Goal: Task Accomplishment & Management: Manage account settings

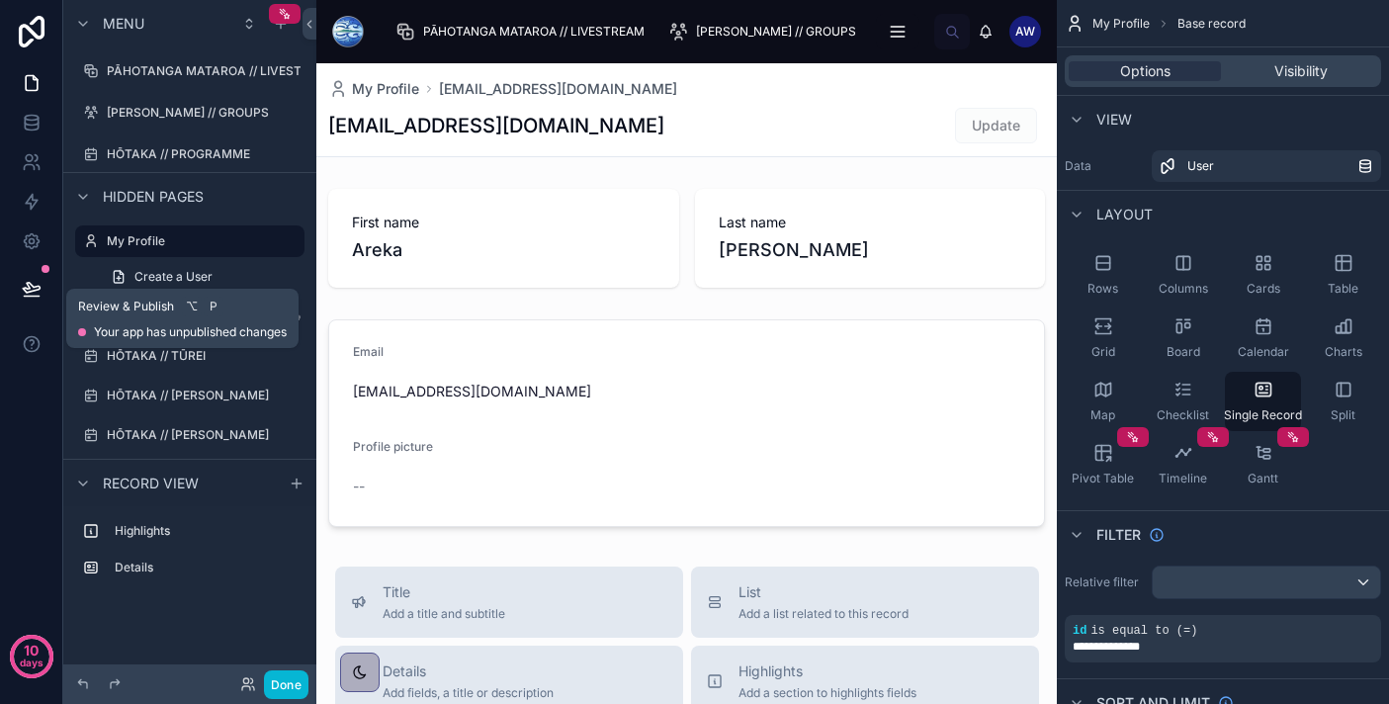
click at [38, 288] on icon at bounding box center [31, 288] width 17 height 10
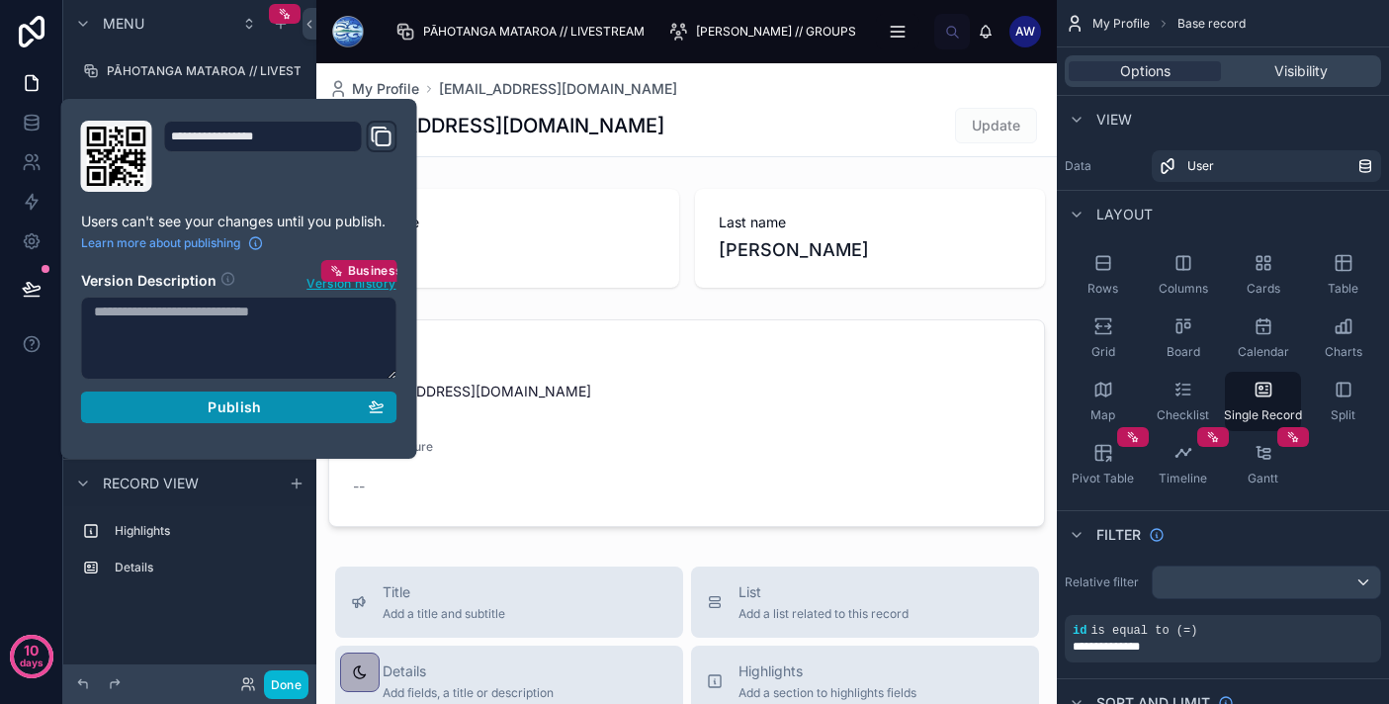
click at [188, 410] on div "Publish" at bounding box center [239, 407] width 291 height 18
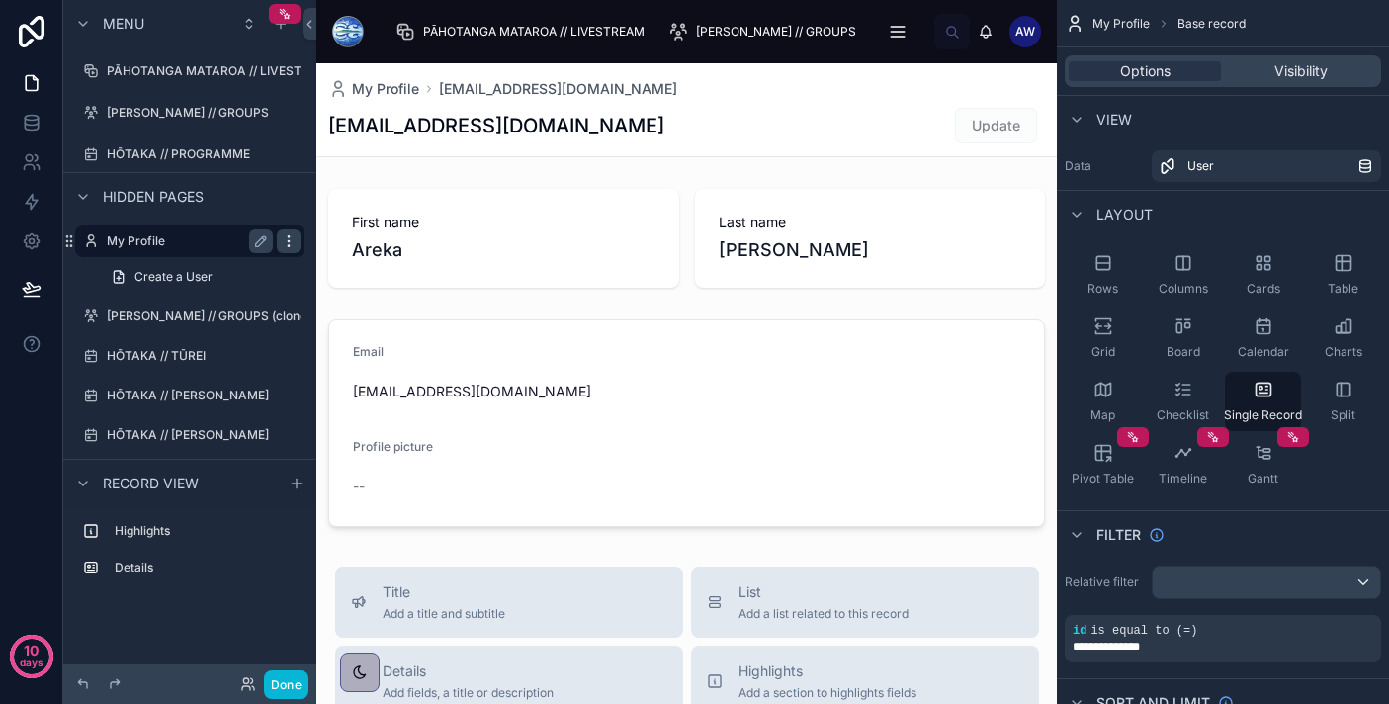
click at [295, 245] on icon "scrollable content" at bounding box center [289, 241] width 16 height 16
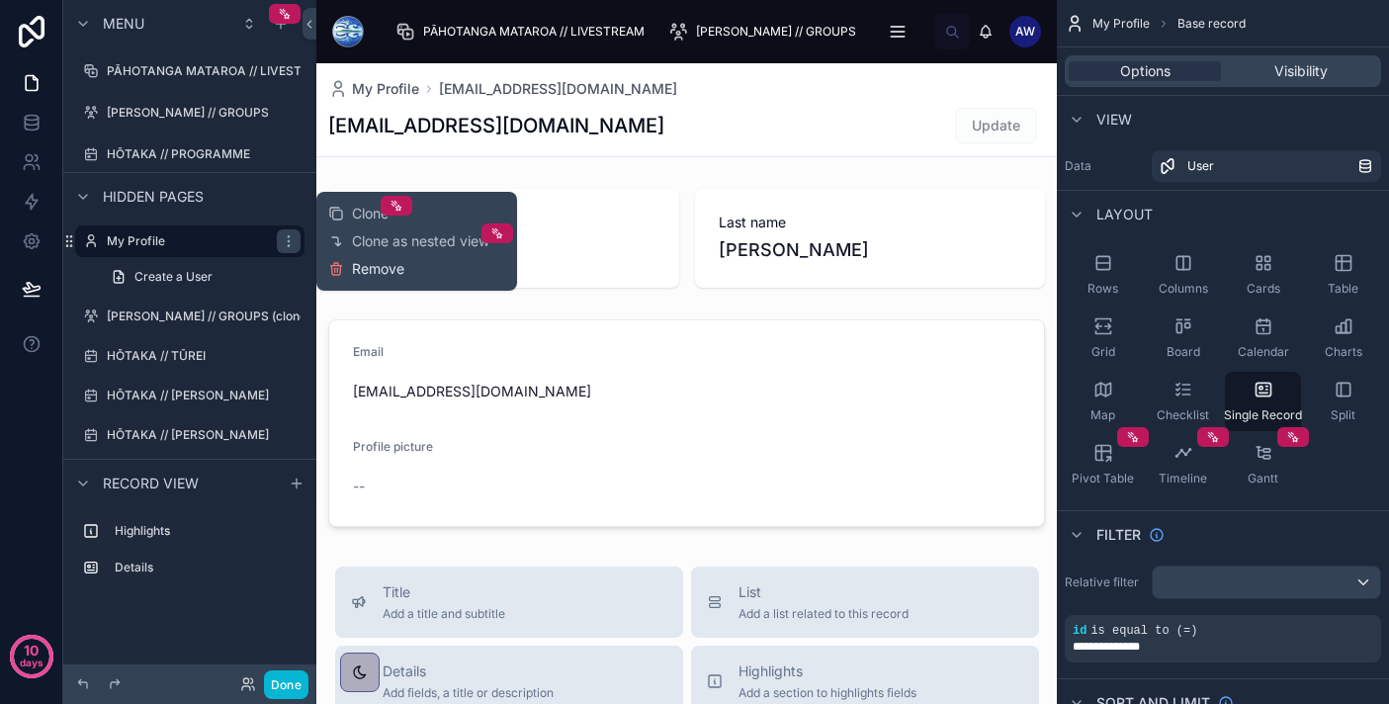
click at [384, 267] on span "Remove" at bounding box center [378, 269] width 52 height 20
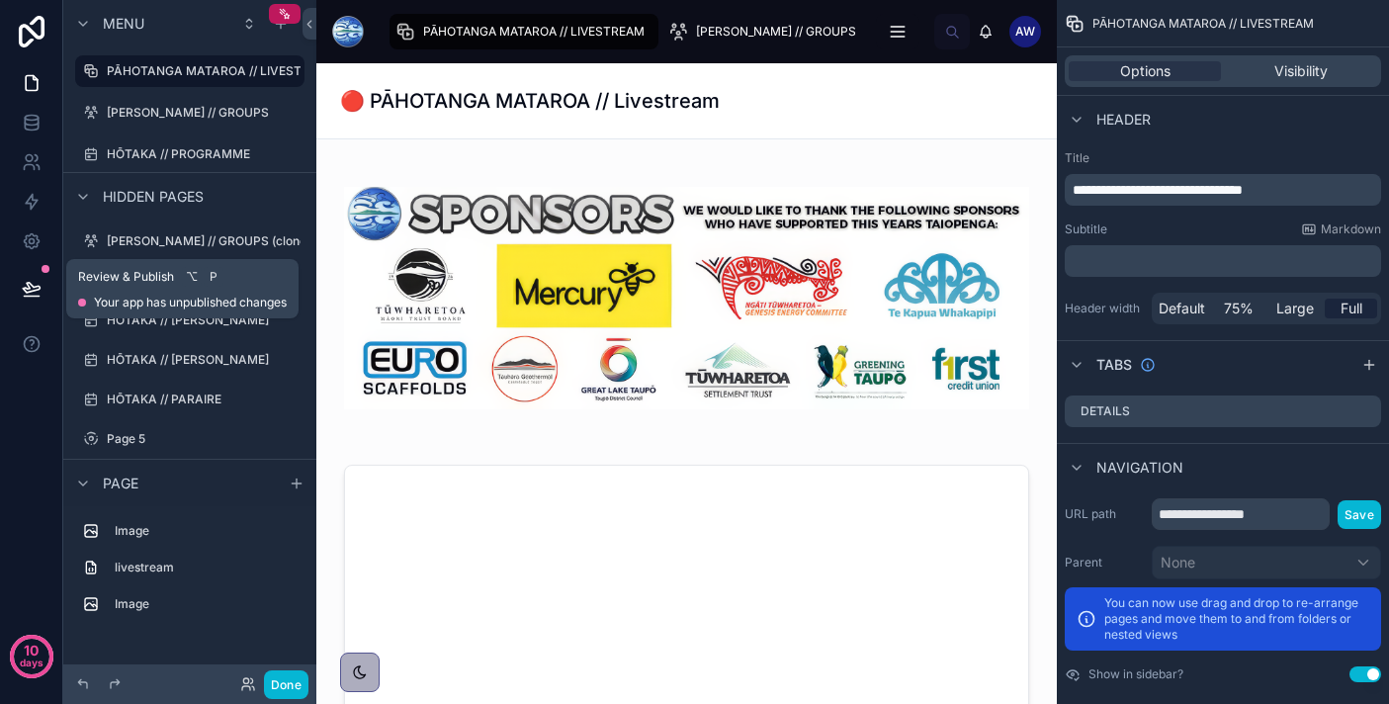
click at [34, 283] on icon at bounding box center [32, 289] width 20 height 20
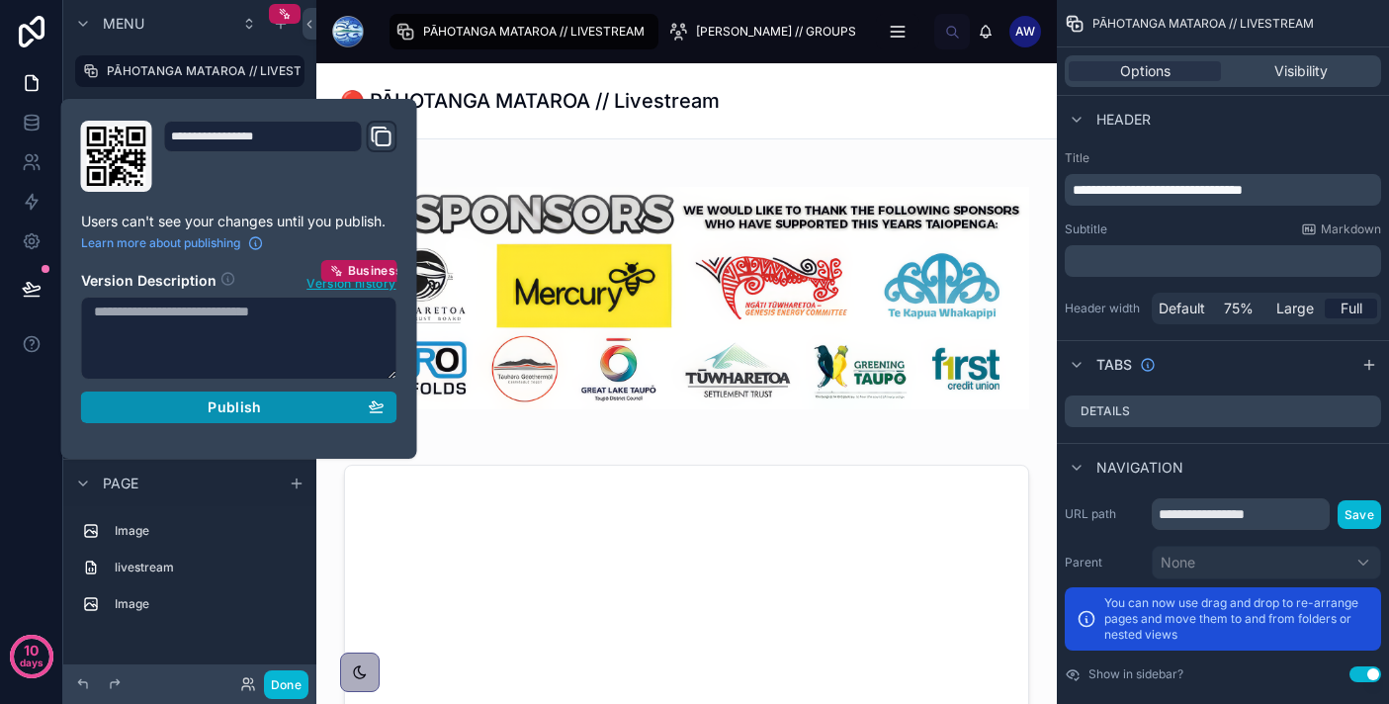
click at [173, 413] on div "Publish" at bounding box center [239, 407] width 291 height 18
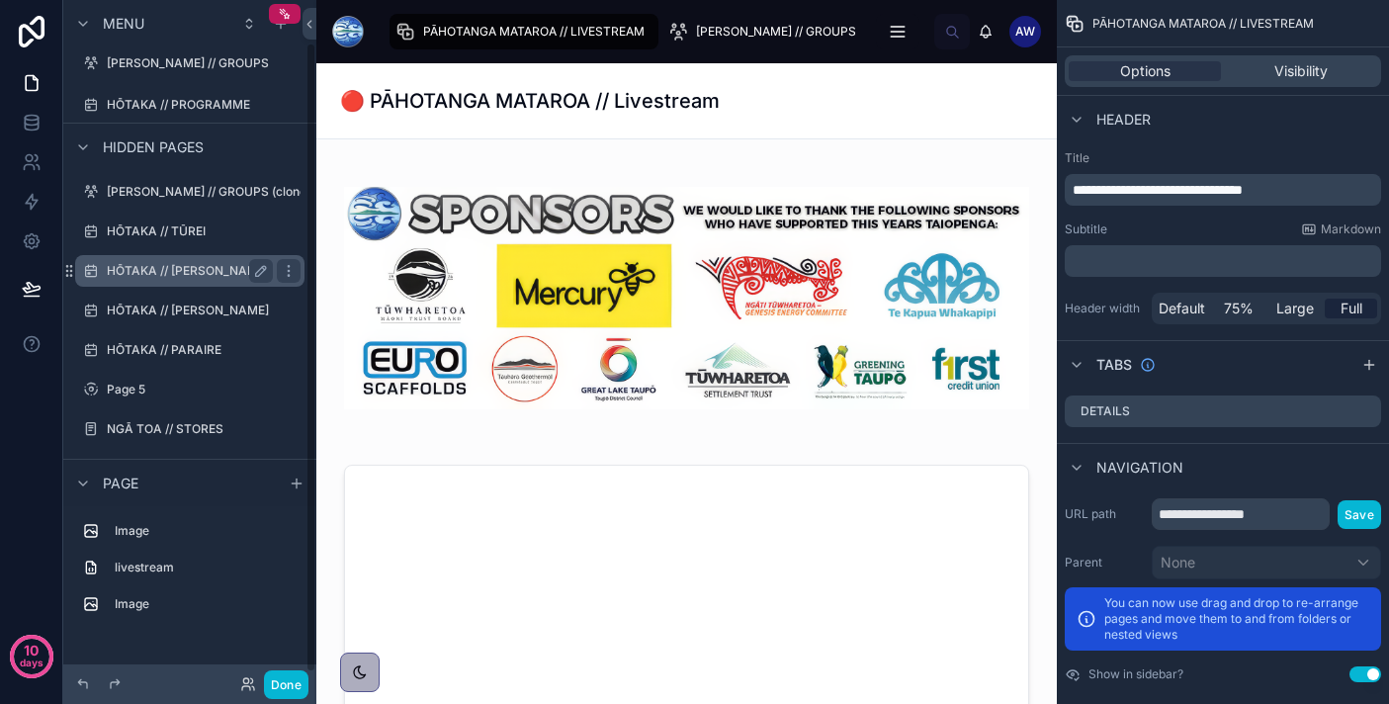
scroll to position [53, 0]
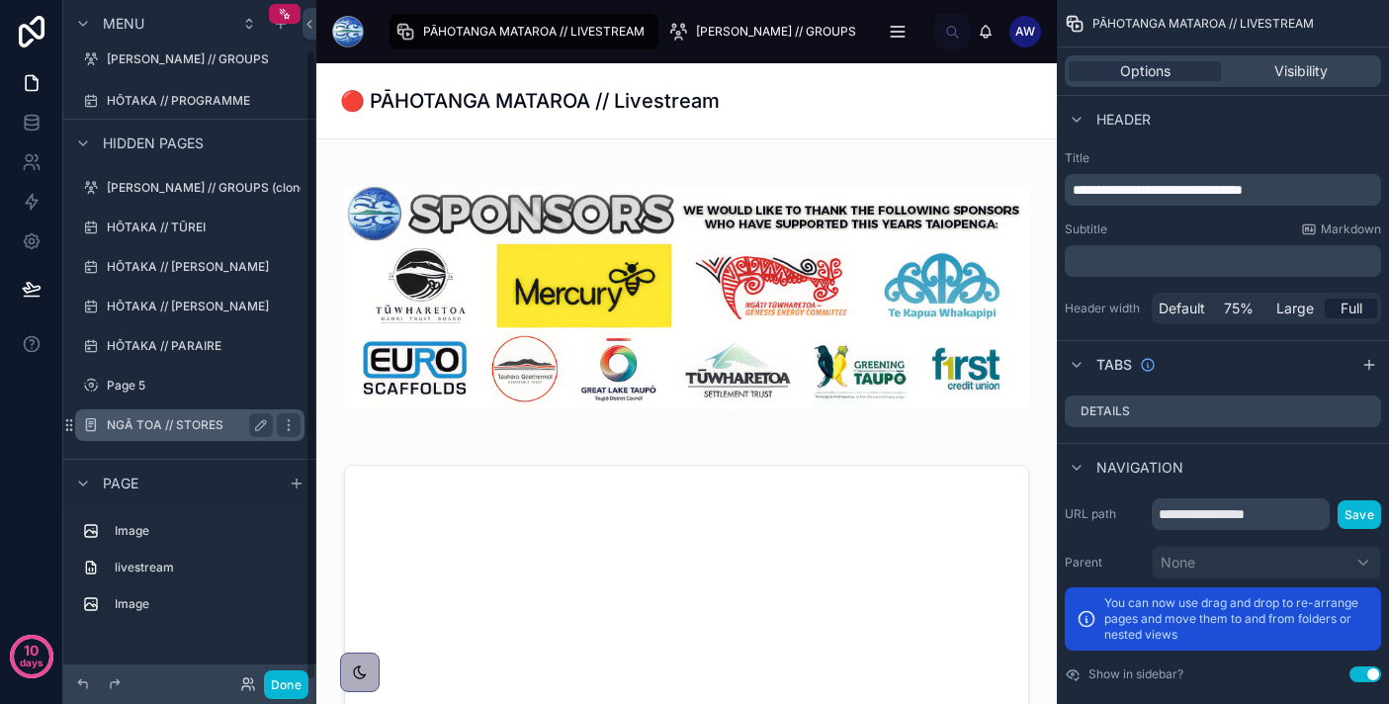
click at [175, 424] on label "NGĀ TOA // STORES" at bounding box center [186, 425] width 158 height 16
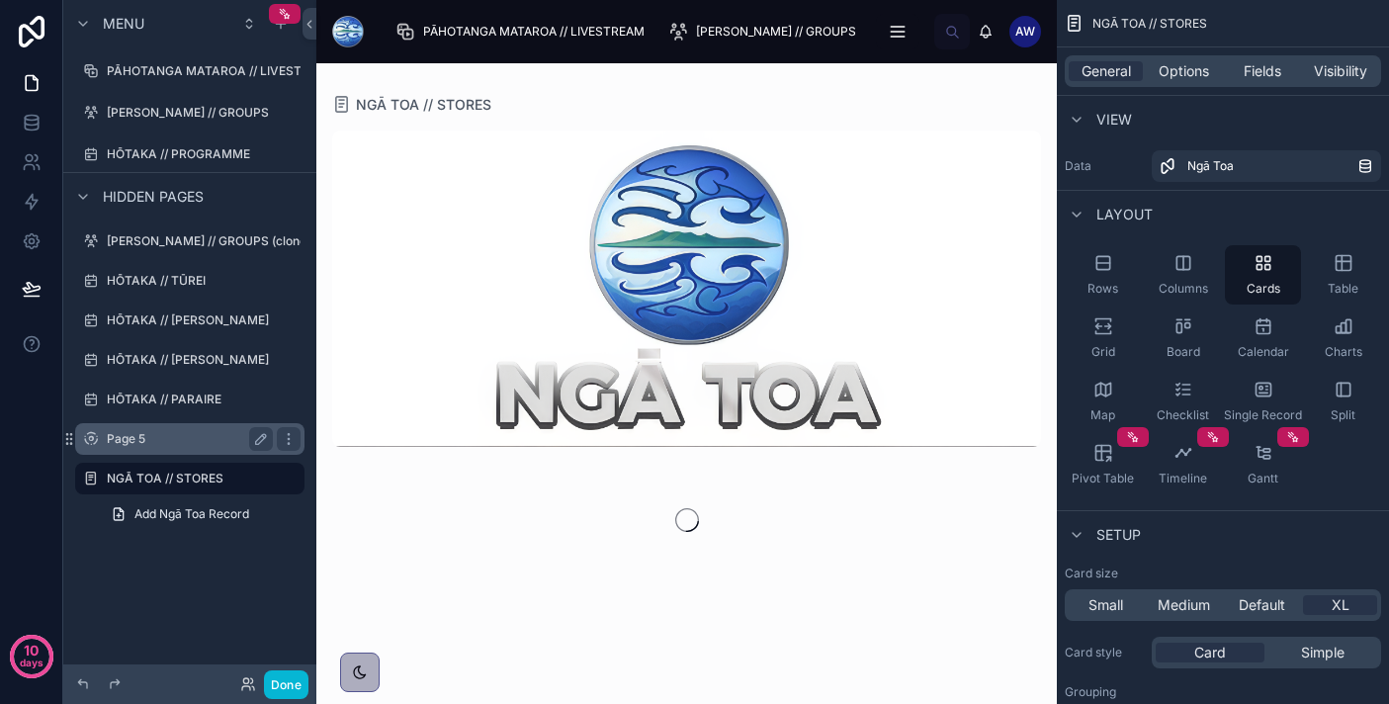
click at [195, 429] on div "Page 5" at bounding box center [190, 439] width 166 height 24
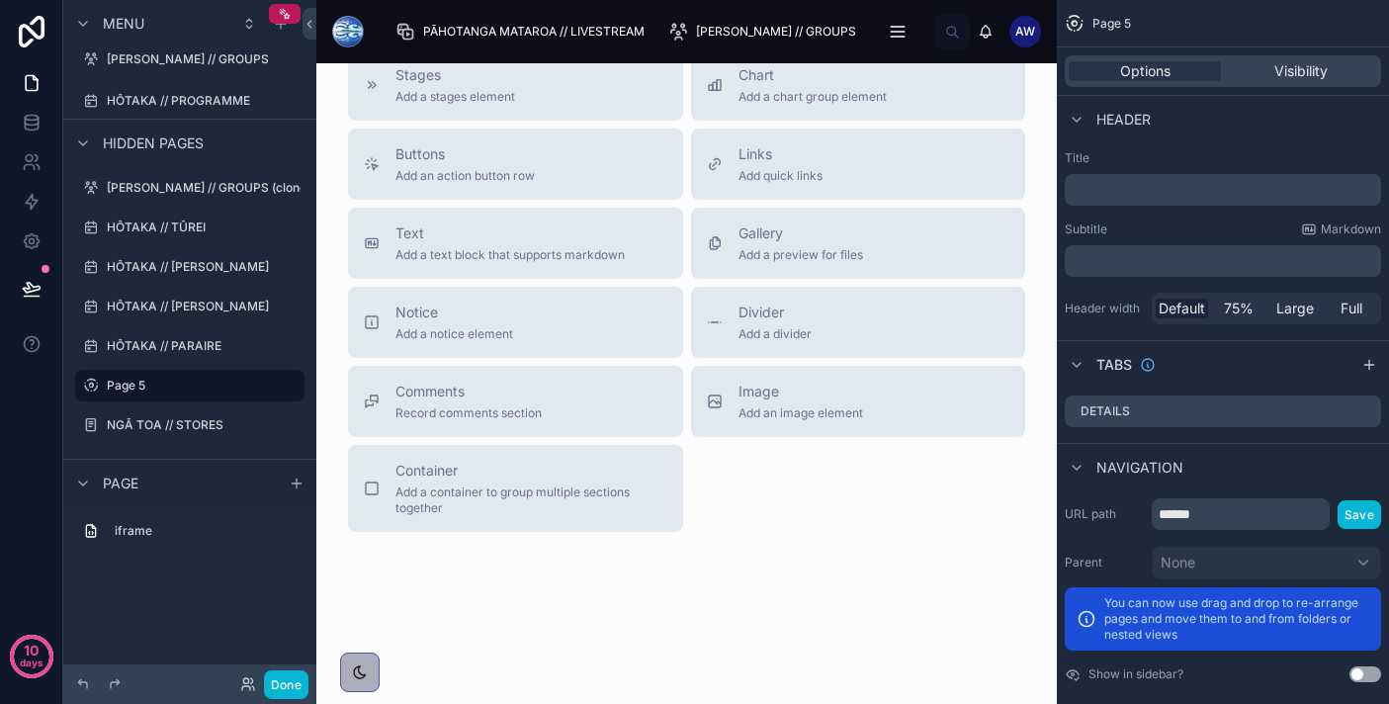
scroll to position [1054, 0]
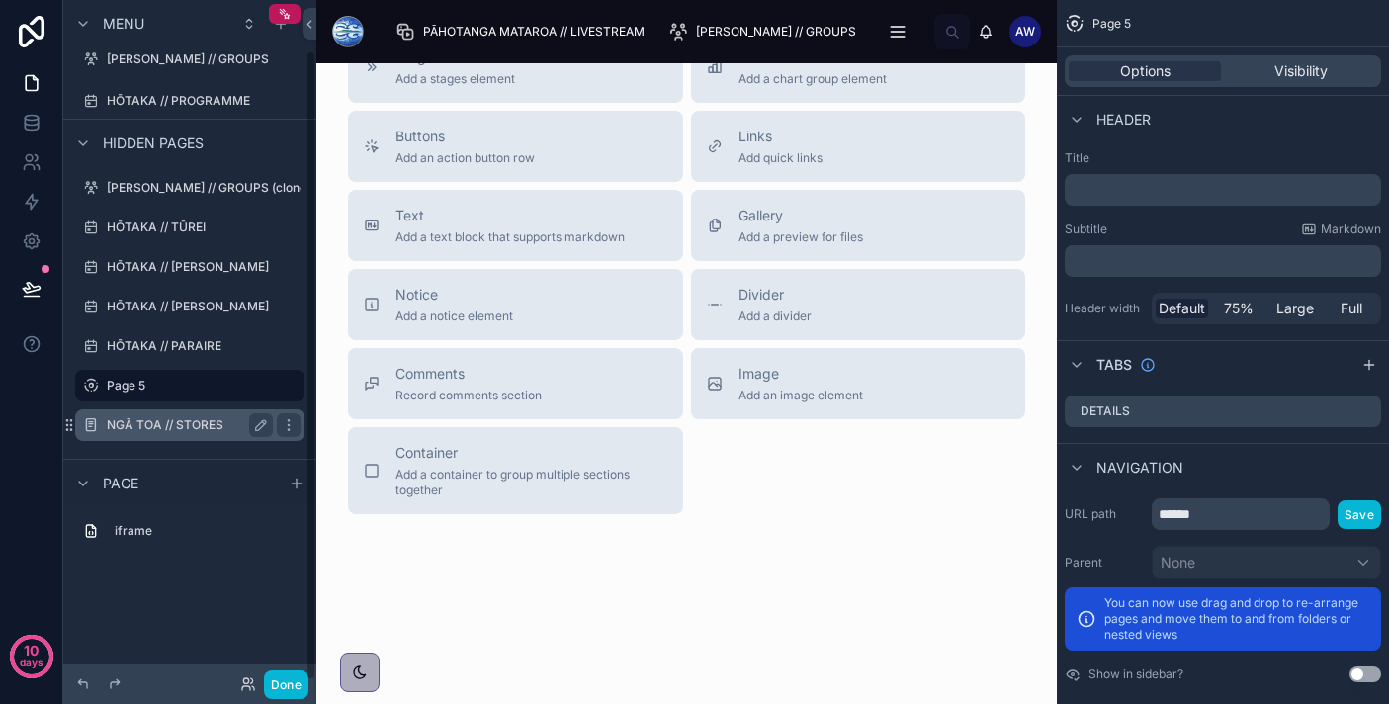
click at [159, 421] on label "NGĀ TOA // STORES" at bounding box center [186, 425] width 158 height 16
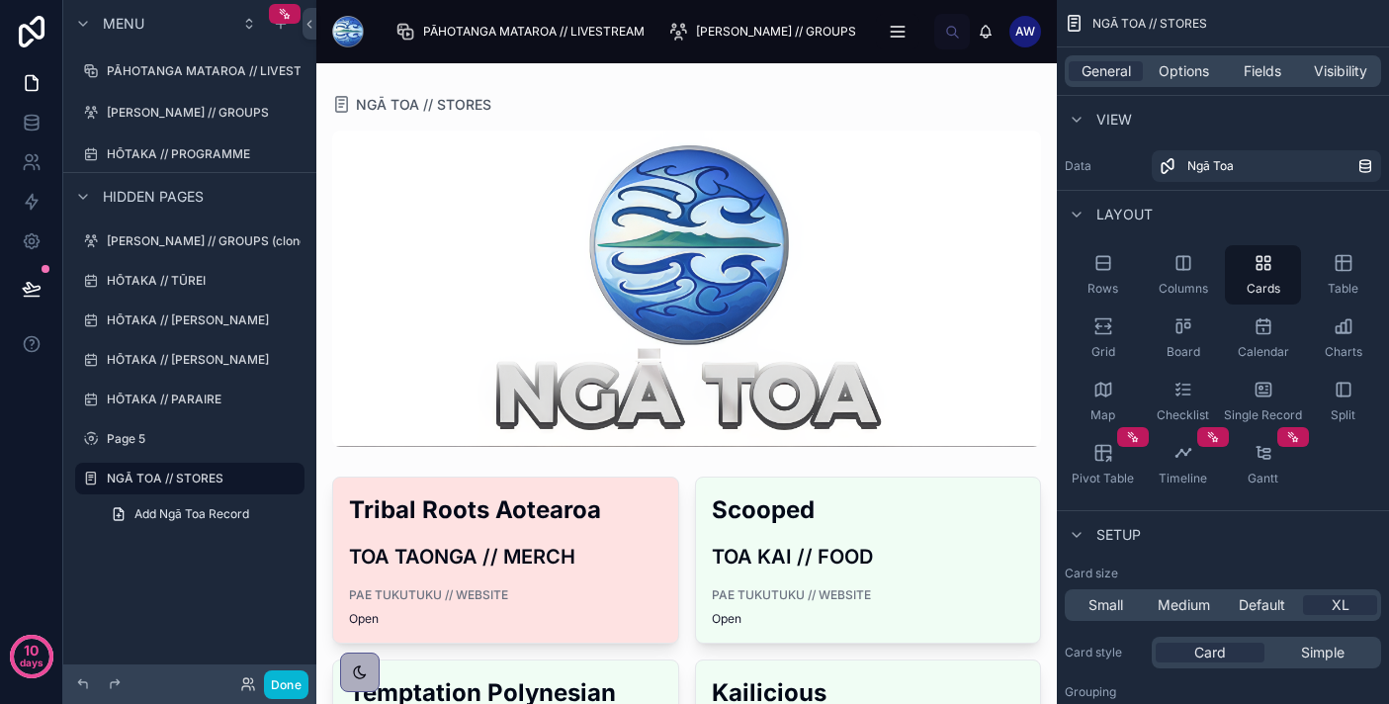
click at [584, 556] on h3 "TOA TAONGA // MERCH" at bounding box center [505, 557] width 313 height 30
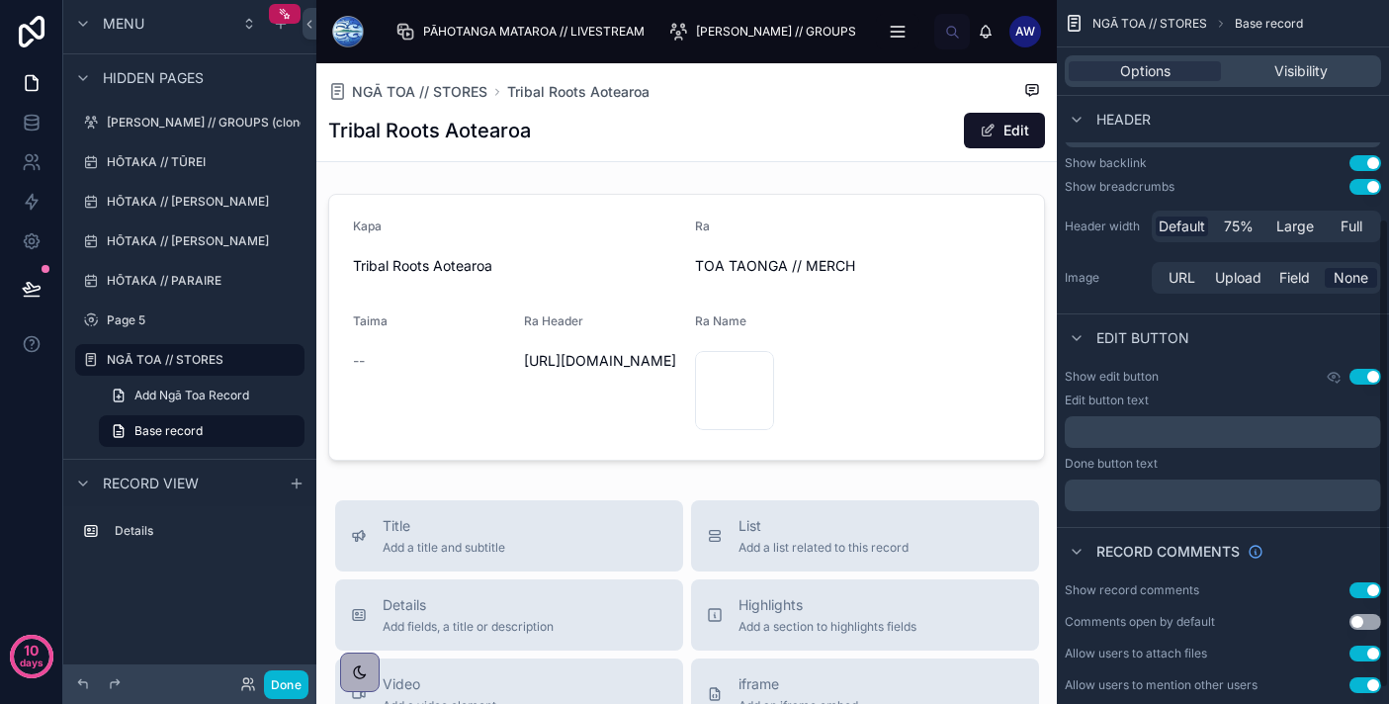
scroll to position [350, 0]
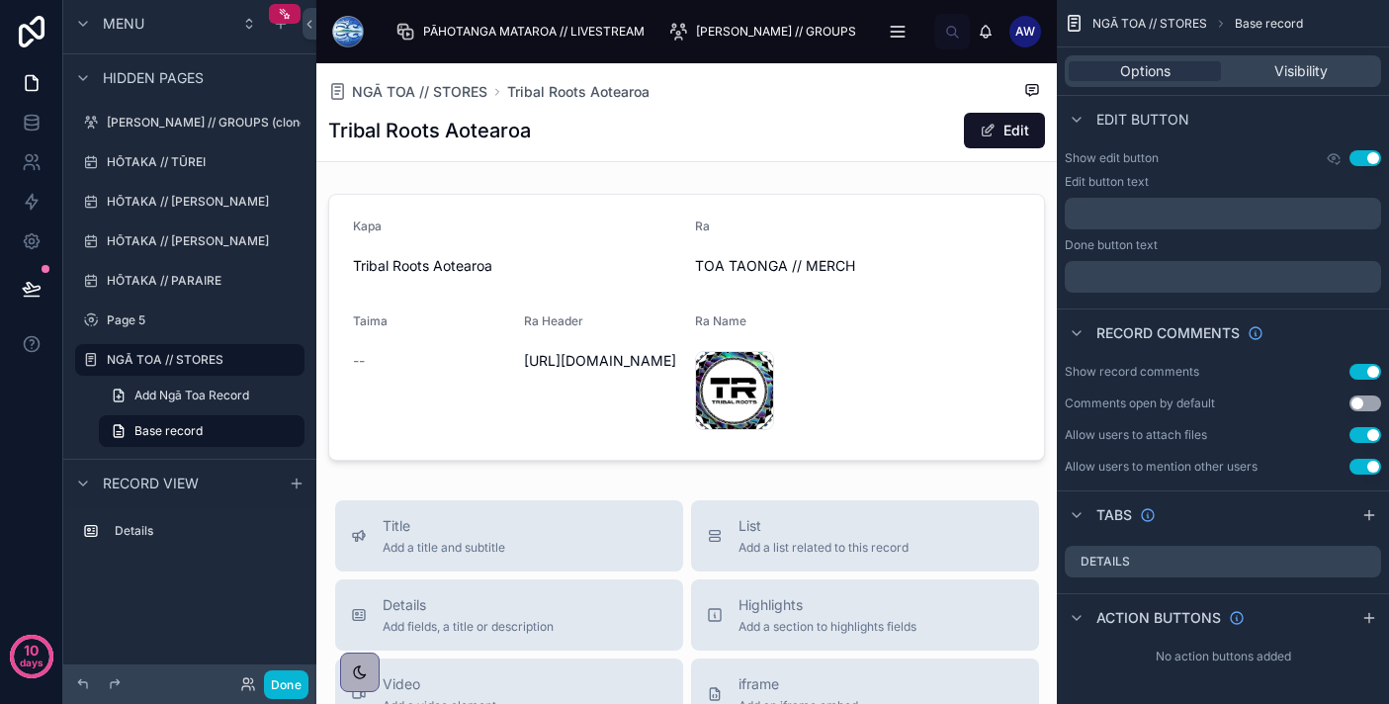
click at [1368, 374] on button "Use setting" at bounding box center [1365, 372] width 32 height 16
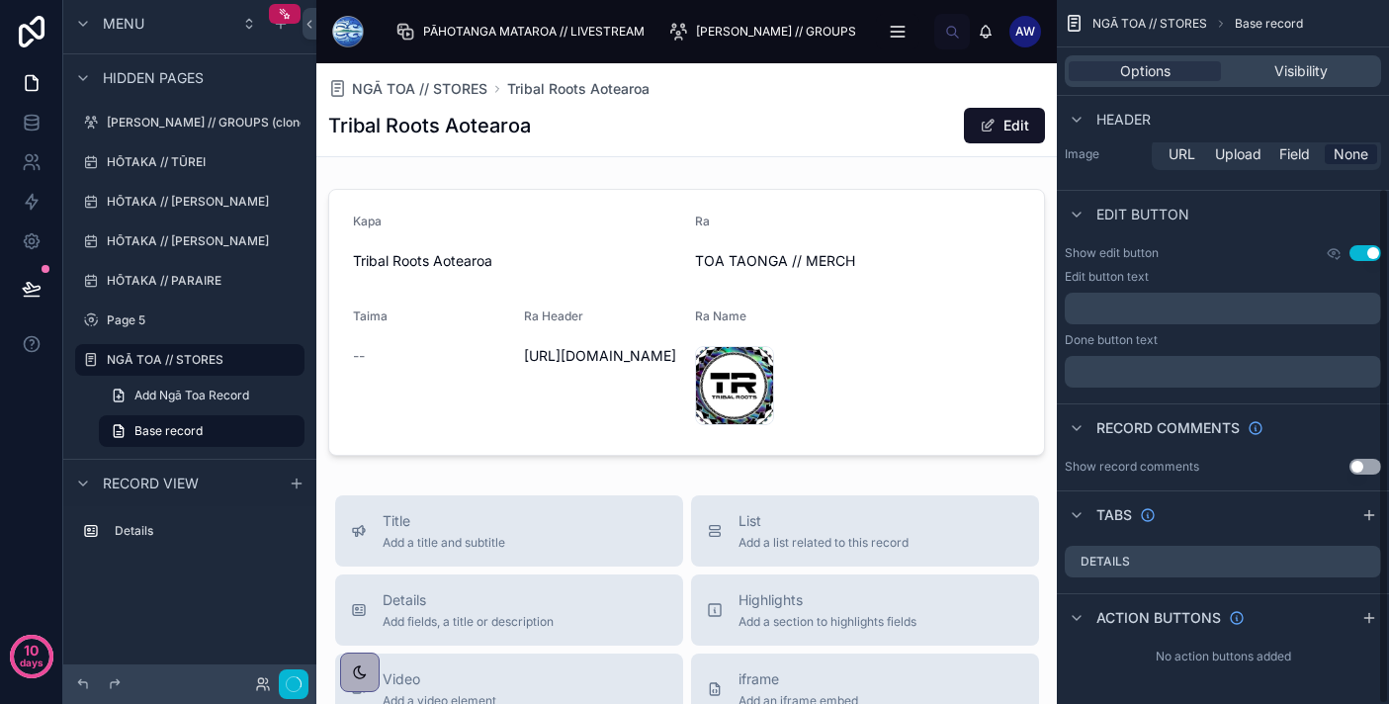
scroll to position [255, 0]
click at [1365, 252] on button "Use setting" at bounding box center [1365, 253] width 32 height 16
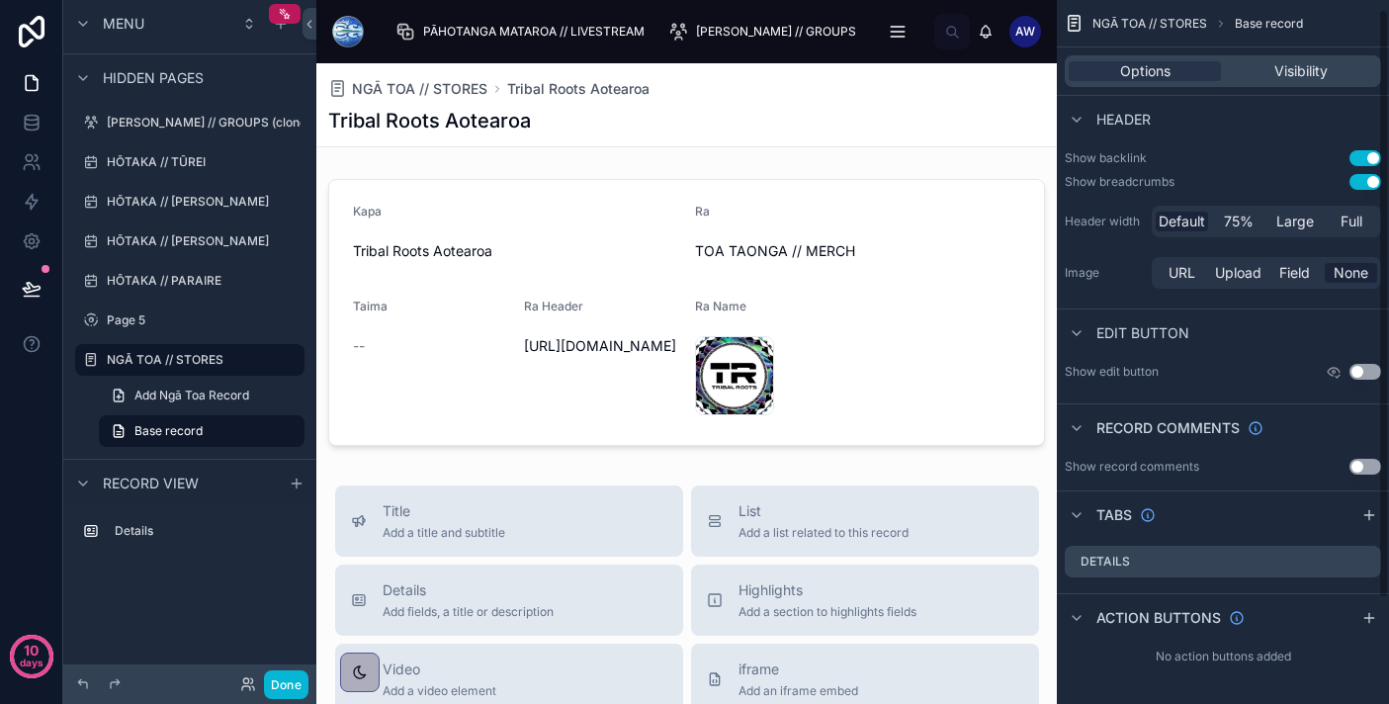
scroll to position [0, 0]
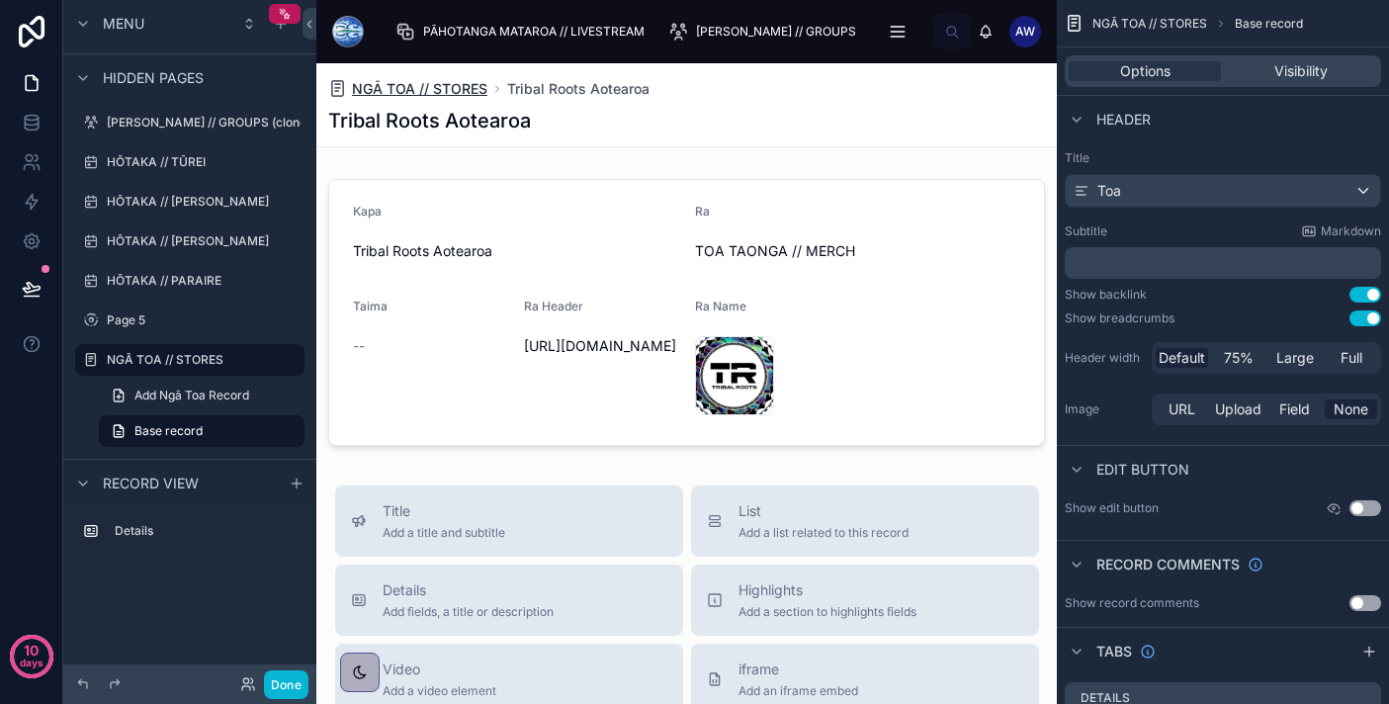
click at [458, 85] on span "NGĀ TOA // STORES" at bounding box center [419, 89] width 135 height 20
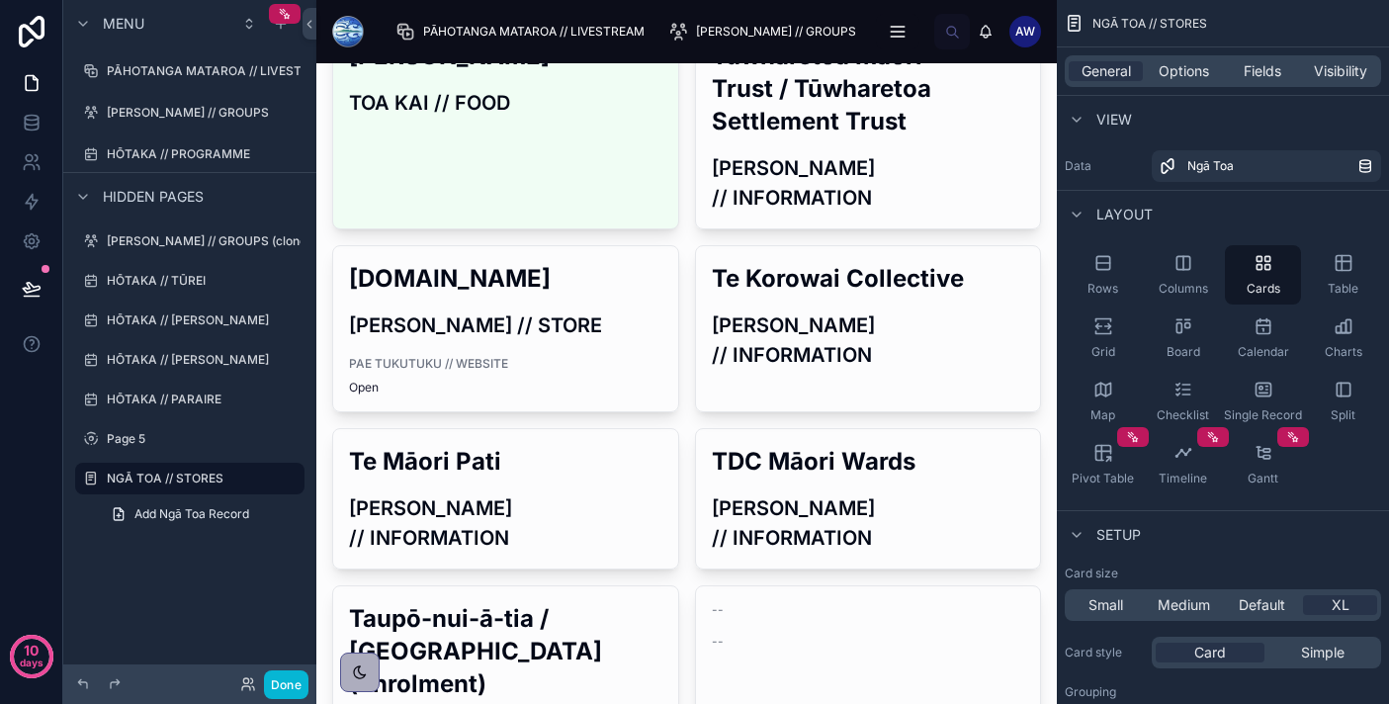
scroll to position [1694, 0]
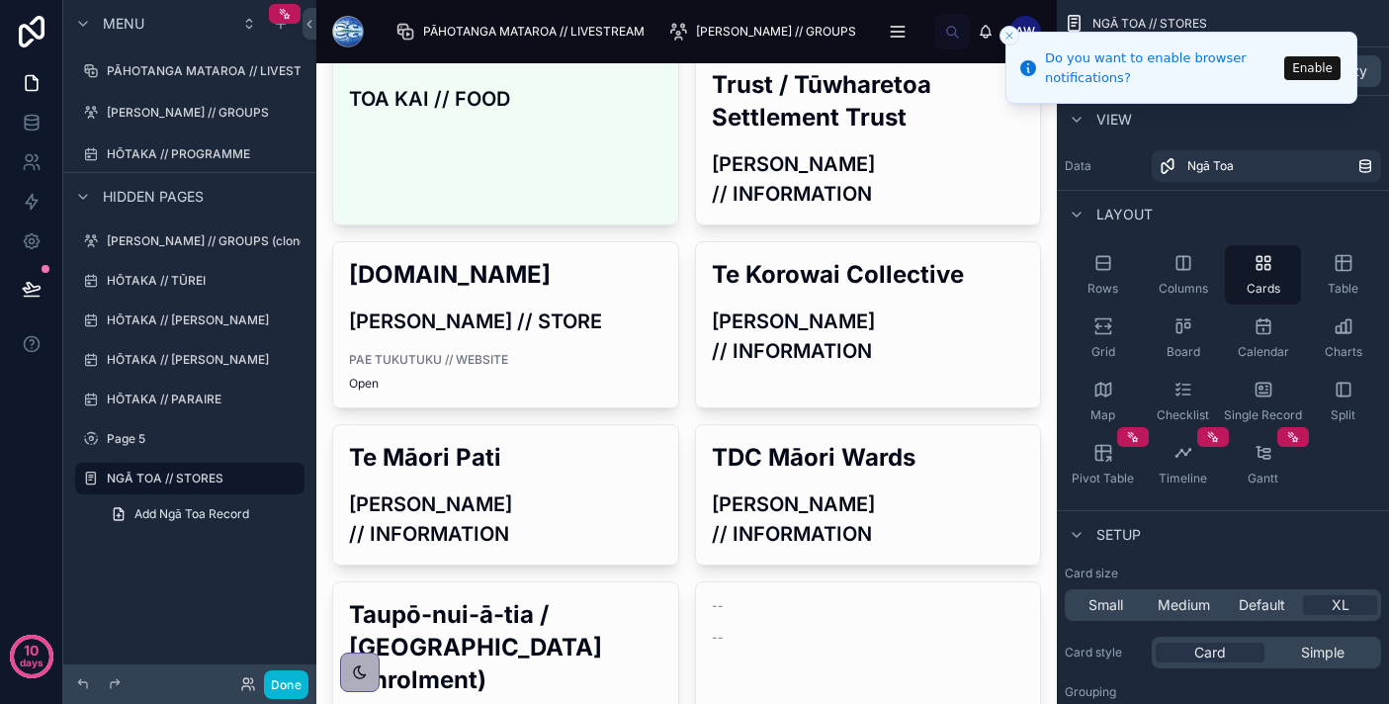
click at [1309, 67] on button "Enable" at bounding box center [1312, 68] width 56 height 24
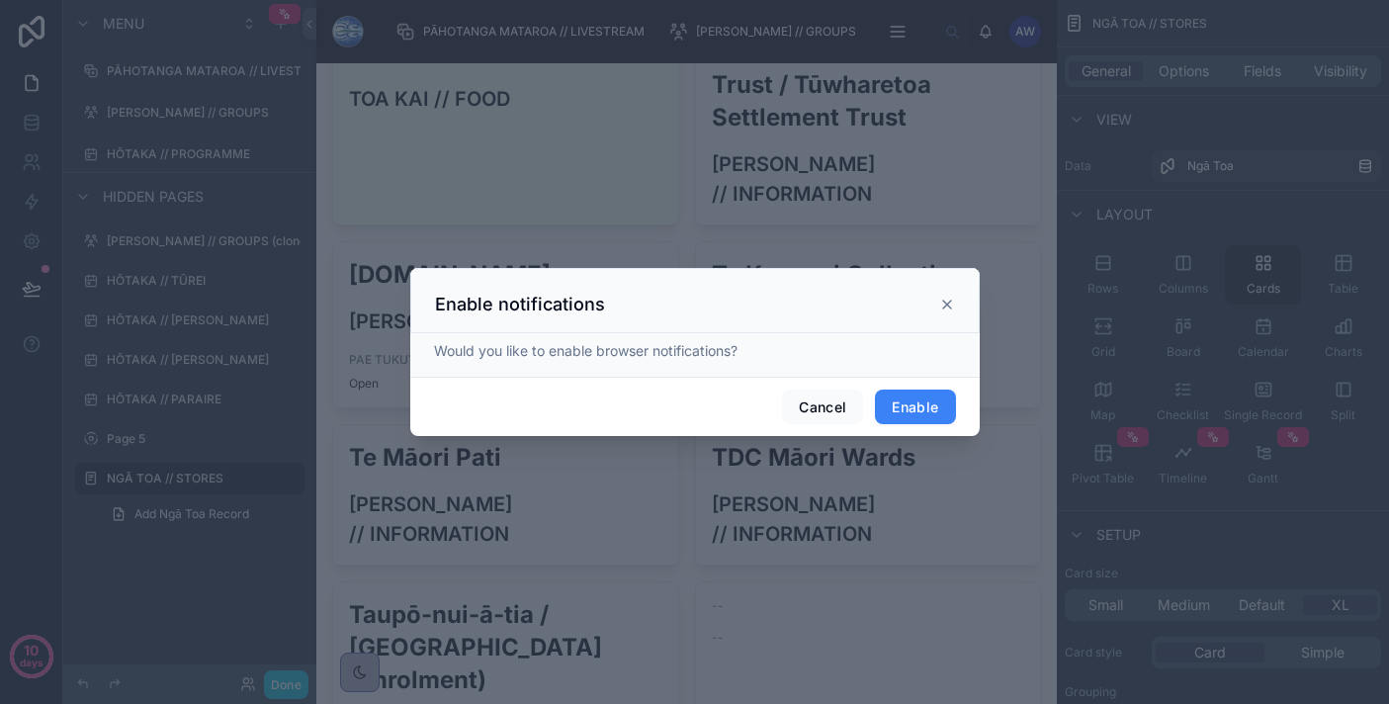
click at [922, 400] on button "Enable" at bounding box center [915, 407] width 80 height 36
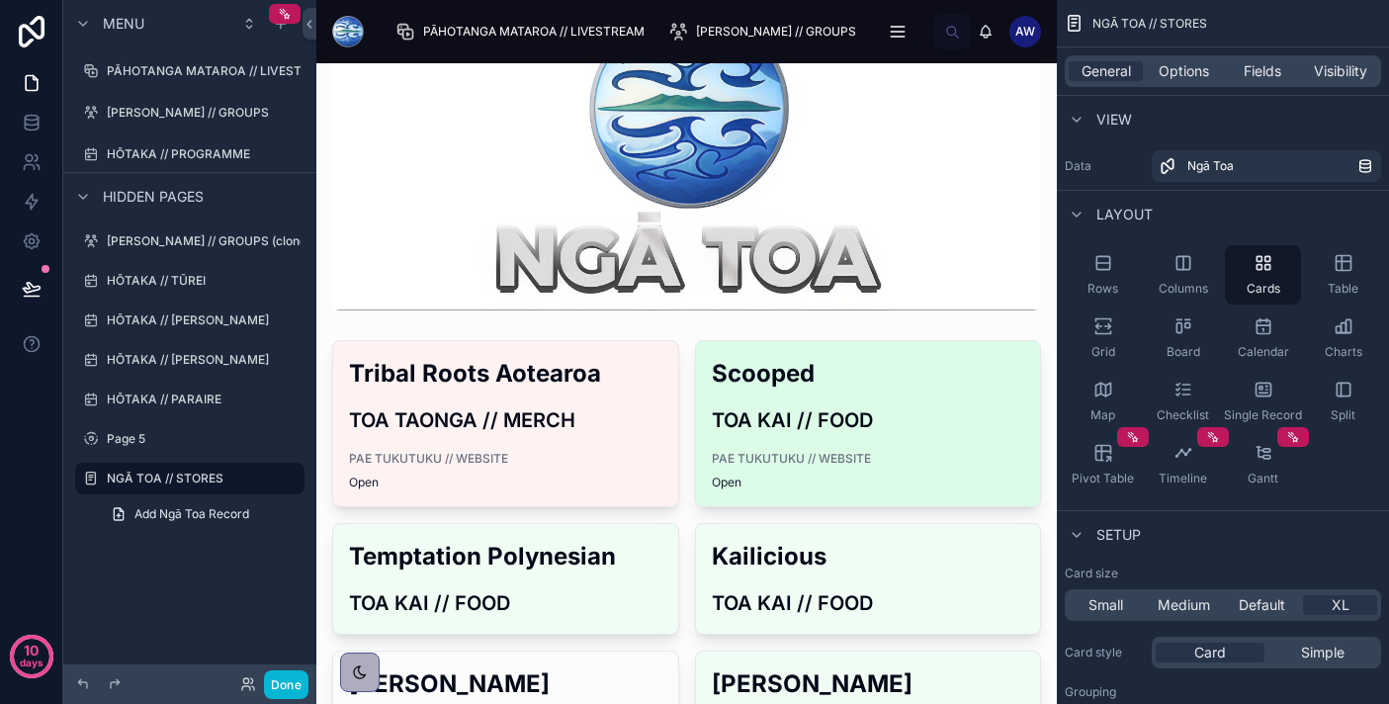
scroll to position [182, 0]
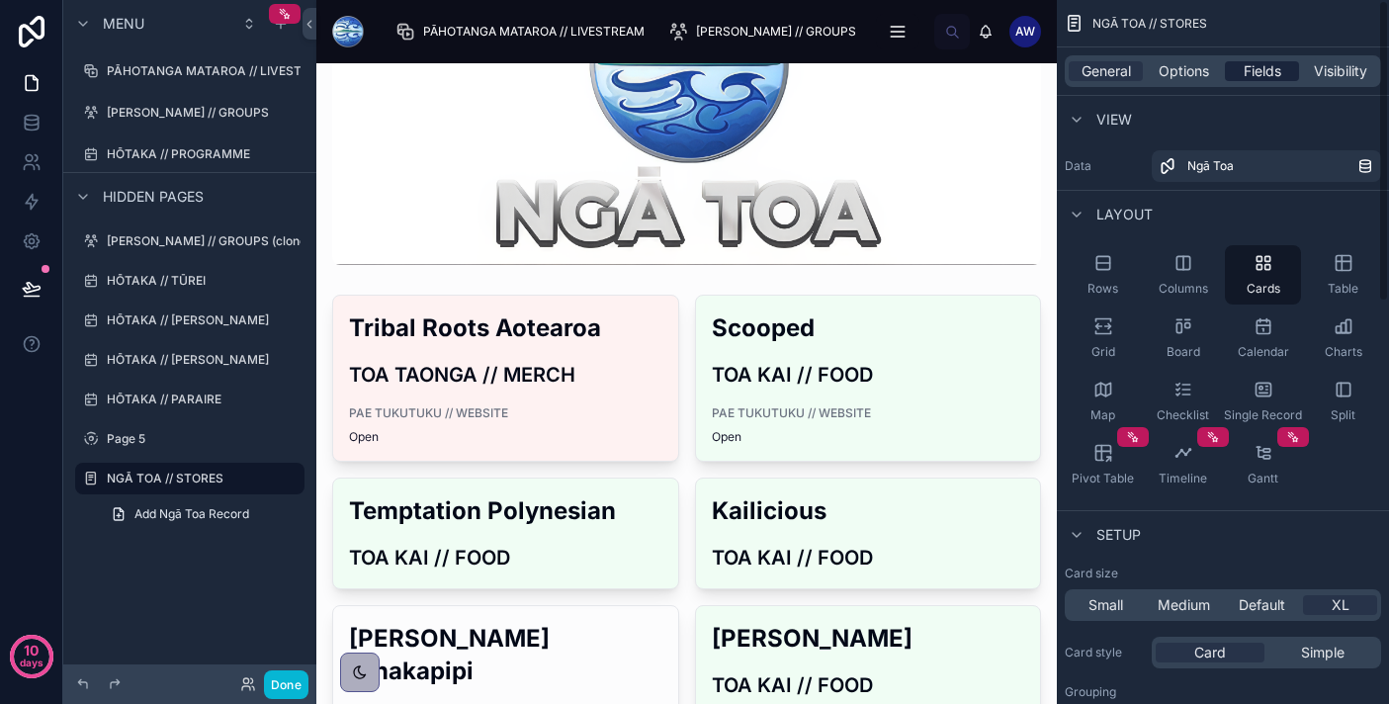
click at [1250, 79] on span "Fields" at bounding box center [1262, 71] width 38 height 20
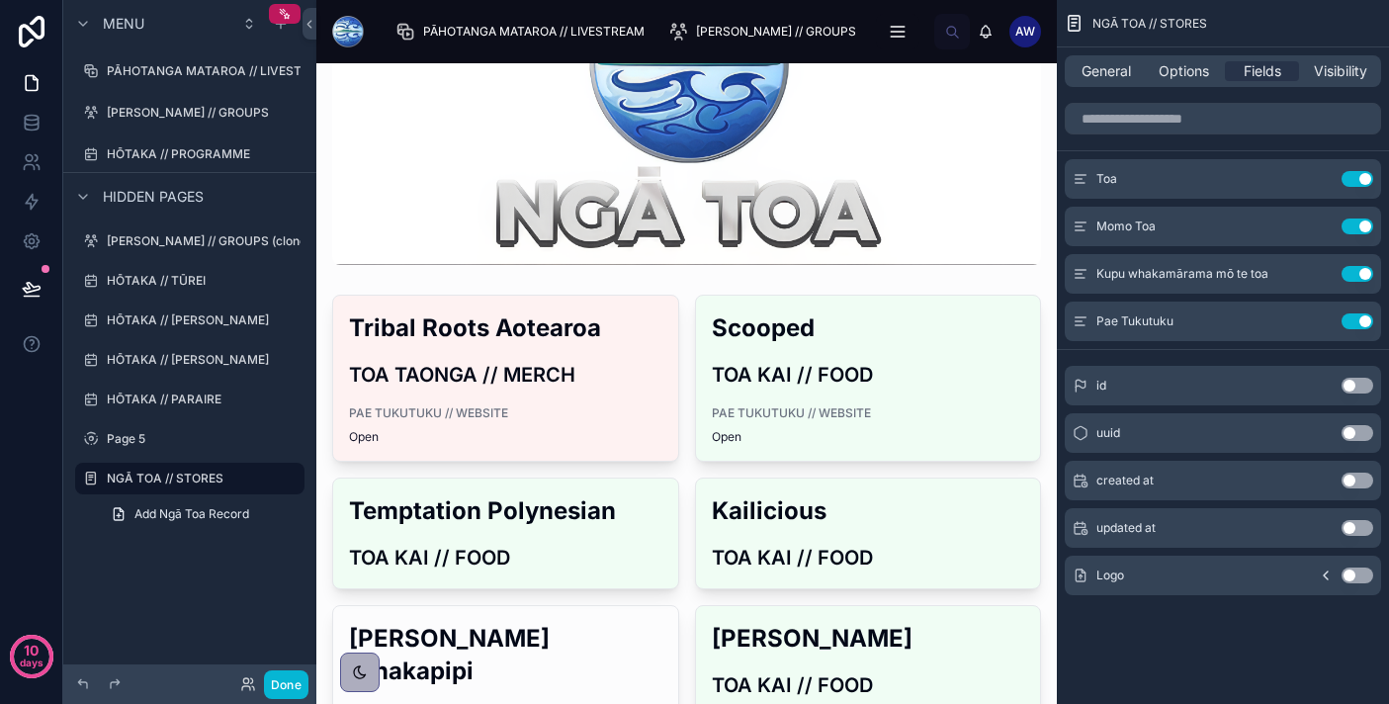
click at [1347, 574] on button "Use setting" at bounding box center [1357, 575] width 32 height 16
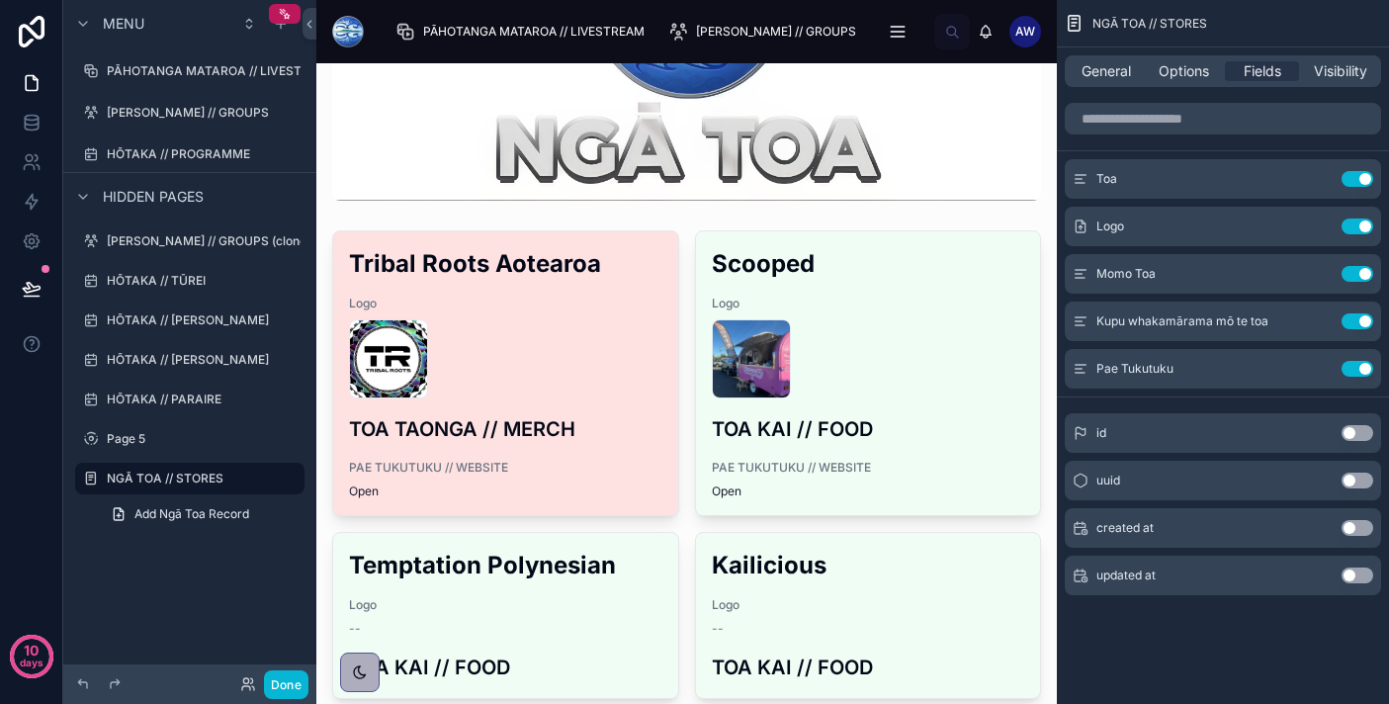
scroll to position [277, 0]
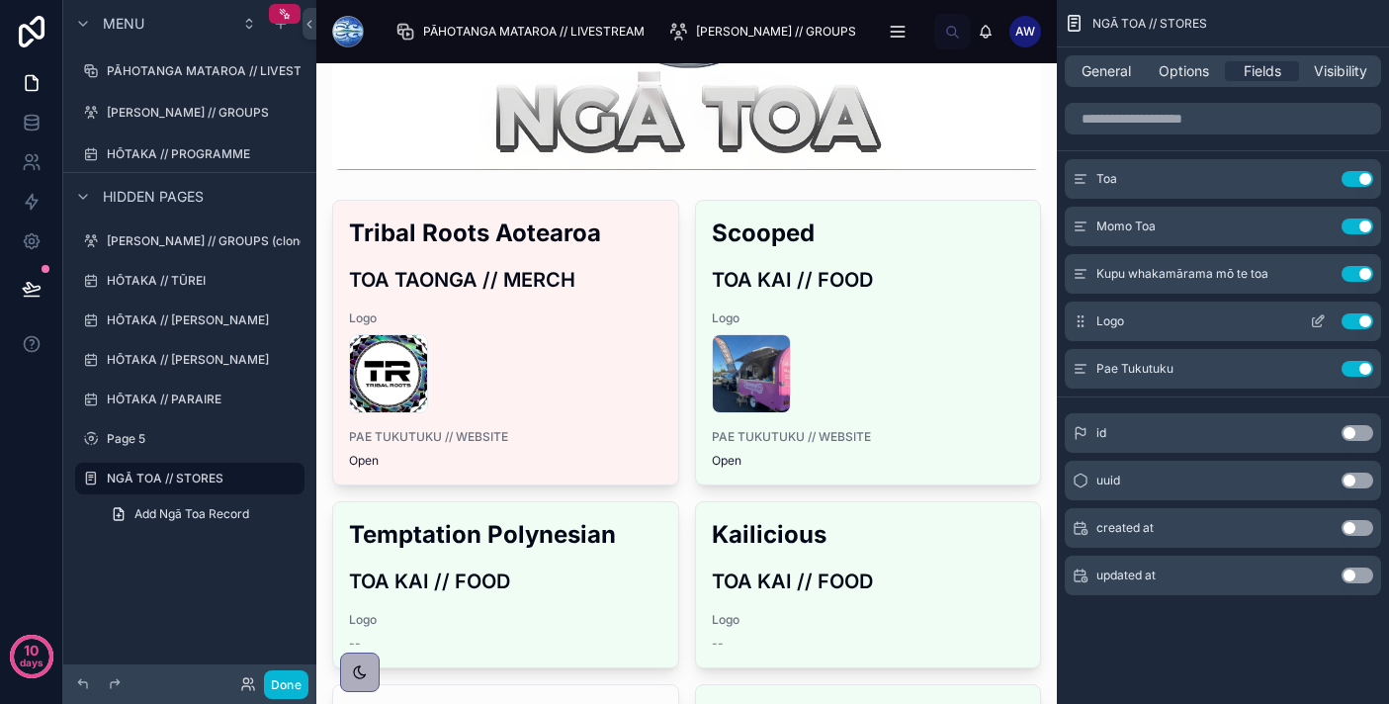
click at [1313, 325] on icon "scrollable content" at bounding box center [1318, 321] width 16 height 16
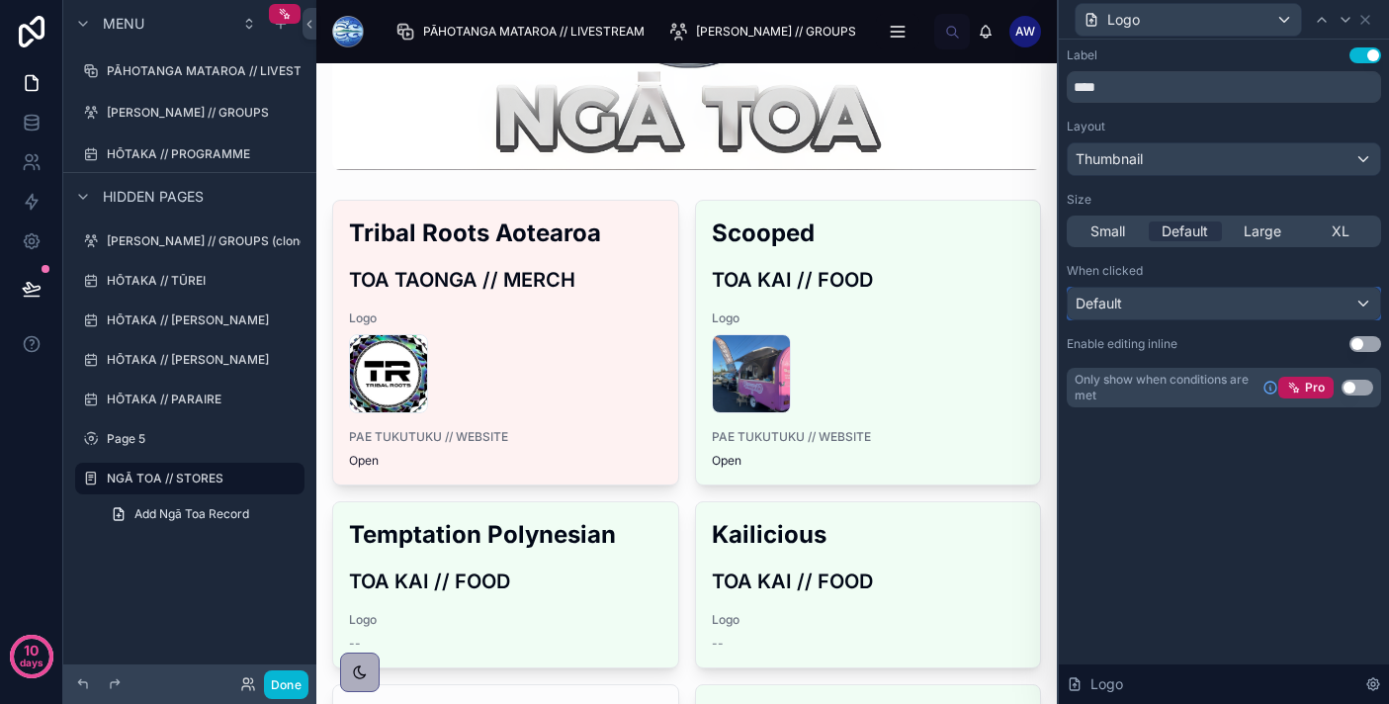
click at [1316, 314] on div "Default" at bounding box center [1223, 304] width 312 height 32
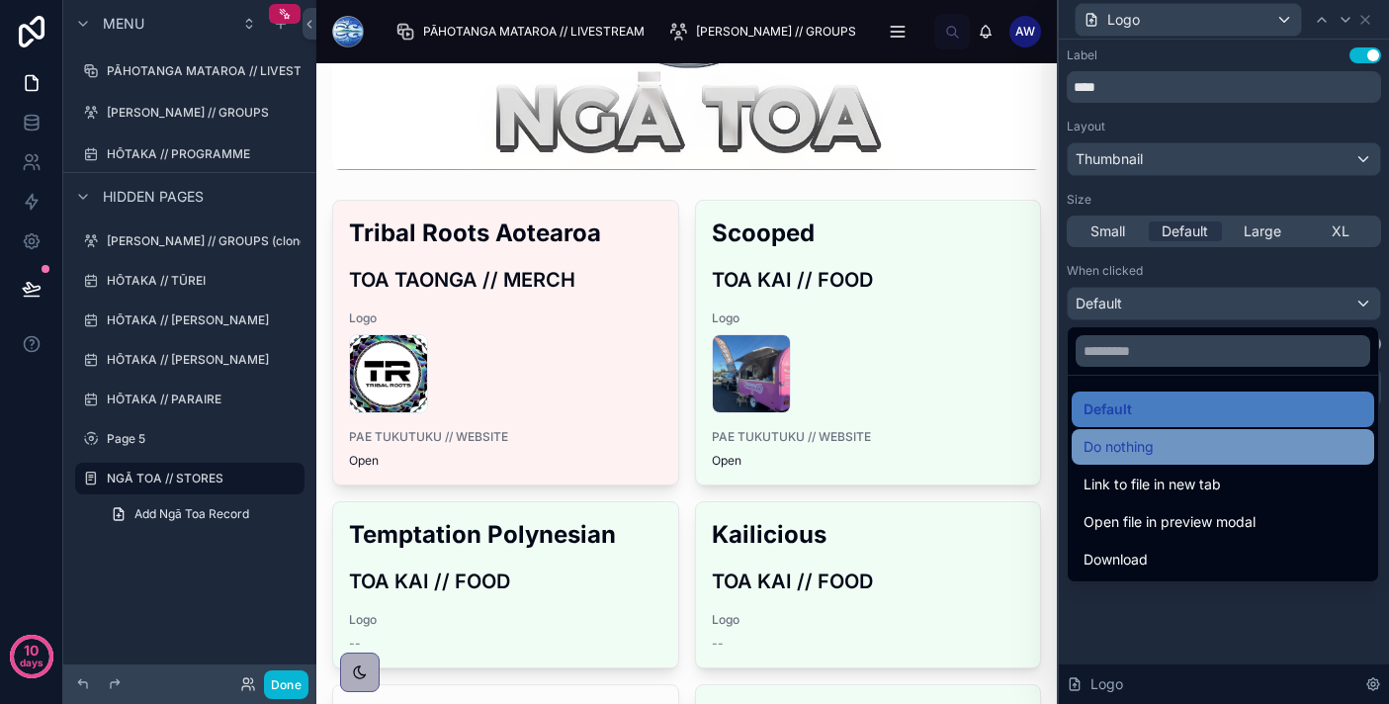
click at [1239, 443] on div "Do nothing" at bounding box center [1222, 447] width 279 height 24
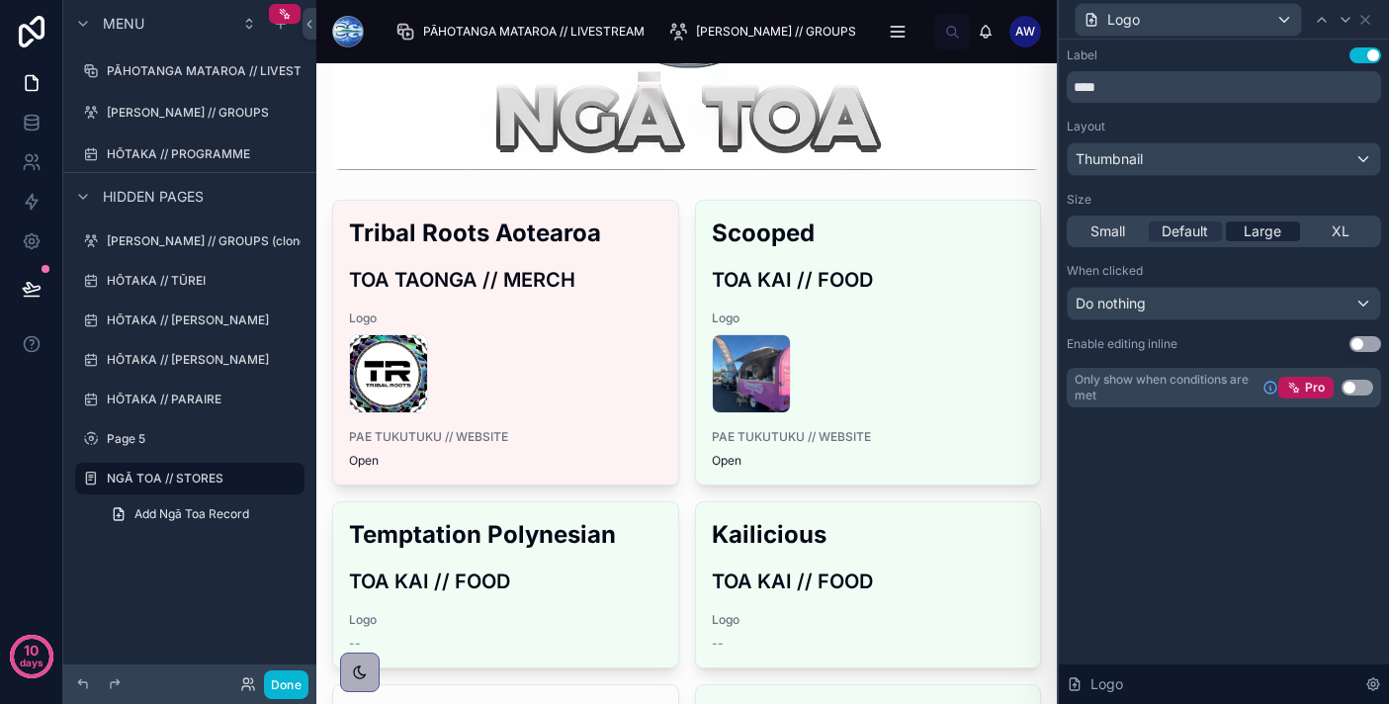
click at [1282, 237] on div "Large" at bounding box center [1263, 231] width 74 height 20
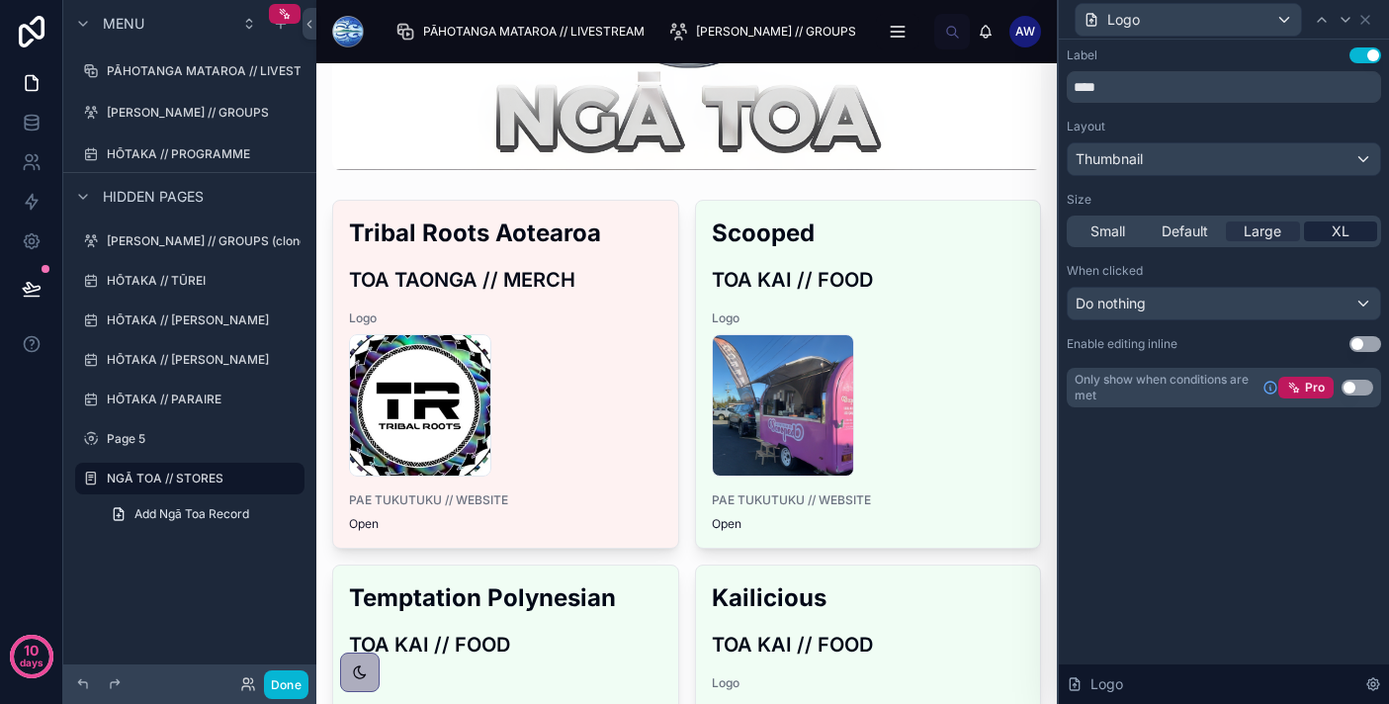
click at [1324, 237] on div "XL" at bounding box center [1341, 231] width 74 height 20
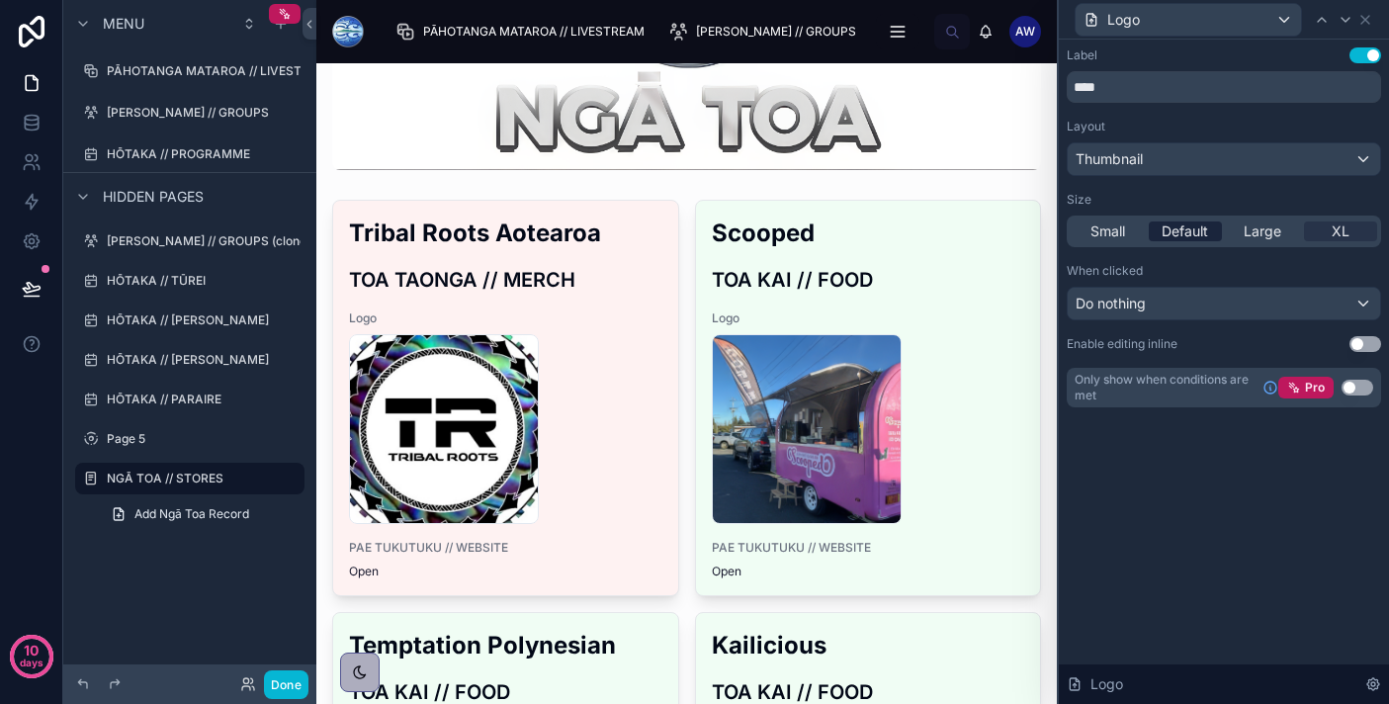
click at [1193, 240] on span "Default" at bounding box center [1184, 231] width 46 height 20
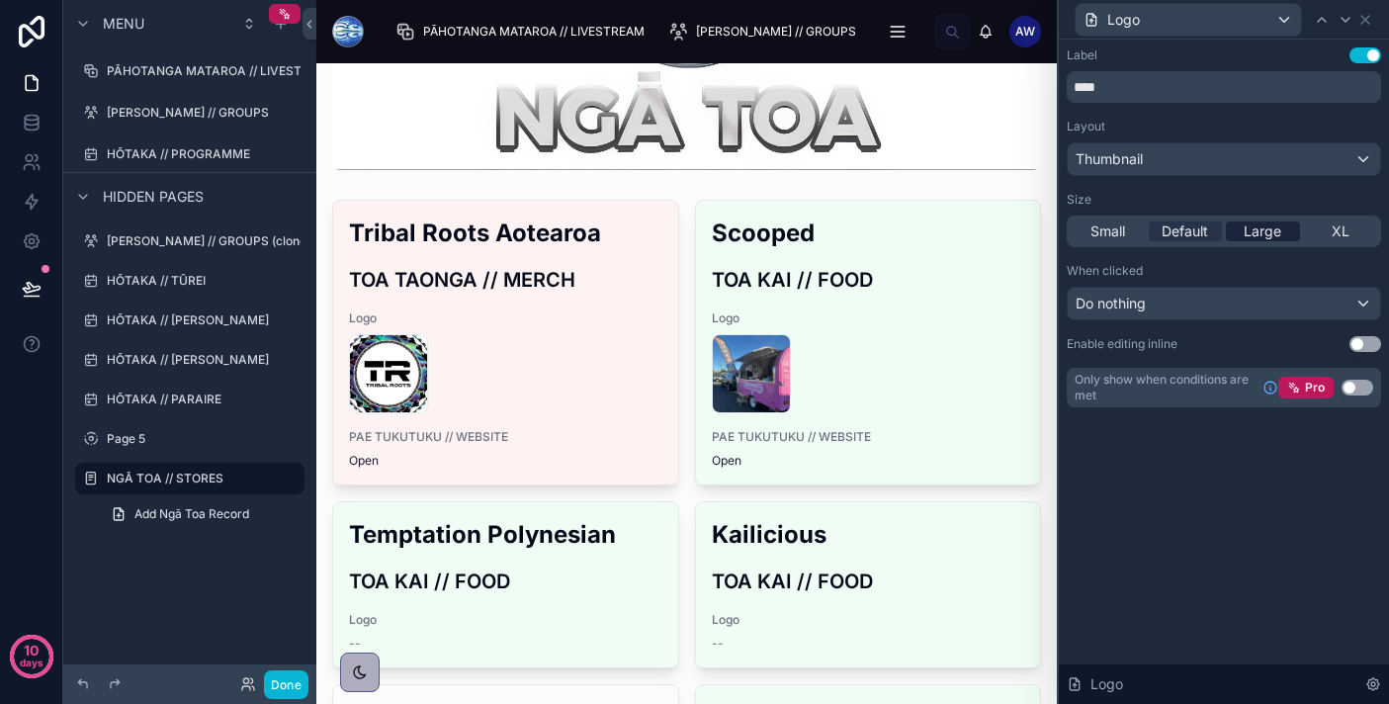
click at [1241, 228] on div "Large" at bounding box center [1263, 231] width 74 height 20
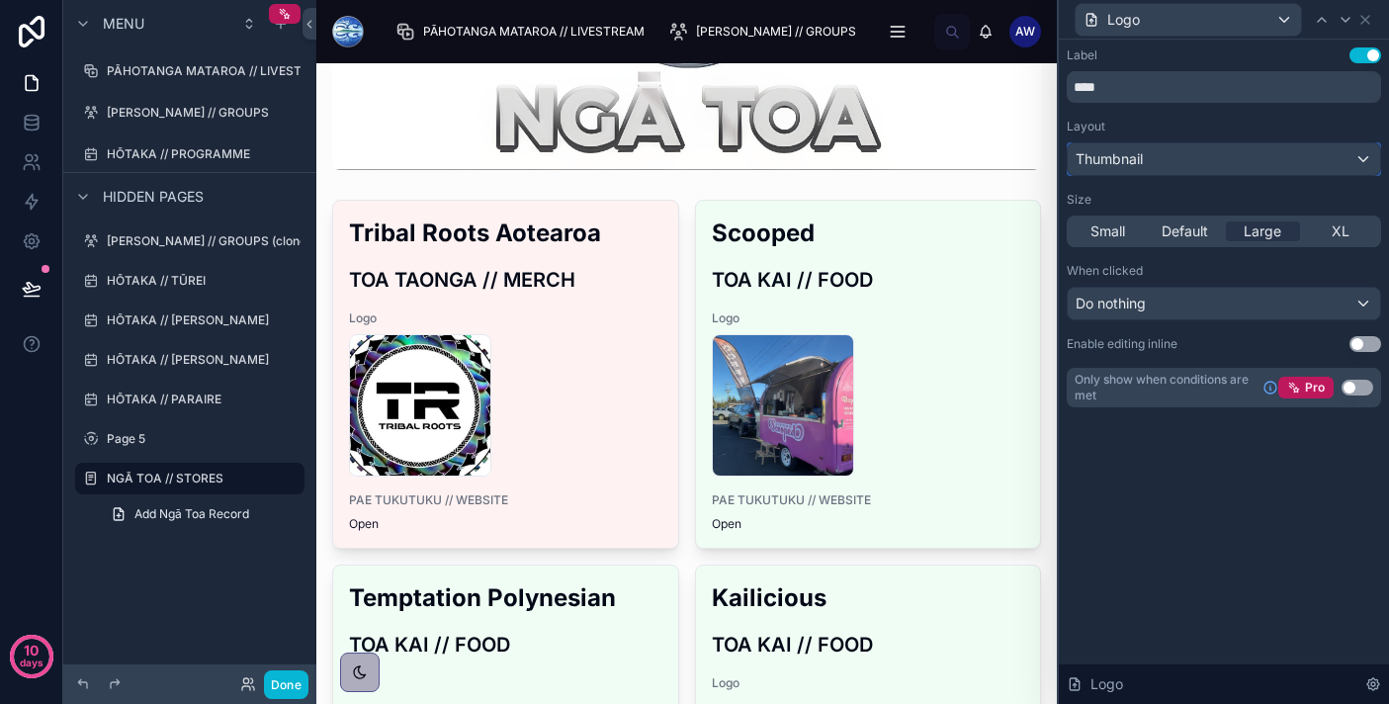
click at [1218, 170] on div "Thumbnail" at bounding box center [1223, 159] width 312 height 32
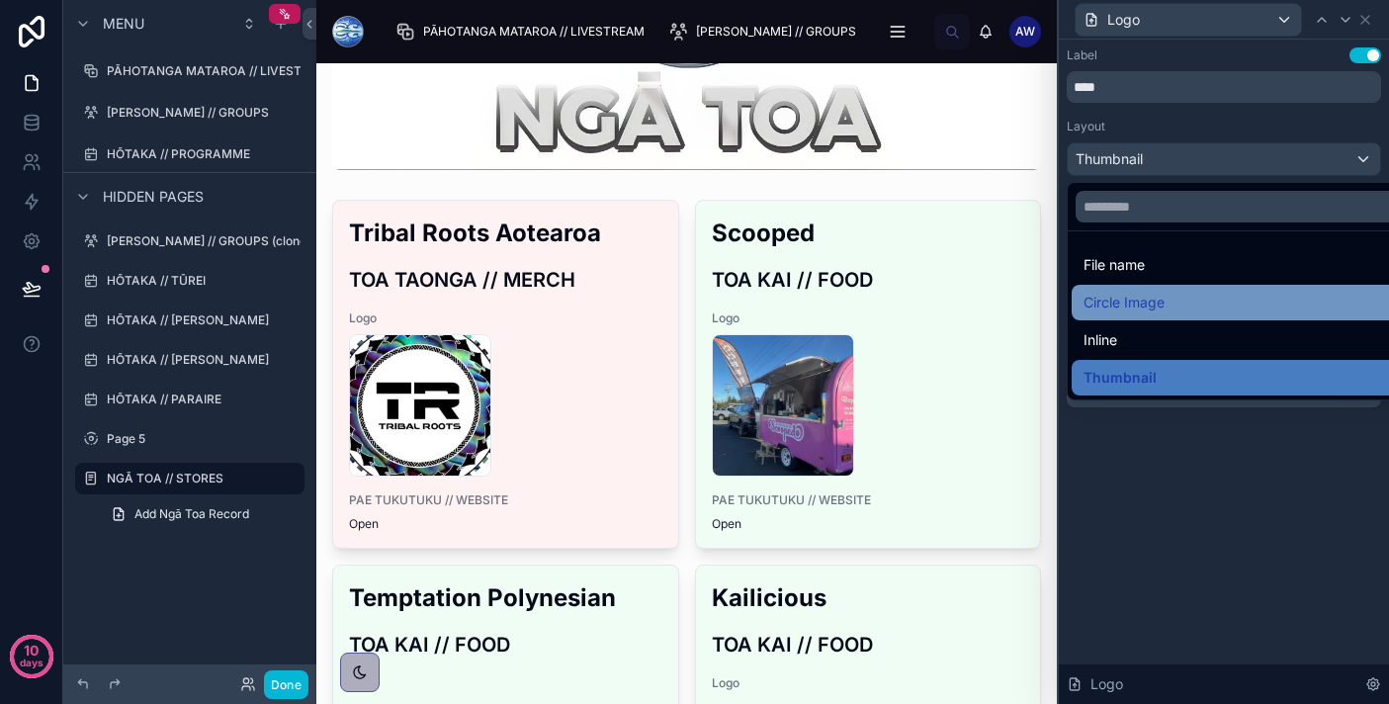
click at [1184, 306] on div "Circle Image" at bounding box center [1246, 303] width 326 height 24
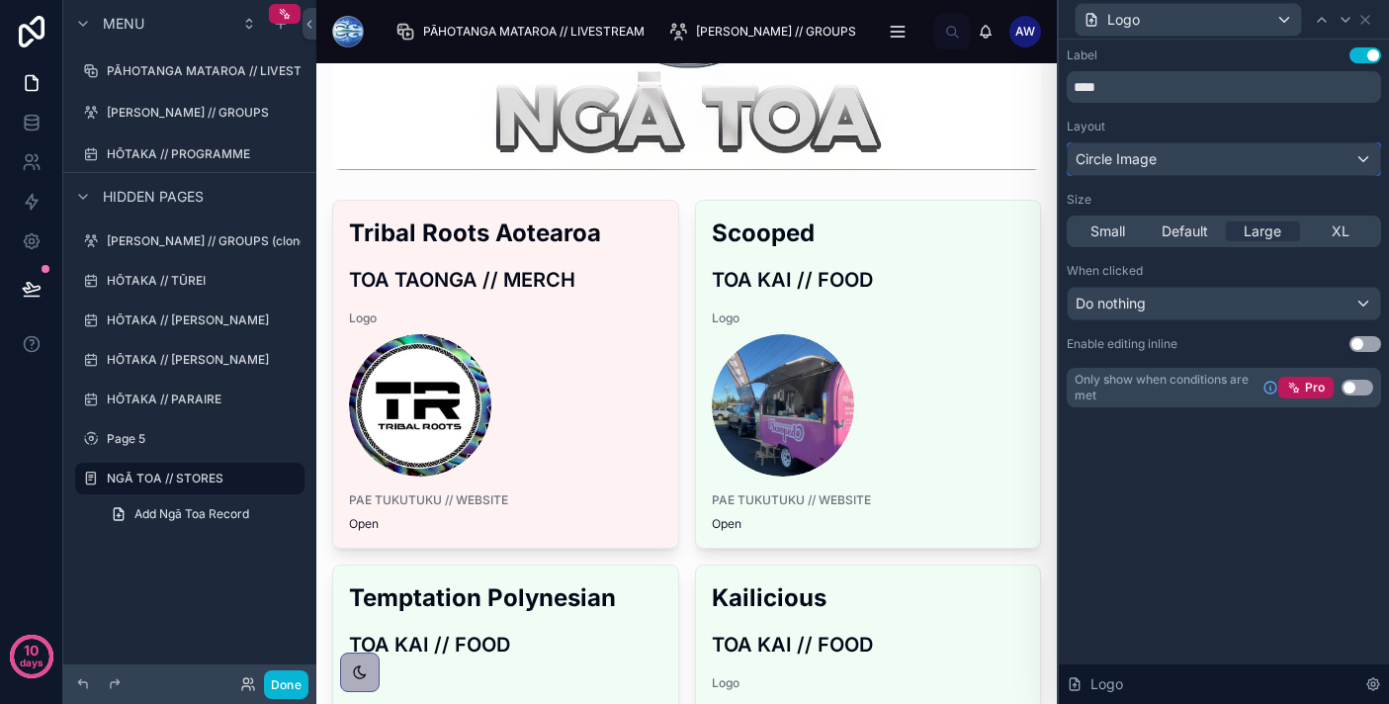
click at [1192, 165] on div "Circle Image" at bounding box center [1223, 159] width 312 height 32
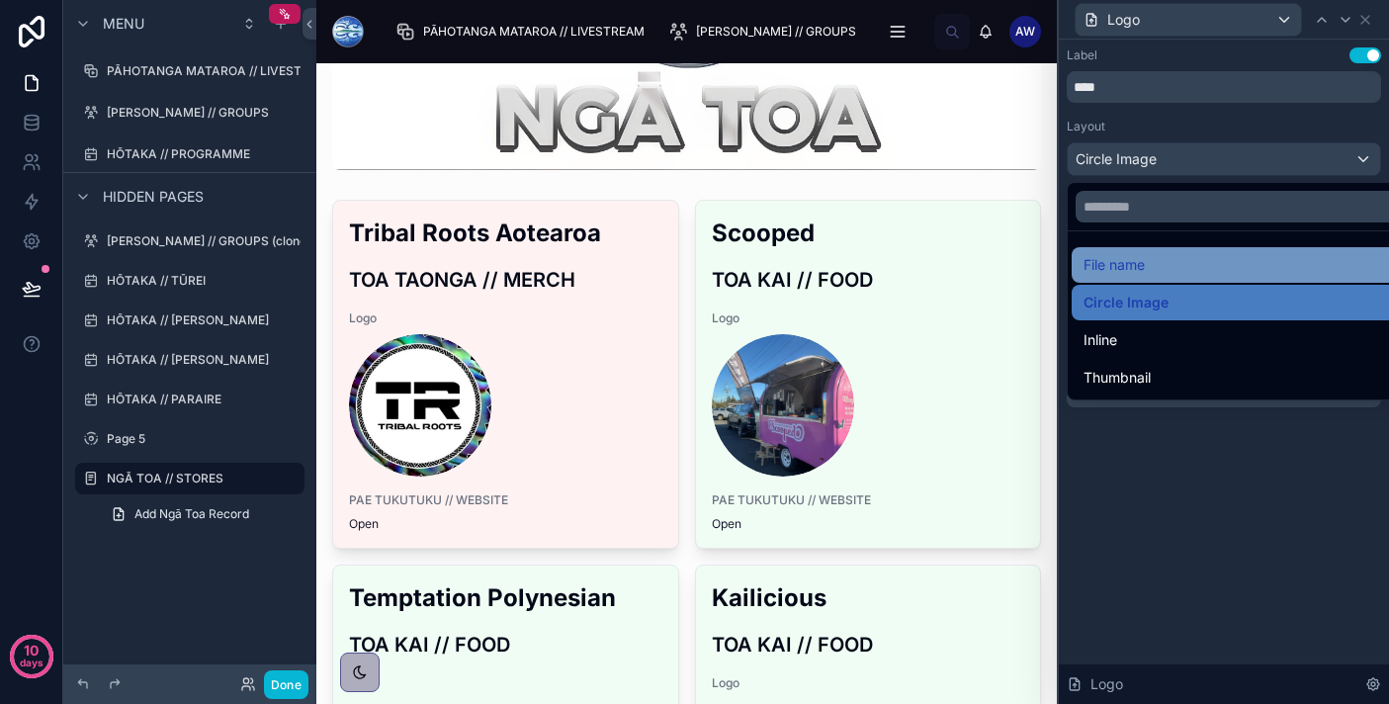
click at [1144, 267] on span "File name" at bounding box center [1113, 265] width 61 height 24
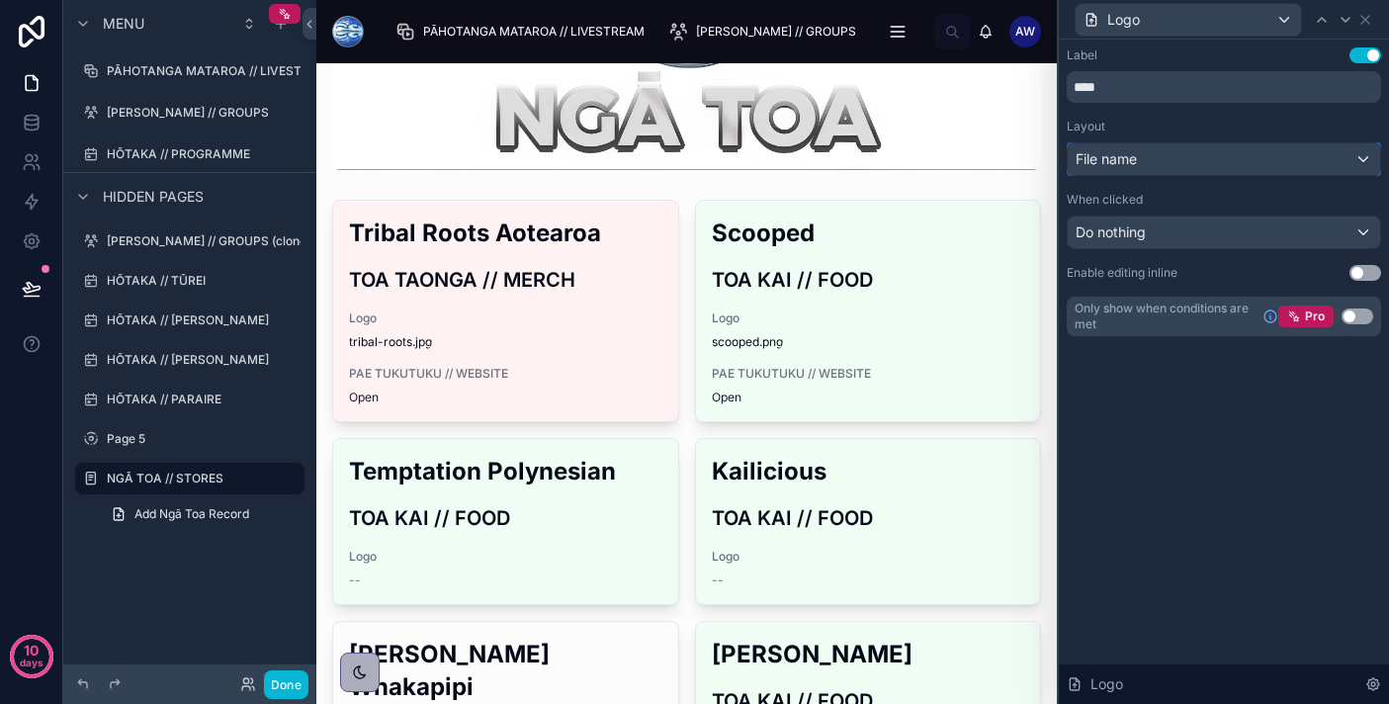
click at [1151, 151] on div "File name" at bounding box center [1223, 159] width 312 height 32
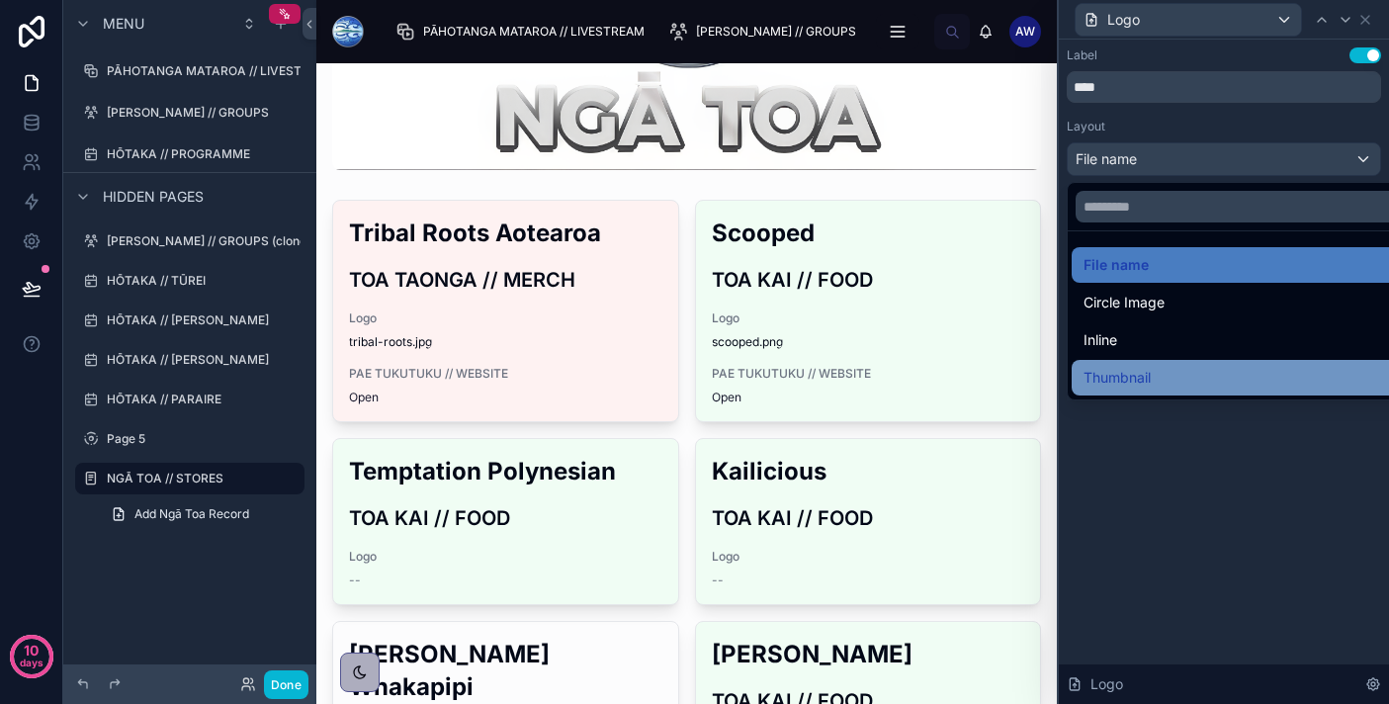
click at [1111, 376] on span "Thumbnail" at bounding box center [1116, 378] width 67 height 24
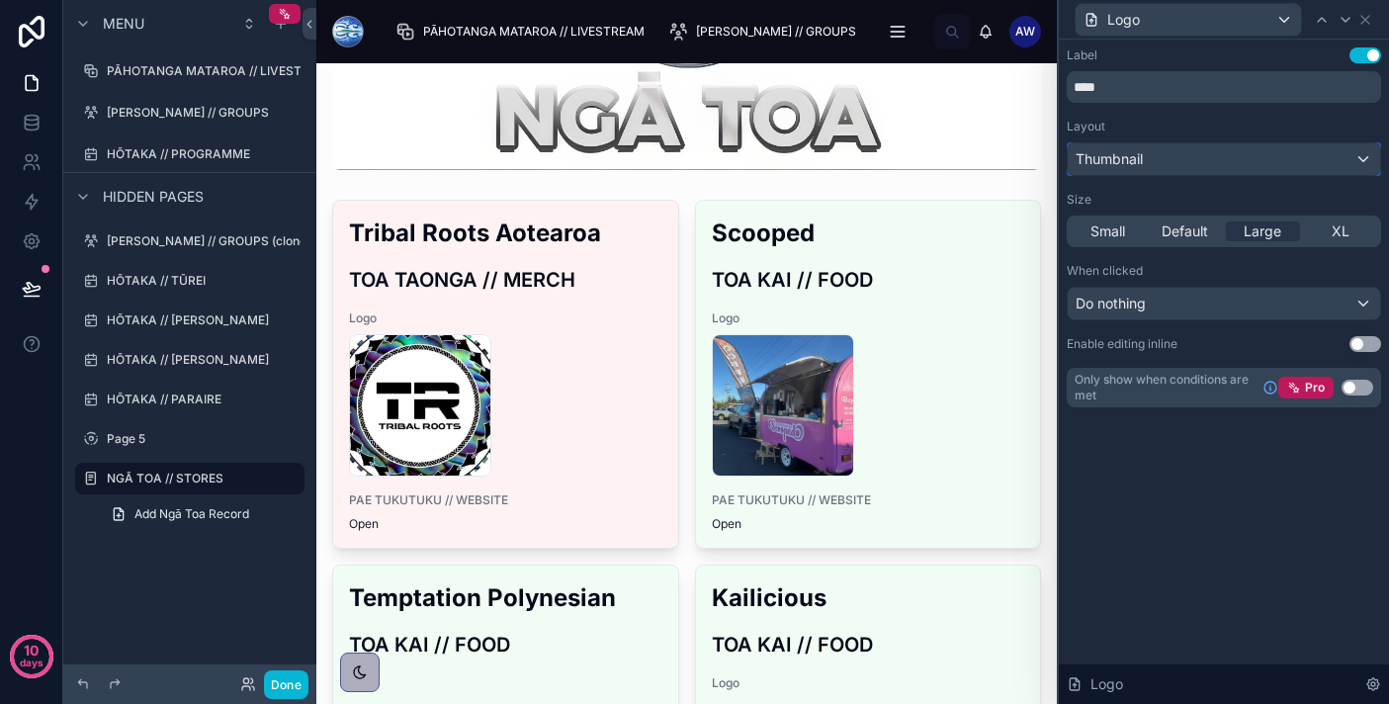
click at [1120, 161] on span "Thumbnail" at bounding box center [1108, 159] width 67 height 20
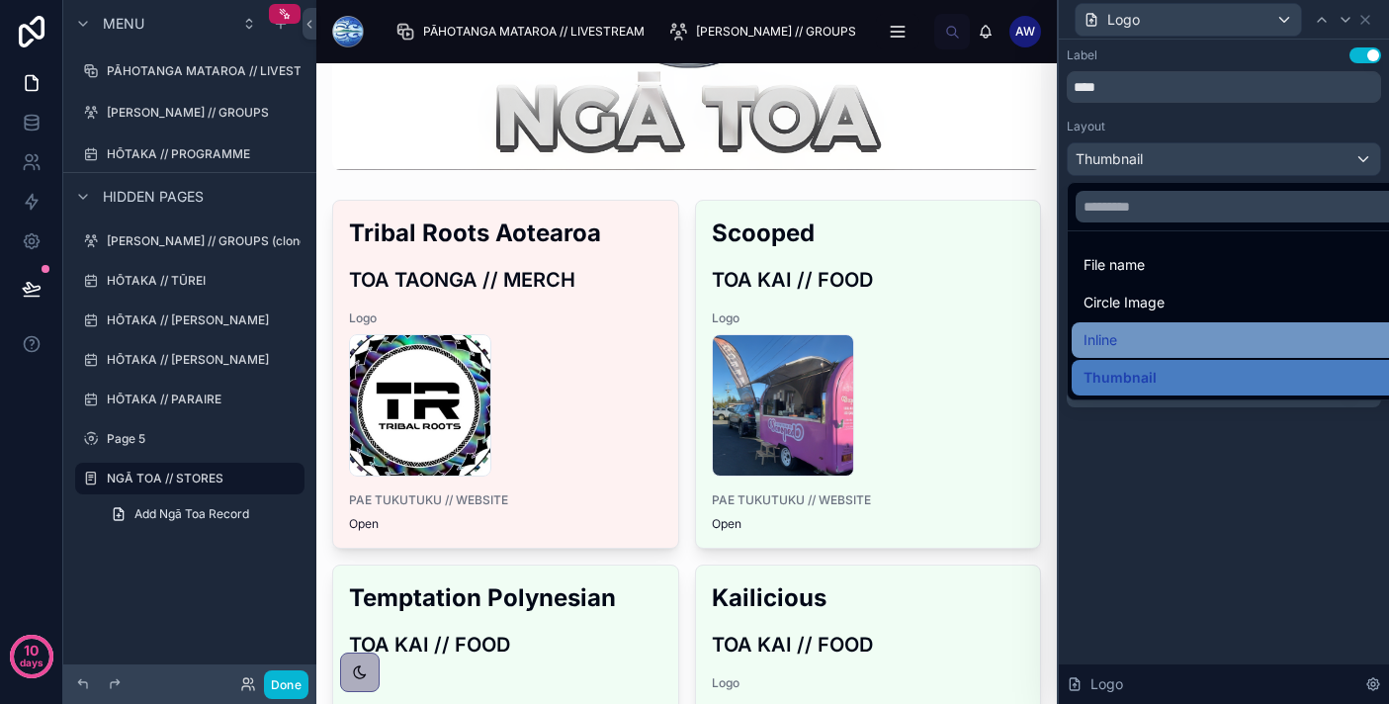
click at [1105, 336] on span "Inline" at bounding box center [1100, 340] width 34 height 24
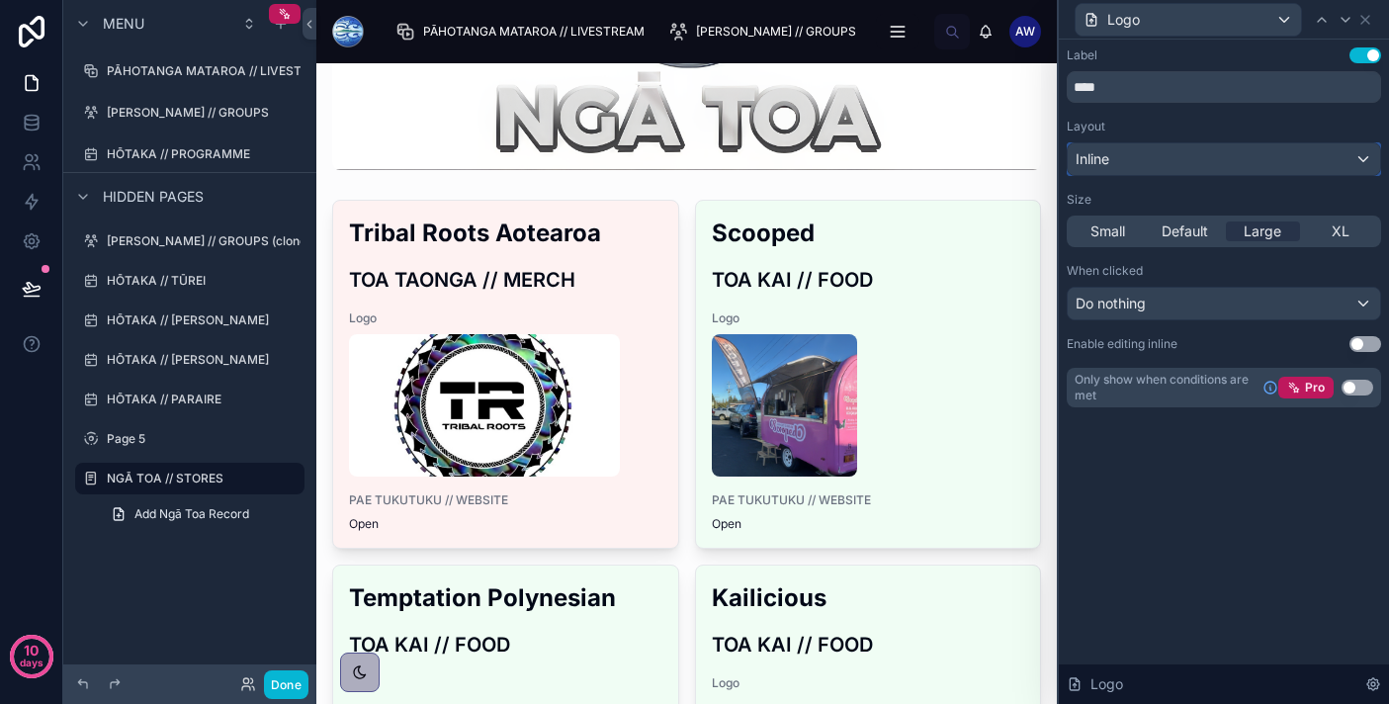
click at [1131, 155] on div "Inline" at bounding box center [1223, 159] width 312 height 32
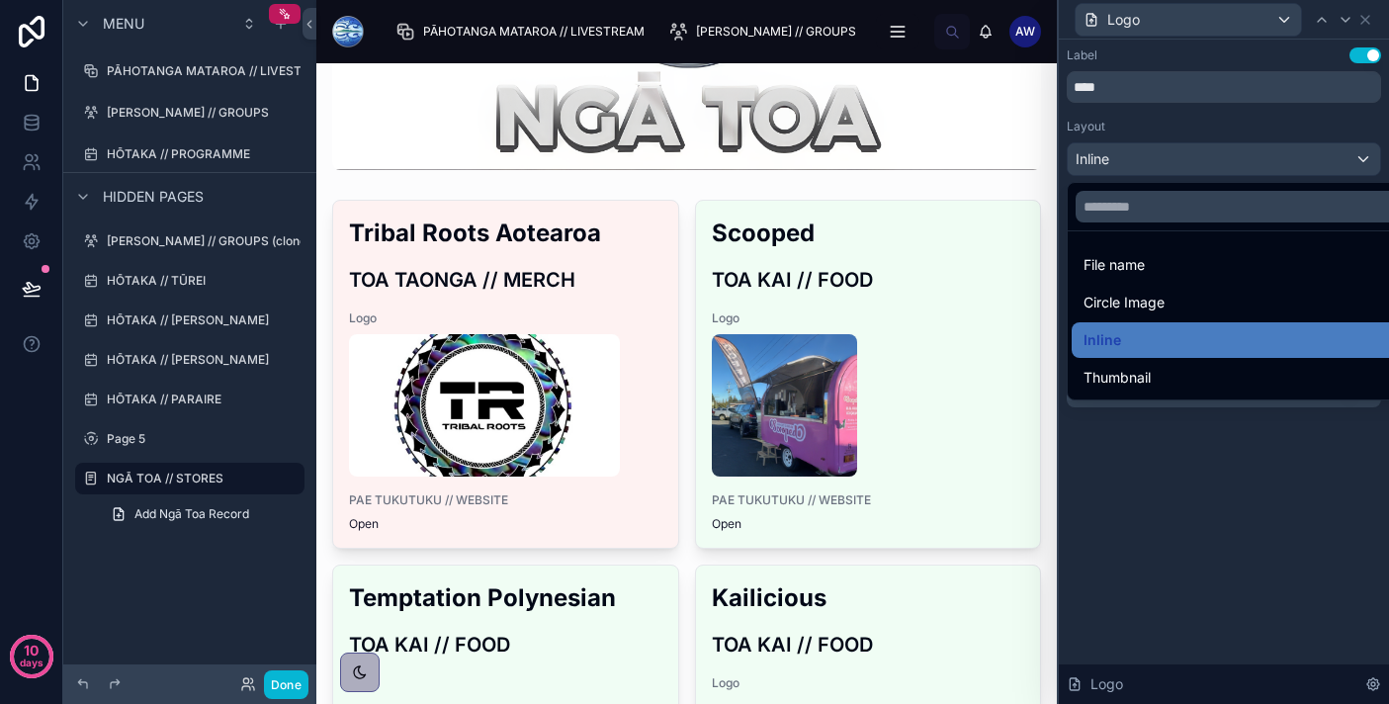
click at [1129, 559] on div at bounding box center [1224, 352] width 330 height 704
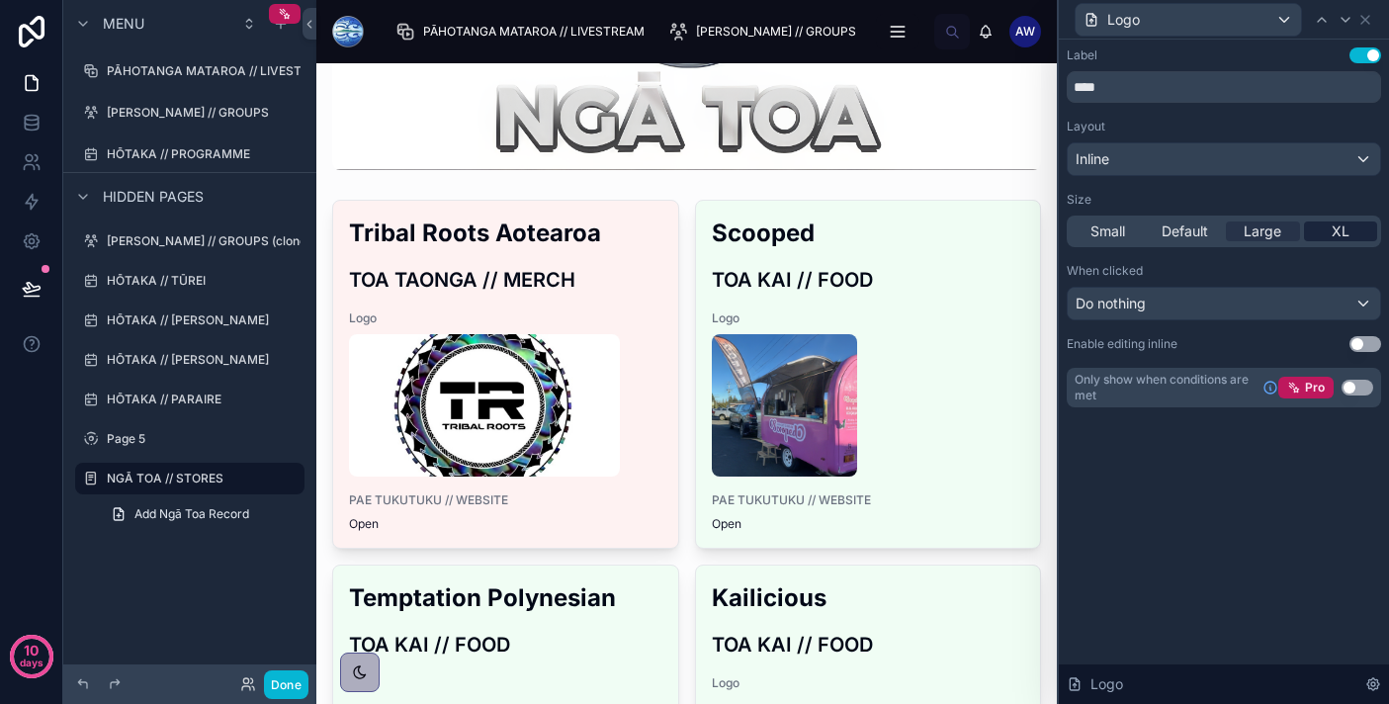
click at [1346, 239] on span "XL" at bounding box center [1340, 231] width 18 height 20
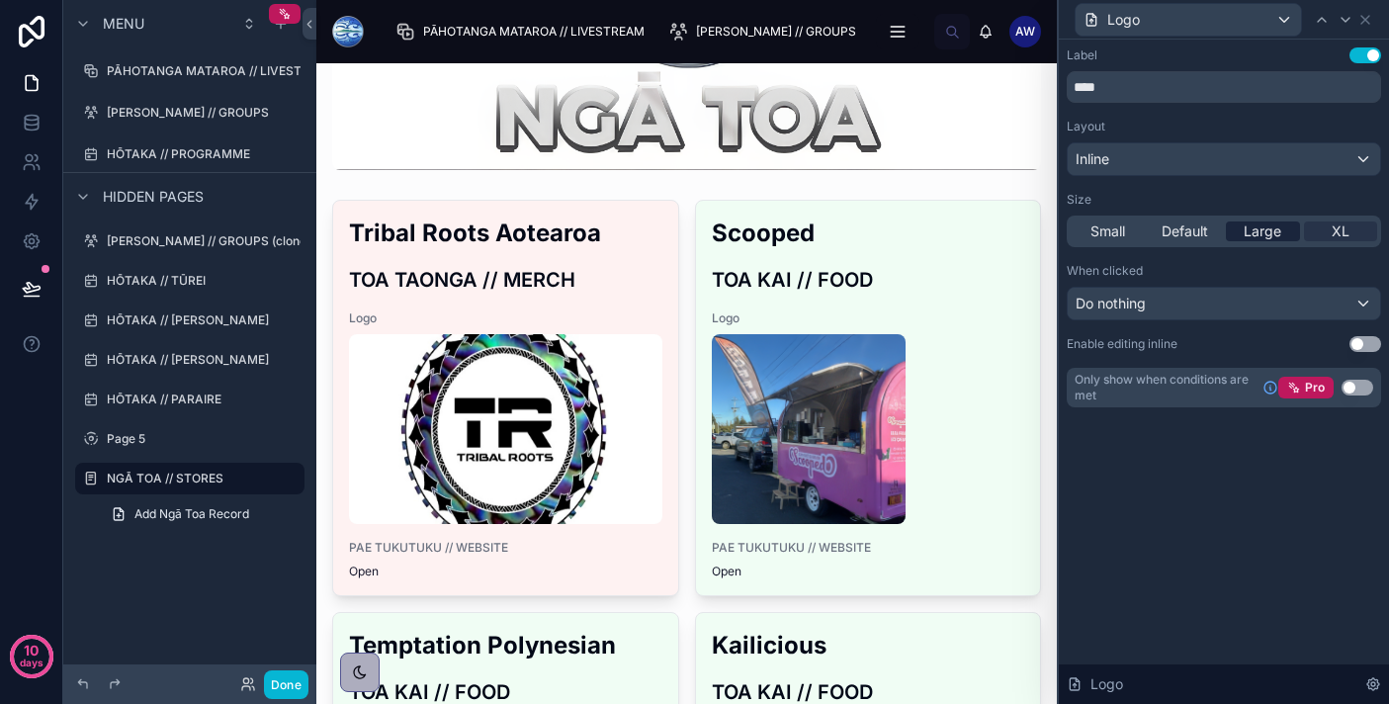
click at [1276, 236] on span "Large" at bounding box center [1262, 231] width 38 height 20
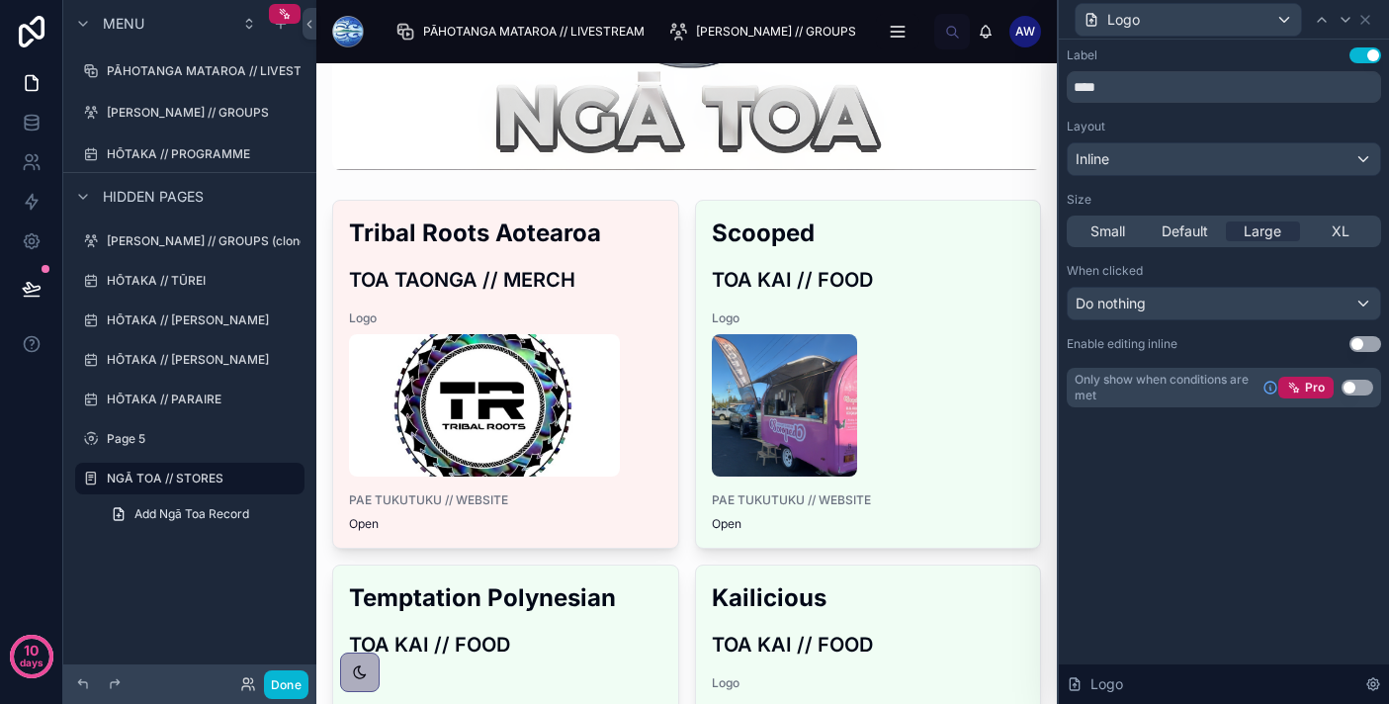
click at [1367, 346] on button "Use setting" at bounding box center [1365, 344] width 32 height 16
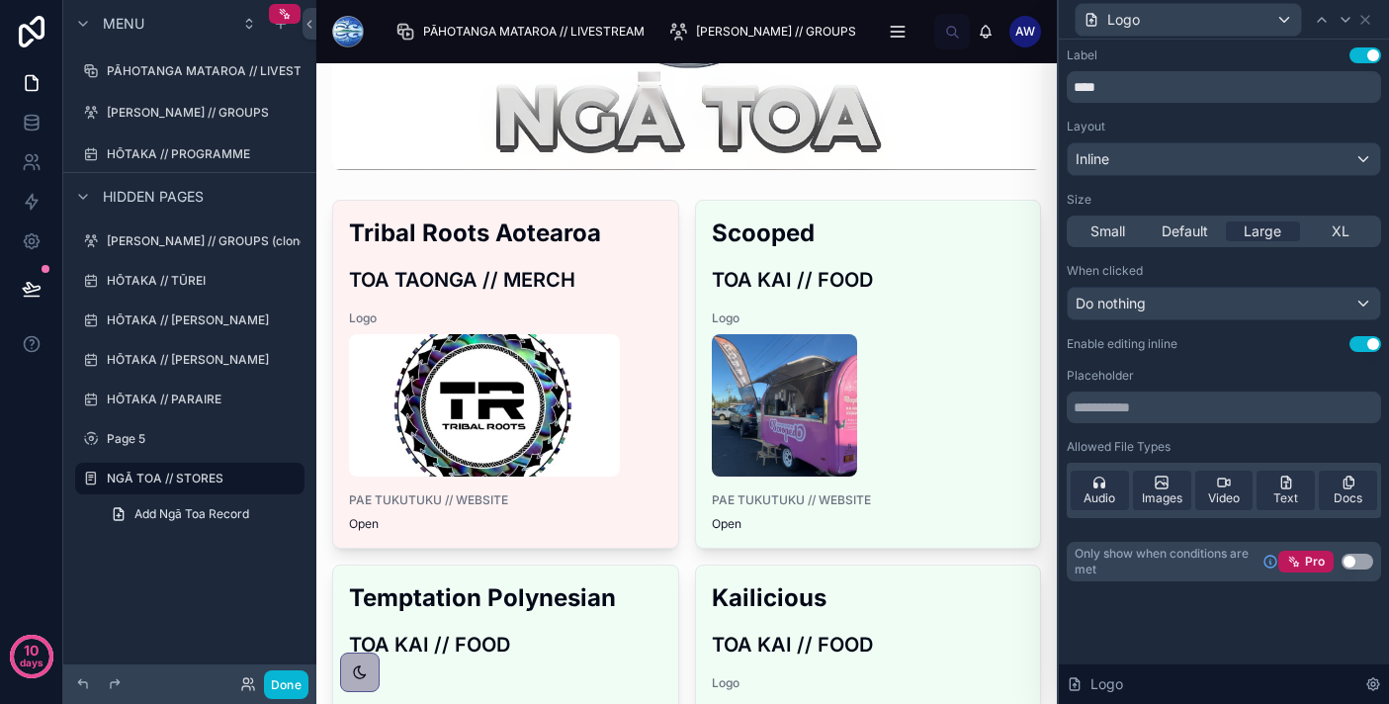
click at [1367, 346] on button "Use setting" at bounding box center [1365, 344] width 32 height 16
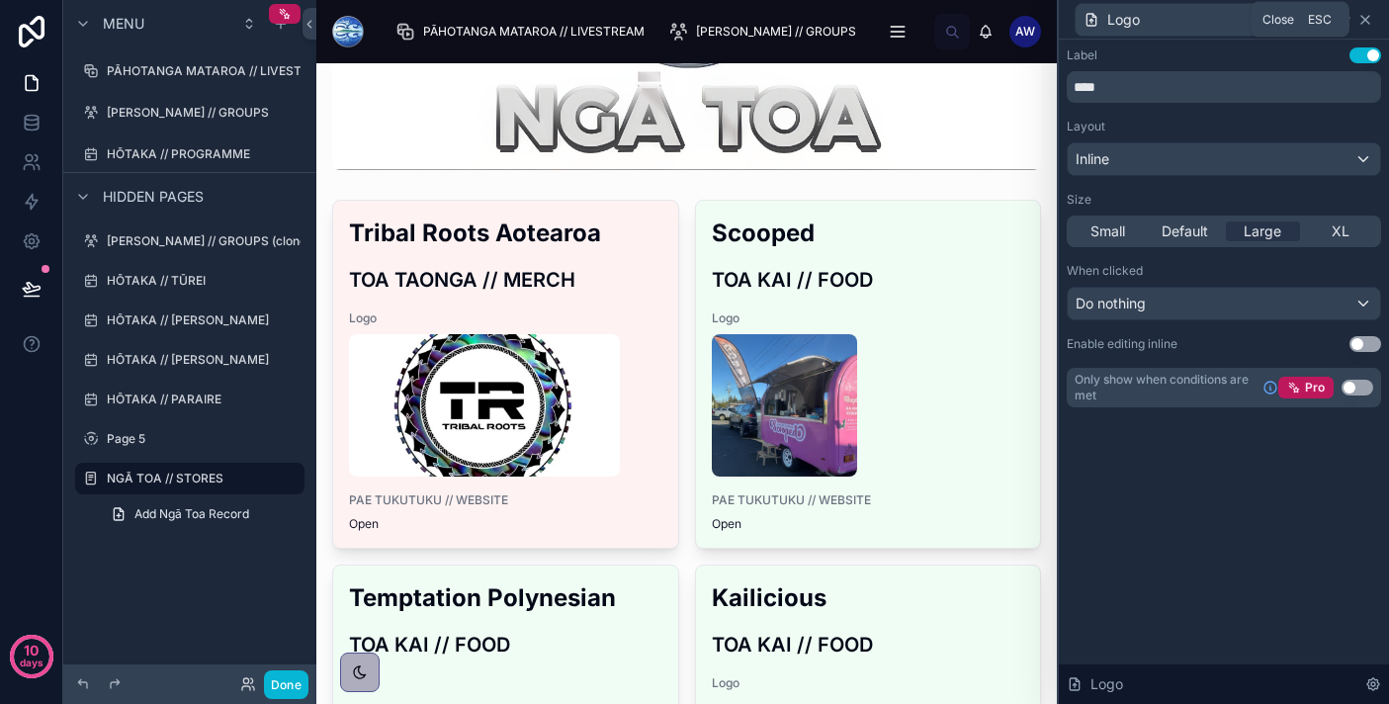
click at [1361, 17] on icon at bounding box center [1365, 20] width 16 height 16
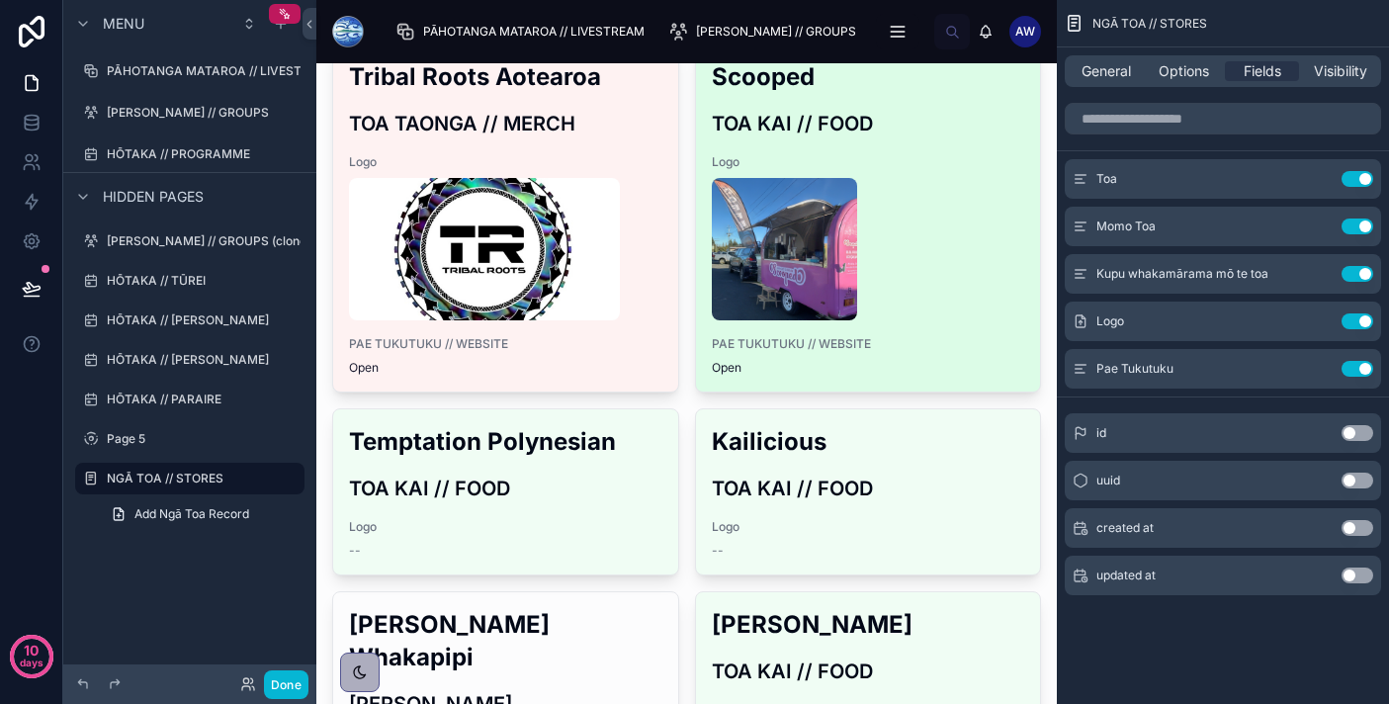
scroll to position [439, 0]
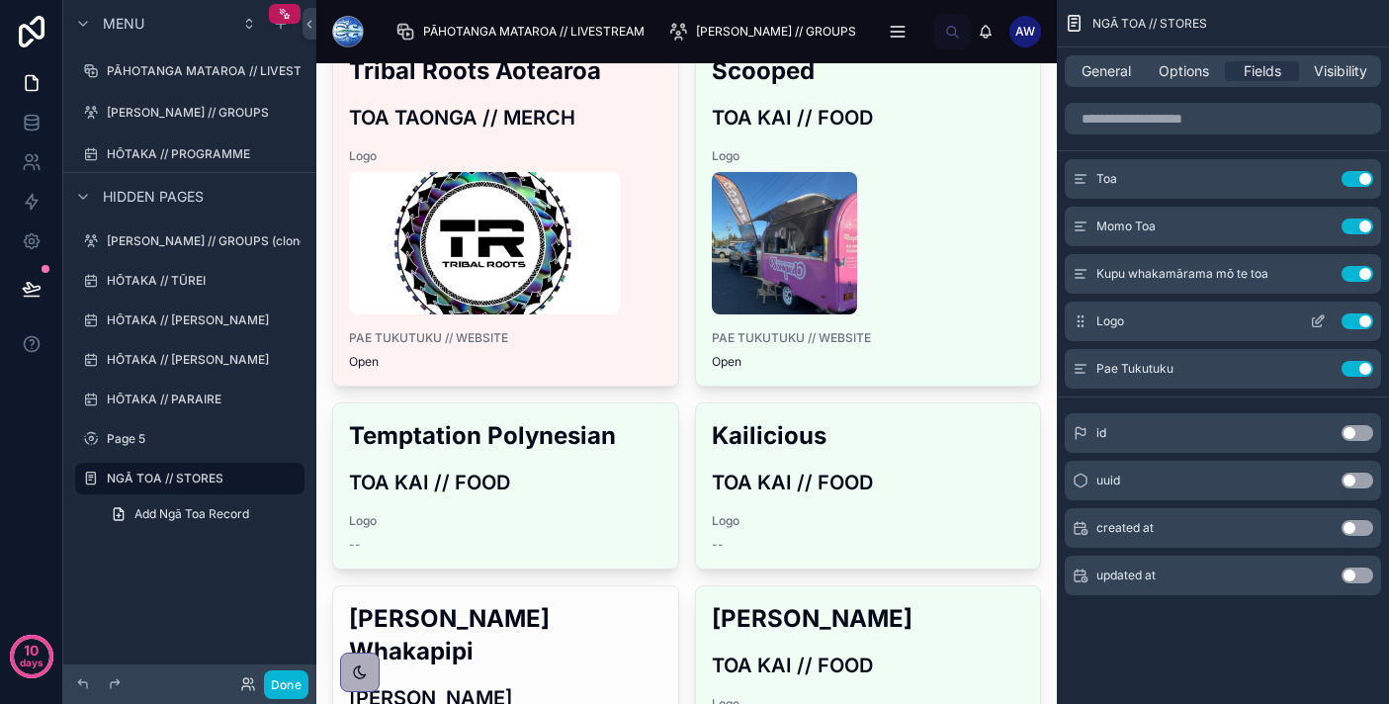
click at [1316, 322] on icon "scrollable content" at bounding box center [1320, 319] width 8 height 8
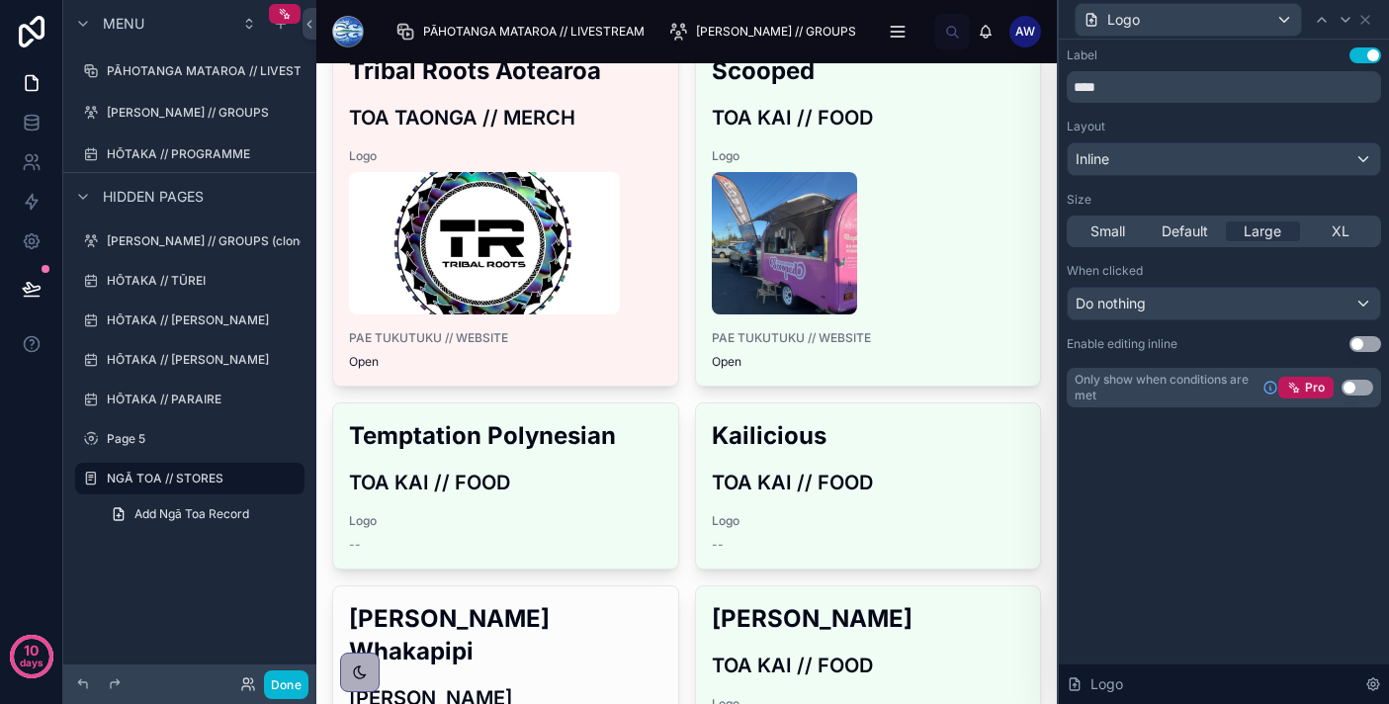
click at [1359, 386] on button "Use setting" at bounding box center [1357, 388] width 32 height 16
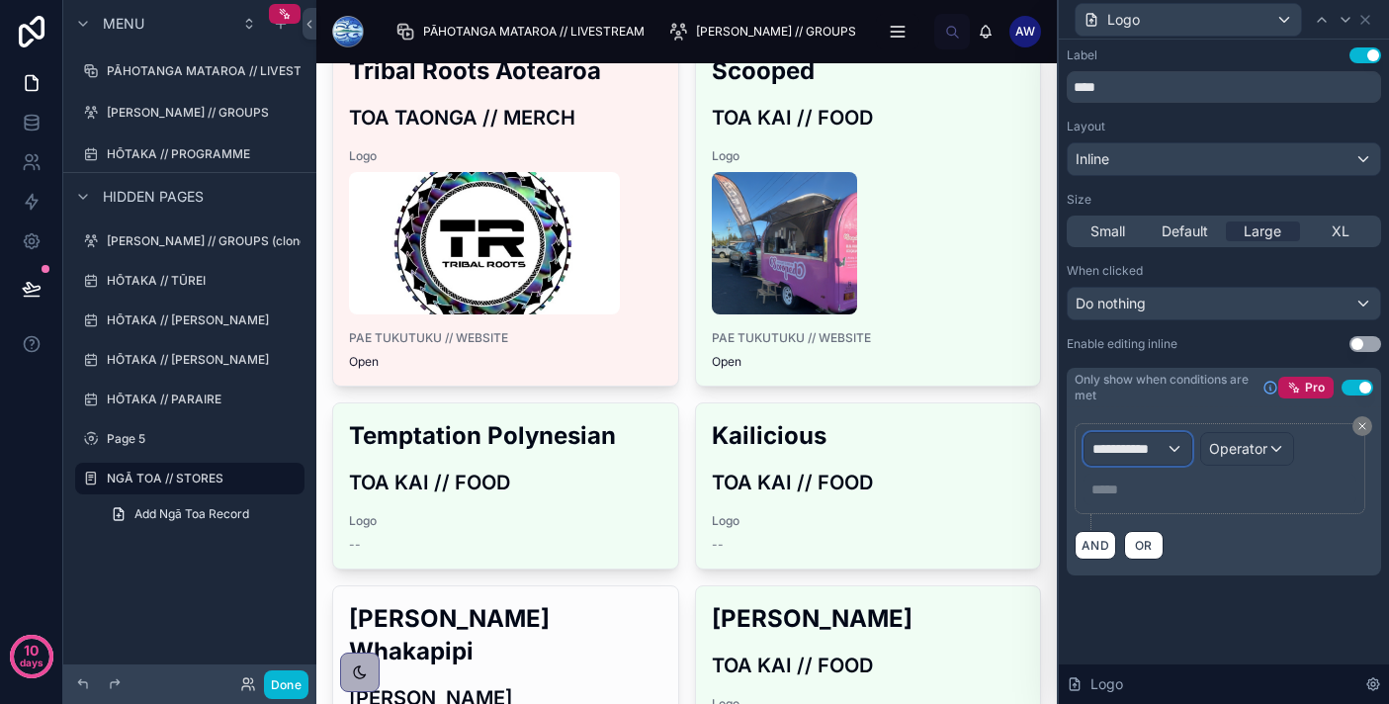
click at [1148, 447] on span "**********" at bounding box center [1128, 449] width 73 height 20
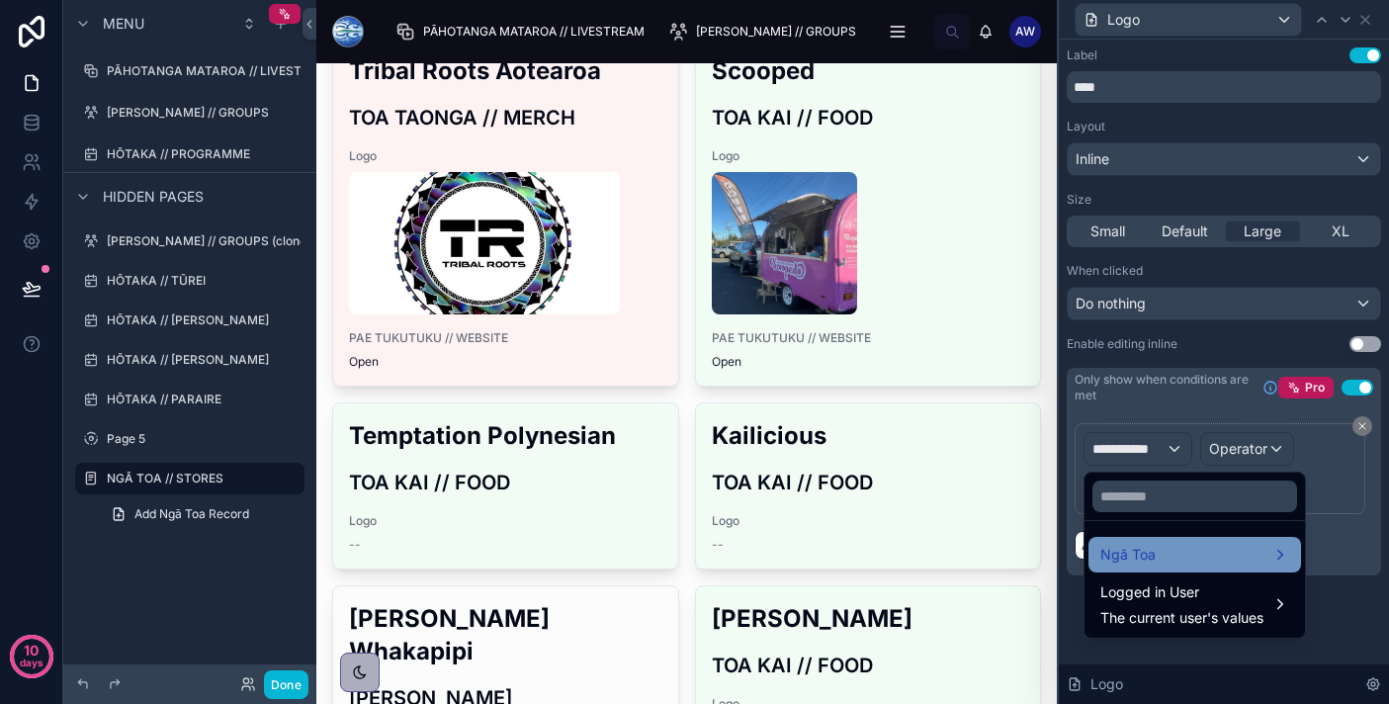
click at [1152, 563] on span "Ngā Toa" at bounding box center [1127, 555] width 55 height 24
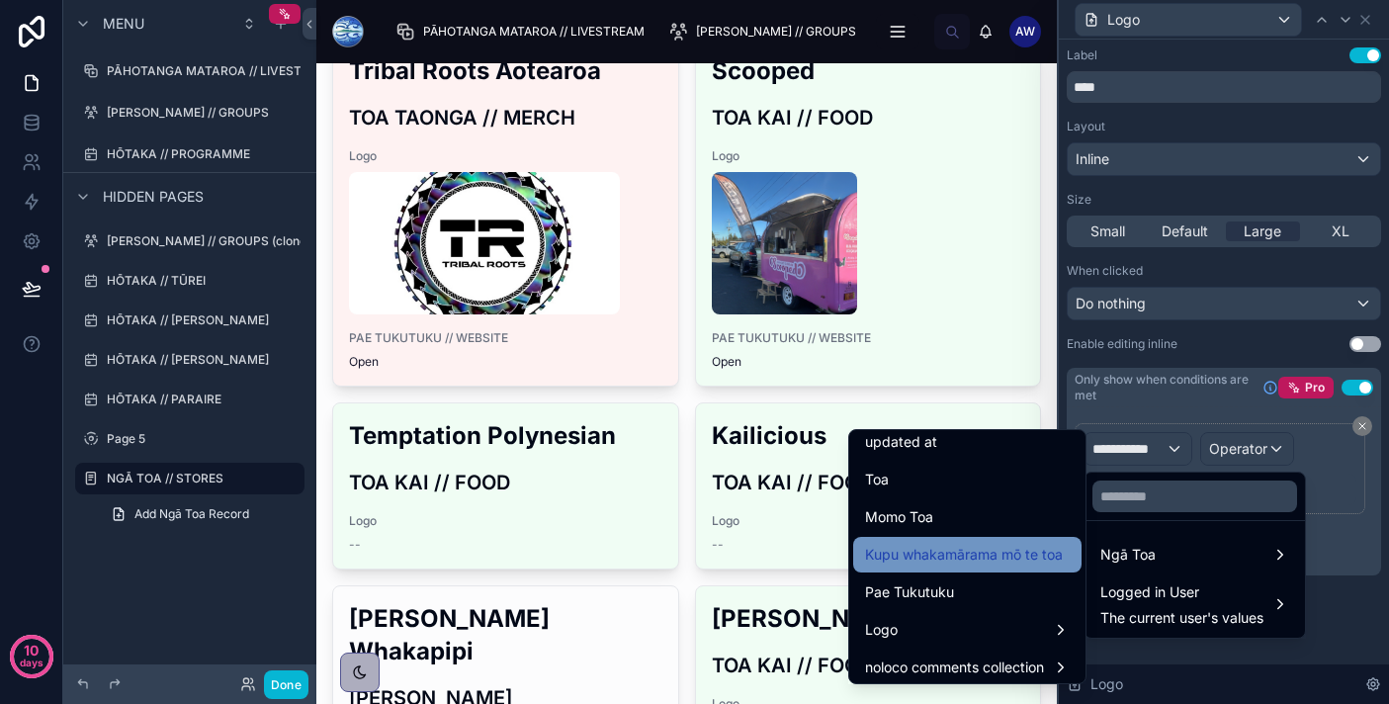
scroll to position [124, 0]
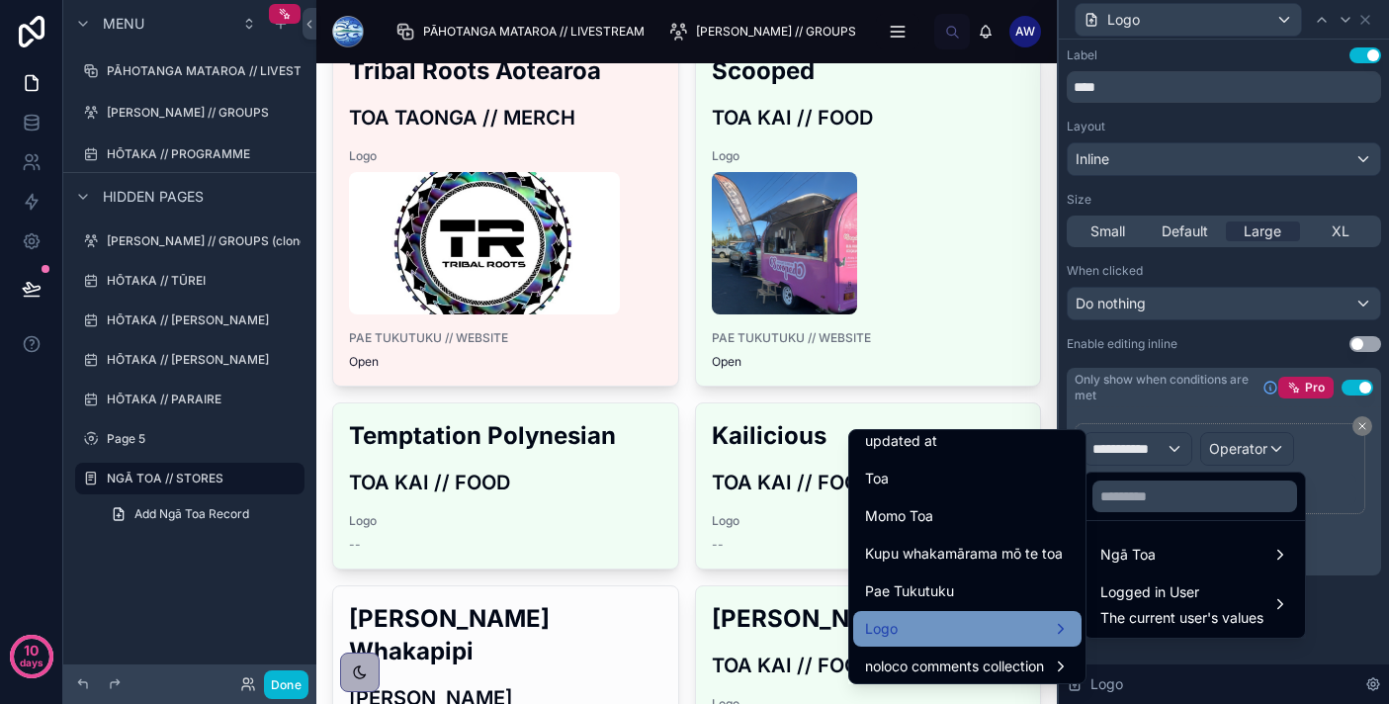
click at [1017, 621] on div "Logo" at bounding box center [967, 629] width 205 height 24
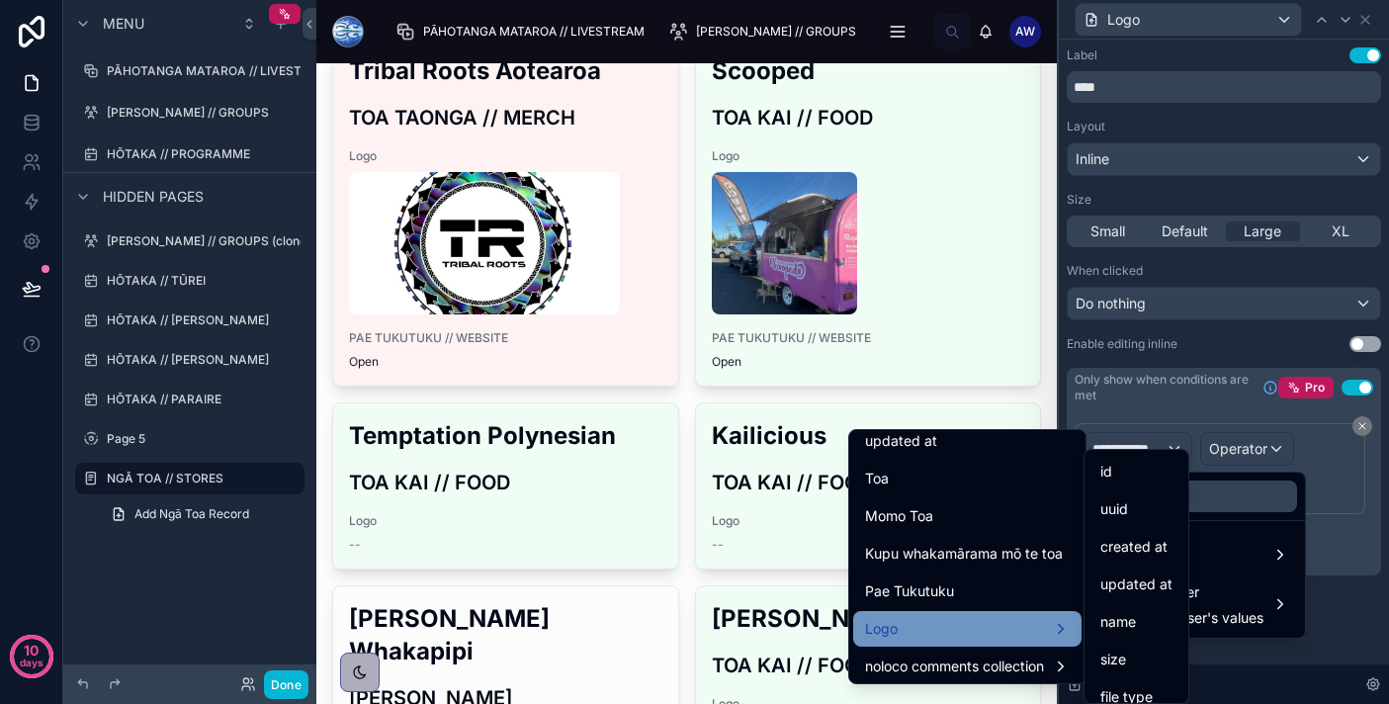
click at [998, 632] on div "Logo" at bounding box center [967, 629] width 205 height 24
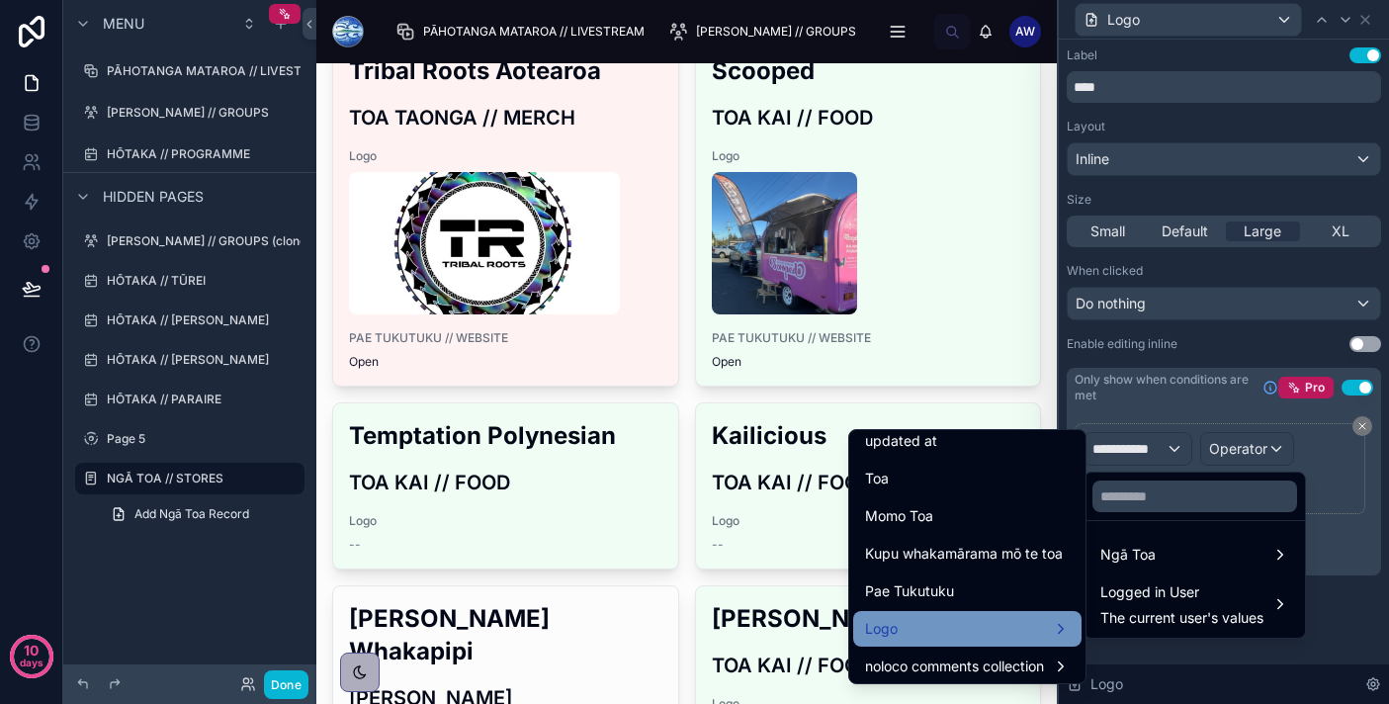
click at [900, 631] on div "Logo" at bounding box center [967, 629] width 205 height 24
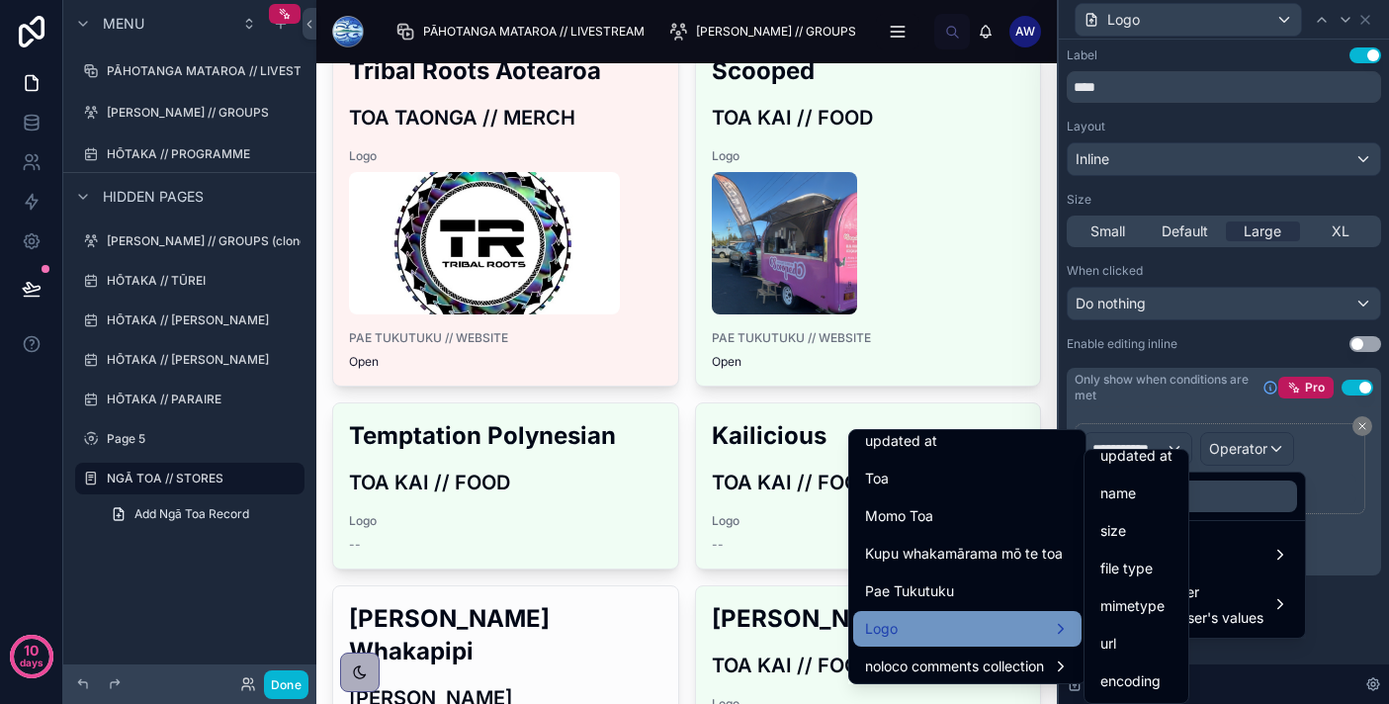
scroll to position [128, 0]
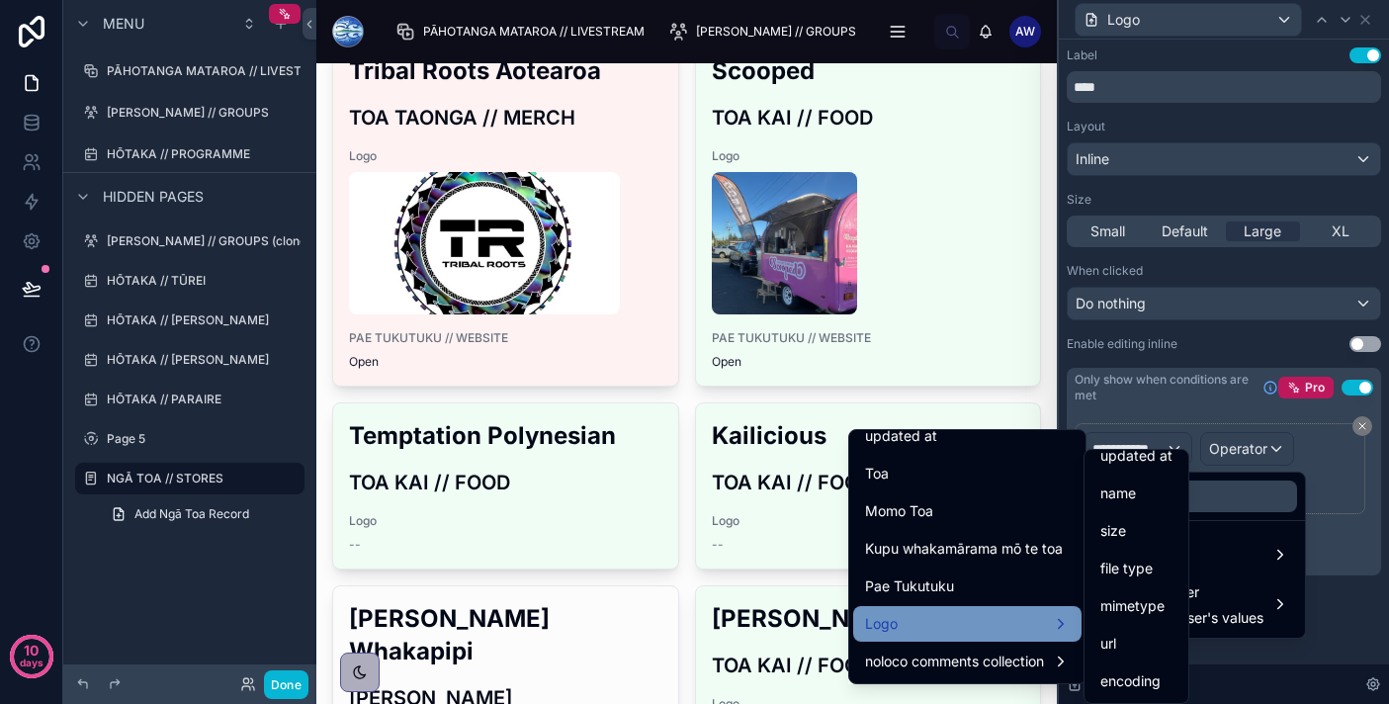
click at [921, 614] on div "Logo" at bounding box center [967, 624] width 205 height 24
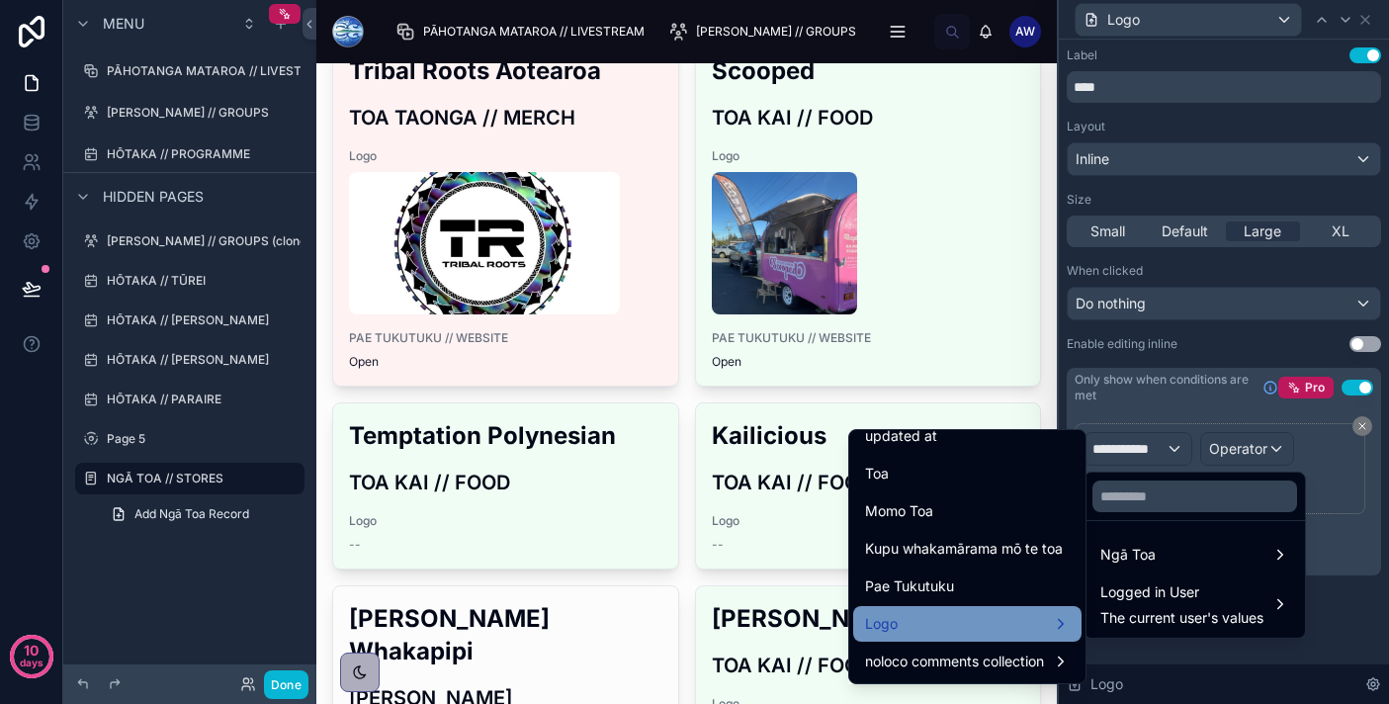
click at [1013, 626] on div "Logo" at bounding box center [967, 624] width 205 height 24
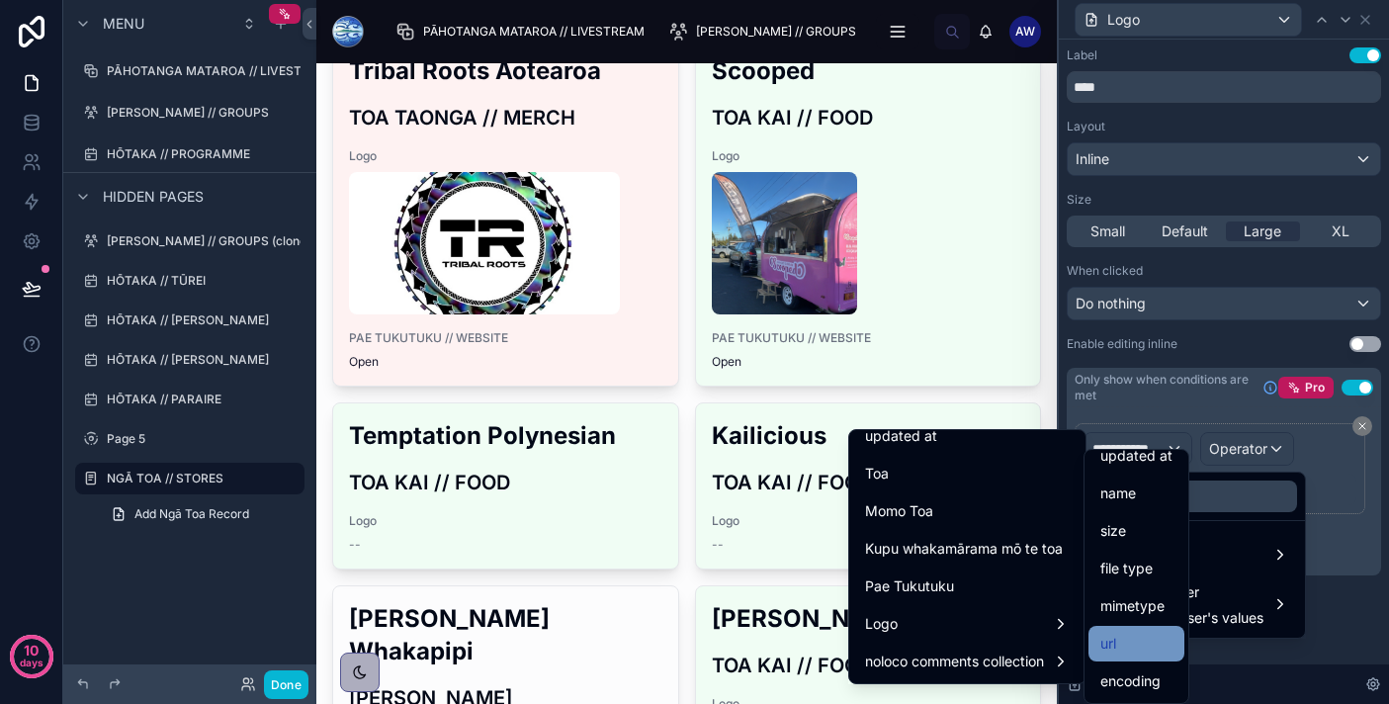
click at [1123, 653] on div "url" at bounding box center [1136, 644] width 72 height 24
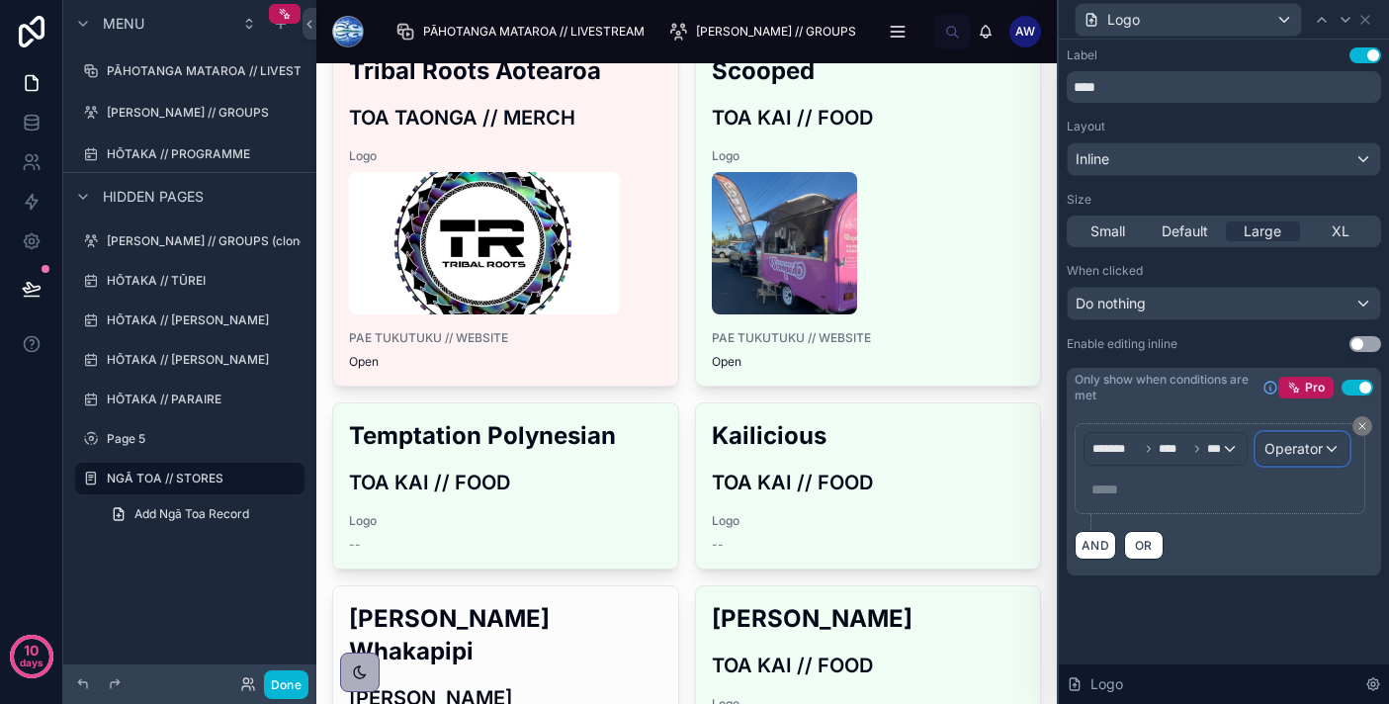
click at [1287, 451] on span "Operator" at bounding box center [1293, 448] width 58 height 17
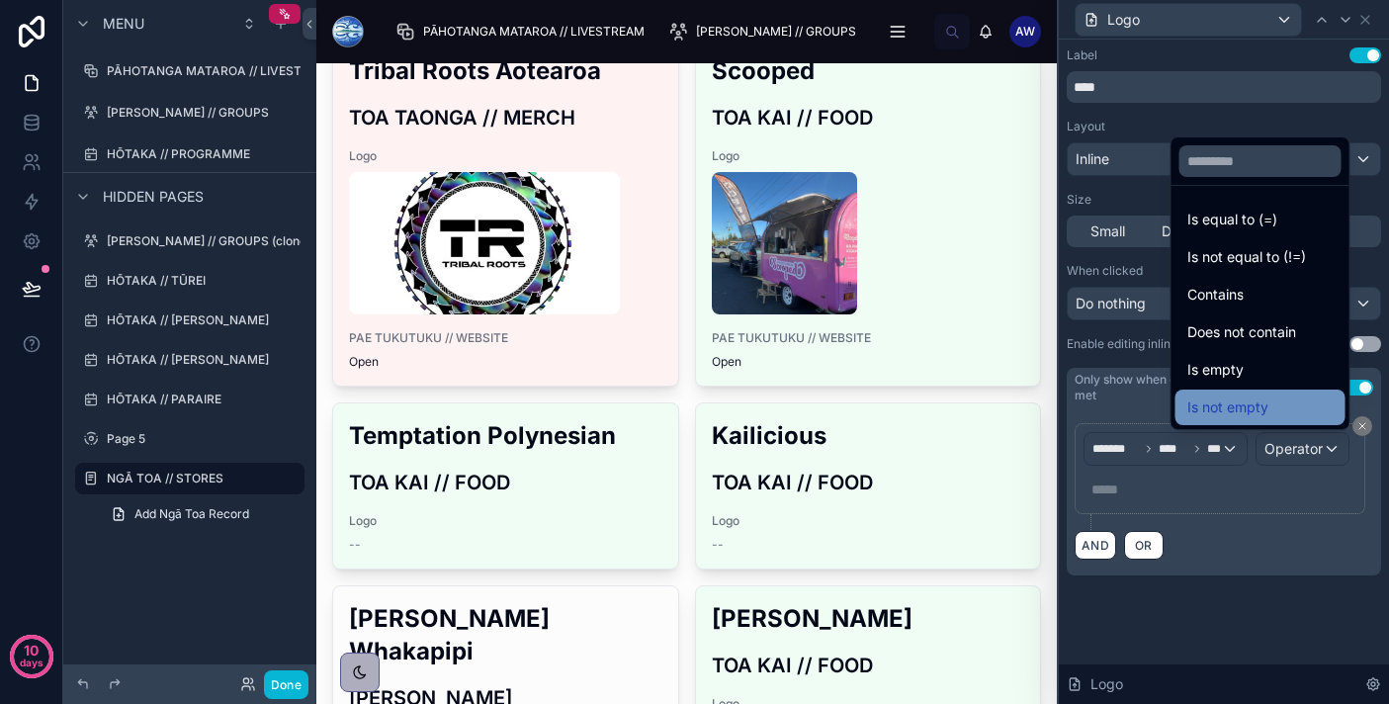
click at [1246, 398] on span "Is not empty" at bounding box center [1227, 407] width 81 height 24
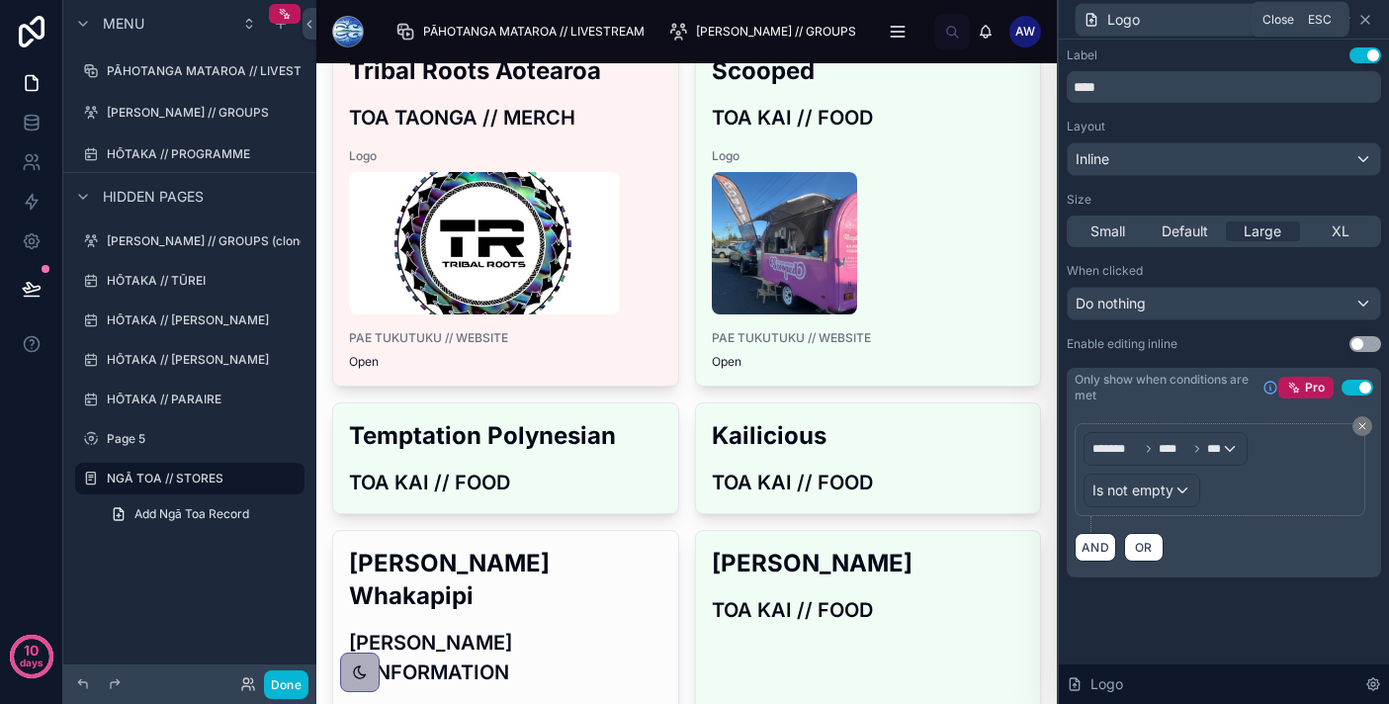
click at [1362, 19] on icon at bounding box center [1365, 20] width 16 height 16
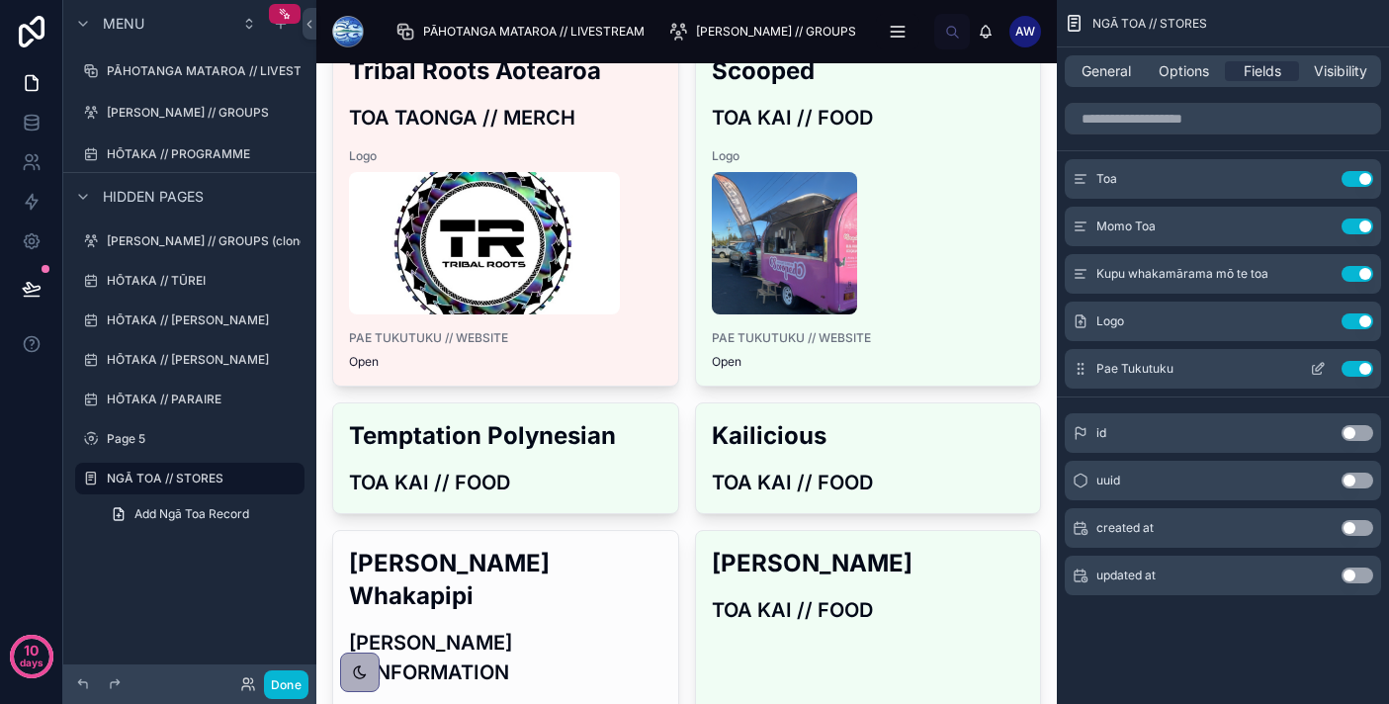
click at [1316, 368] on icon "scrollable content" at bounding box center [1320, 367] width 8 height 8
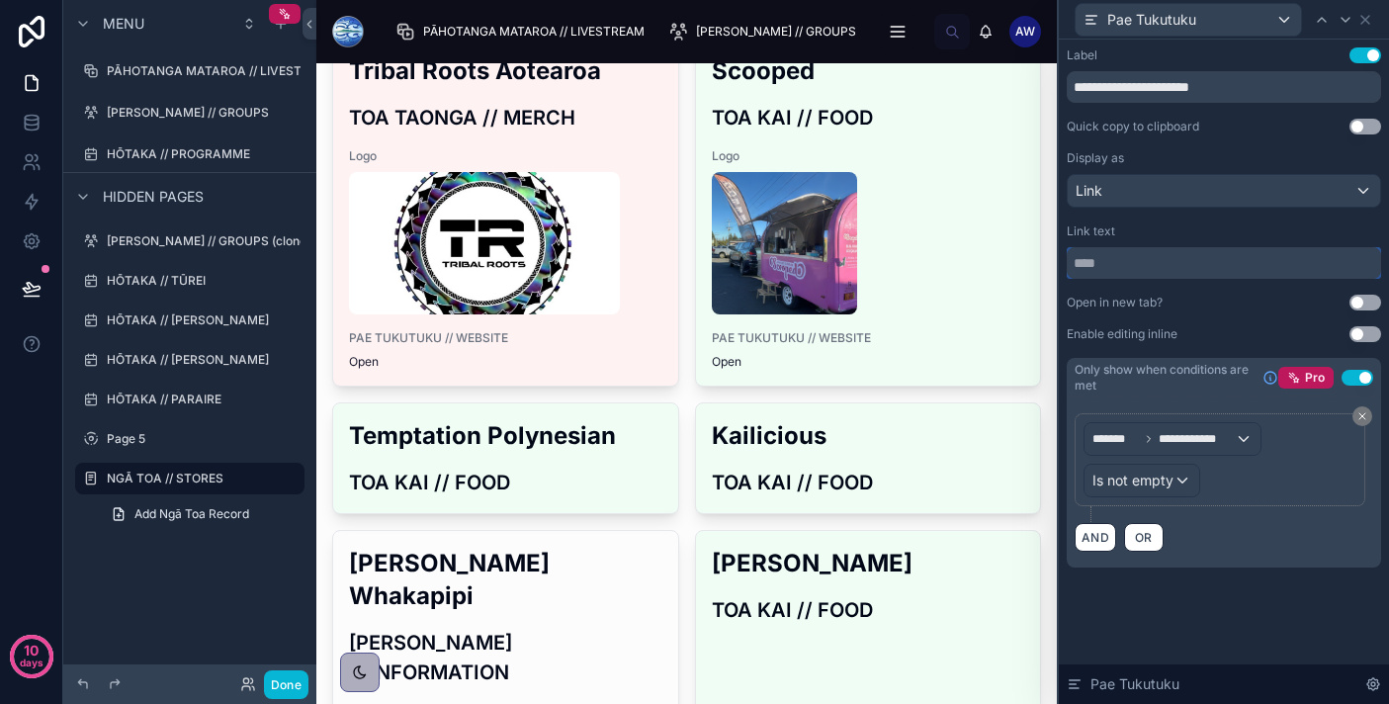
click at [1209, 274] on input "text" at bounding box center [1223, 263] width 314 height 32
click at [1315, 192] on div "Link" at bounding box center [1223, 191] width 312 height 32
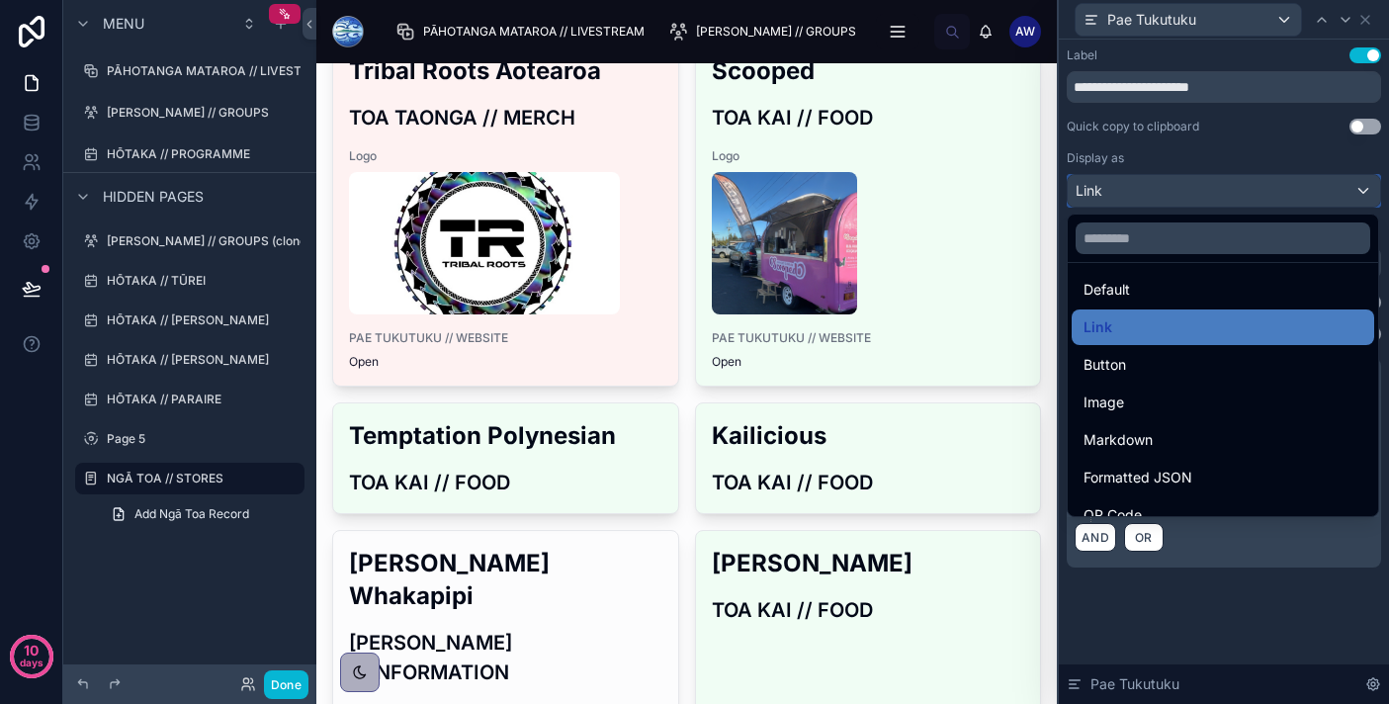
scroll to position [0, 0]
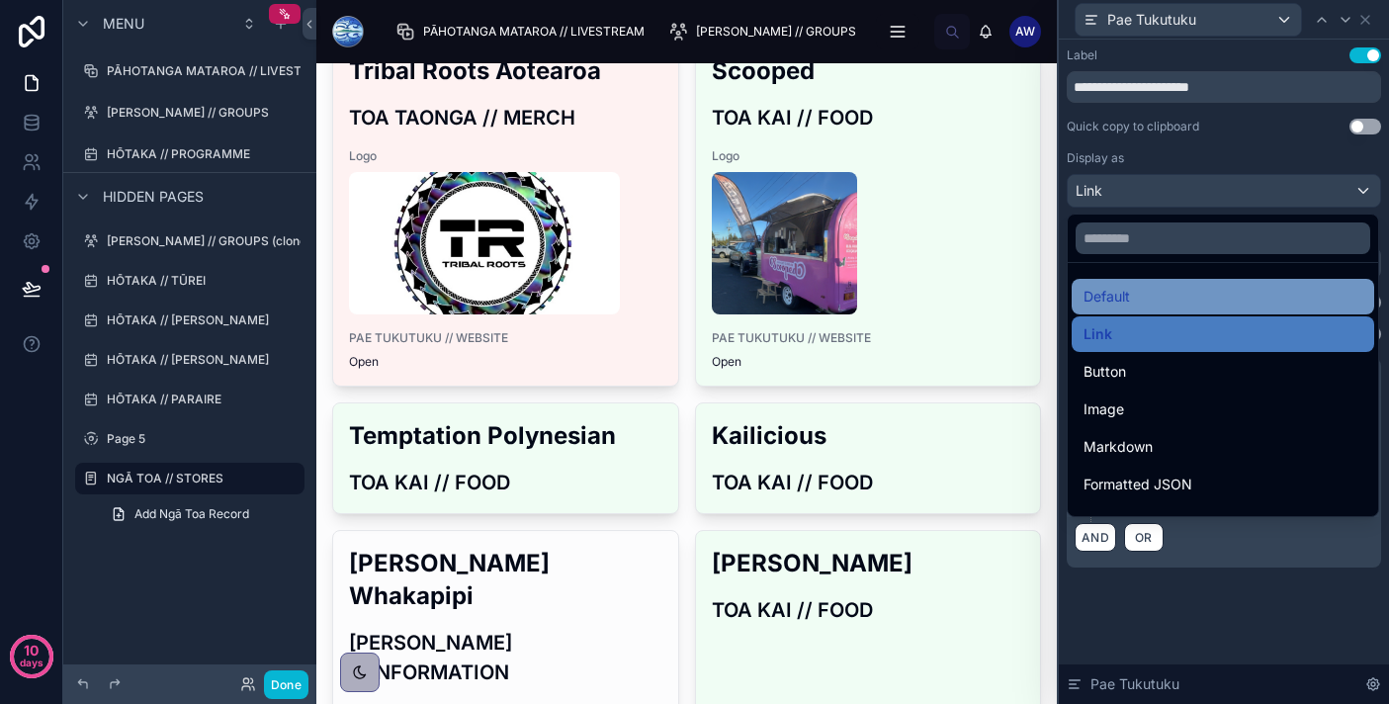
click at [1189, 298] on div "Default" at bounding box center [1222, 297] width 279 height 24
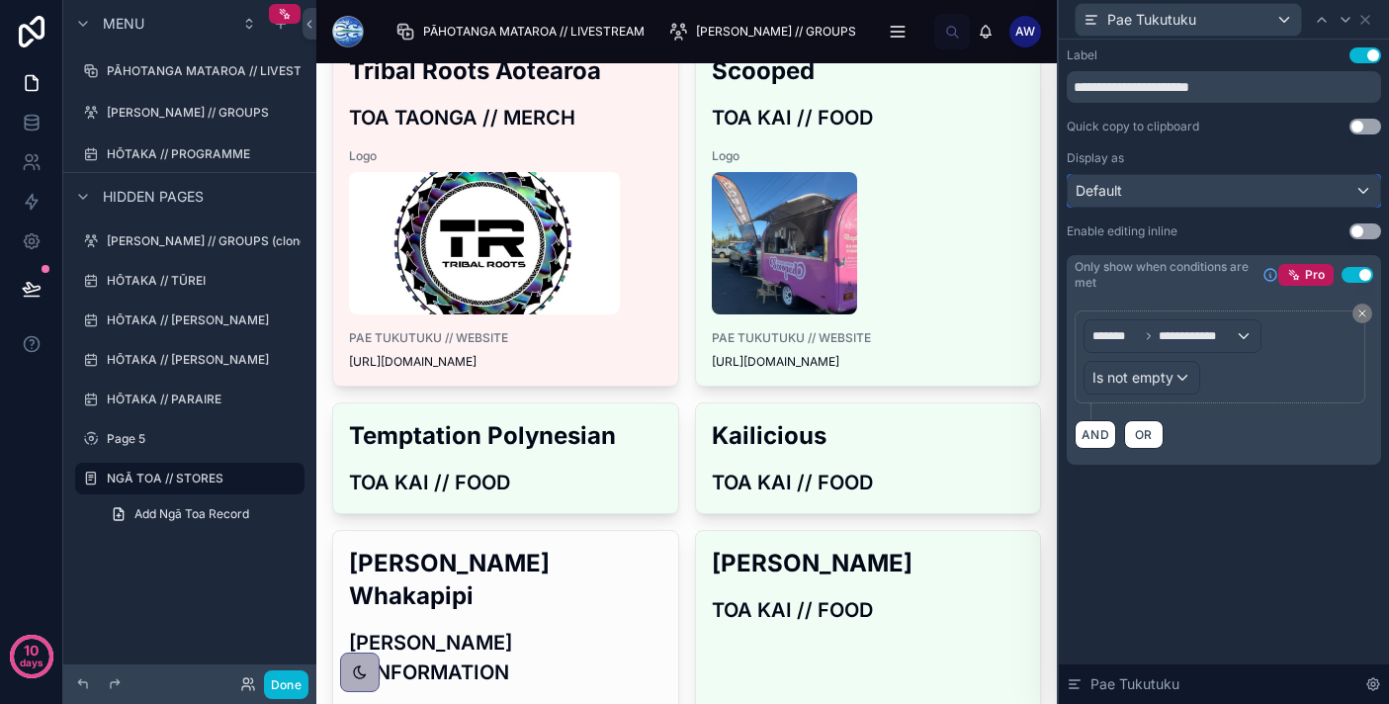
click at [1358, 194] on div "Default" at bounding box center [1223, 191] width 312 height 32
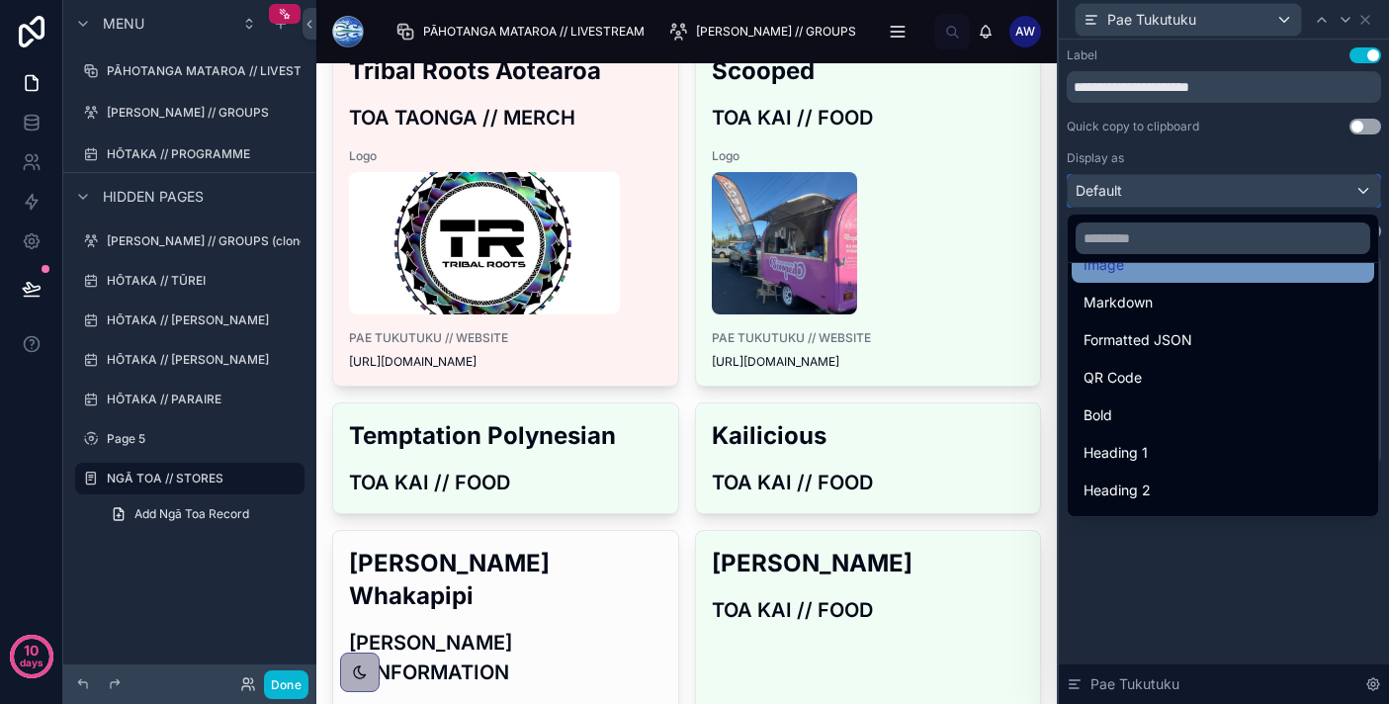
scroll to position [146, 0]
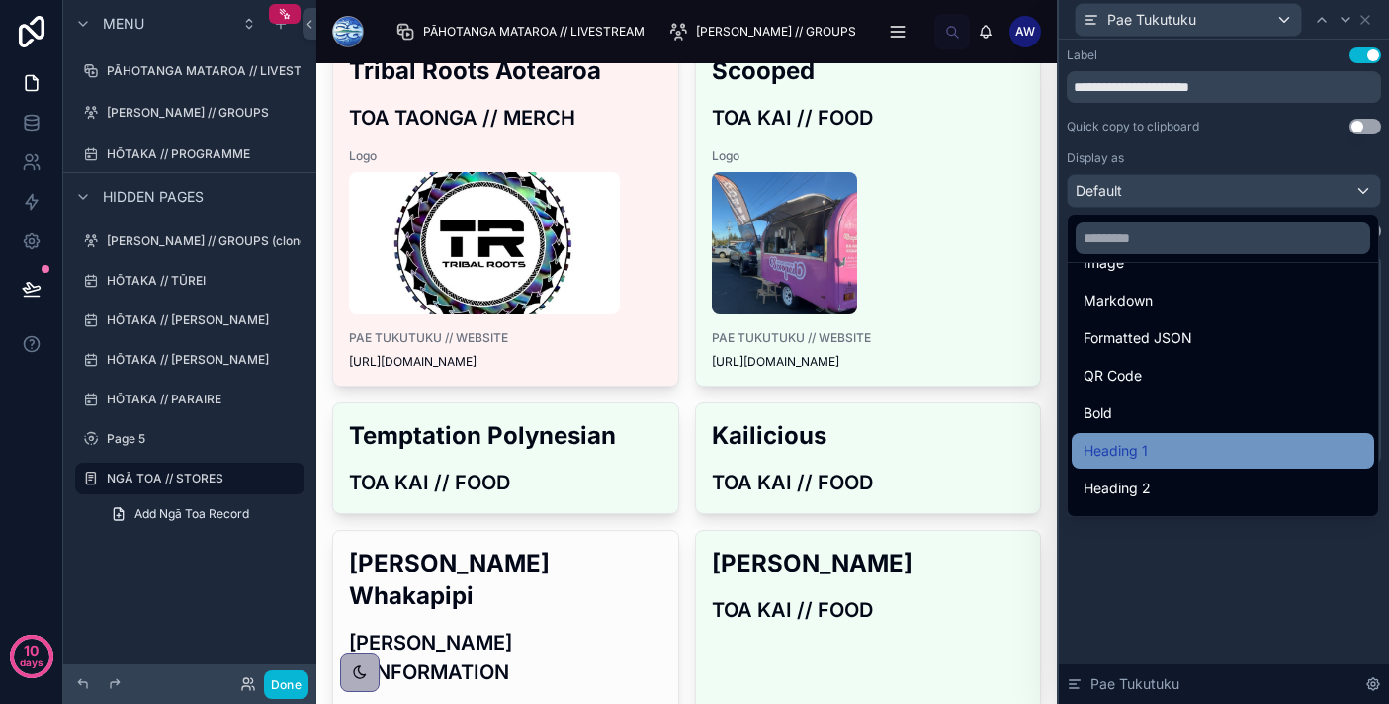
click at [1261, 452] on div "Heading 1" at bounding box center [1222, 451] width 279 height 24
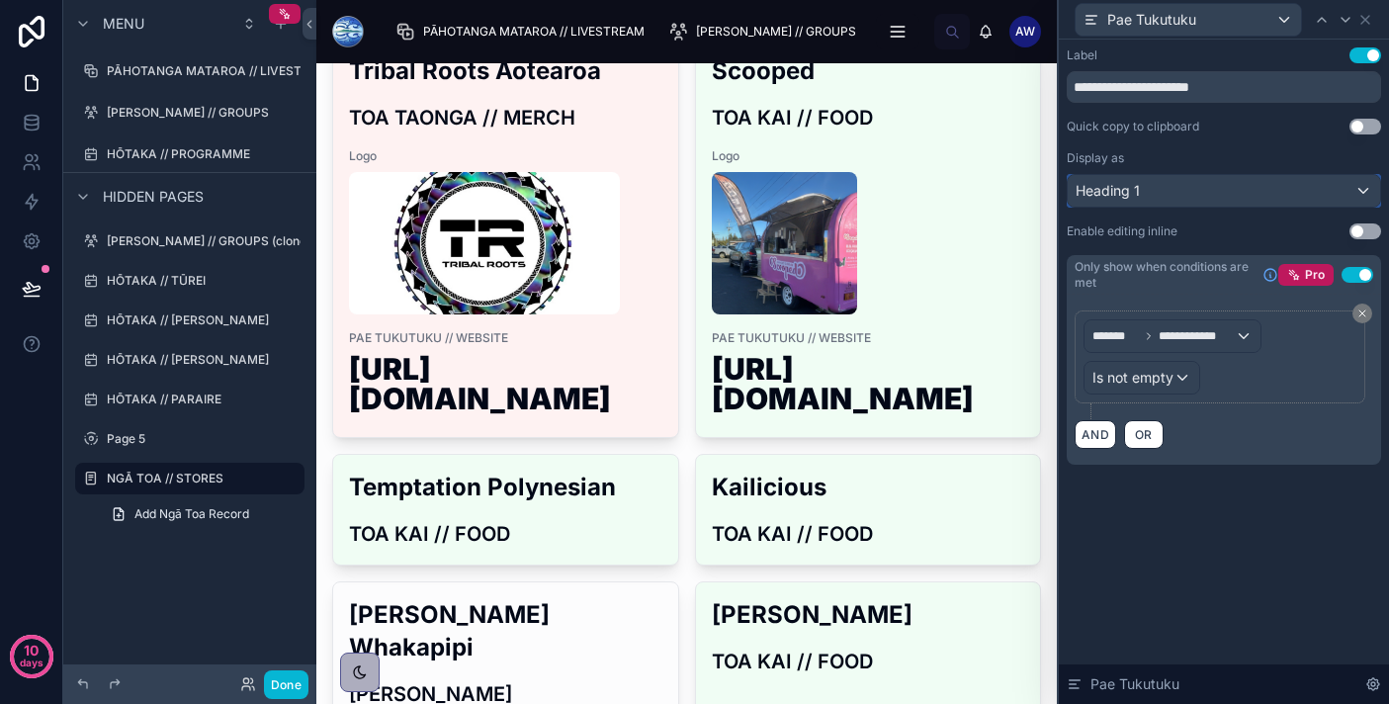
click at [1320, 188] on div "Heading 1" at bounding box center [1223, 191] width 312 height 32
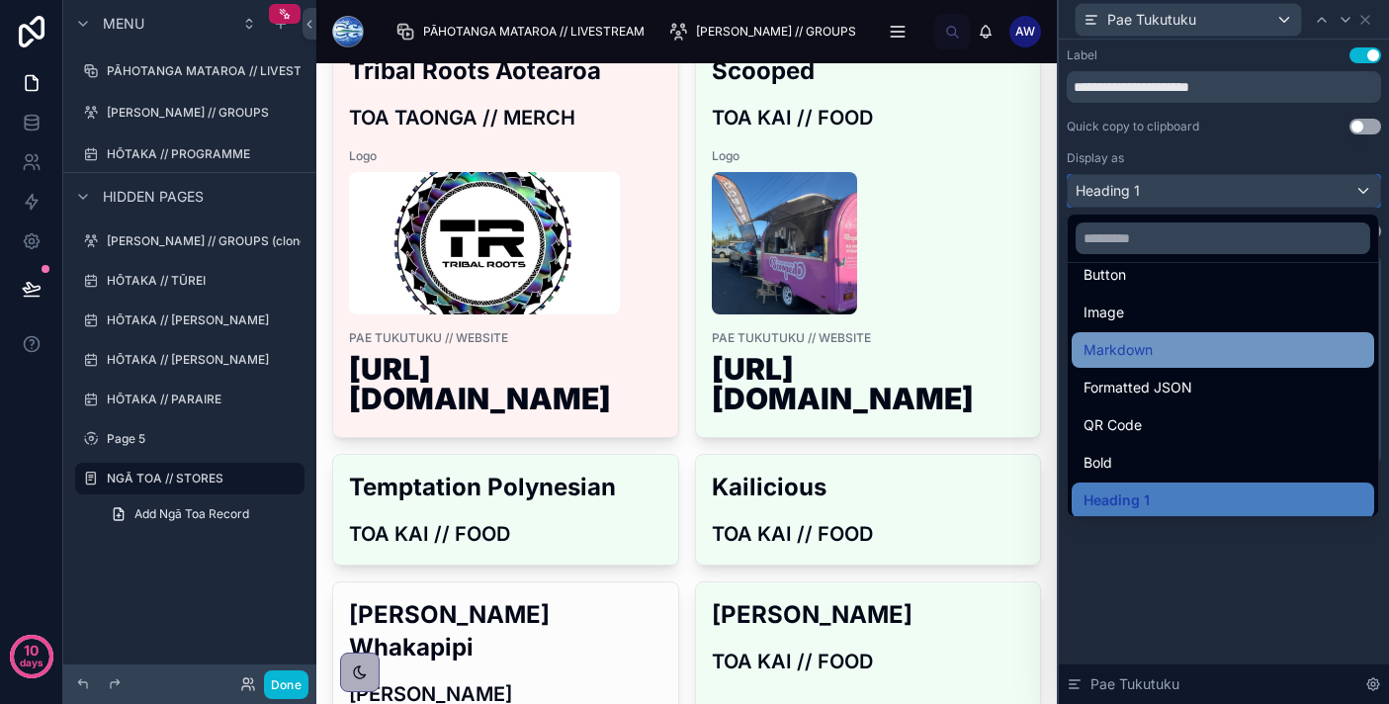
scroll to position [215, 0]
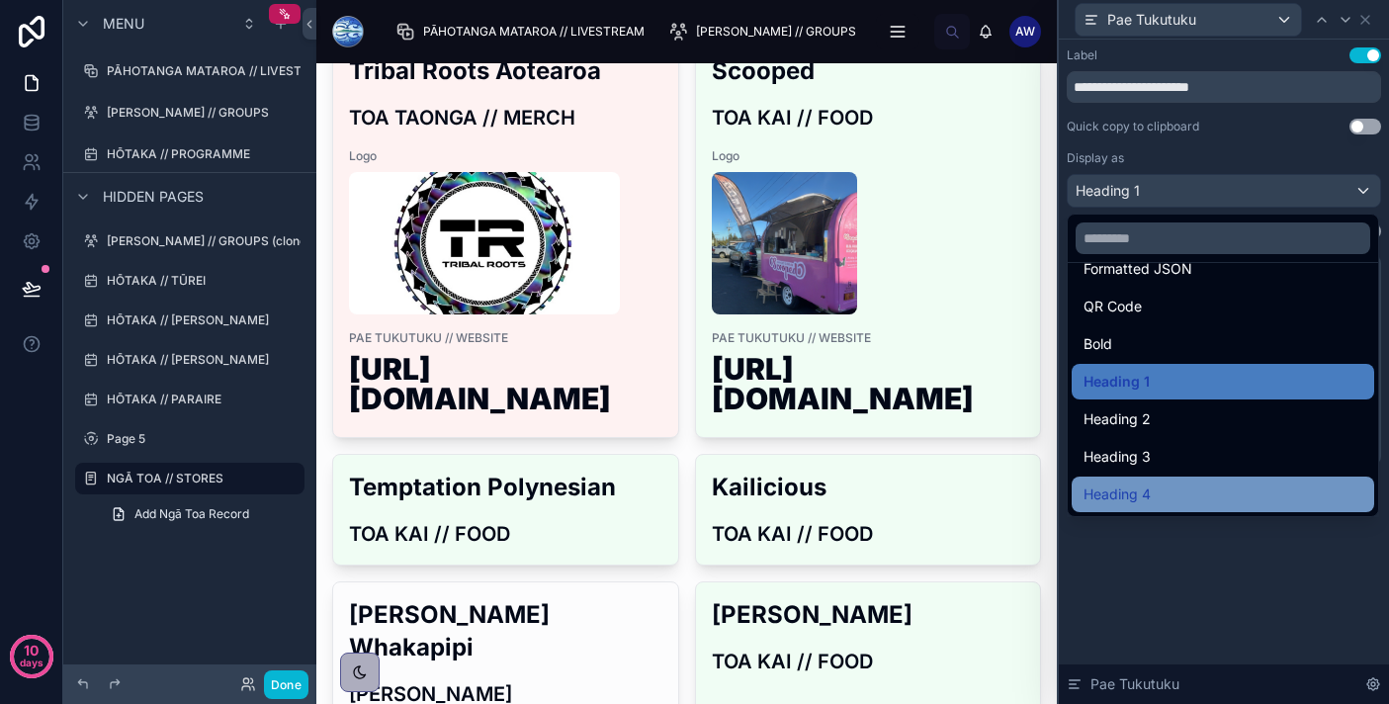
click at [1227, 483] on div "Heading 4" at bounding box center [1222, 494] width 279 height 24
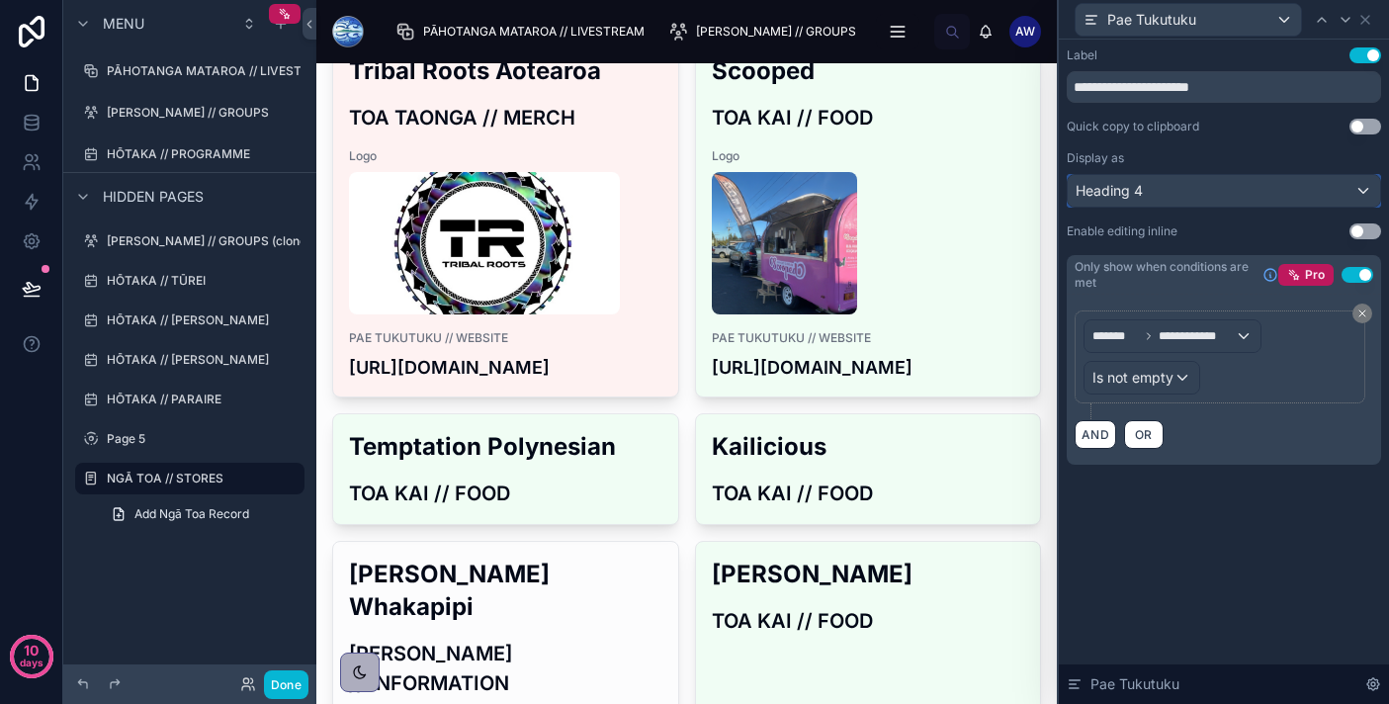
click at [1268, 198] on div "Heading 4" at bounding box center [1223, 191] width 312 height 32
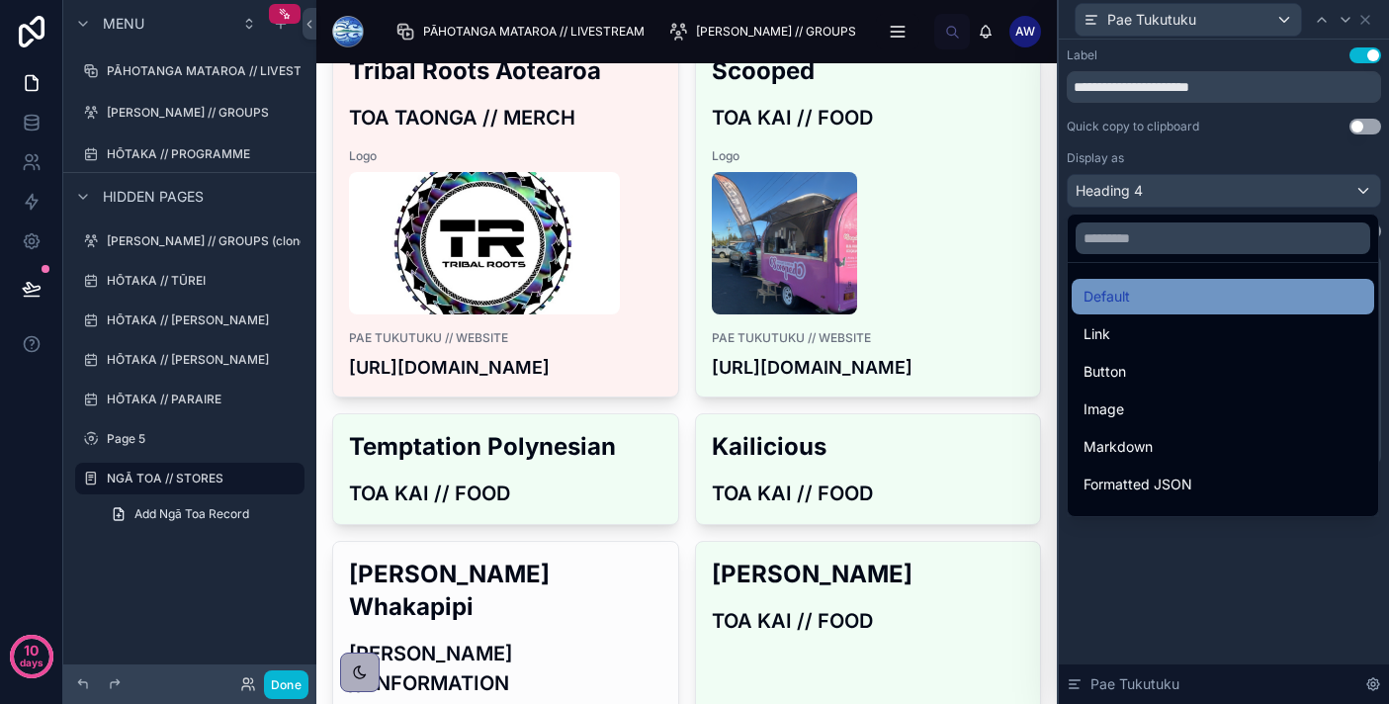
click at [1212, 302] on div "Default" at bounding box center [1222, 297] width 279 height 24
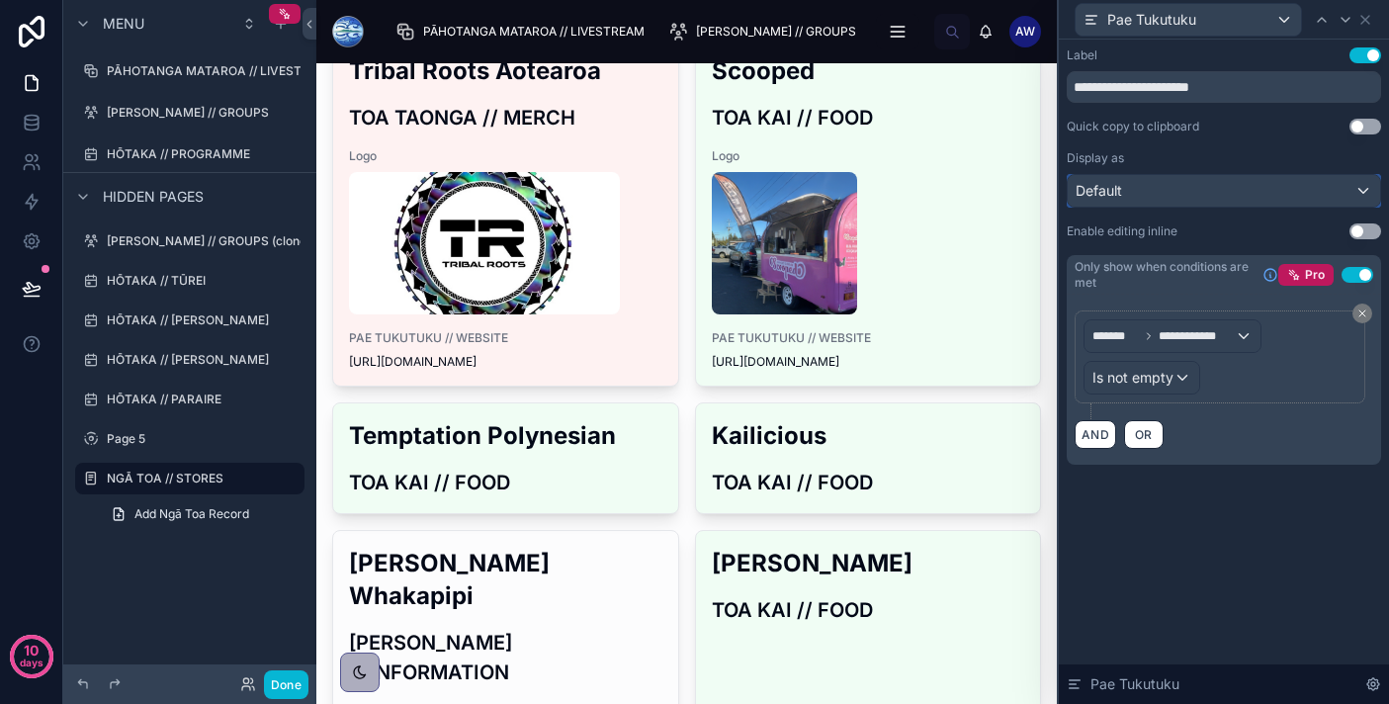
click at [1224, 194] on div "Default" at bounding box center [1223, 191] width 312 height 32
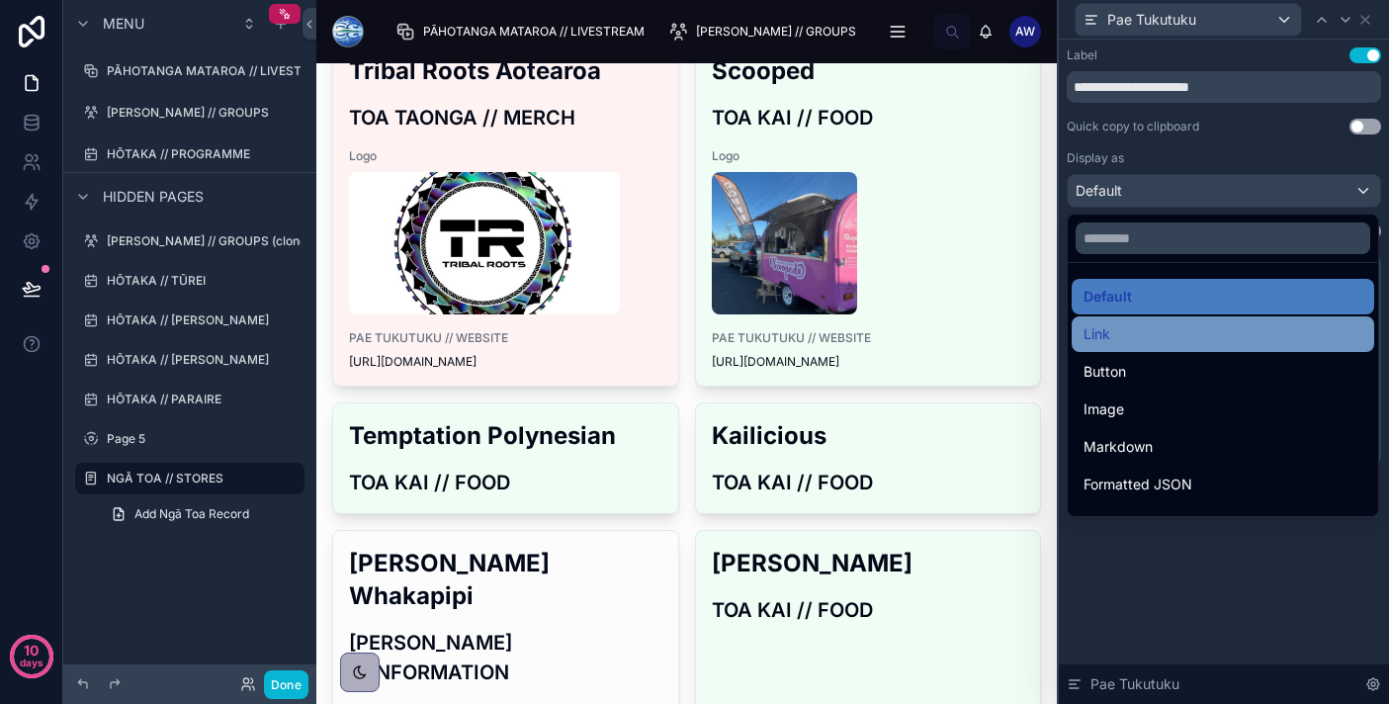
click at [1183, 337] on div "Link" at bounding box center [1222, 334] width 279 height 24
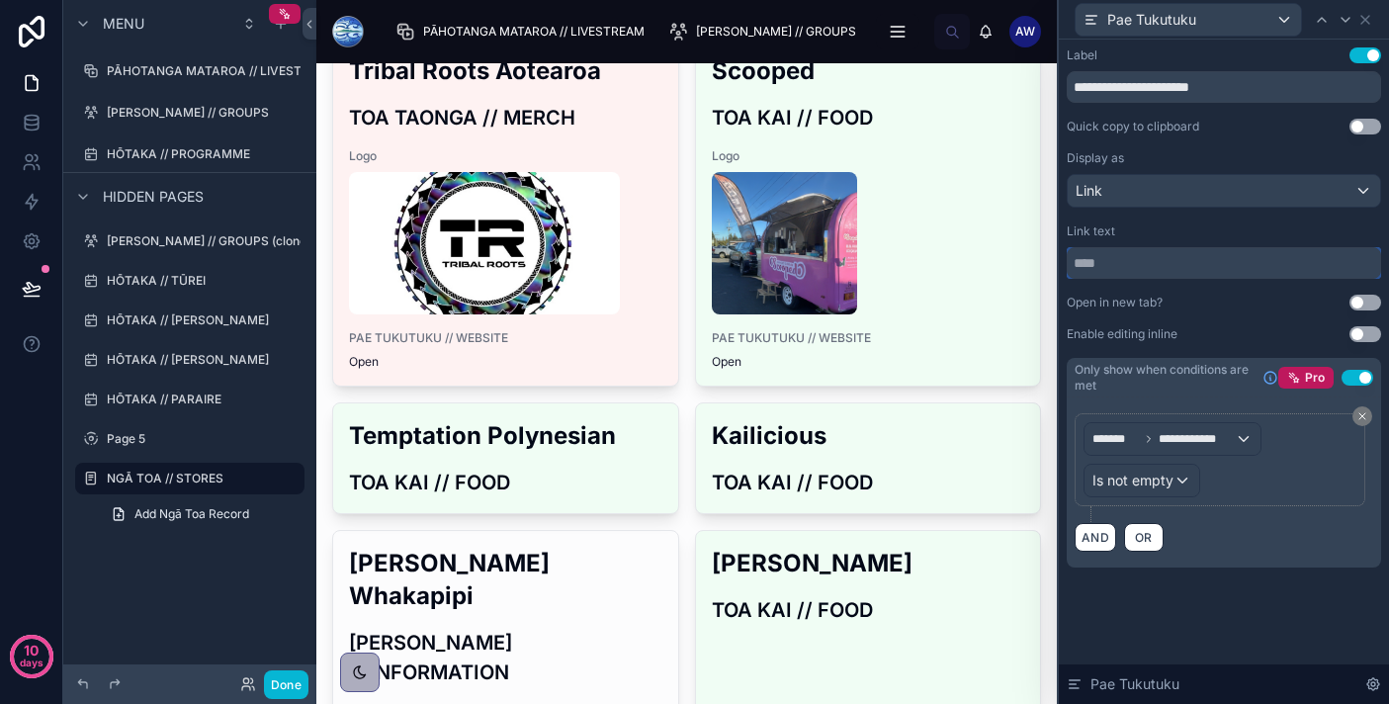
click at [1172, 278] on input "text" at bounding box center [1223, 263] width 314 height 32
click at [1176, 262] on input "text" at bounding box center [1223, 263] width 314 height 32
click at [1357, 301] on button "Use setting" at bounding box center [1365, 303] width 32 height 16
click at [1259, 270] on input "text" at bounding box center [1223, 263] width 314 height 32
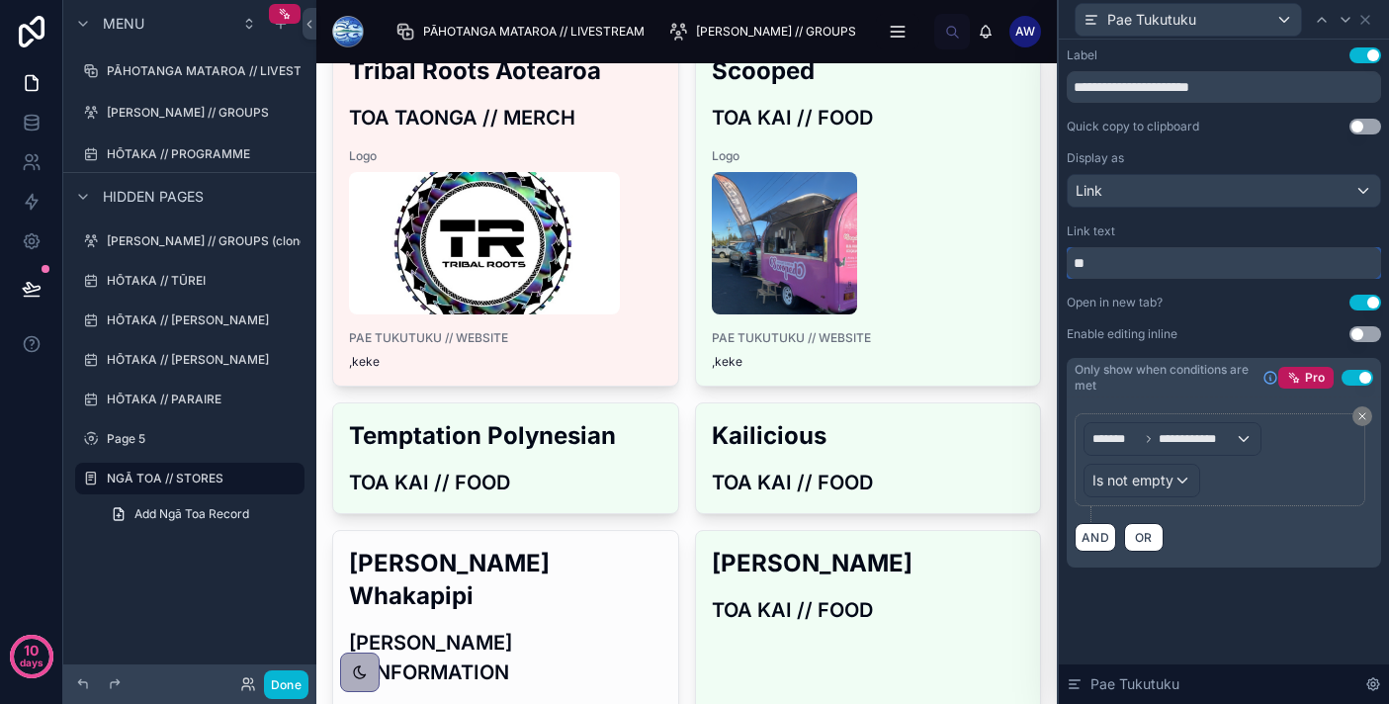
type input "*"
click at [1238, 193] on div "Link" at bounding box center [1223, 191] width 312 height 32
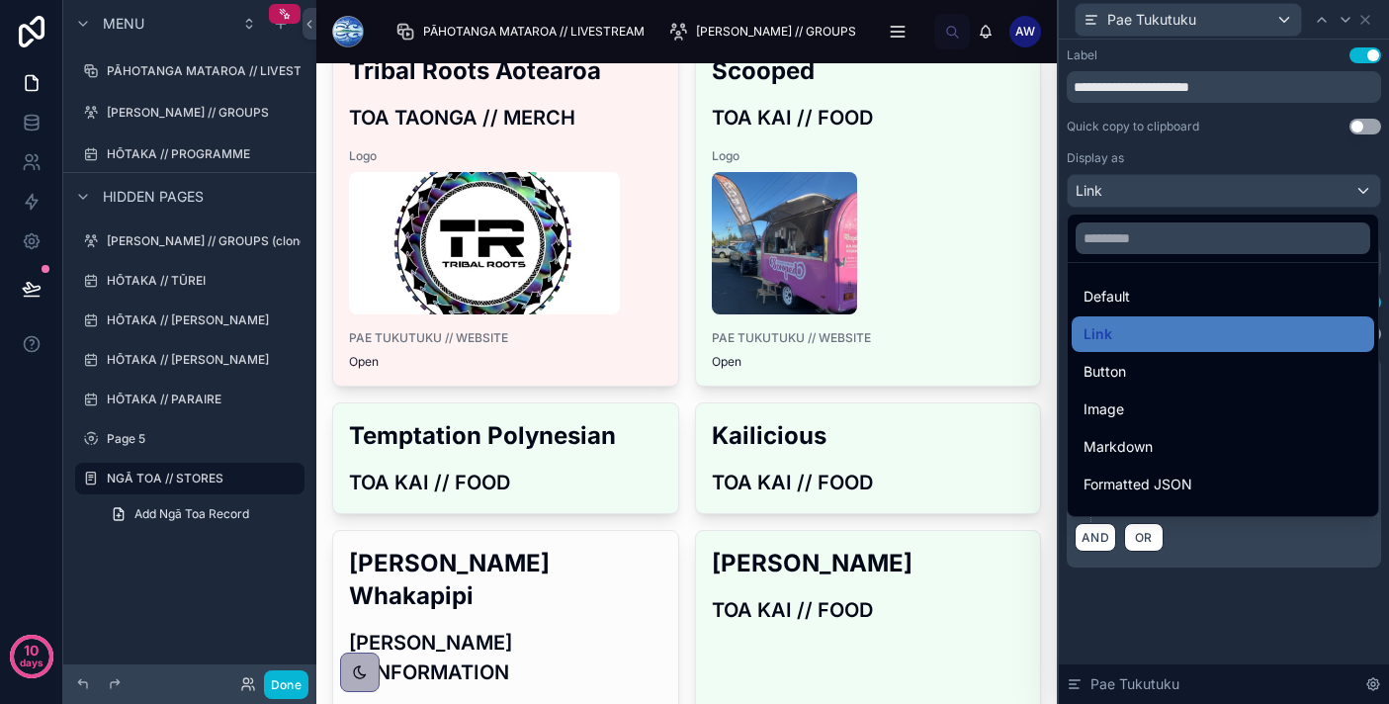
click at [1238, 193] on div at bounding box center [1224, 352] width 330 height 704
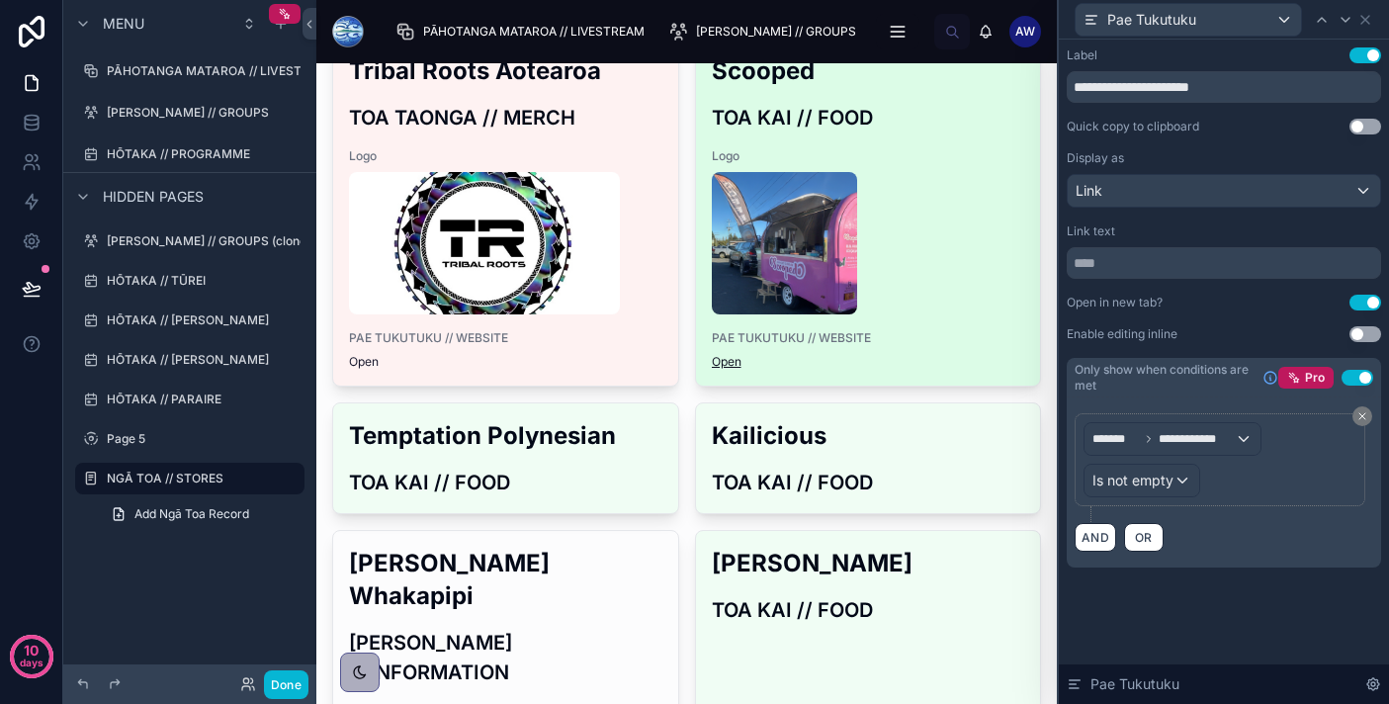
click at [721, 363] on link "Open" at bounding box center [727, 361] width 30 height 15
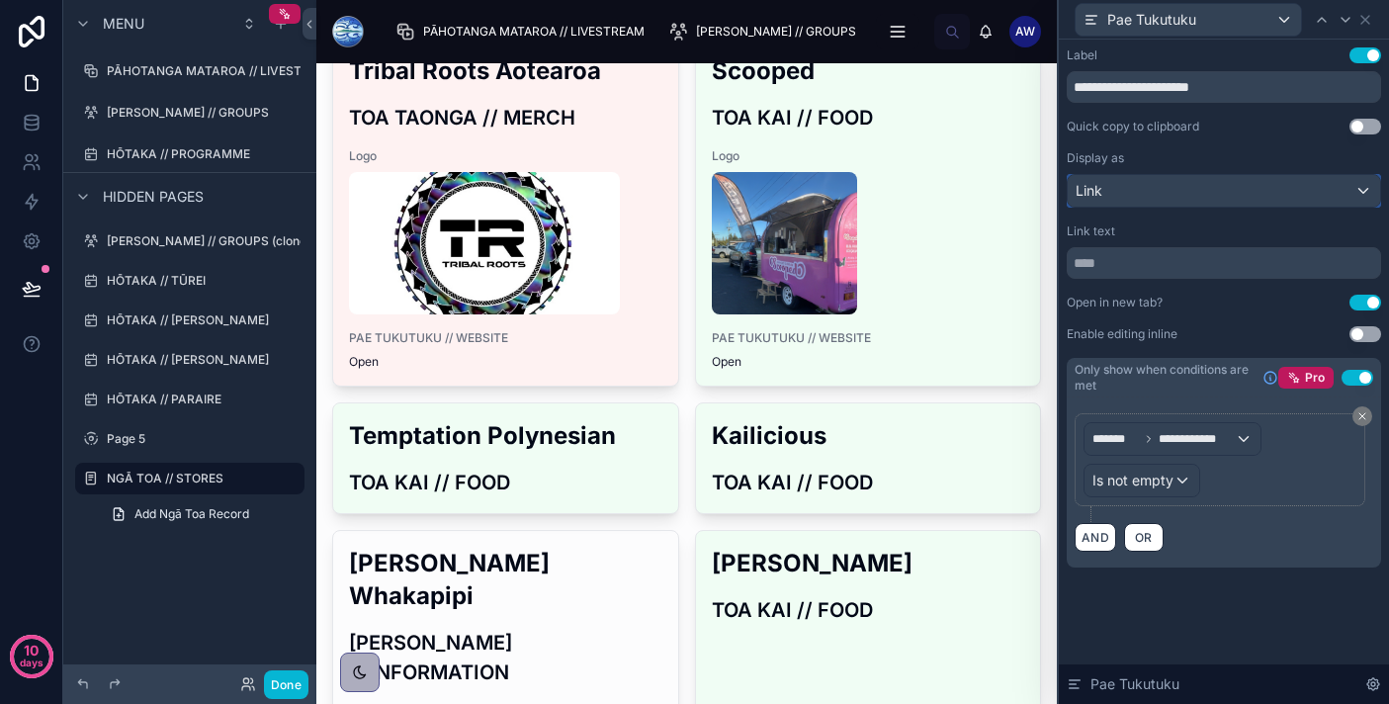
click at [1253, 179] on div "Link" at bounding box center [1223, 191] width 312 height 32
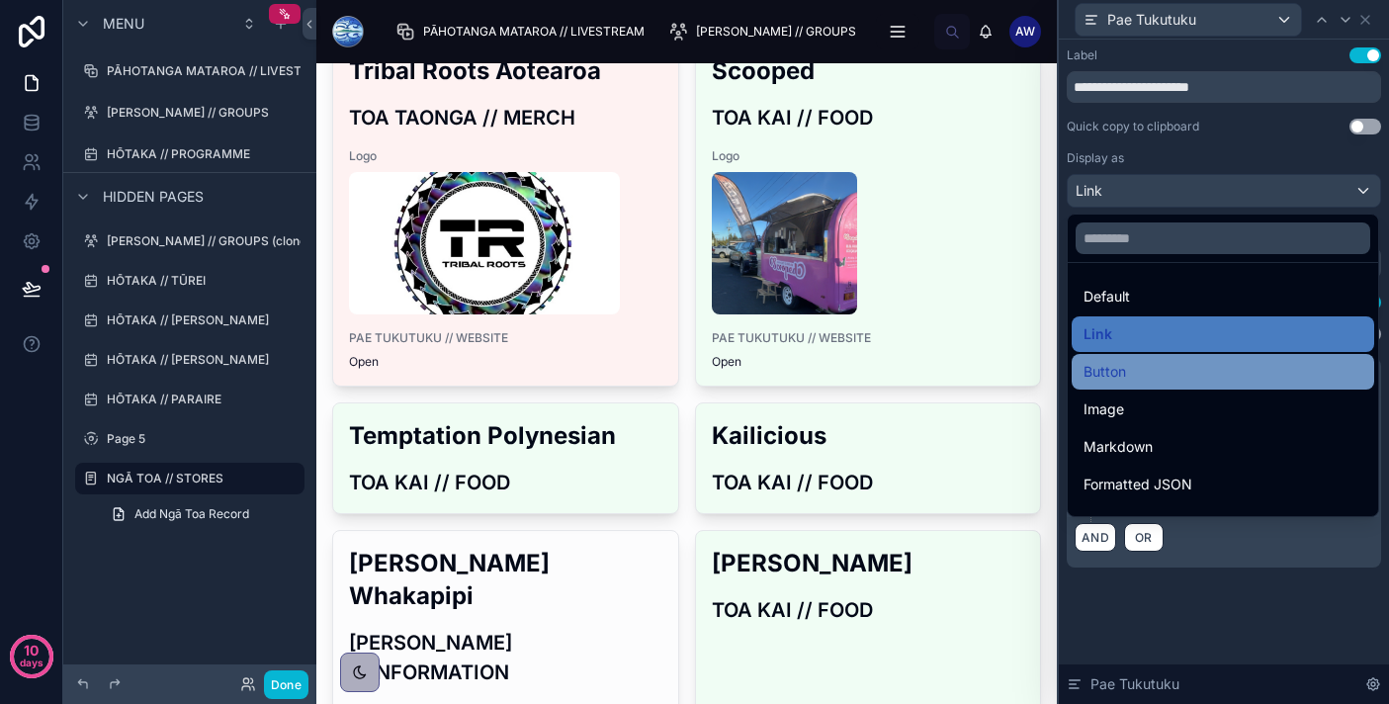
click at [1224, 381] on div "Button" at bounding box center [1222, 372] width 279 height 24
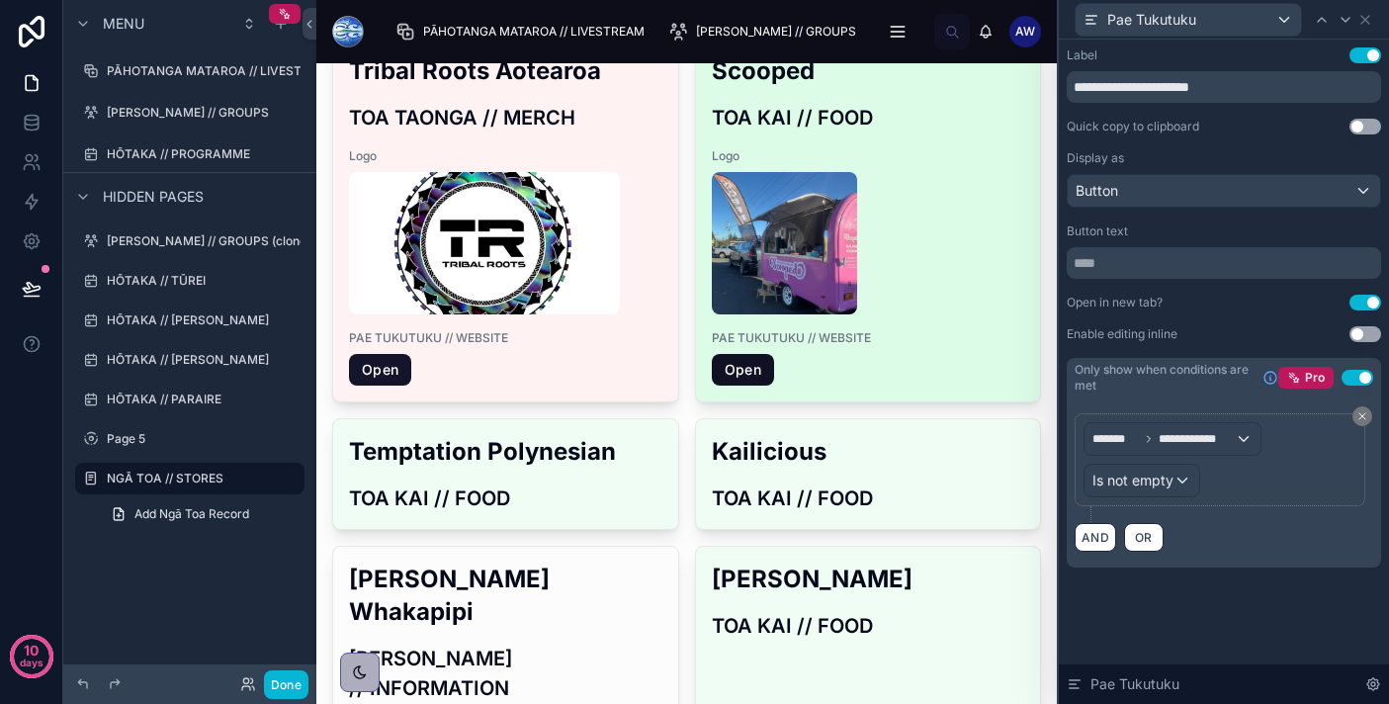
click at [754, 366] on link "Open" at bounding box center [743, 370] width 62 height 32
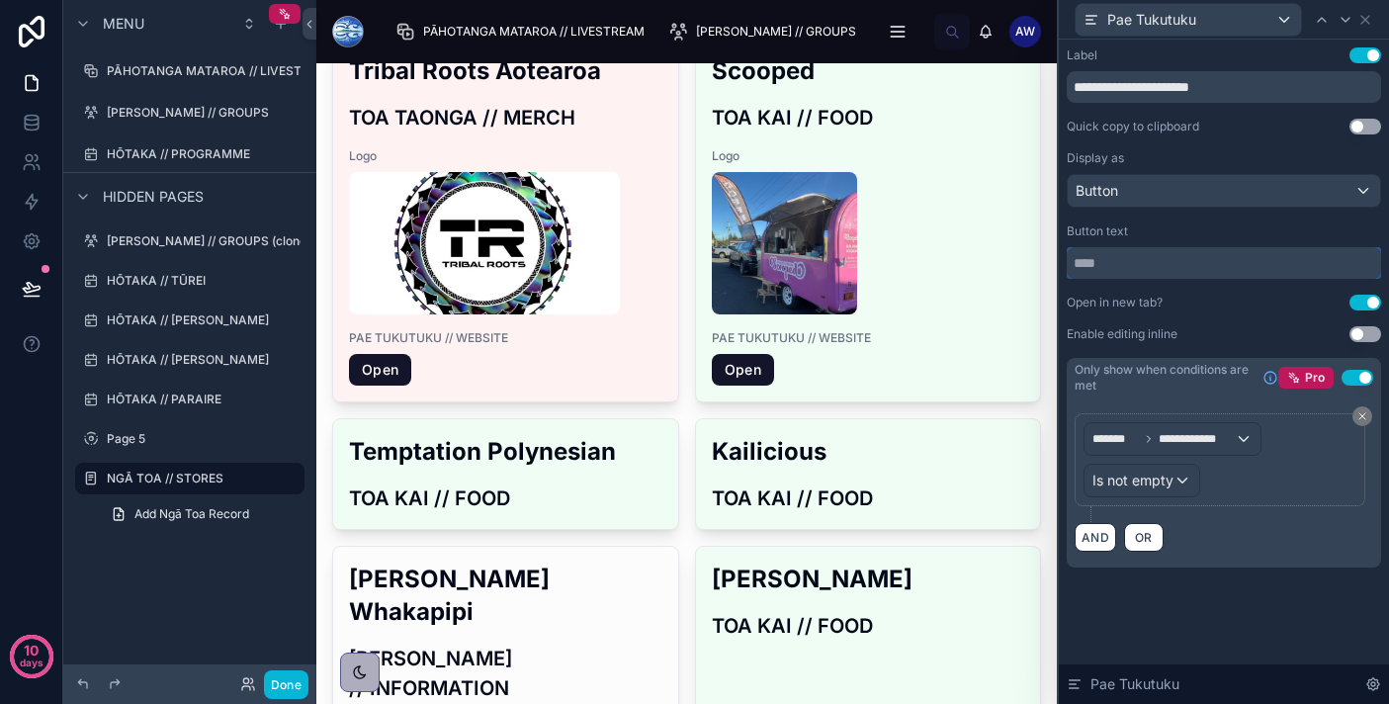
click at [1262, 269] on input "text" at bounding box center [1223, 263] width 314 height 32
click at [1267, 193] on div "Button" at bounding box center [1223, 191] width 312 height 32
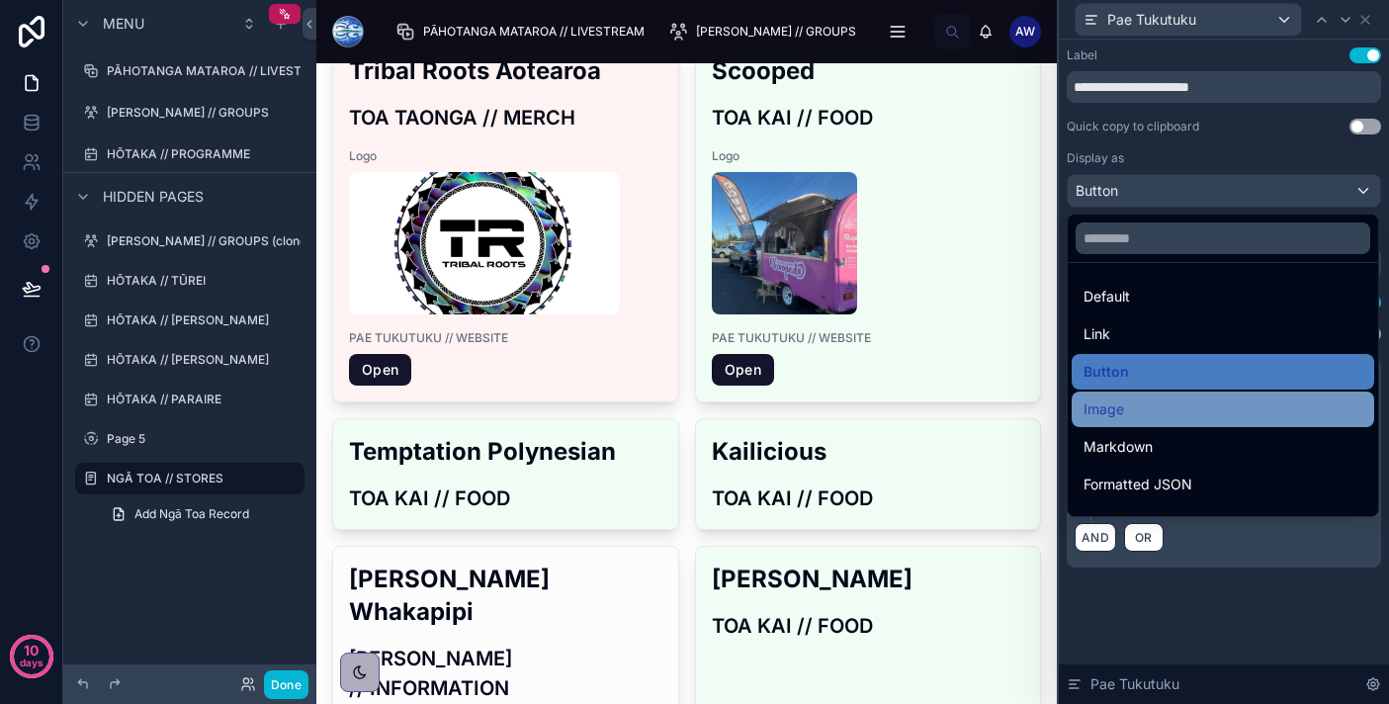
click at [1211, 405] on div "Image" at bounding box center [1222, 409] width 279 height 24
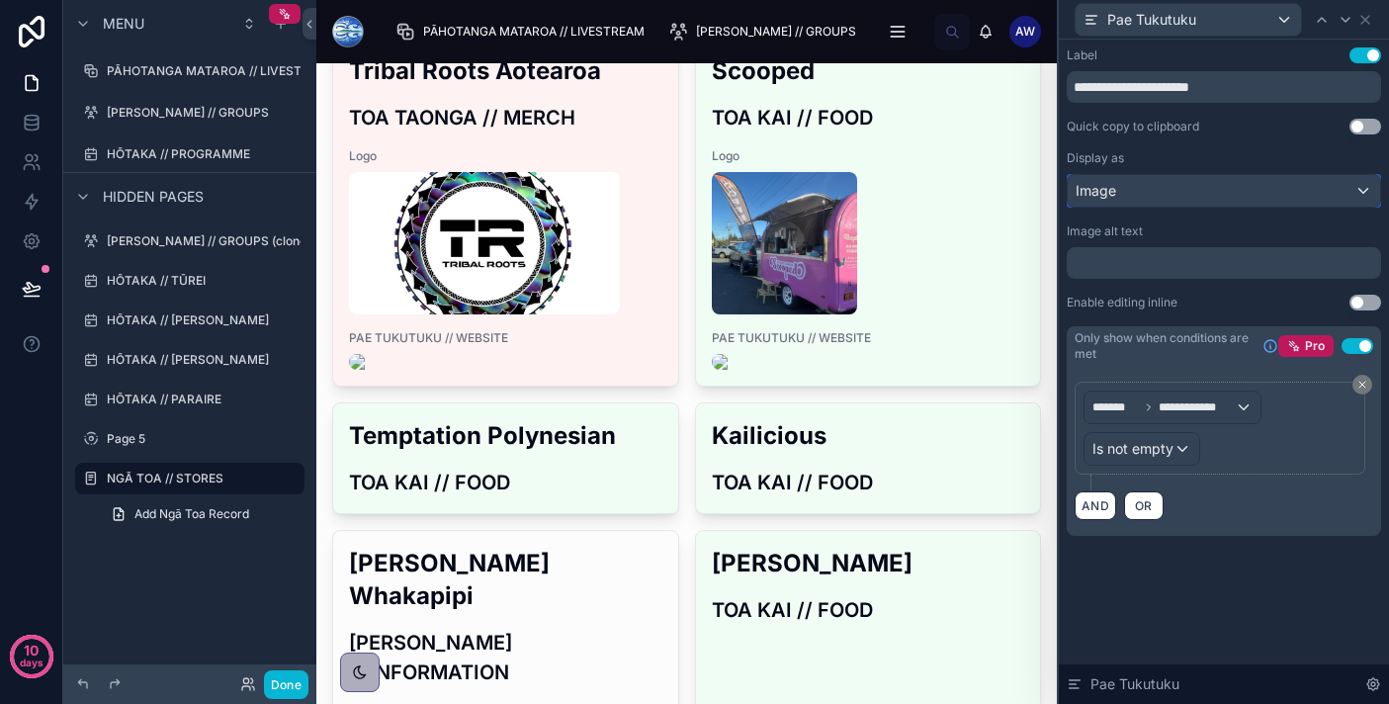
click at [1248, 198] on div "Image" at bounding box center [1223, 191] width 312 height 32
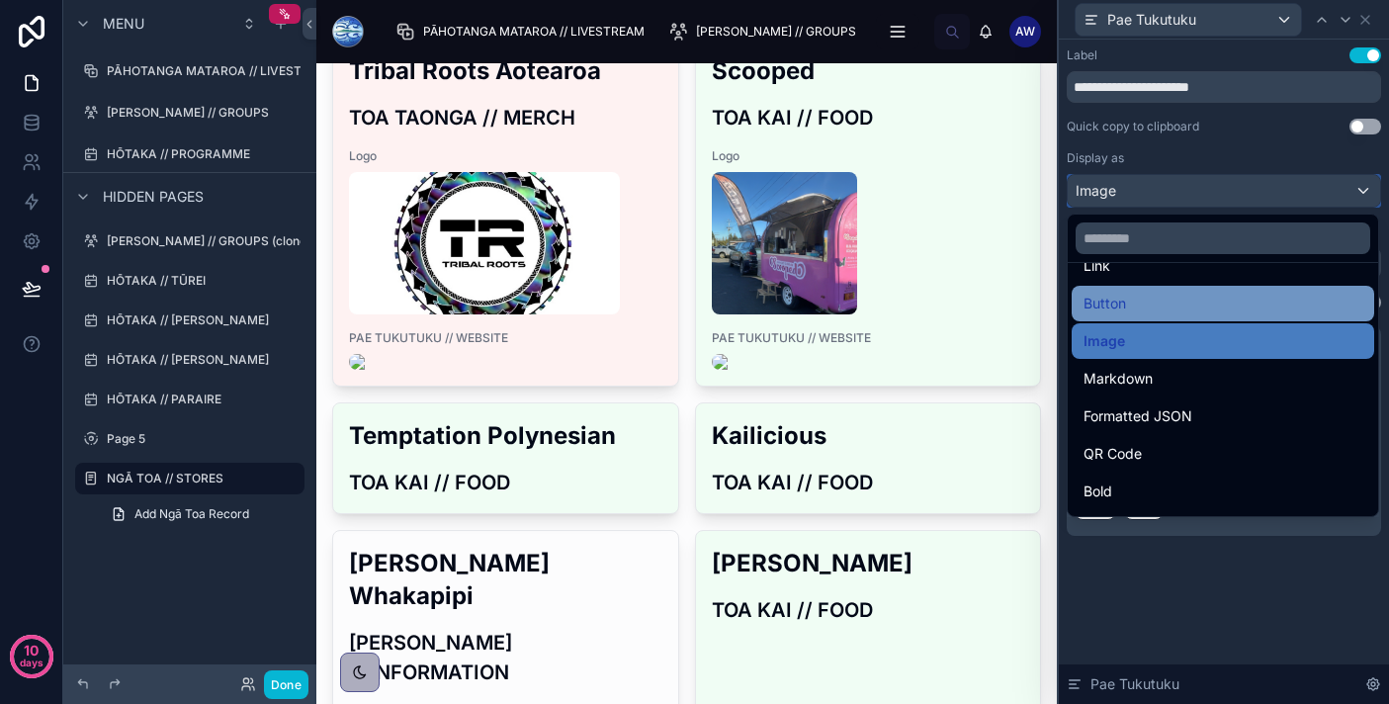
scroll to position [71, 0]
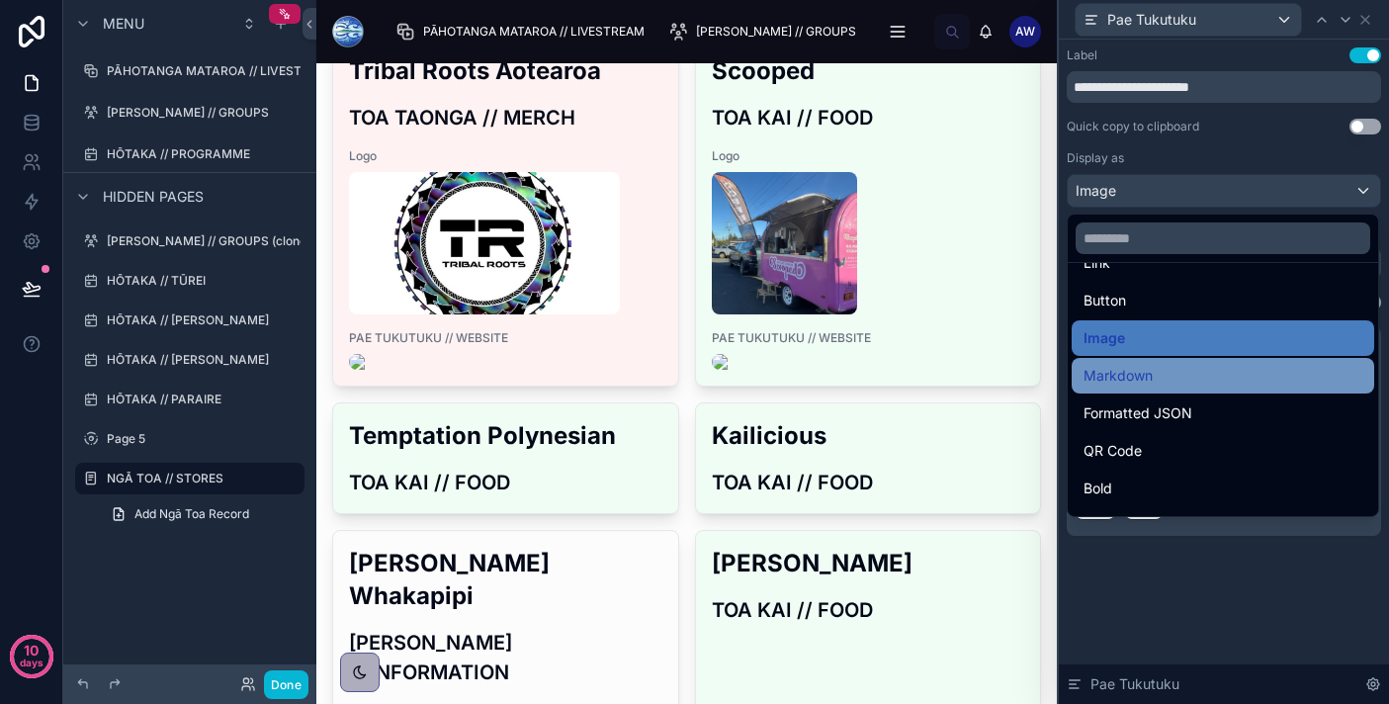
click at [1216, 388] on div "Markdown" at bounding box center [1222, 376] width 302 height 36
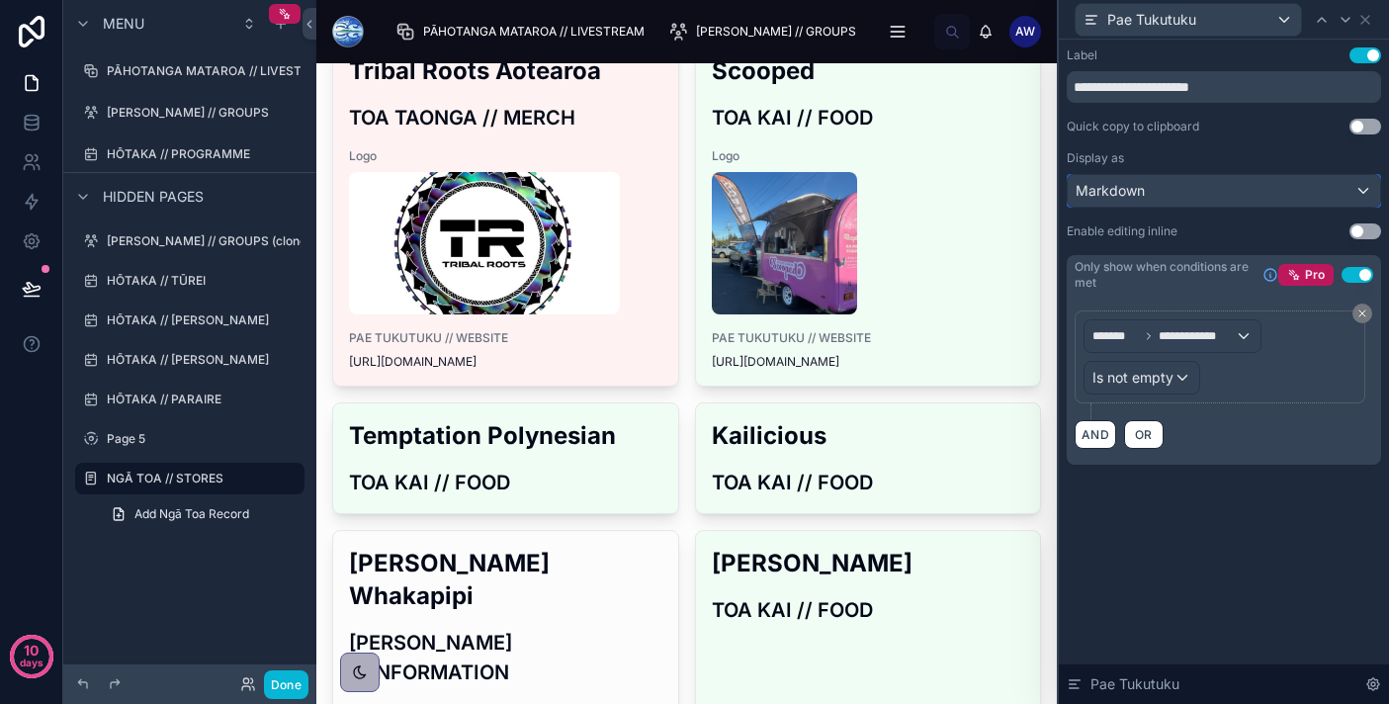
click at [1239, 183] on div "Markdown" at bounding box center [1223, 191] width 312 height 32
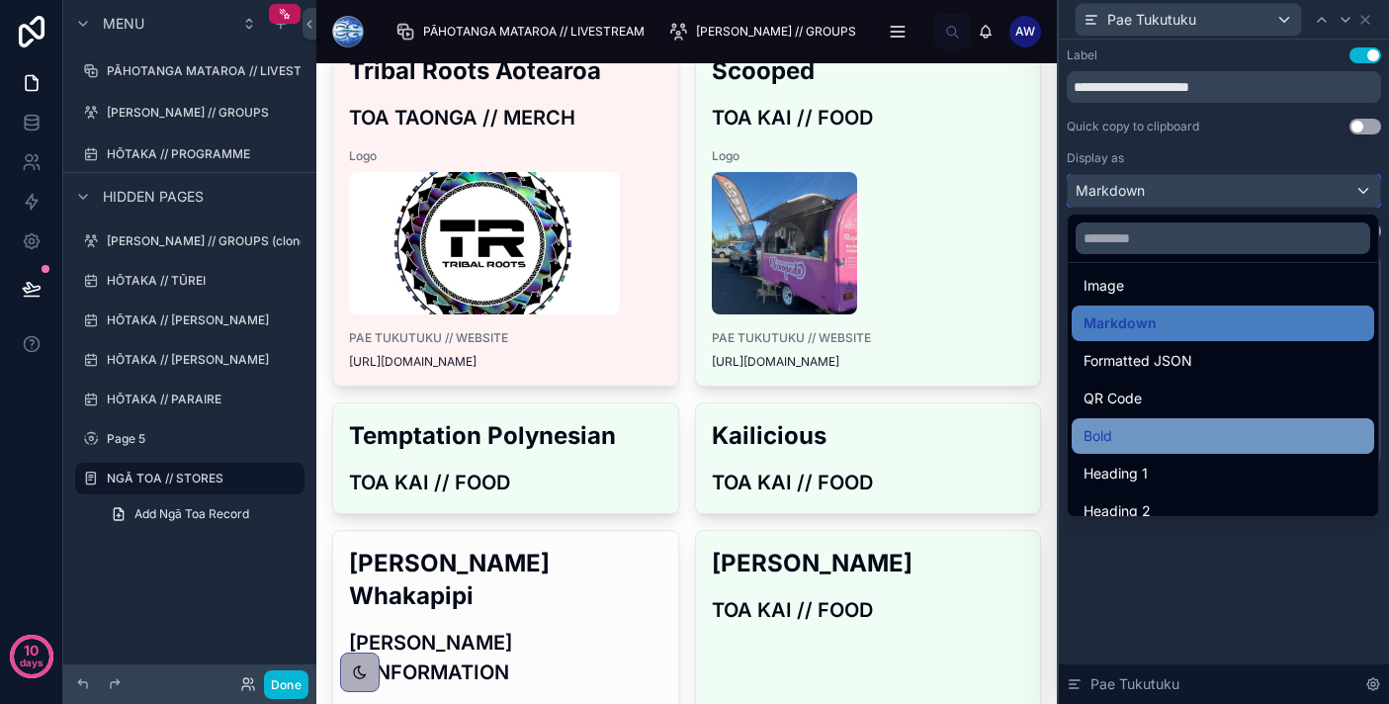
scroll to position [137, 0]
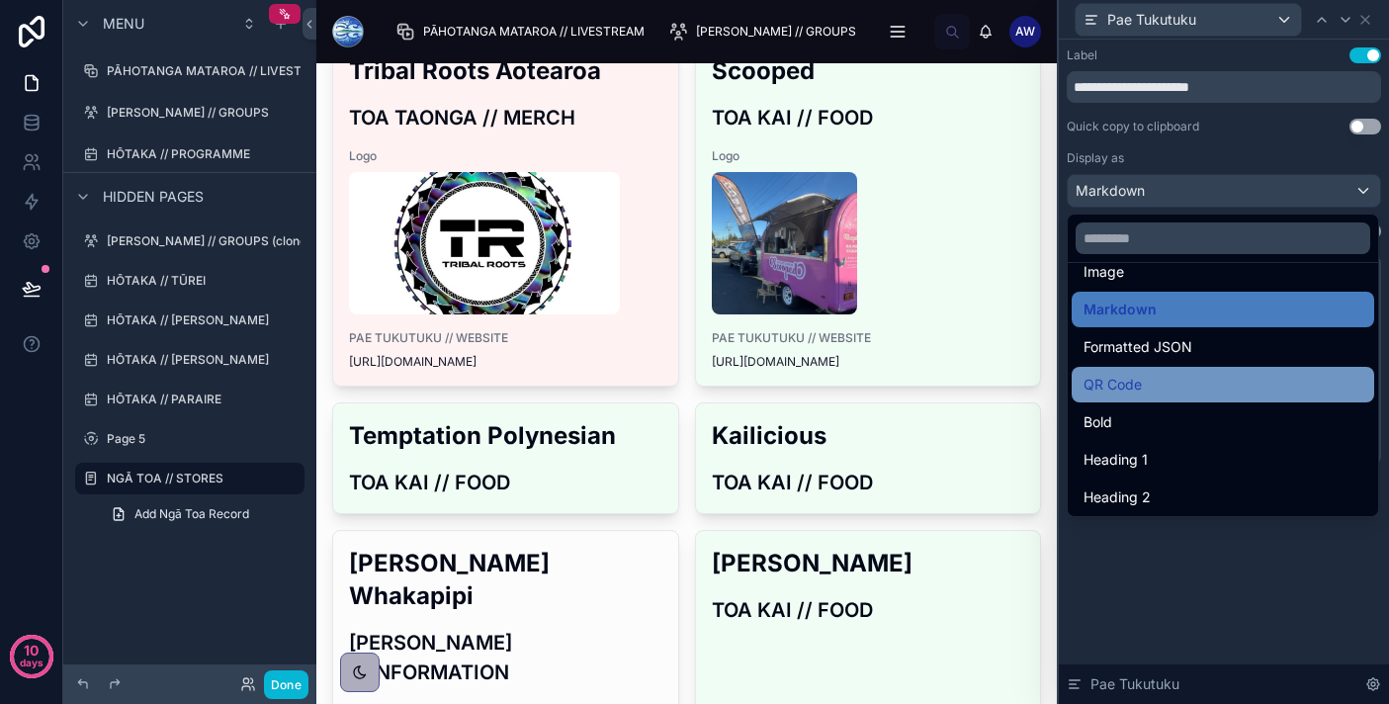
click at [1209, 376] on div "QR Code" at bounding box center [1222, 385] width 279 height 24
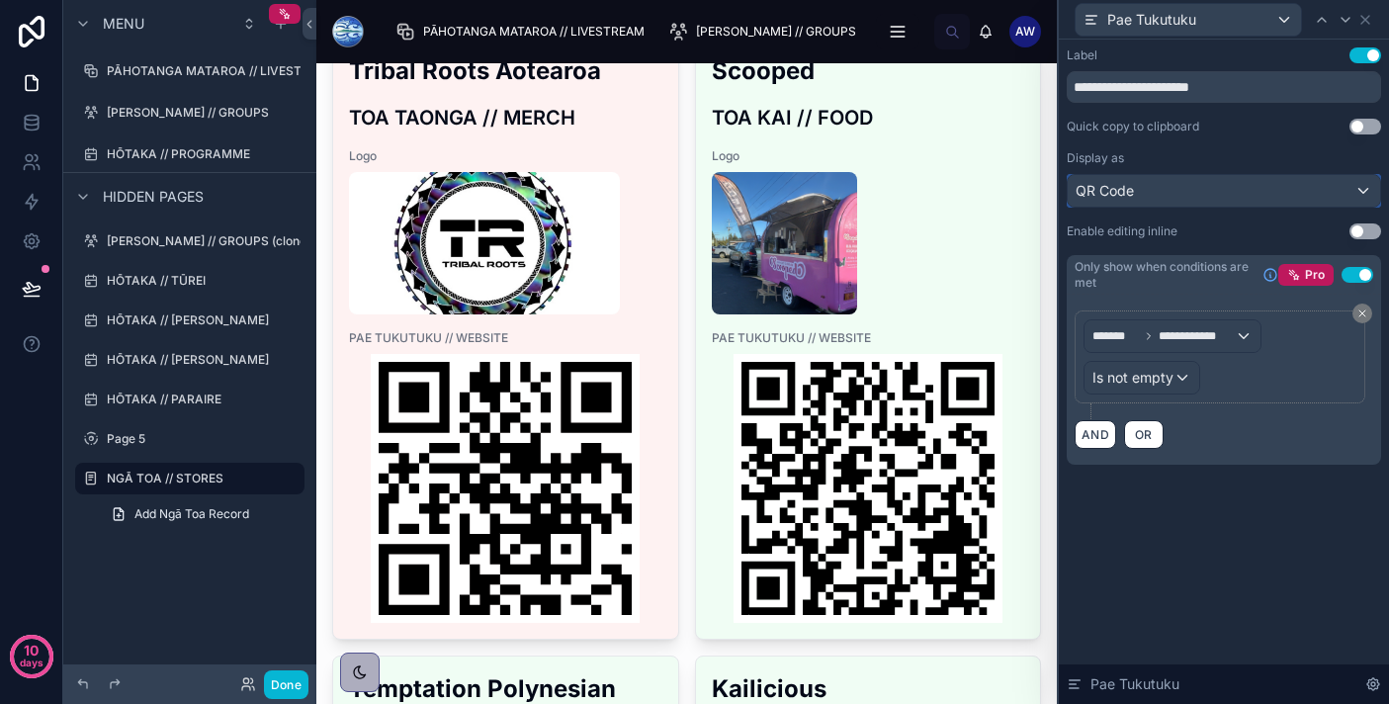
click at [1216, 190] on div "QR Code" at bounding box center [1223, 191] width 312 height 32
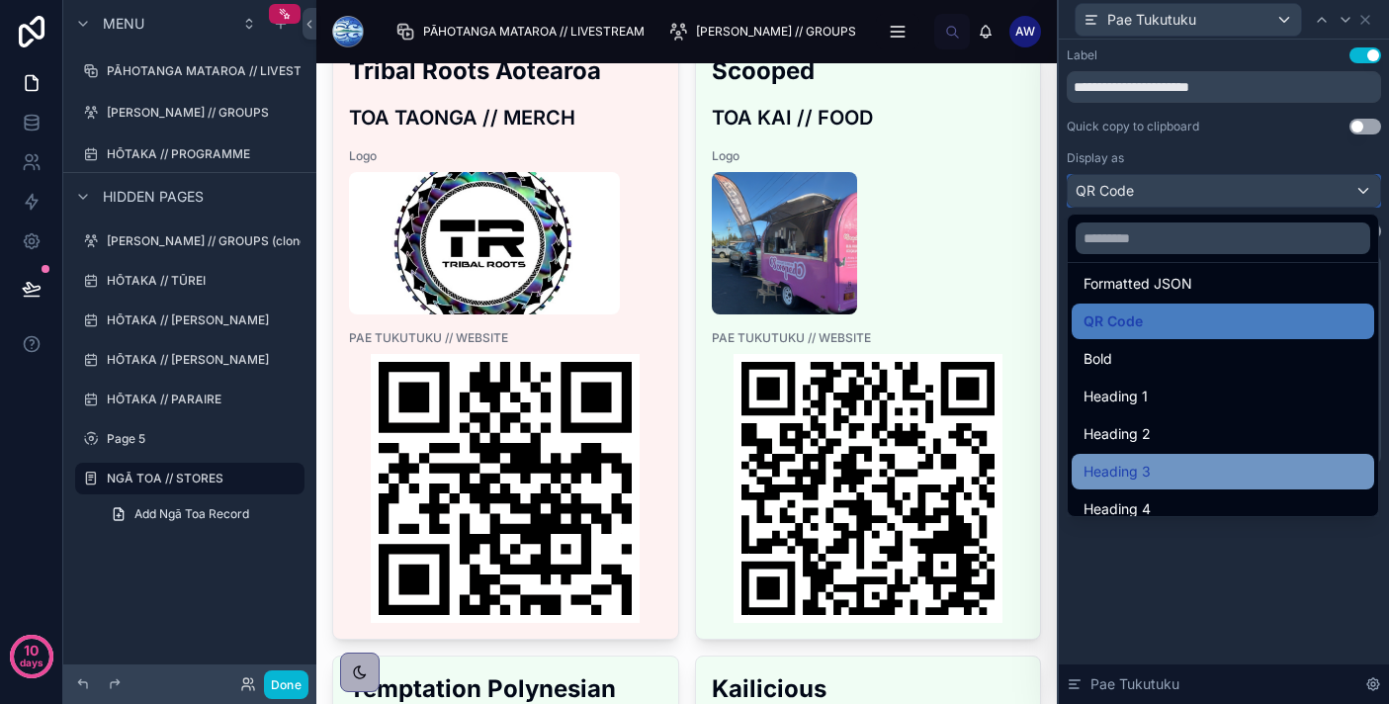
scroll to position [215, 0]
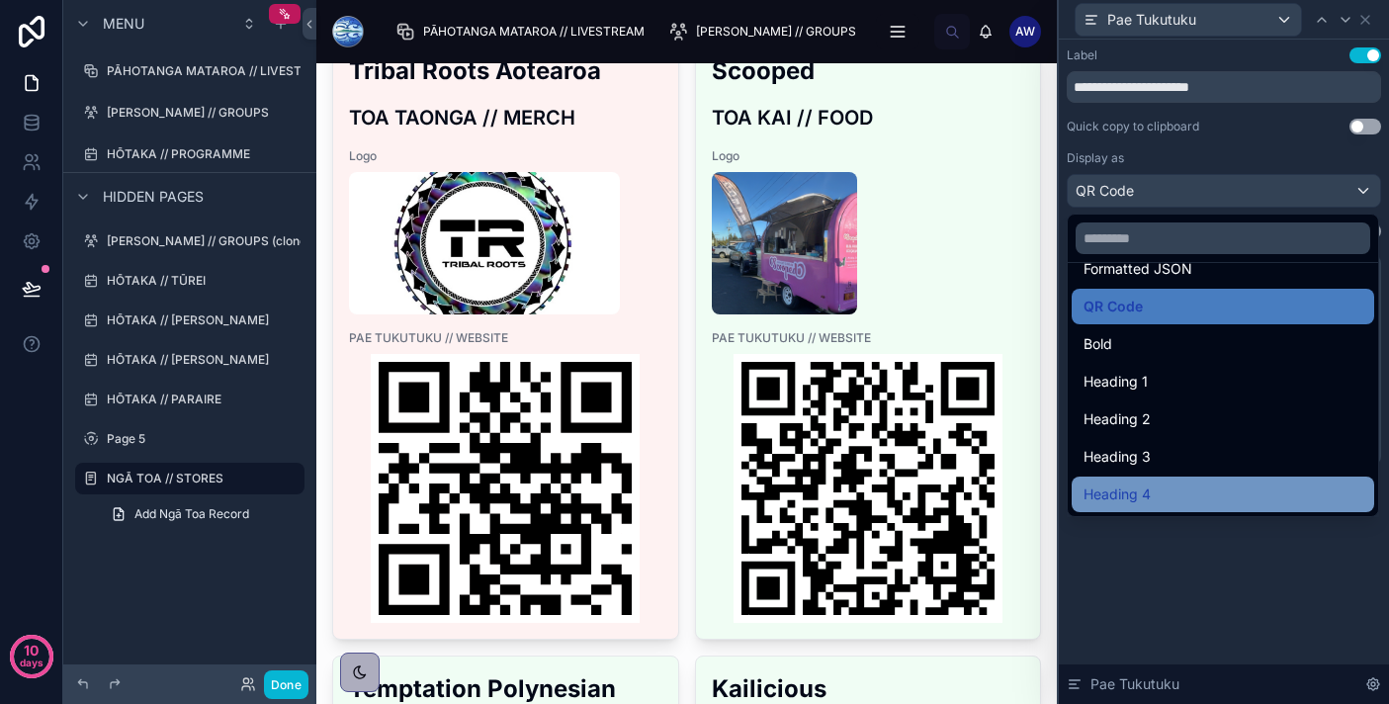
click at [1181, 496] on div "Heading 4" at bounding box center [1222, 494] width 279 height 24
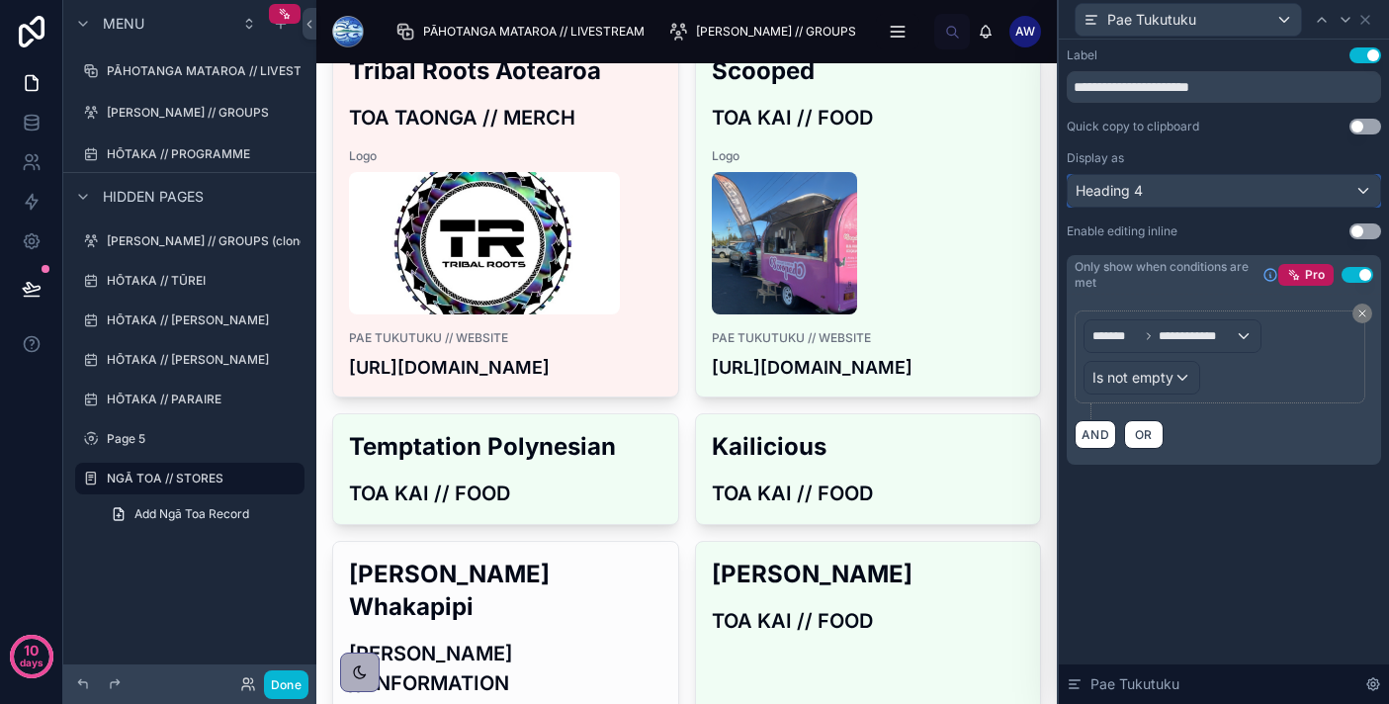
click at [1199, 200] on div "Heading 4" at bounding box center [1223, 191] width 312 height 32
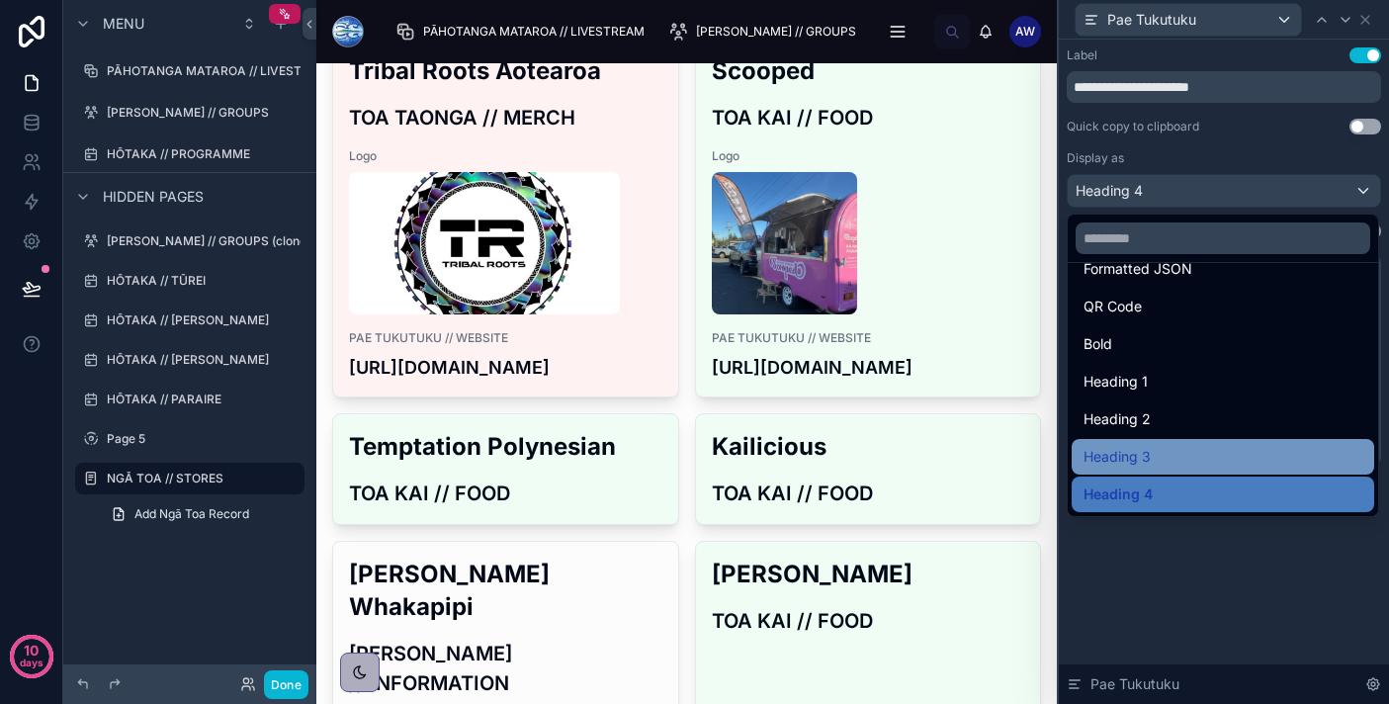
click at [1144, 467] on span "Heading 3" at bounding box center [1116, 457] width 67 height 24
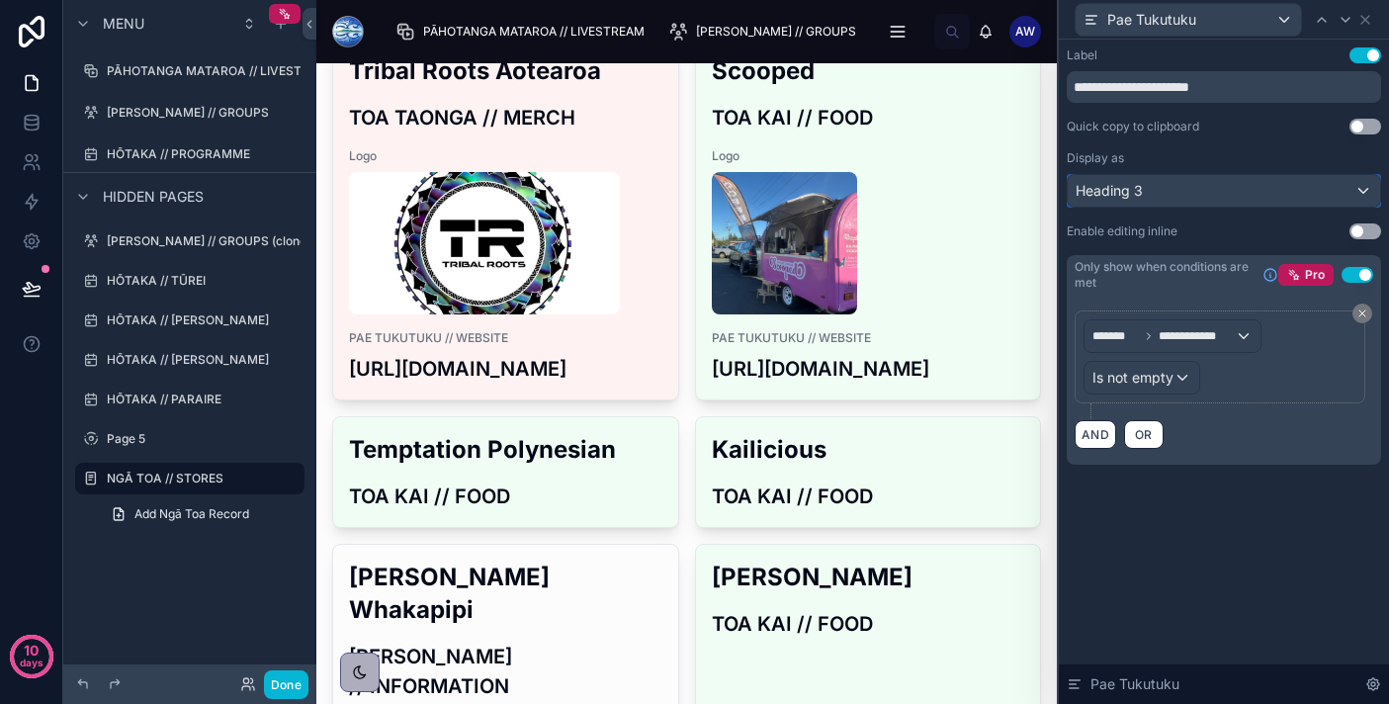
click at [1163, 198] on div "Heading 3" at bounding box center [1223, 191] width 312 height 32
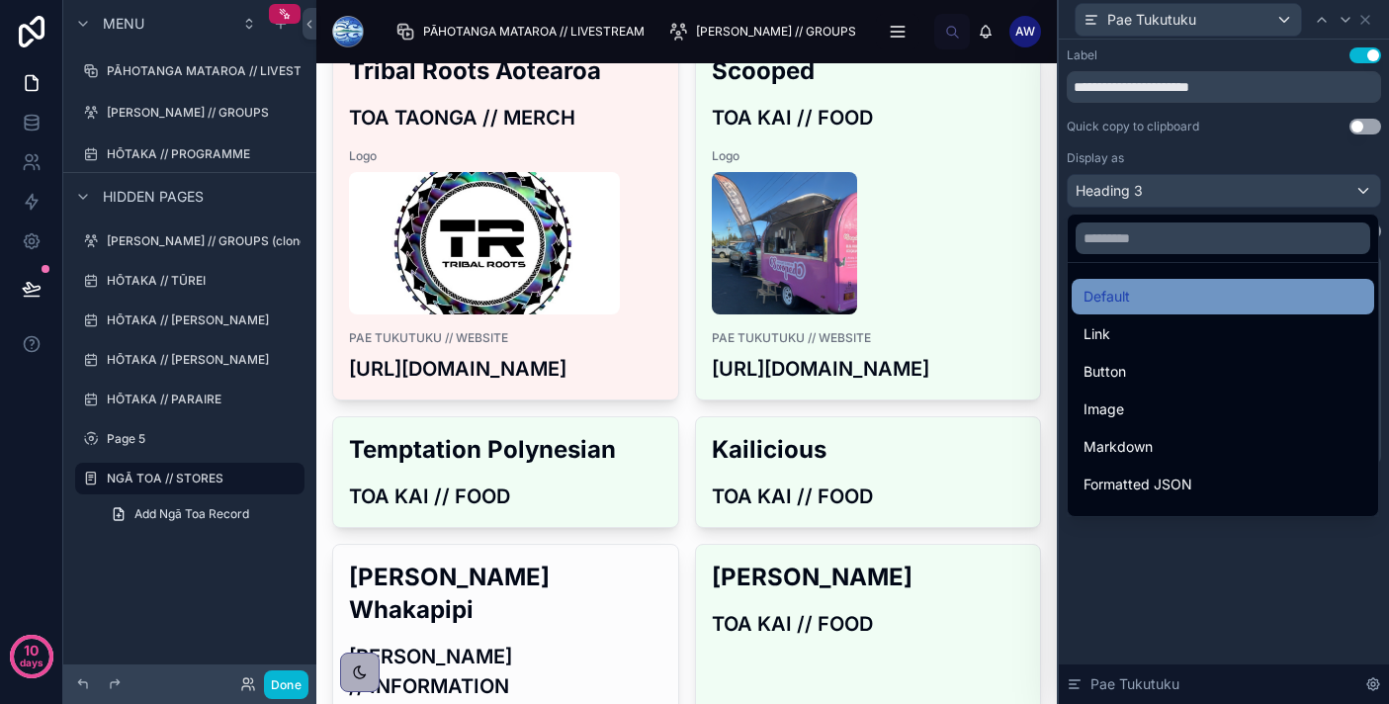
click at [1125, 298] on span "Default" at bounding box center [1106, 297] width 46 height 24
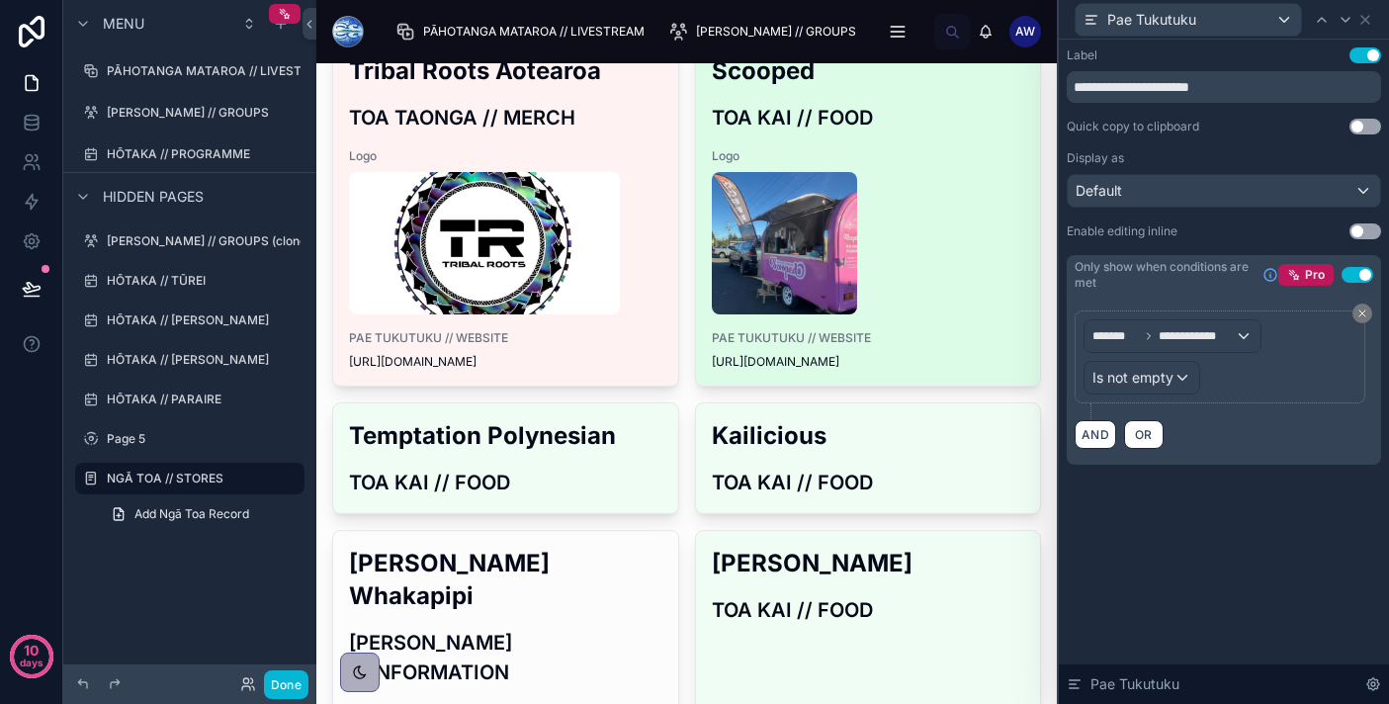
click at [896, 367] on span "https://www.facebook.com/people/Scooped/100089177343426/" at bounding box center [868, 362] width 313 height 16
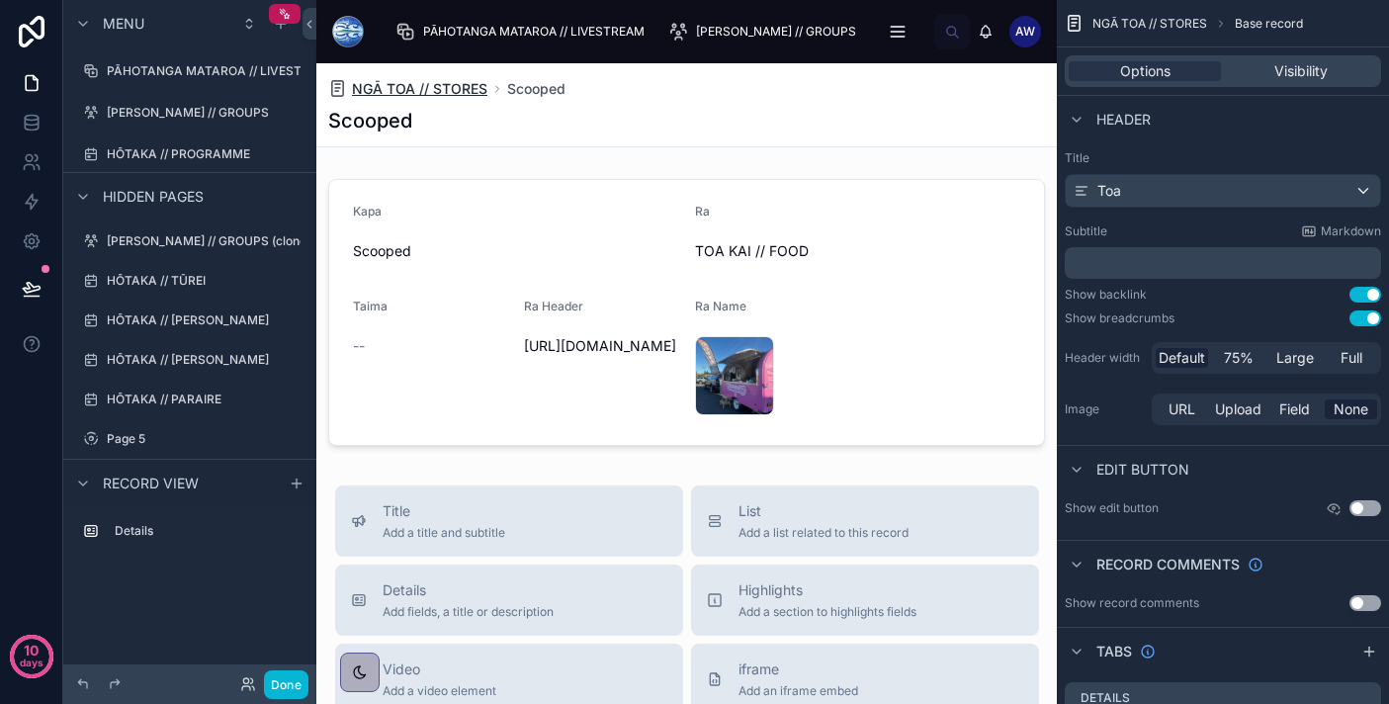
click at [451, 82] on span "NGĀ TOA // STORES" at bounding box center [419, 89] width 135 height 20
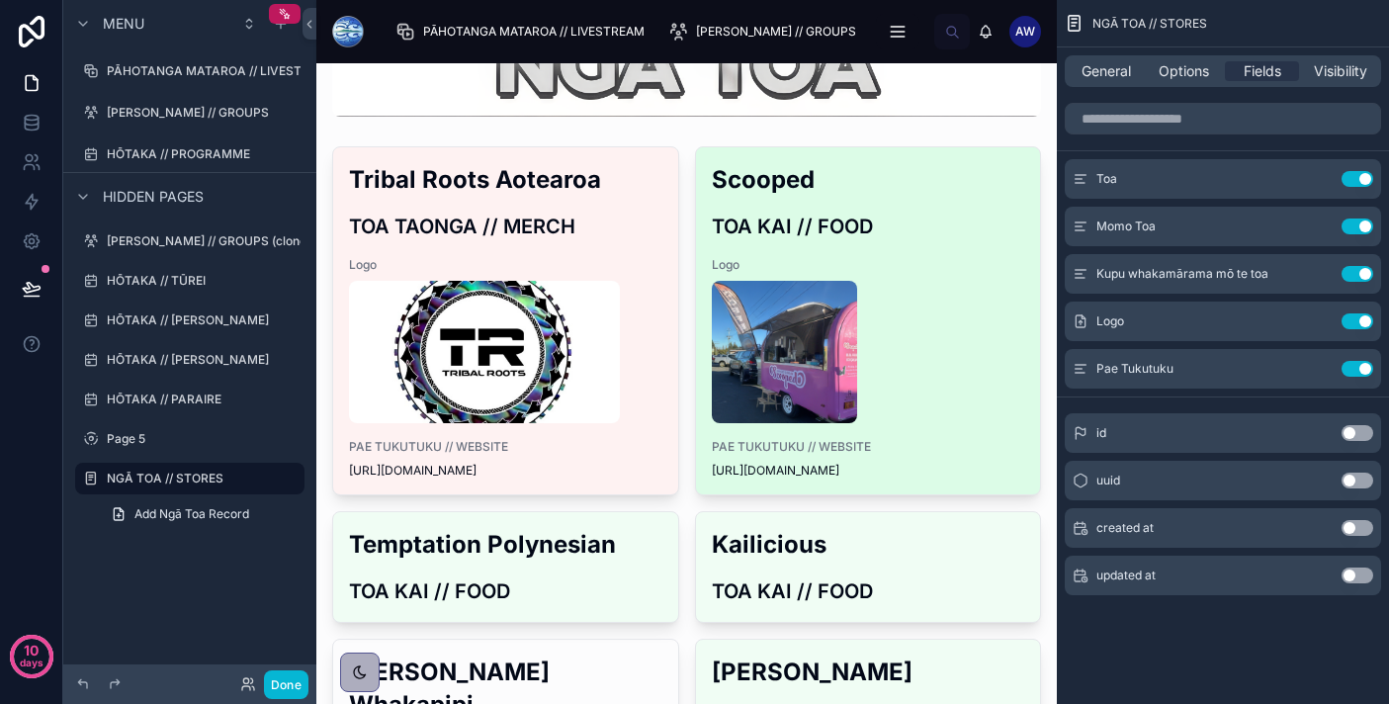
scroll to position [338, 0]
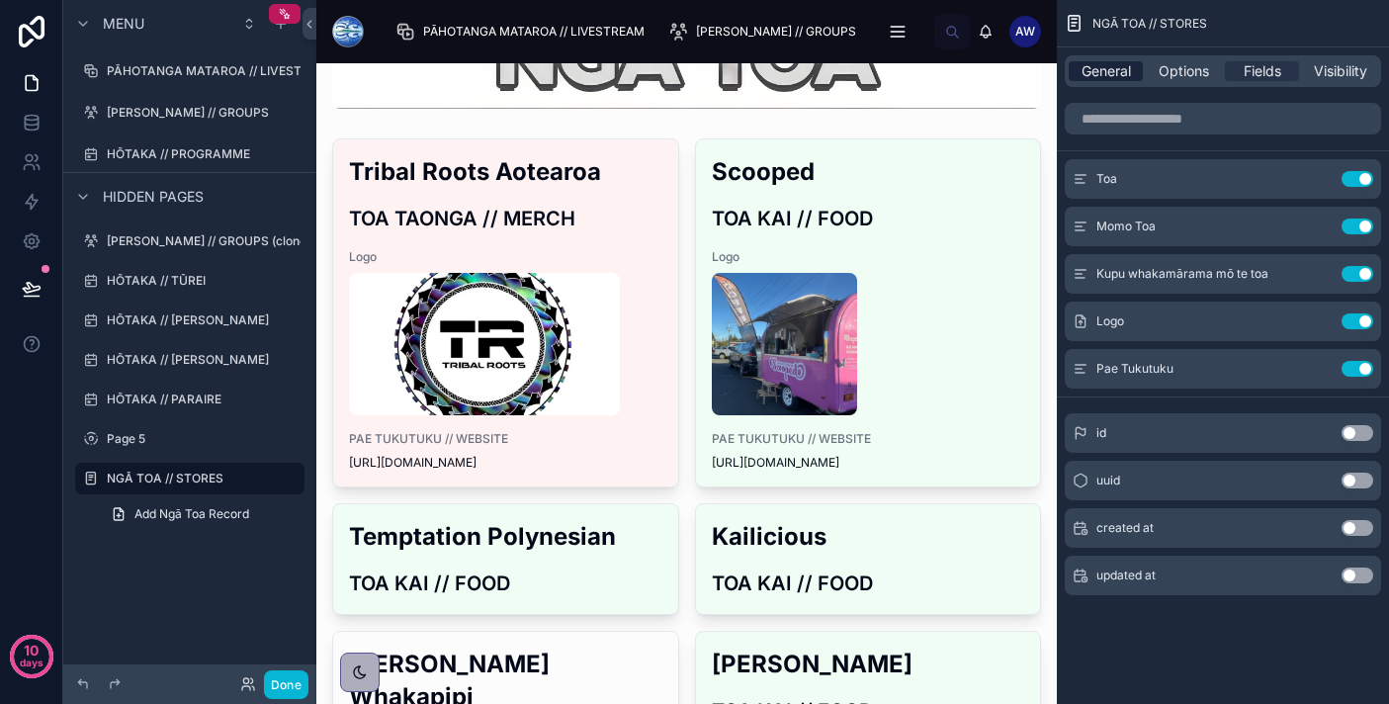
click at [1115, 73] on span "General" at bounding box center [1105, 71] width 49 height 20
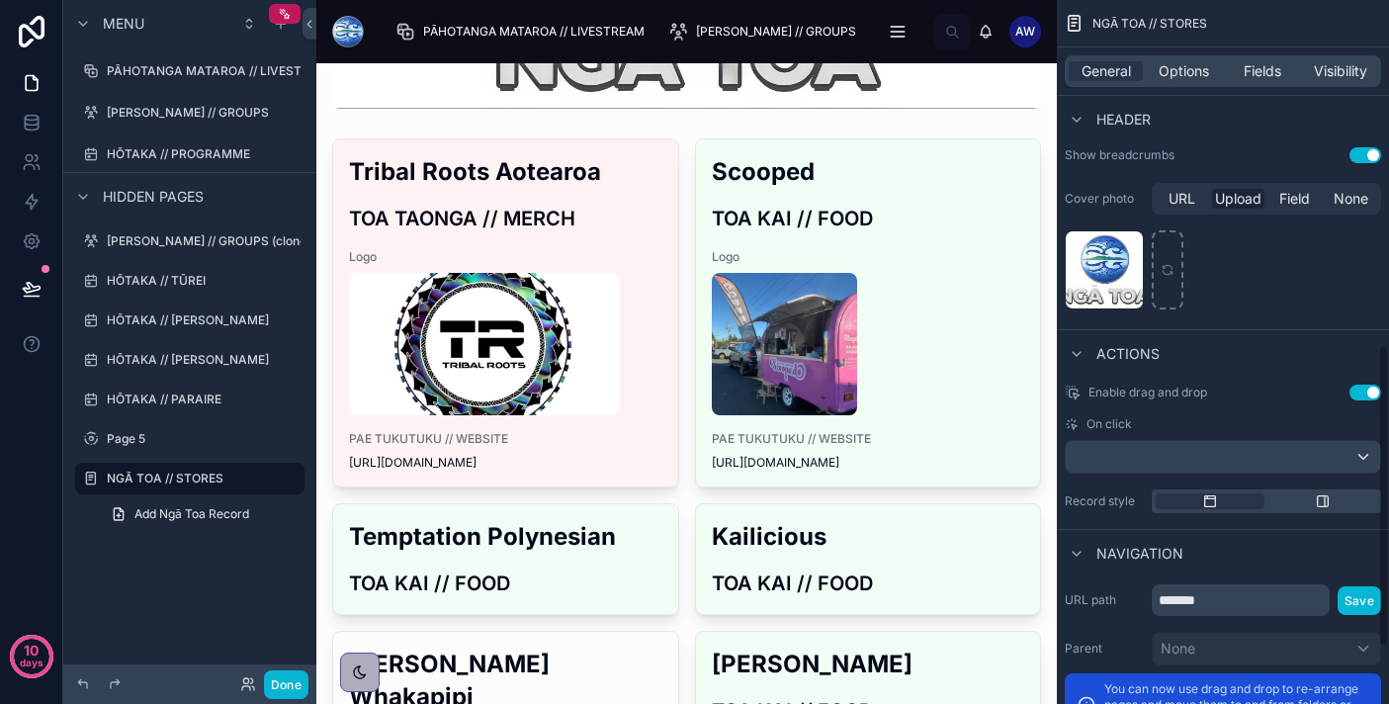
scroll to position [776, 0]
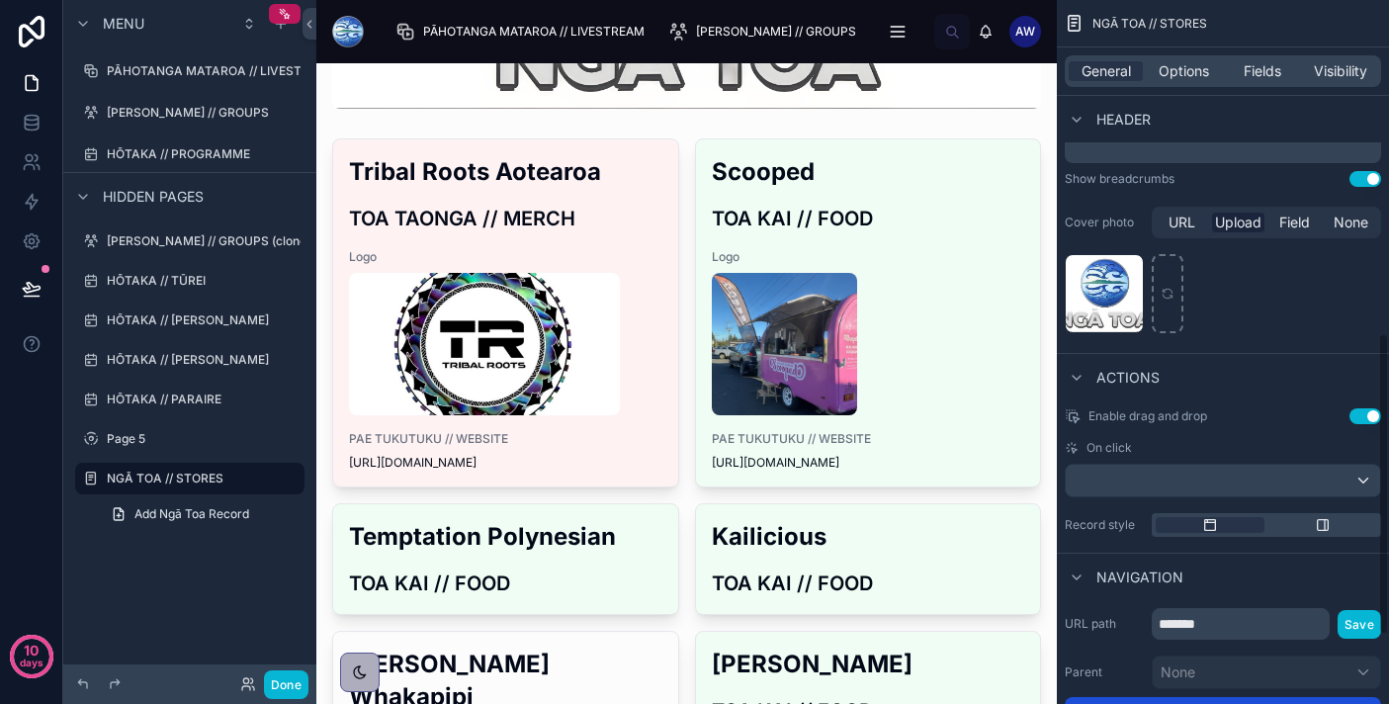
click at [1364, 415] on button "Use setting" at bounding box center [1365, 416] width 32 height 16
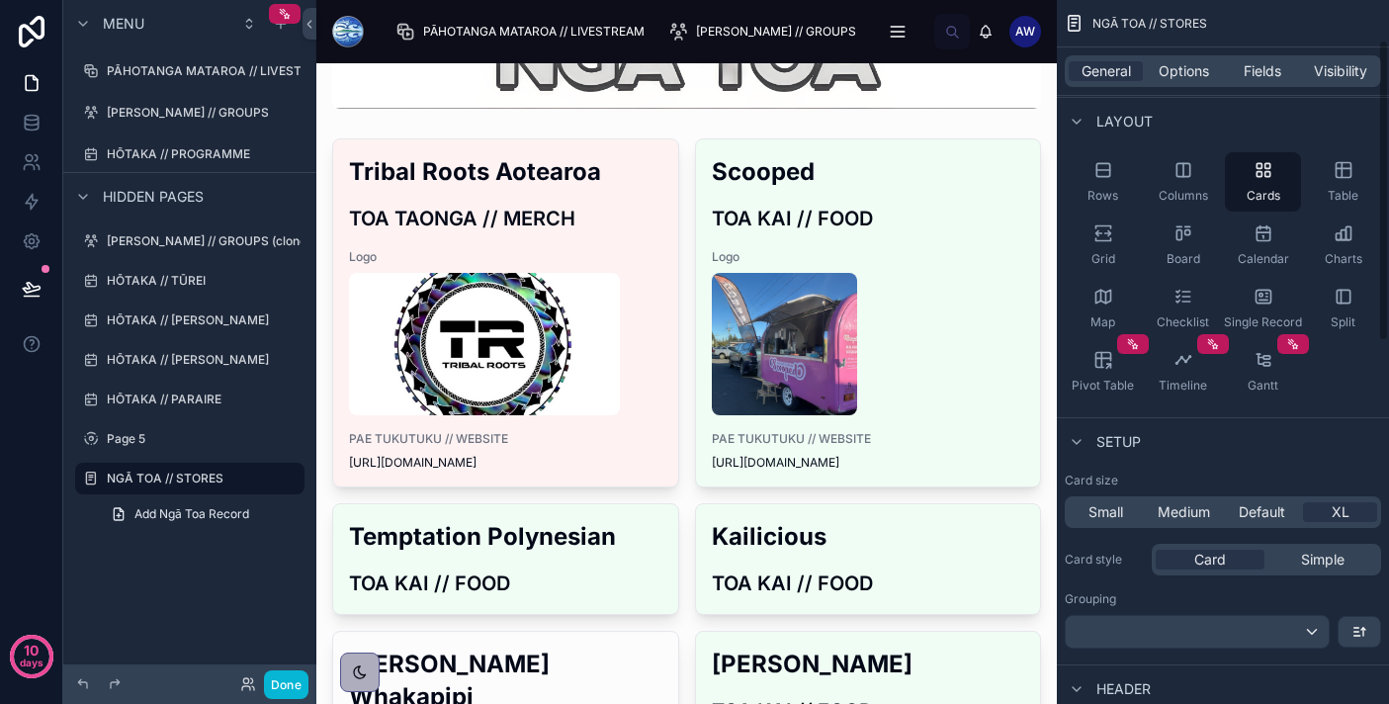
scroll to position [0, 0]
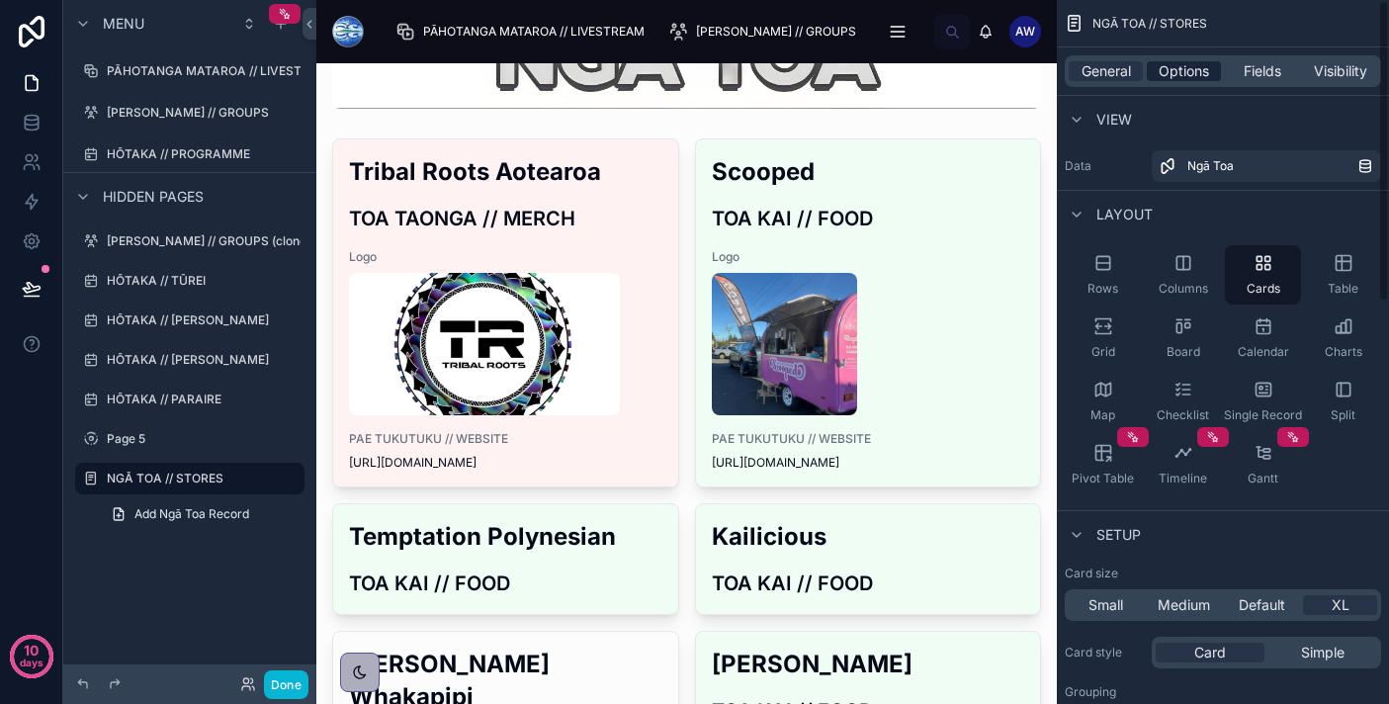
click at [1189, 71] on span "Options" at bounding box center [1183, 71] width 50 height 20
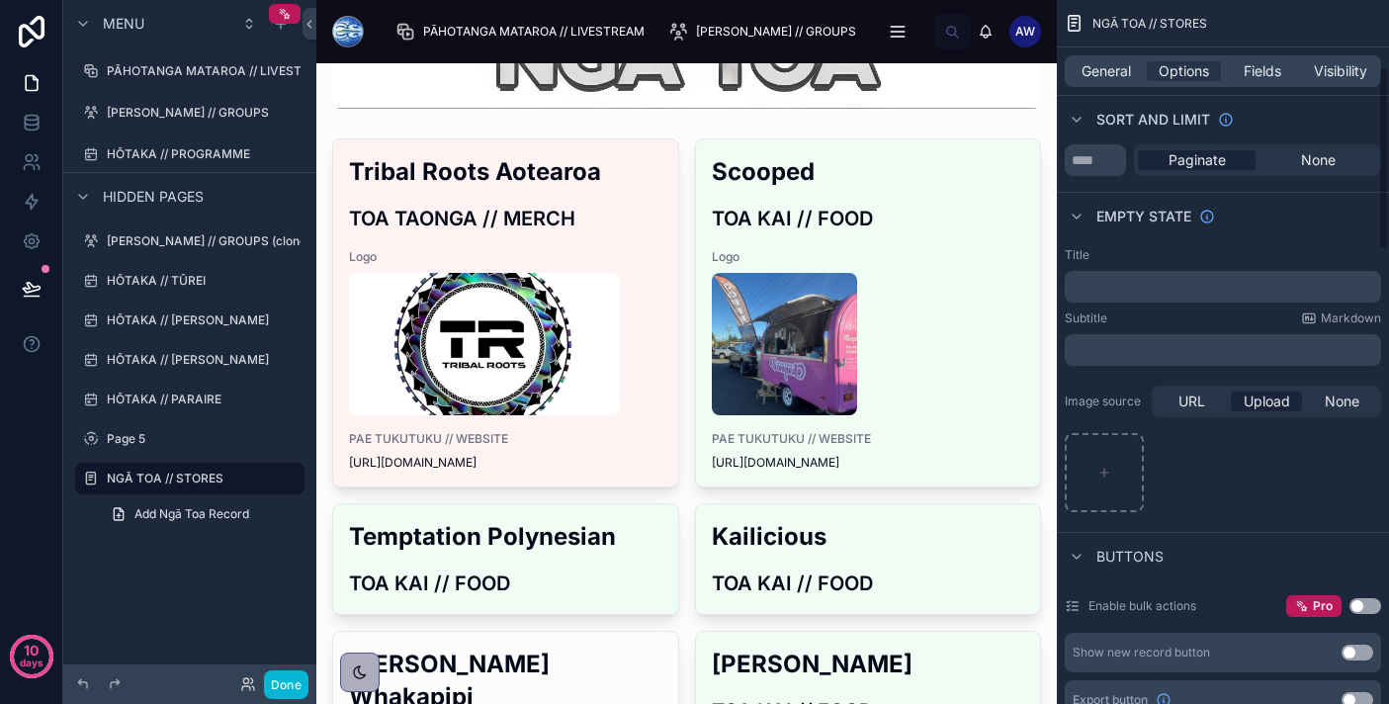
scroll to position [226, 0]
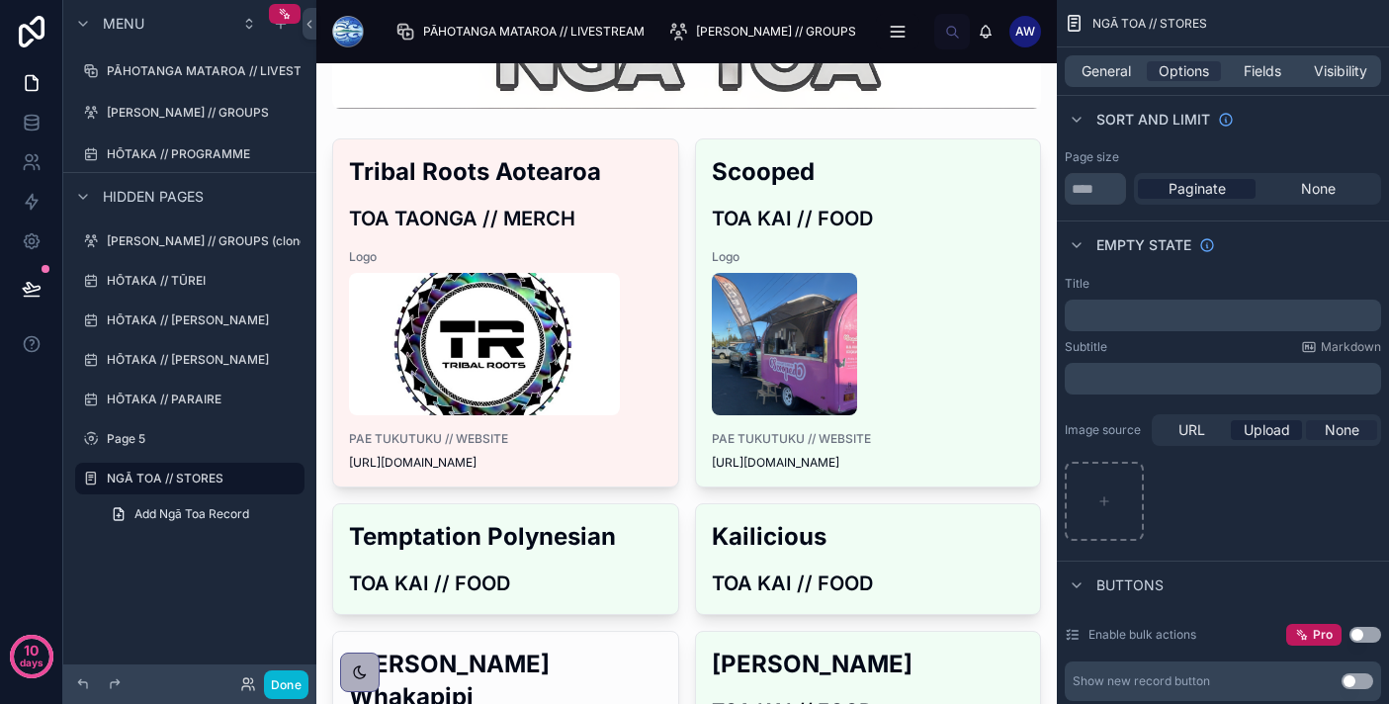
click at [1336, 432] on span "None" at bounding box center [1341, 430] width 35 height 20
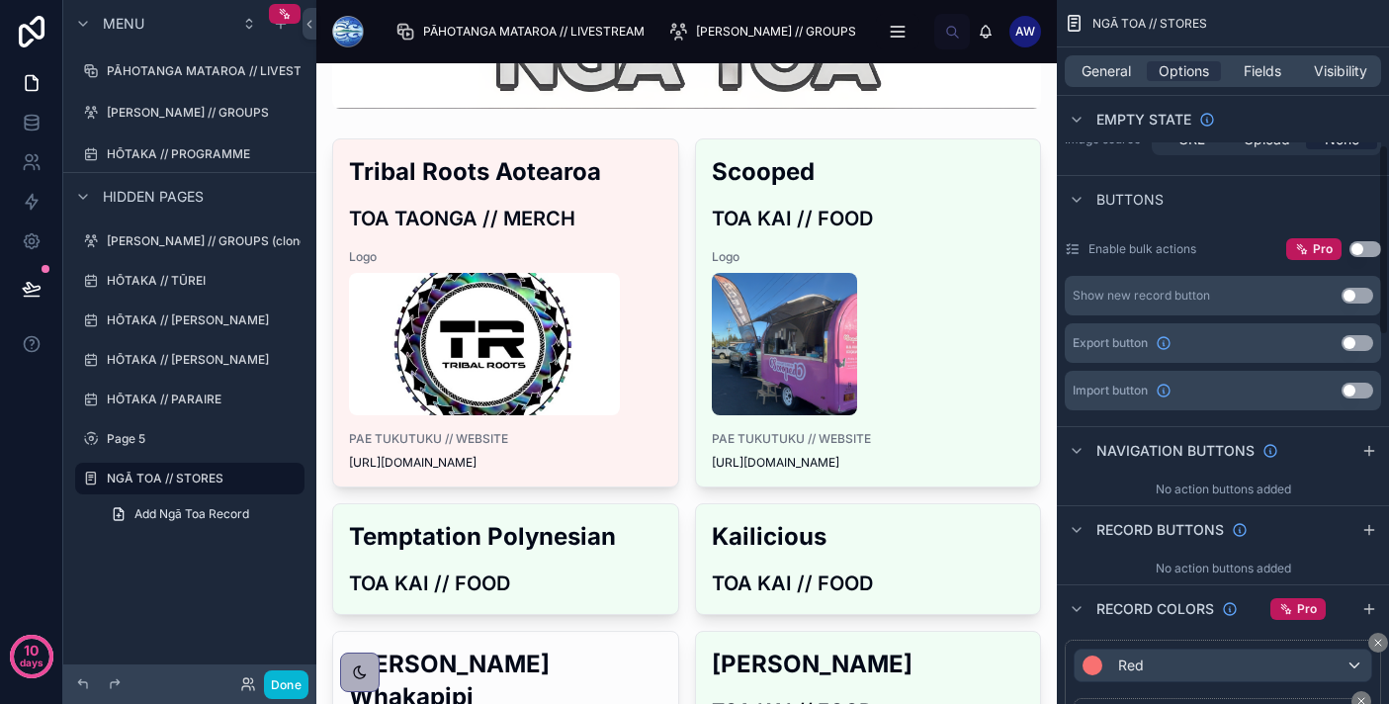
scroll to position [534, 0]
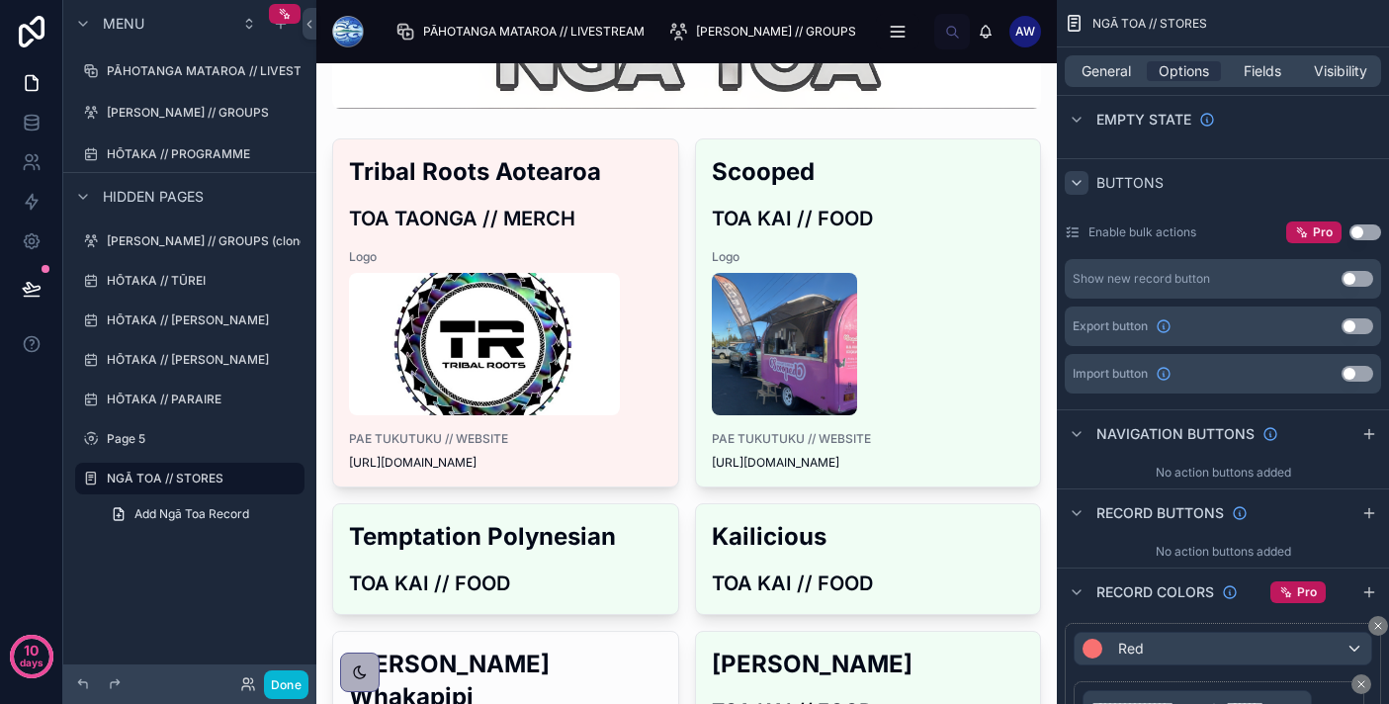
click at [1079, 181] on icon "scrollable content" at bounding box center [1076, 183] width 8 height 4
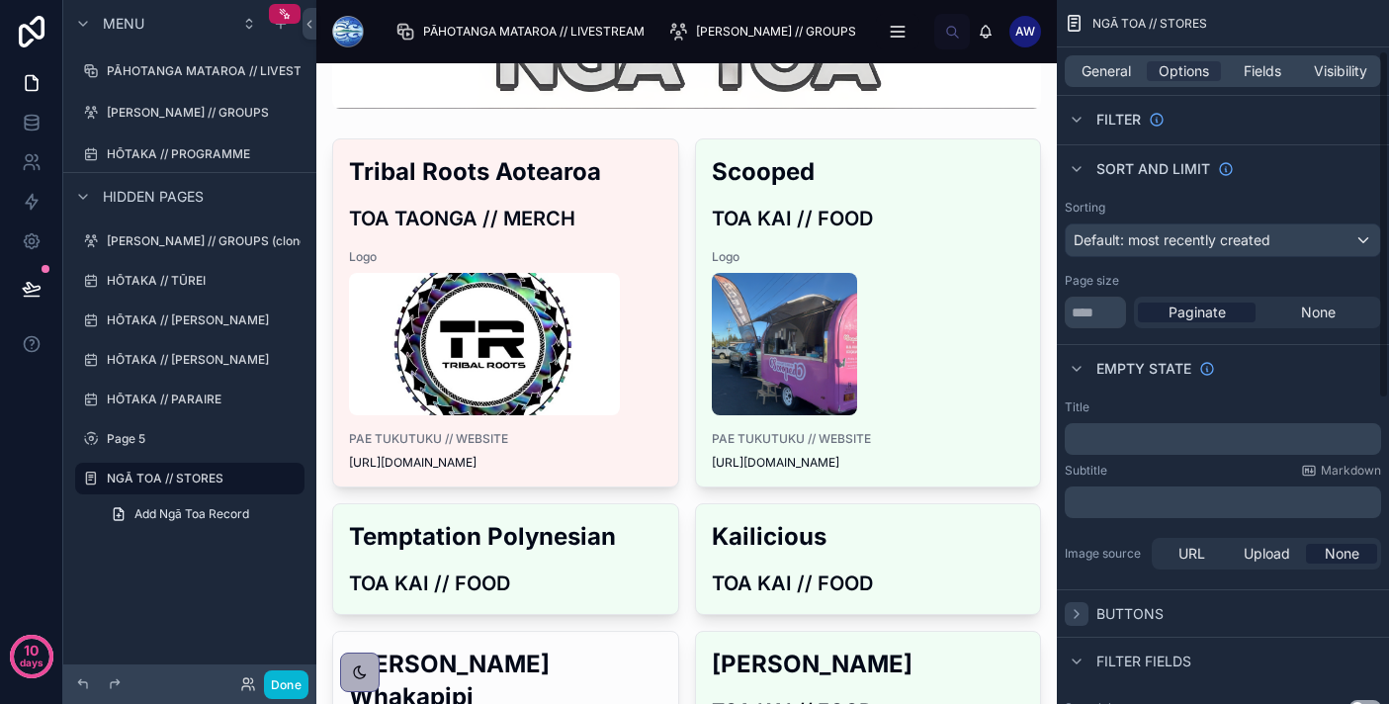
click at [1084, 615] on div "scrollable content" at bounding box center [1076, 614] width 24 height 24
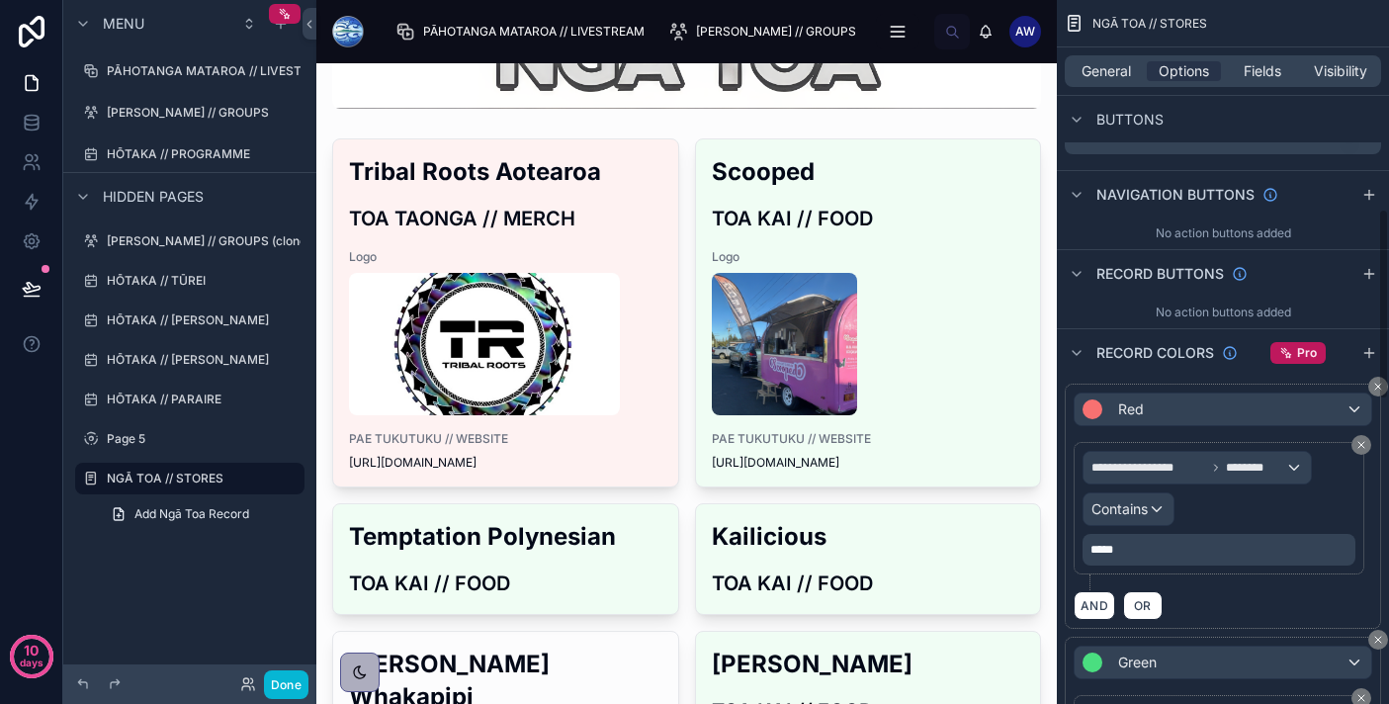
scroll to position [751, 0]
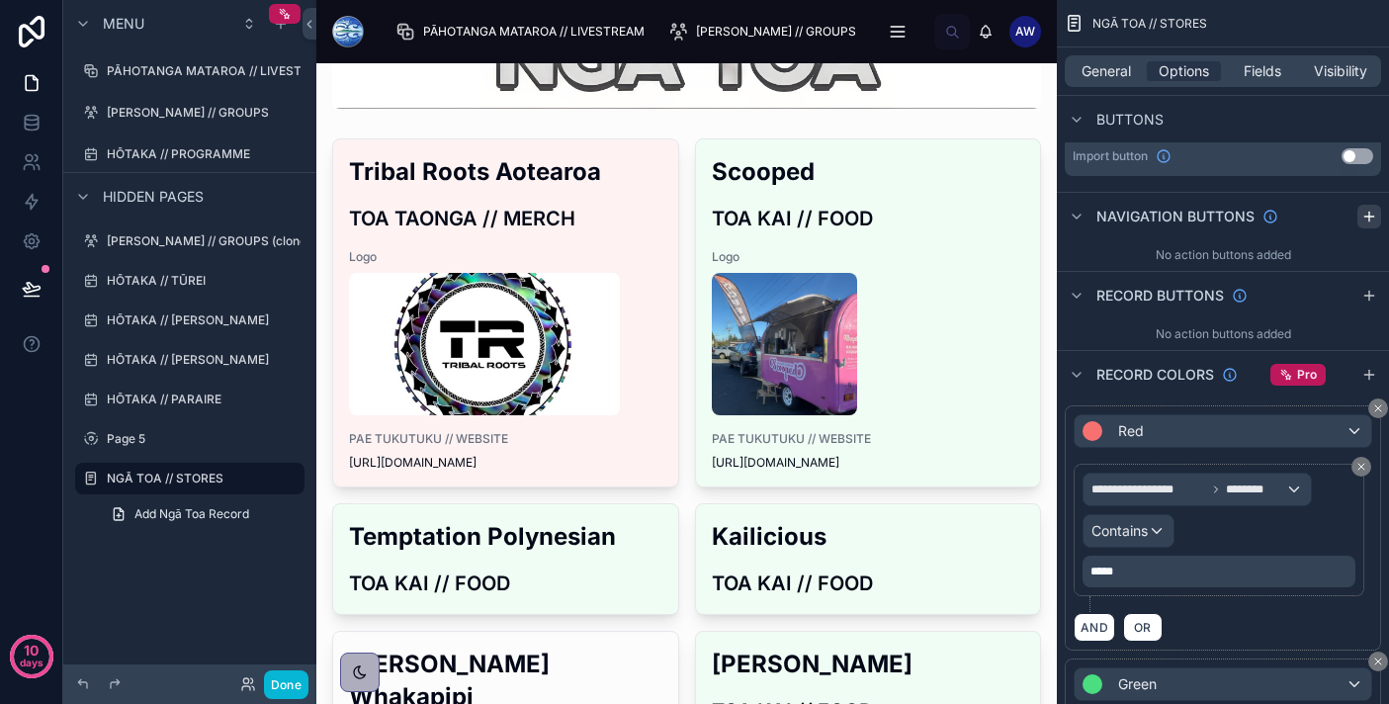
click at [1365, 218] on icon "scrollable content" at bounding box center [1369, 217] width 16 height 16
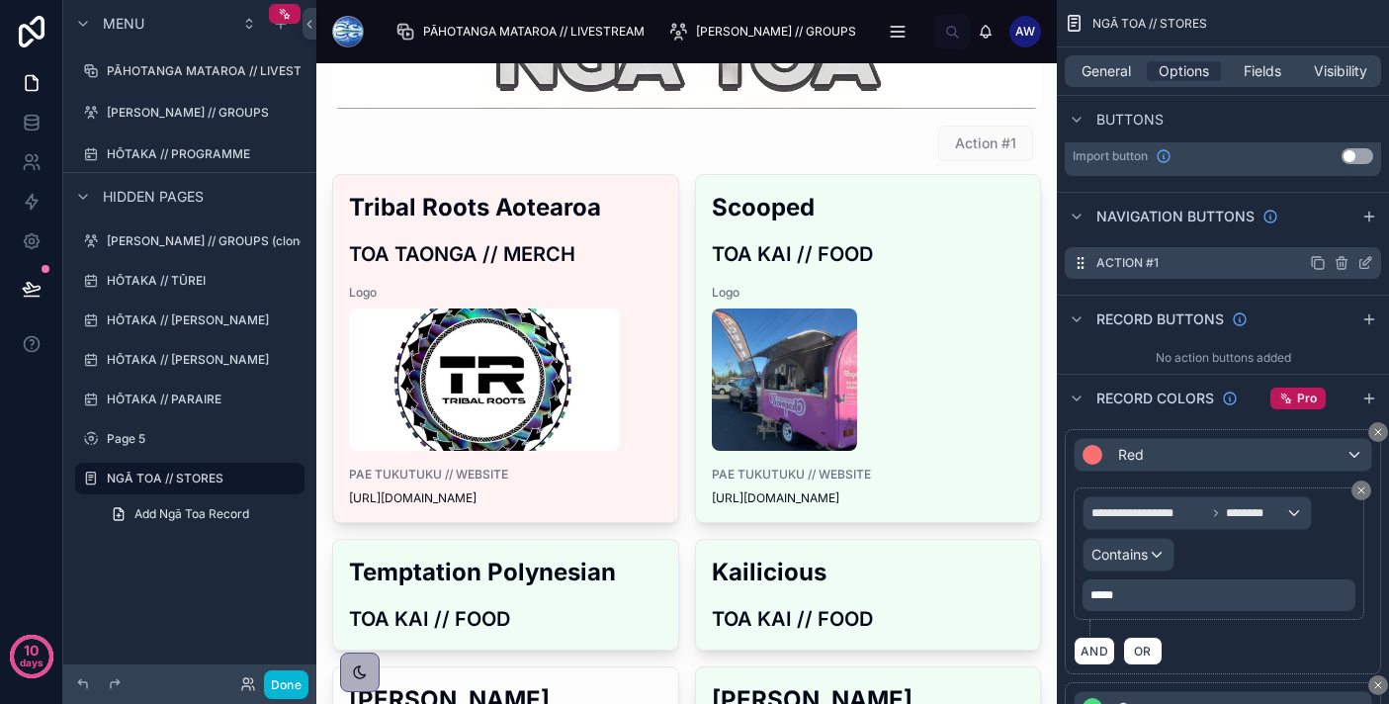
click at [1342, 262] on icon "scrollable content" at bounding box center [1342, 264] width 0 height 4
click at [1335, 229] on icon at bounding box center [1333, 231] width 16 height 16
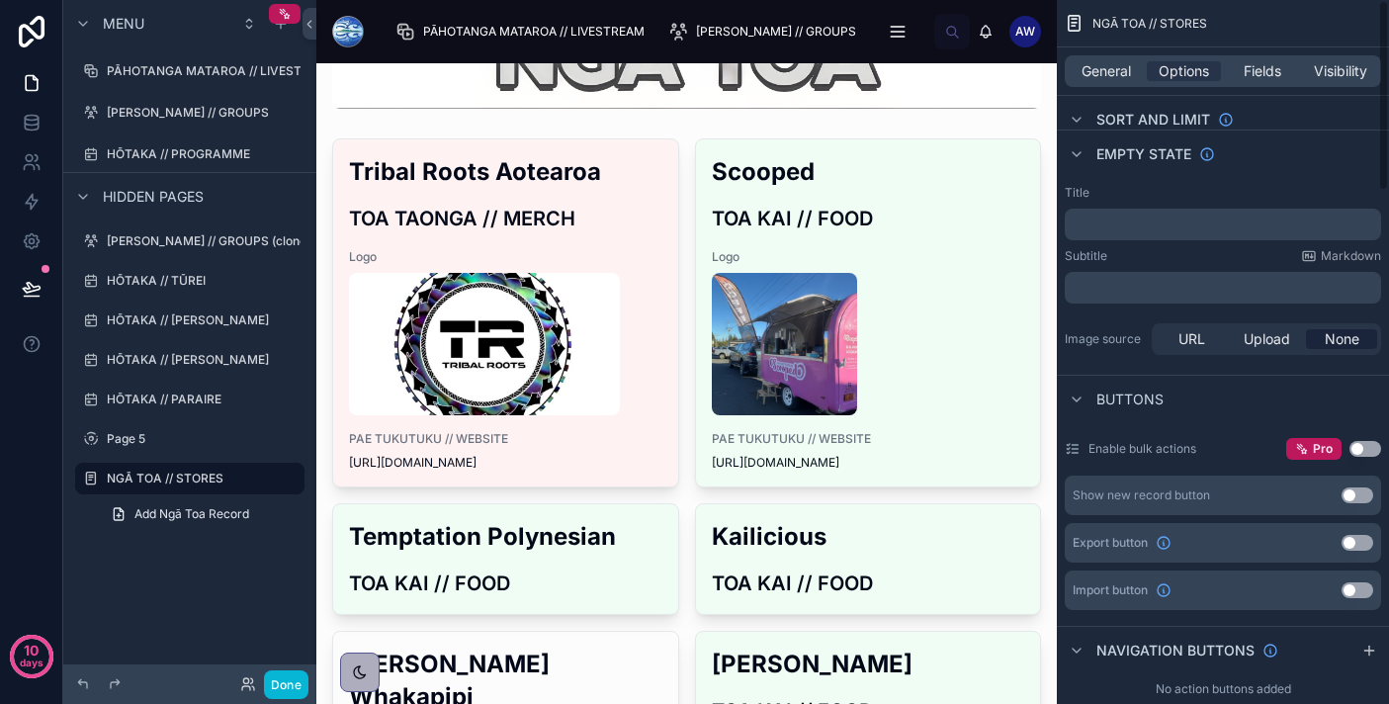
scroll to position [0, 0]
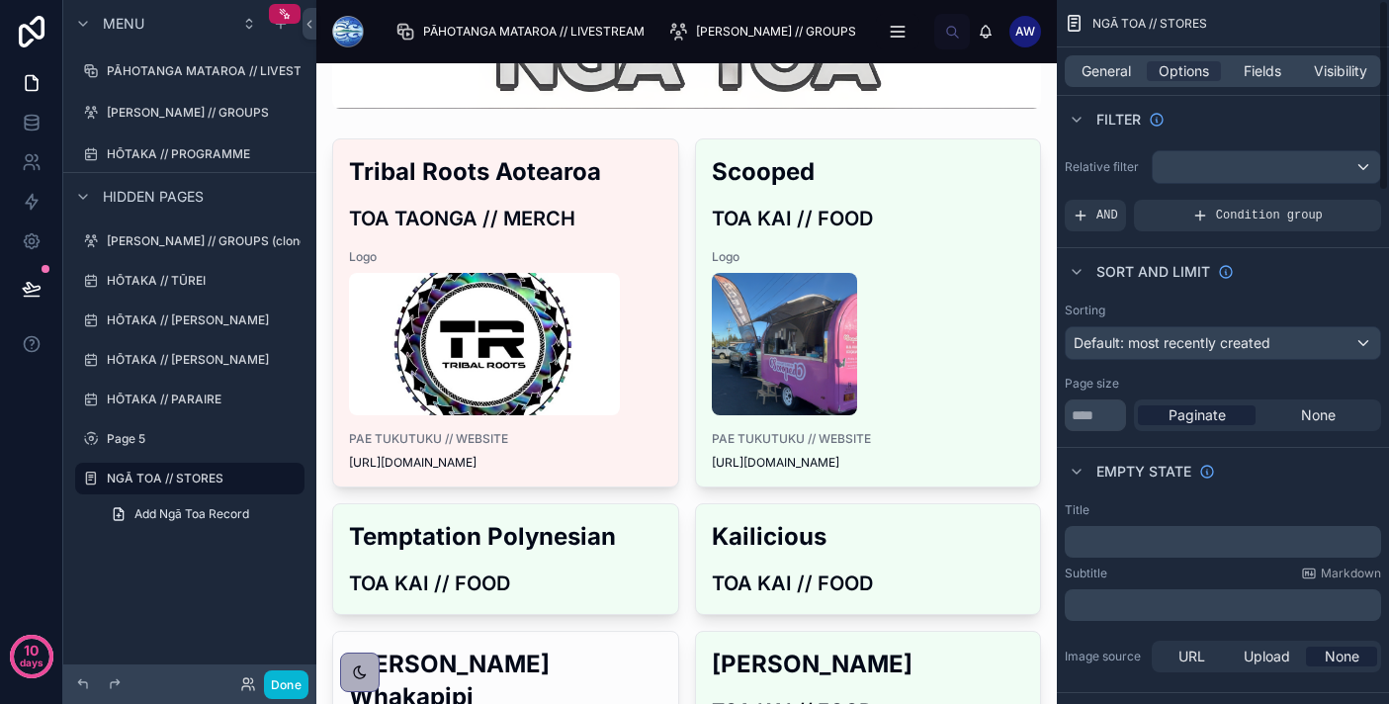
click at [1255, 88] on div "General Options Fields Visibility" at bounding box center [1223, 70] width 332 height 47
click at [1255, 69] on span "Fields" at bounding box center [1262, 71] width 38 height 20
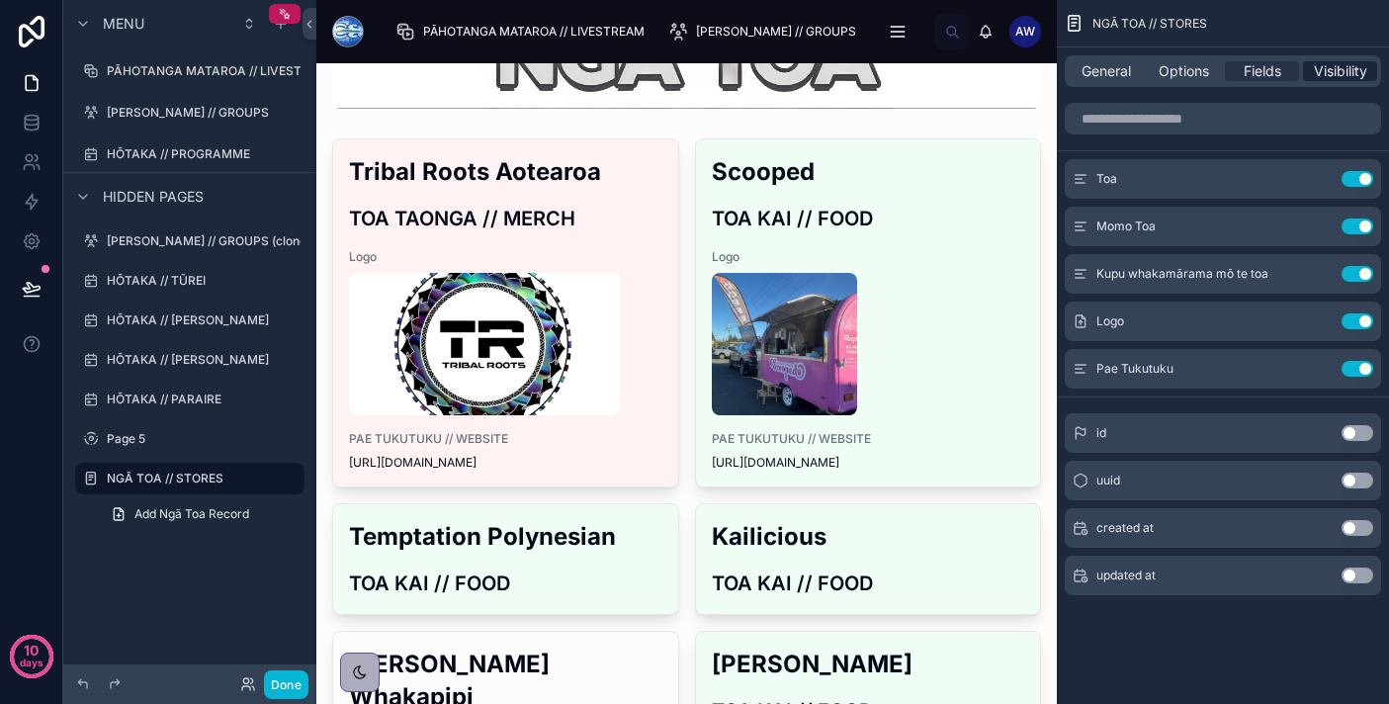
click at [1320, 68] on span "Visibility" at bounding box center [1340, 71] width 53 height 20
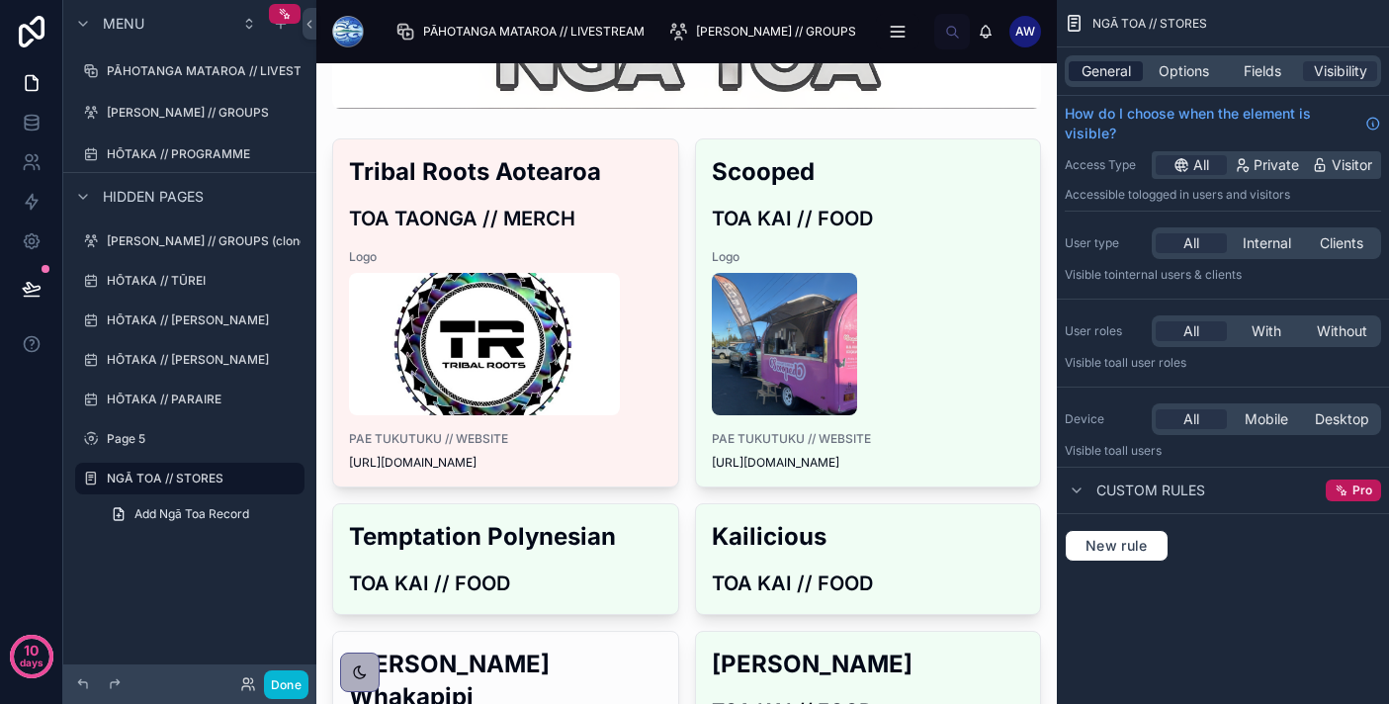
click at [1095, 73] on span "General" at bounding box center [1105, 71] width 49 height 20
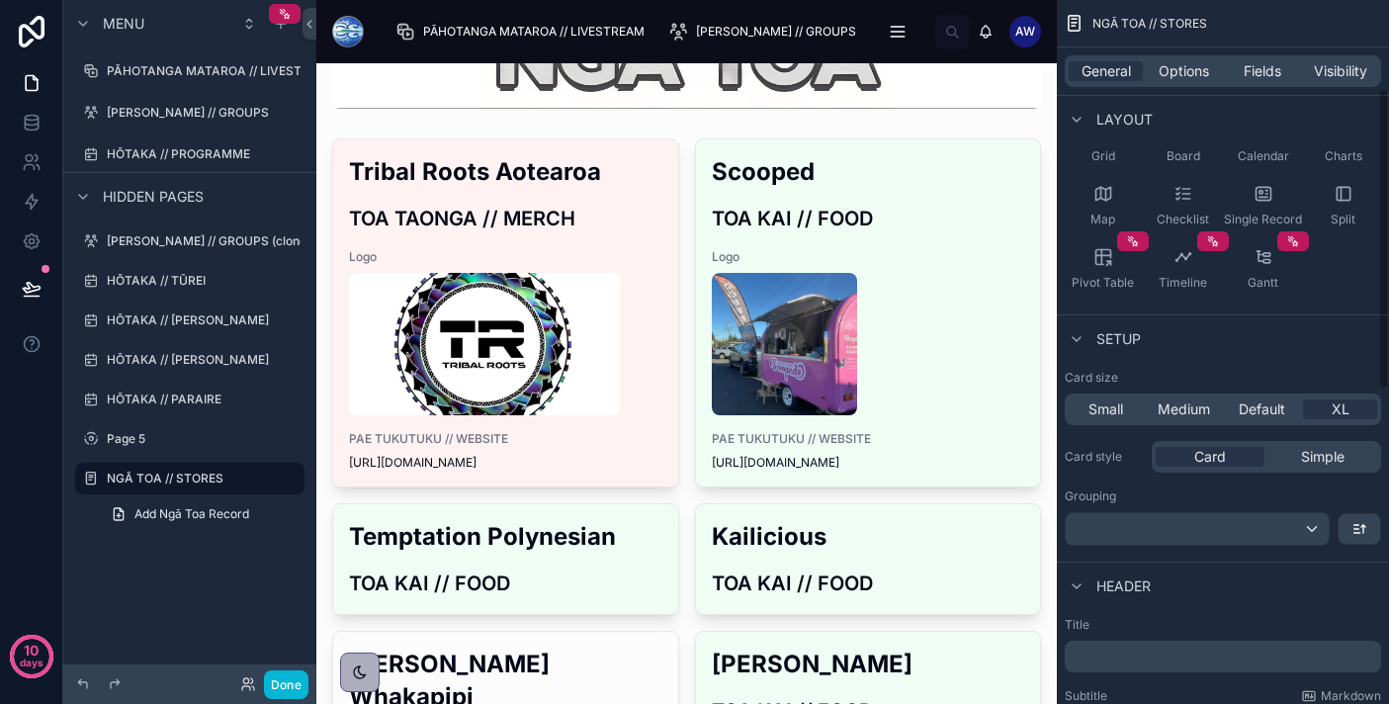
scroll to position [221, 0]
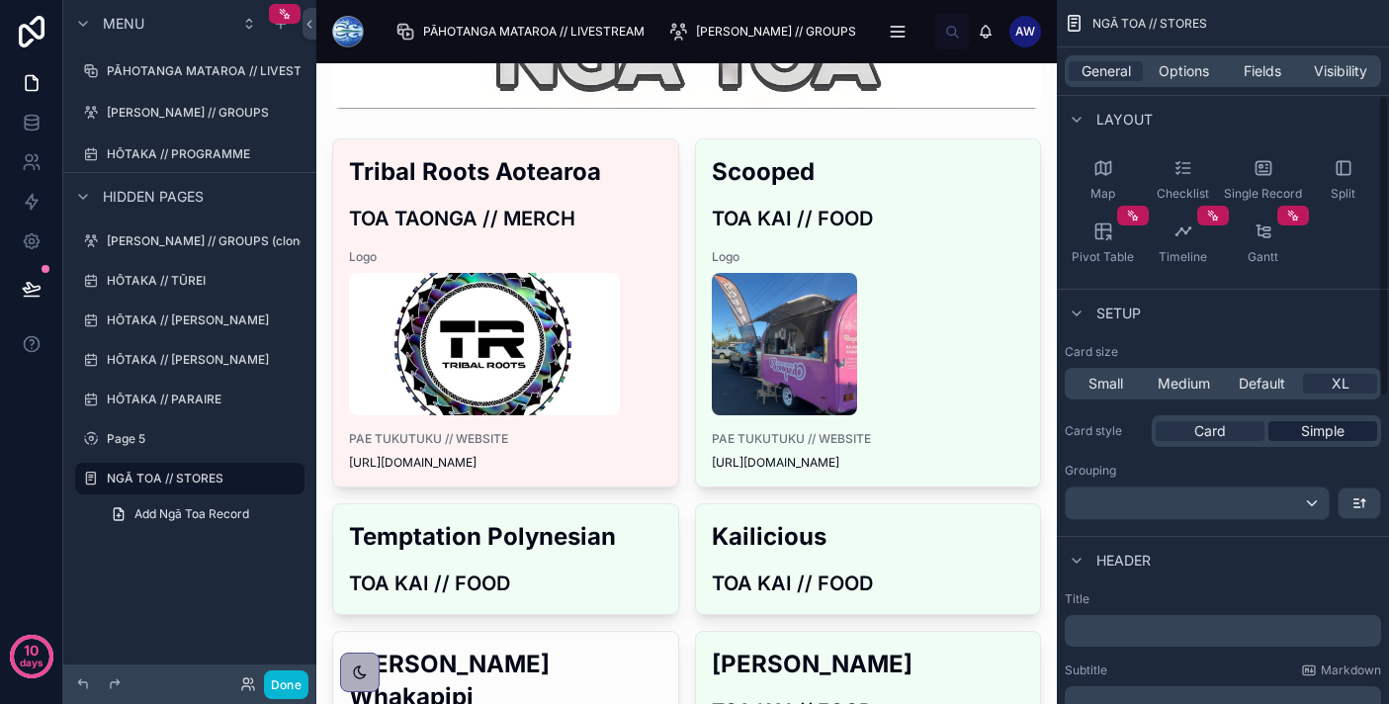
click at [1310, 430] on span "Simple" at bounding box center [1322, 431] width 43 height 20
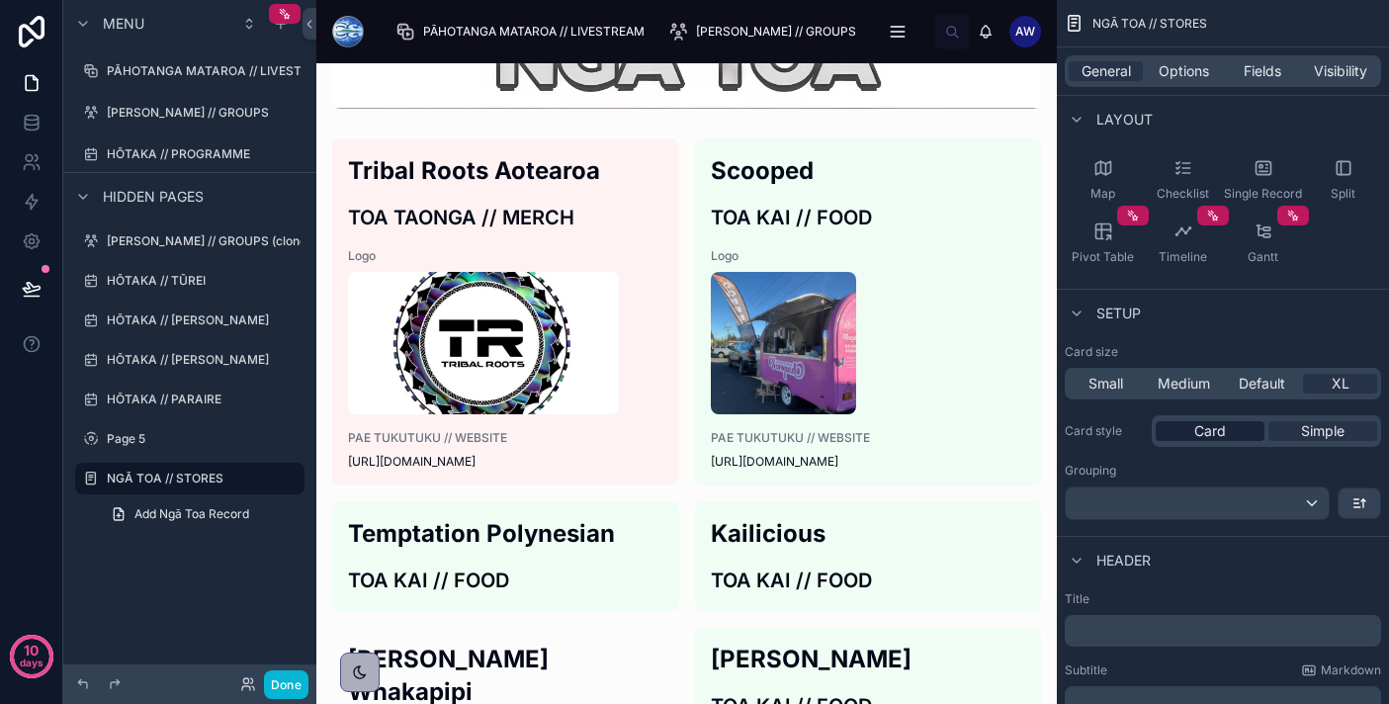
click at [1230, 431] on div "Card" at bounding box center [1209, 431] width 109 height 20
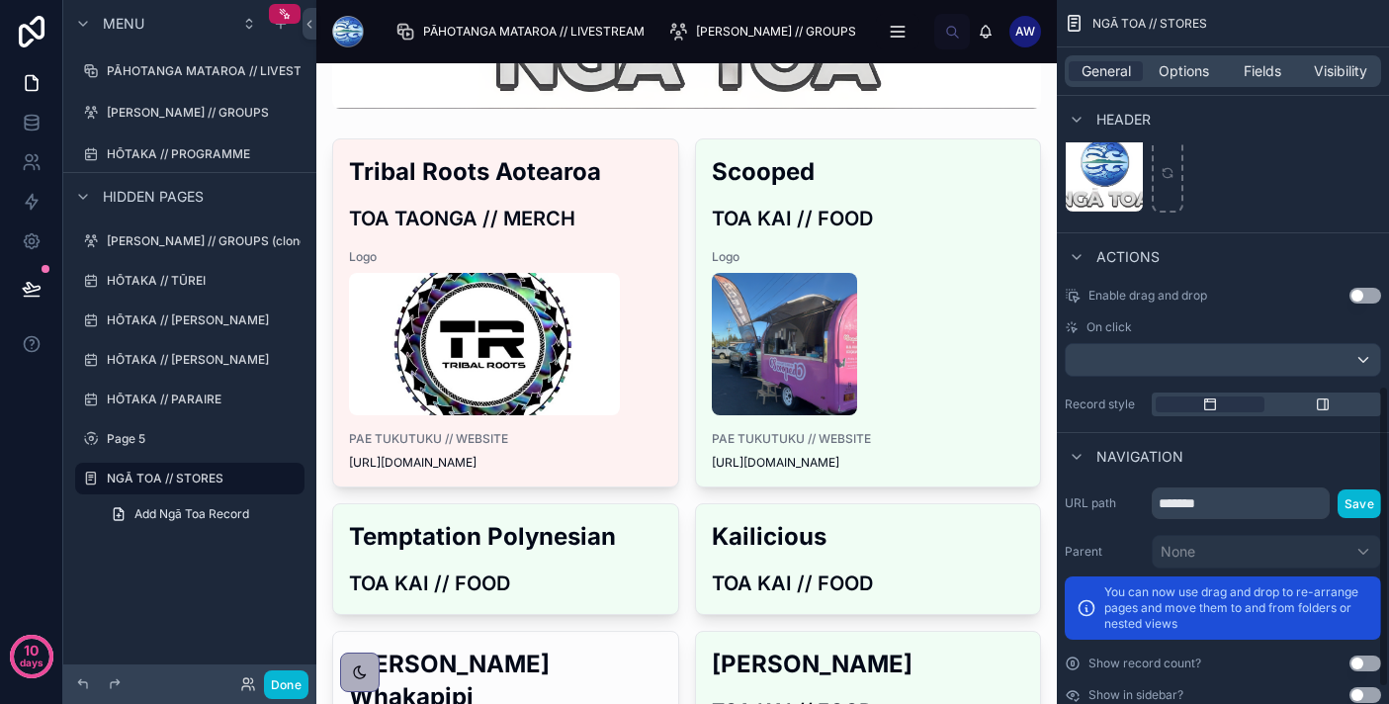
scroll to position [935, 0]
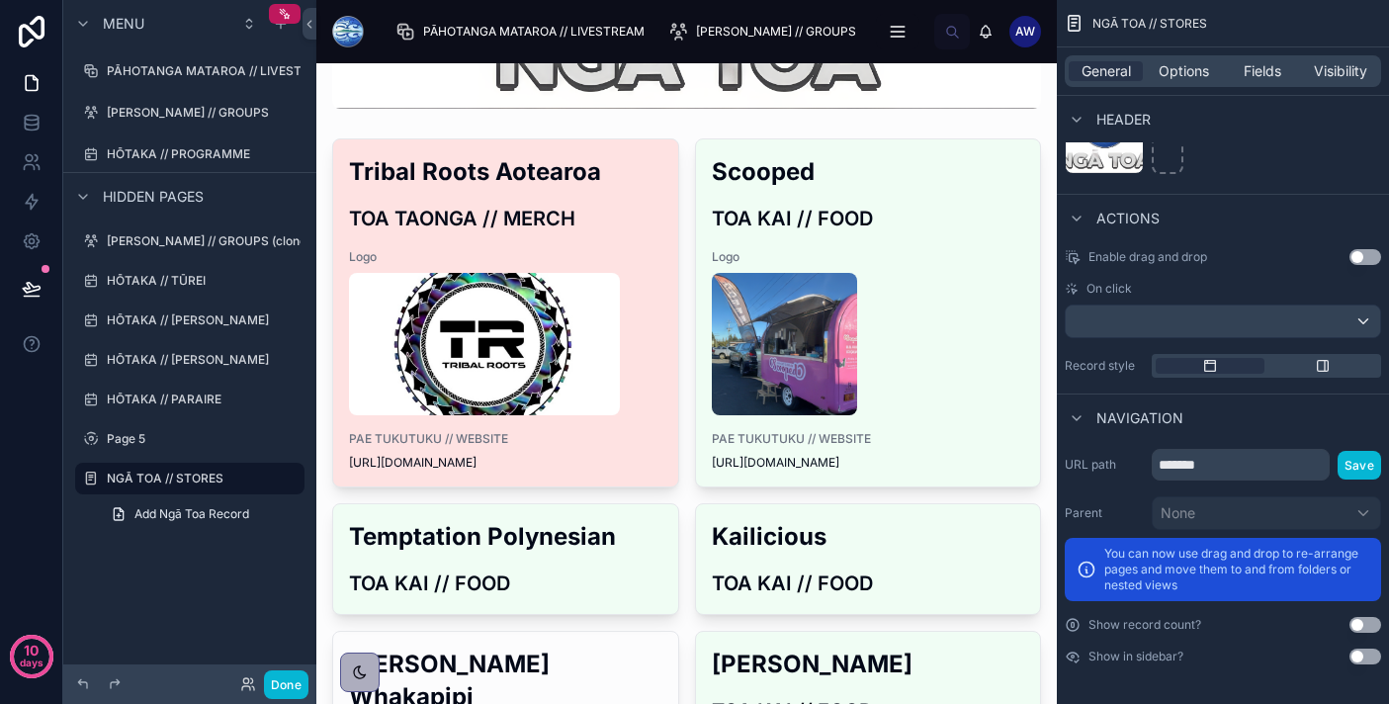
click at [582, 322] on img at bounding box center [484, 344] width 271 height 142
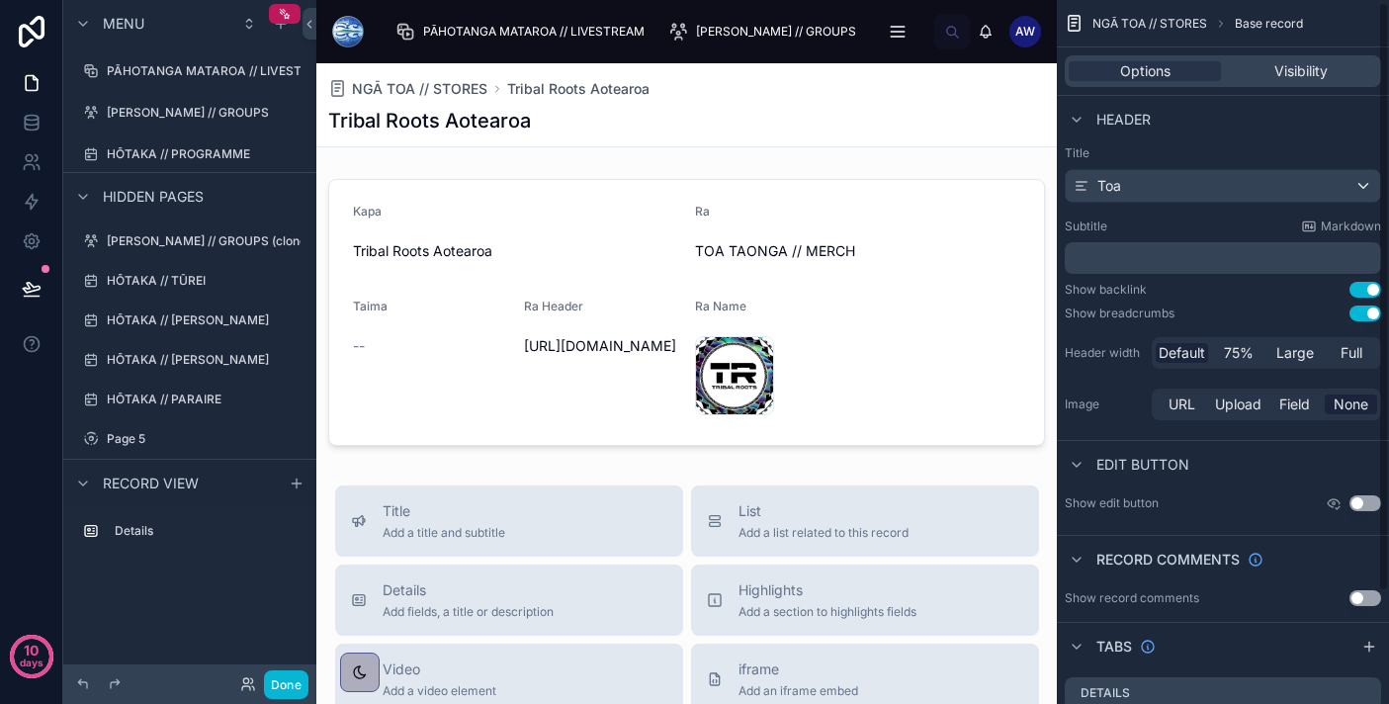
scroll to position [3, 0]
click at [1293, 354] on span "Large" at bounding box center [1295, 355] width 38 height 20
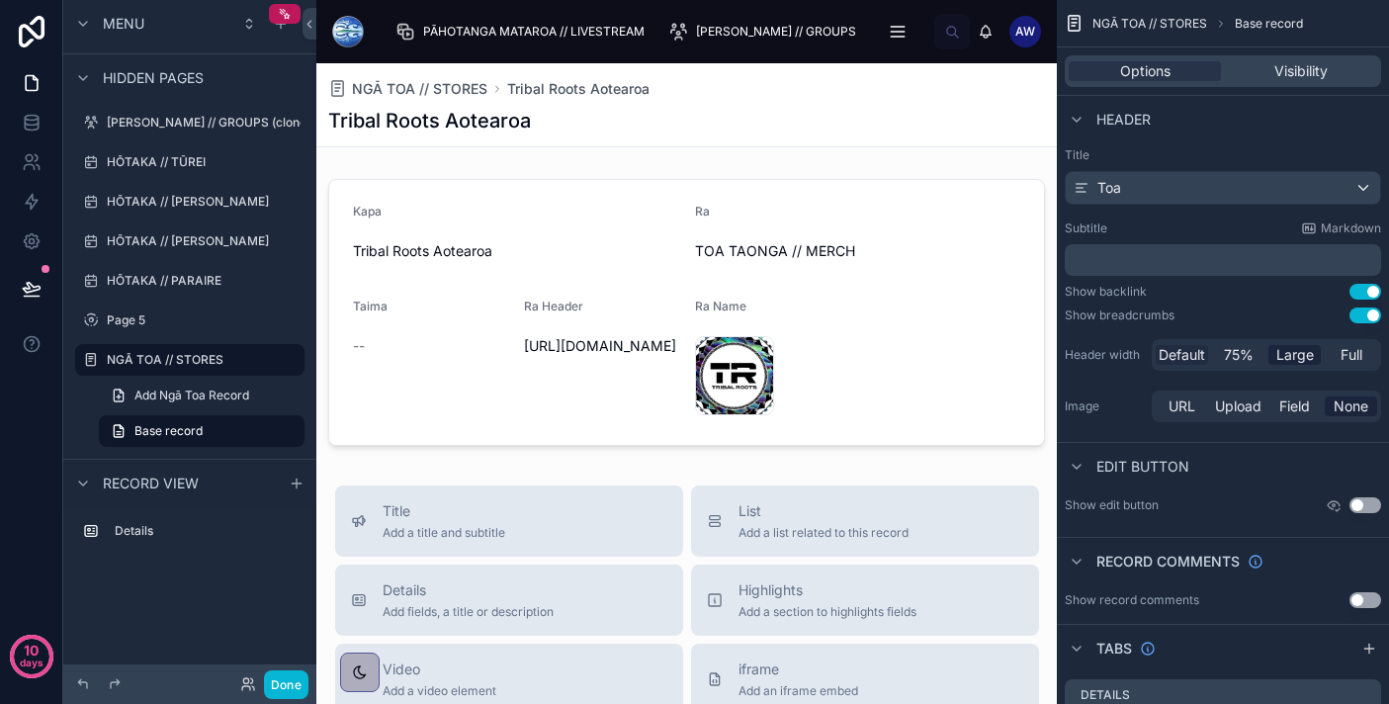
click at [1181, 358] on span "Default" at bounding box center [1181, 355] width 46 height 20
click at [1360, 294] on button "Use setting" at bounding box center [1365, 292] width 32 height 16
click at [1369, 316] on button "Use setting" at bounding box center [1365, 315] width 32 height 16
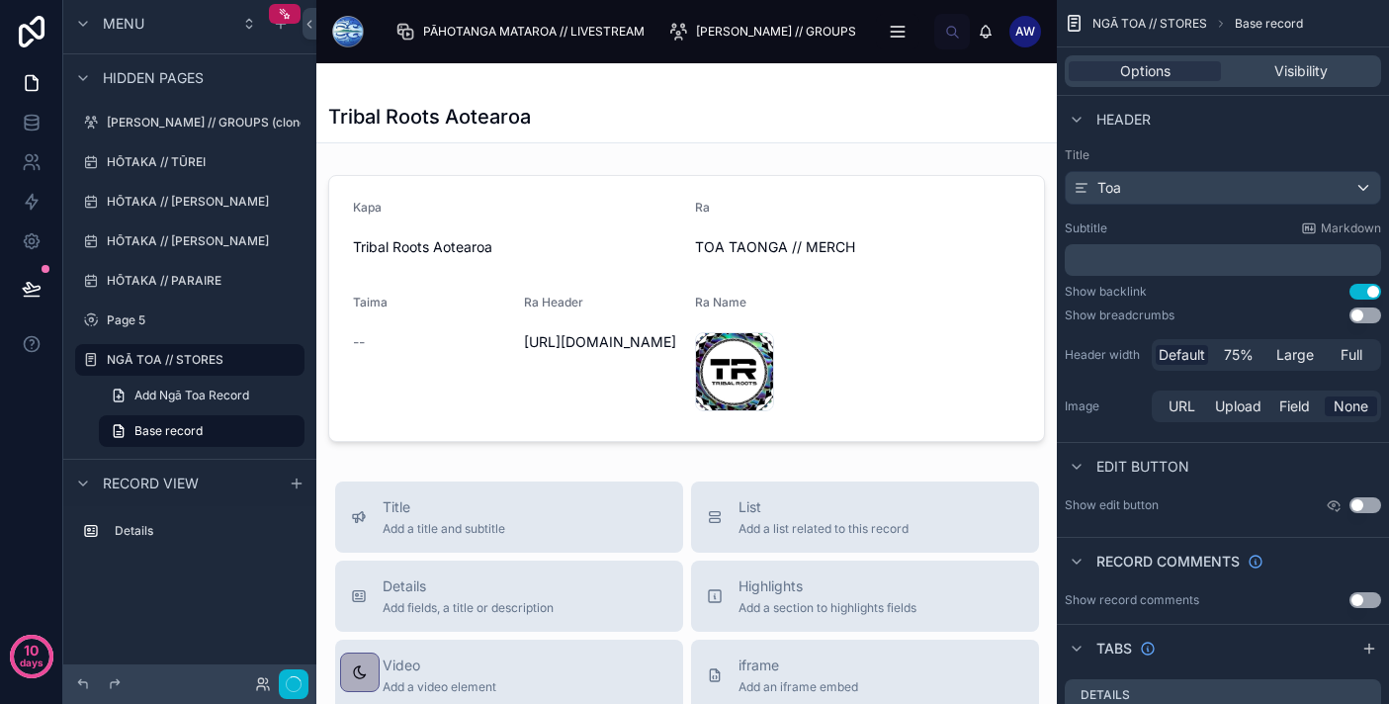
click at [1369, 316] on button "Use setting" at bounding box center [1365, 315] width 32 height 16
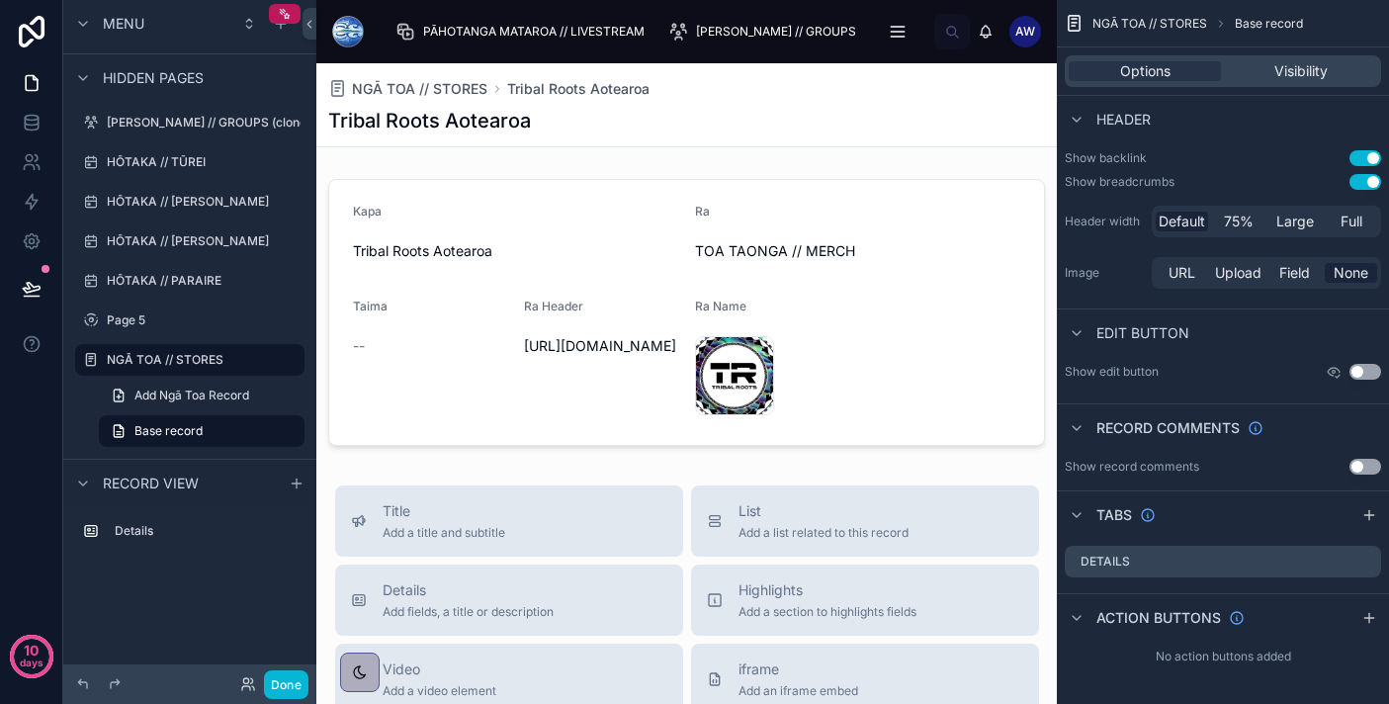
scroll to position [0, 0]
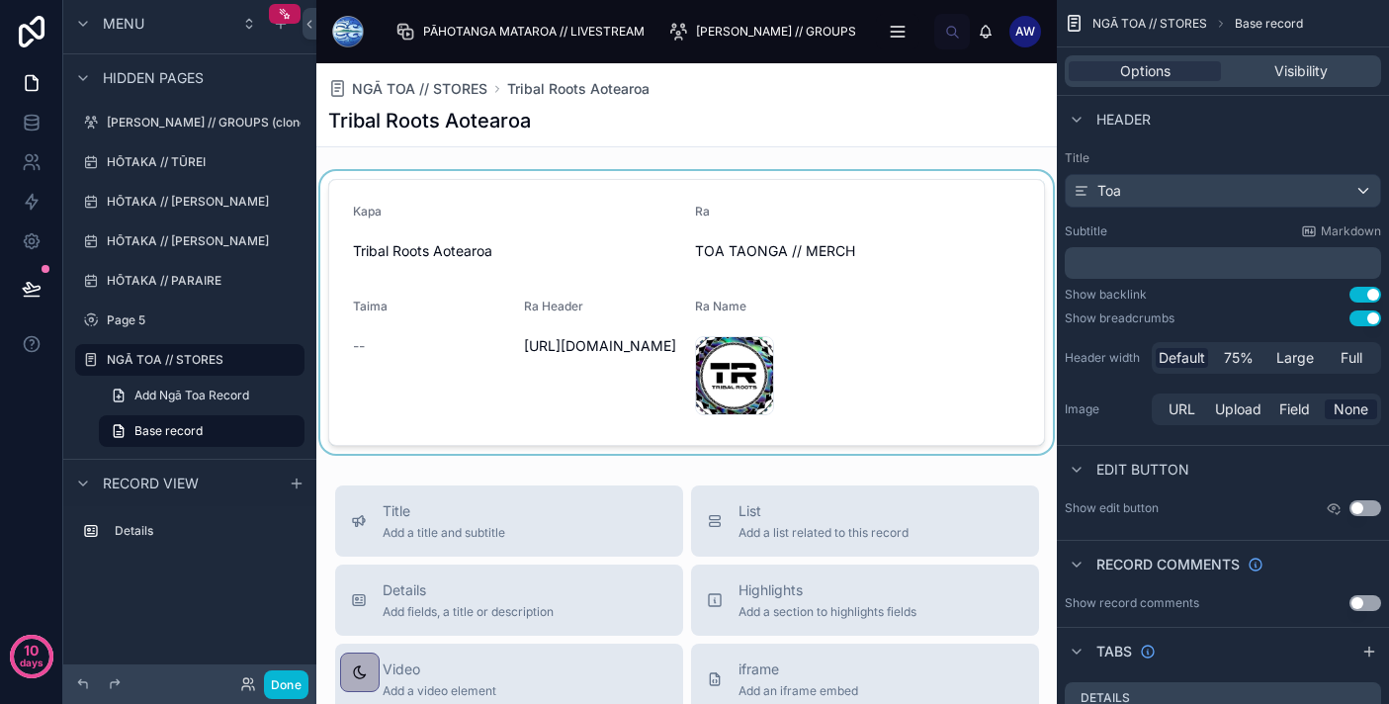
click at [740, 202] on div at bounding box center [686, 312] width 740 height 283
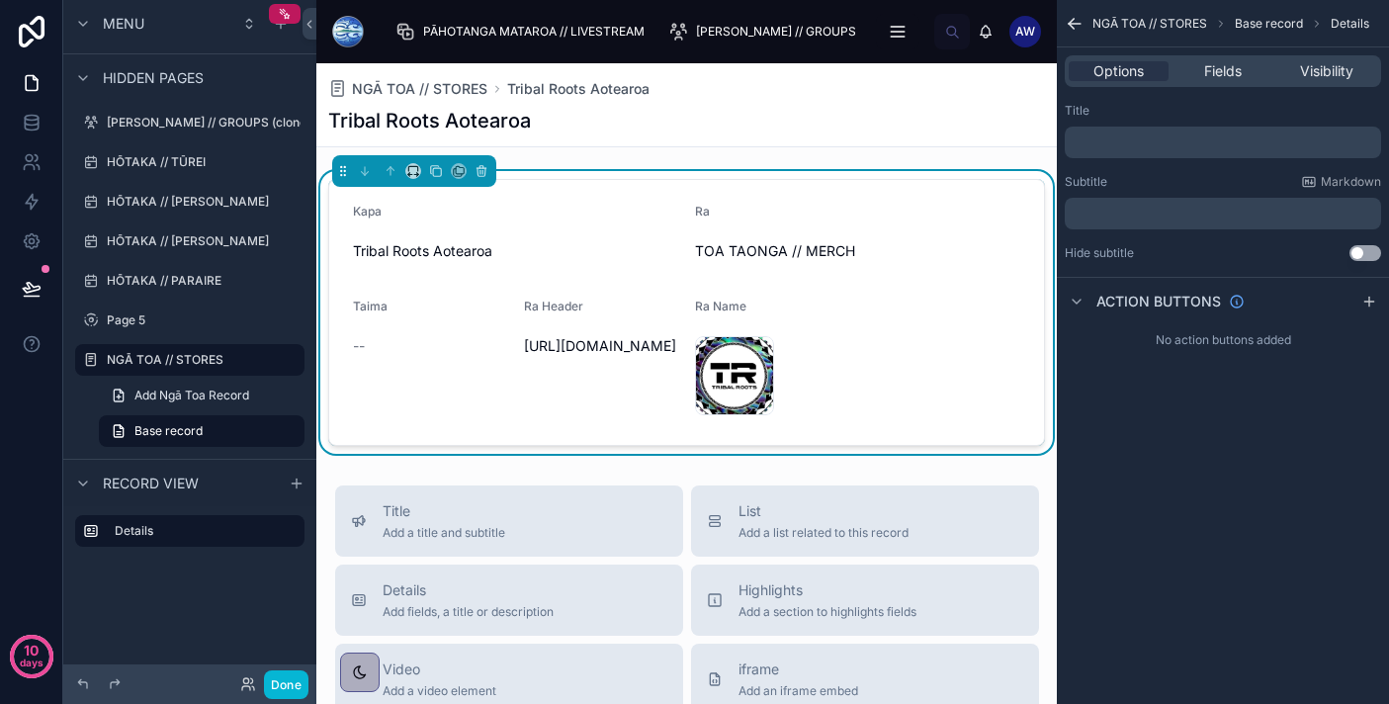
click at [496, 118] on h1 "Tribal Roots Aotearoa" at bounding box center [429, 121] width 203 height 28
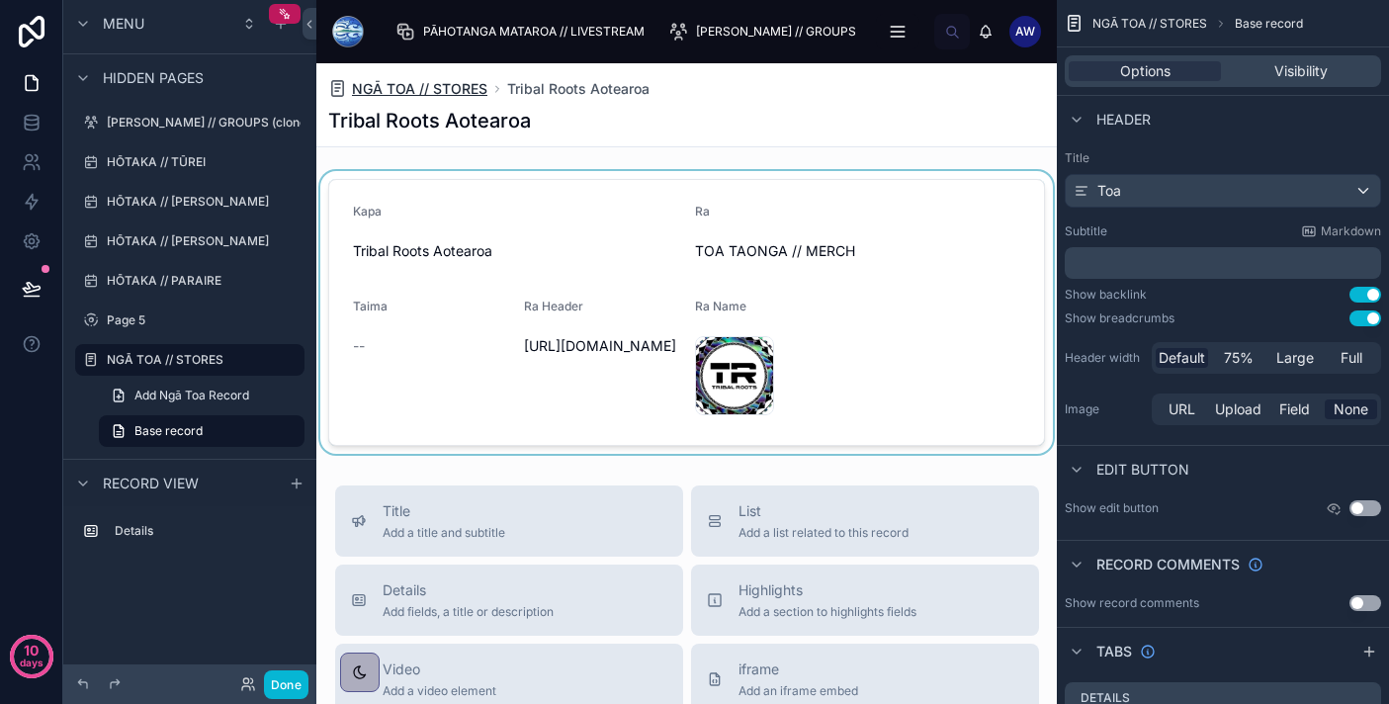
click at [472, 83] on span "NGĀ TOA // STORES" at bounding box center [419, 89] width 135 height 20
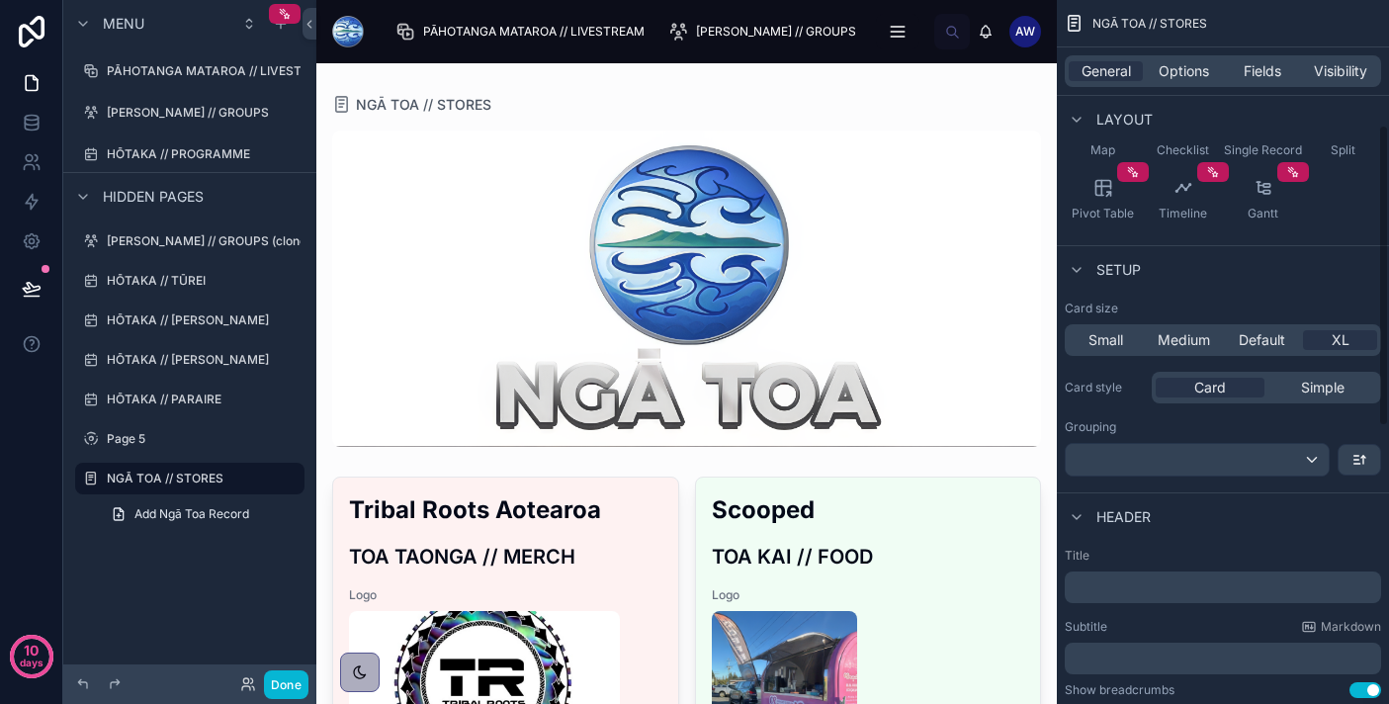
scroll to position [306, 0]
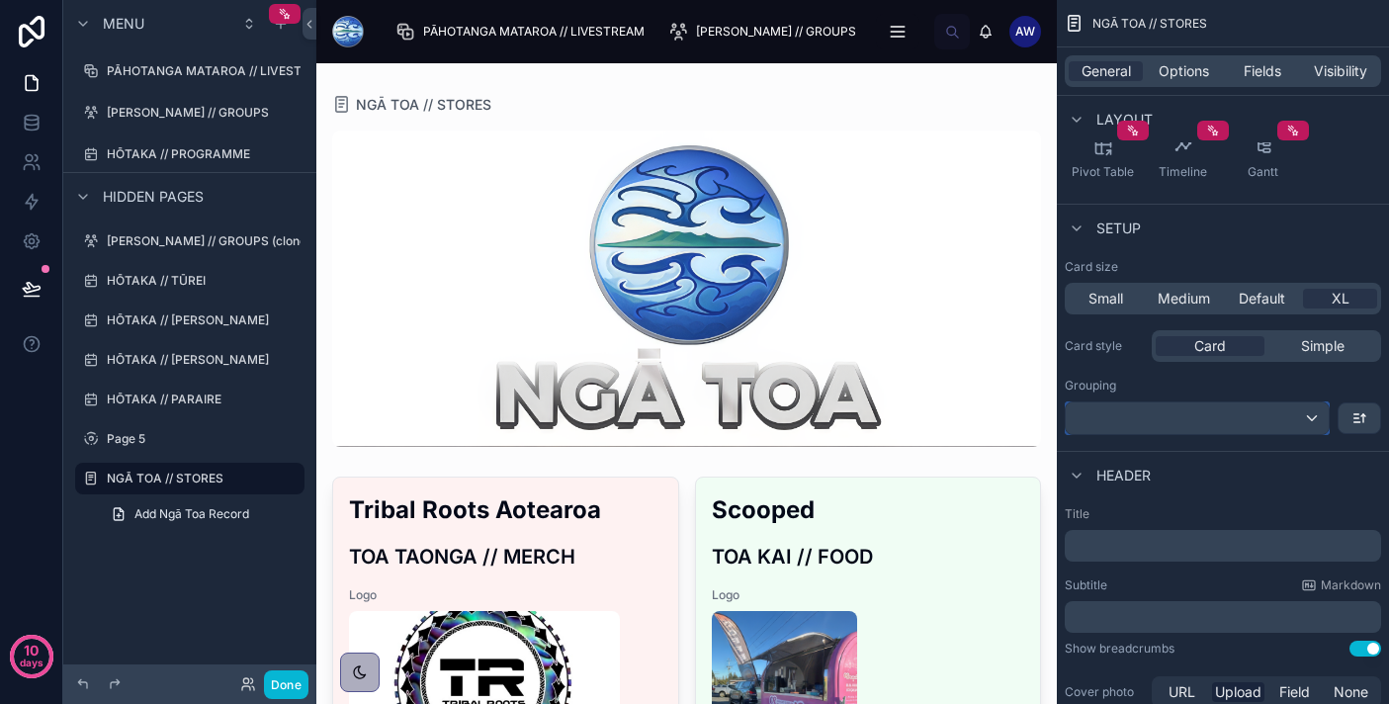
click at [1277, 412] on div "scrollable content" at bounding box center [1196, 418] width 263 height 32
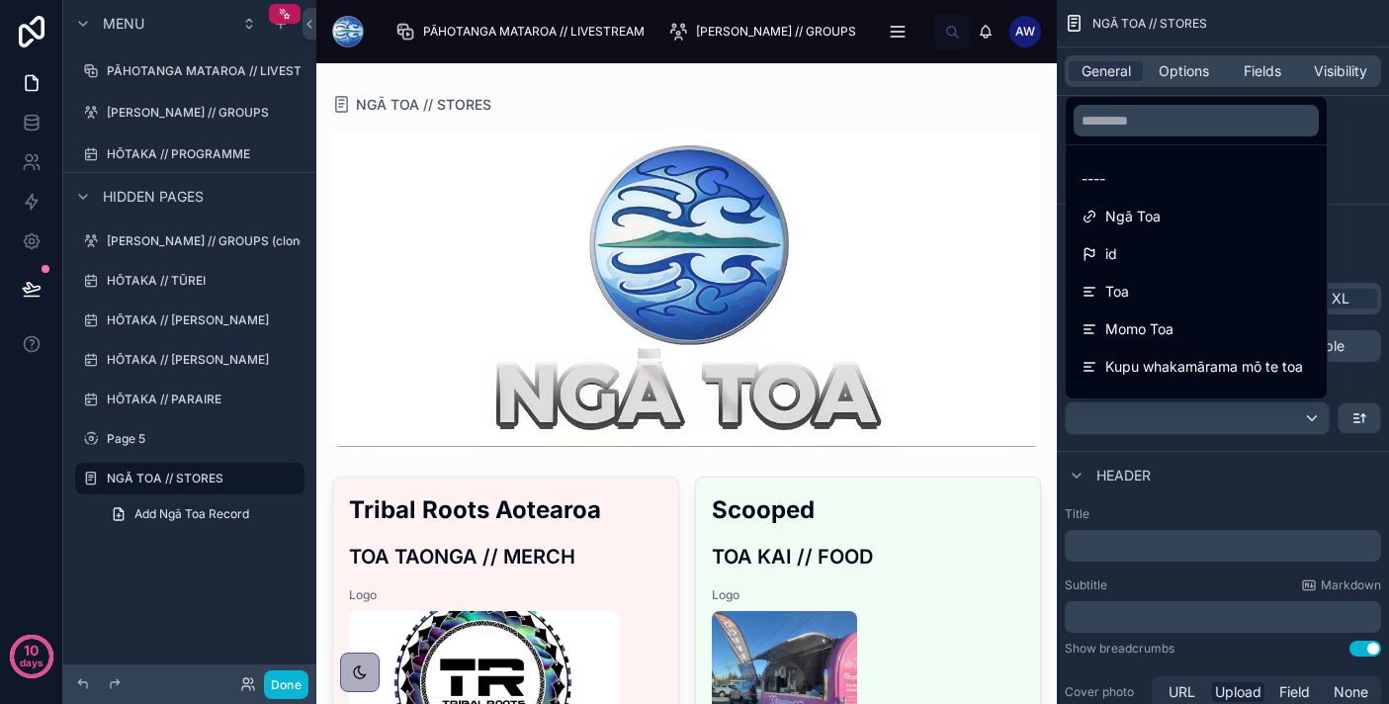
click at [1227, 158] on ul "---- Ngā Toa id Toa Momo Toa Kupu whakamārama mō te toa Pae Tukutuku Logo creat…" at bounding box center [1195, 271] width 261 height 253
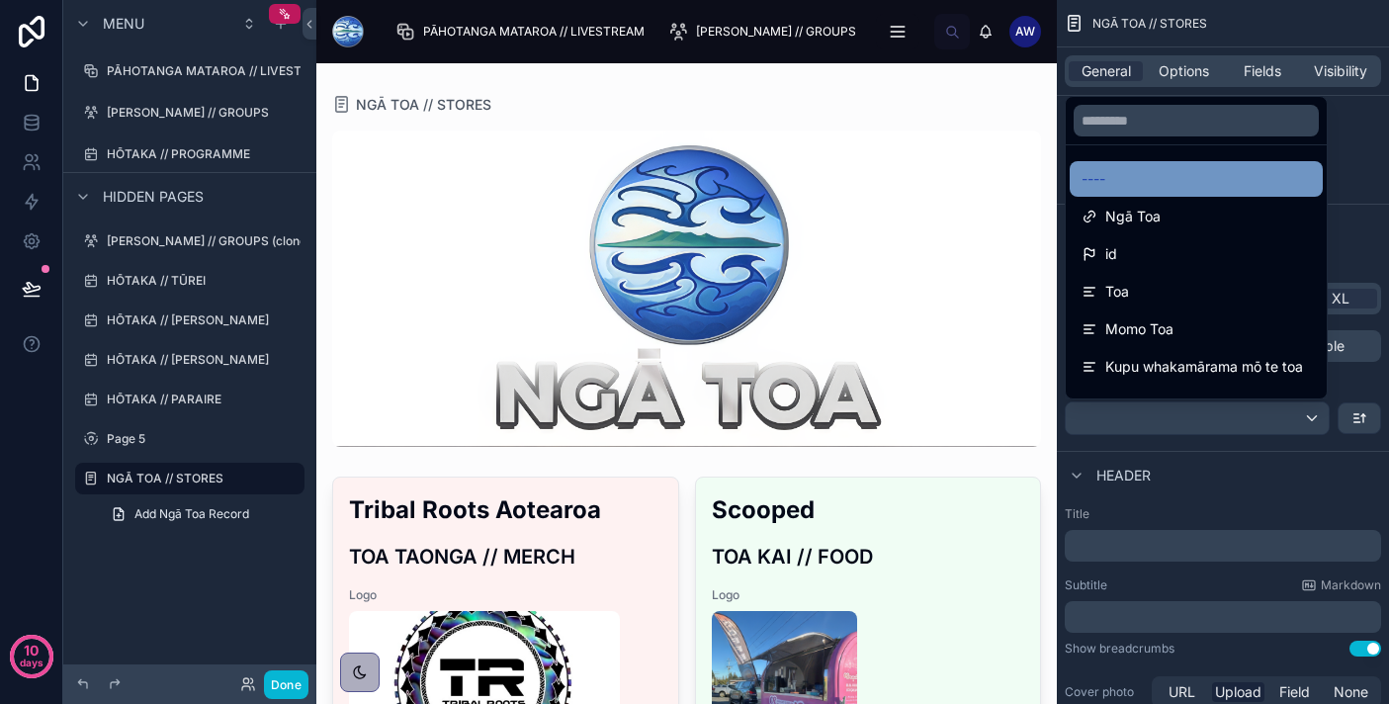
click at [1227, 169] on div "----" at bounding box center [1195, 179] width 229 height 24
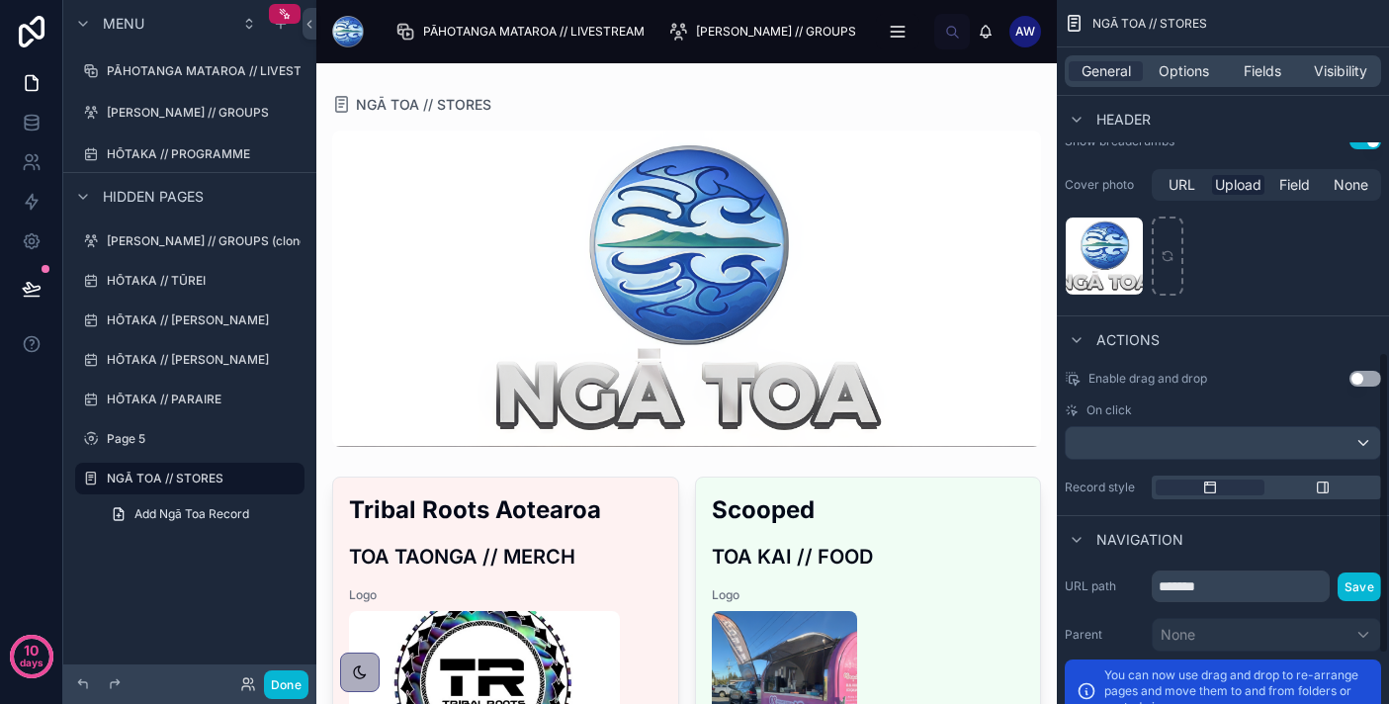
scroll to position [823, 0]
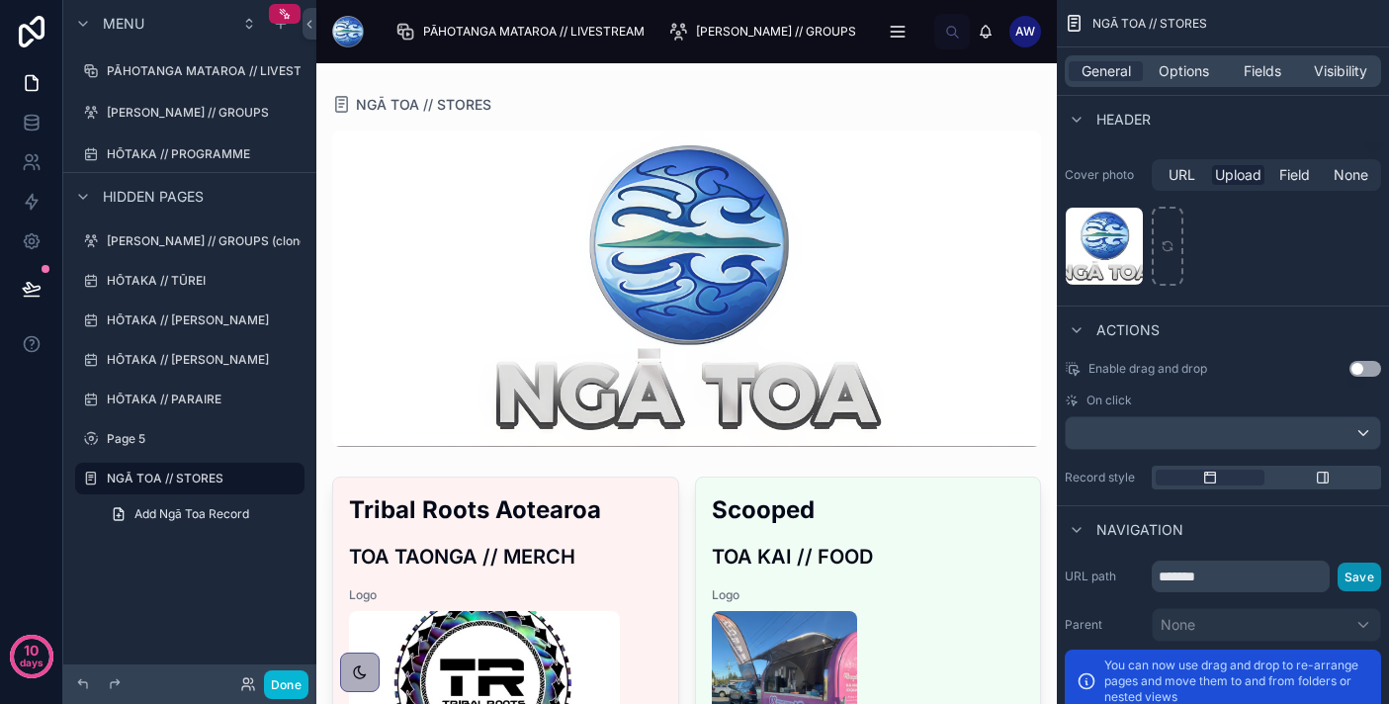
click at [1366, 580] on button "Save" at bounding box center [1358, 576] width 43 height 29
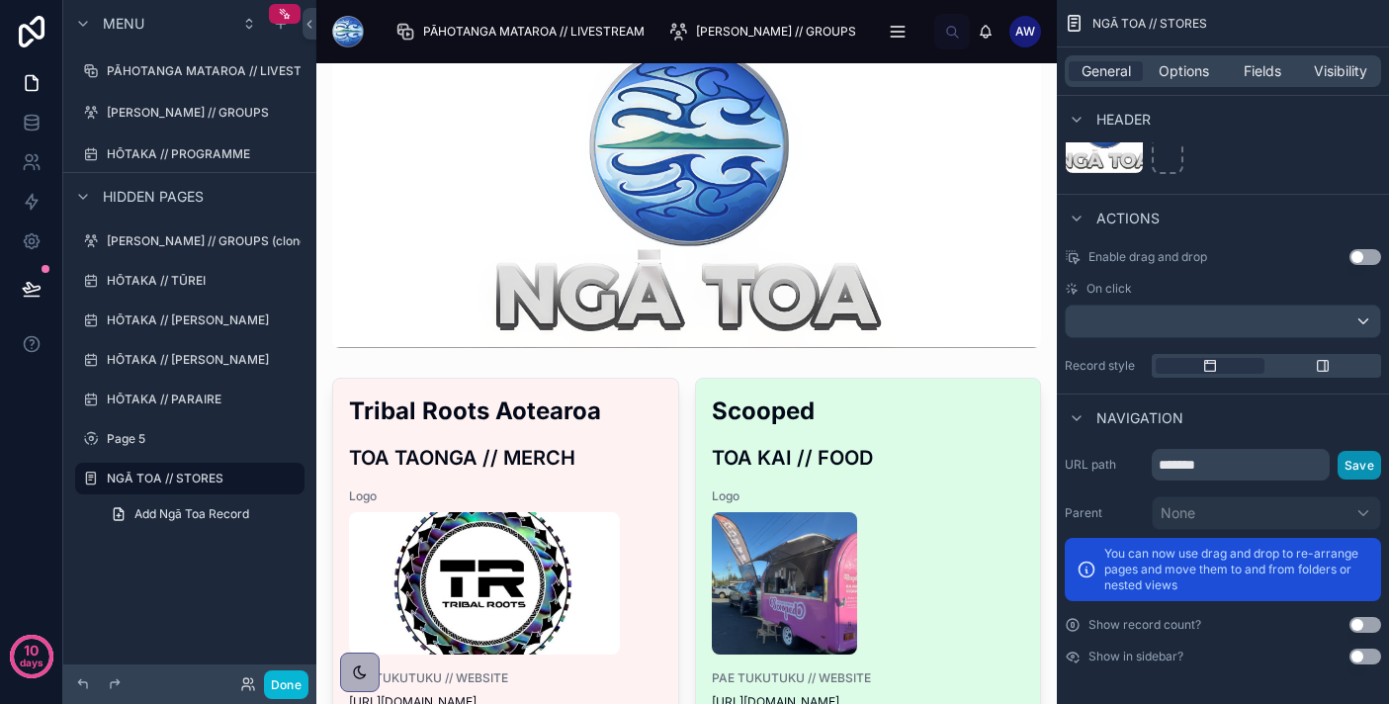
scroll to position [225, 0]
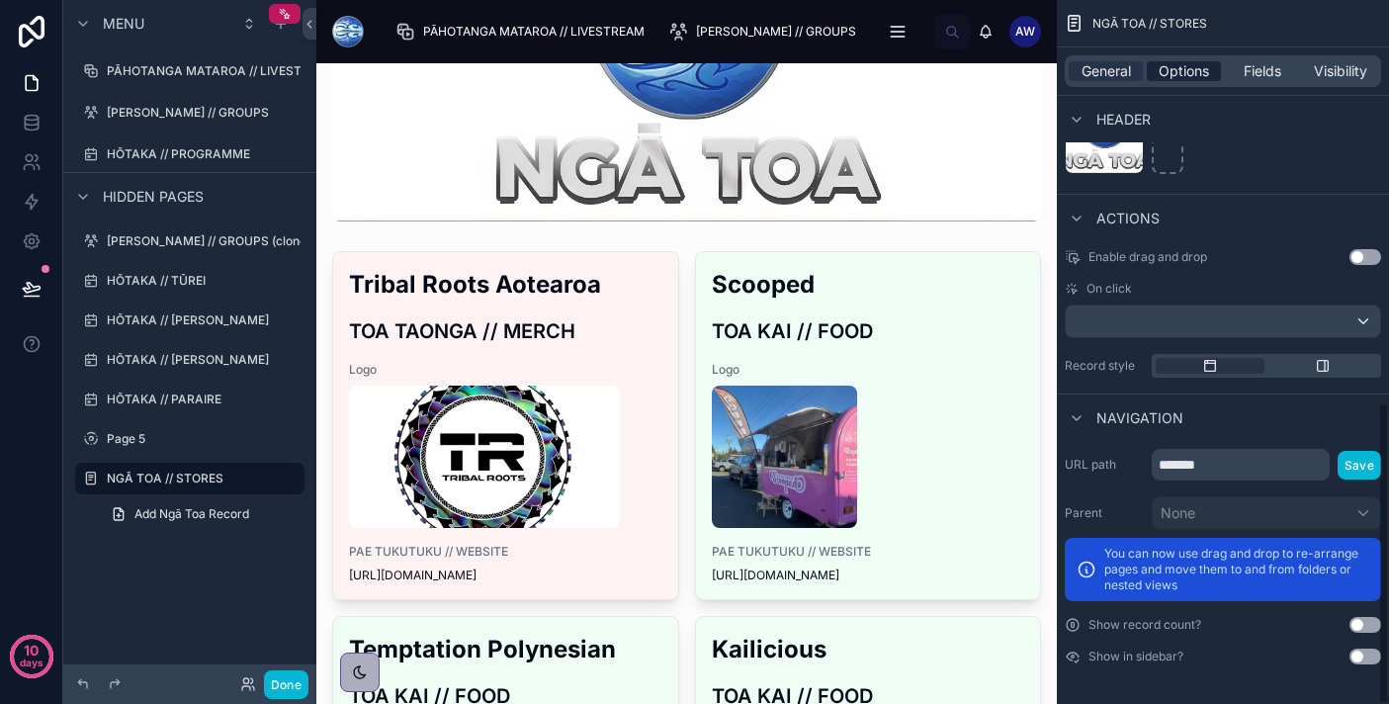
click at [1192, 63] on span "Options" at bounding box center [1183, 71] width 50 height 20
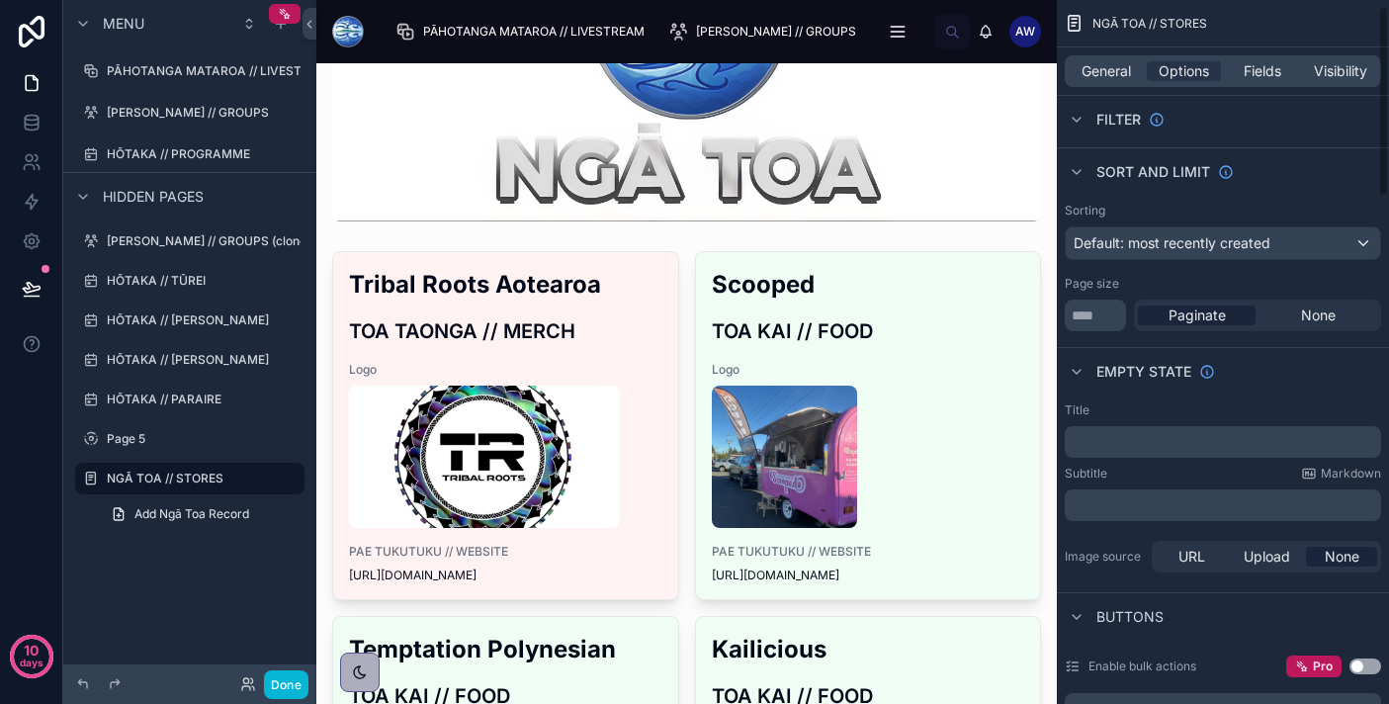
scroll to position [0, 0]
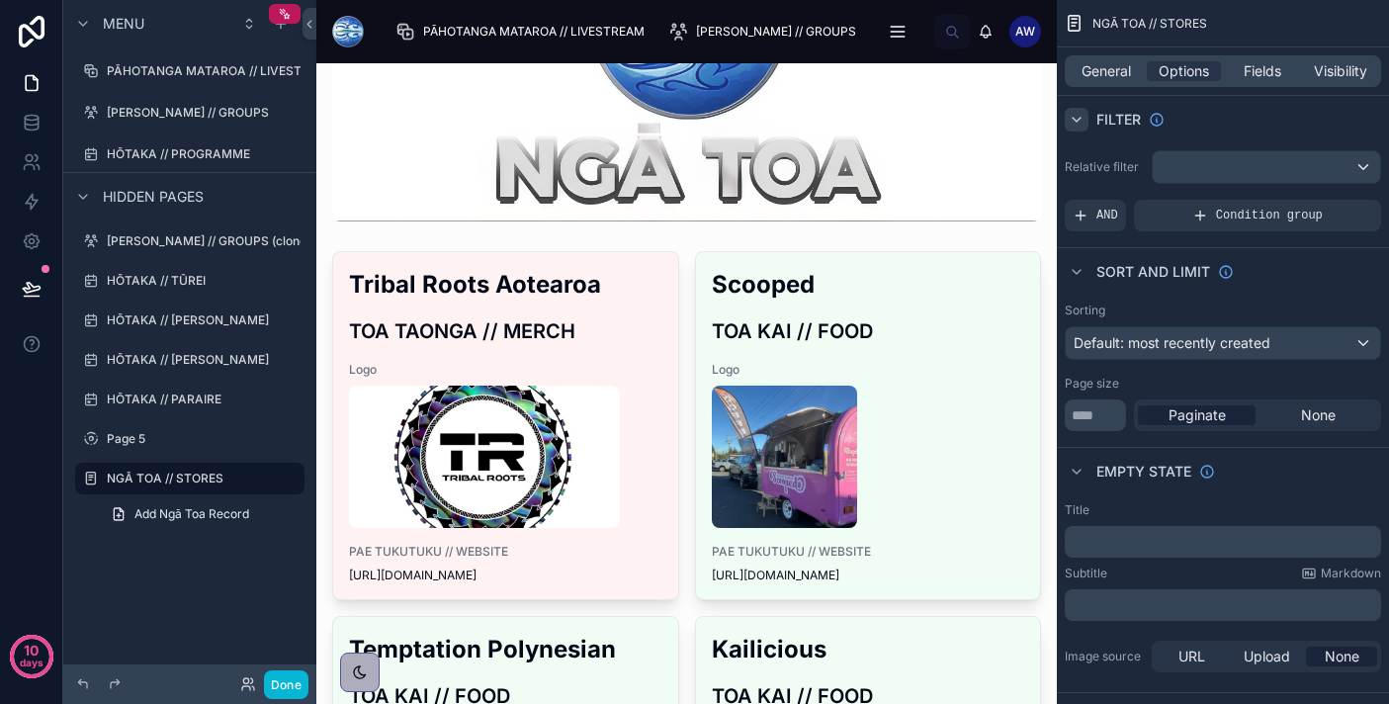
click at [1077, 117] on icon "scrollable content" at bounding box center [1076, 120] width 16 height 16
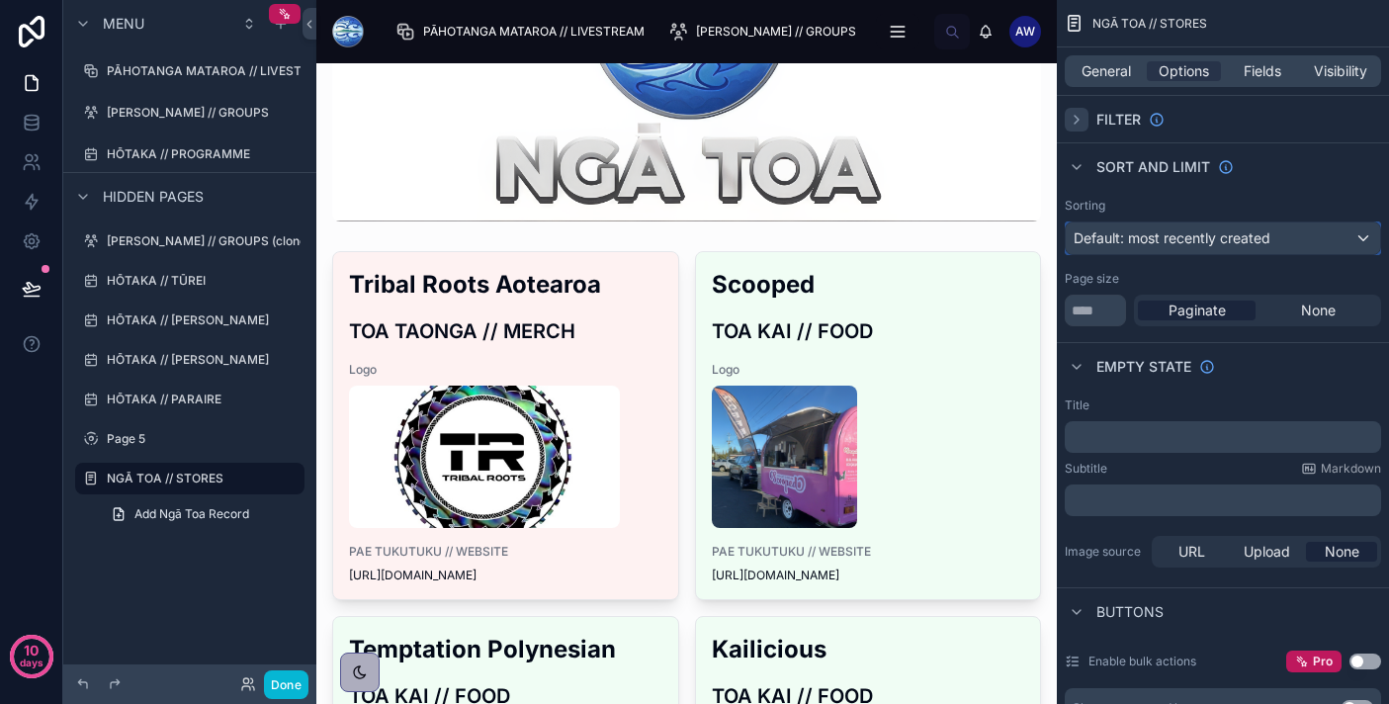
click at [1149, 246] on span "Default: most recently created" at bounding box center [1171, 238] width 197 height 20
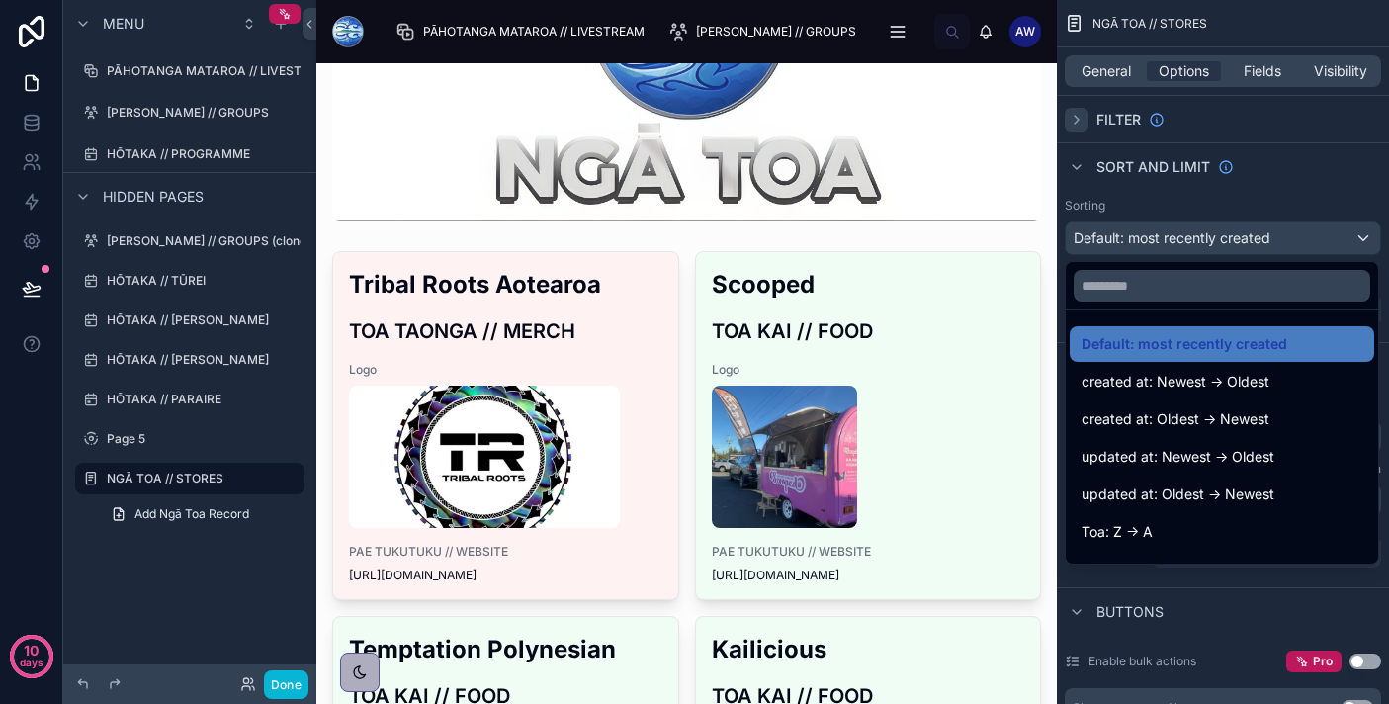
click at [1149, 246] on div "scrollable content" at bounding box center [694, 352] width 1389 height 704
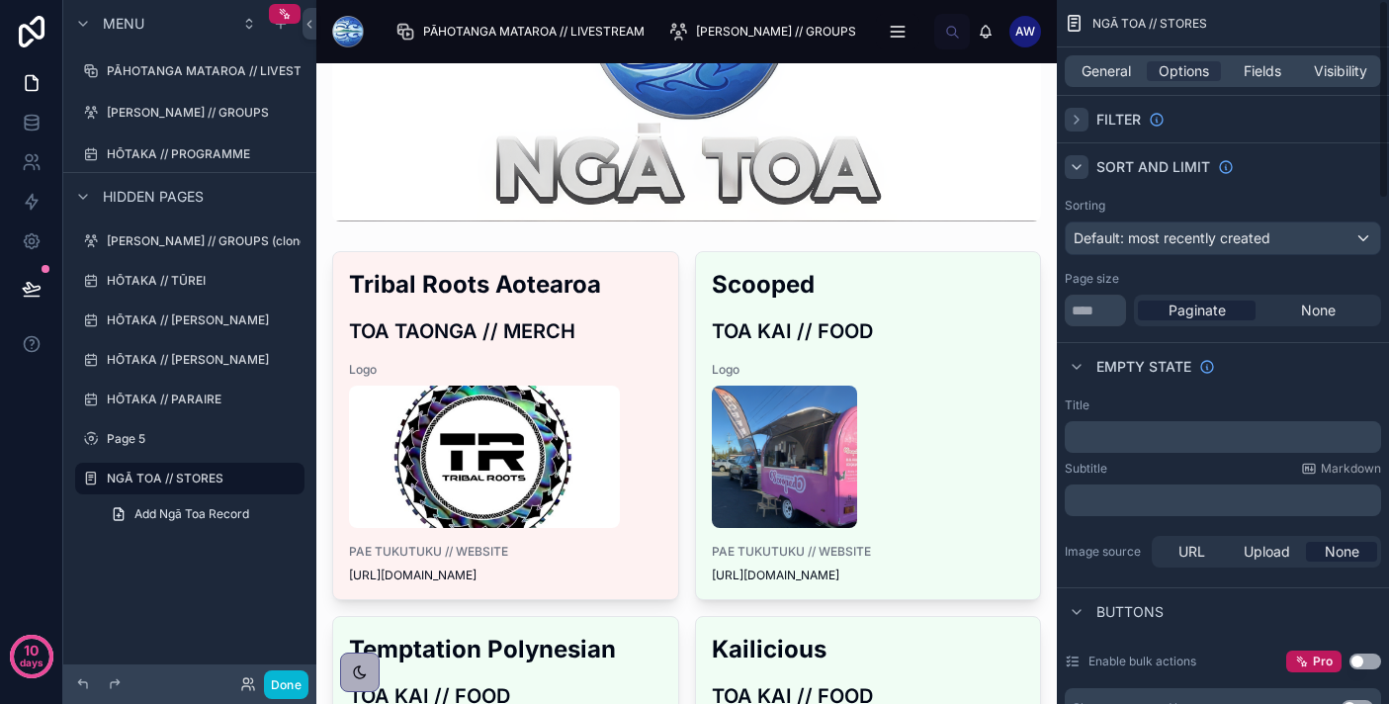
click at [1078, 166] on icon "scrollable content" at bounding box center [1076, 167] width 8 height 4
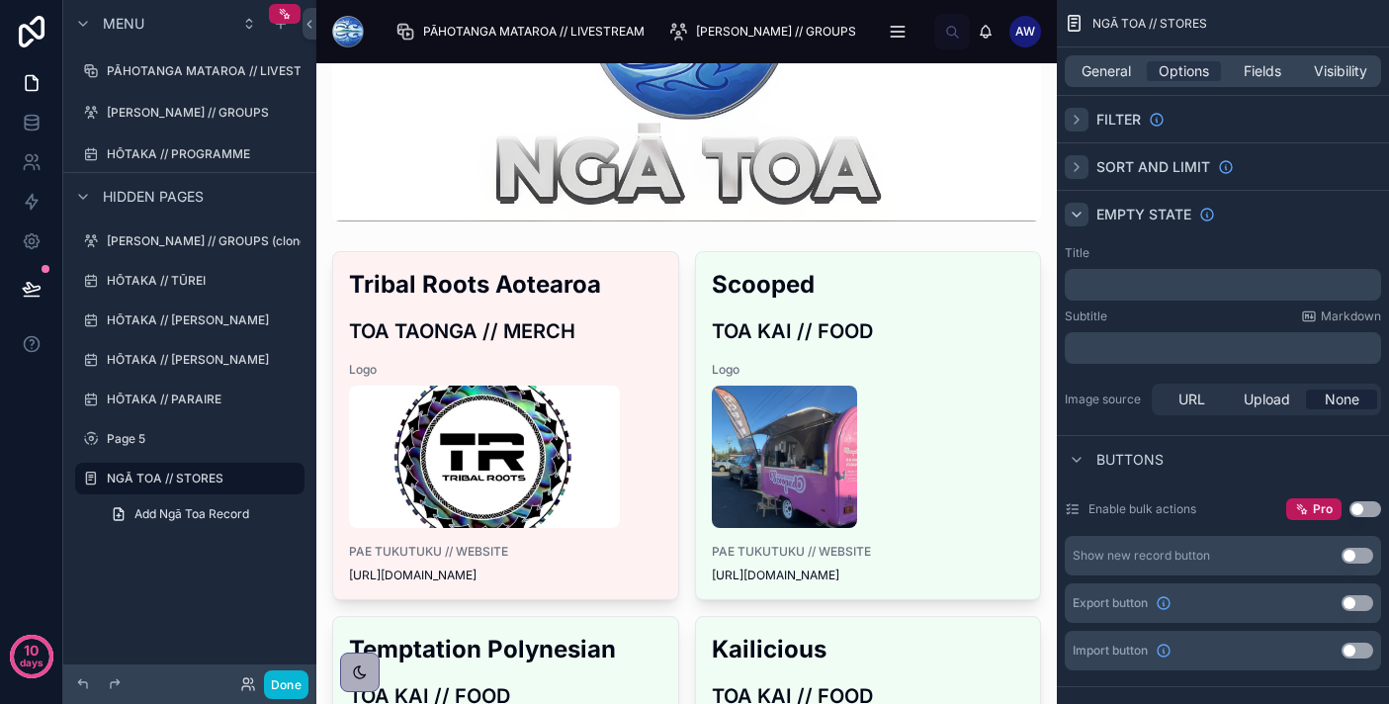
click at [1072, 209] on icon "scrollable content" at bounding box center [1076, 215] width 16 height 16
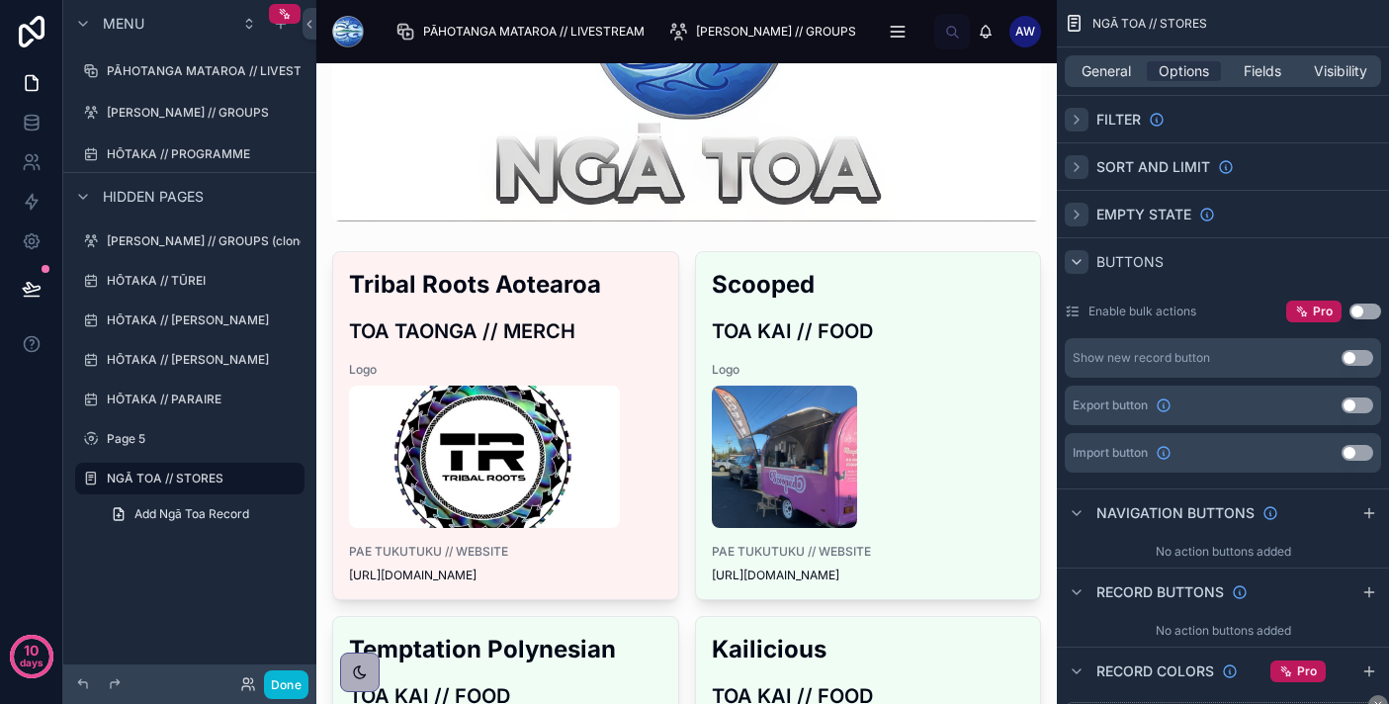
click at [1081, 260] on icon "scrollable content" at bounding box center [1076, 262] width 16 height 16
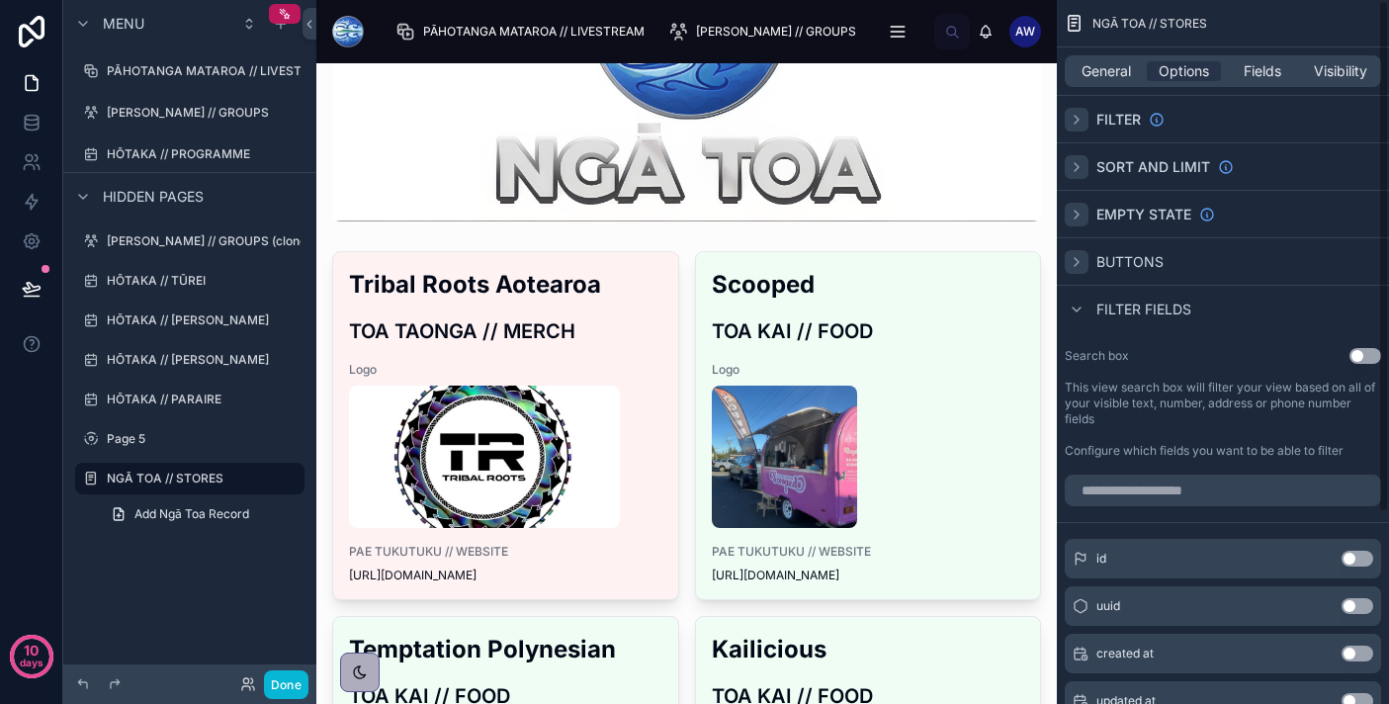
click at [1082, 175] on div "scrollable content" at bounding box center [1076, 167] width 24 height 24
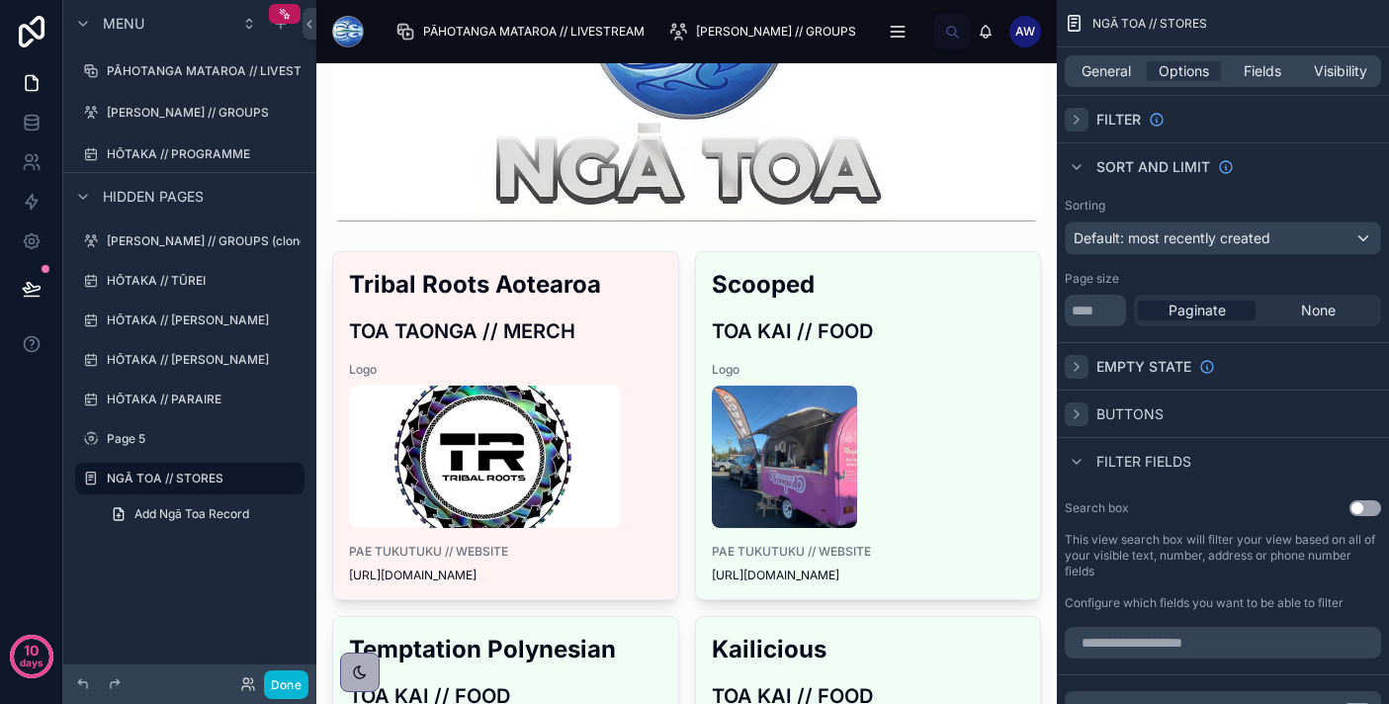
scroll to position [10, 0]
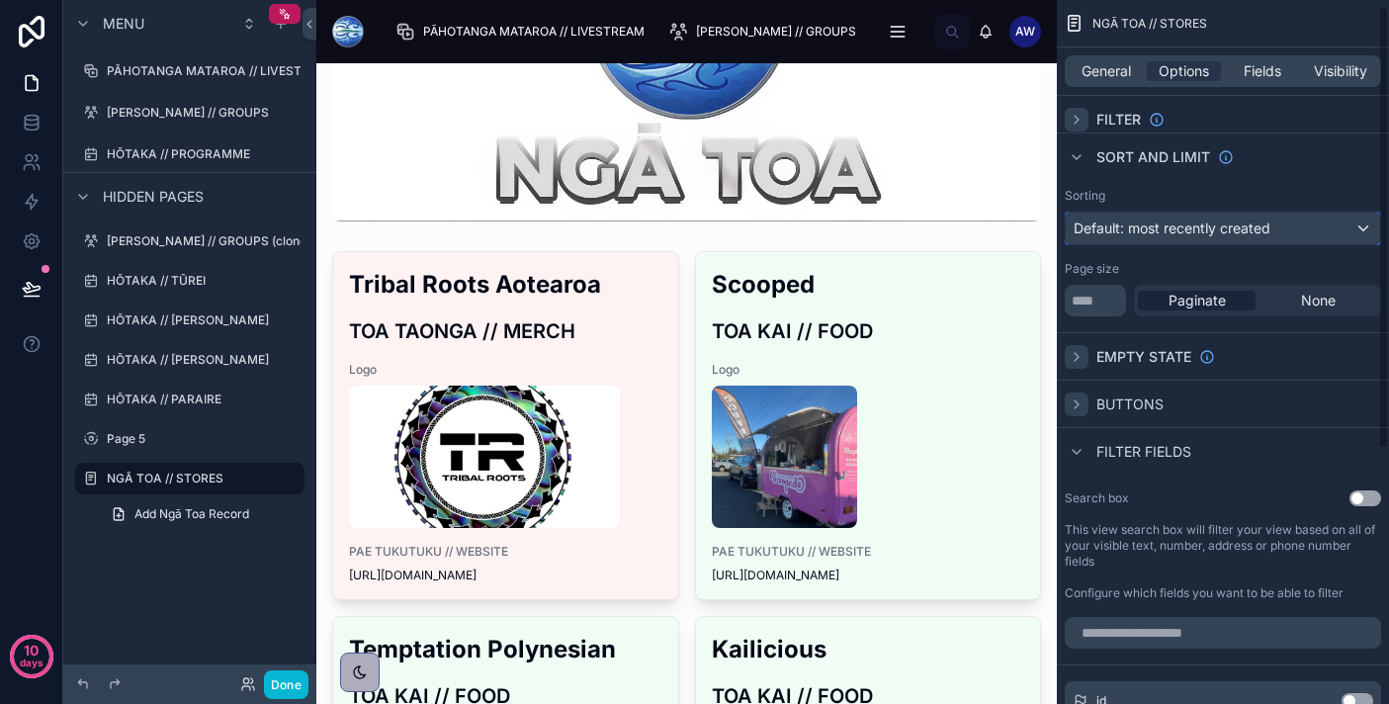
click at [1282, 232] on div "Default: most recently created" at bounding box center [1222, 228] width 314 height 32
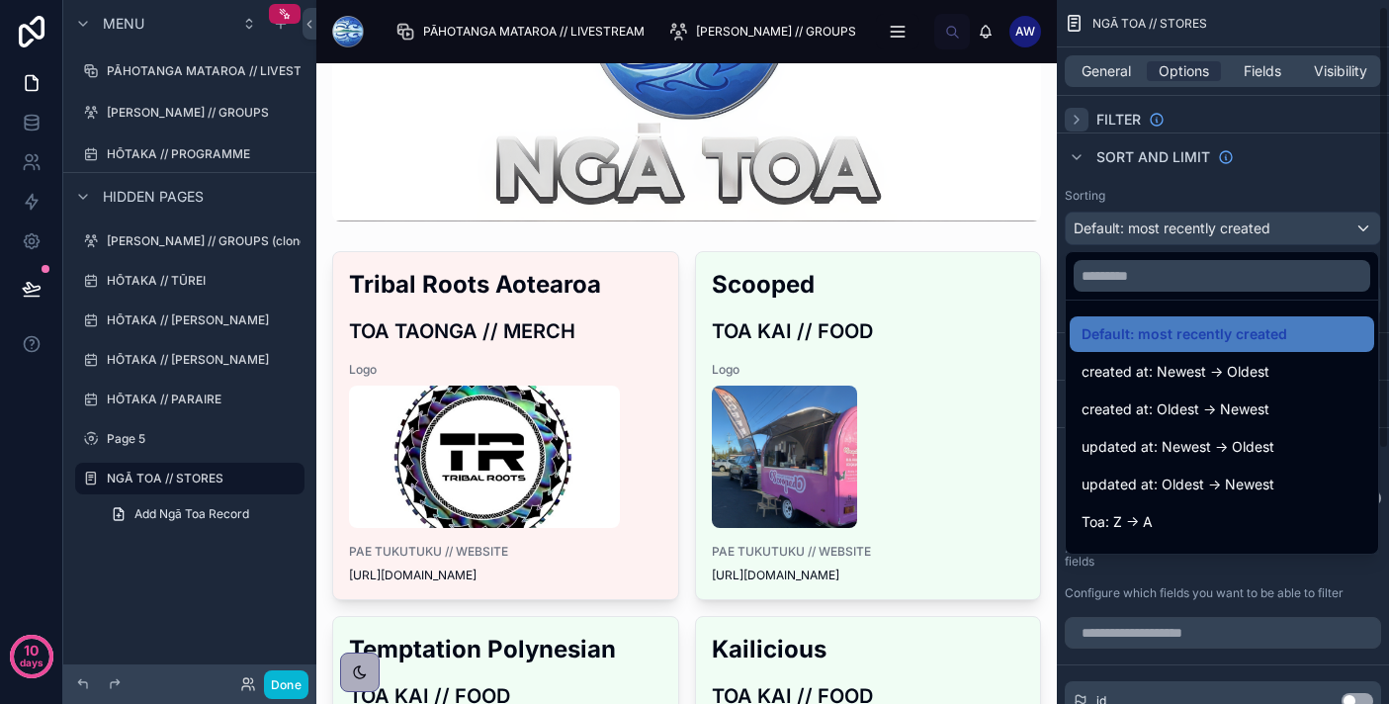
drag, startPoint x: 1235, startPoint y: 524, endPoint x: 1274, endPoint y: 208, distance: 318.6
click at [1274, 209] on div "Default: most recently created created at: Newest -> Oldest created at: Oldest …" at bounding box center [694, 352] width 1389 height 704
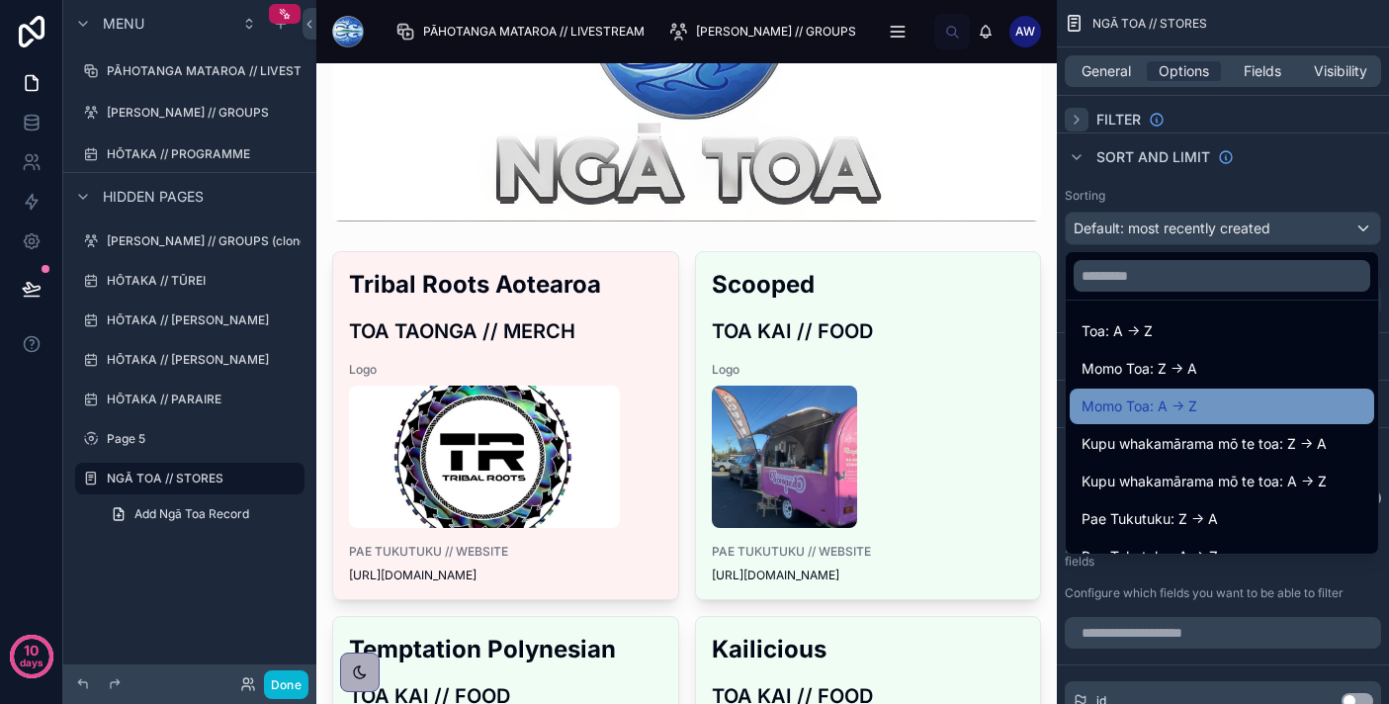
scroll to position [221, 0]
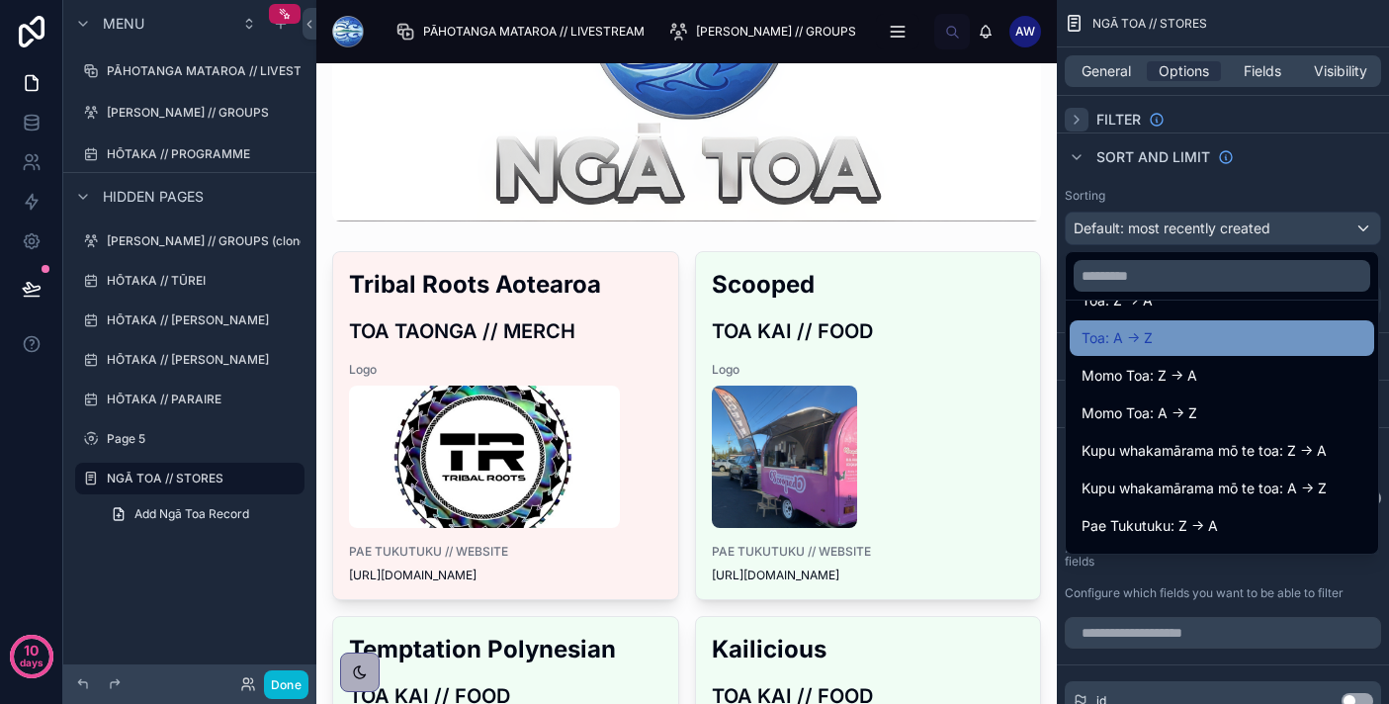
click at [1242, 341] on div "Toa: A -> Z" at bounding box center [1221, 338] width 281 height 24
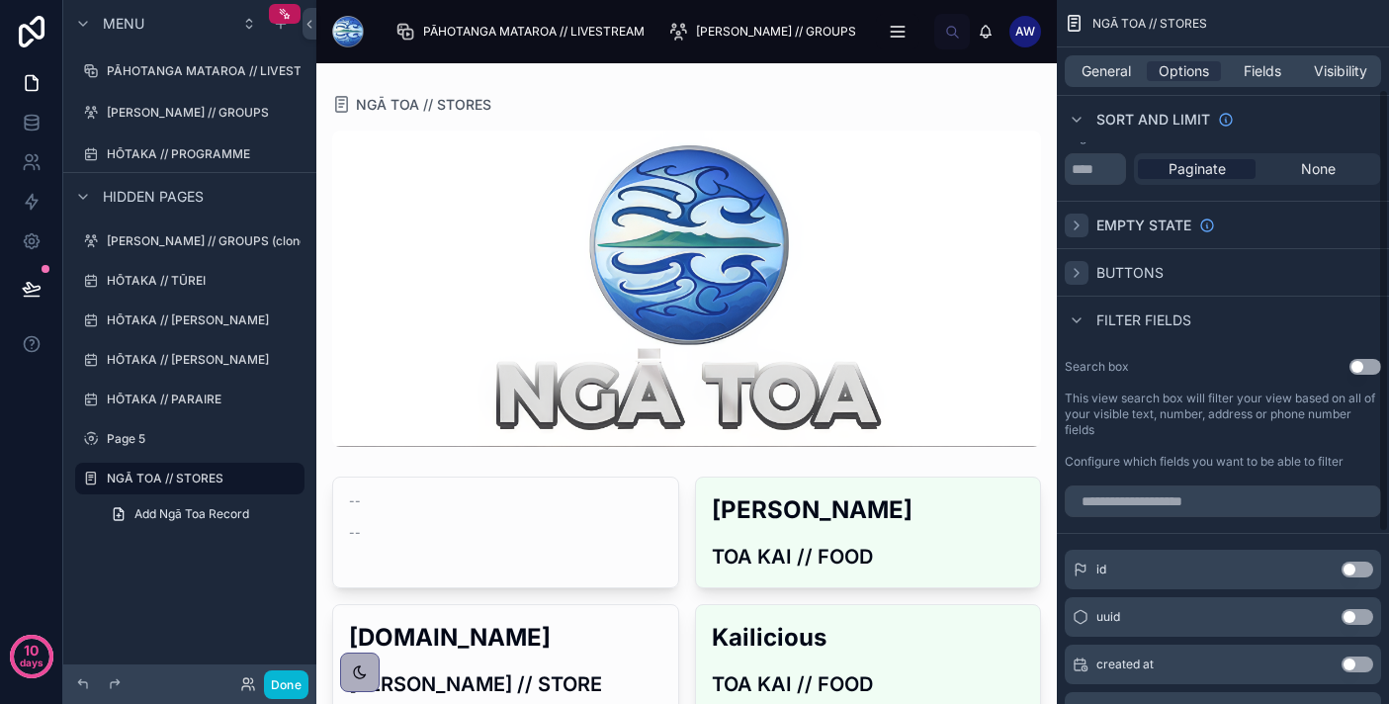
scroll to position [145, 0]
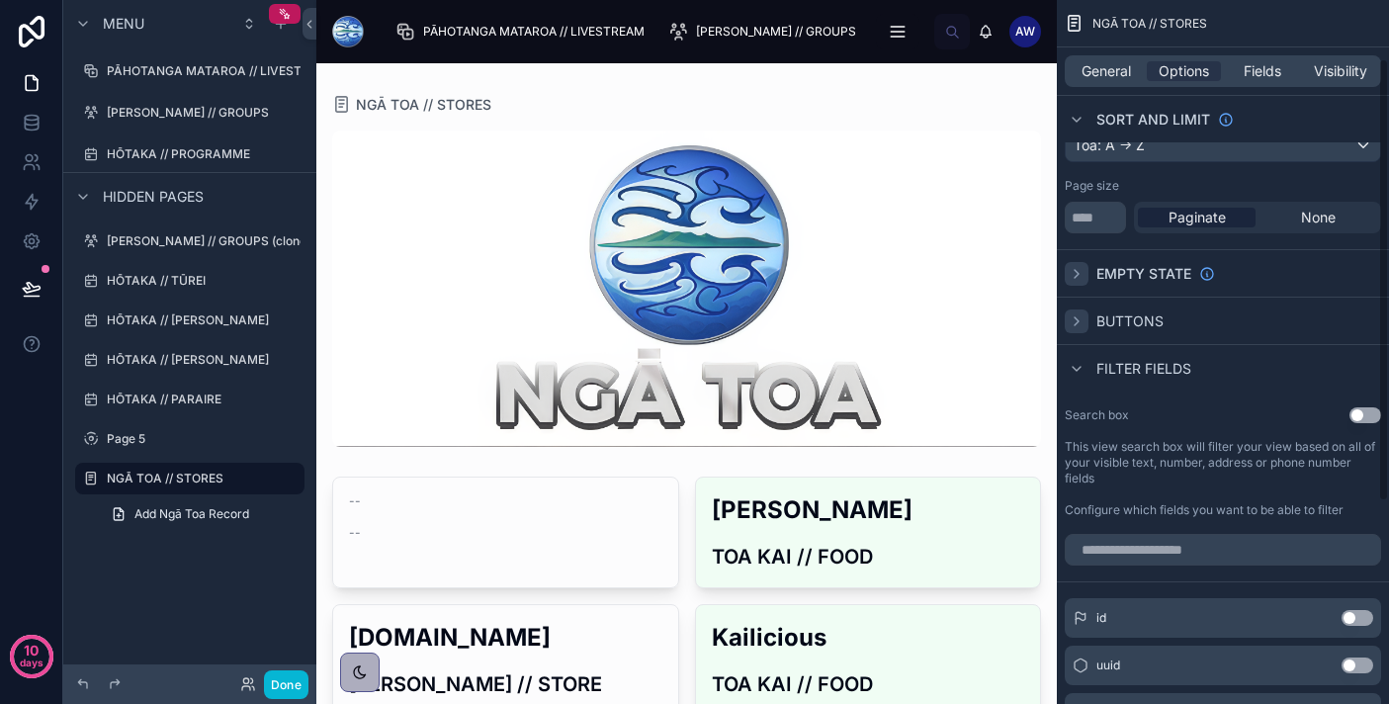
click at [1102, 314] on span "Buttons" at bounding box center [1129, 321] width 67 height 20
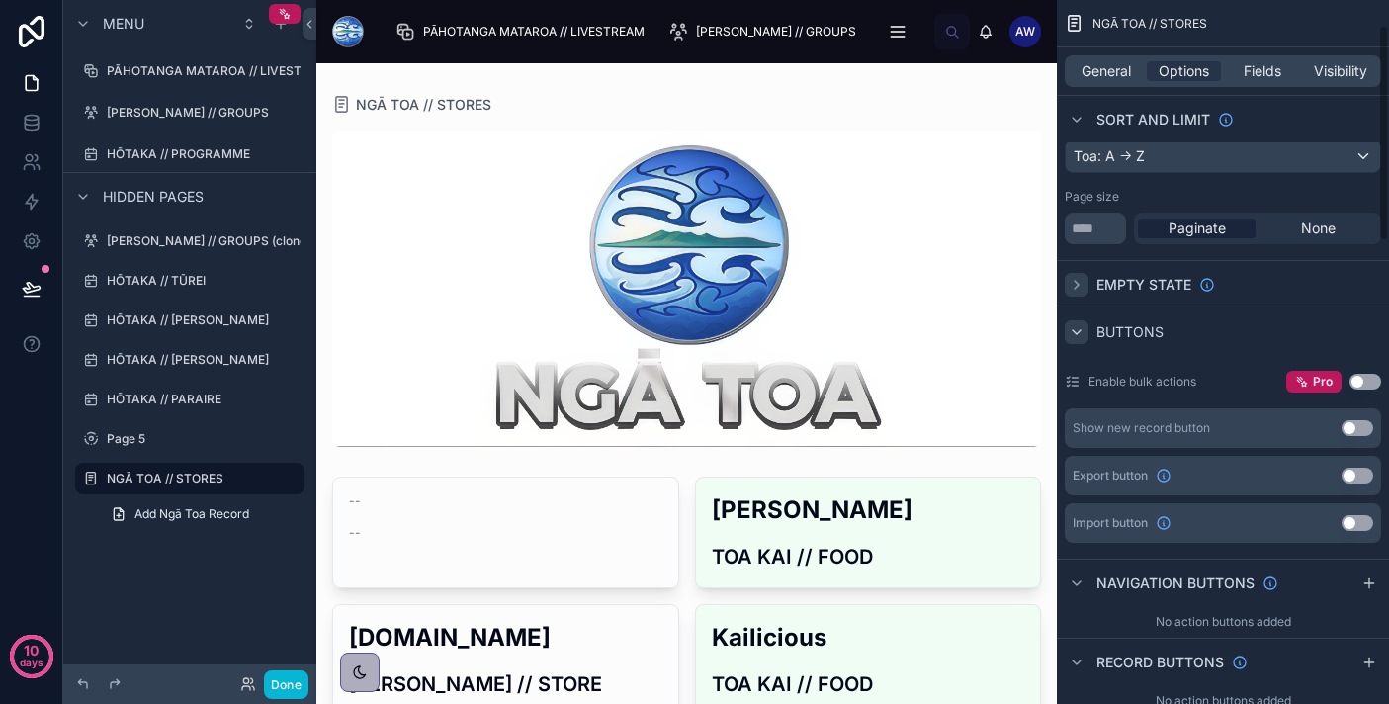
scroll to position [83, 0]
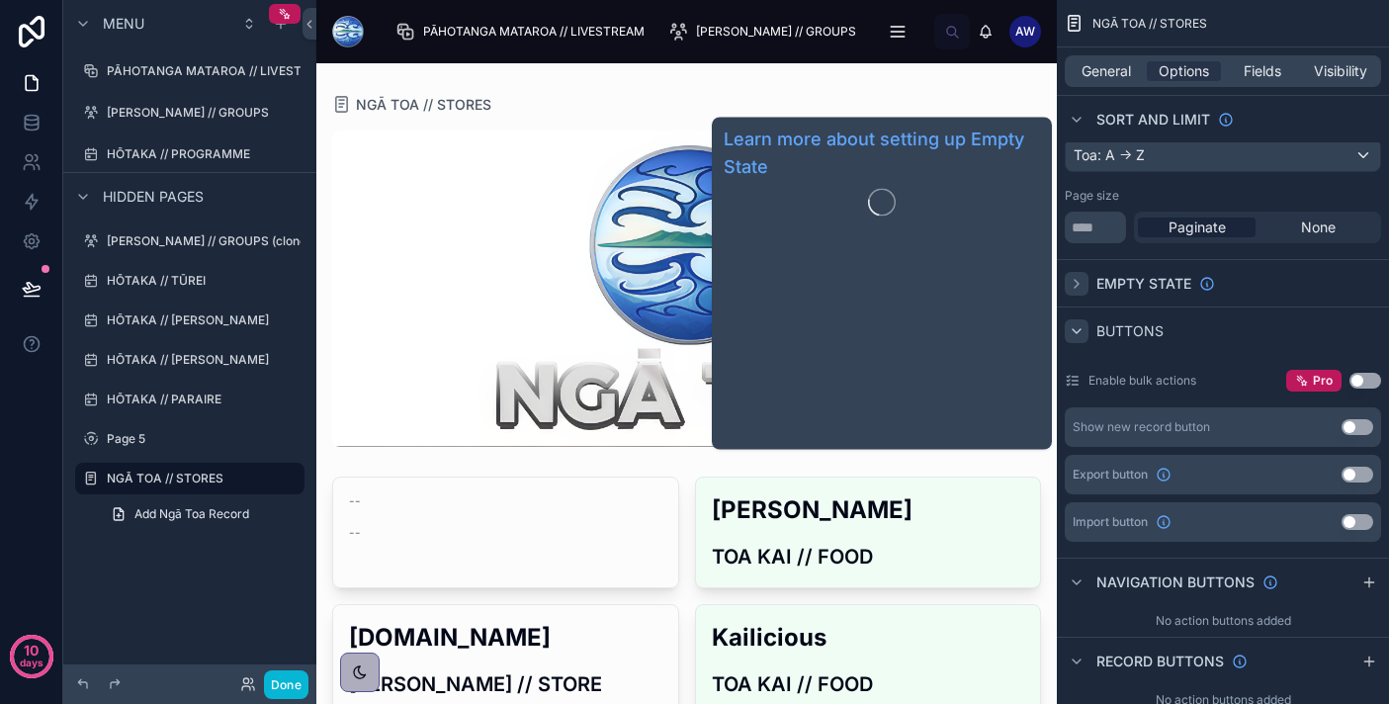
click at [1125, 290] on span "Empty state" at bounding box center [1143, 284] width 95 height 20
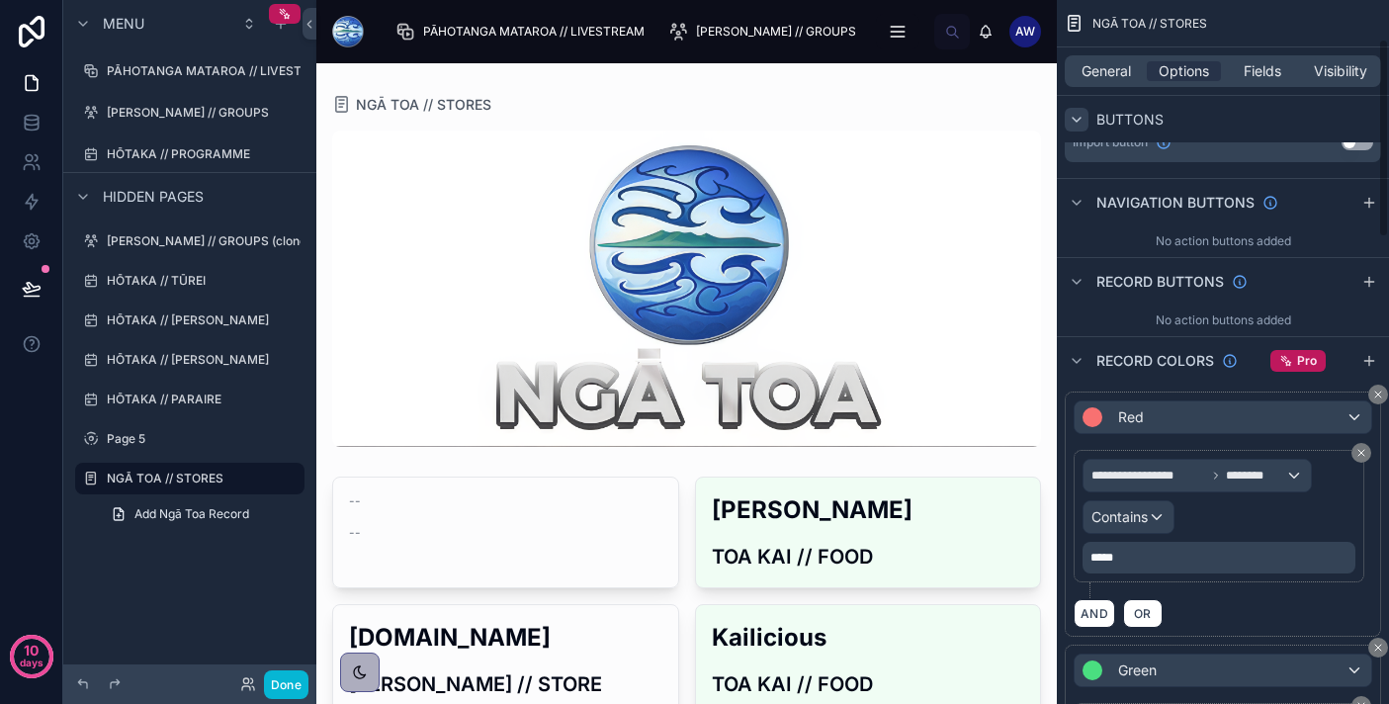
scroll to position [0, 0]
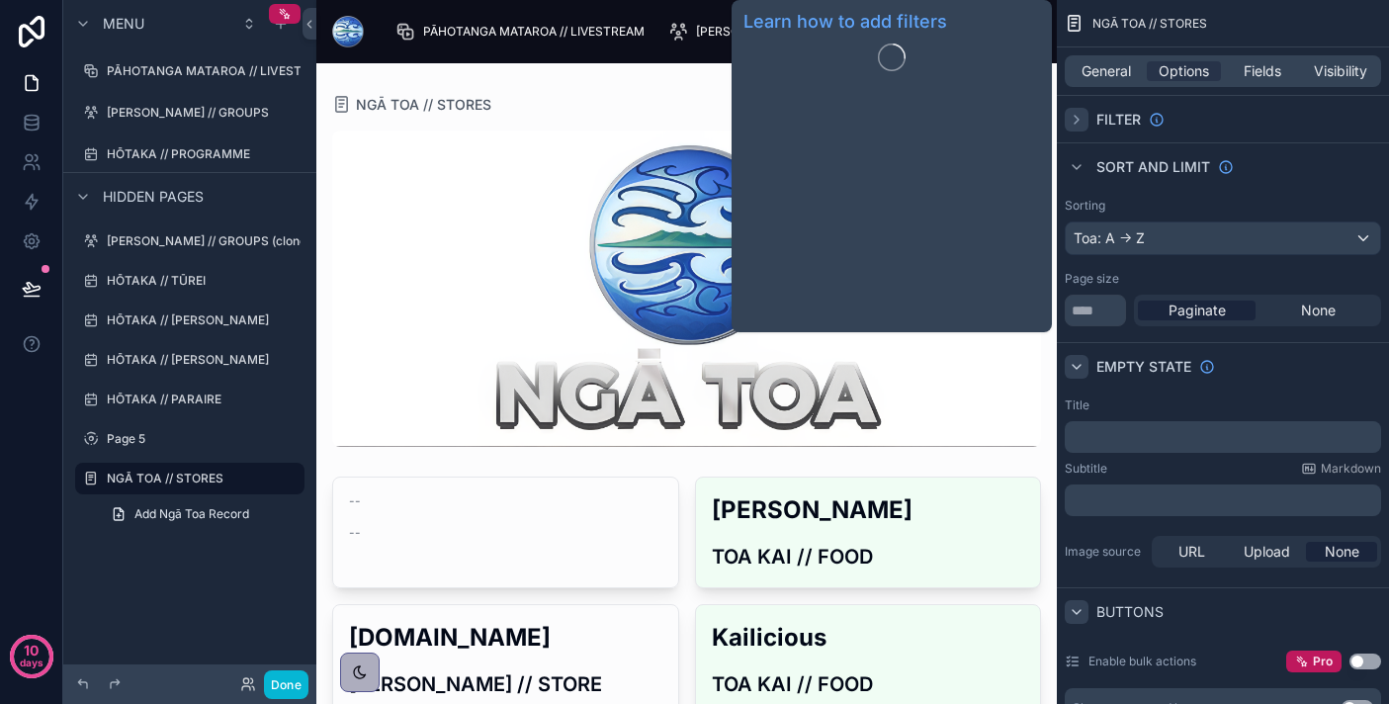
click at [1115, 119] on span "Filter" at bounding box center [1118, 120] width 44 height 20
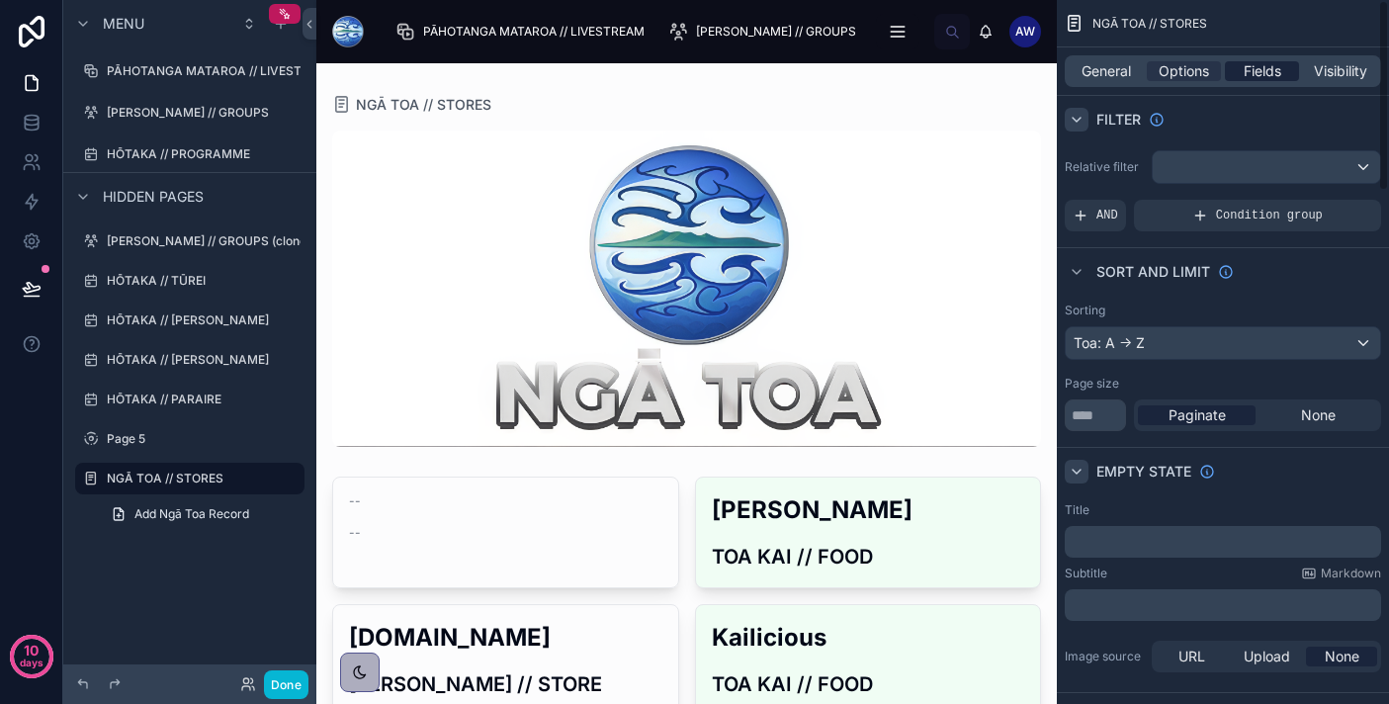
click at [1248, 68] on span "Fields" at bounding box center [1262, 71] width 38 height 20
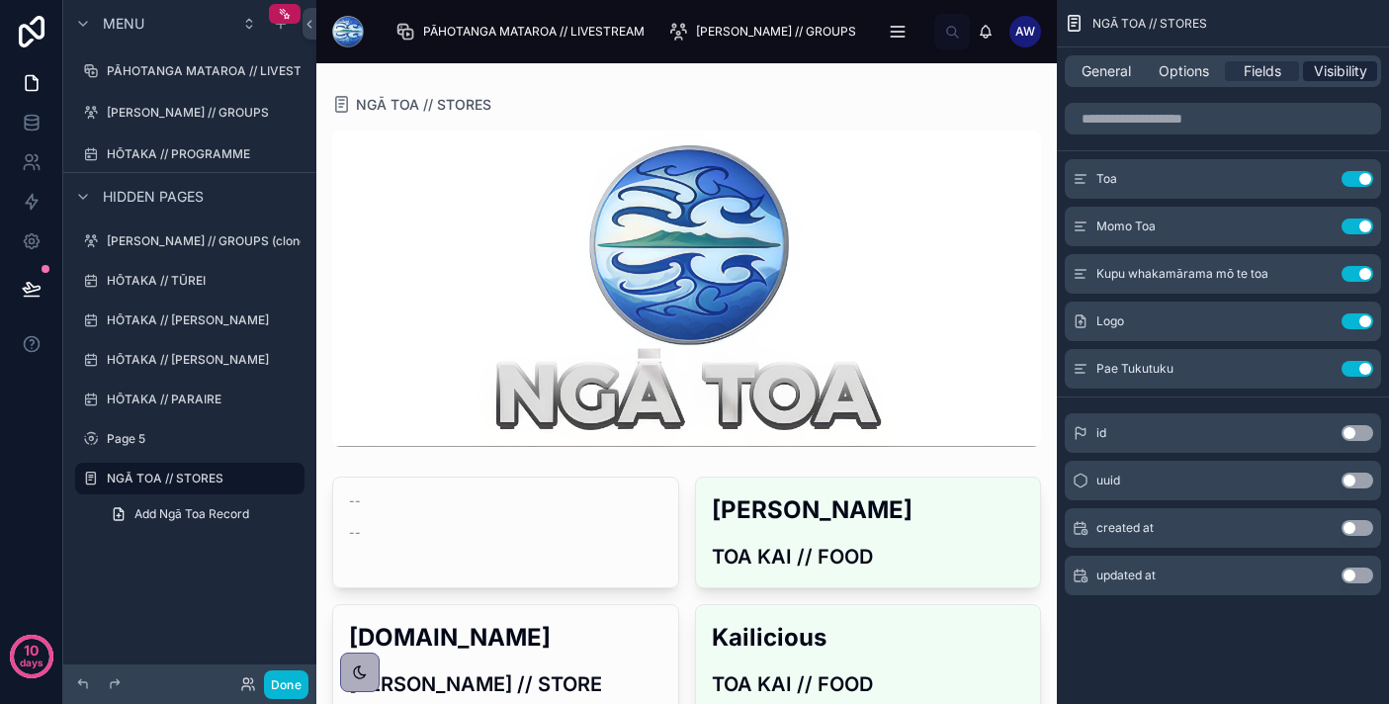
click at [1330, 64] on span "Visibility" at bounding box center [1340, 71] width 53 height 20
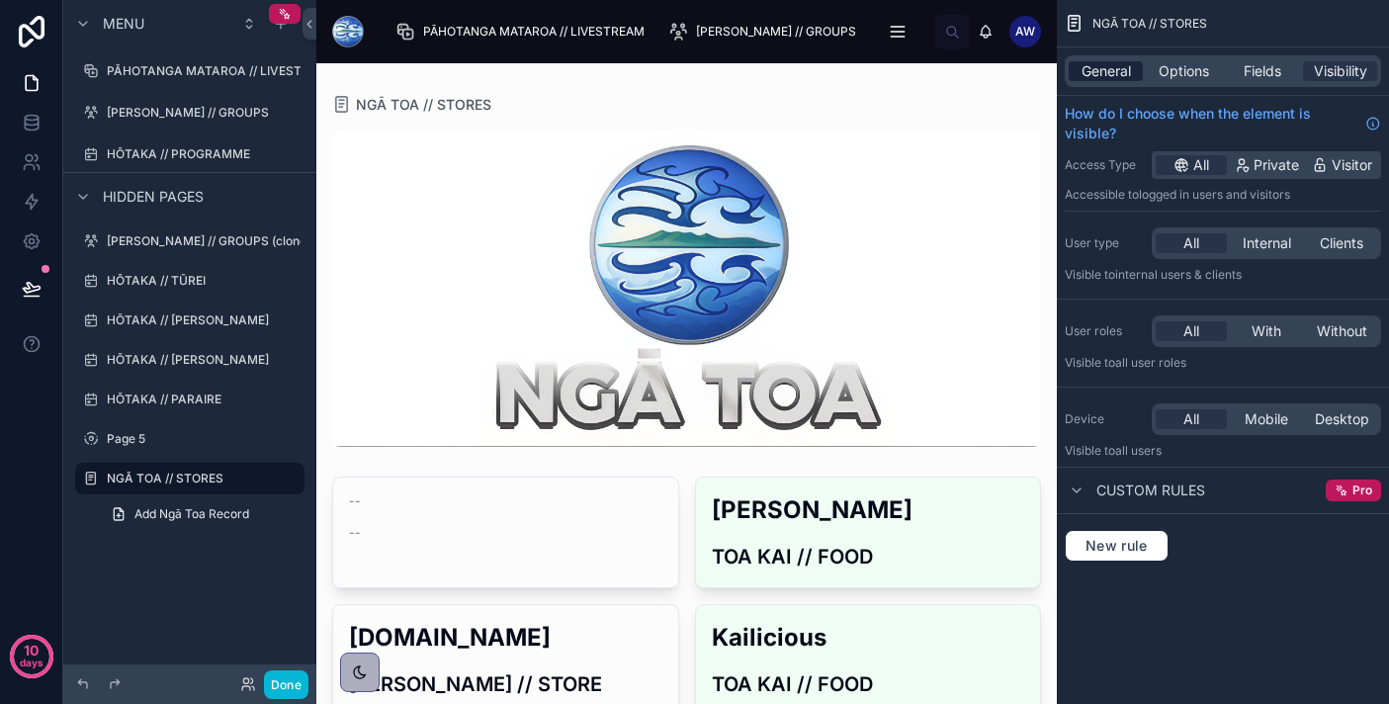
click at [1103, 71] on span "General" at bounding box center [1105, 71] width 49 height 20
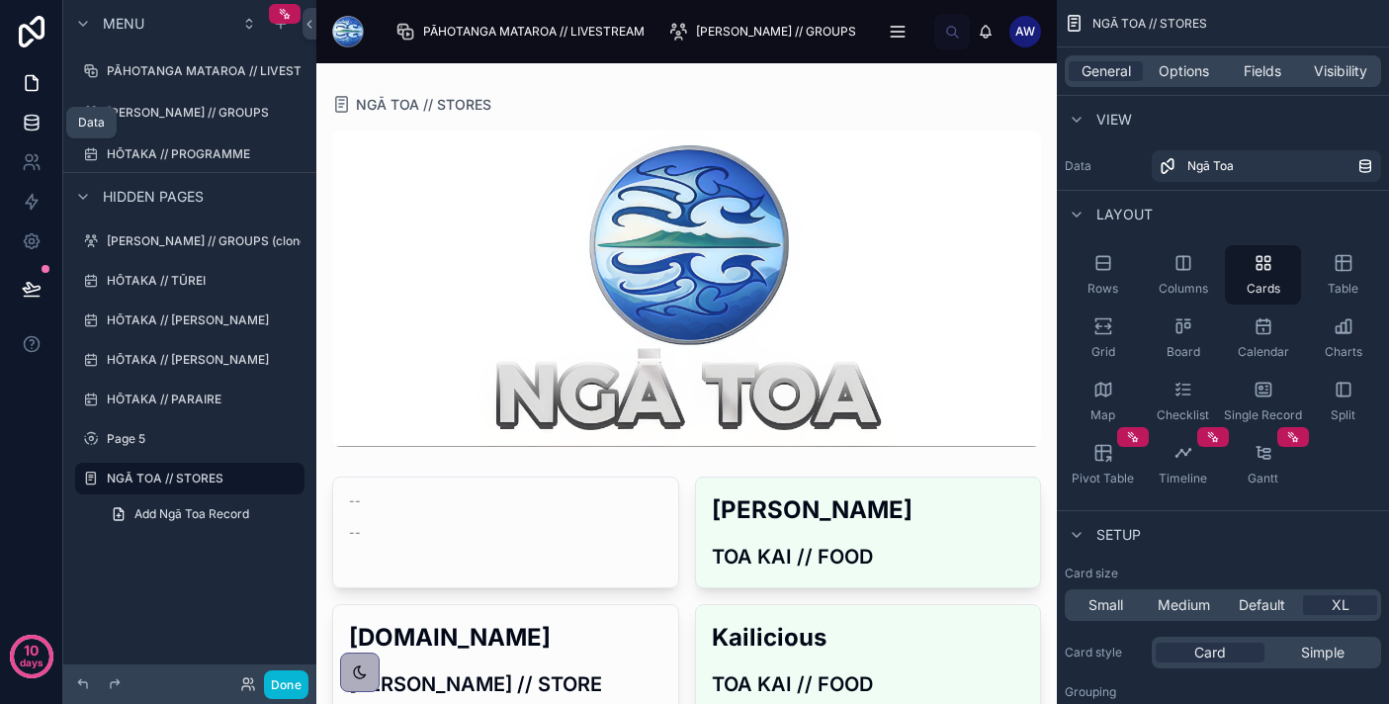
click at [24, 136] on link at bounding box center [31, 123] width 62 height 40
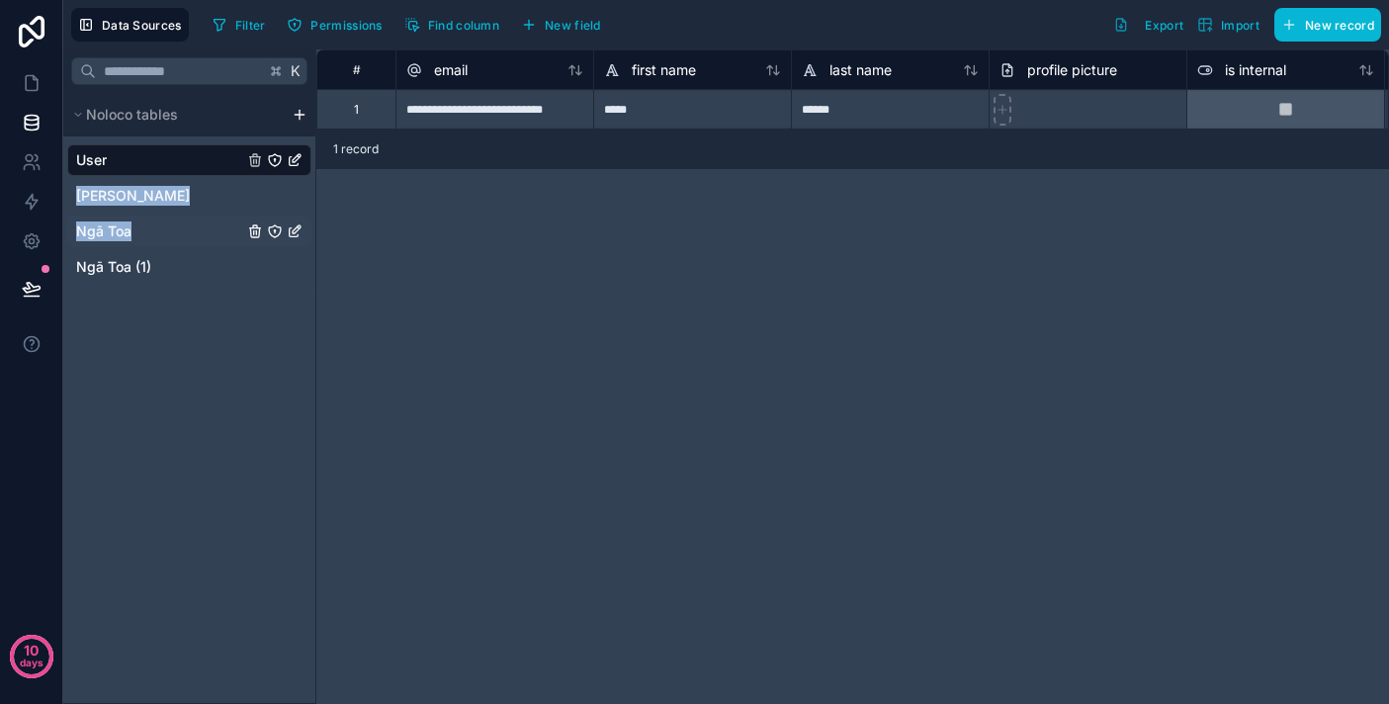
drag, startPoint x: 79, startPoint y: 172, endPoint x: 79, endPoint y: 242, distance: 70.2
click at [79, 242] on div "User Ngā Kapa Ngā Toa Ngā Toa (1)" at bounding box center [189, 209] width 244 height 146
click at [103, 225] on span "Ngā Toa" at bounding box center [103, 231] width 55 height 20
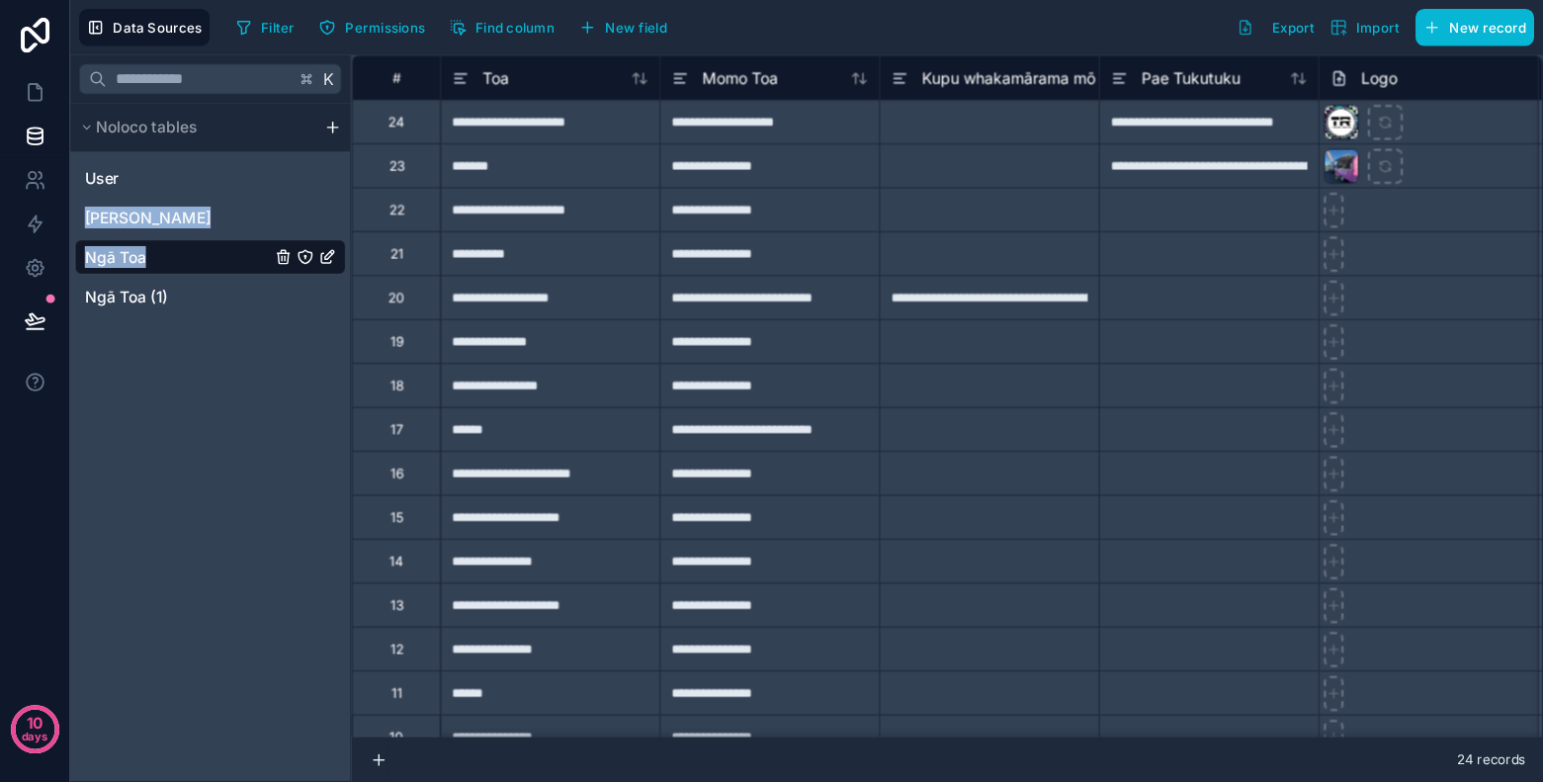
scroll to position [375, 0]
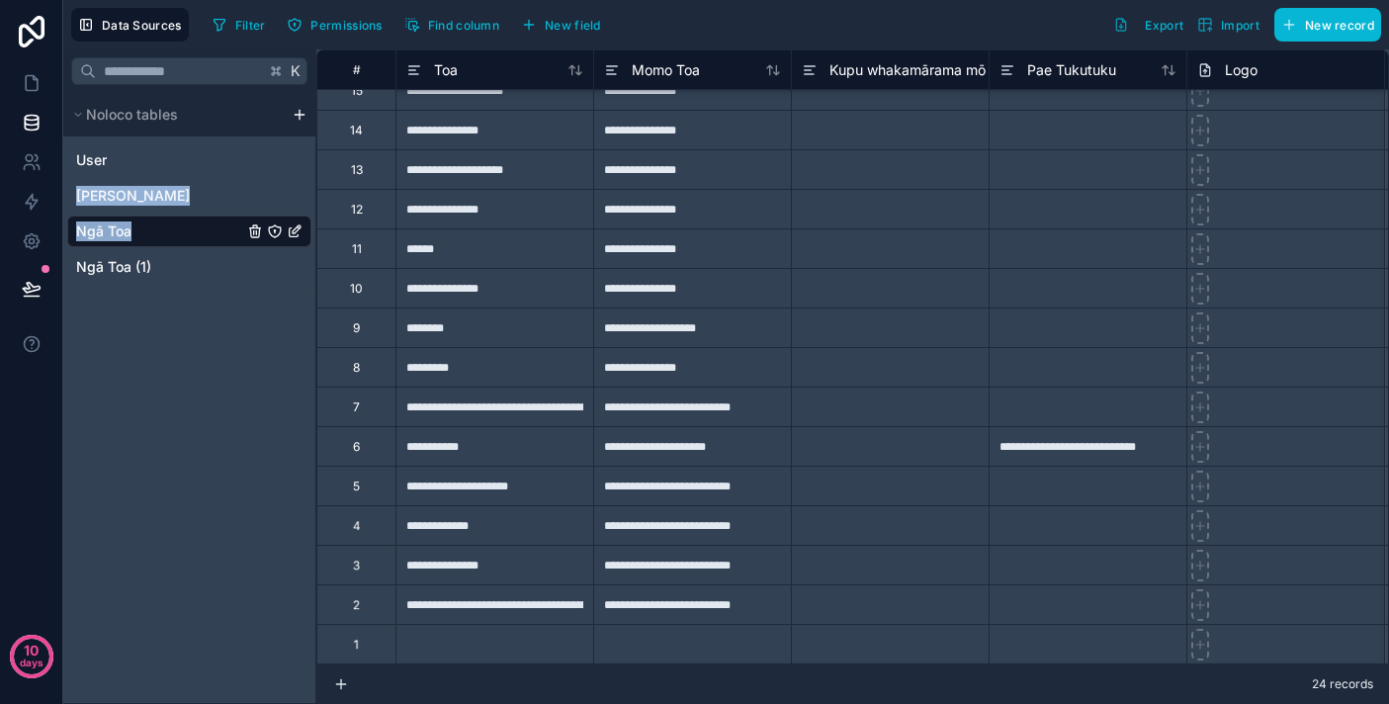
click at [429, 638] on div at bounding box center [494, 644] width 198 height 40
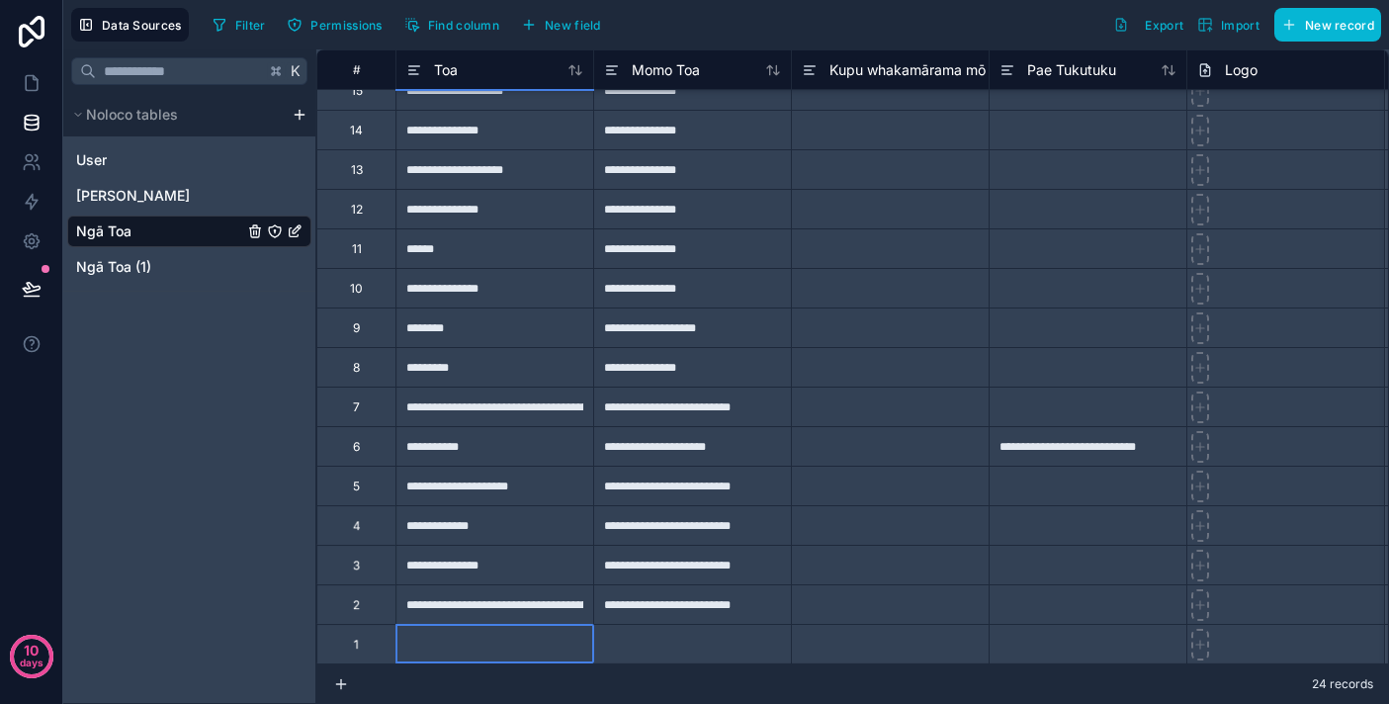
click at [371, 648] on div "1" at bounding box center [355, 644] width 79 height 40
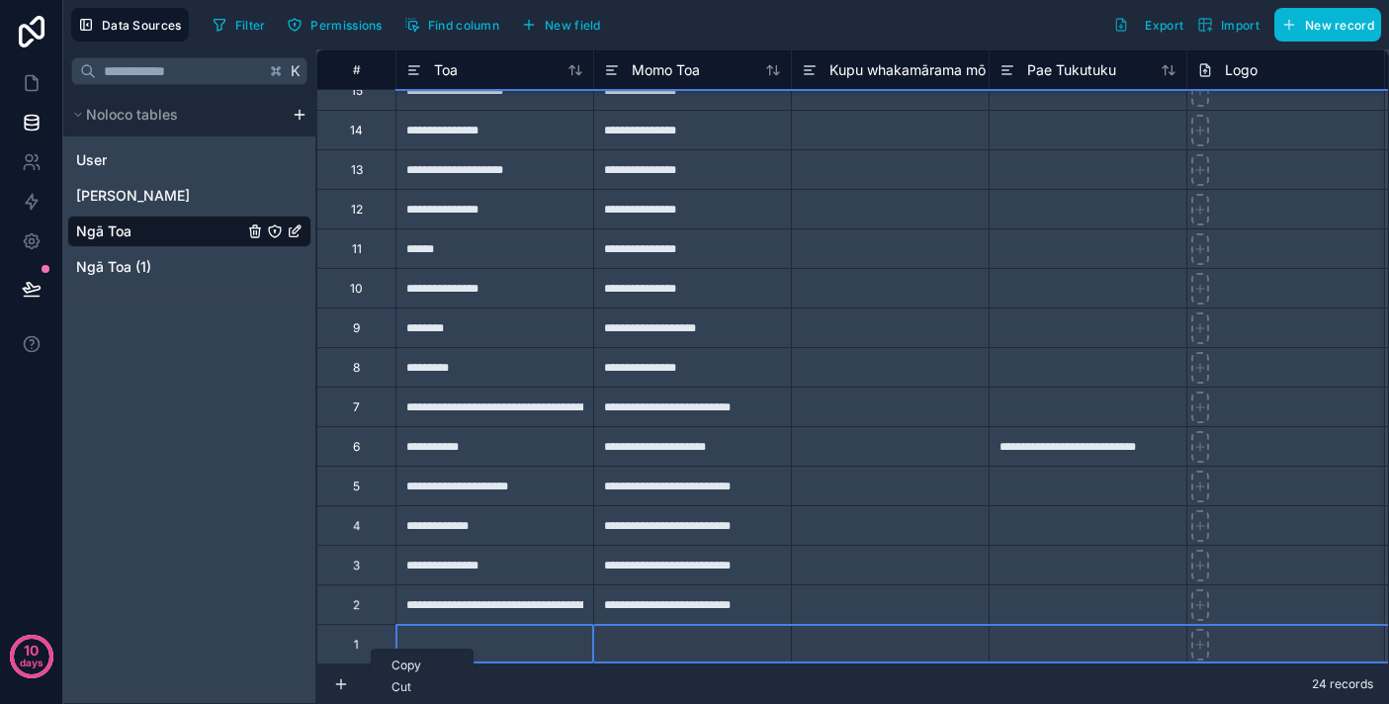
click at [359, 640] on div "1" at bounding box center [355, 644] width 79 height 40
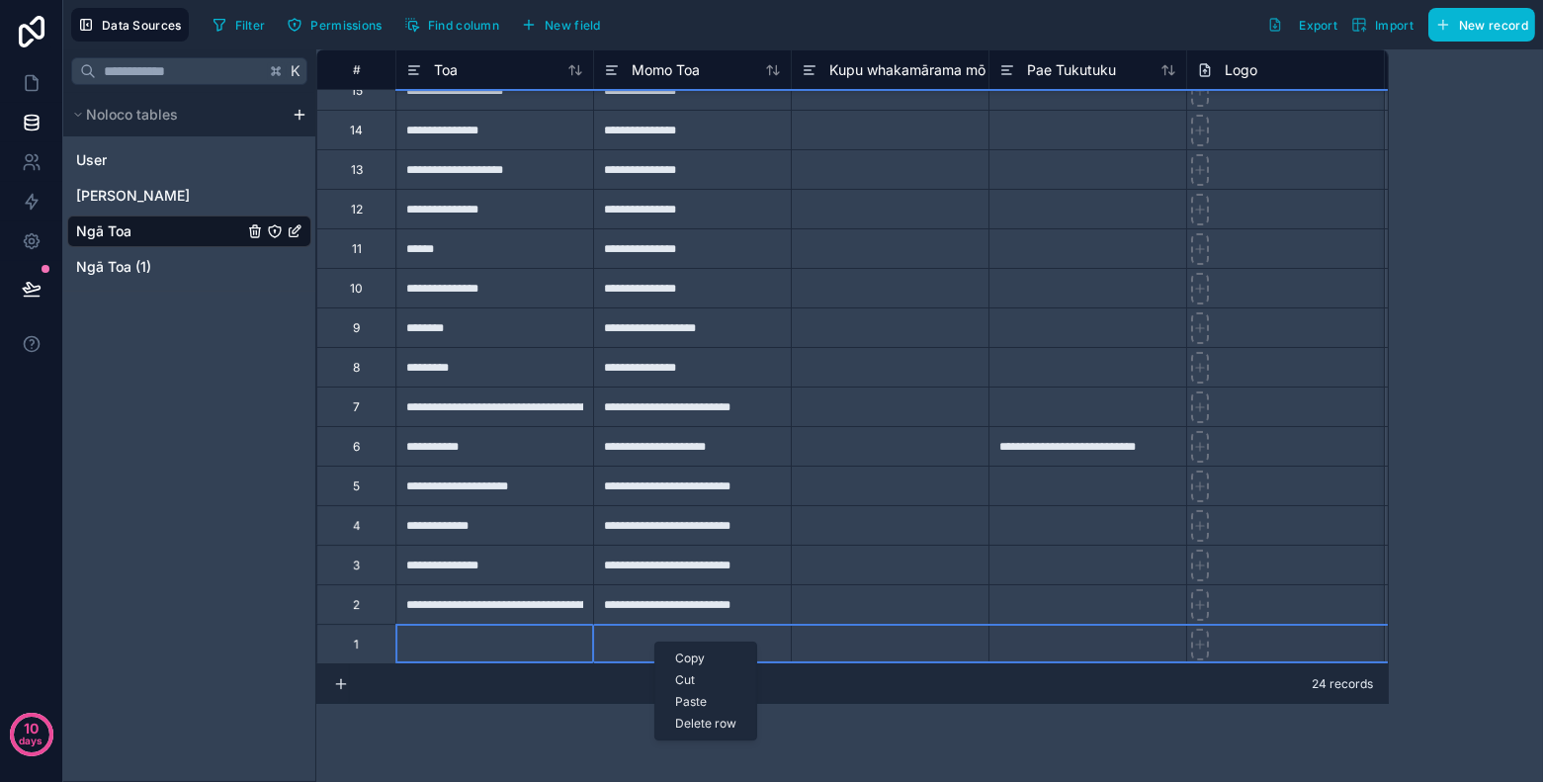
scroll to position [296, 0]
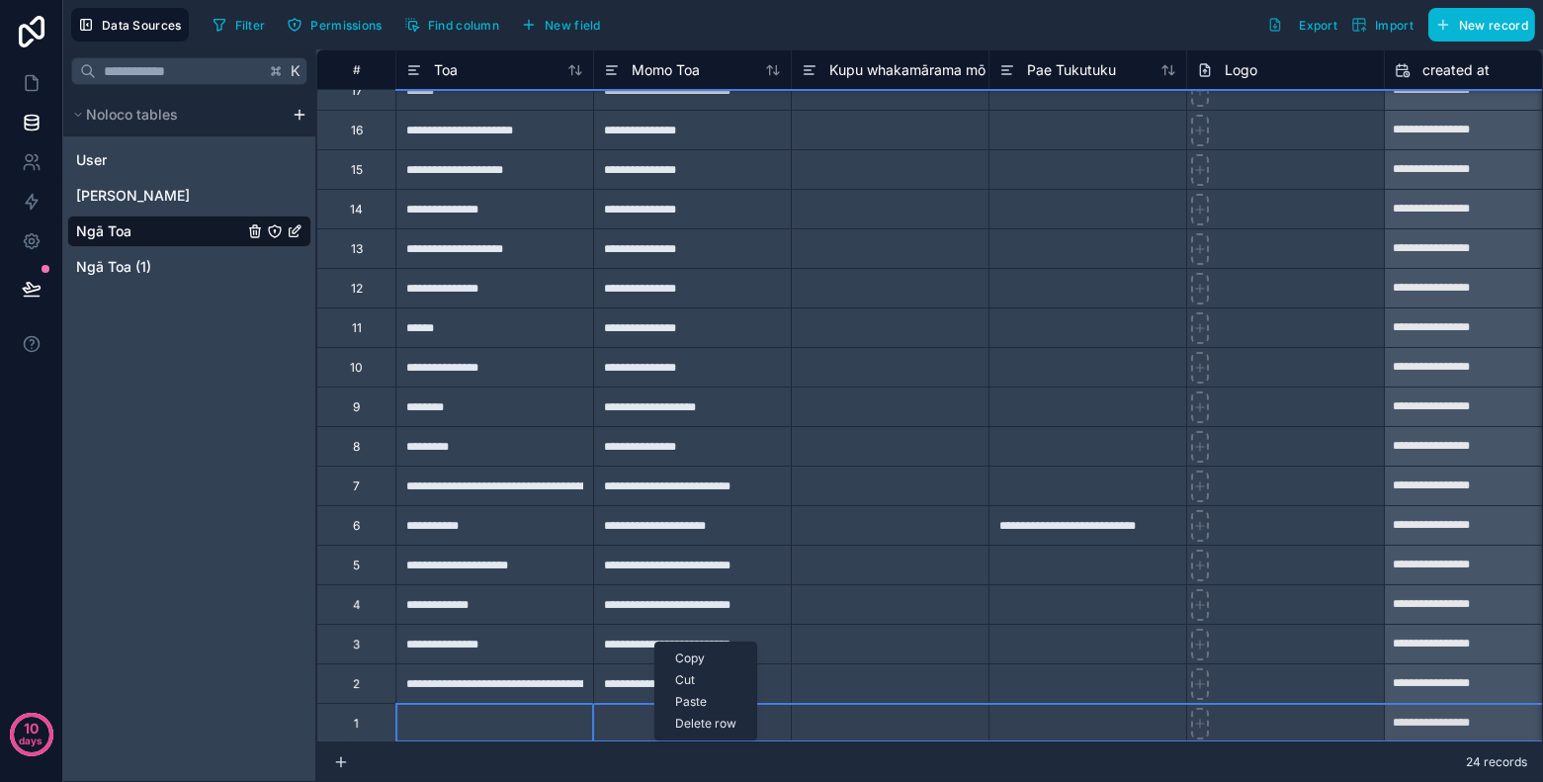
click at [714, 703] on div "Delete row" at bounding box center [705, 724] width 101 height 22
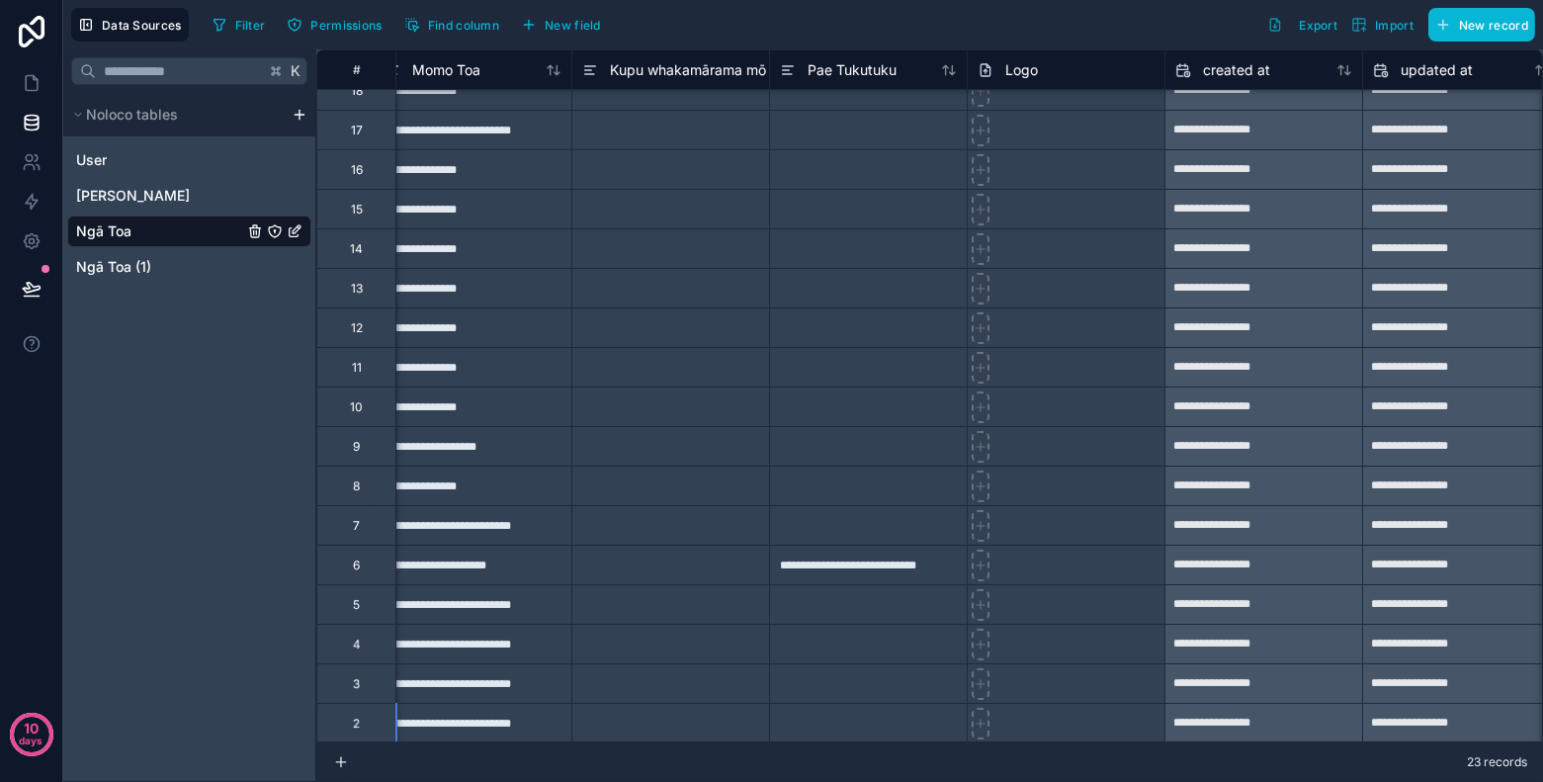
scroll to position [256, 0]
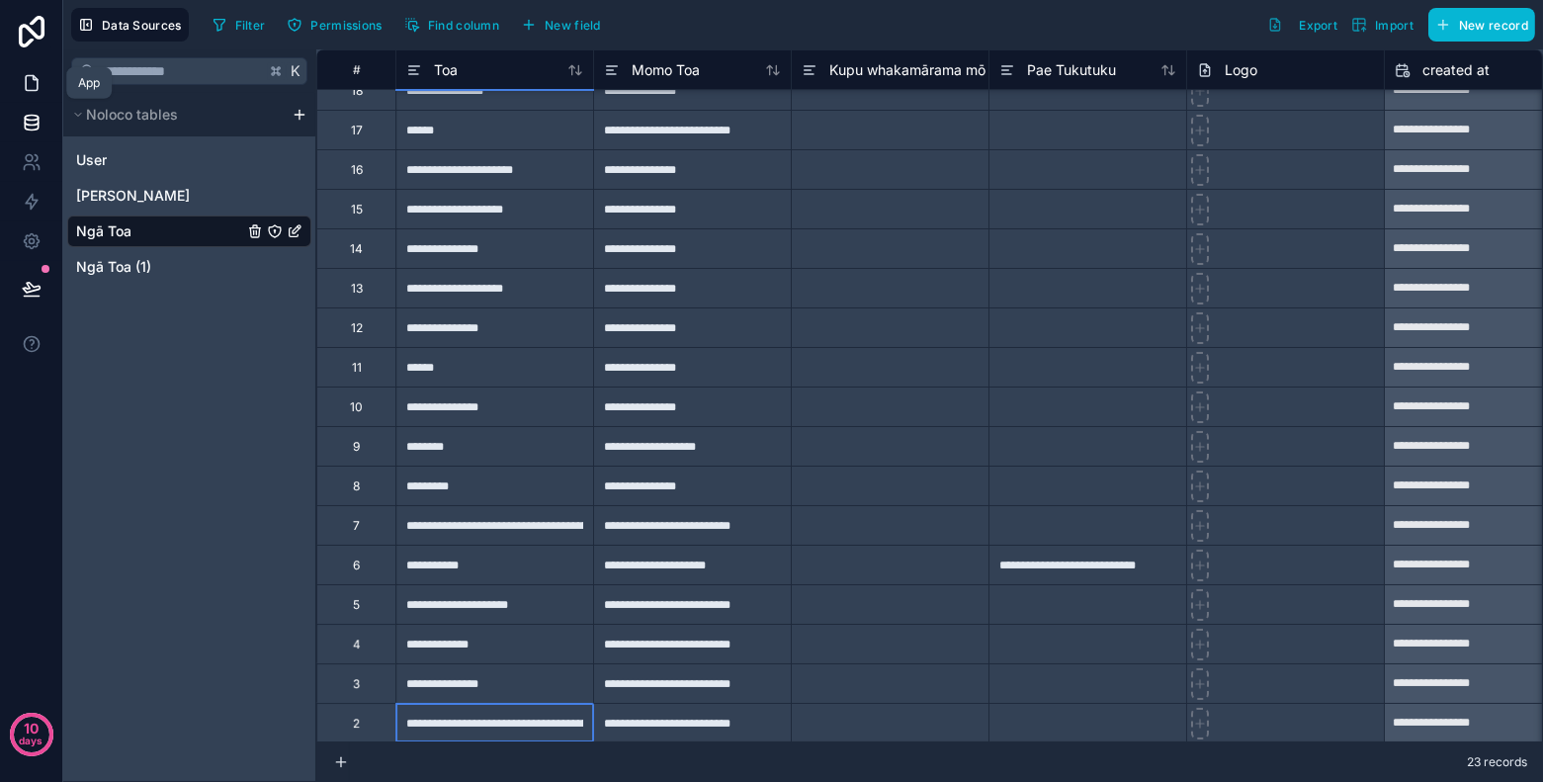
click at [37, 88] on icon at bounding box center [32, 83] width 12 height 15
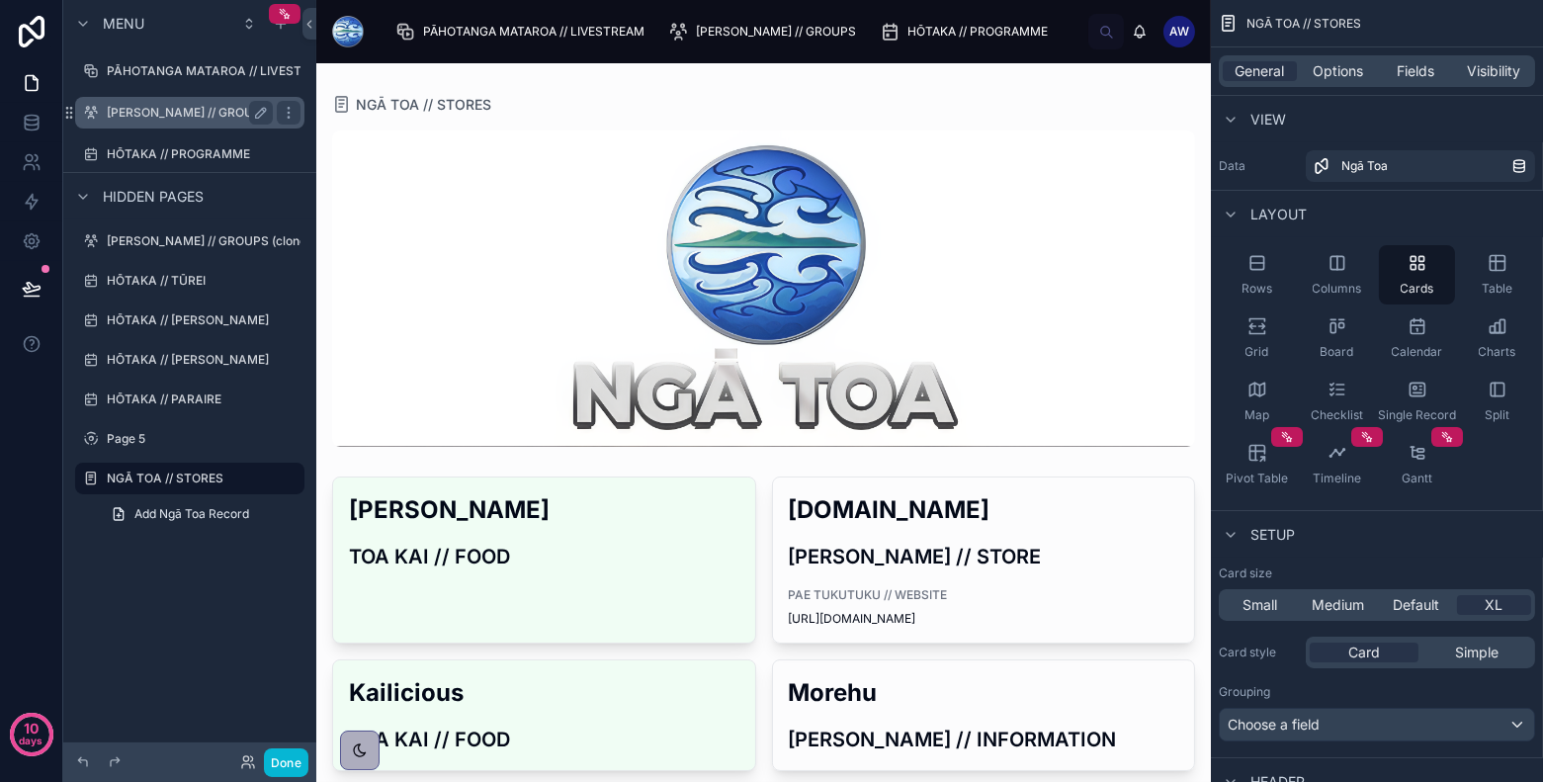
click at [184, 120] on label "NGĀ KAPA // GROUPS" at bounding box center [188, 113] width 162 height 16
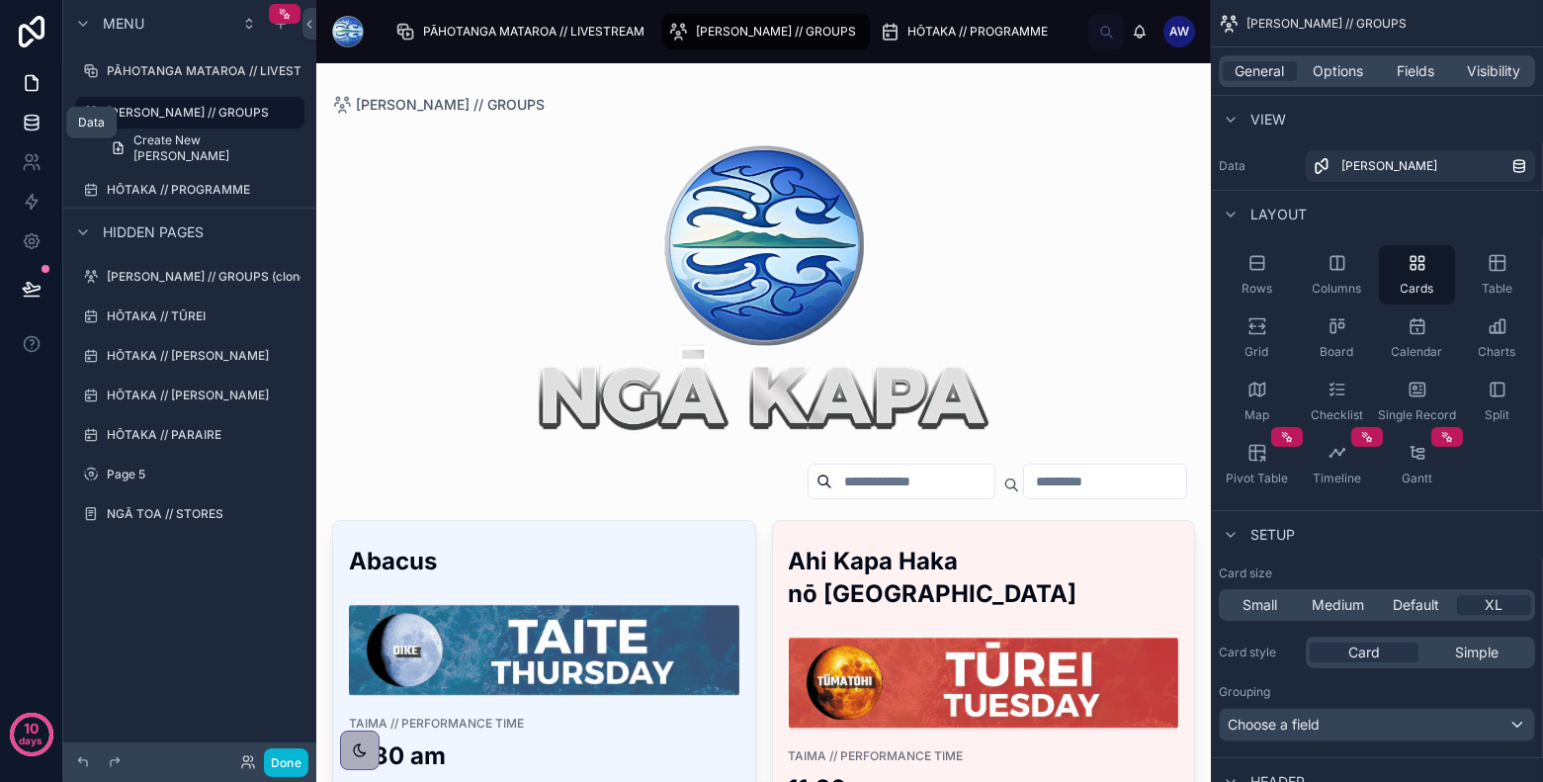
click at [28, 121] on icon at bounding box center [32, 123] width 20 height 20
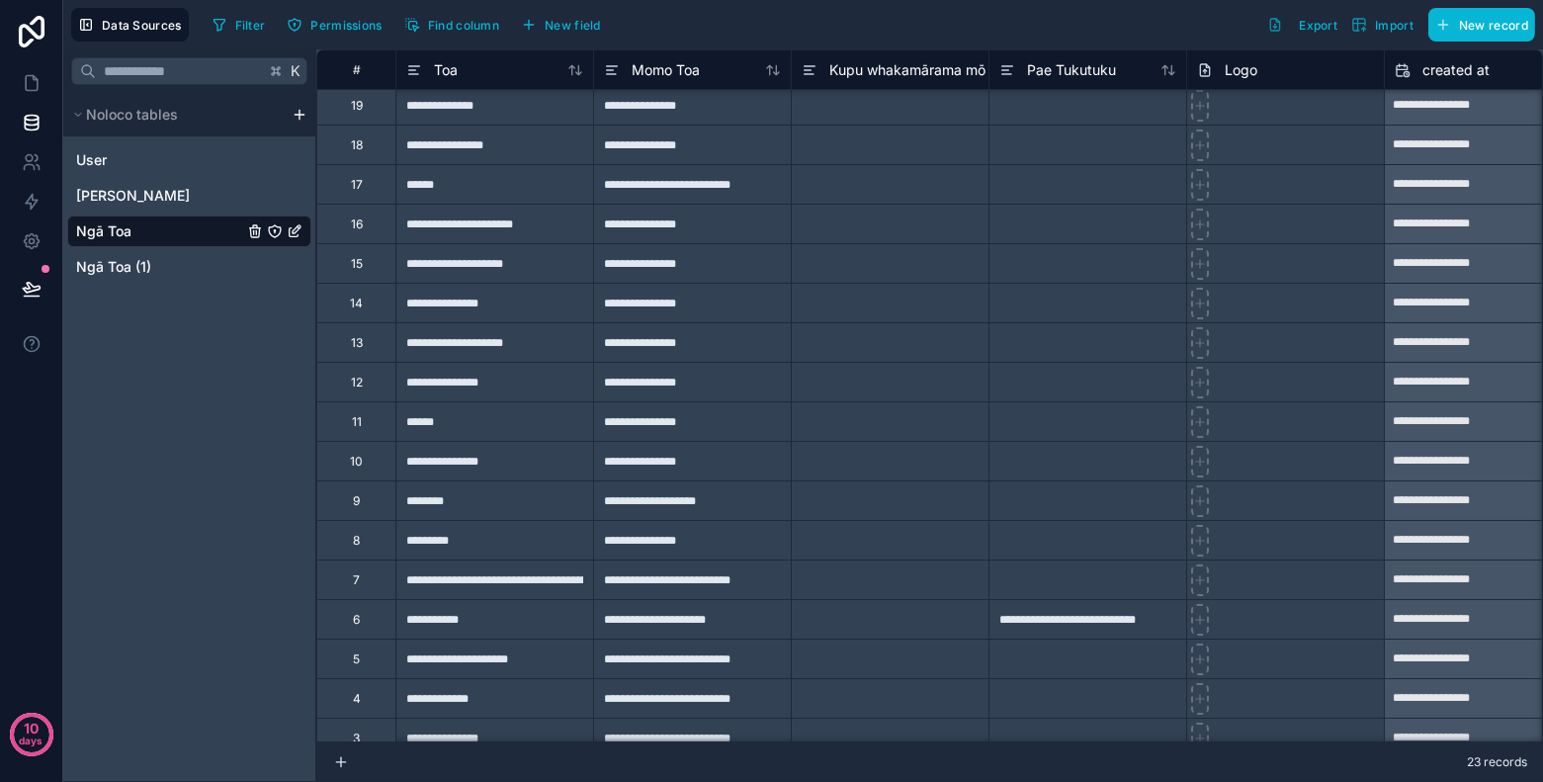
scroll to position [256, 0]
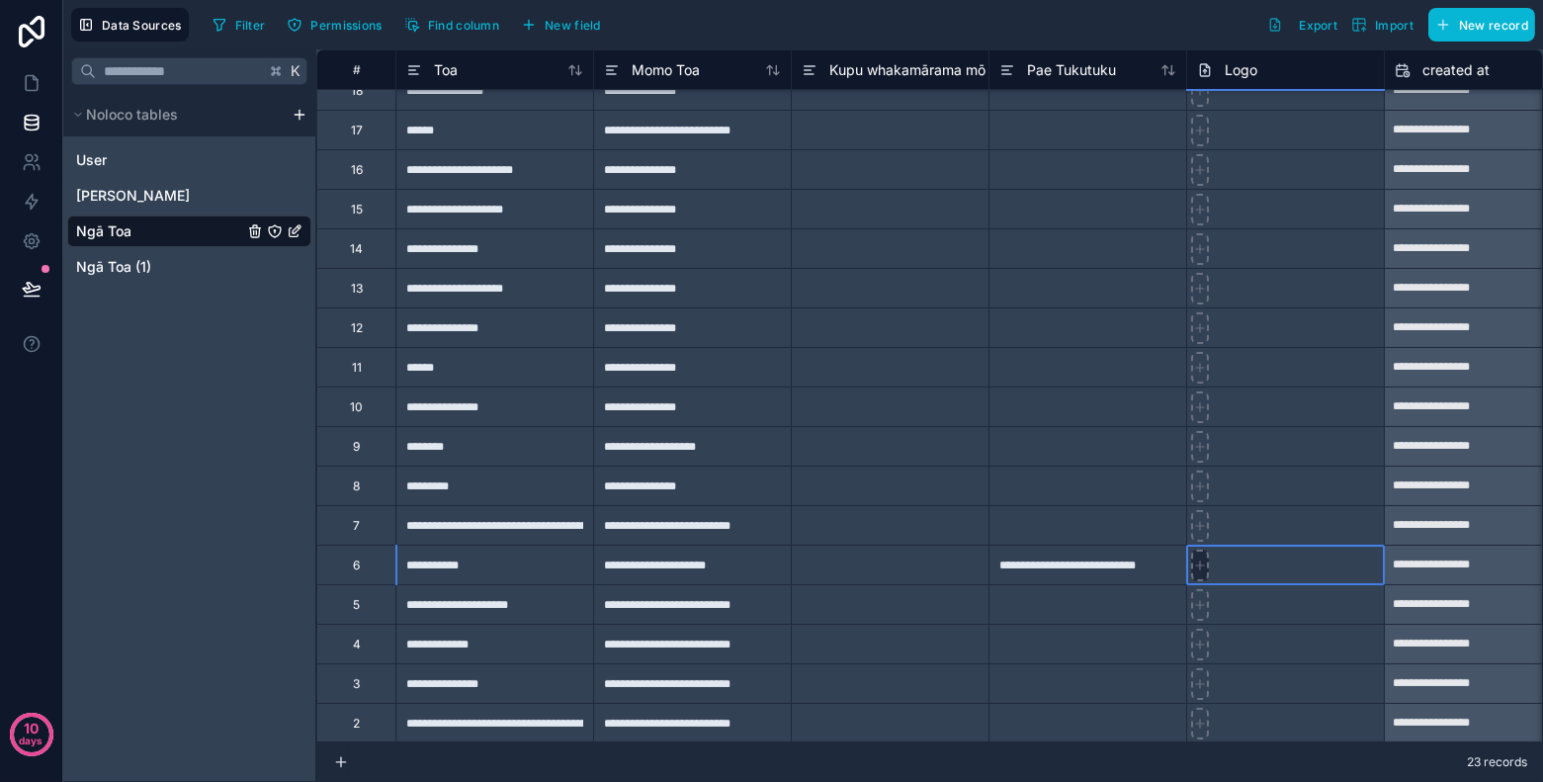
click at [1195, 567] on icon at bounding box center [1200, 565] width 14 height 14
type input "**********"
click at [1285, 563] on icon at bounding box center [1286, 565] width 16 height 16
click at [1267, 566] on div at bounding box center [1285, 565] width 198 height 40
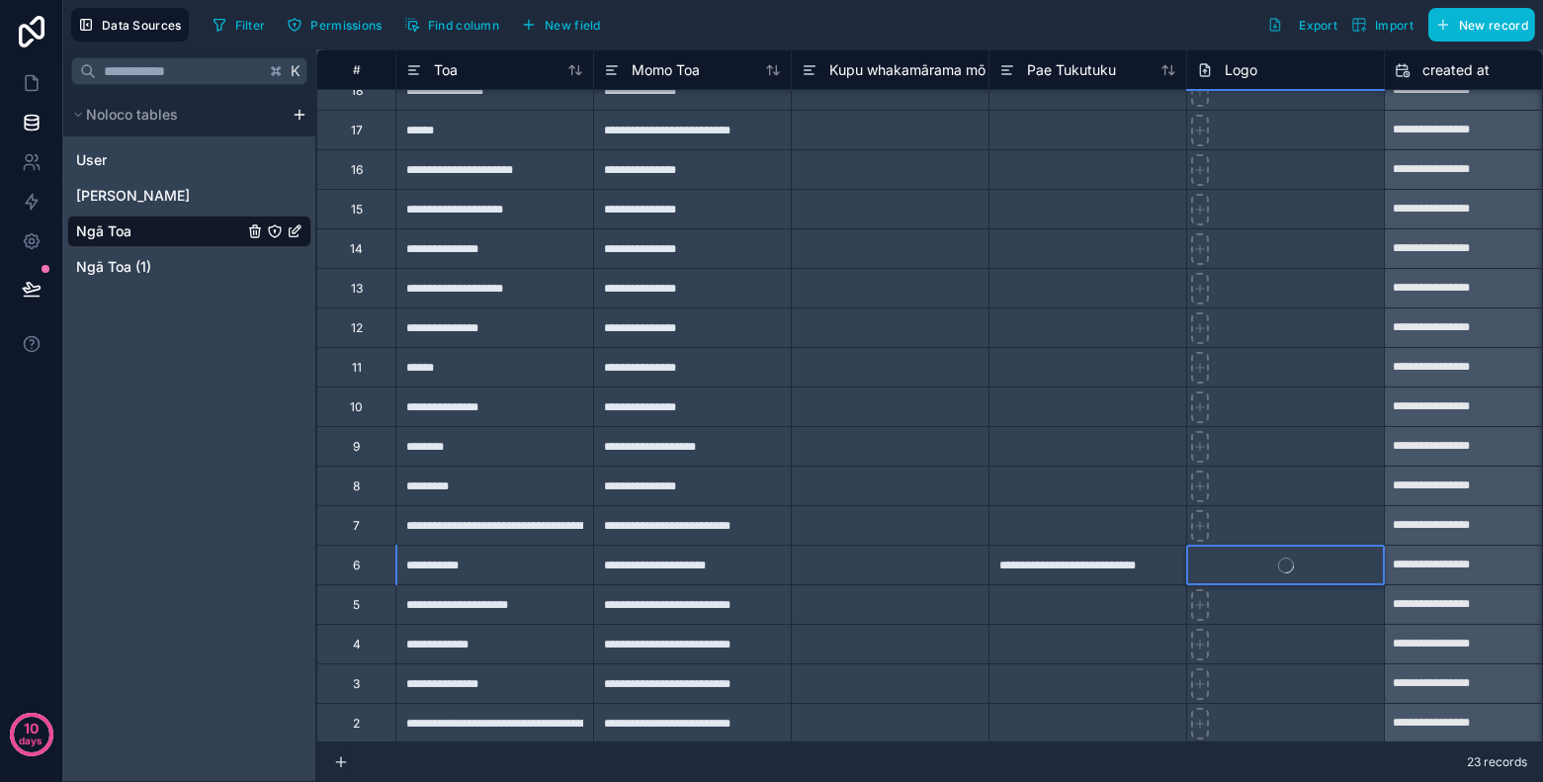
click at [1255, 531] on div at bounding box center [1285, 525] width 198 height 40
click at [1241, 568] on icon at bounding box center [1246, 565] width 14 height 14
type input "**********"
click at [1201, 526] on icon at bounding box center [1200, 526] width 8 height 0
type input "**********"
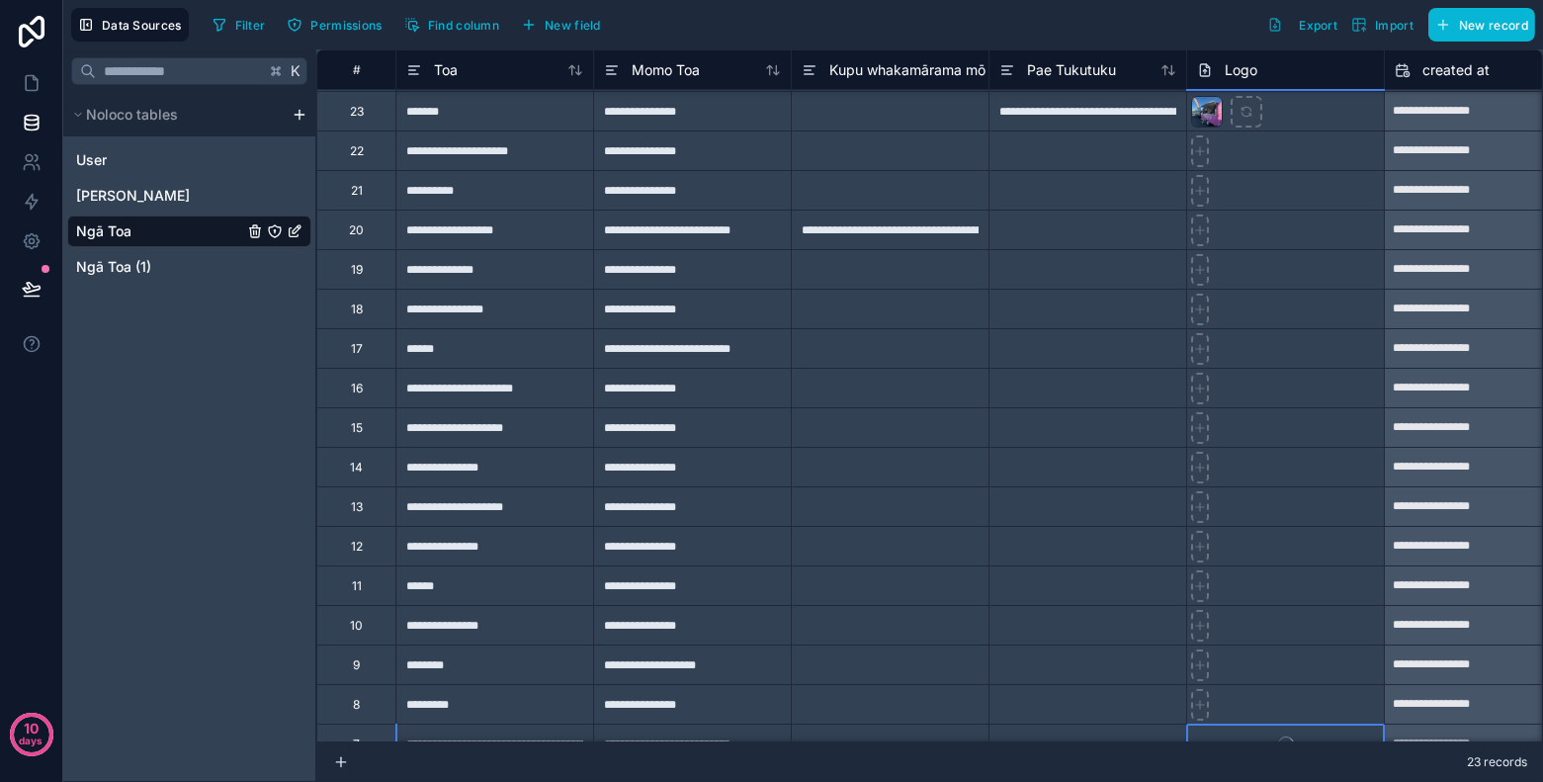
scroll to position [28, 0]
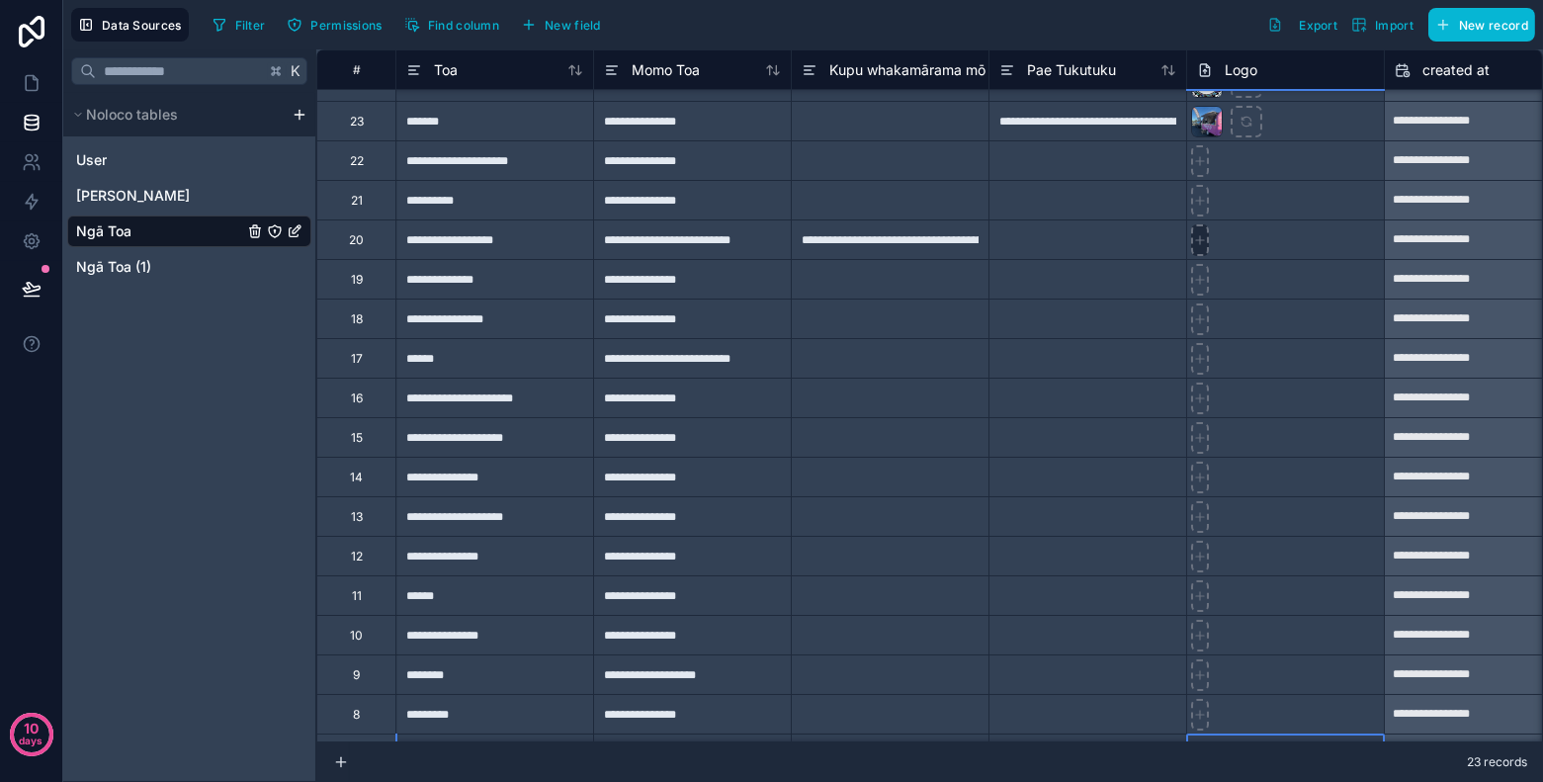
click at [1199, 246] on div at bounding box center [1200, 240] width 18 height 32
type input "**********"
click at [538, 238] on div "**********" at bounding box center [494, 239] width 198 height 40
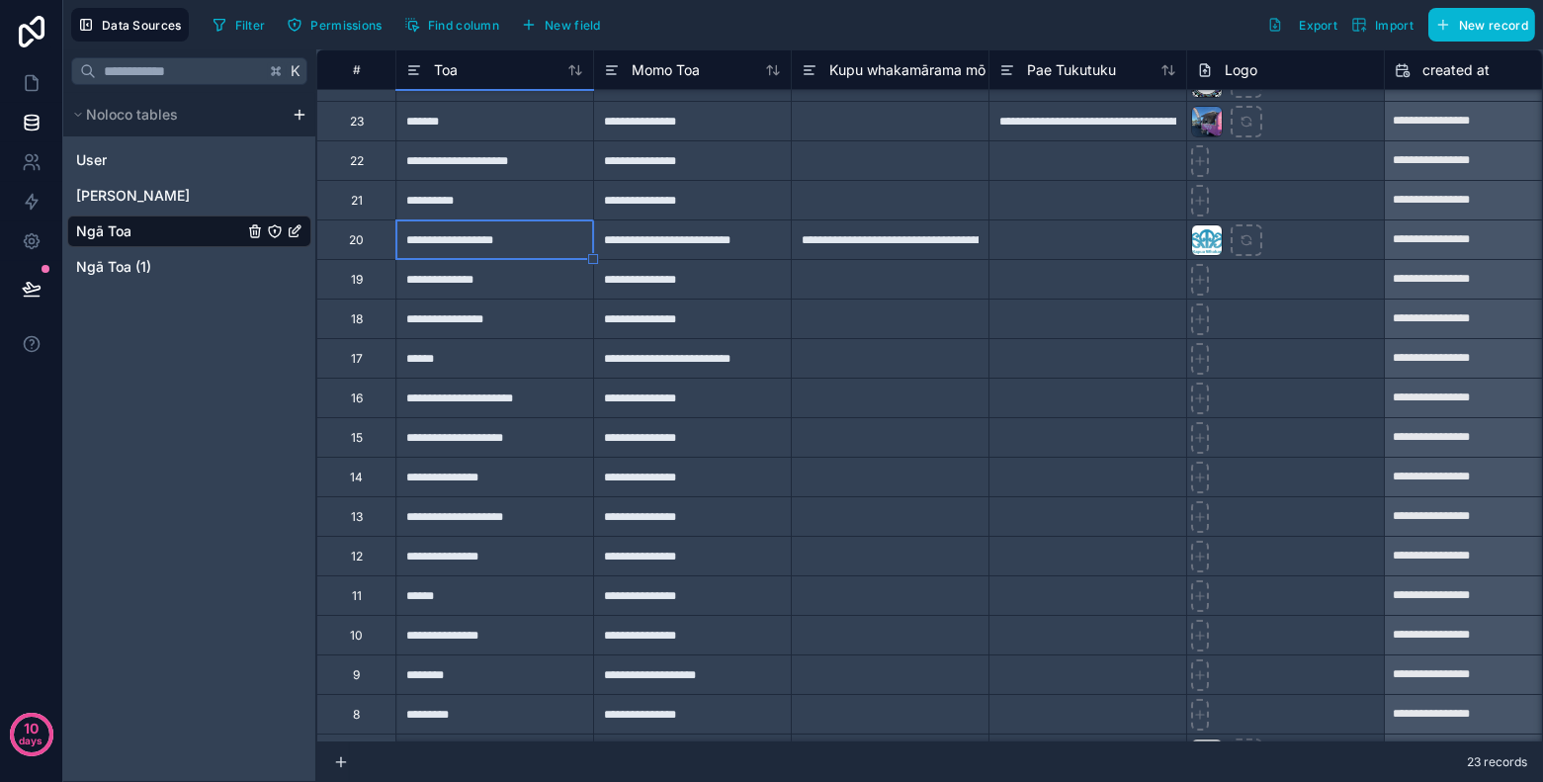
click at [1075, 253] on div at bounding box center [1087, 239] width 198 height 40
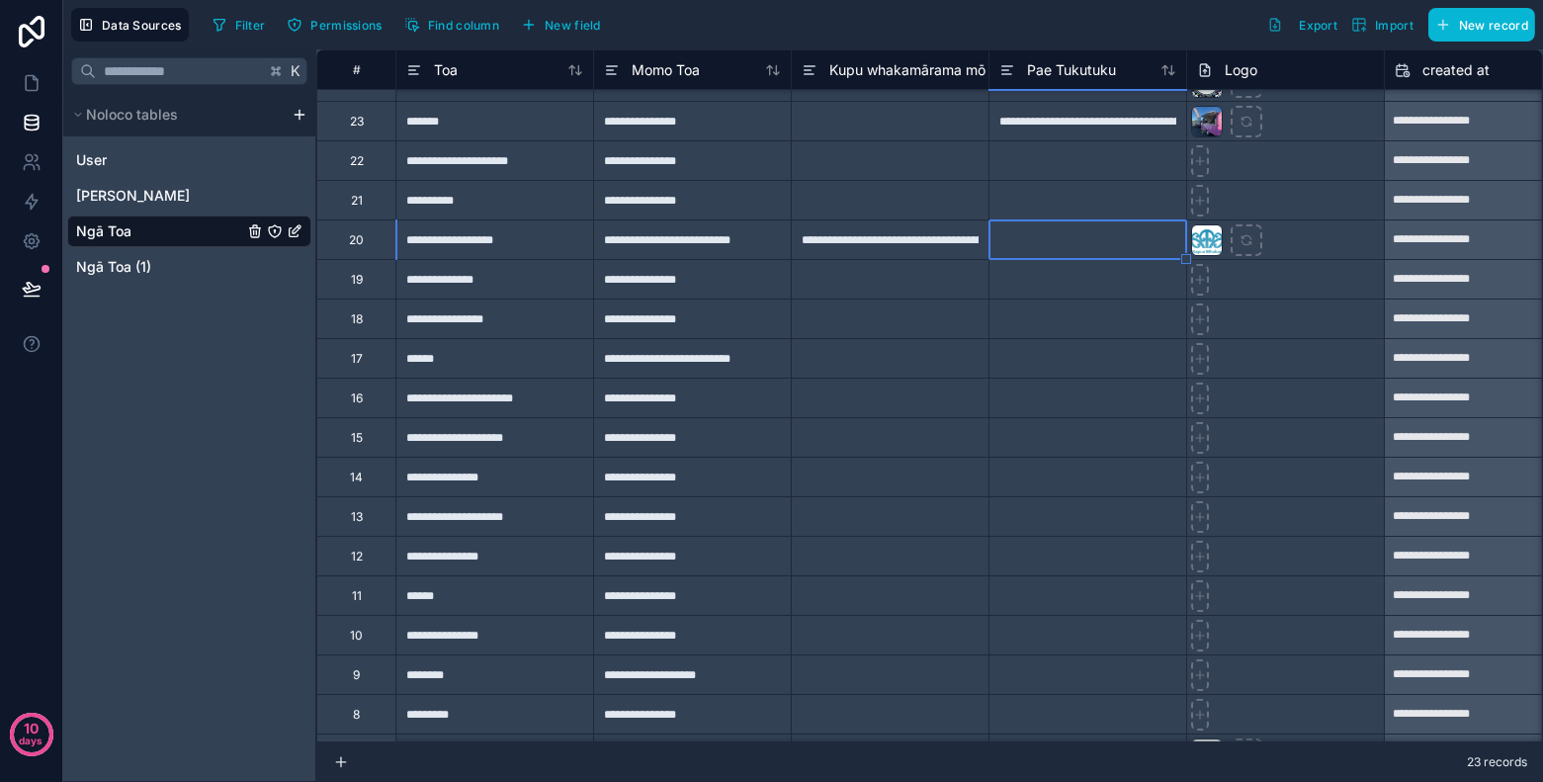
click at [1075, 253] on div at bounding box center [1087, 239] width 198 height 40
paste input "**********"
type input "**********"
click at [1065, 194] on div at bounding box center [1087, 200] width 198 height 40
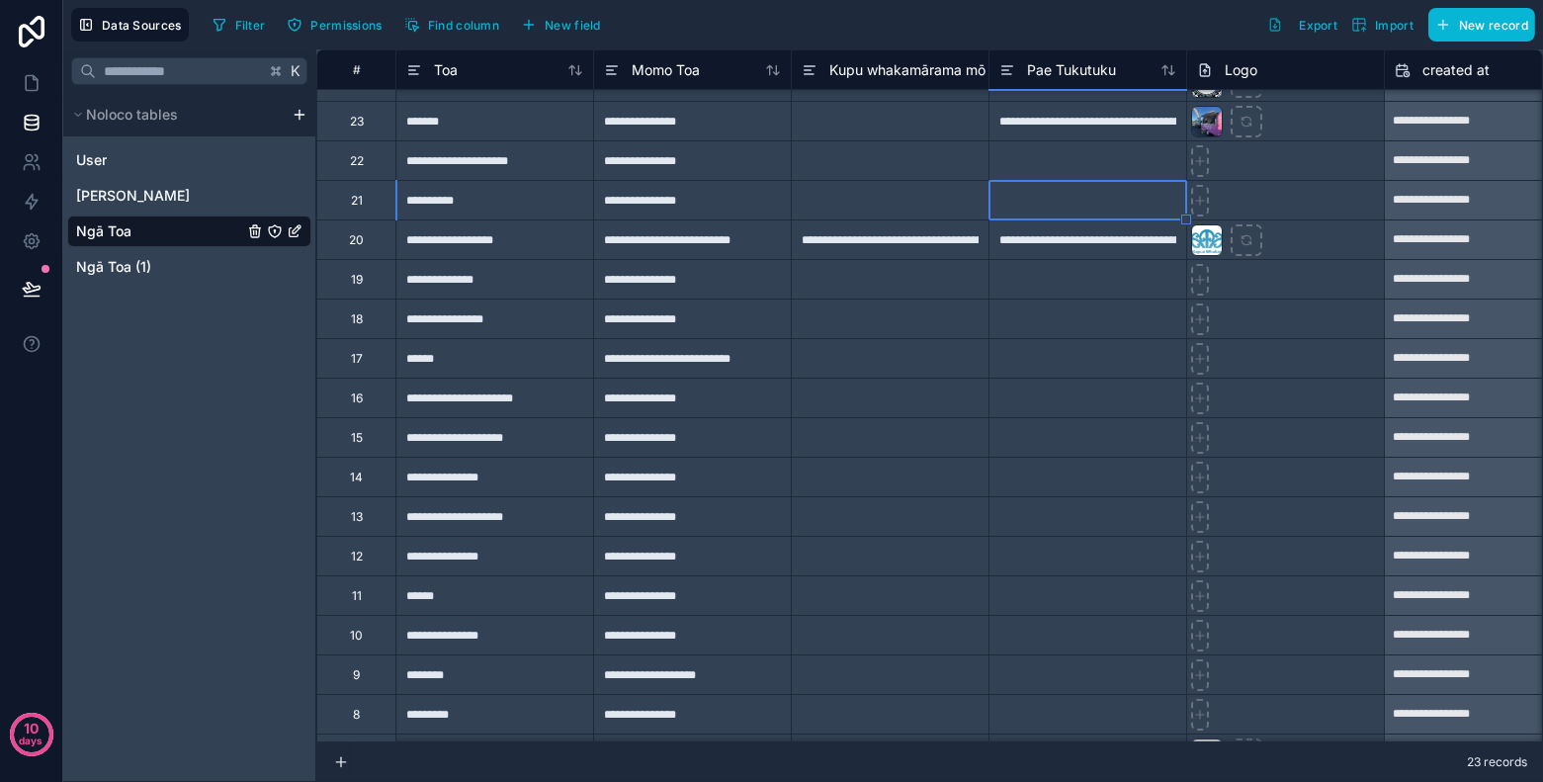
click at [544, 161] on div "**********" at bounding box center [494, 160] width 198 height 40
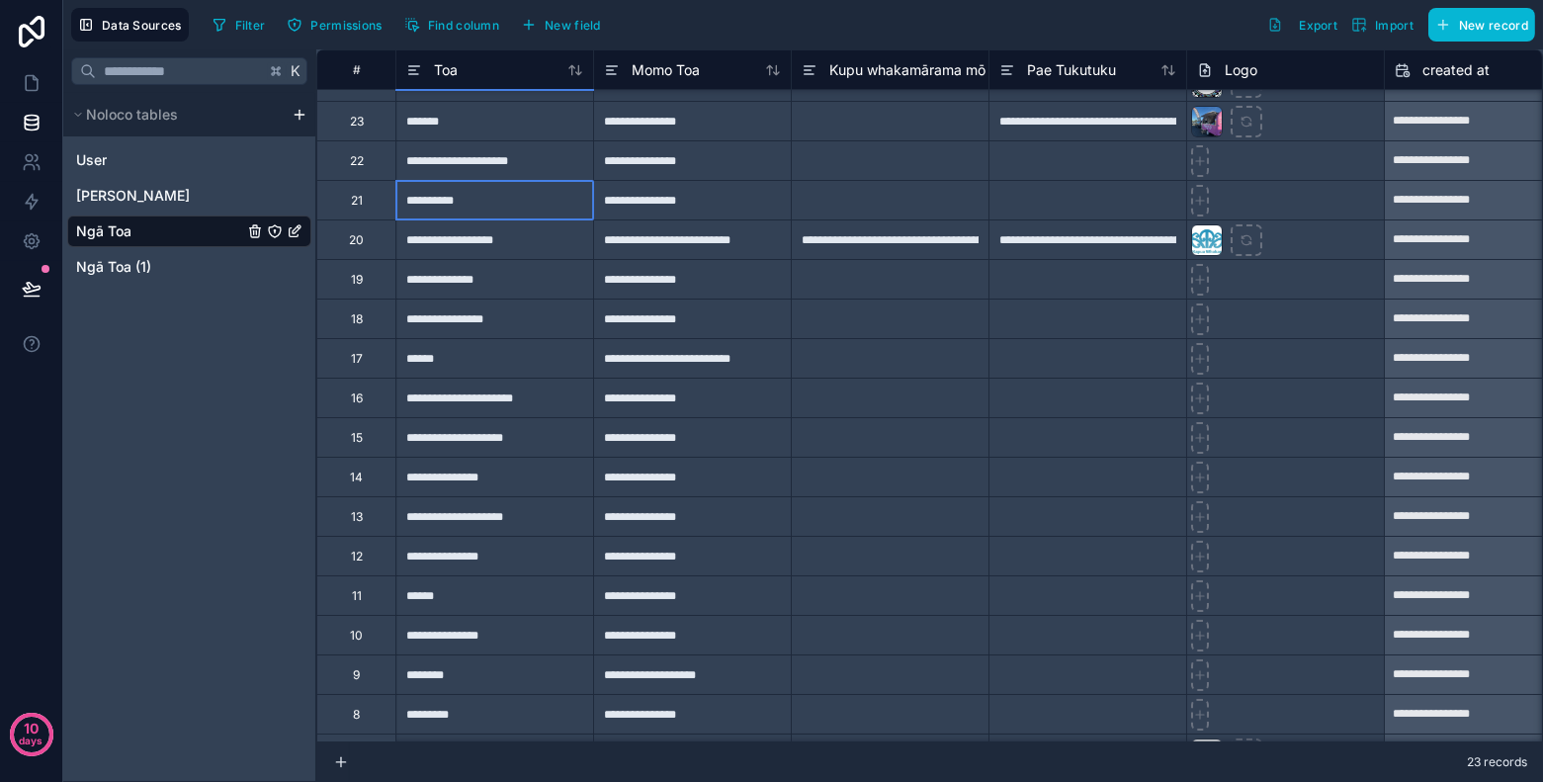
click at [522, 211] on div "**********" at bounding box center [494, 200] width 198 height 40
click at [1013, 200] on div at bounding box center [1087, 200] width 198 height 40
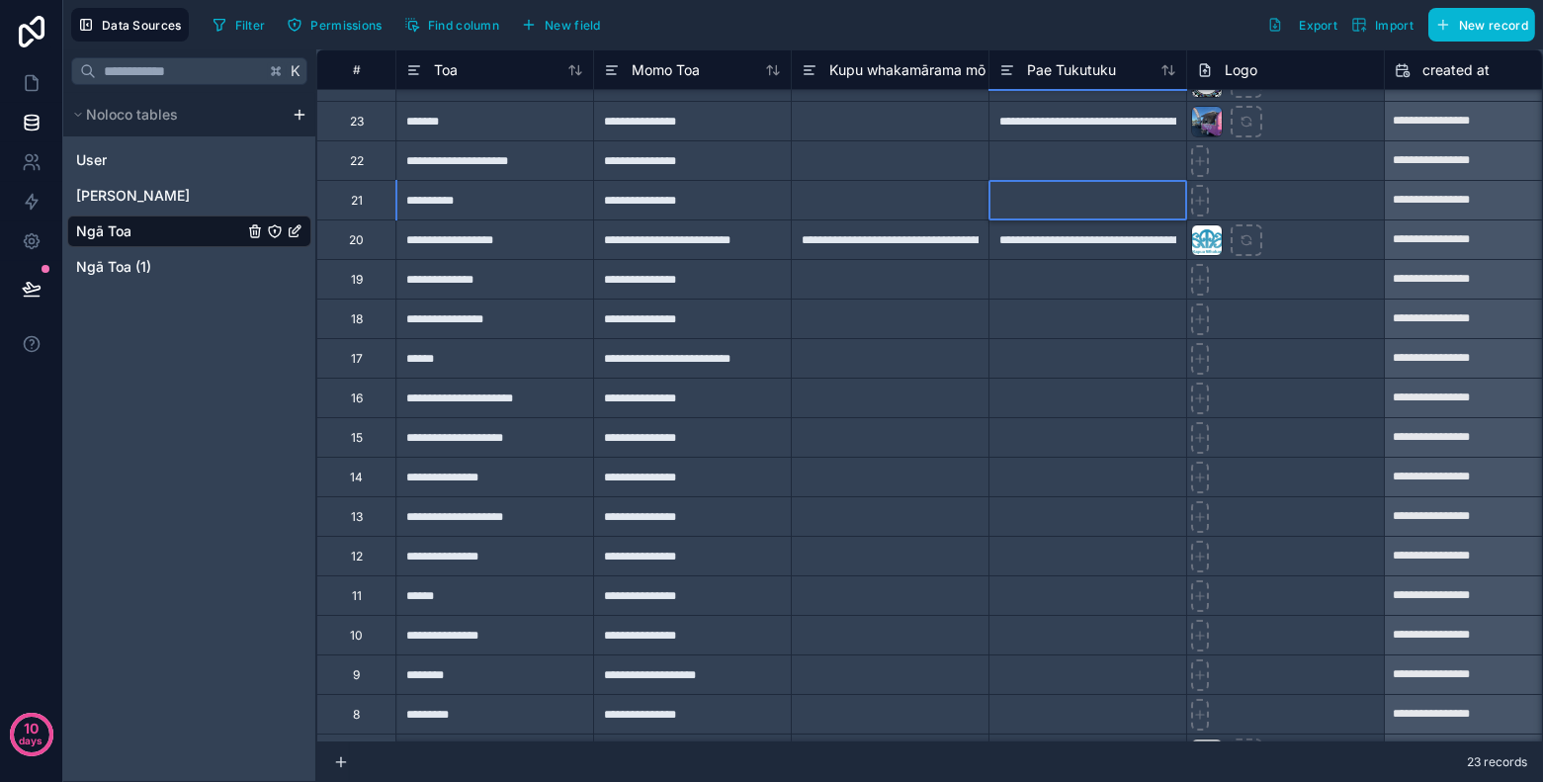
click at [1013, 200] on div at bounding box center [1087, 200] width 198 height 40
paste input "**********"
type input "**********"
click at [911, 202] on div at bounding box center [890, 200] width 198 height 40
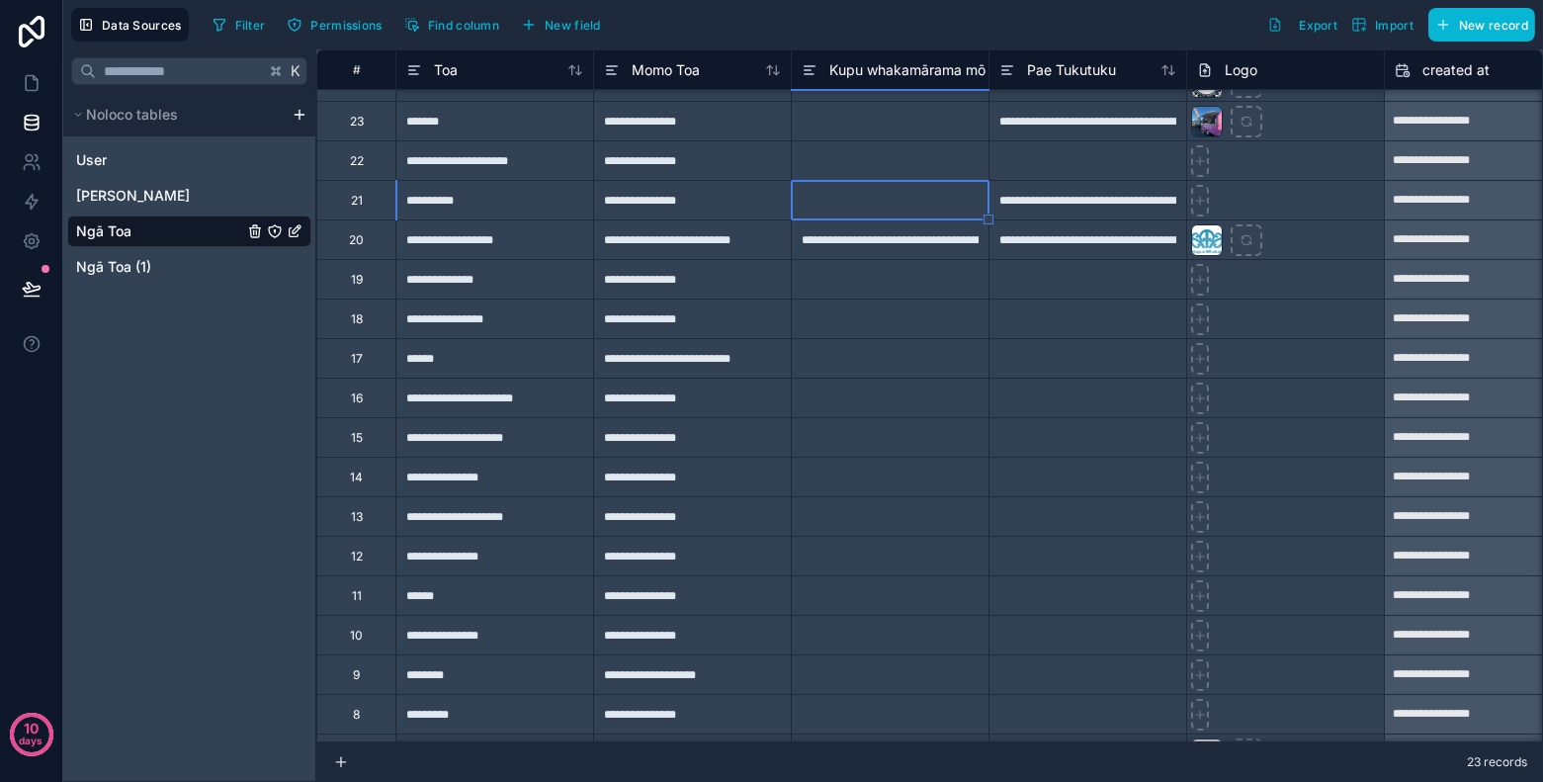
click at [1251, 199] on div at bounding box center [1285, 200] width 198 height 40
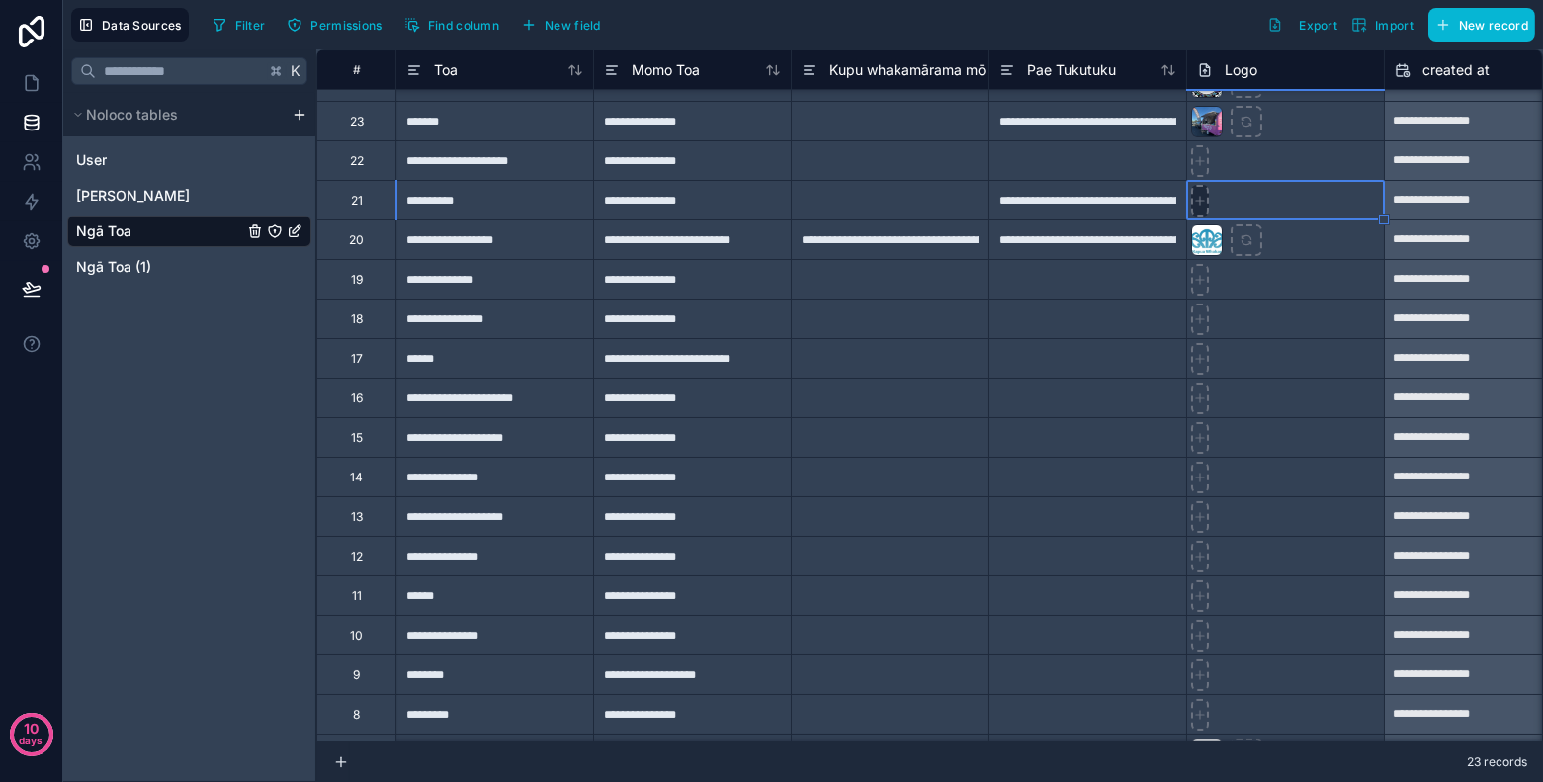
click at [1200, 196] on icon at bounding box center [1200, 200] width 0 height 8
type input "**********"
click at [537, 285] on div "**********" at bounding box center [494, 279] width 198 height 40
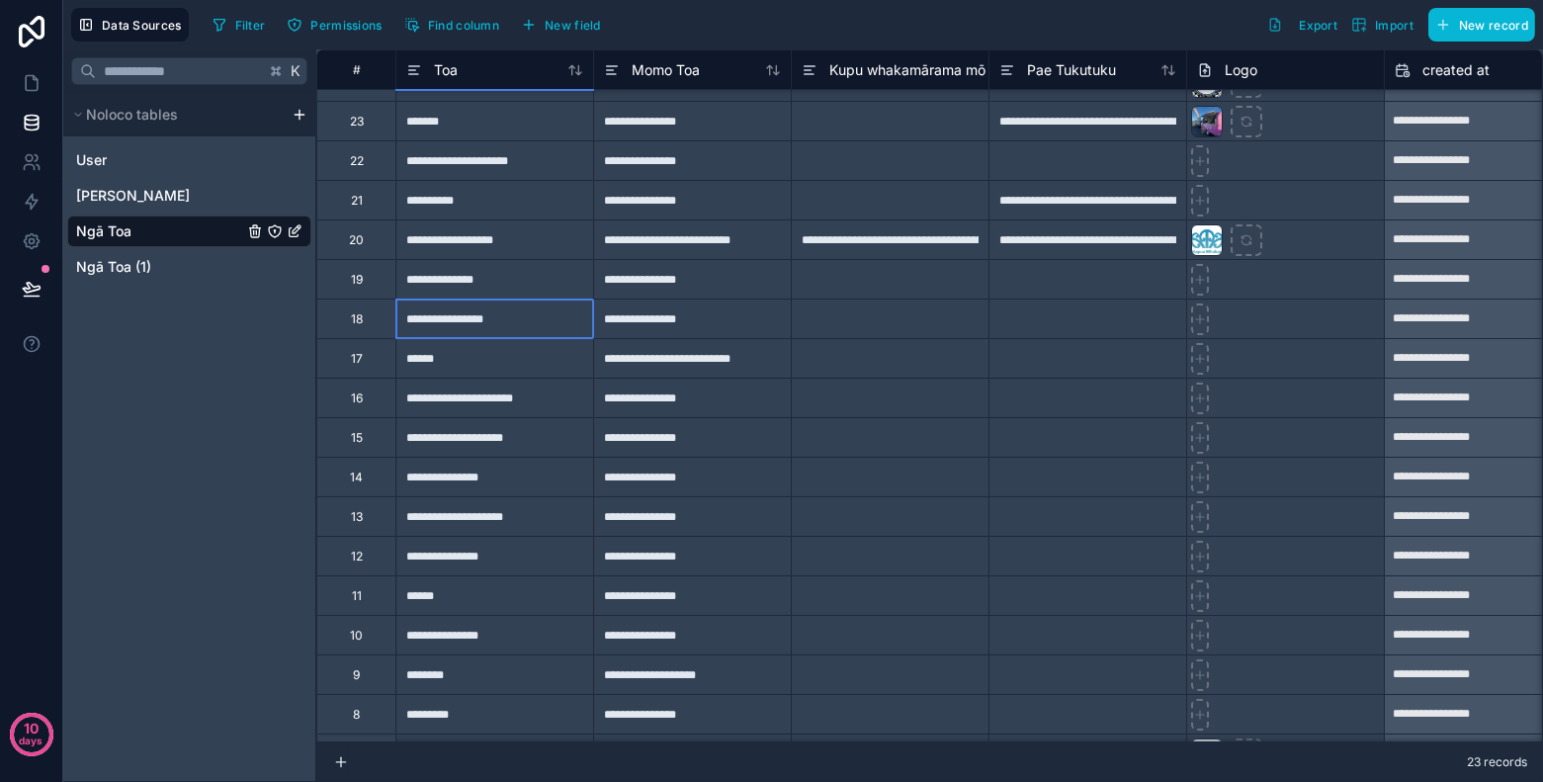
click at [523, 317] on div "**********" at bounding box center [494, 318] width 198 height 40
click at [491, 369] on div "******" at bounding box center [494, 358] width 198 height 40
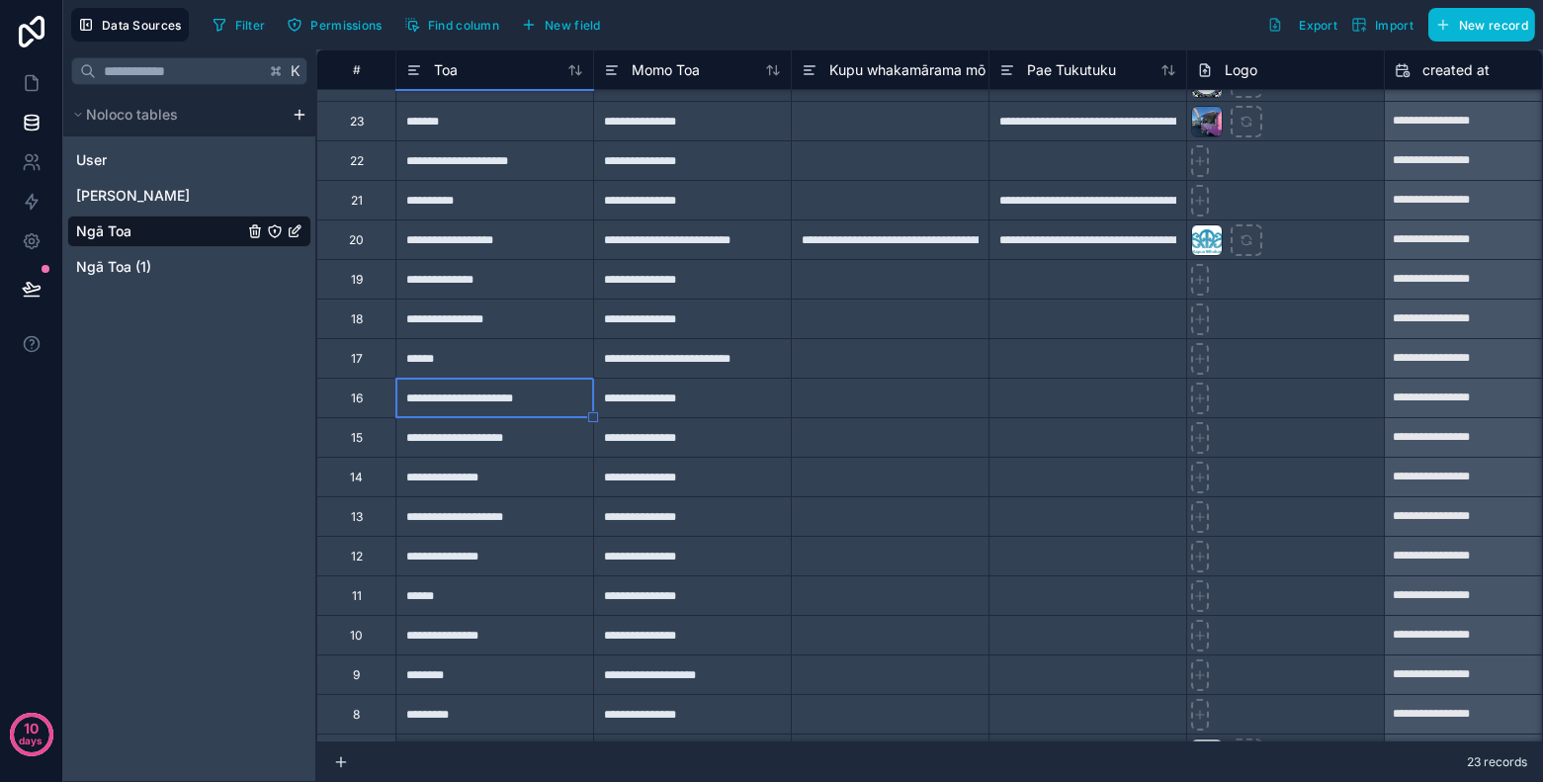
click at [548, 393] on div "**********" at bounding box center [494, 398] width 198 height 40
click at [548, 393] on input "**********" at bounding box center [494, 398] width 197 height 39
paste input "*********"
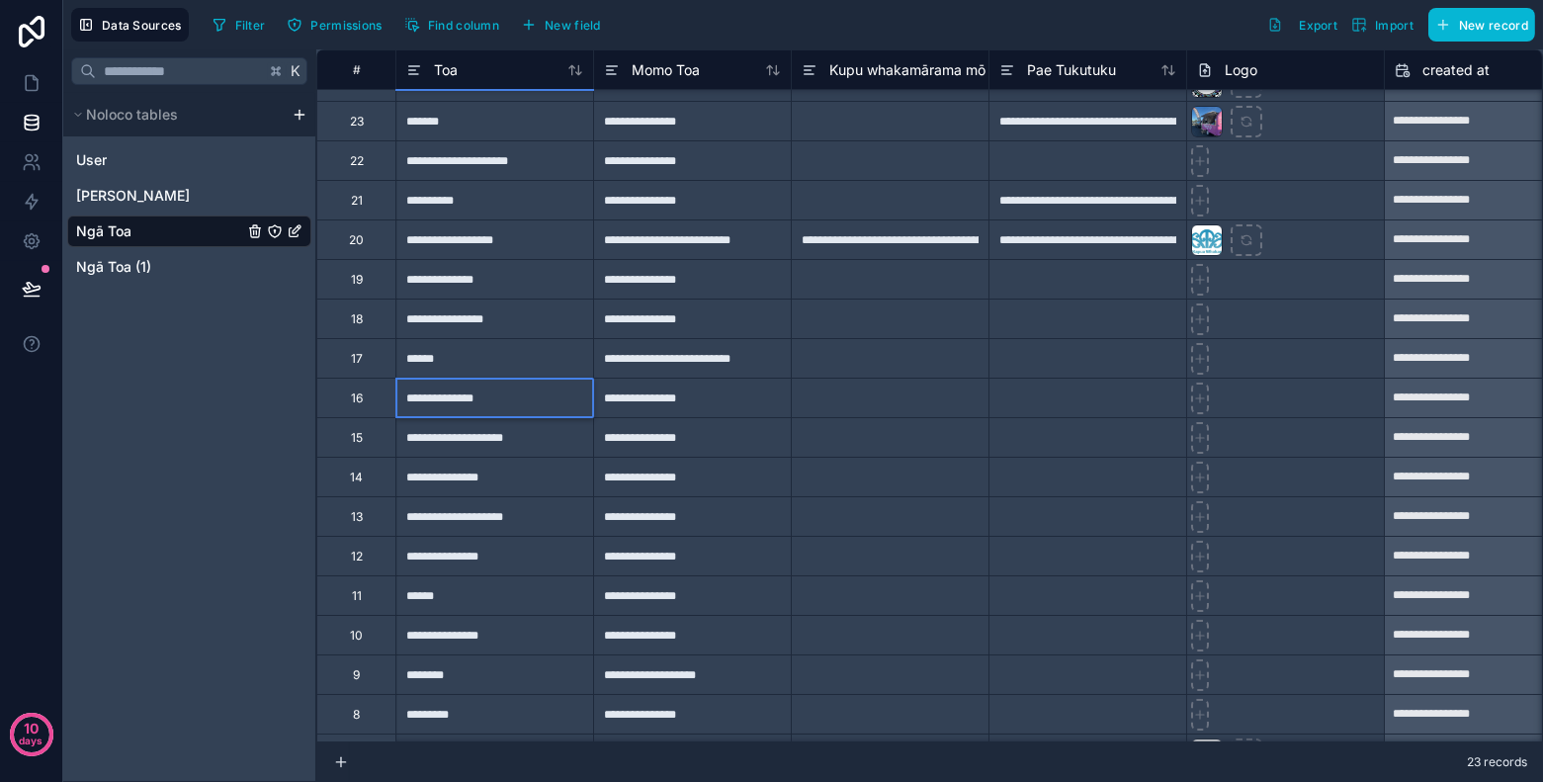
paste input "**********"
type input "**********"
paste input
type input "**********"
click at [1058, 457] on div at bounding box center [1087, 477] width 198 height 40
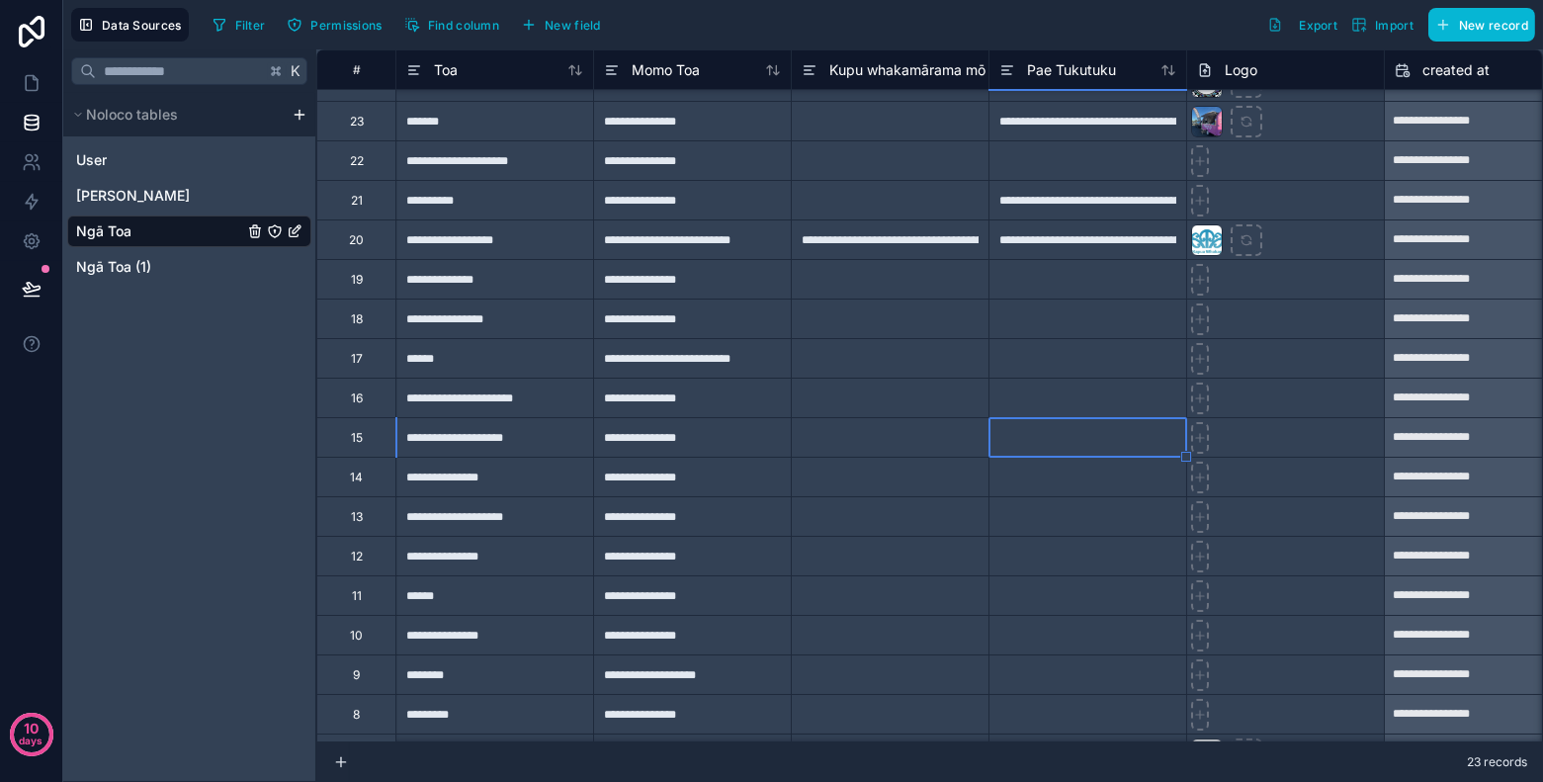
click at [1056, 450] on div at bounding box center [1087, 437] width 198 height 40
paste input "**********"
type input "**********"
click at [1050, 481] on div at bounding box center [1087, 477] width 198 height 40
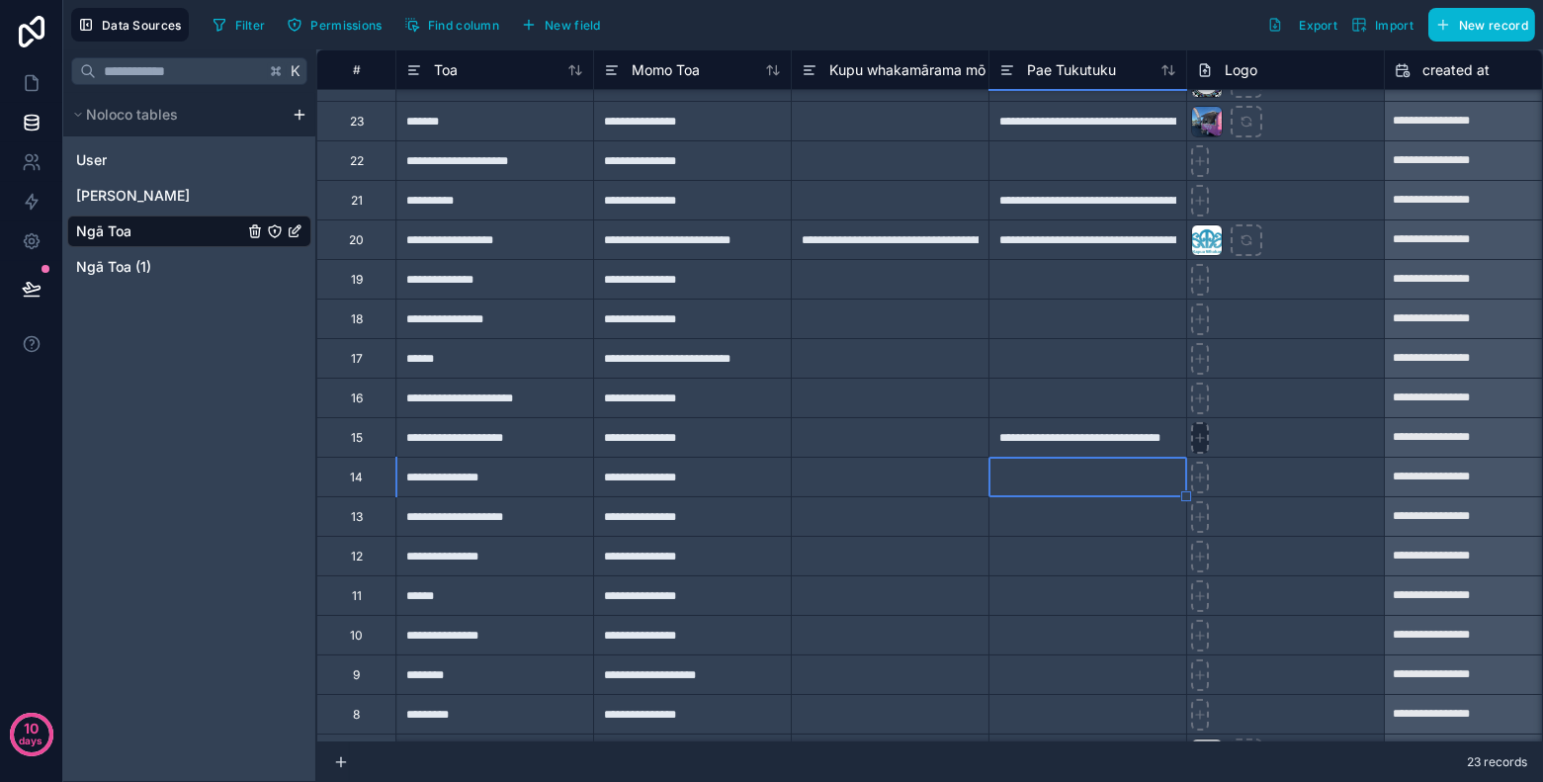
click at [1195, 445] on div at bounding box center [1200, 438] width 18 height 32
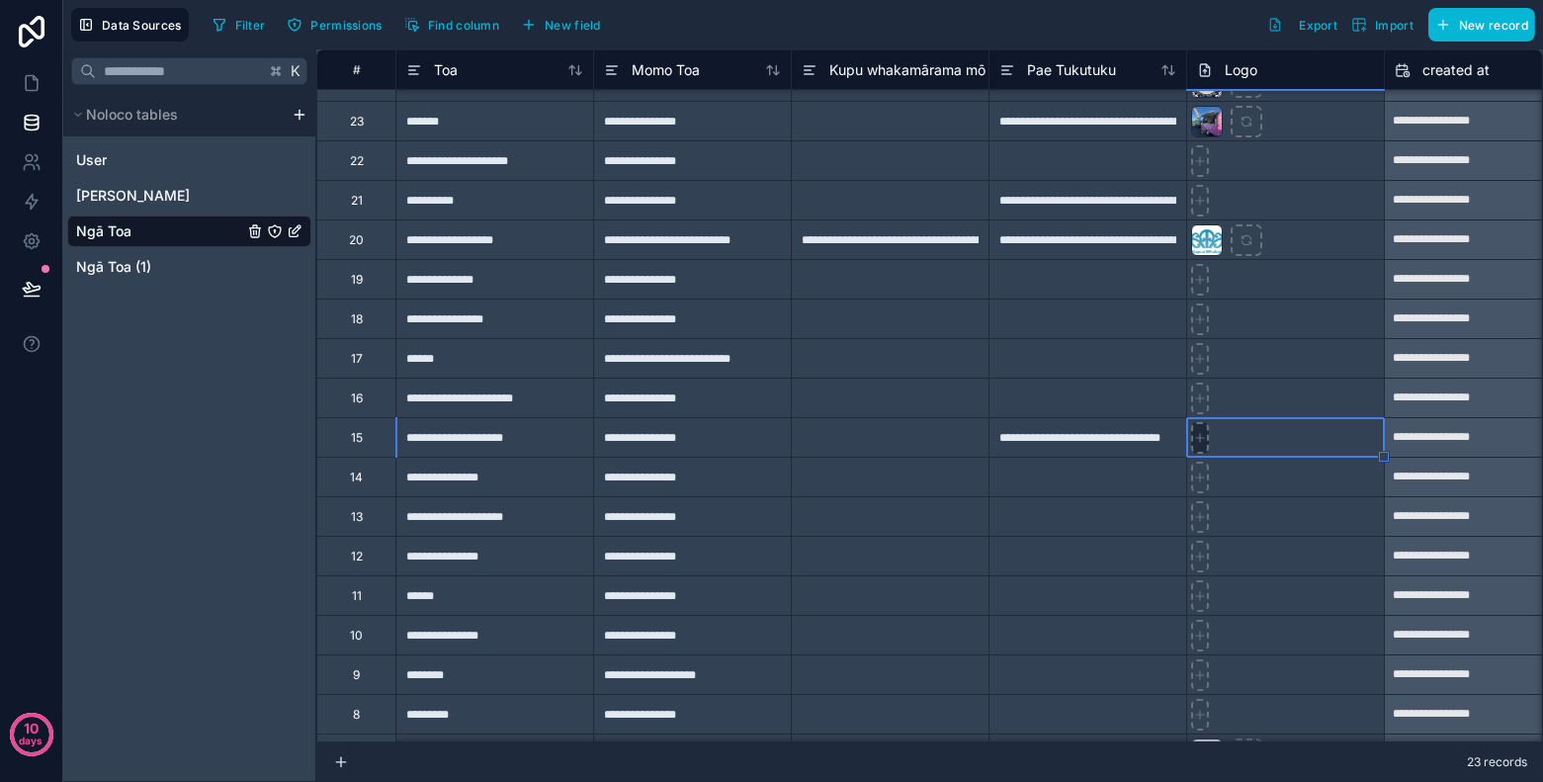
type input "**********"
click at [551, 488] on div "**********" at bounding box center [494, 477] width 198 height 40
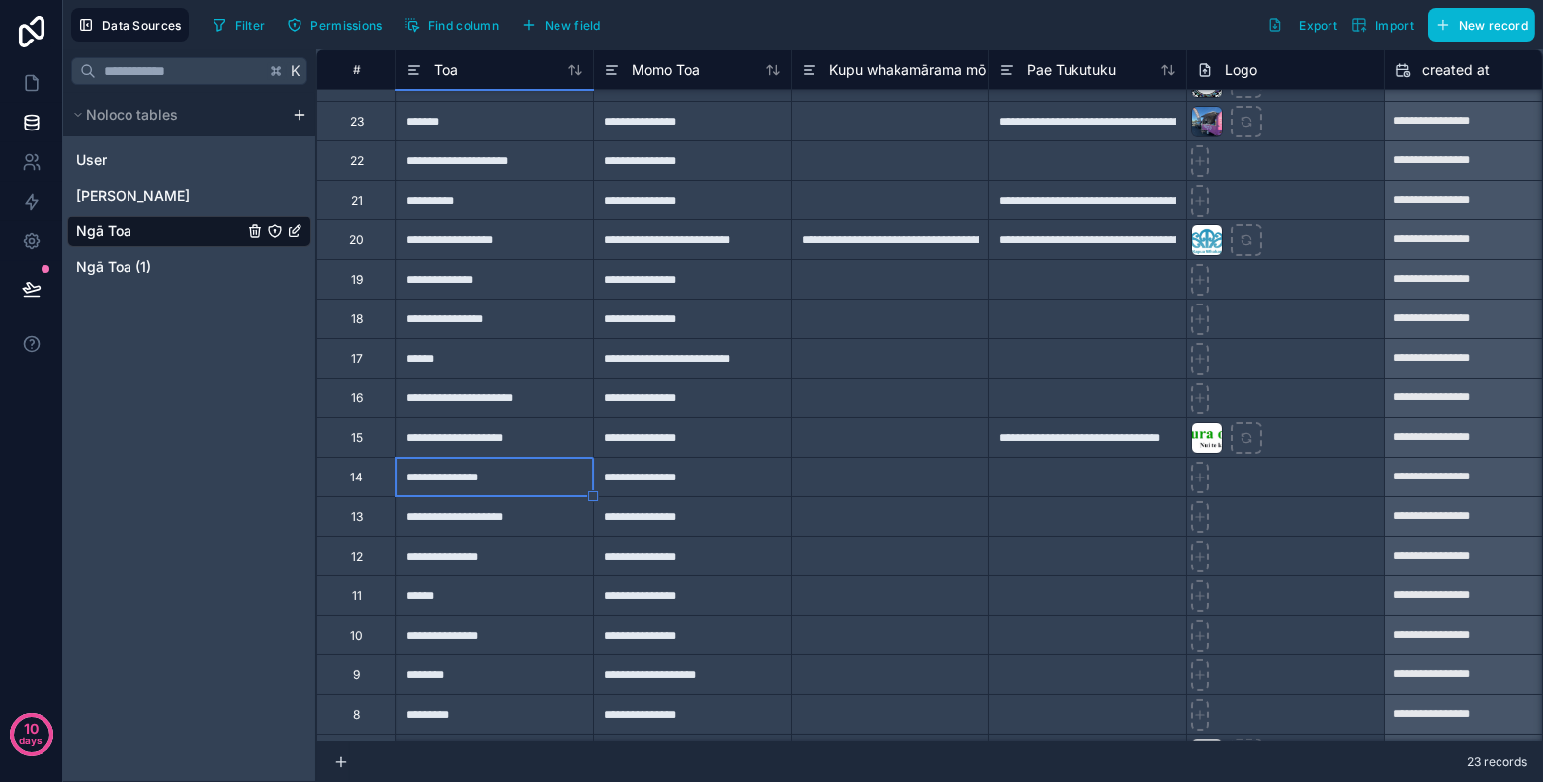
click at [1105, 478] on div at bounding box center [1087, 477] width 198 height 40
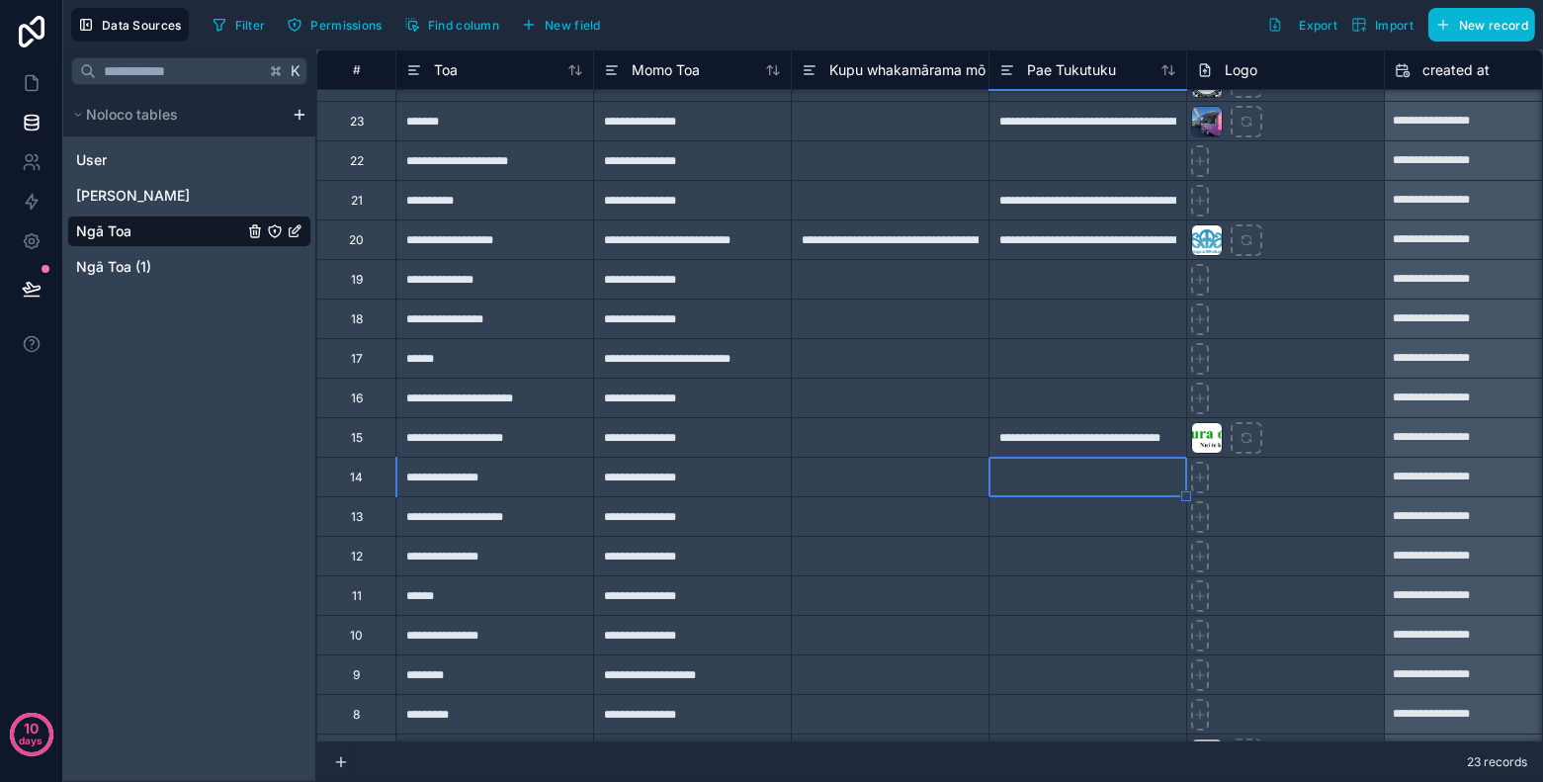
click at [1105, 478] on div at bounding box center [1087, 477] width 198 height 40
paste input "**********"
type input "**********"
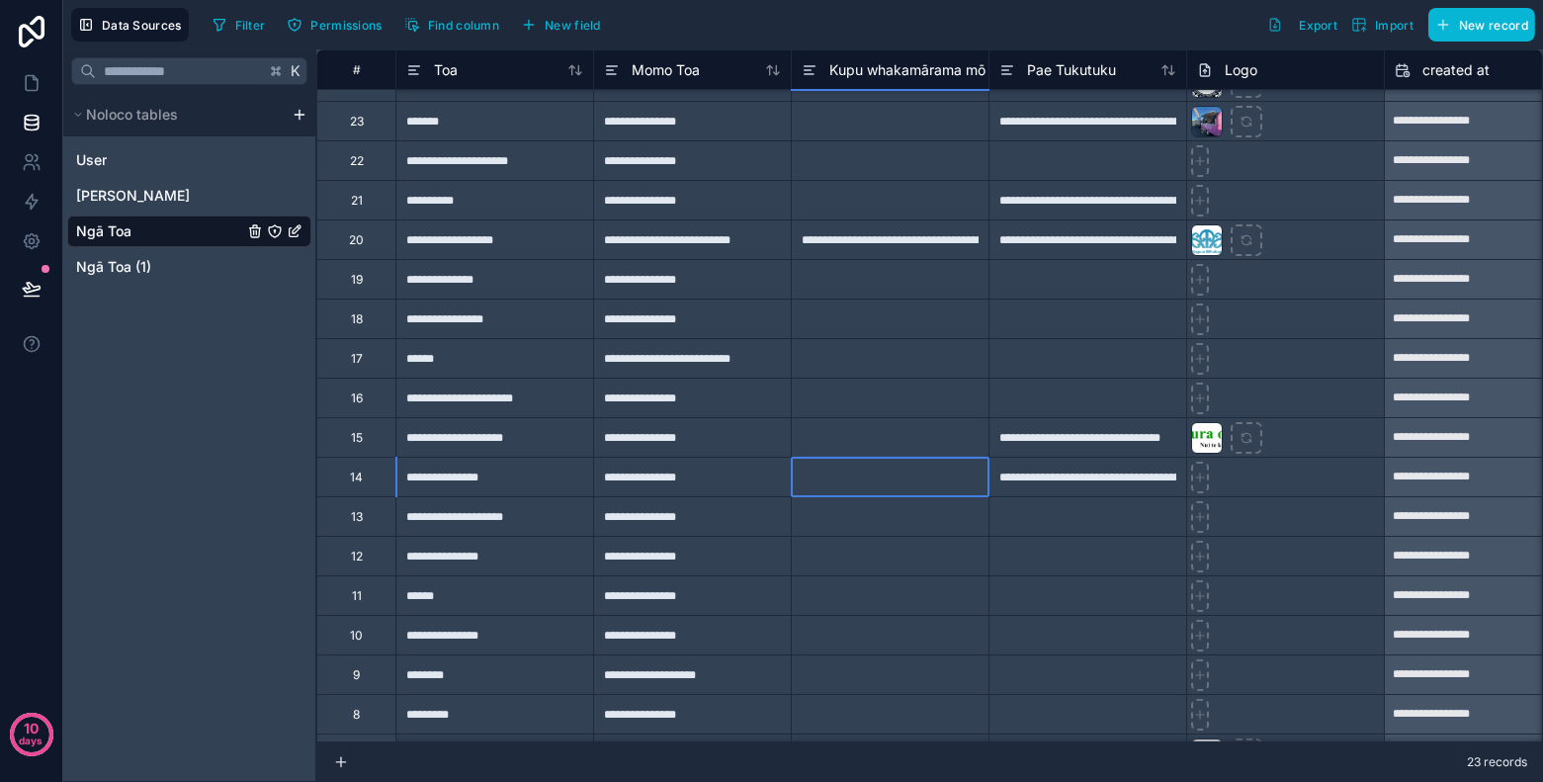
click at [861, 491] on div at bounding box center [890, 477] width 198 height 40
click at [1197, 477] on icon at bounding box center [1200, 477] width 14 height 14
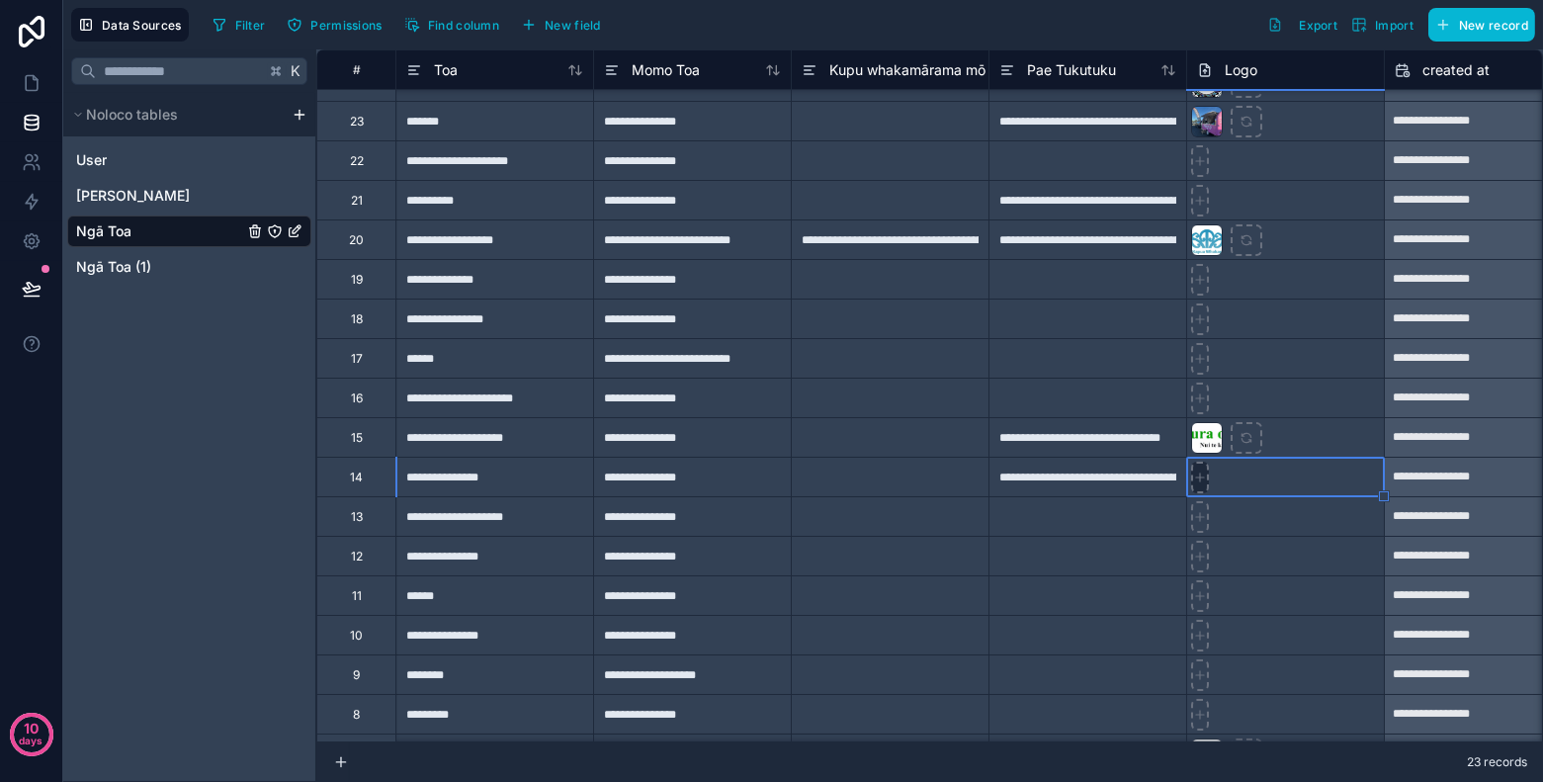
type input "**********"
click at [526, 511] on div "**********" at bounding box center [494, 516] width 198 height 40
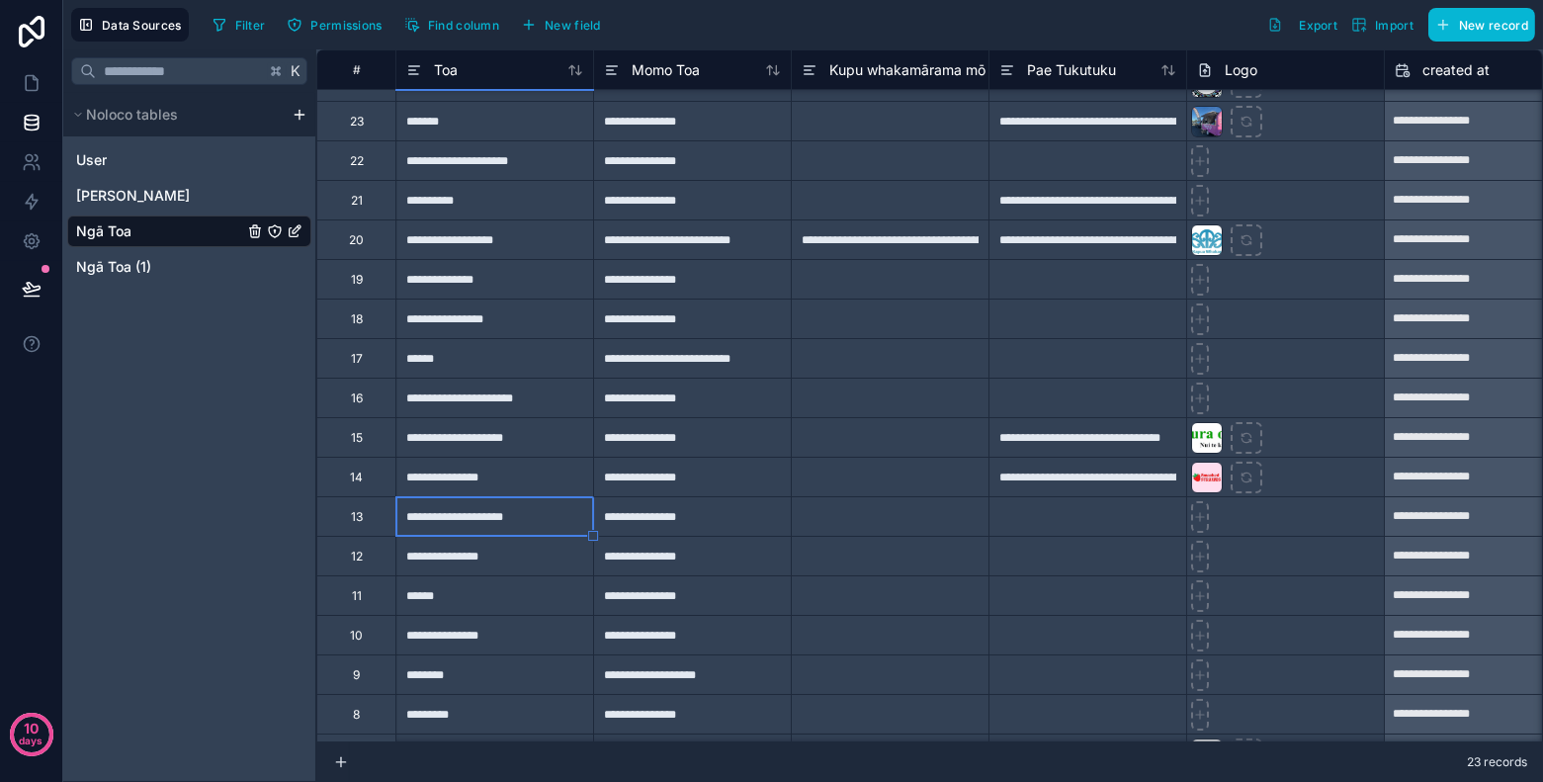
click at [1110, 514] on div at bounding box center [1087, 516] width 198 height 40
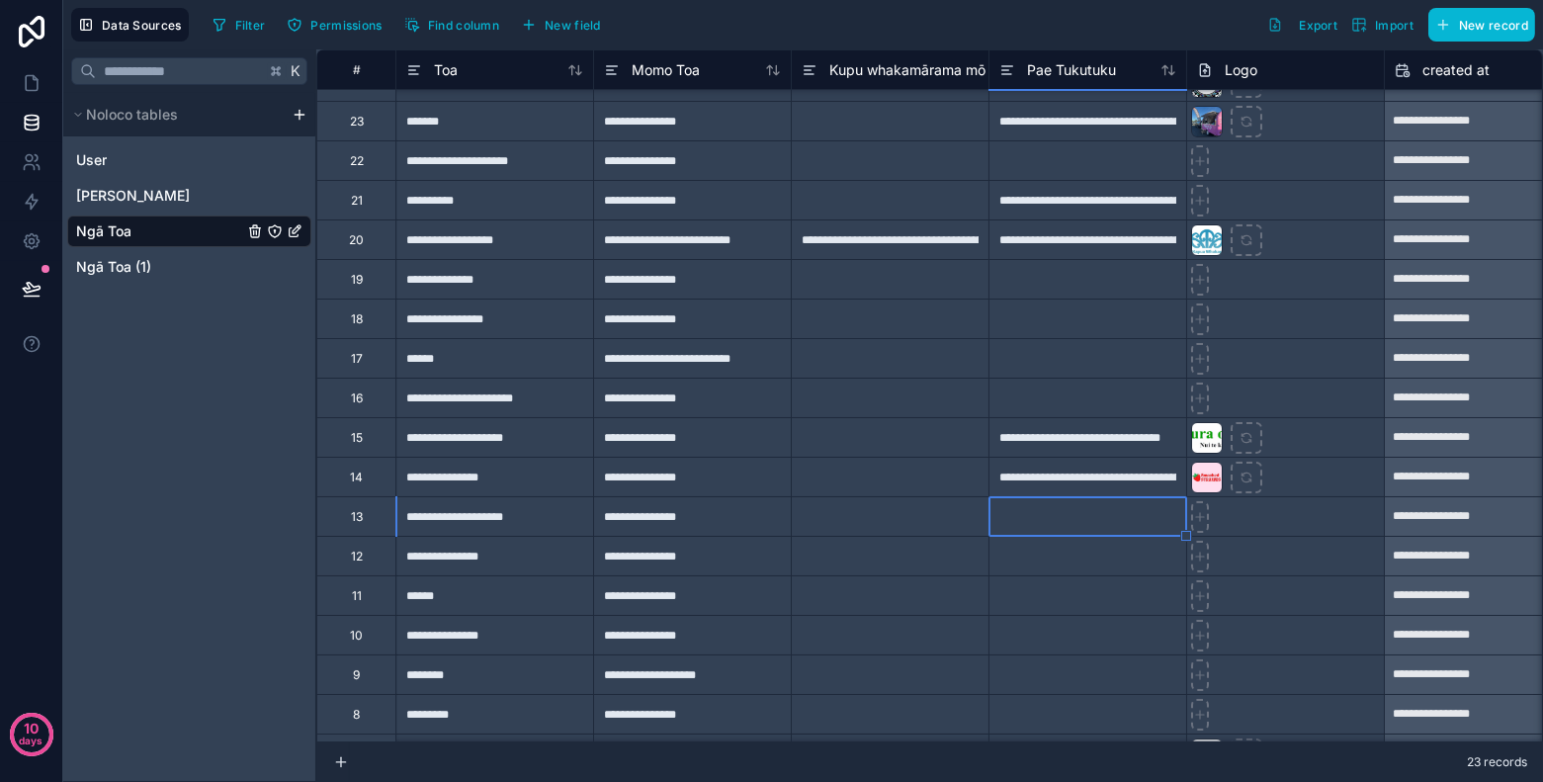
click at [1110, 514] on div at bounding box center [1087, 516] width 198 height 40
paste input "**********"
type input "**********"
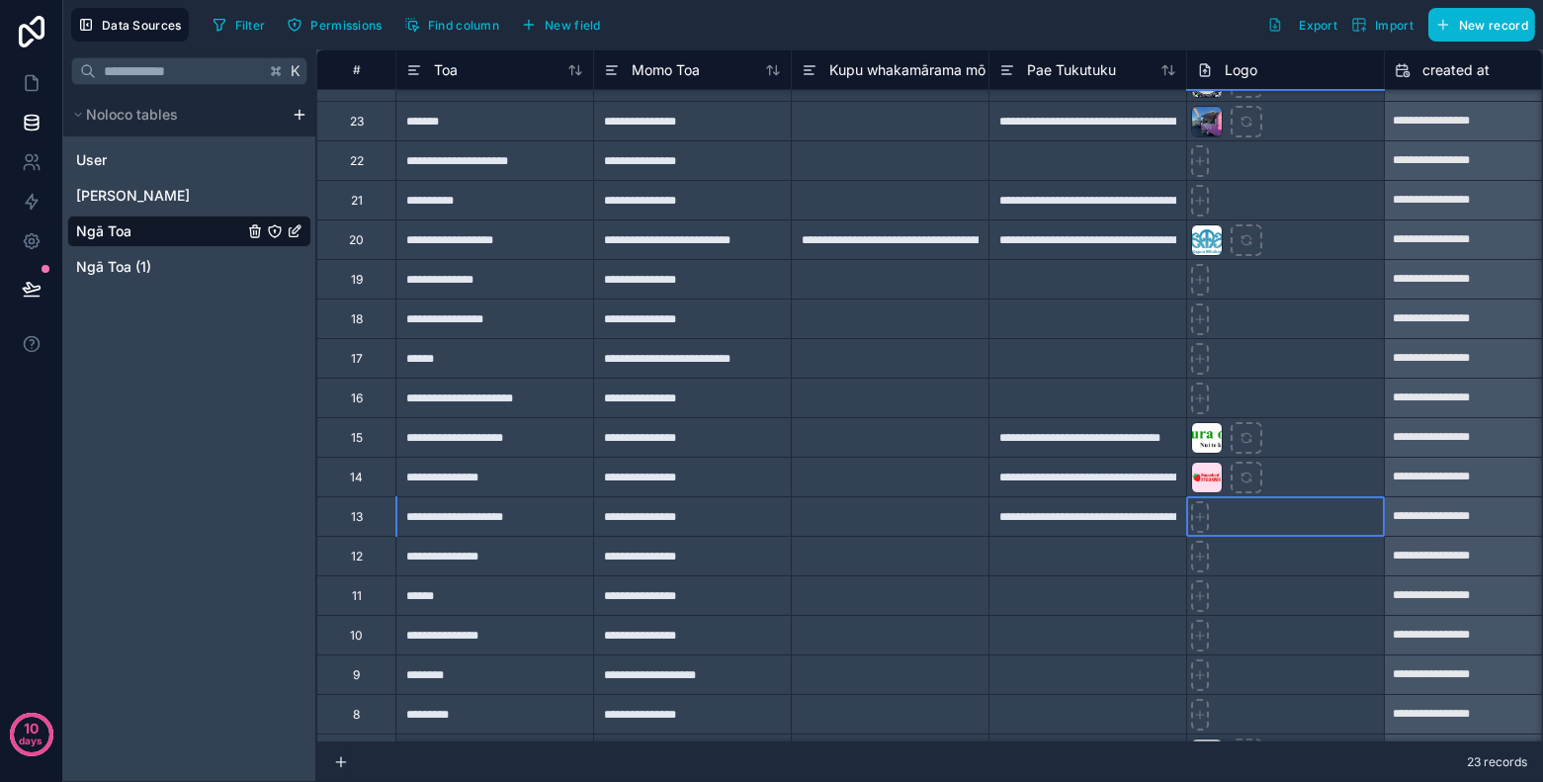
click at [1213, 513] on div at bounding box center [1285, 516] width 198 height 40
click at [1196, 517] on icon at bounding box center [1200, 517] width 8 height 0
type input "**********"
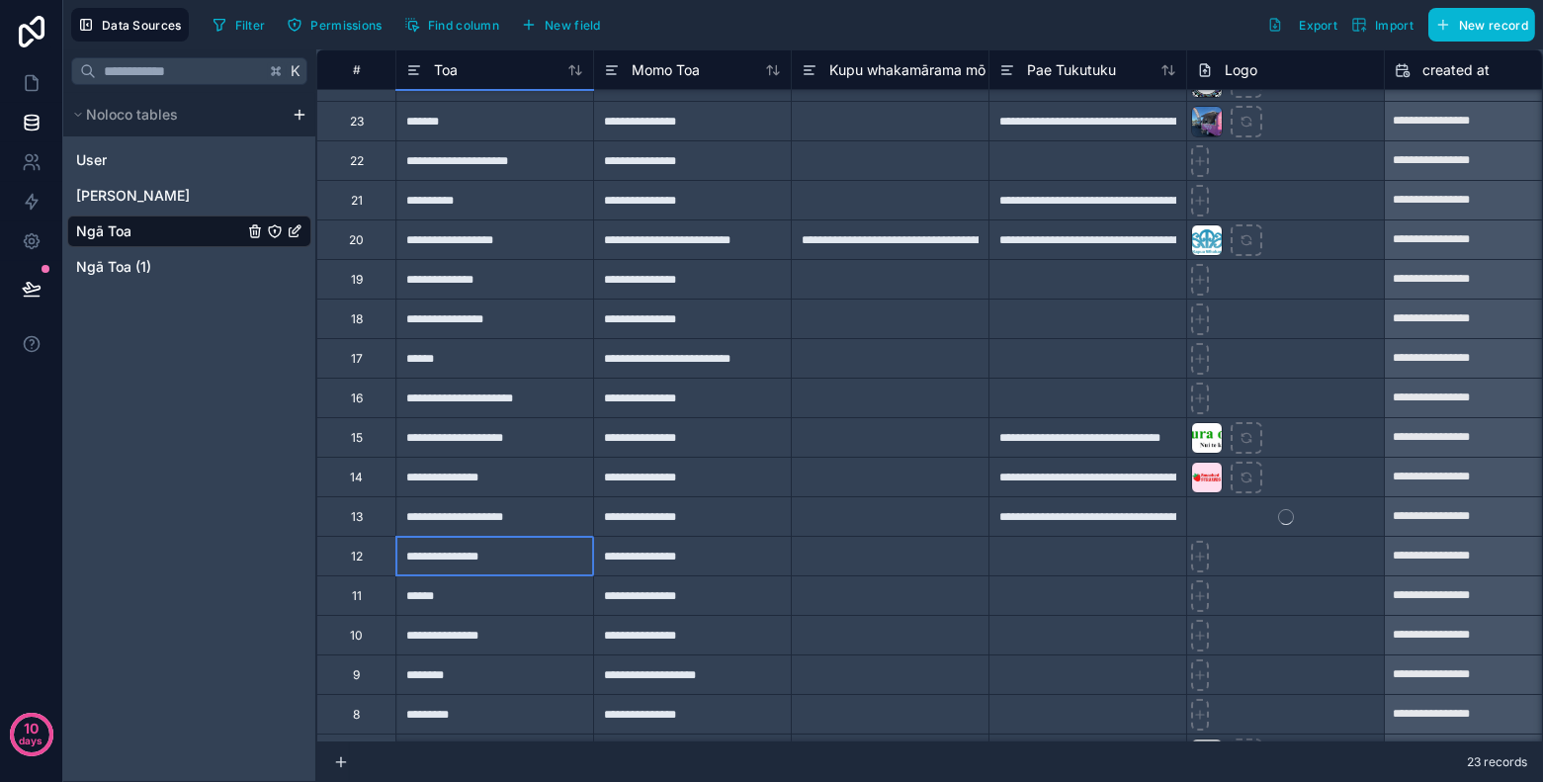
click at [535, 566] on div "**********" at bounding box center [494, 556] width 198 height 40
click at [1150, 561] on div at bounding box center [1087, 556] width 198 height 40
click at [467, 563] on div "**********" at bounding box center [494, 556] width 198 height 40
click at [1071, 559] on div "**********" at bounding box center [1087, 556] width 198 height 40
click at [533, 590] on div "******" at bounding box center [494, 595] width 198 height 40
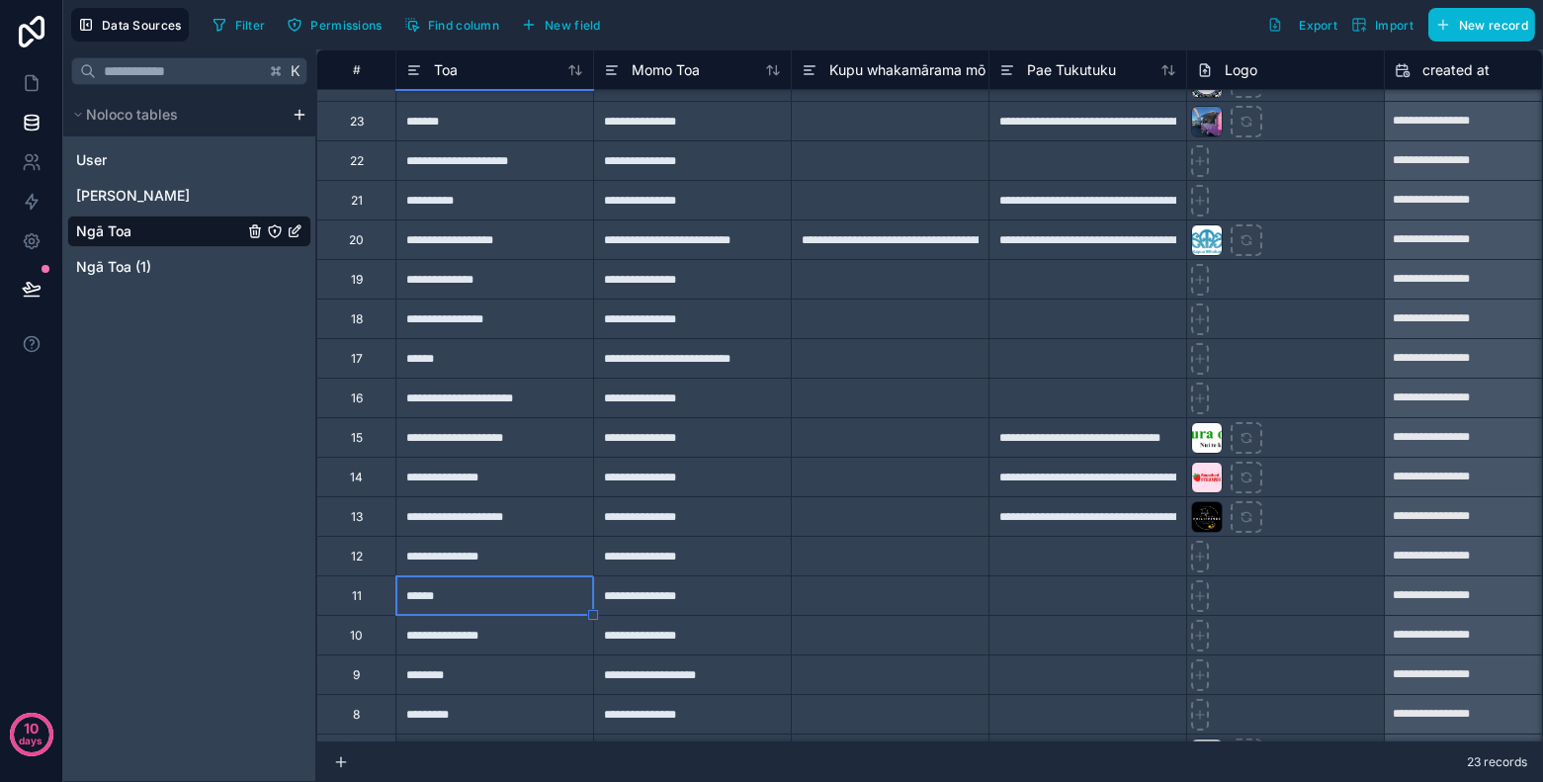
click at [1024, 607] on div at bounding box center [1087, 595] width 198 height 40
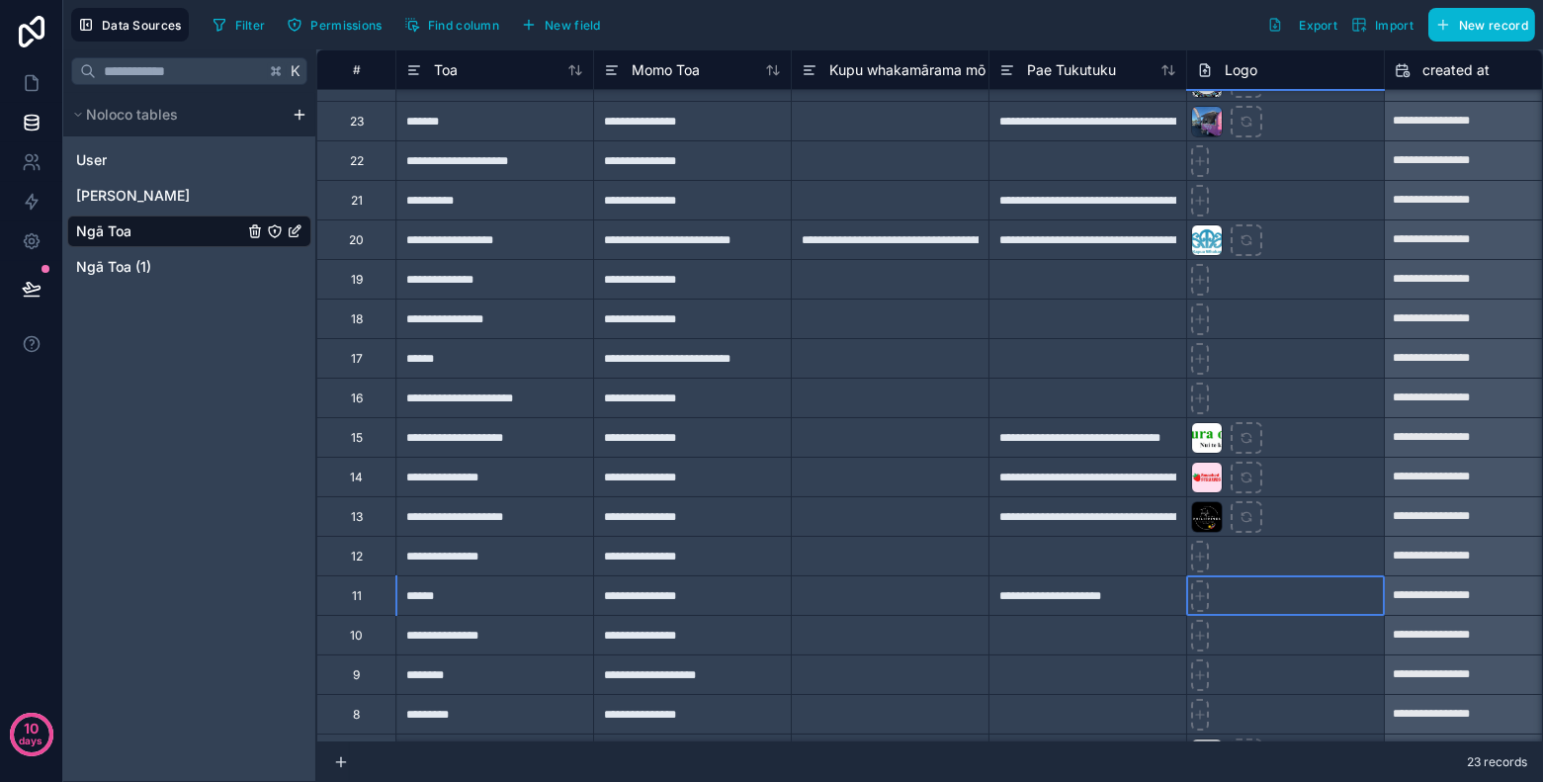
click at [1239, 594] on div at bounding box center [1285, 595] width 198 height 40
click at [1196, 601] on div at bounding box center [1200, 596] width 18 height 32
type input "**********"
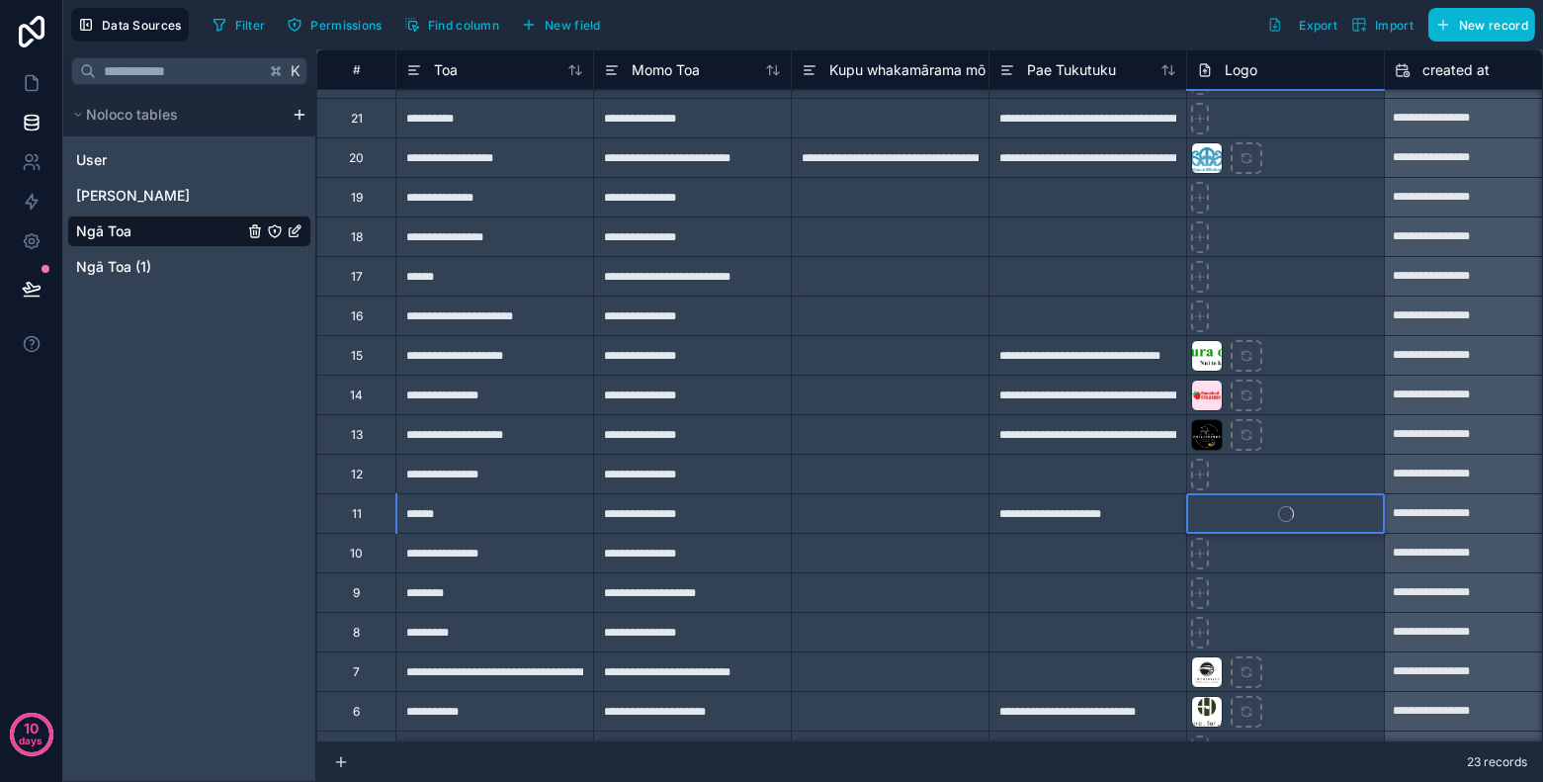
scroll to position [141, 0]
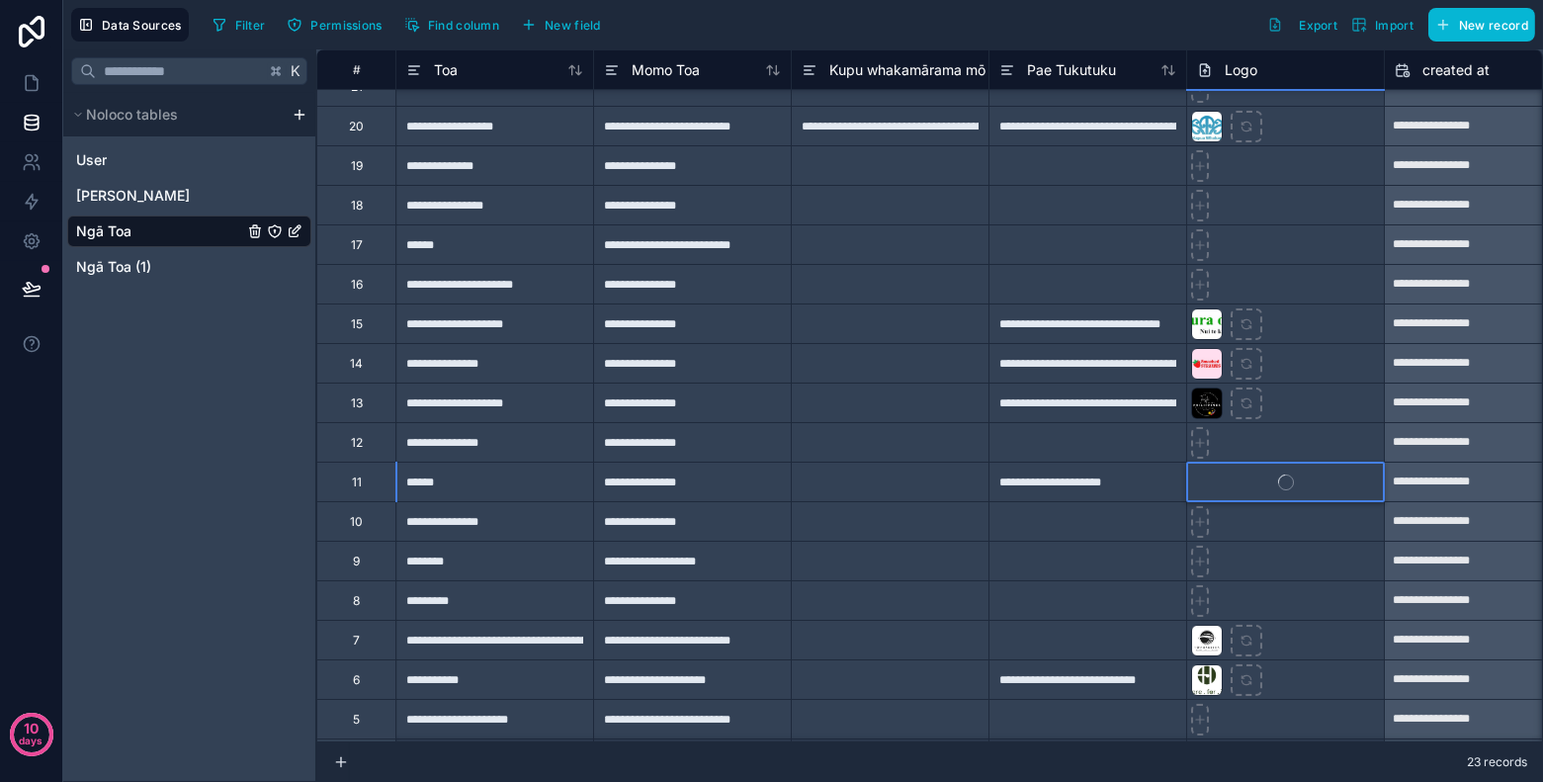
click at [478, 515] on div "**********" at bounding box center [494, 521] width 198 height 40
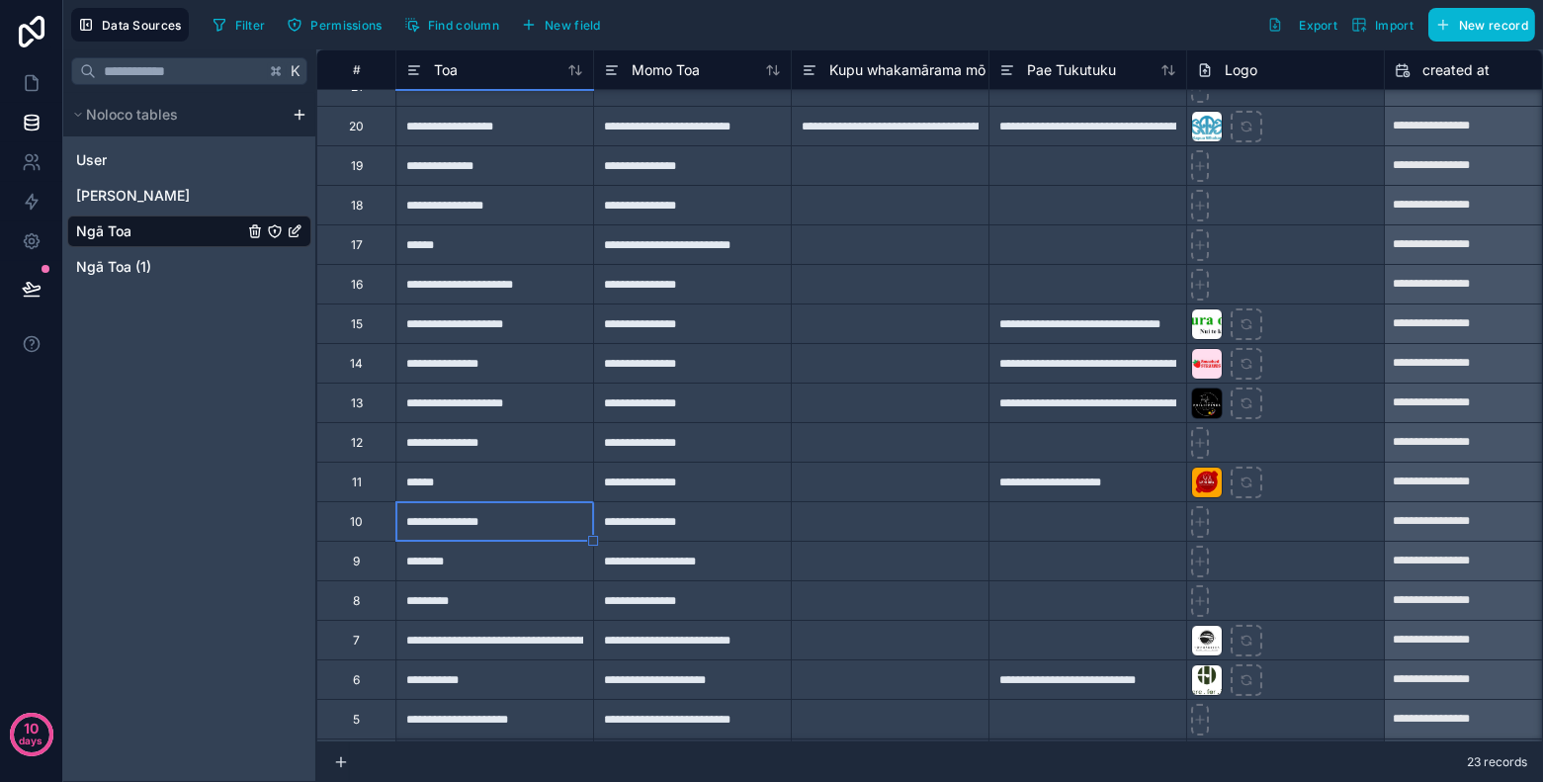
scroll to position [256, 0]
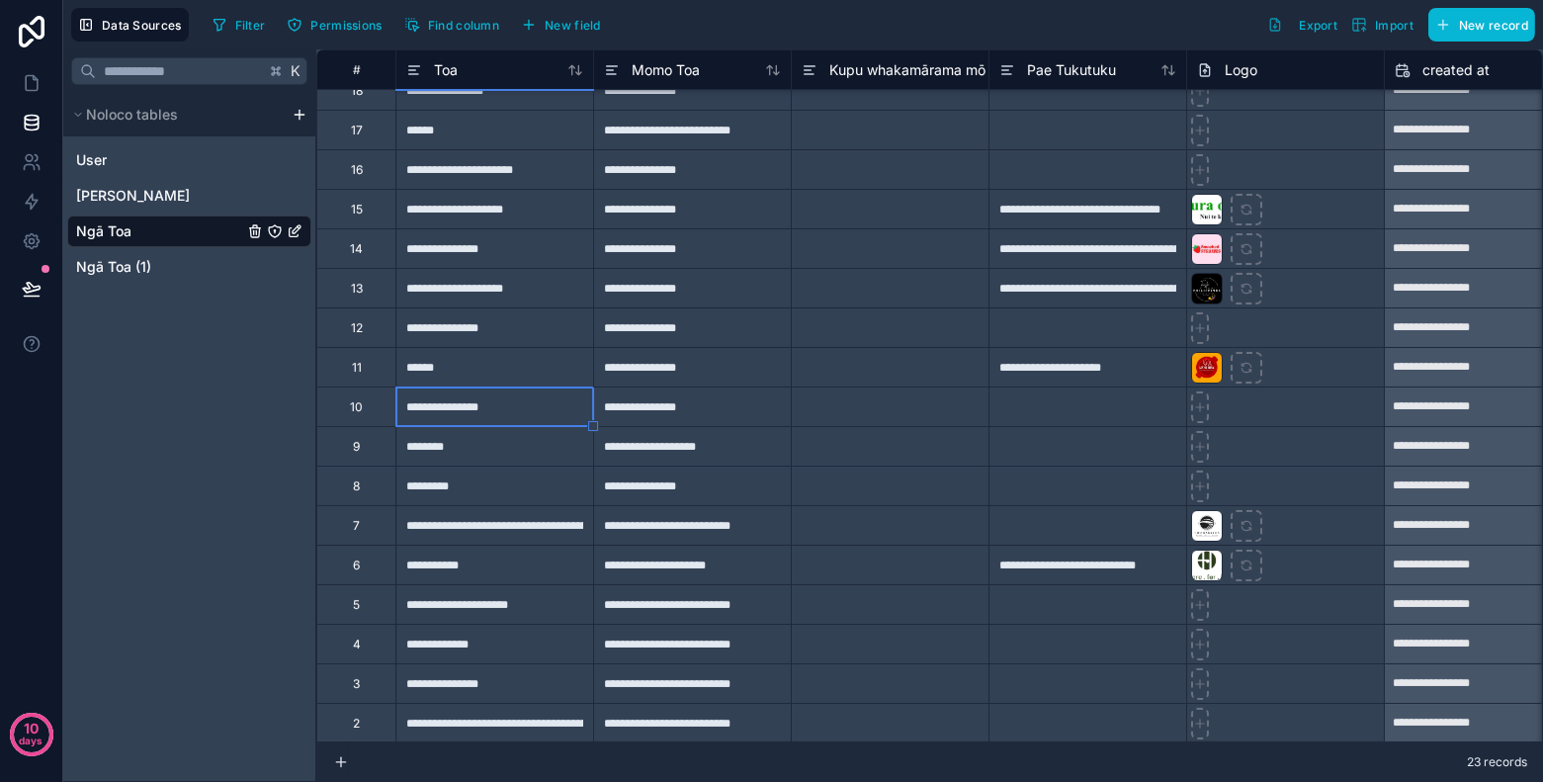
click at [724, 573] on div "**********" at bounding box center [692, 565] width 198 height 40
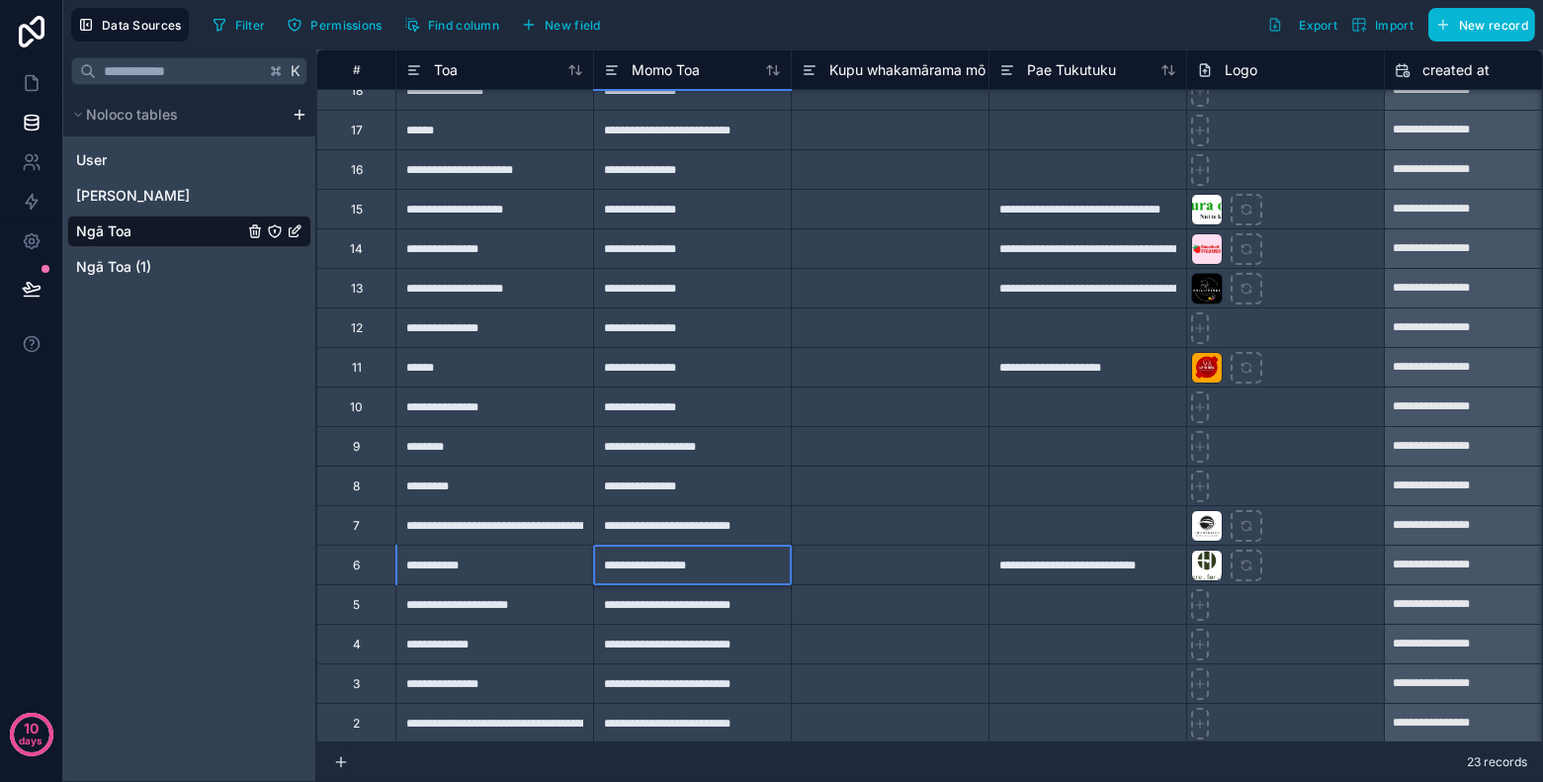
type input "**********"
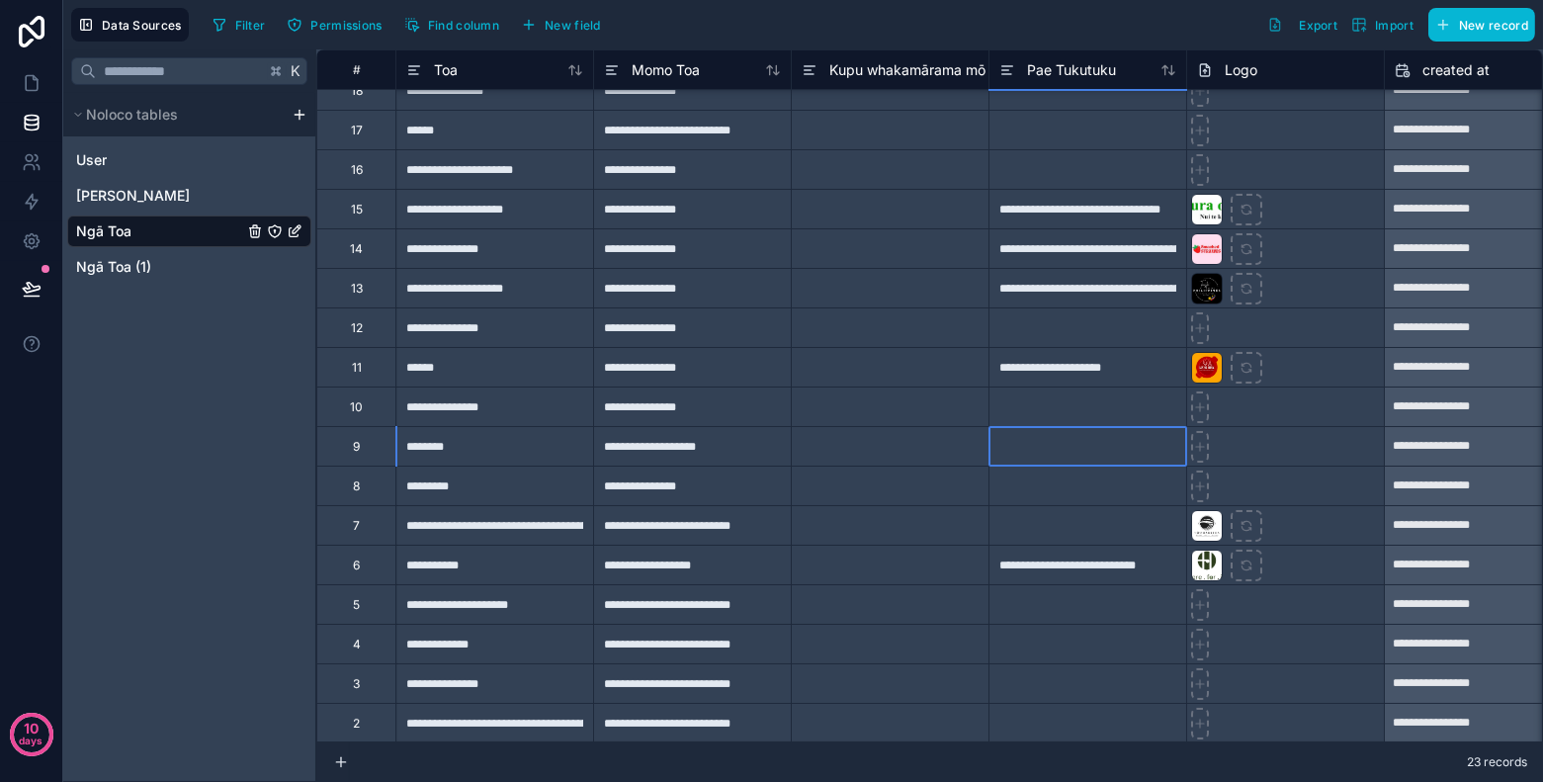
click at [1048, 450] on div at bounding box center [1087, 446] width 198 height 40
click at [1200, 409] on icon at bounding box center [1200, 407] width 14 height 14
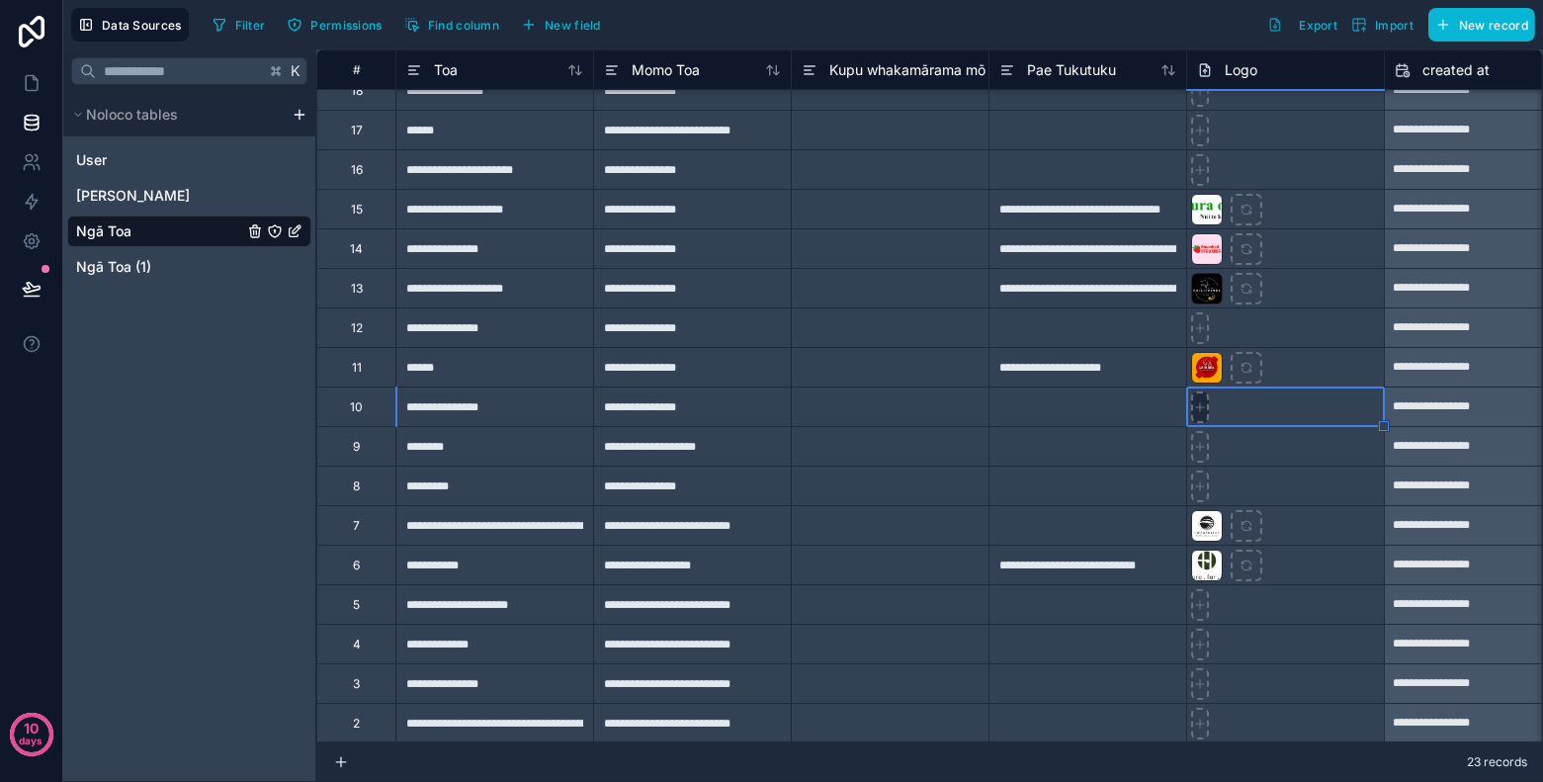
type input "**********"
click at [555, 443] on div "********" at bounding box center [494, 446] width 198 height 40
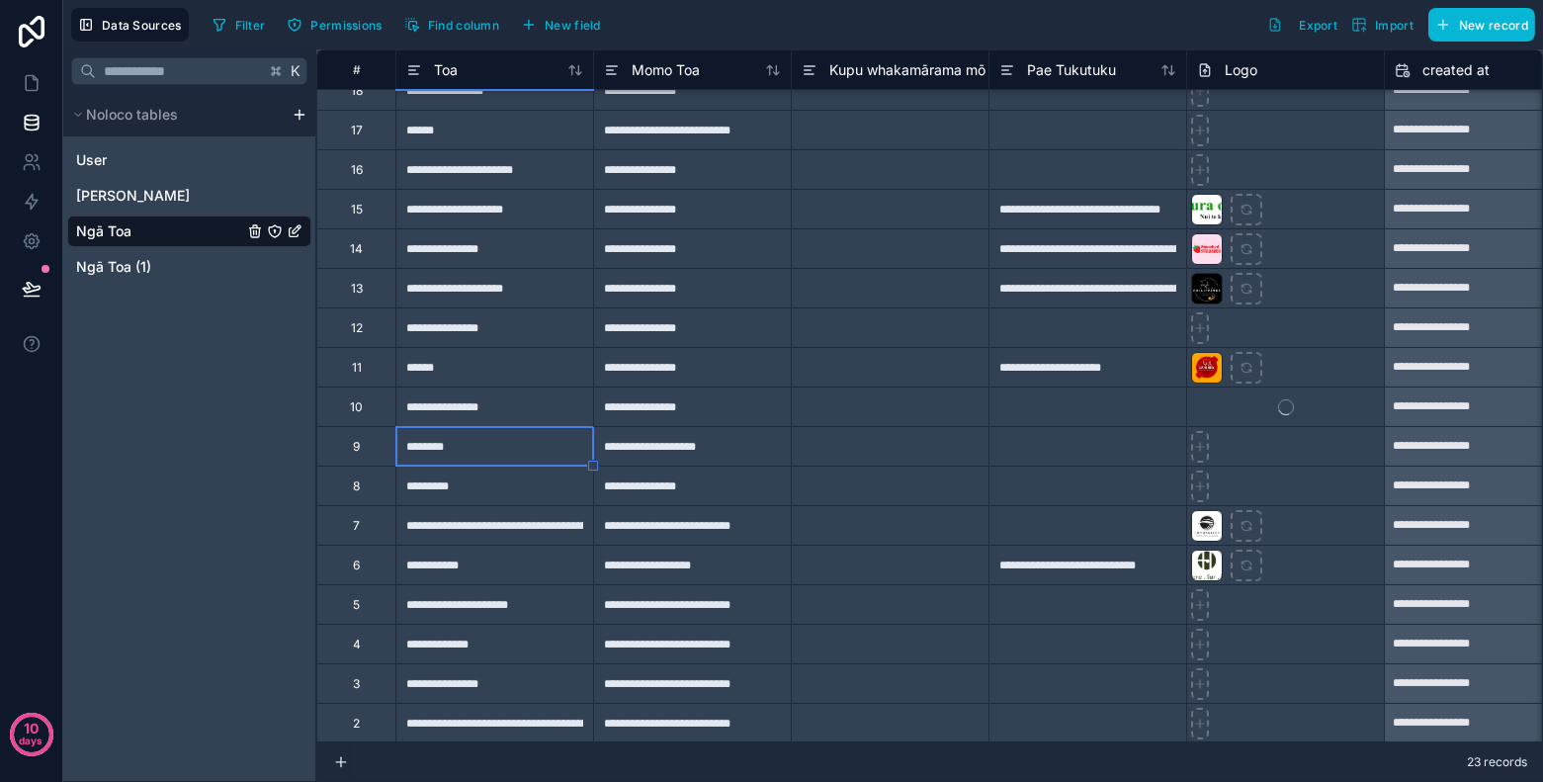
click at [471, 490] on div "*********" at bounding box center [494, 486] width 198 height 40
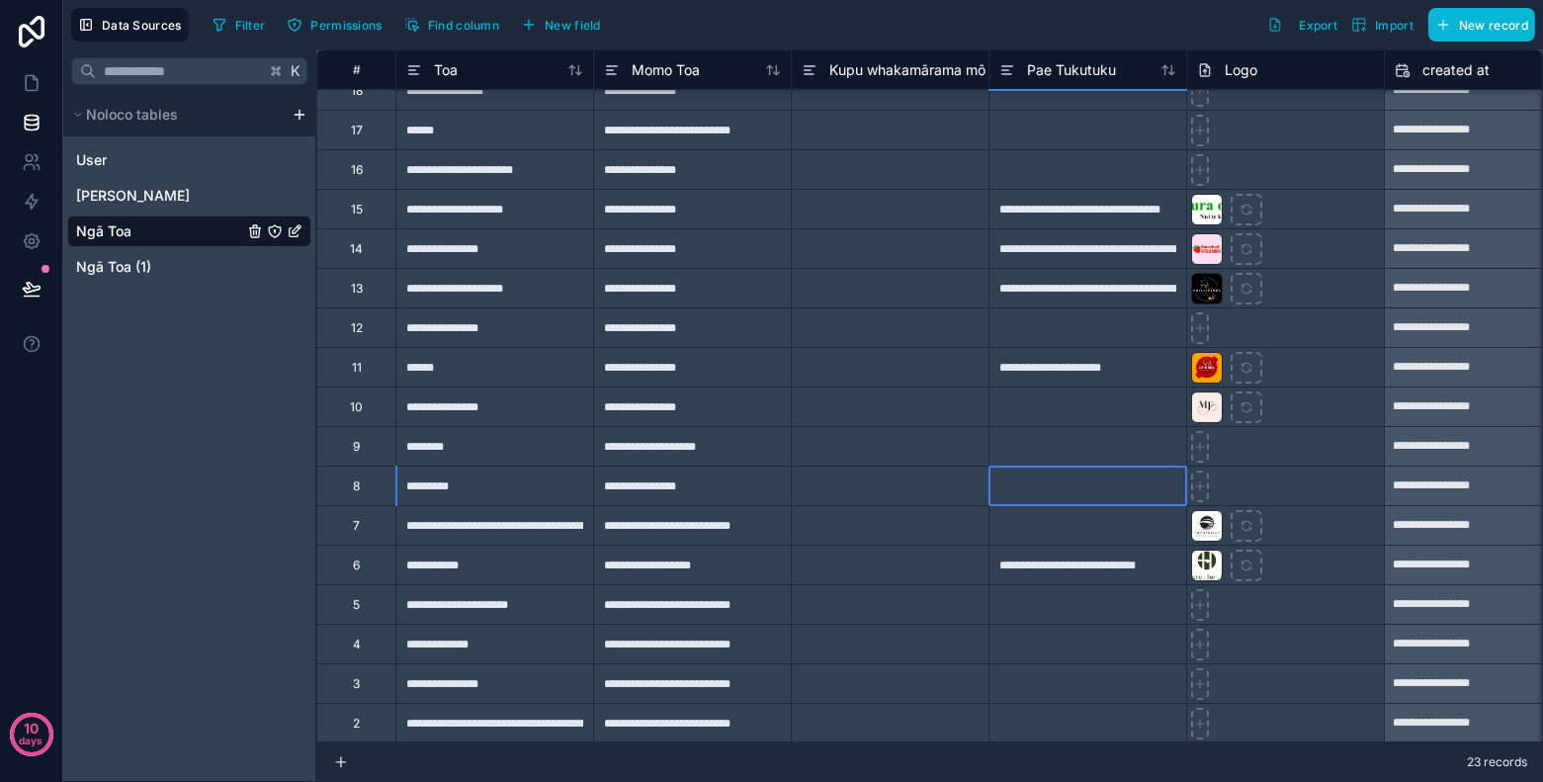
click at [1124, 488] on div at bounding box center [1087, 486] width 198 height 40
click at [1287, 485] on div at bounding box center [1285, 486] width 198 height 40
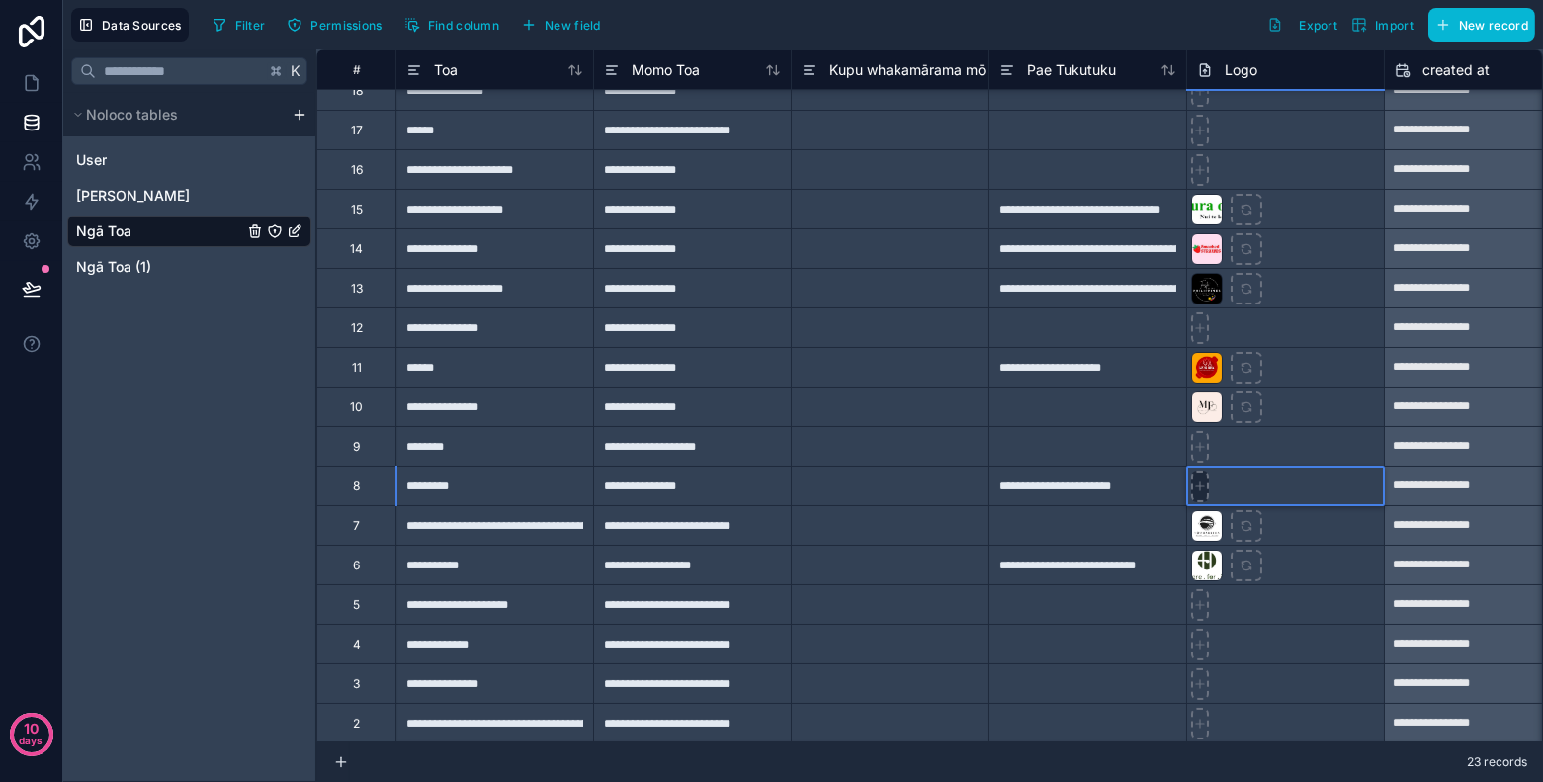
click at [1197, 481] on icon at bounding box center [1200, 486] width 14 height 14
type input "**********"
click at [536, 606] on div "**********" at bounding box center [494, 604] width 198 height 40
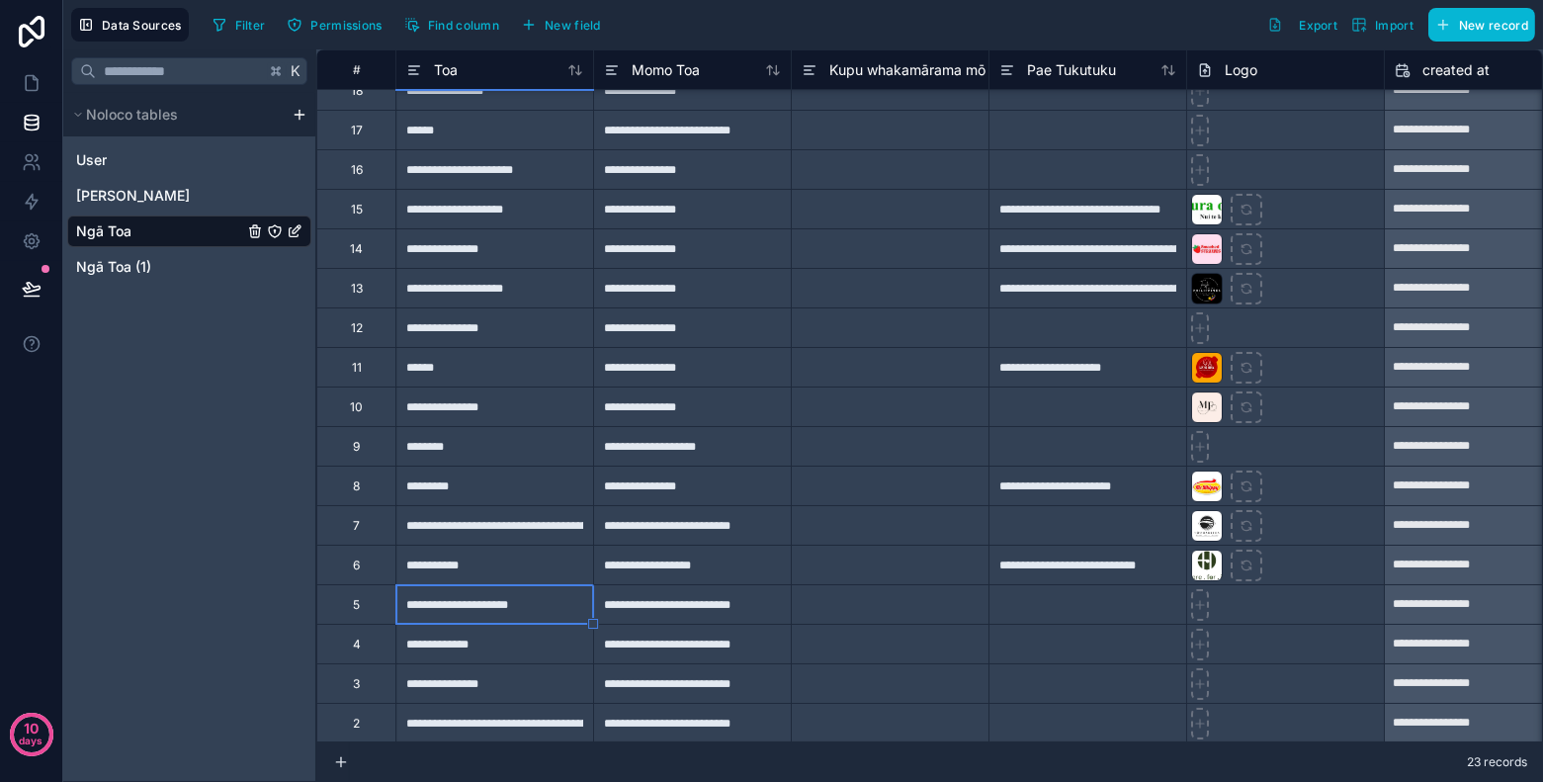
click at [531, 649] on div "**********" at bounding box center [494, 644] width 198 height 40
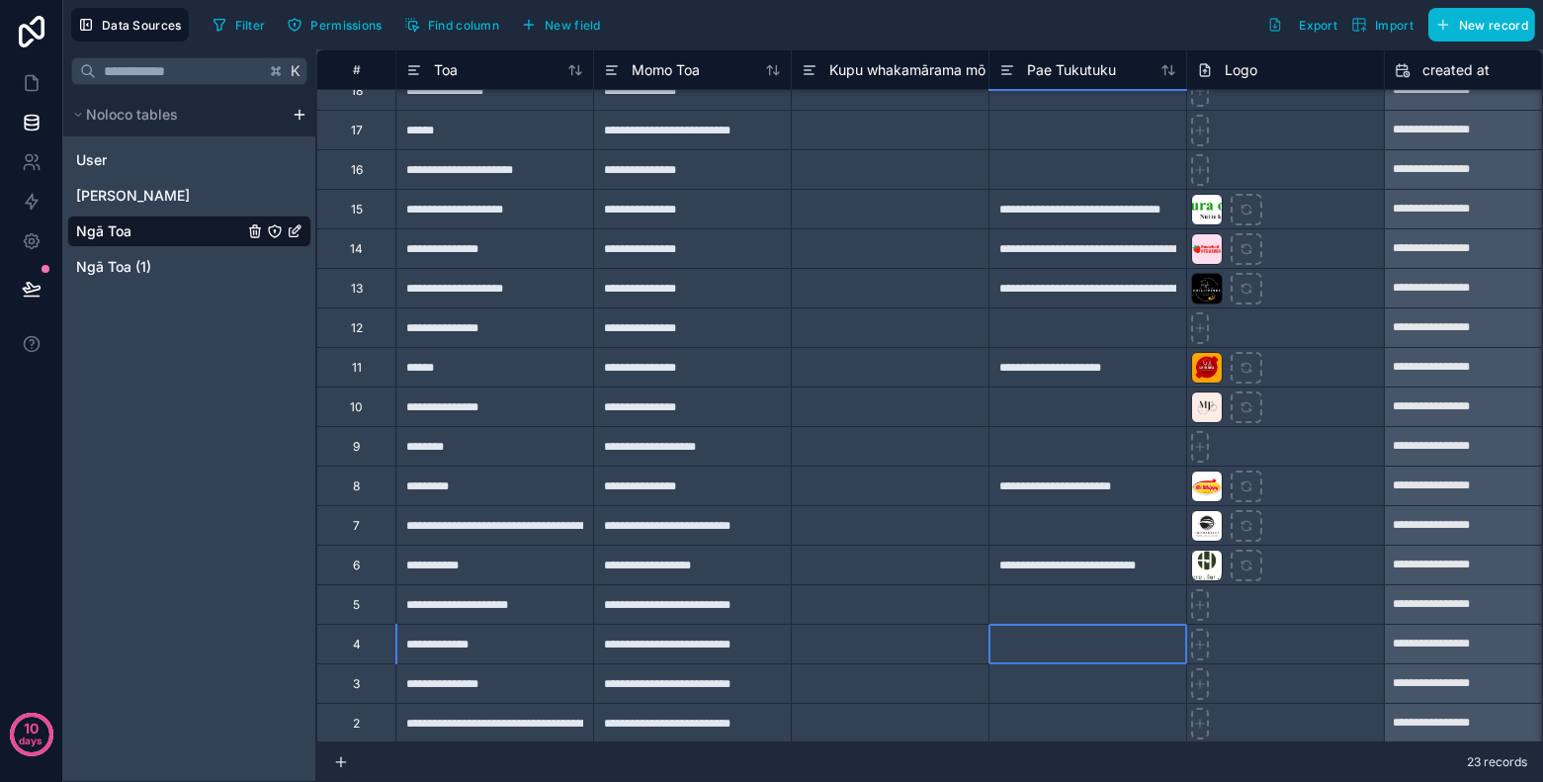
click at [1105, 647] on div at bounding box center [1087, 644] width 198 height 40
click at [484, 649] on div "**********" at bounding box center [494, 644] width 198 height 40
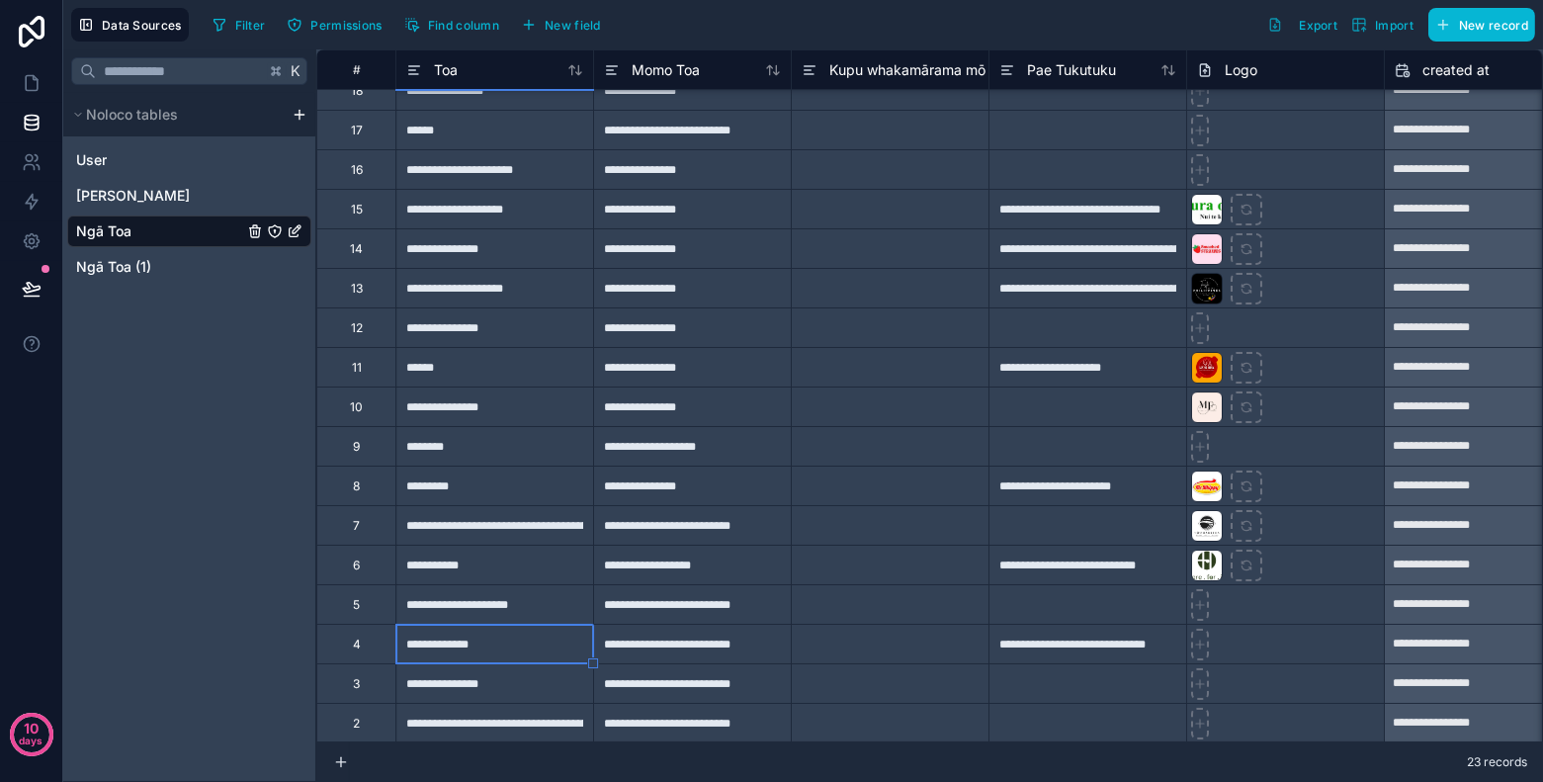
click at [484, 649] on div "**********" at bounding box center [494, 644] width 198 height 40
type input "**********"
click at [493, 644] on div "**********" at bounding box center [494, 644] width 198 height 40
type input "**********"
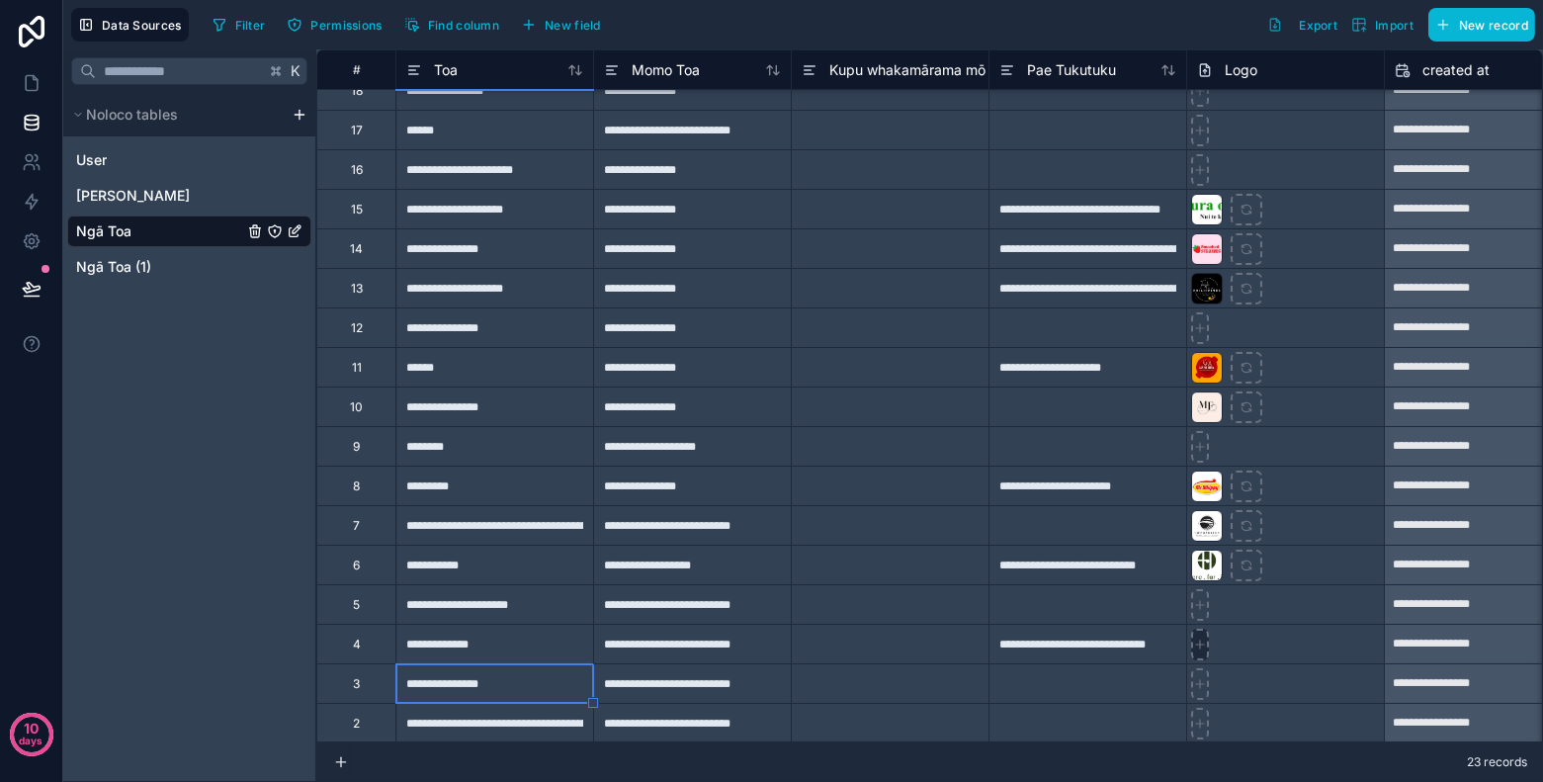
click at [1197, 644] on icon at bounding box center [1200, 644] width 14 height 14
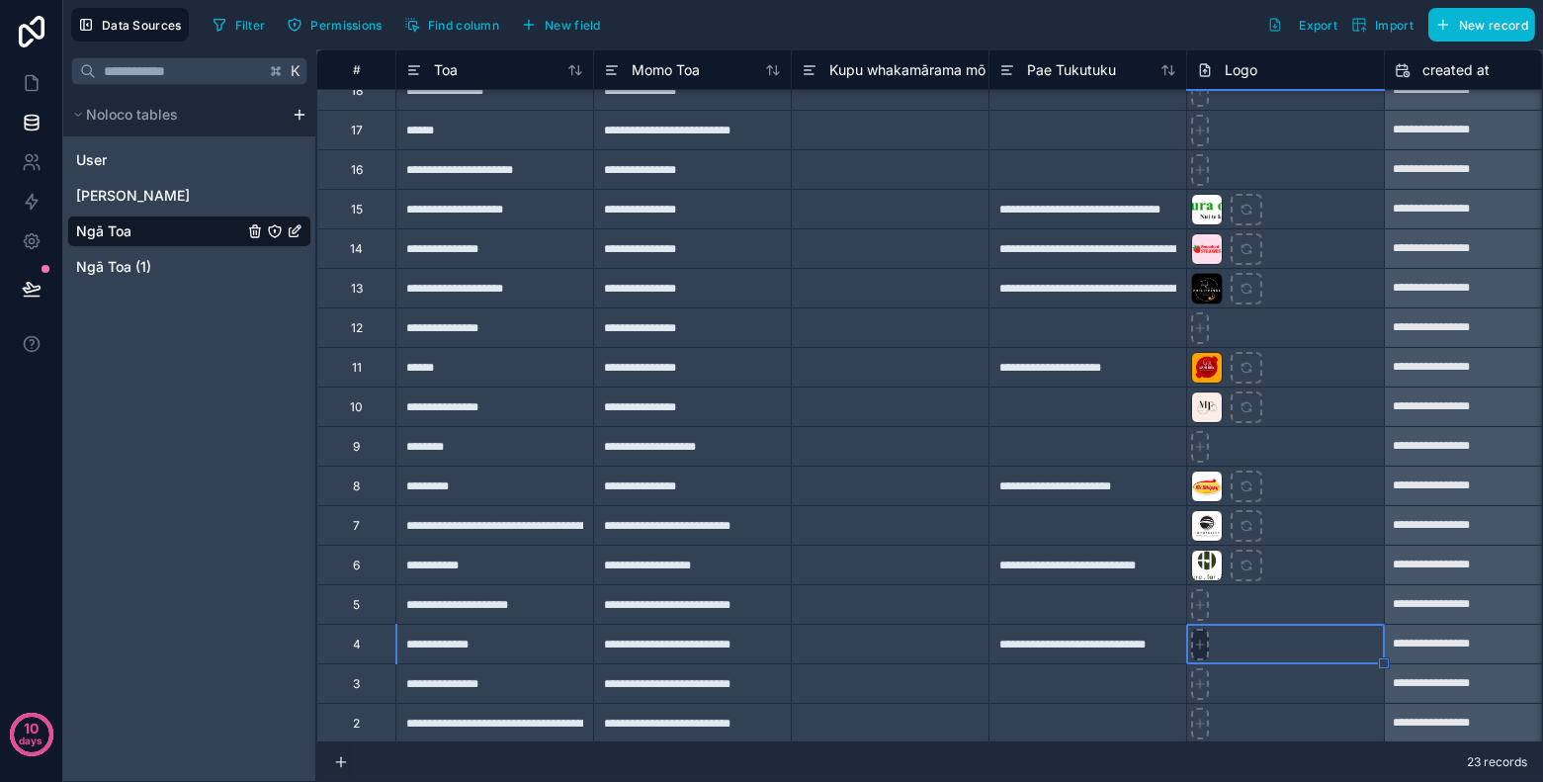
type input "**********"
click at [535, 683] on div "**********" at bounding box center [494, 683] width 198 height 40
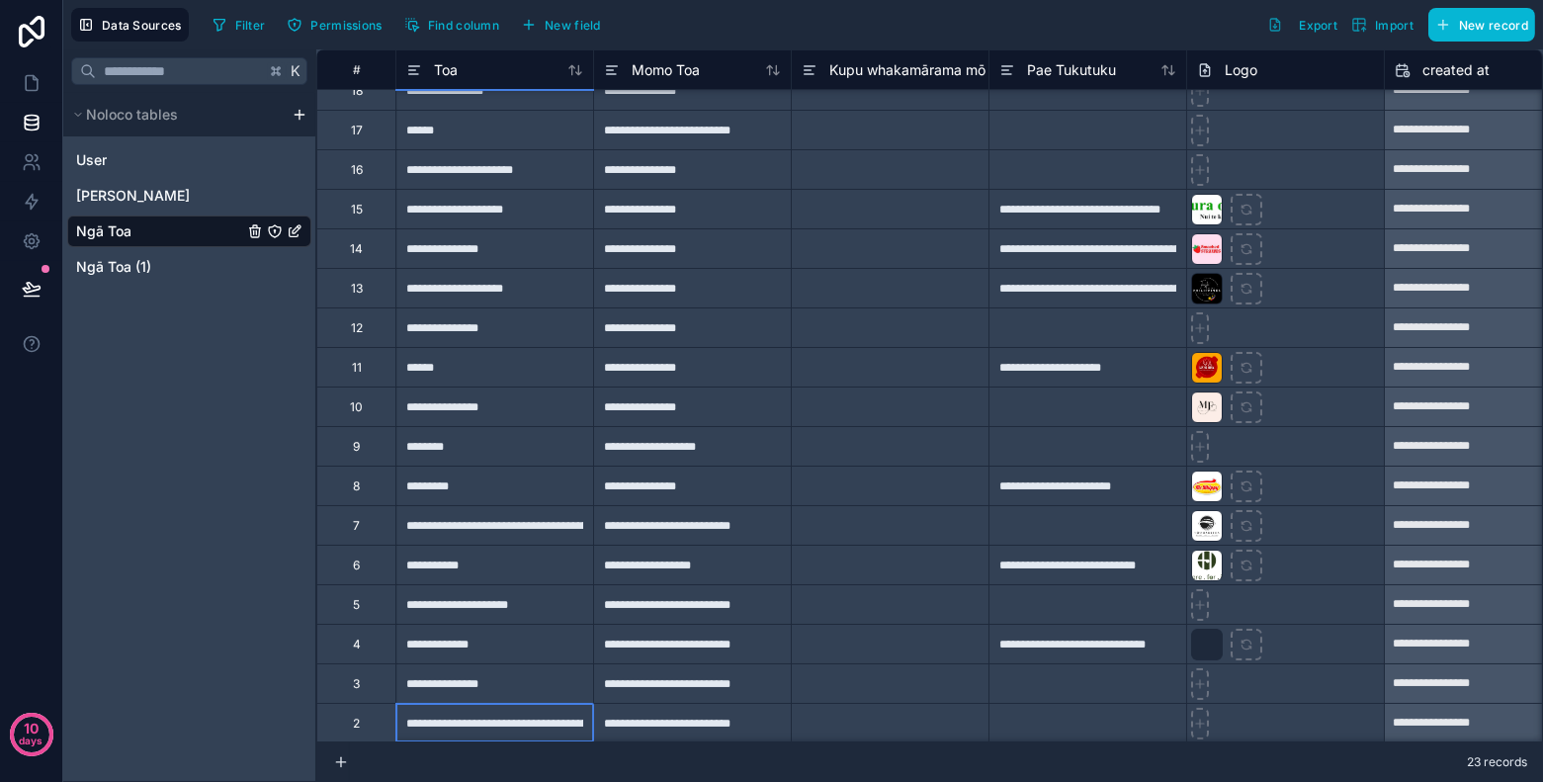
scroll to position [0, 0]
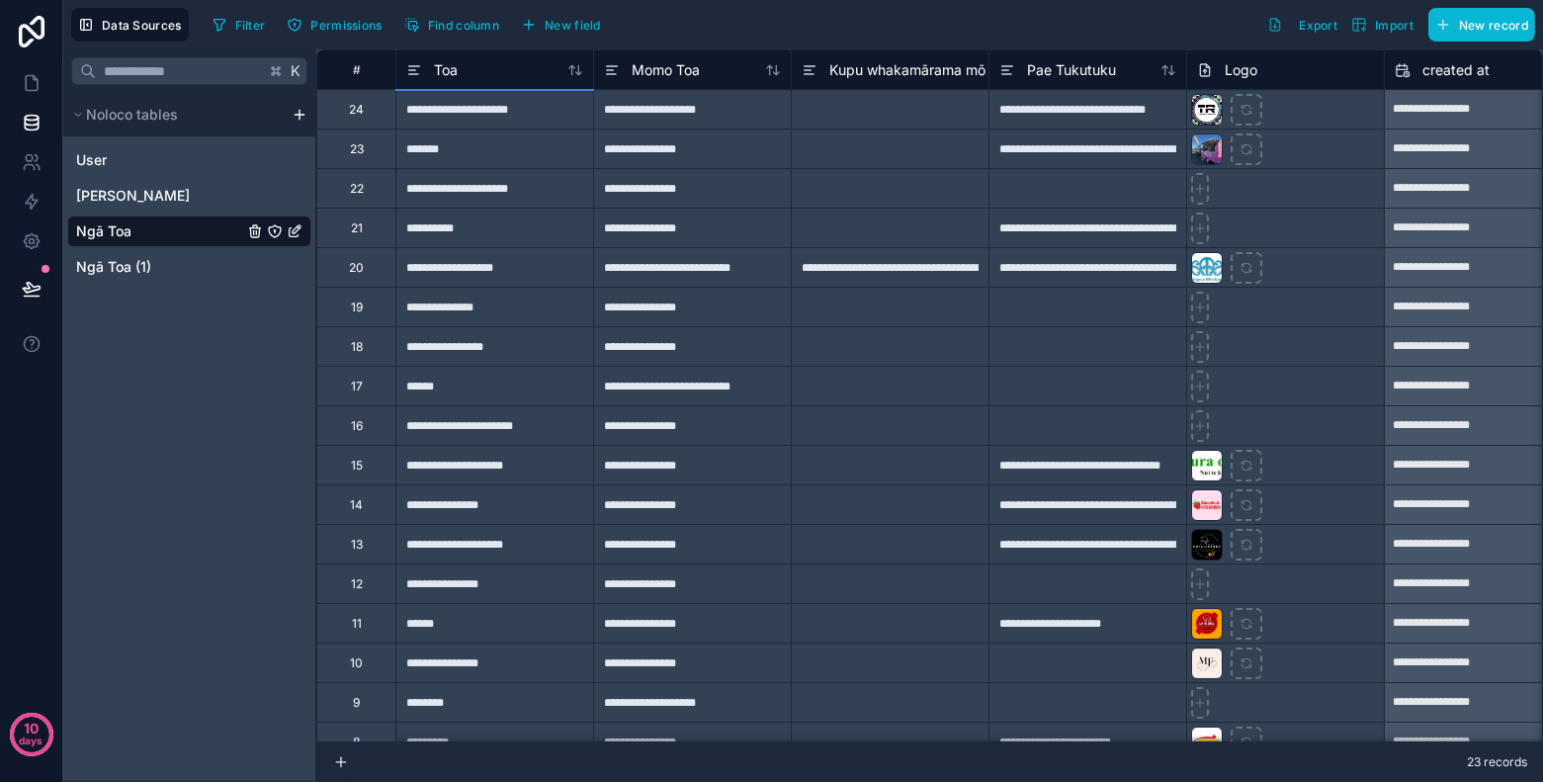
click at [567, 429] on div "**********" at bounding box center [494, 425] width 198 height 40
click at [23, 95] on link at bounding box center [31, 83] width 62 height 40
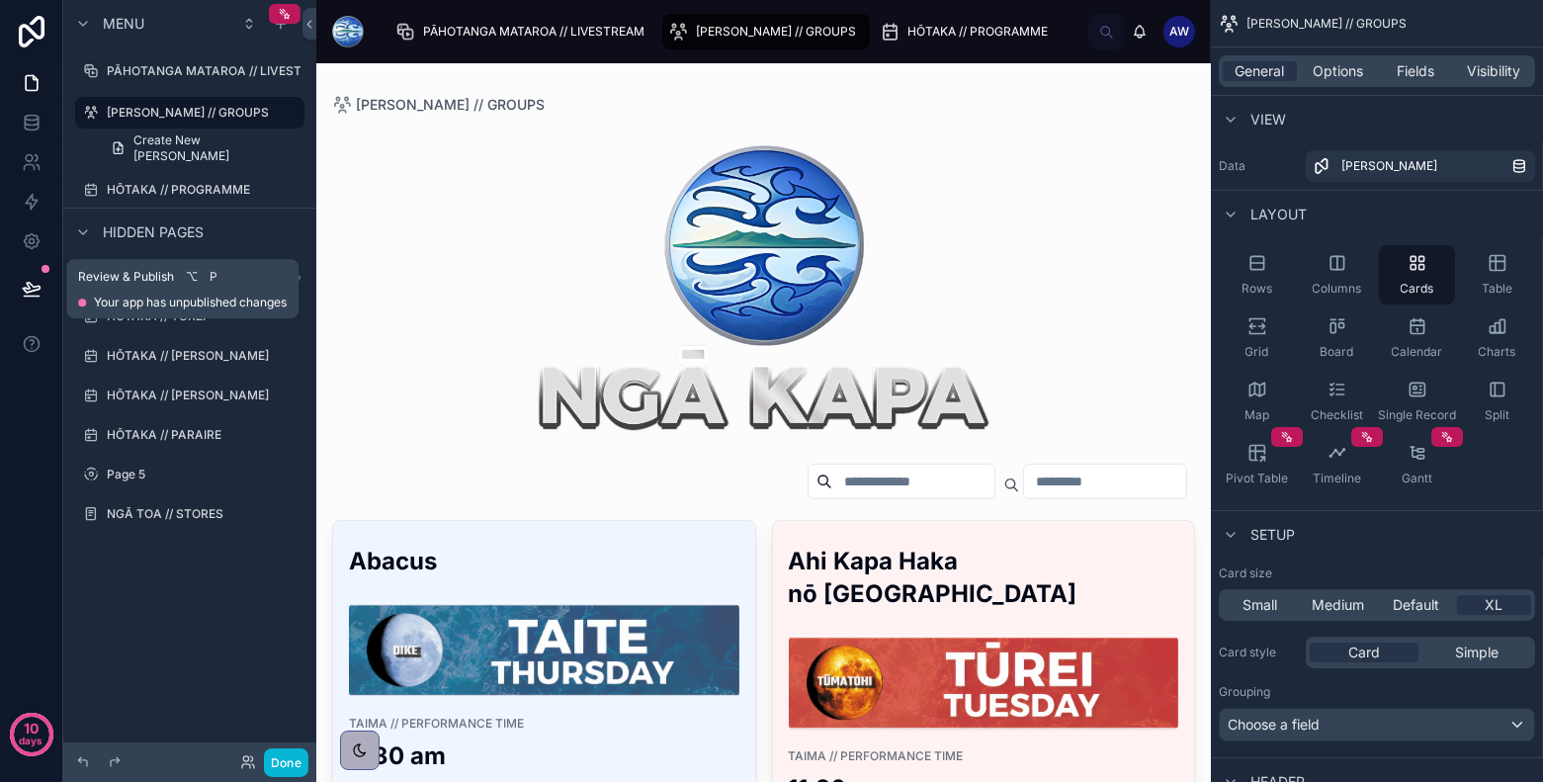
click at [42, 282] on button at bounding box center [31, 288] width 43 height 55
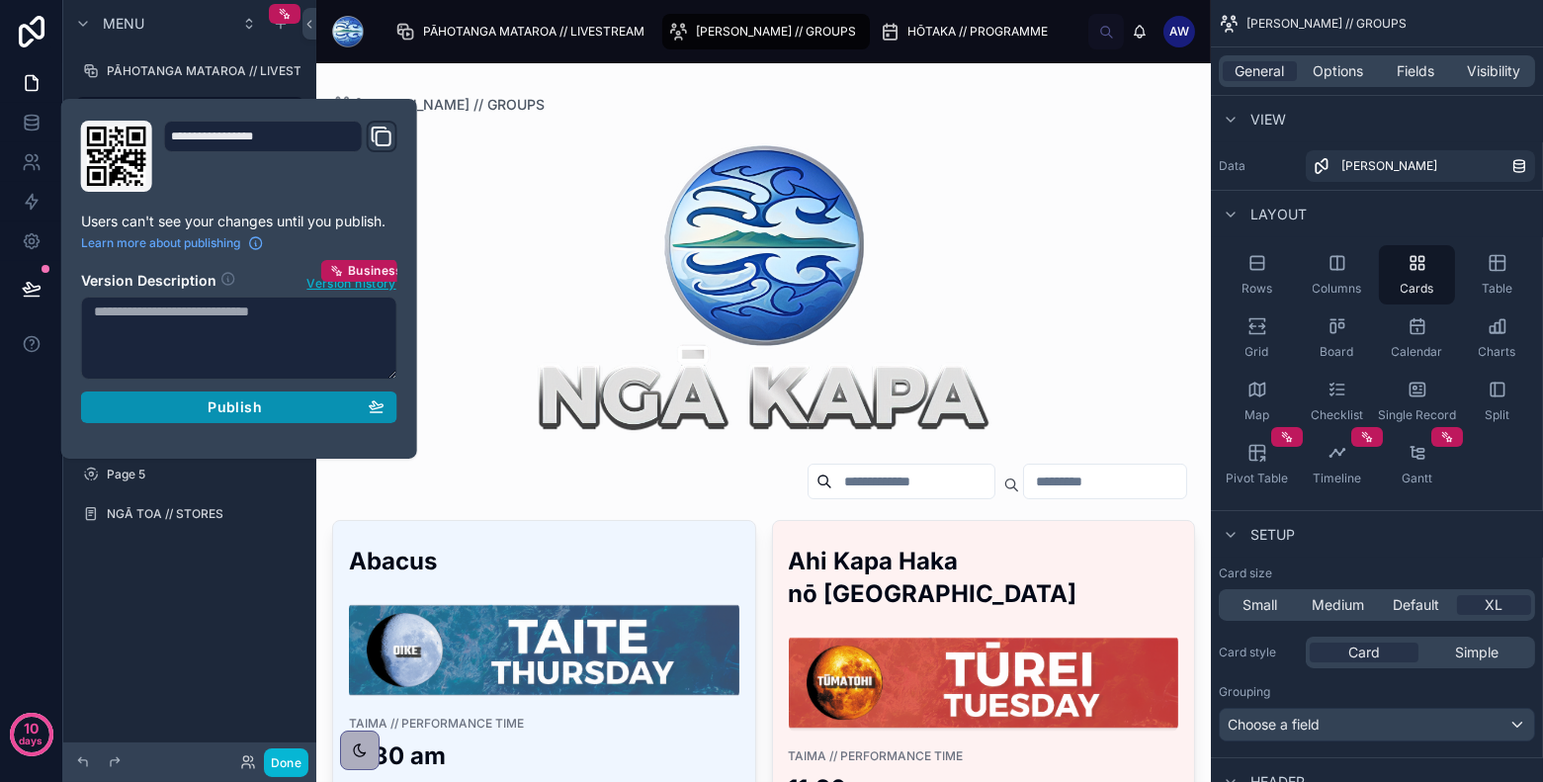
click at [208, 402] on span "Publish" at bounding box center [234, 407] width 53 height 18
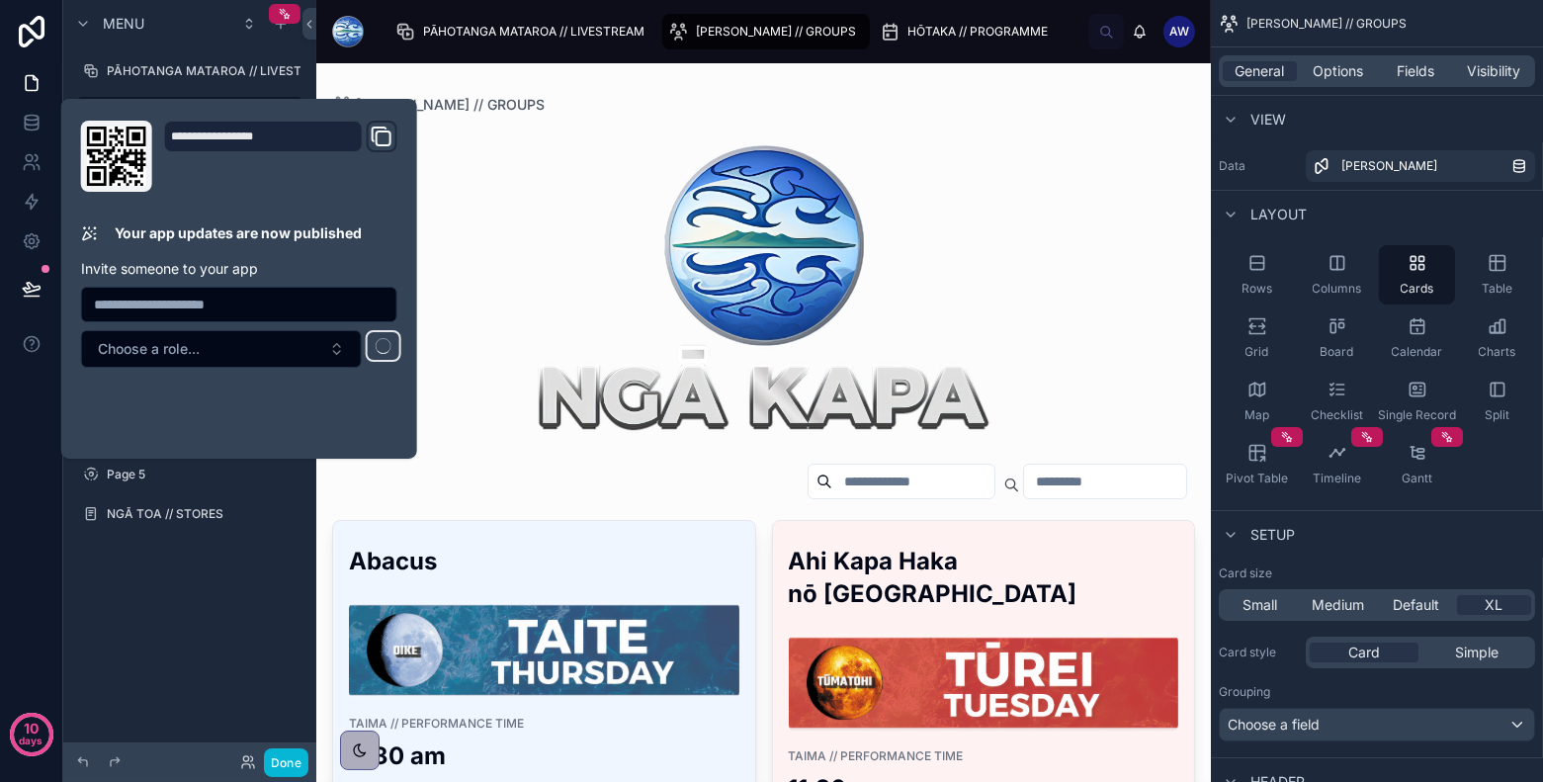
click at [227, 691] on div "Menu PĀHOTANGA MATAROA // LIVESTREAM NGĀ KAPA // GROUPS Create New Ngā Kapa HŌT…" at bounding box center [189, 379] width 253 height 758
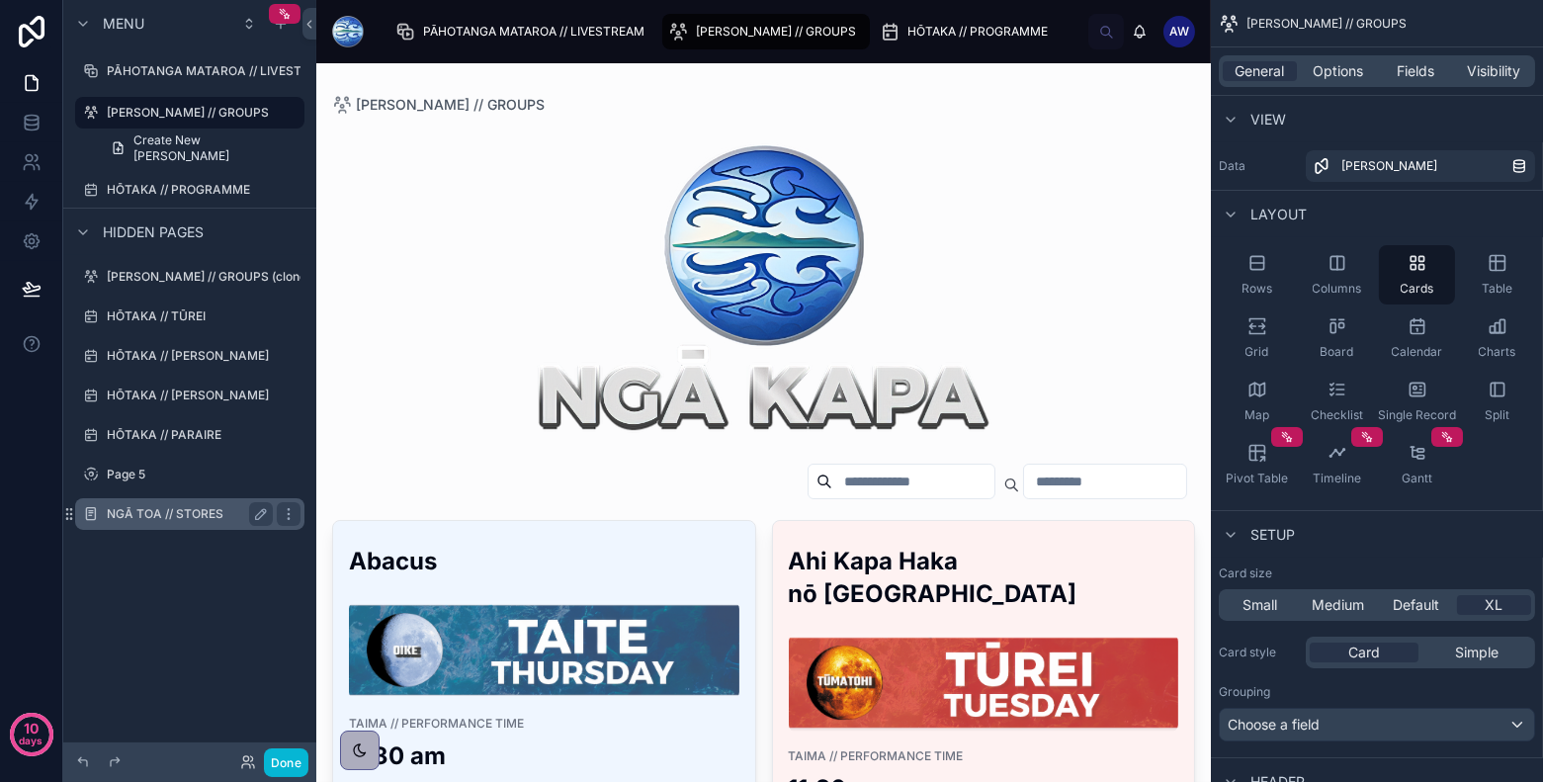
click at [199, 519] on label "NGĀ TOA // STORES" at bounding box center [186, 514] width 158 height 16
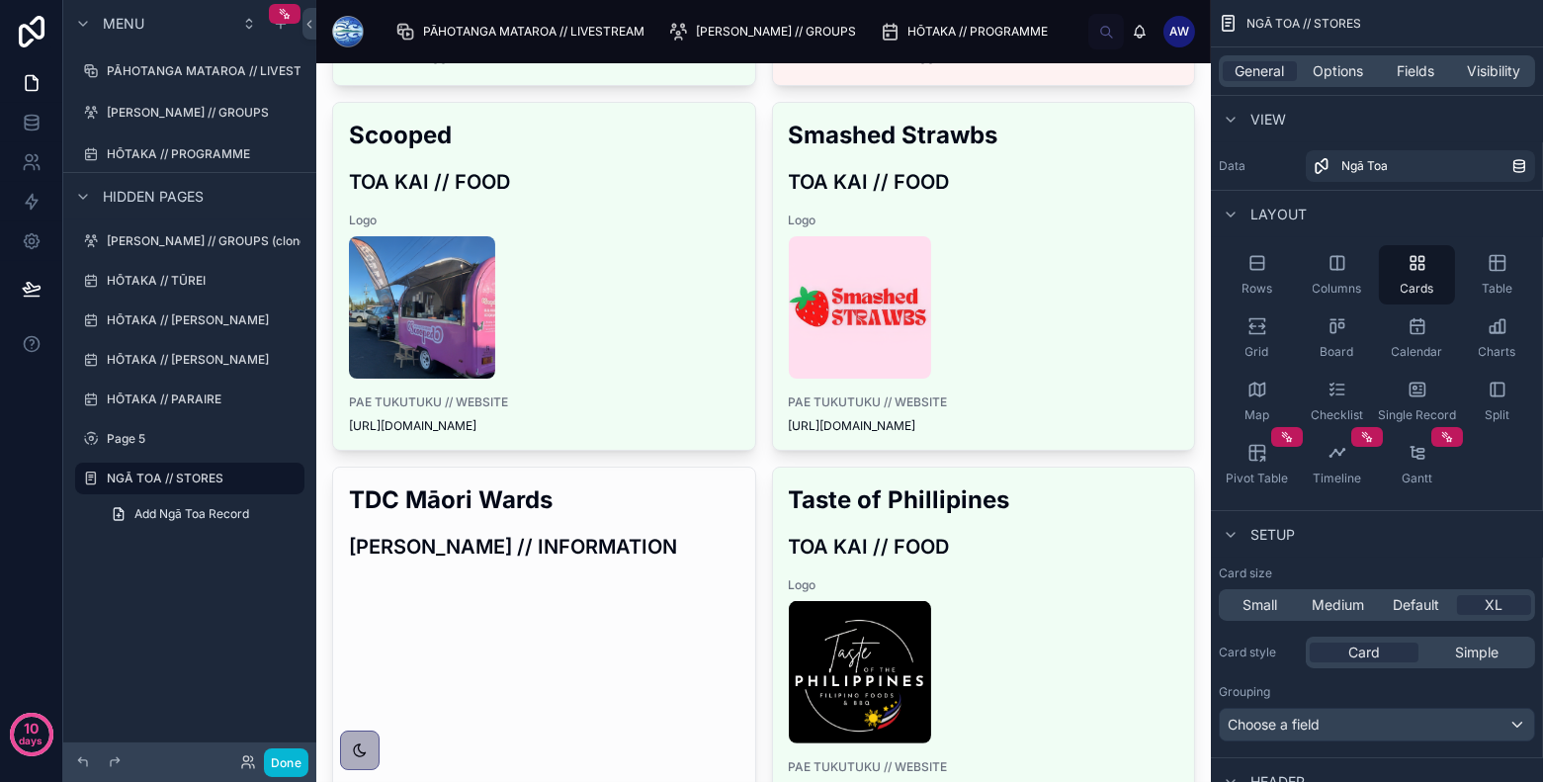
scroll to position [1601, 0]
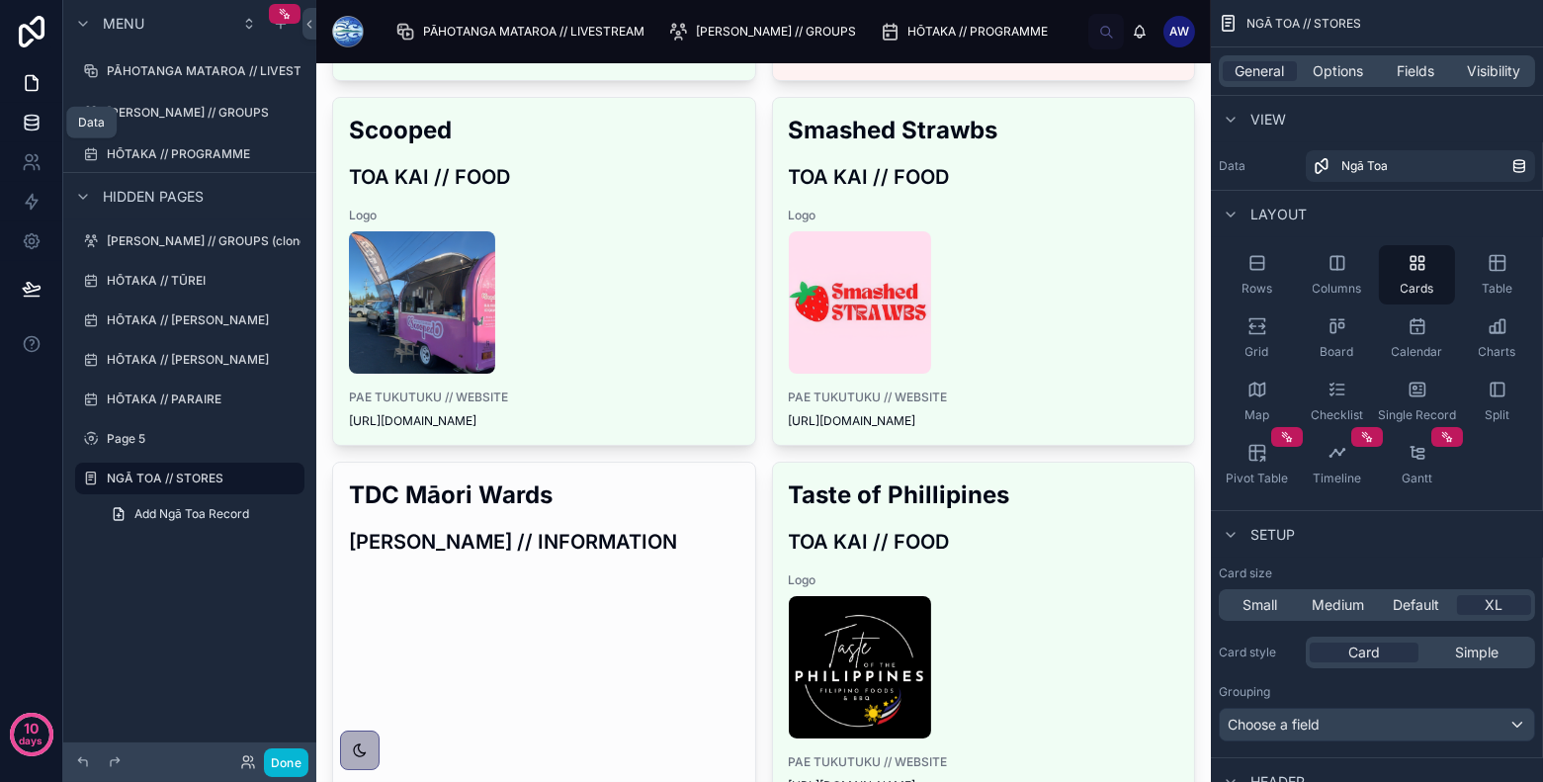
click at [26, 128] on icon at bounding box center [31, 127] width 13 height 8
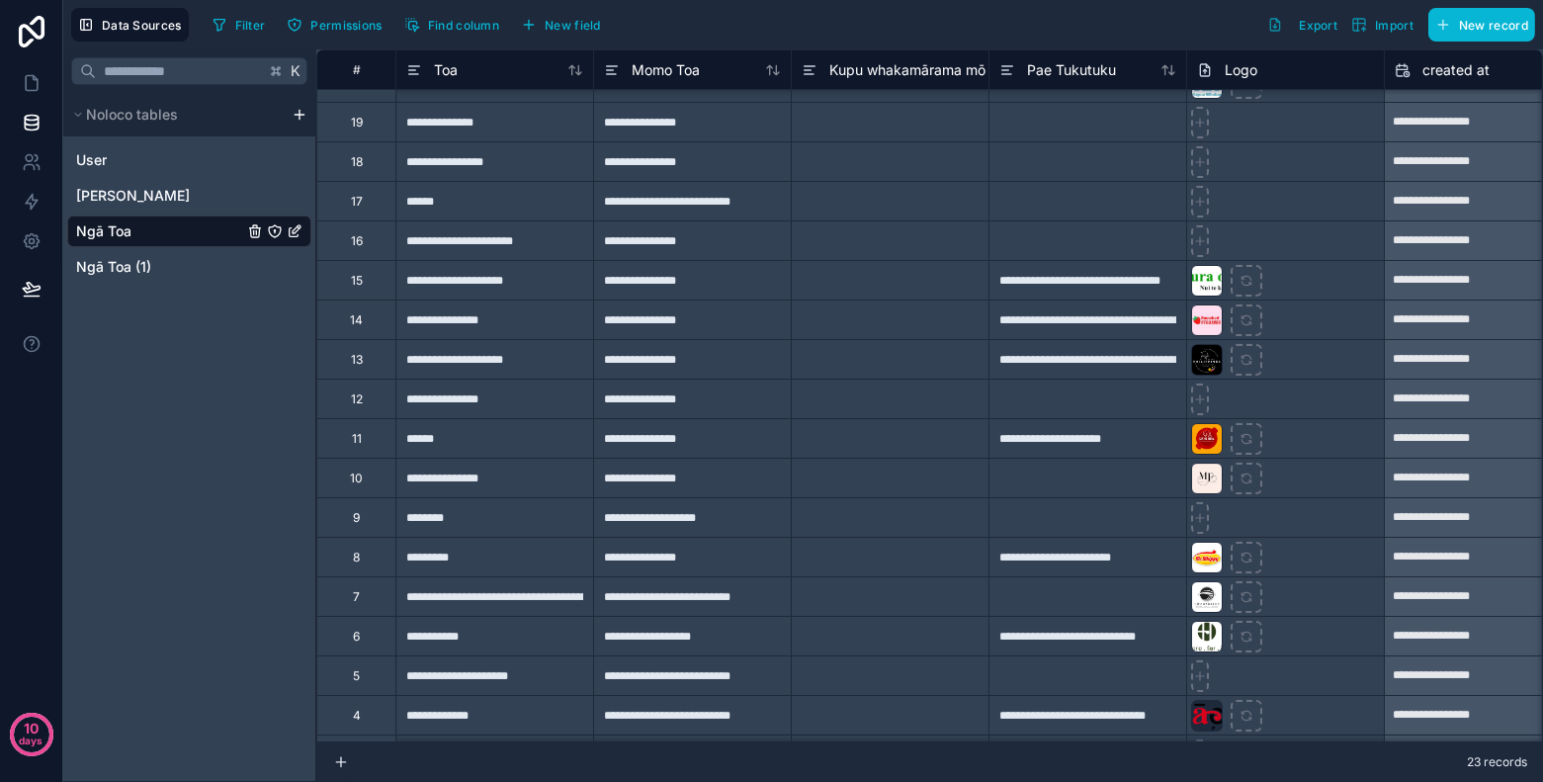
scroll to position [192, 0]
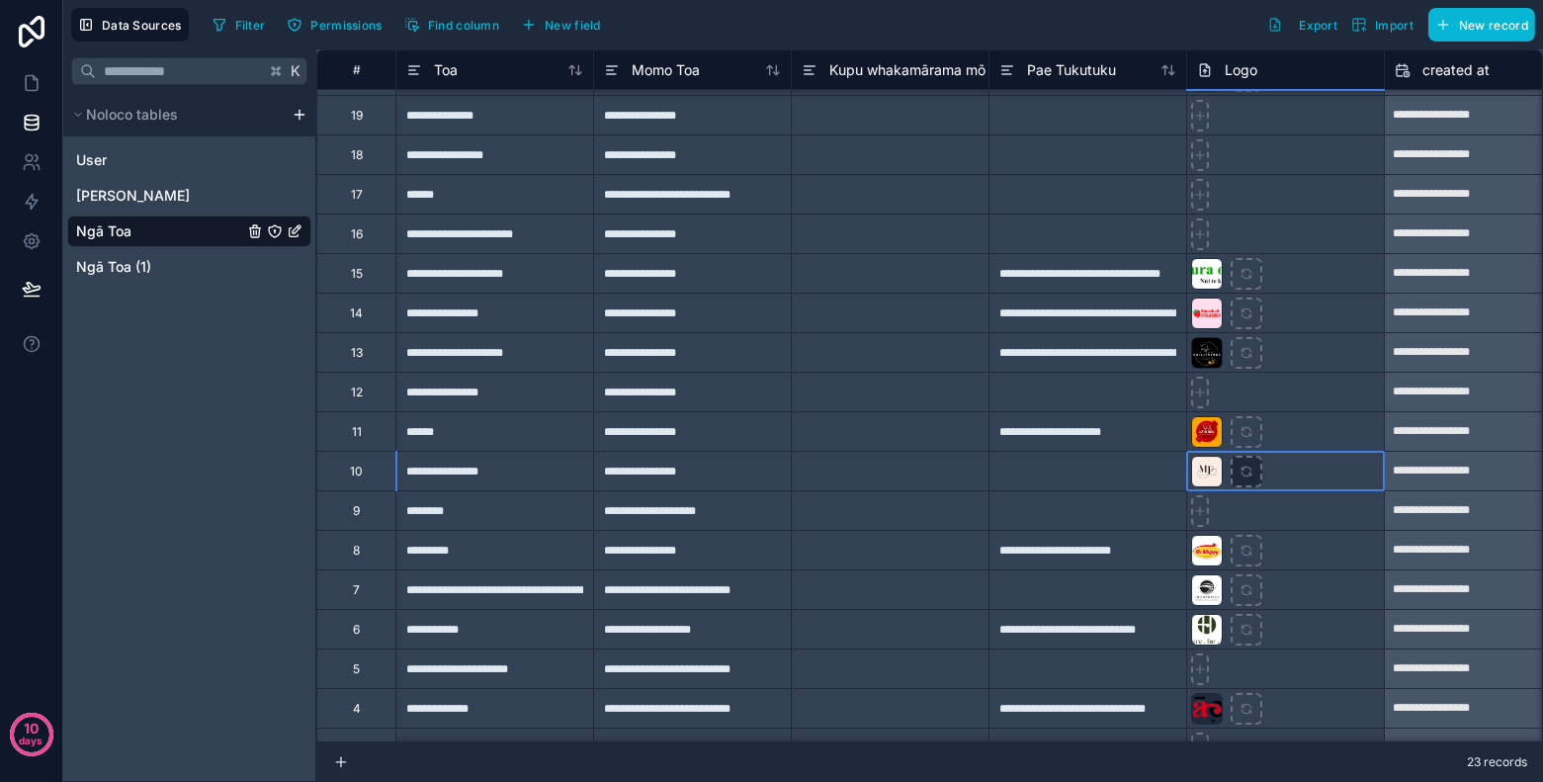
click at [1239, 472] on icon at bounding box center [1246, 472] width 14 height 14
type input "**********"
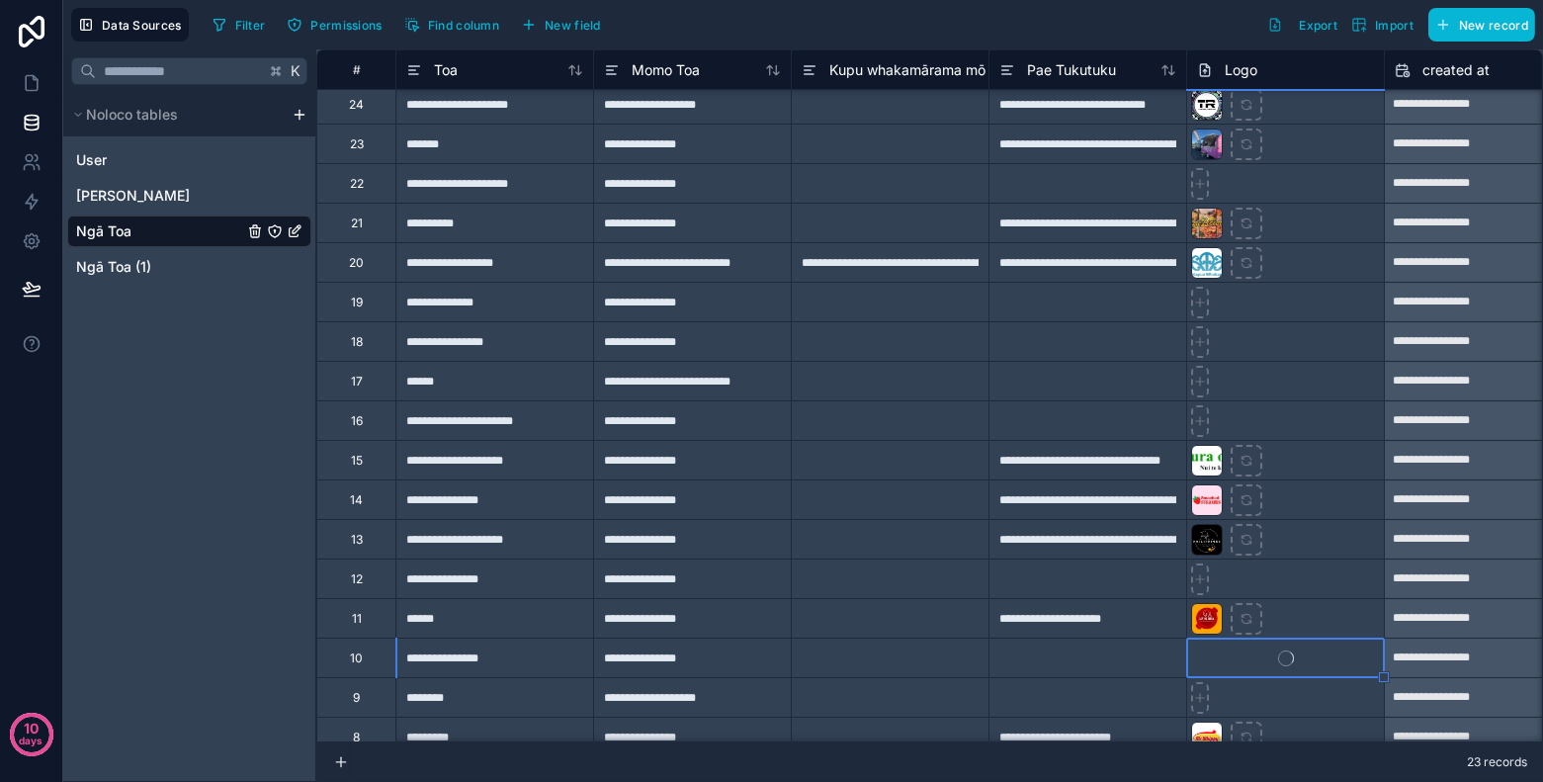
scroll to position [0, 0]
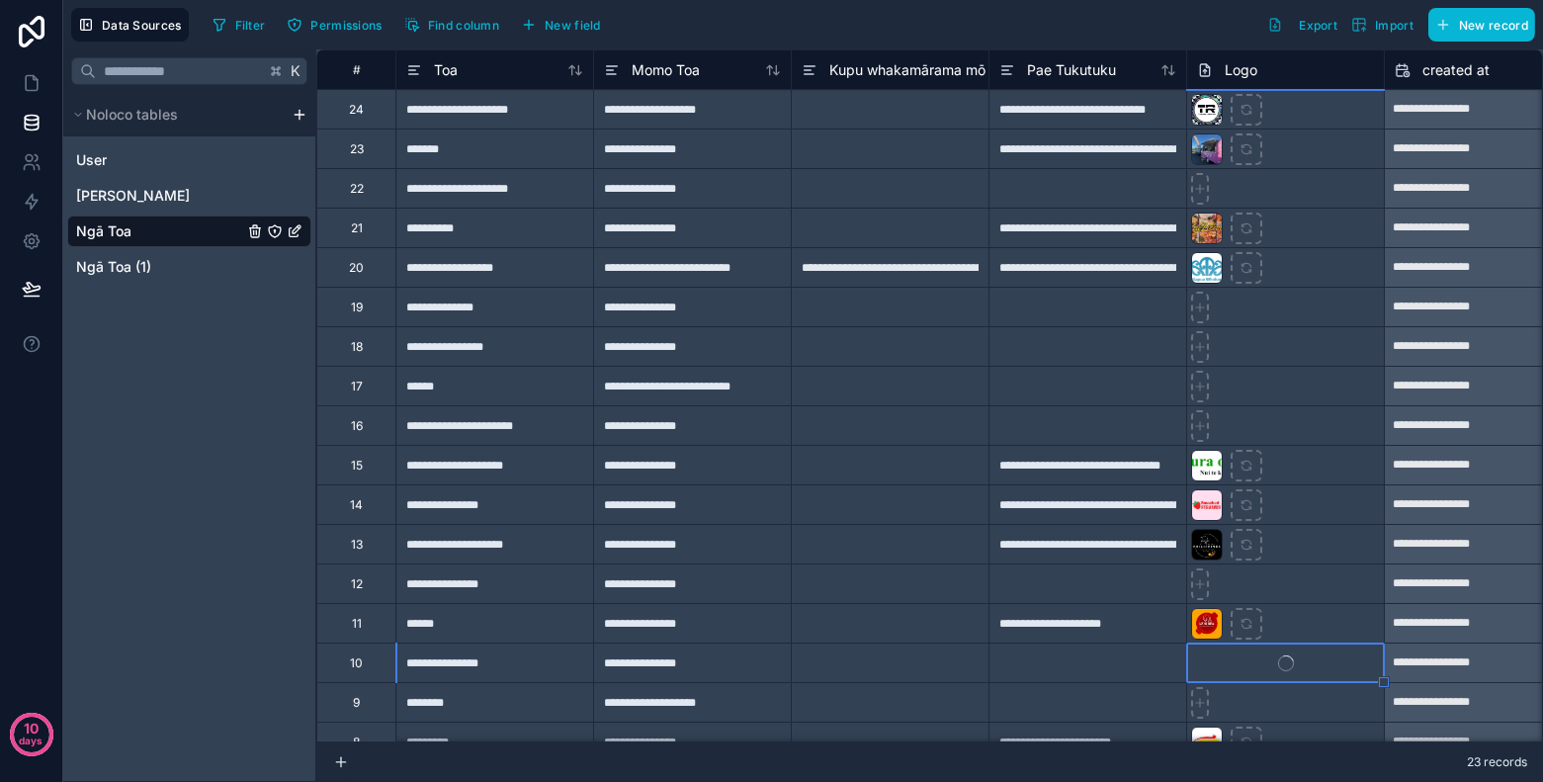
click at [846, 307] on div at bounding box center [890, 307] width 198 height 40
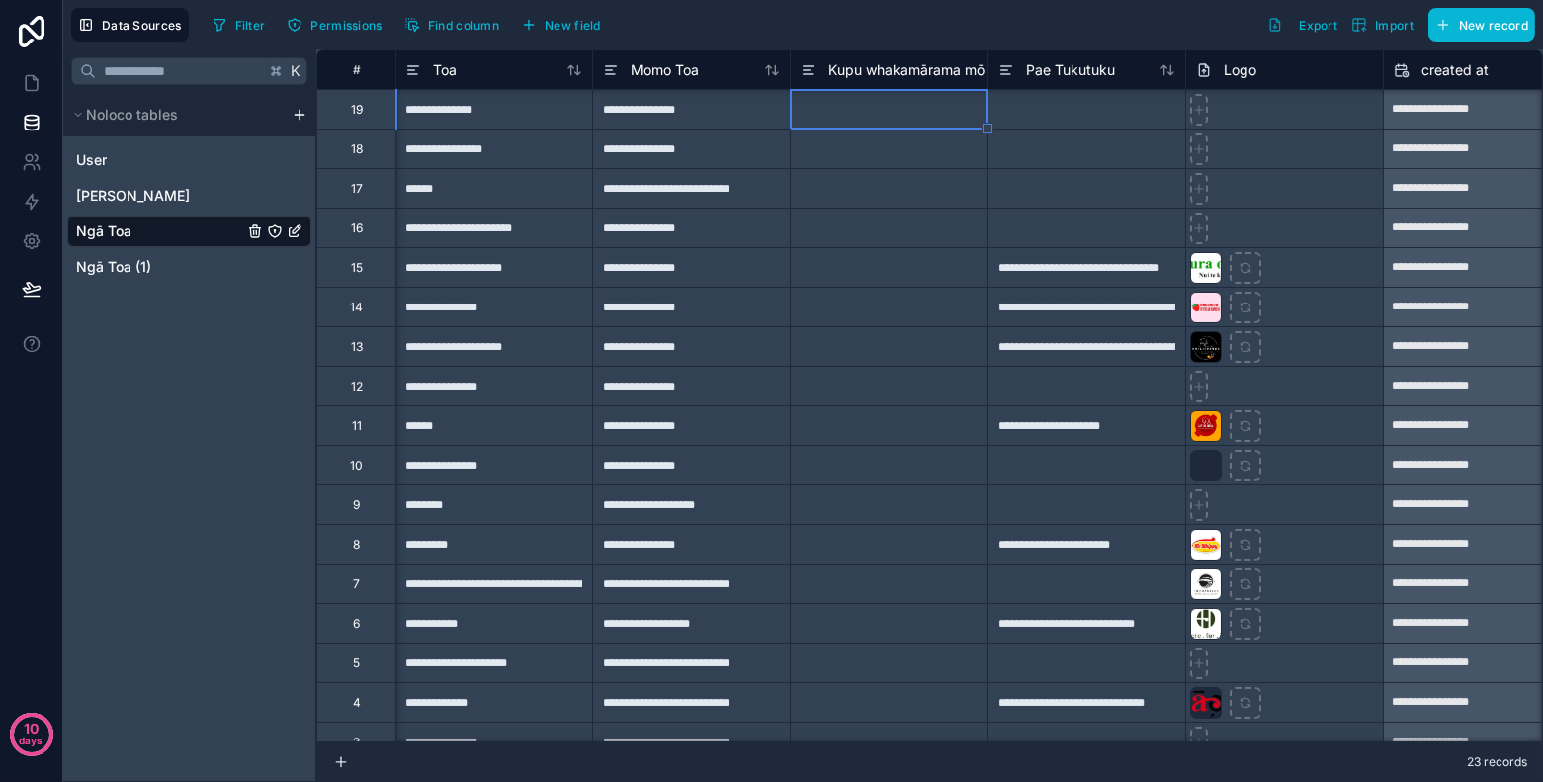
scroll to position [0, 1]
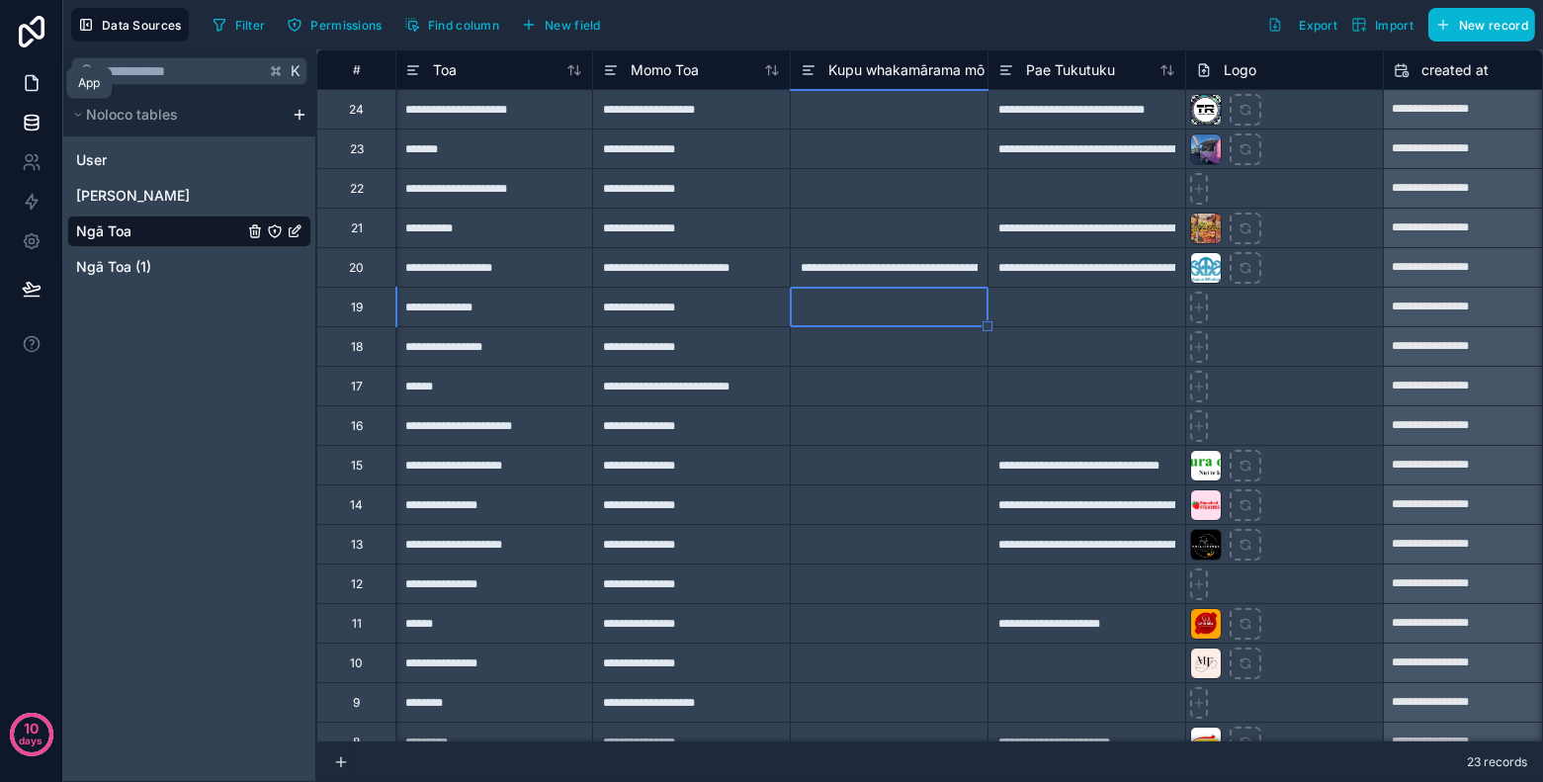
click at [27, 83] on icon at bounding box center [32, 83] width 20 height 20
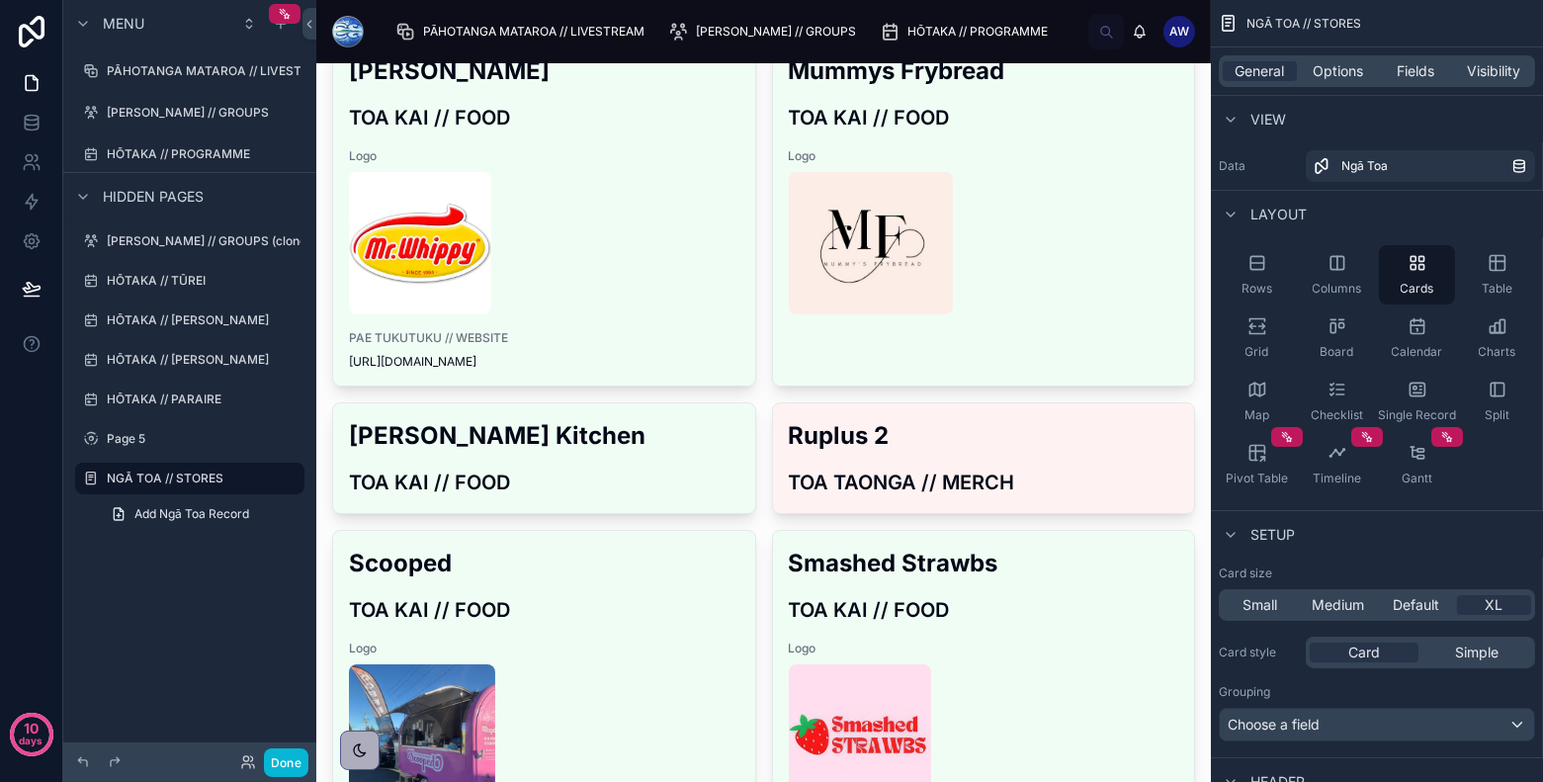
scroll to position [1170, 0]
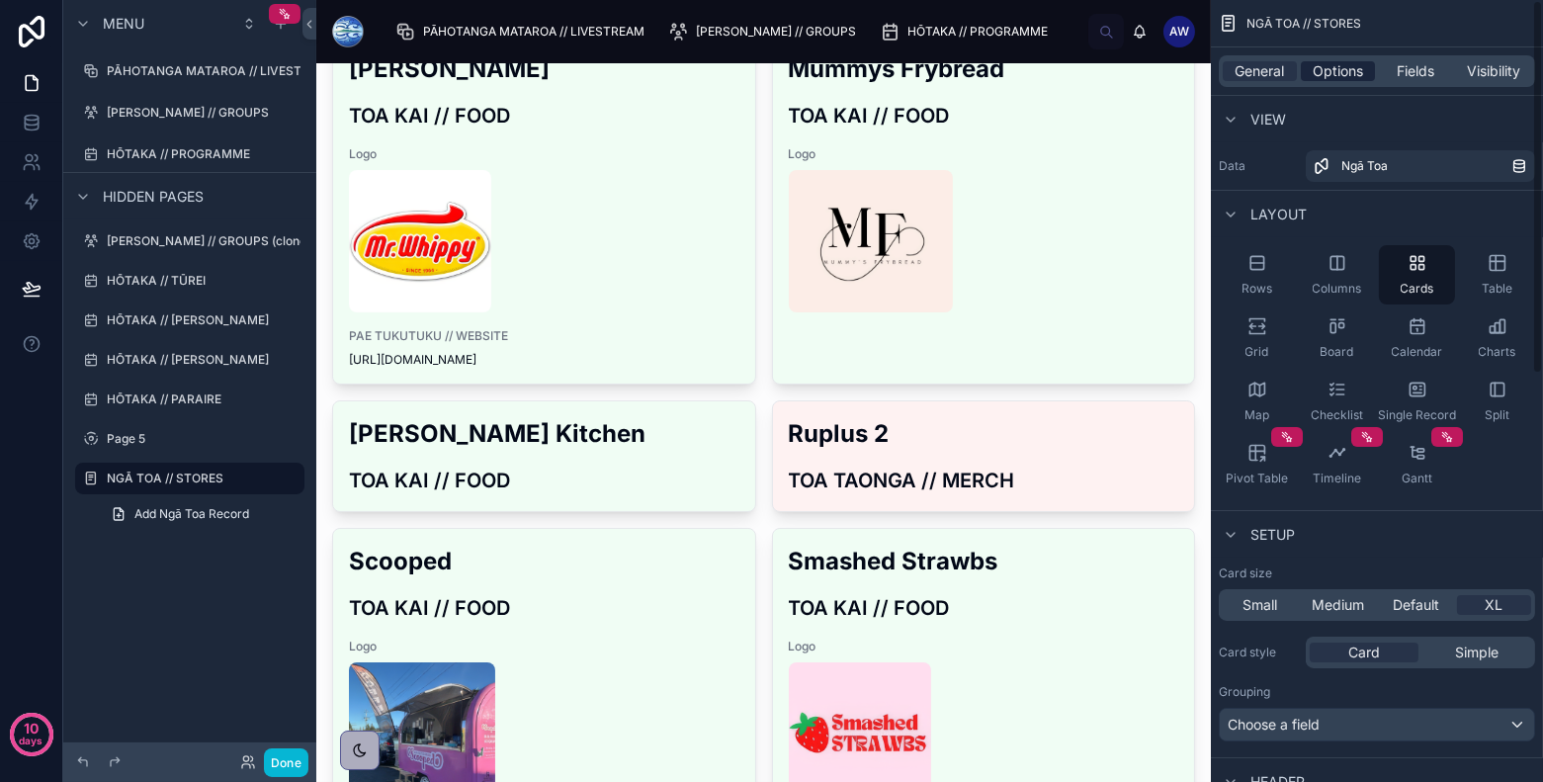
click at [1347, 69] on span "Options" at bounding box center [1338, 71] width 50 height 20
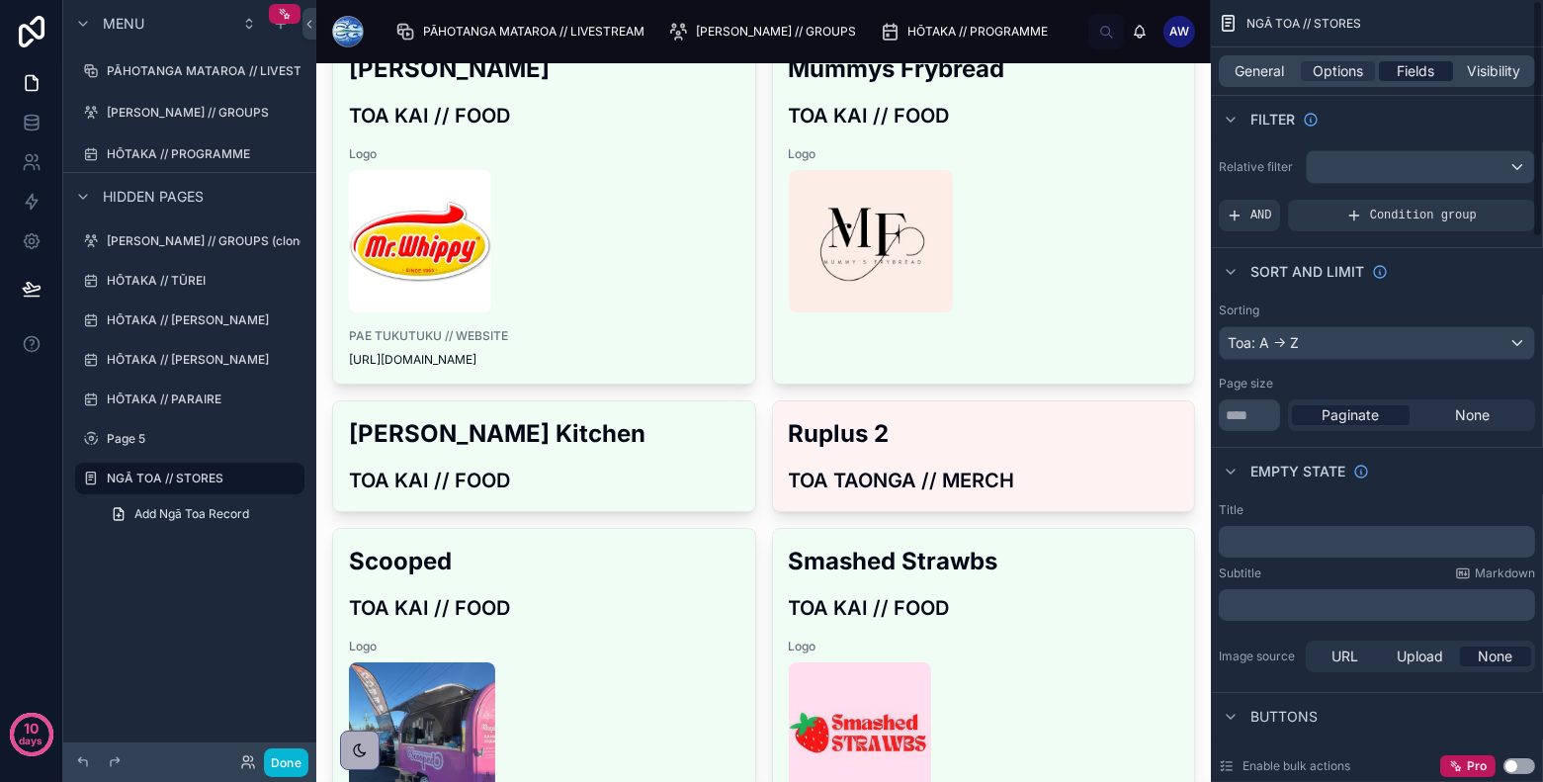
click at [1388, 76] on span "Fields" at bounding box center [1417, 71] width 38 height 20
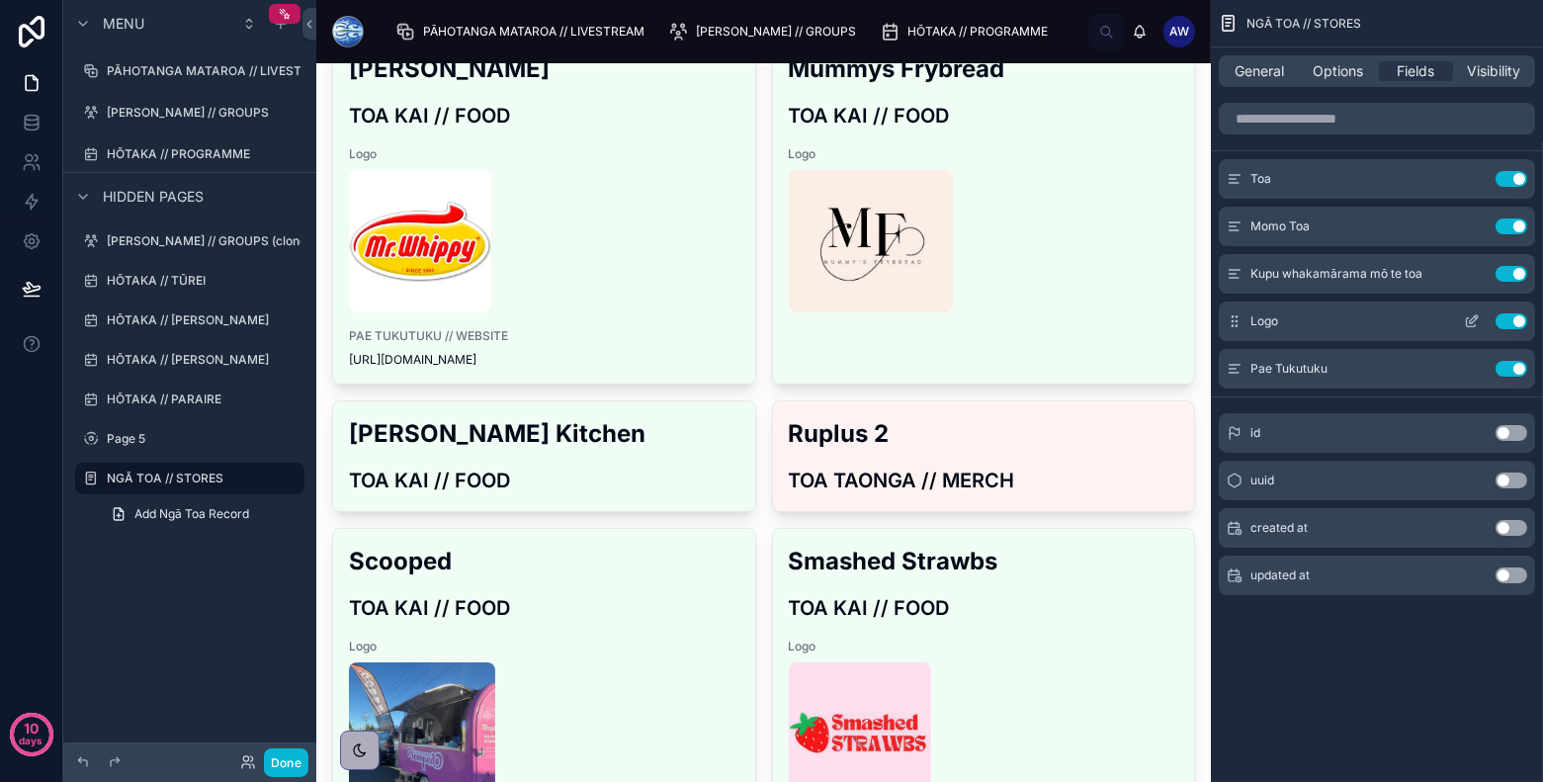
click at [1388, 322] on icon "scrollable content" at bounding box center [1472, 321] width 16 height 16
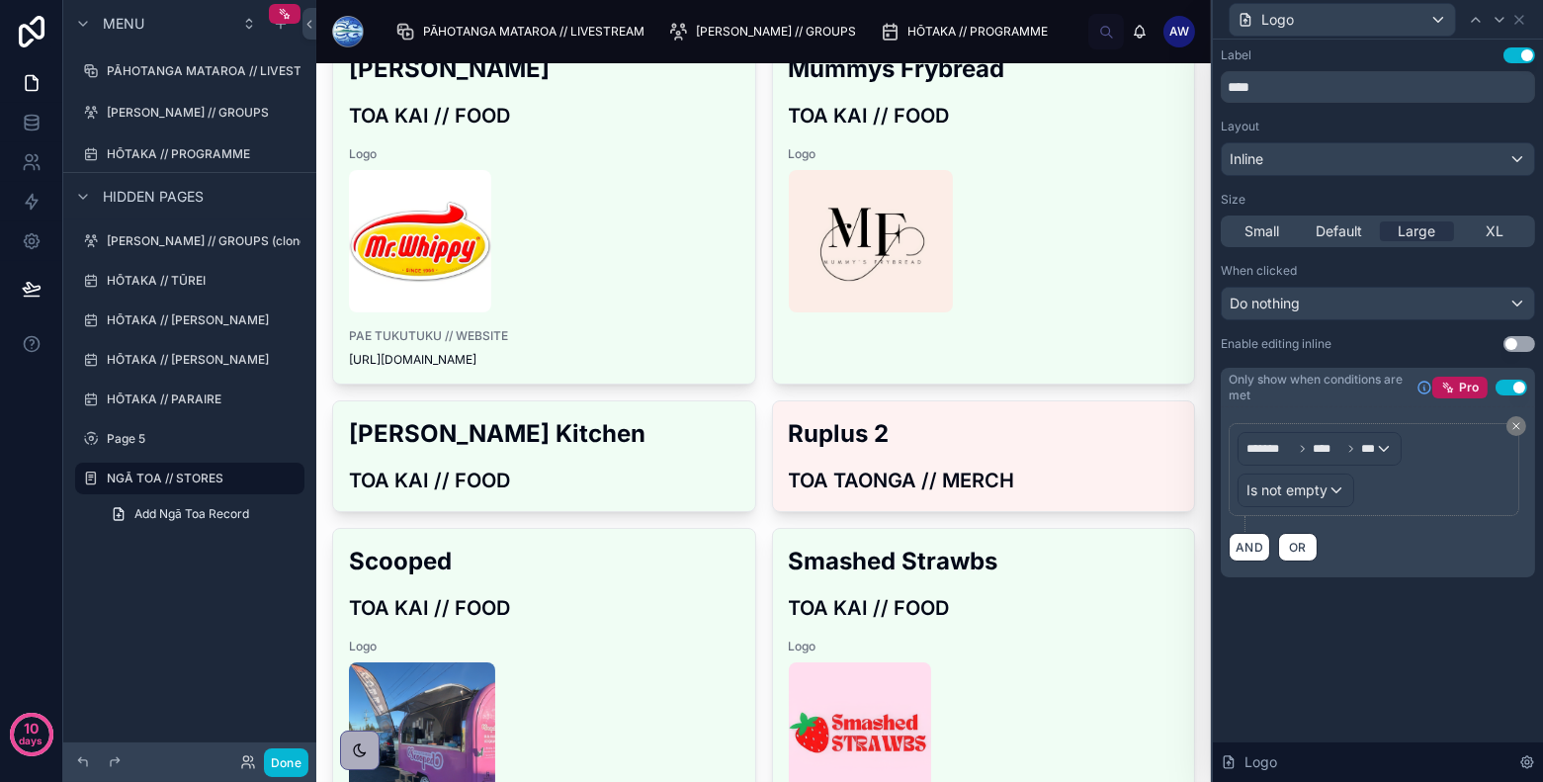
click at [1388, 57] on button "Use setting" at bounding box center [1519, 55] width 32 height 16
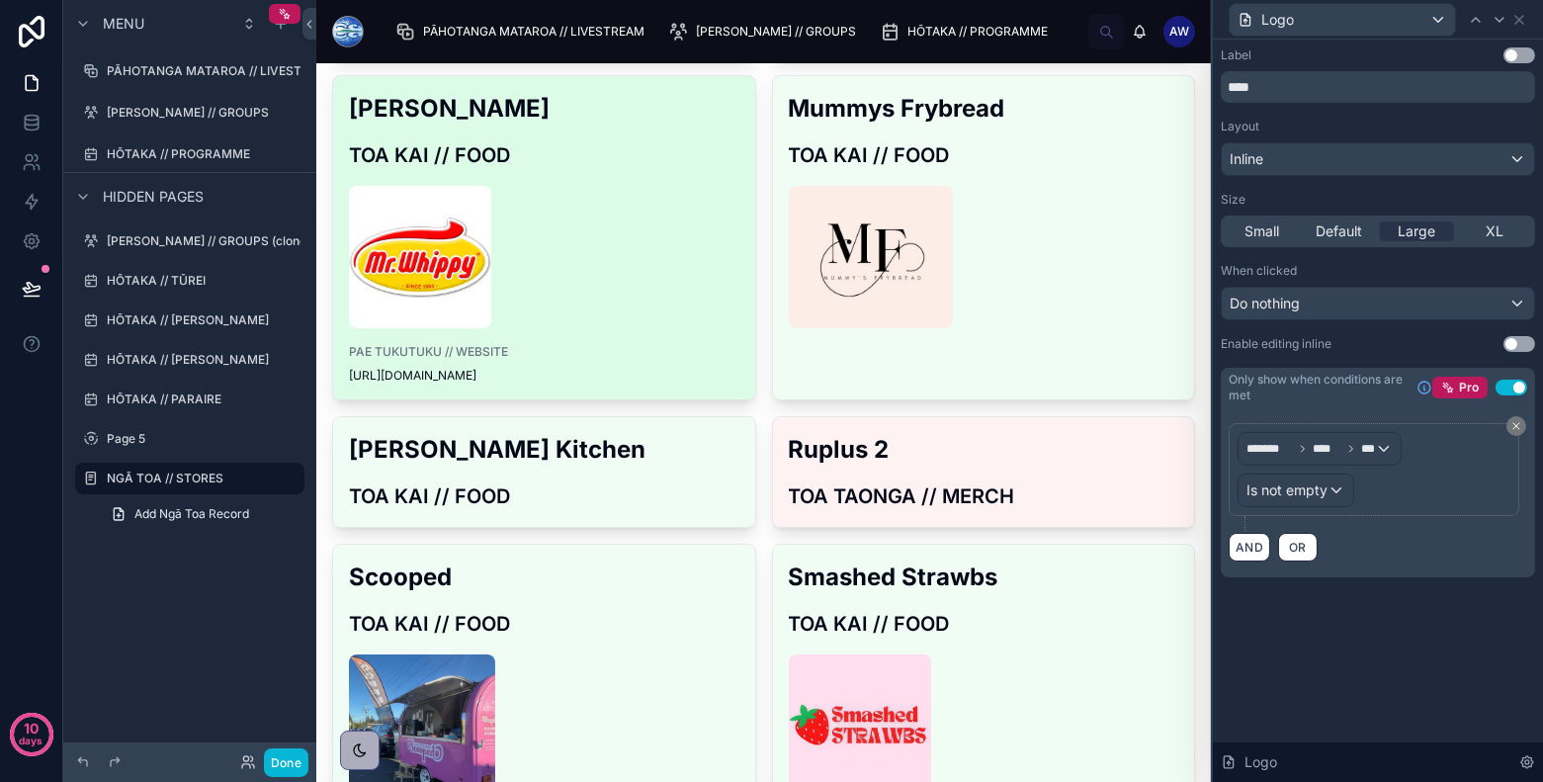
scroll to position [1079, 0]
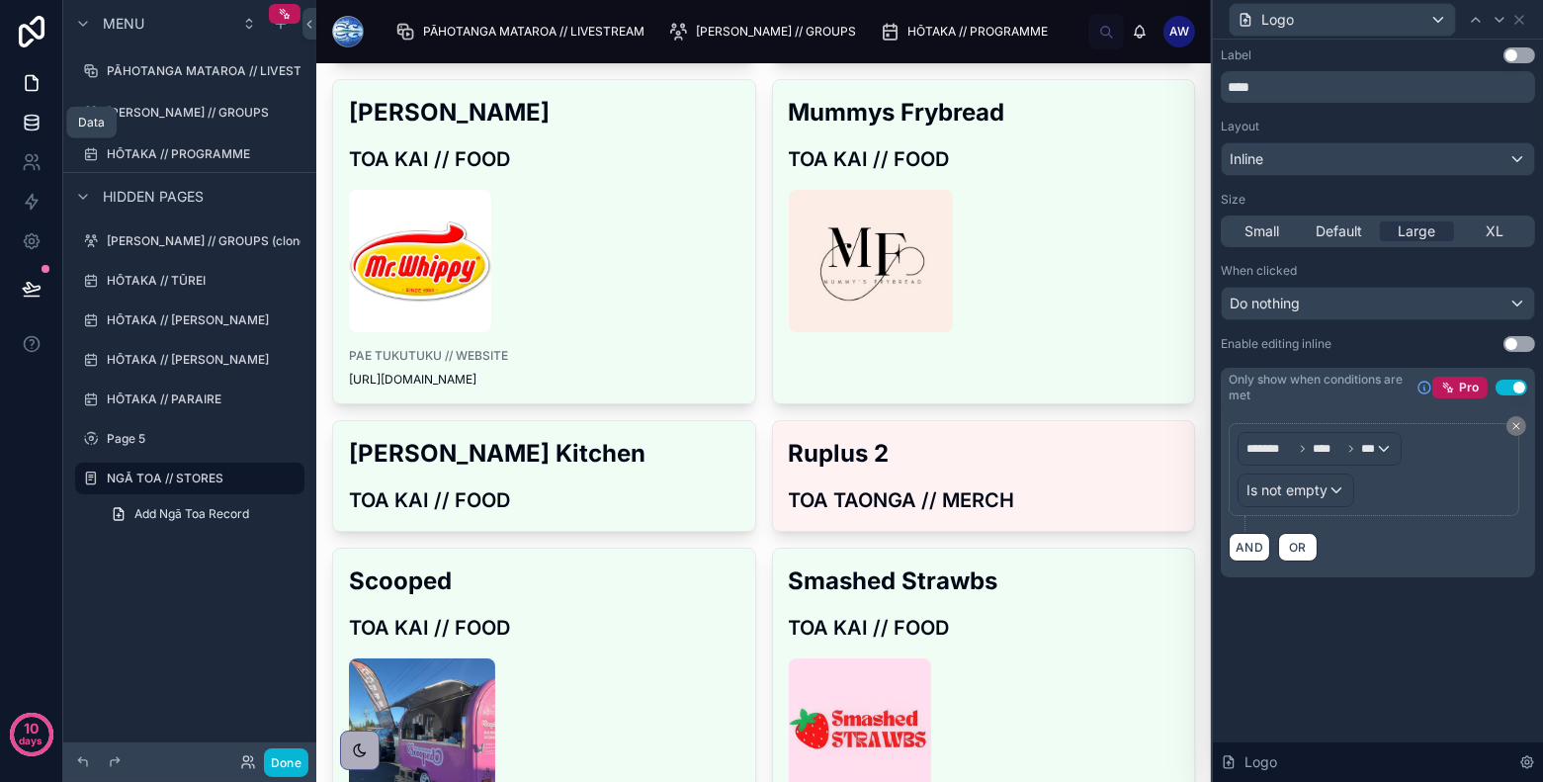
click at [27, 130] on icon at bounding box center [32, 123] width 20 height 20
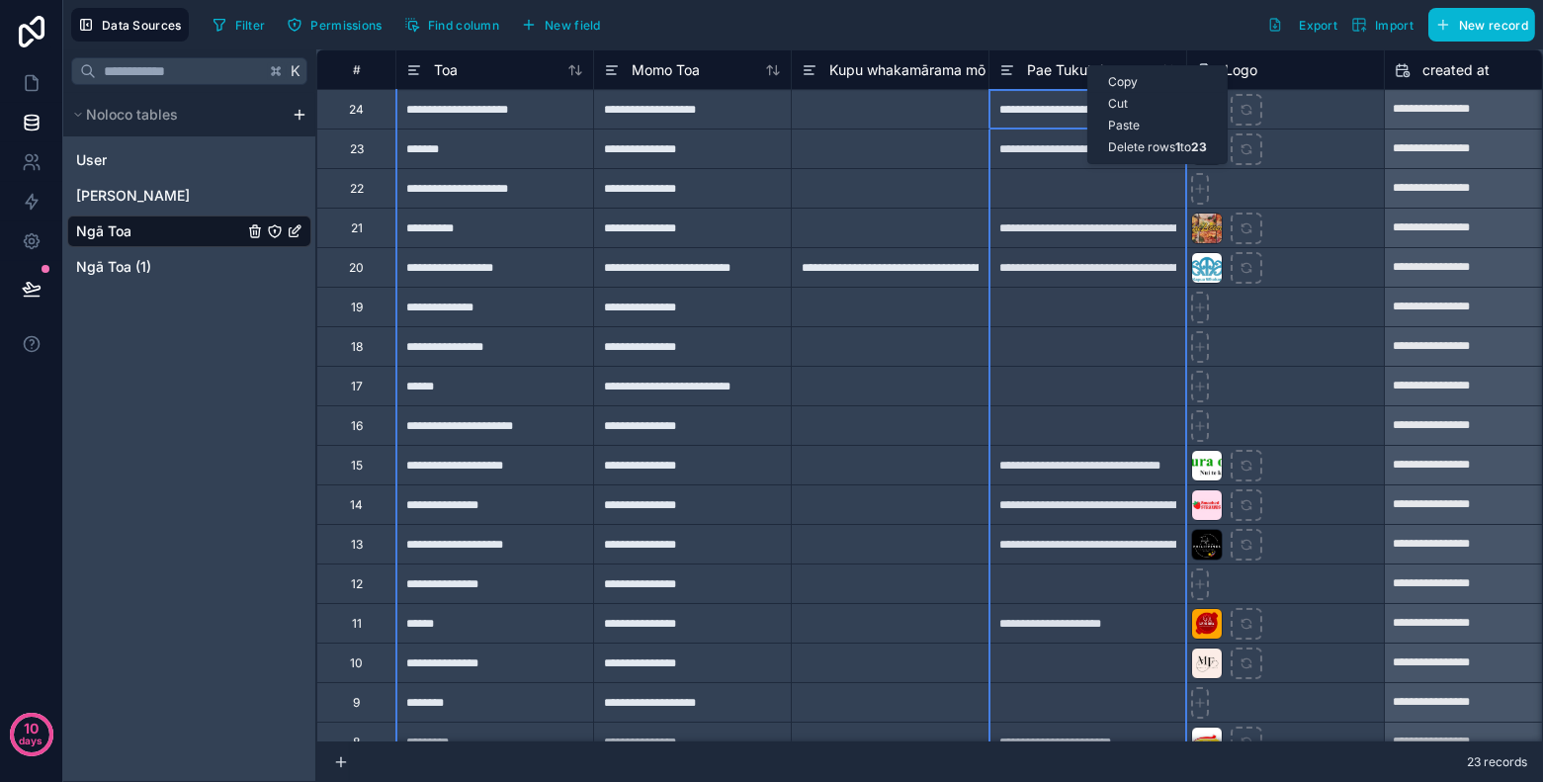
click at [1119, 78] on div "Copy" at bounding box center [1157, 82] width 138 height 22
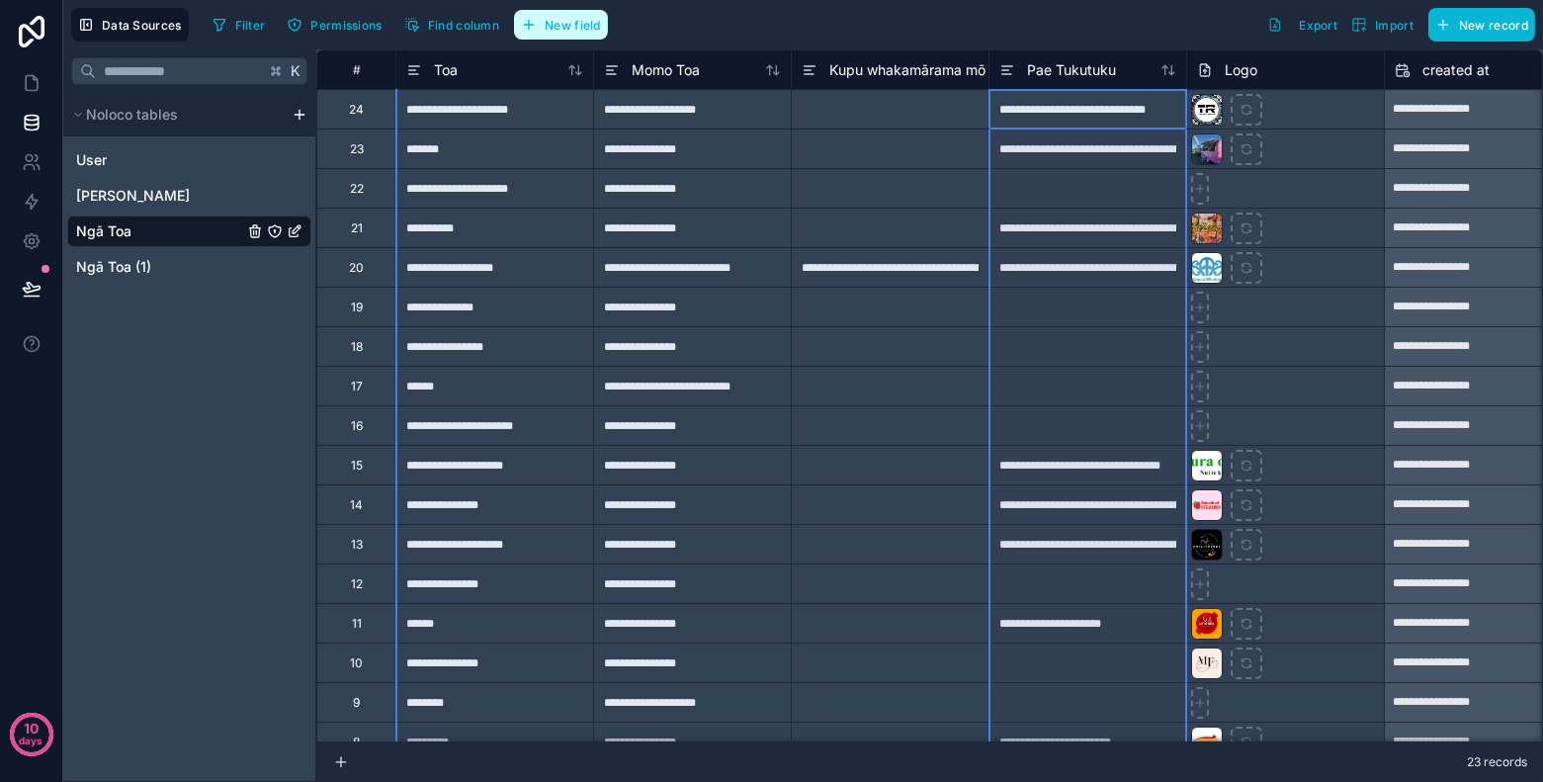
click at [579, 30] on span "New field" at bounding box center [573, 25] width 56 height 15
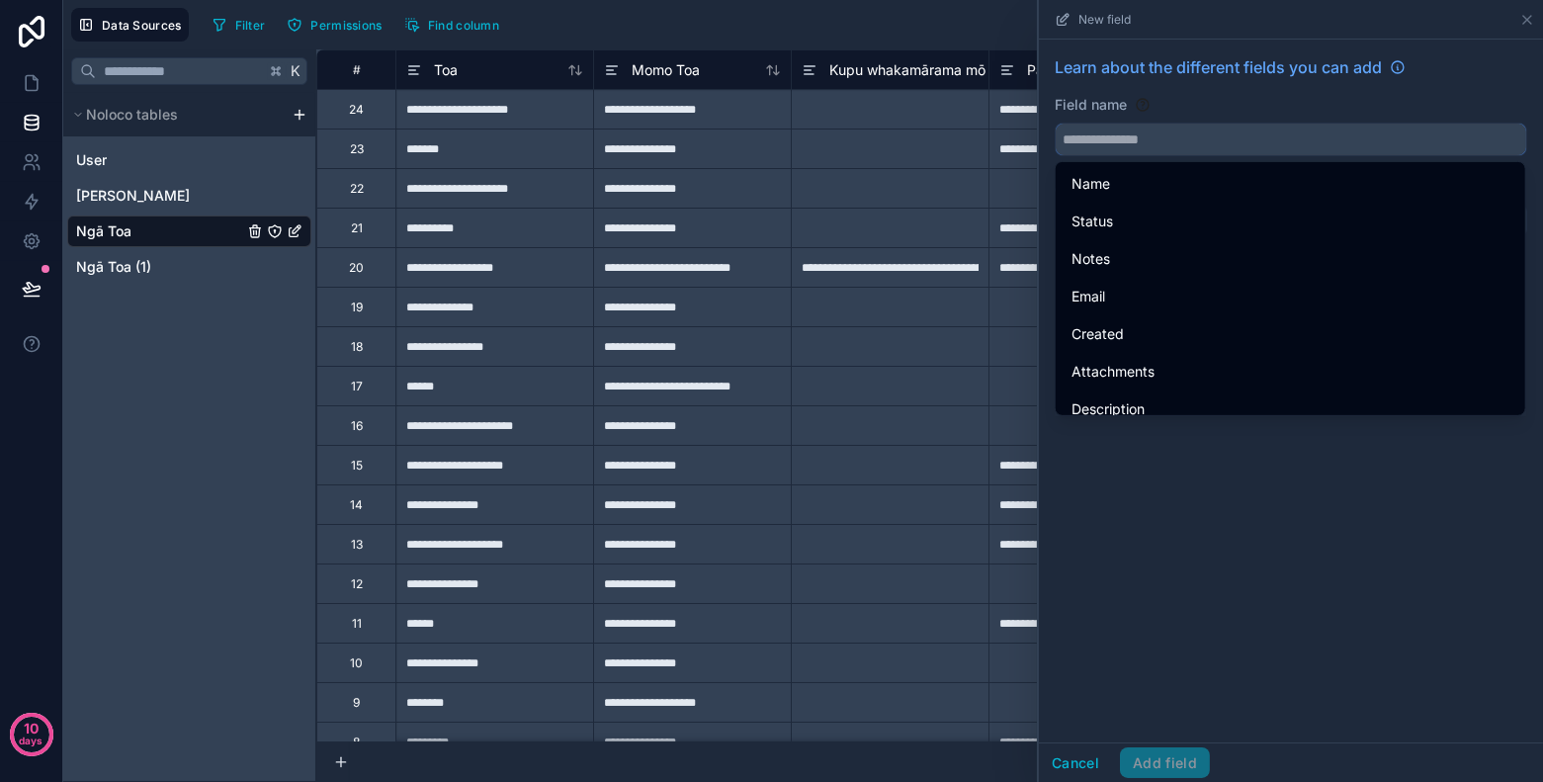
click at [1159, 149] on input "text" at bounding box center [1291, 140] width 470 height 32
paste input "**********"
type input "**********"
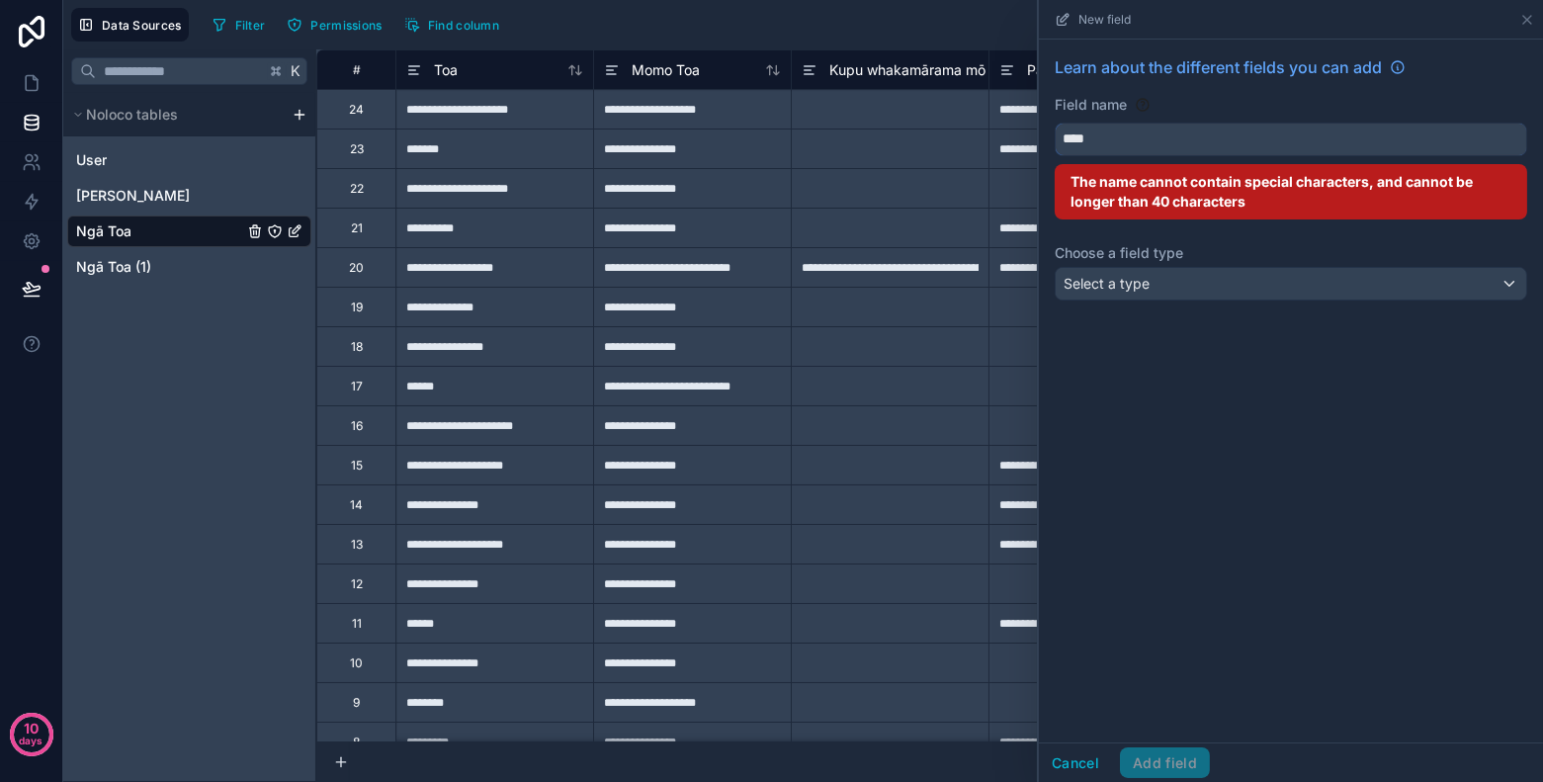
click at [1055, 123] on button "***" at bounding box center [1291, 140] width 472 height 34
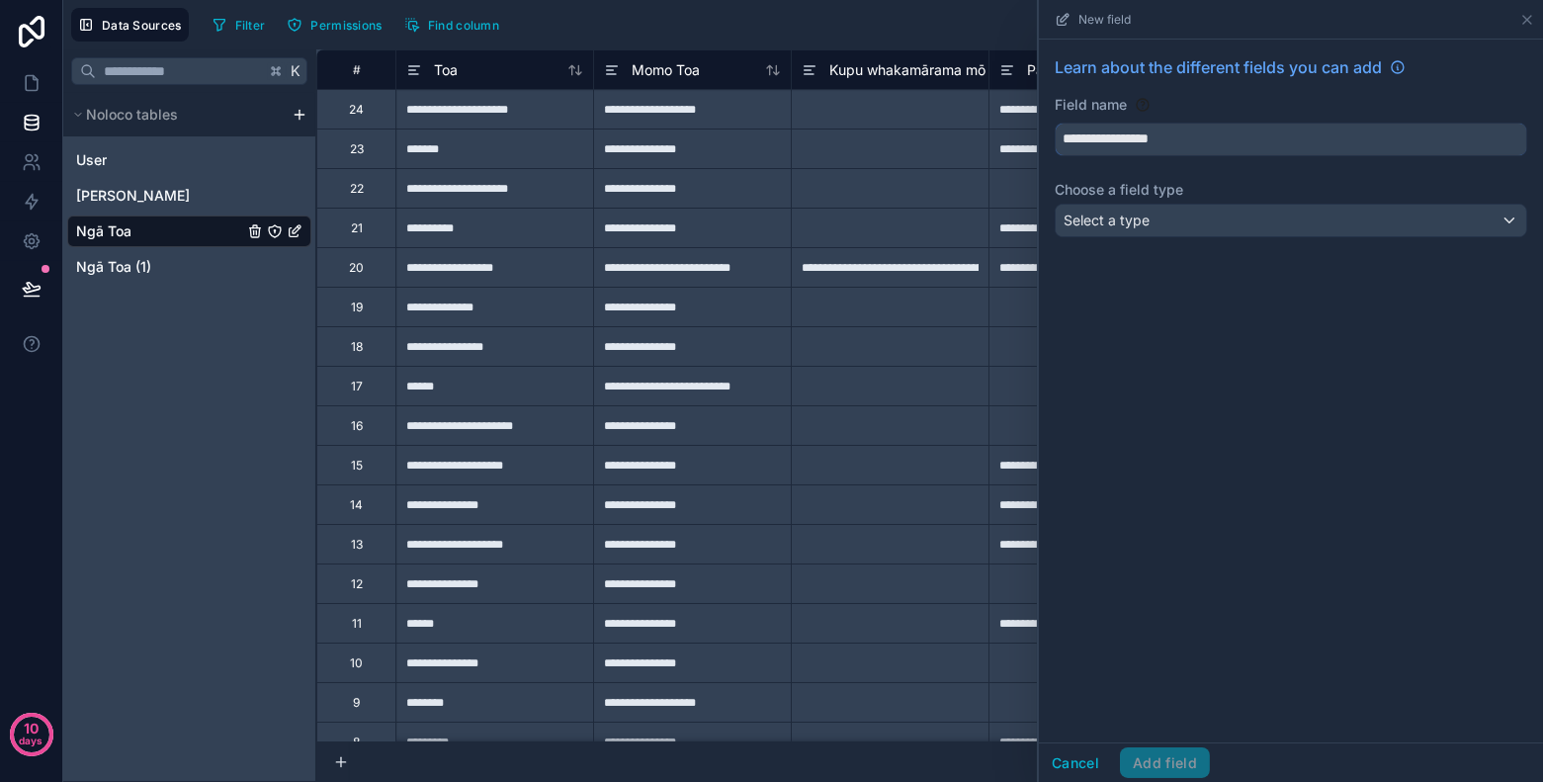
type input "**********"
click at [1164, 217] on div "Select a type" at bounding box center [1291, 221] width 470 height 32
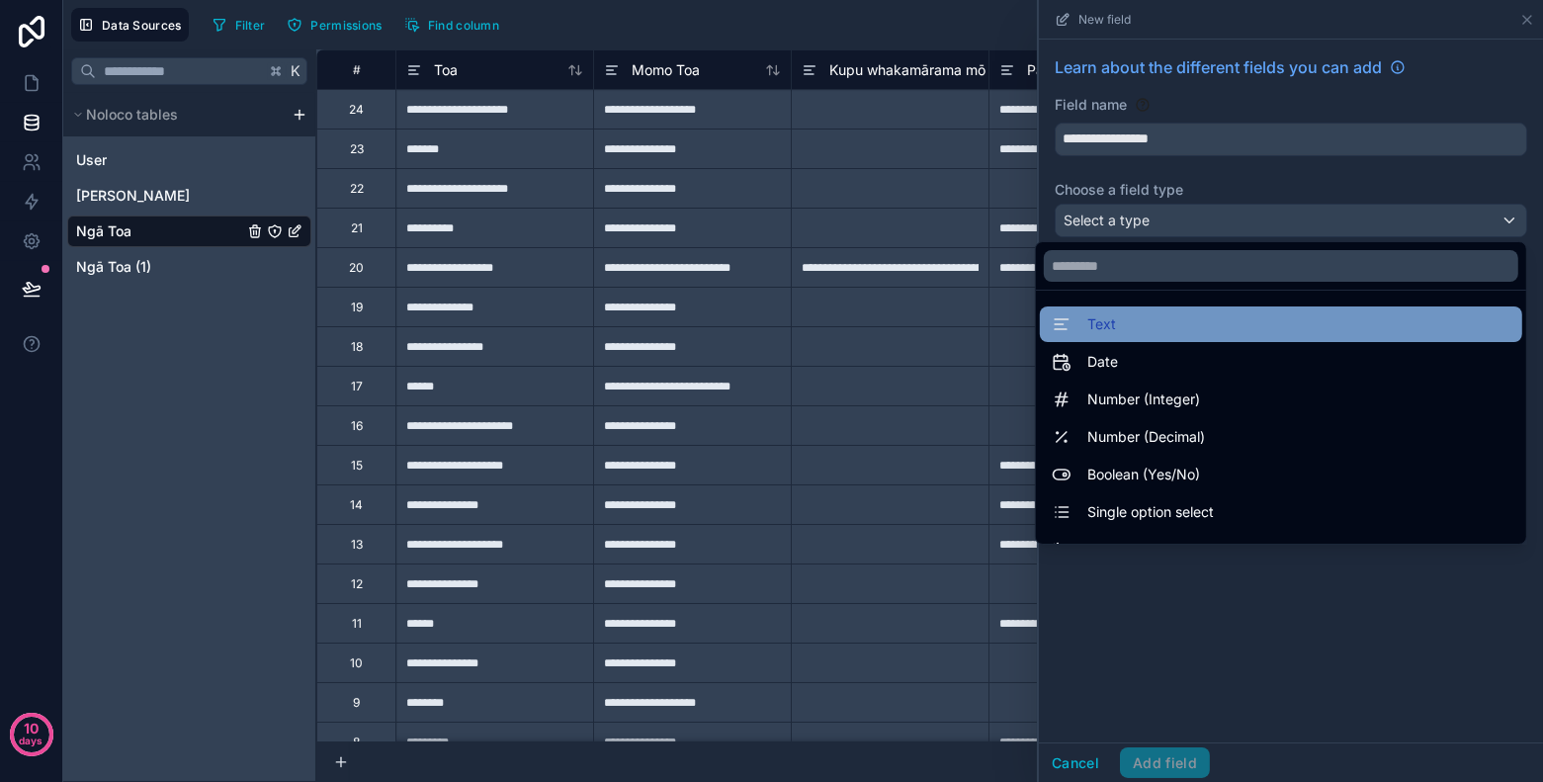
click at [1152, 323] on div "Text" at bounding box center [1281, 324] width 459 height 24
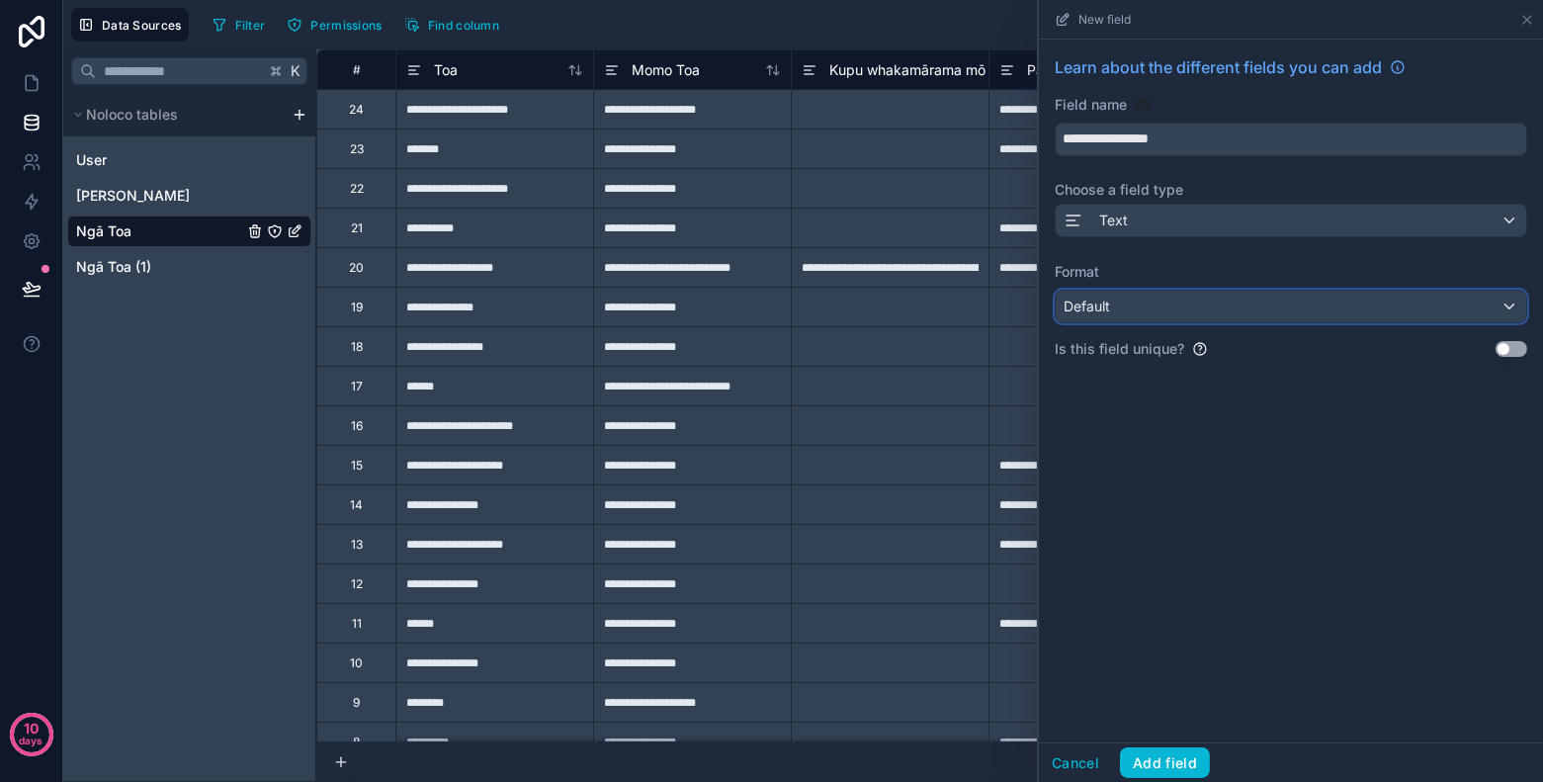
click at [1212, 309] on div "Default" at bounding box center [1291, 307] width 470 height 32
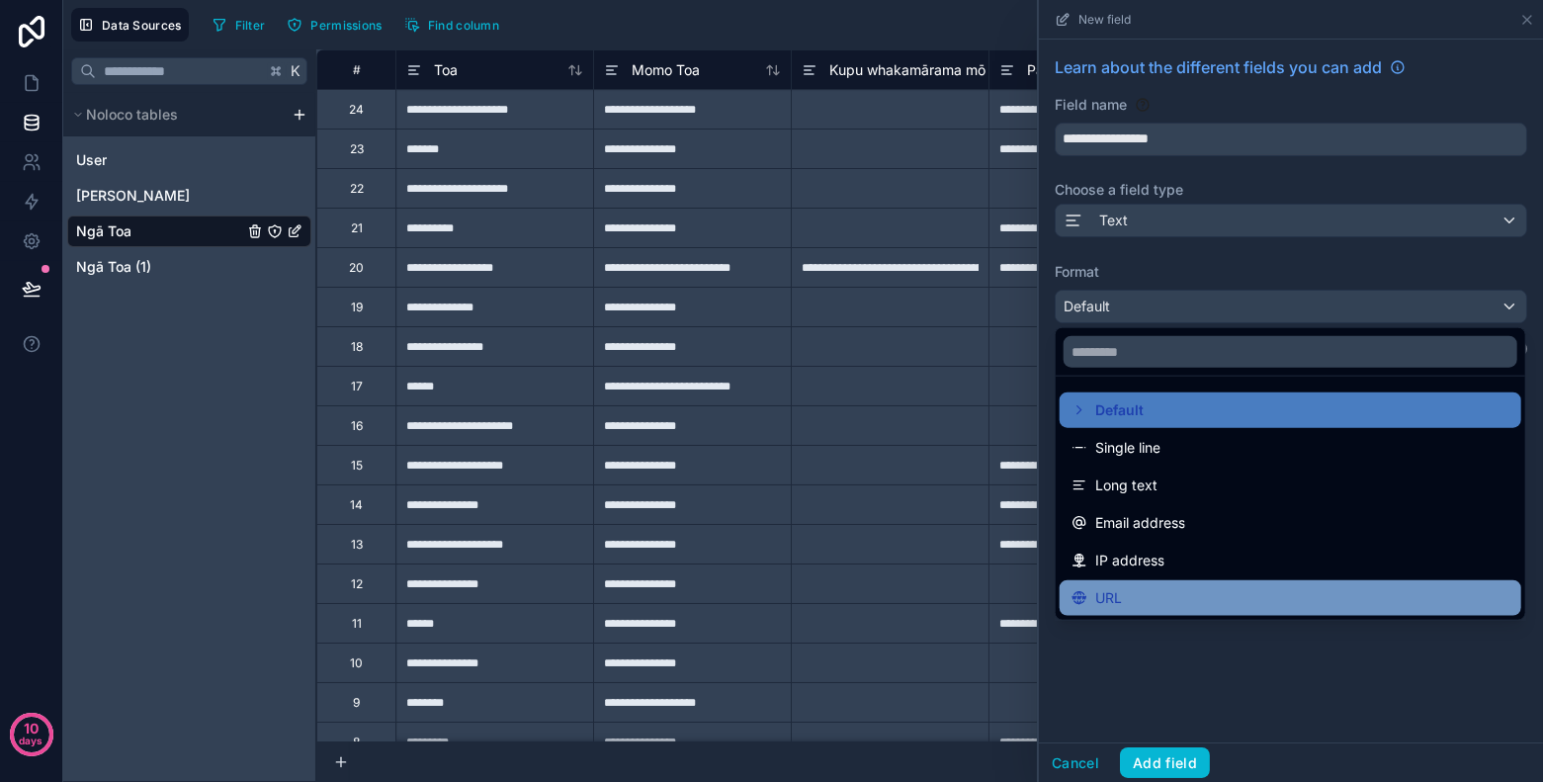
click at [1186, 581] on div "URL" at bounding box center [1291, 598] width 462 height 36
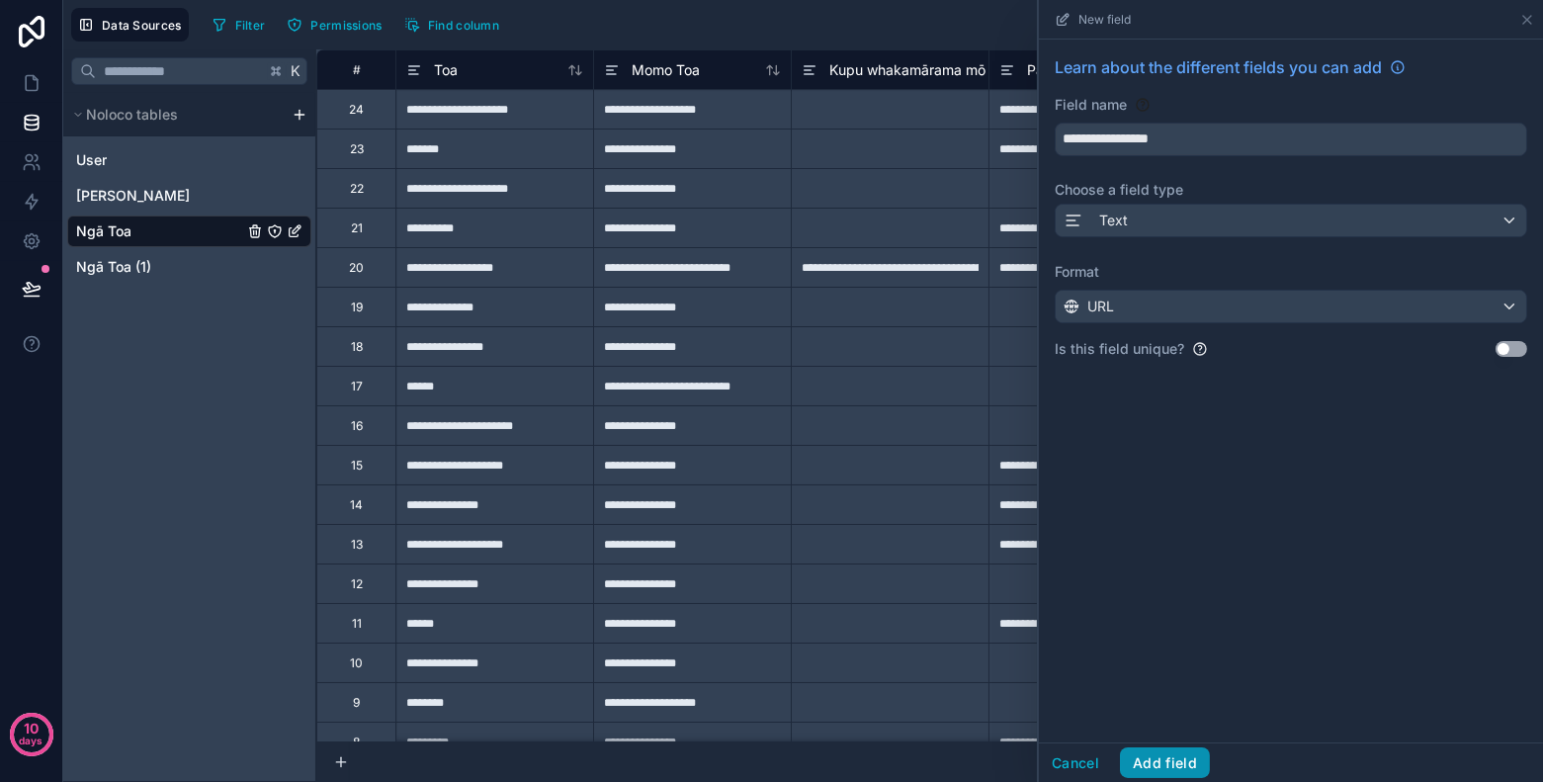
click at [1165, 703] on button "Add field" at bounding box center [1165, 763] width 90 height 32
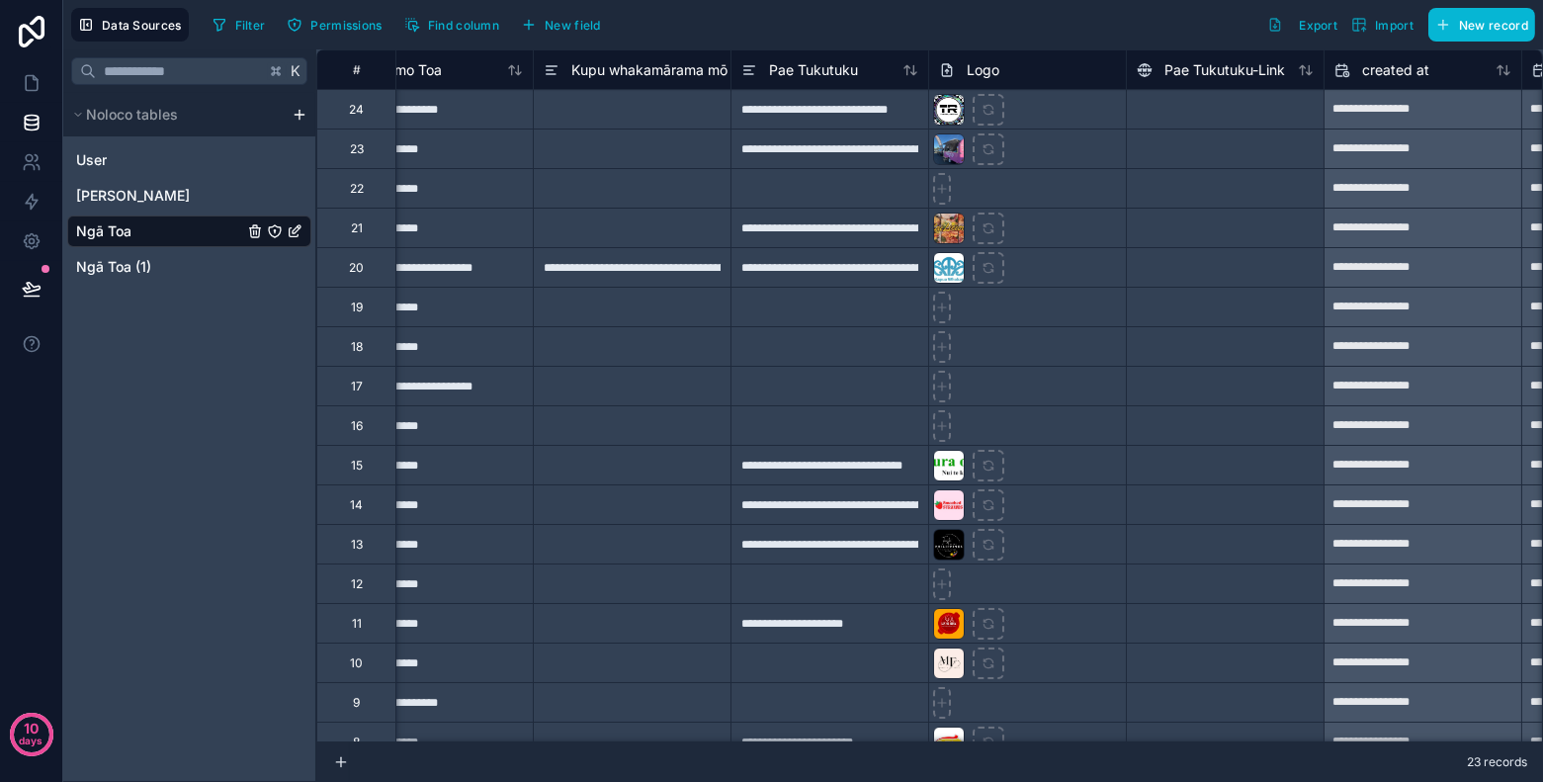
scroll to position [0, 267]
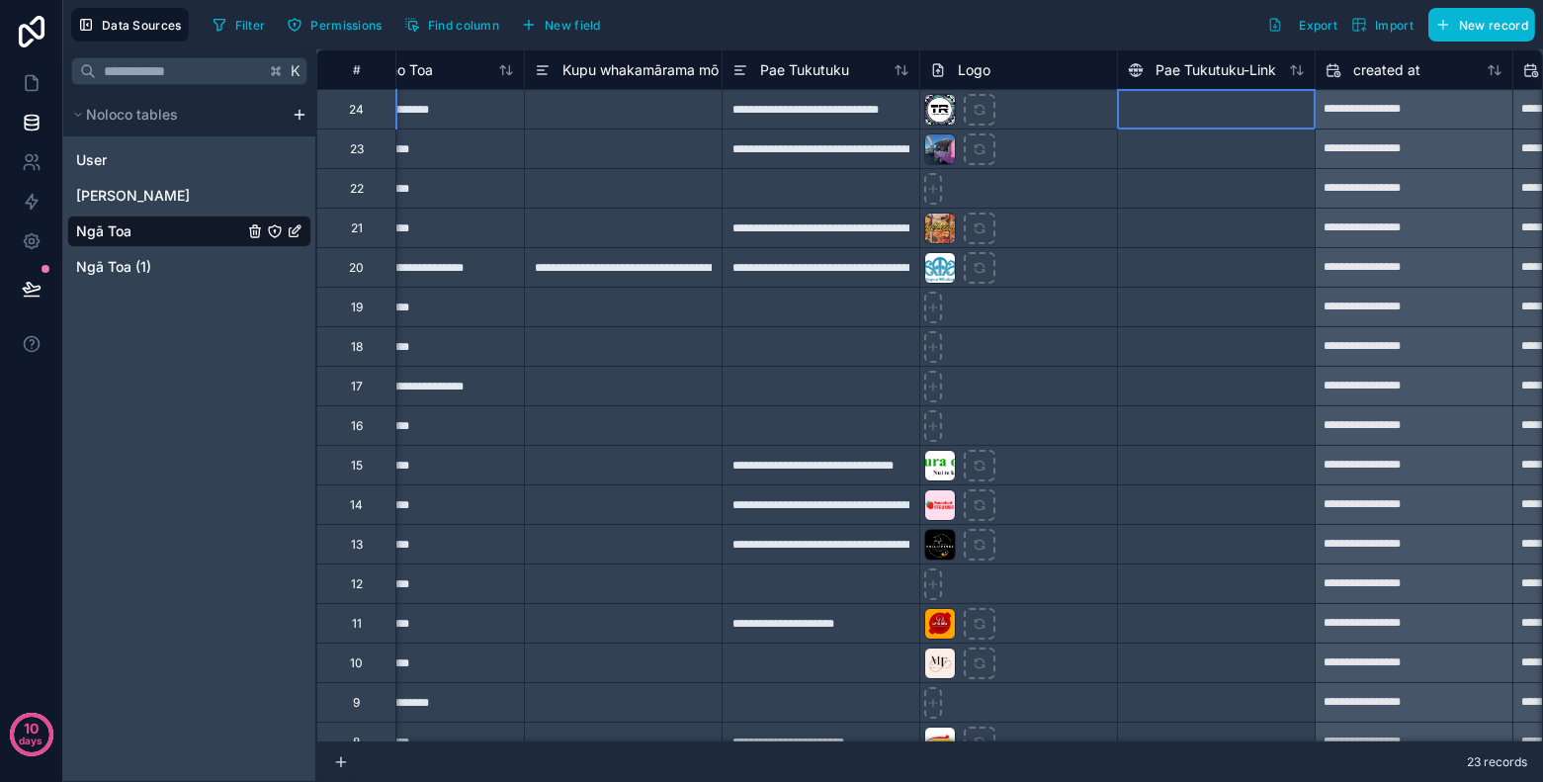
click at [1185, 114] on div at bounding box center [1216, 109] width 198 height 40
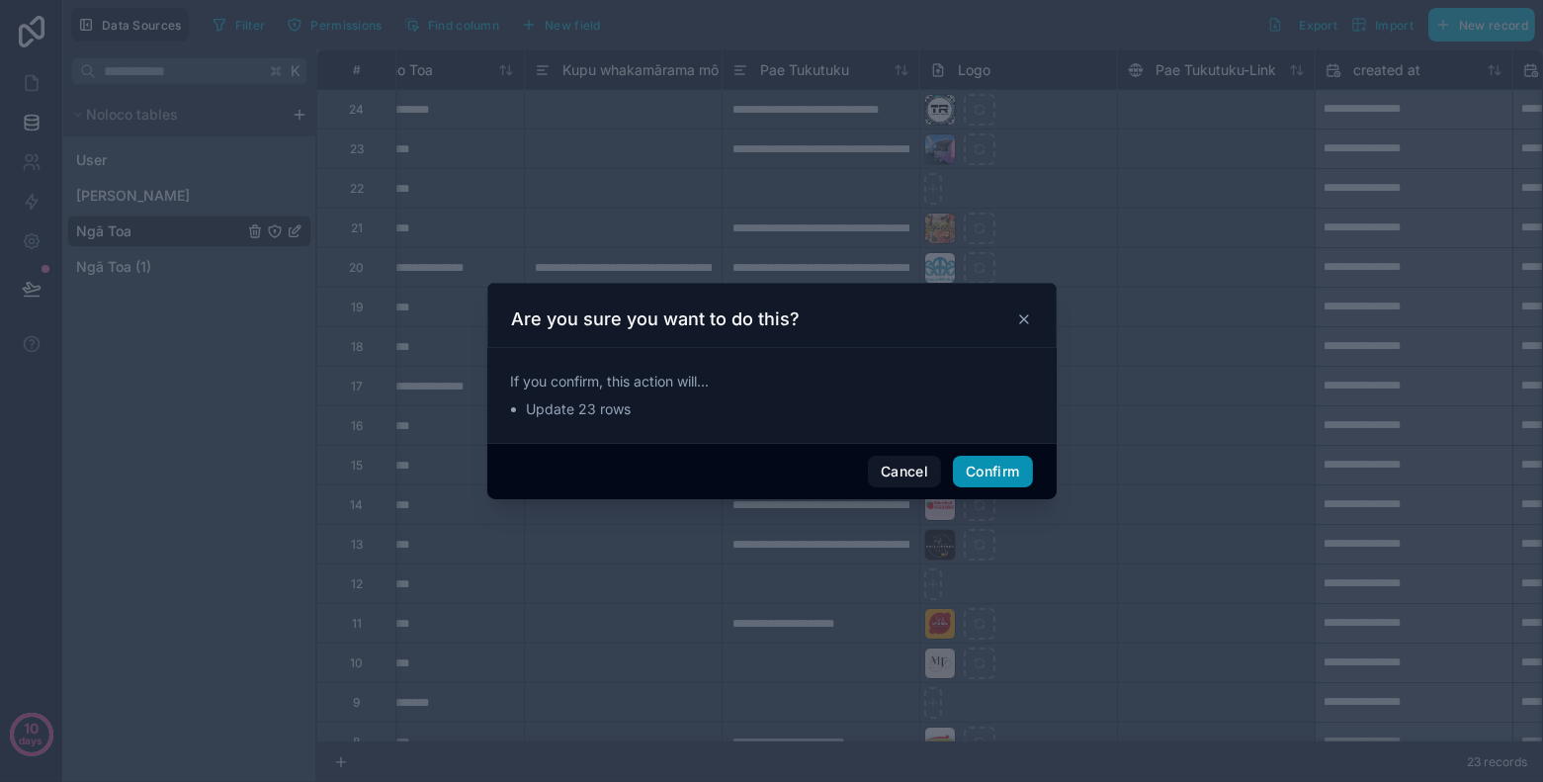
click at [989, 472] on button "Confirm" at bounding box center [992, 472] width 79 height 32
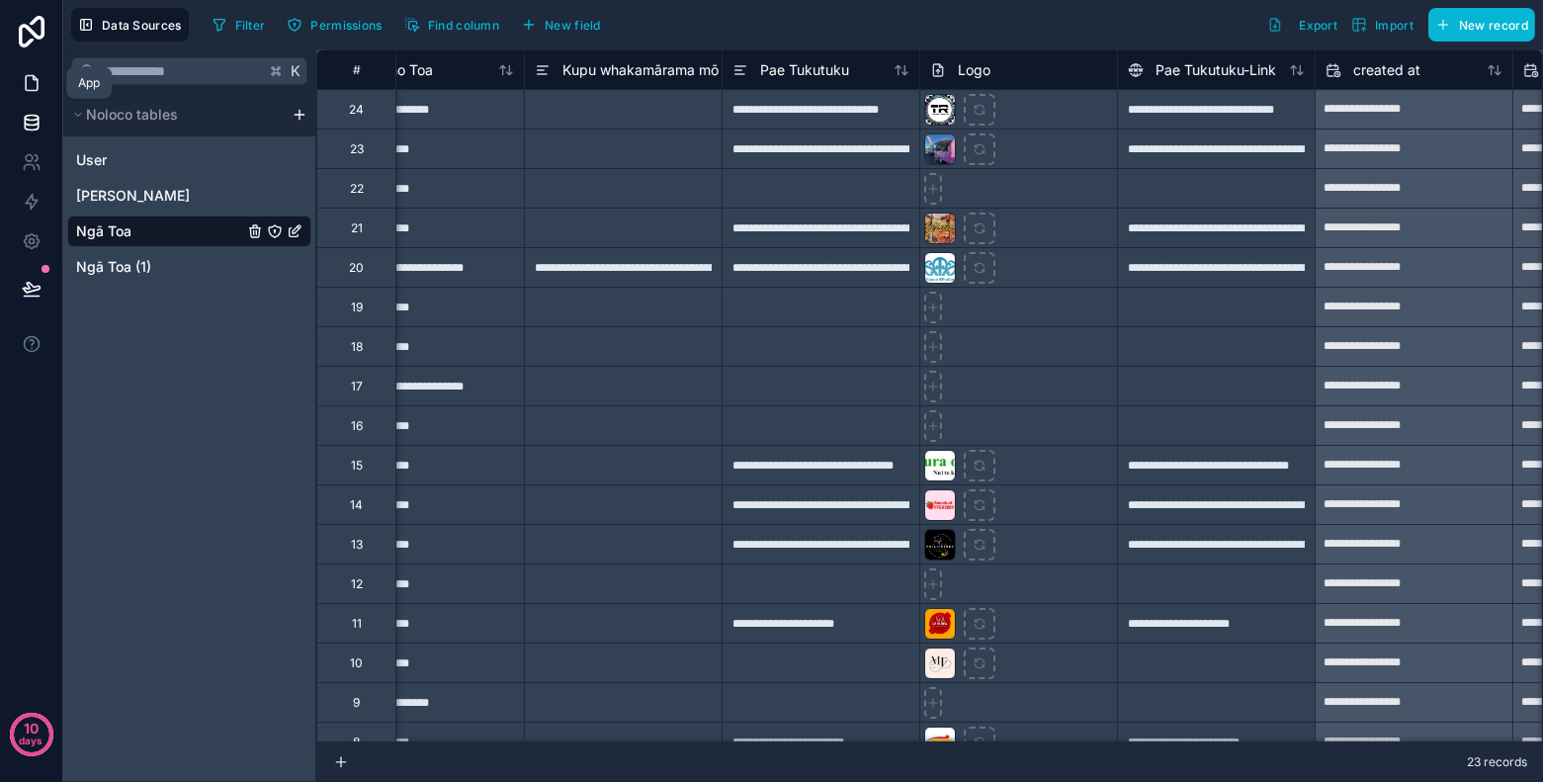
click at [35, 87] on icon at bounding box center [32, 83] width 20 height 20
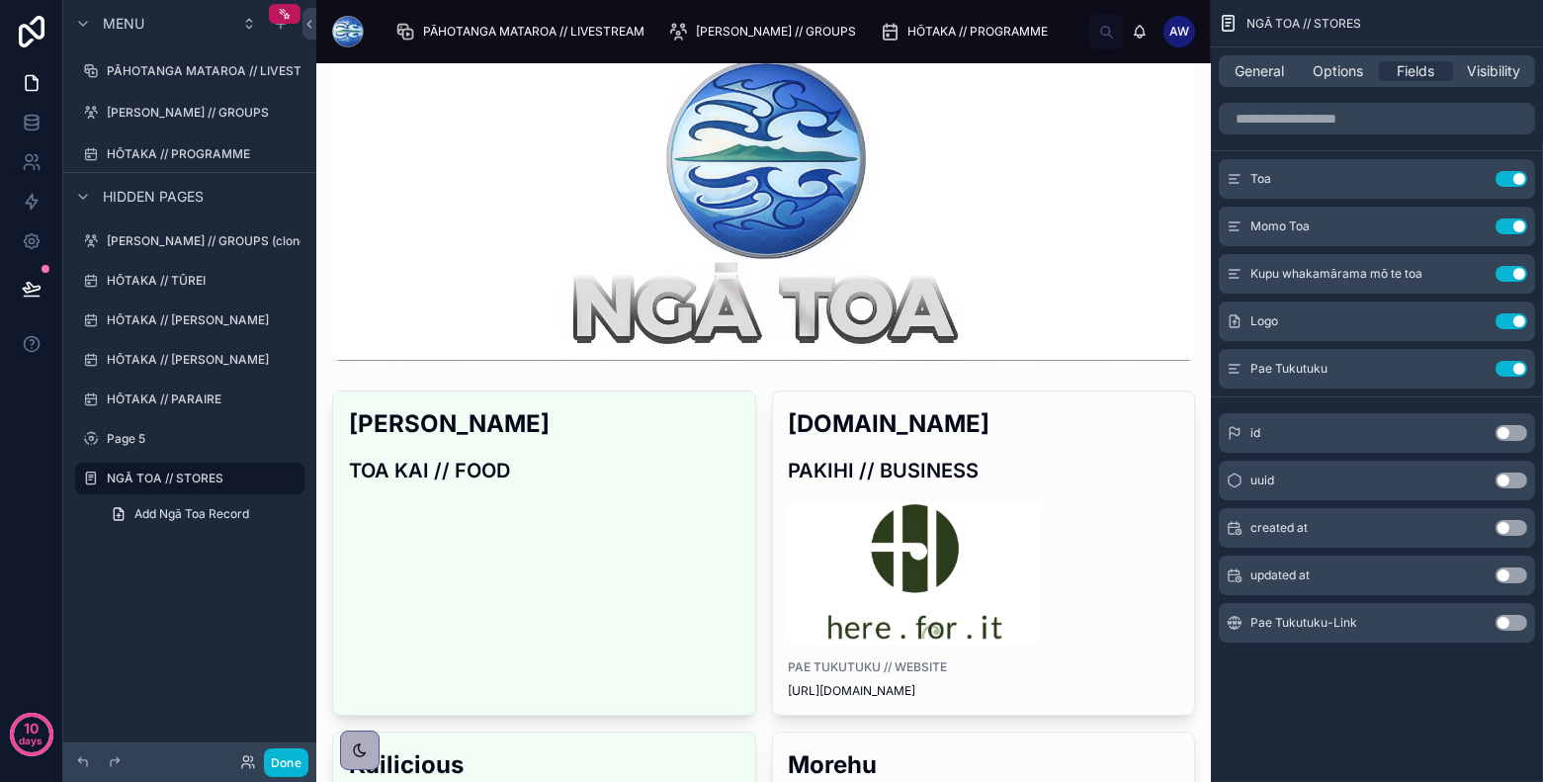
scroll to position [114, 0]
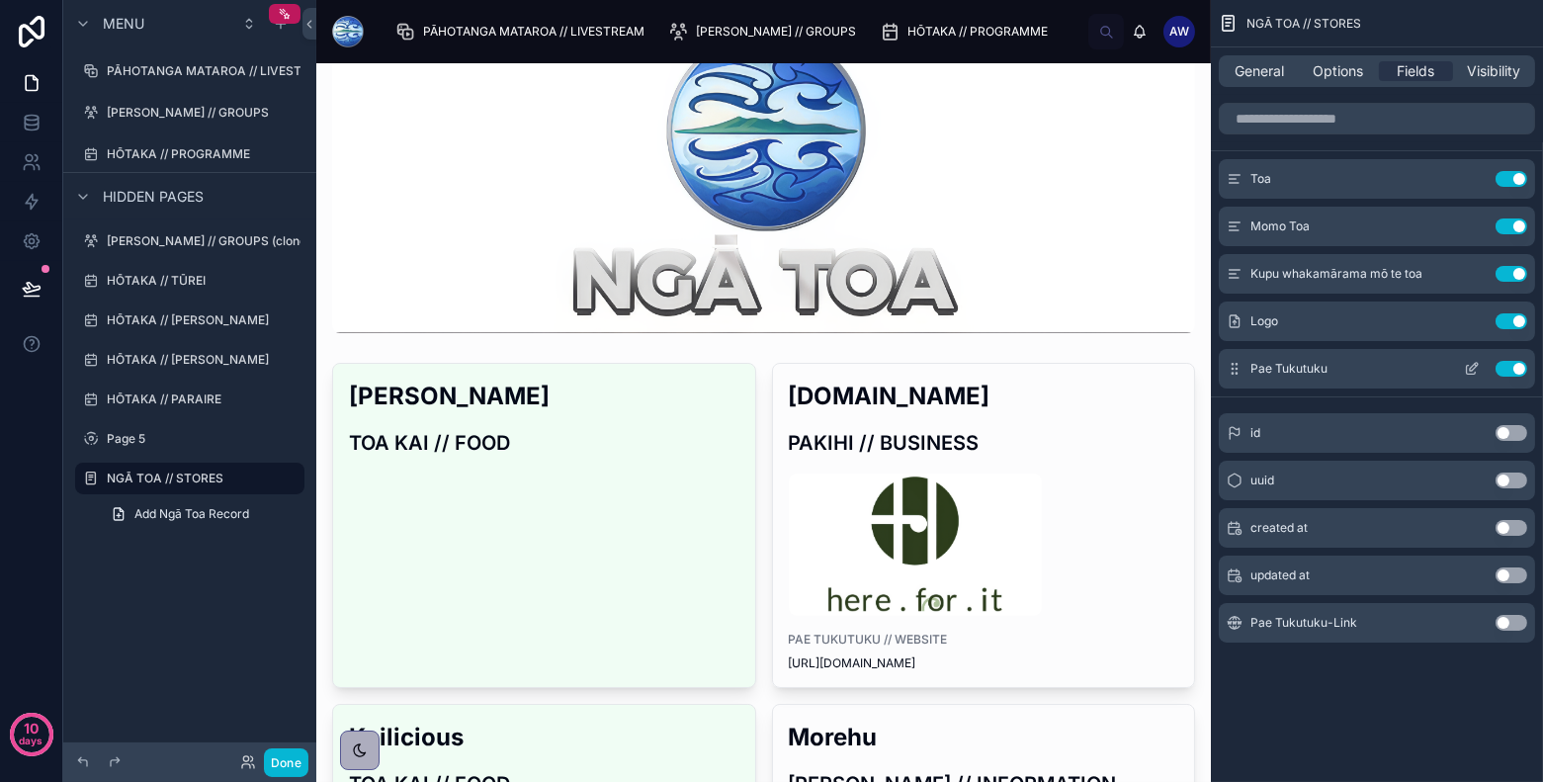
click at [1388, 368] on icon "scrollable content" at bounding box center [1474, 367] width 8 height 8
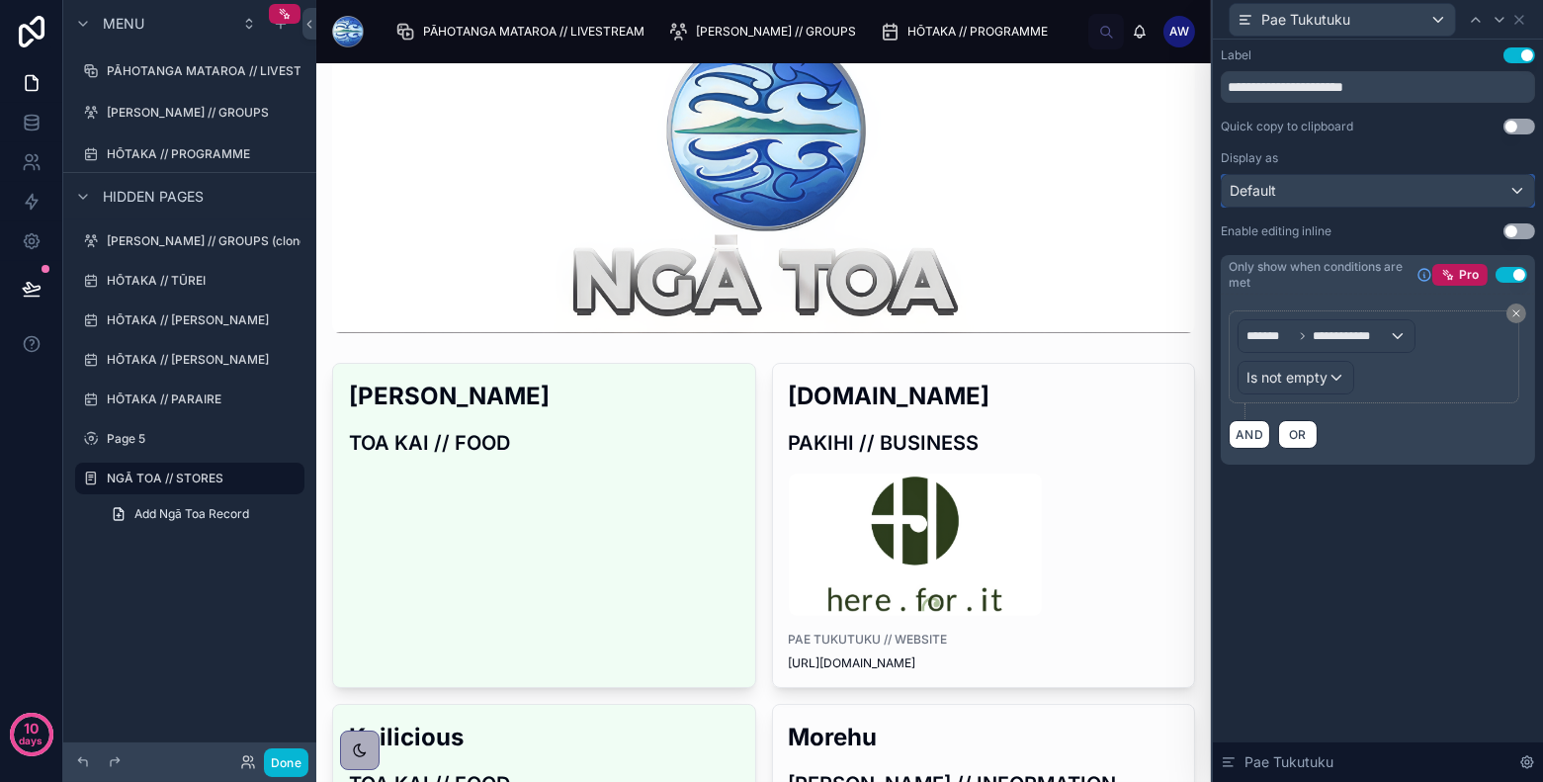
click at [1342, 175] on div "Default" at bounding box center [1378, 191] width 312 height 32
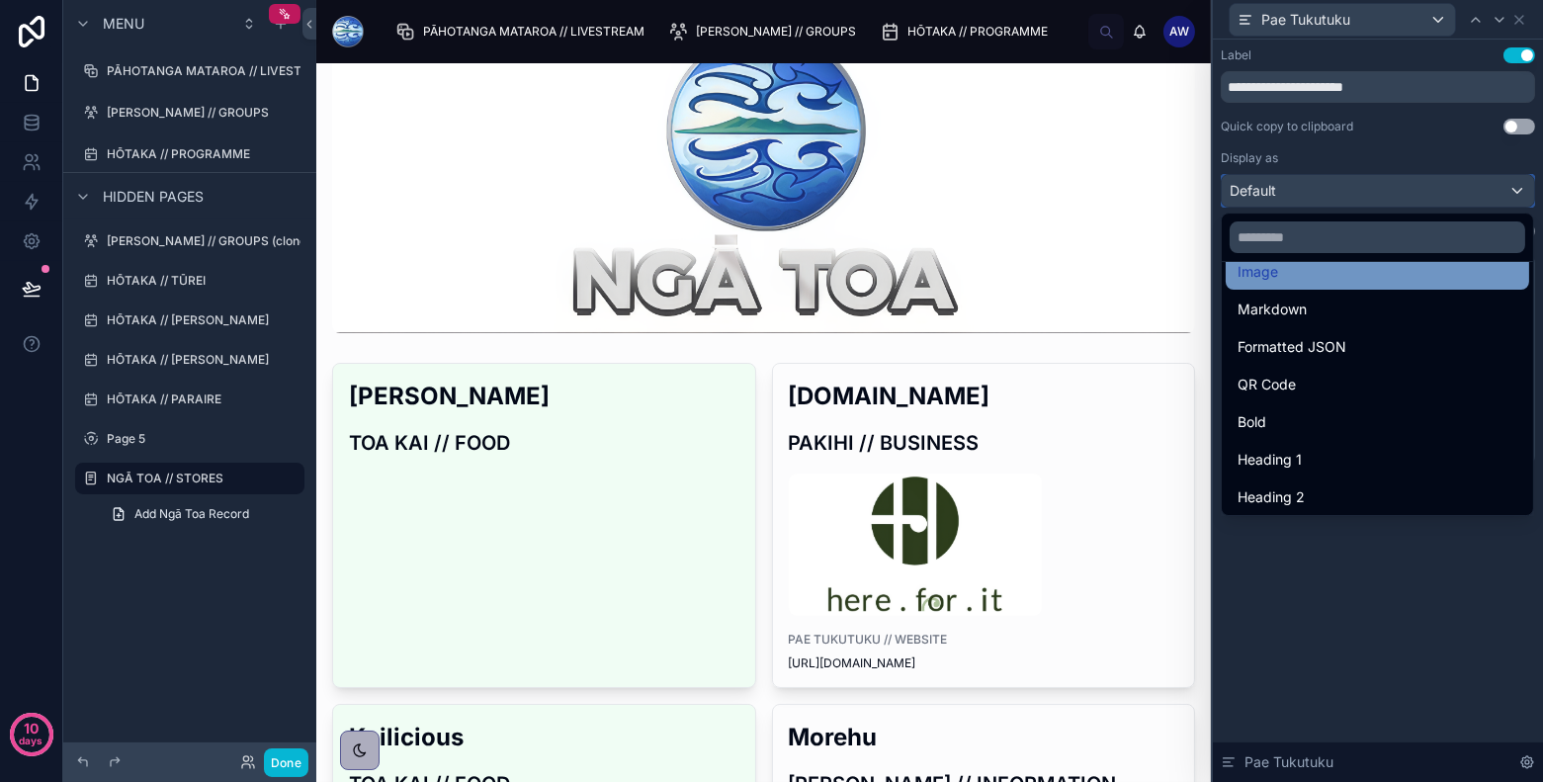
scroll to position [214, 0]
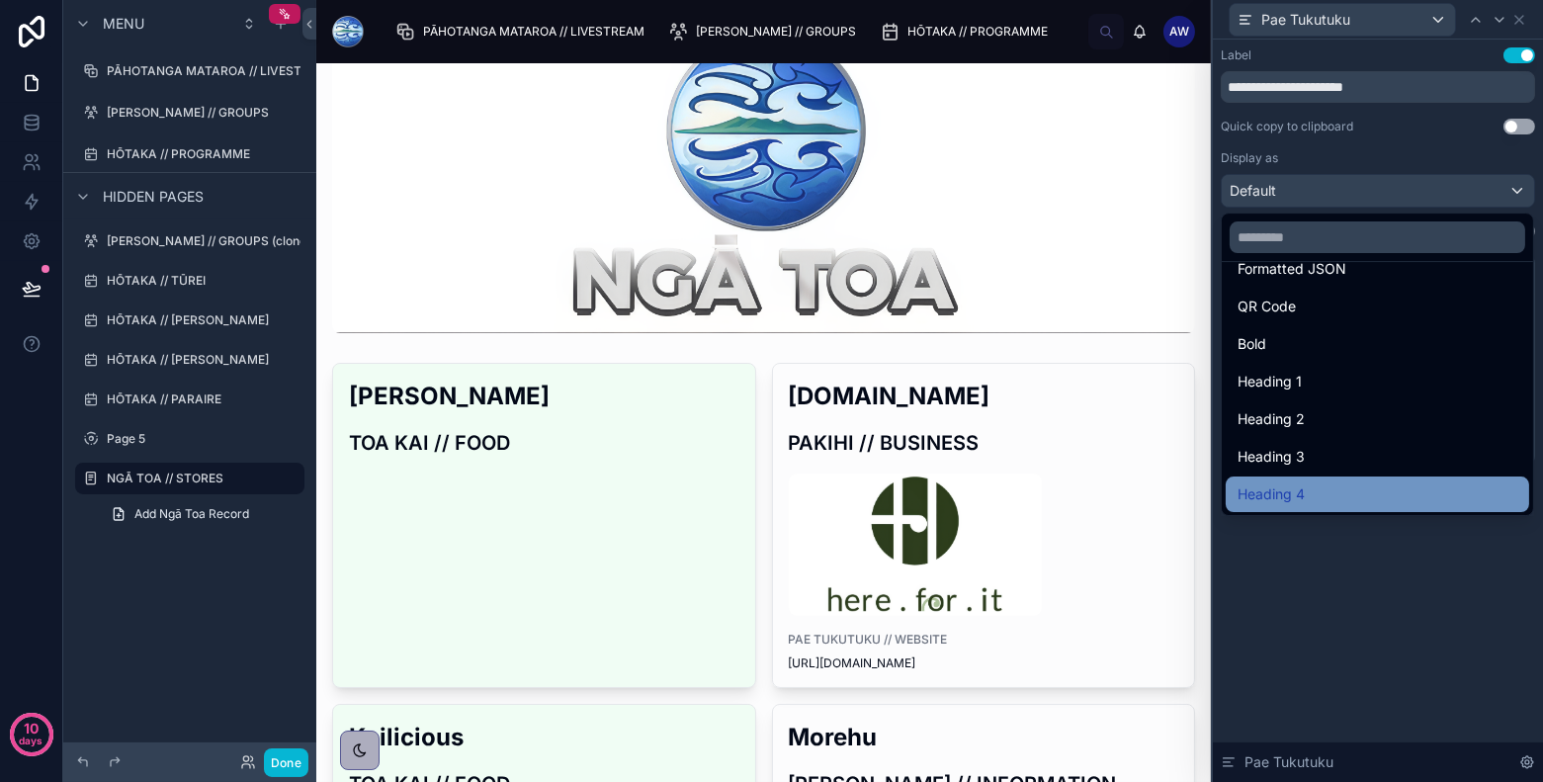
click at [1307, 491] on div "Heading 4" at bounding box center [1377, 494] width 280 height 24
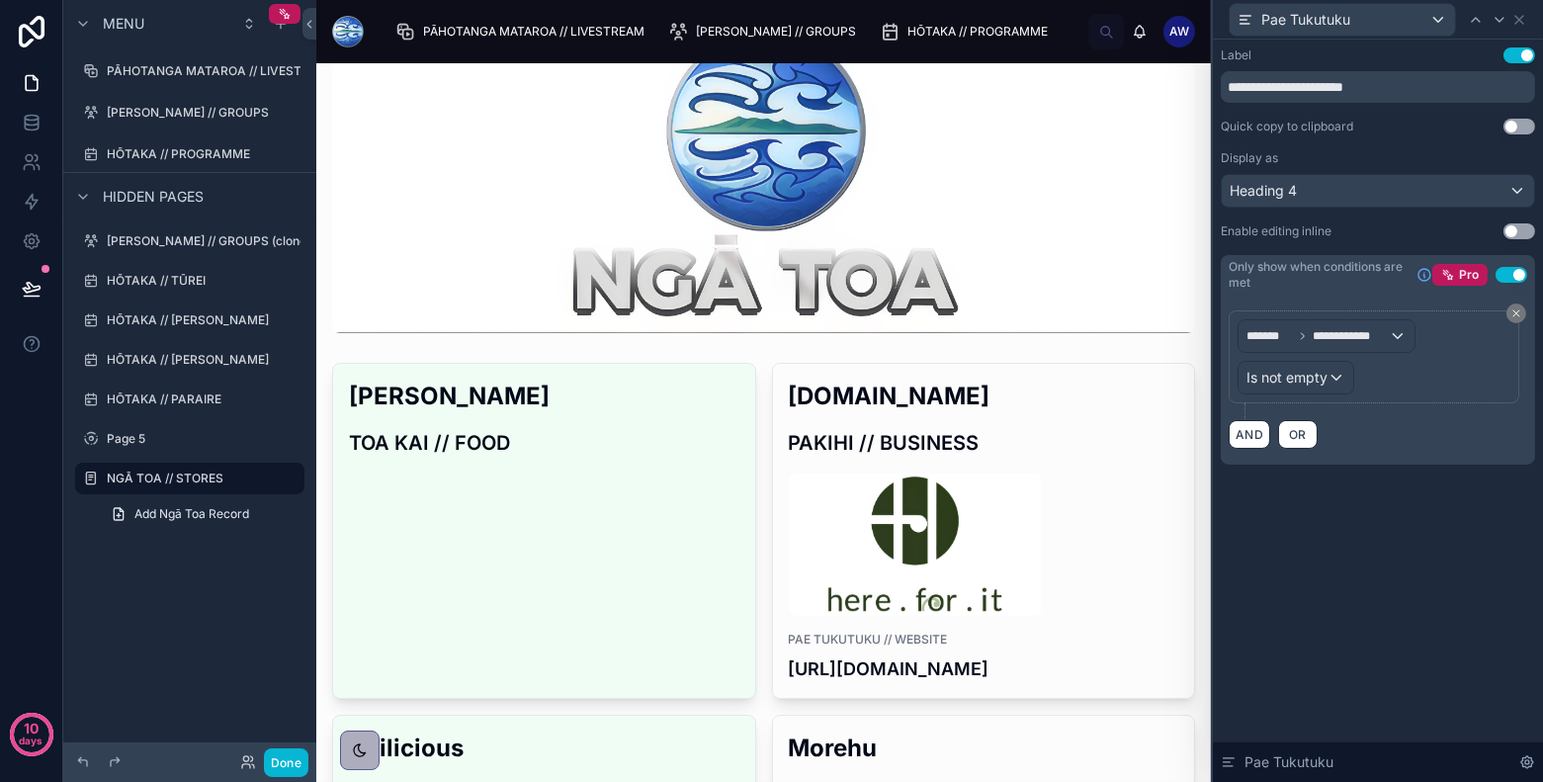
click at [1388, 50] on button "Use setting" at bounding box center [1519, 55] width 32 height 16
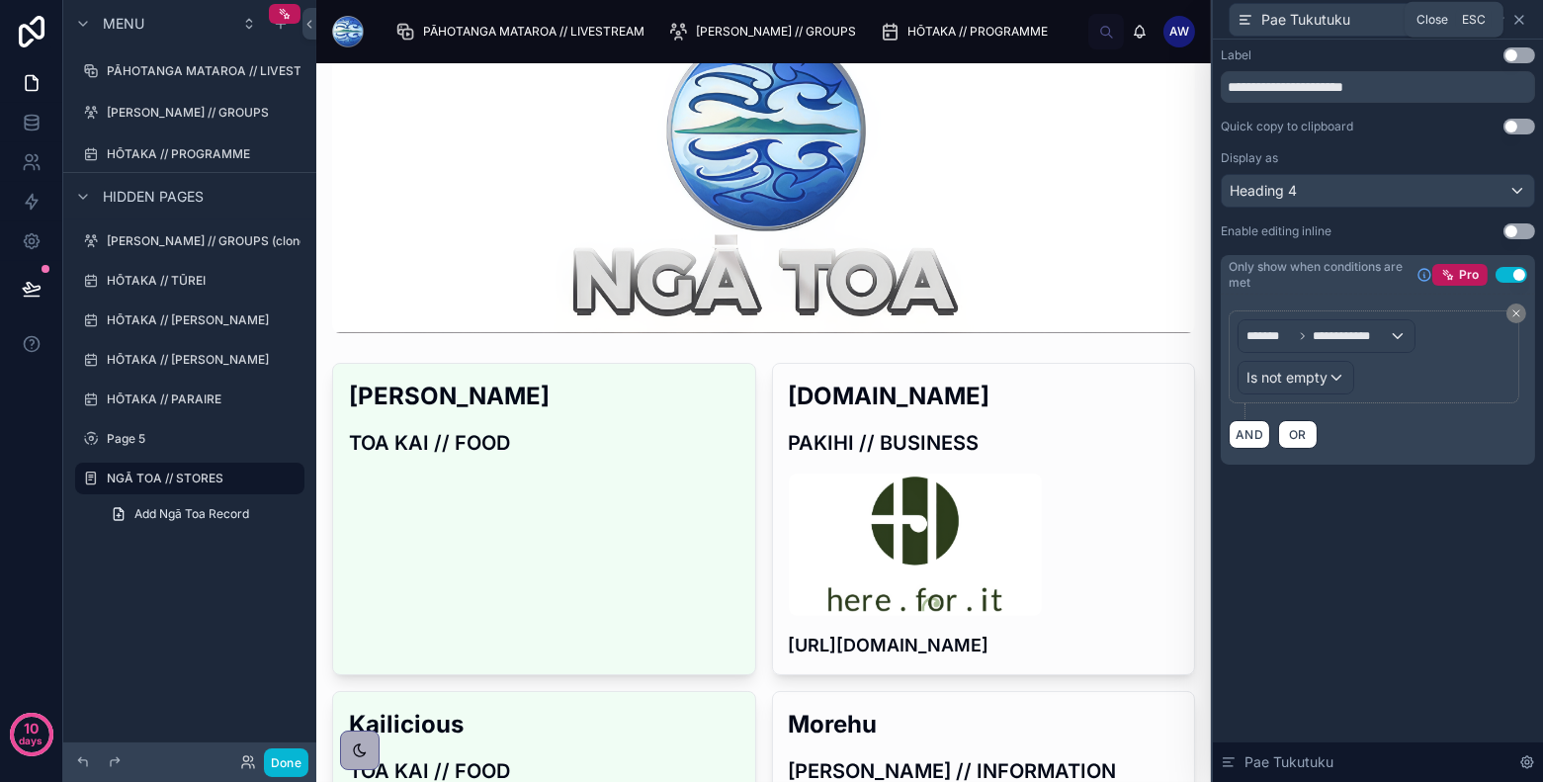
click at [1388, 15] on icon at bounding box center [1519, 20] width 16 height 16
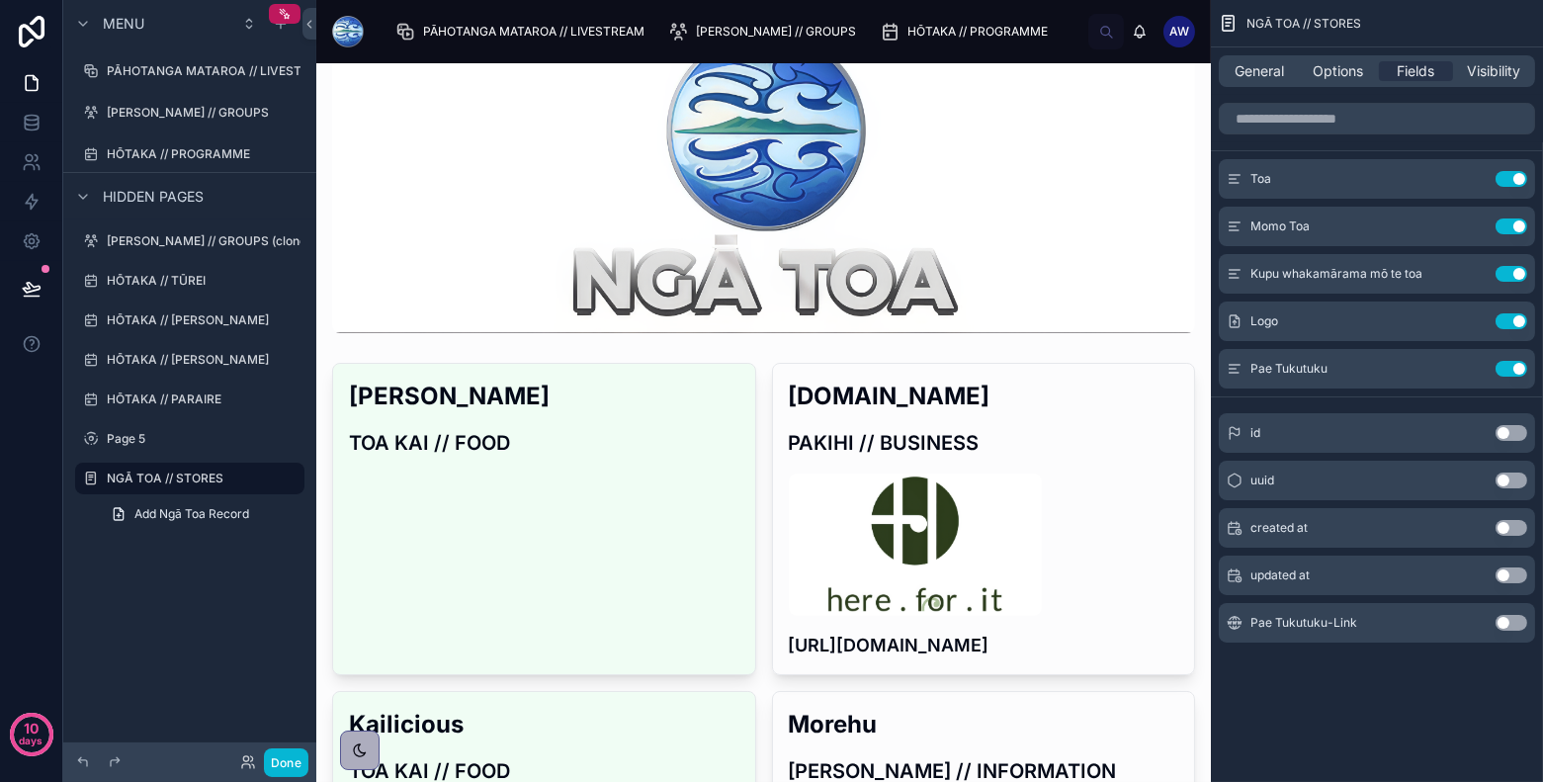
click at [1388, 621] on button "Use setting" at bounding box center [1511, 623] width 32 height 16
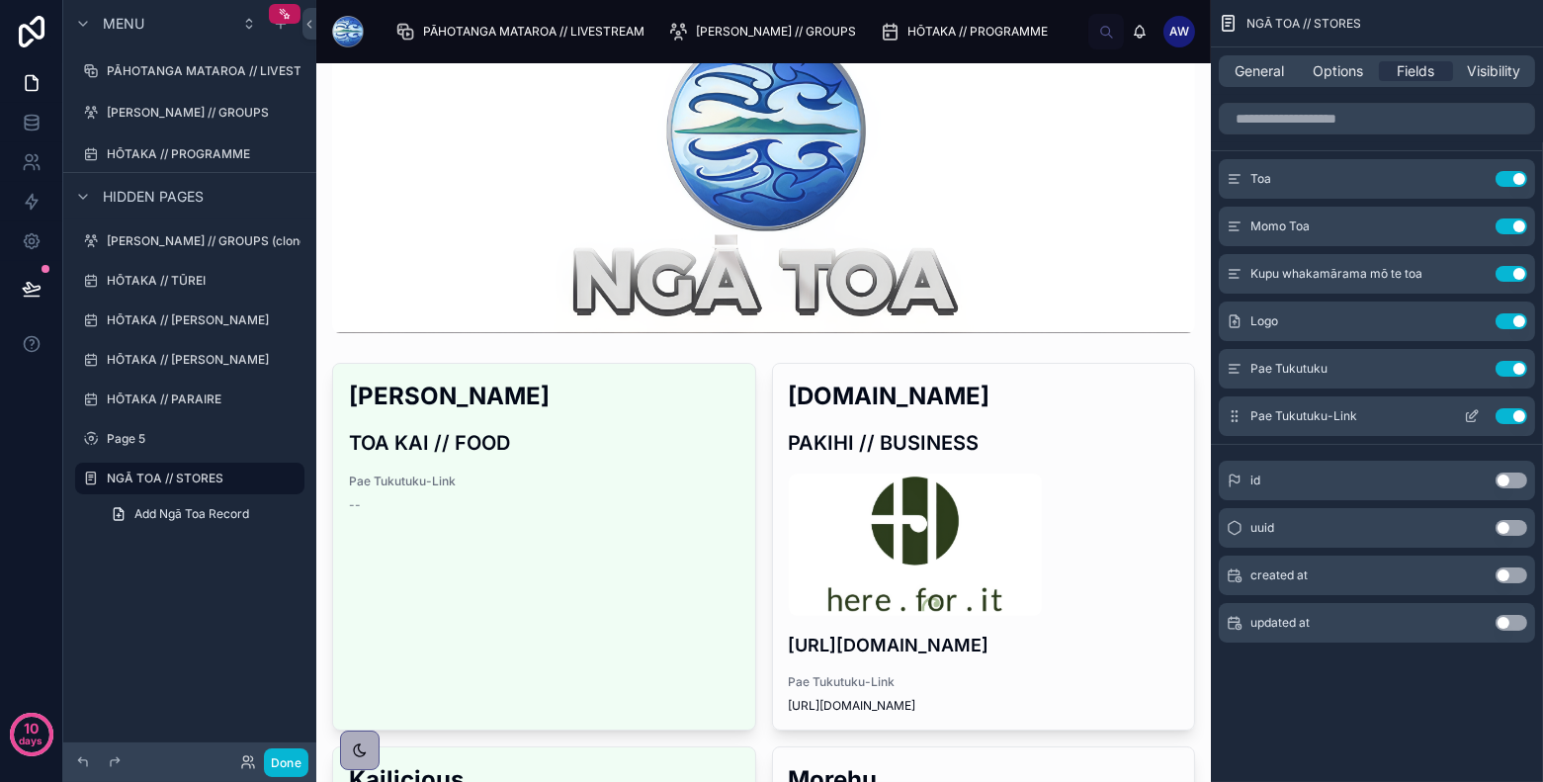
click at [1388, 417] on icon "scrollable content" at bounding box center [1474, 414] width 8 height 8
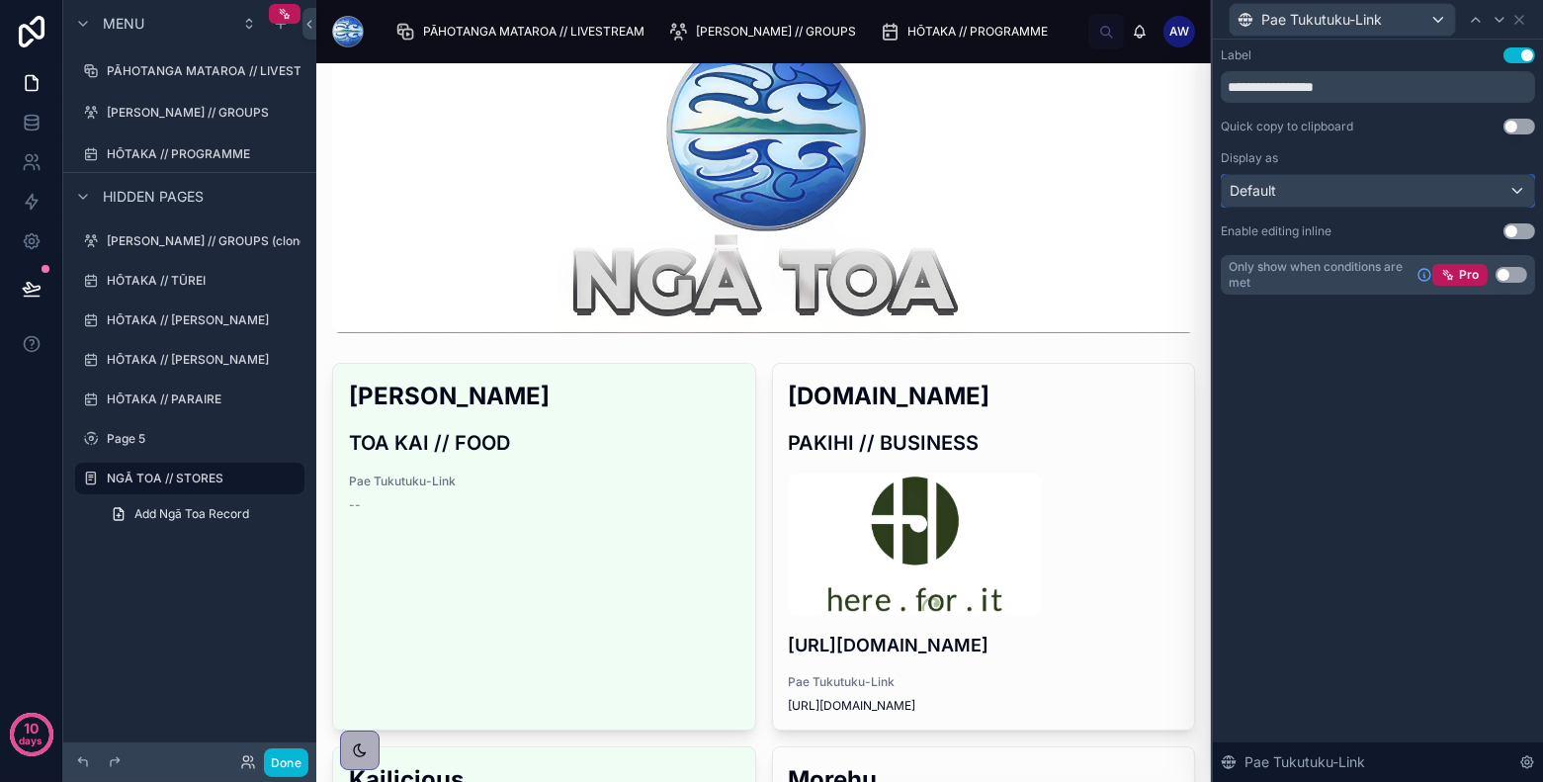
click at [1388, 190] on div "Default" at bounding box center [1378, 191] width 312 height 32
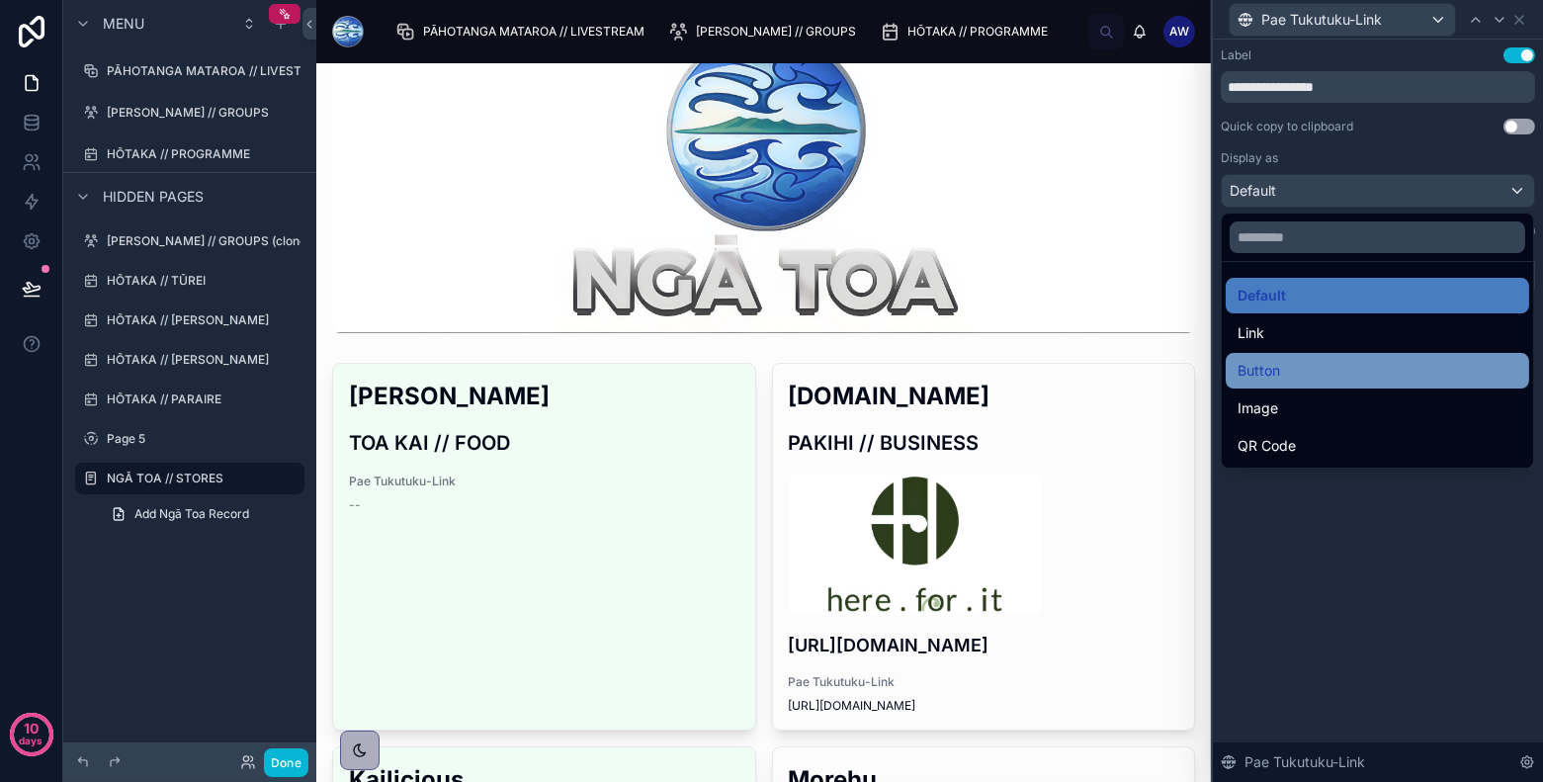
click at [1387, 356] on div "Button" at bounding box center [1377, 371] width 303 height 36
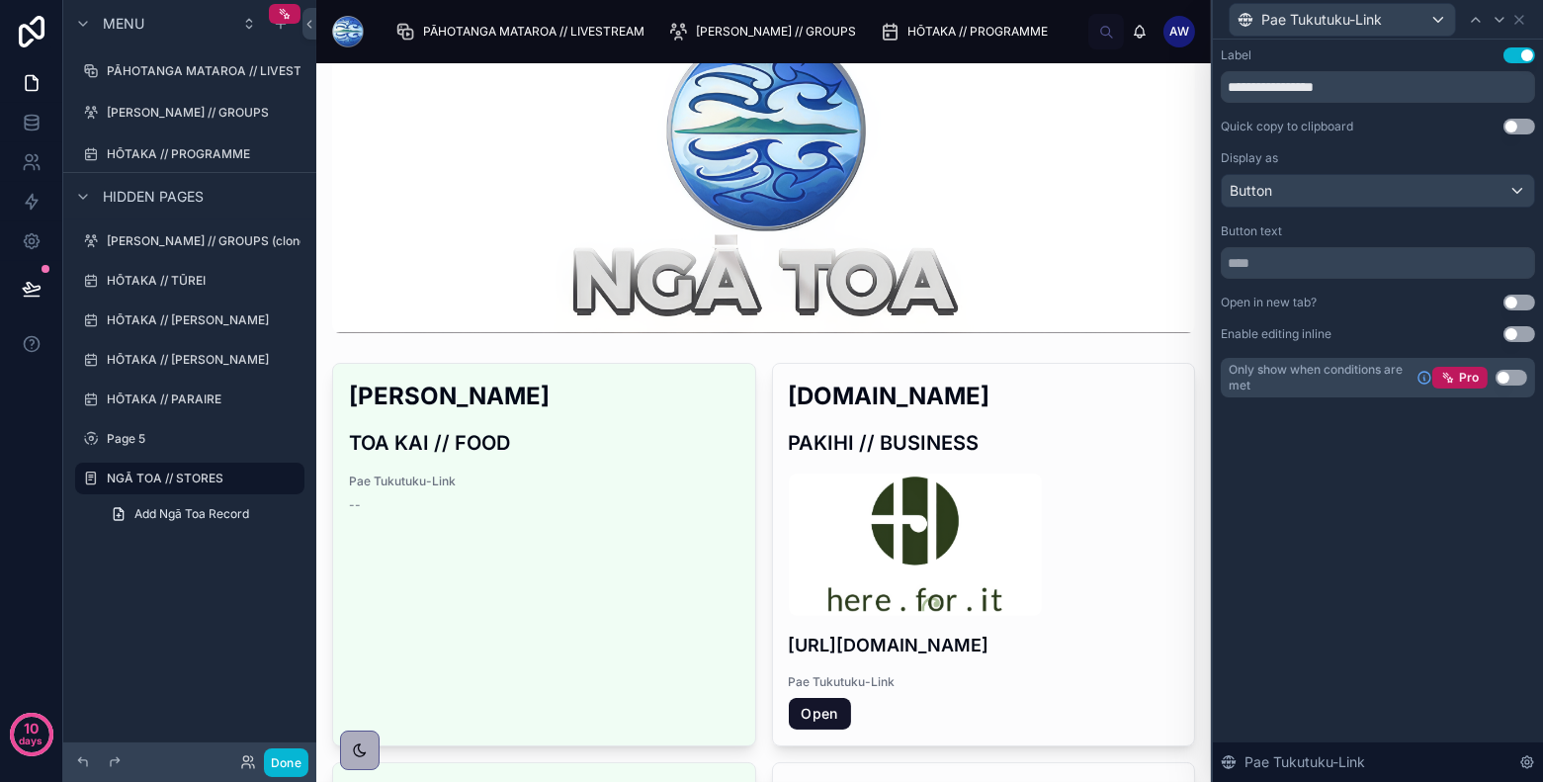
click at [1388, 57] on button "Use setting" at bounding box center [1519, 55] width 32 height 16
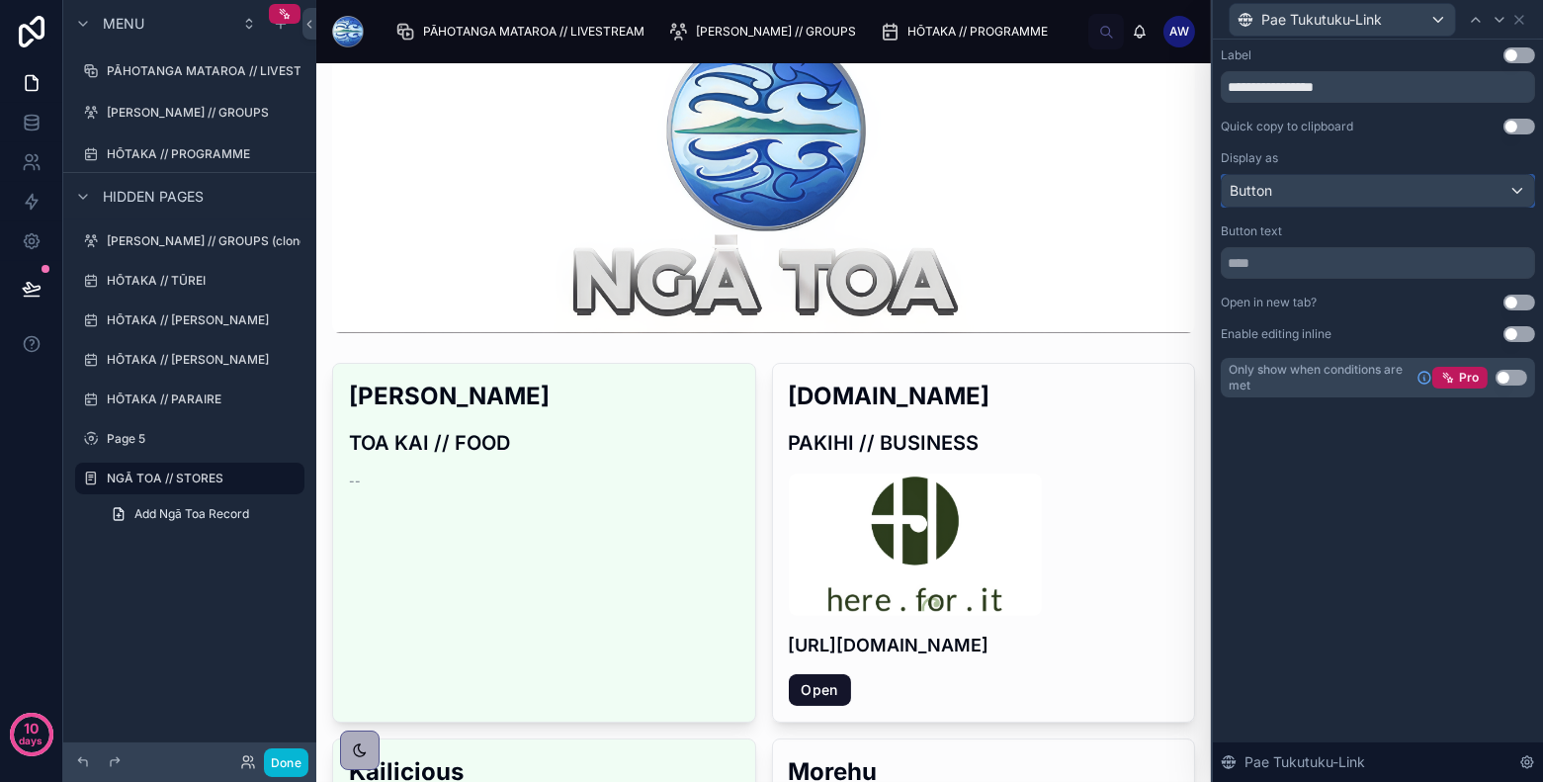
click at [1352, 200] on div "Button" at bounding box center [1378, 191] width 312 height 32
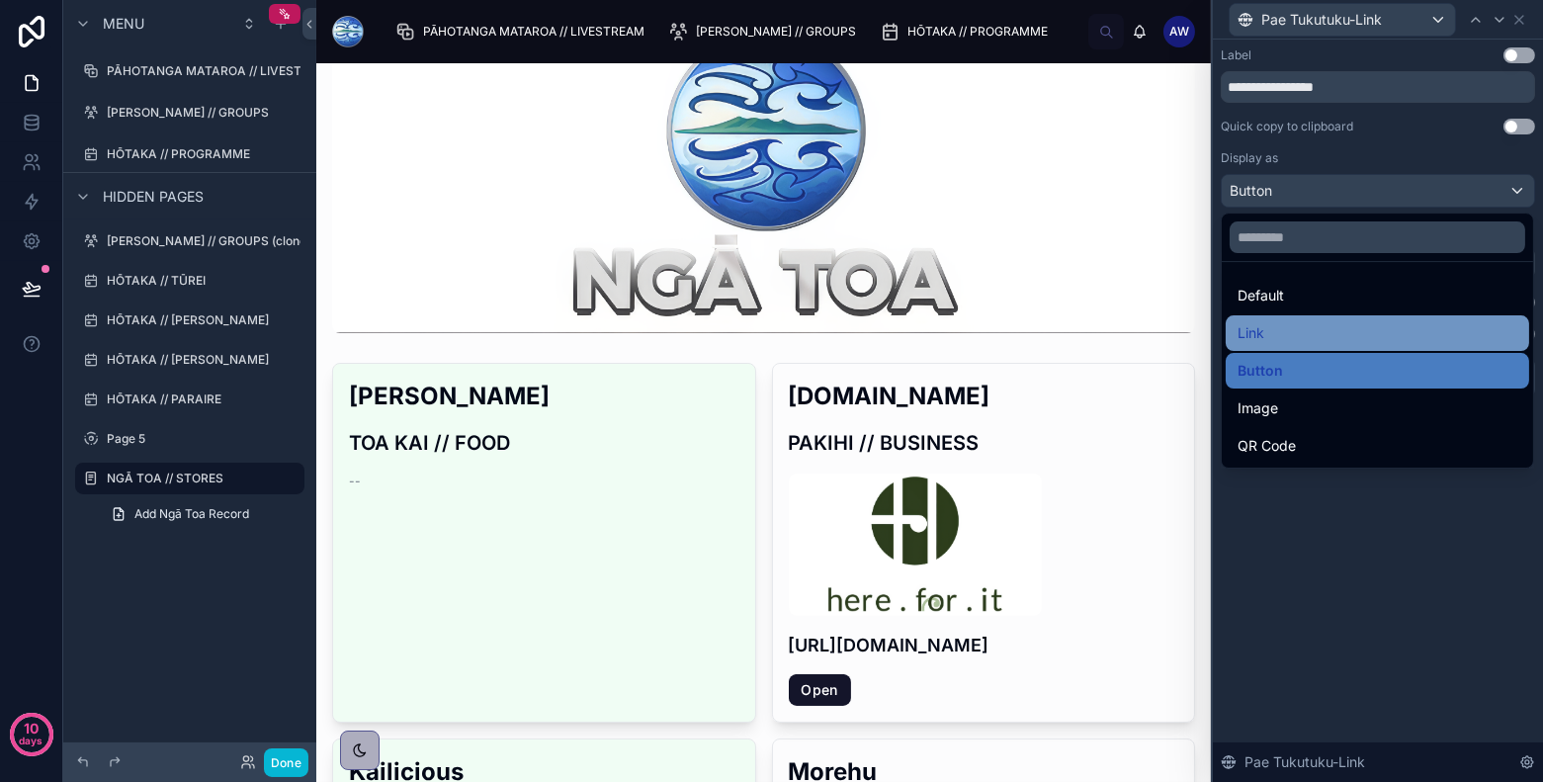
click at [1339, 326] on div "Link" at bounding box center [1377, 333] width 280 height 24
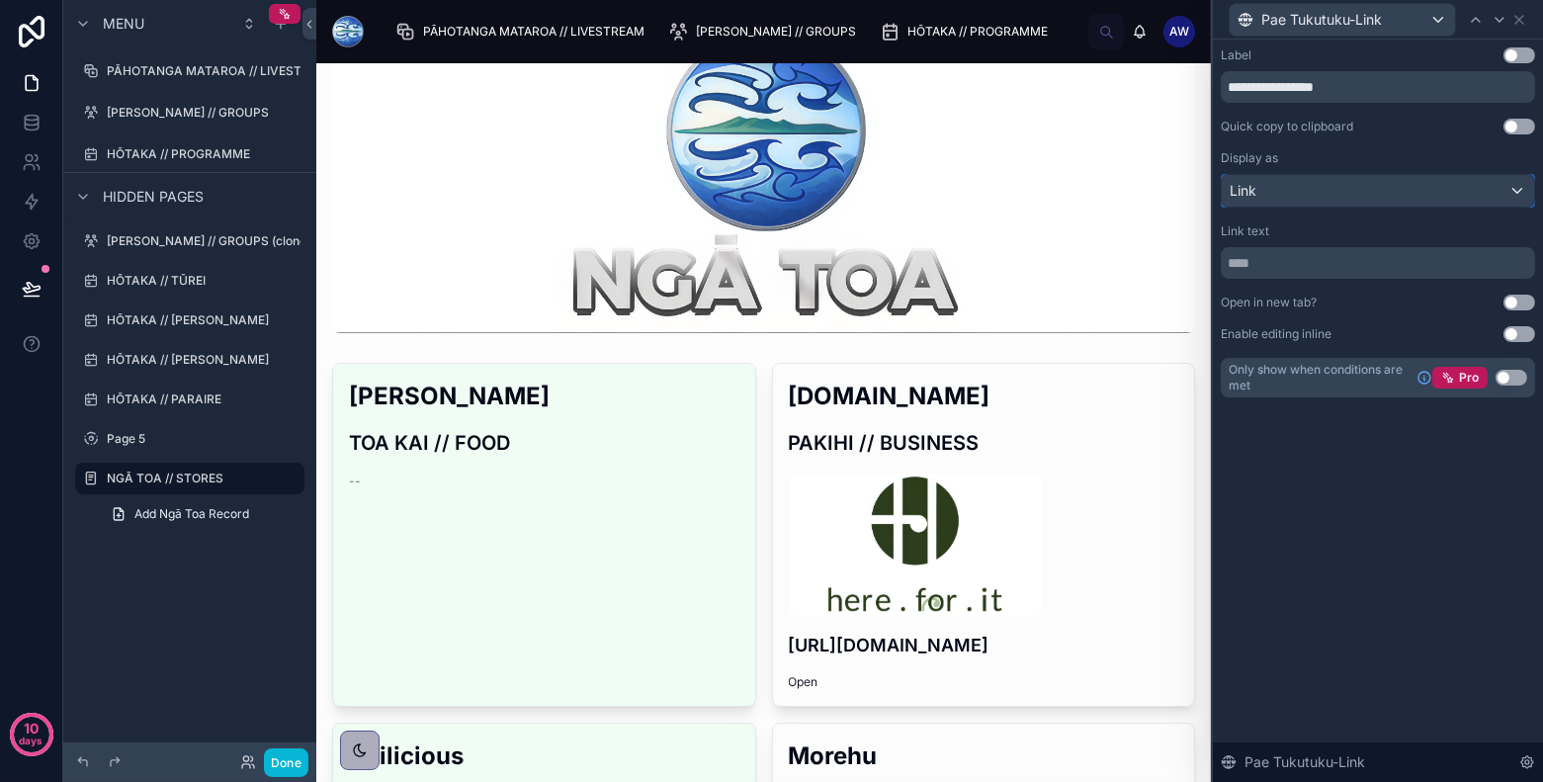
click at [1388, 195] on div "Link" at bounding box center [1378, 191] width 312 height 32
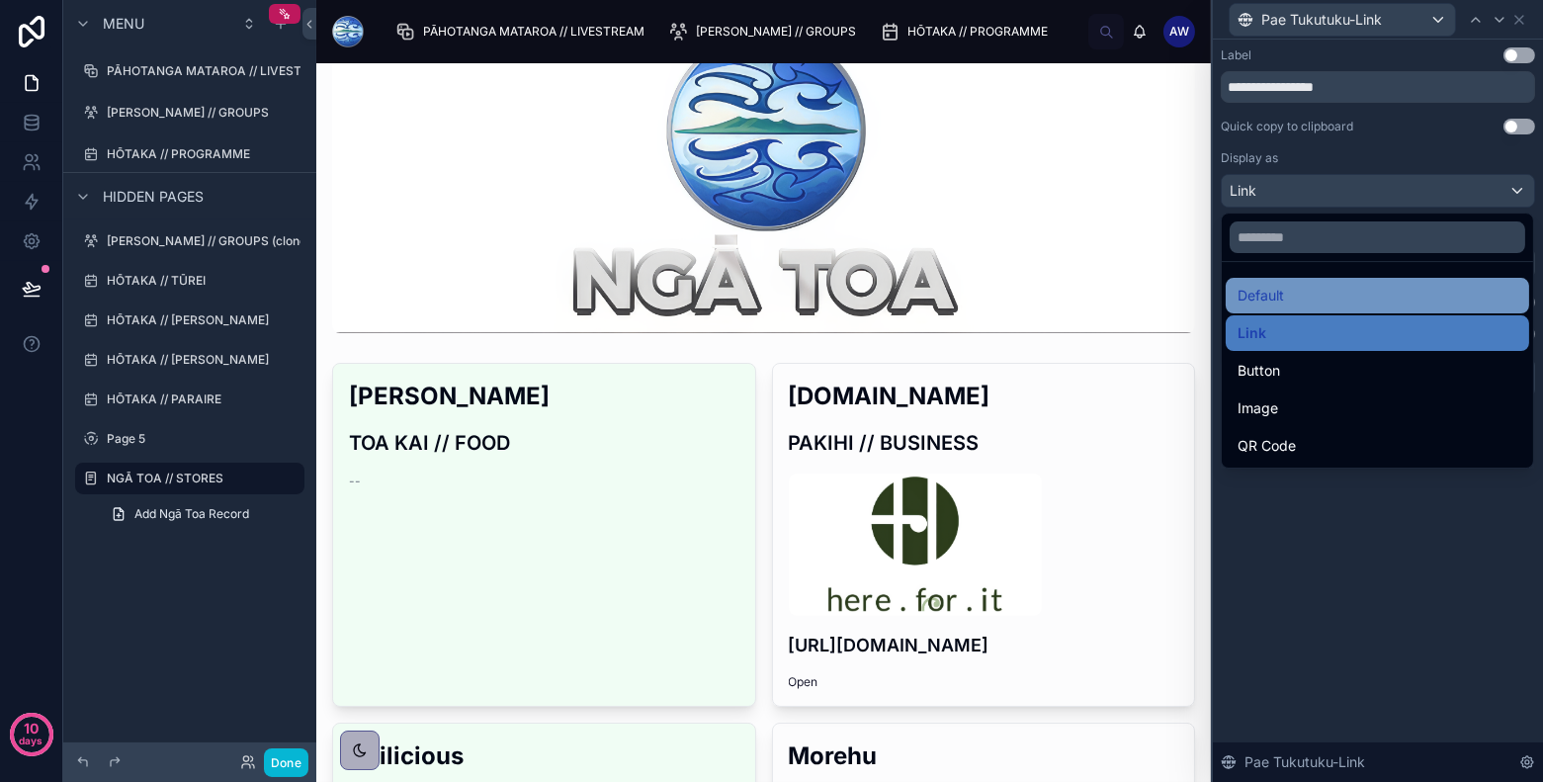
click at [1329, 291] on div "Default" at bounding box center [1377, 296] width 280 height 24
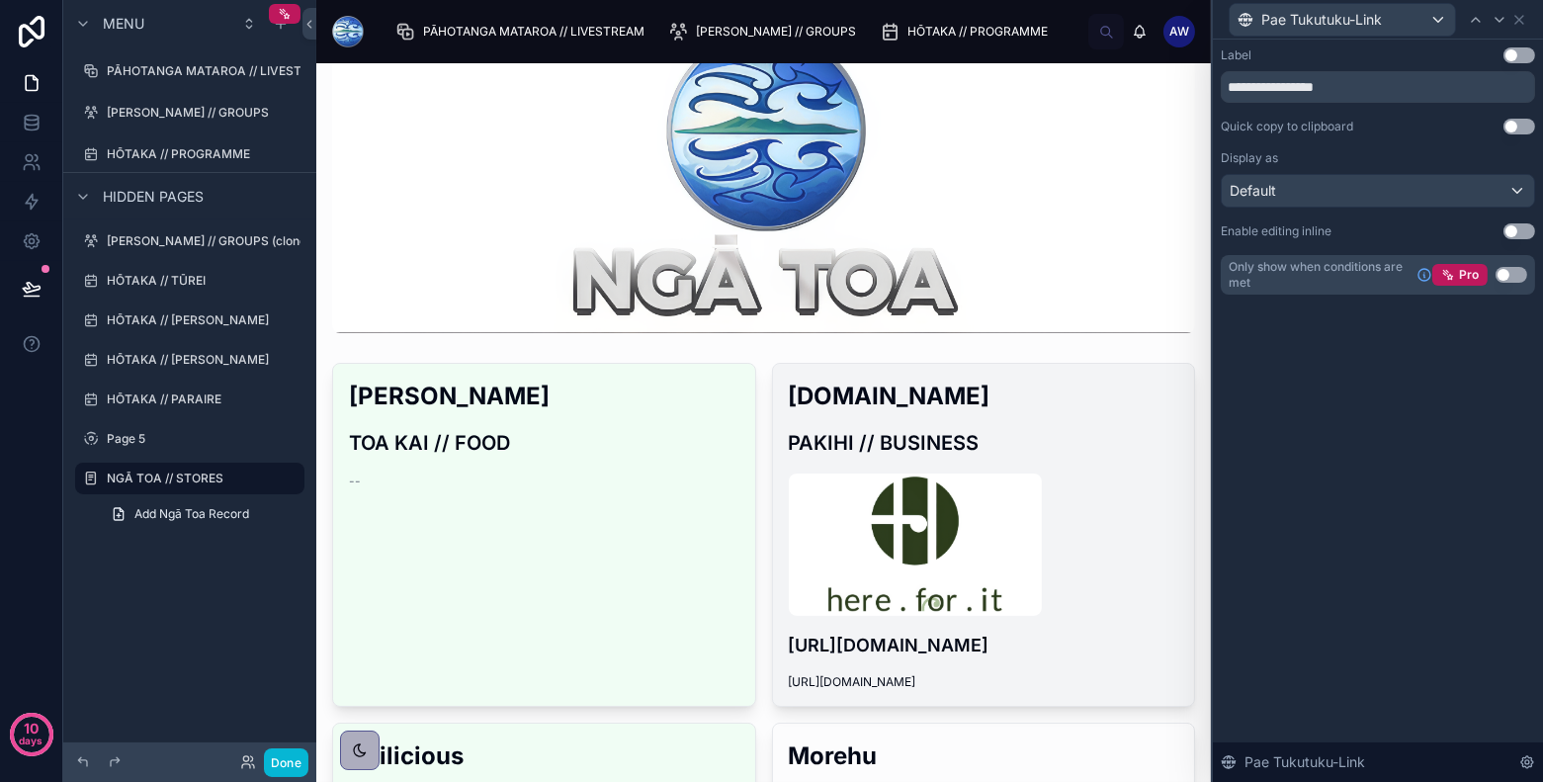
click at [906, 642] on h4 "https://www.hereforit.co.nz/" at bounding box center [984, 645] width 390 height 27
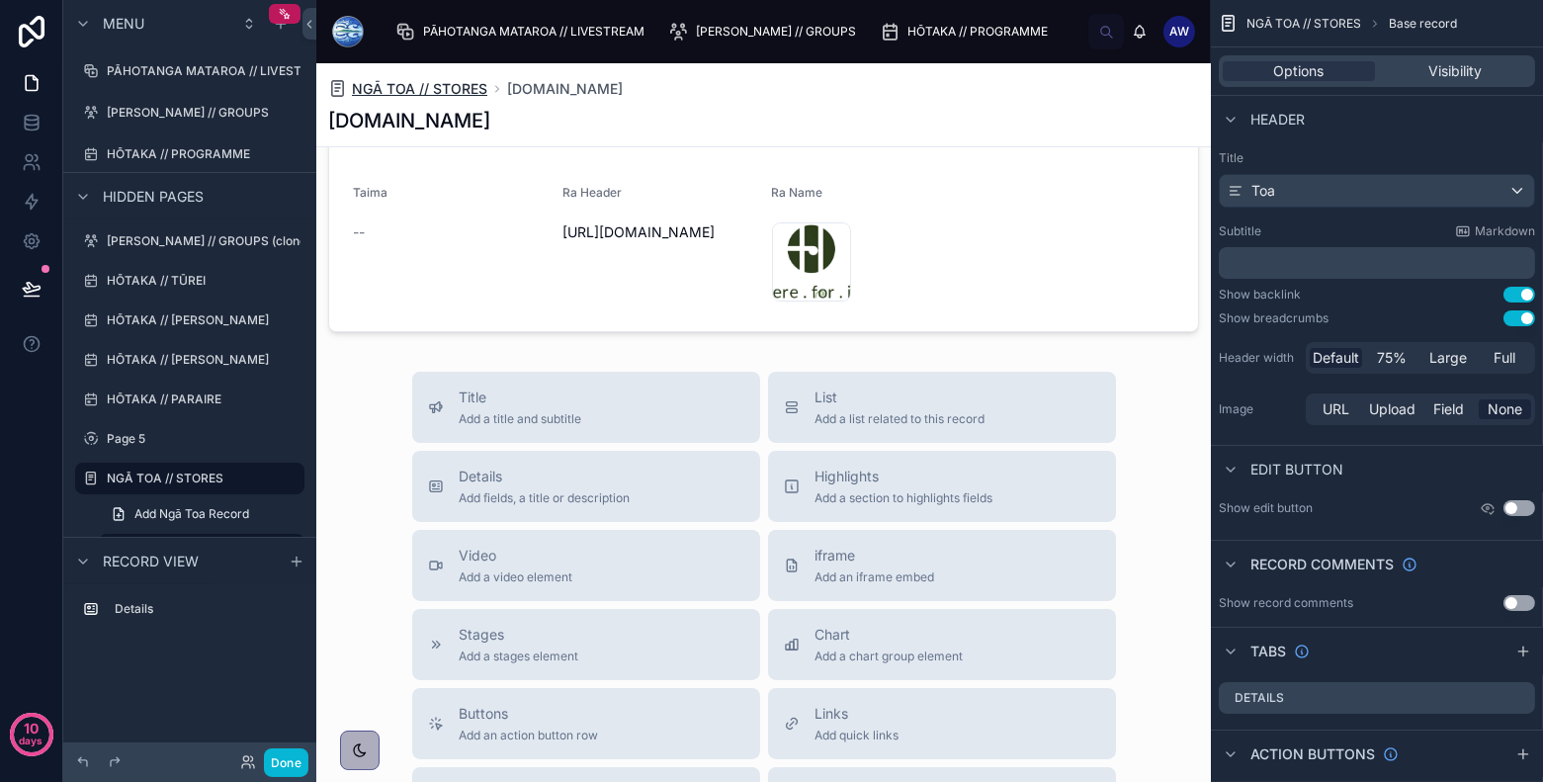
click at [420, 83] on span "NGĀ TOA // STORES" at bounding box center [419, 89] width 135 height 20
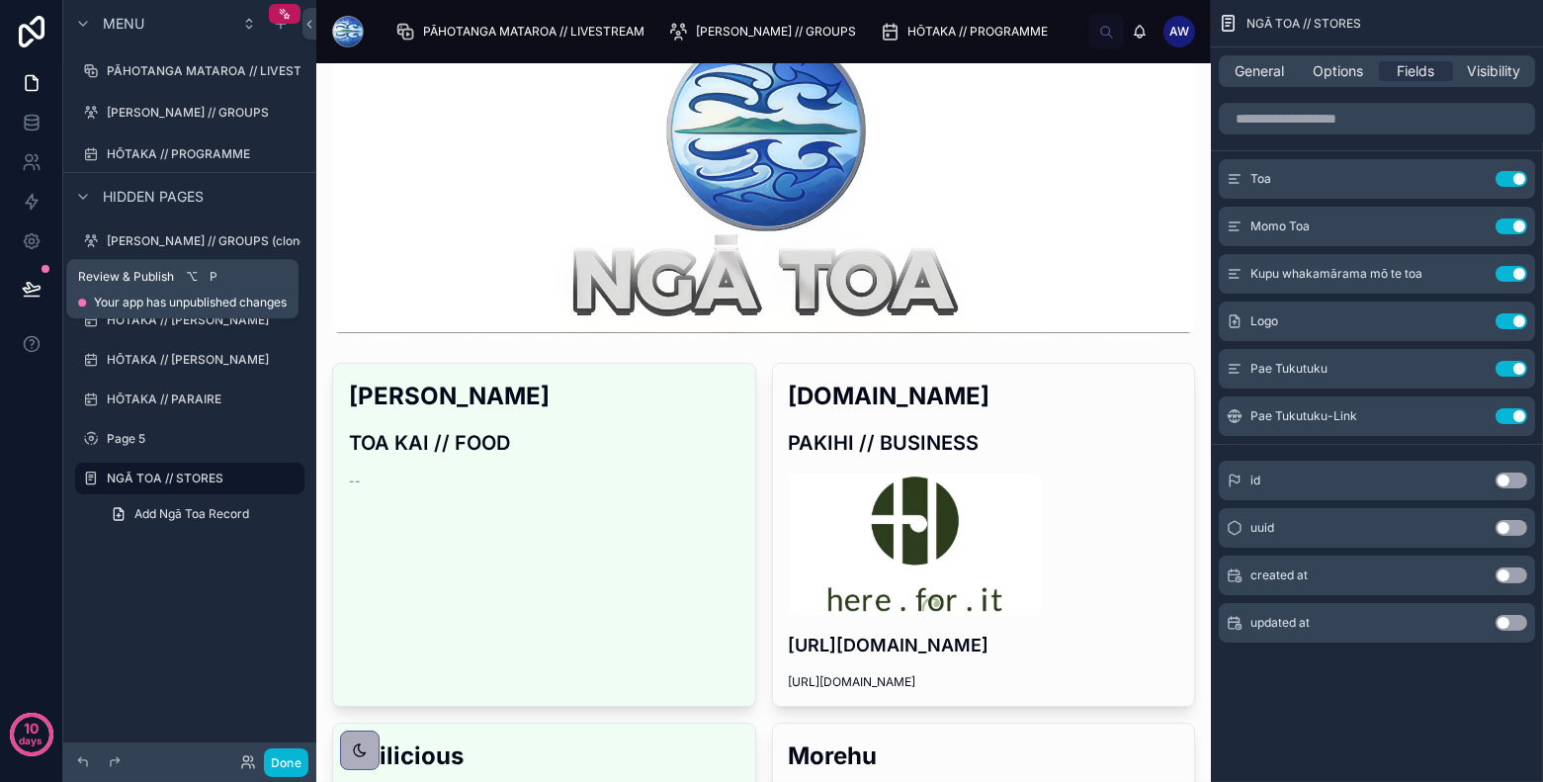
click at [24, 297] on icon at bounding box center [32, 289] width 20 height 20
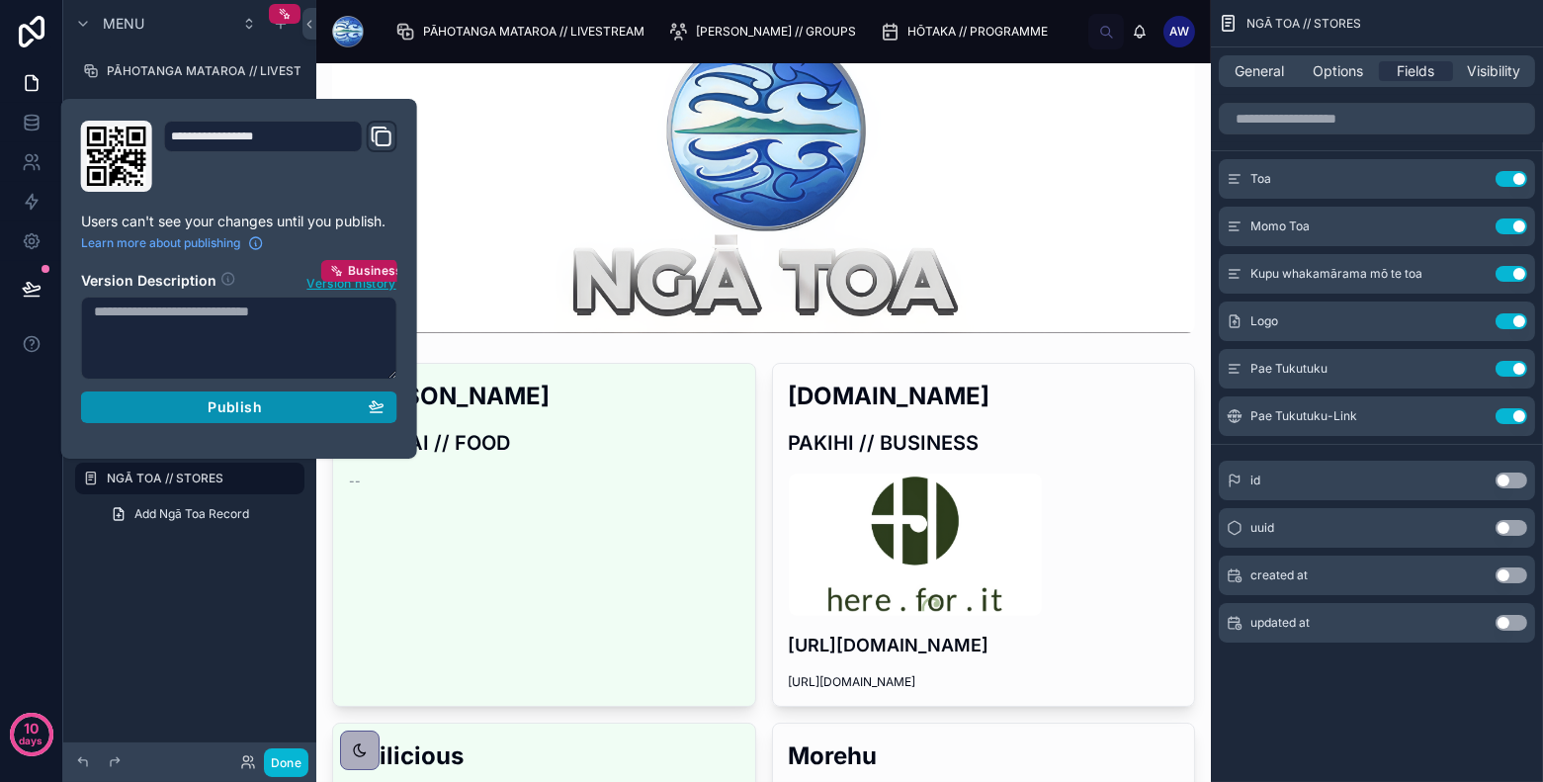
click at [230, 410] on span "Publish" at bounding box center [234, 407] width 53 height 18
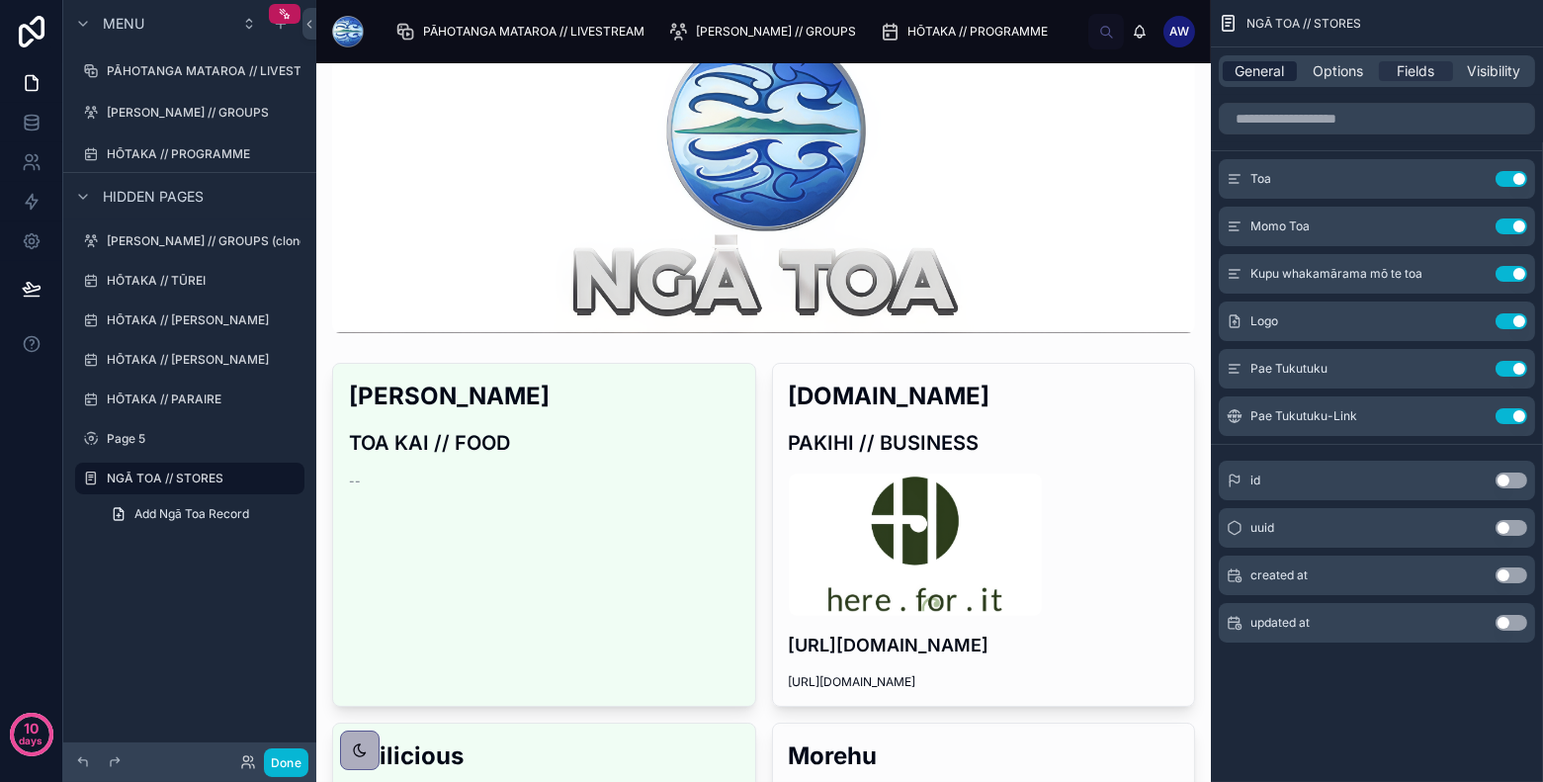
click at [1245, 70] on span "General" at bounding box center [1259, 71] width 49 height 20
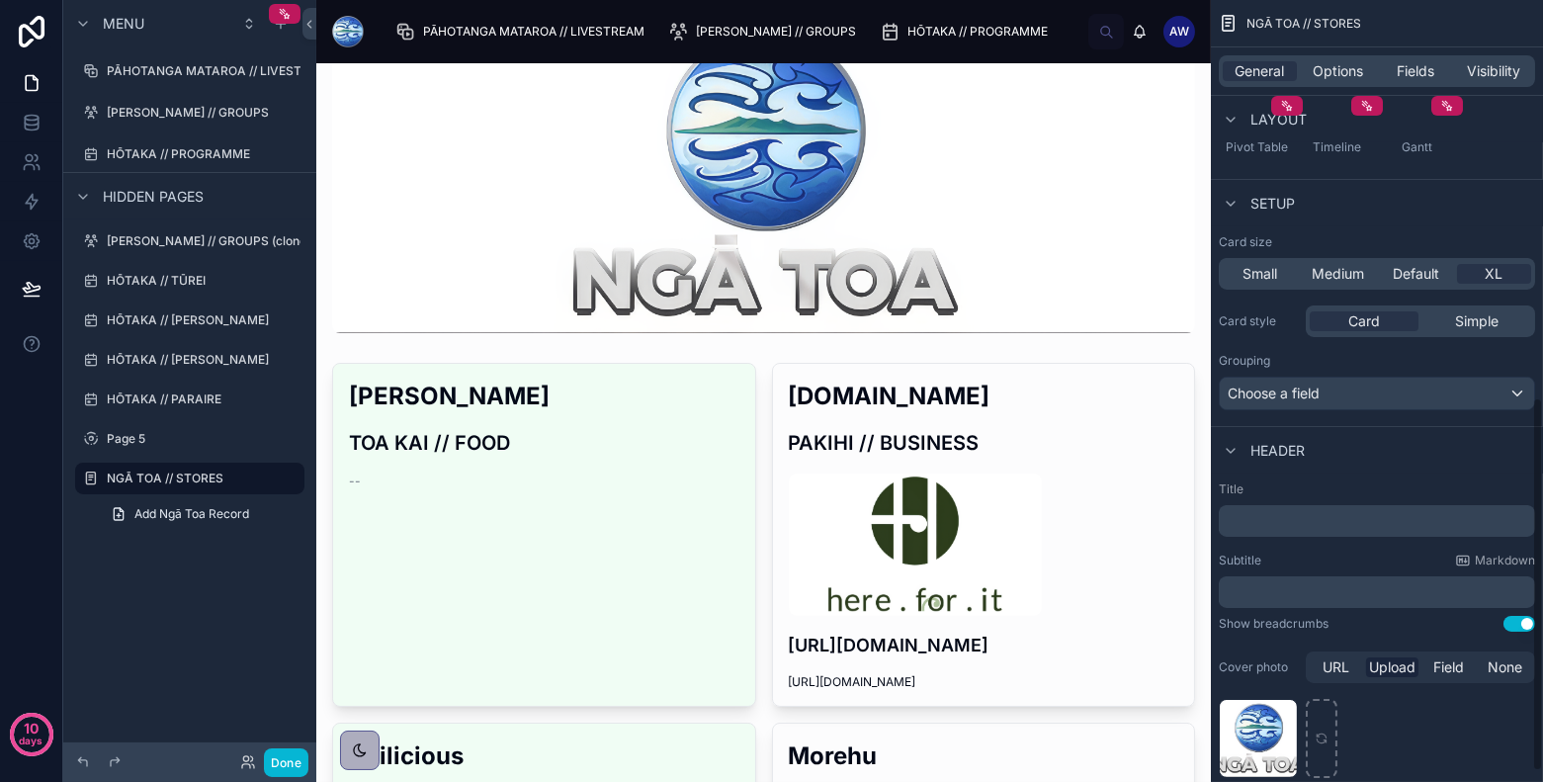
scroll to position [853, 0]
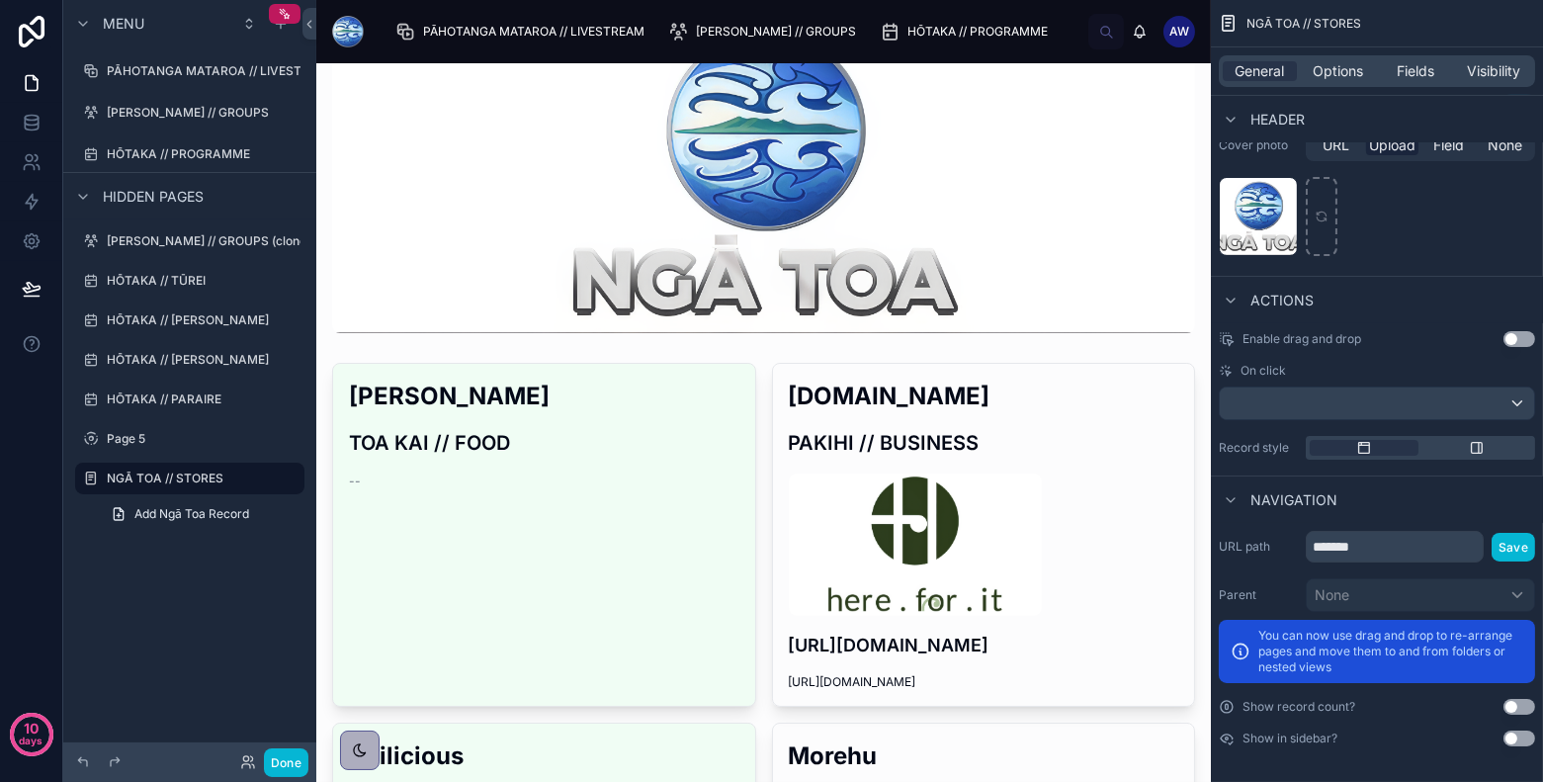
click at [1388, 703] on button "Use setting" at bounding box center [1519, 738] width 32 height 16
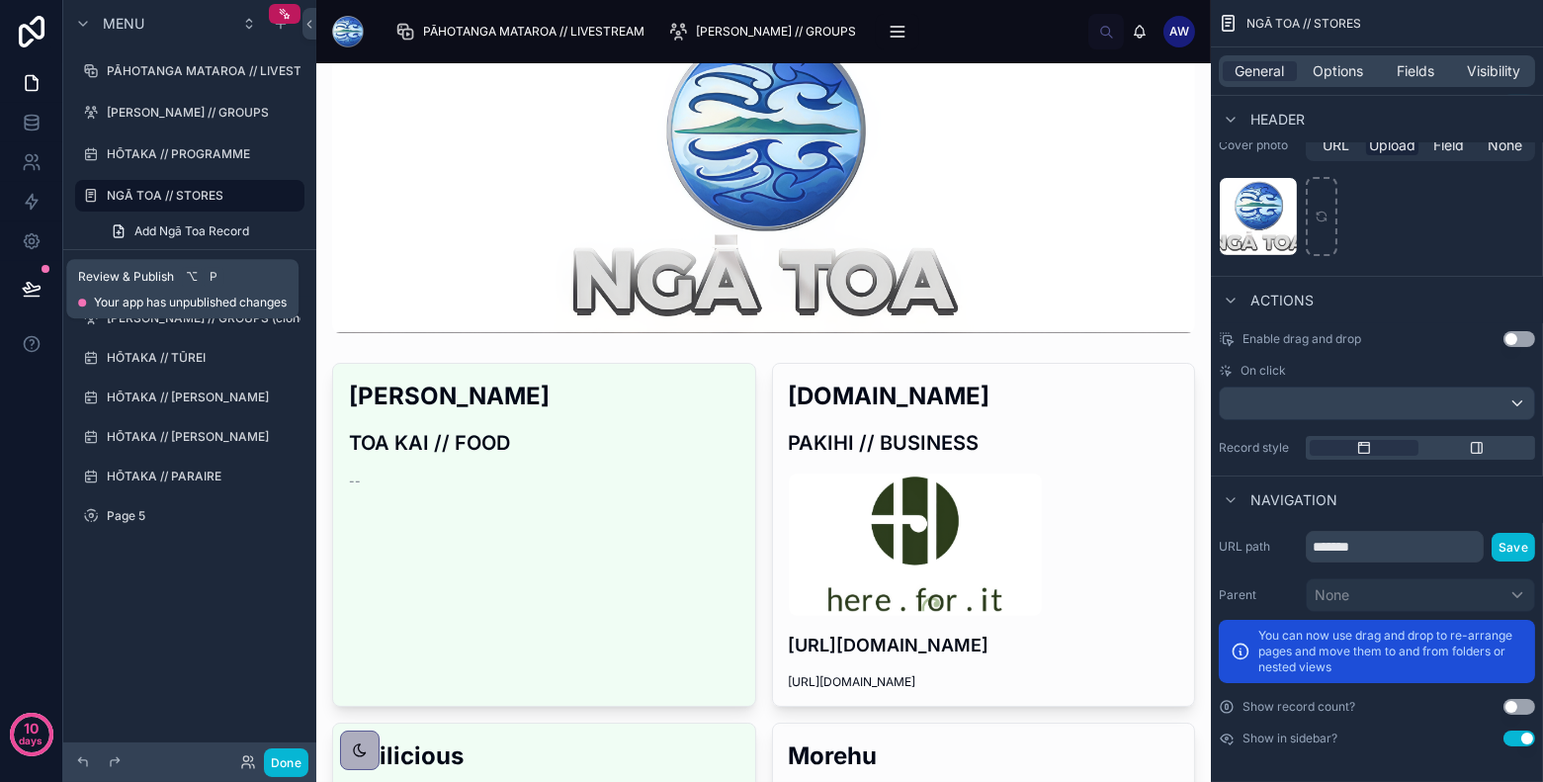
click at [18, 286] on button at bounding box center [31, 288] width 43 height 55
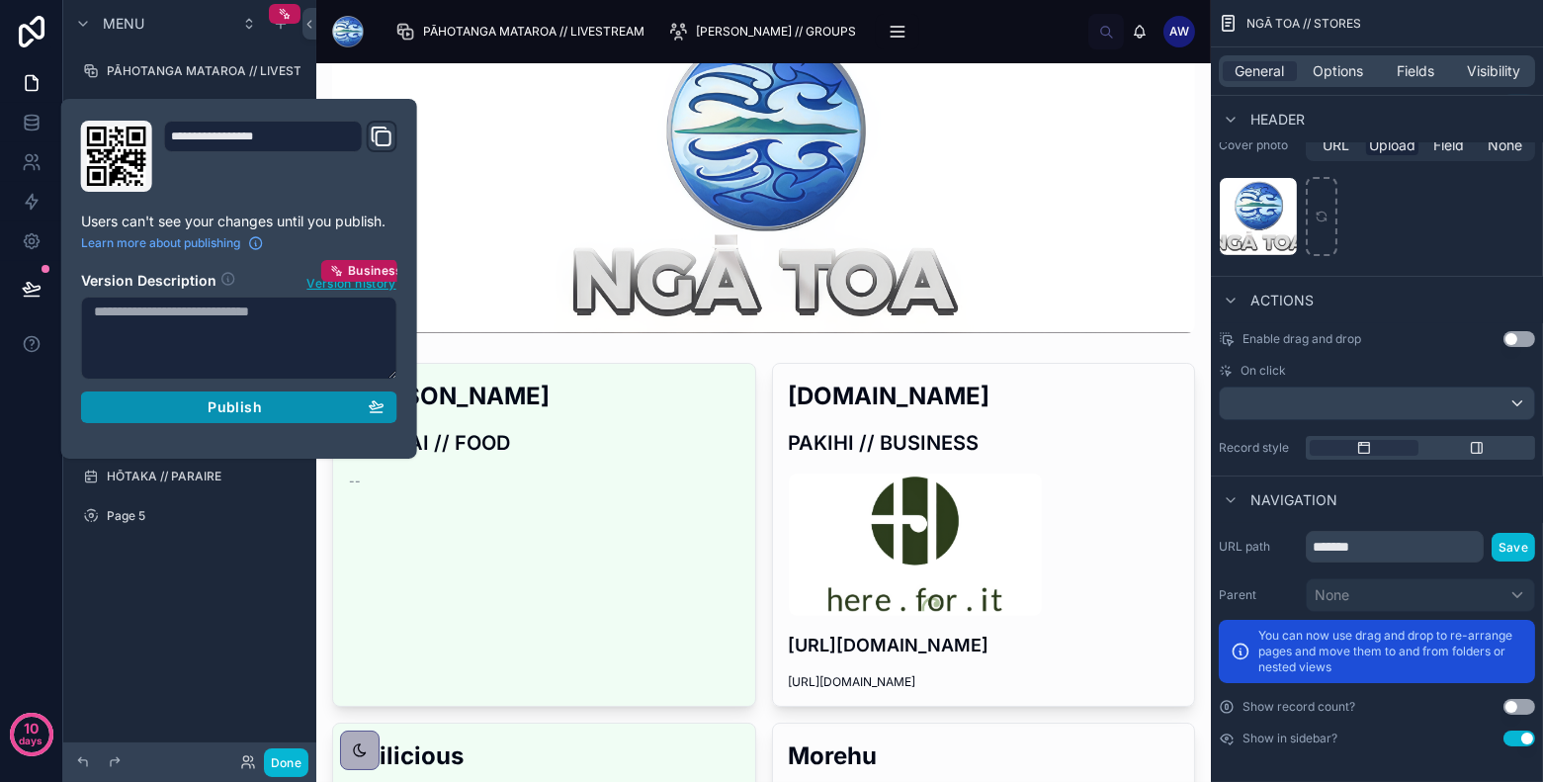
click at [200, 411] on div "Publish" at bounding box center [239, 407] width 291 height 18
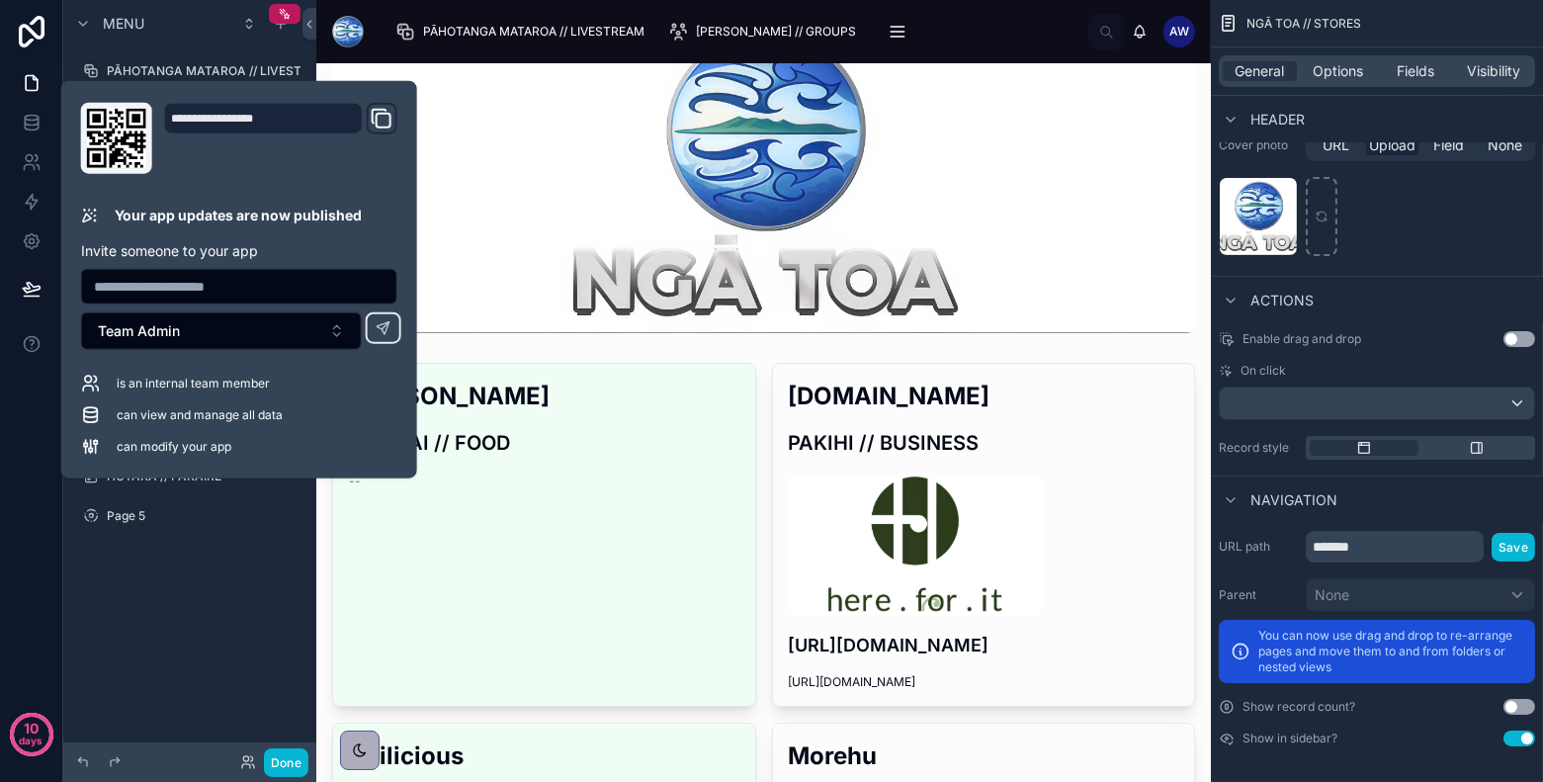
click at [255, 609] on div "Menu PĀHOTANGA MATAROA // LIVESTREAM NGĀ KAPA // GROUPS HŌTAKA // PROGRAMME NGĀ…" at bounding box center [189, 379] width 253 height 758
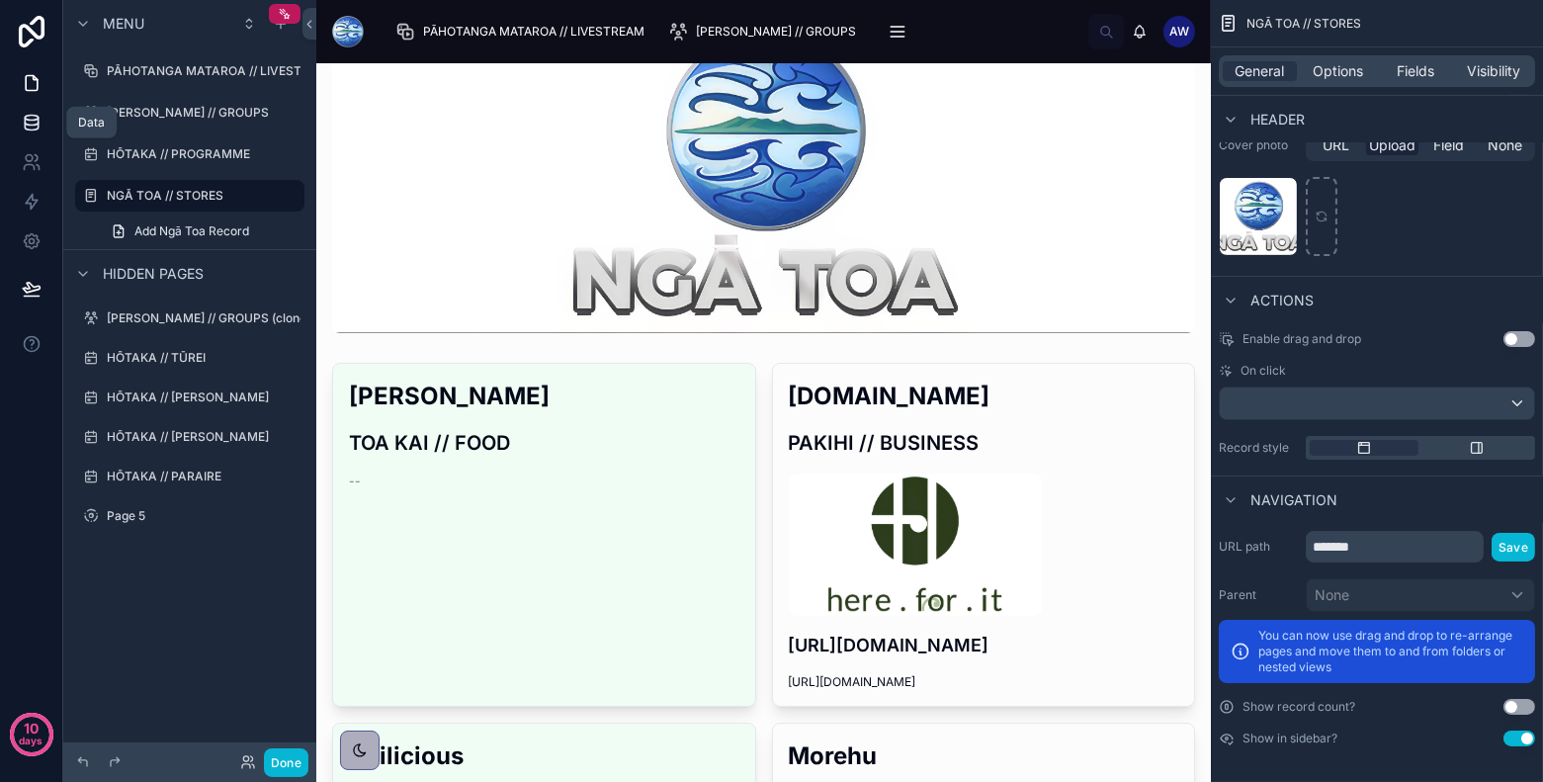
click at [27, 118] on icon at bounding box center [32, 123] width 20 height 20
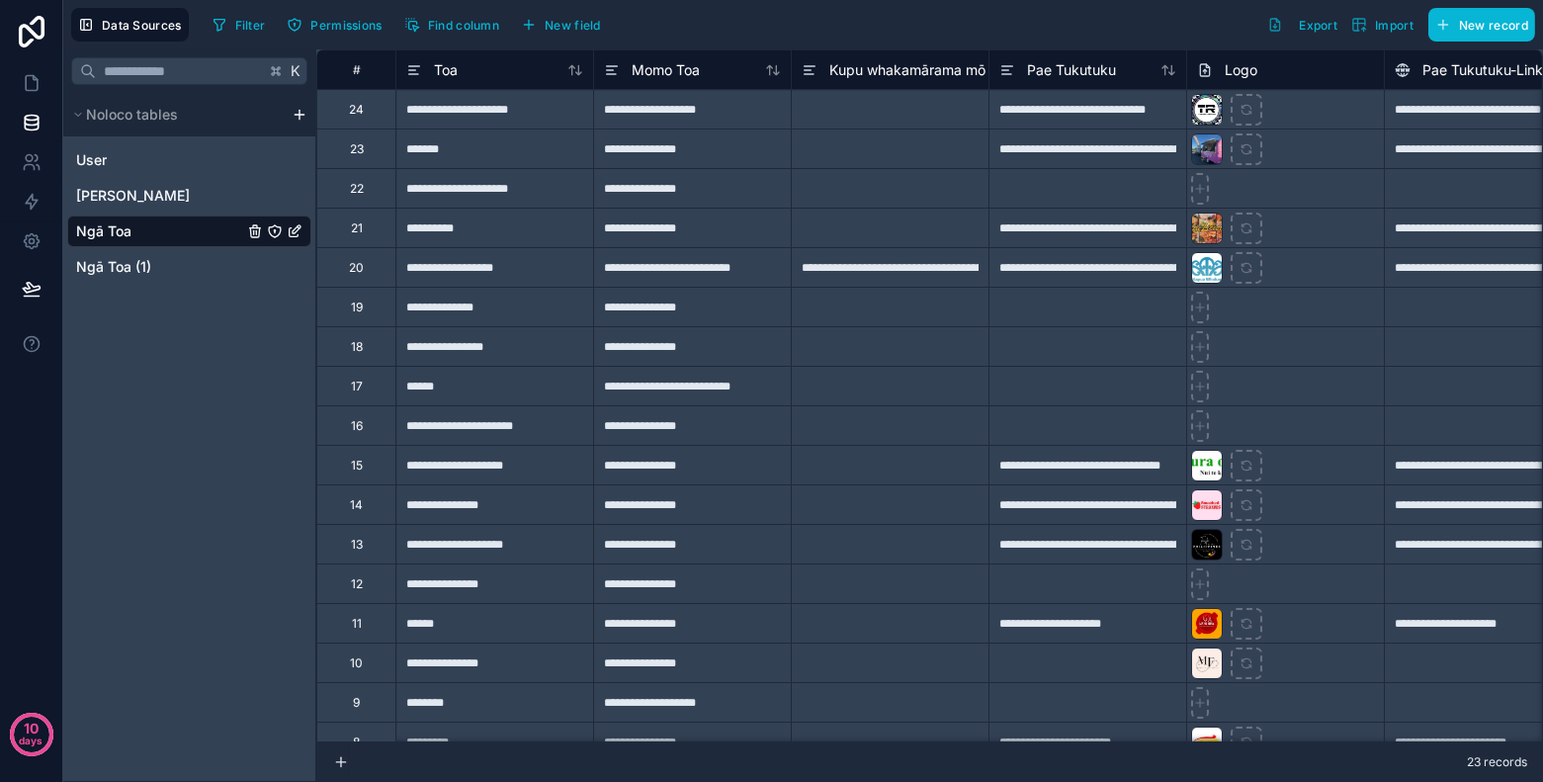
click at [275, 231] on icon "Ngā Toa" at bounding box center [275, 232] width 0 height 2
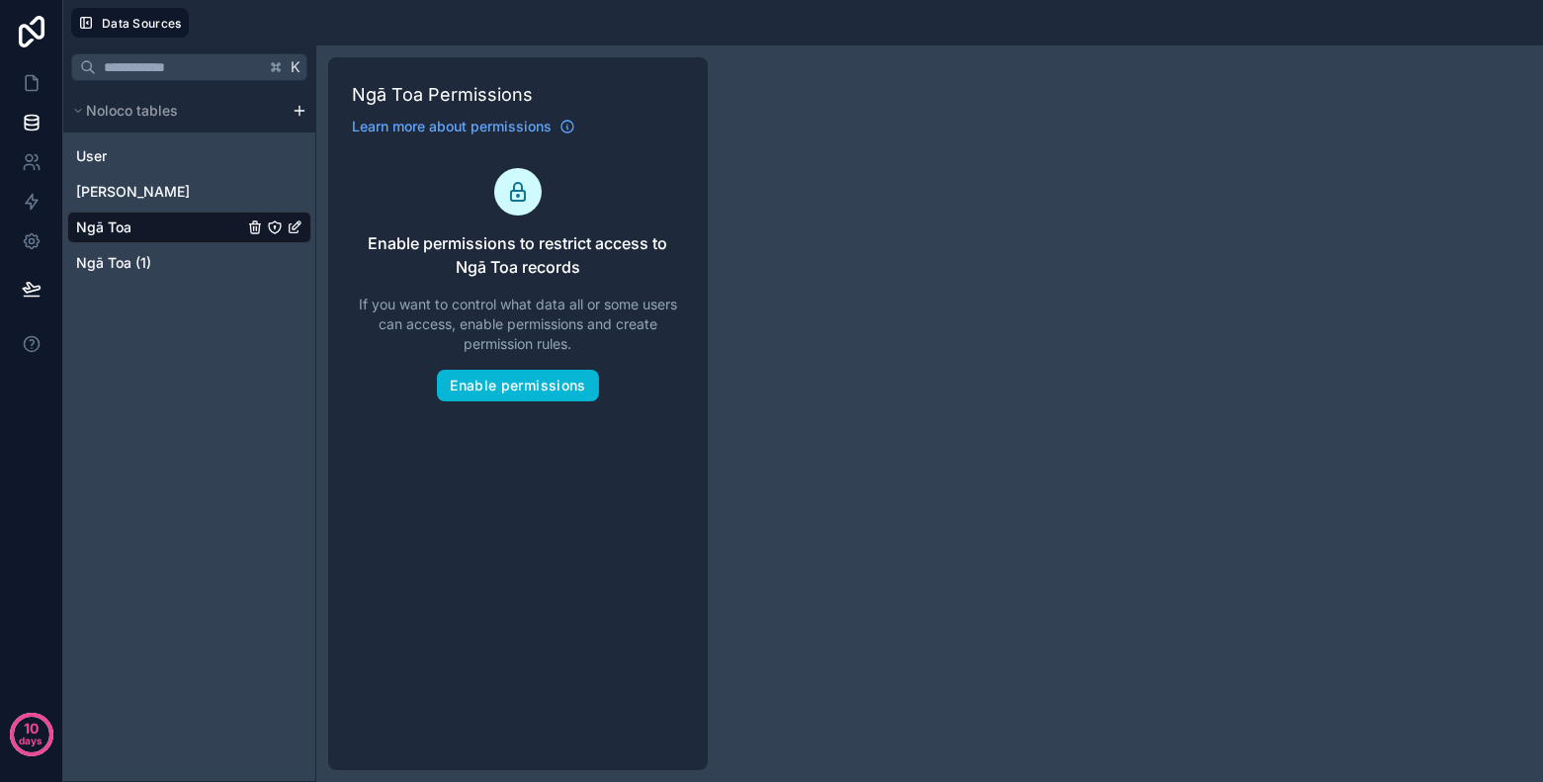
click at [516, 408] on div "Ngā Toa Permissions Learn more about permissions Enable permissions to restrict…" at bounding box center [518, 413] width 380 height 713
click at [520, 375] on button "Enable permissions" at bounding box center [517, 386] width 161 height 32
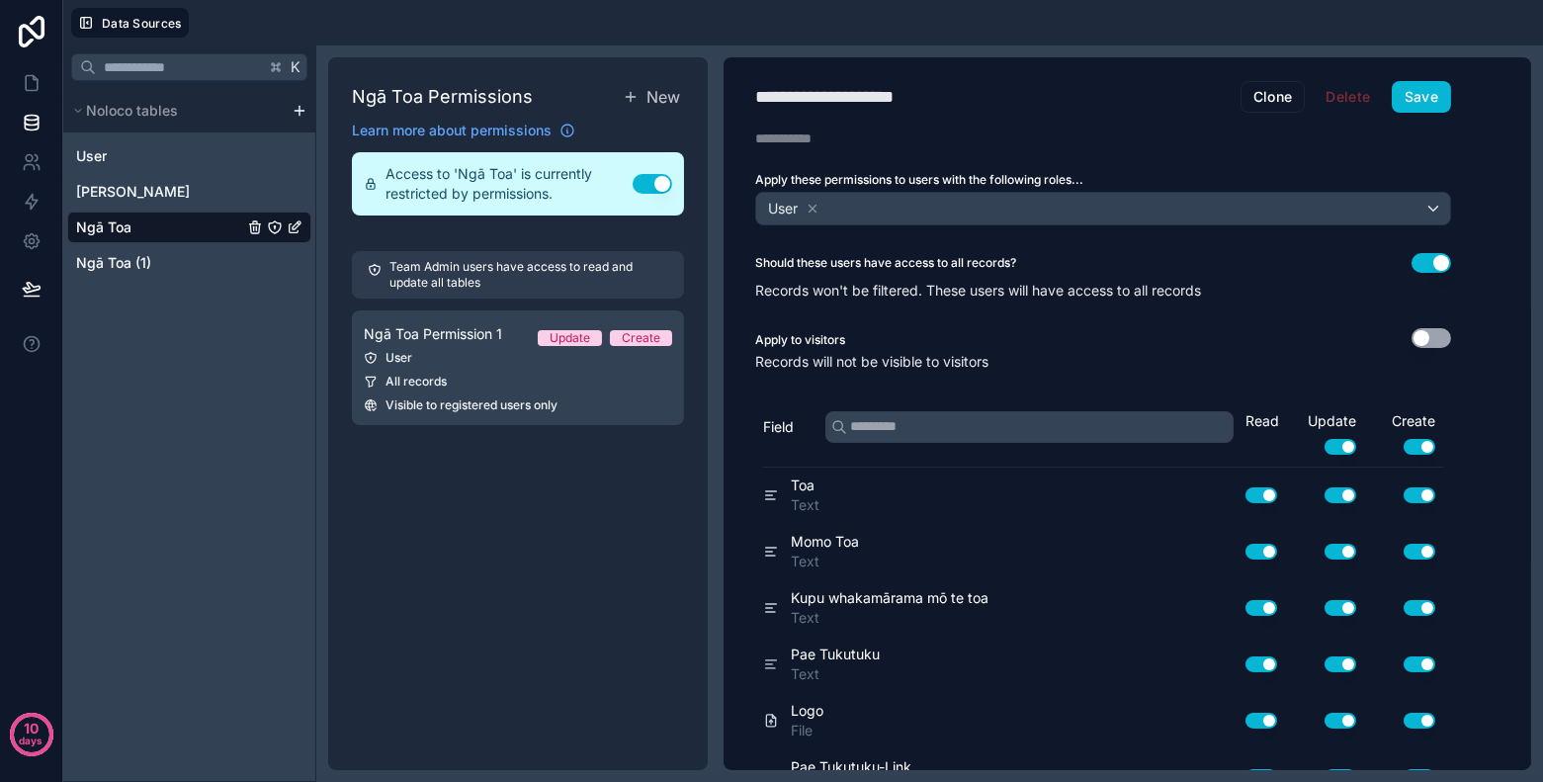
click at [1388, 330] on button "Use setting" at bounding box center [1431, 338] width 40 height 20
click at [1388, 84] on button "Save" at bounding box center [1421, 97] width 59 height 32
click at [28, 93] on link at bounding box center [31, 83] width 62 height 40
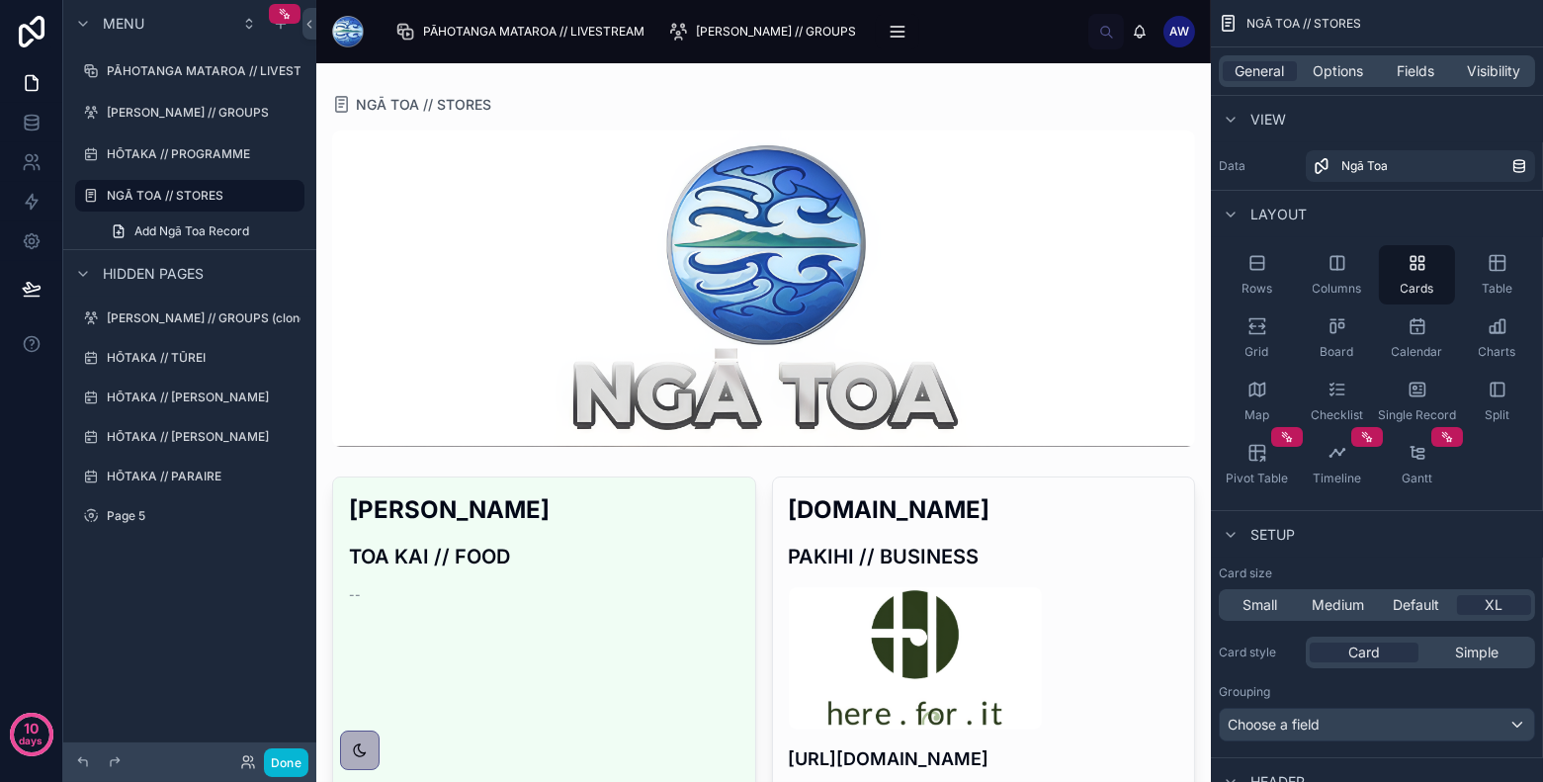
click at [1038, 347] on div at bounding box center [763, 288] width 863 height 316
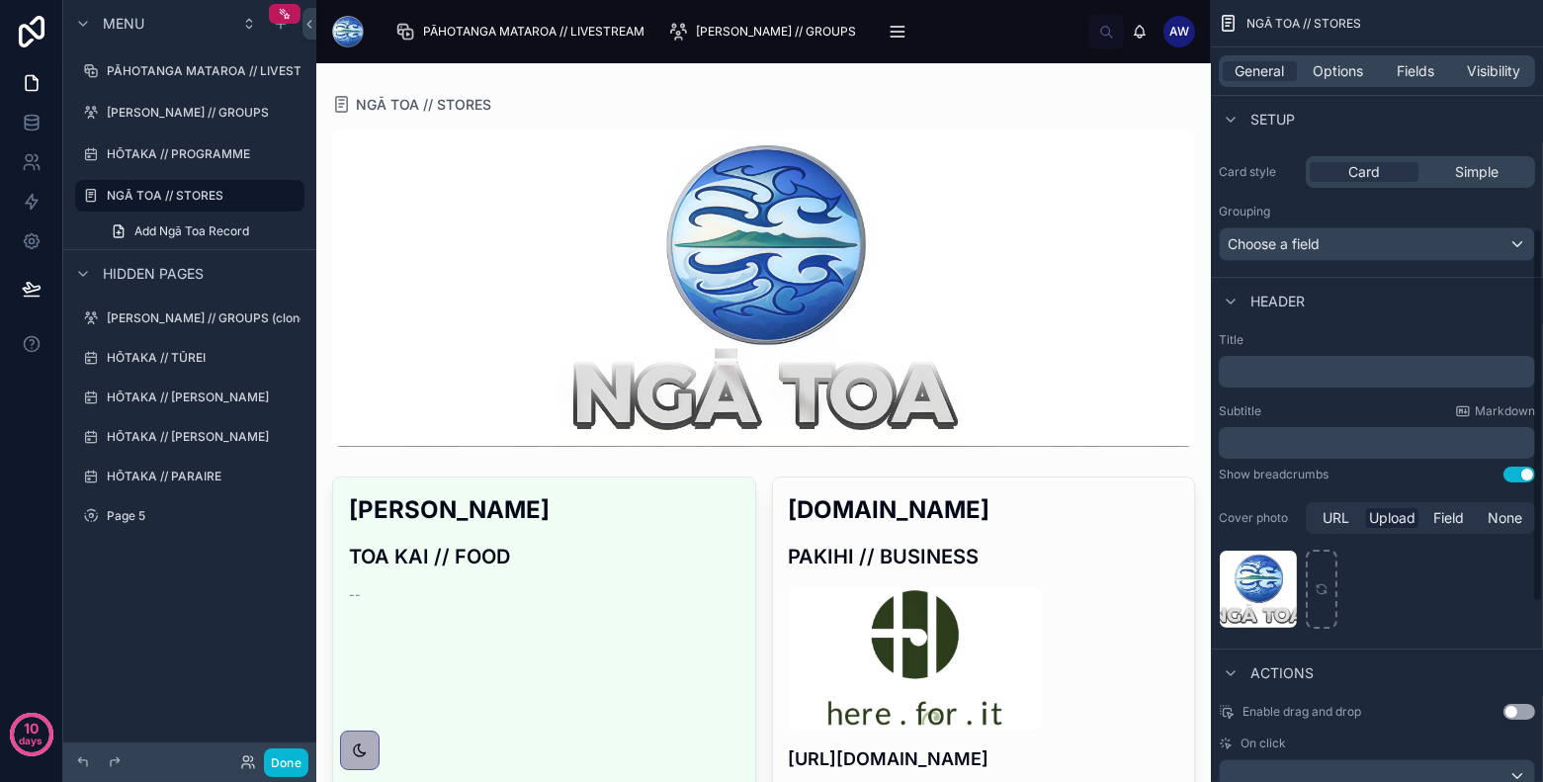
scroll to position [485, 0]
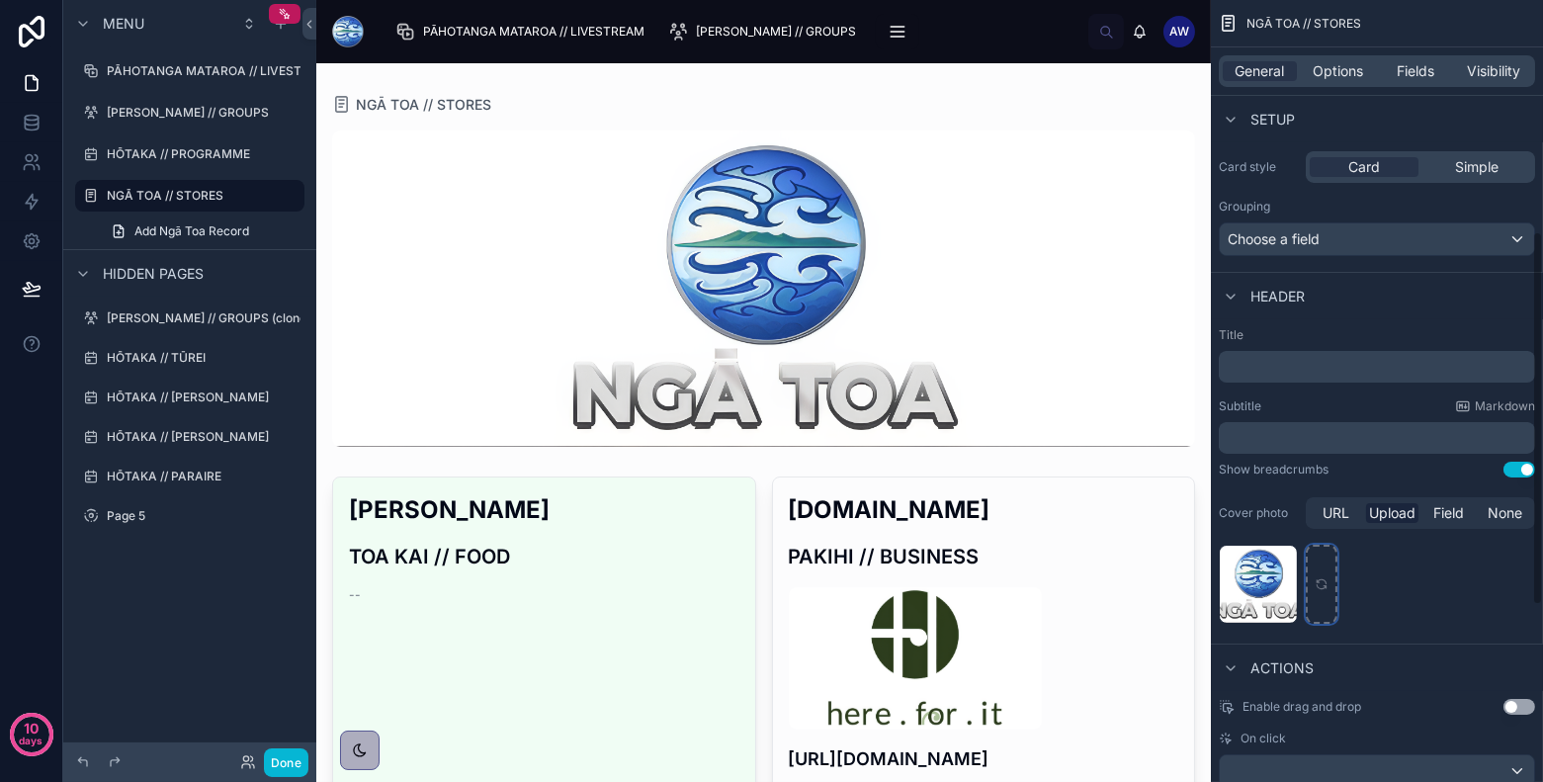
click at [1315, 579] on icon "scrollable content" at bounding box center [1322, 584] width 14 height 14
click at [1315, 602] on div "scrollable content" at bounding box center [1322, 584] width 32 height 79
type input "**********"
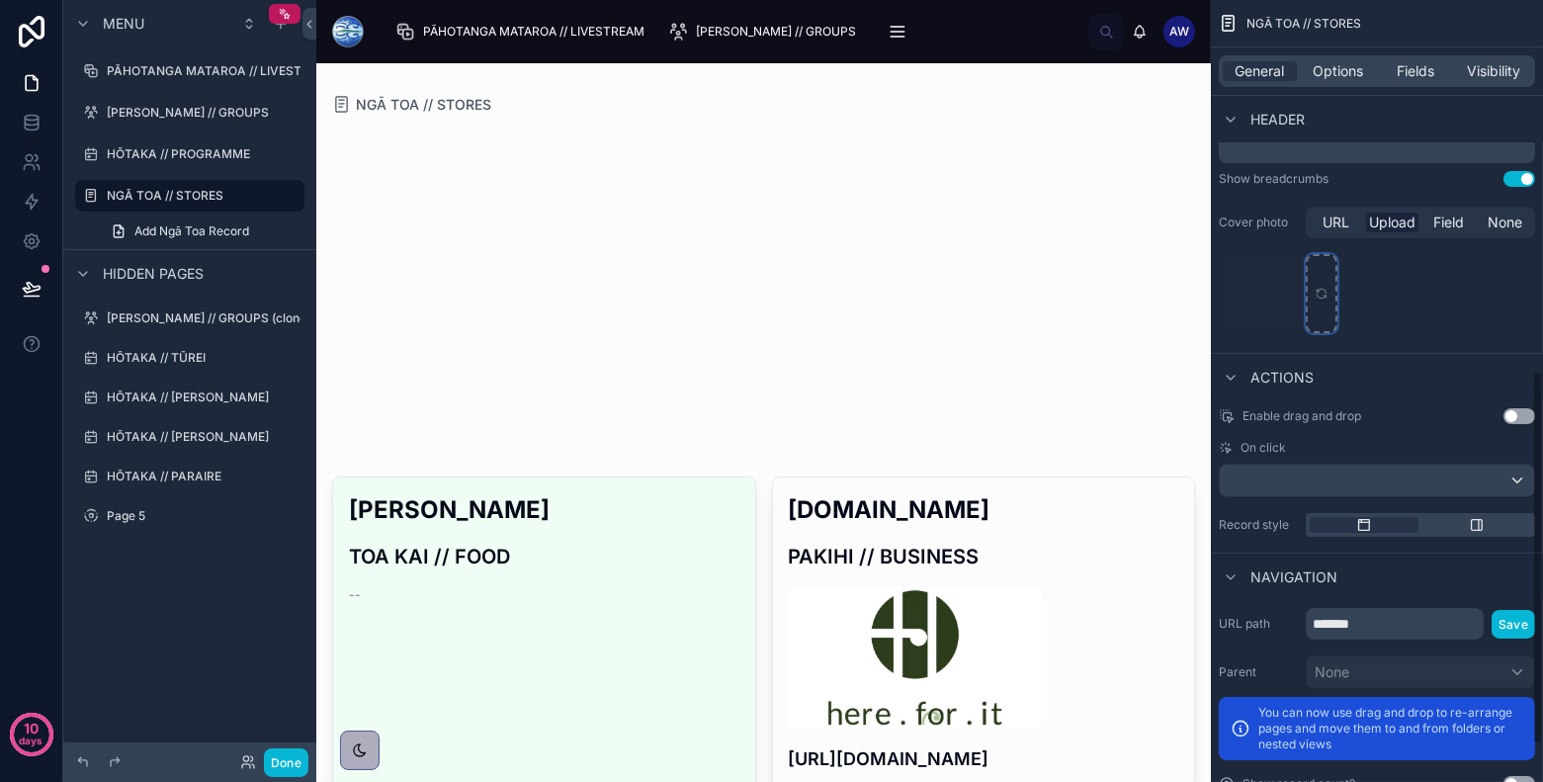
scroll to position [779, 0]
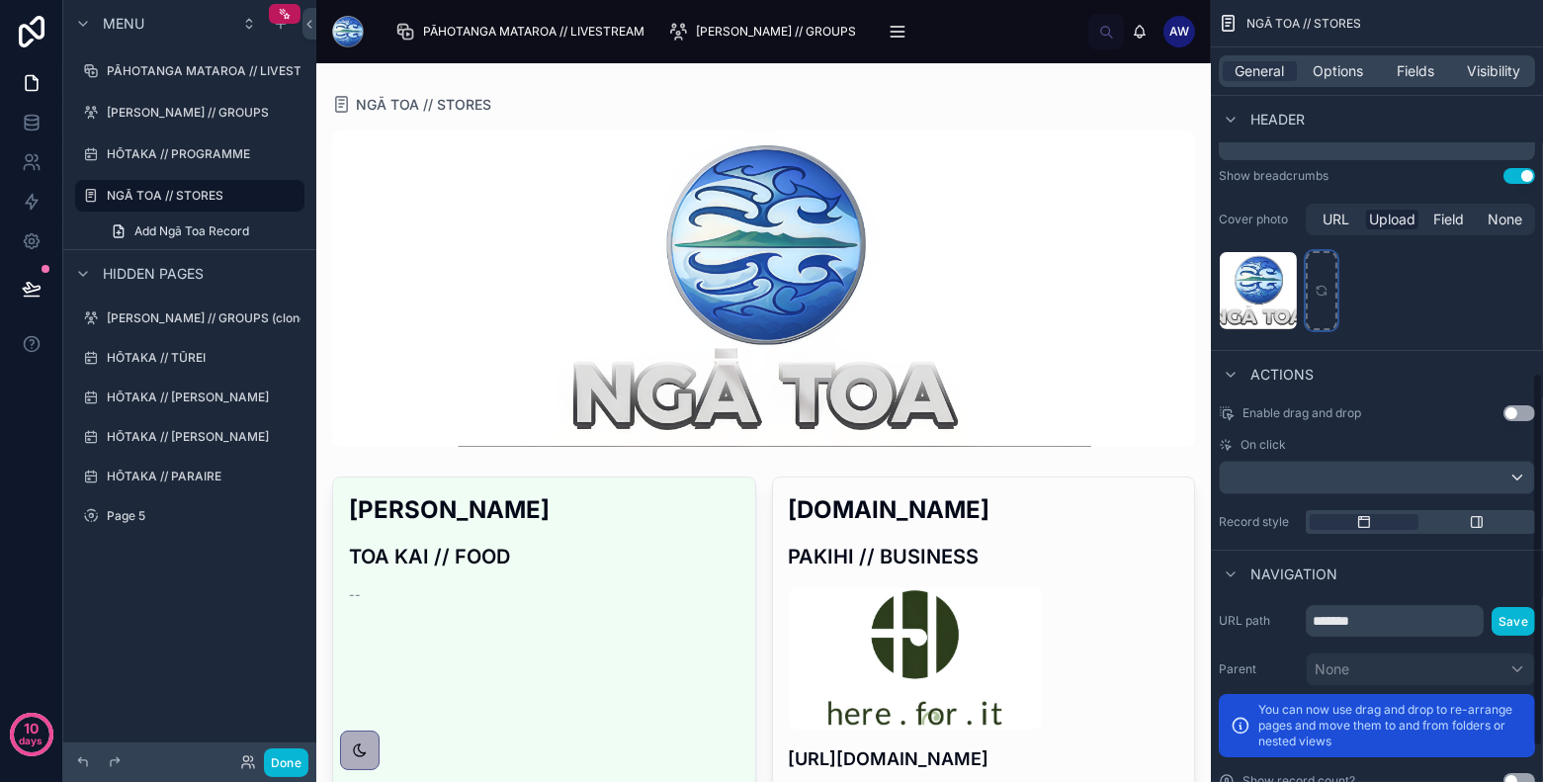
click at [1326, 302] on div "scrollable content" at bounding box center [1322, 290] width 32 height 79
click at [1332, 285] on div "scrollable content" at bounding box center [1322, 290] width 32 height 79
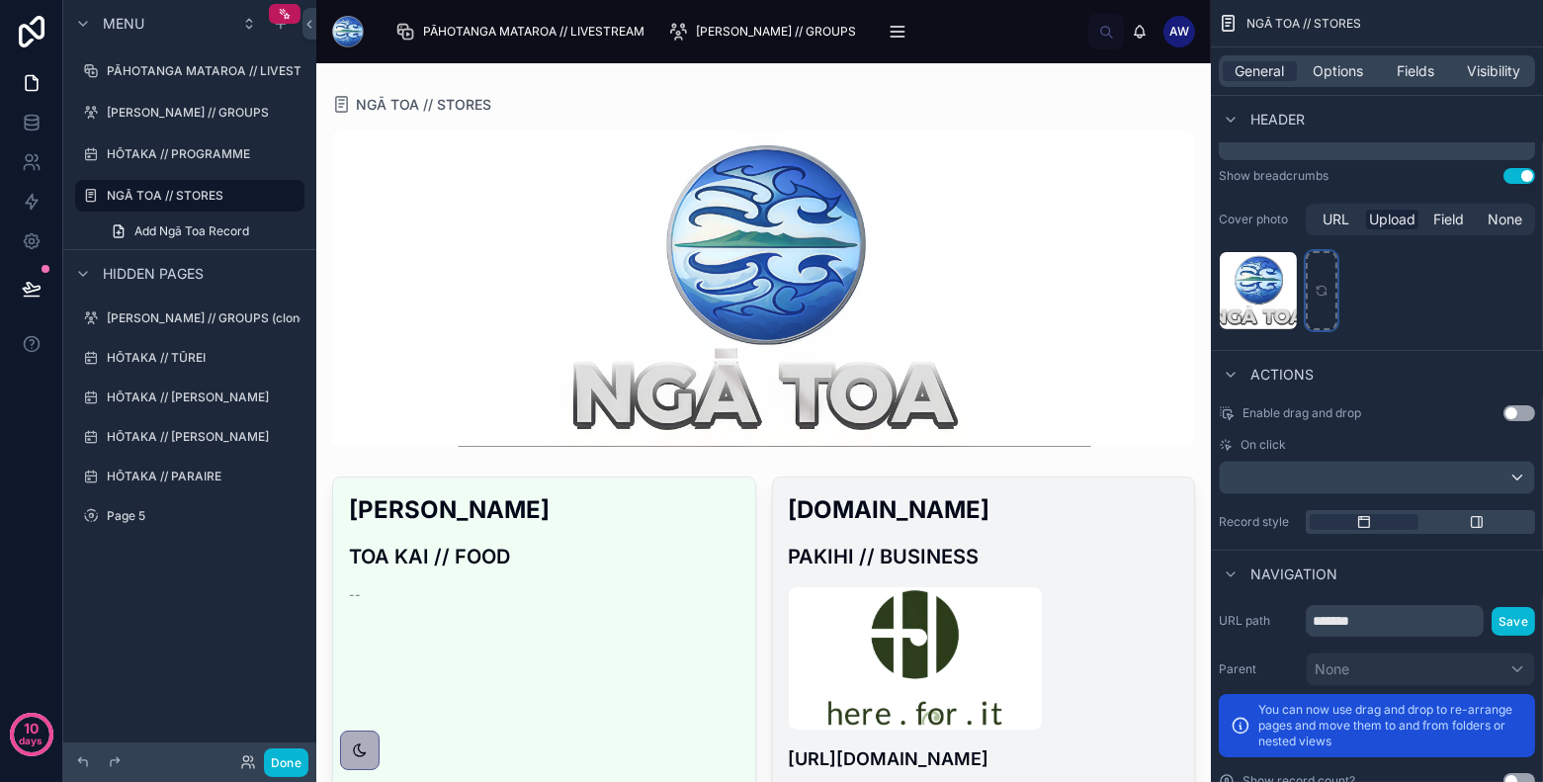
type input "**********"
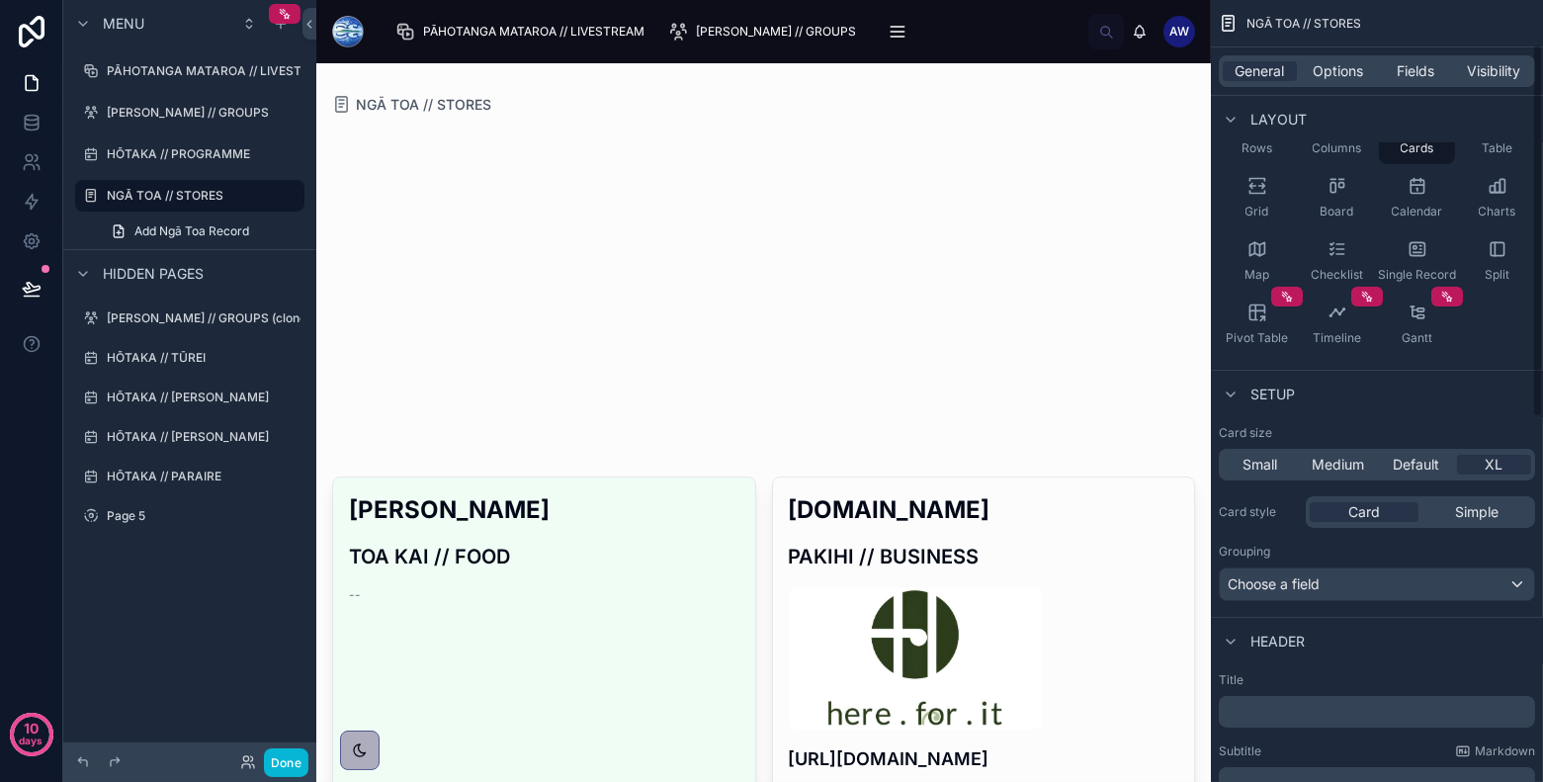
scroll to position [0, 0]
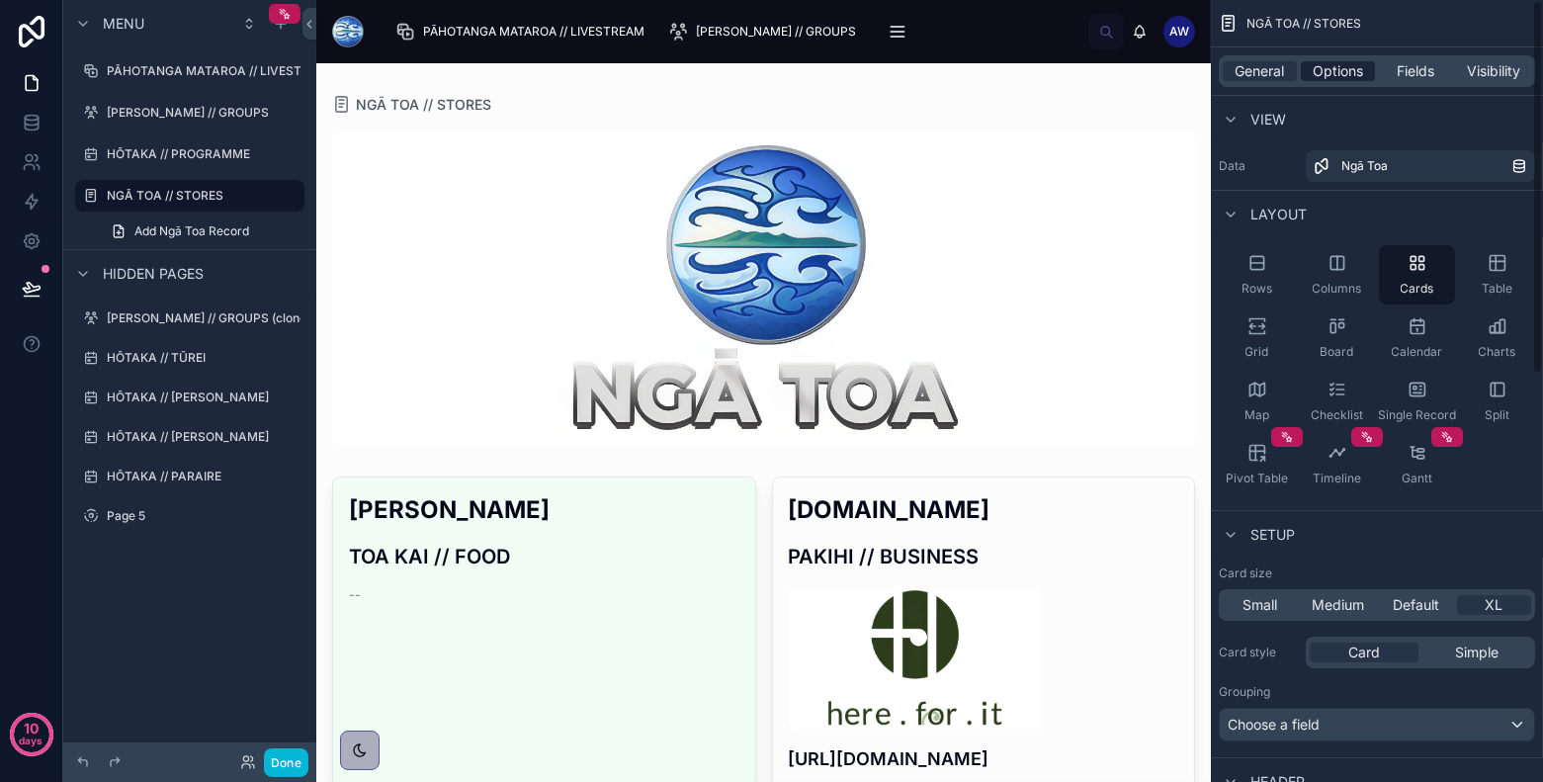
click at [1347, 76] on span "Options" at bounding box center [1338, 71] width 50 height 20
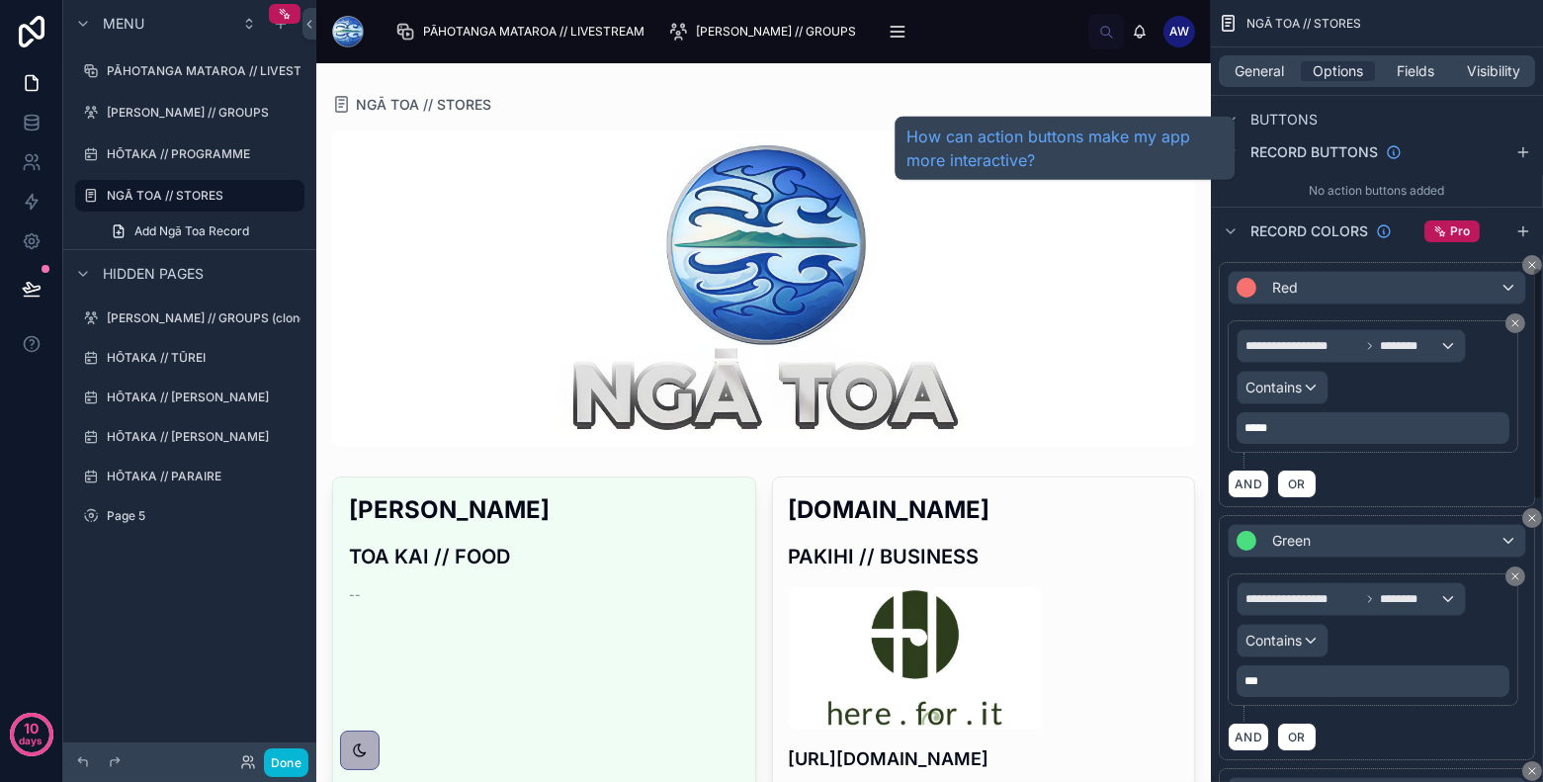
scroll to position [911, 0]
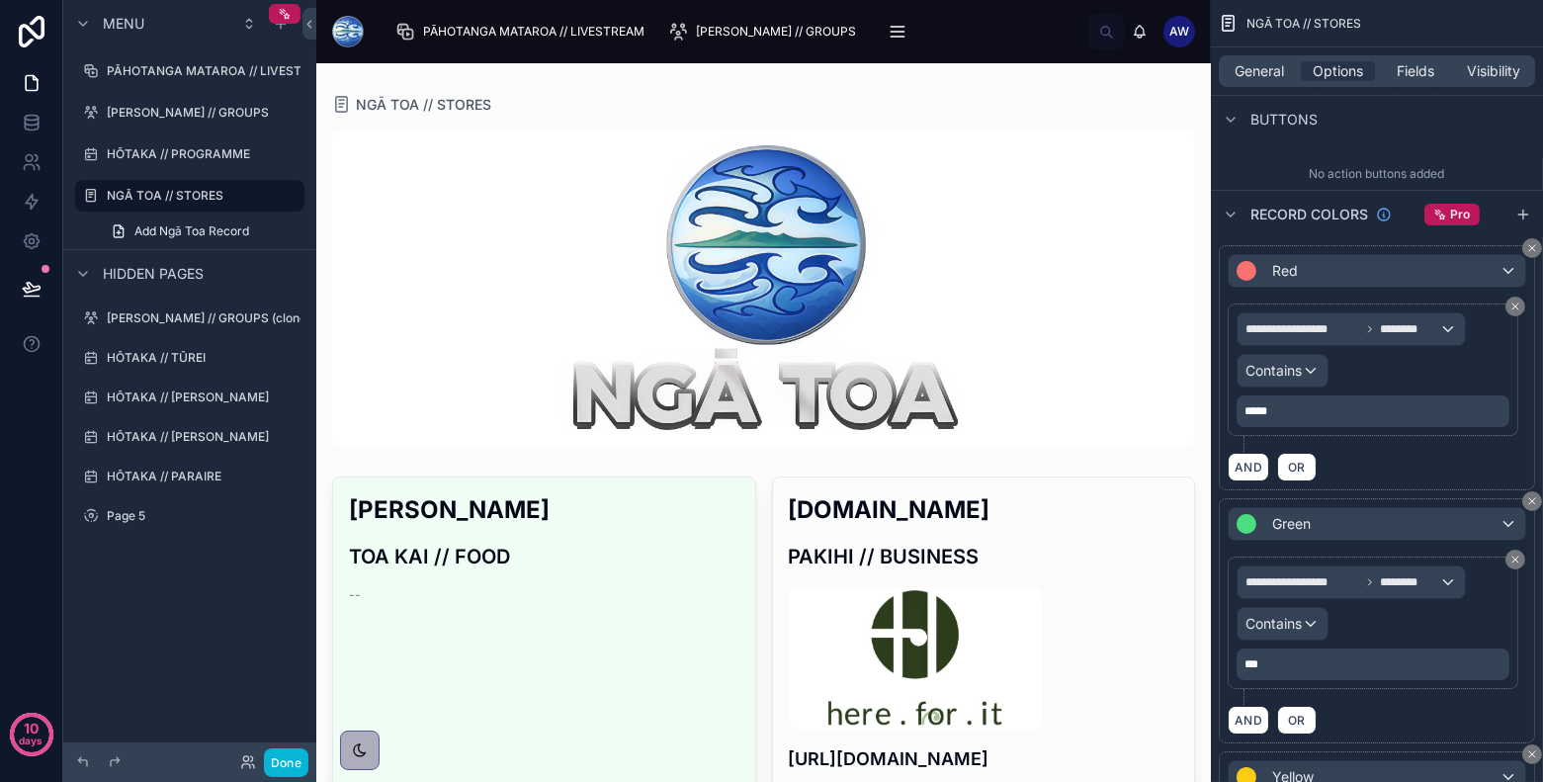
click at [1316, 404] on p "*****" at bounding box center [1374, 411] width 261 height 16
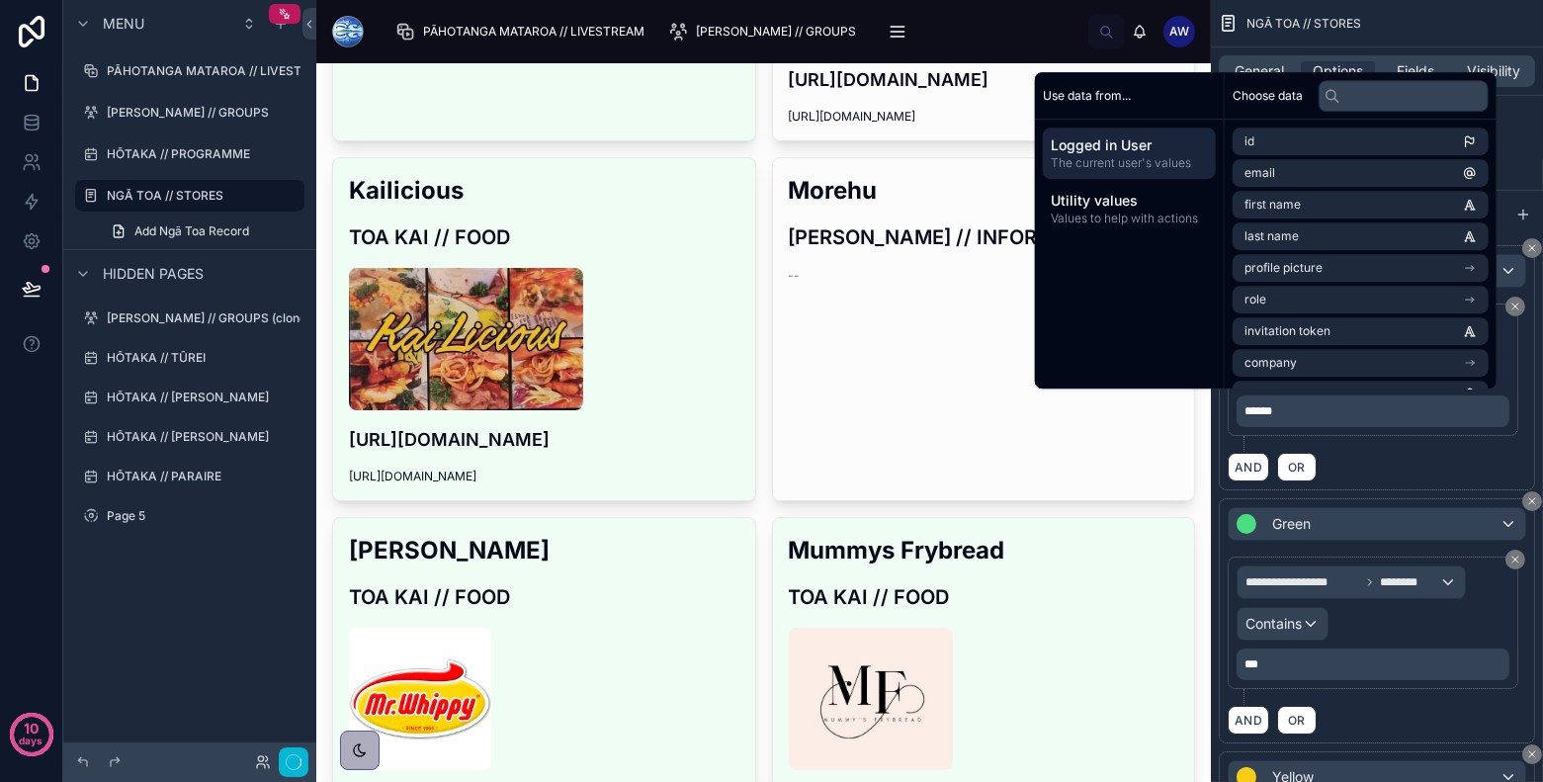
scroll to position [705, 0]
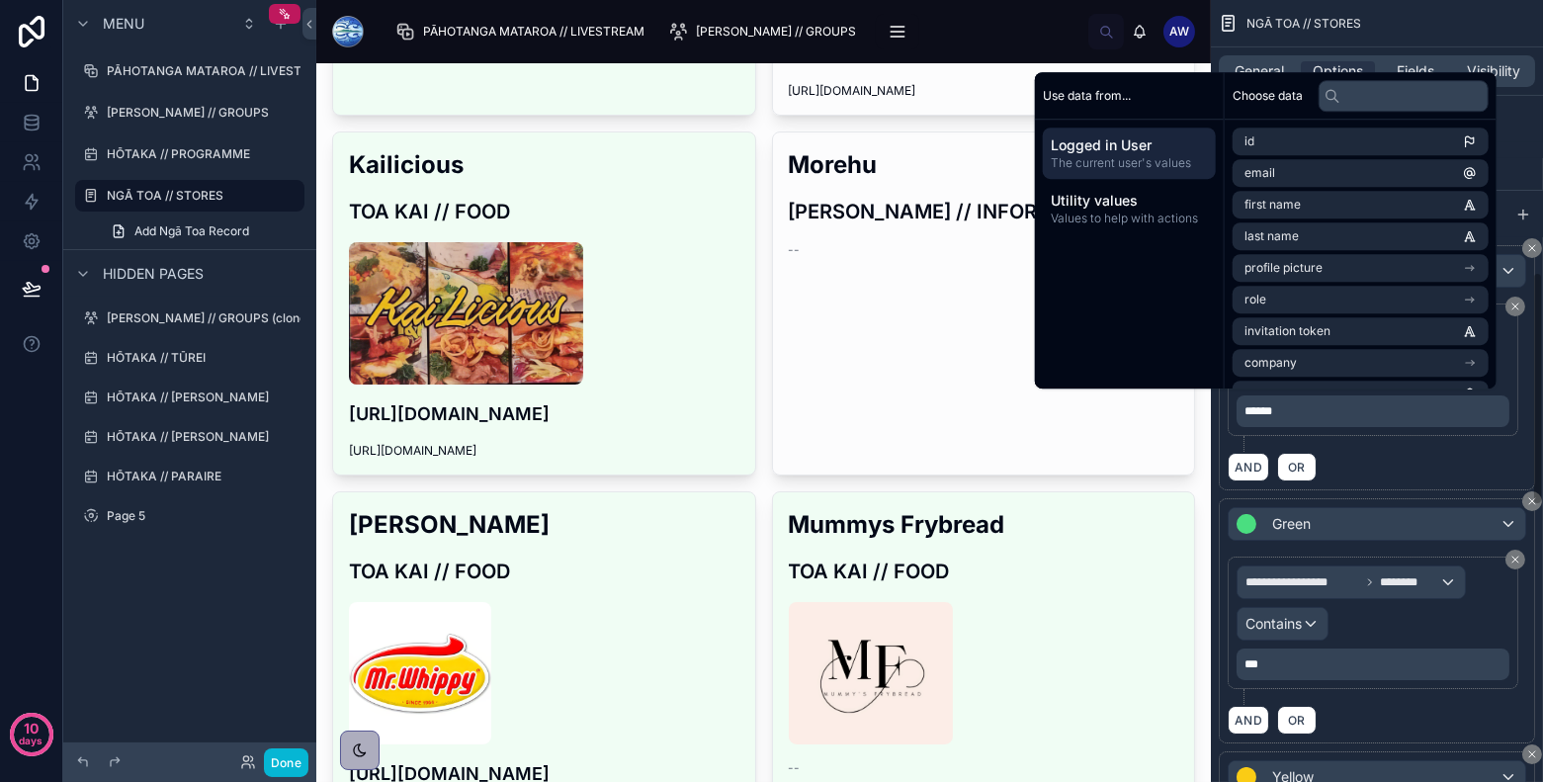
click at [1361, 657] on p "***" at bounding box center [1374, 664] width 261 height 16
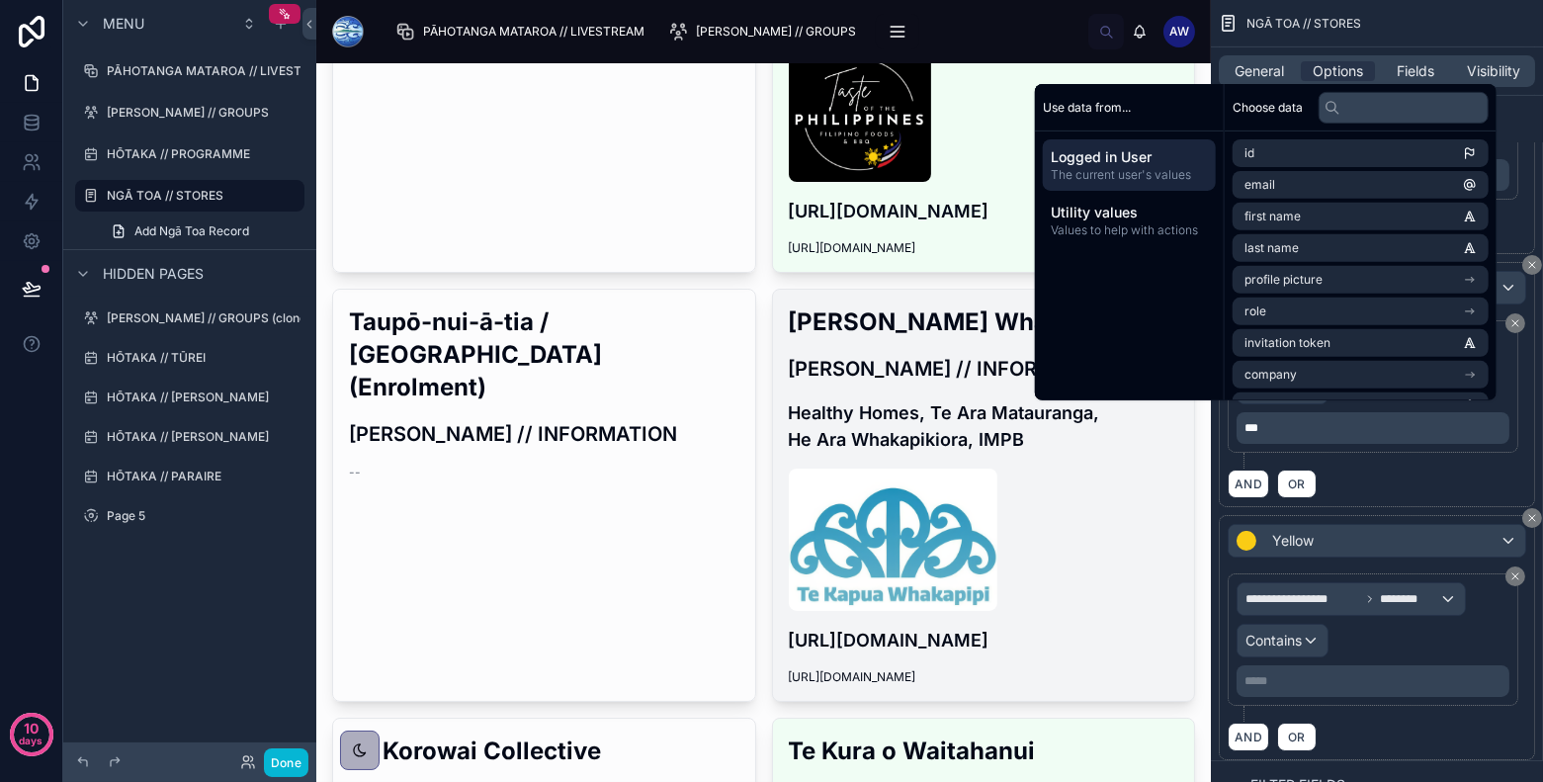
scroll to position [2152, 0]
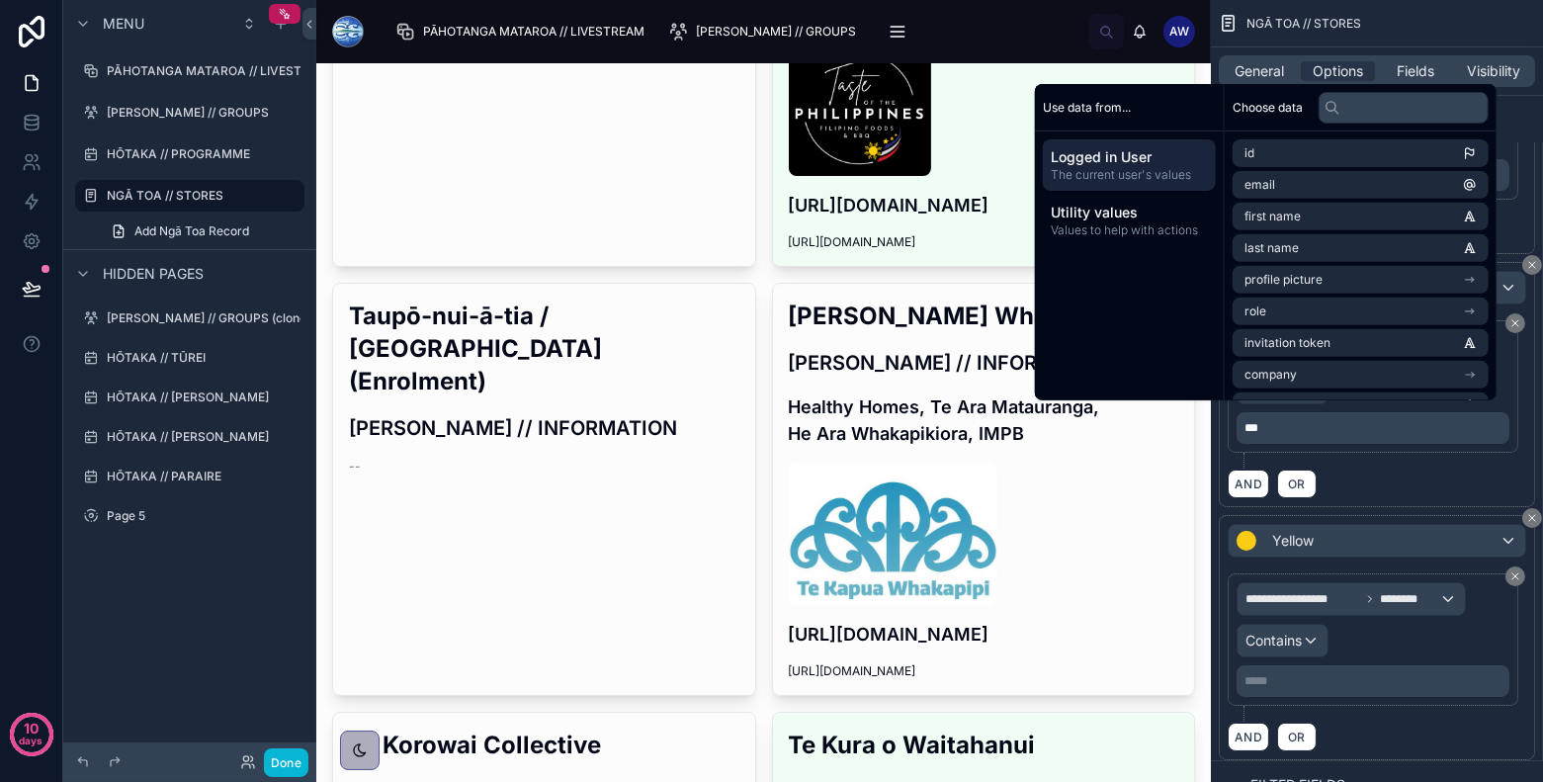
click at [1283, 673] on p "***** ﻿" at bounding box center [1374, 681] width 261 height 16
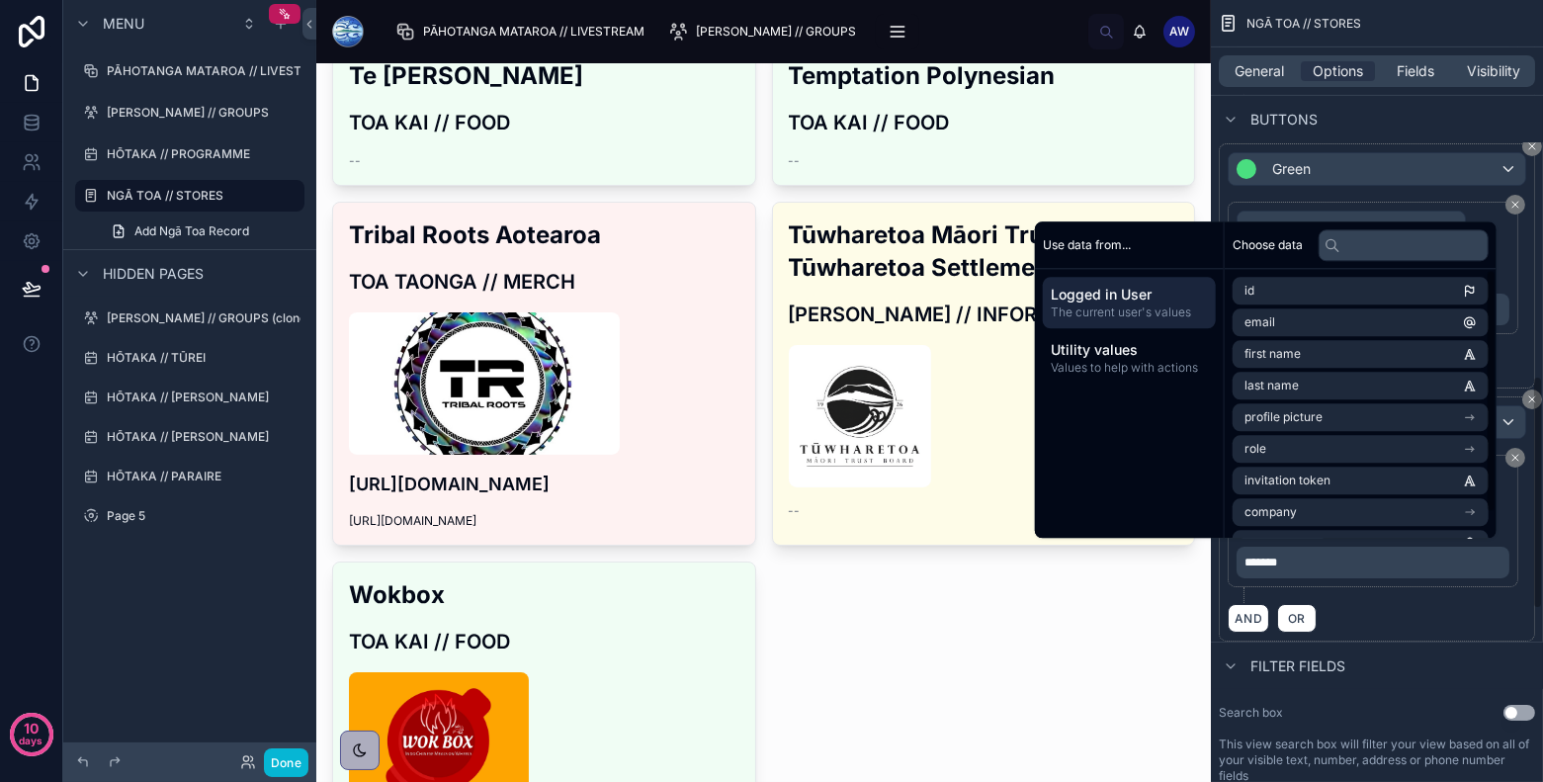
scroll to position [1275, 0]
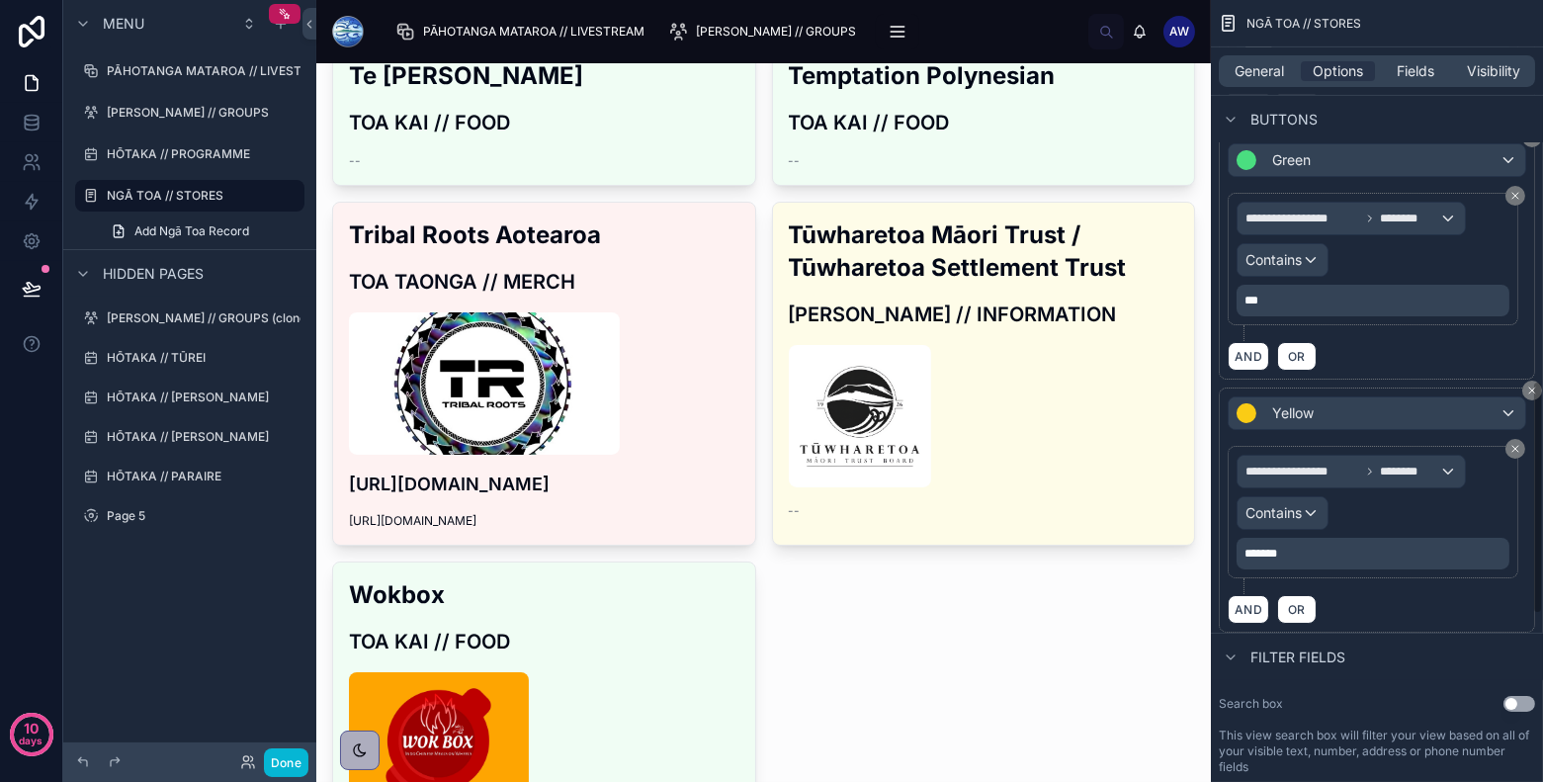
click at [1388, 653] on div "Filter fields" at bounding box center [1377, 656] width 332 height 47
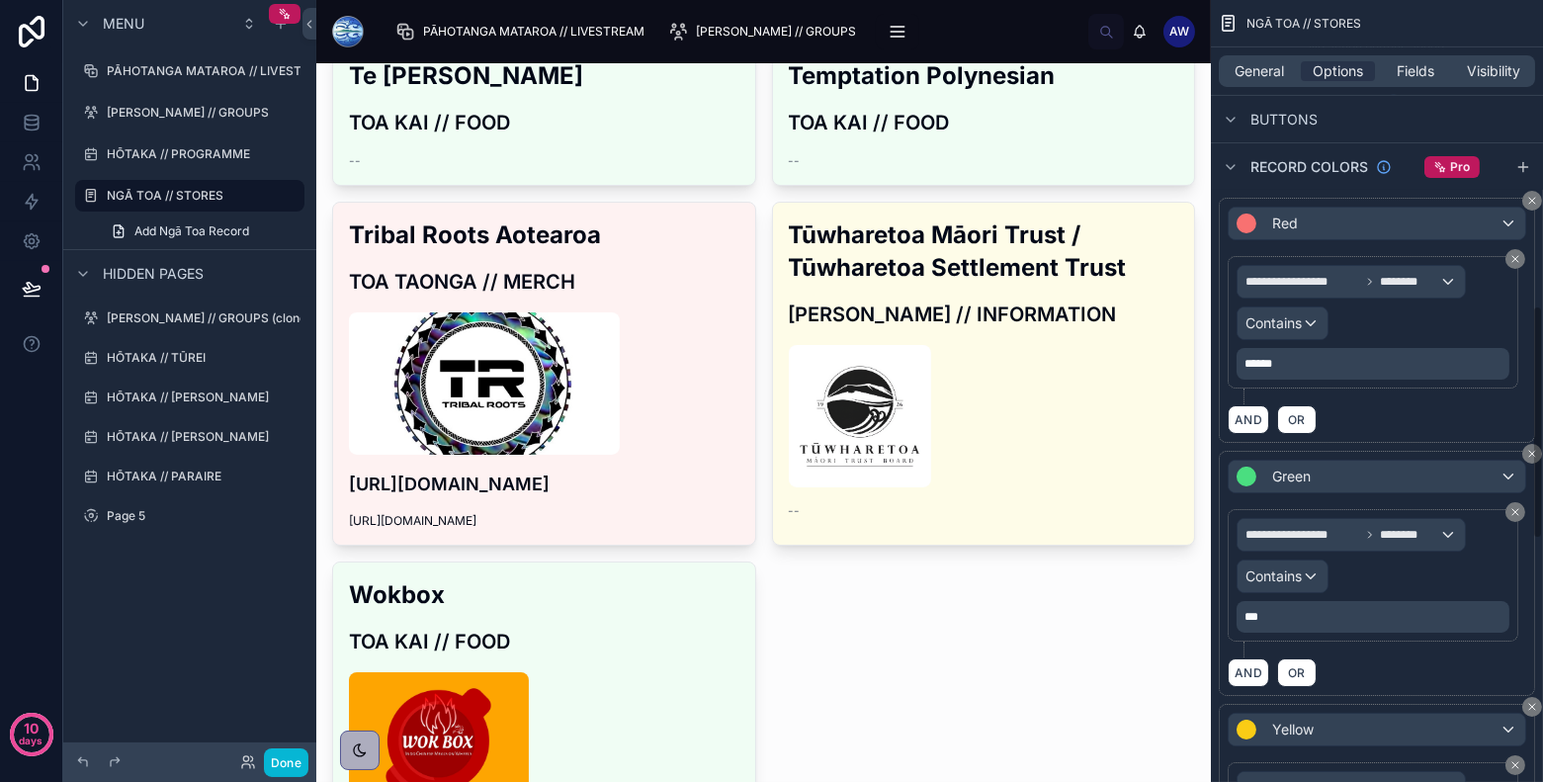
scroll to position [799, 0]
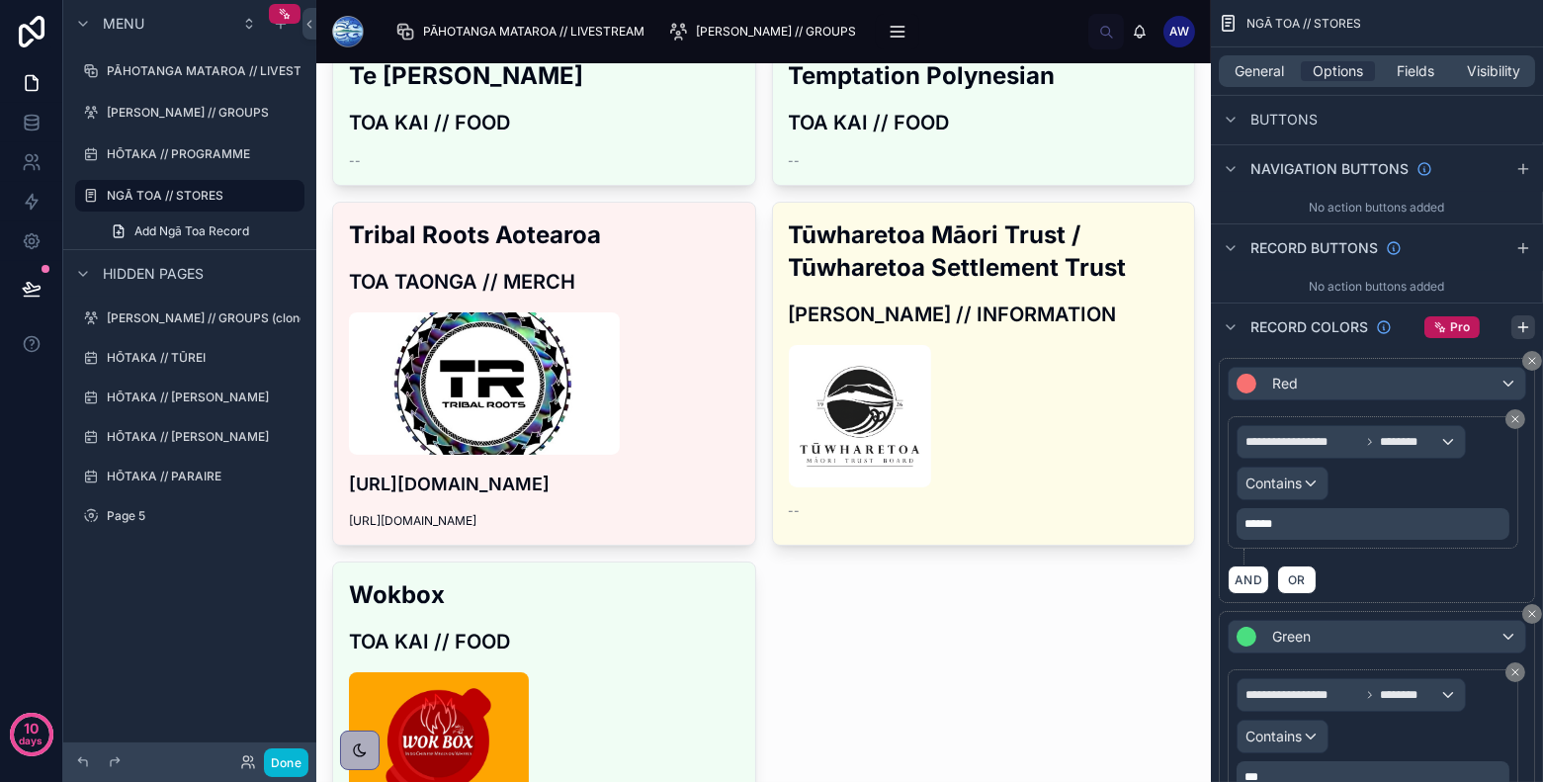
click at [1388, 325] on icon "scrollable content" at bounding box center [1523, 327] width 16 height 16
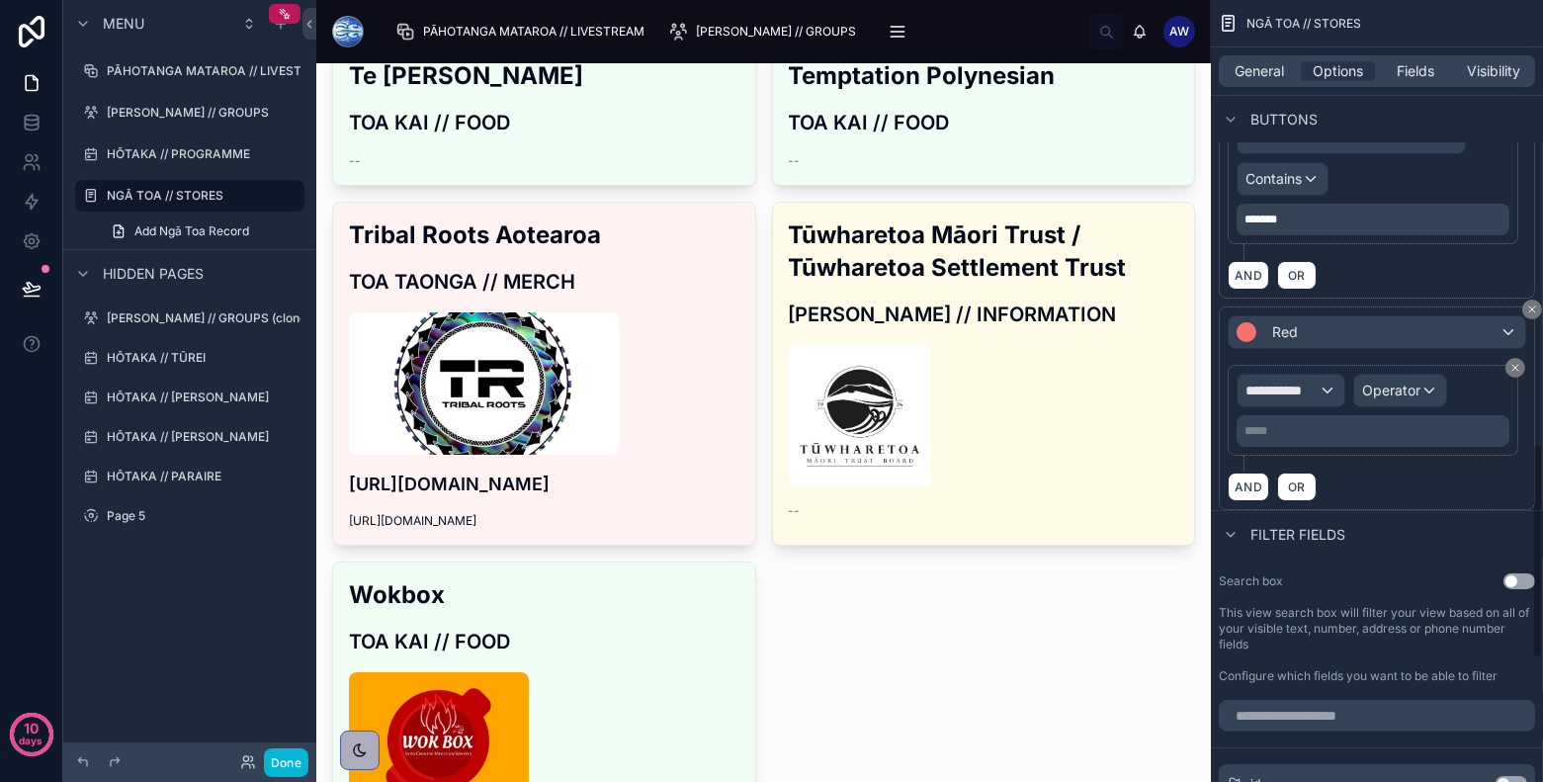
scroll to position [1567, 0]
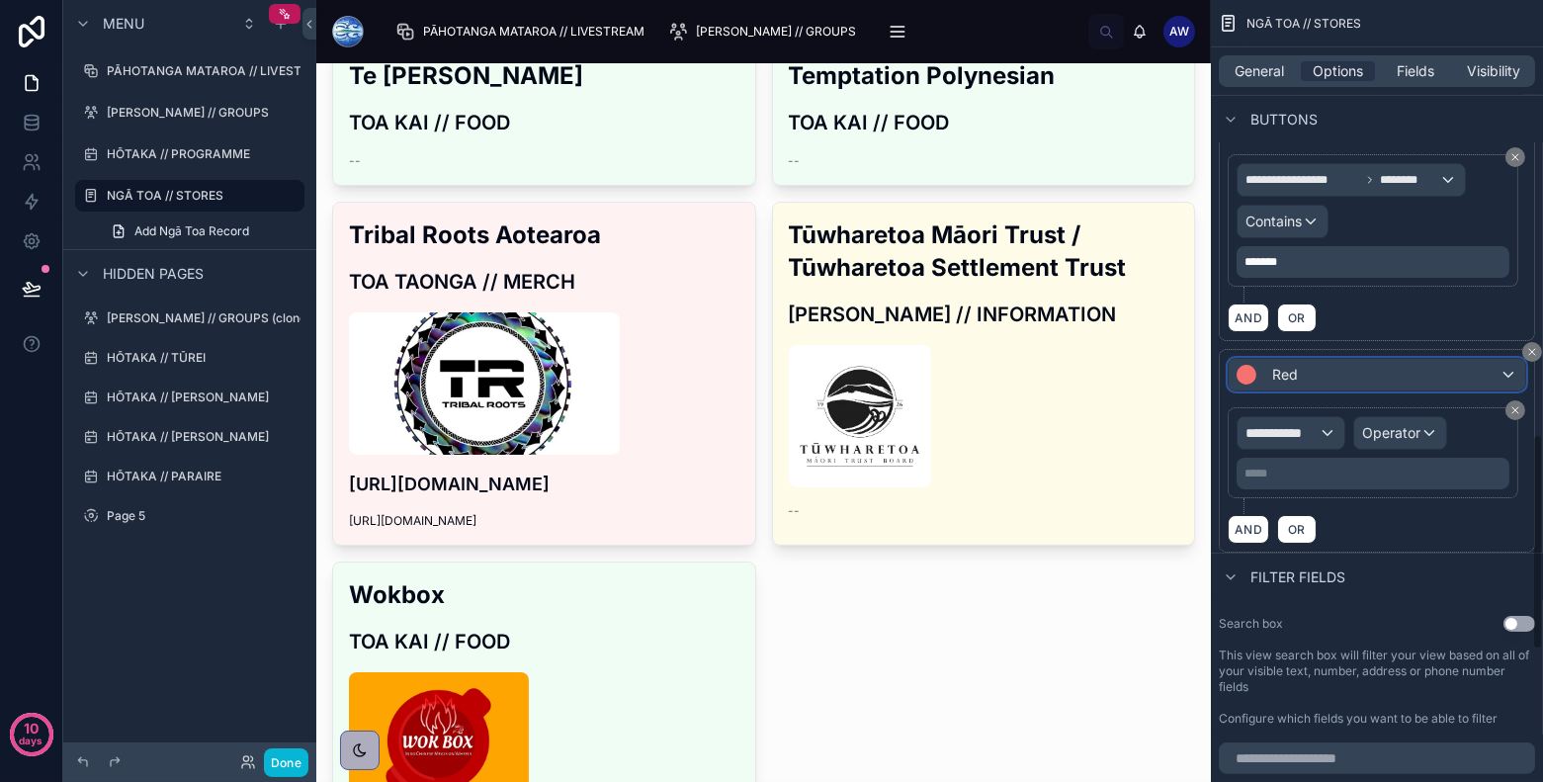
click at [1388, 359] on div "Red" at bounding box center [1377, 375] width 297 height 32
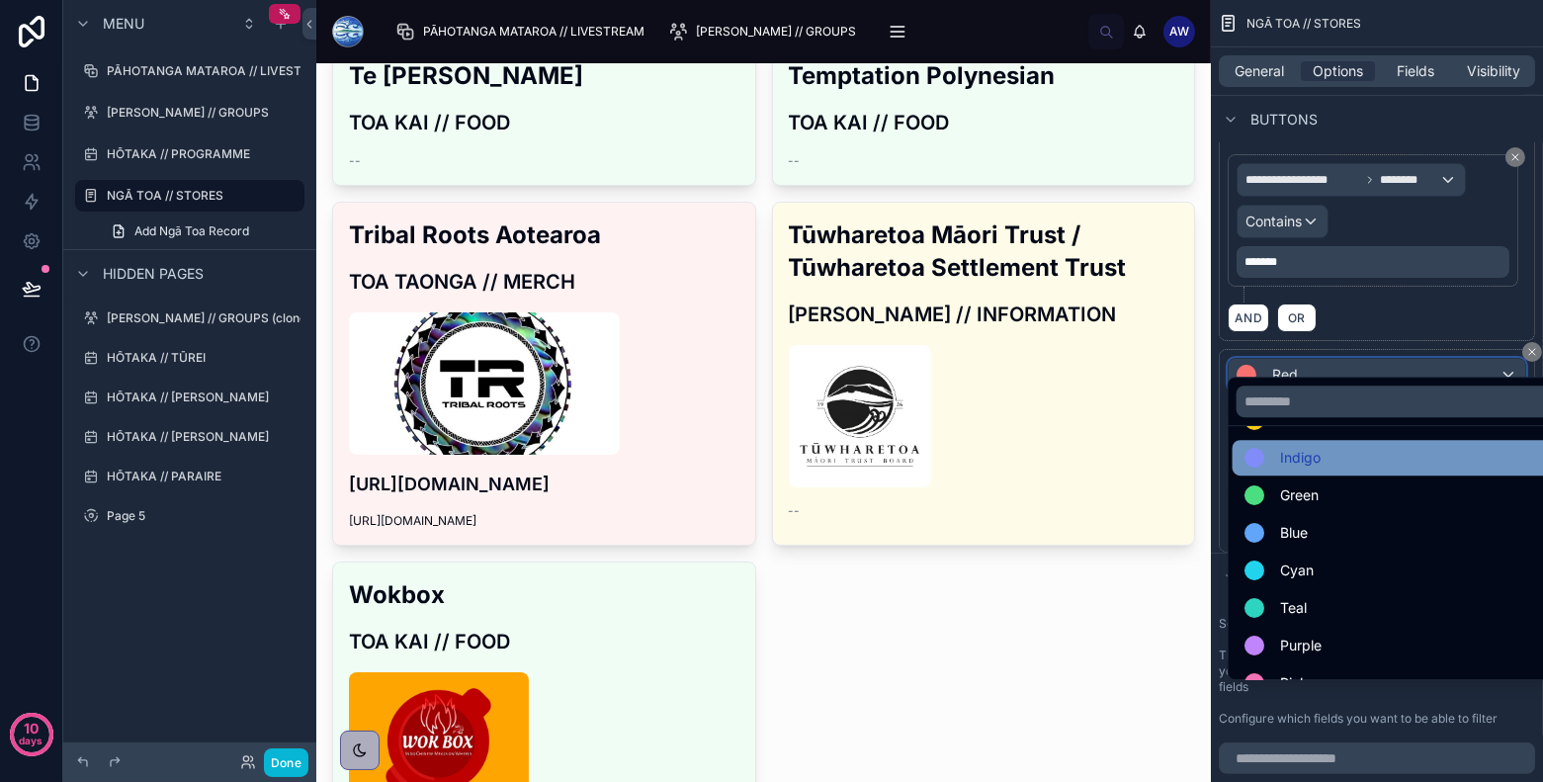
scroll to position [139, 0]
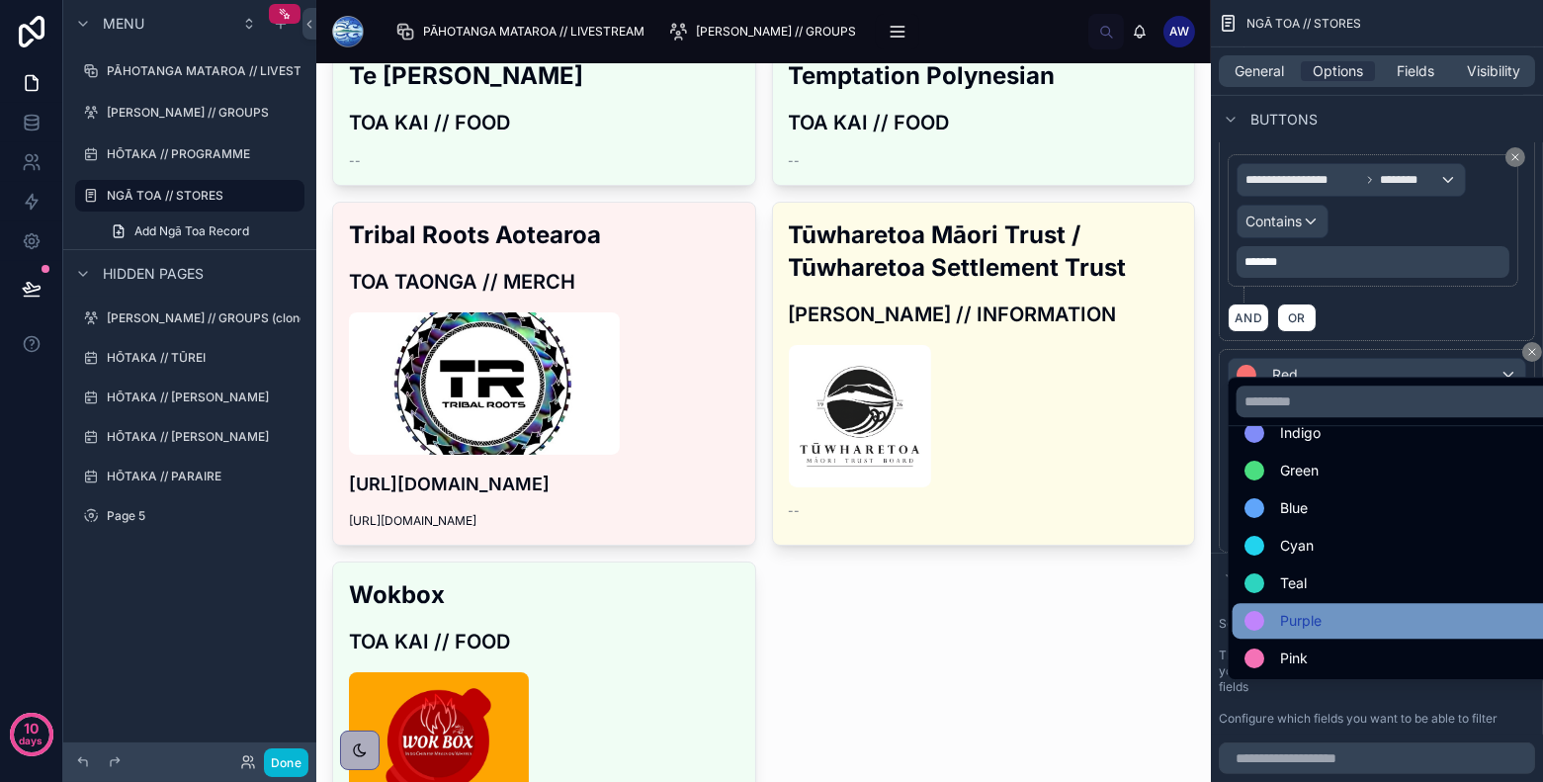
click at [1330, 612] on div "Purple" at bounding box center [1400, 621] width 312 height 24
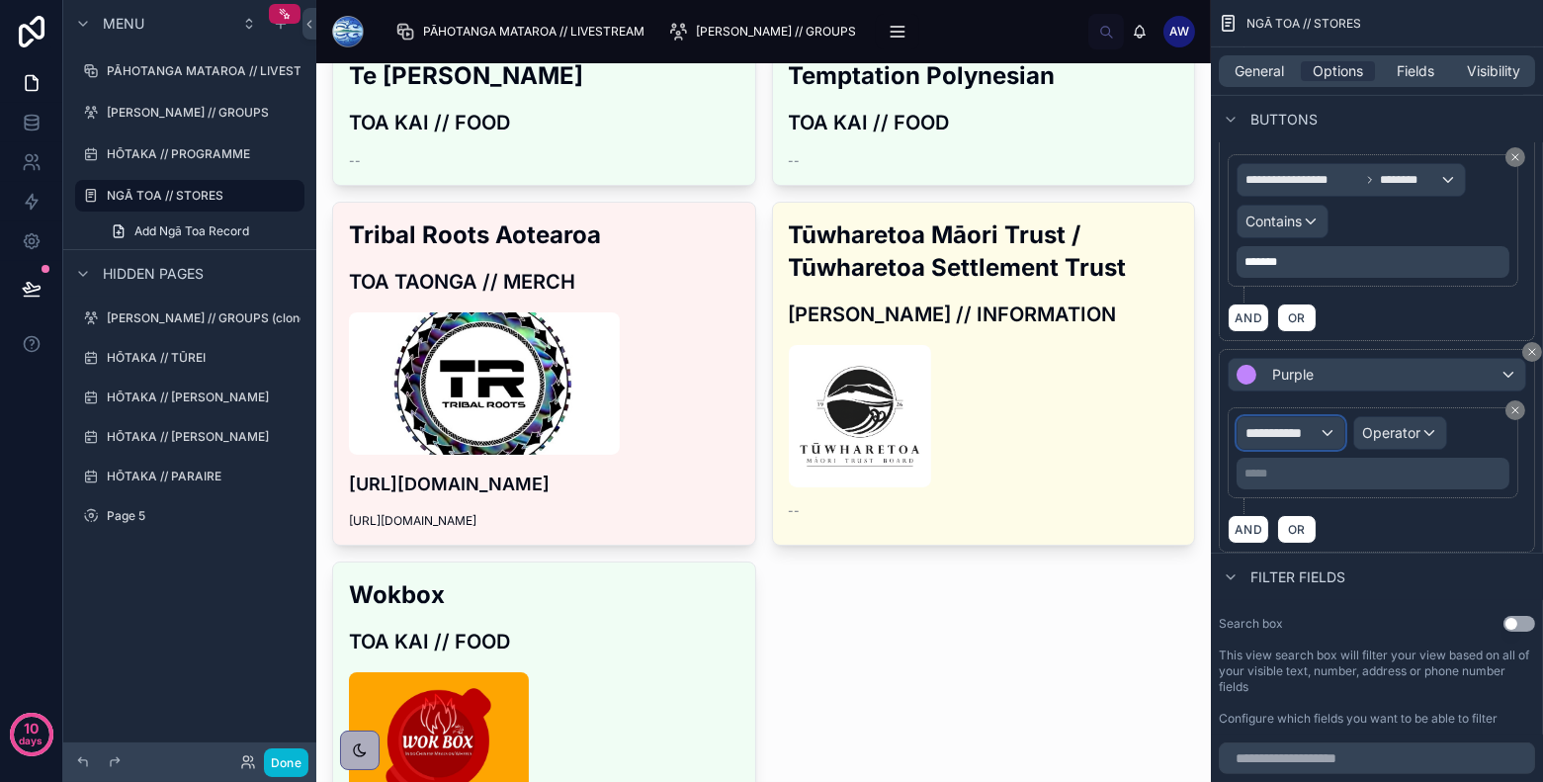
click at [1313, 423] on span "**********" at bounding box center [1281, 433] width 73 height 20
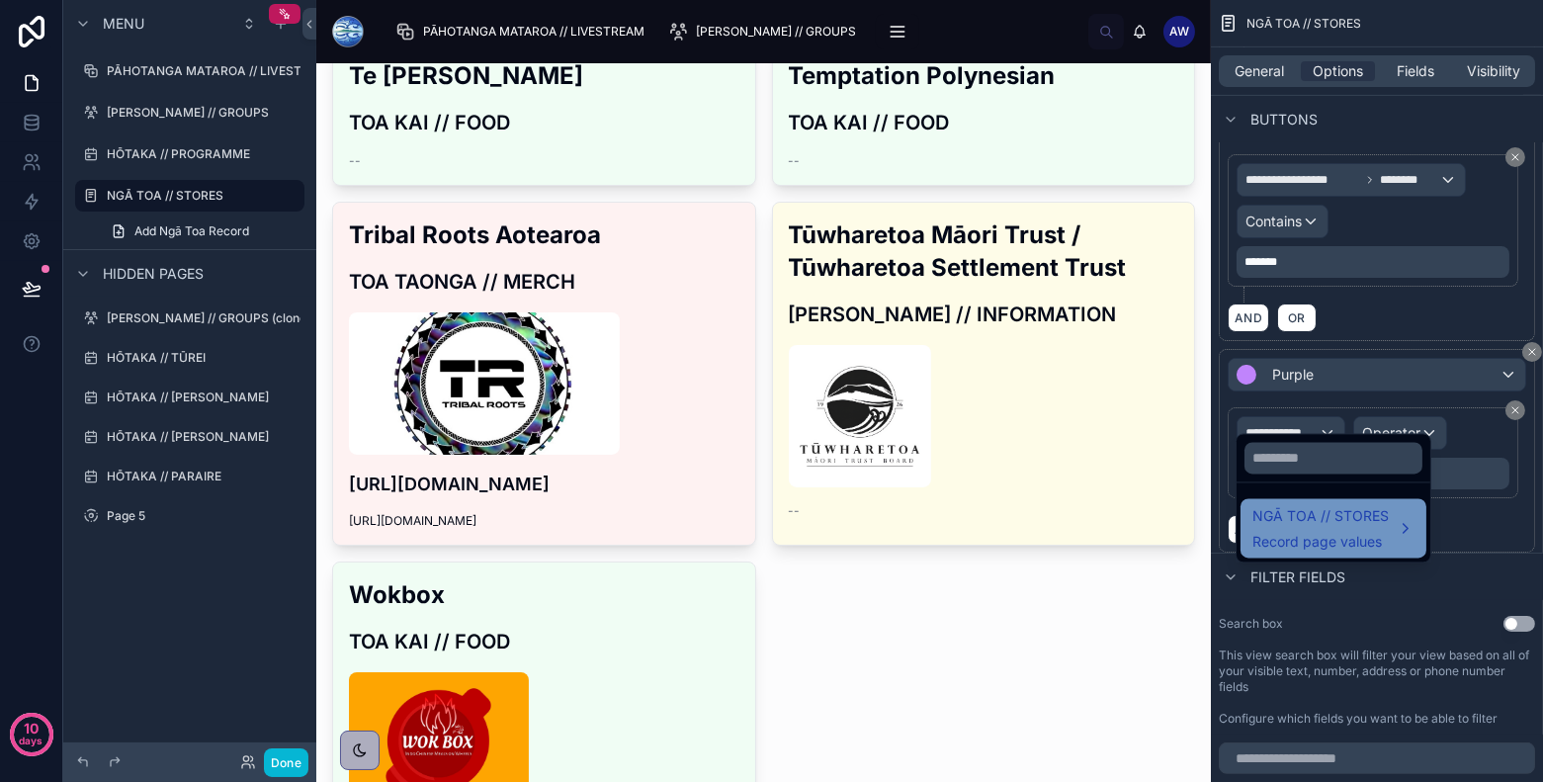
click at [1322, 510] on span "NGĀ TOA // STORES" at bounding box center [1320, 516] width 136 height 24
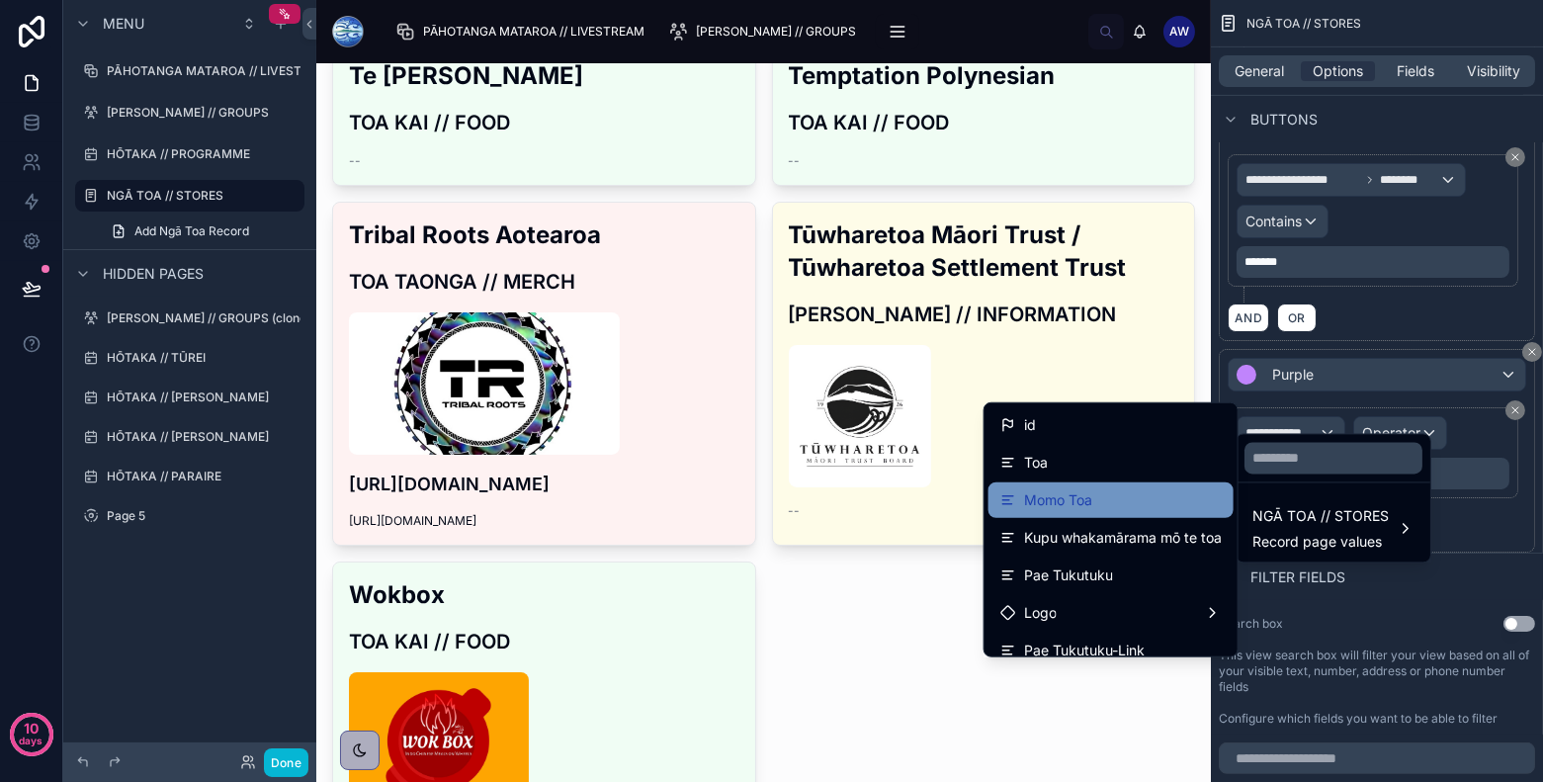
click at [1161, 488] on div "Momo Toa" at bounding box center [1110, 500] width 221 height 24
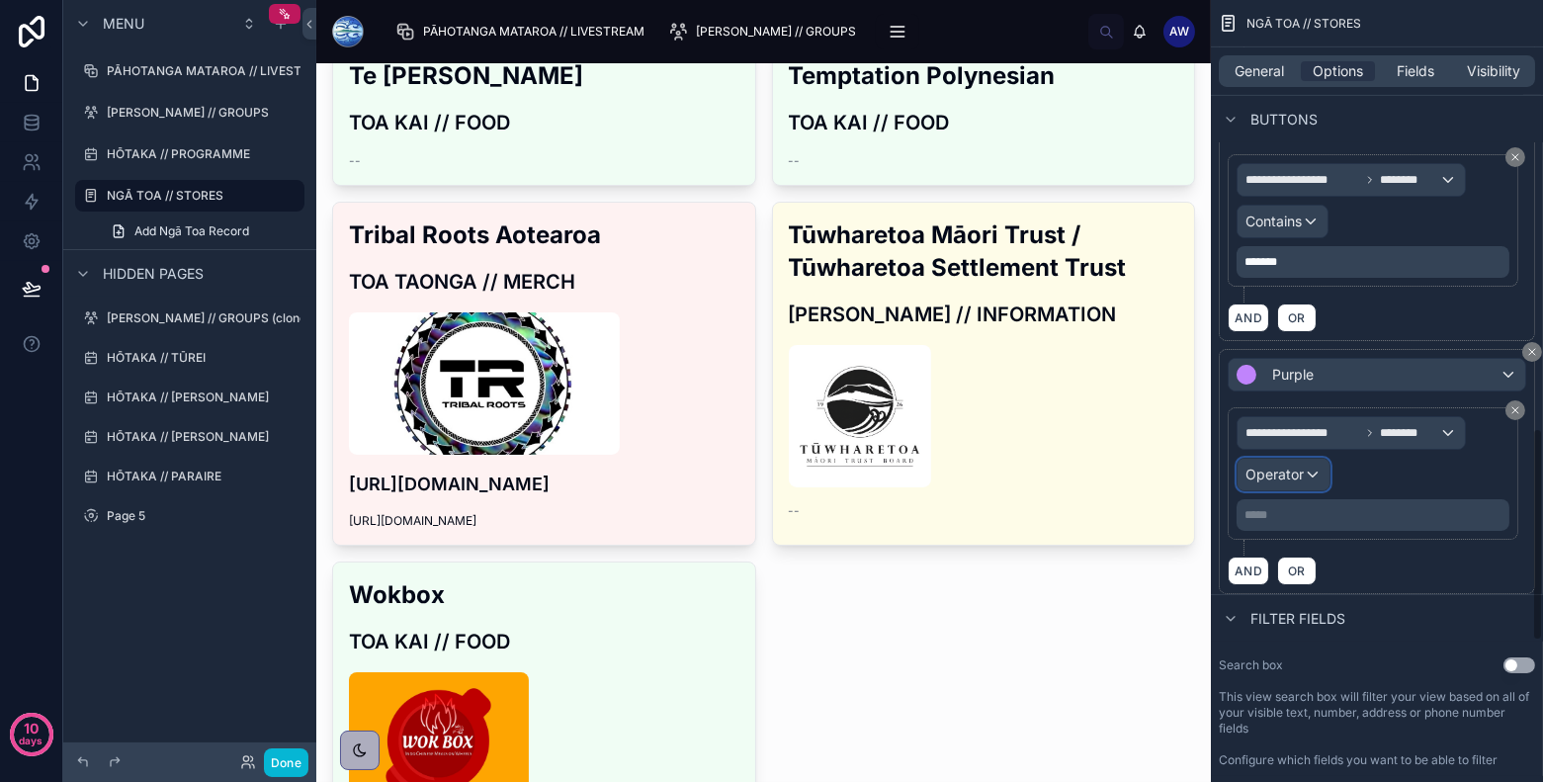
click at [1278, 466] on span "Operator" at bounding box center [1274, 474] width 58 height 17
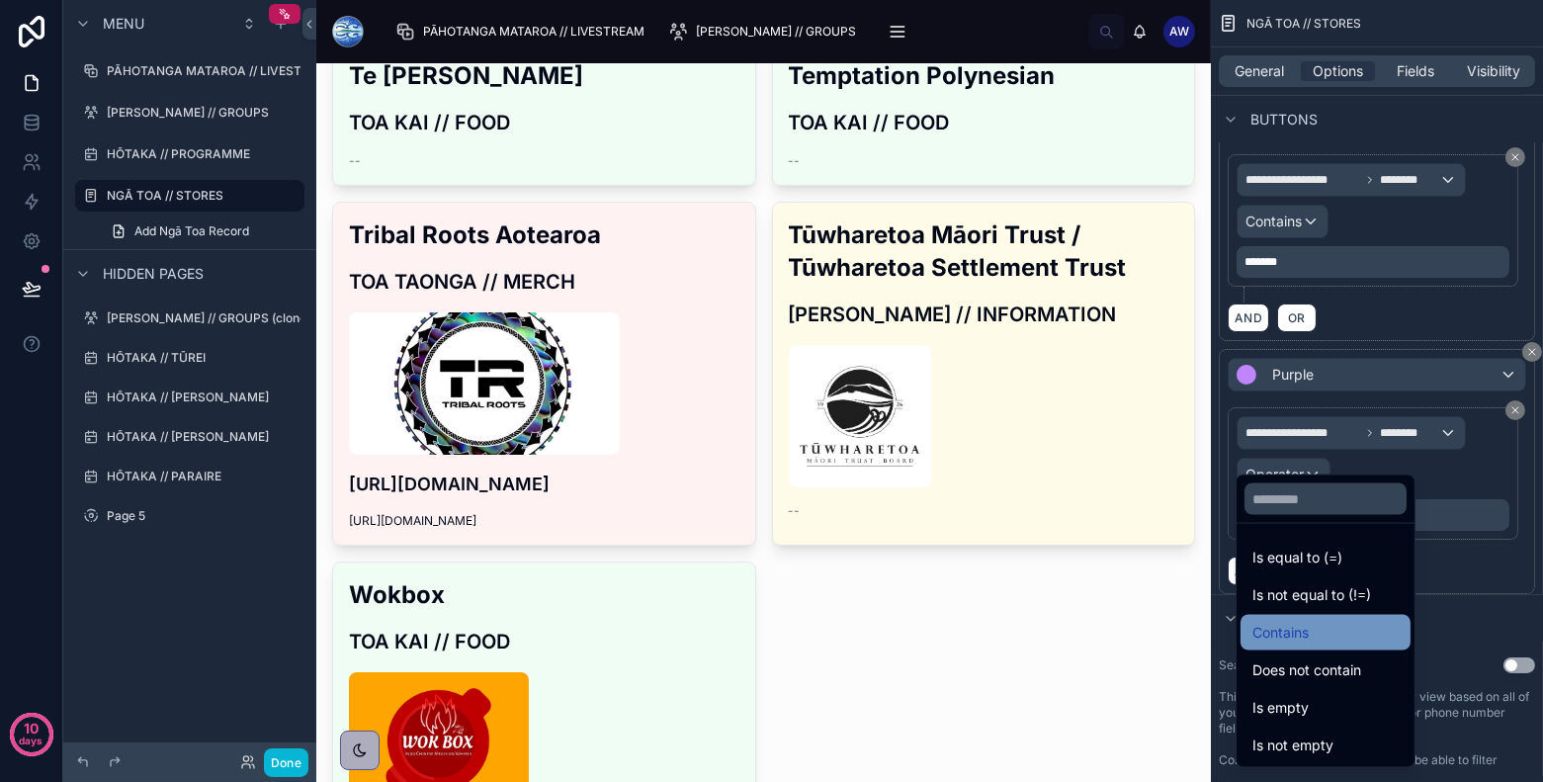
click at [1293, 616] on div "Contains" at bounding box center [1325, 633] width 170 height 36
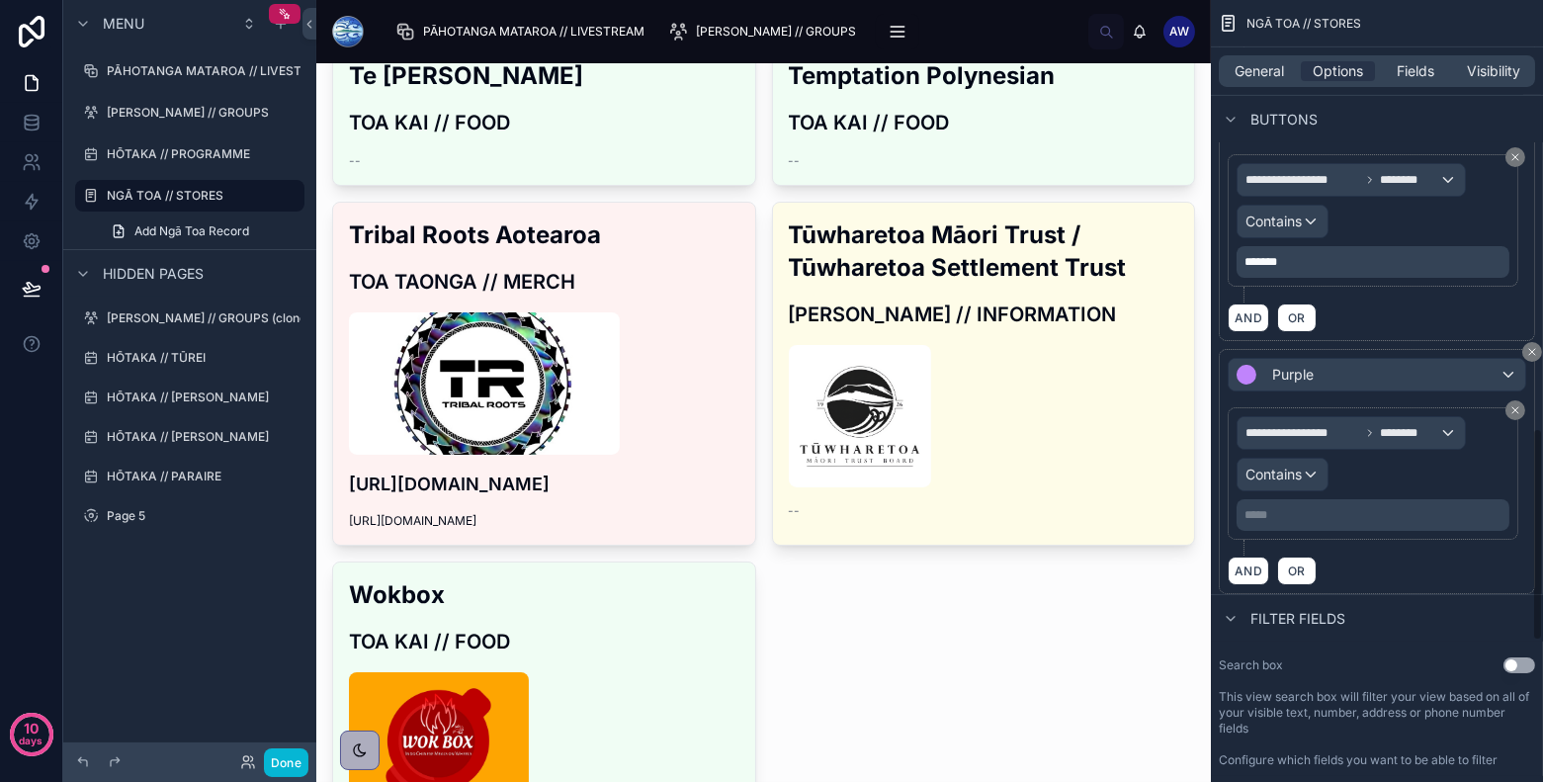
click at [1323, 507] on p "***** ﻿" at bounding box center [1374, 515] width 261 height 16
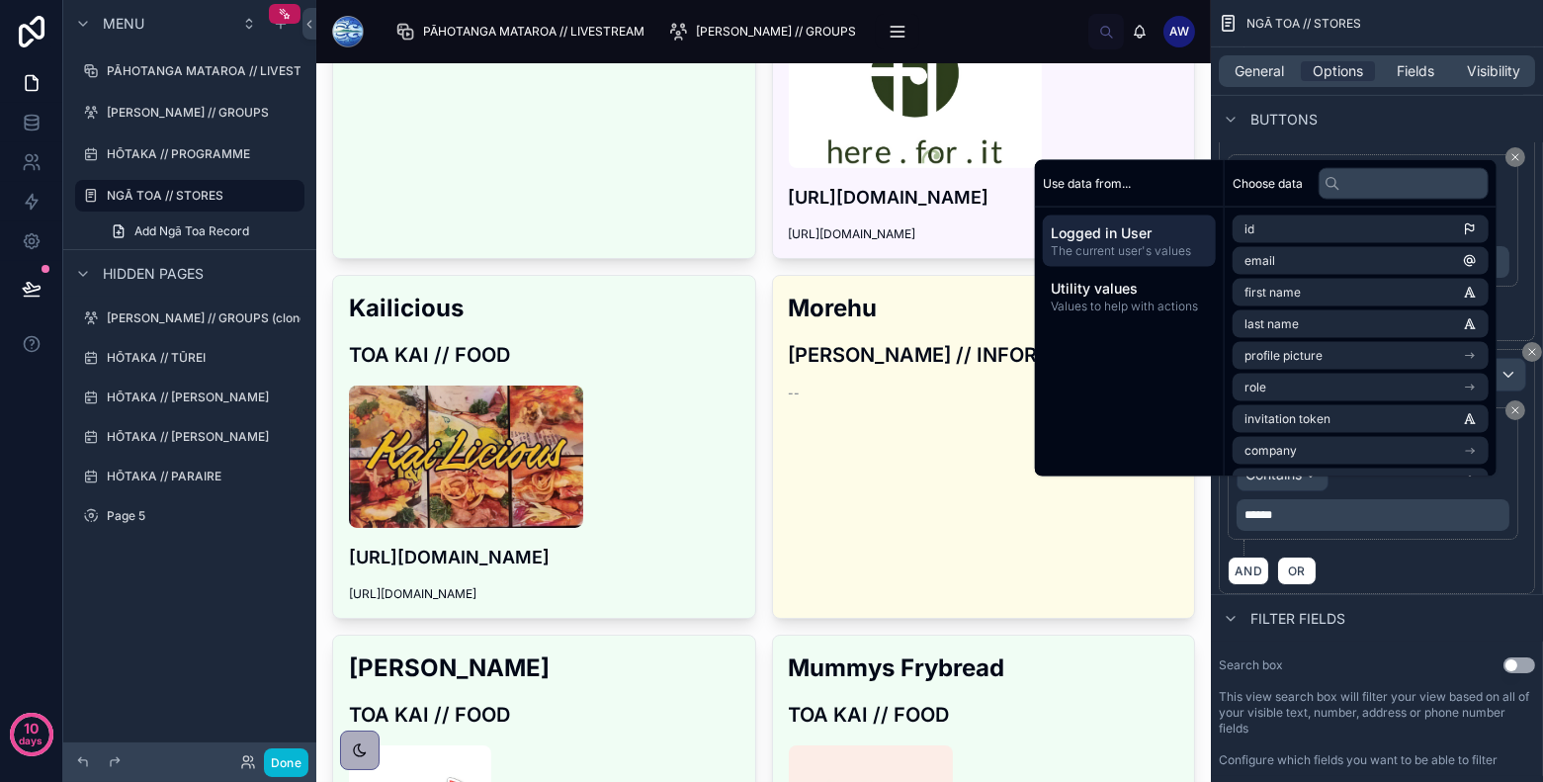
scroll to position [0, 0]
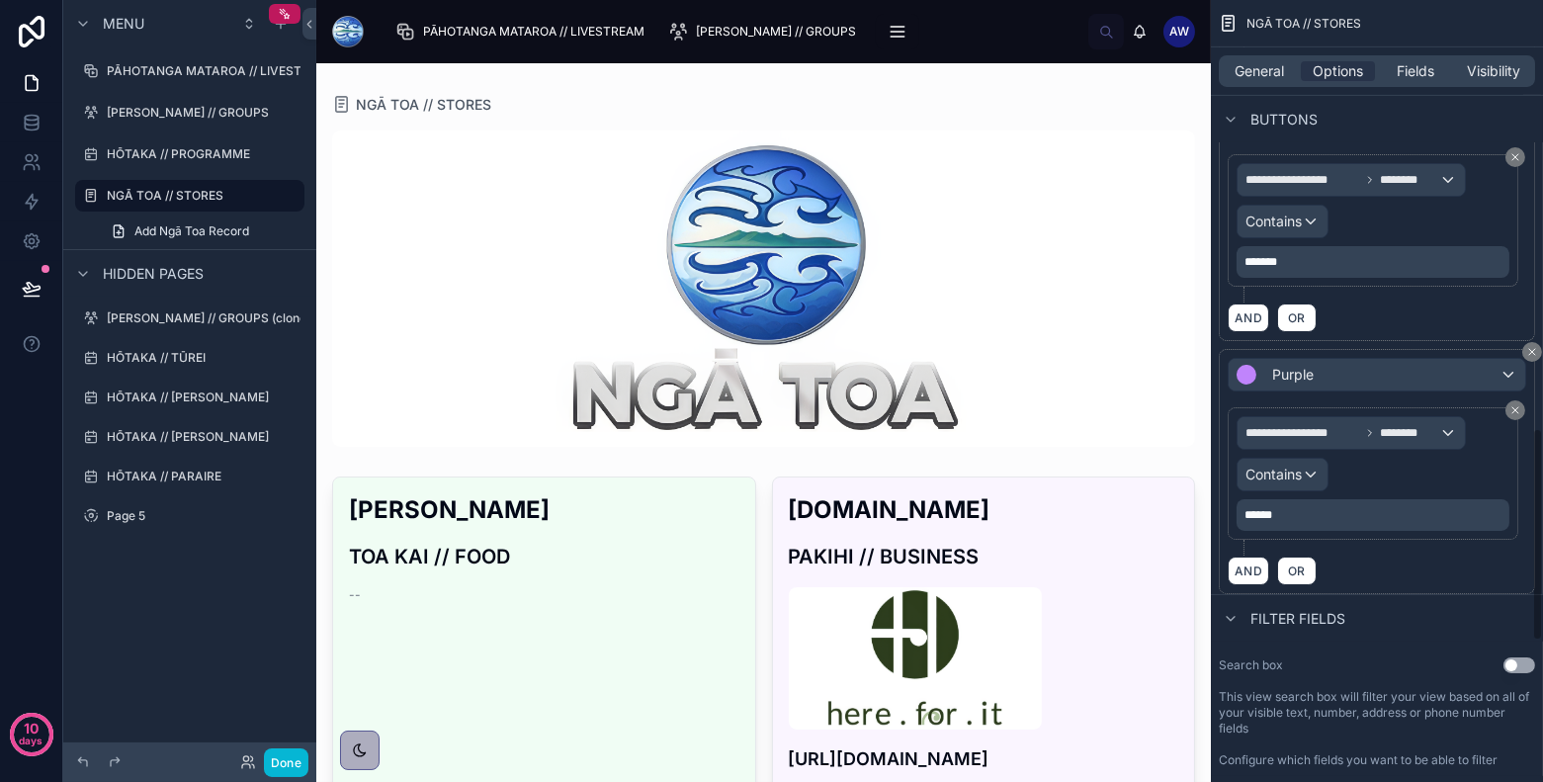
click at [1388, 555] on div "AND OR" at bounding box center [1377, 570] width 298 height 30
click at [1388, 364] on div "Purple" at bounding box center [1377, 375] width 297 height 32
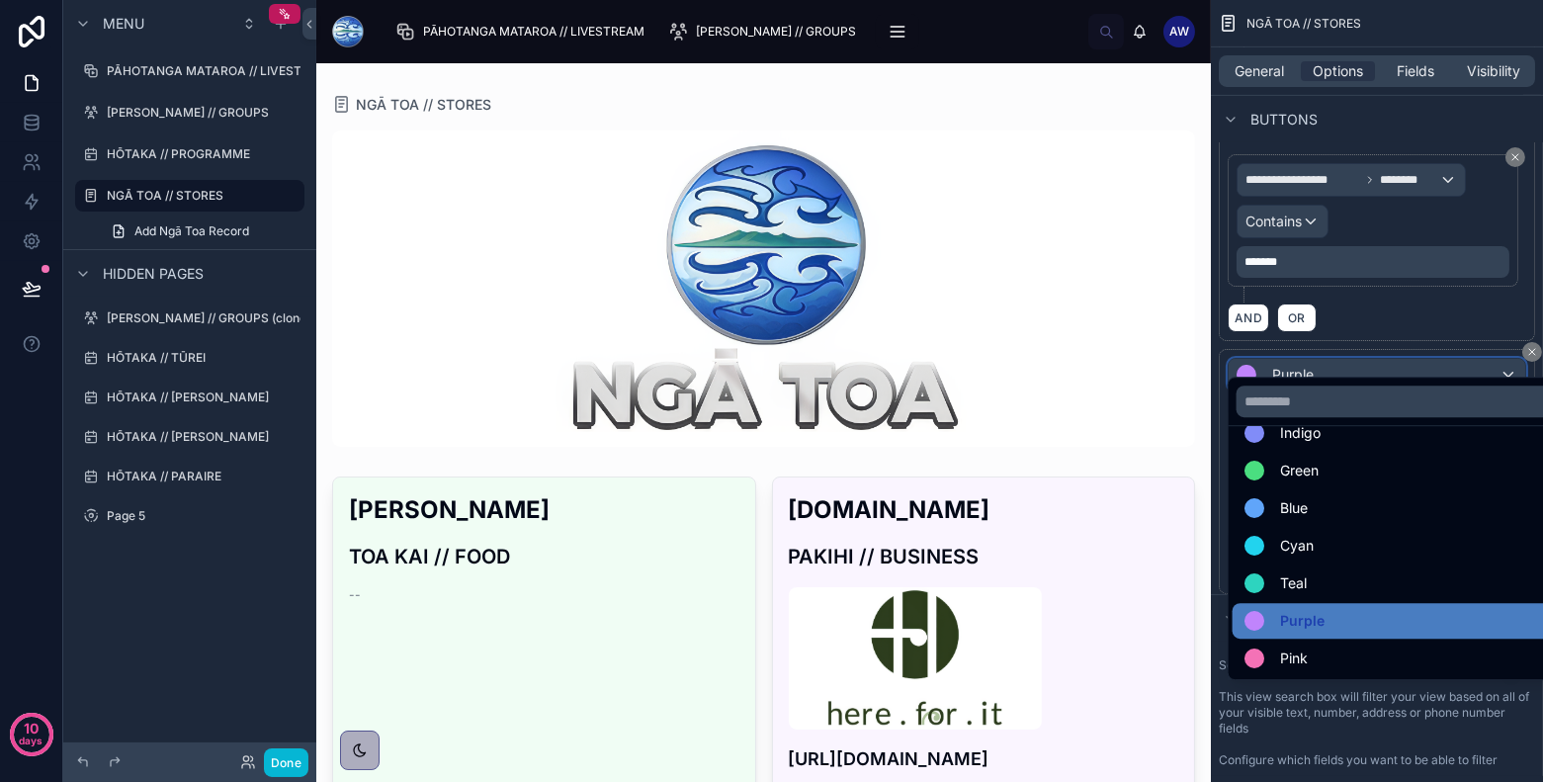
scroll to position [139, 0]
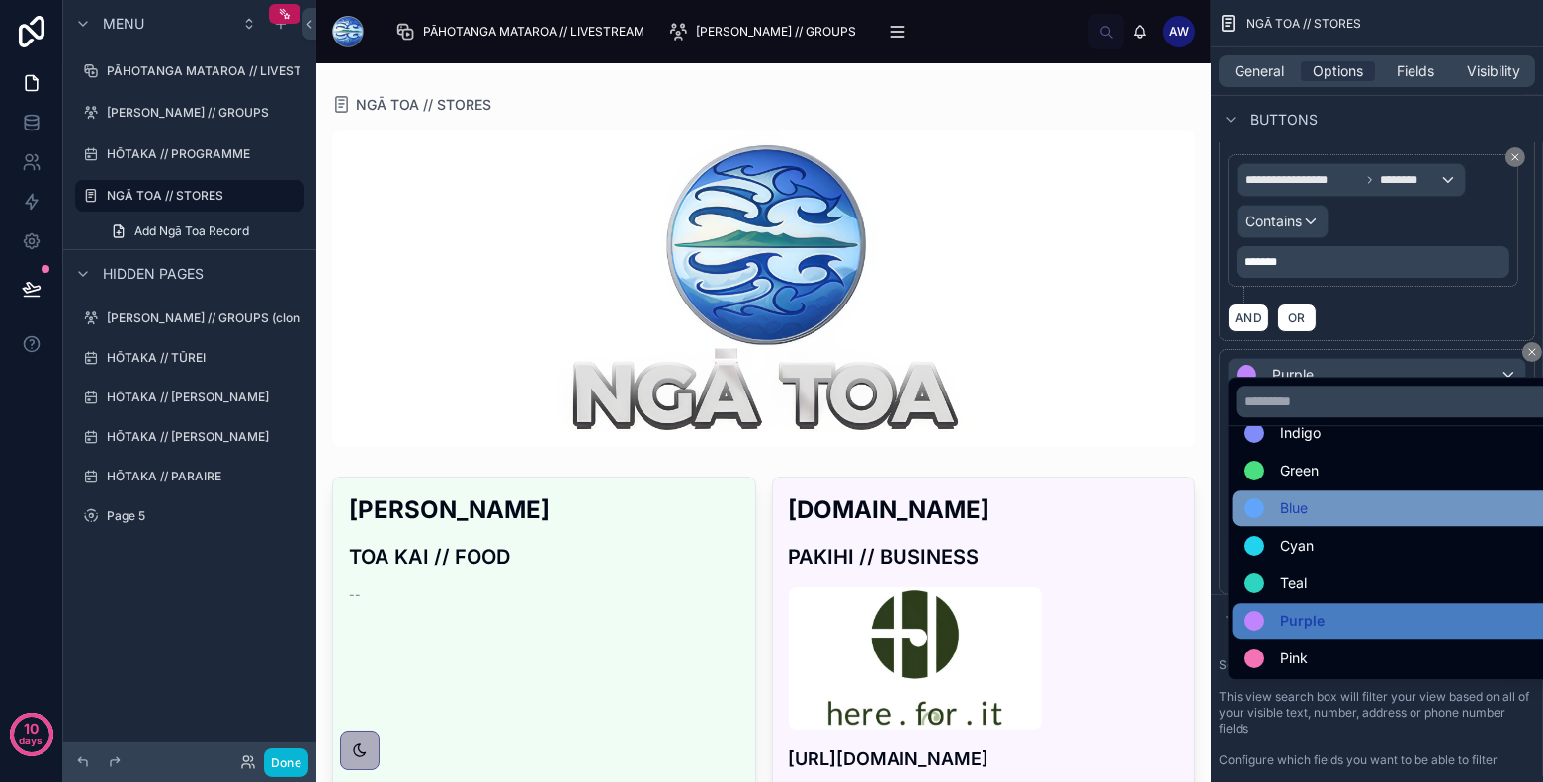
click at [1347, 514] on div "Blue" at bounding box center [1400, 508] width 312 height 24
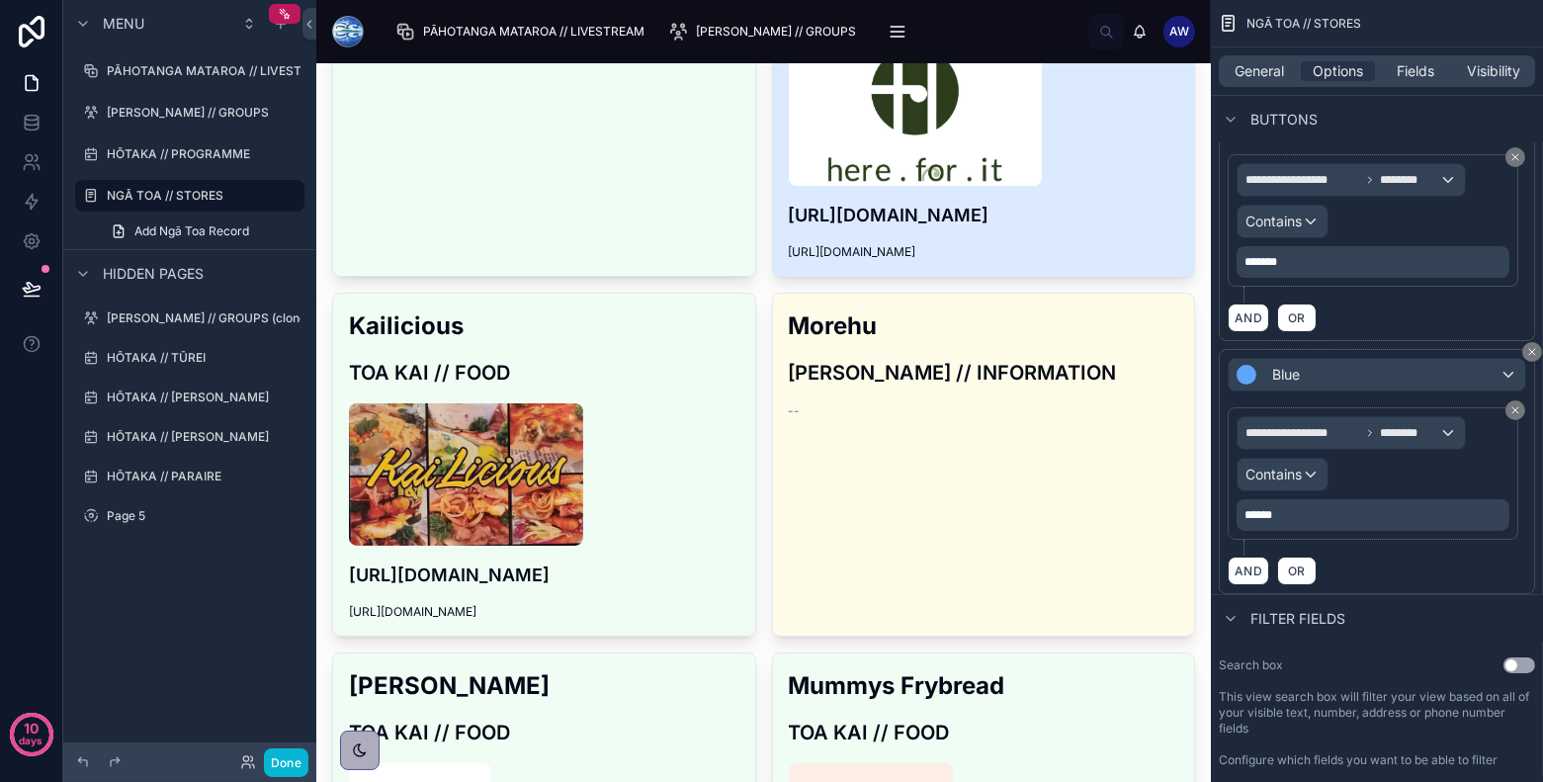
scroll to position [0, 0]
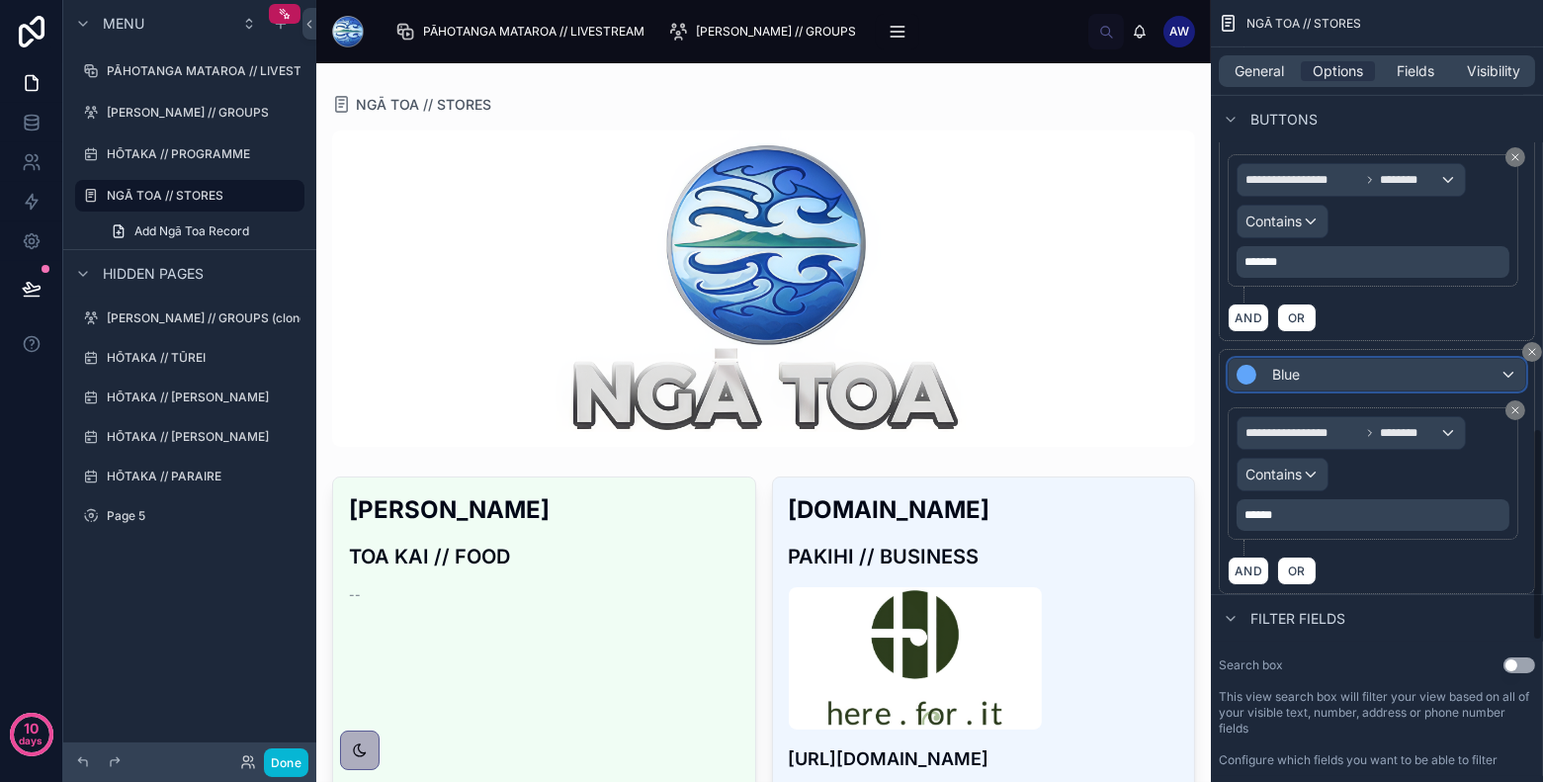
click at [1388, 359] on div "Blue" at bounding box center [1377, 375] width 297 height 32
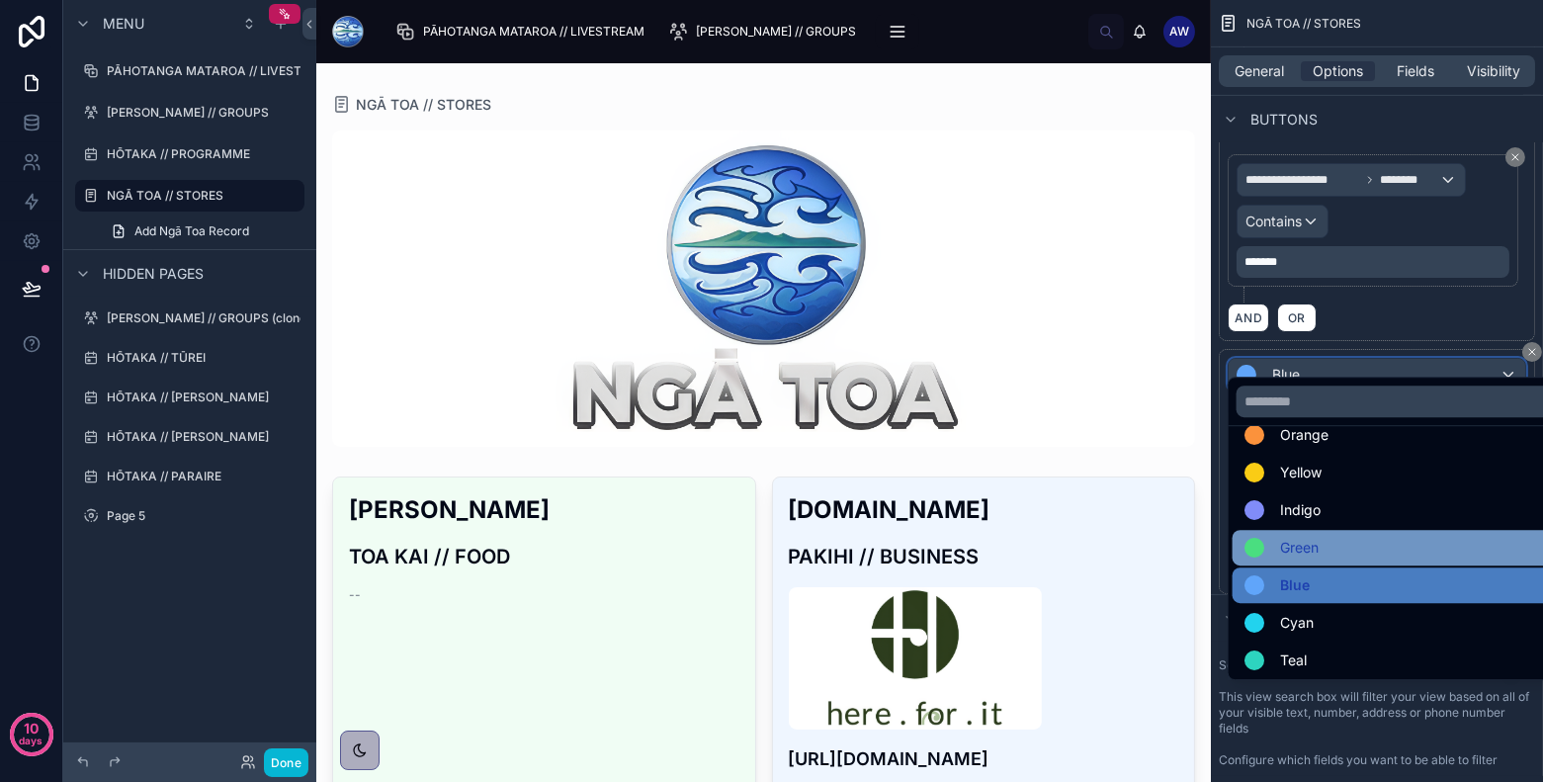
scroll to position [139, 0]
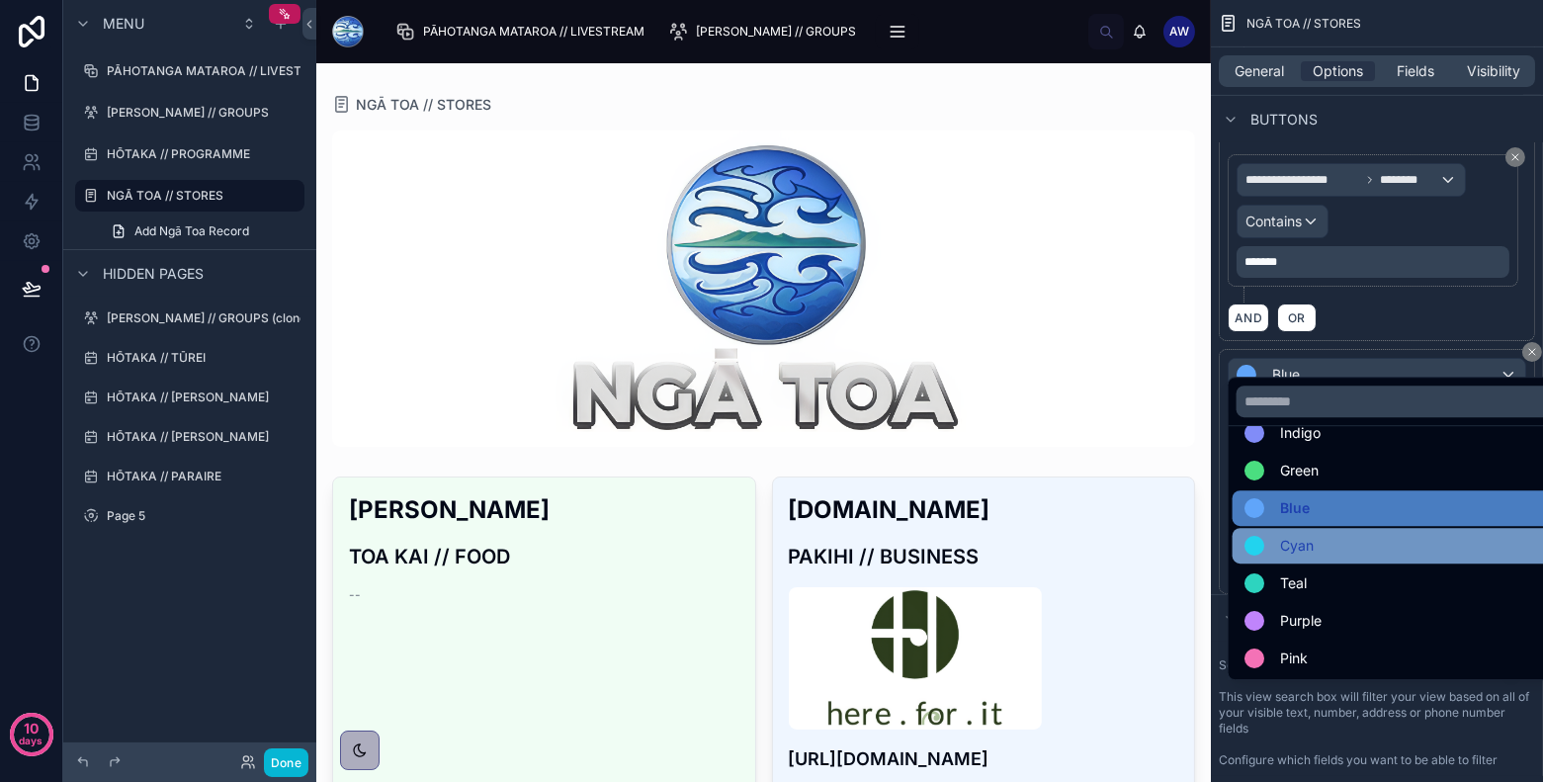
click at [1363, 540] on div "Cyan" at bounding box center [1400, 546] width 312 height 24
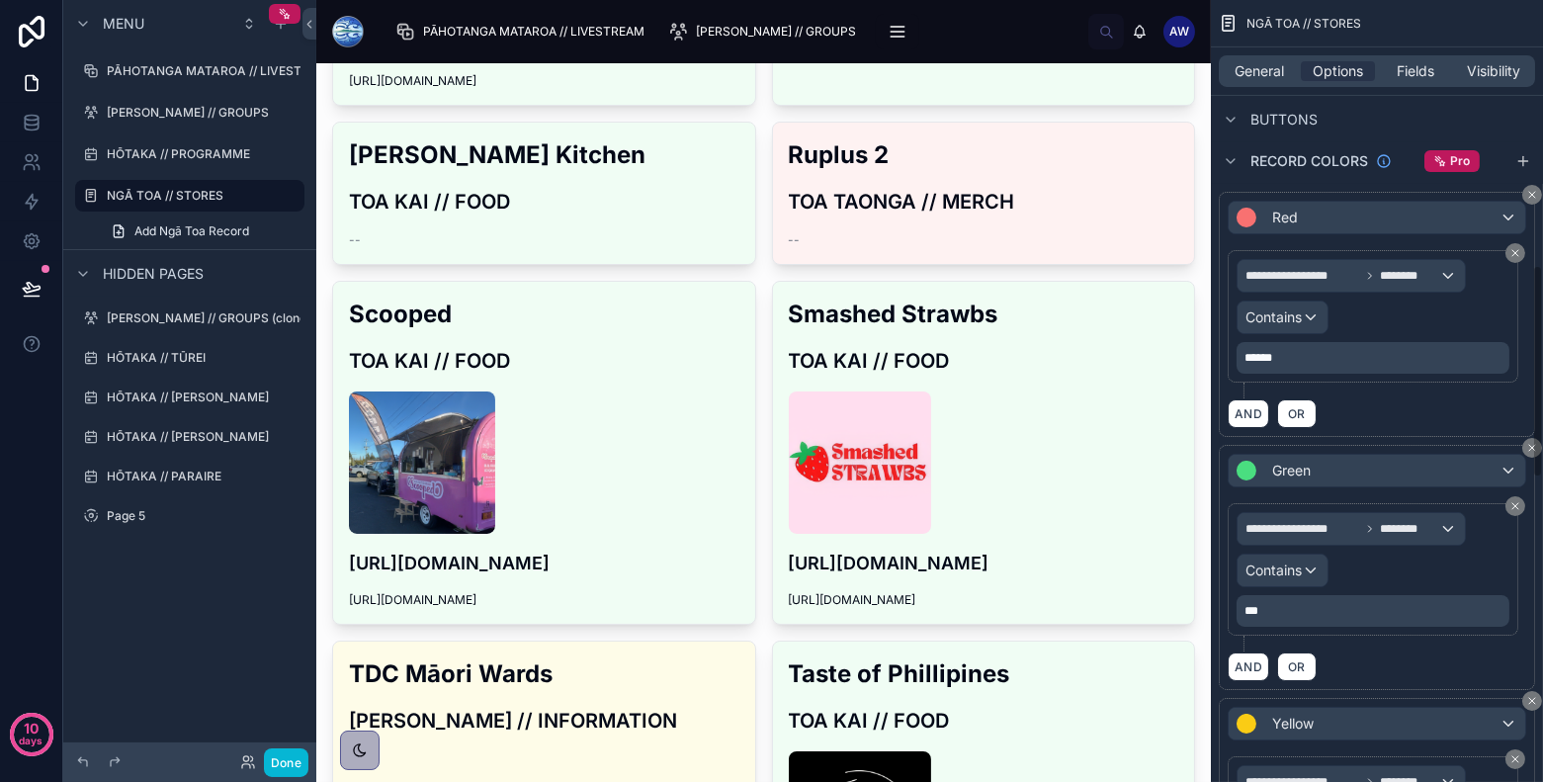
scroll to position [973, 0]
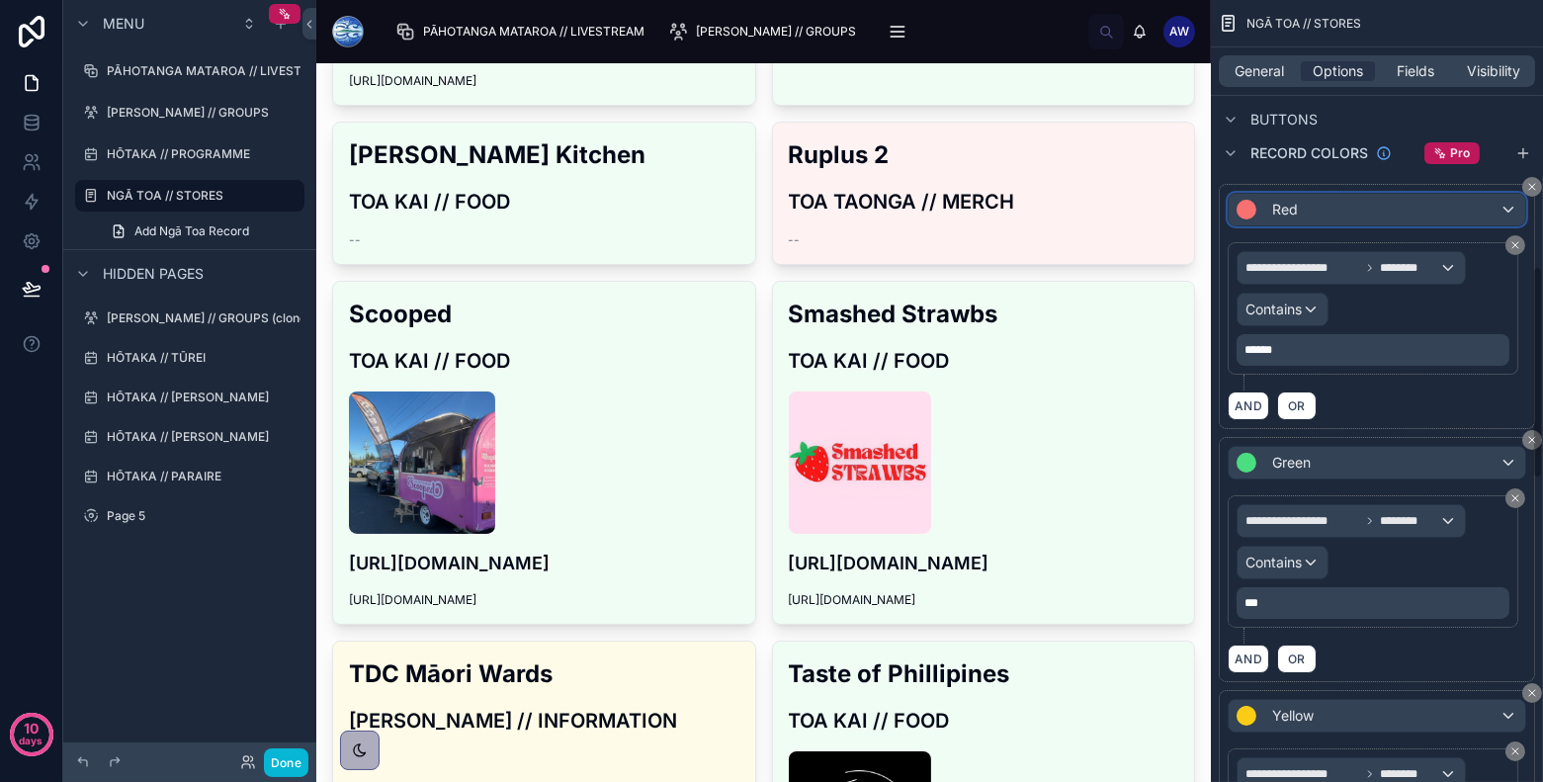
click at [1388, 208] on div "Red" at bounding box center [1377, 210] width 297 height 32
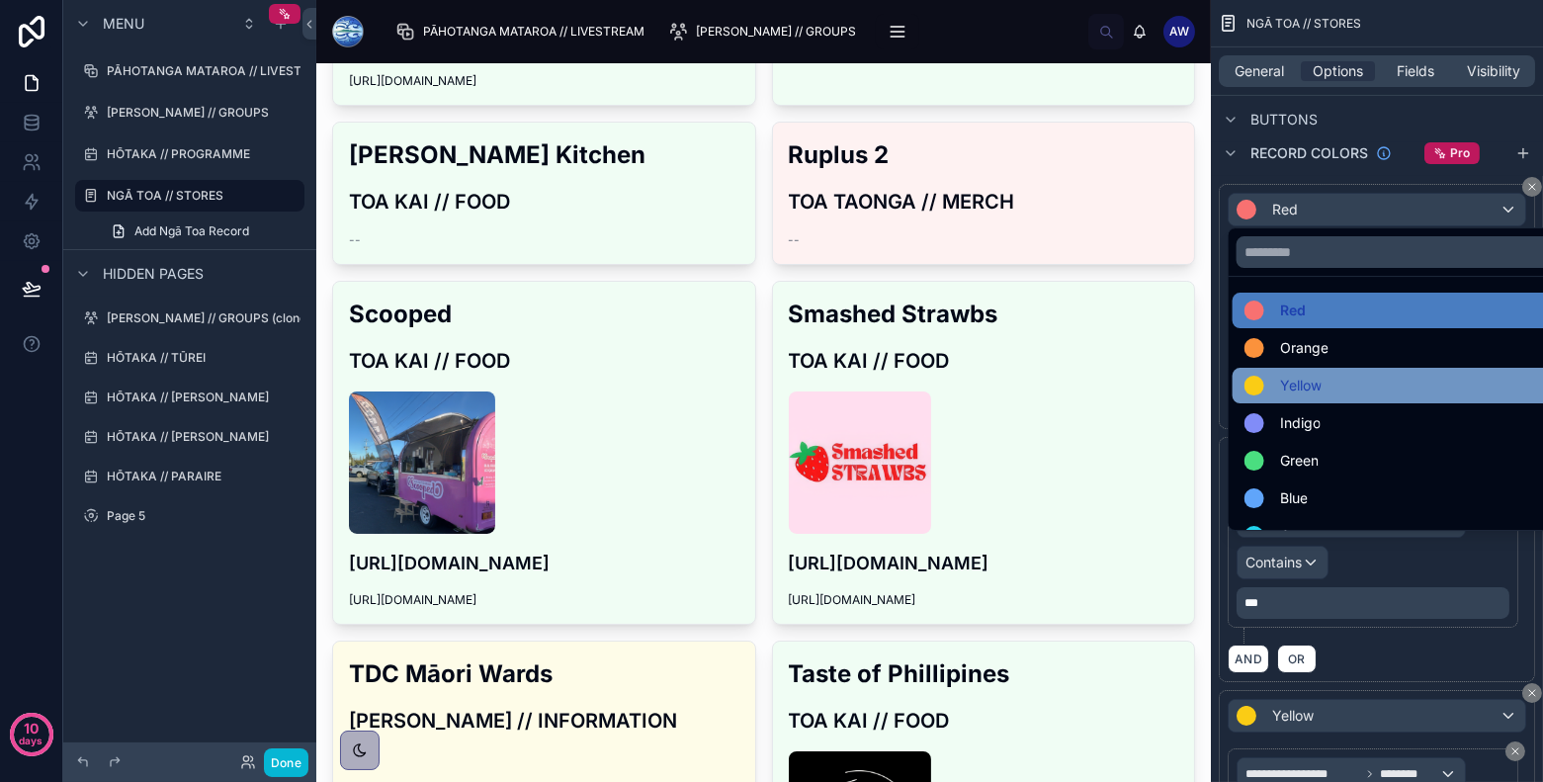
click at [1383, 382] on div "Yellow" at bounding box center [1400, 386] width 312 height 24
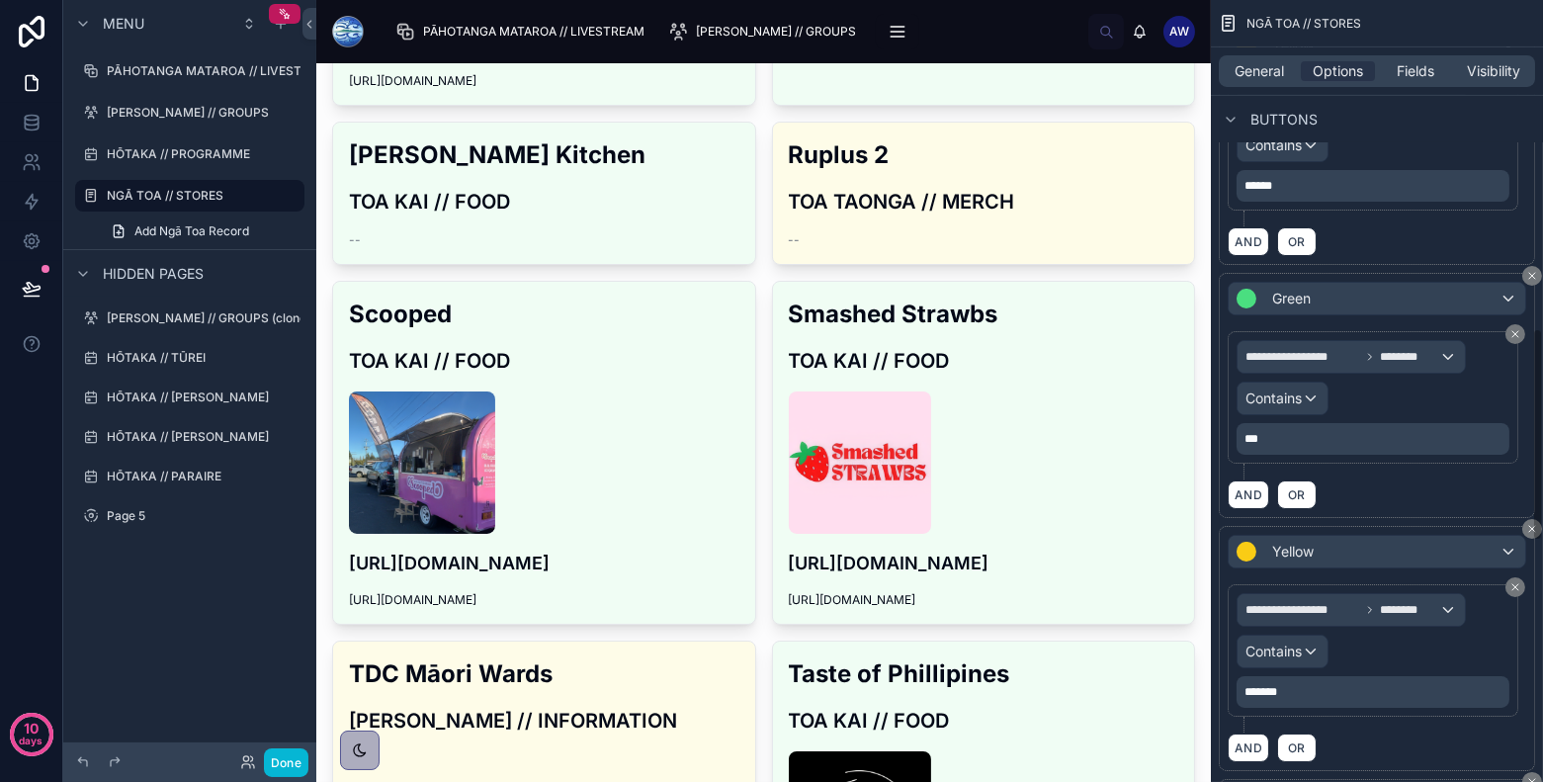
scroll to position [1201, 0]
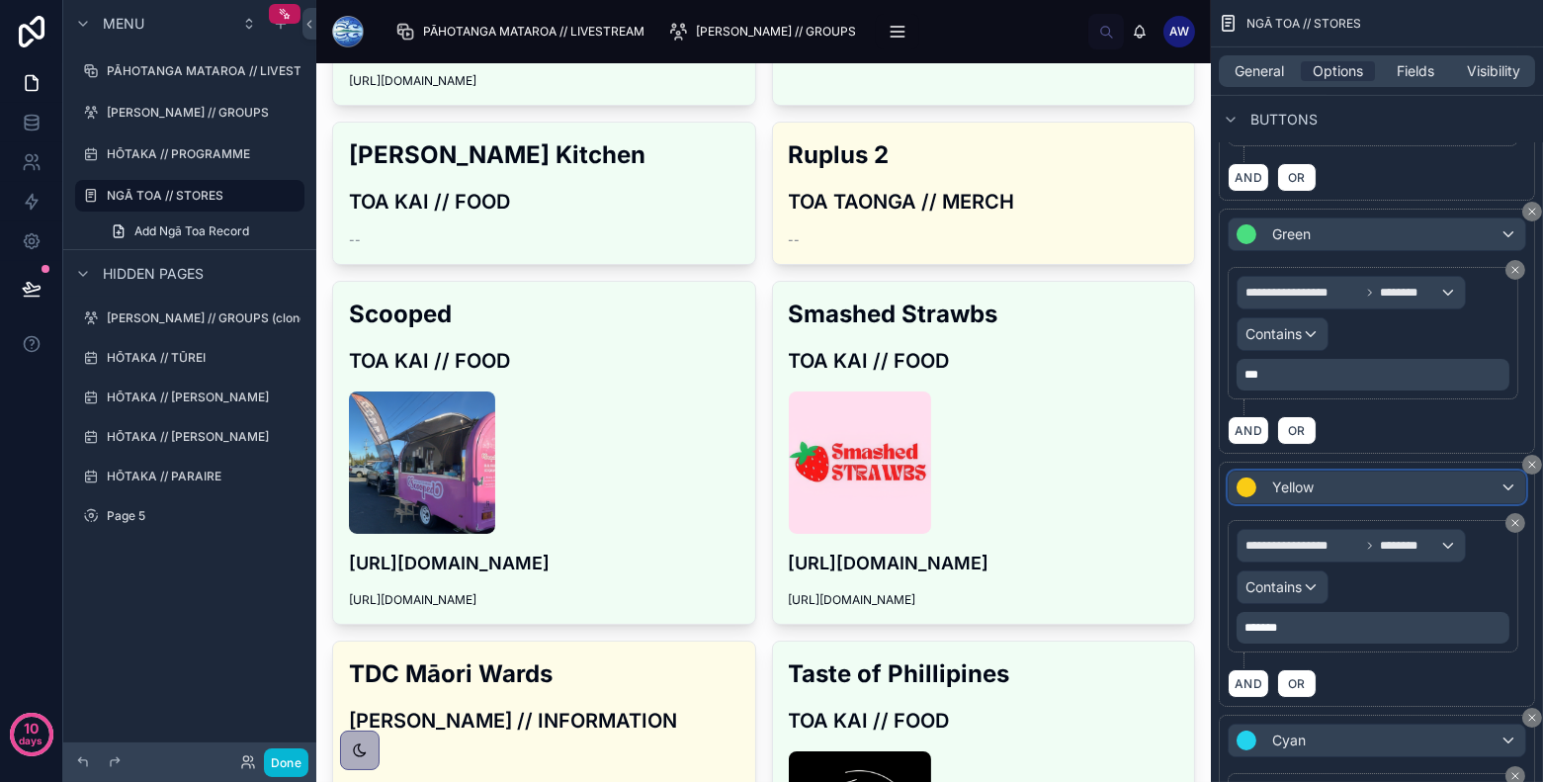
click at [1388, 471] on div "Yellow" at bounding box center [1377, 487] width 297 height 32
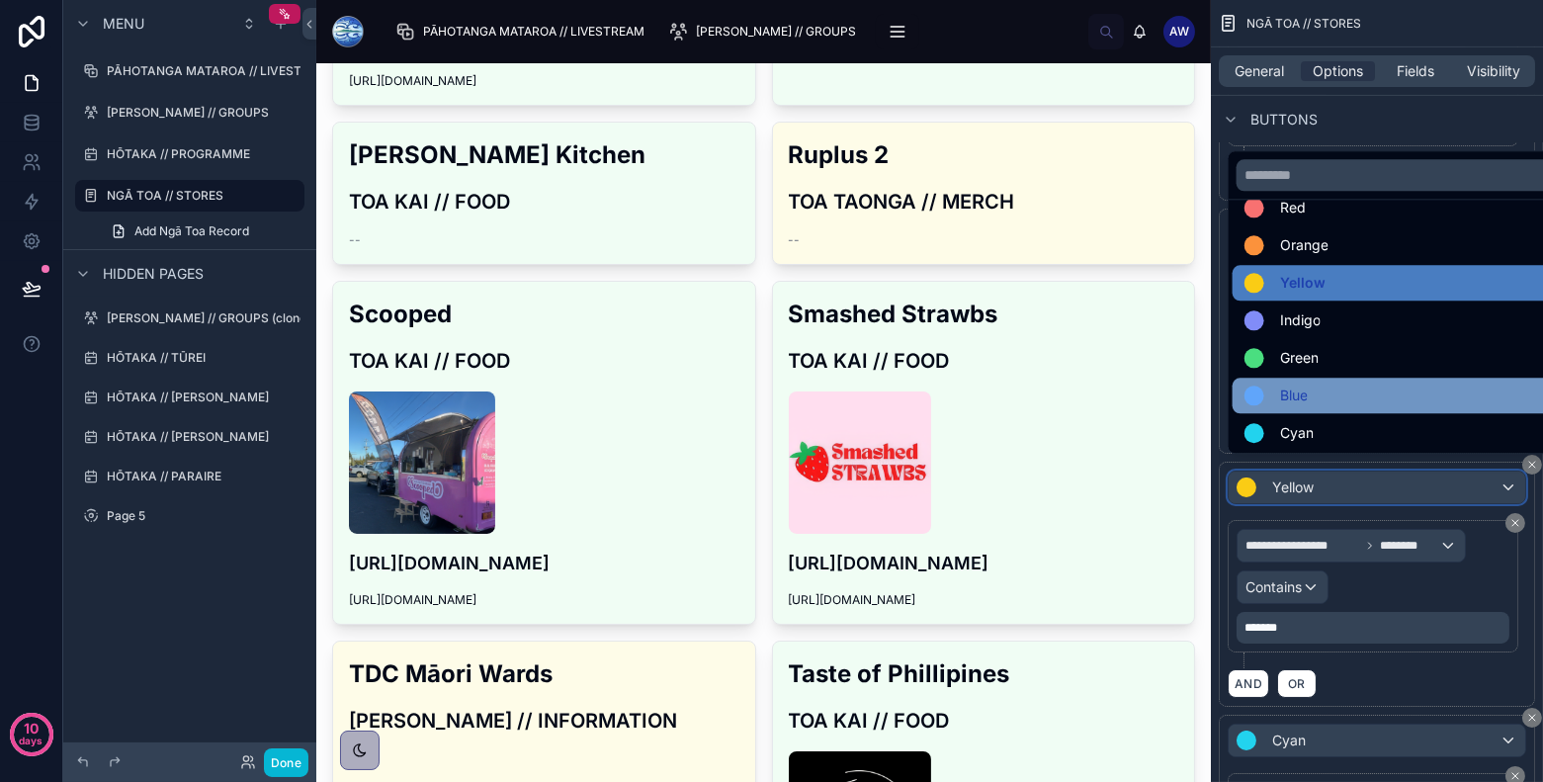
scroll to position [0, 0]
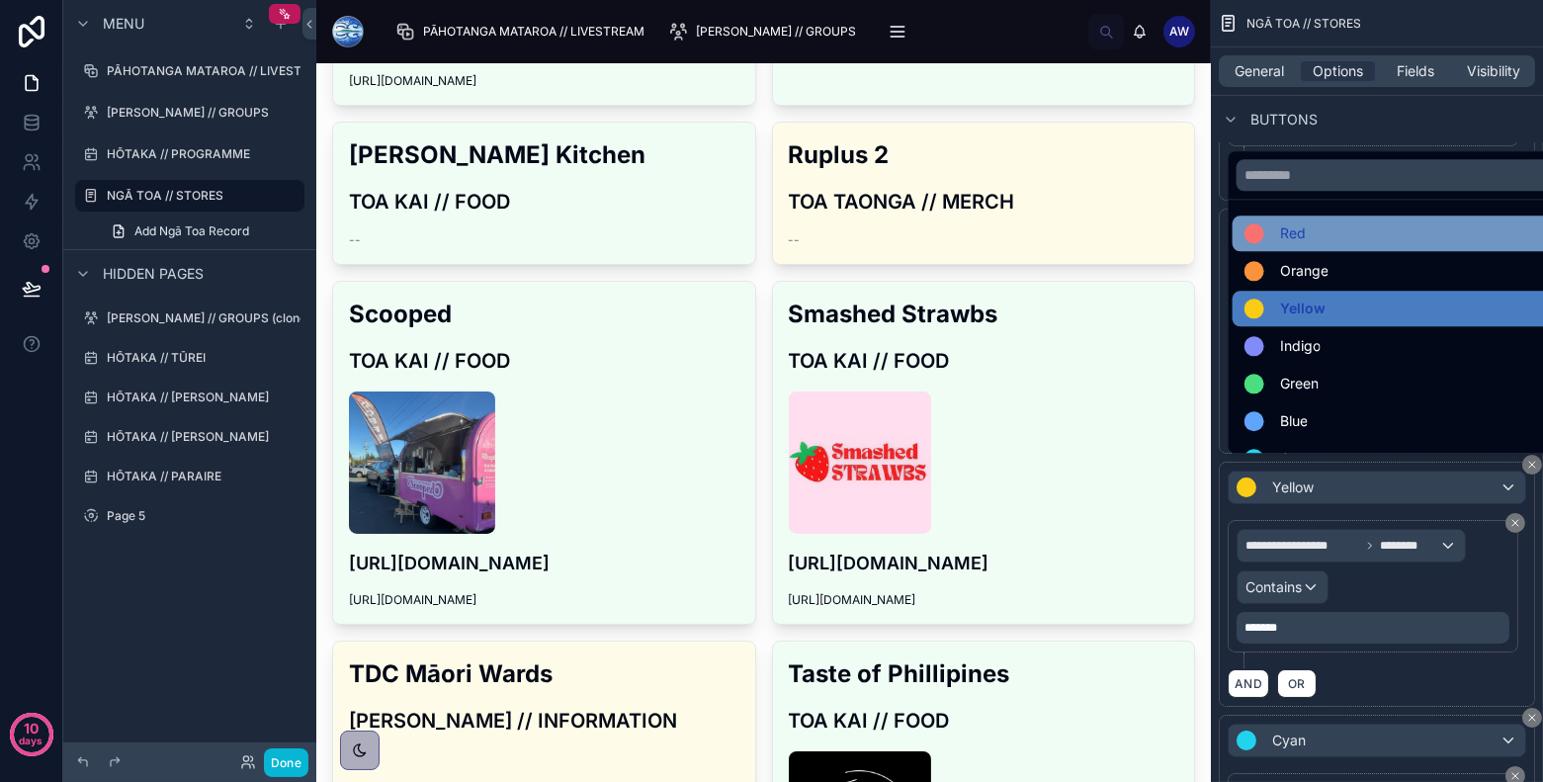
click at [1367, 240] on div "Red" at bounding box center [1400, 233] width 312 height 24
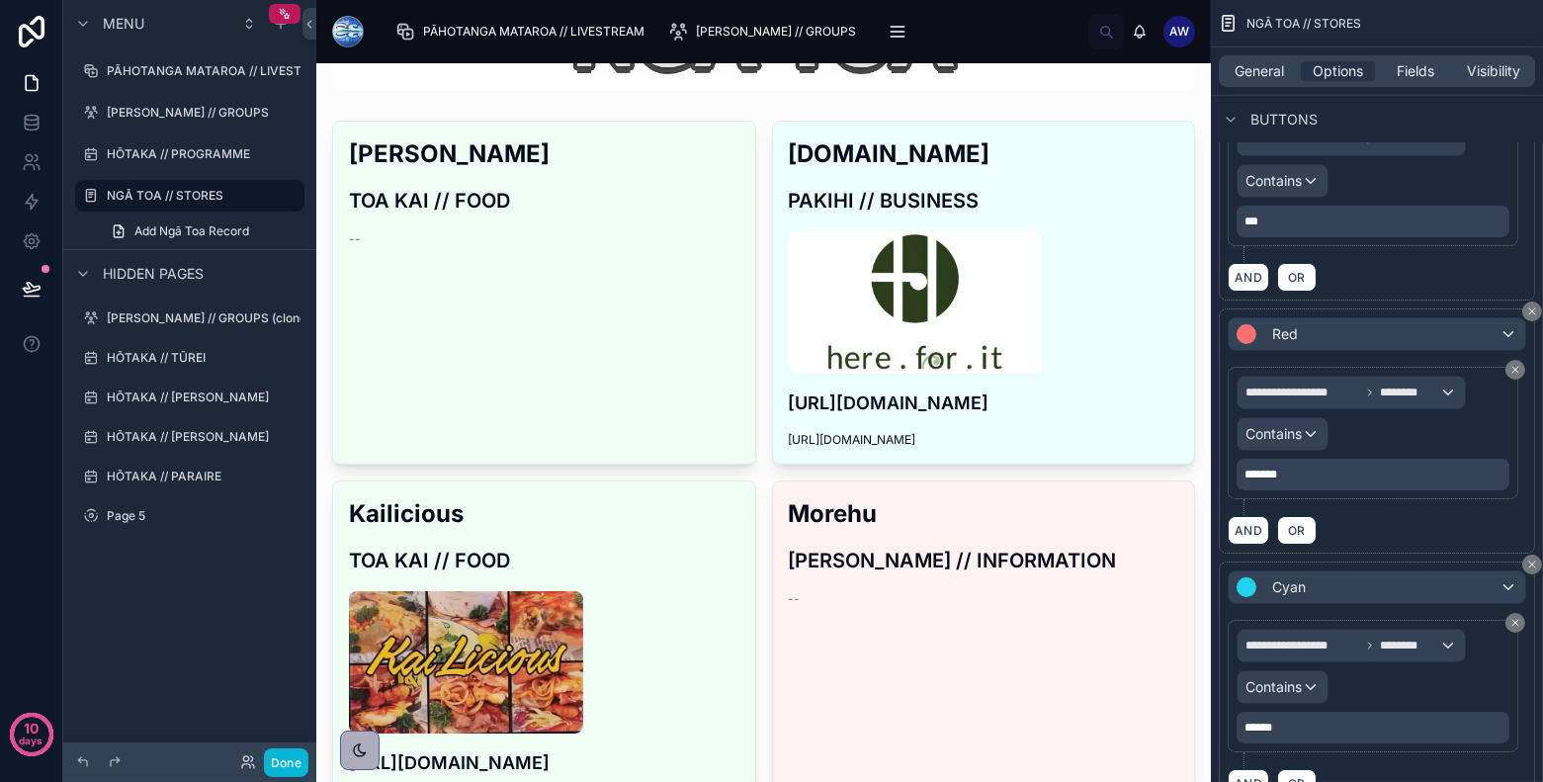
scroll to position [351, 0]
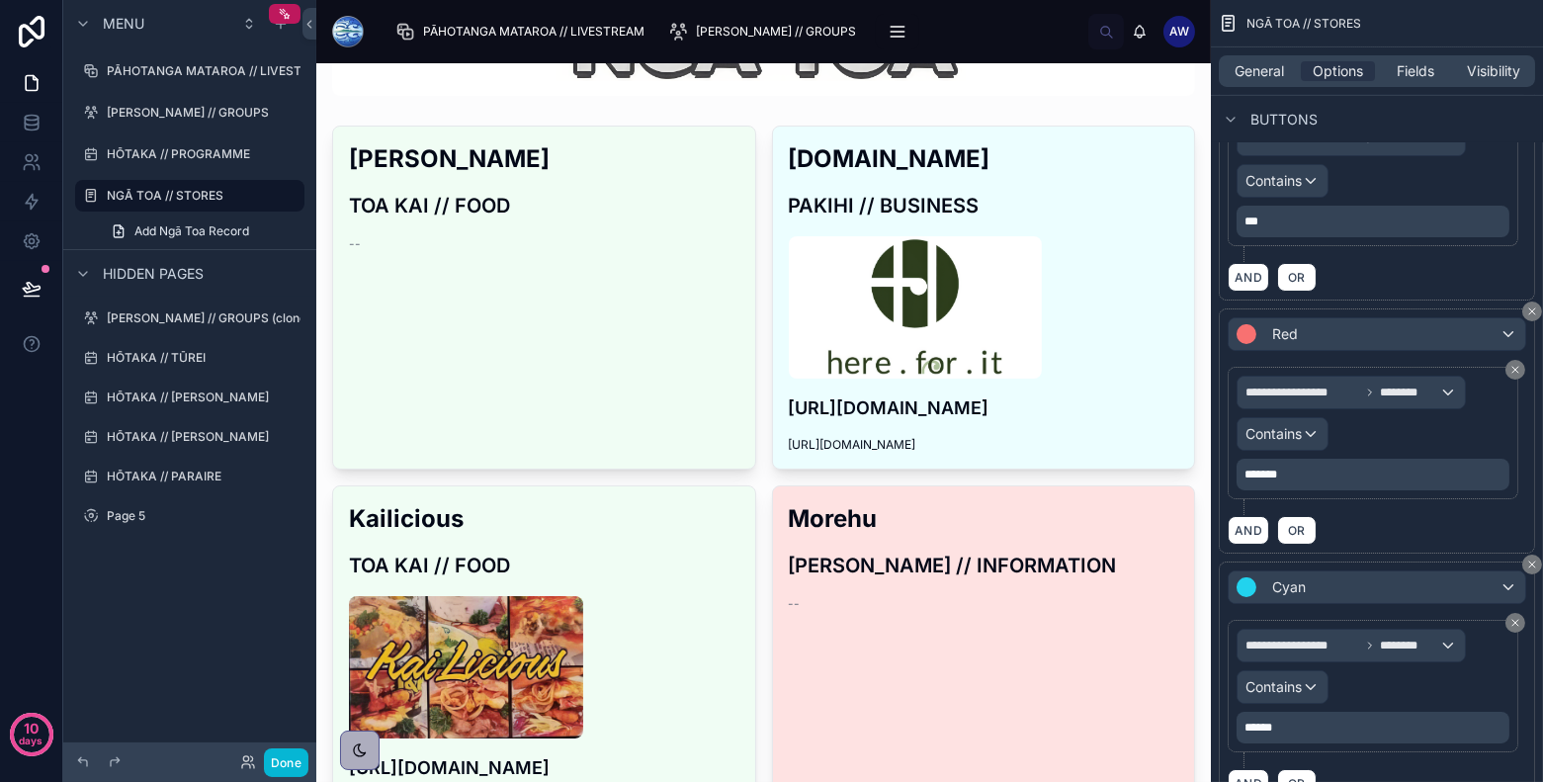
click at [798, 605] on span "--" at bounding box center [795, 604] width 12 height 16
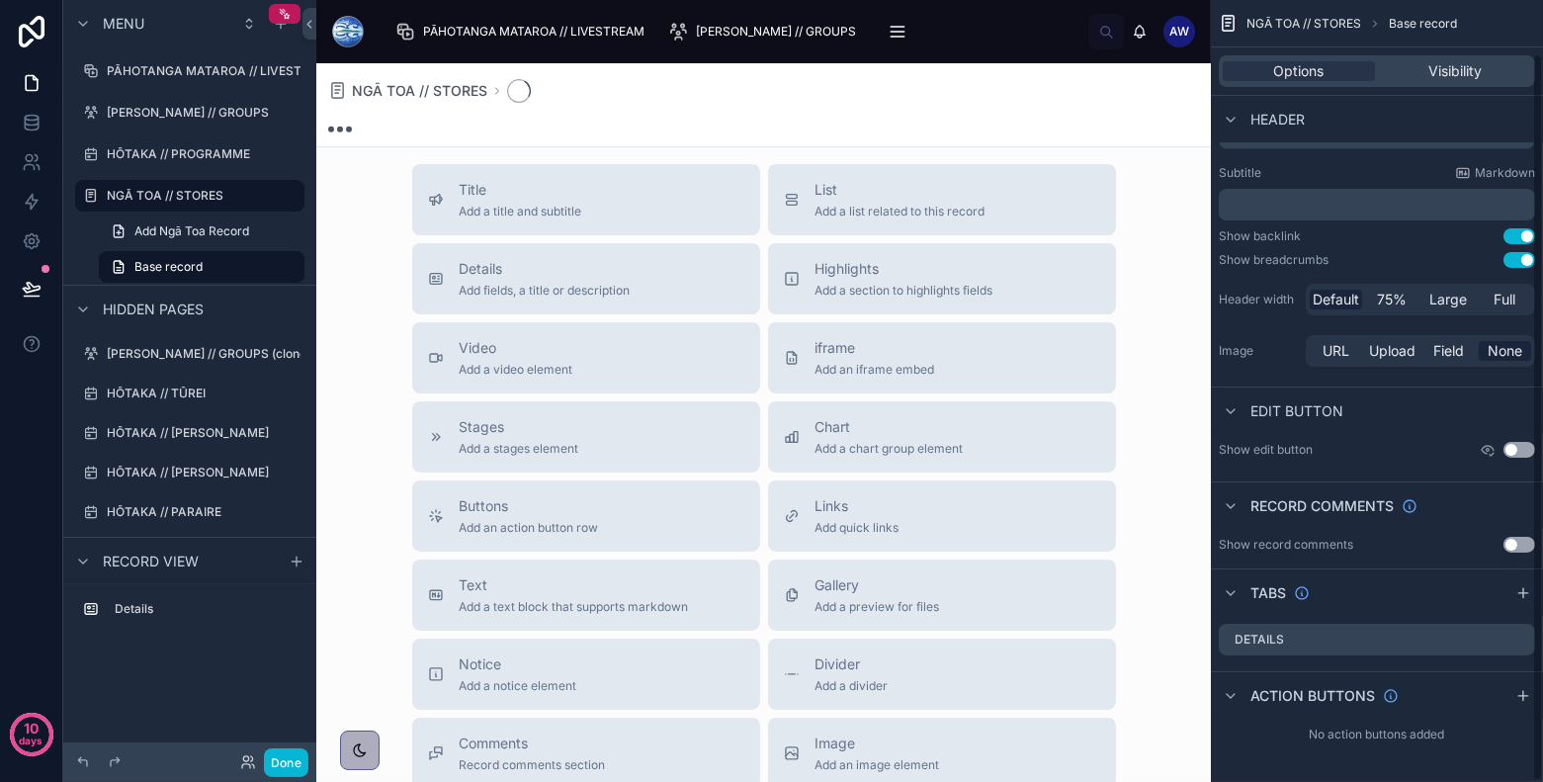
scroll to position [56, 0]
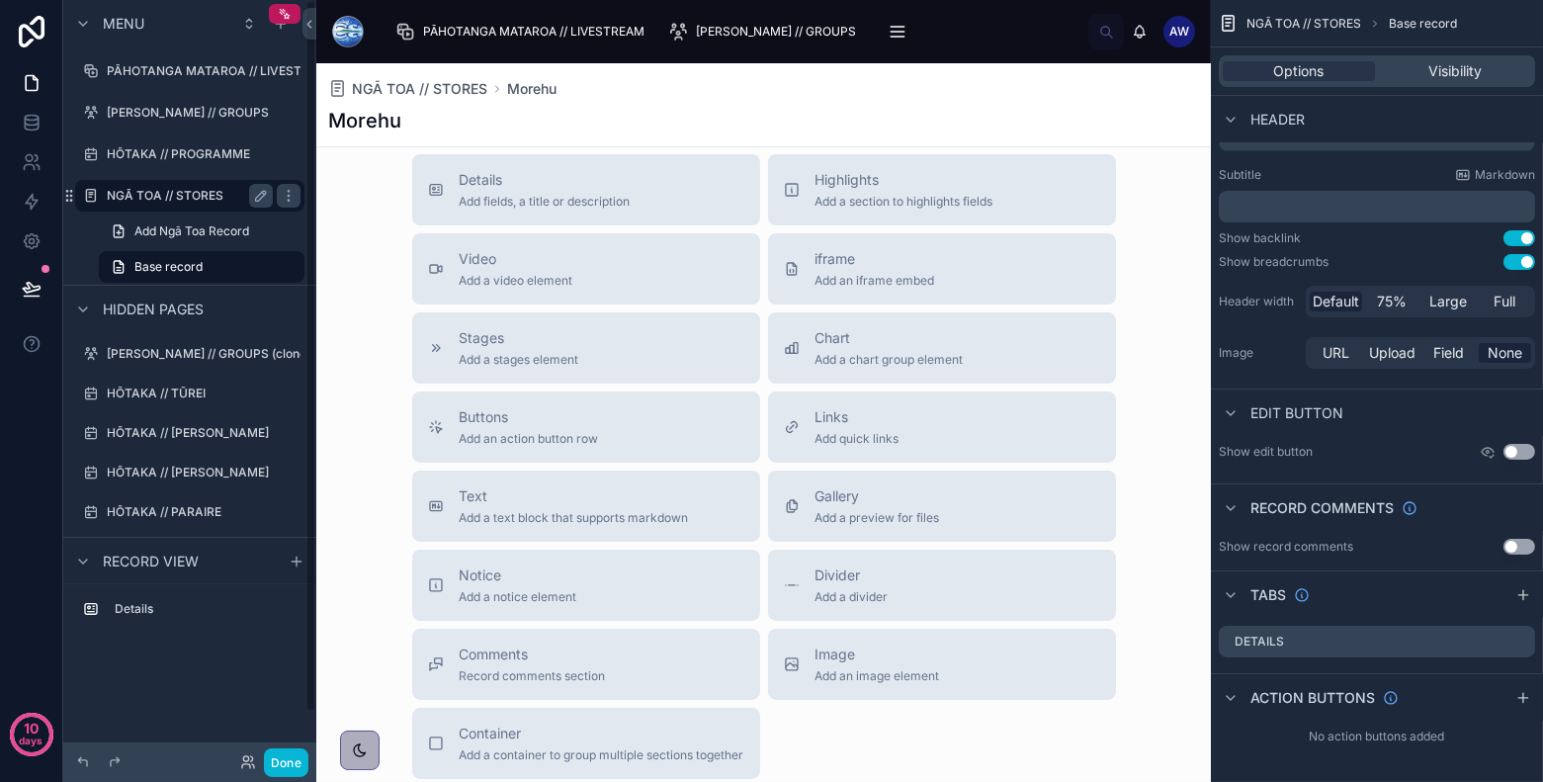
click at [195, 197] on label "NGĀ TOA // STORES" at bounding box center [186, 196] width 158 height 16
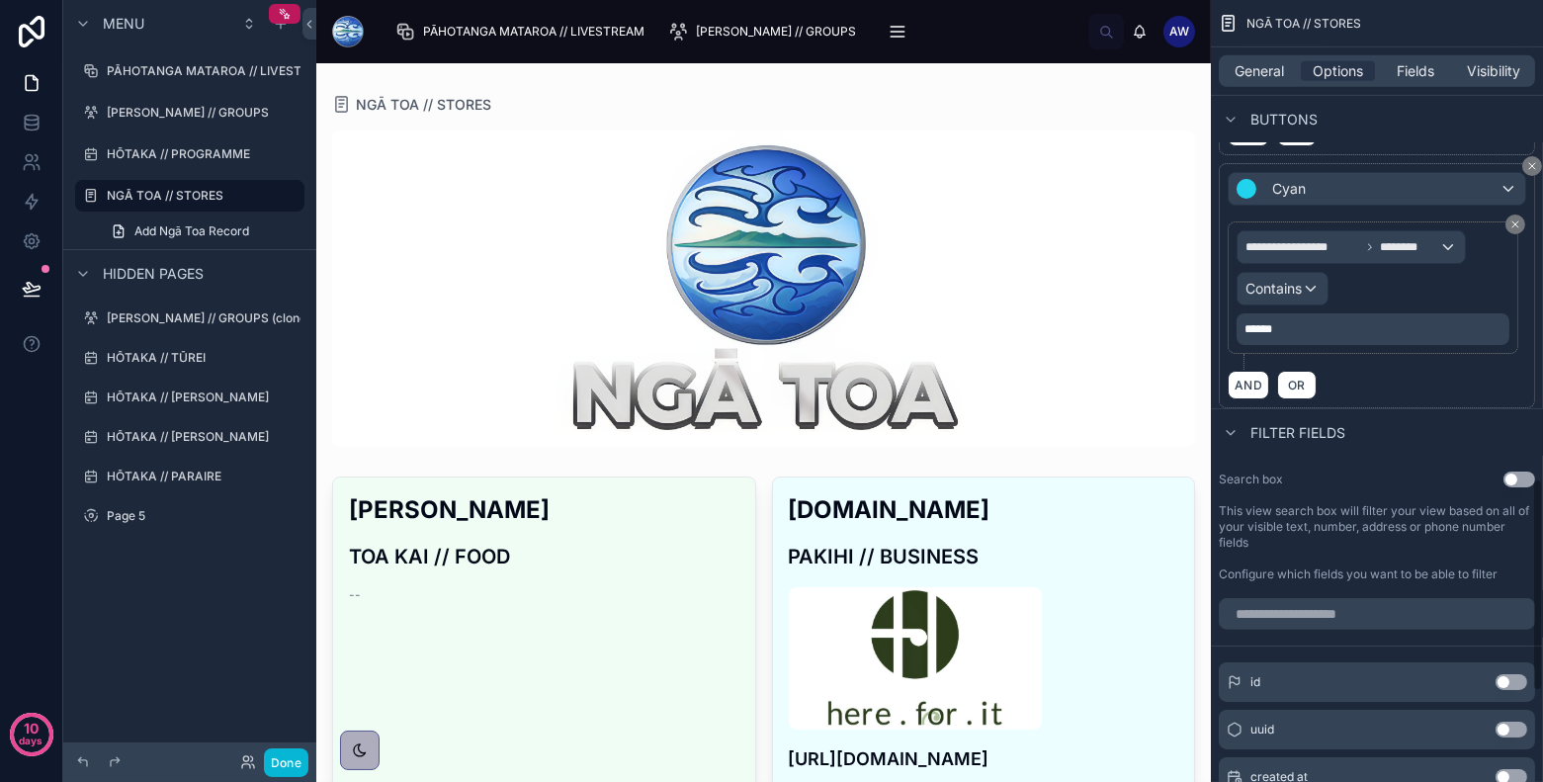
scroll to position [1754, 0]
click at [1333, 171] on div "Cyan" at bounding box center [1377, 187] width 297 height 32
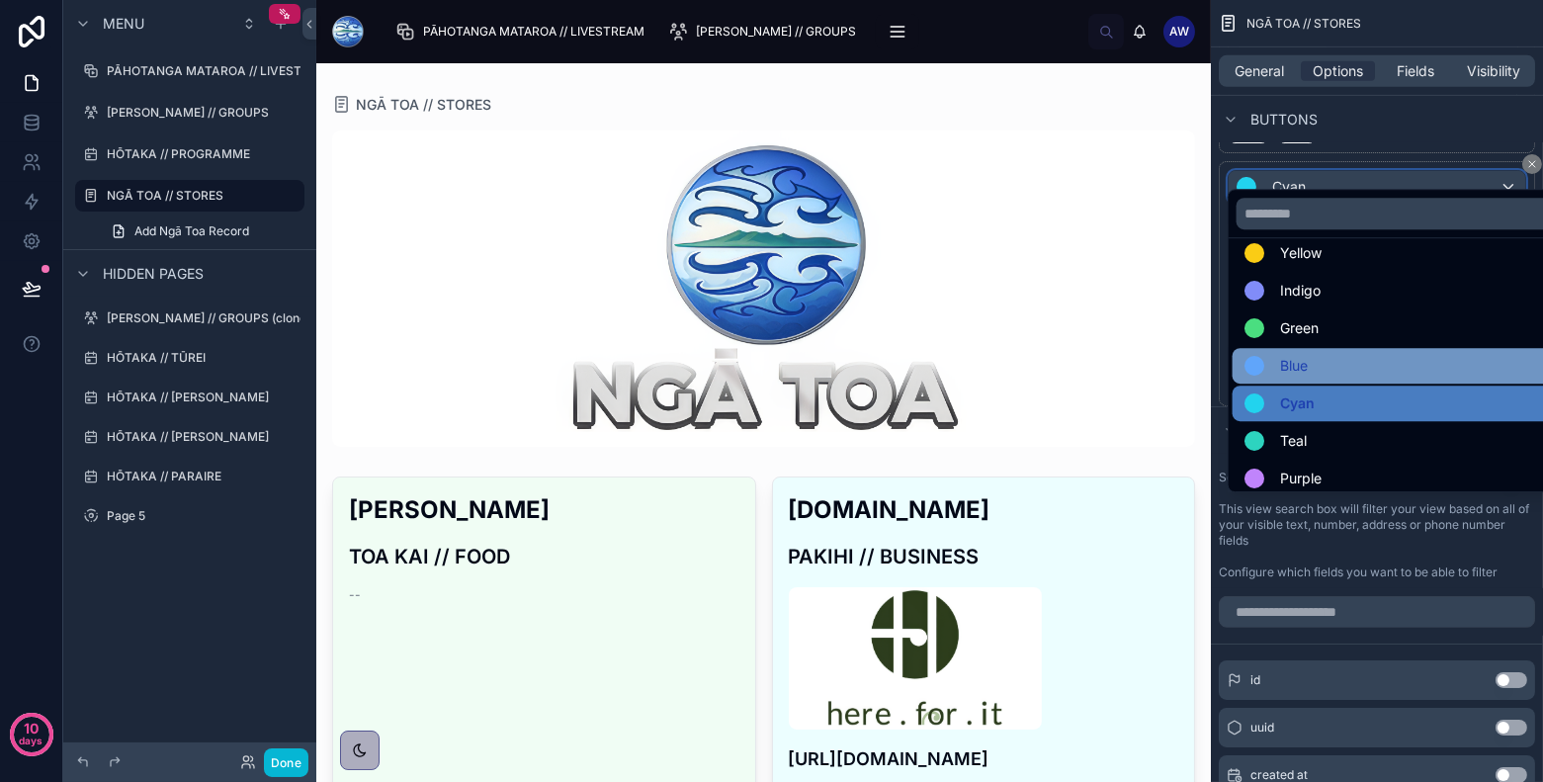
scroll to position [139, 0]
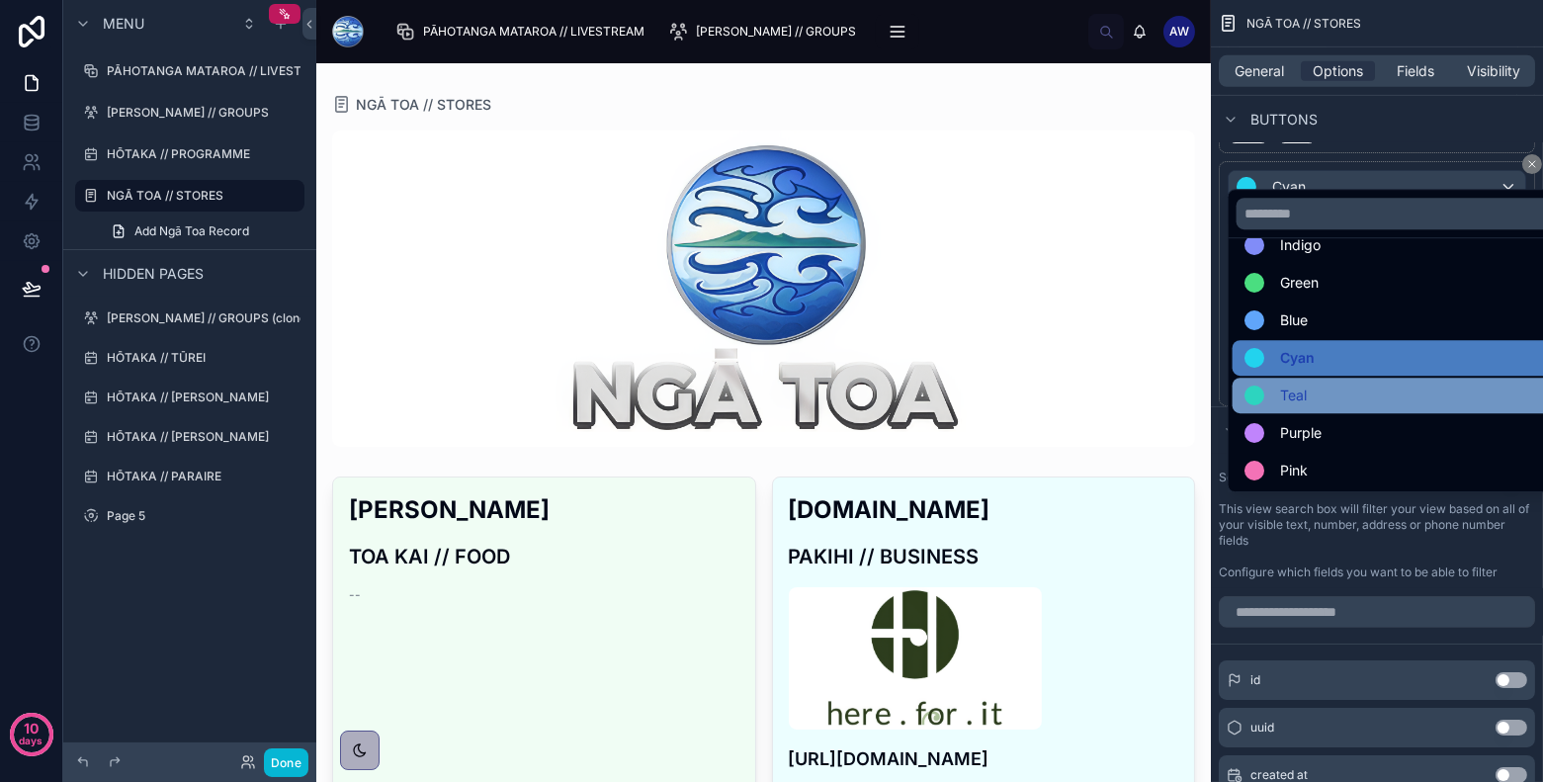
click at [1318, 386] on div "Teal" at bounding box center [1400, 395] width 312 height 24
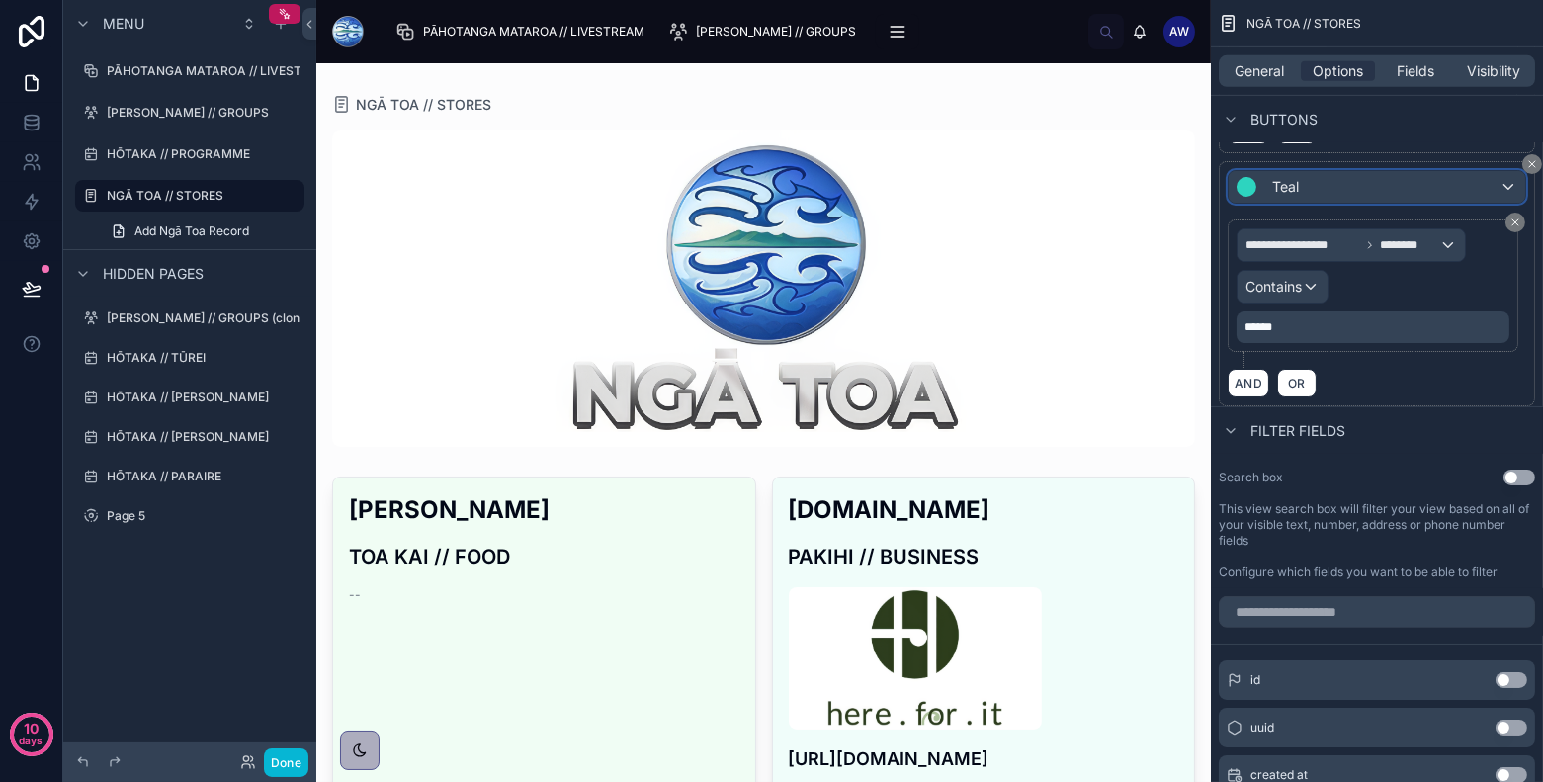
click at [1384, 171] on div "Teal" at bounding box center [1377, 187] width 297 height 32
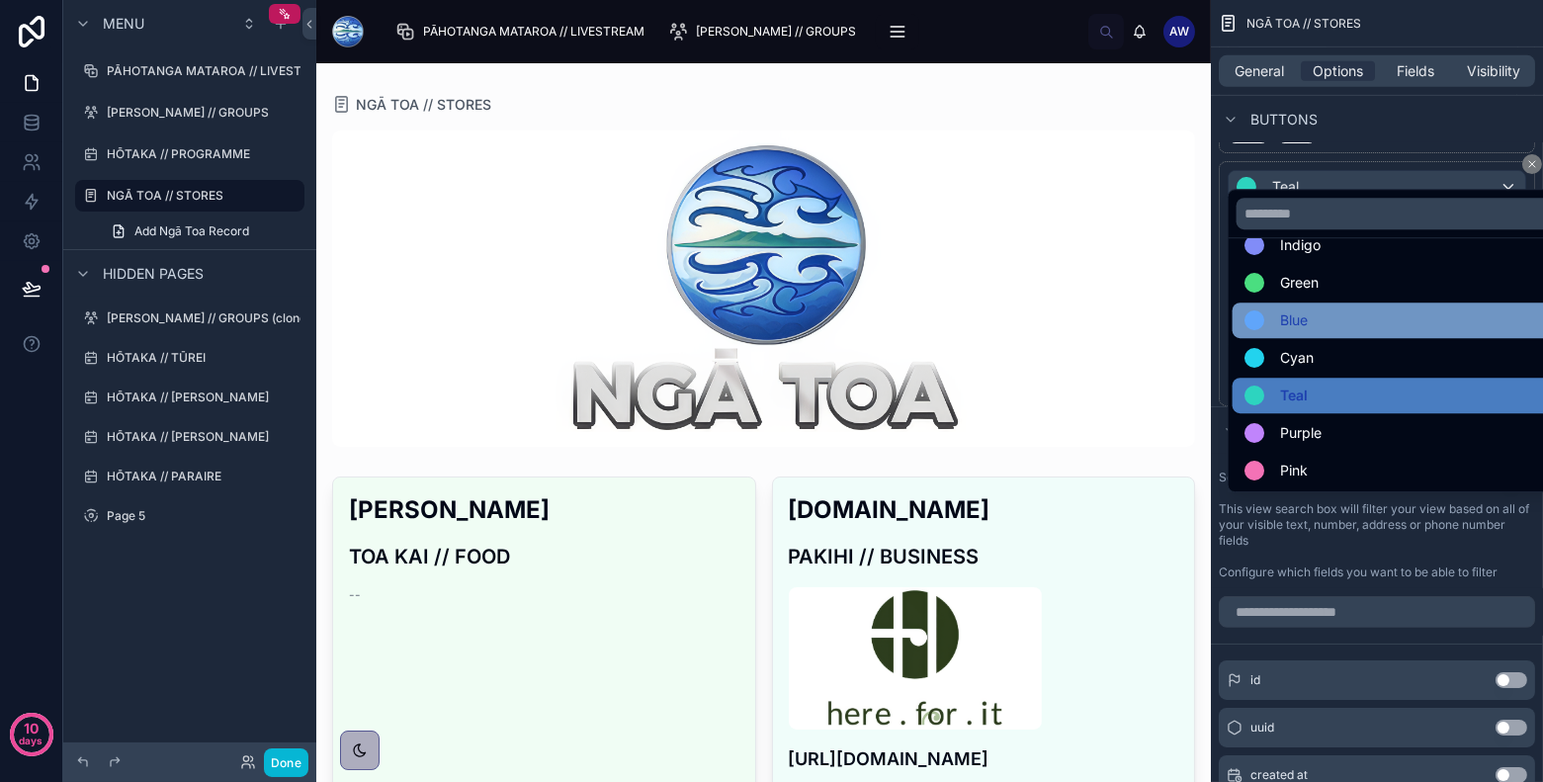
click at [1323, 308] on div "Blue" at bounding box center [1400, 320] width 312 height 24
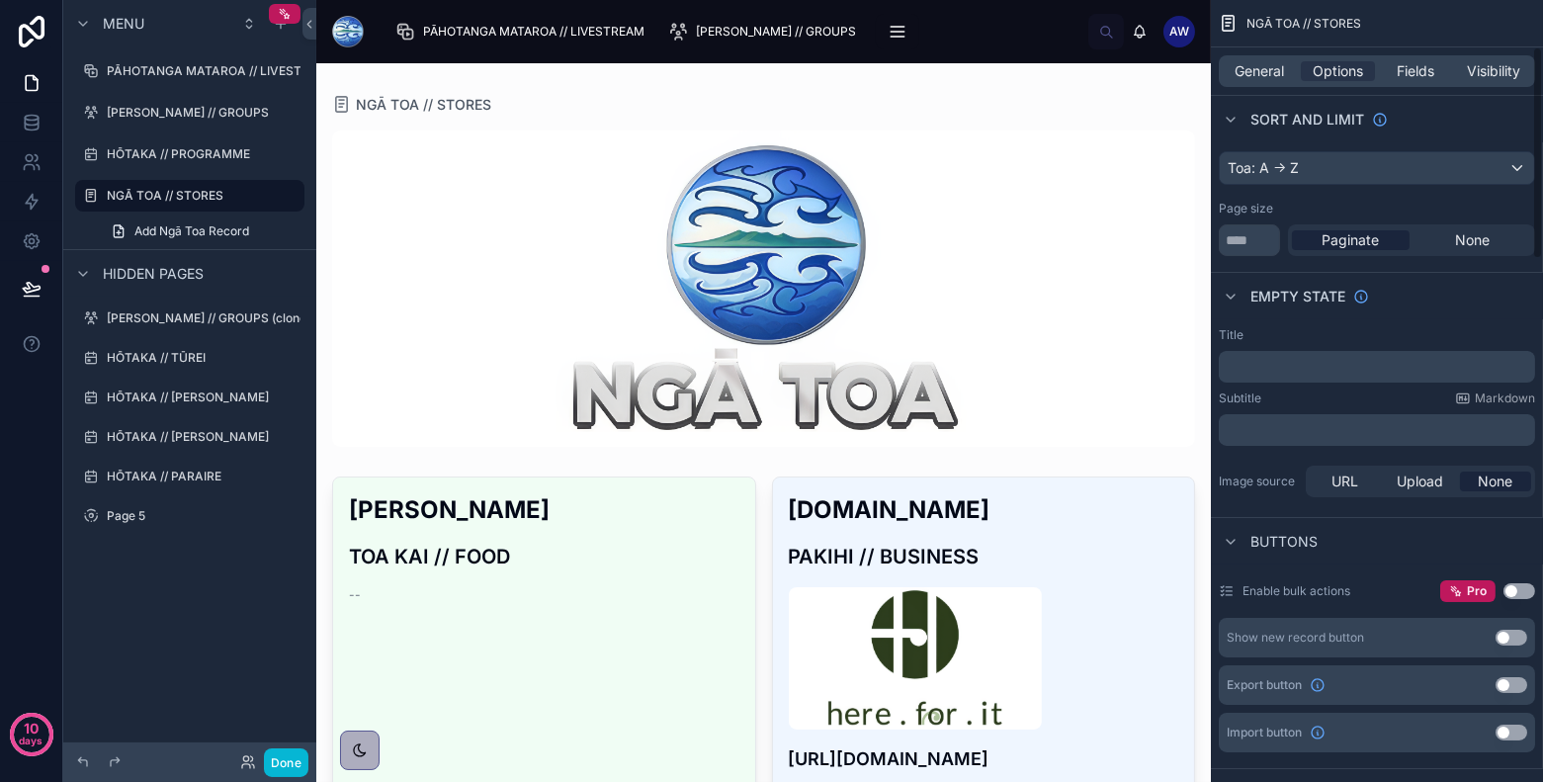
scroll to position [146, 0]
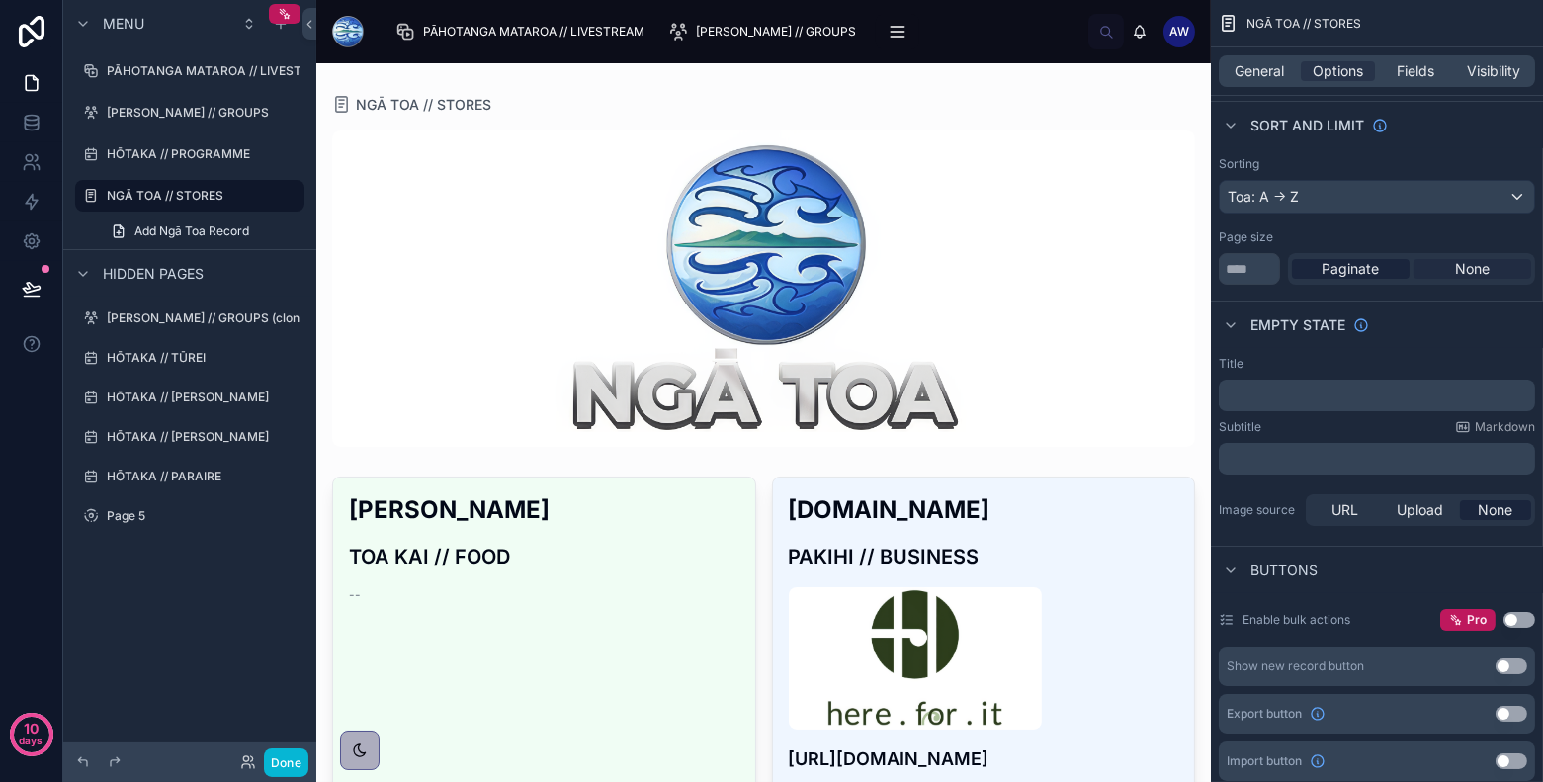
click at [1388, 263] on span "None" at bounding box center [1472, 269] width 35 height 20
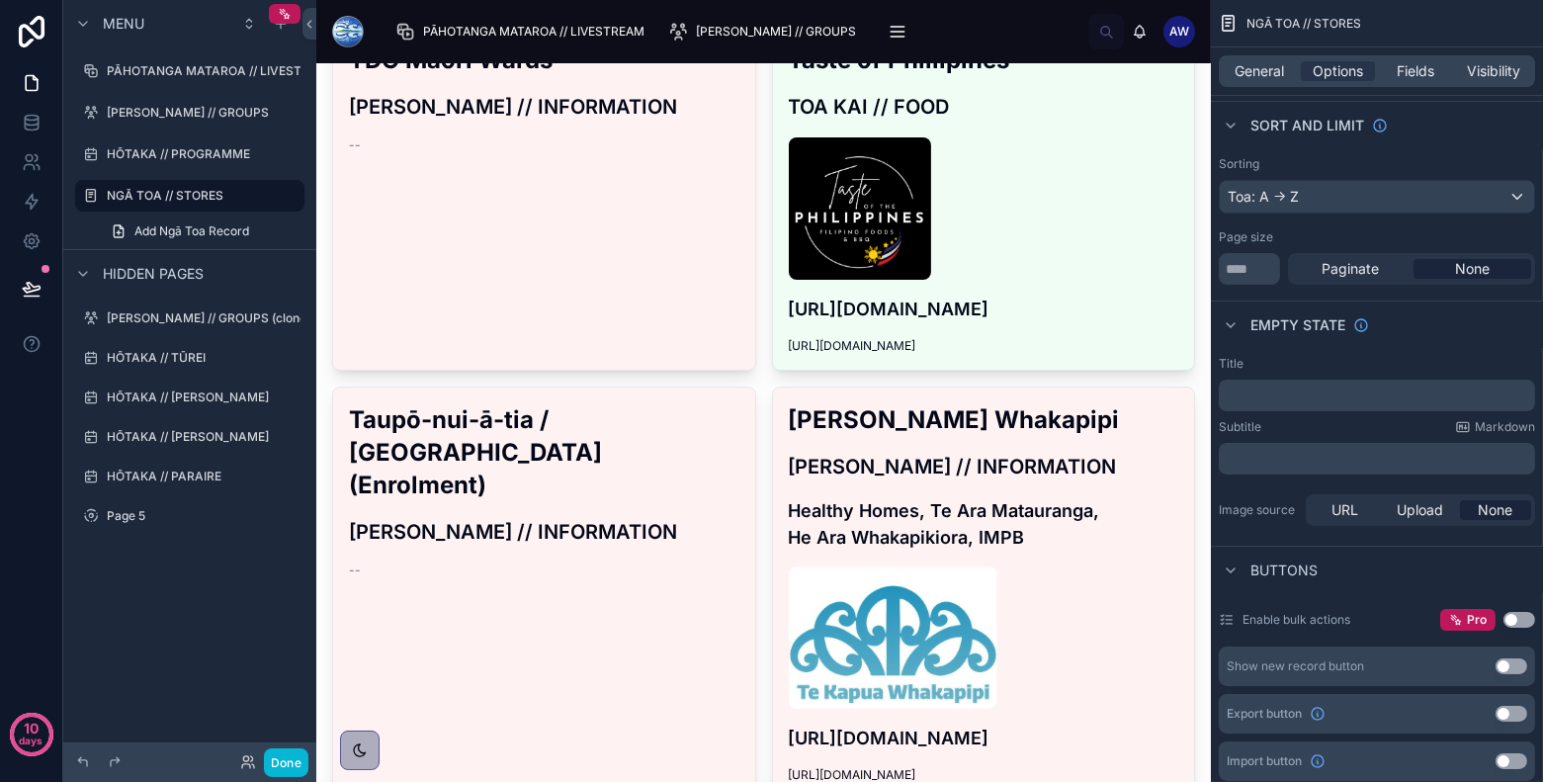
scroll to position [1728, 0]
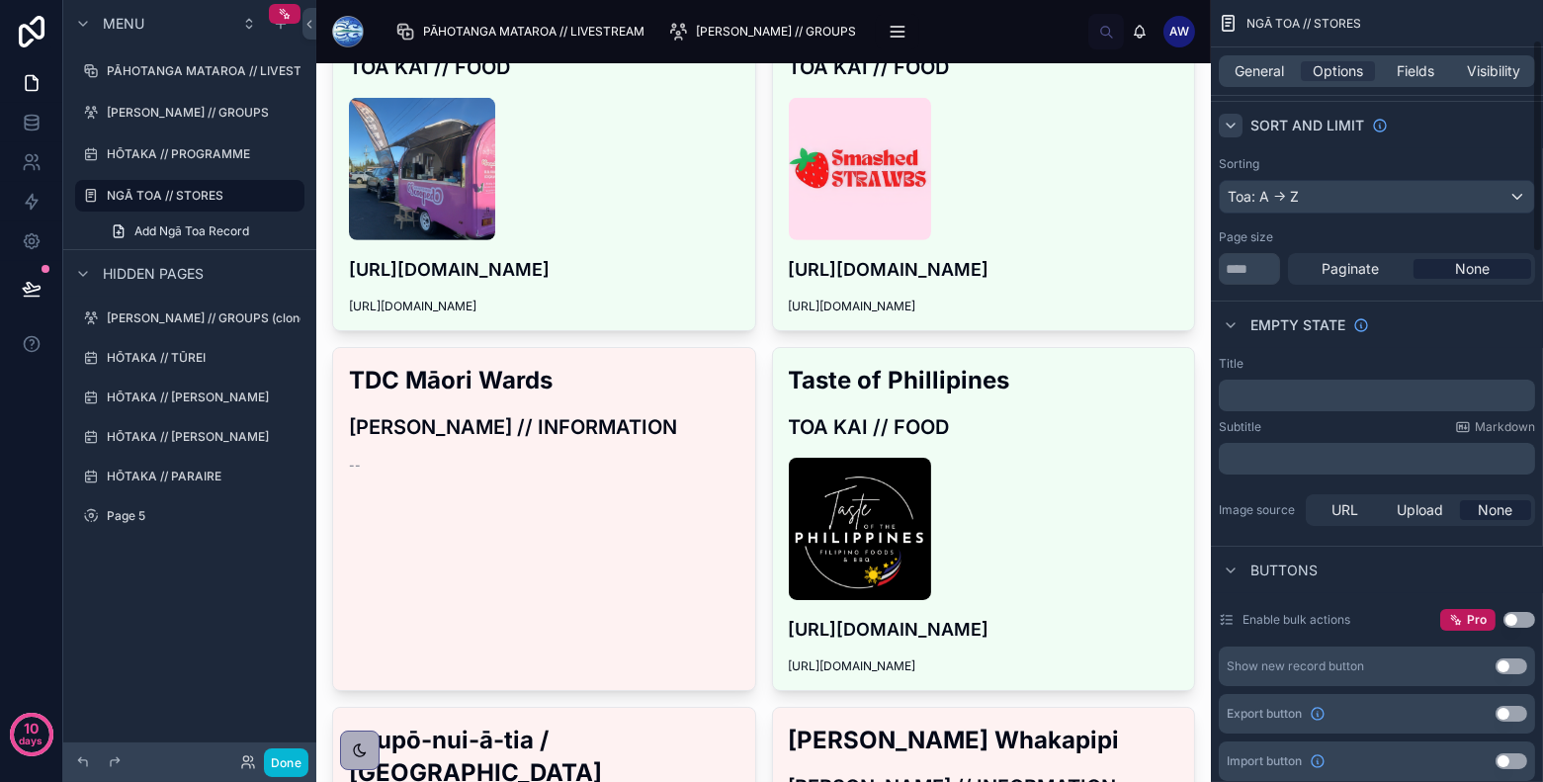
click at [1232, 124] on icon "scrollable content" at bounding box center [1231, 126] width 8 height 4
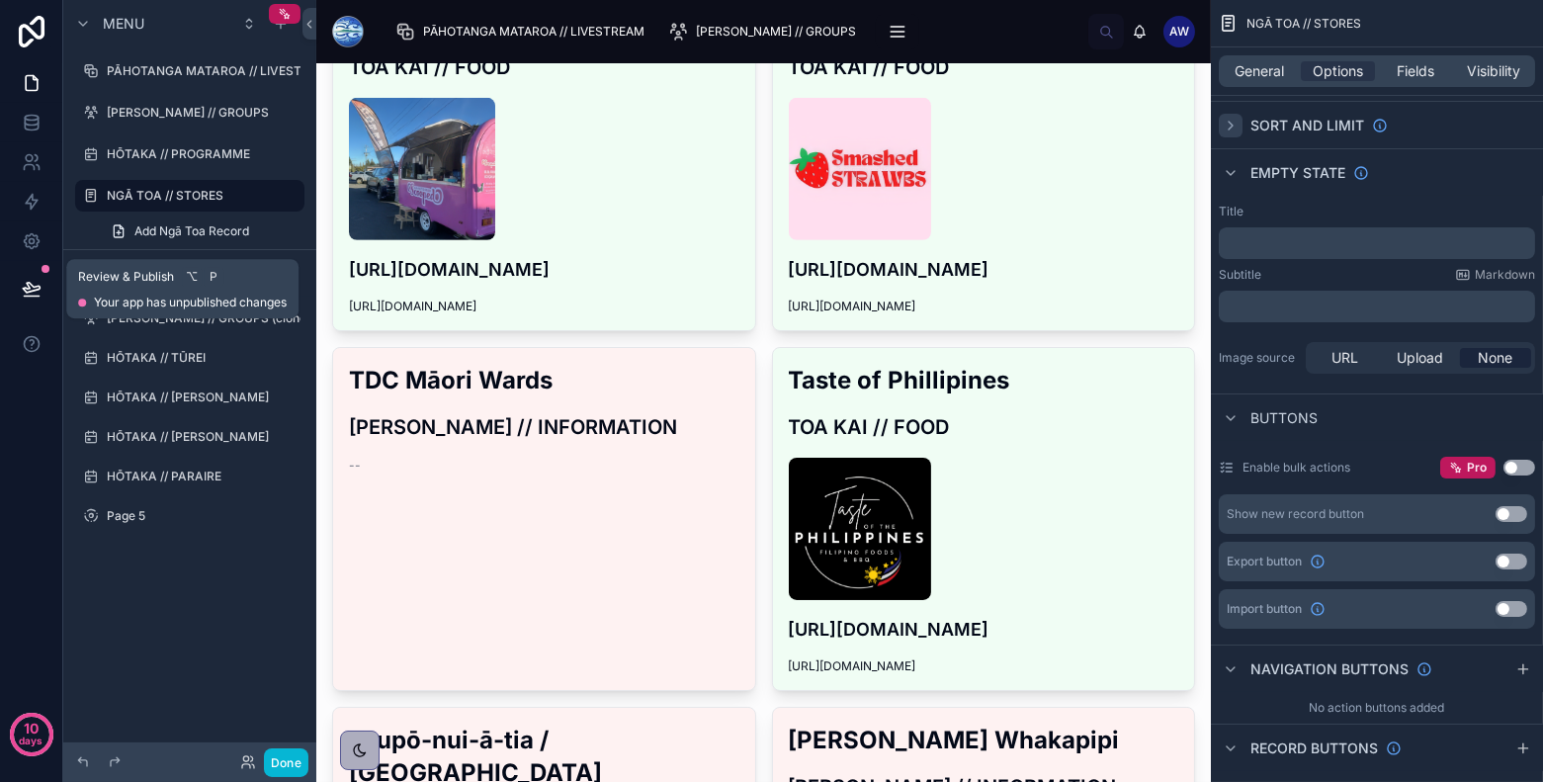
click at [21, 282] on button at bounding box center [31, 288] width 43 height 55
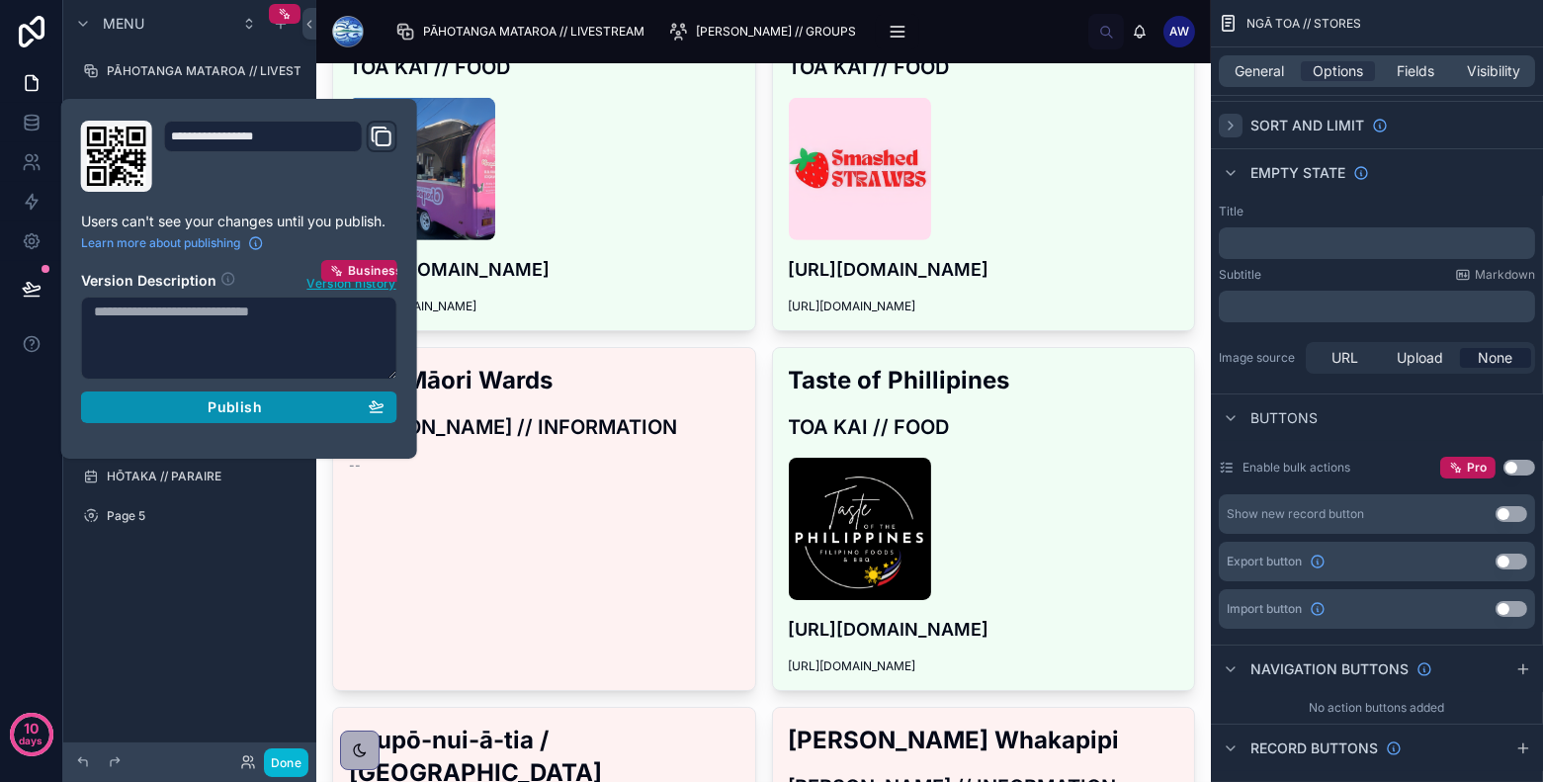
click at [212, 414] on button "Publish" at bounding box center [239, 407] width 316 height 32
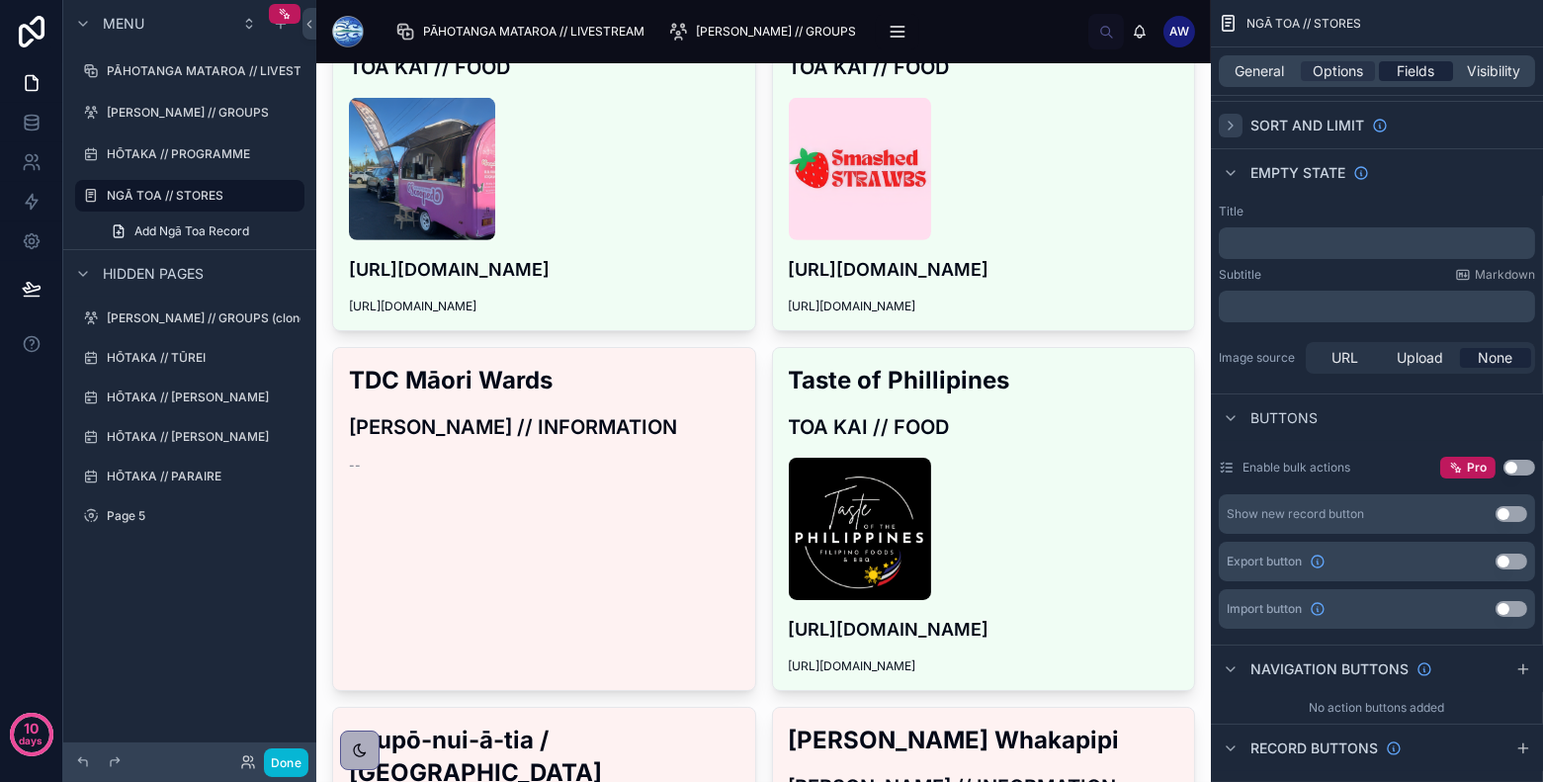
click at [1388, 61] on span "Fields" at bounding box center [1417, 71] width 38 height 20
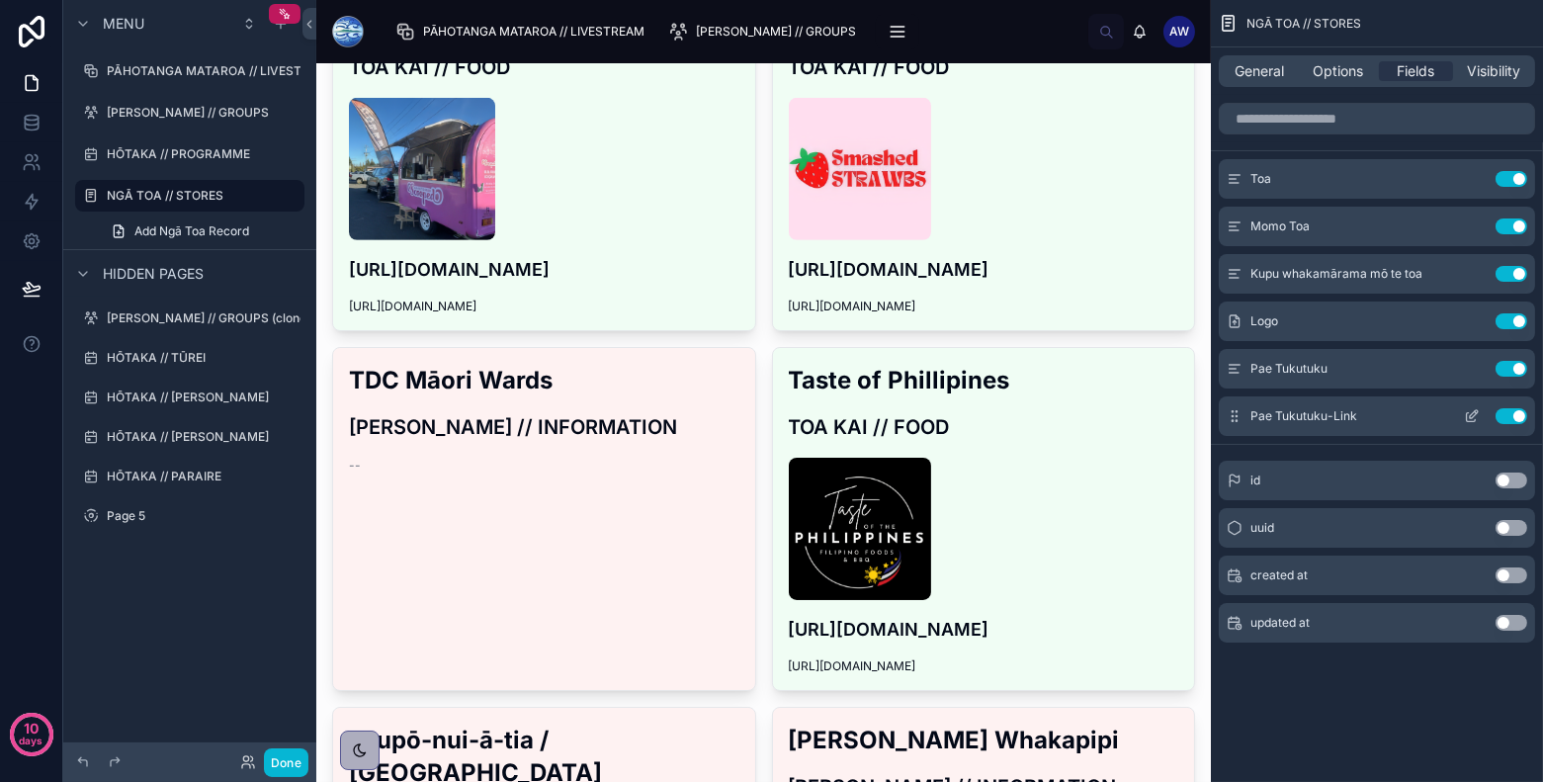
click at [1388, 416] on icon "scrollable content" at bounding box center [1474, 414] width 8 height 8
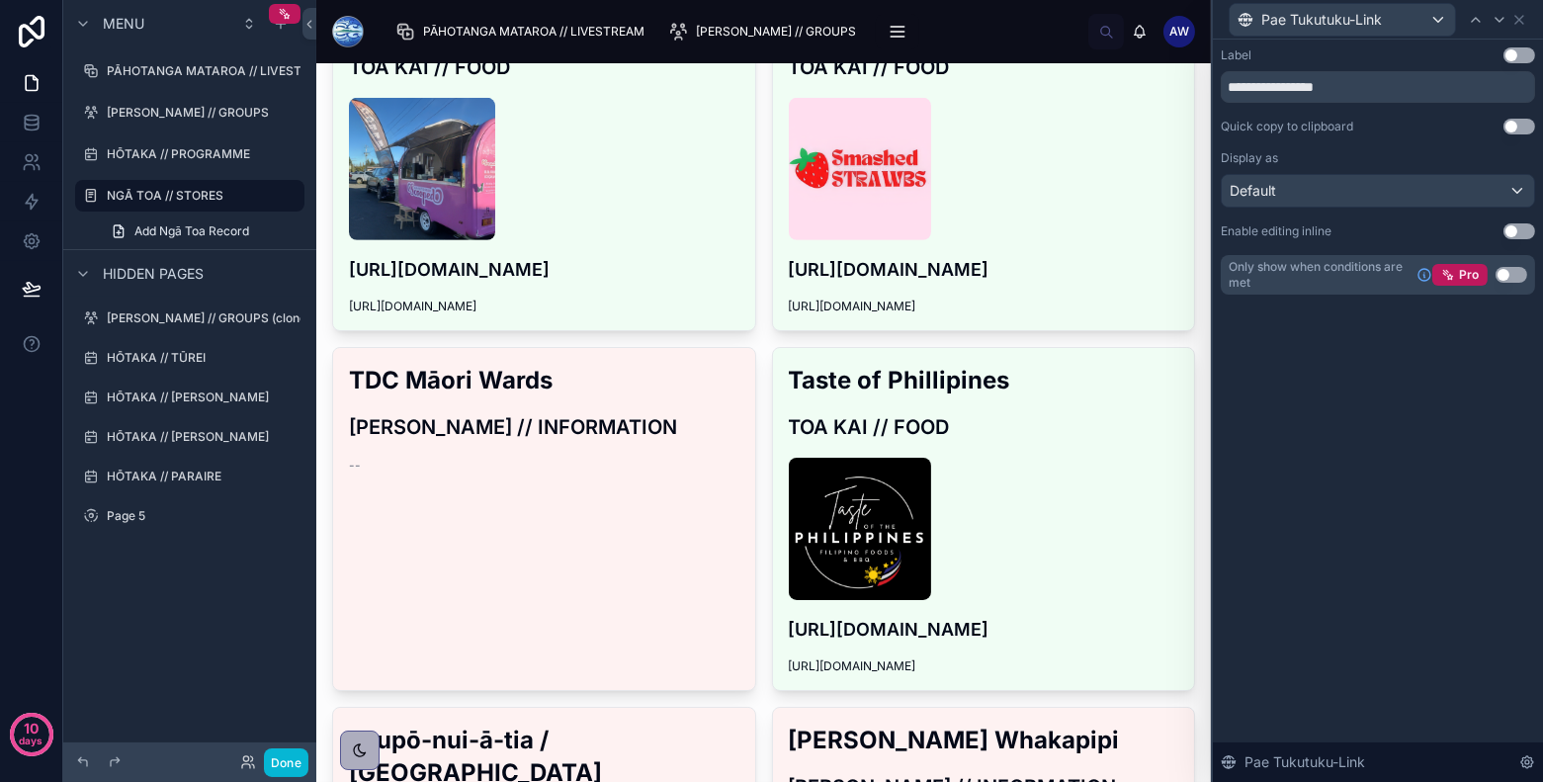
click at [1388, 276] on button "Use setting" at bounding box center [1511, 275] width 32 height 16
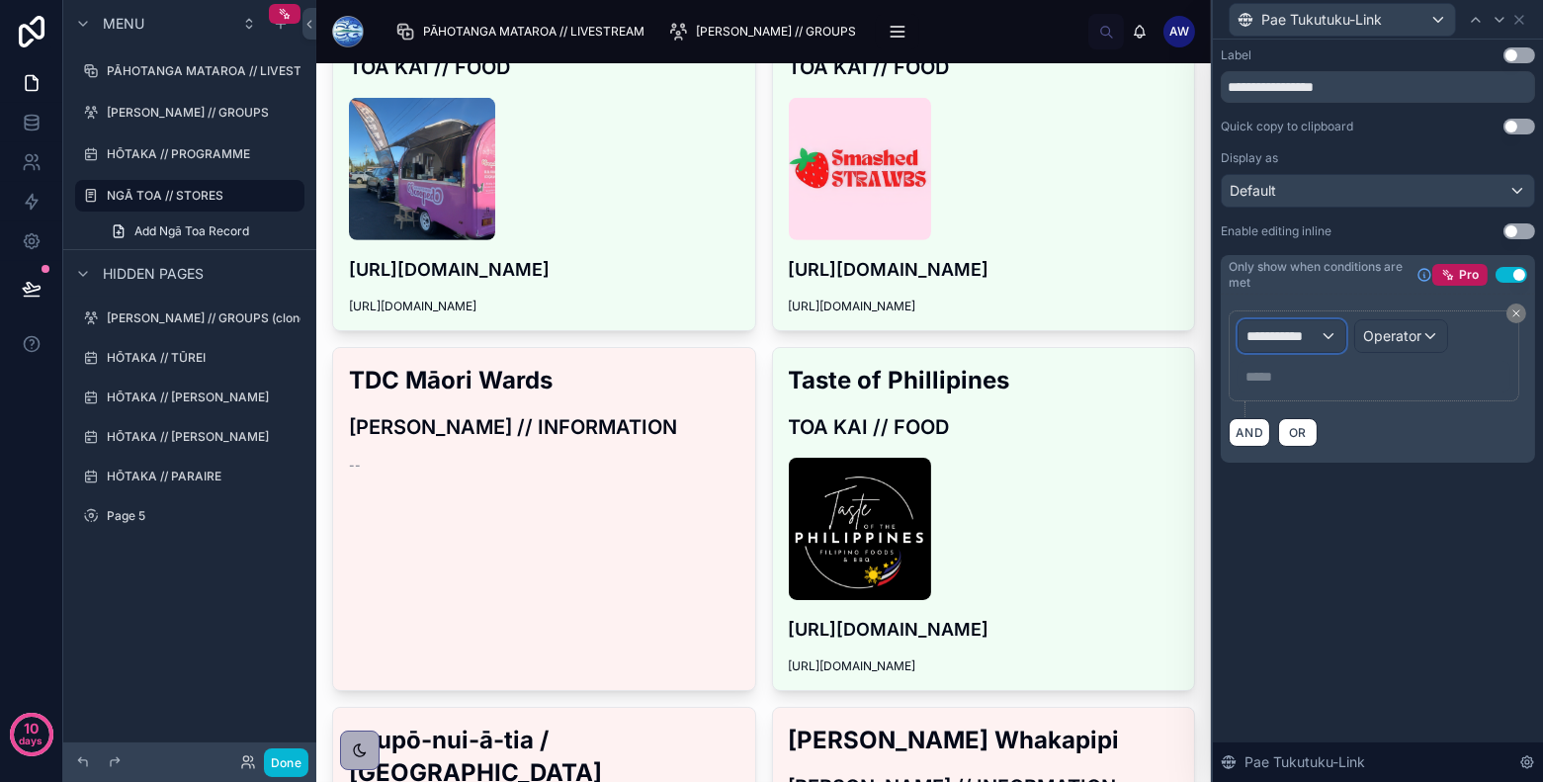
click at [1310, 338] on span "**********" at bounding box center [1282, 336] width 73 height 20
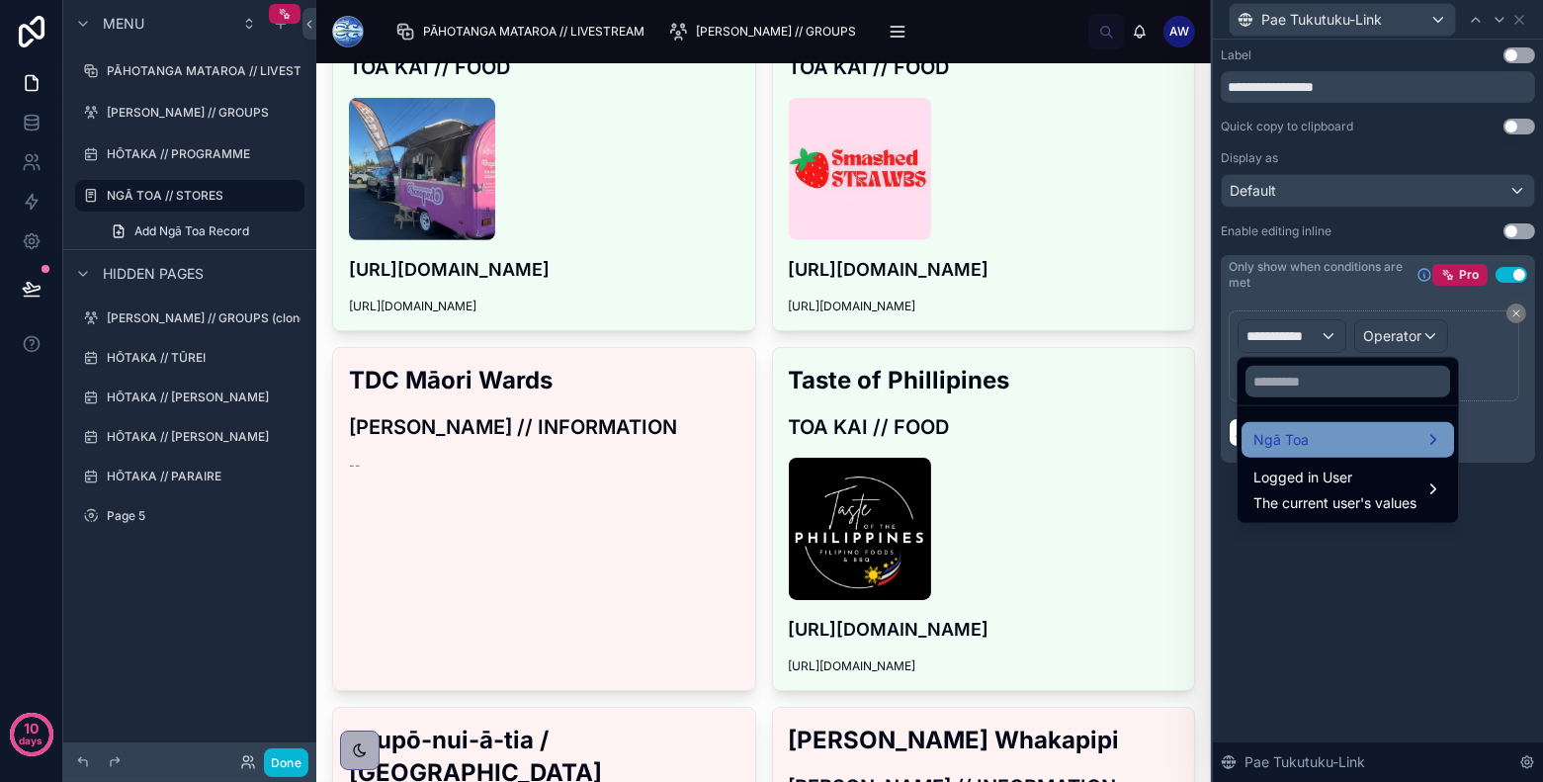
click at [1309, 448] on div "Ngā Toa" at bounding box center [1347, 440] width 189 height 24
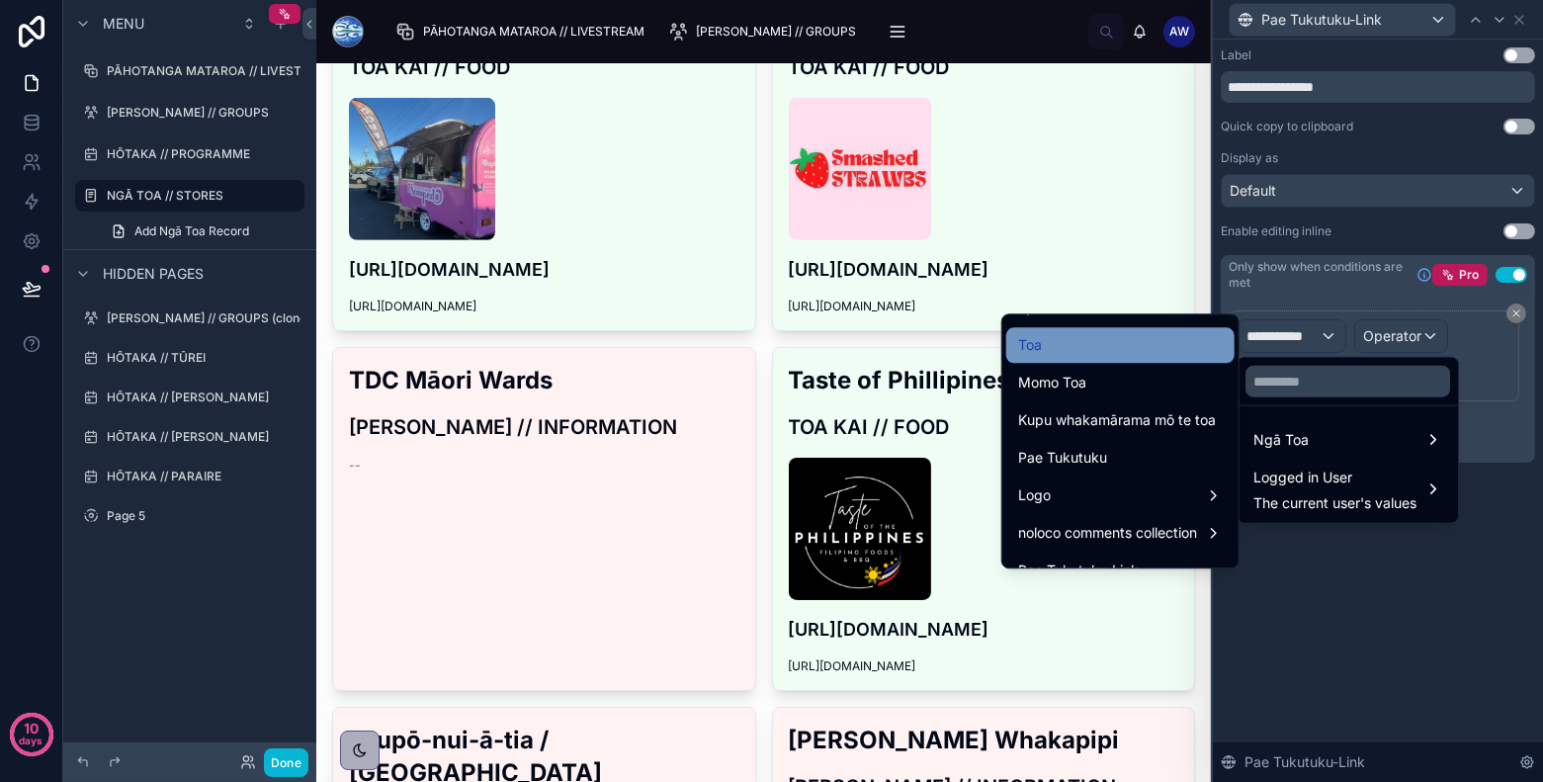
scroll to position [165, 0]
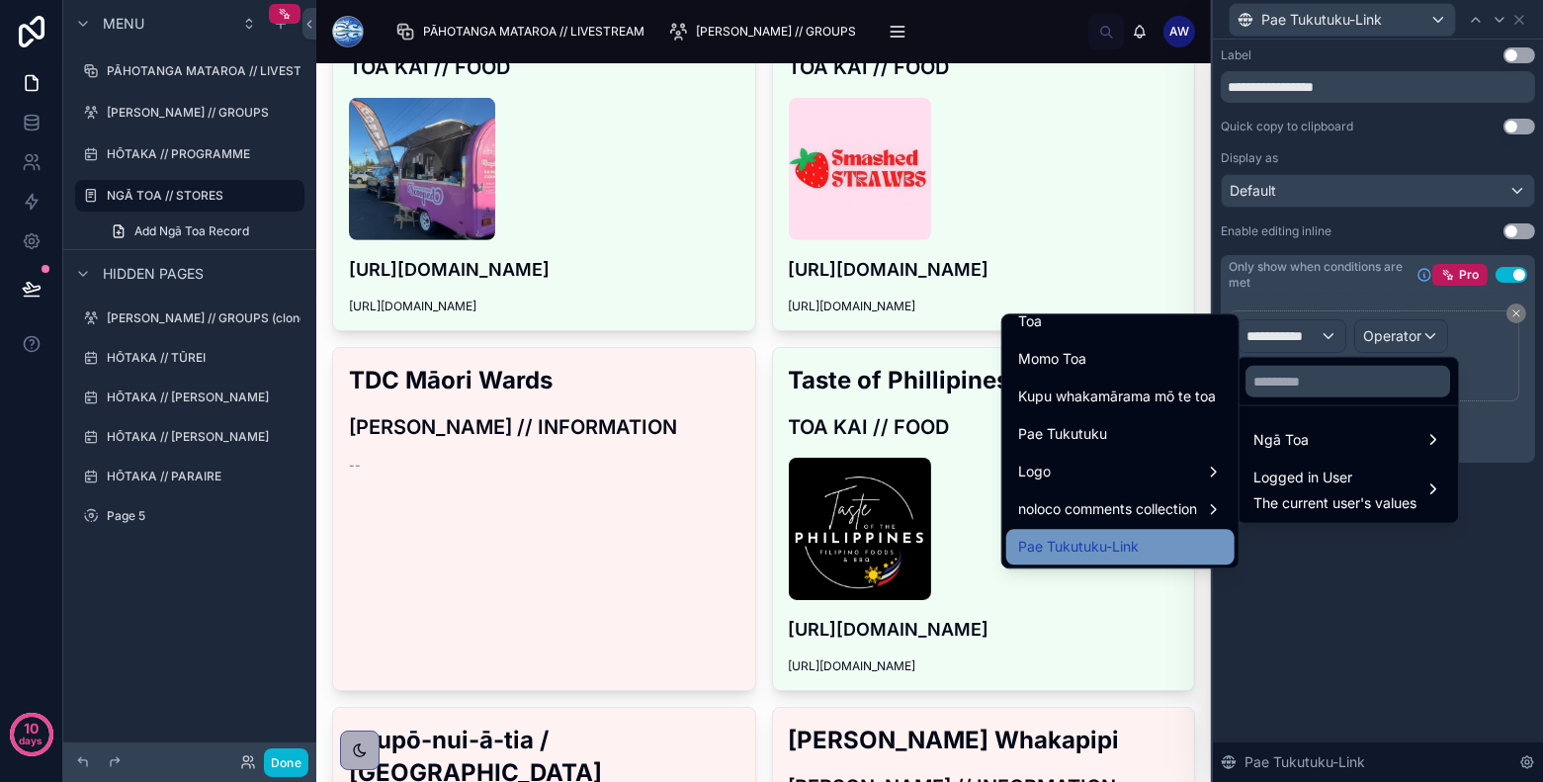
click at [1114, 535] on span "Pae Tukutuku-Link" at bounding box center [1078, 547] width 121 height 24
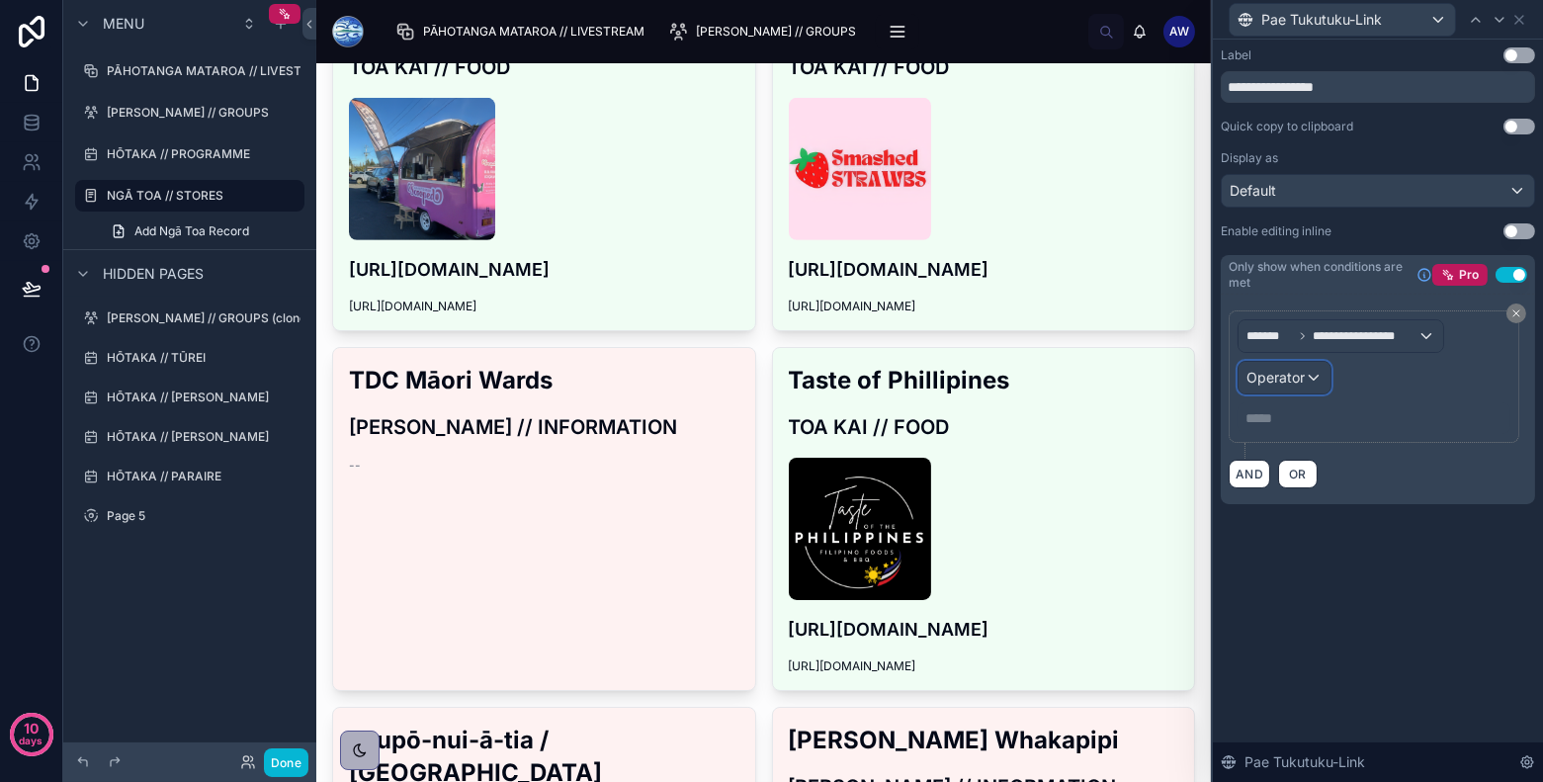
click at [1293, 370] on span "Operator" at bounding box center [1275, 377] width 58 height 17
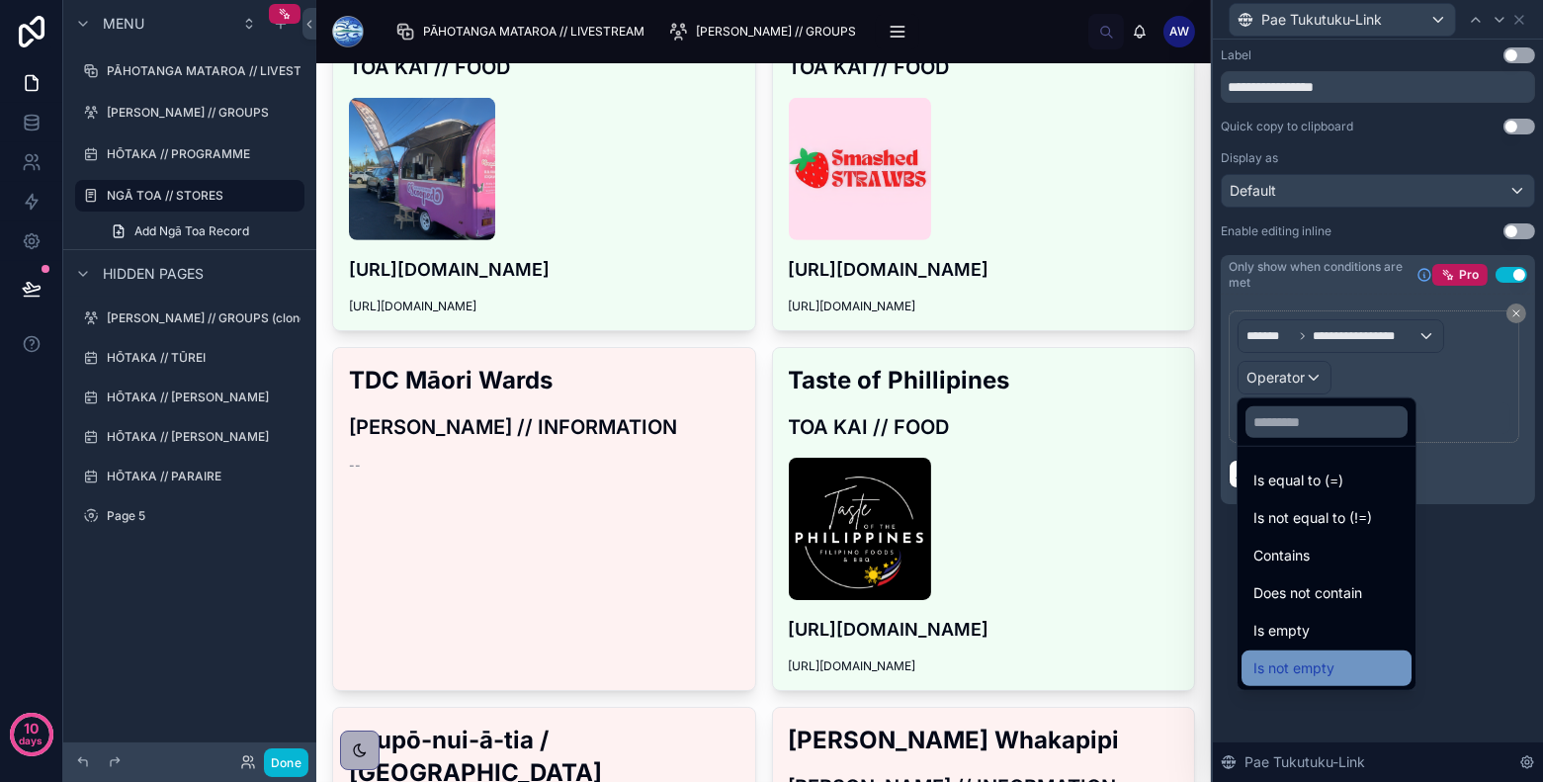
click at [1319, 664] on span "Is not empty" at bounding box center [1293, 668] width 81 height 24
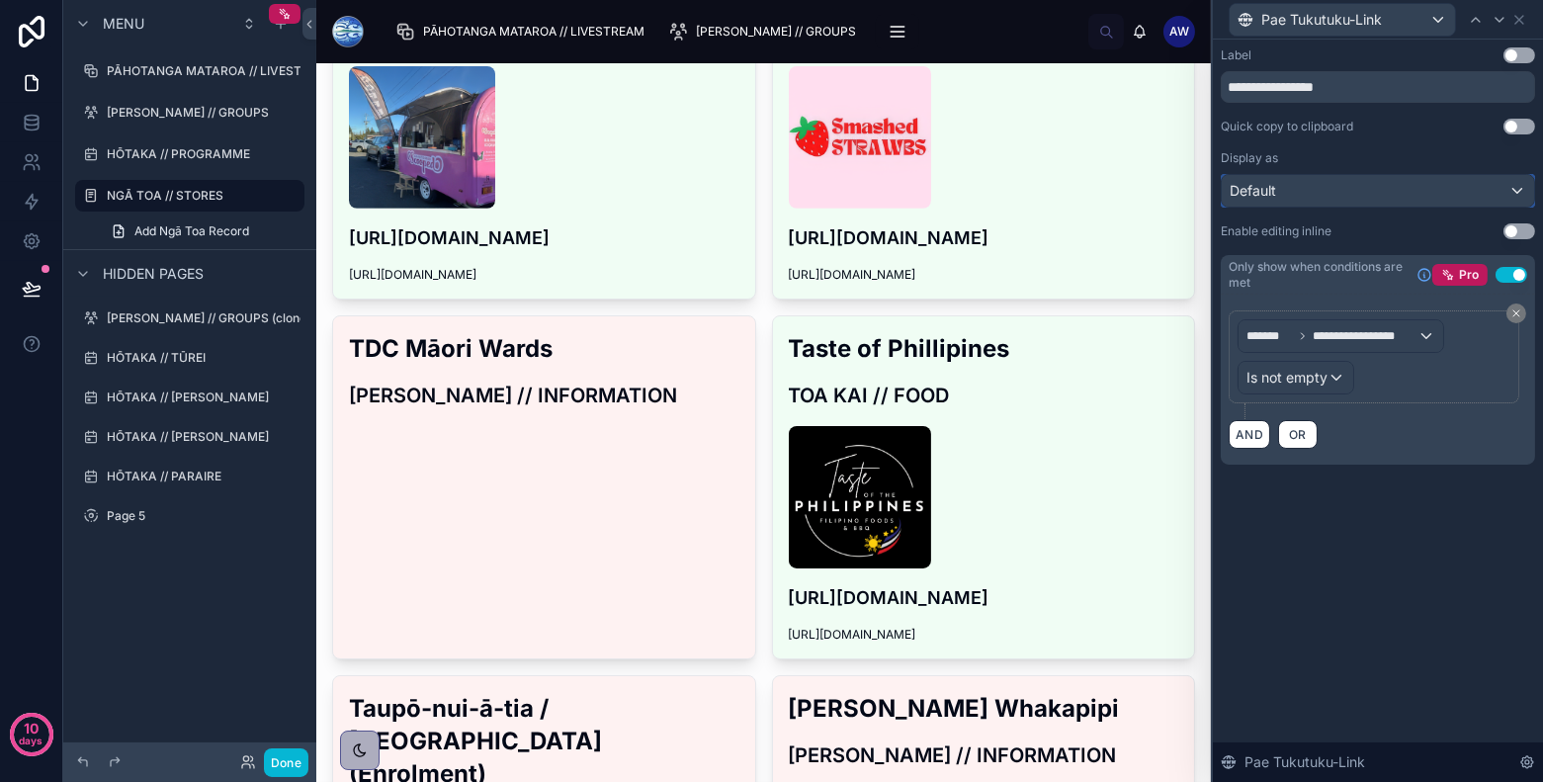
click at [1388, 179] on div "Default" at bounding box center [1378, 191] width 312 height 32
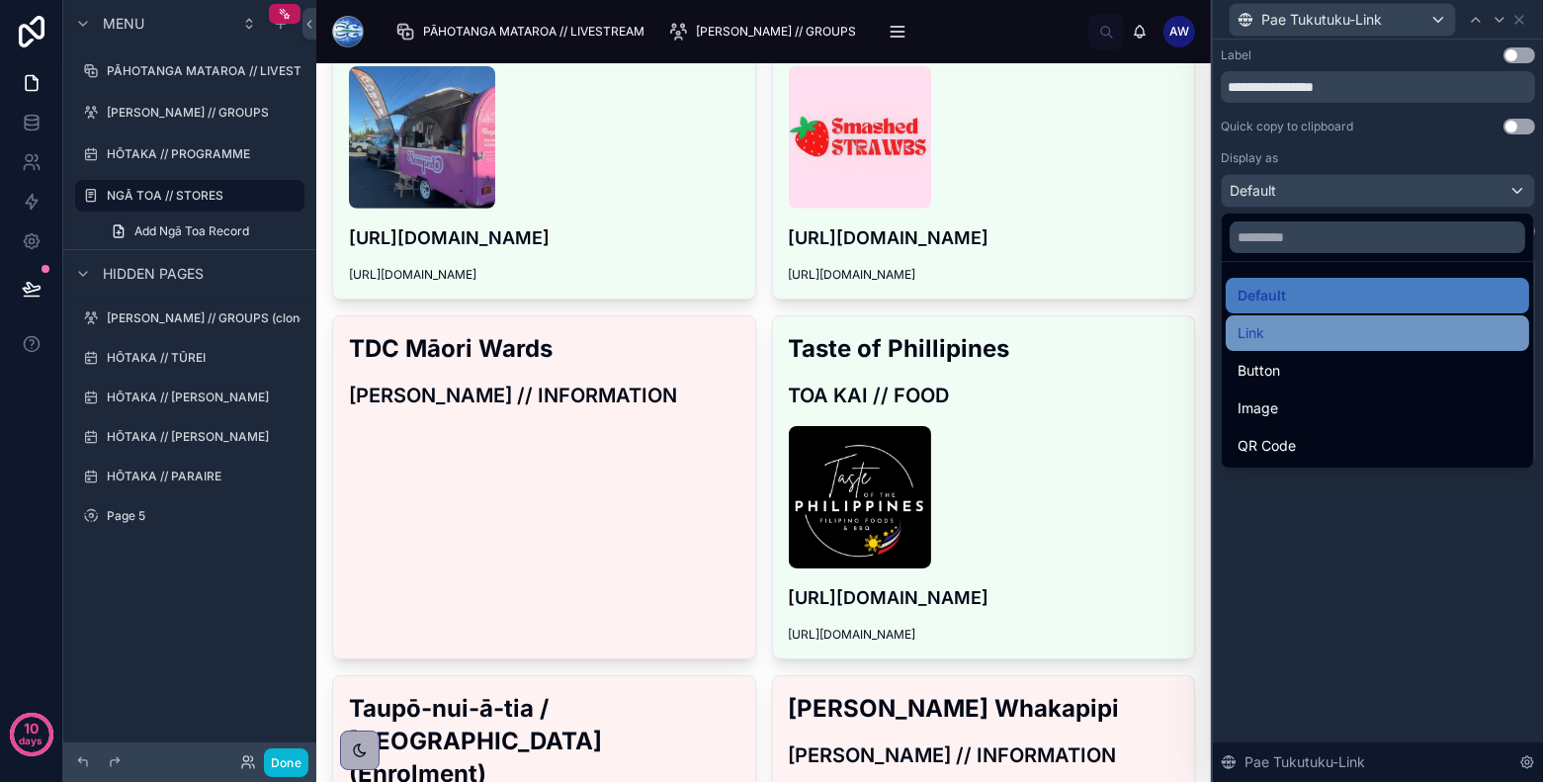
click at [1388, 344] on div "Link" at bounding box center [1377, 333] width 303 height 36
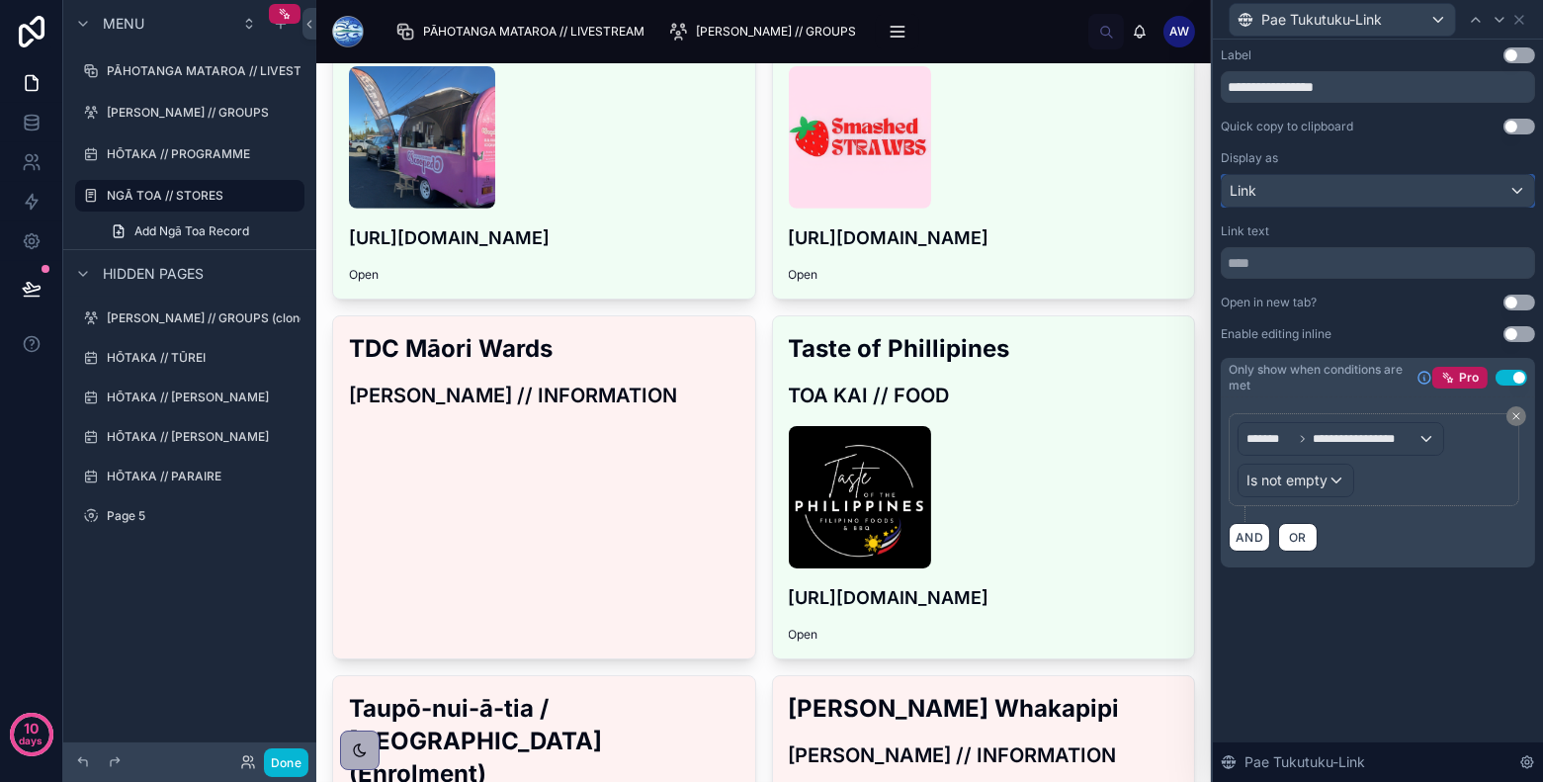
click at [1344, 189] on div "Link" at bounding box center [1378, 191] width 312 height 32
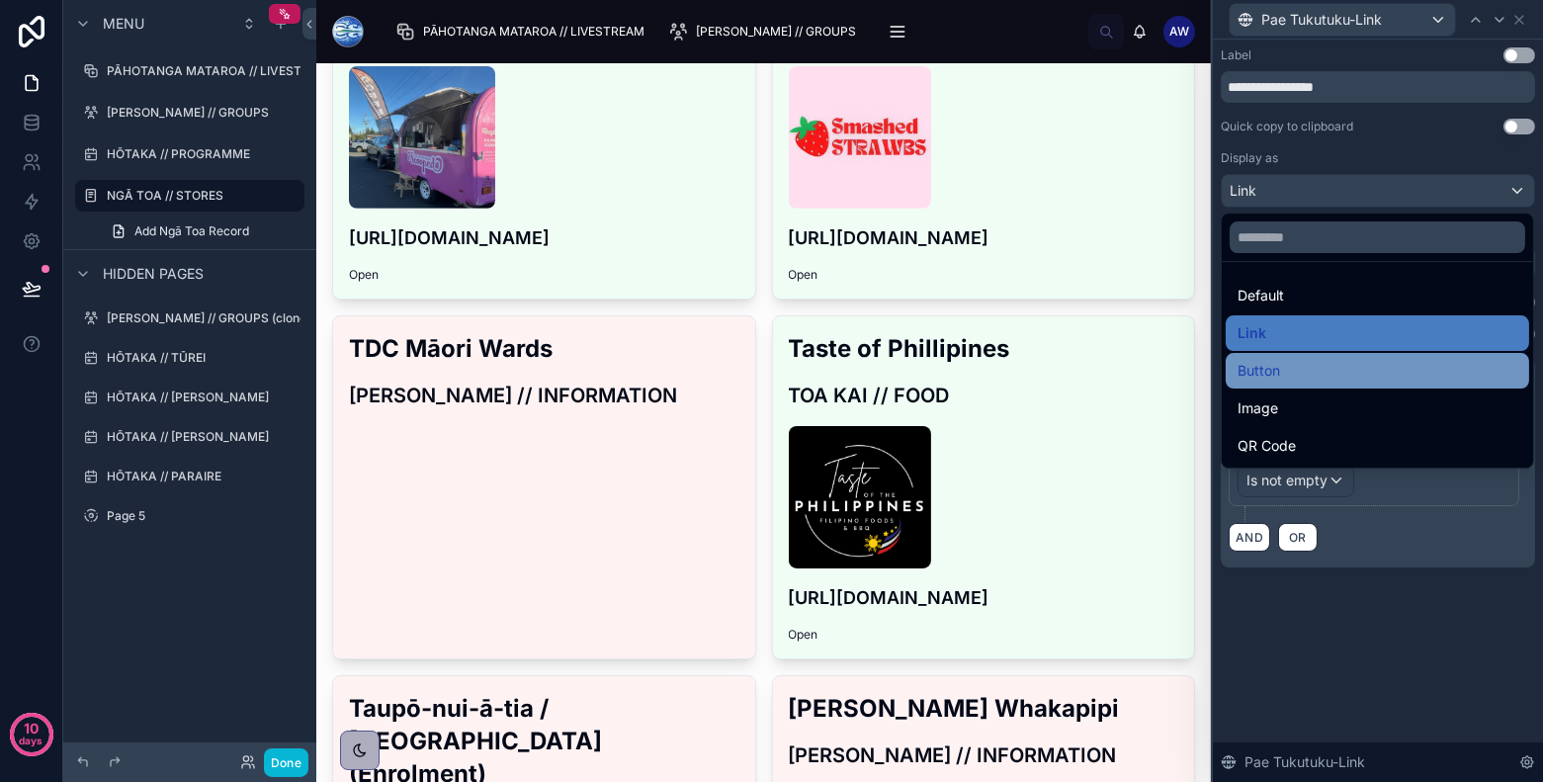
click at [1316, 355] on div "Button" at bounding box center [1377, 371] width 303 height 36
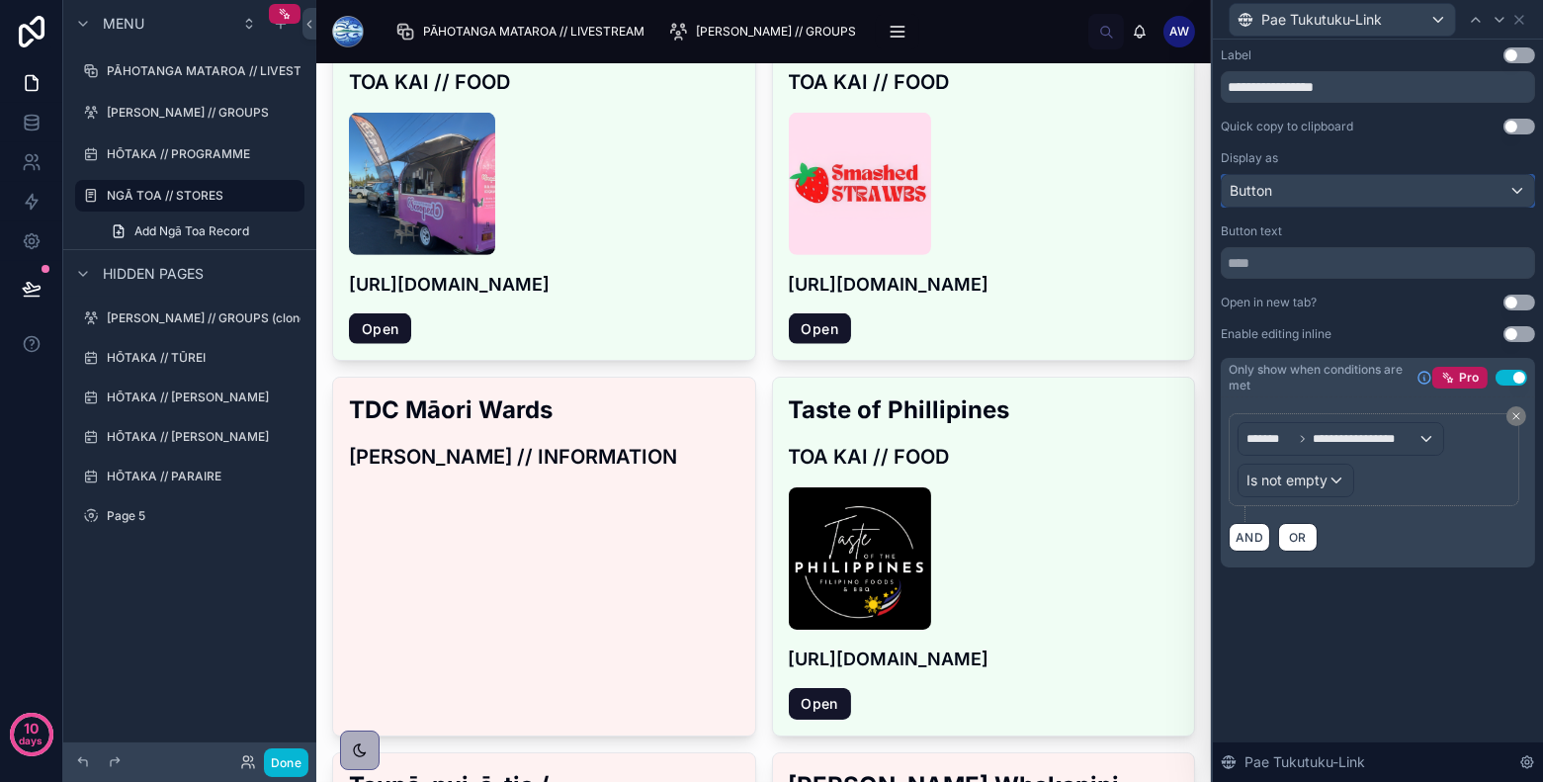
click at [1301, 192] on div "Button" at bounding box center [1378, 191] width 312 height 32
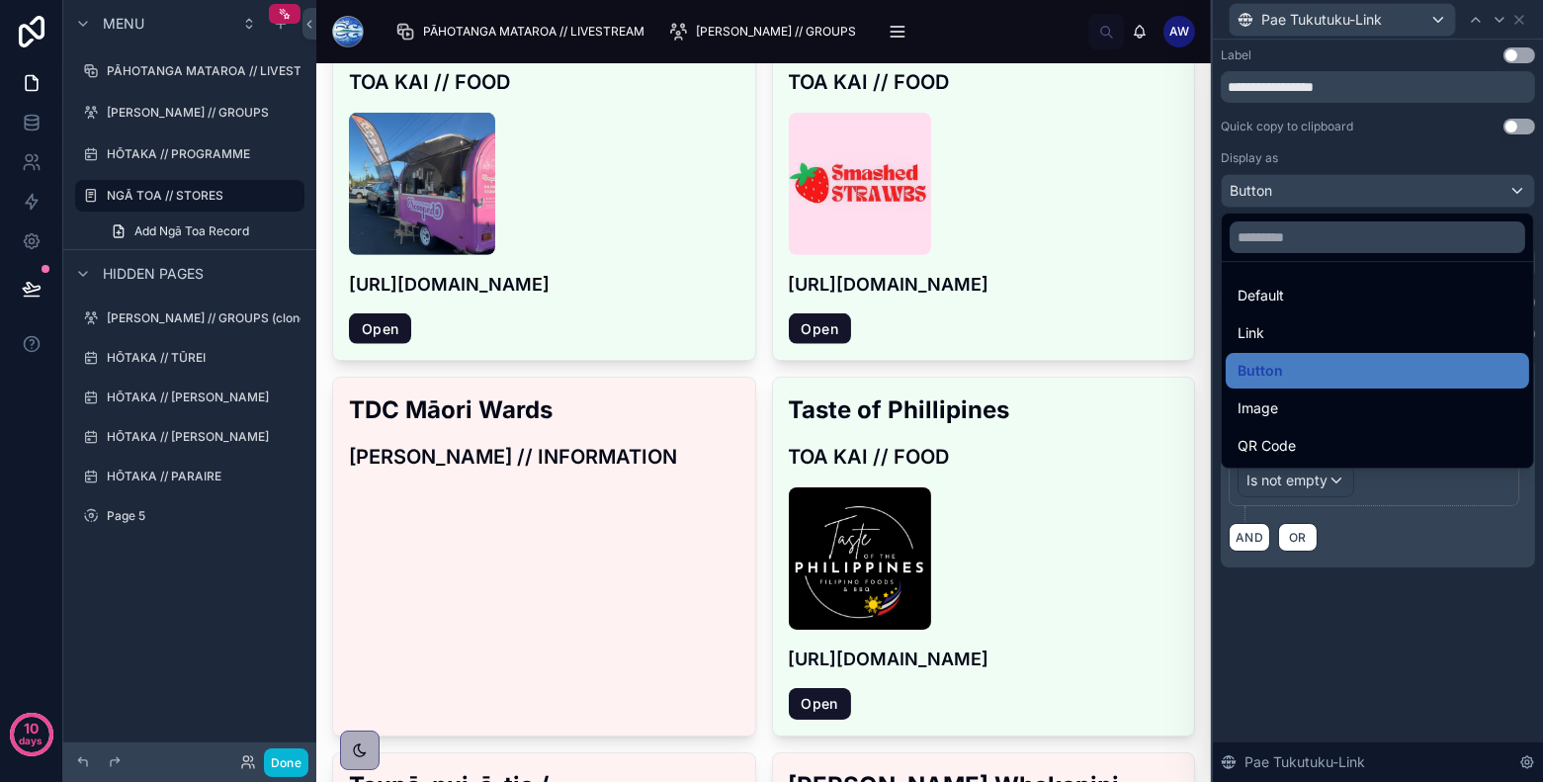
click at [1296, 195] on div at bounding box center [1378, 391] width 330 height 782
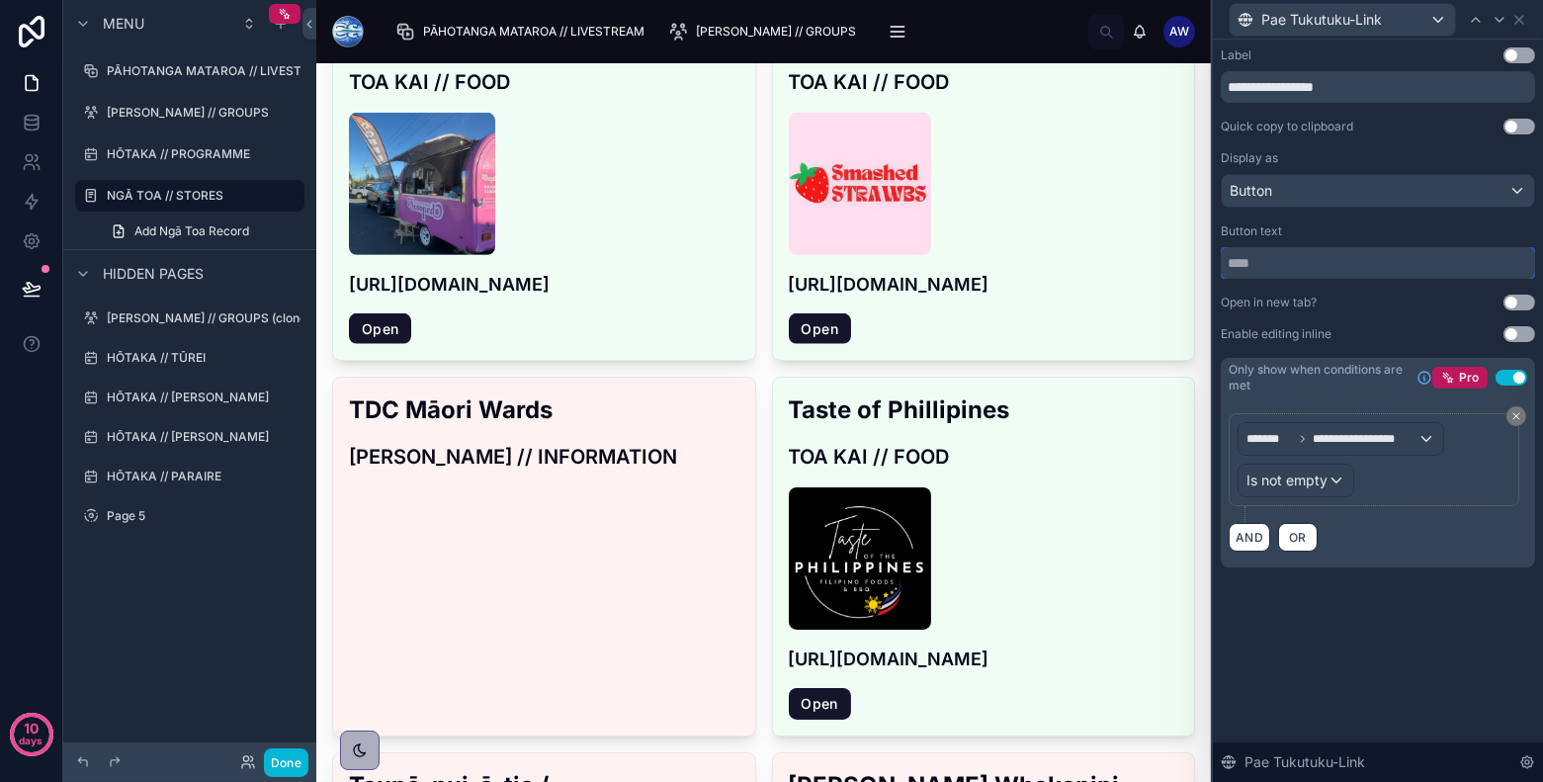
click at [1288, 262] on input "text" at bounding box center [1378, 263] width 314 height 32
type input "*"
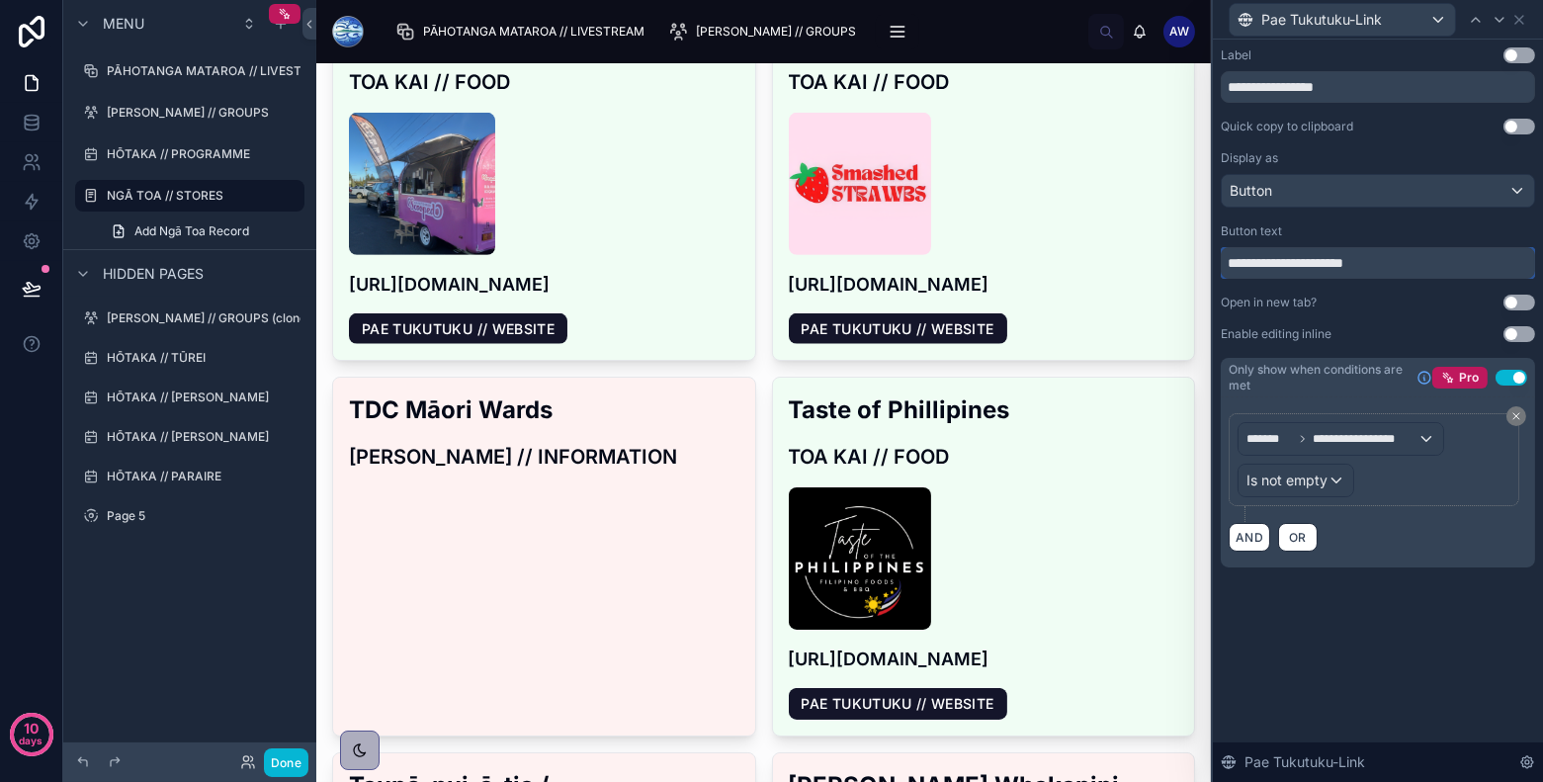
type input "**********"
click at [1384, 646] on div "**********" at bounding box center [1378, 411] width 330 height 742
click at [1388, 23] on icon at bounding box center [1519, 20] width 16 height 16
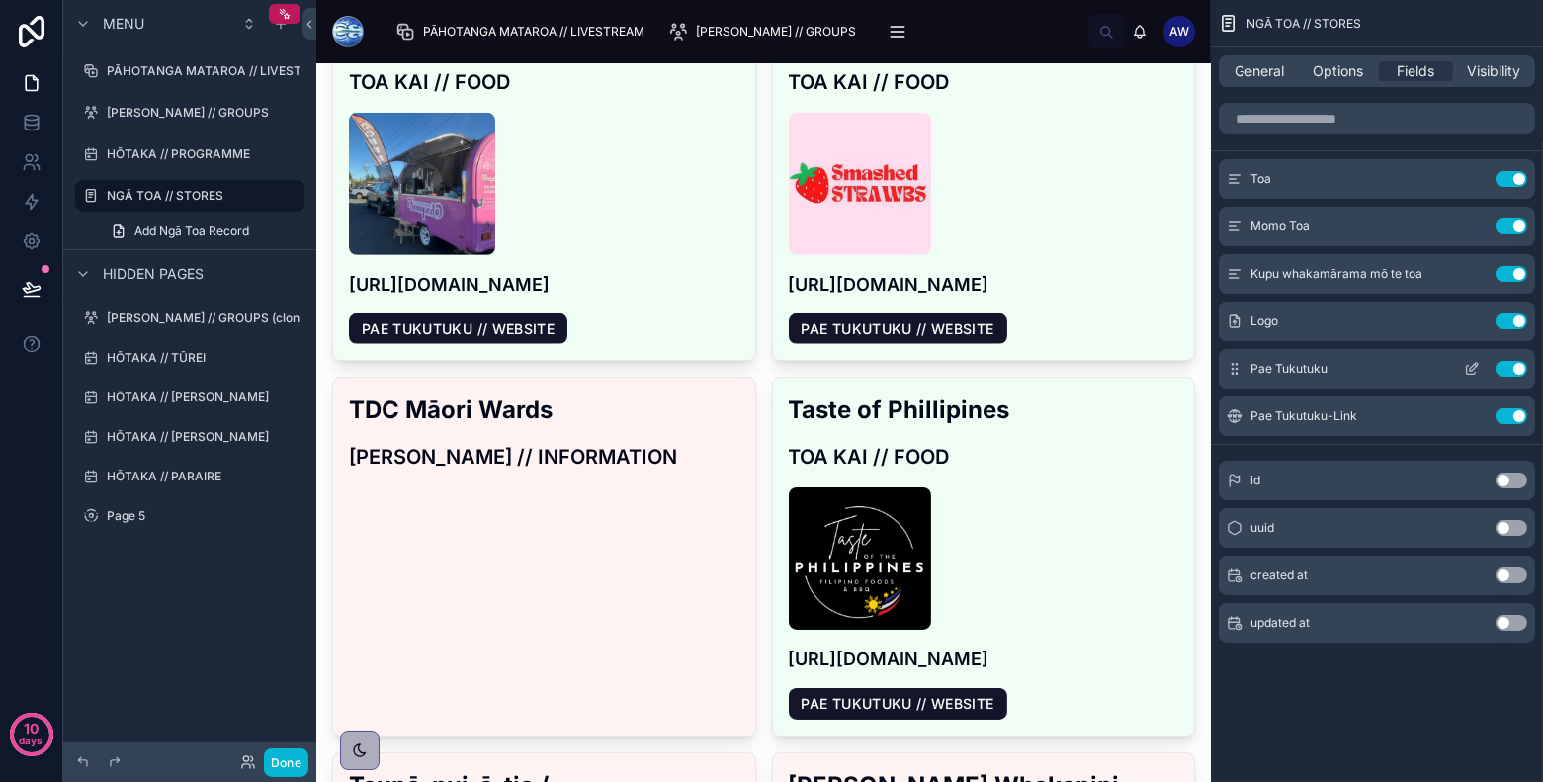
click at [1388, 366] on icon "scrollable content" at bounding box center [1472, 369] width 16 height 16
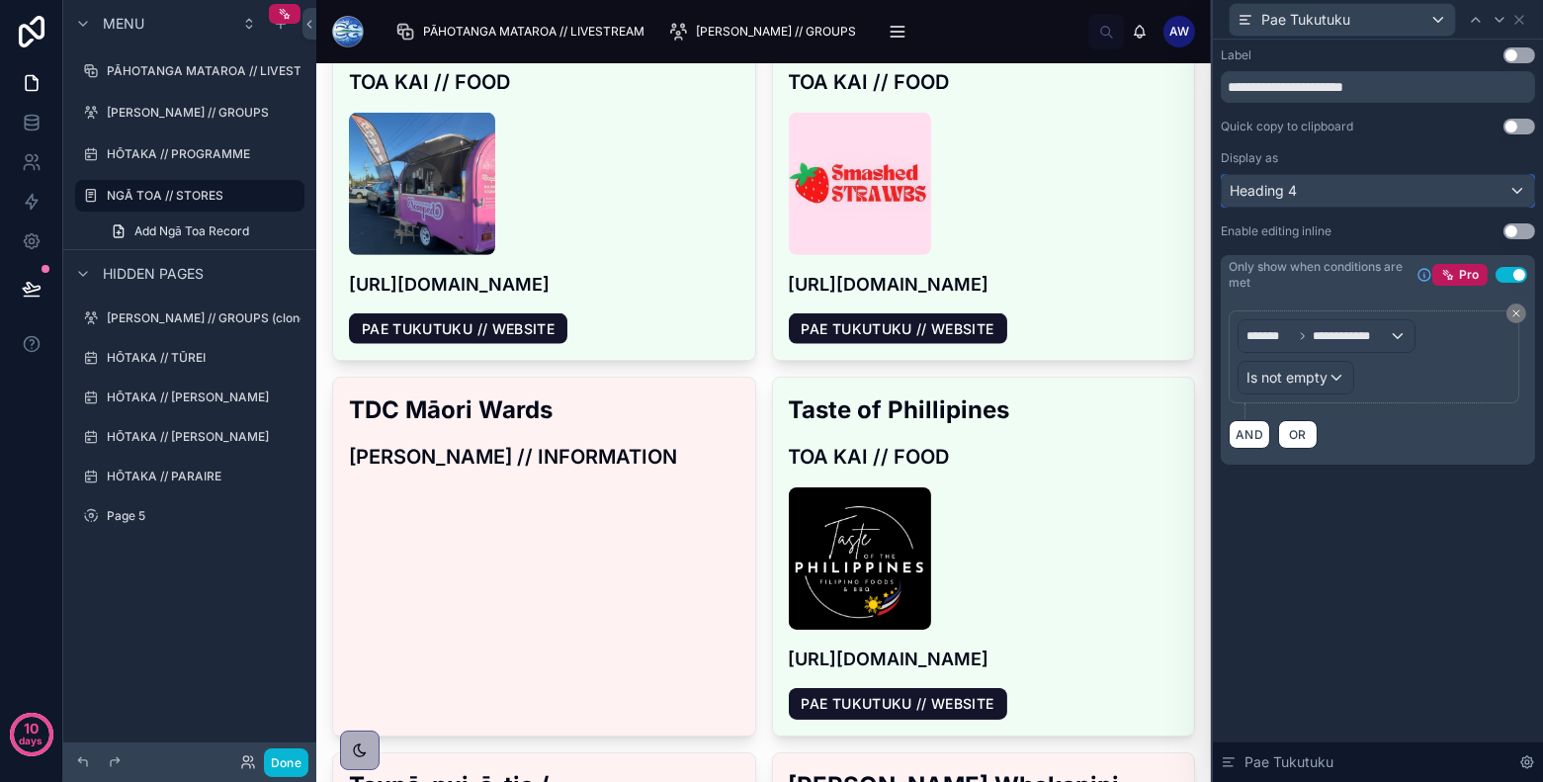
click at [1345, 193] on div "Heading 4" at bounding box center [1378, 191] width 312 height 32
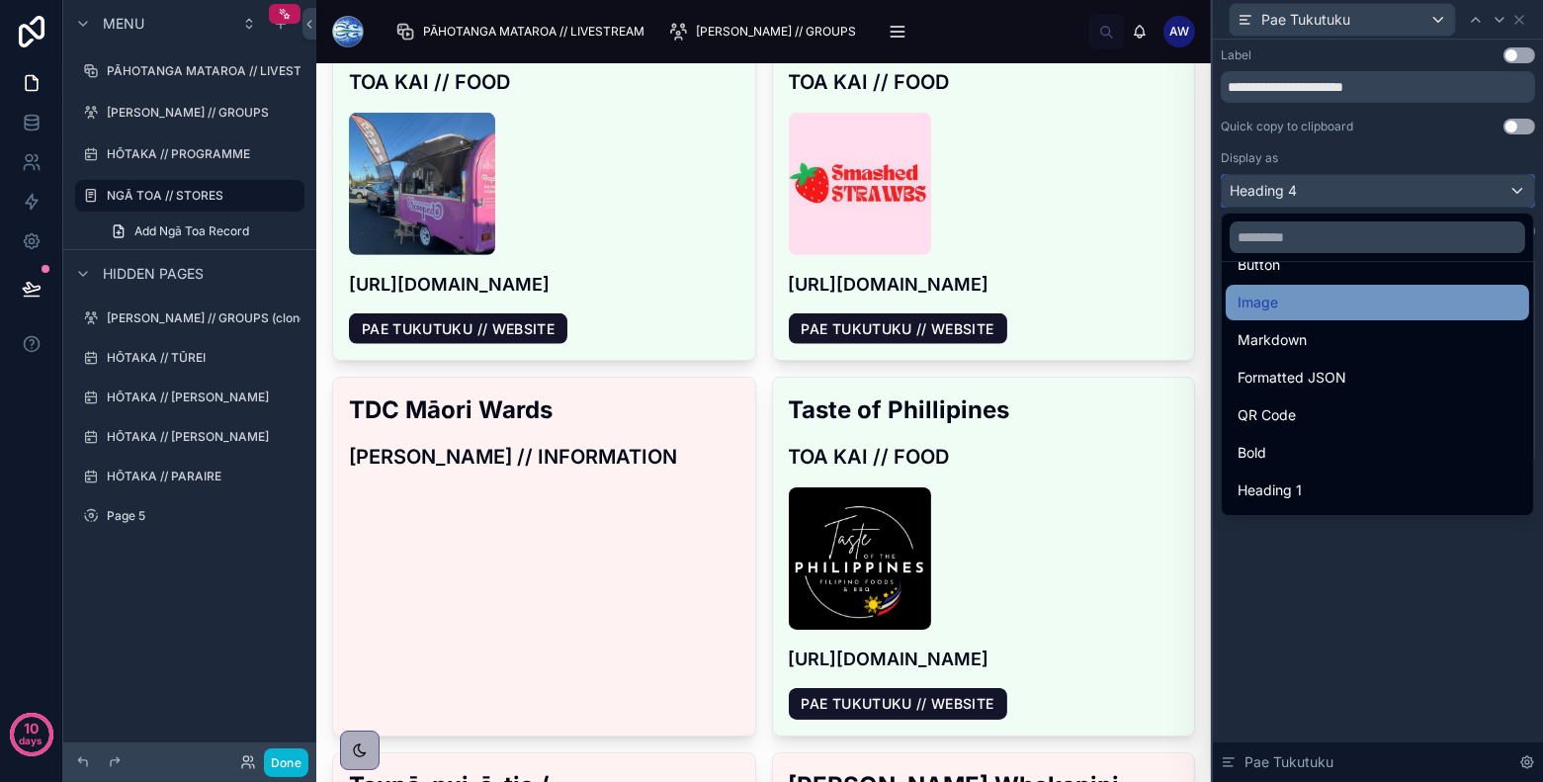
scroll to position [132, 0]
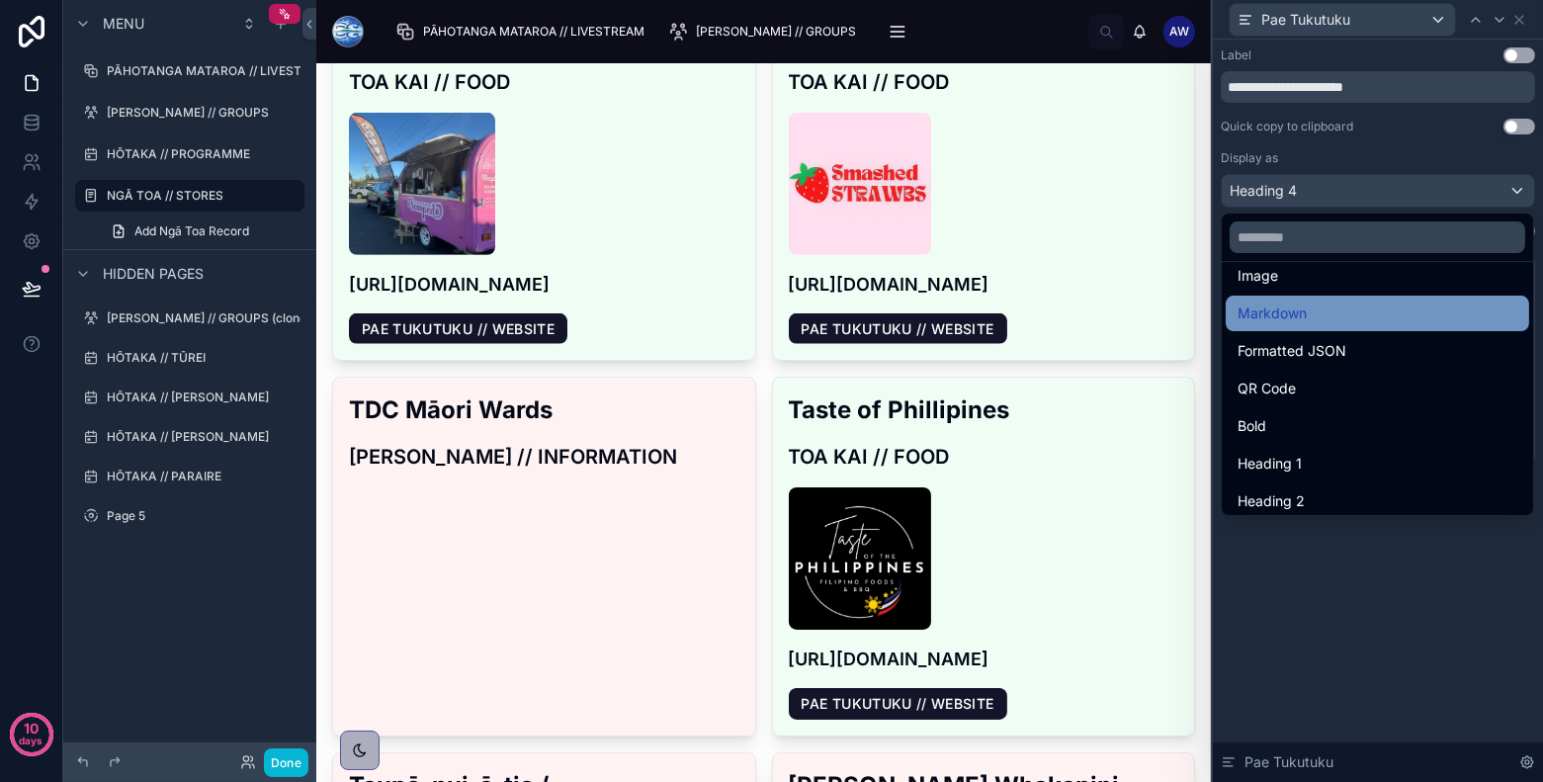
click at [1336, 327] on div "Markdown" at bounding box center [1377, 314] width 303 height 36
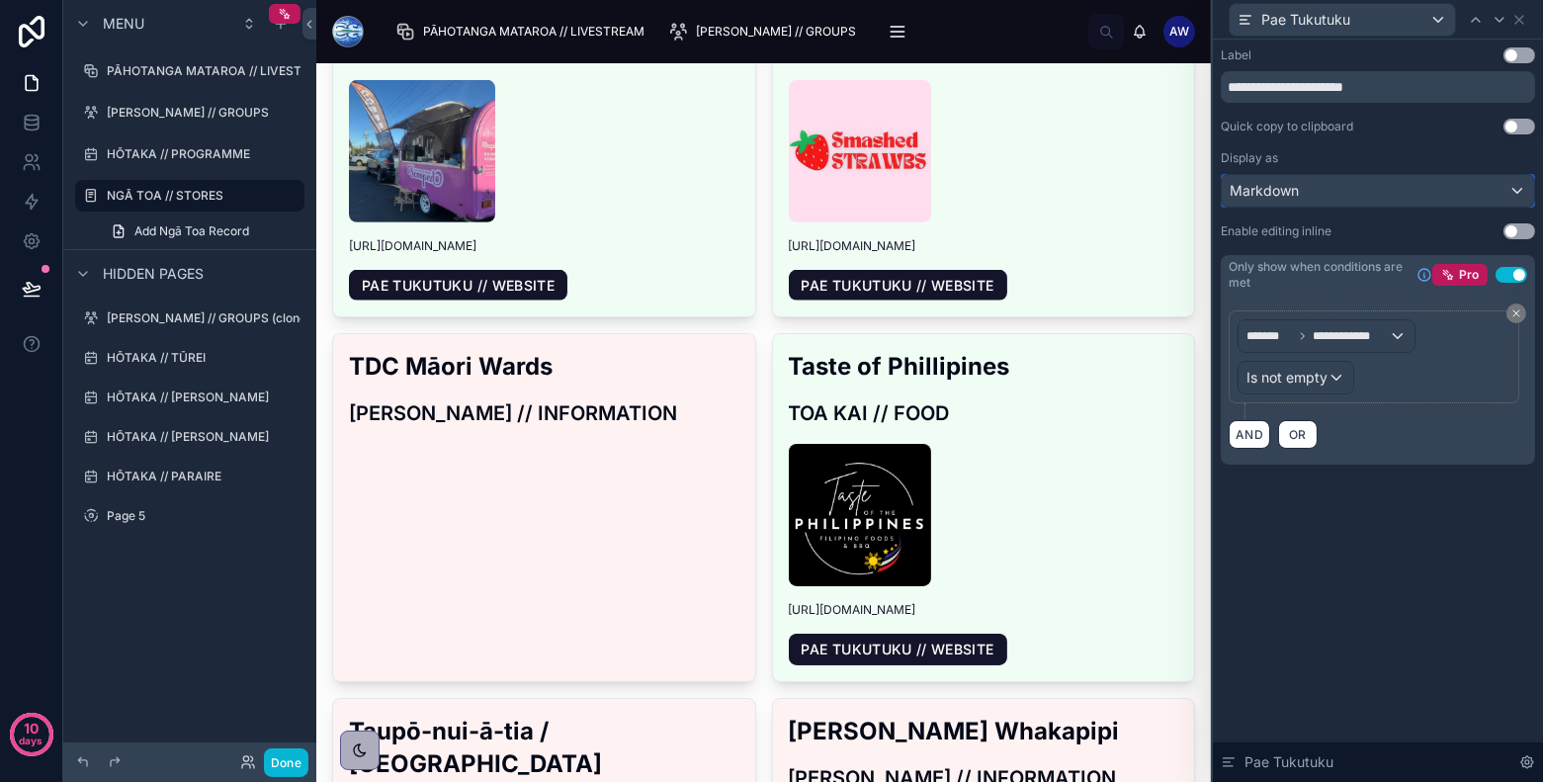
click at [1383, 188] on div "Markdown" at bounding box center [1378, 191] width 312 height 32
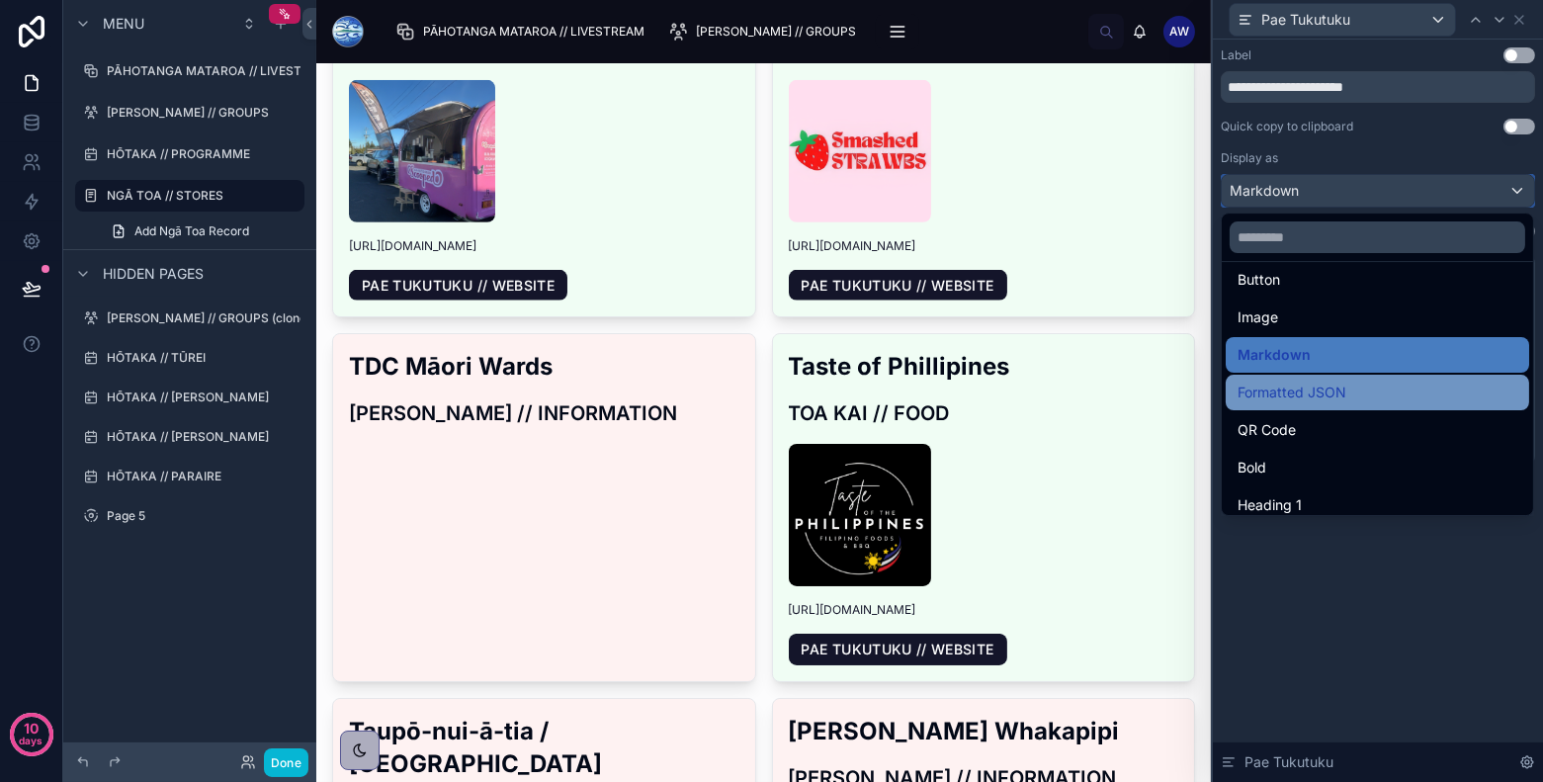
scroll to position [105, 0]
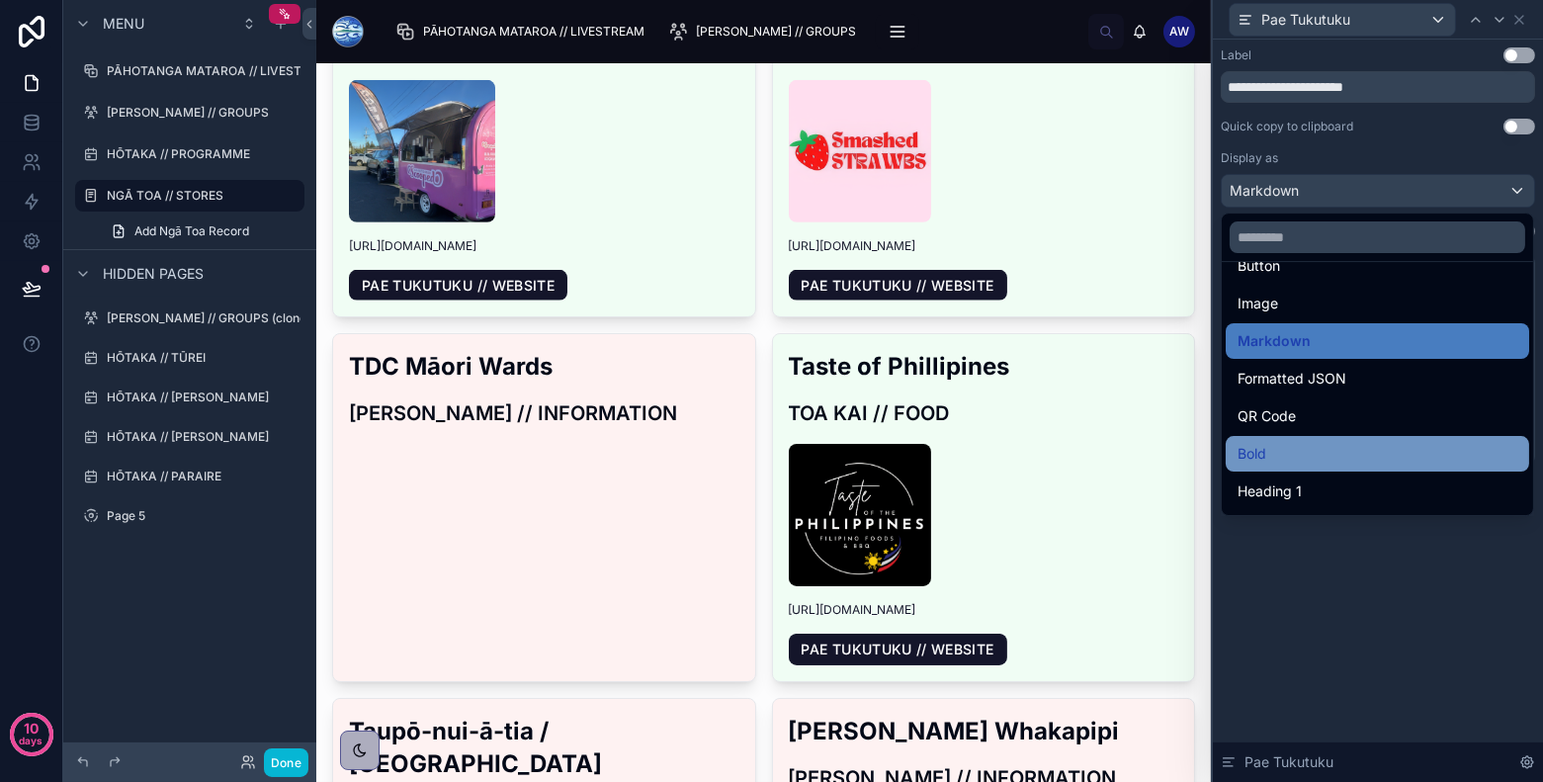
click at [1336, 449] on div "Bold" at bounding box center [1377, 454] width 280 height 24
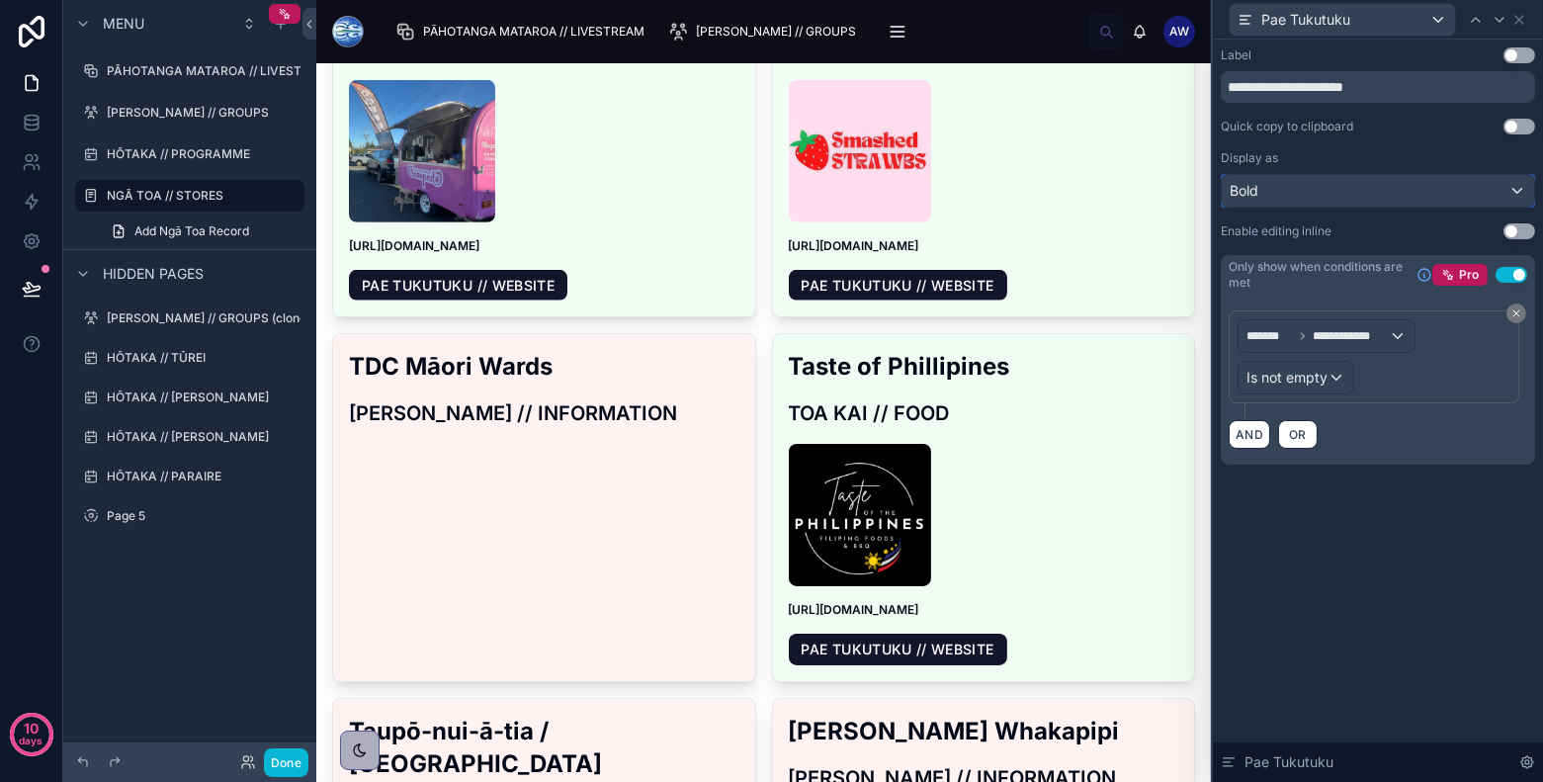
click at [1388, 185] on div "Bold" at bounding box center [1378, 191] width 312 height 32
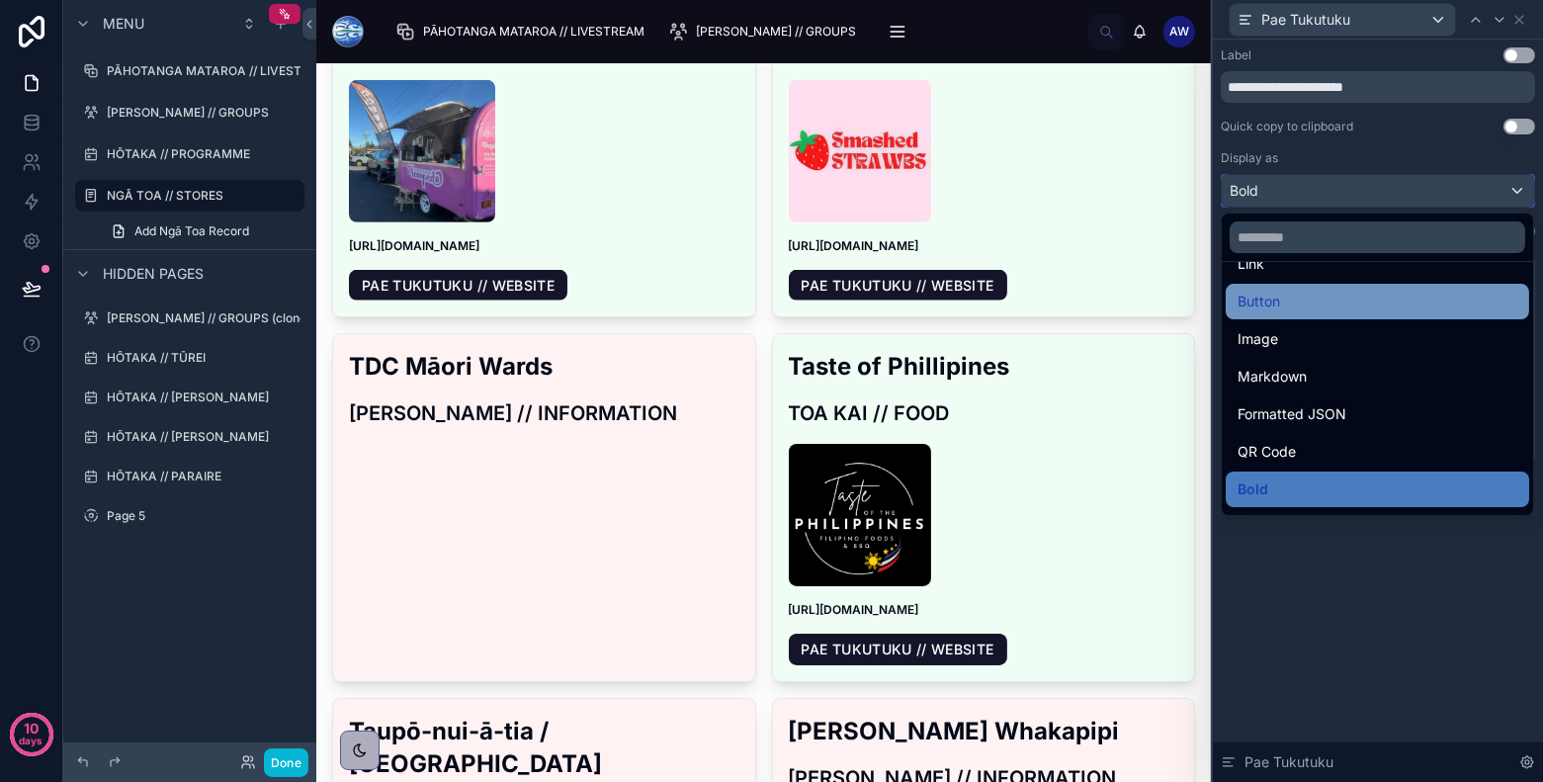
scroll to position [214, 0]
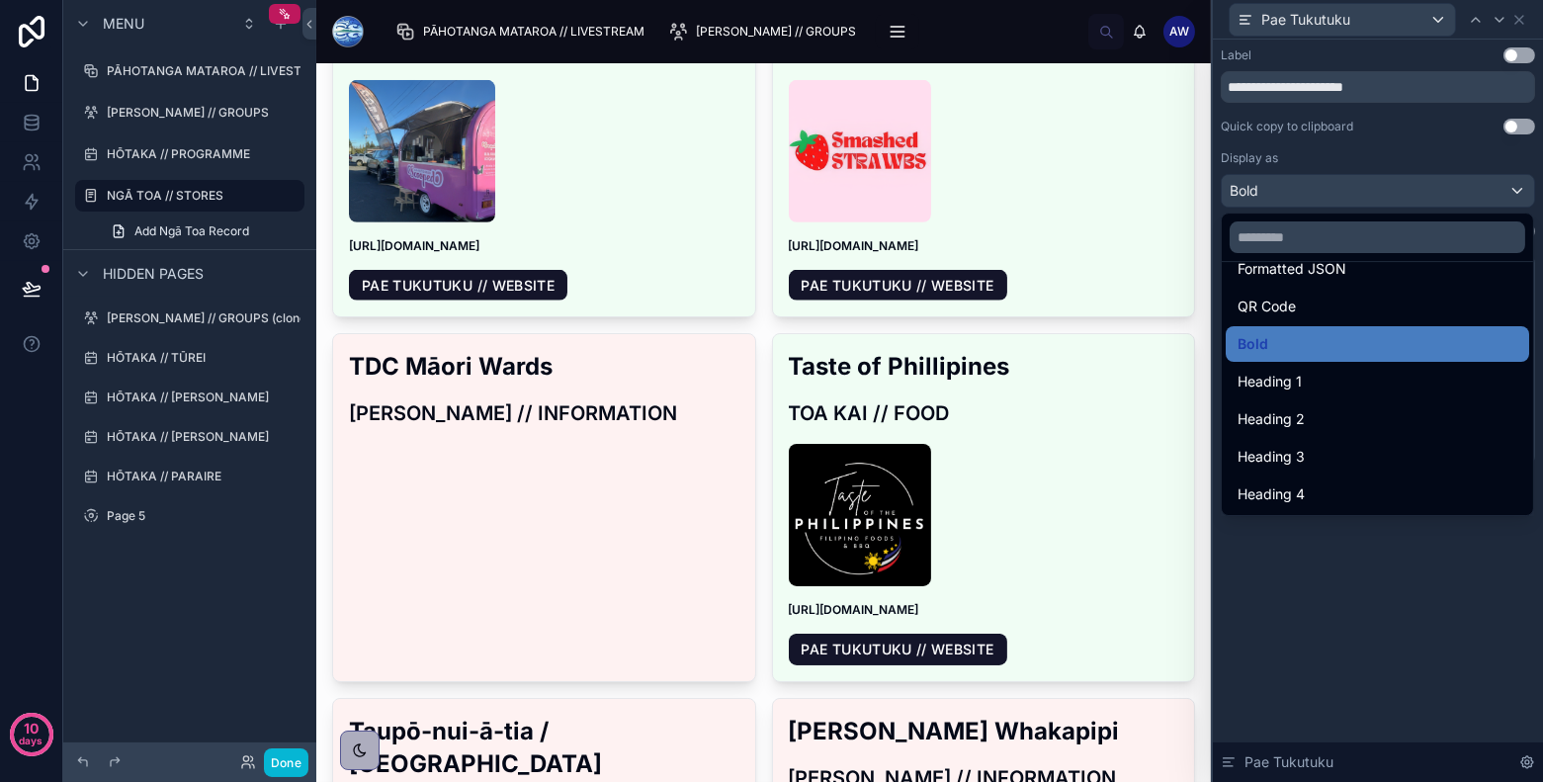
click at [1342, 380] on div "Heading 1" at bounding box center [1377, 382] width 280 height 24
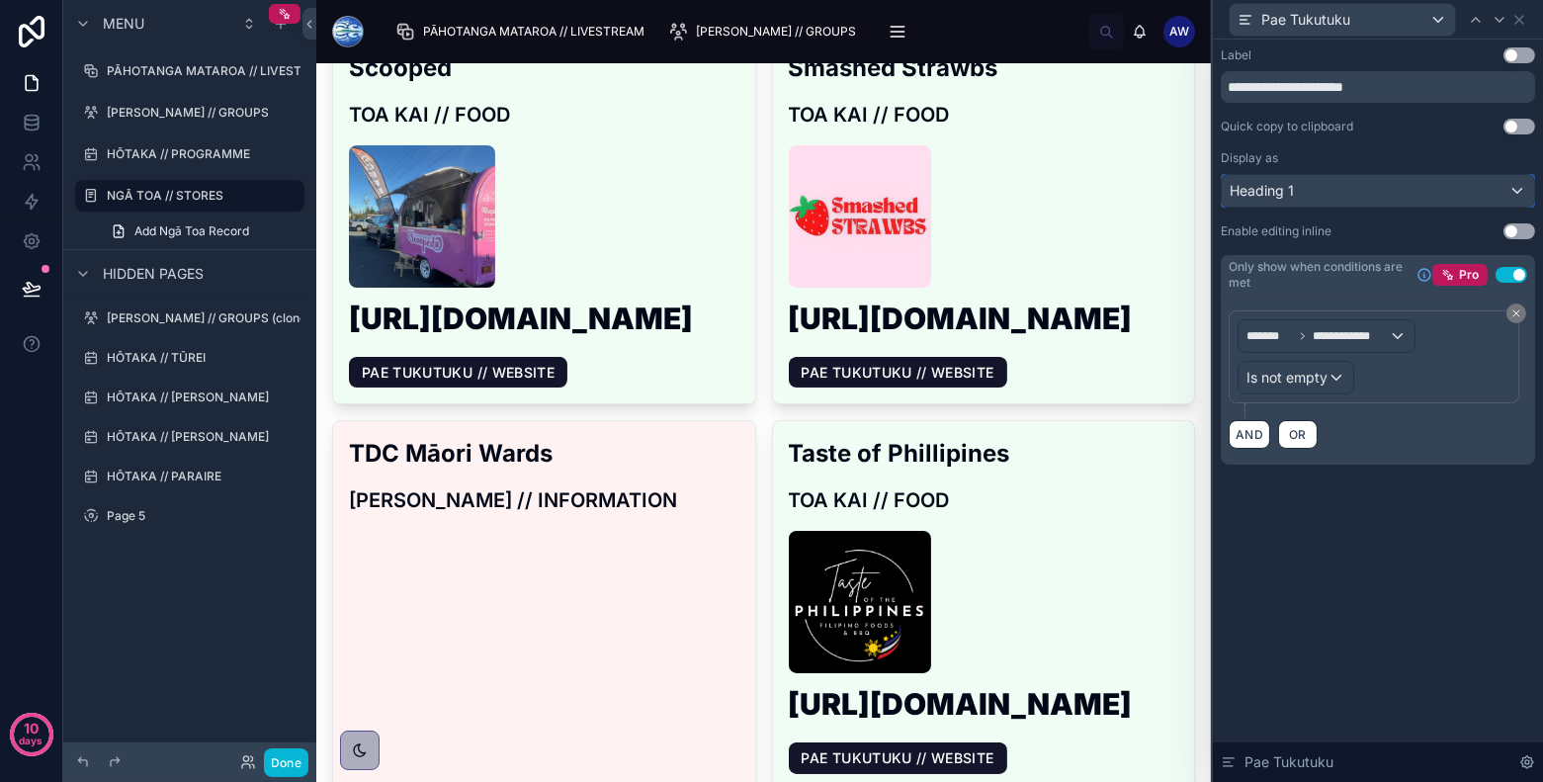
click at [1388, 201] on div "Heading 1" at bounding box center [1378, 191] width 312 height 32
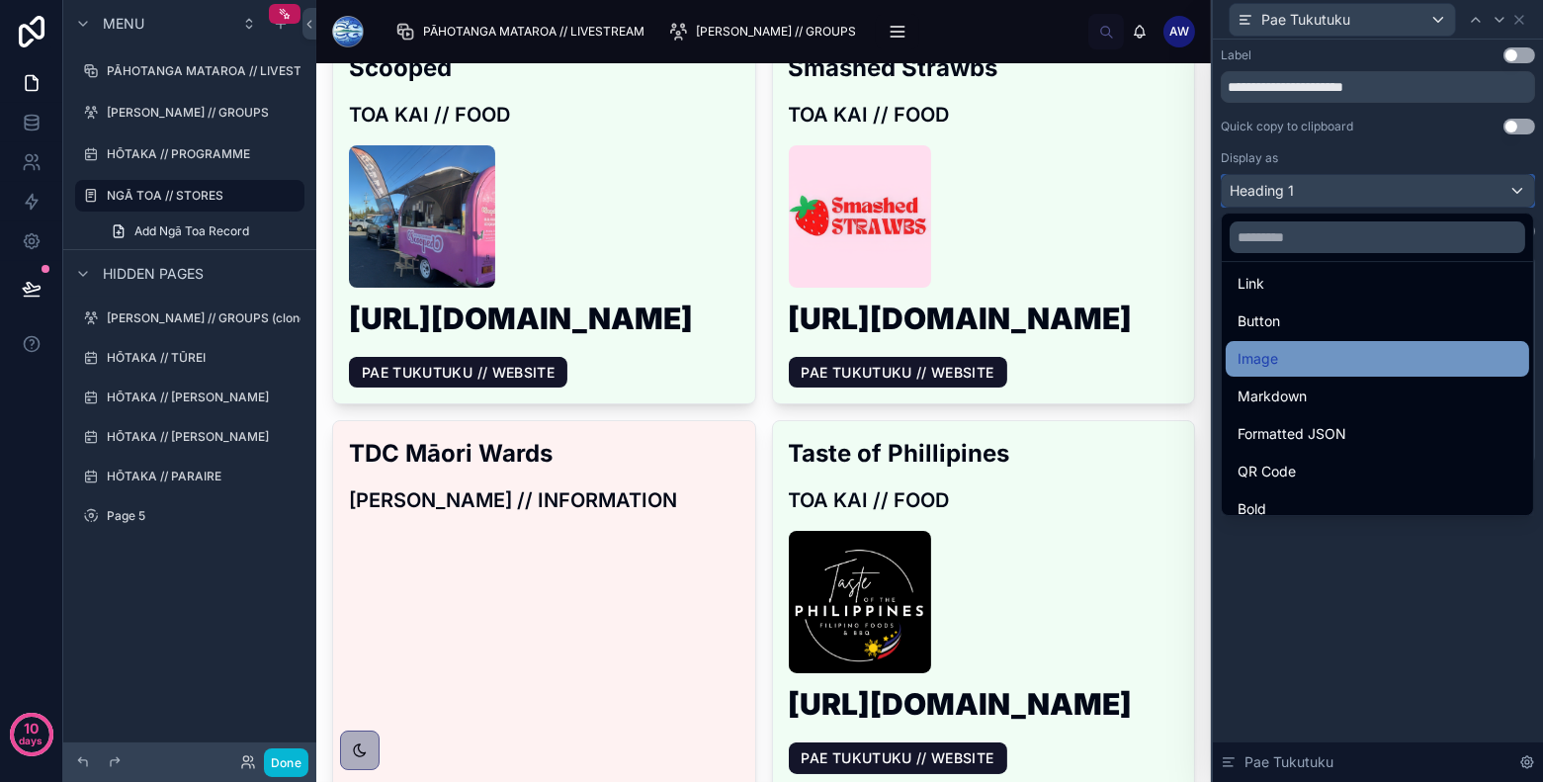
scroll to position [52, 0]
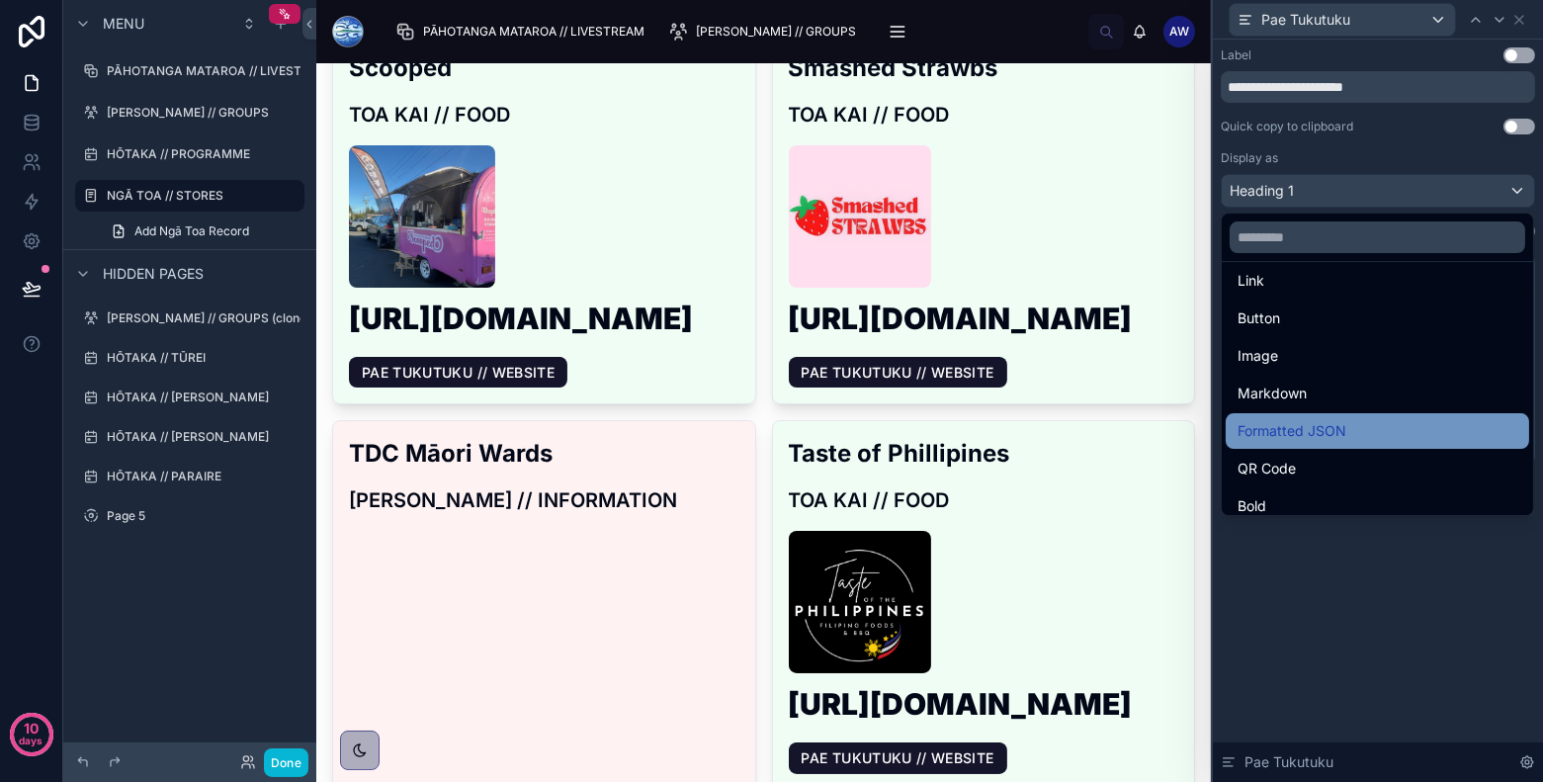
click at [1349, 436] on div "Formatted JSON" at bounding box center [1377, 431] width 280 height 24
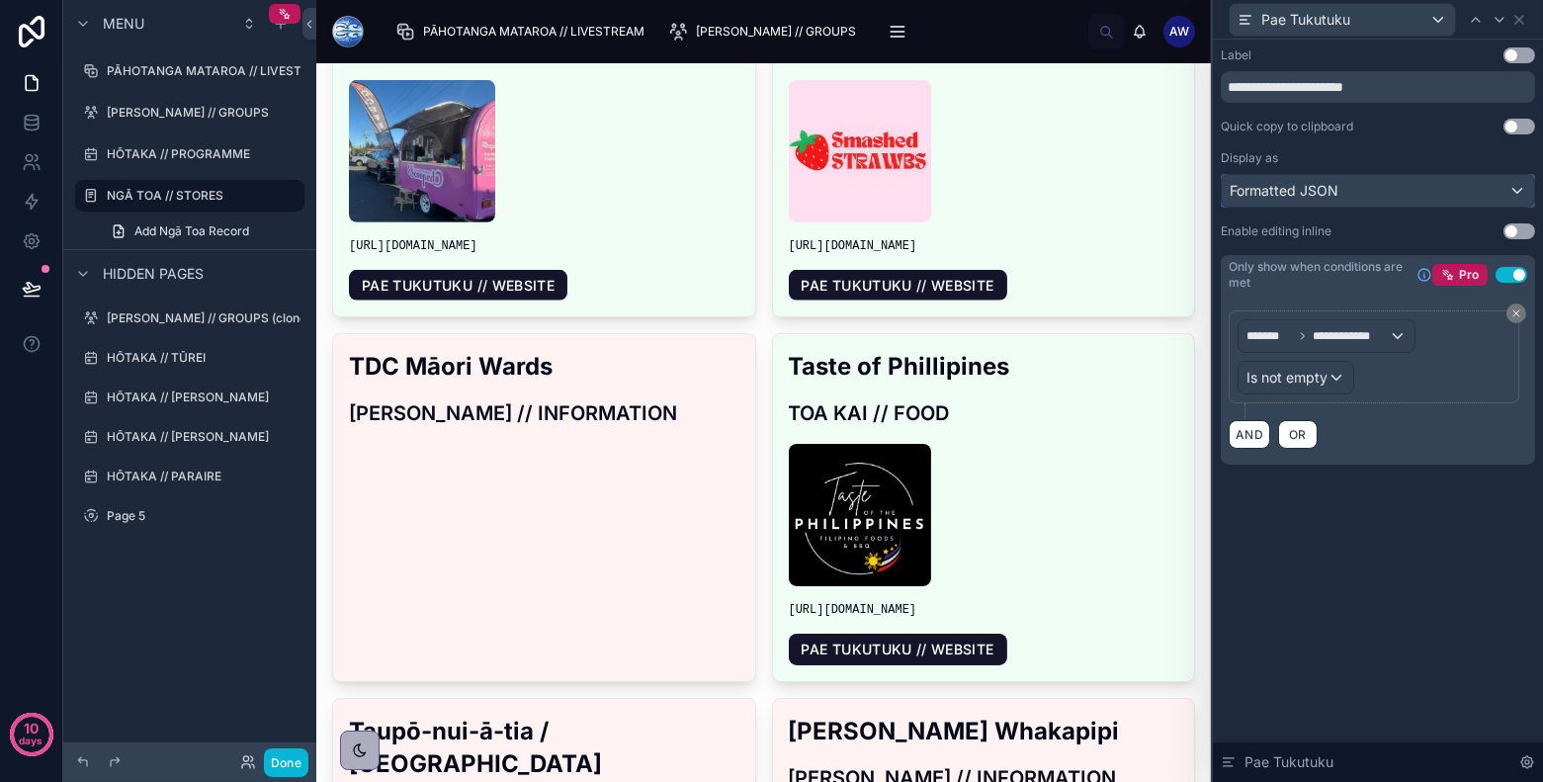
click at [1368, 202] on div "Formatted JSON" at bounding box center [1378, 191] width 312 height 32
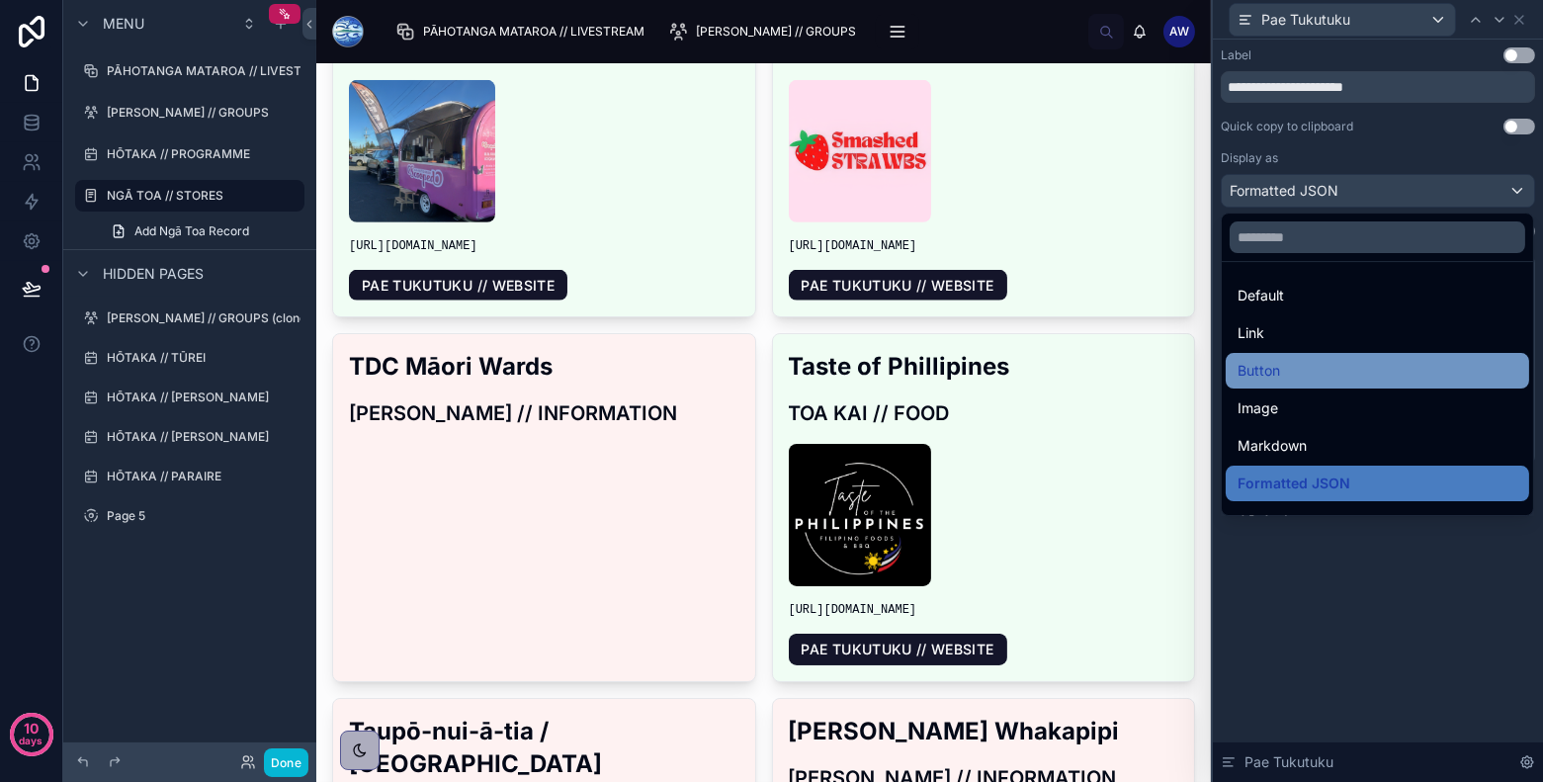
click at [1318, 376] on div "Button" at bounding box center [1377, 371] width 280 height 24
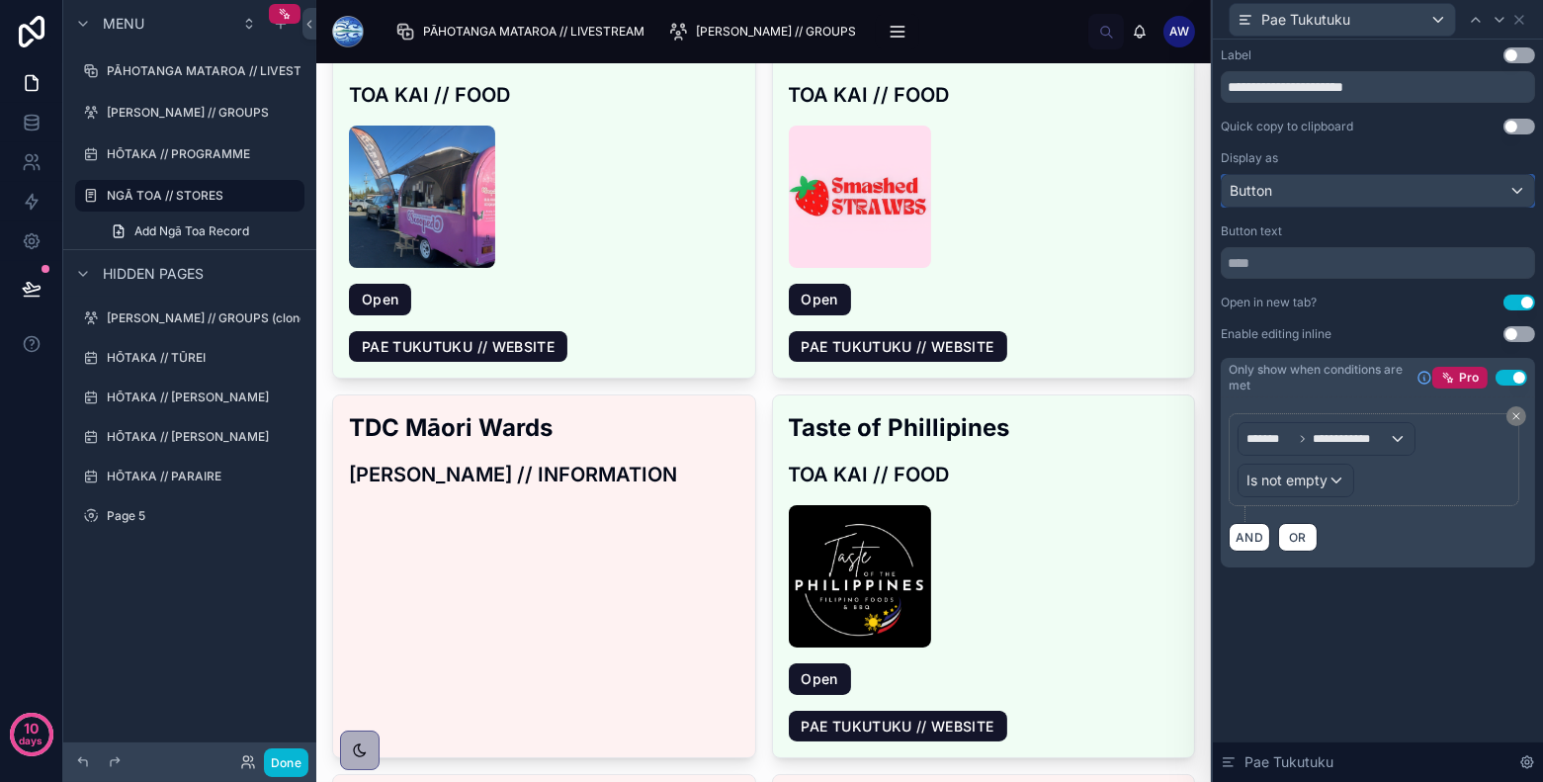
click at [1342, 194] on div "Button" at bounding box center [1378, 191] width 312 height 32
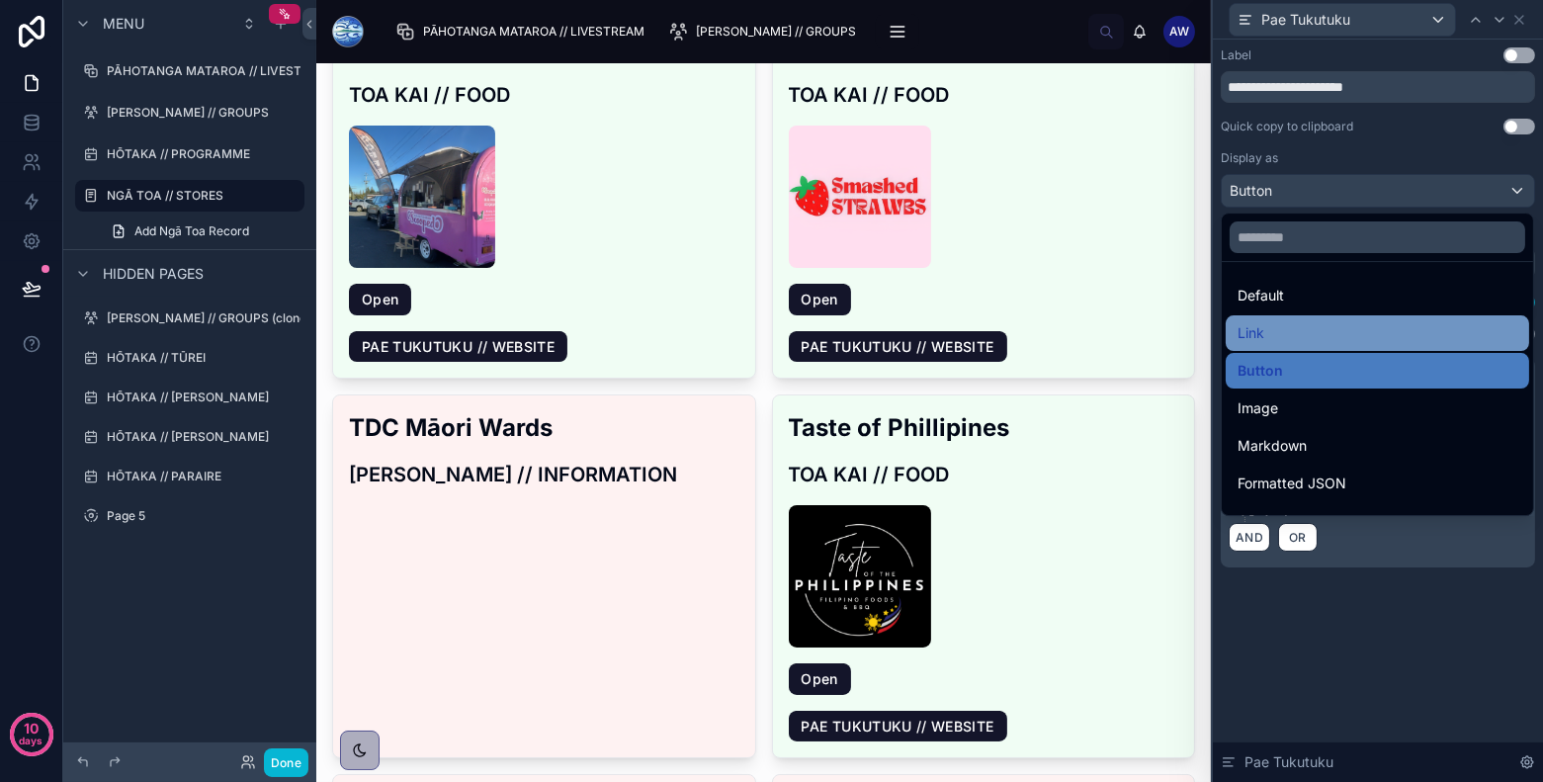
click at [1307, 317] on div "Link" at bounding box center [1377, 333] width 303 height 36
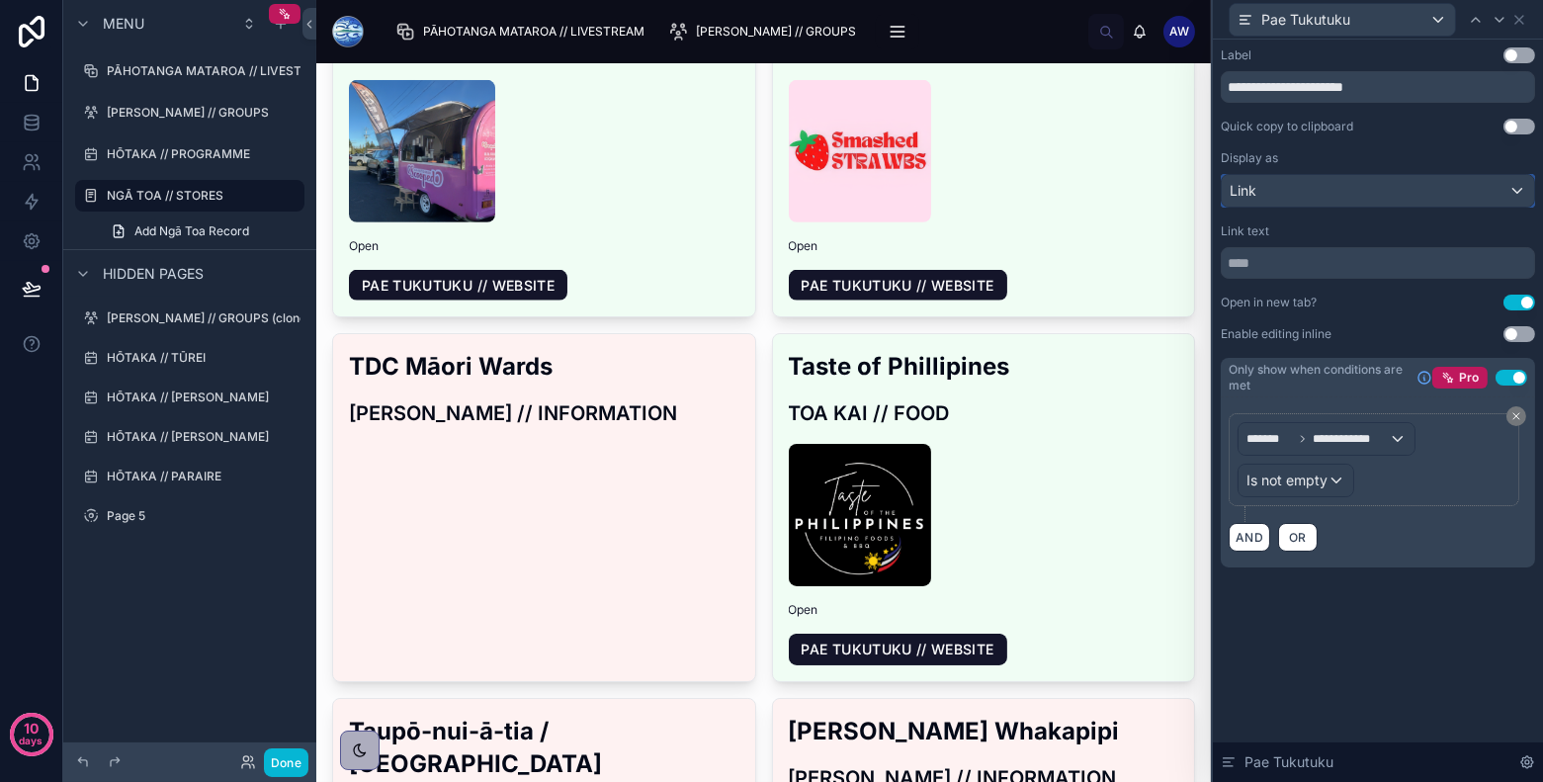
click at [1319, 196] on div "Link" at bounding box center [1378, 191] width 312 height 32
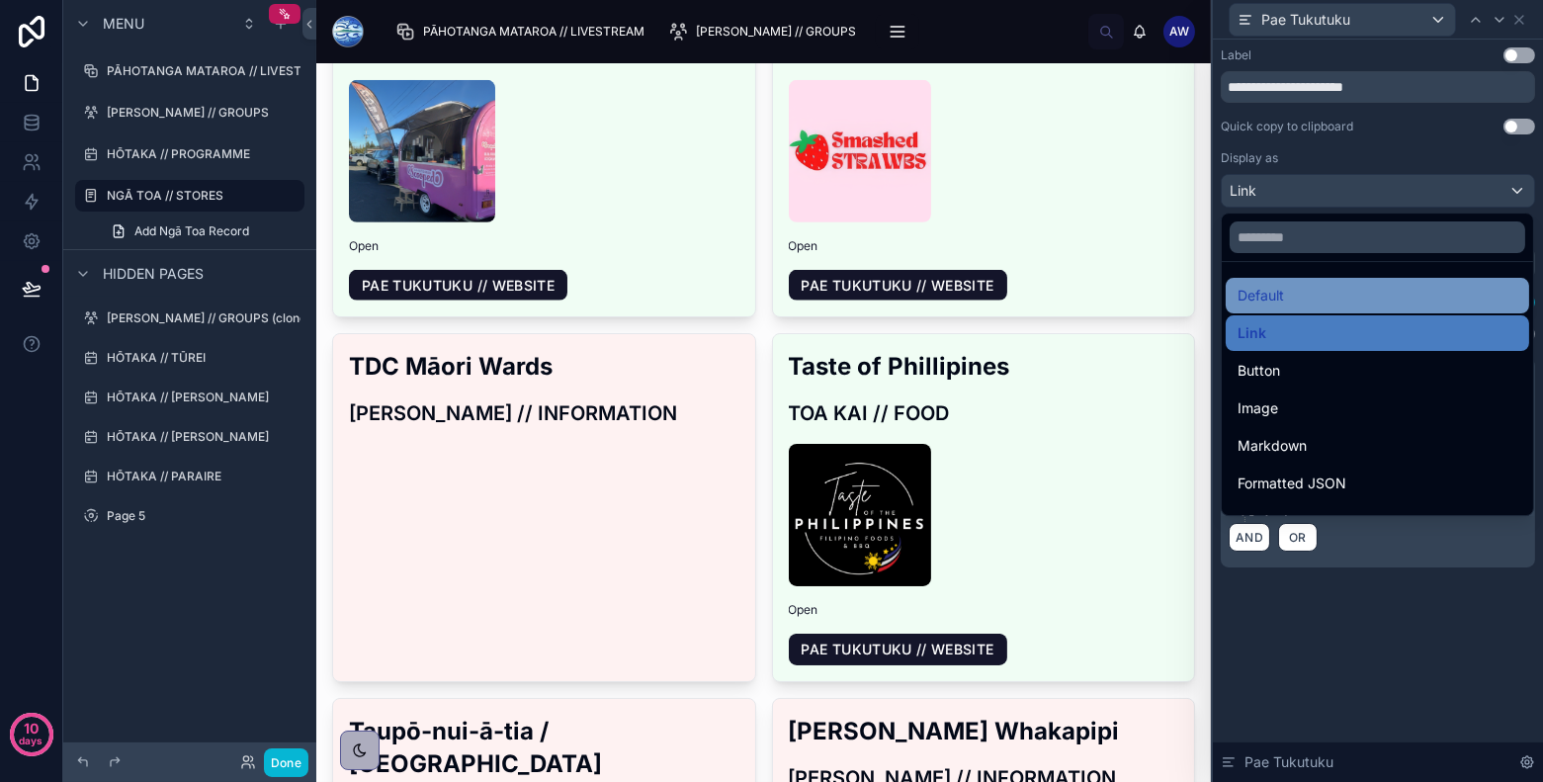
click at [1303, 281] on div "Default" at bounding box center [1377, 296] width 303 height 36
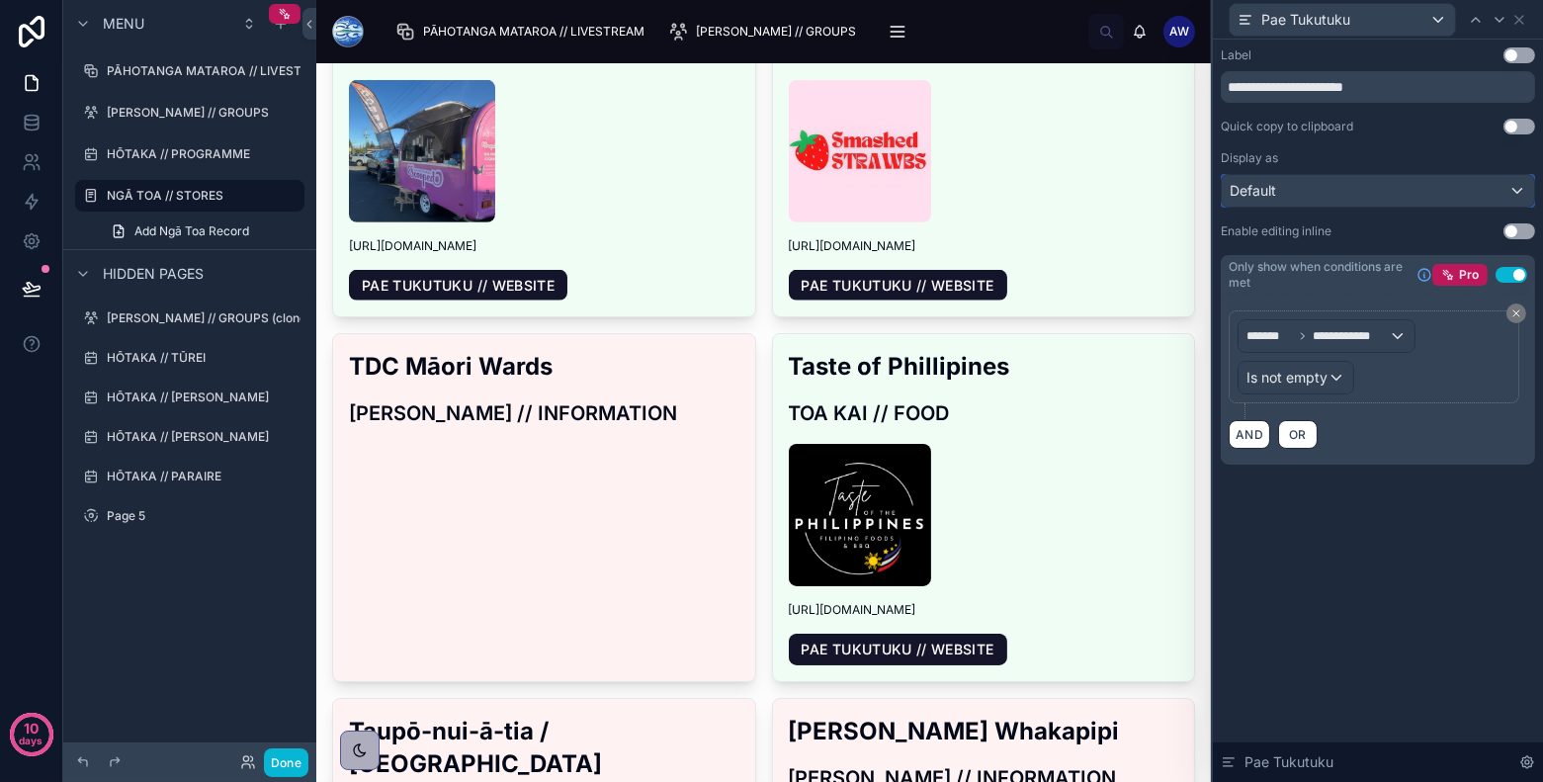
click at [1341, 201] on div "Default" at bounding box center [1378, 191] width 312 height 32
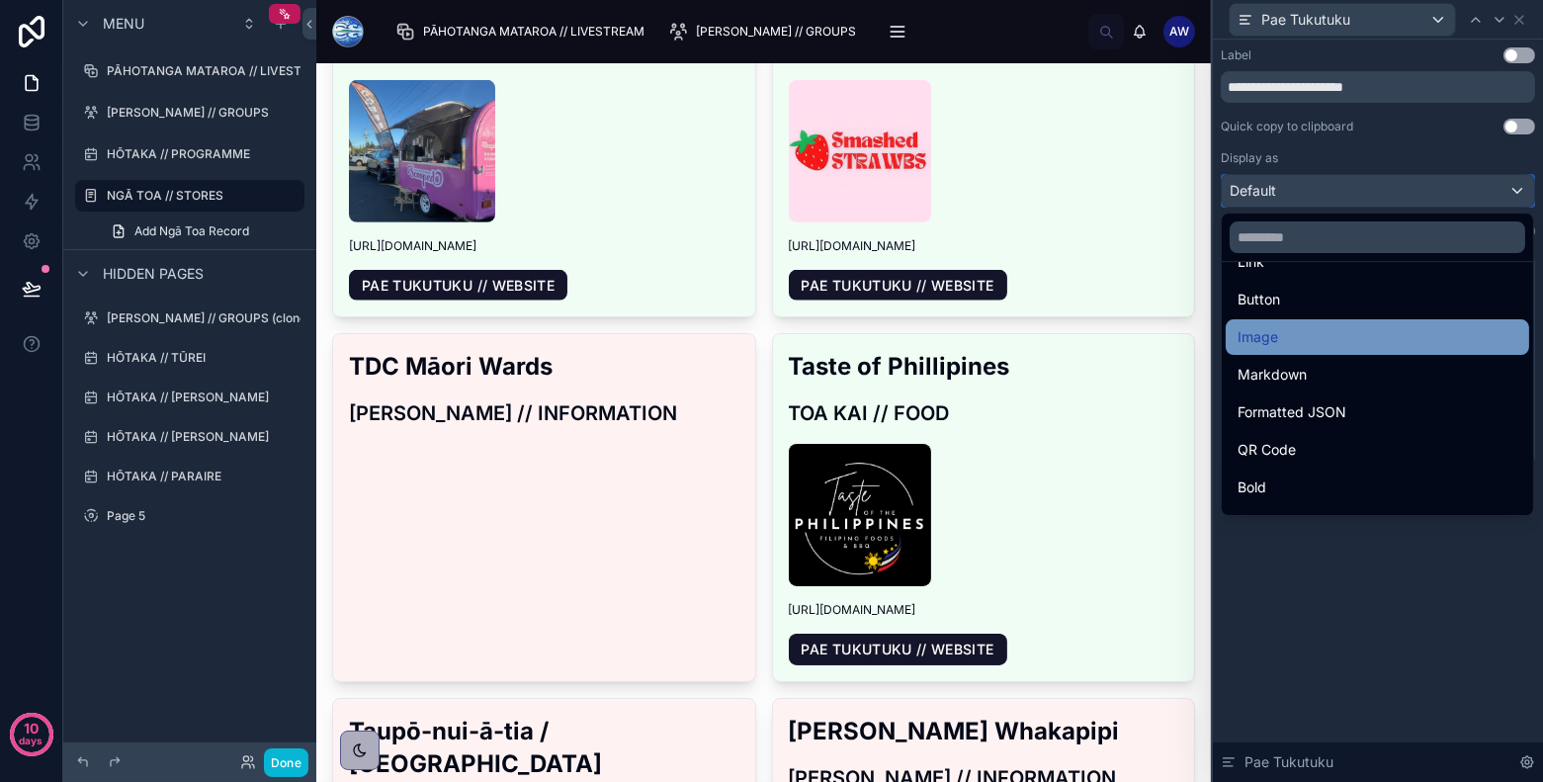
scroll to position [76, 0]
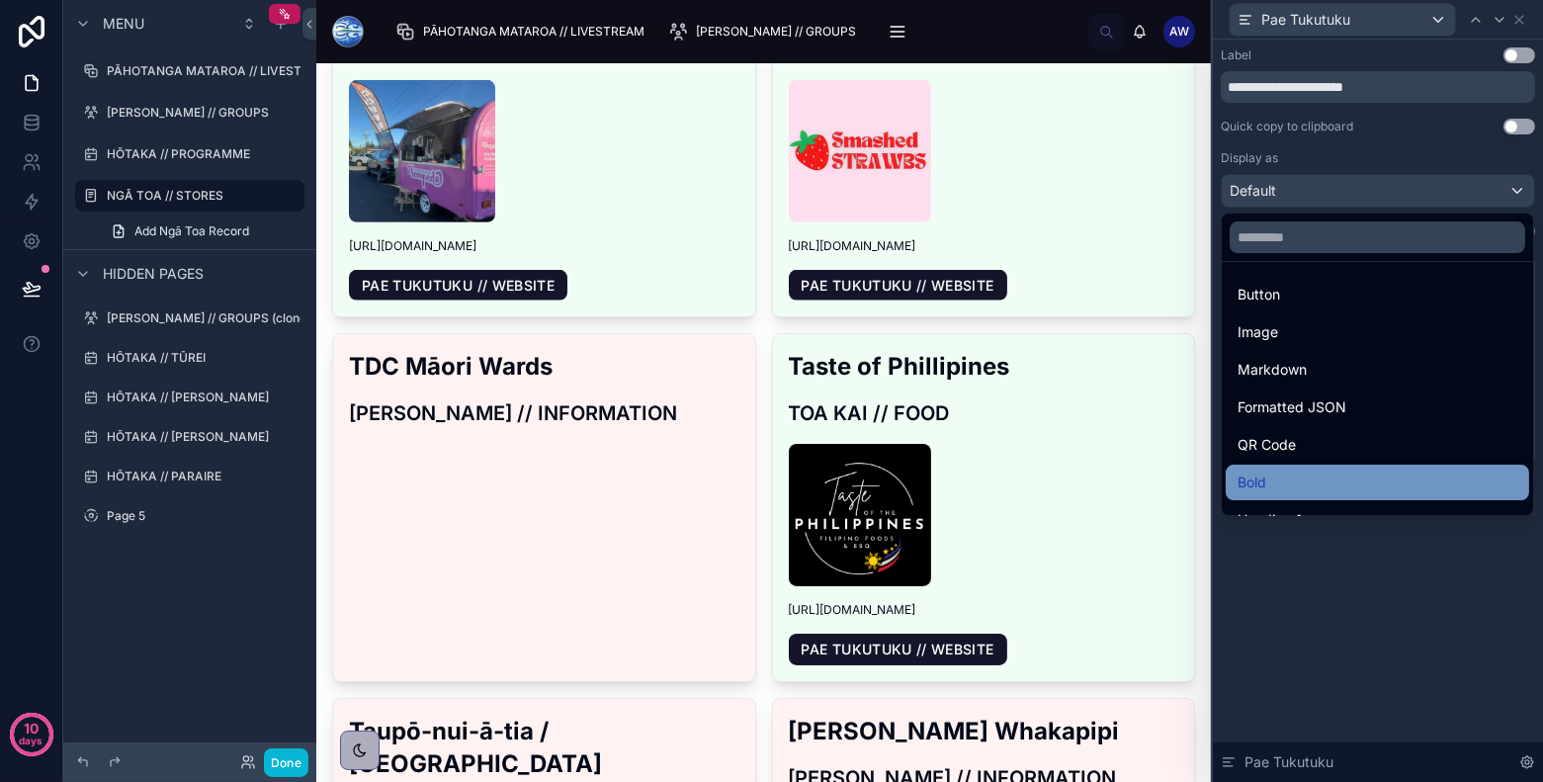
click at [1286, 476] on div "Bold" at bounding box center [1377, 482] width 280 height 24
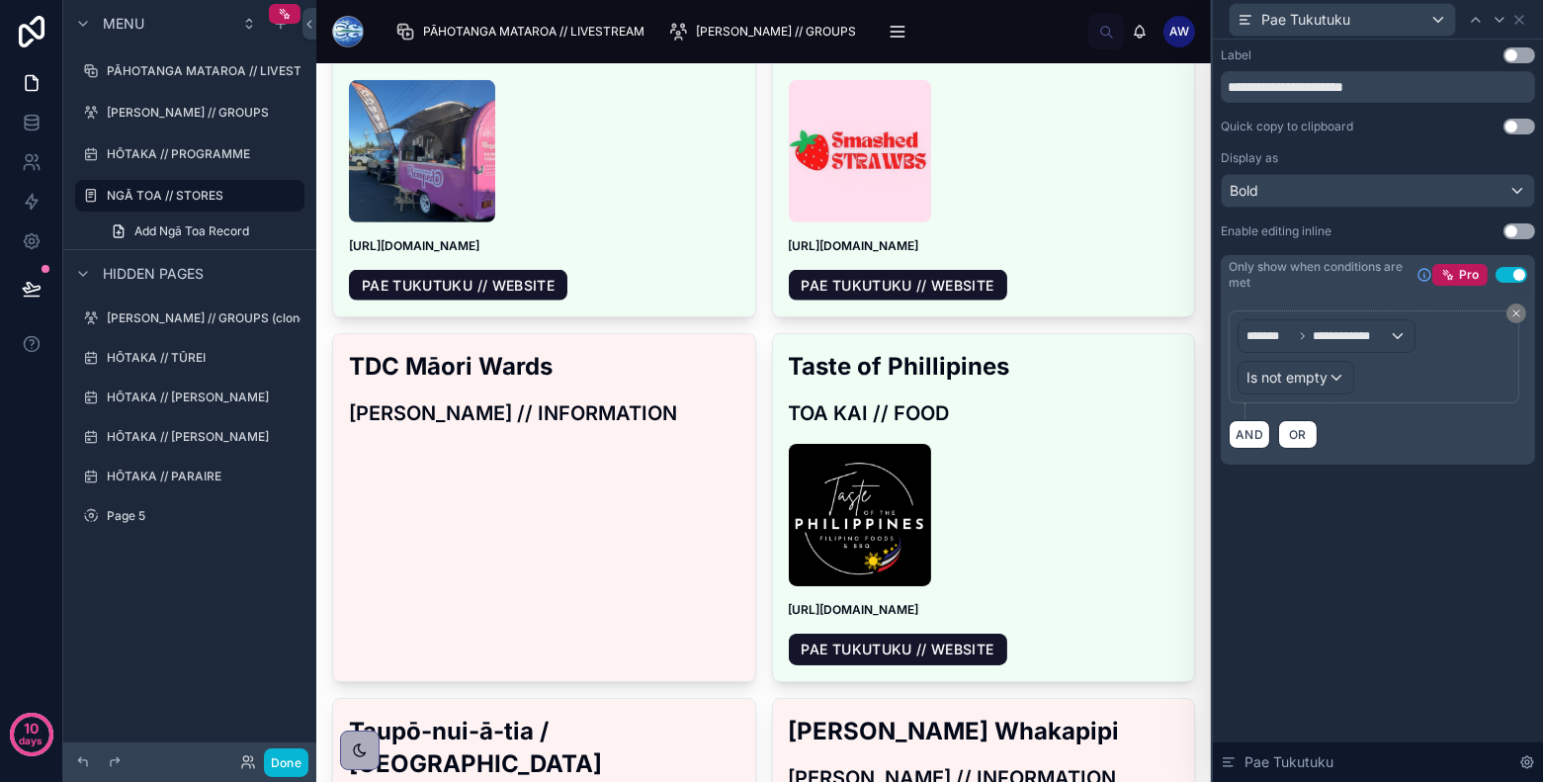
click at [1388, 19] on div "Pae Tukutuku" at bounding box center [1378, 19] width 314 height 39
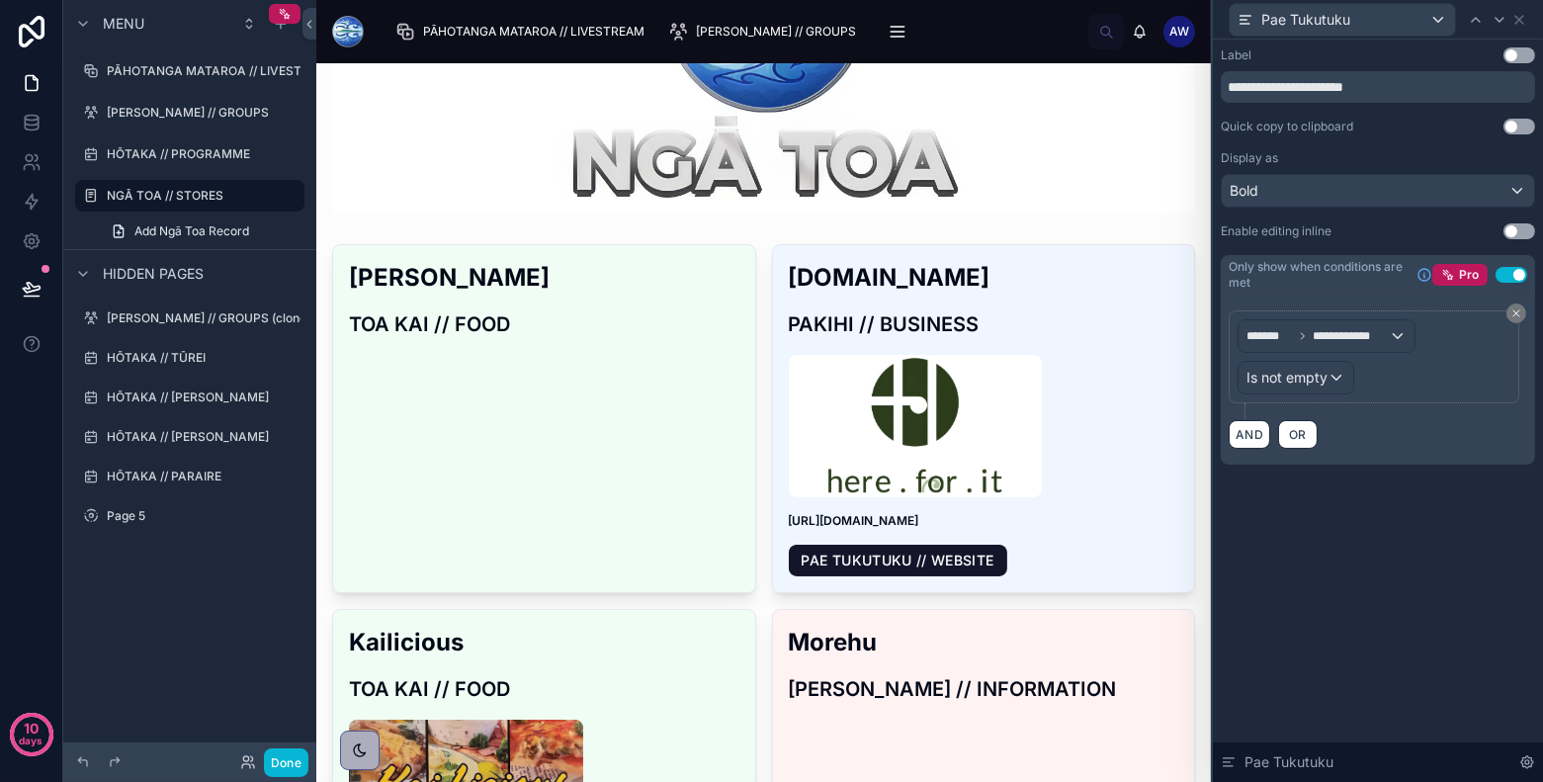
scroll to position [237, 0]
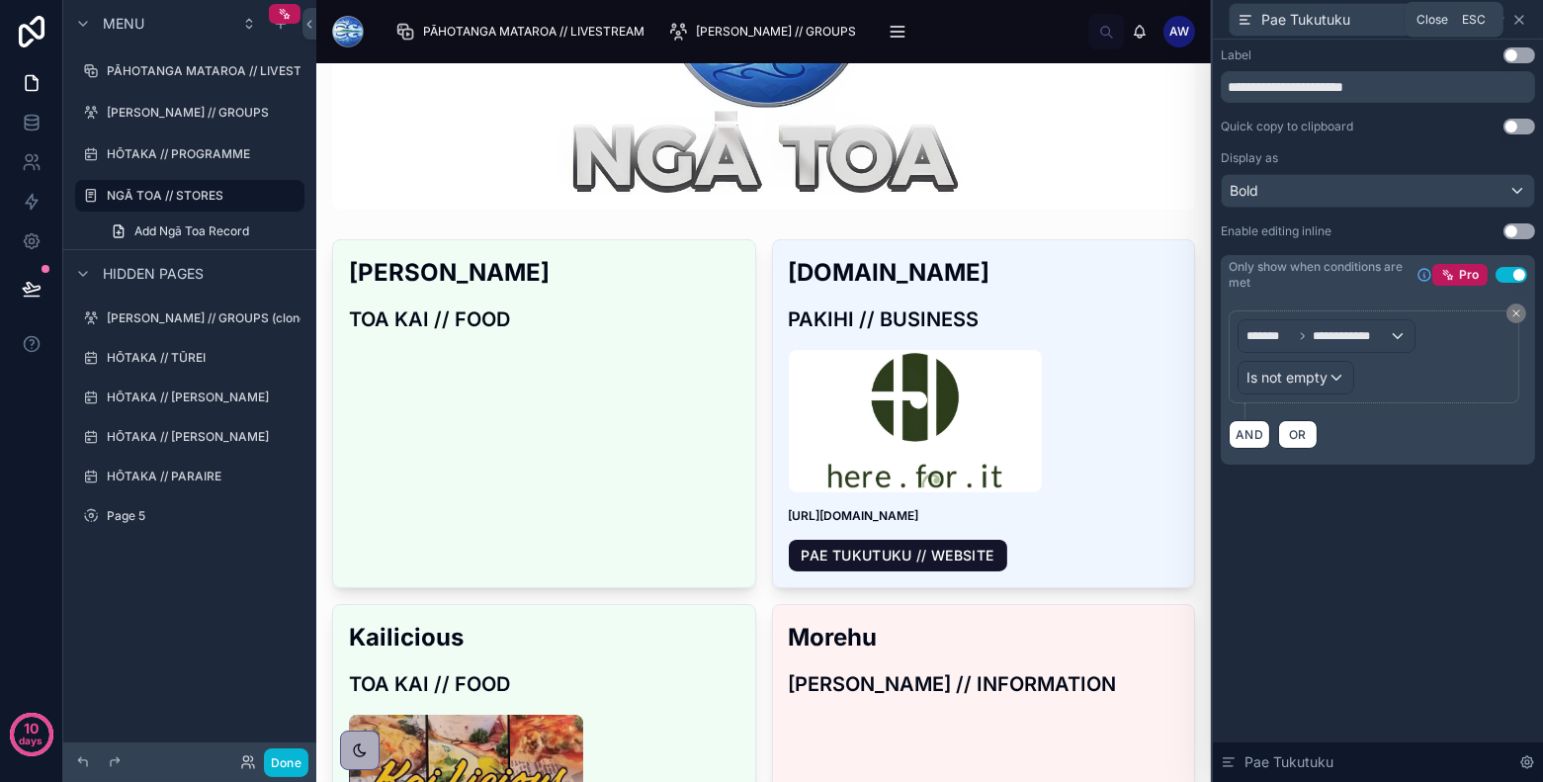
click at [1388, 21] on icon at bounding box center [1519, 20] width 16 height 16
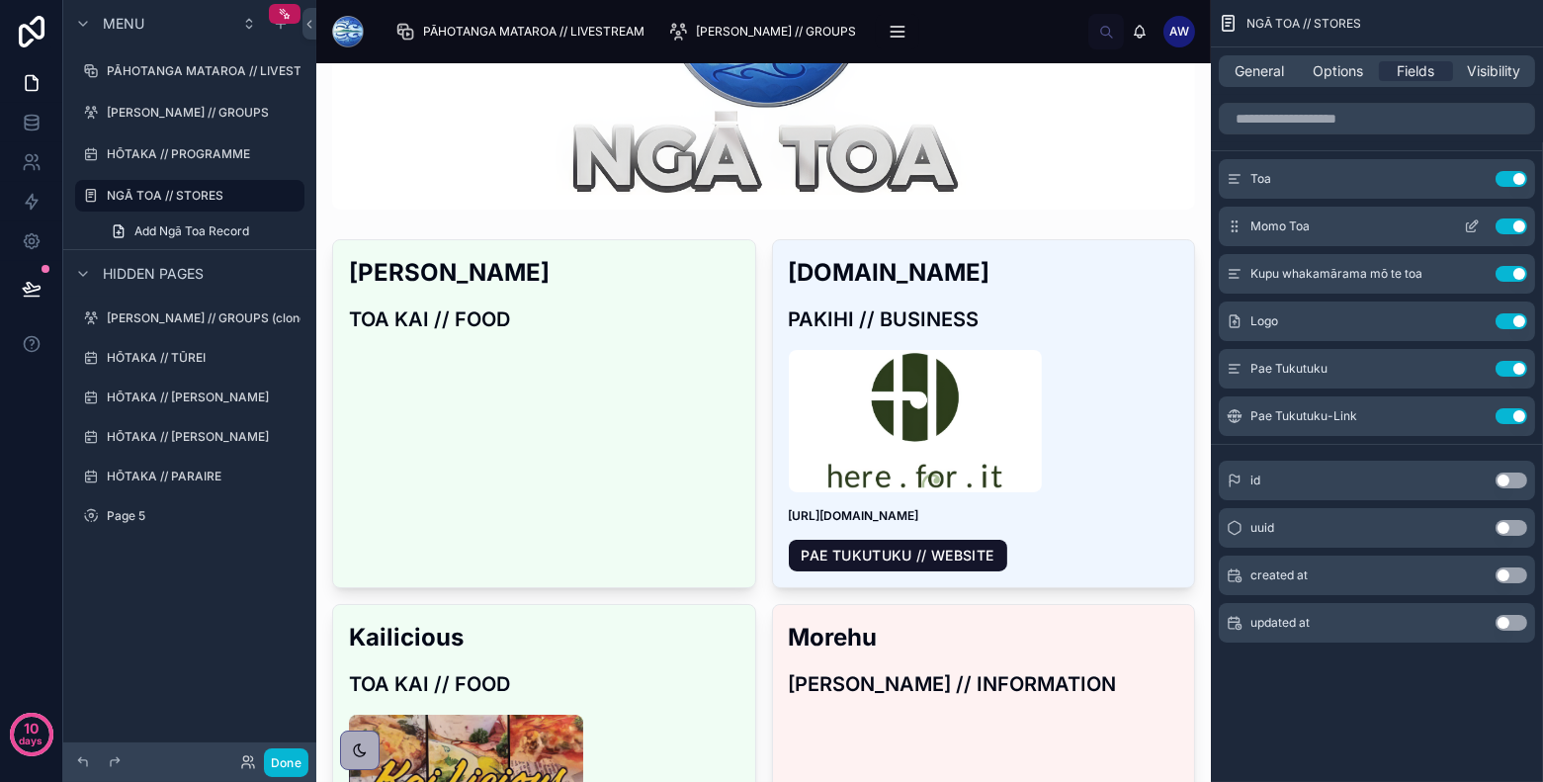
click at [1388, 228] on icon "scrollable content" at bounding box center [1472, 226] width 16 height 16
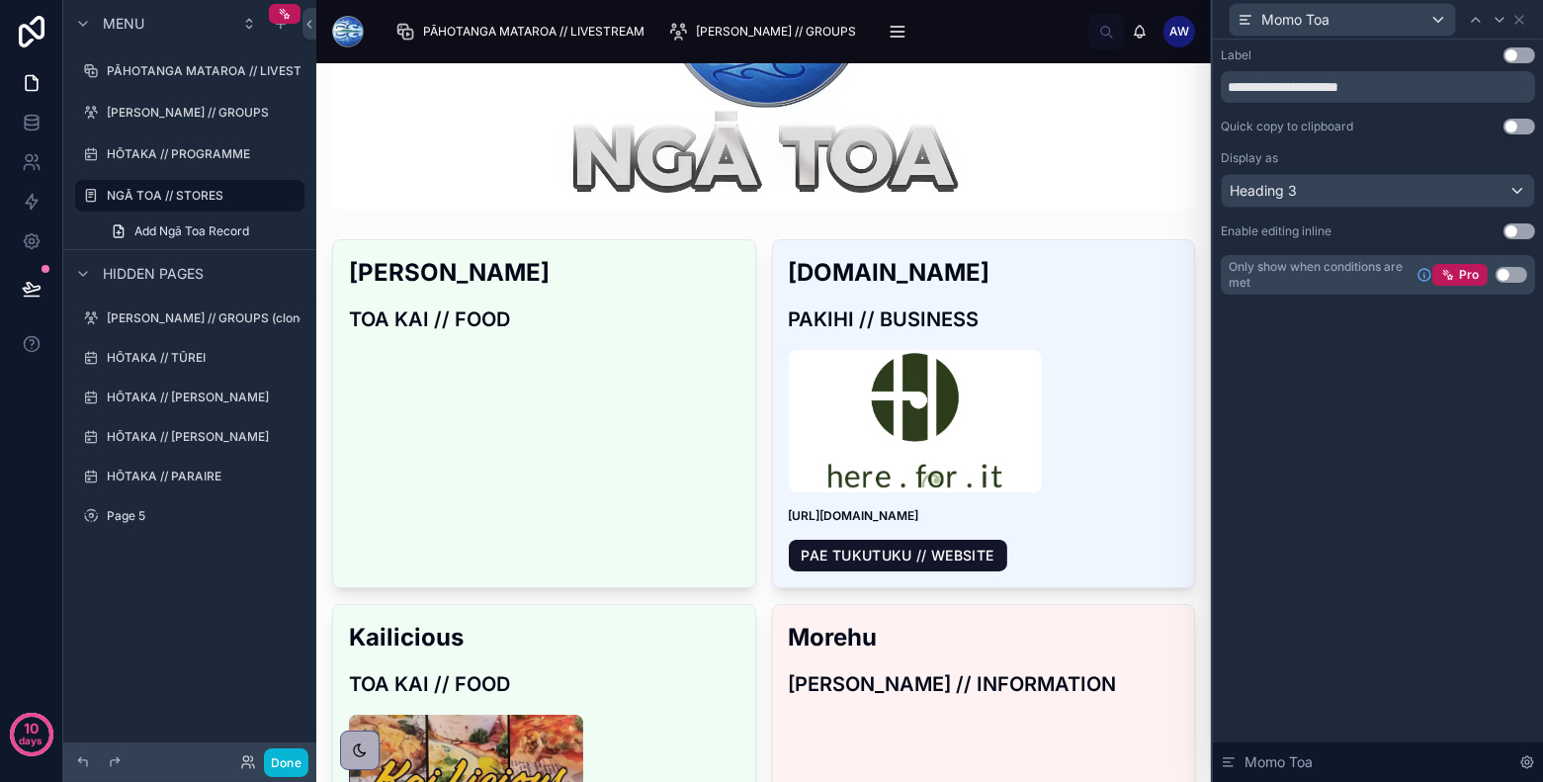
click at [1388, 6] on div "Momo Toa" at bounding box center [1378, 19] width 314 height 39
click at [1388, 16] on icon at bounding box center [1519, 20] width 16 height 16
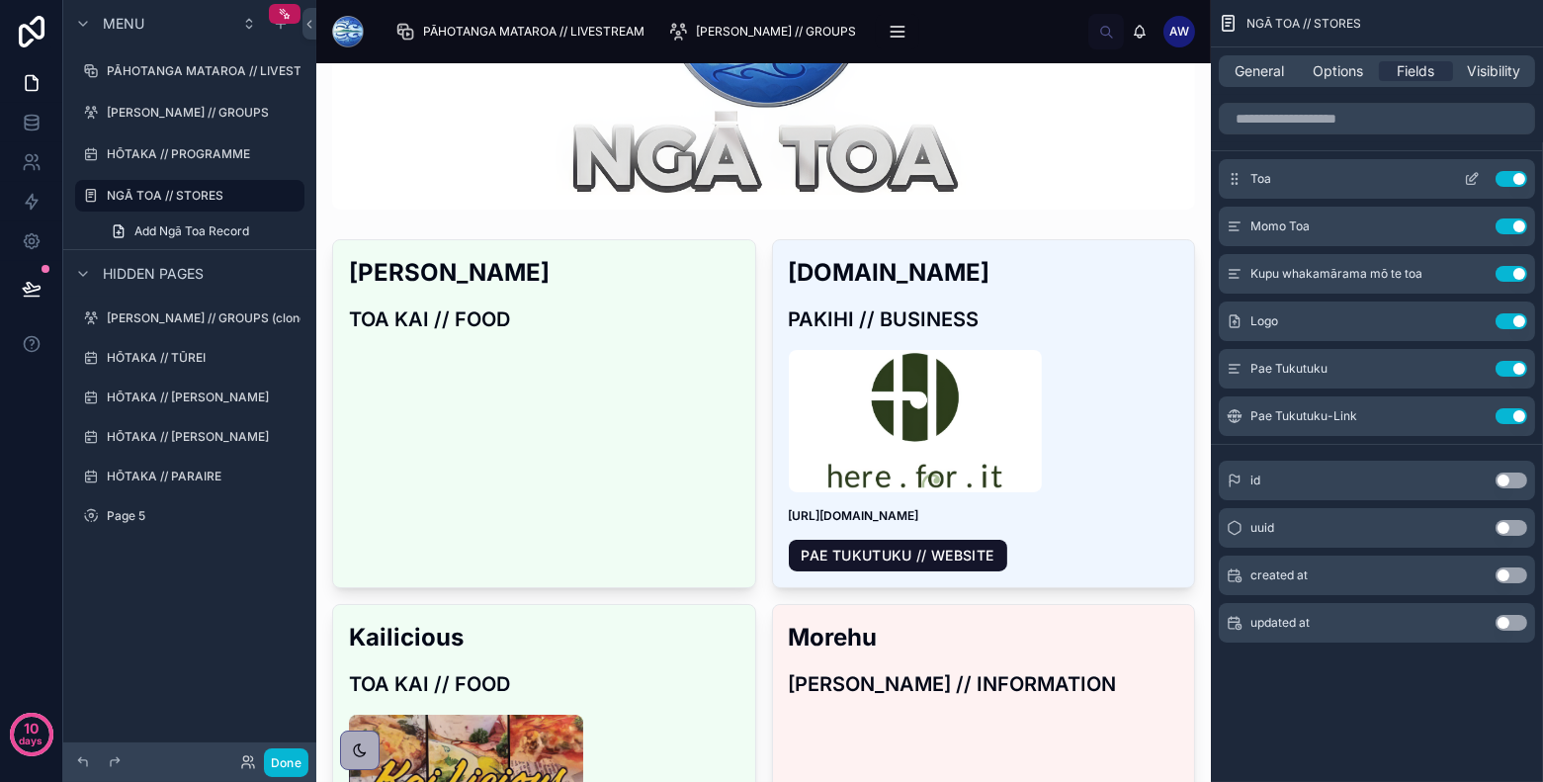
click at [1388, 179] on icon "scrollable content" at bounding box center [1471, 180] width 9 height 9
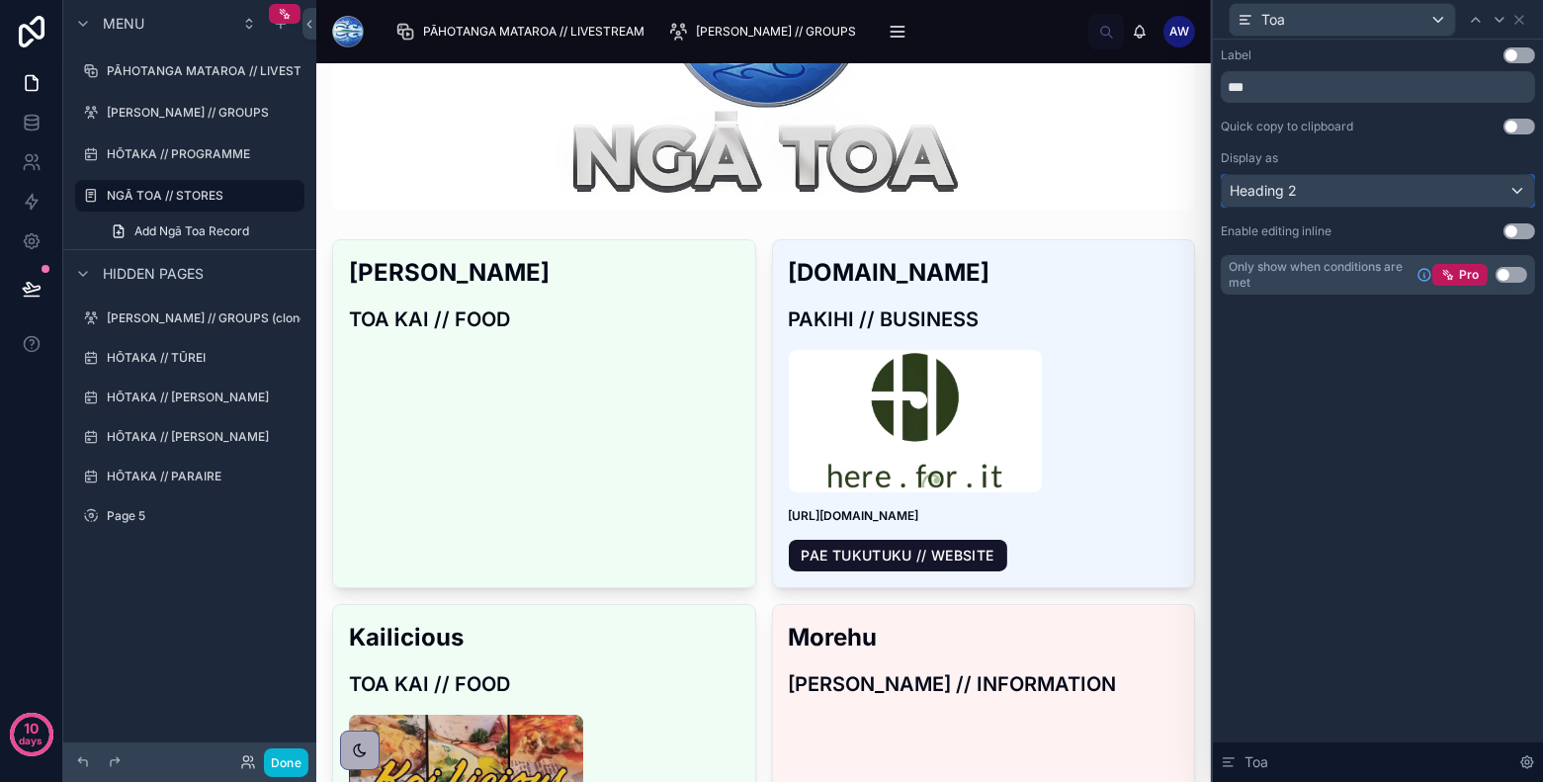
click at [1388, 184] on div "Heading 2" at bounding box center [1378, 191] width 312 height 32
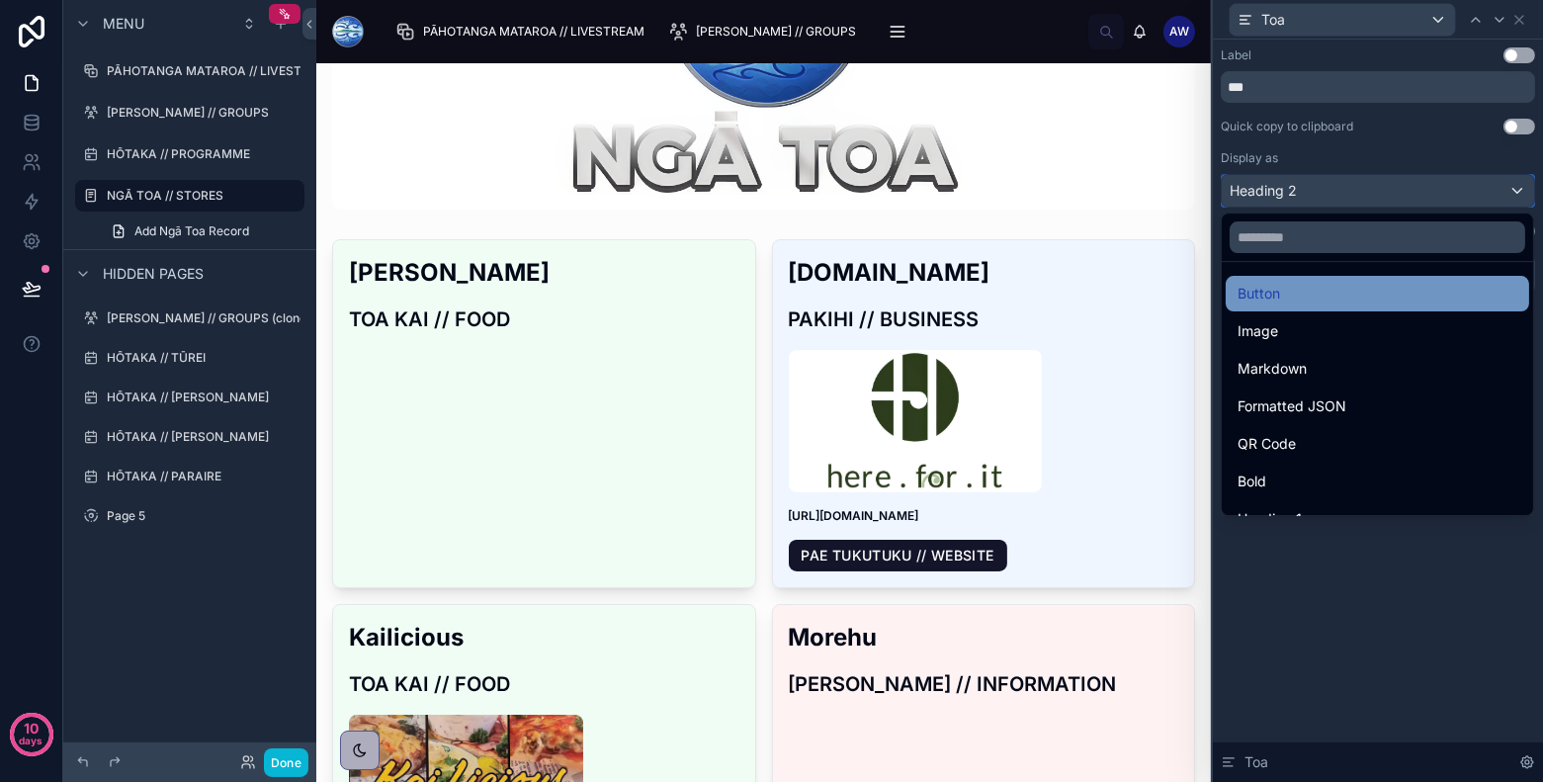
scroll to position [213, 0]
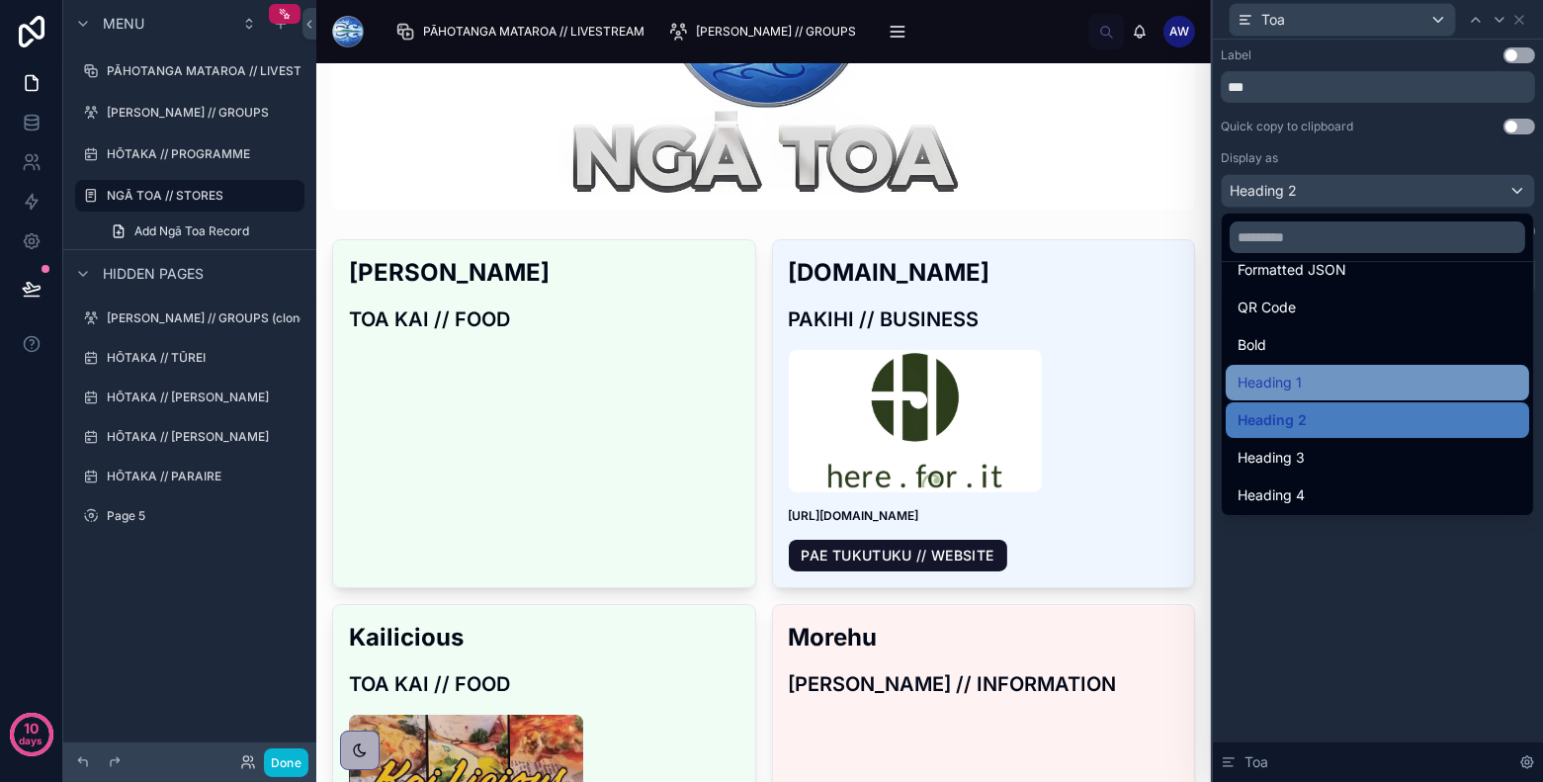
click at [1360, 383] on div "Heading 1" at bounding box center [1377, 383] width 280 height 24
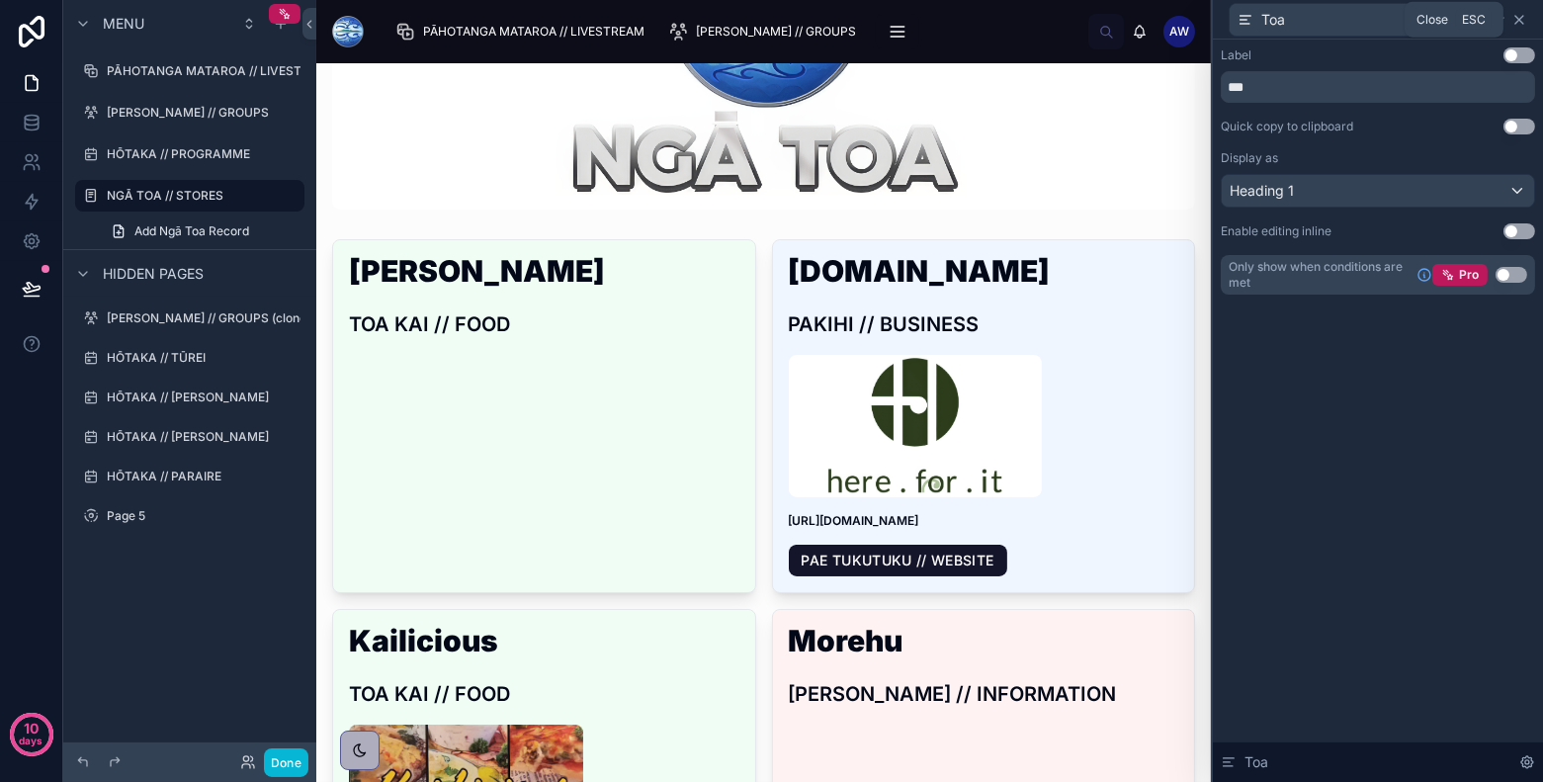
click at [1388, 21] on icon at bounding box center [1519, 20] width 16 height 16
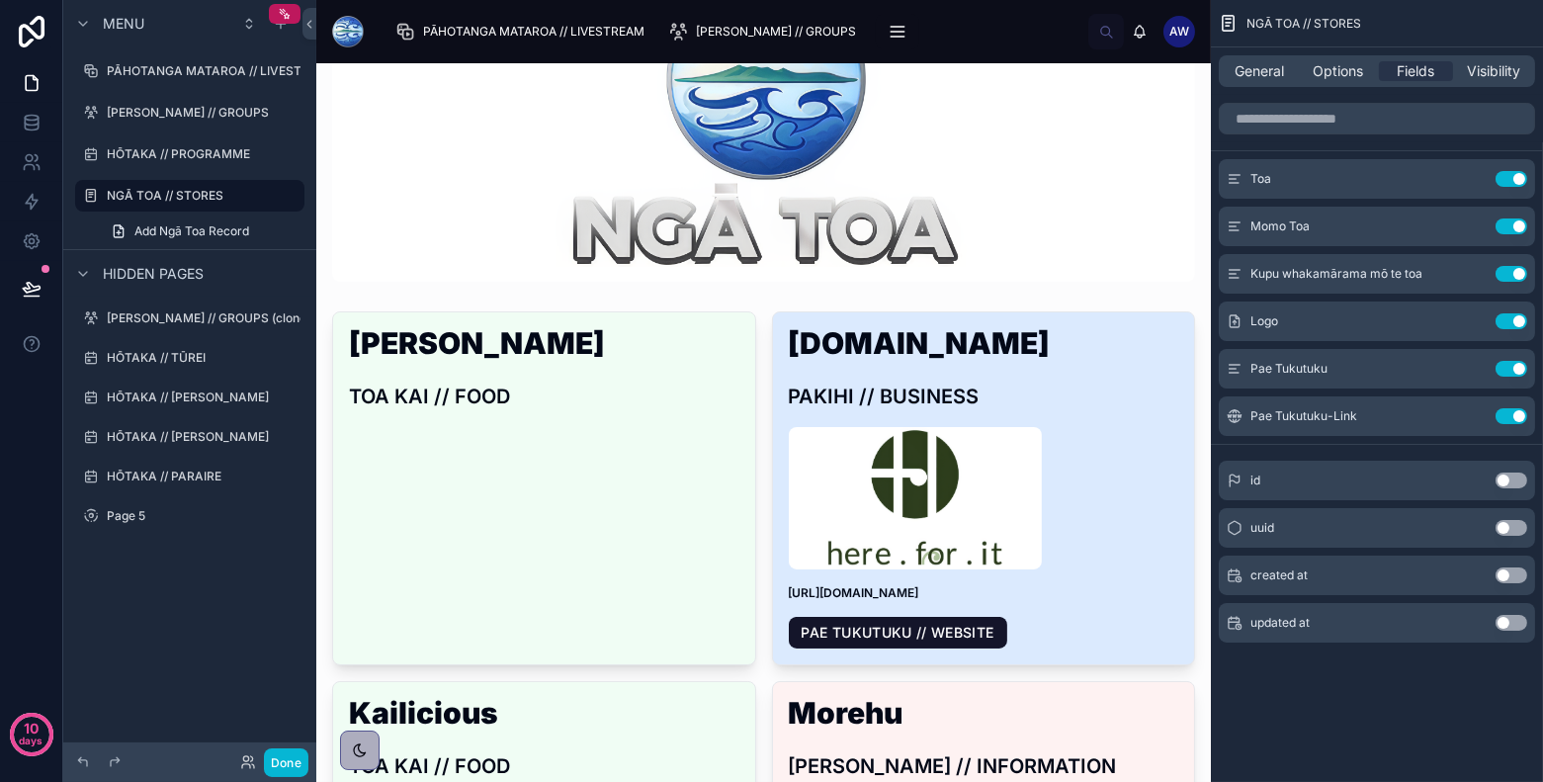
scroll to position [0, 0]
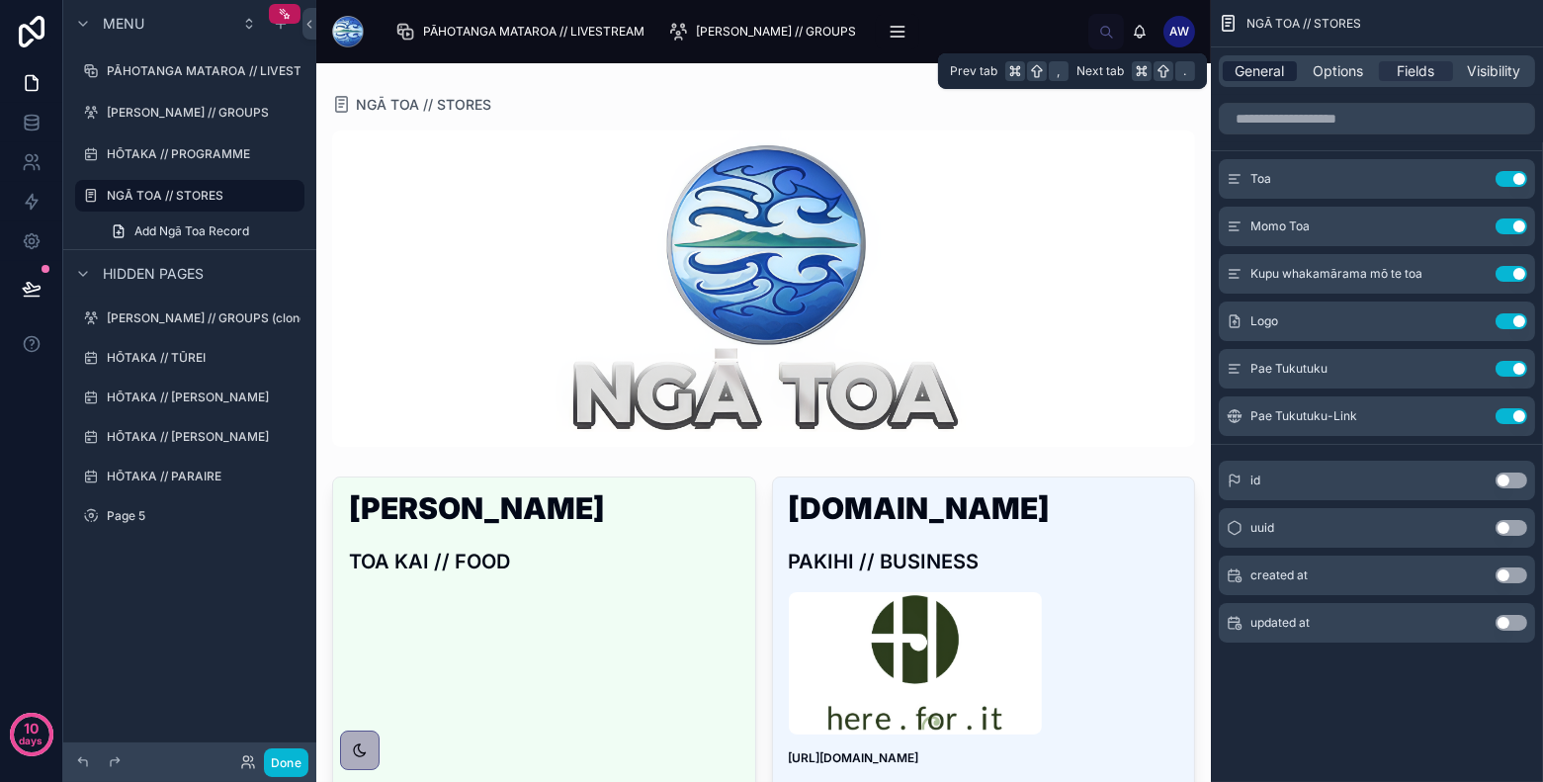
click at [1287, 77] on div "General" at bounding box center [1260, 71] width 74 height 20
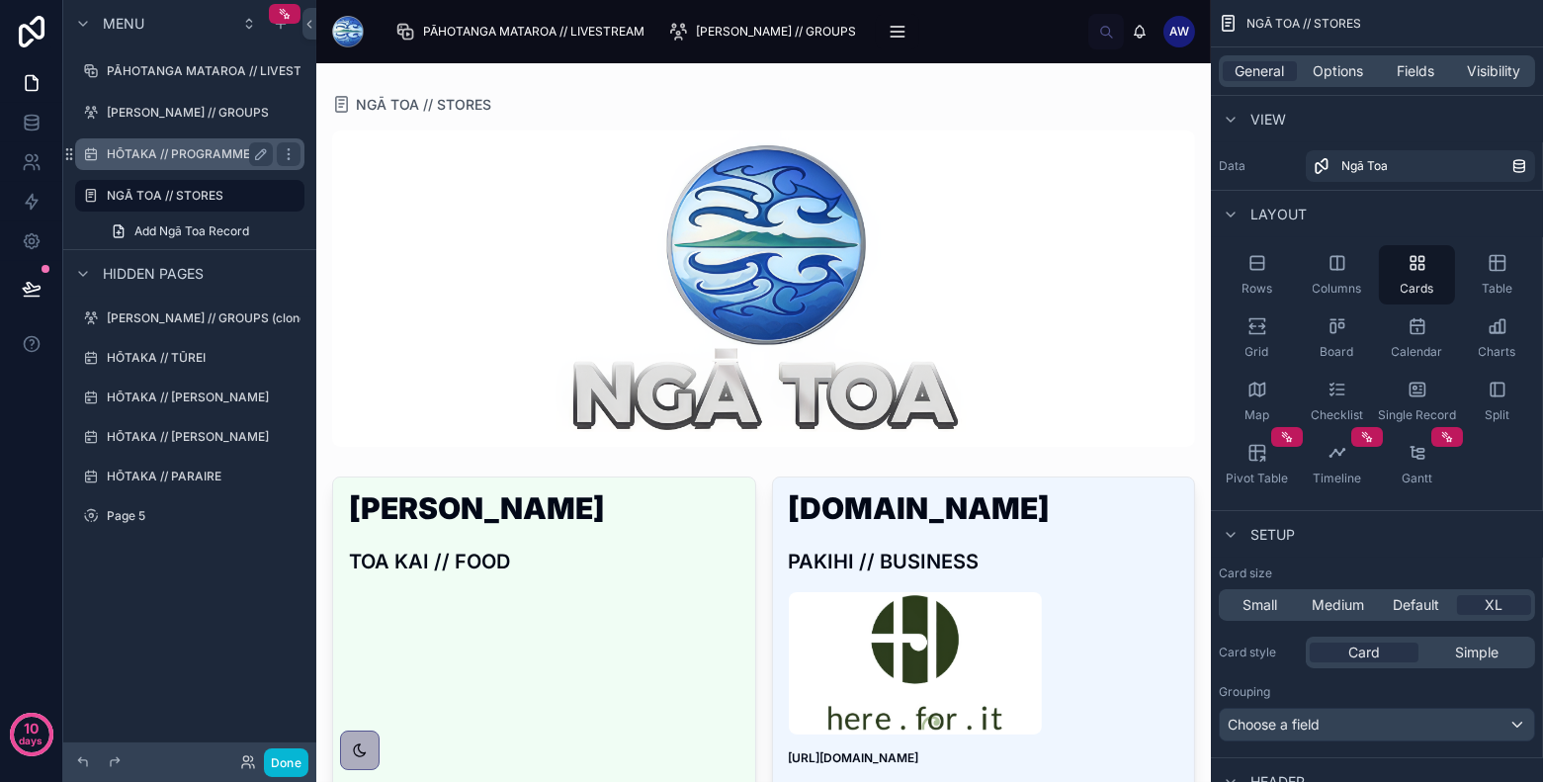
click at [169, 143] on div "HŌTAKA // PROGRAMME" at bounding box center [190, 154] width 166 height 24
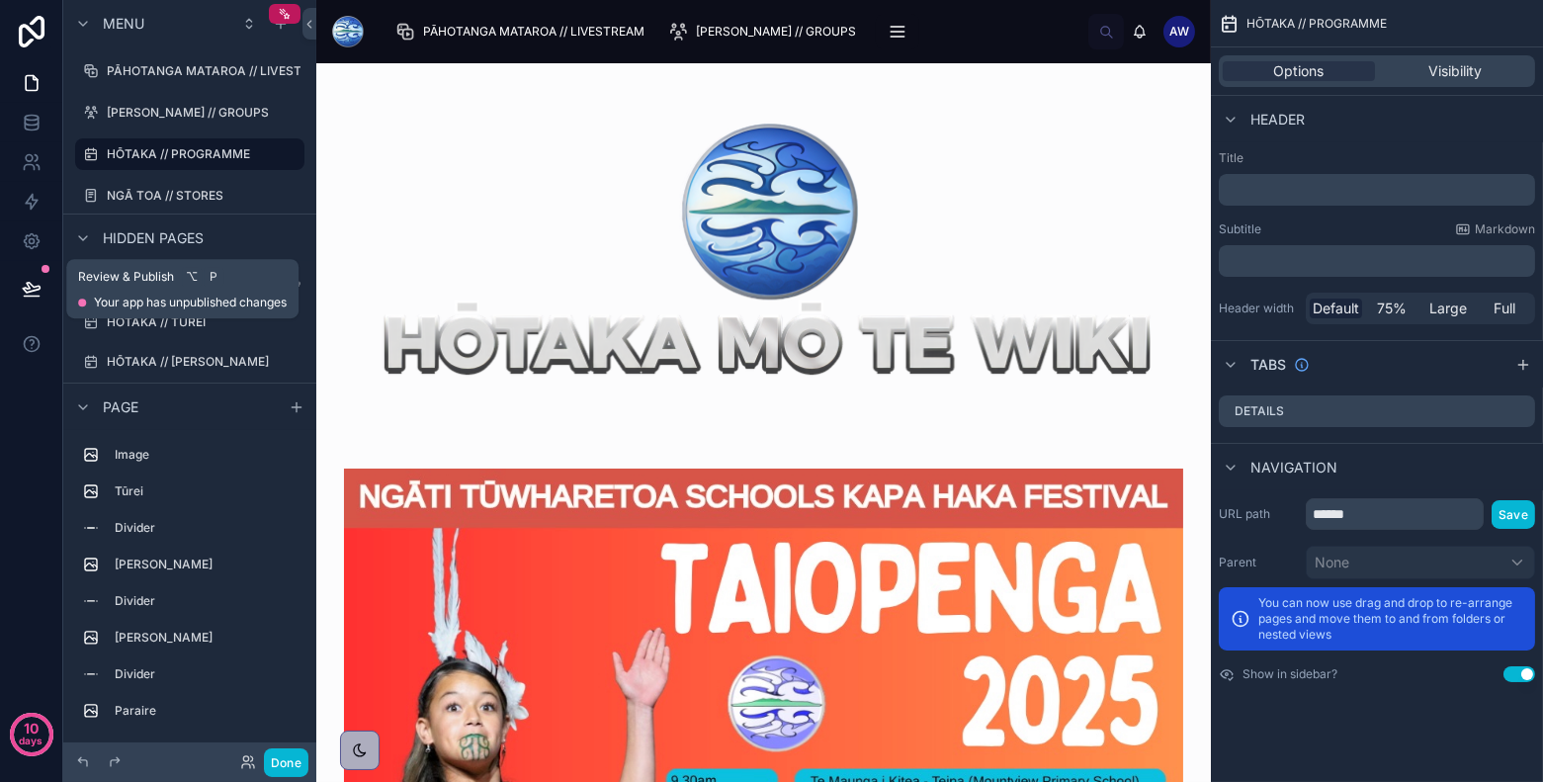
click at [39, 291] on icon at bounding box center [32, 289] width 20 height 20
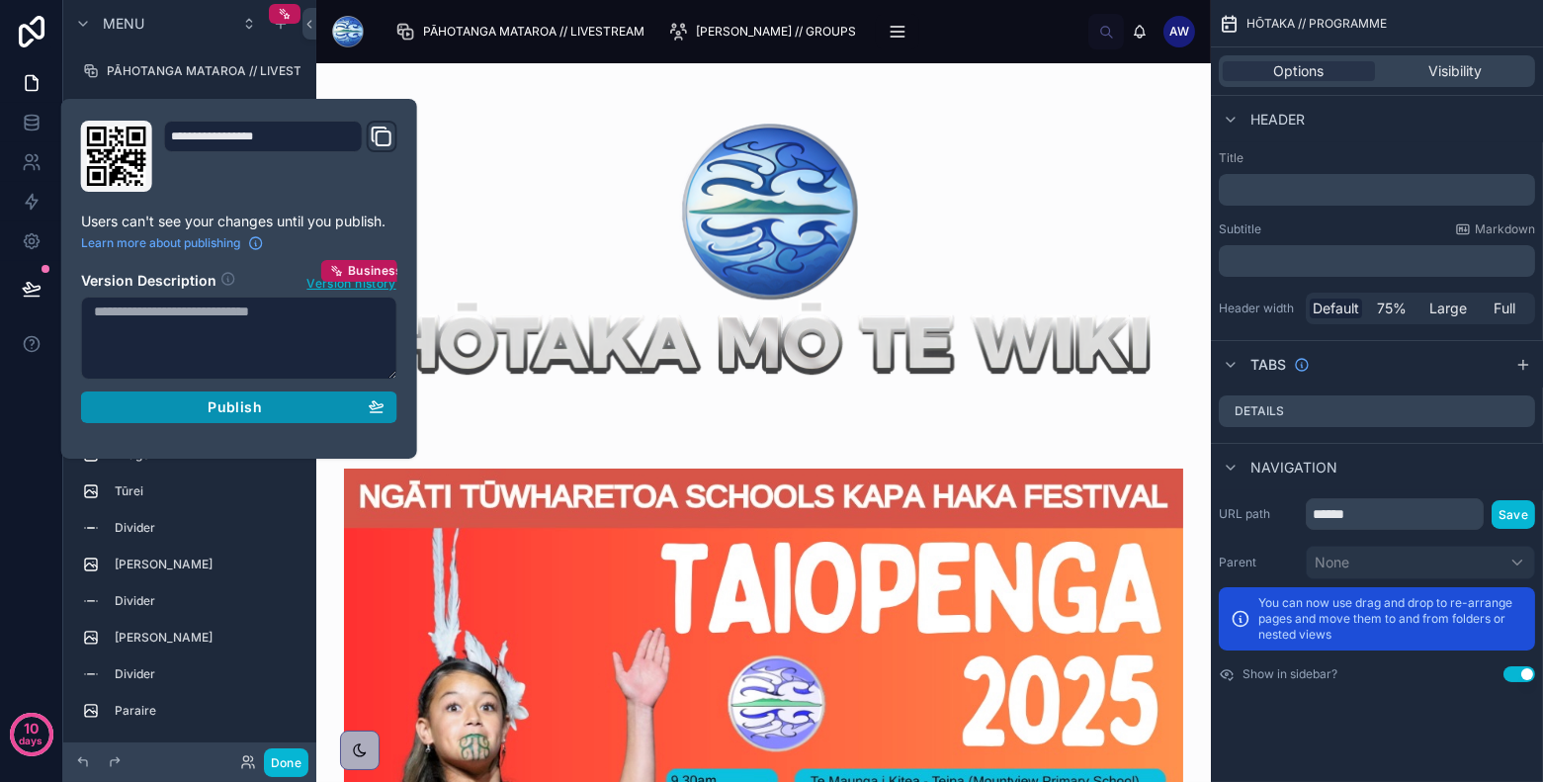
click at [221, 409] on span "Publish" at bounding box center [234, 407] width 53 height 18
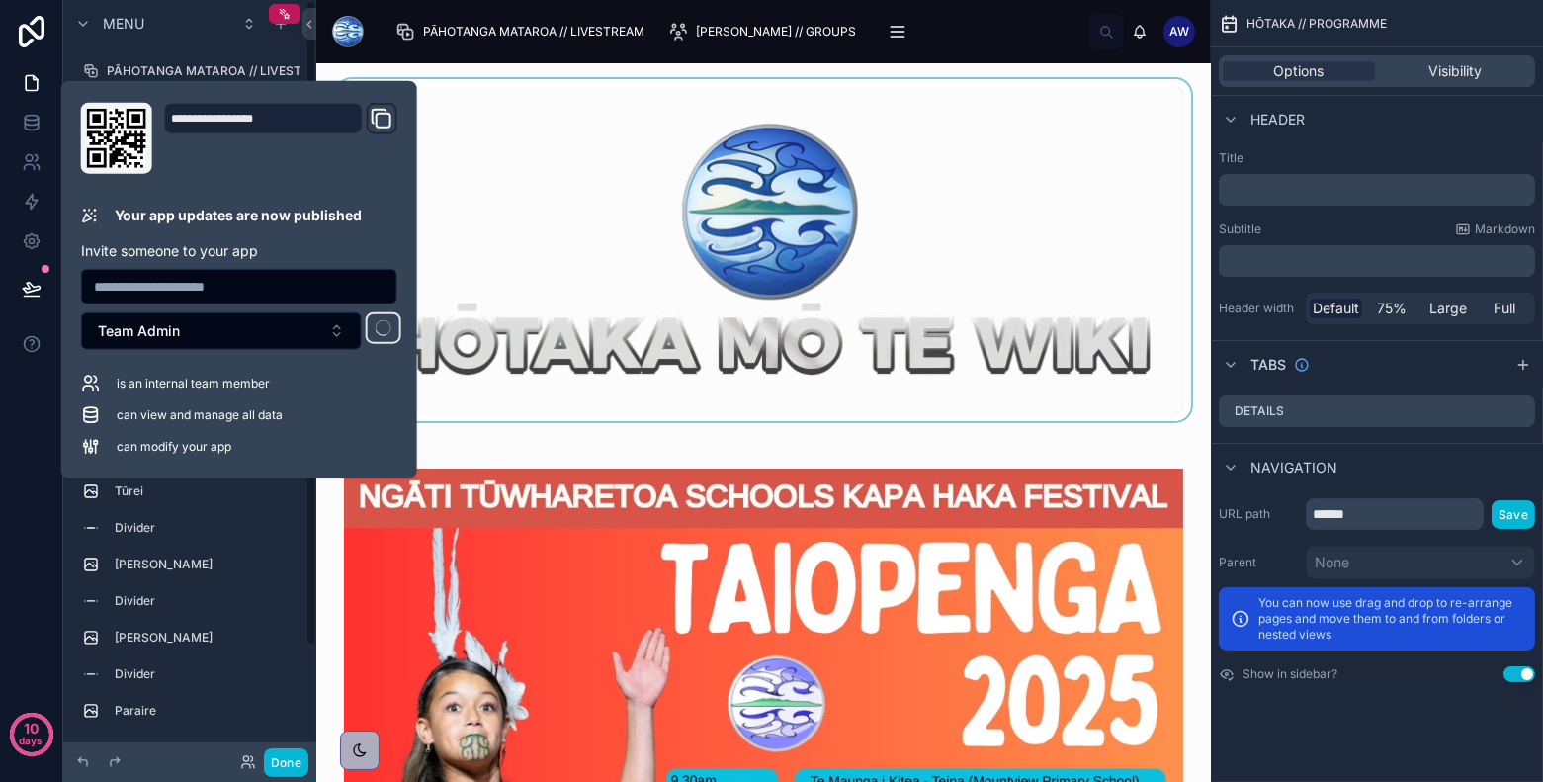
click at [470, 95] on div at bounding box center [763, 250] width 863 height 342
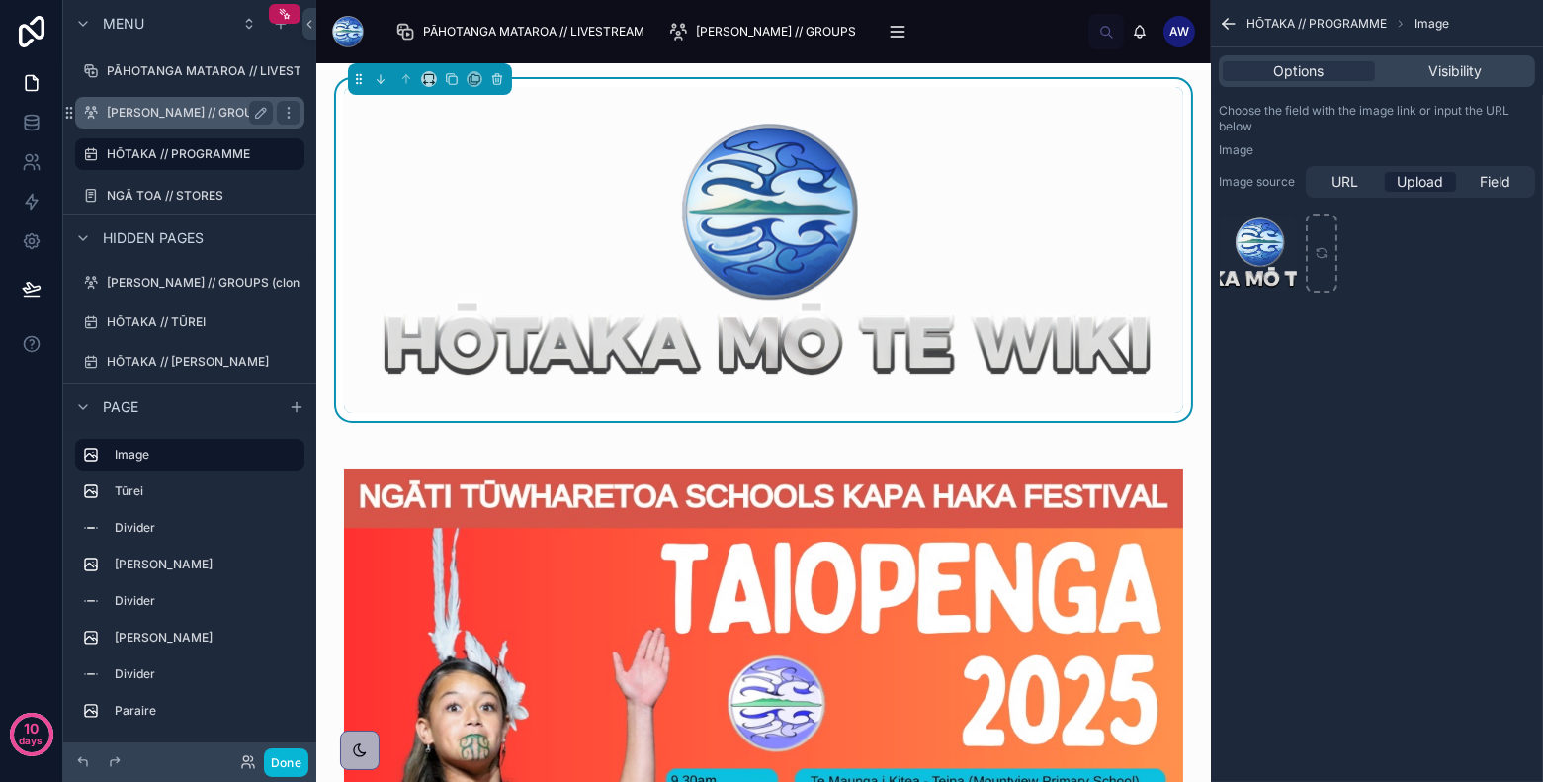
click at [204, 120] on label "NGĀ KAPA // GROUPS" at bounding box center [188, 113] width 162 height 16
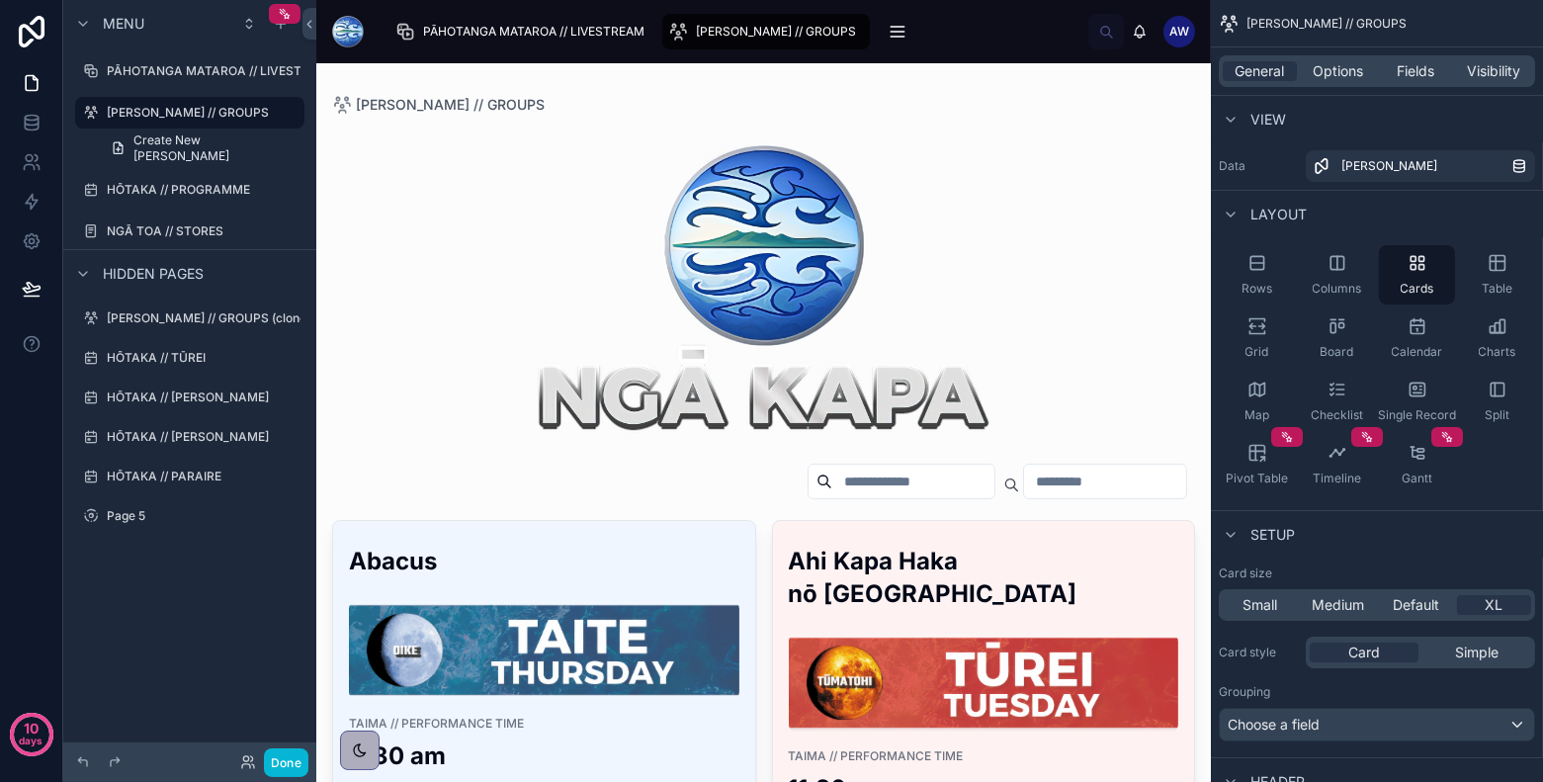
click at [1051, 647] on img at bounding box center [984, 683] width 390 height 99
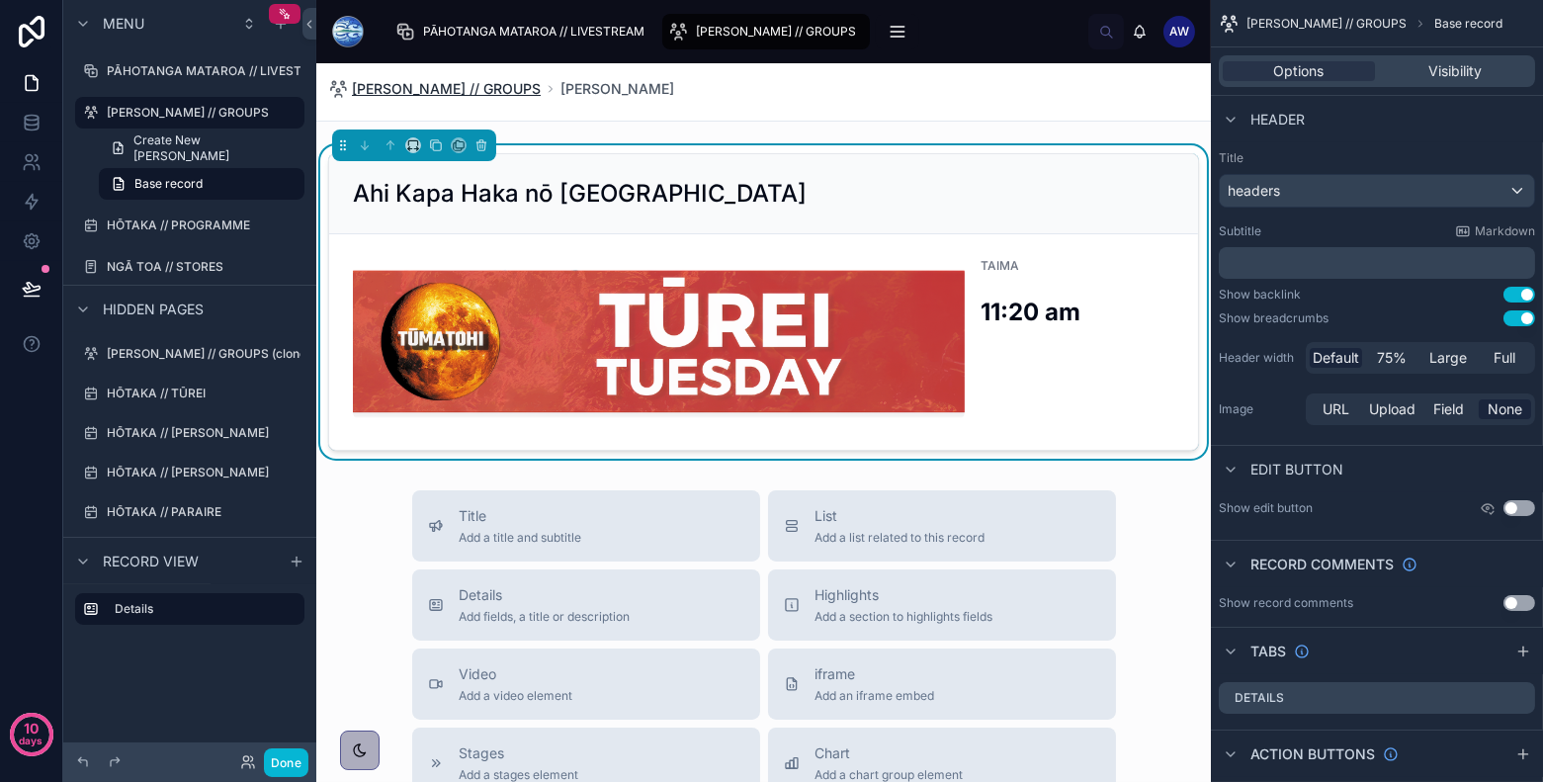
click at [399, 89] on span "NGĀ KAPA // GROUPS" at bounding box center [446, 89] width 189 height 20
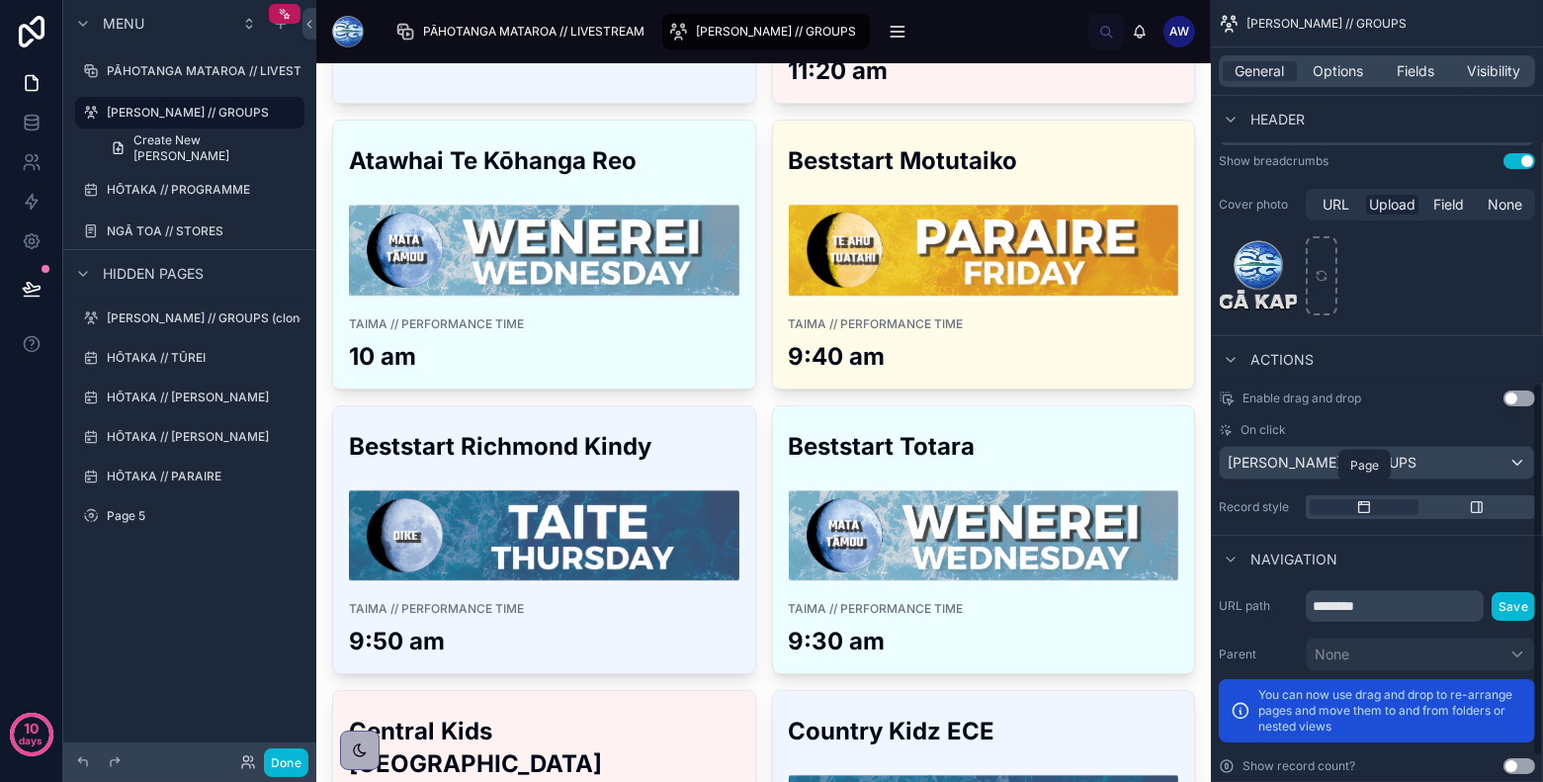
scroll to position [853, 0]
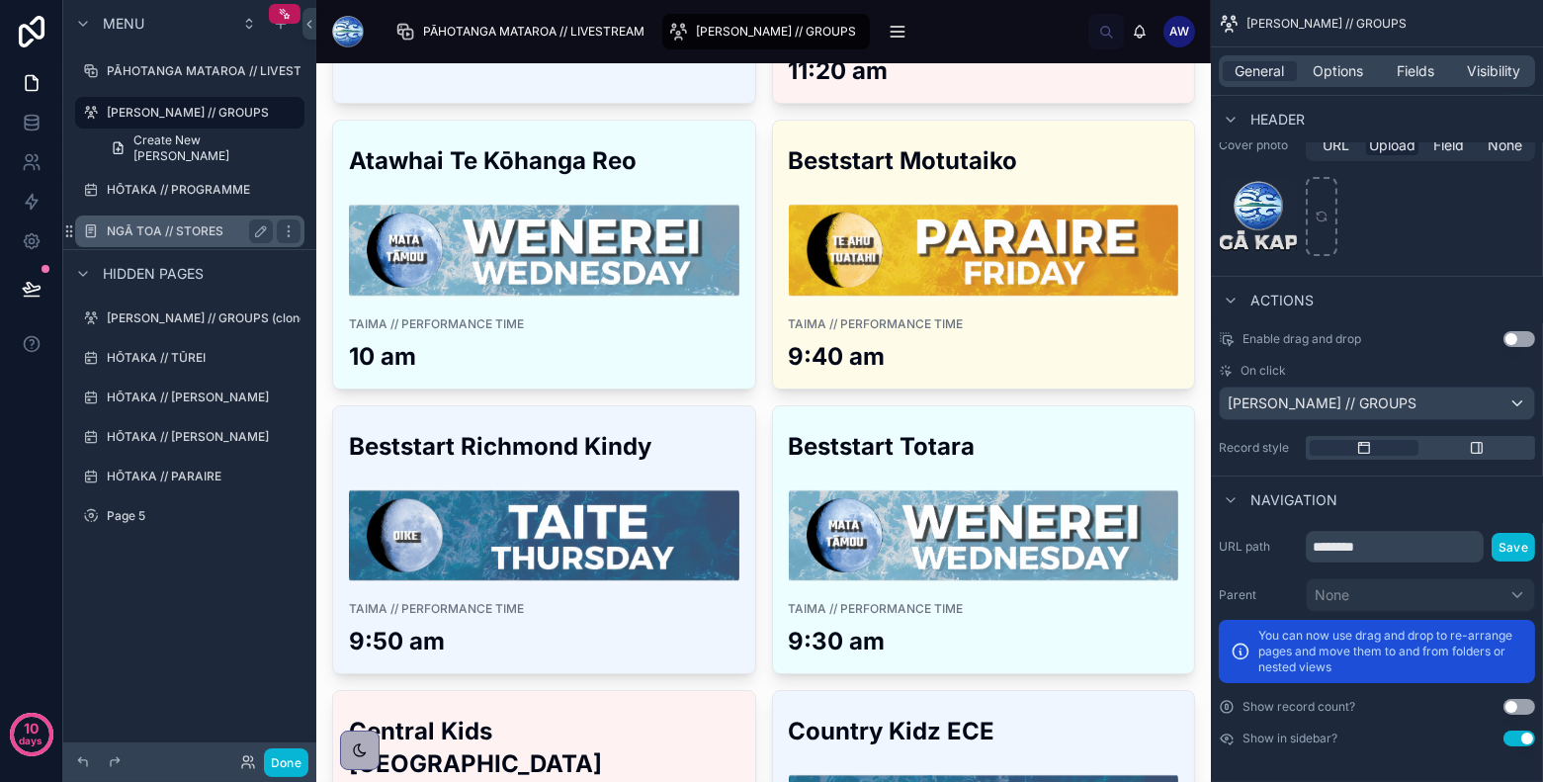
click at [209, 243] on div "NGĀ TOA // STORES" at bounding box center [189, 231] width 221 height 32
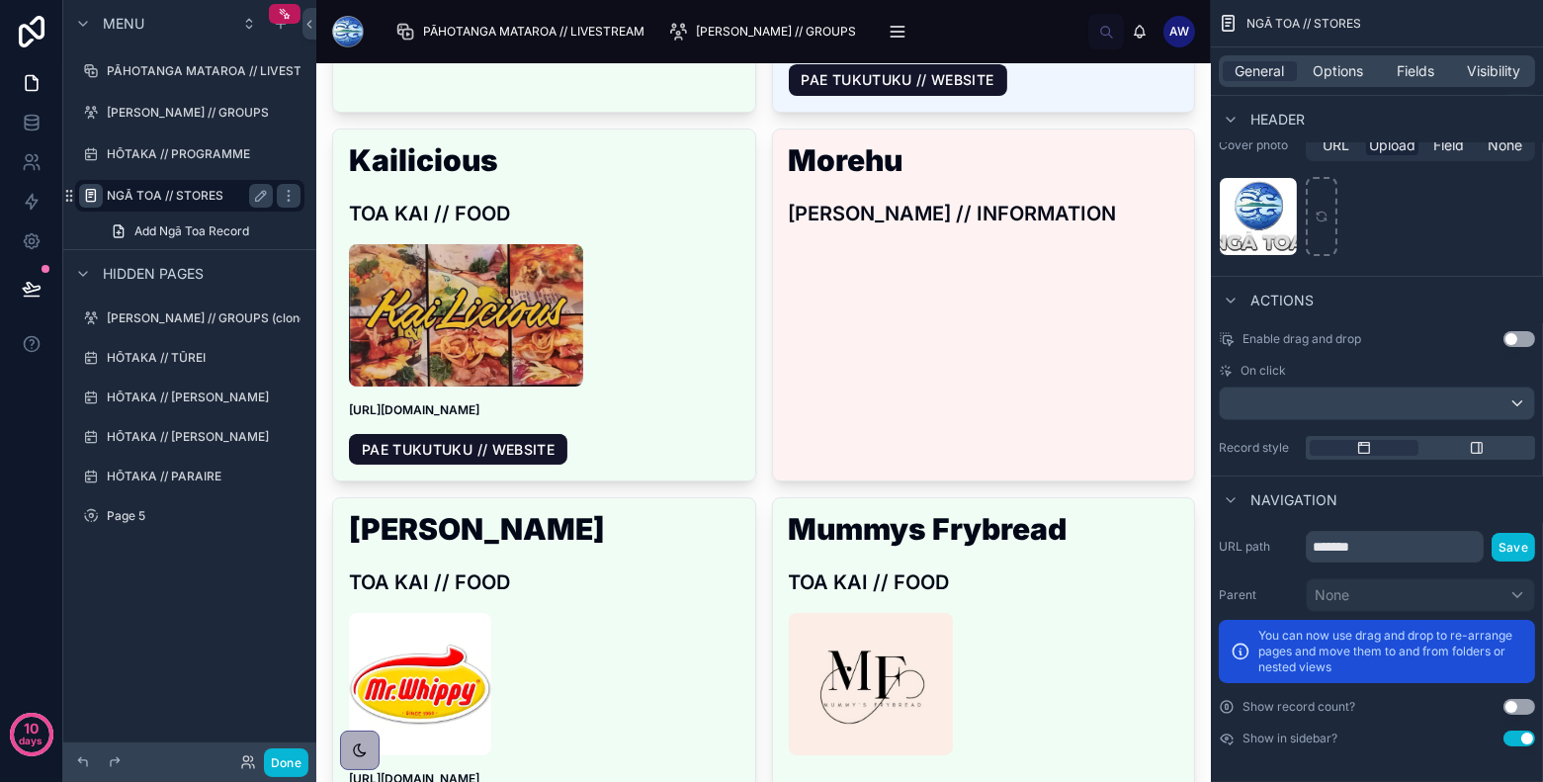
click at [92, 194] on icon "scrollable content" at bounding box center [91, 196] width 16 height 16
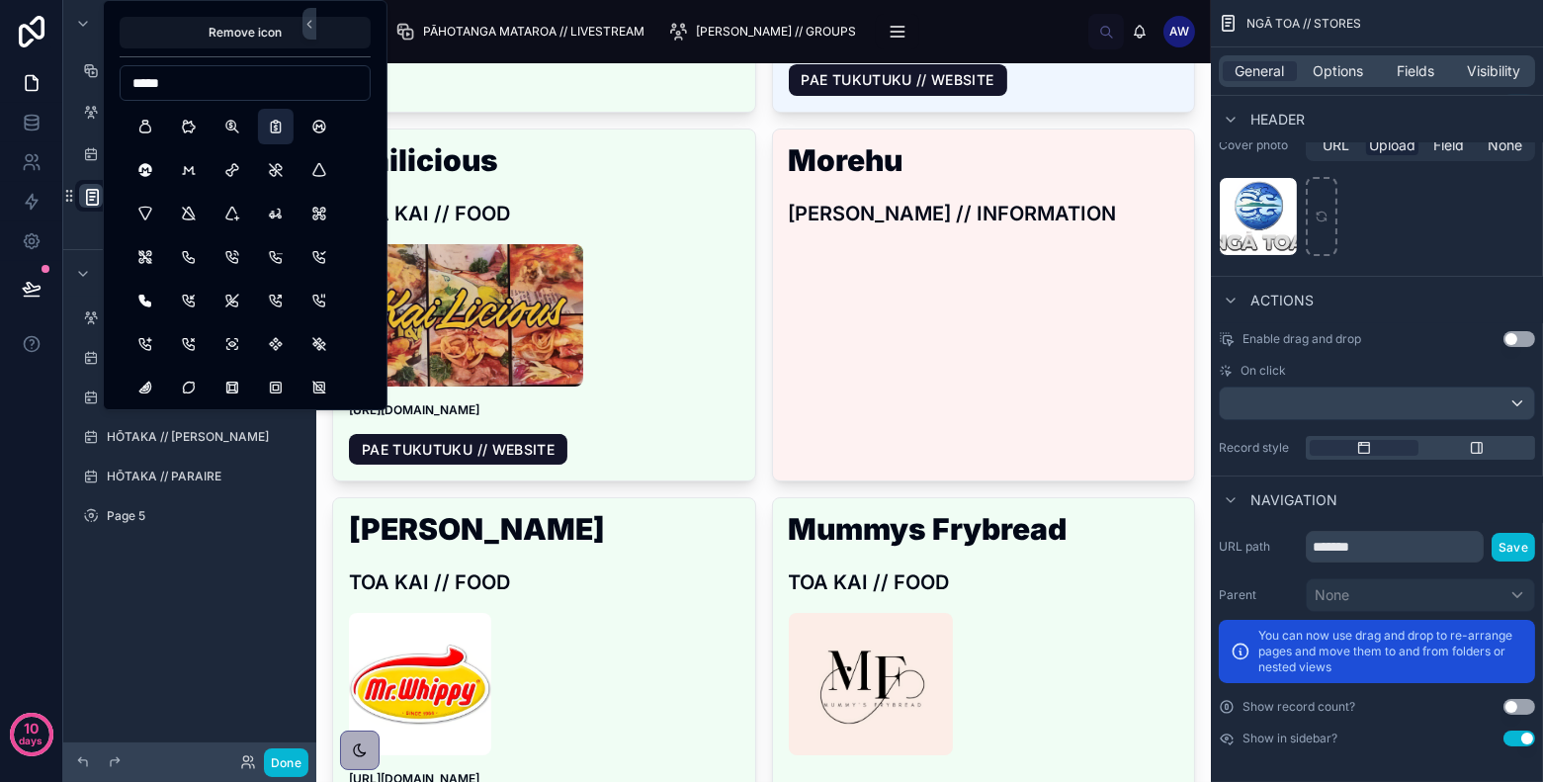
type input "*****"
click at [281, 125] on button "ReportMoney" at bounding box center [276, 127] width 36 height 36
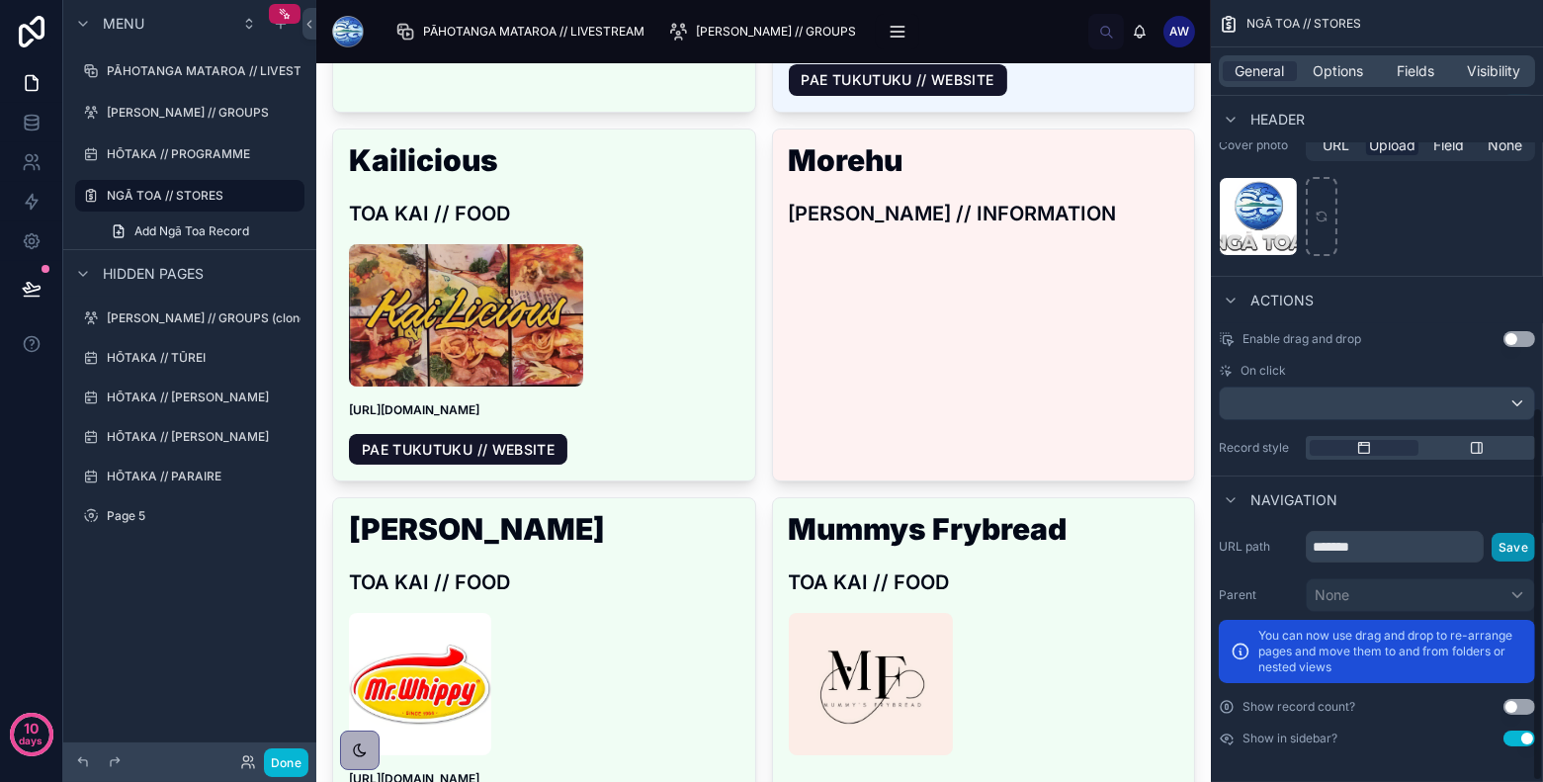
click at [1388, 547] on button "Save" at bounding box center [1512, 547] width 43 height 29
click at [1365, 550] on input "*******" at bounding box center [1395, 547] width 178 height 32
click at [1231, 497] on icon "scrollable content" at bounding box center [1231, 500] width 16 height 16
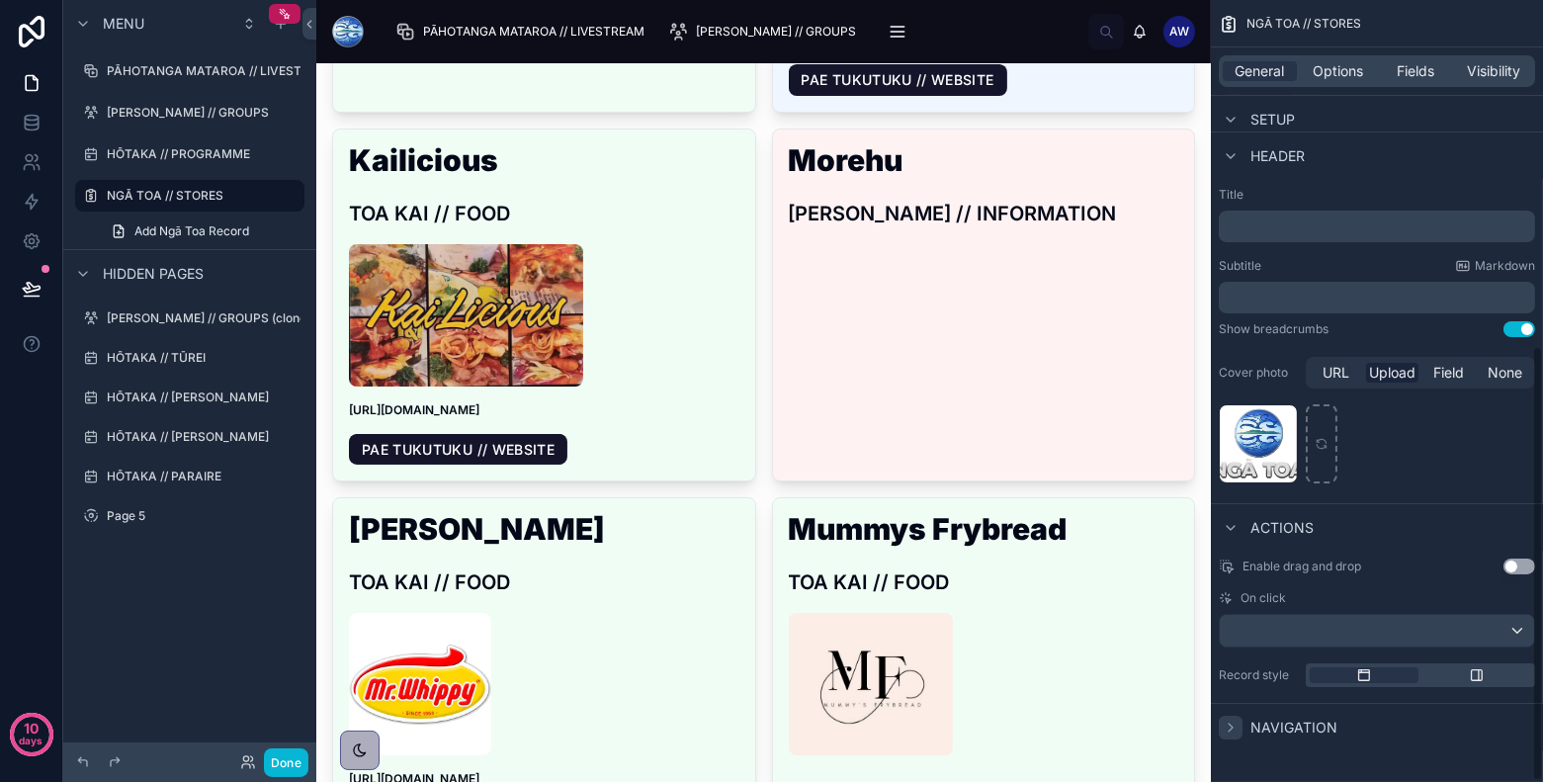
scroll to position [623, 0]
click at [1231, 703] on icon "scrollable content" at bounding box center [1231, 730] width 4 height 8
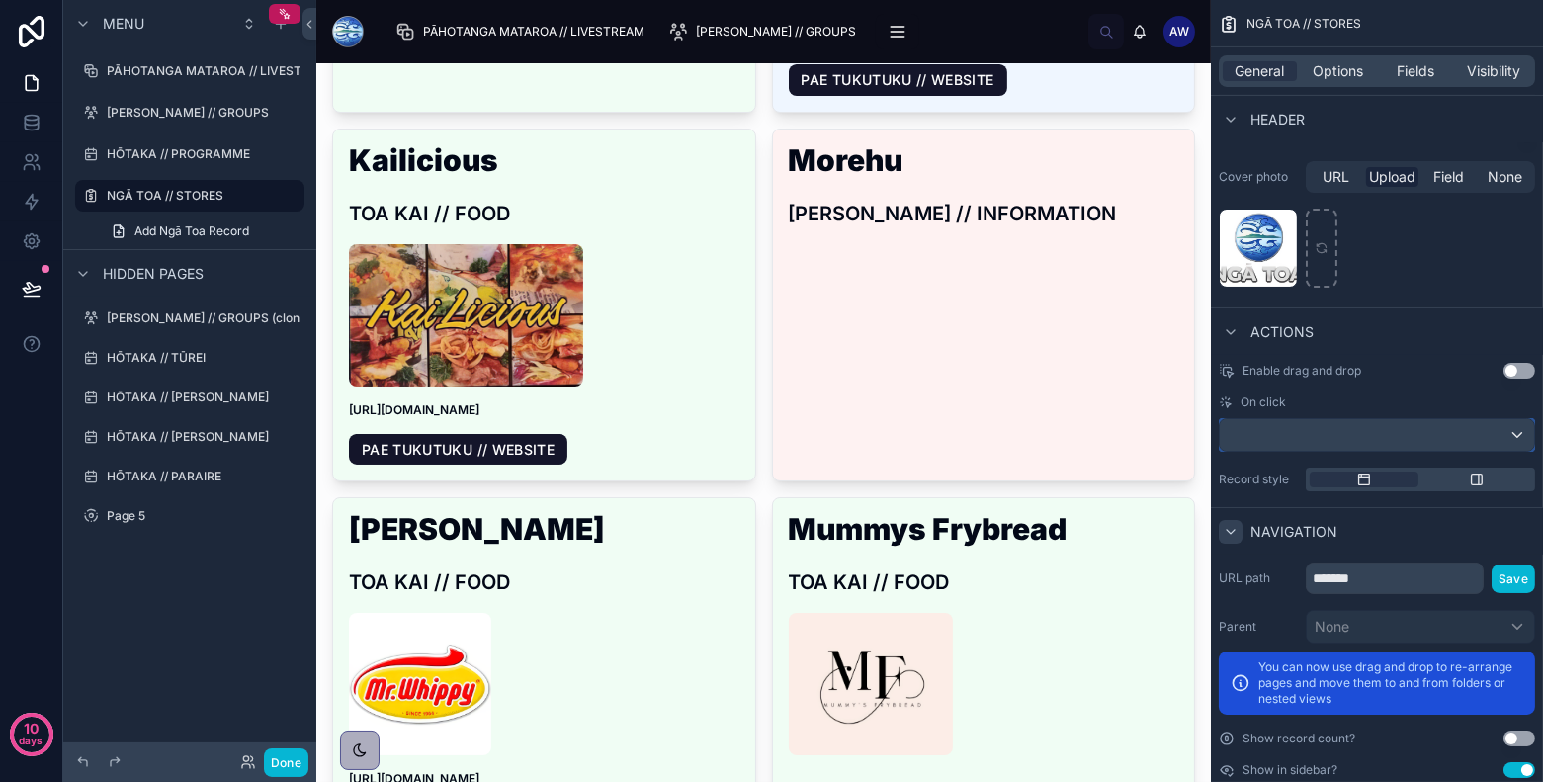
click at [1388, 430] on div "scrollable content" at bounding box center [1377, 435] width 314 height 32
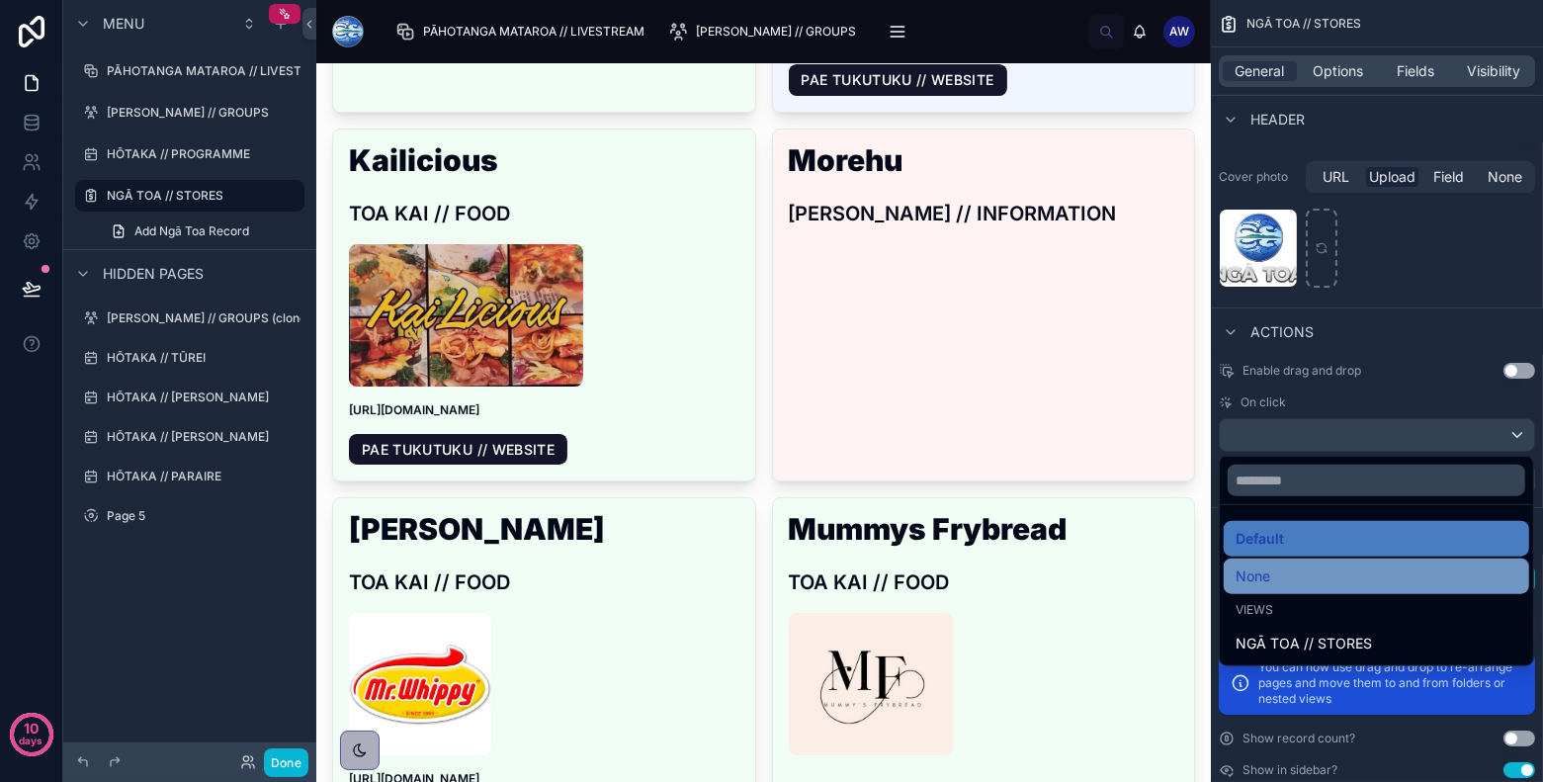
click at [1388, 570] on div "None" at bounding box center [1376, 576] width 282 height 24
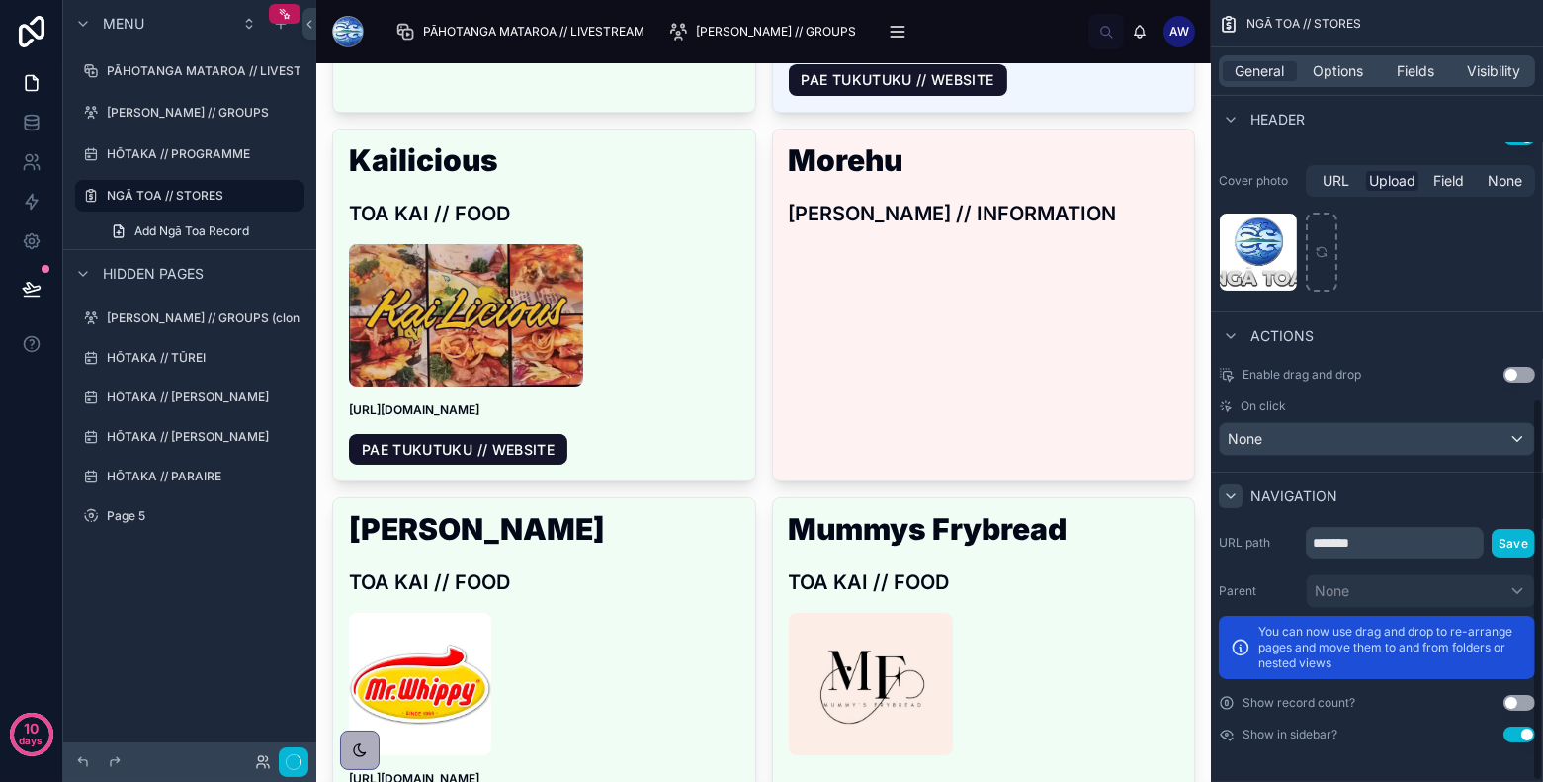
scroll to position [813, 0]
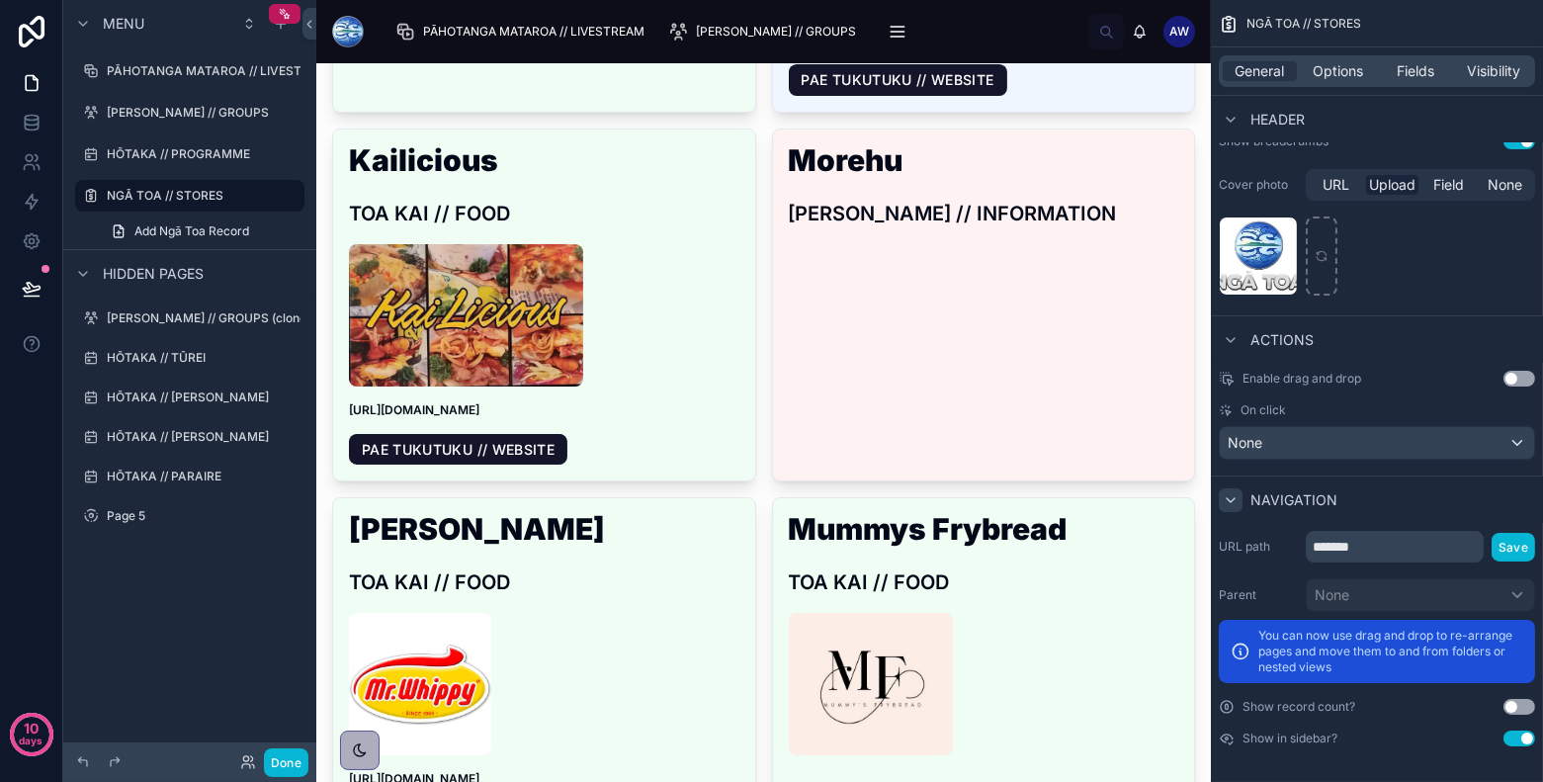
click at [1291, 452] on div "None" at bounding box center [1377, 443] width 314 height 32
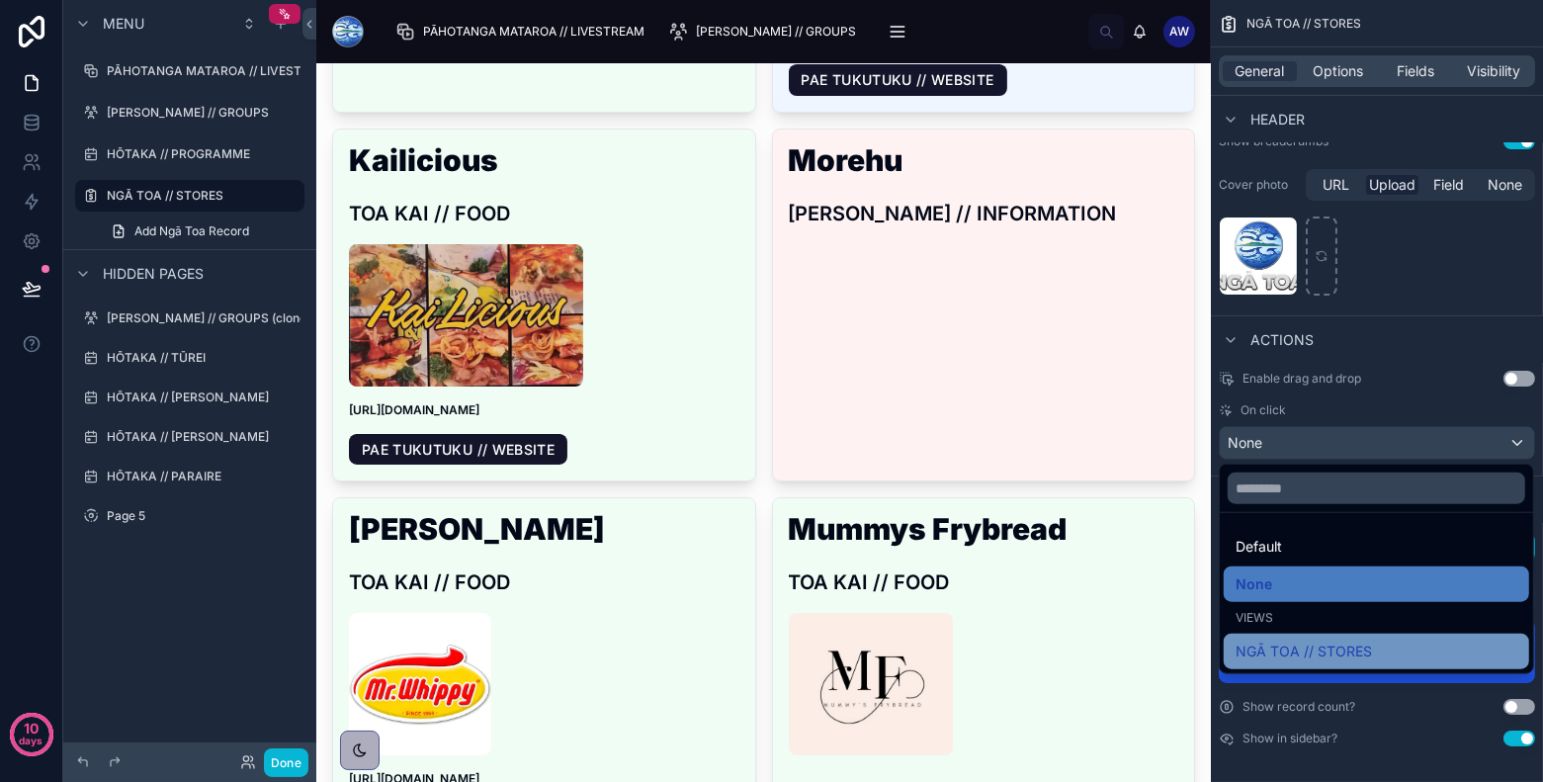
click at [1293, 657] on span "NGĀ TOA // STORES" at bounding box center [1303, 651] width 136 height 24
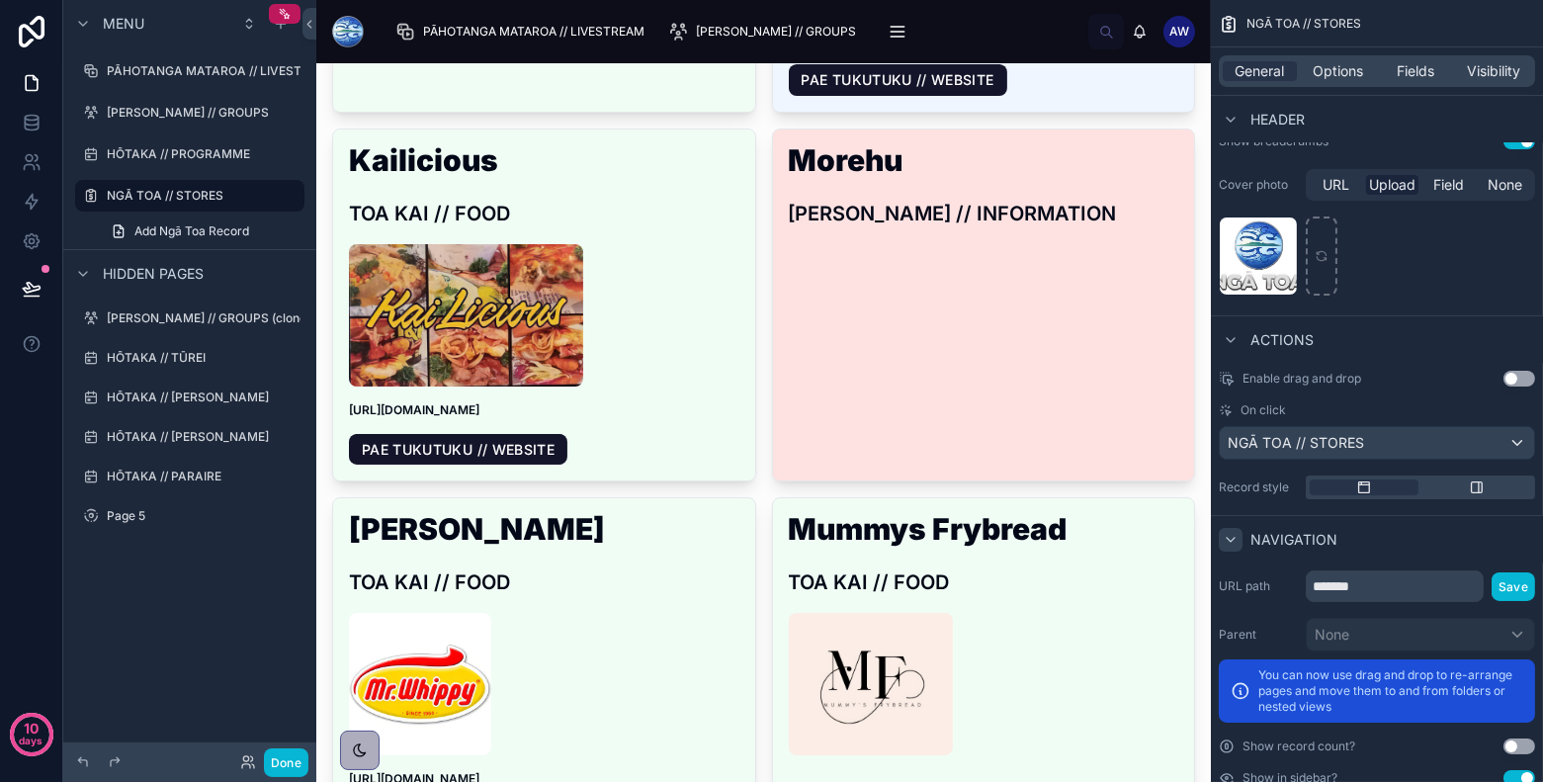
click at [980, 403] on link "Morehu TOA PĀRONGO // INFORMATION" at bounding box center [984, 305] width 424 height 354
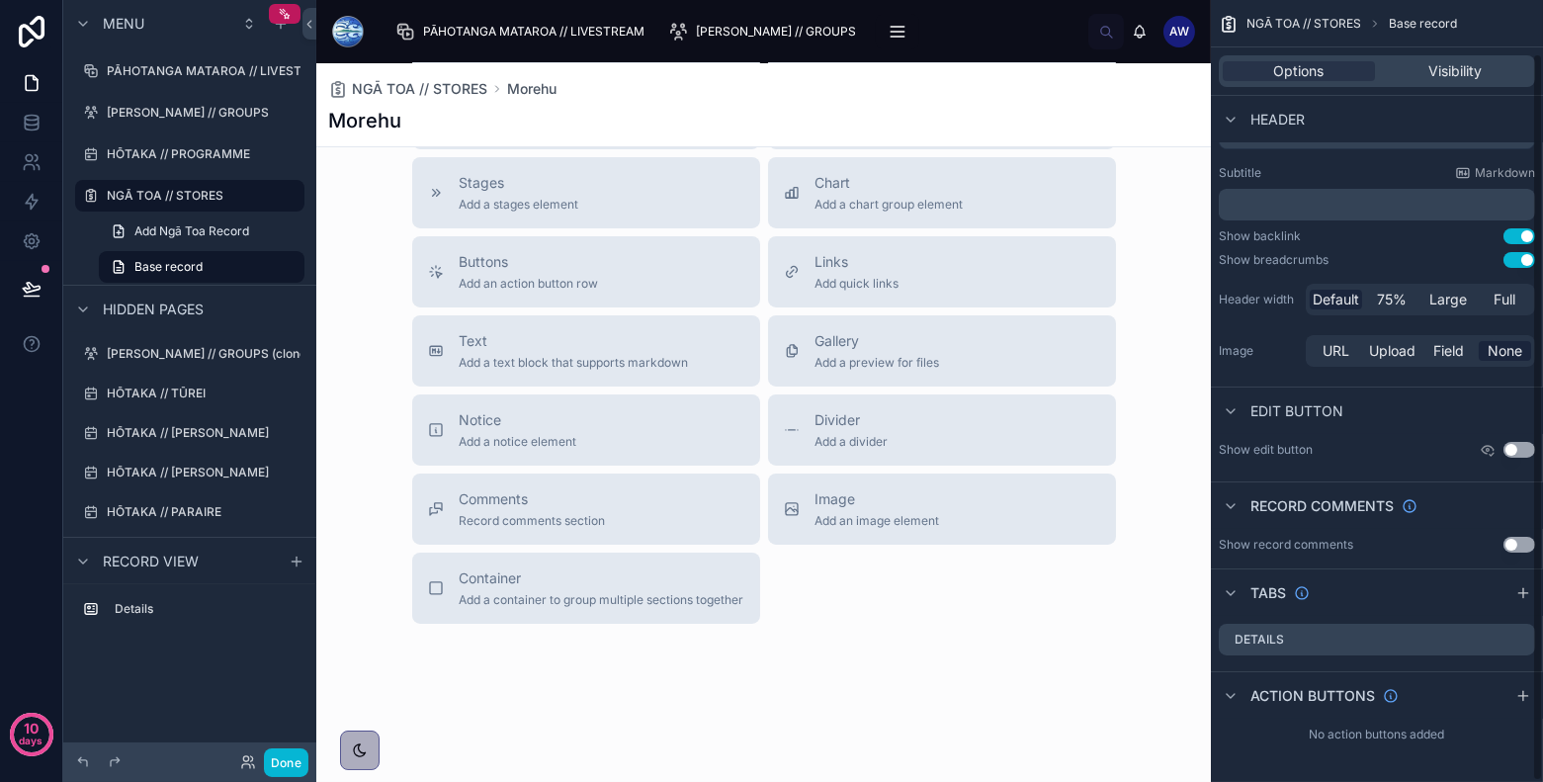
scroll to position [56, 0]
click at [435, 86] on span "NGĀ TOA // STORES" at bounding box center [419, 89] width 135 height 20
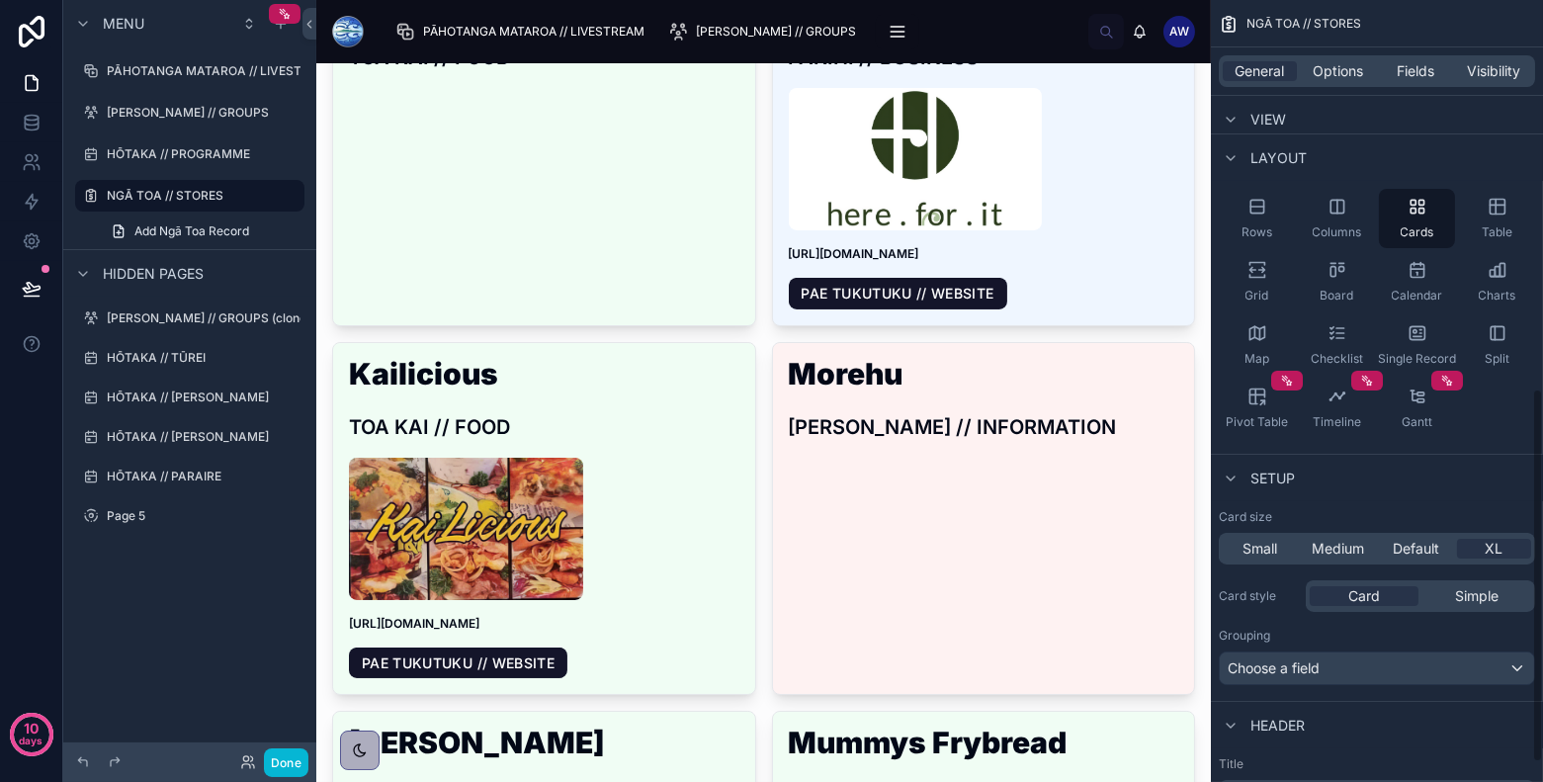
scroll to position [813, 0]
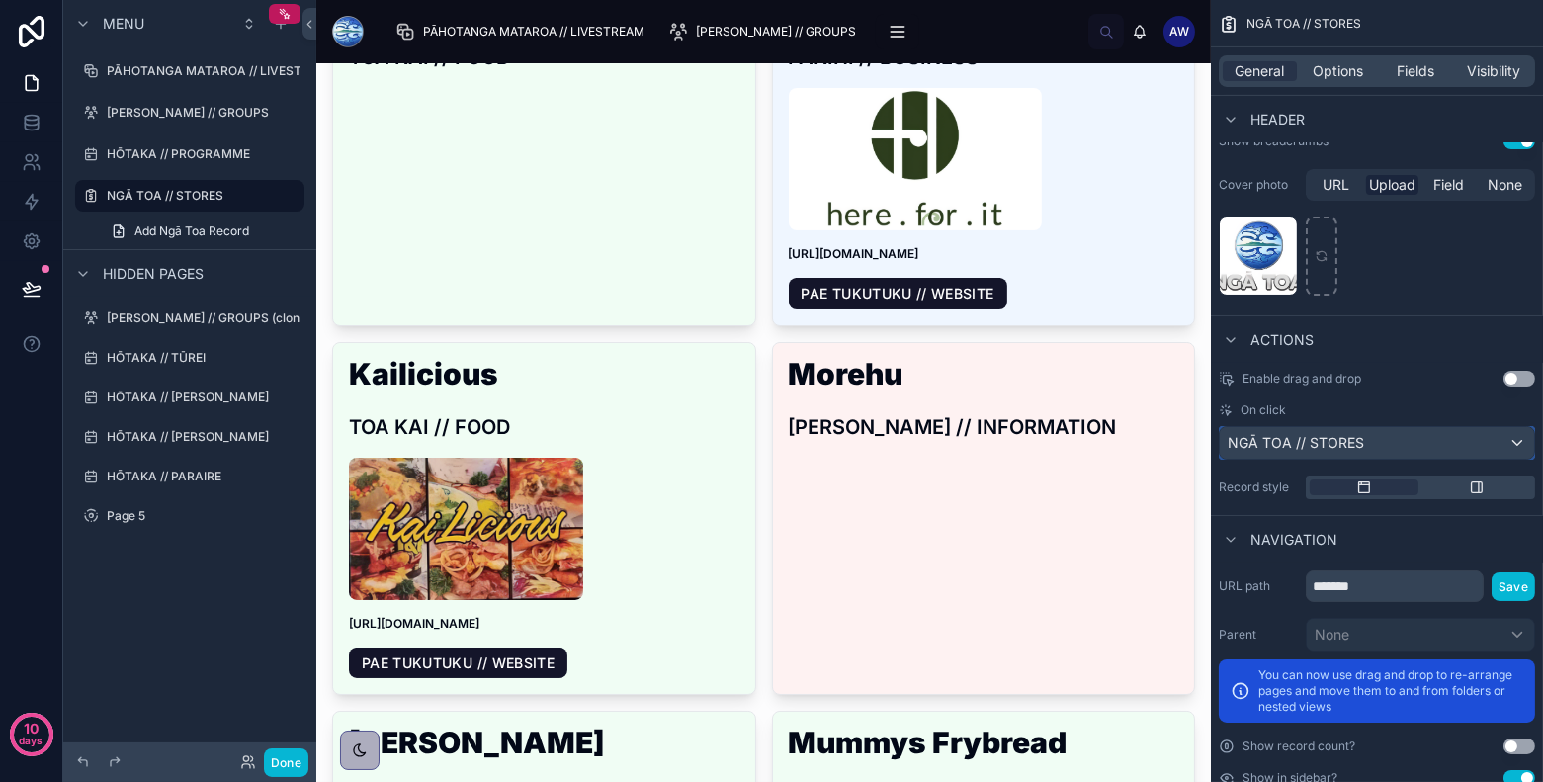
click at [1388, 432] on div "NGĀ TOA // STORES" at bounding box center [1377, 443] width 314 height 32
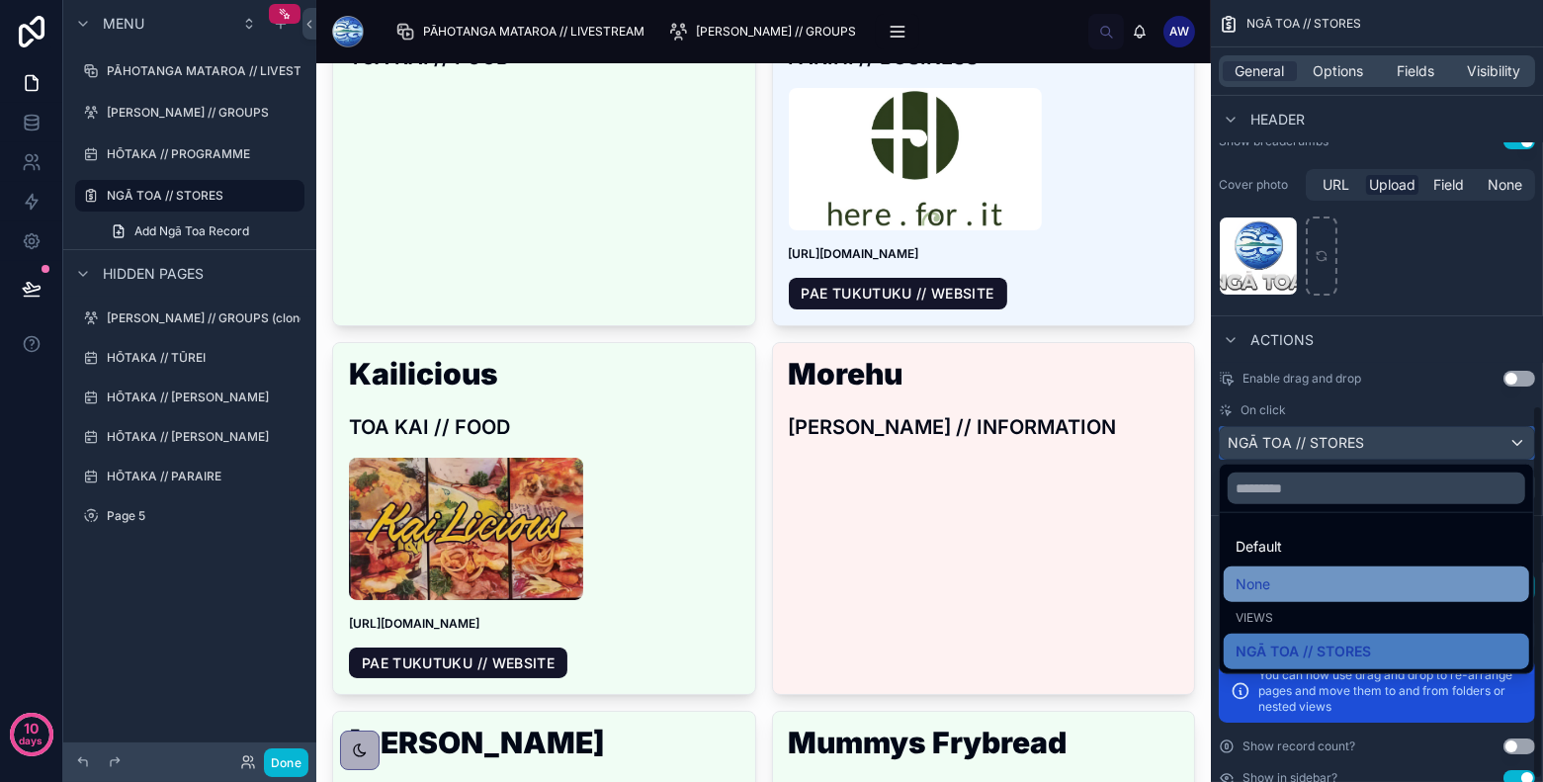
scroll to position [853, 0]
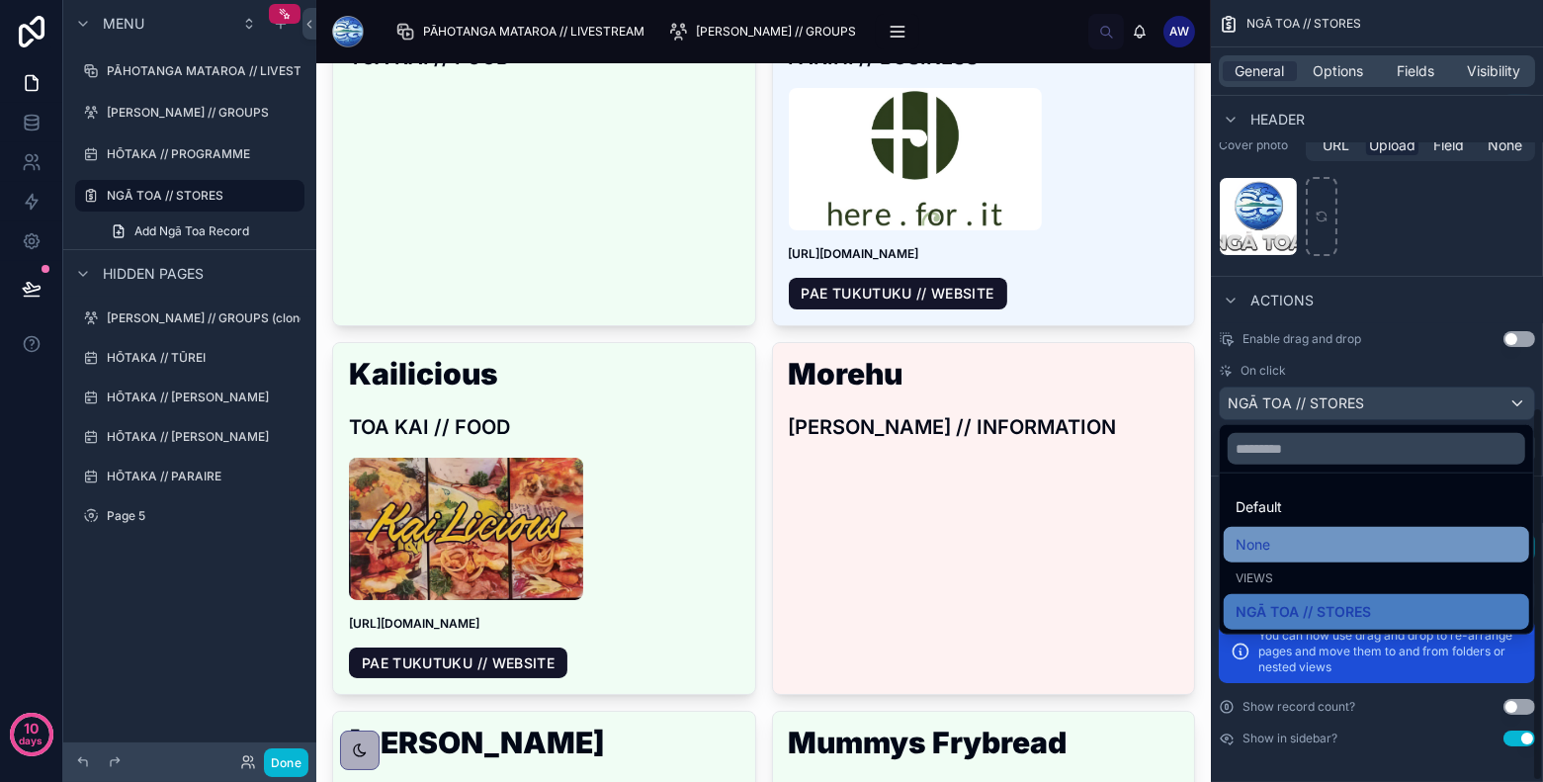
click at [1364, 547] on div "None" at bounding box center [1376, 545] width 282 height 24
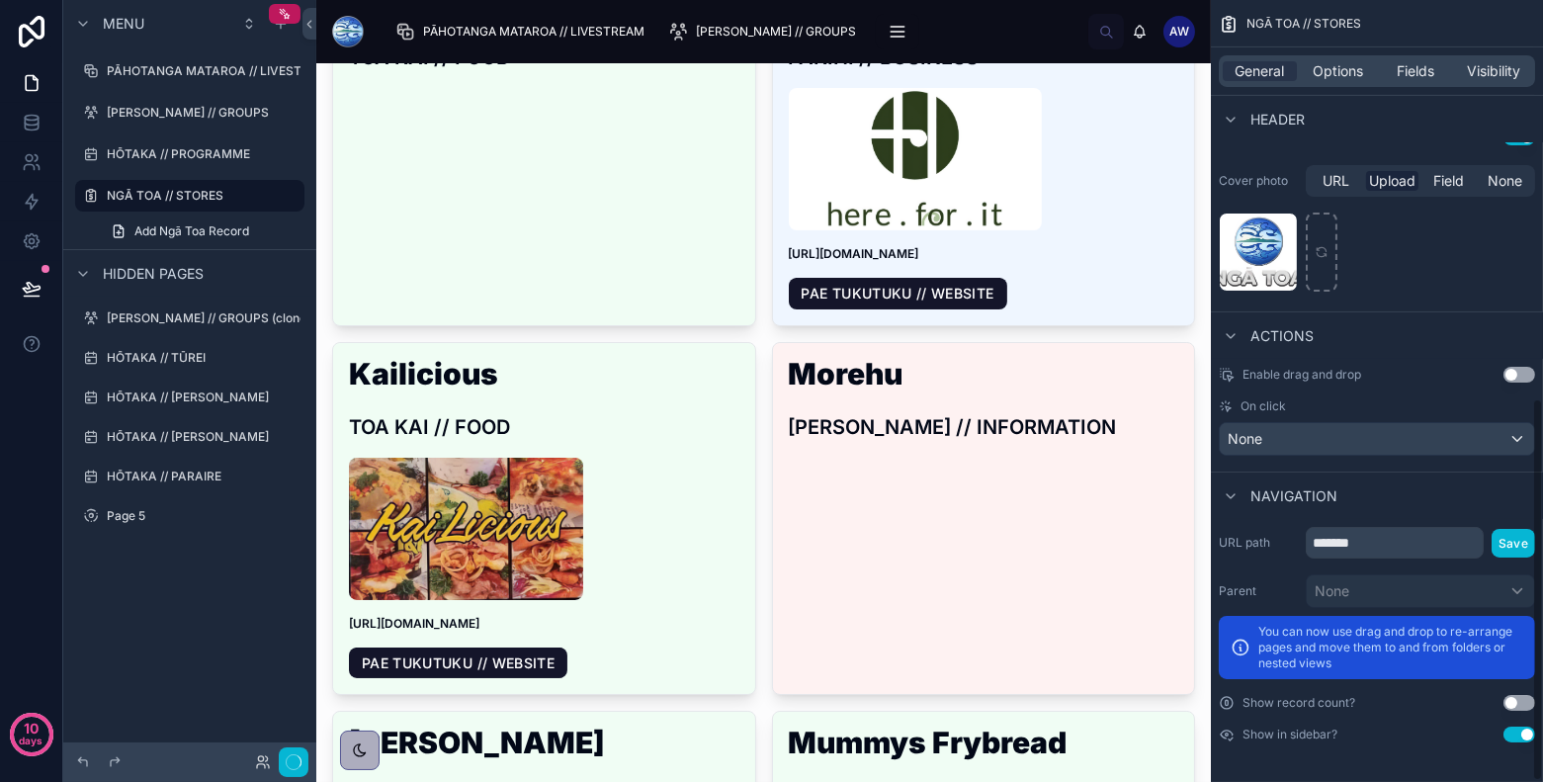
scroll to position [813, 0]
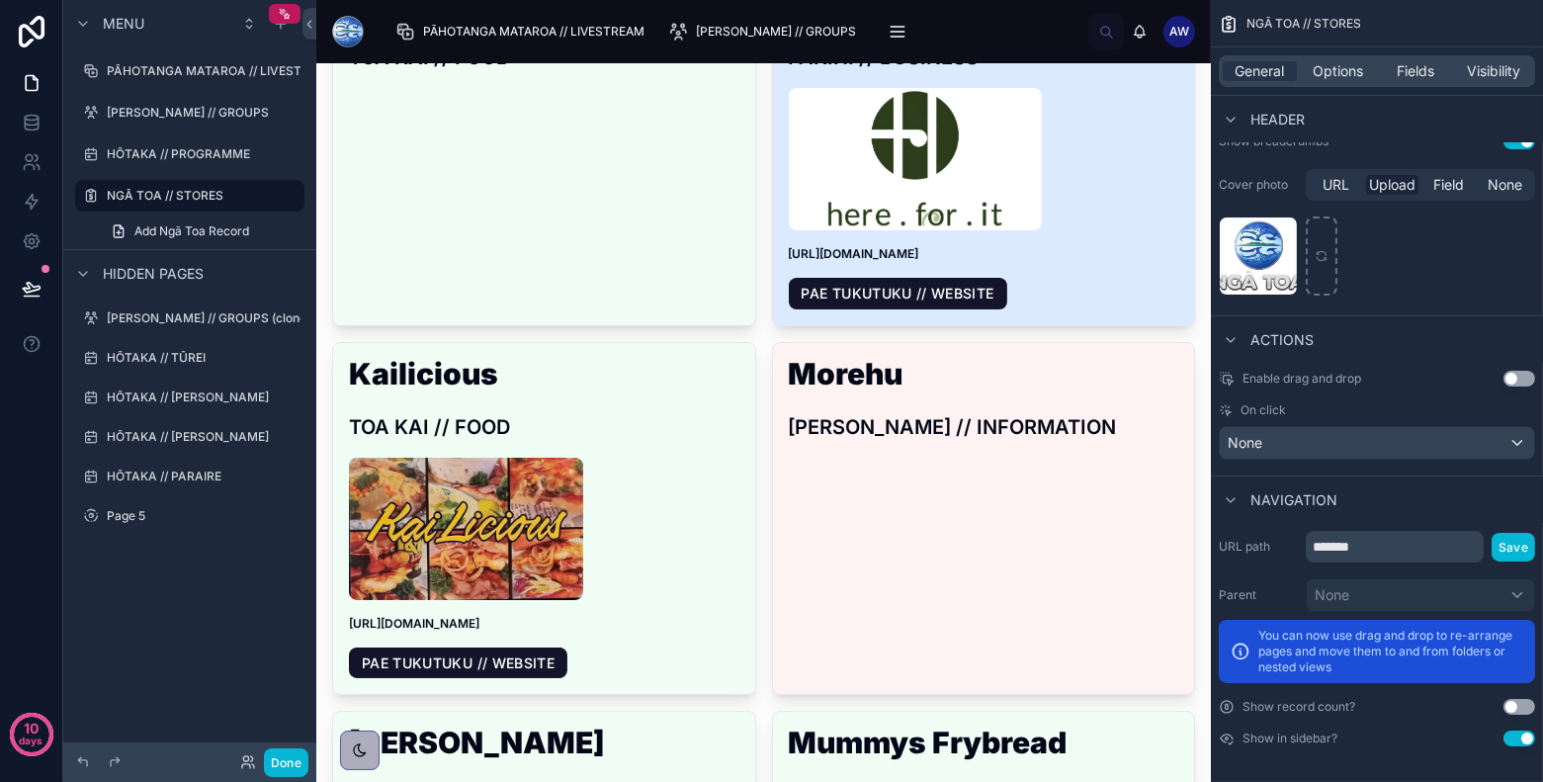
click at [869, 221] on img at bounding box center [915, 159] width 253 height 142
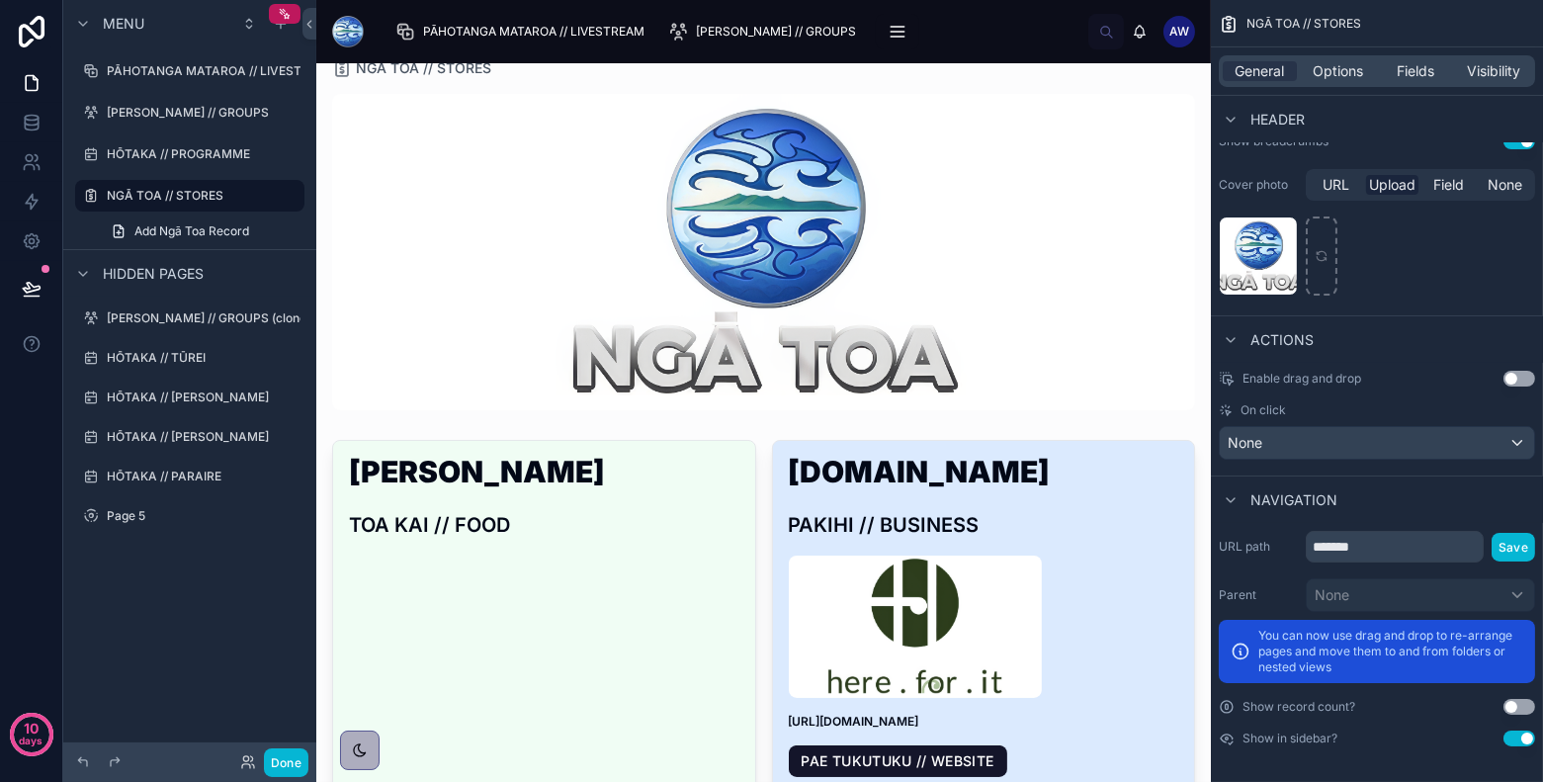
scroll to position [0, 0]
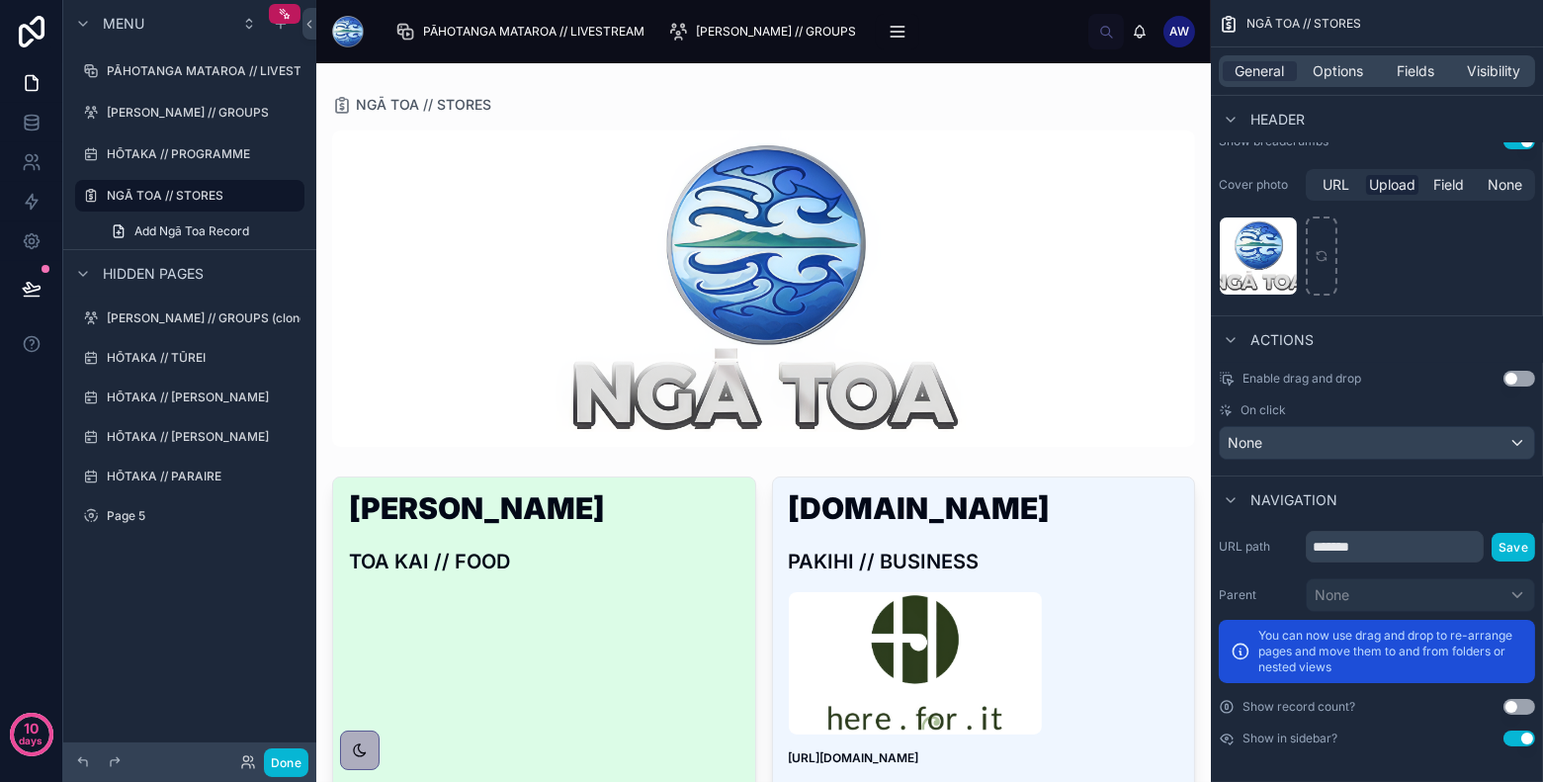
click at [620, 543] on div "Ariki Kai Cart TOA KAI // FOOD" at bounding box center [544, 534] width 422 height 115
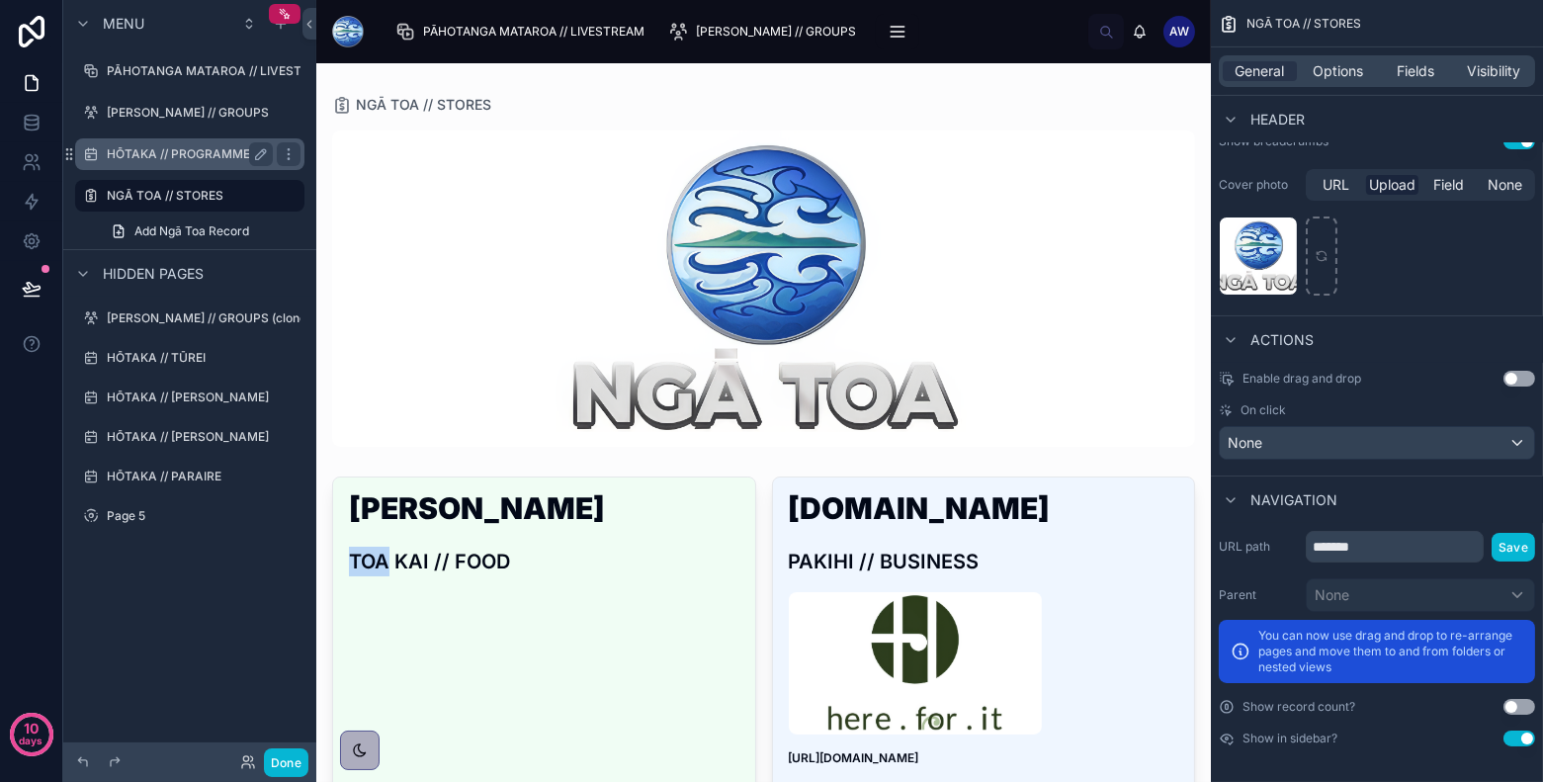
click at [156, 156] on label "HŌTAKA // PROGRAMME" at bounding box center [186, 154] width 158 height 16
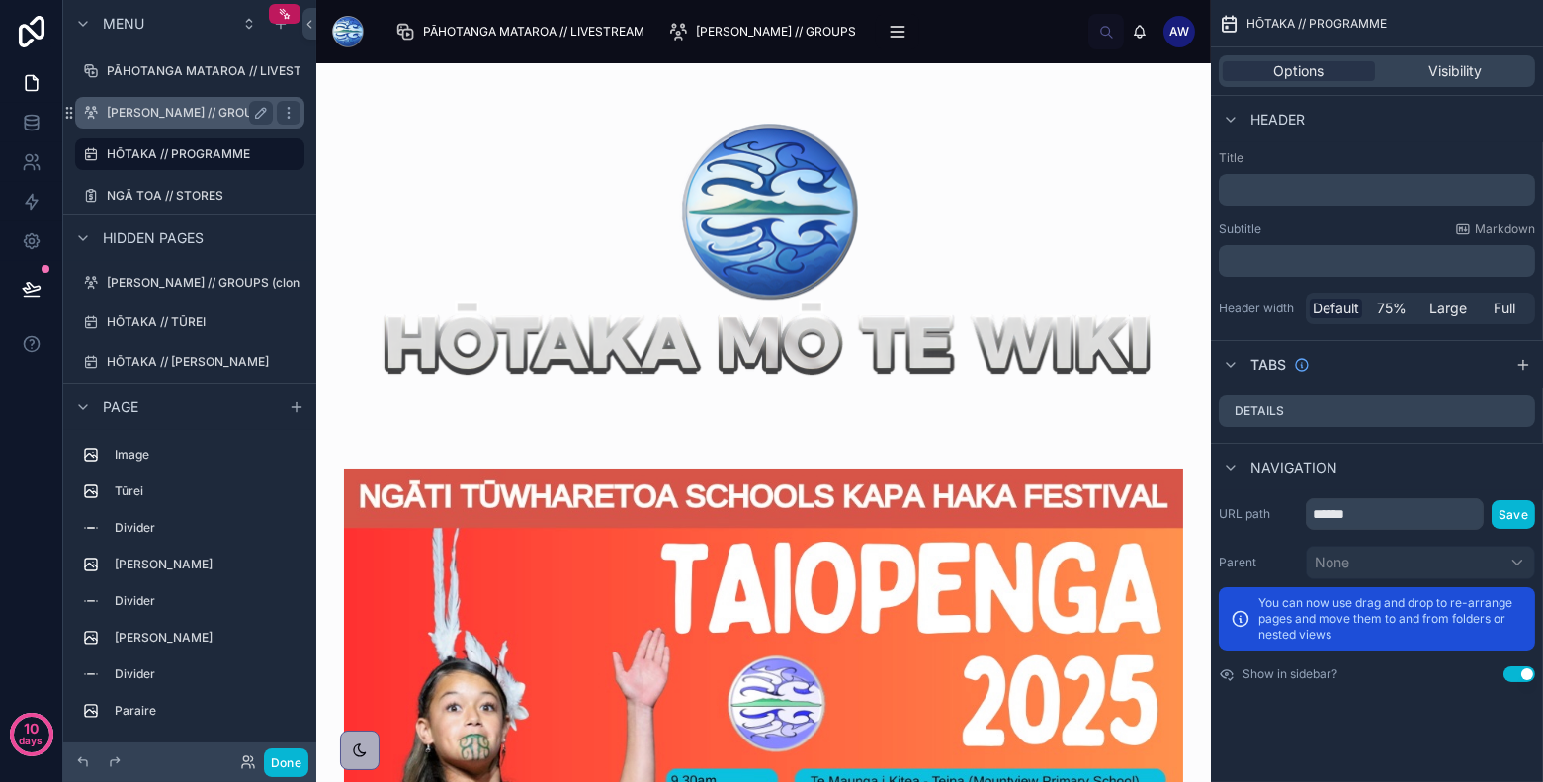
click at [190, 107] on label "NGĀ KAPA // GROUPS" at bounding box center [188, 113] width 162 height 16
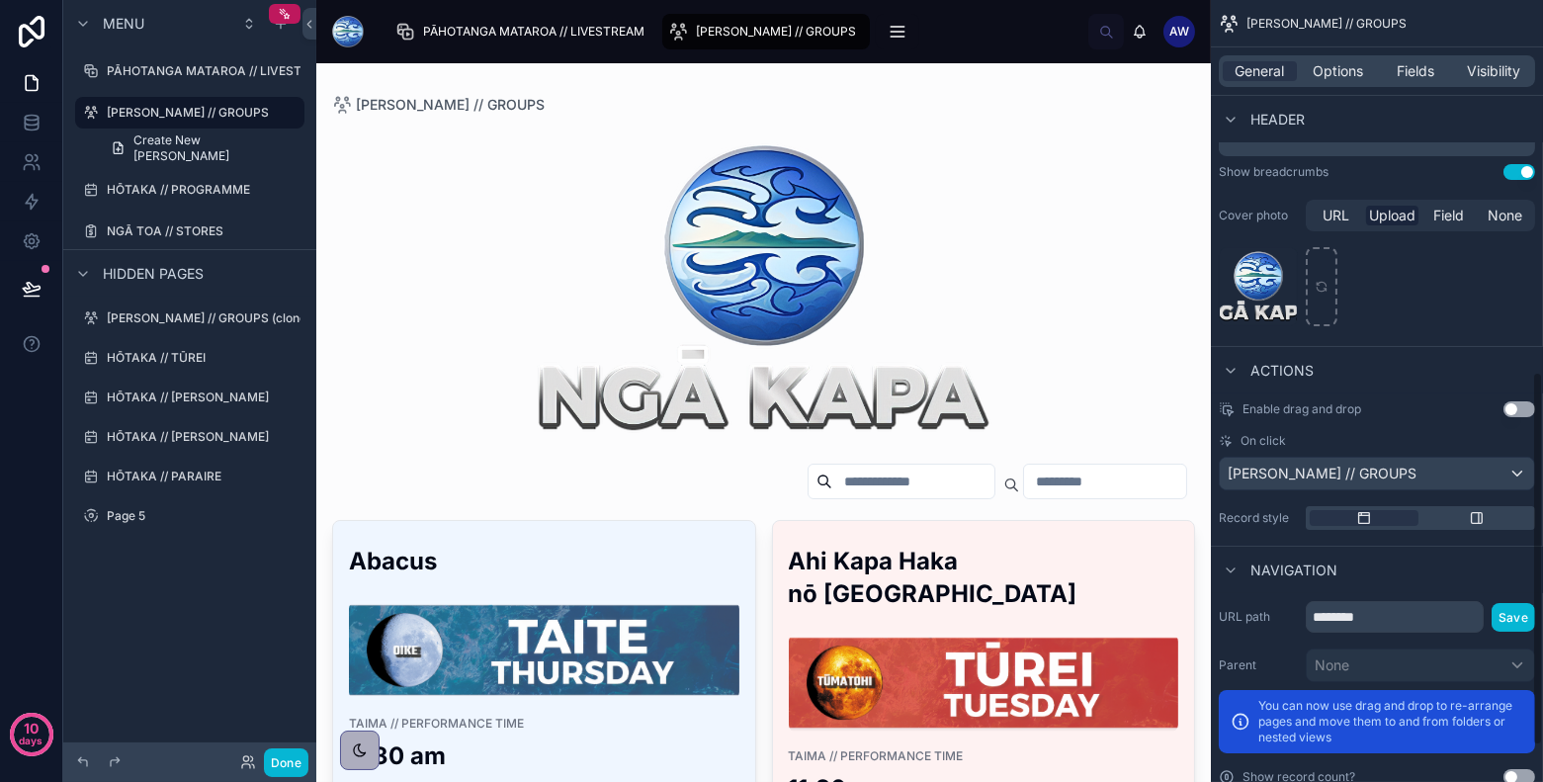
scroll to position [740, 0]
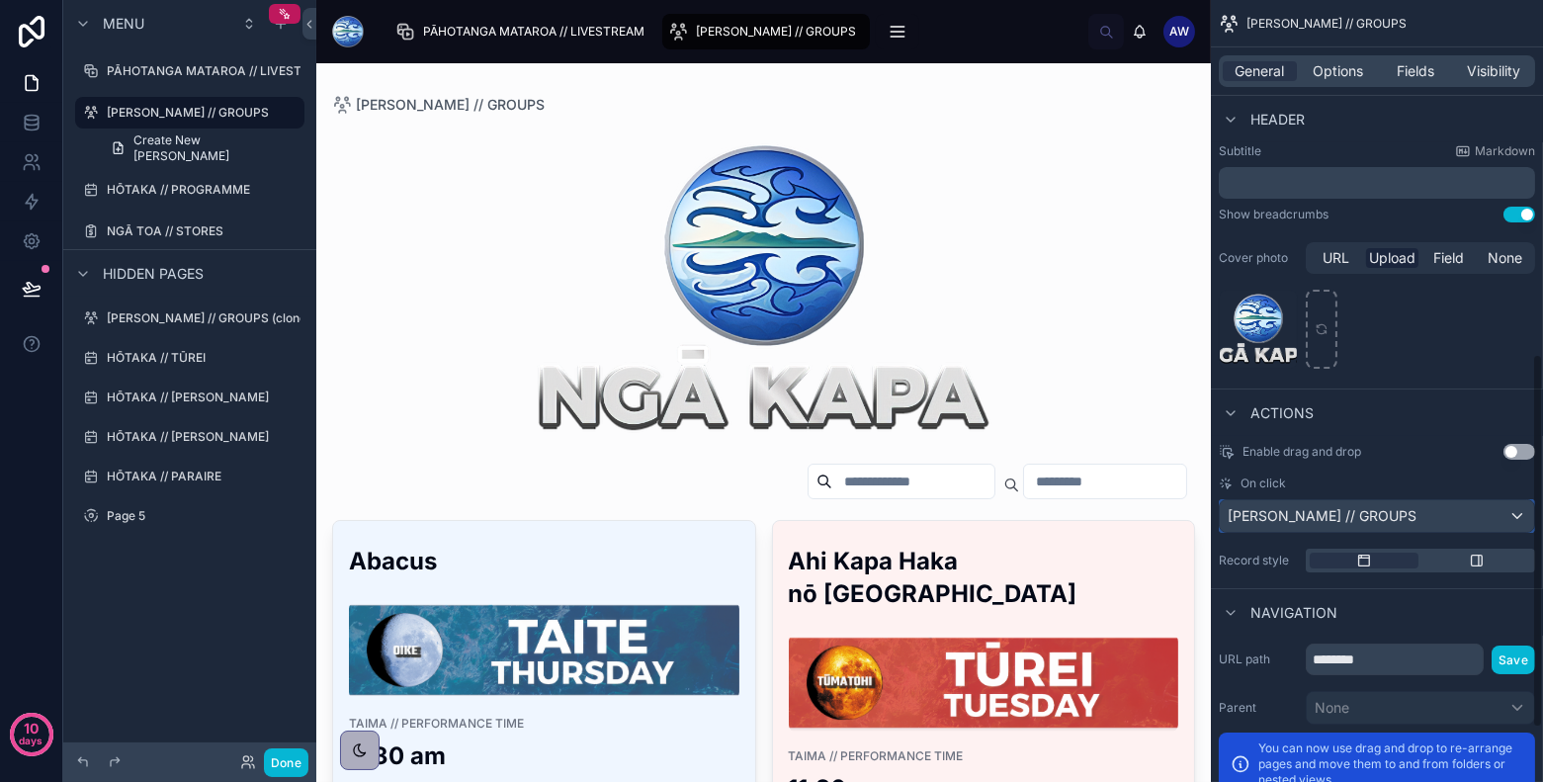
click at [1376, 512] on div "NGĀ KAPA // GROUPS" at bounding box center [1377, 516] width 314 height 32
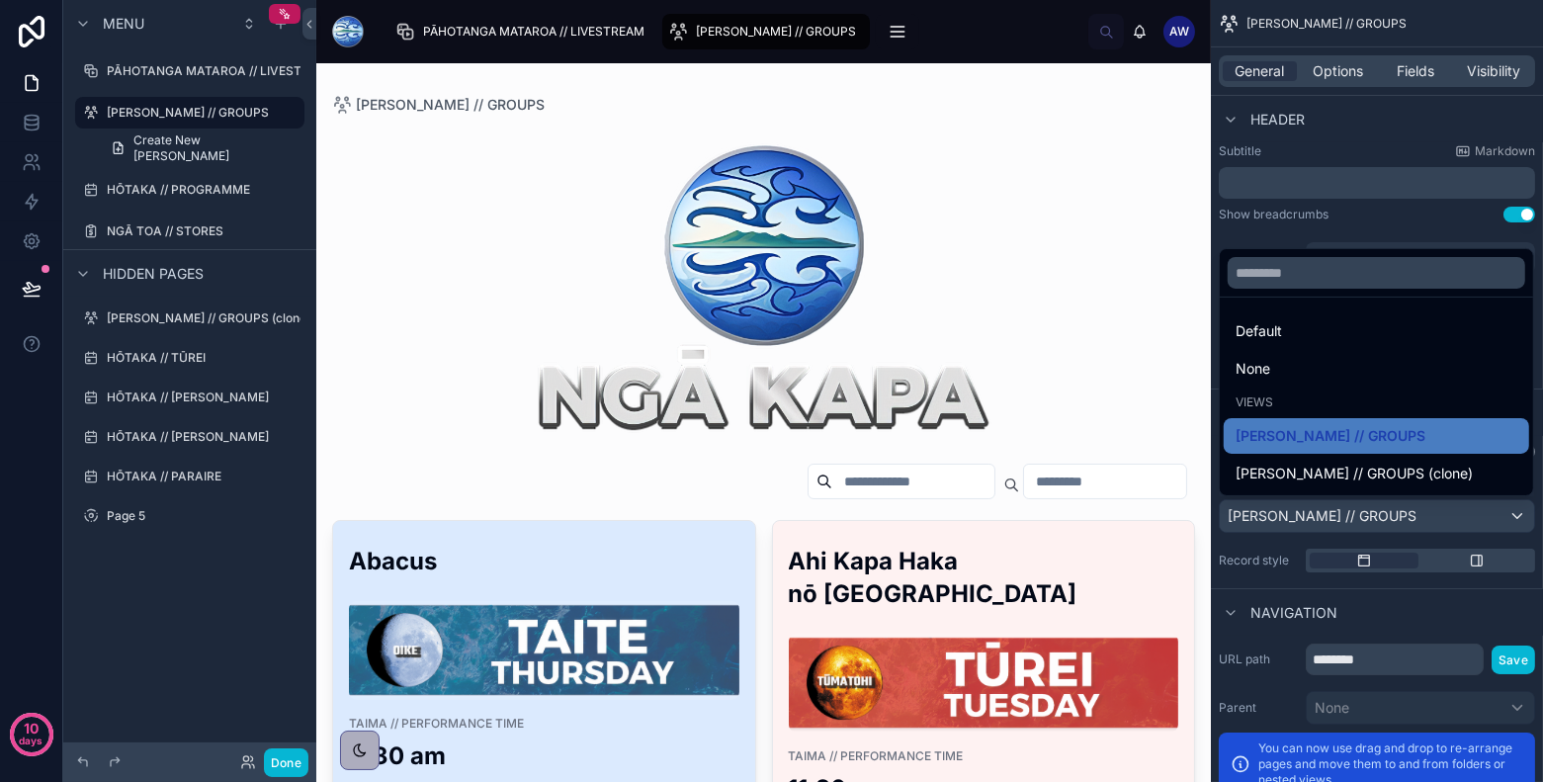
click at [601, 635] on img at bounding box center [544, 650] width 390 height 99
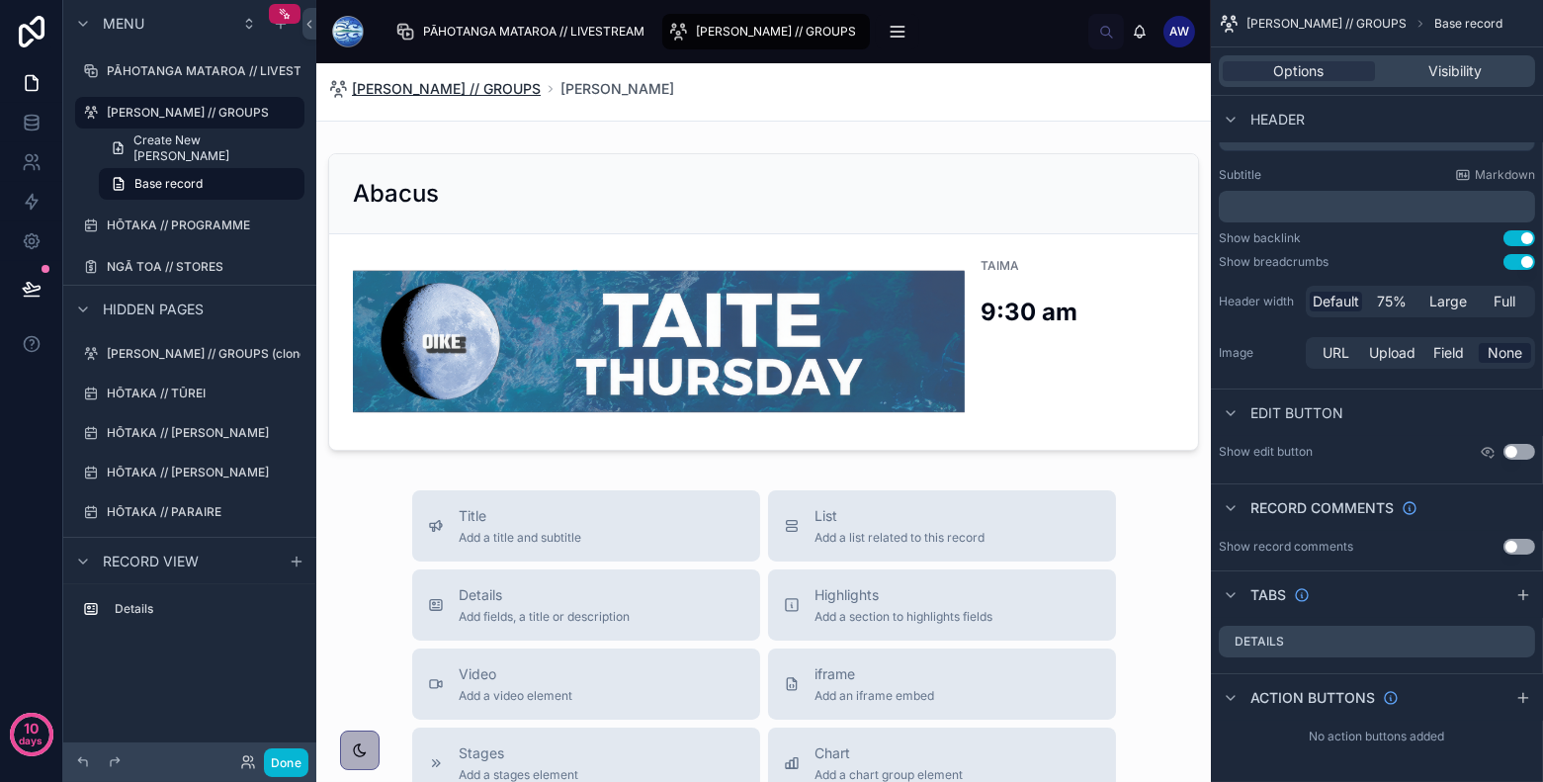
click at [443, 83] on span "NGĀ KAPA // GROUPS" at bounding box center [446, 89] width 189 height 20
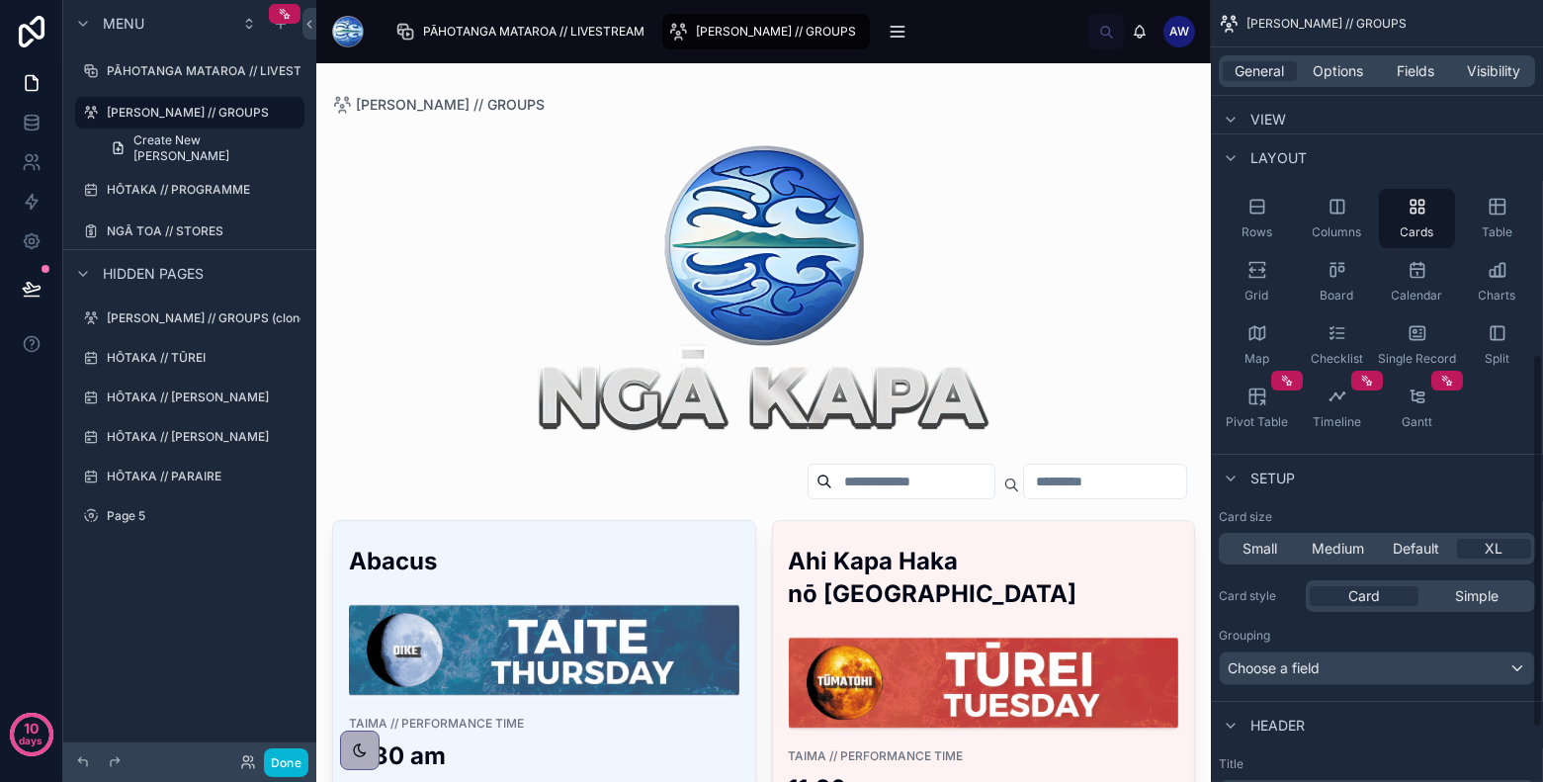
scroll to position [740, 0]
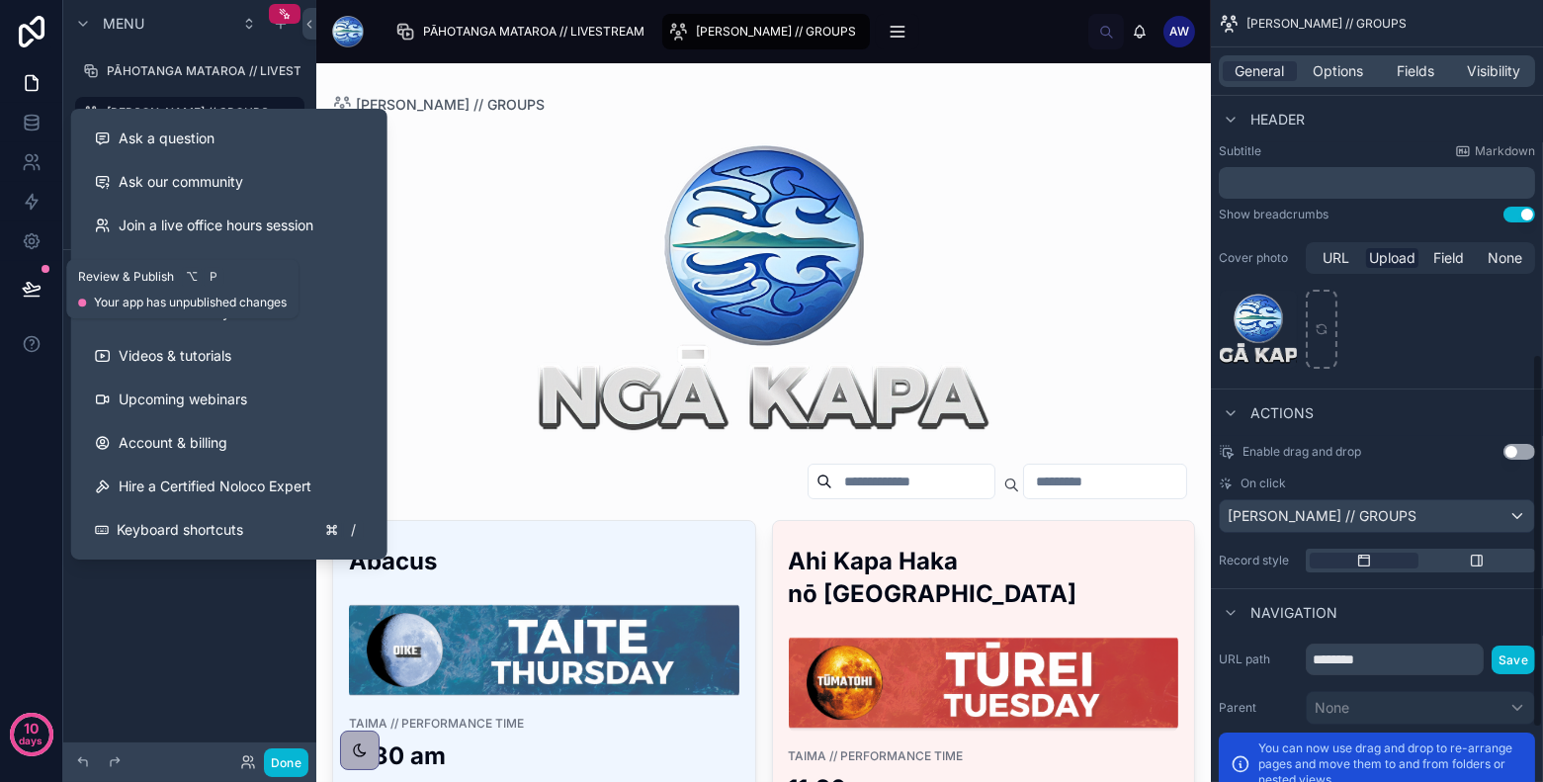
click at [36, 288] on icon at bounding box center [32, 289] width 20 height 20
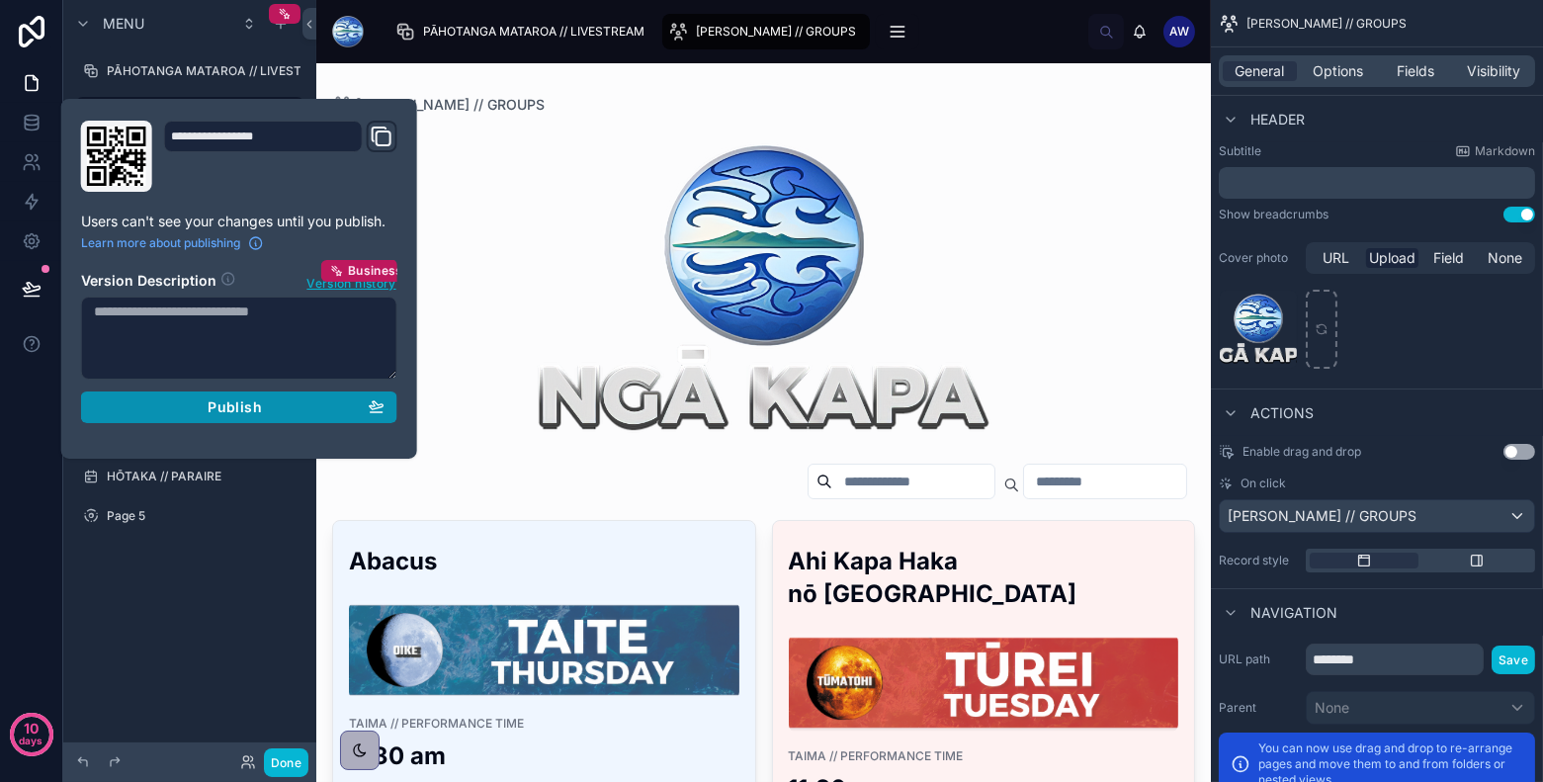
click at [194, 411] on div "Publish" at bounding box center [239, 407] width 291 height 18
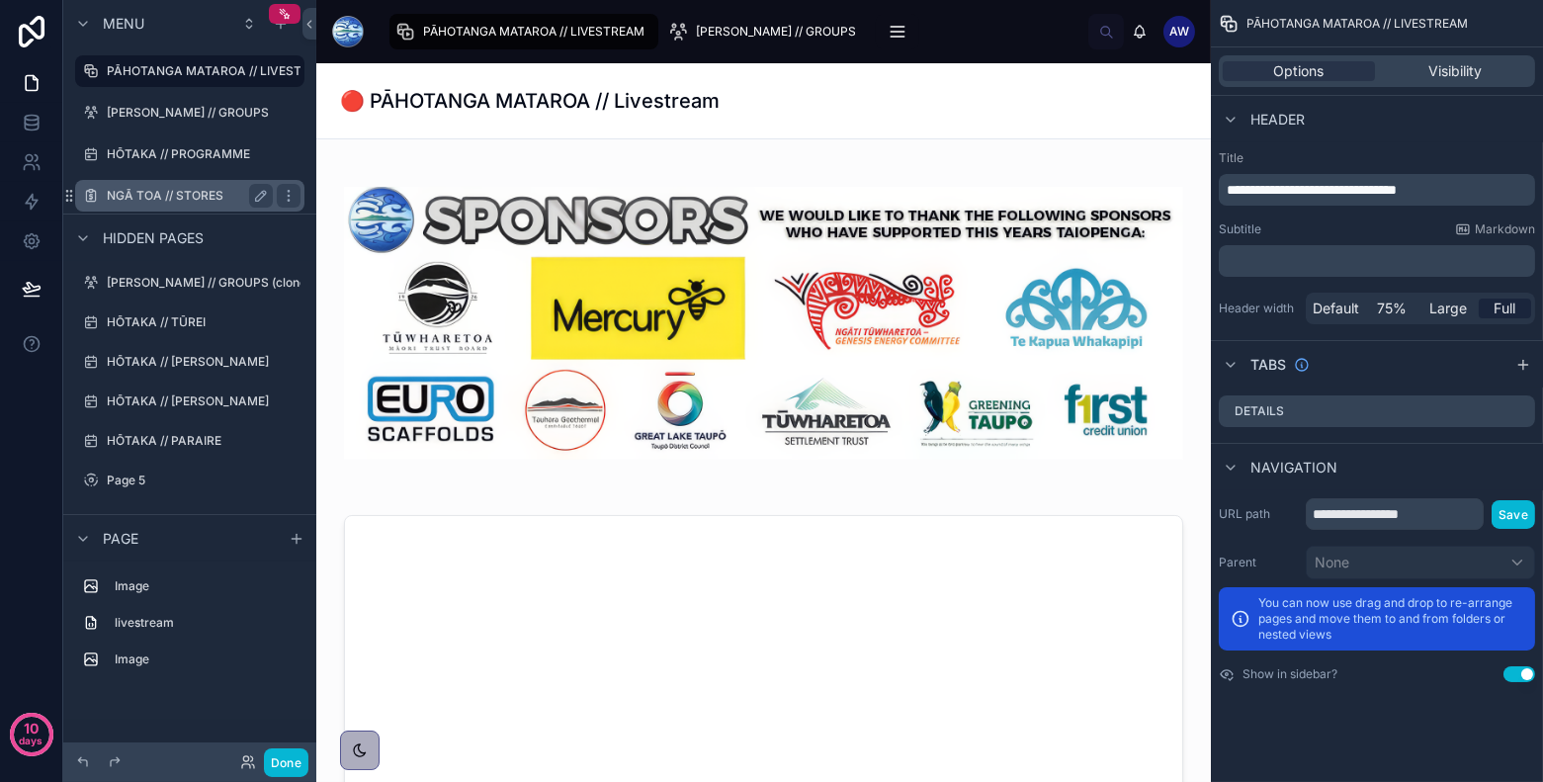
click at [196, 201] on label "NGĀ TOA // STORES" at bounding box center [186, 196] width 158 height 16
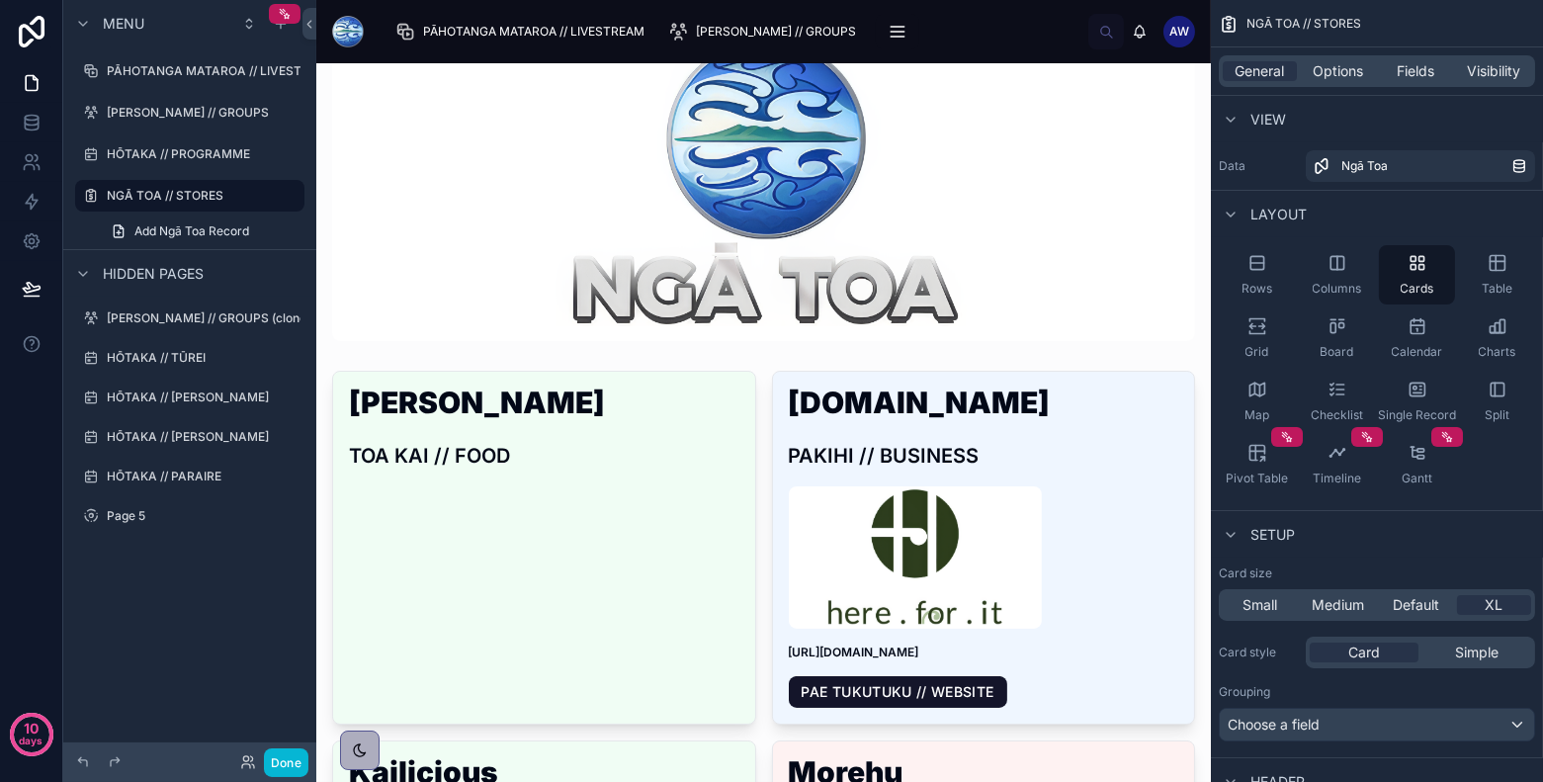
scroll to position [140, 0]
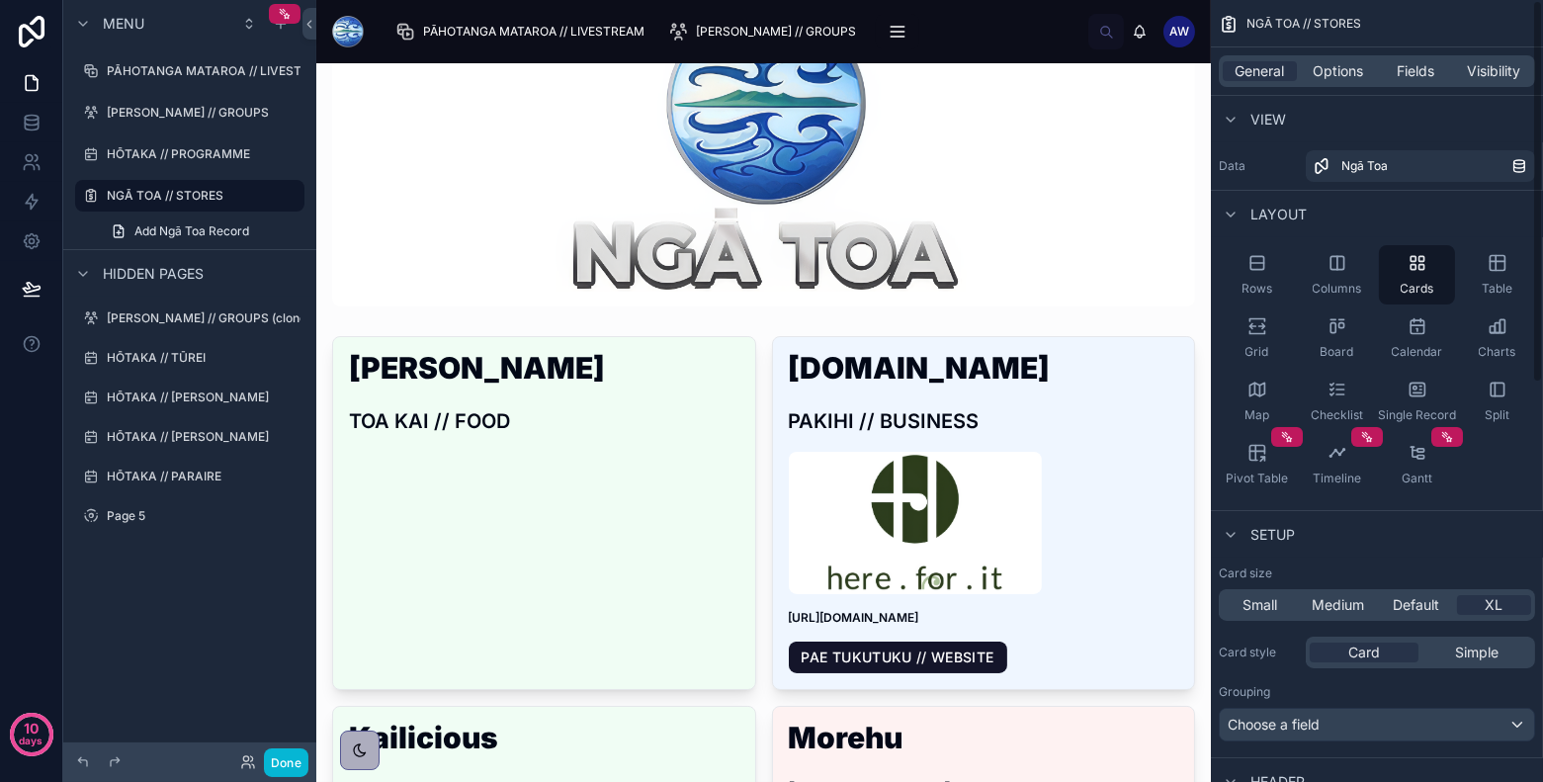
click at [1409, 83] on div "General Options Fields Visibility" at bounding box center [1377, 71] width 316 height 32
click at [1413, 69] on span "Fields" at bounding box center [1417, 71] width 38 height 20
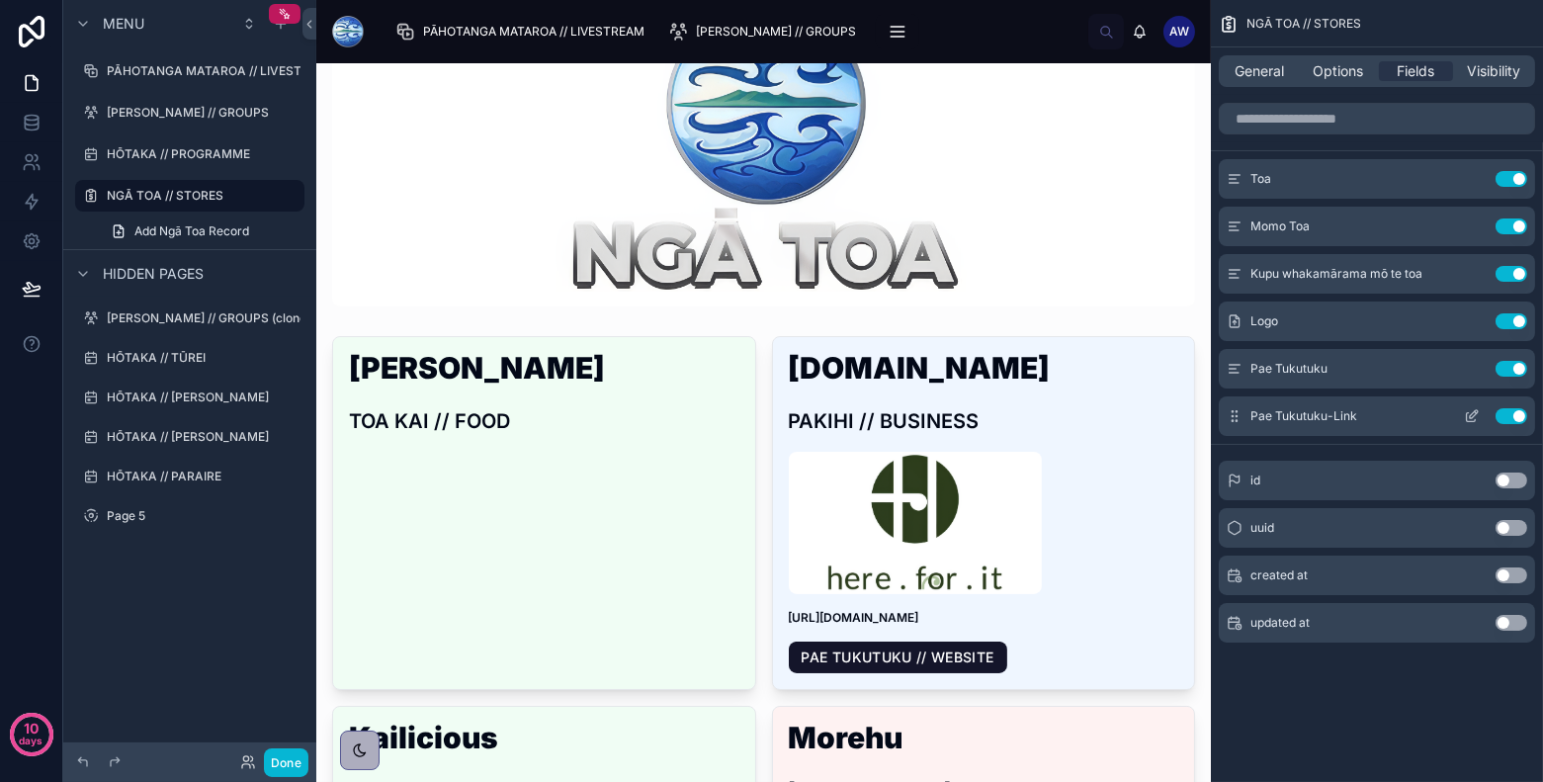
click at [1476, 416] on icon "scrollable content" at bounding box center [1472, 416] width 16 height 16
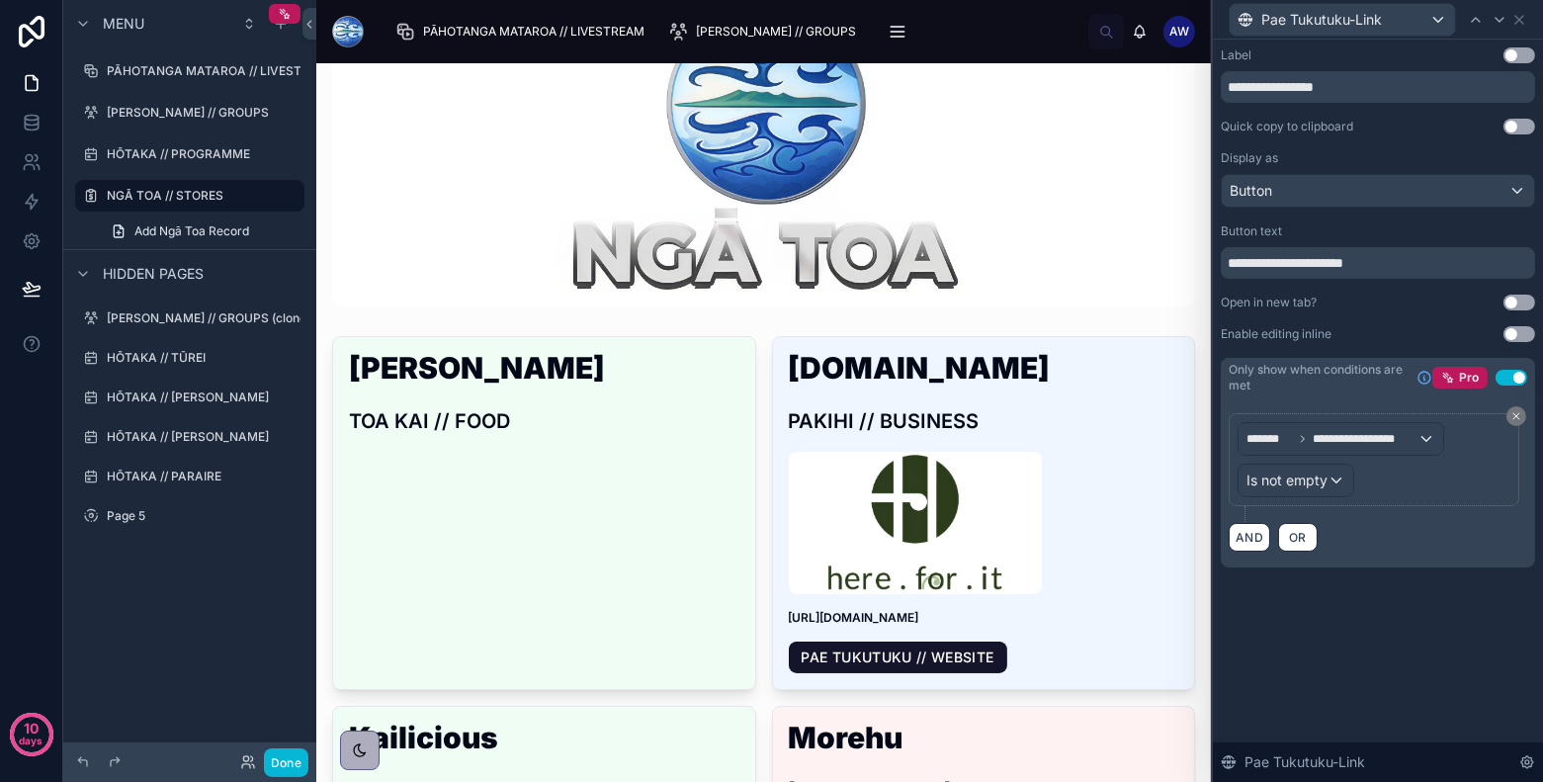
click at [1518, 301] on button "Use setting" at bounding box center [1519, 303] width 32 height 16
click at [1522, 16] on icon at bounding box center [1519, 20] width 8 height 8
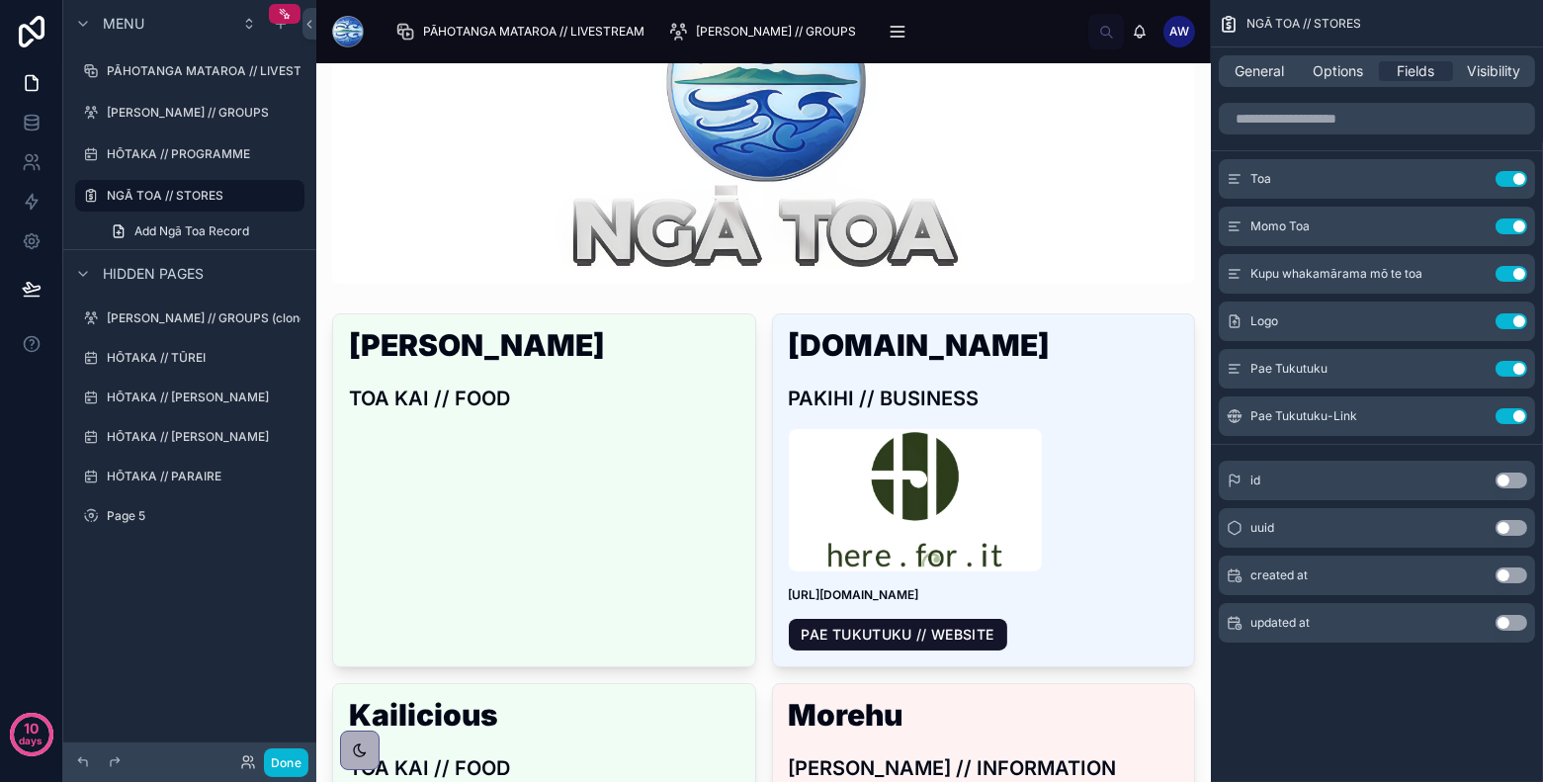
scroll to position [0, 0]
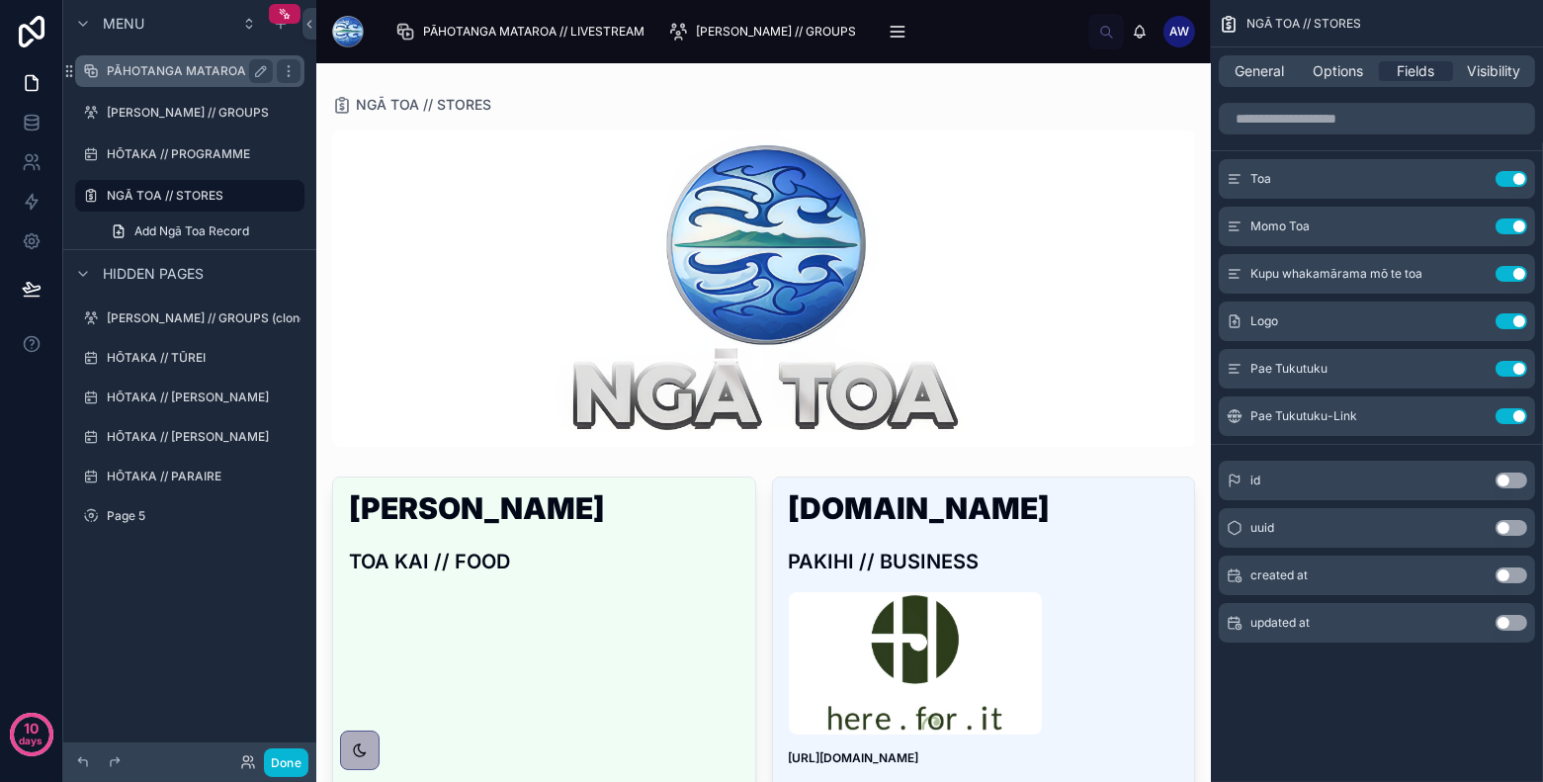
click at [184, 83] on div "PĀHOTANGA MATAROA // LIVESTREAM" at bounding box center [189, 71] width 221 height 32
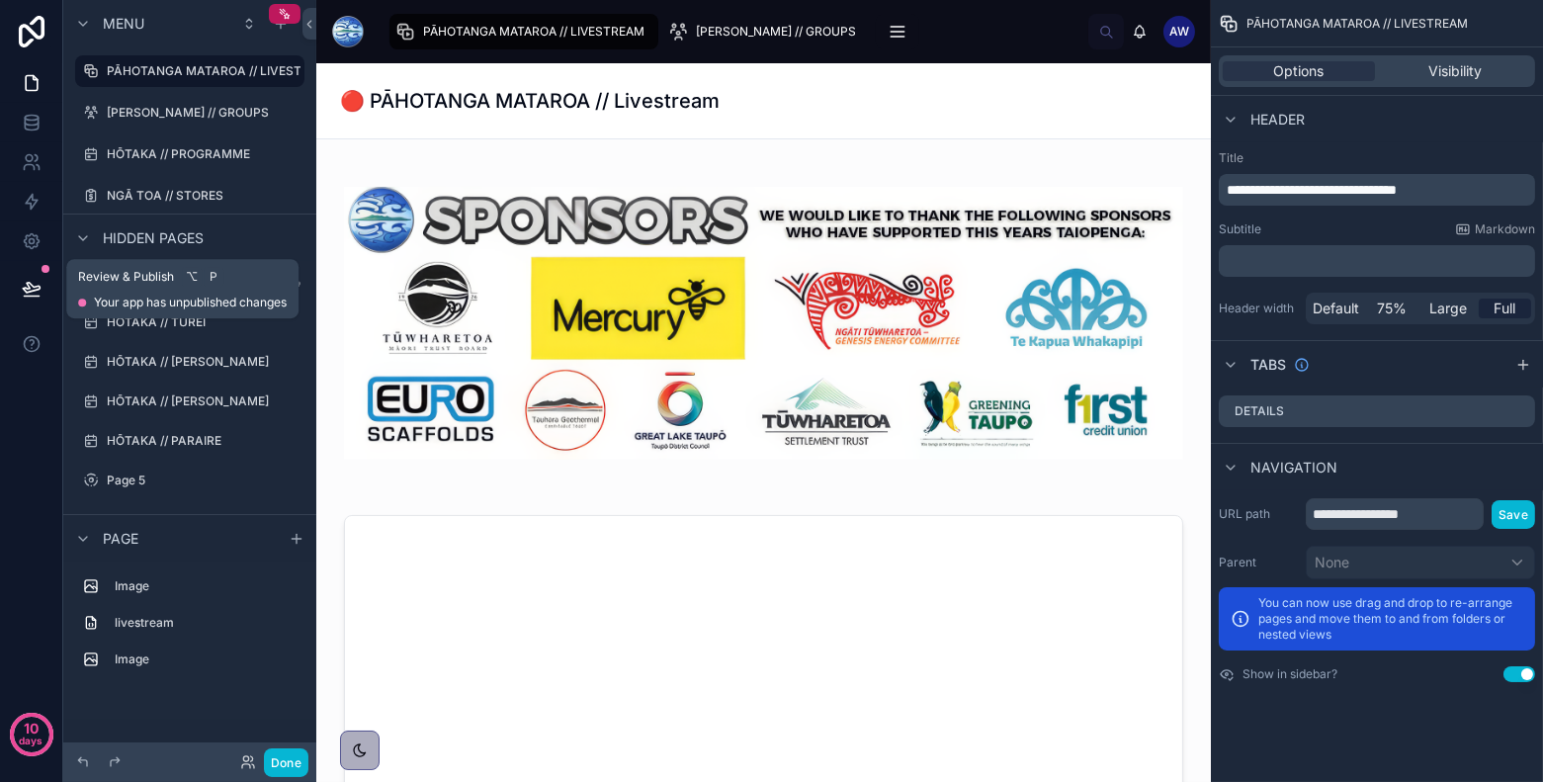
click at [29, 297] on icon at bounding box center [31, 297] width 15 height 0
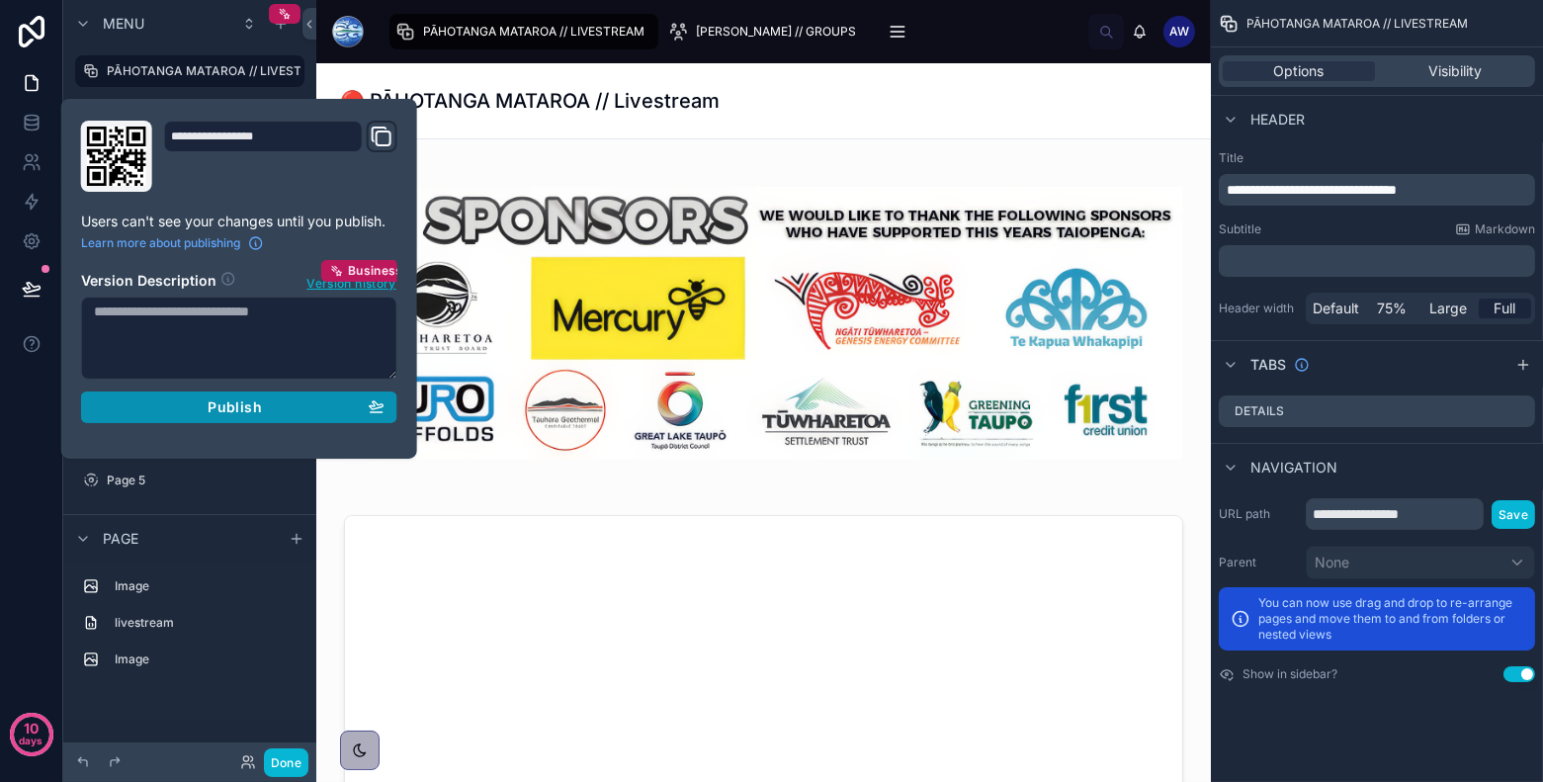
click at [217, 403] on span "Publish" at bounding box center [234, 407] width 53 height 18
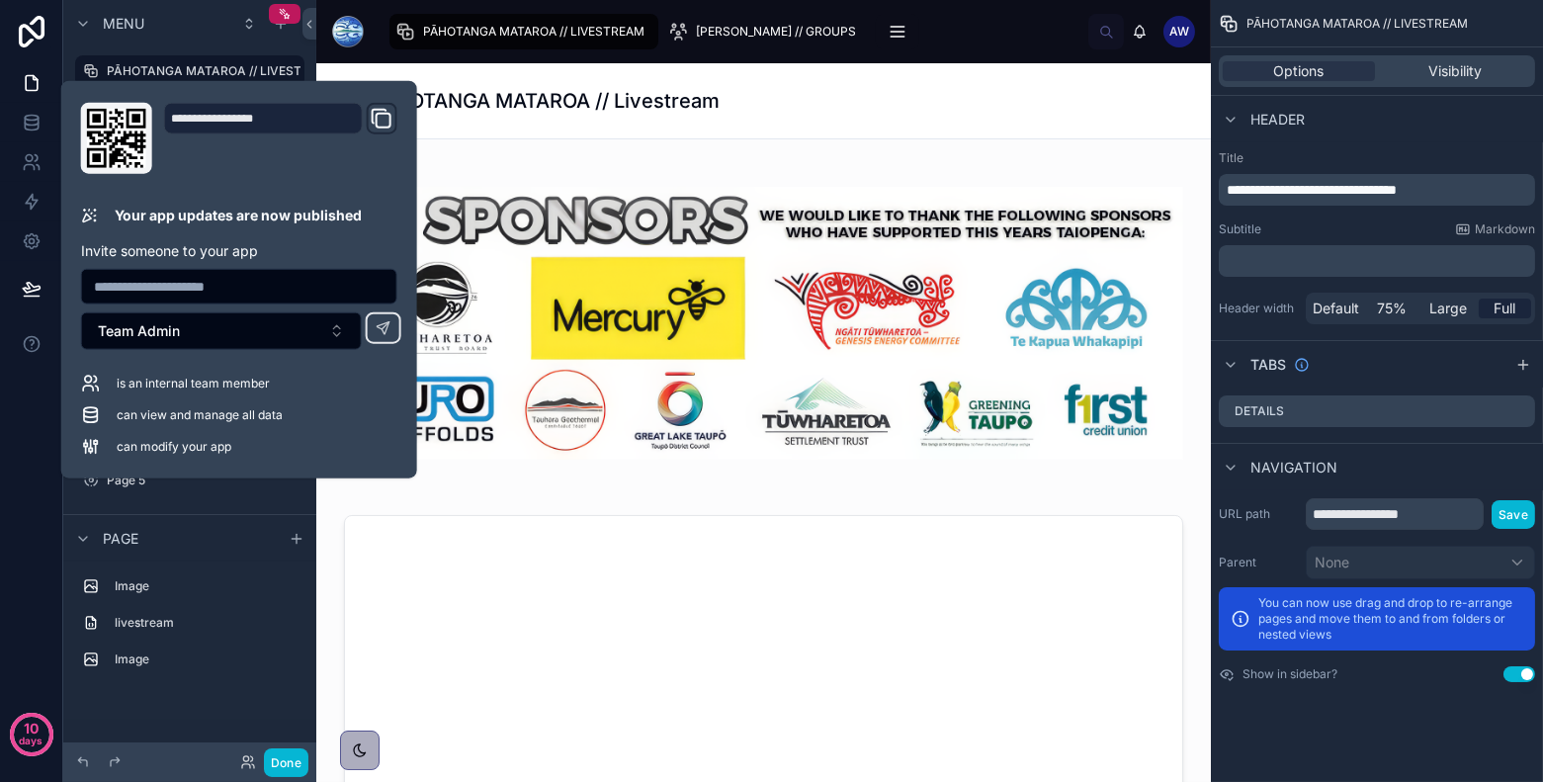
click at [552, 127] on div "🔴 PĀHOTANGA MATAROA // Livestream" at bounding box center [763, 100] width 847 height 75
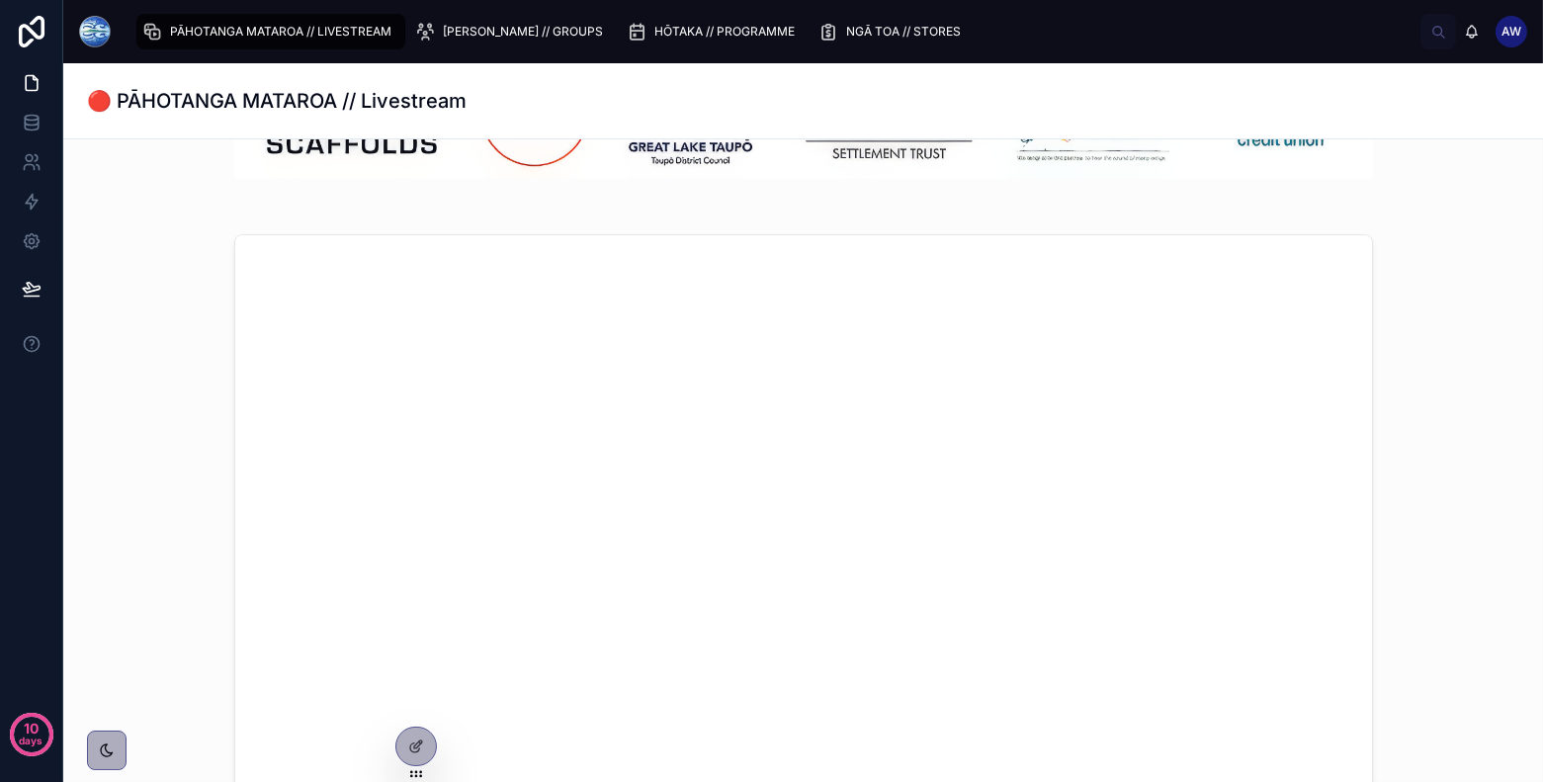
scroll to position [395, 0]
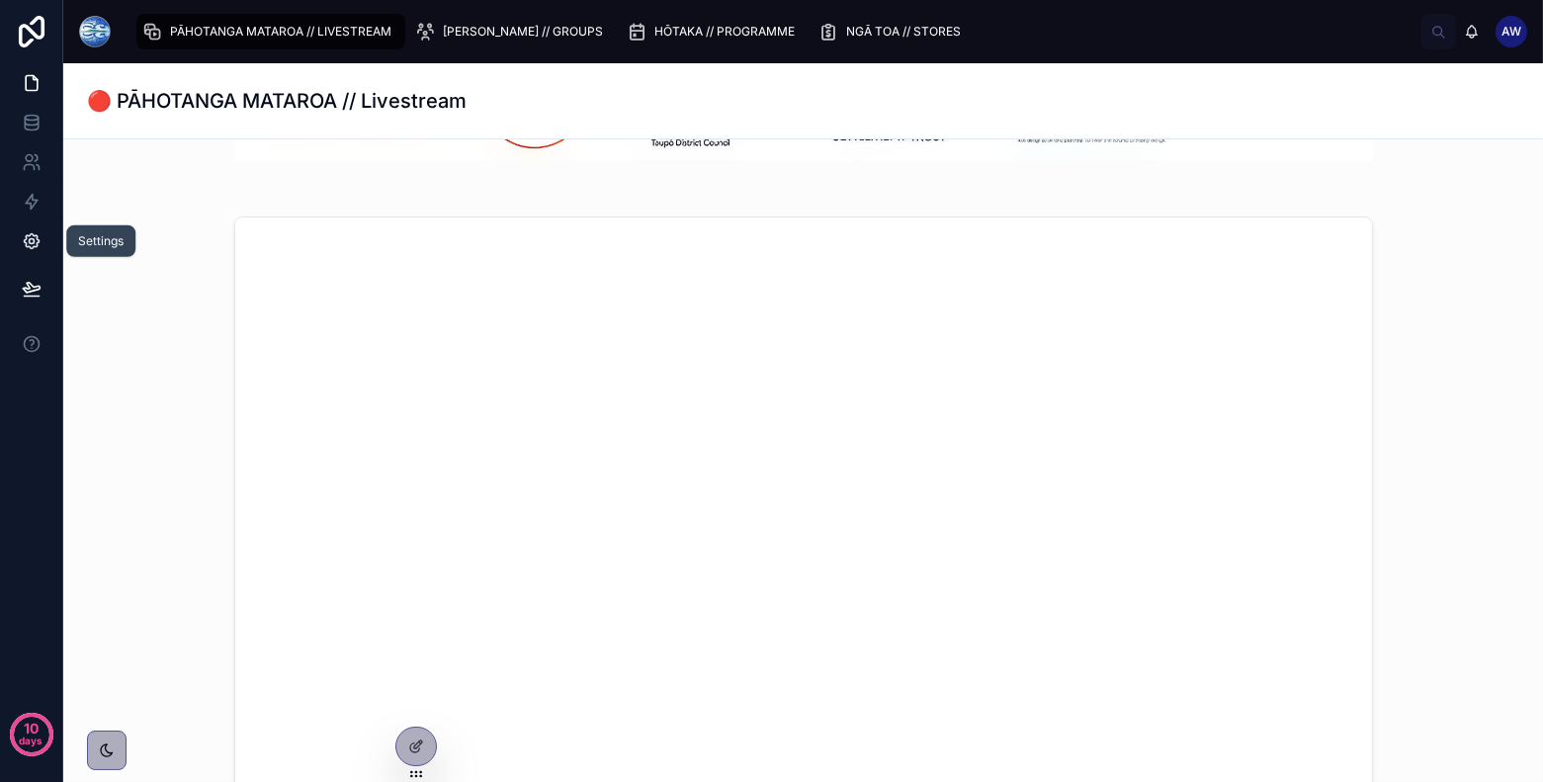
click at [32, 241] on icon at bounding box center [32, 241] width 20 height 20
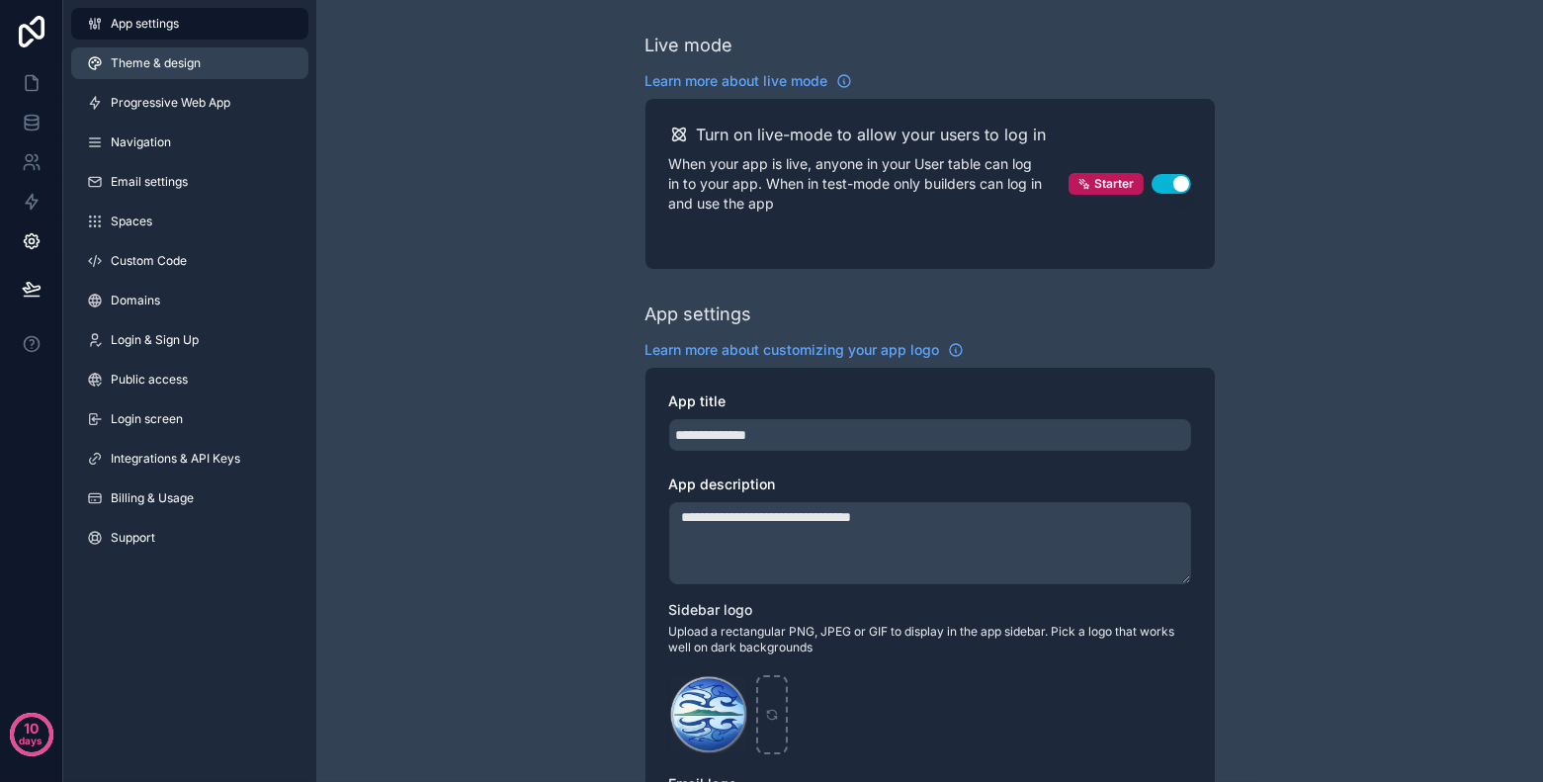
click at [261, 71] on link "Theme & design" at bounding box center [189, 63] width 237 height 32
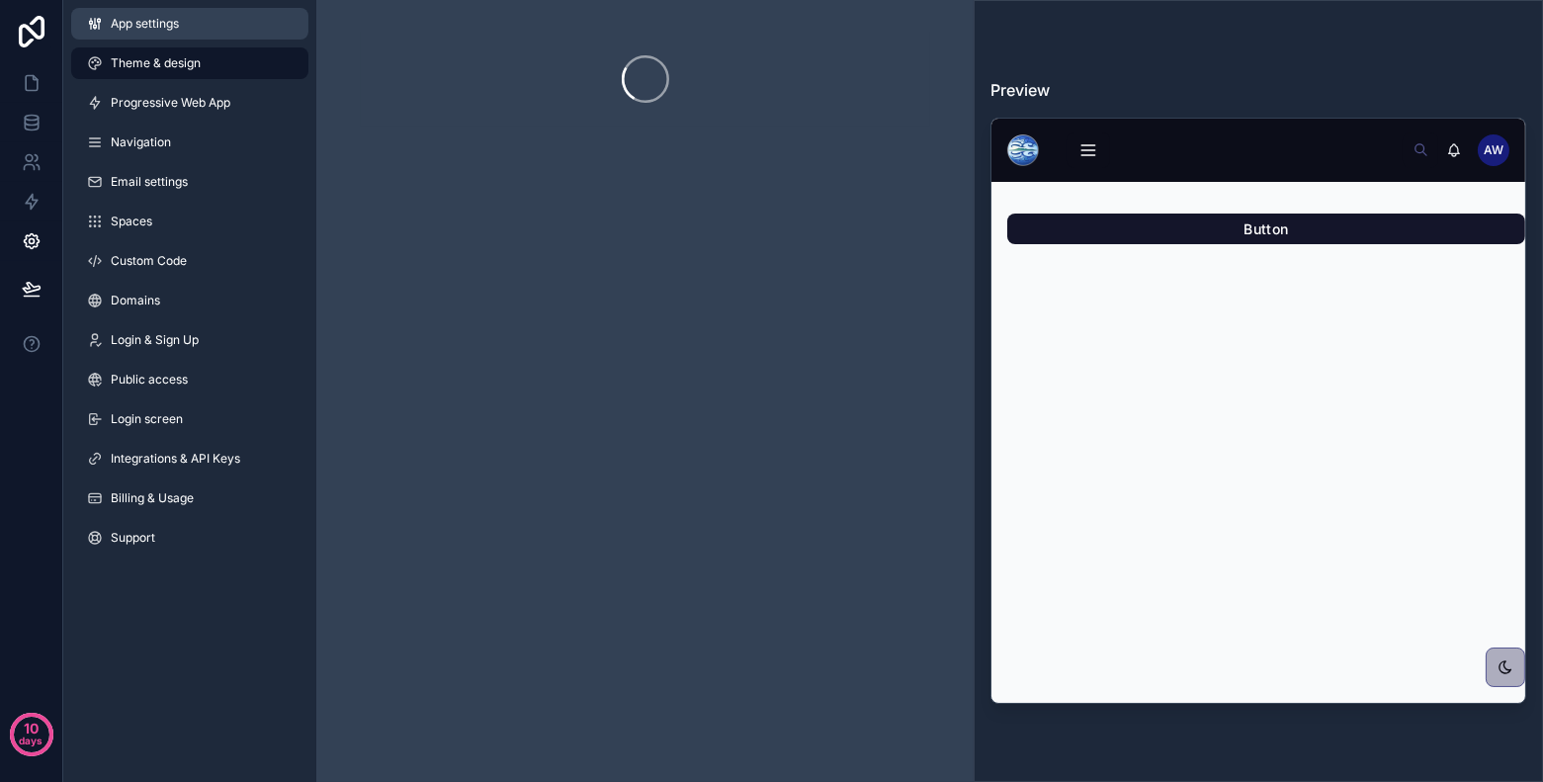
click at [235, 33] on link "App settings" at bounding box center [189, 24] width 237 height 32
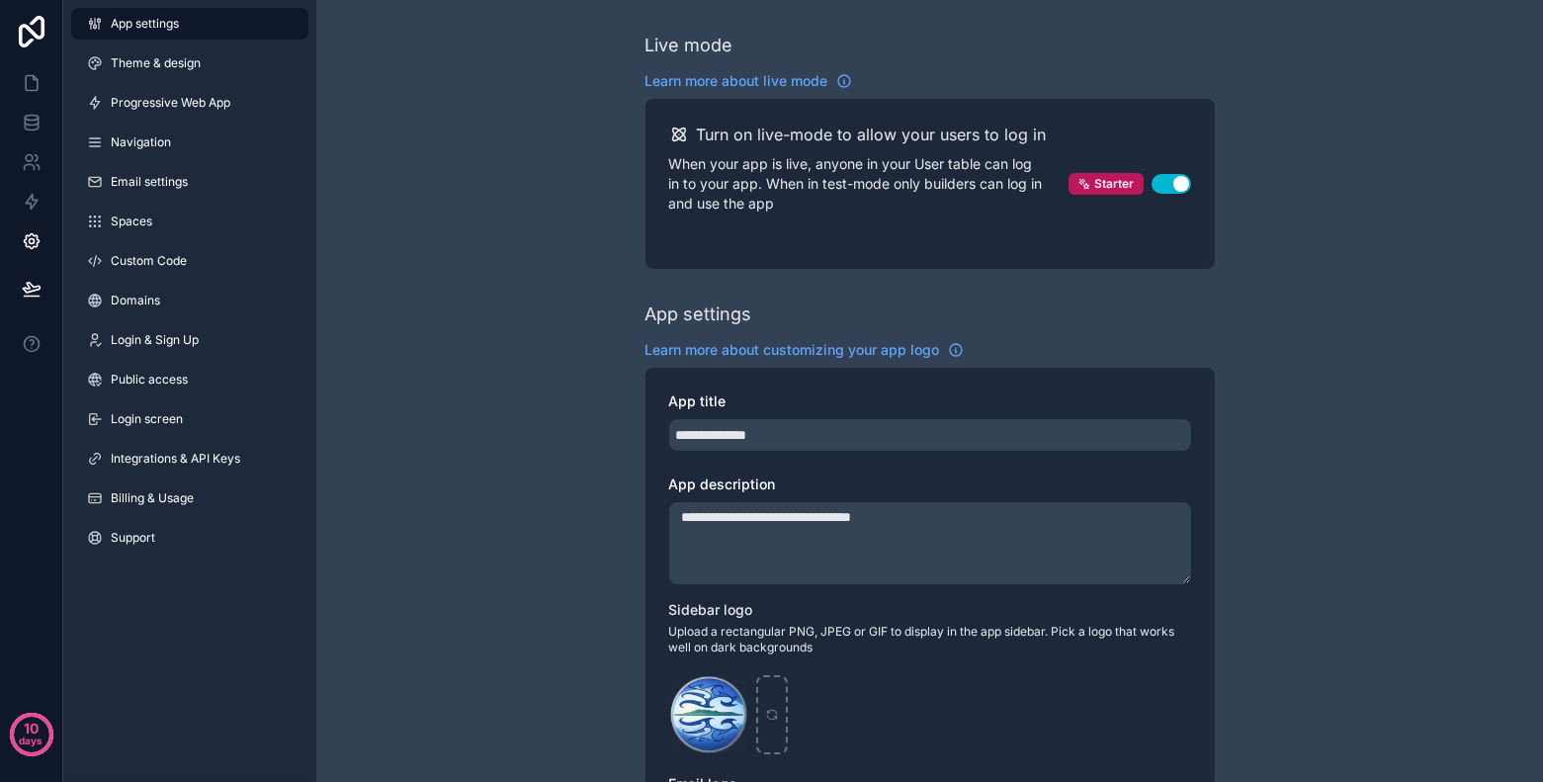
drag, startPoint x: 957, startPoint y: 523, endPoint x: 922, endPoint y: 476, distance: 57.9
click at [922, 476] on div "**********" at bounding box center [930, 529] width 522 height 110
click at [828, 442] on input "**********" at bounding box center [930, 435] width 522 height 32
paste input "**********"
type input "**********"
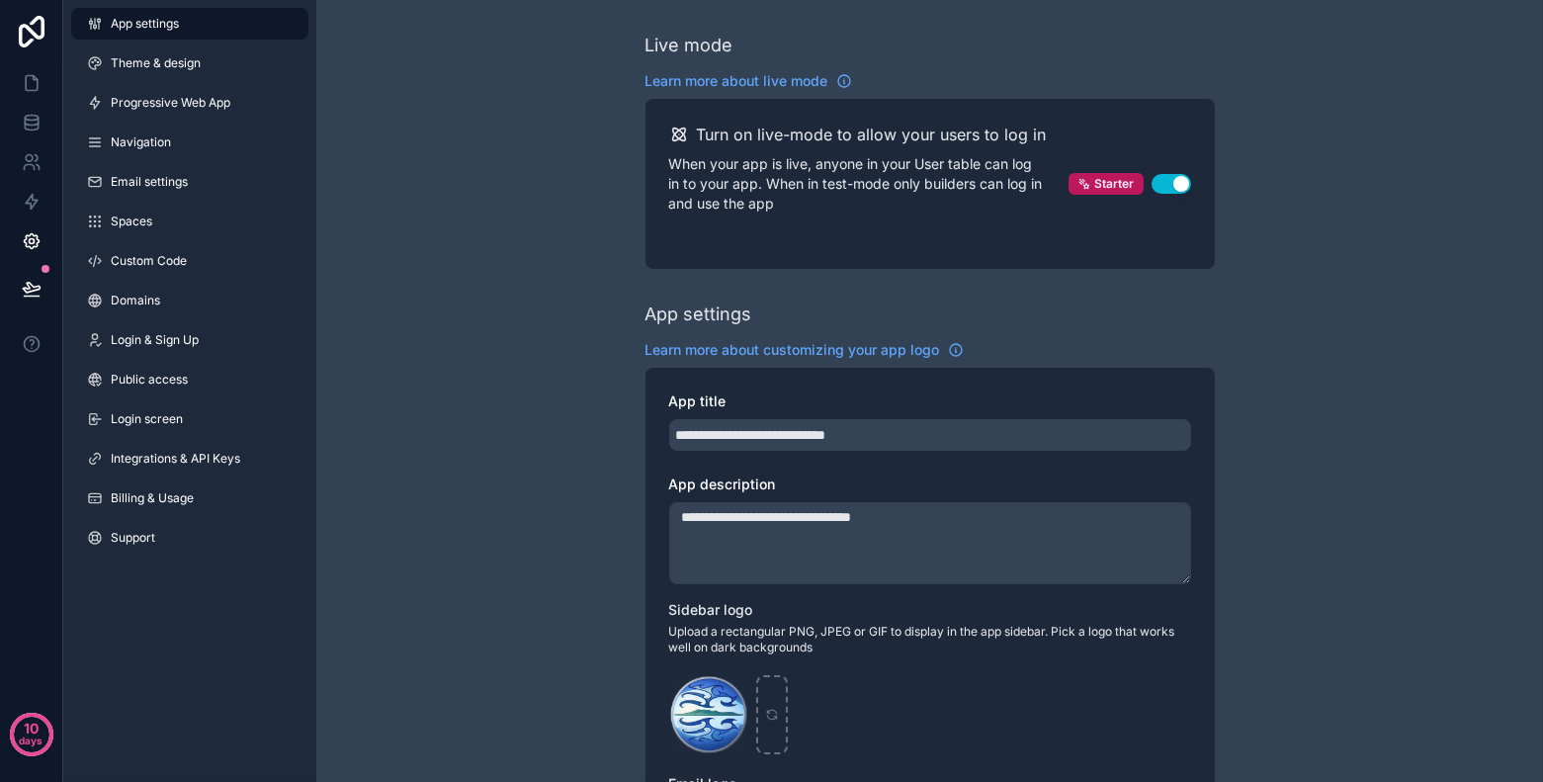
click at [1283, 437] on div "**********" at bounding box center [929, 774] width 1227 height 1549
click at [158, 70] on span "Theme & design" at bounding box center [156, 63] width 90 height 16
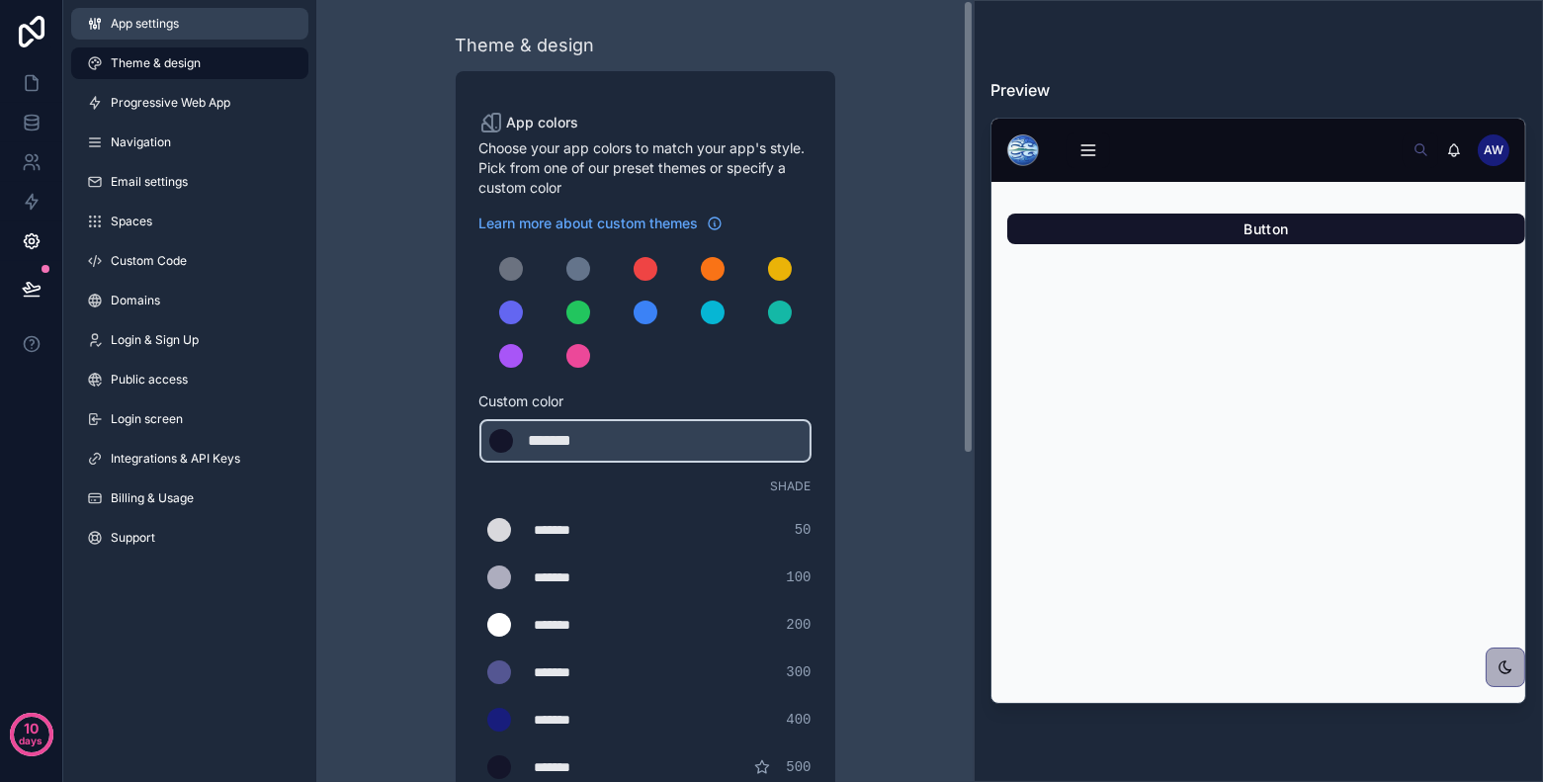
click at [188, 30] on link "App settings" at bounding box center [189, 24] width 237 height 32
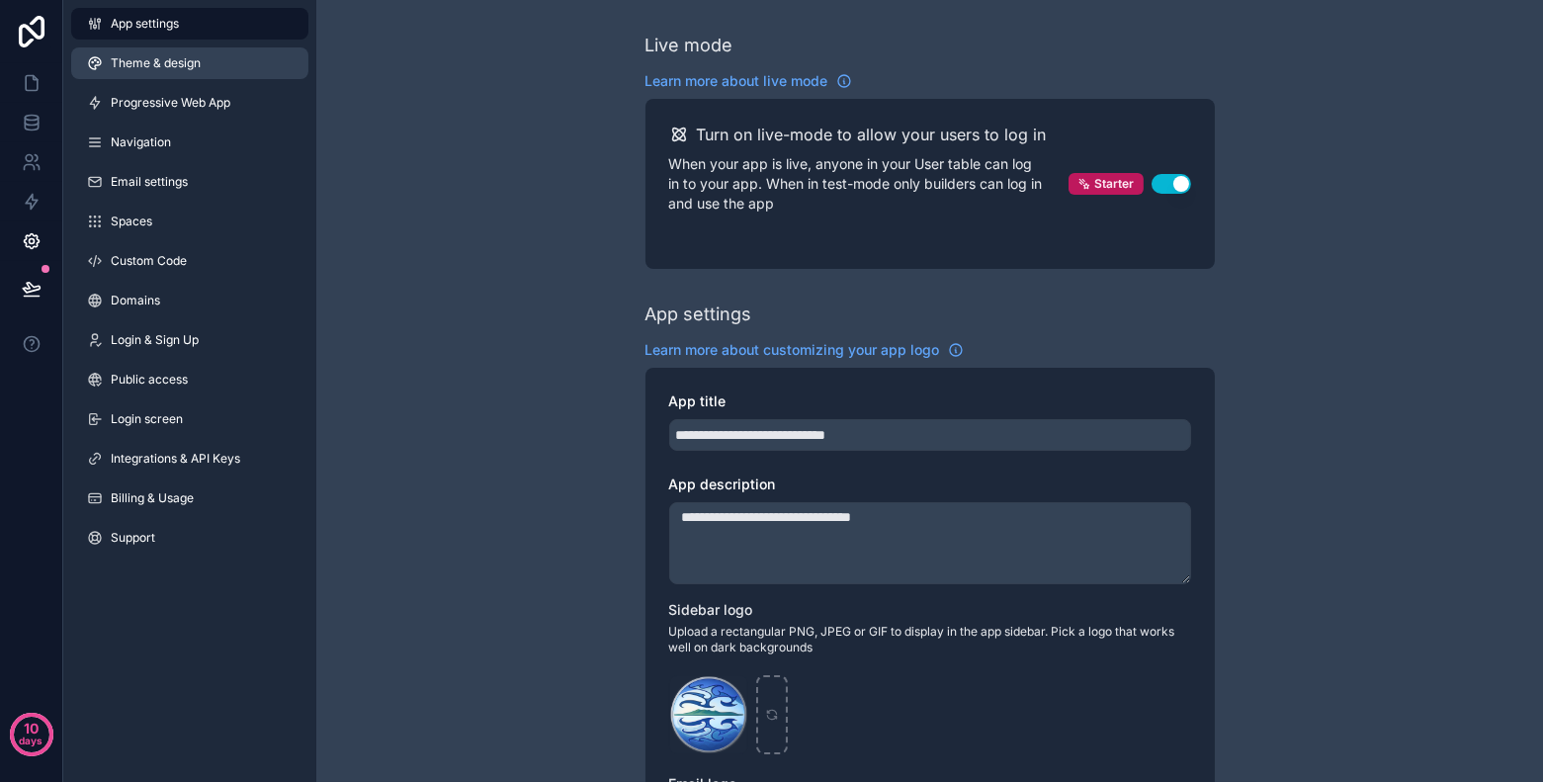
click at [188, 57] on span "Theme & design" at bounding box center [156, 63] width 90 height 16
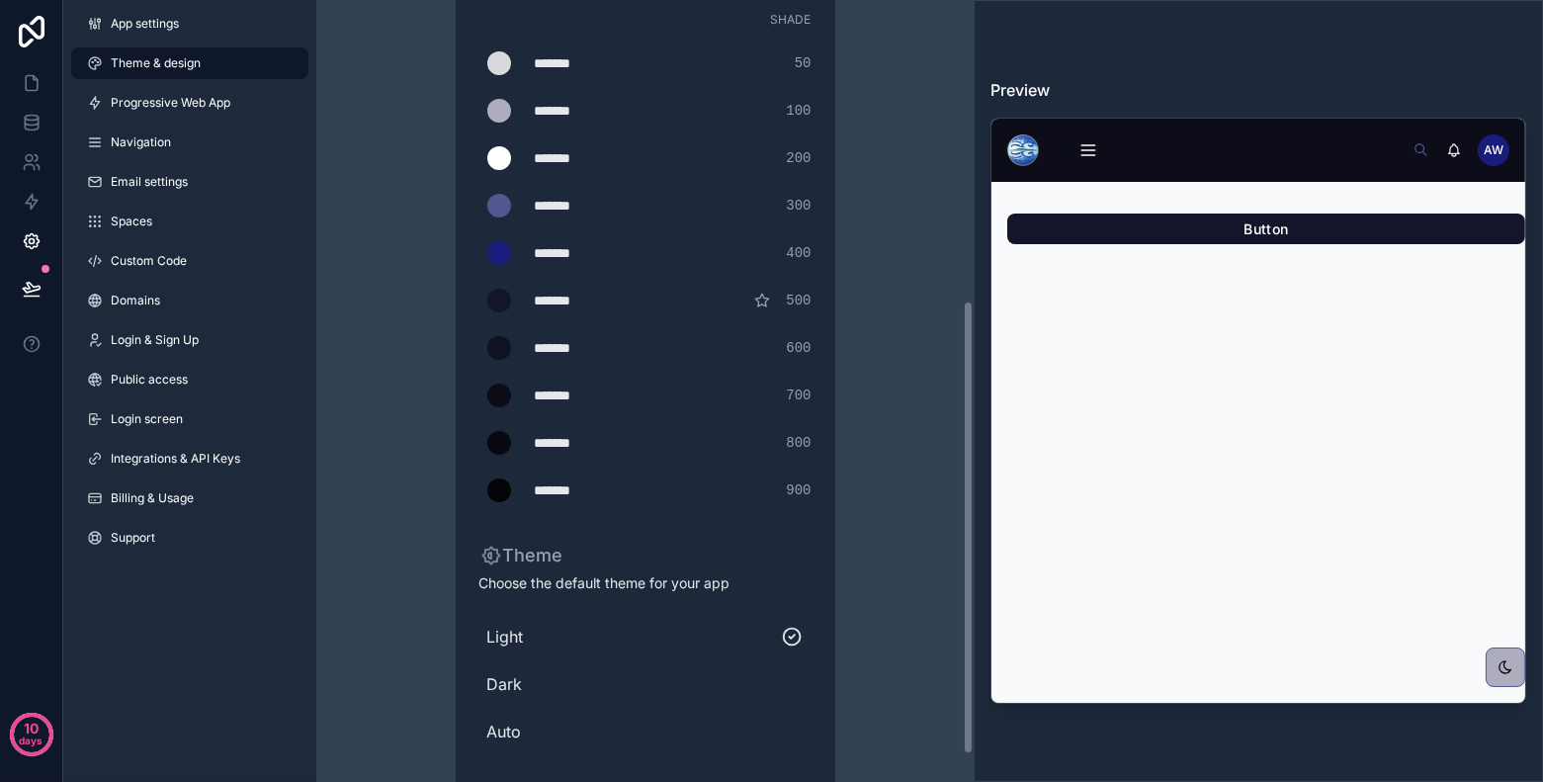
scroll to position [564, 0]
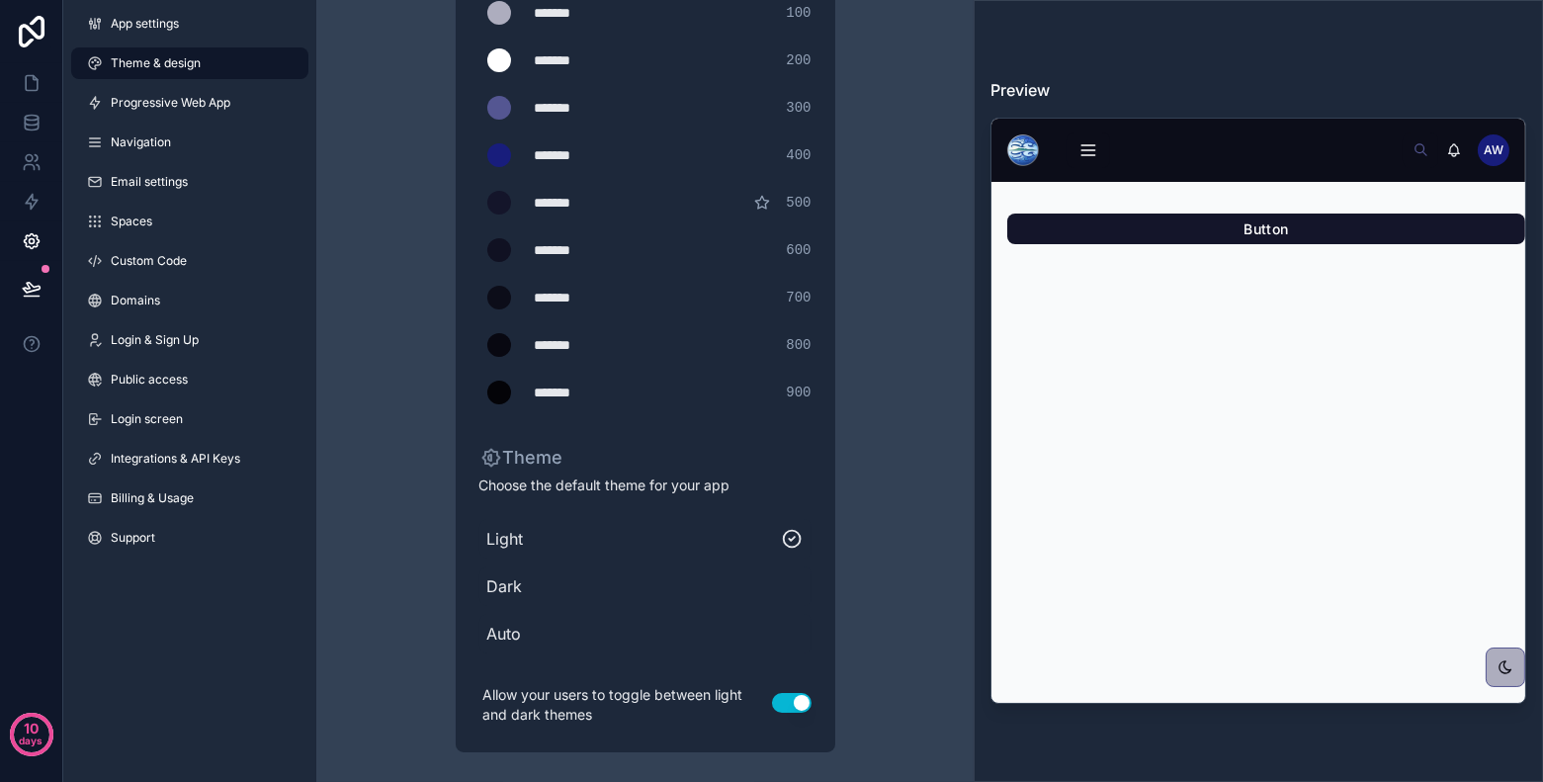
click at [787, 701] on button "Use setting" at bounding box center [792, 703] width 40 height 20
click at [796, 695] on button "Use setting" at bounding box center [792, 703] width 40 height 20
click at [788, 568] on div "Dark" at bounding box center [645, 586] width 332 height 40
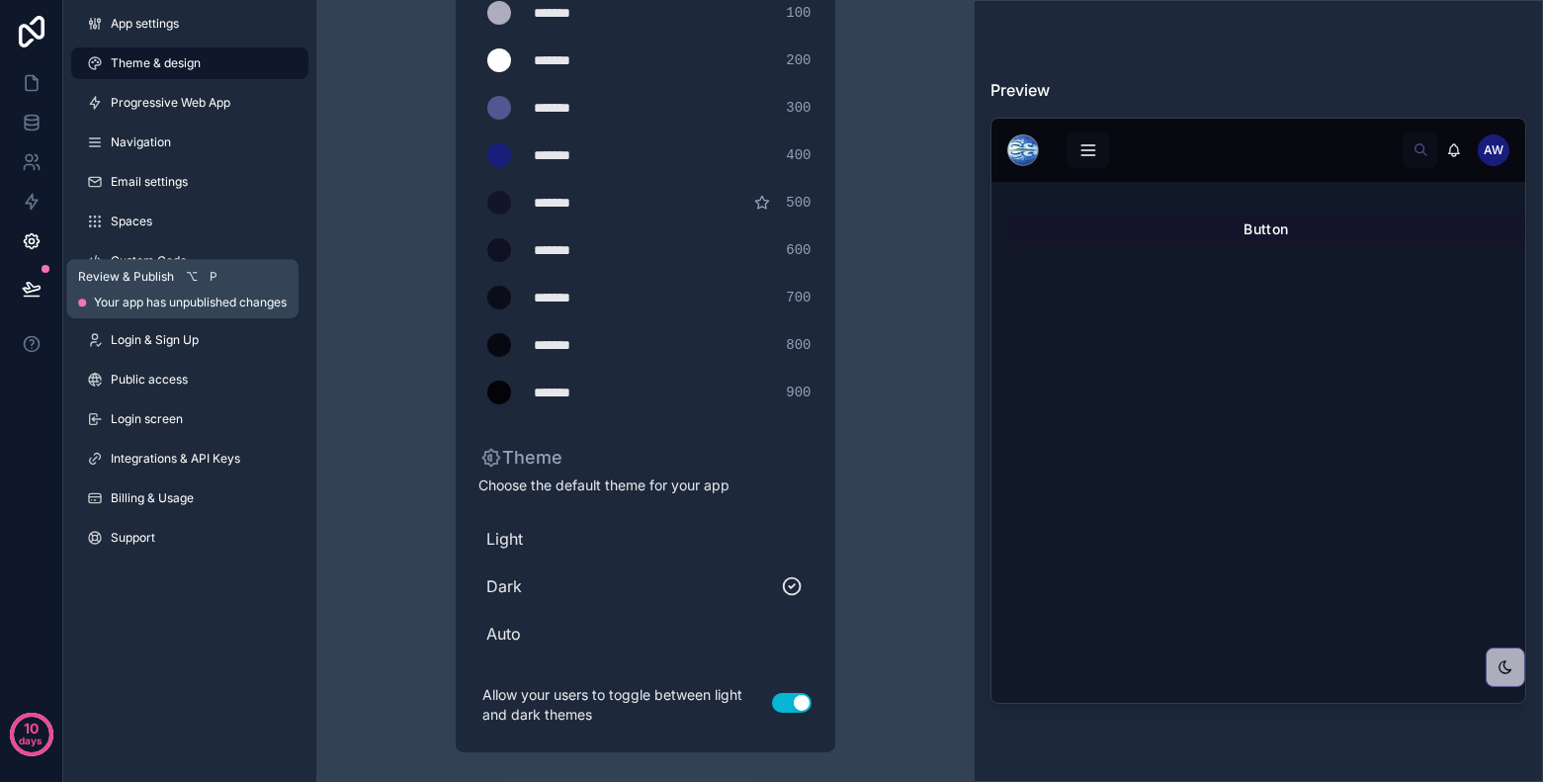
click at [22, 284] on icon at bounding box center [32, 289] width 20 height 20
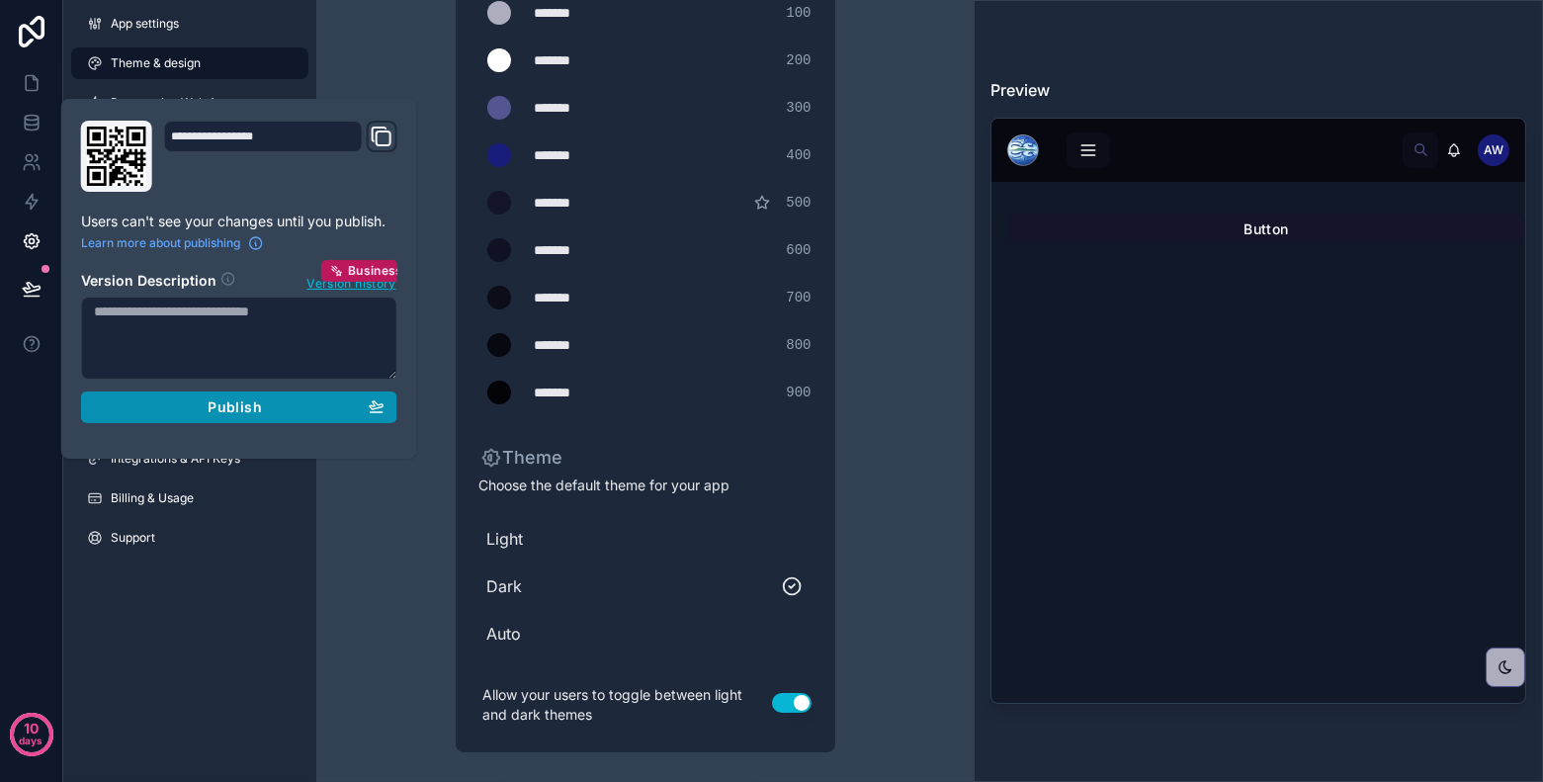
click at [231, 403] on span "Publish" at bounding box center [234, 407] width 53 height 18
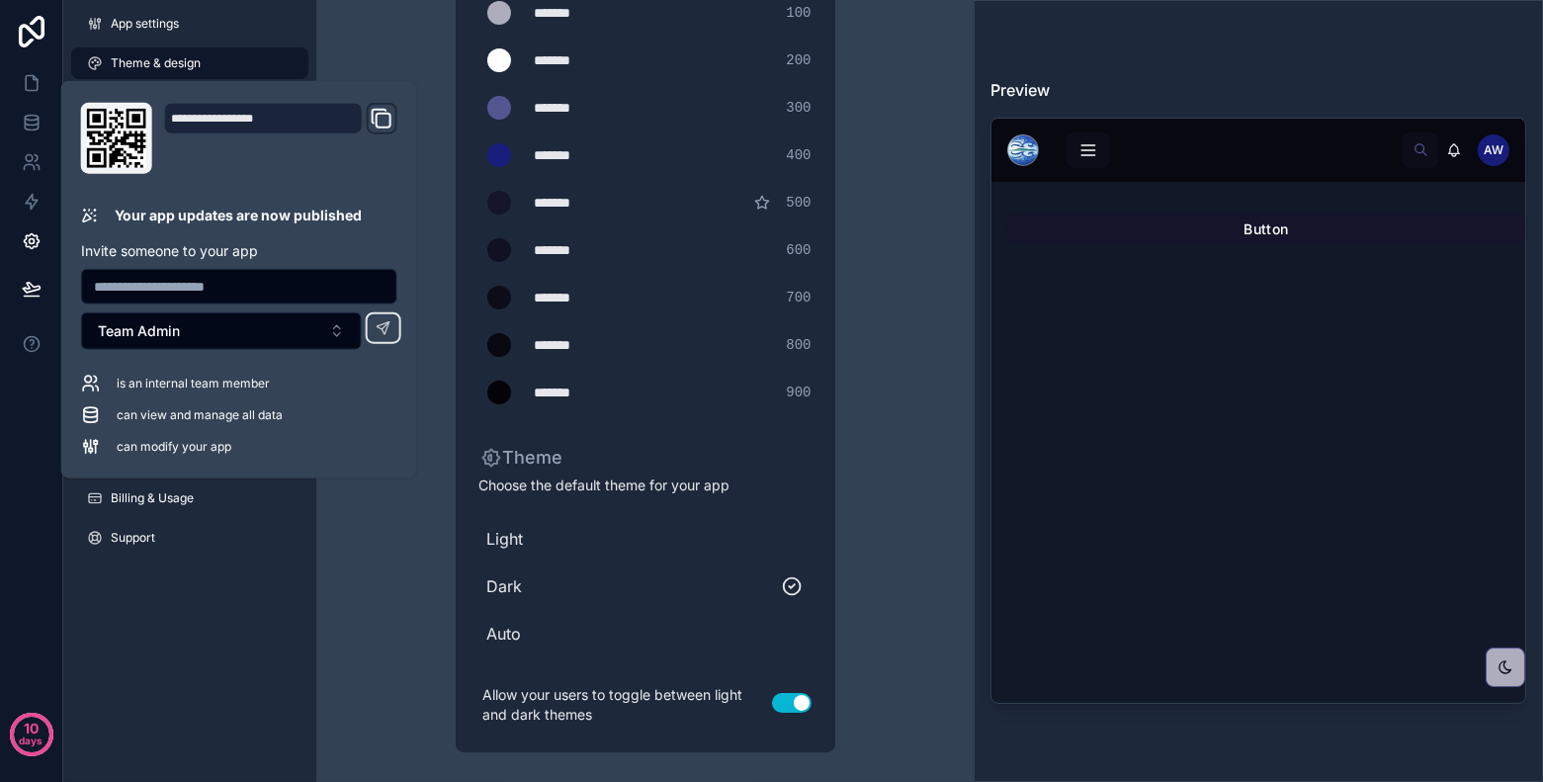
click at [790, 546] on span "Light" at bounding box center [645, 539] width 316 height 24
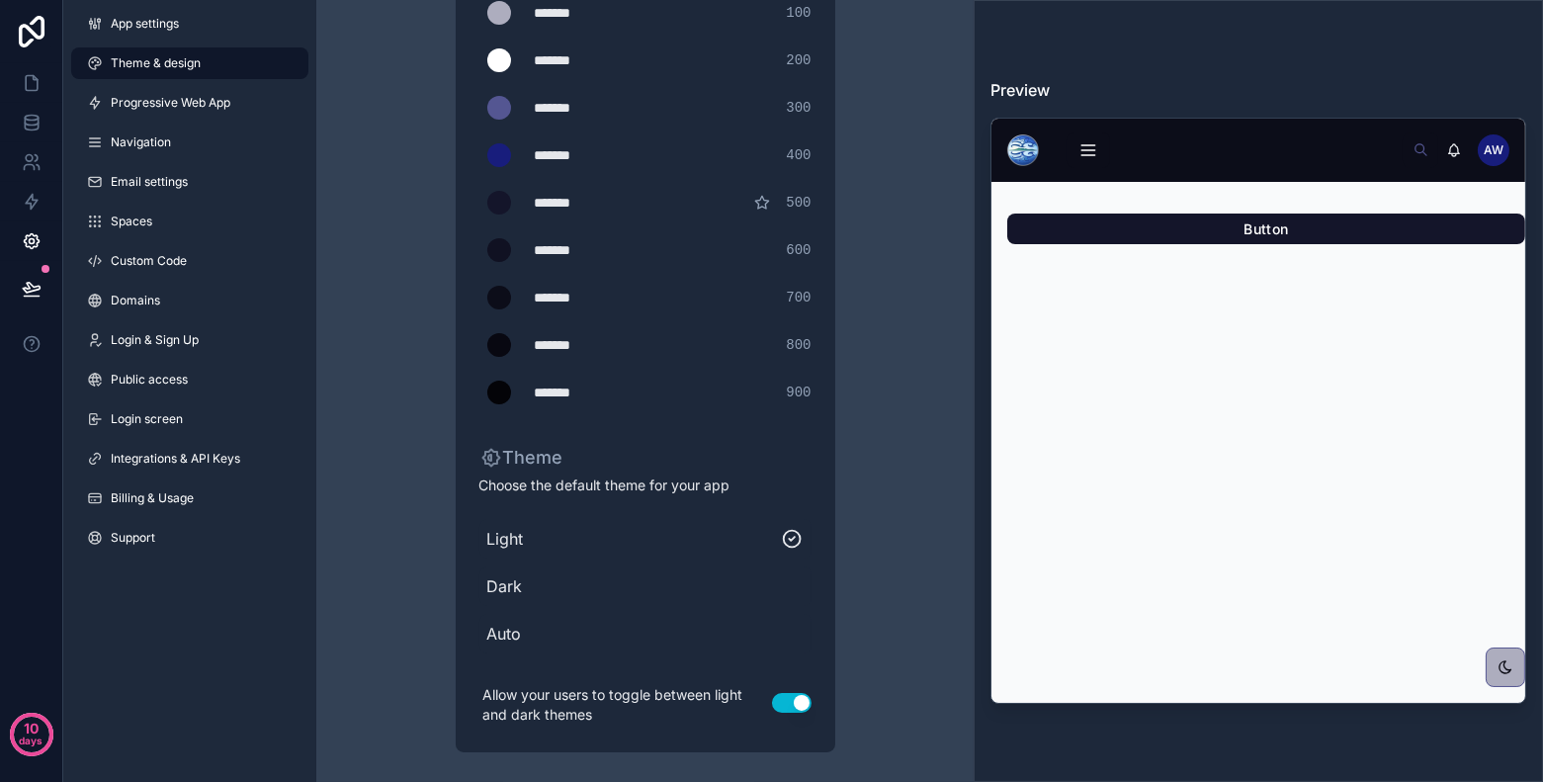
click at [798, 698] on button "Use setting" at bounding box center [792, 703] width 40 height 20
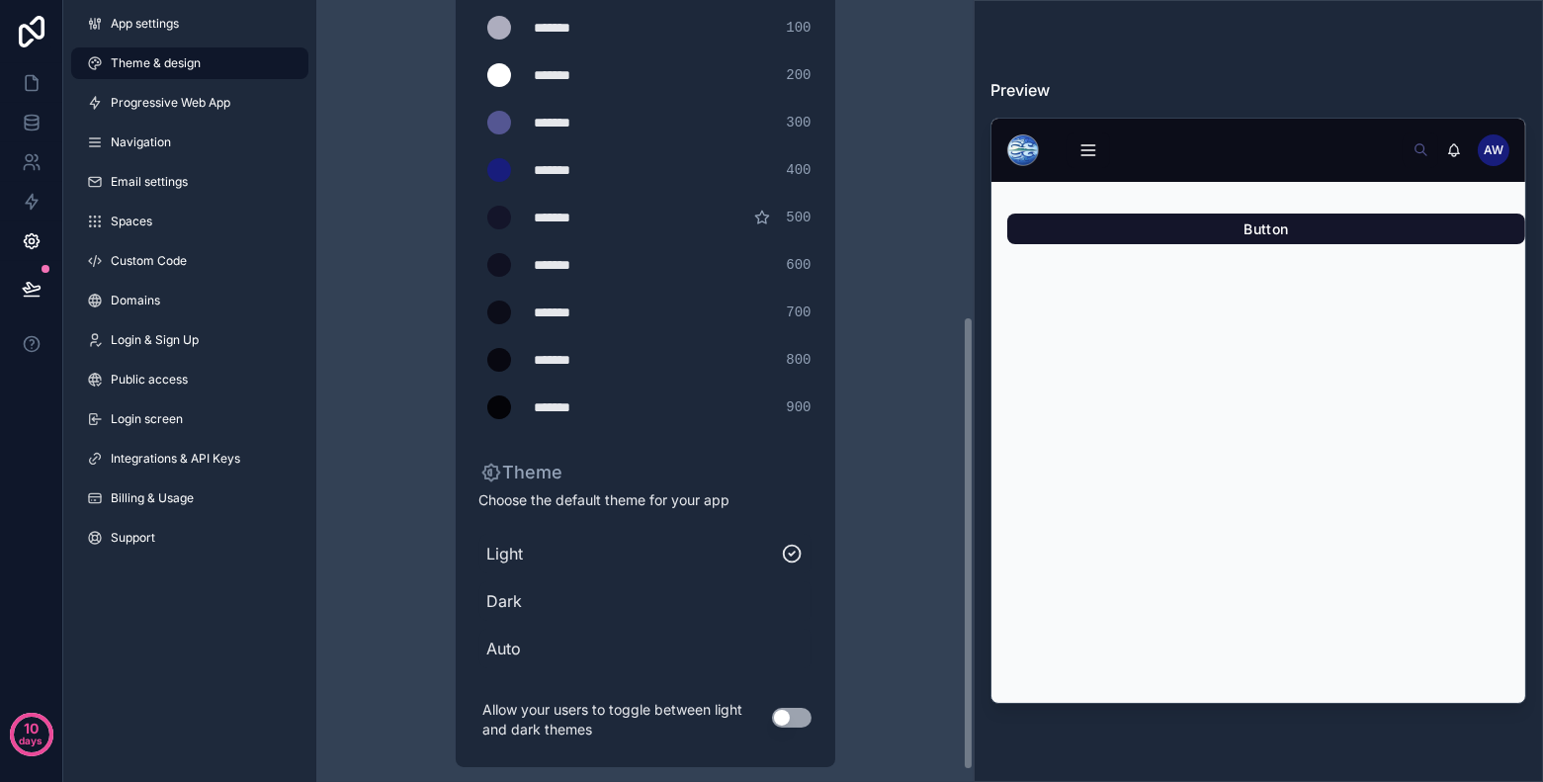
scroll to position [544, 0]
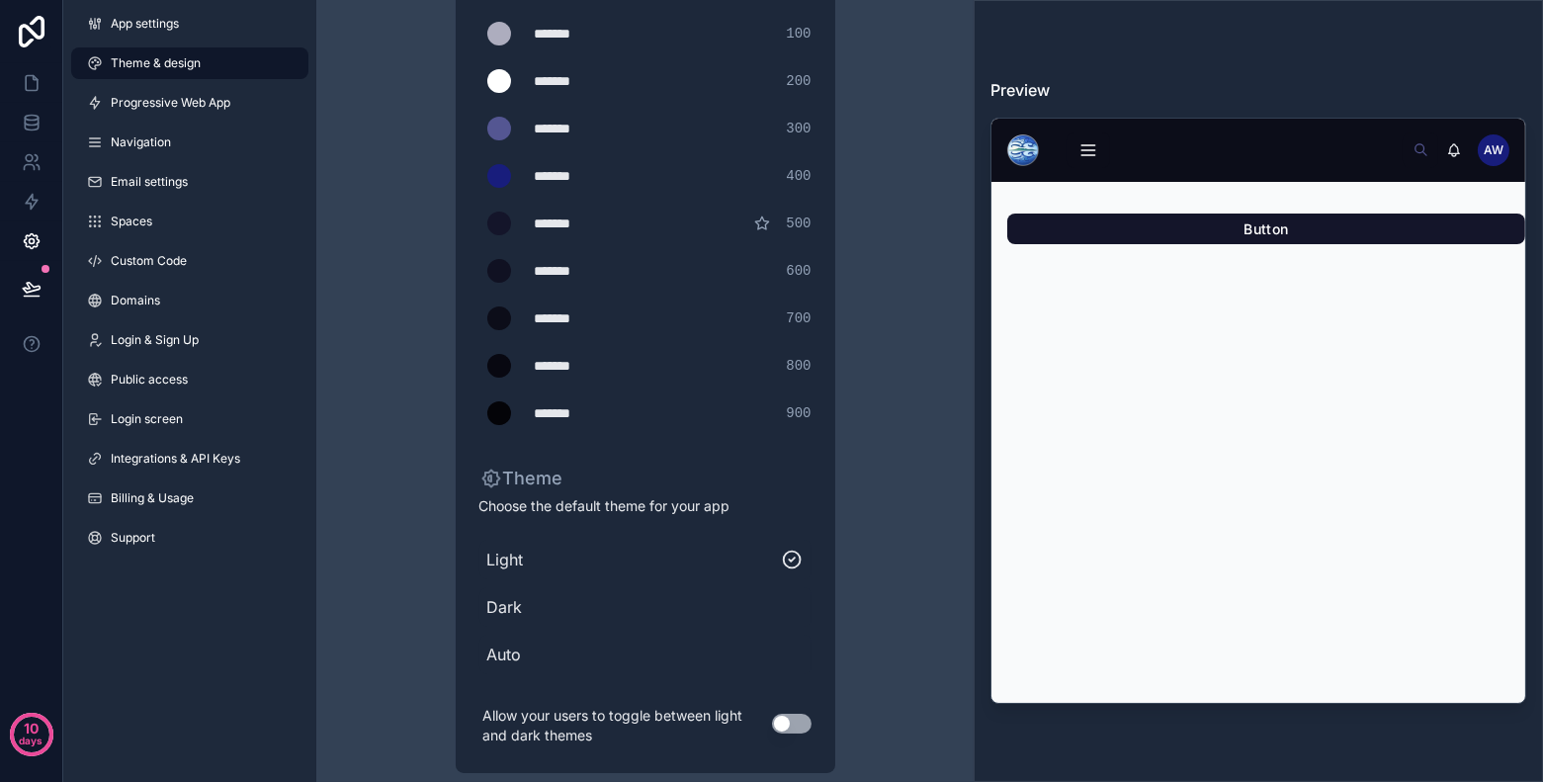
click at [574, 326] on div "******* ******* #0c0d19 700" at bounding box center [645, 318] width 332 height 40
click at [491, 322] on div "scrollable content" at bounding box center [499, 318] width 24 height 24
click at [479, 318] on input "*******" at bounding box center [479, 318] width 0 height 0
click at [639, 265] on div "******* ******* #101122 600" at bounding box center [645, 271] width 332 height 40
click at [499, 374] on div "scrollable content" at bounding box center [499, 366] width 24 height 24
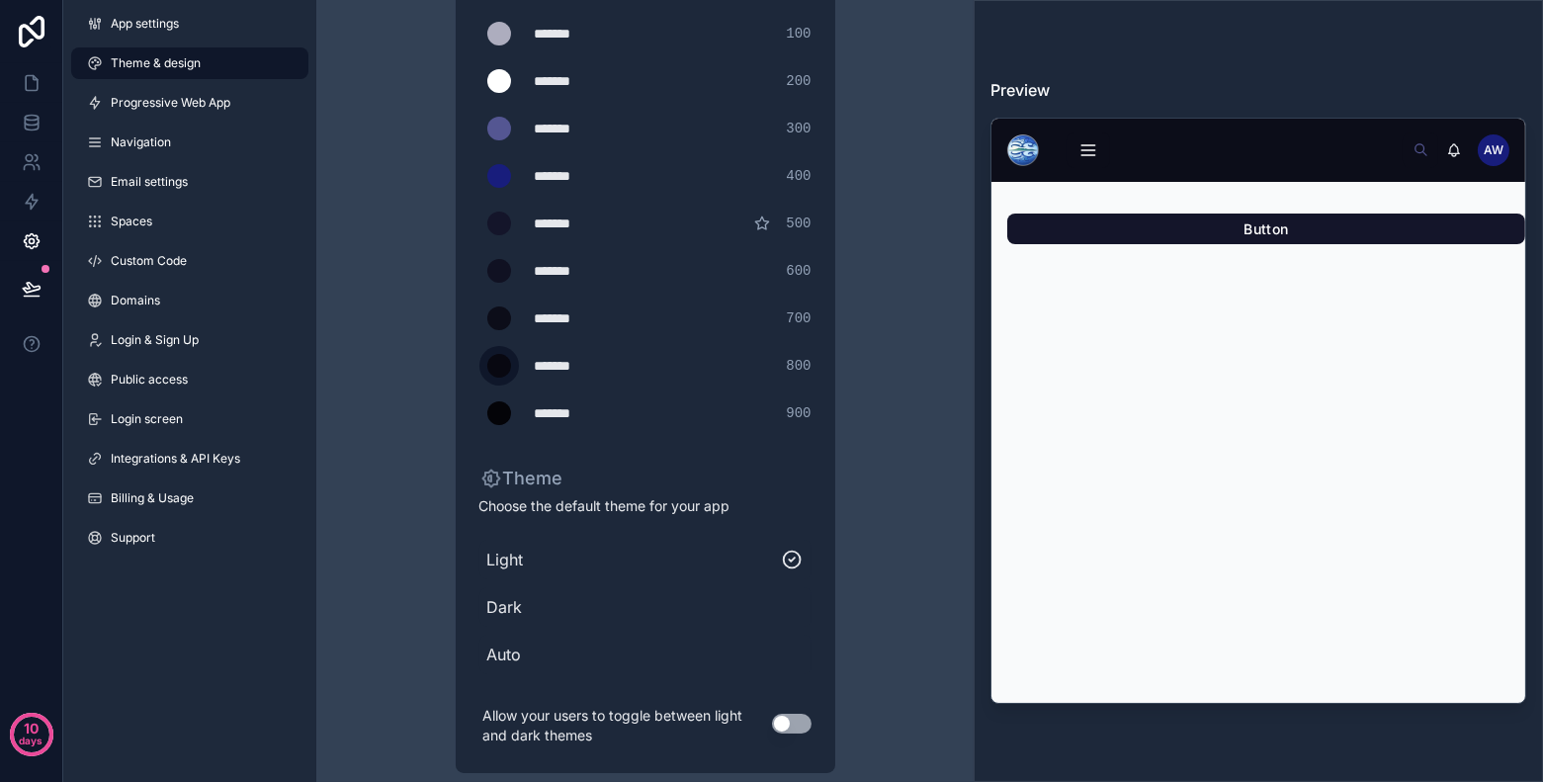
click at [479, 366] on input "*******" at bounding box center [479, 366] width 0 height 0
click at [607, 261] on div "*******" at bounding box center [584, 271] width 99 height 20
click at [500, 265] on div "scrollable content" at bounding box center [499, 271] width 24 height 24
click at [479, 271] on input "*******" at bounding box center [479, 271] width 0 height 0
click at [599, 210] on div "******* ******* #14152a 500" at bounding box center [645, 224] width 332 height 40
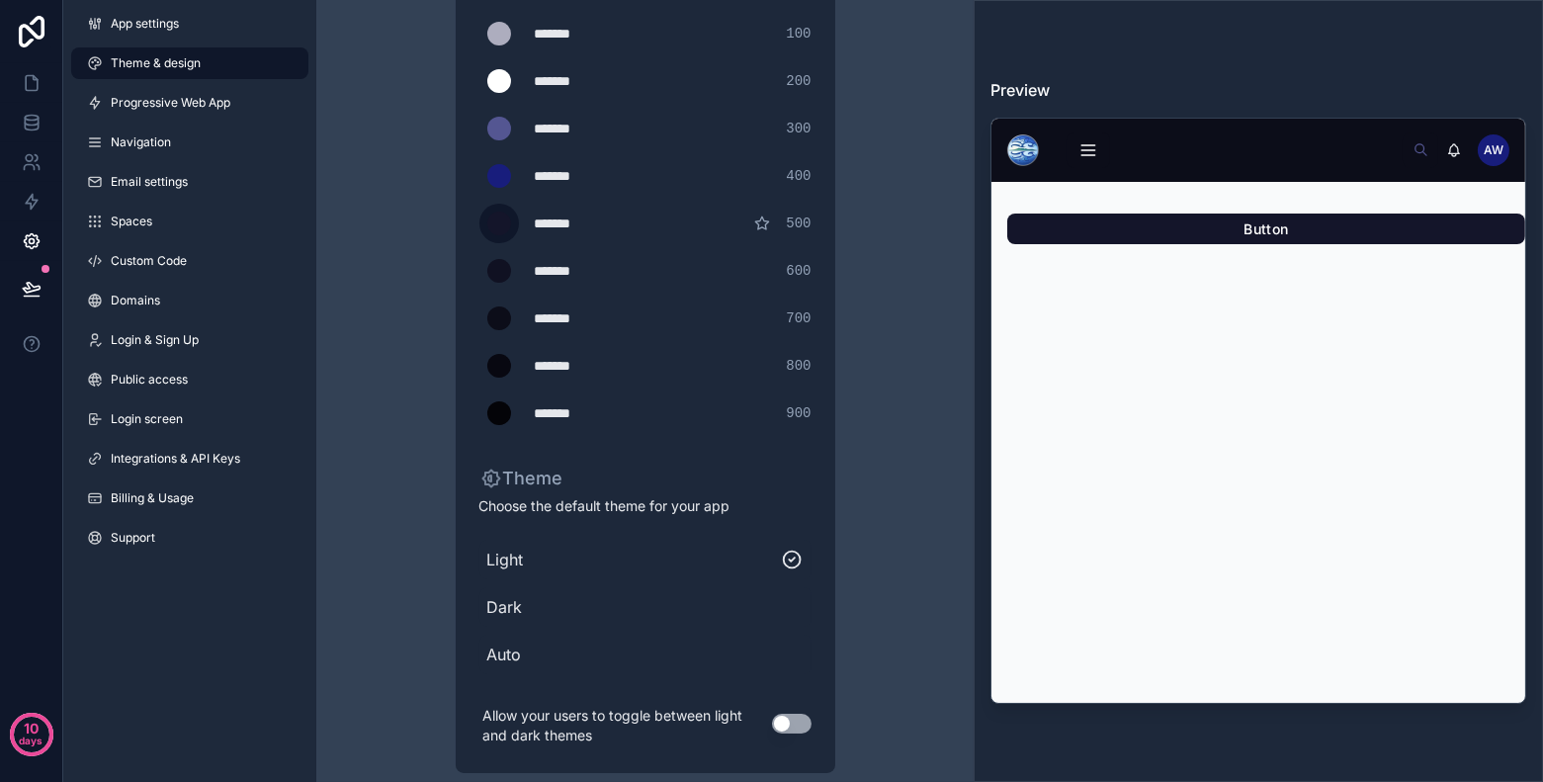
click at [504, 228] on div "scrollable content" at bounding box center [499, 224] width 24 height 24
click at [479, 223] on input "*******" at bounding box center [479, 223] width 0 height 0
click at [605, 194] on div "******* ******* #181d7c 400" at bounding box center [645, 176] width 332 height 40
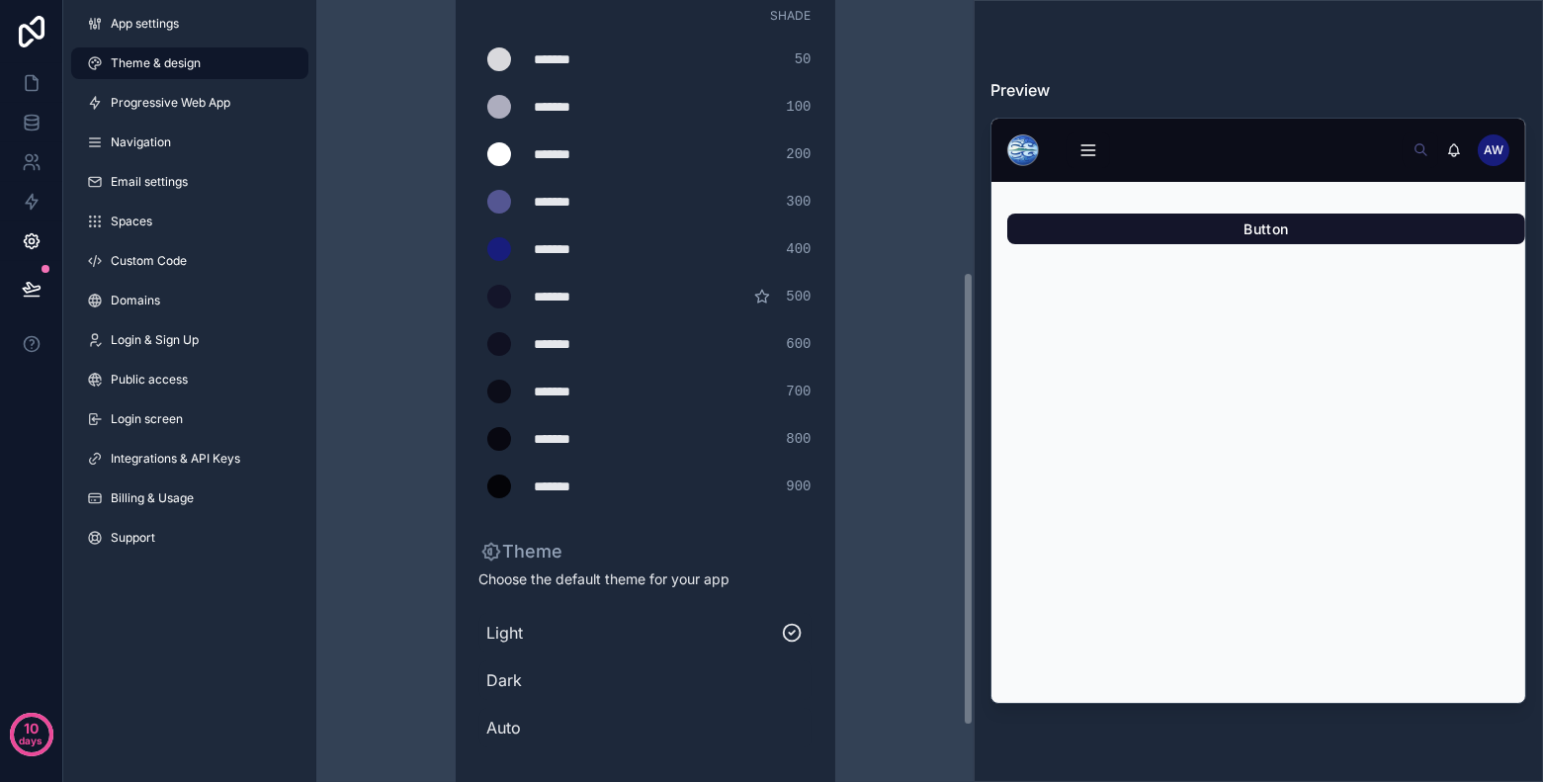
scroll to position [457, 0]
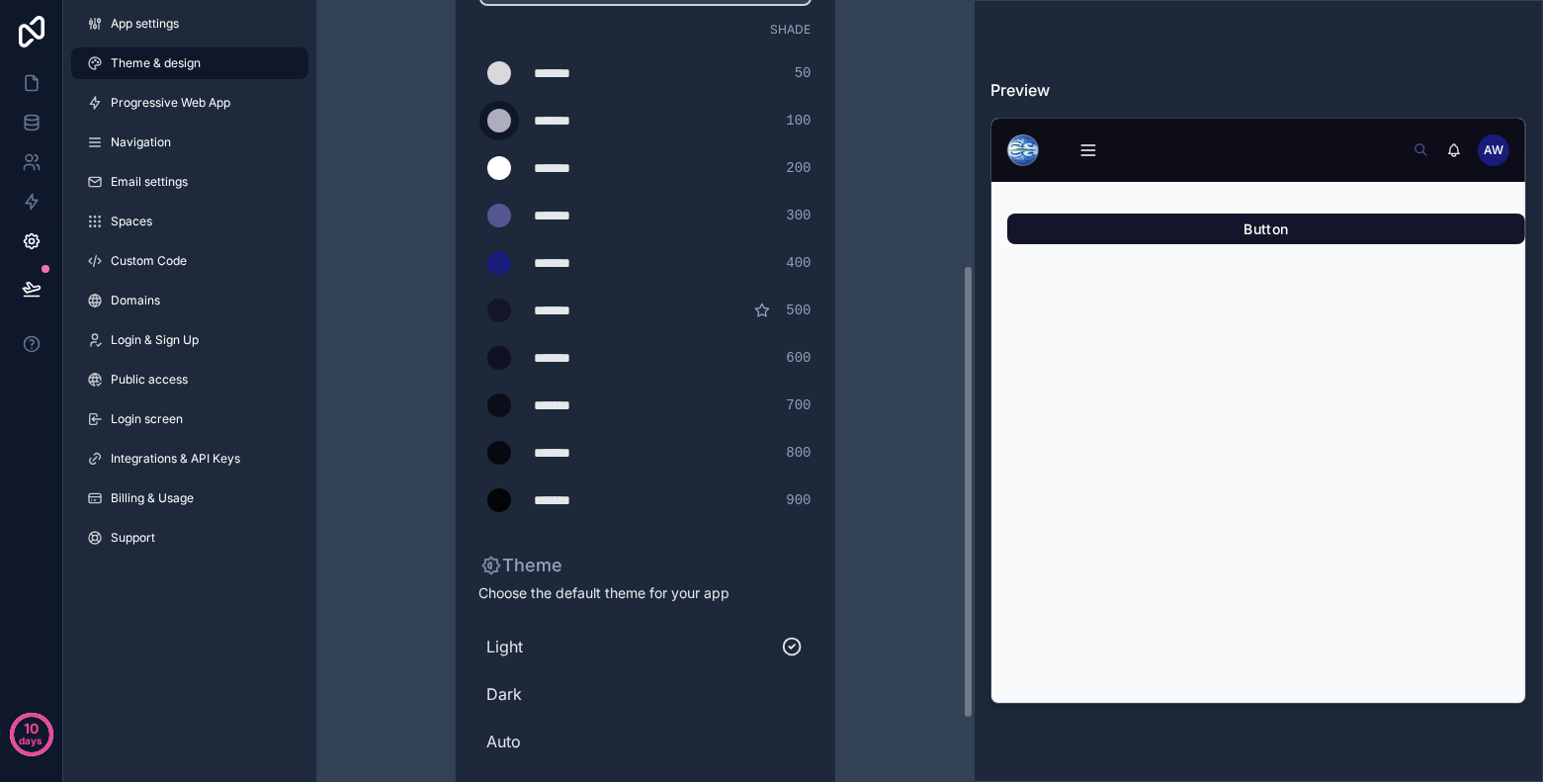
click at [495, 119] on div "scrollable content" at bounding box center [499, 121] width 24 height 24
click at [479, 121] on input "*******" at bounding box center [479, 121] width 0 height 0
click at [699, 95] on div "******* ******* #d9d9dd 50 ******* ******* #adadbe 100 ******* ******* #ffffff …" at bounding box center [645, 286] width 332 height 467
click at [565, 123] on div "*******" at bounding box center [584, 121] width 99 height 20
click at [525, 118] on div "******* ******* #adadbe 100" at bounding box center [645, 121] width 332 height 40
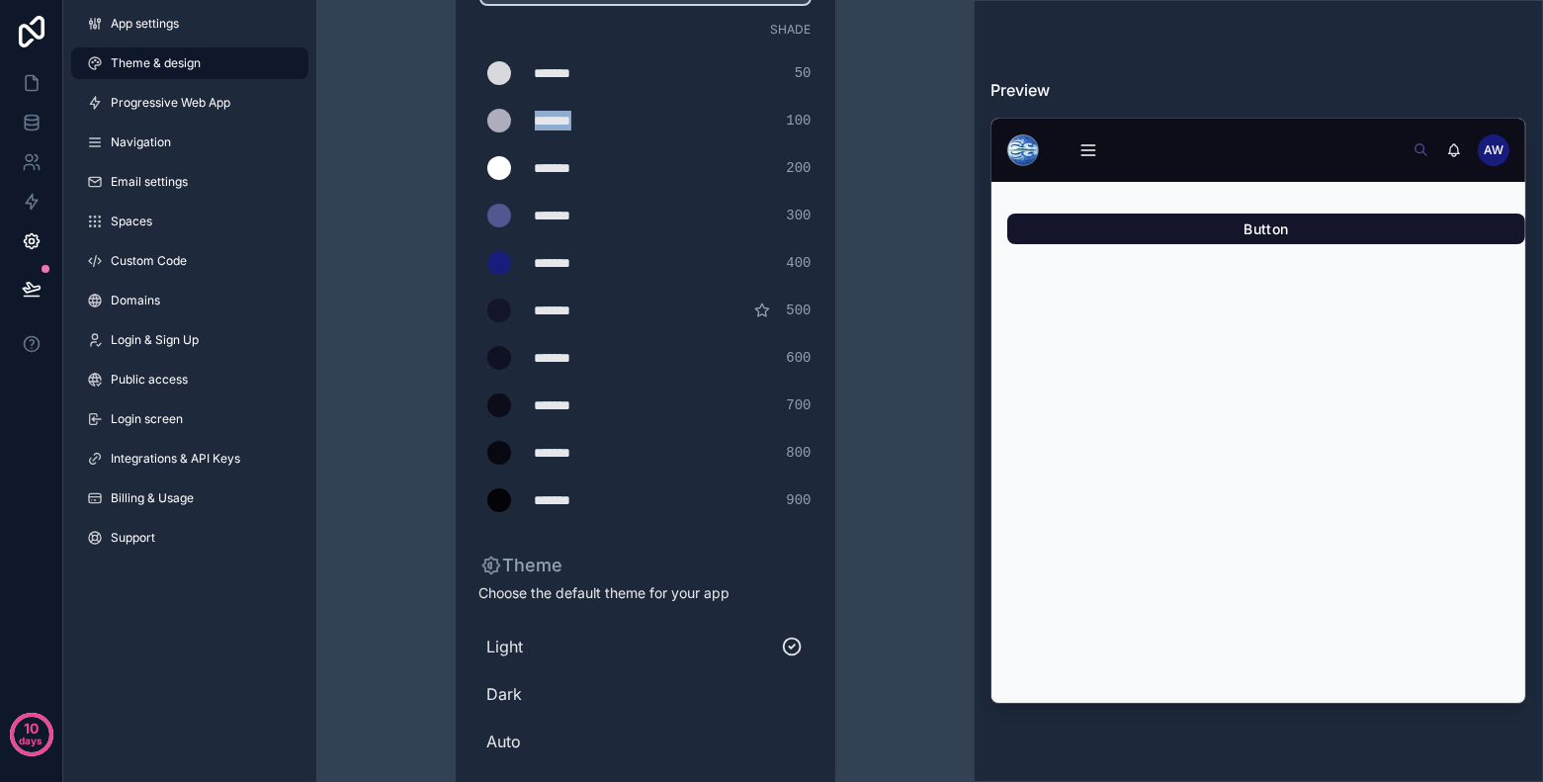
drag, startPoint x: 600, startPoint y: 126, endPoint x: 527, endPoint y: 119, distance: 73.5
click at [527, 119] on div "******* ******* #adadbe 100" at bounding box center [645, 121] width 332 height 40
type div "*******"
copy div "*******"
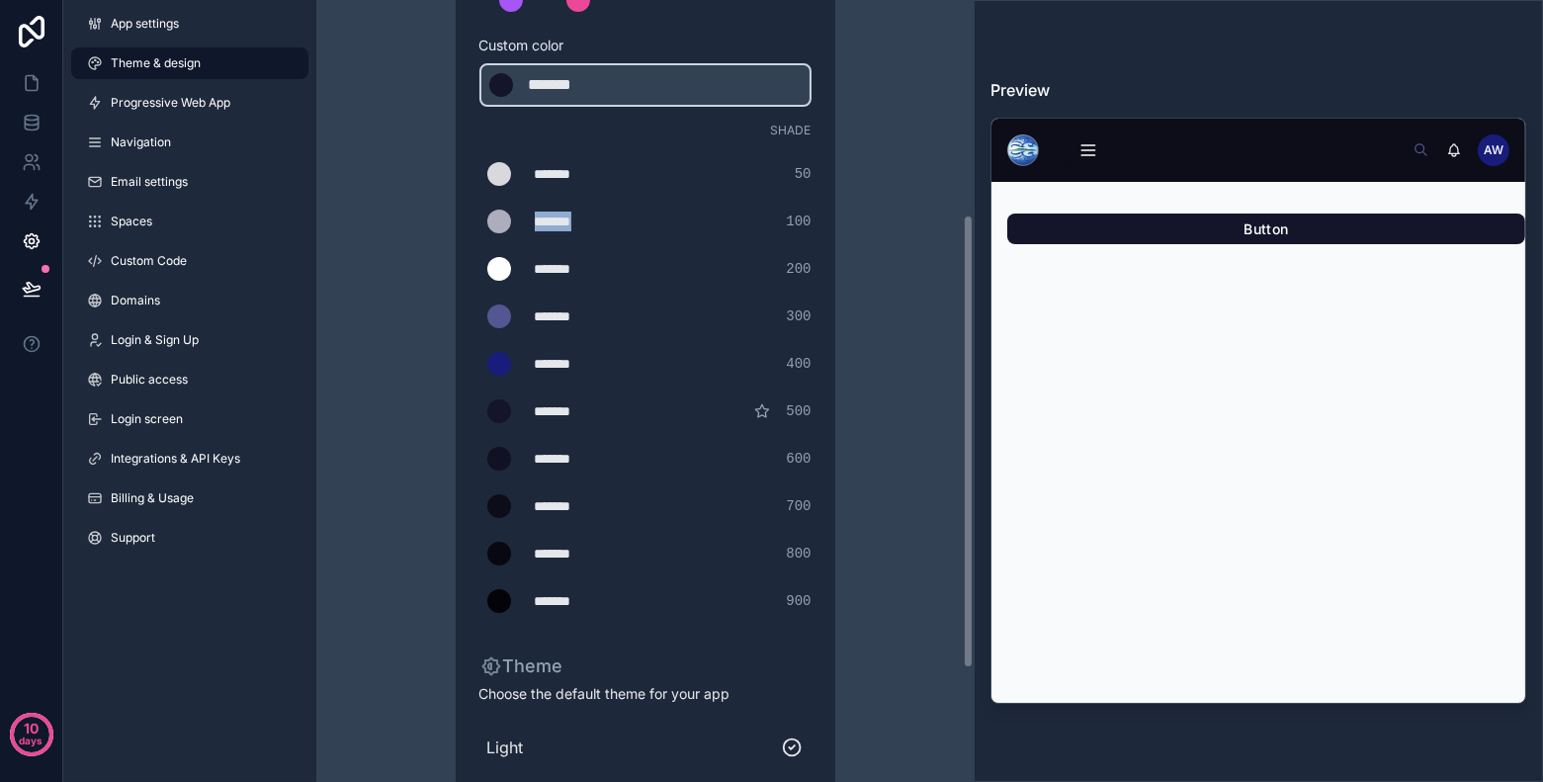
scroll to position [342, 0]
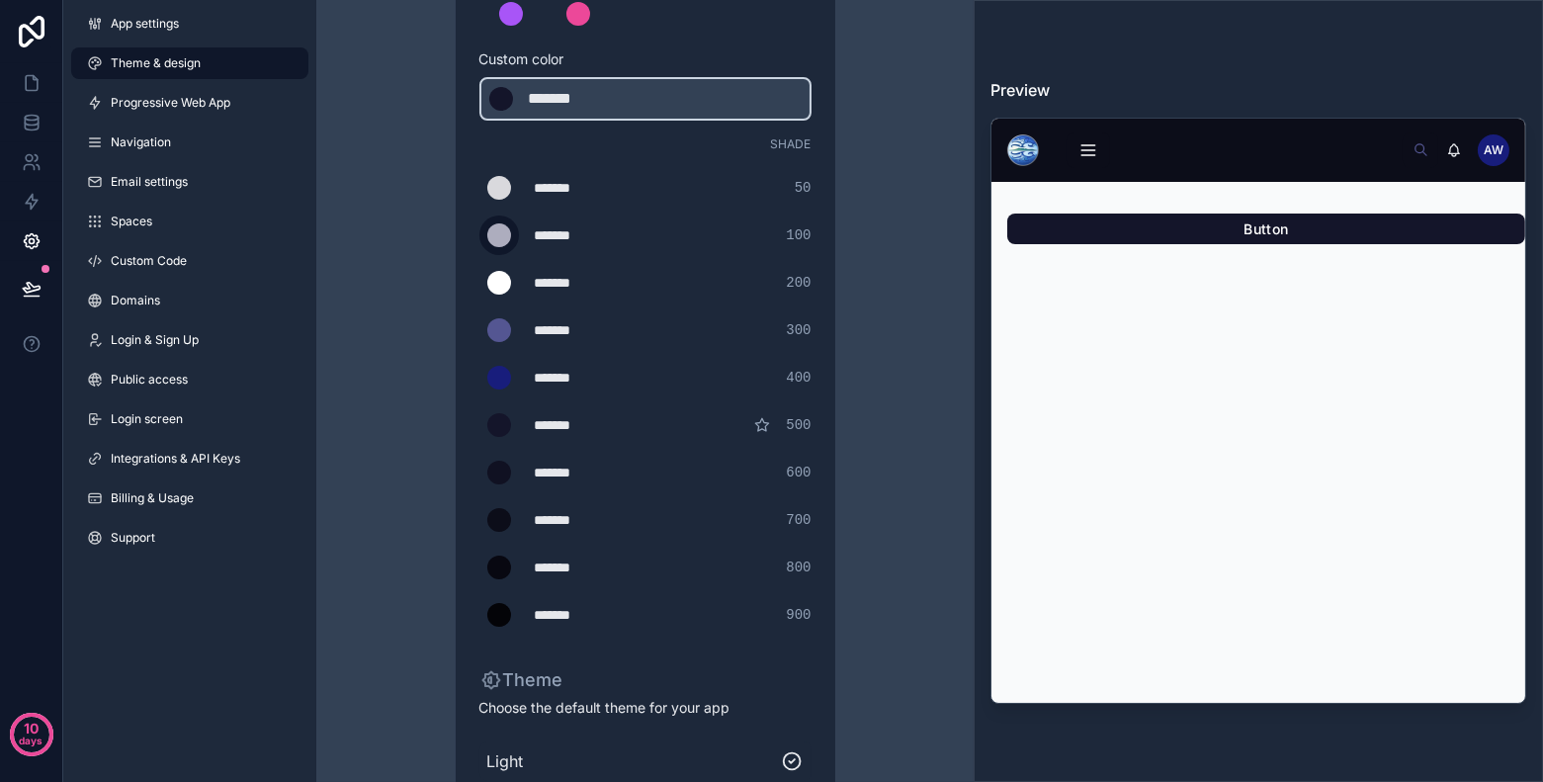
click at [494, 229] on div "scrollable content" at bounding box center [499, 235] width 24 height 24
click at [479, 235] on input "*******" at bounding box center [479, 235] width 0 height 0
click at [717, 202] on div "******* ******* #d9d9dd 50" at bounding box center [645, 188] width 332 height 40
click at [565, 92] on div "*******" at bounding box center [578, 99] width 99 height 24
click at [610, 102] on div "*******" at bounding box center [578, 99] width 99 height 24
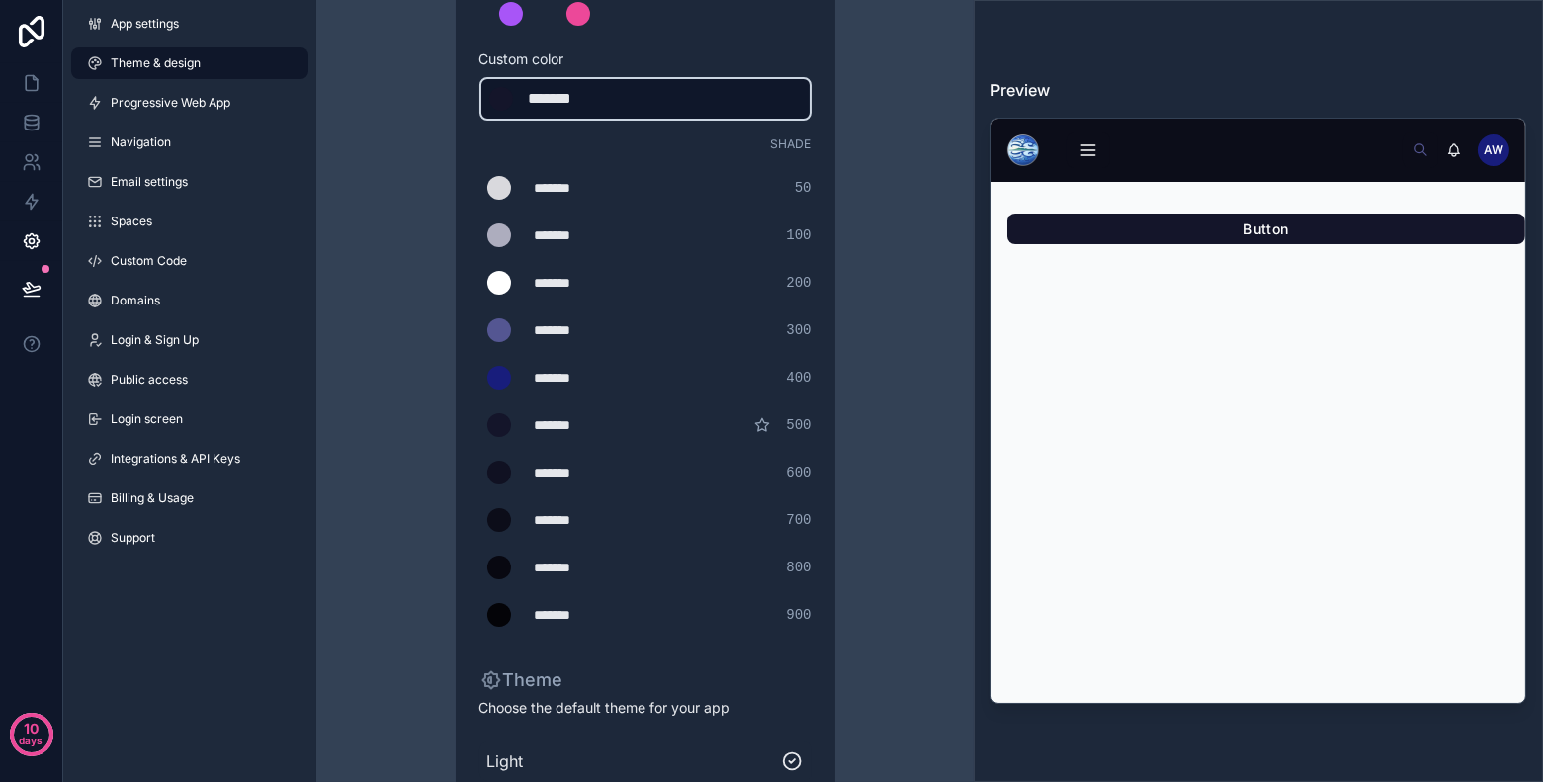
type div "*******"
copy div "*******"
click at [504, 103] on div "scrollable content" at bounding box center [501, 99] width 24 height 24
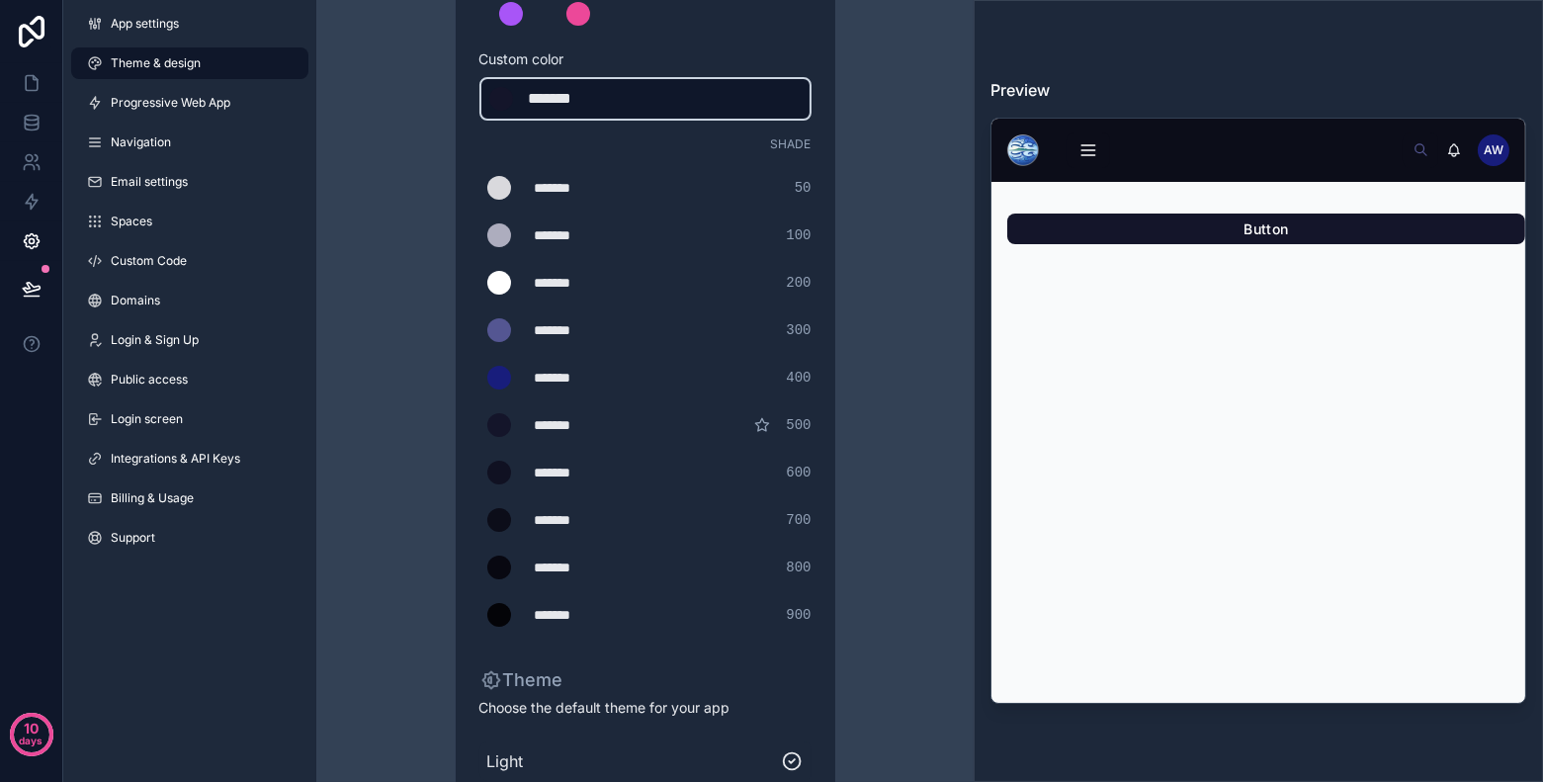
click at [505, 103] on div "scrollable content" at bounding box center [501, 99] width 24 height 24
click at [557, 91] on div "*******" at bounding box center [578, 99] width 99 height 24
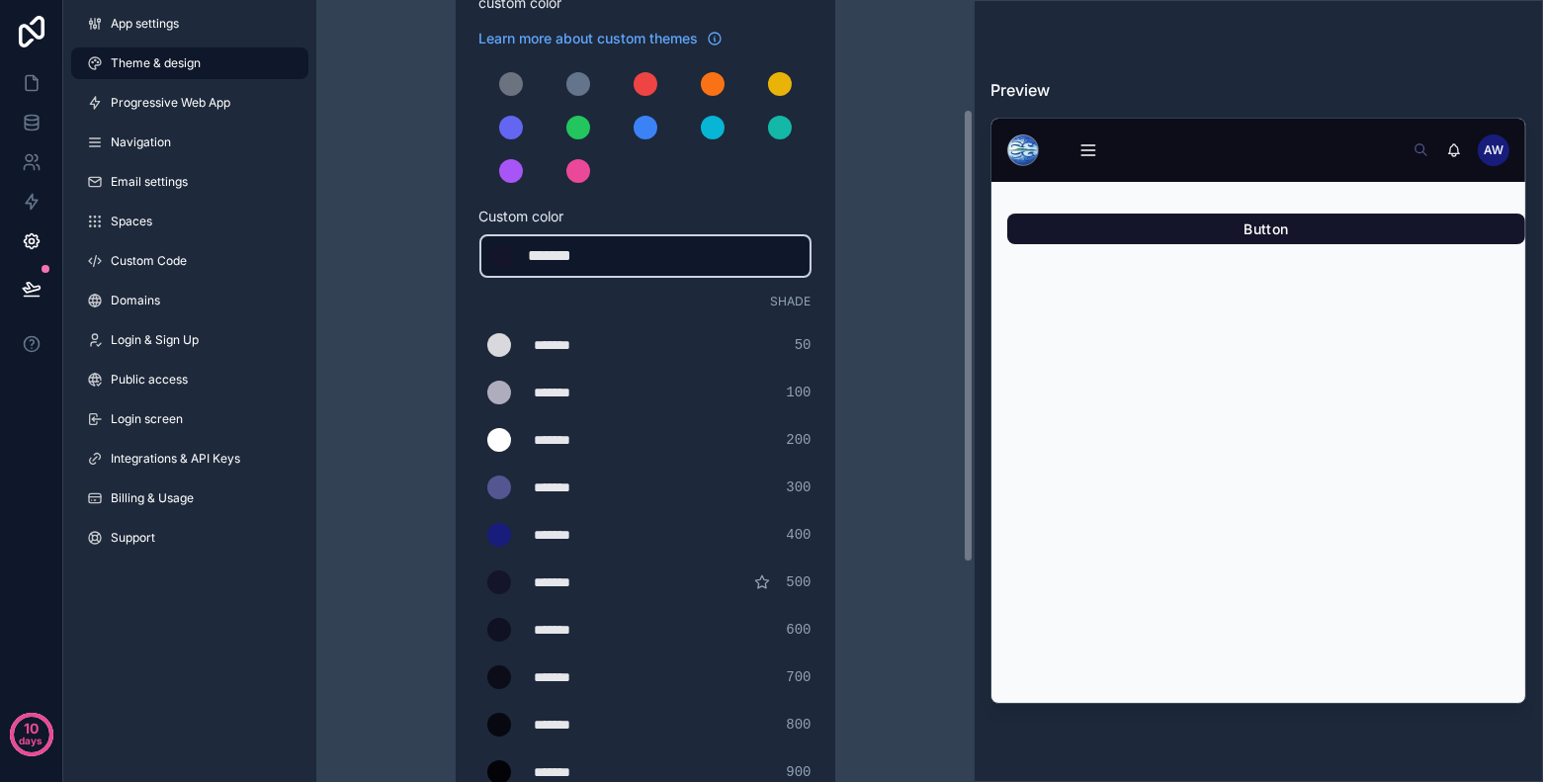
scroll to position [195, 0]
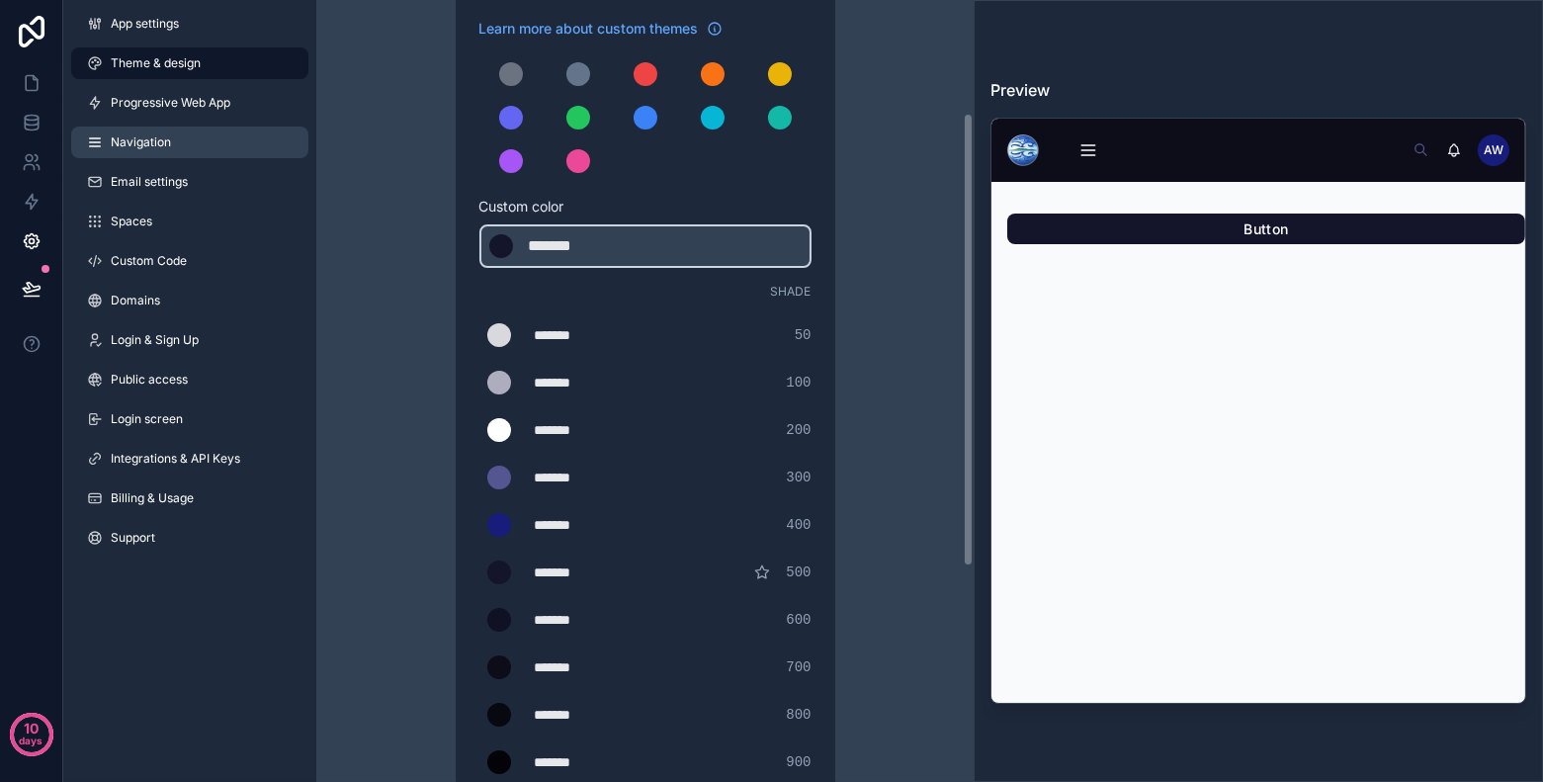
click at [229, 133] on link "Navigation" at bounding box center [189, 143] width 237 height 32
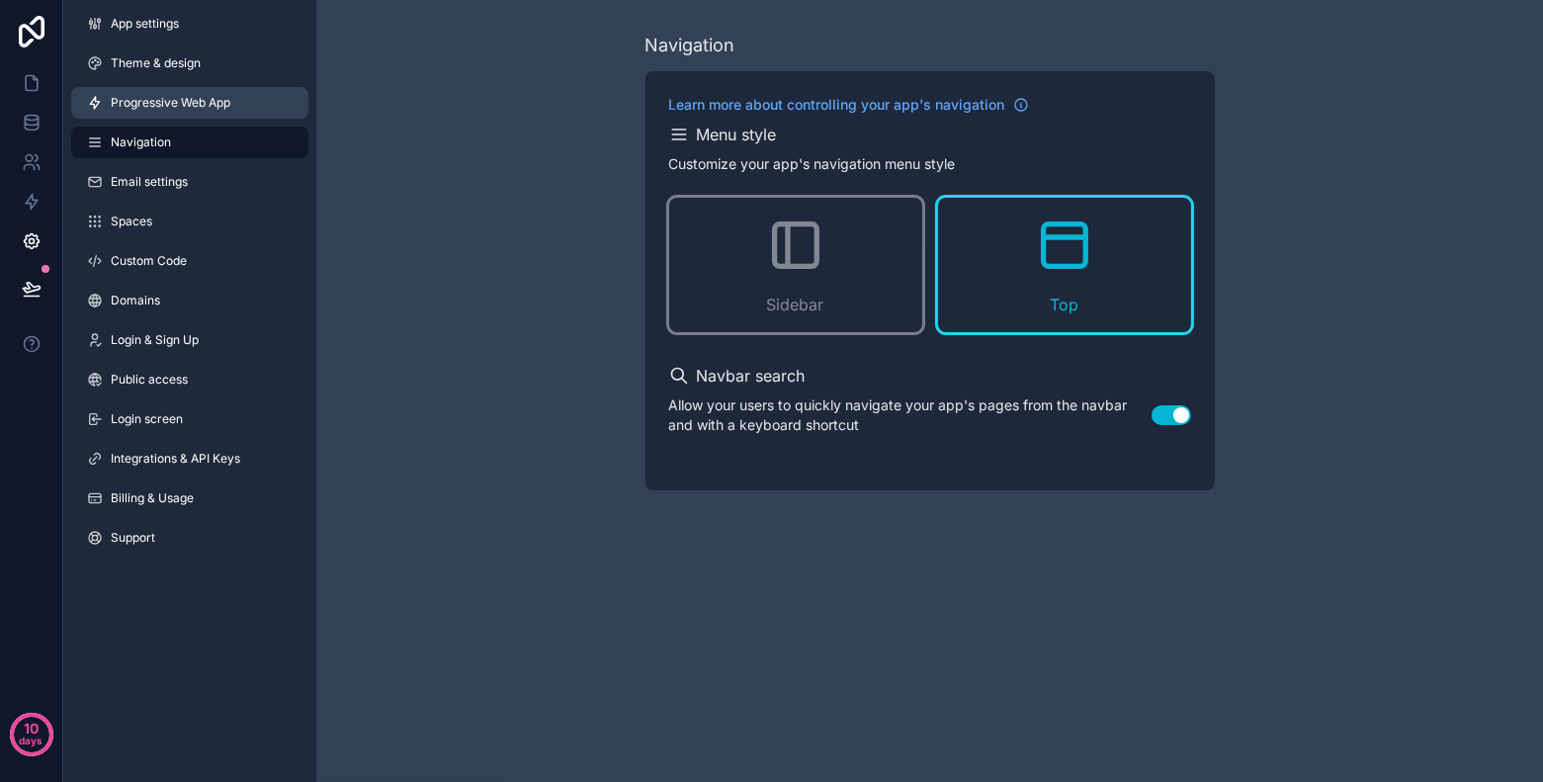
click at [222, 108] on span "Progressive Web App" at bounding box center [171, 103] width 120 height 16
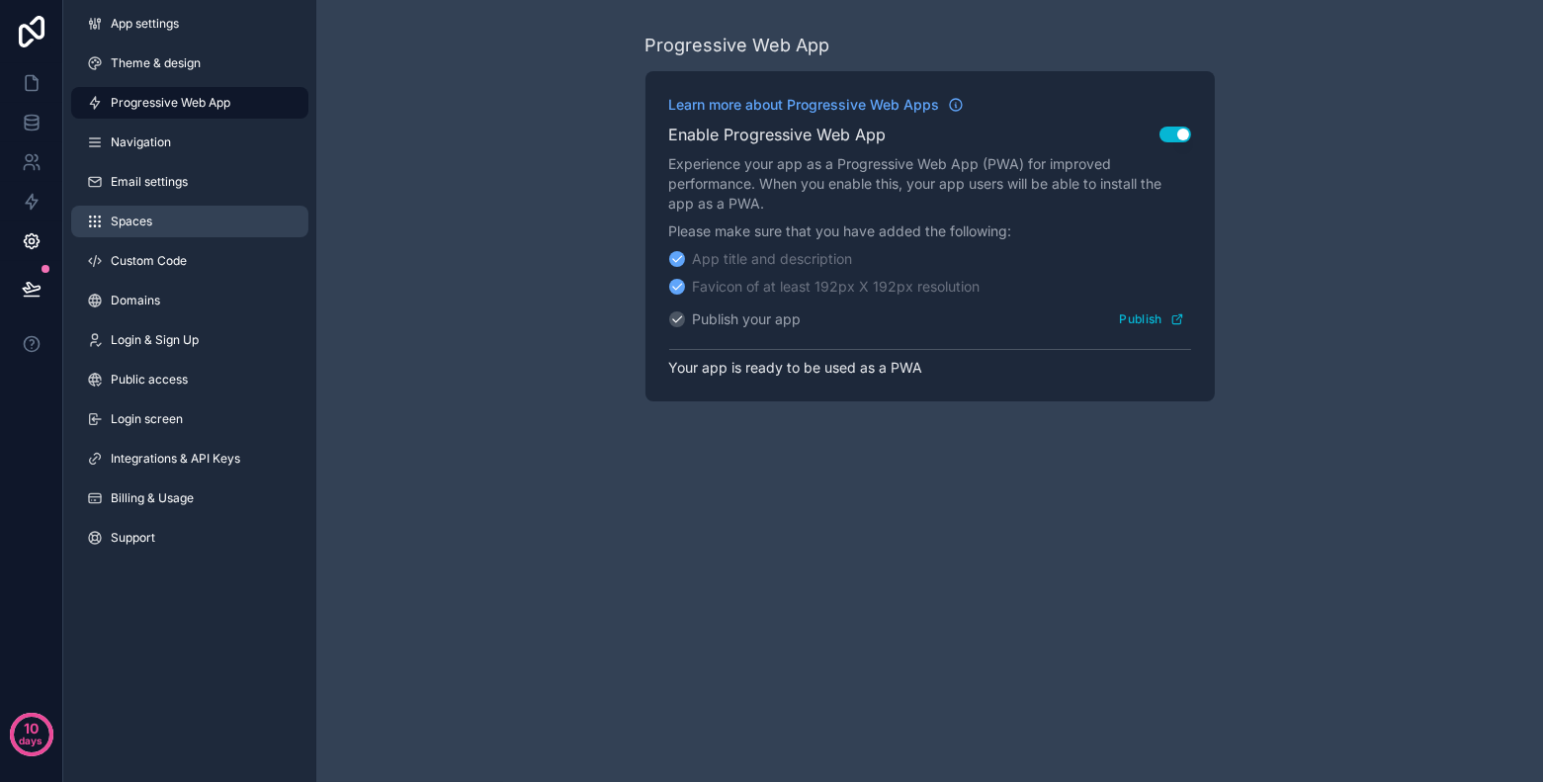
click at [209, 212] on link "Spaces" at bounding box center [189, 222] width 237 height 32
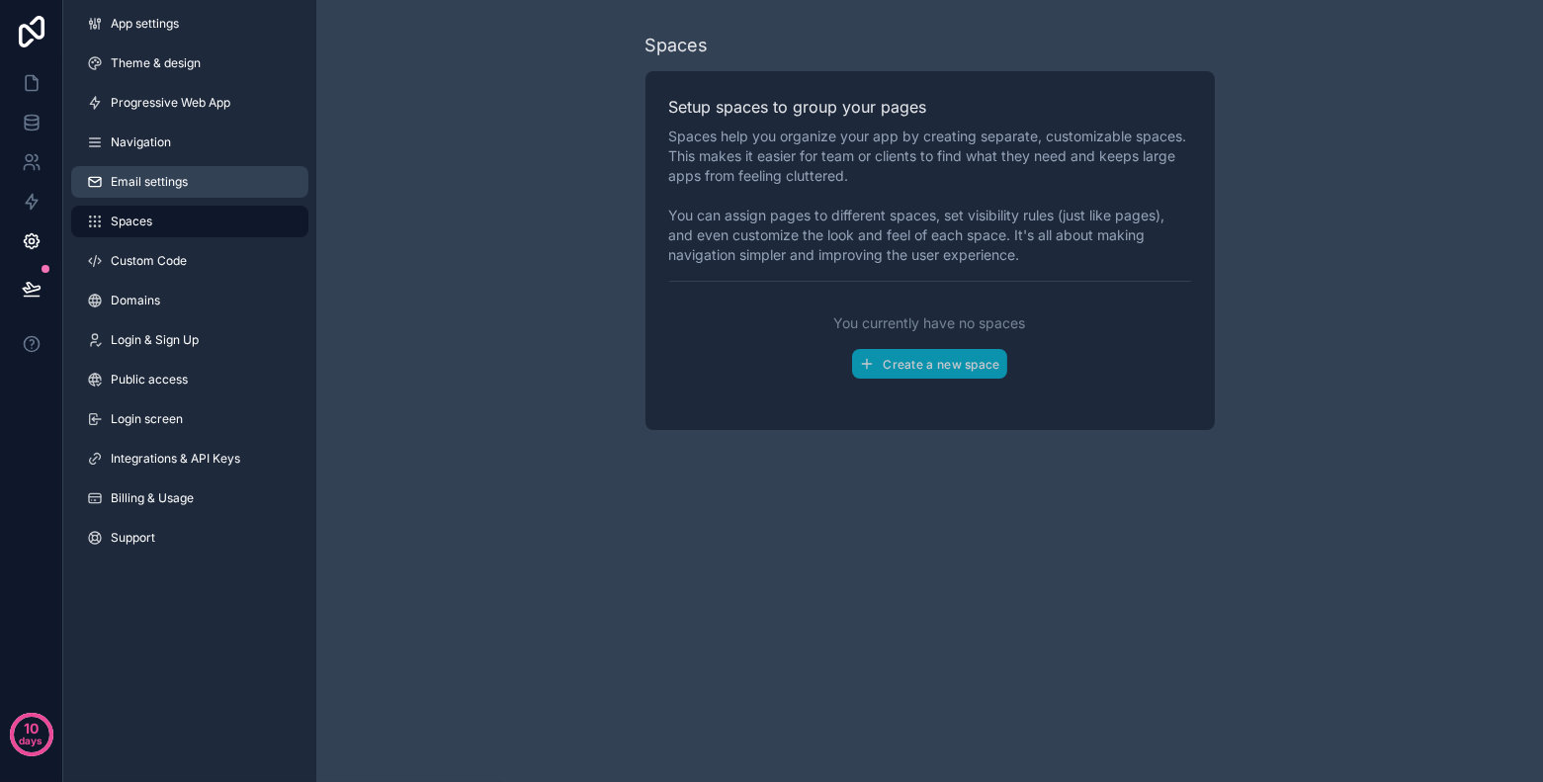
click at [212, 191] on link "Email settings" at bounding box center [189, 182] width 237 height 32
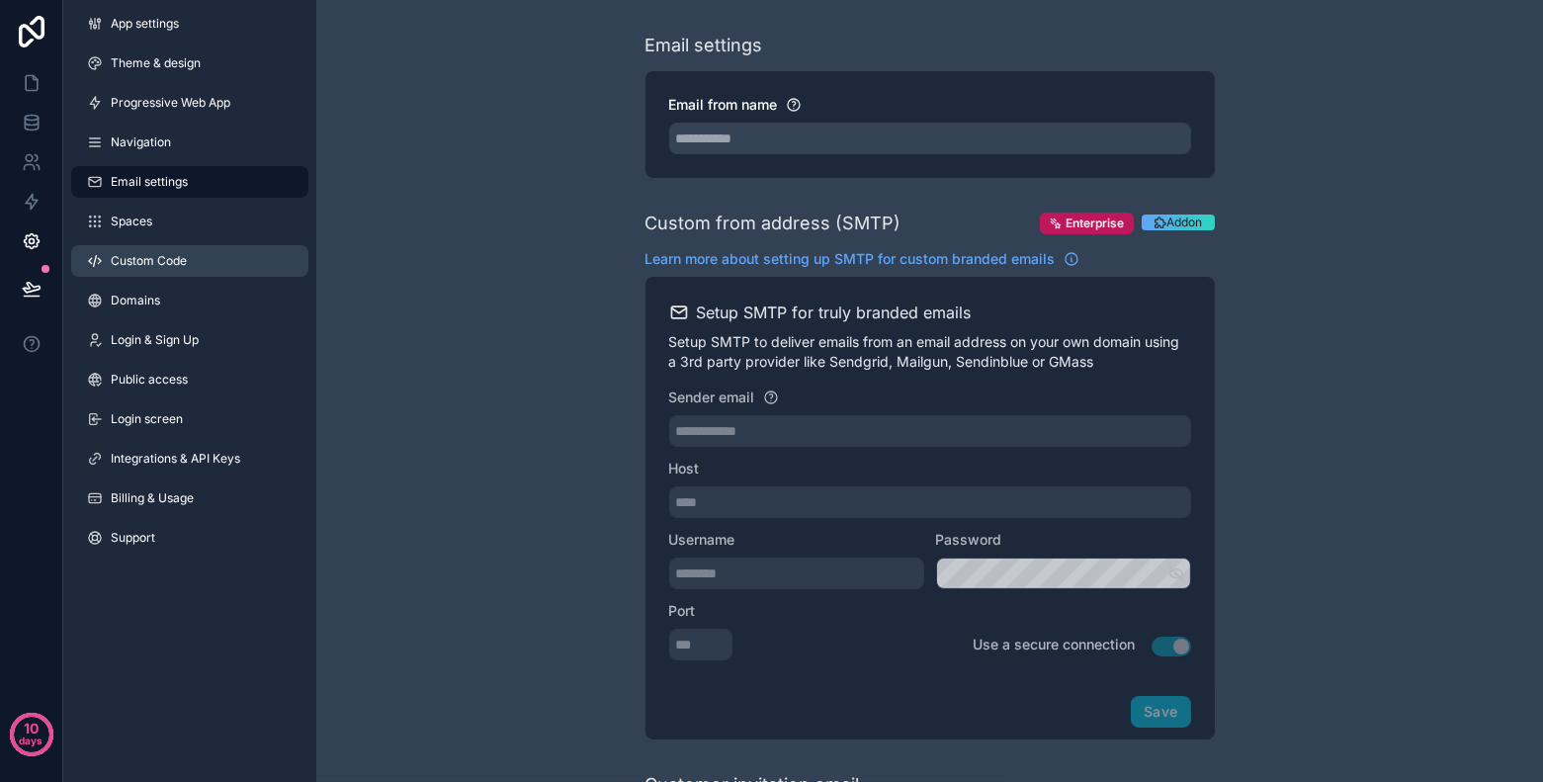
click at [216, 254] on link "Custom Code" at bounding box center [189, 261] width 237 height 32
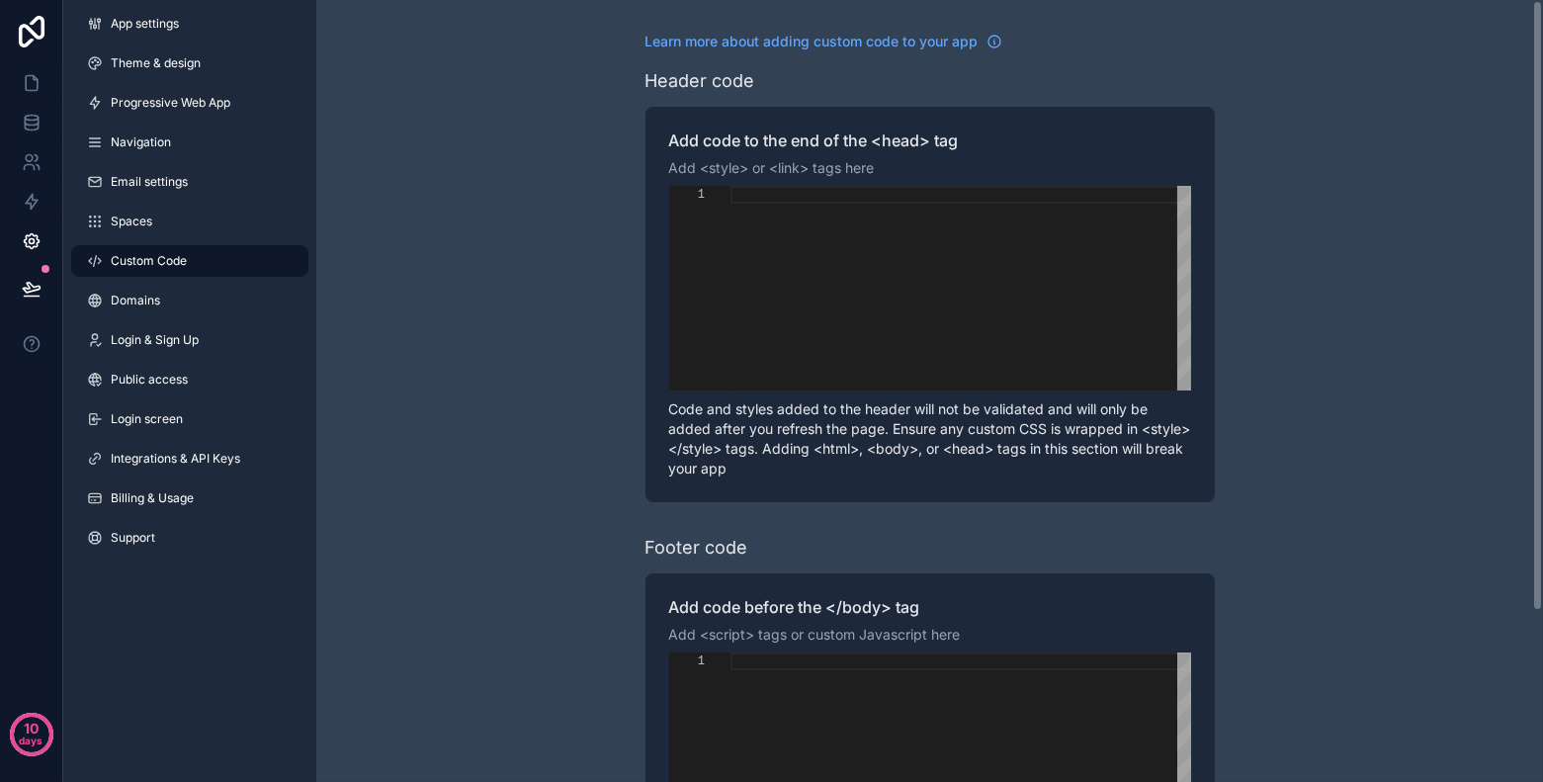
scroll to position [217, 0]
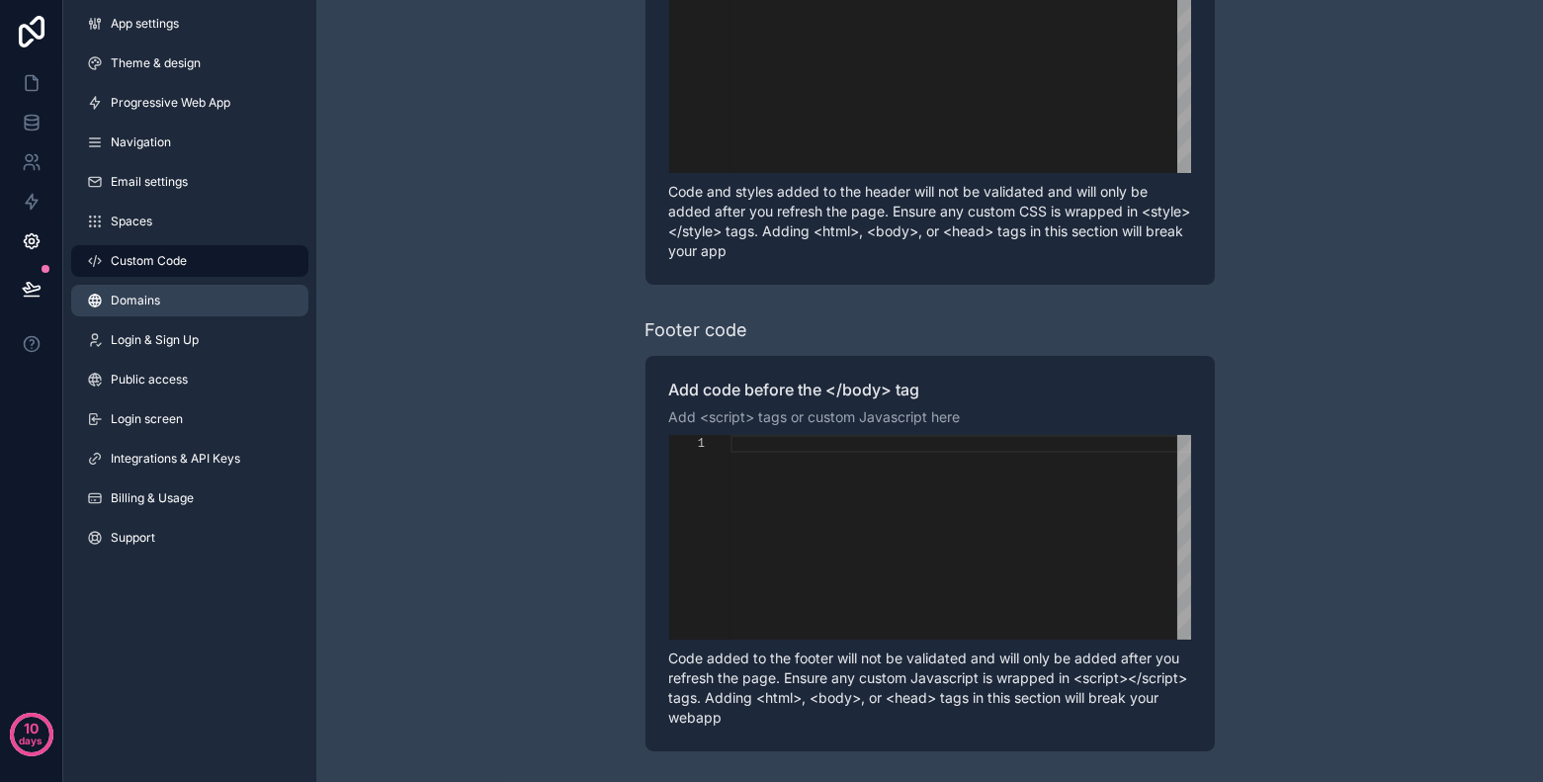
click at [156, 297] on span "Domains" at bounding box center [135, 301] width 49 height 16
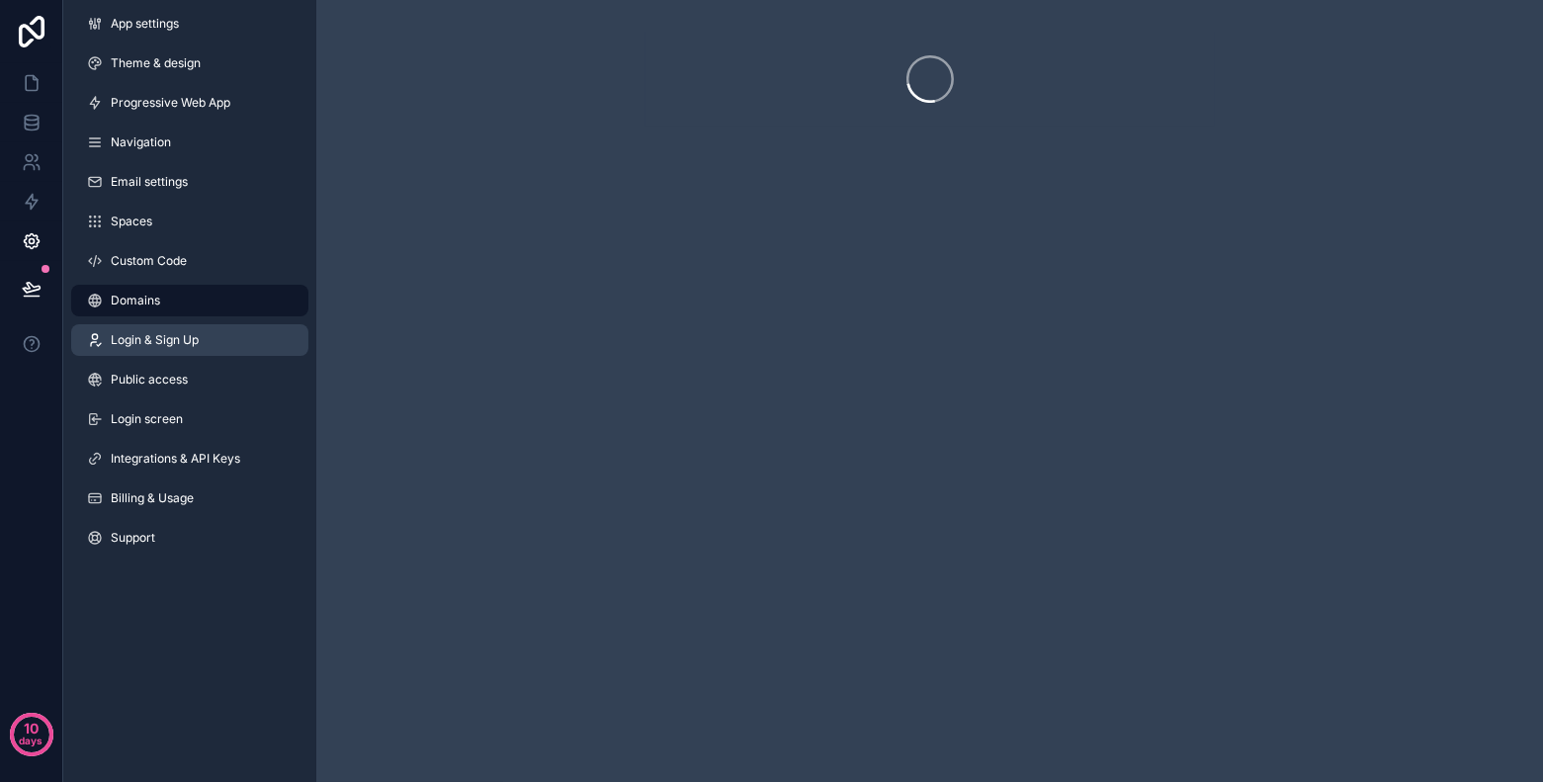
click at [166, 348] on link "Login & Sign Up" at bounding box center [189, 340] width 237 height 32
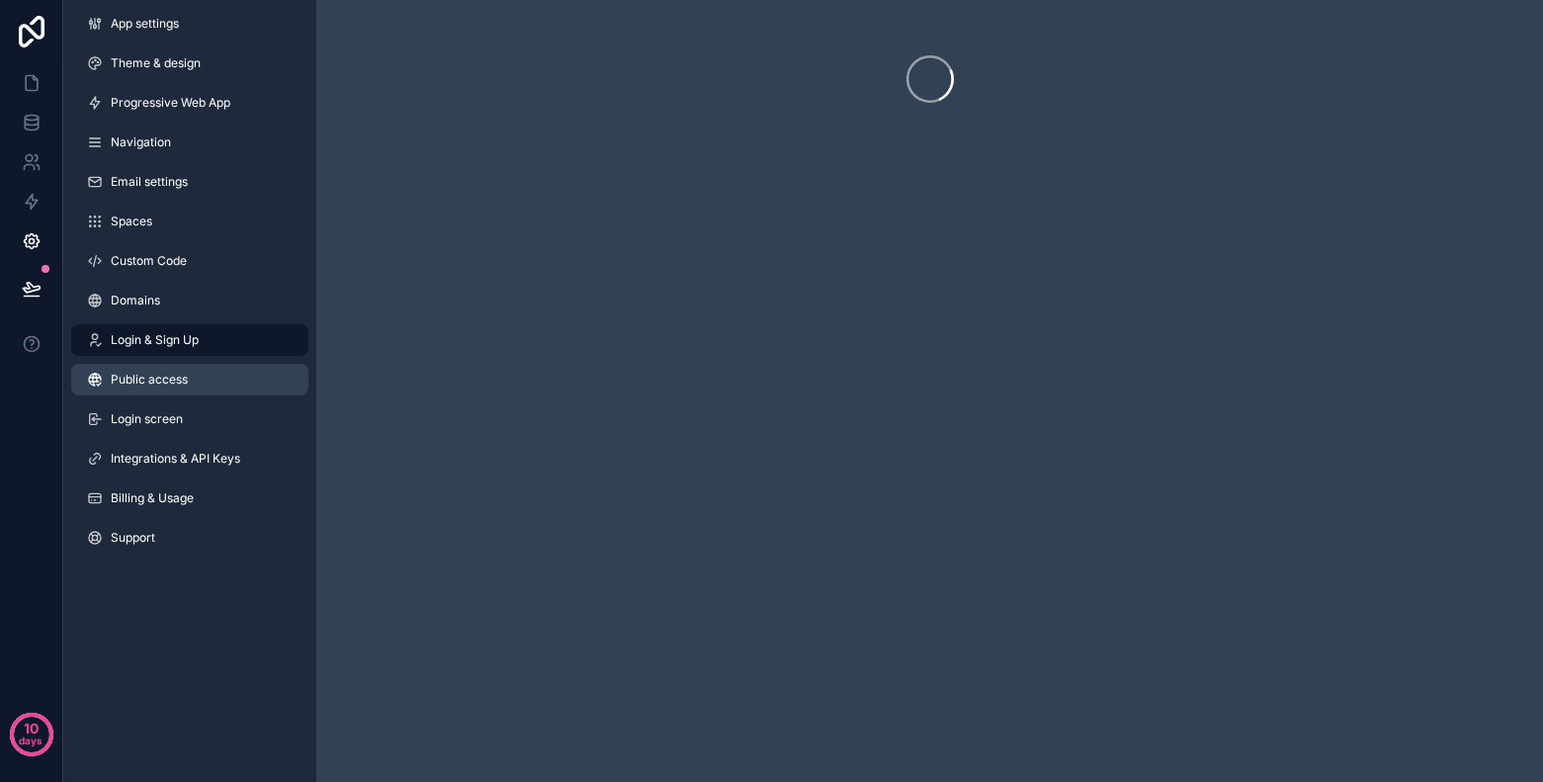
click at [171, 384] on span "Public access" at bounding box center [149, 380] width 77 height 16
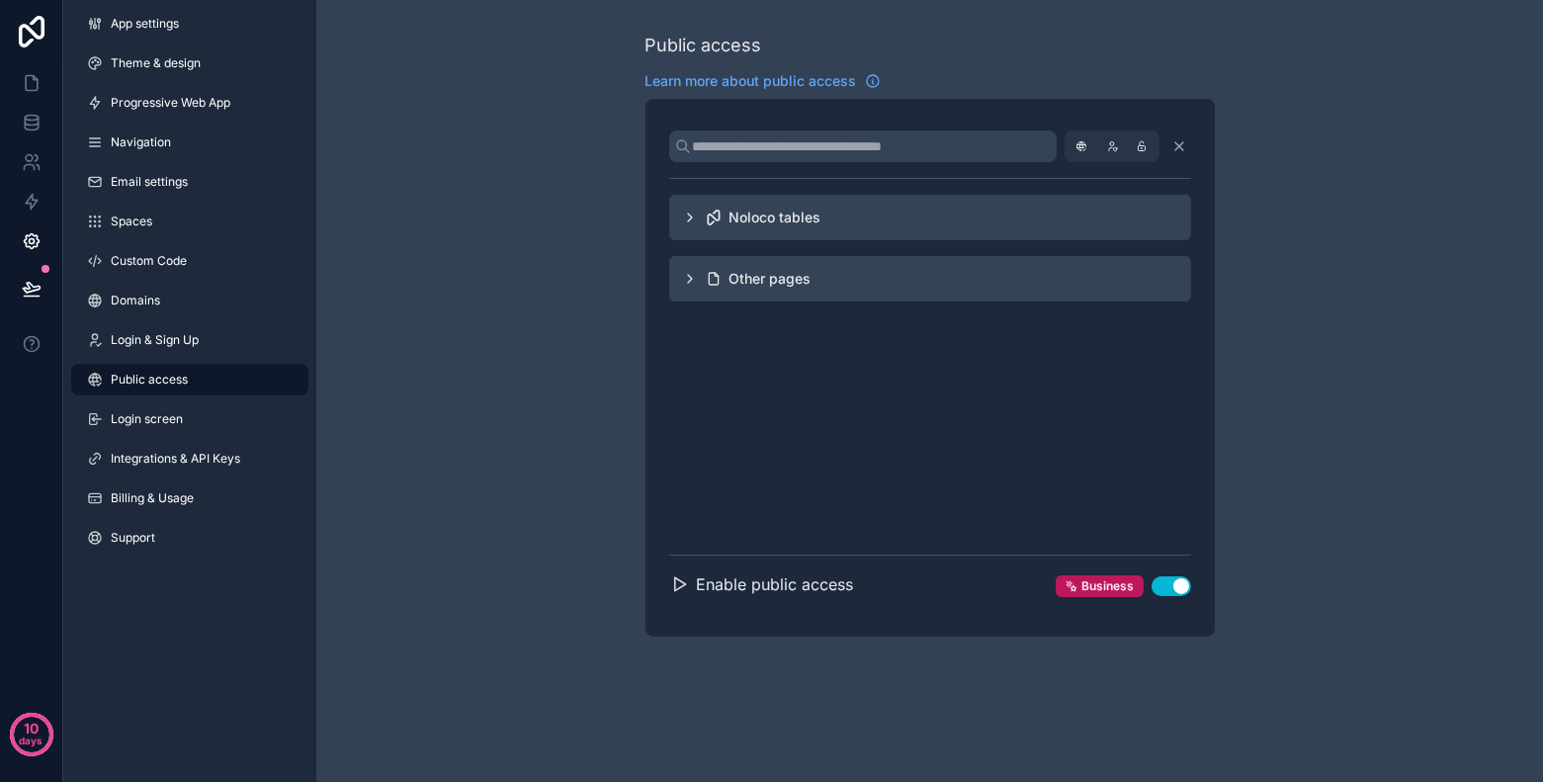
click at [245, 402] on div "App settings Theme & design Progressive Web App Navigation Email settings Space…" at bounding box center [189, 284] width 253 height 569
click at [226, 415] on link "Login screen" at bounding box center [189, 419] width 237 height 32
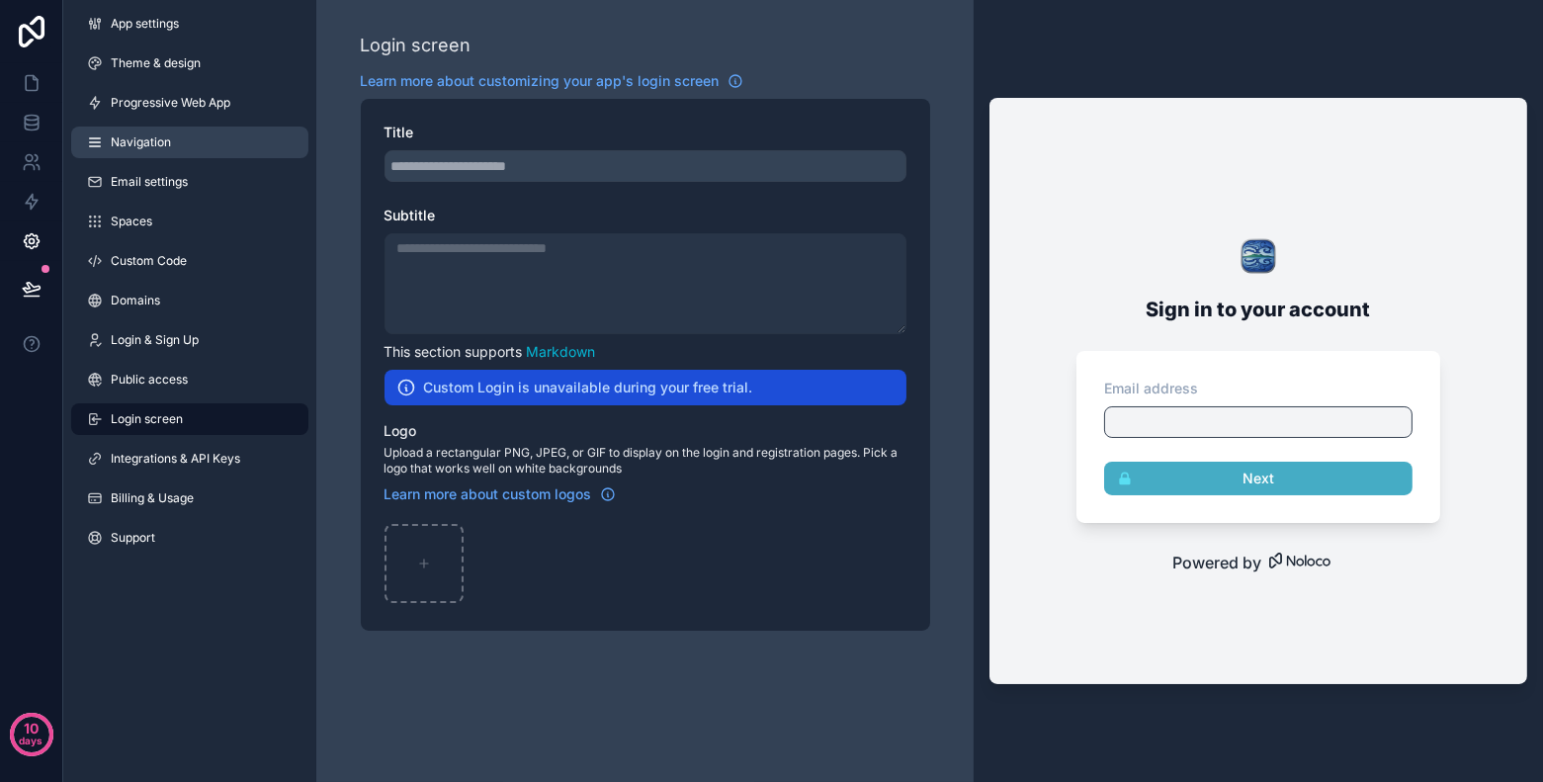
click at [164, 131] on link "Navigation" at bounding box center [189, 143] width 237 height 32
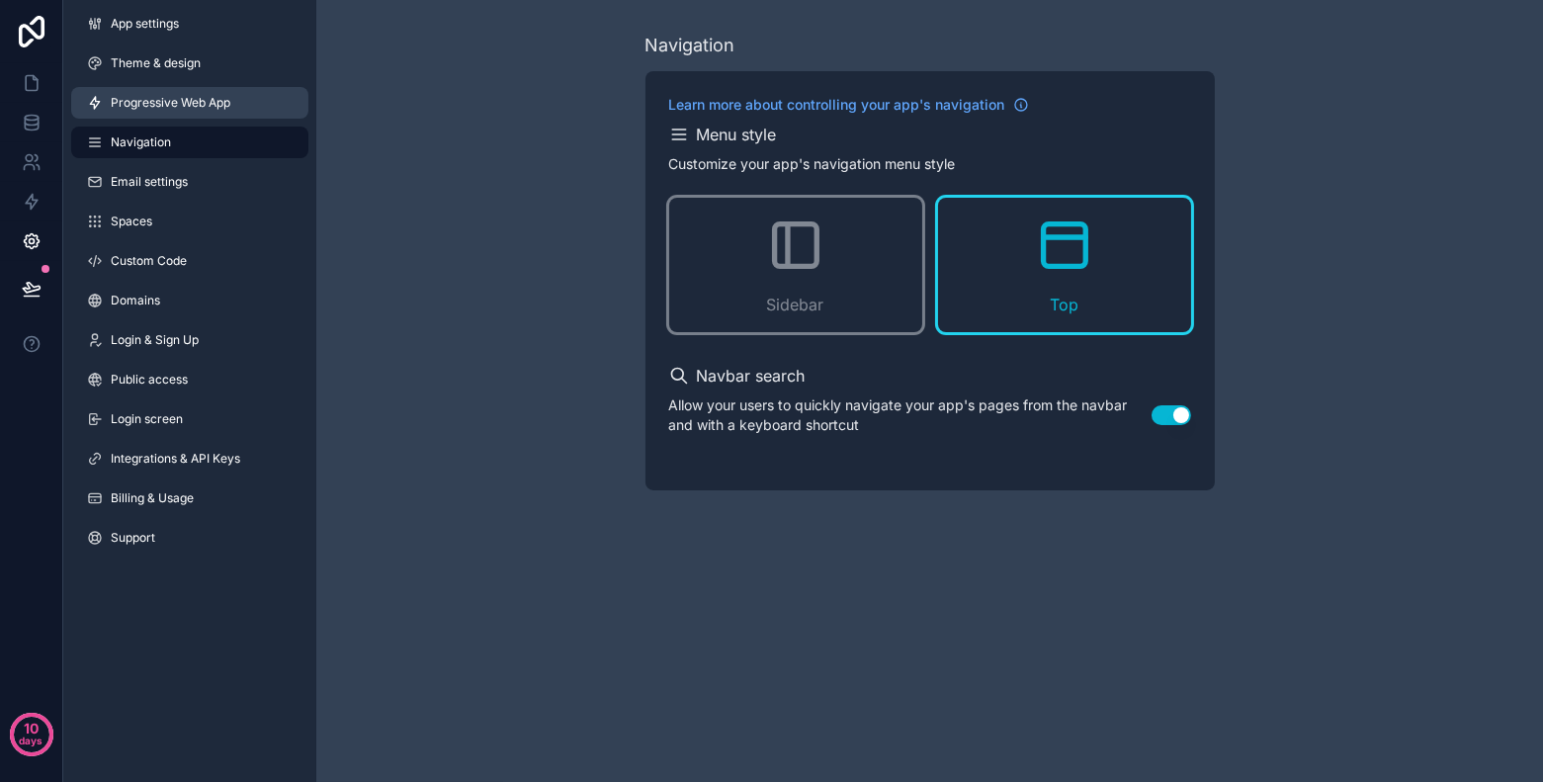
click at [171, 95] on span "Progressive Web App" at bounding box center [171, 103] width 120 height 16
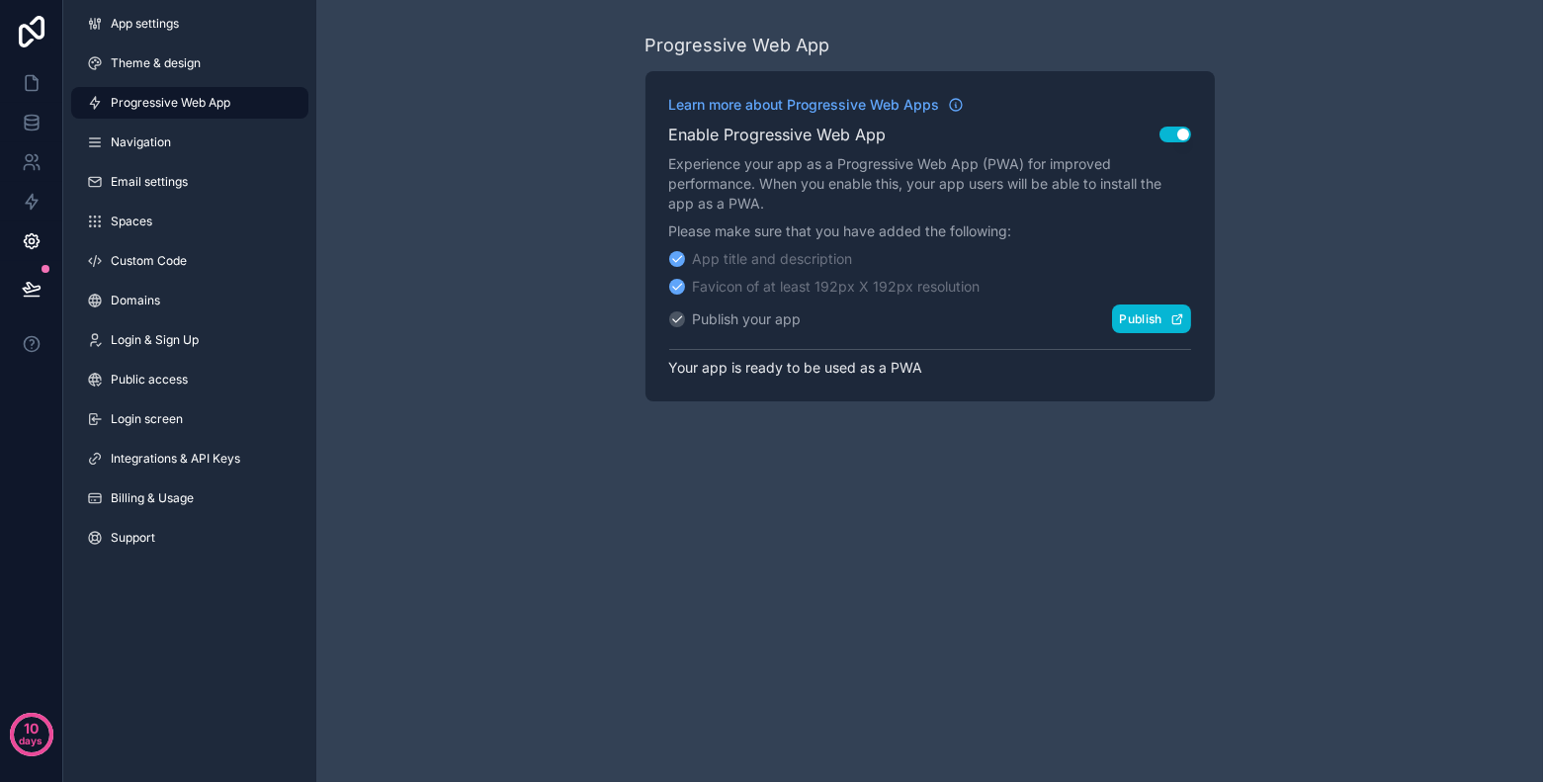
click at [1141, 308] on button "Publish" at bounding box center [1151, 318] width 78 height 29
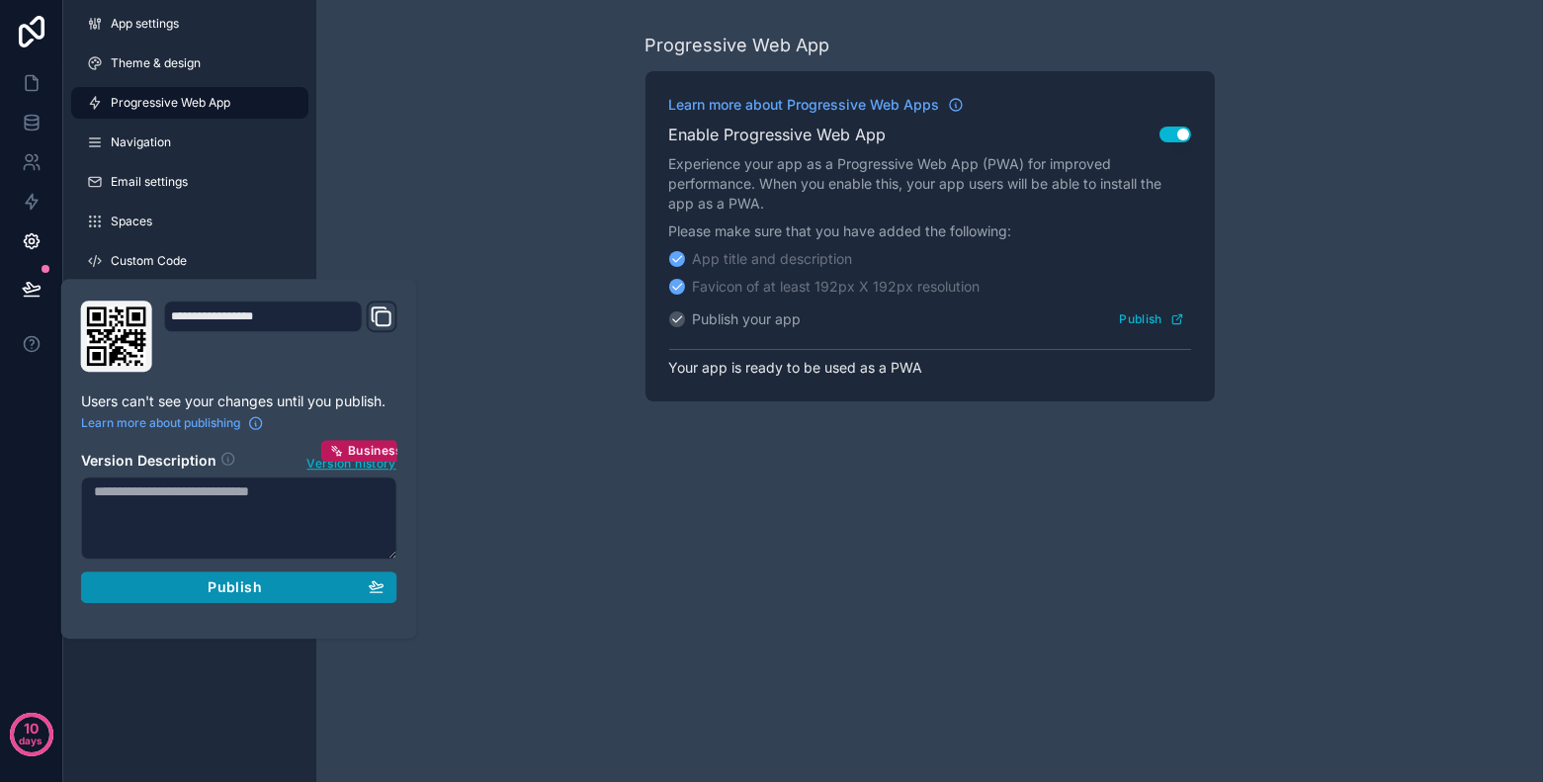
click at [349, 574] on button "Publish" at bounding box center [239, 587] width 316 height 32
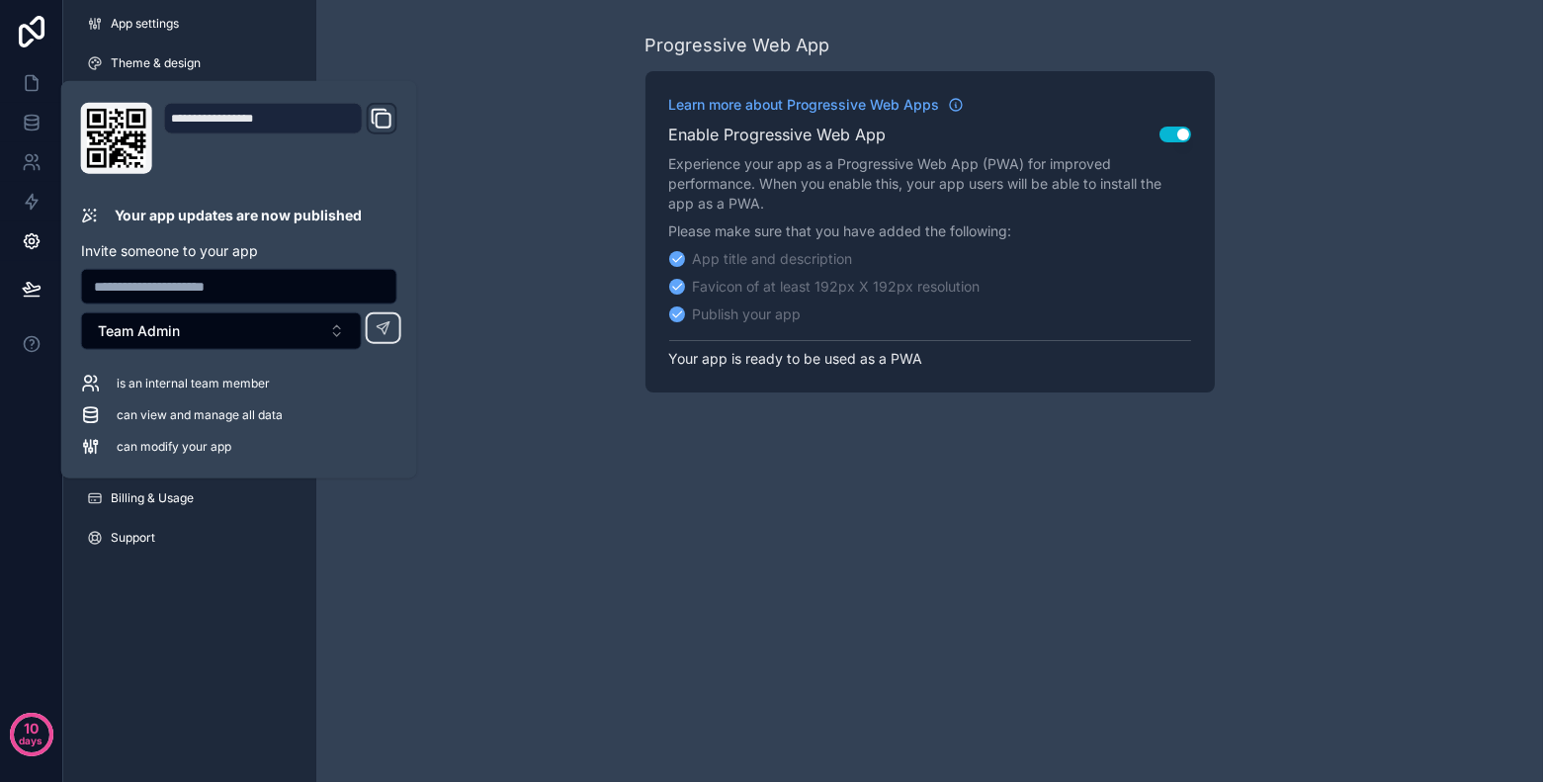
click at [497, 233] on div "Progressive Web App Learn more about Progressive Web Apps Enable Progressive We…" at bounding box center [929, 212] width 1227 height 424
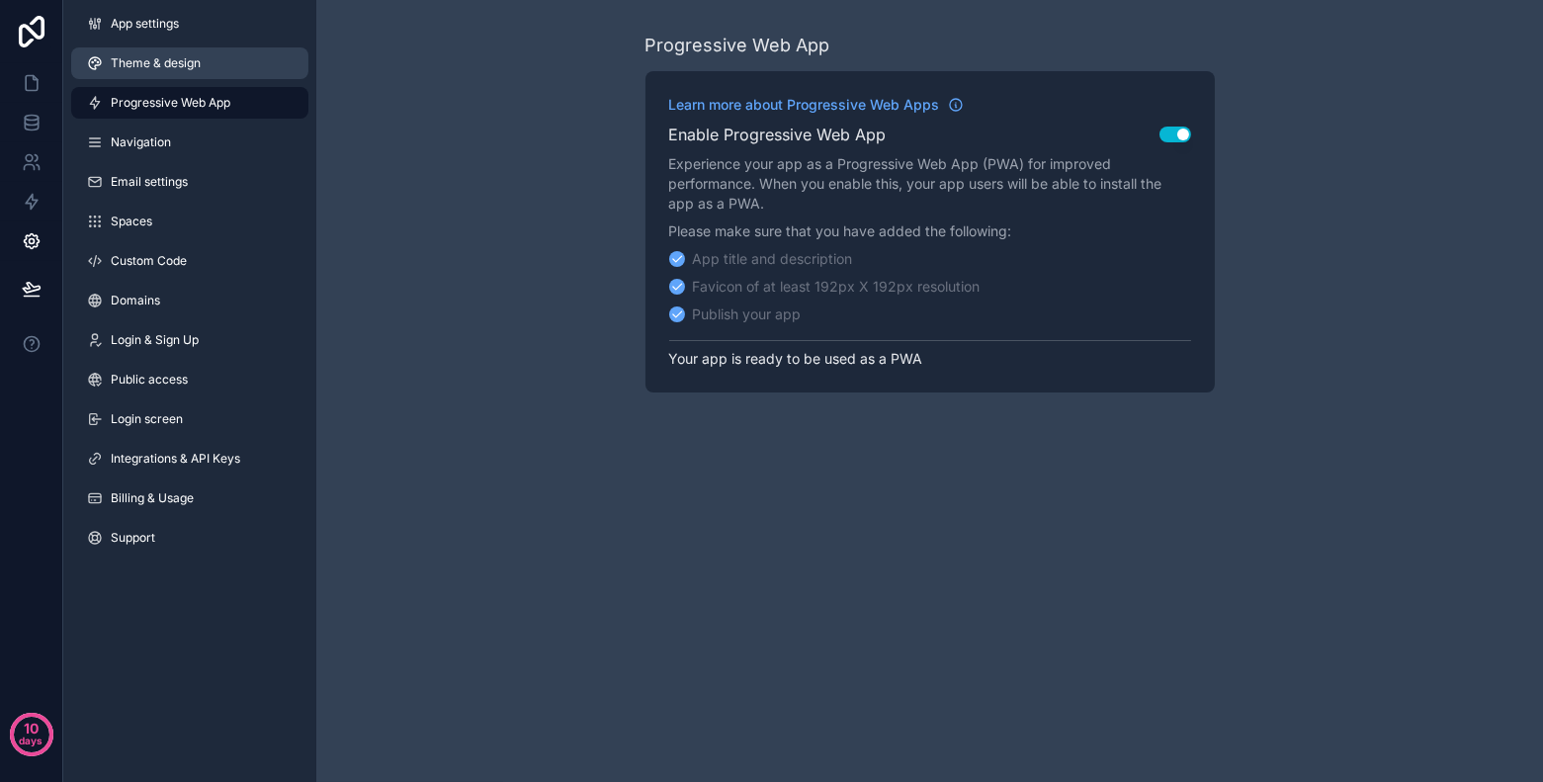
click at [216, 73] on link "Theme & design" at bounding box center [189, 63] width 237 height 32
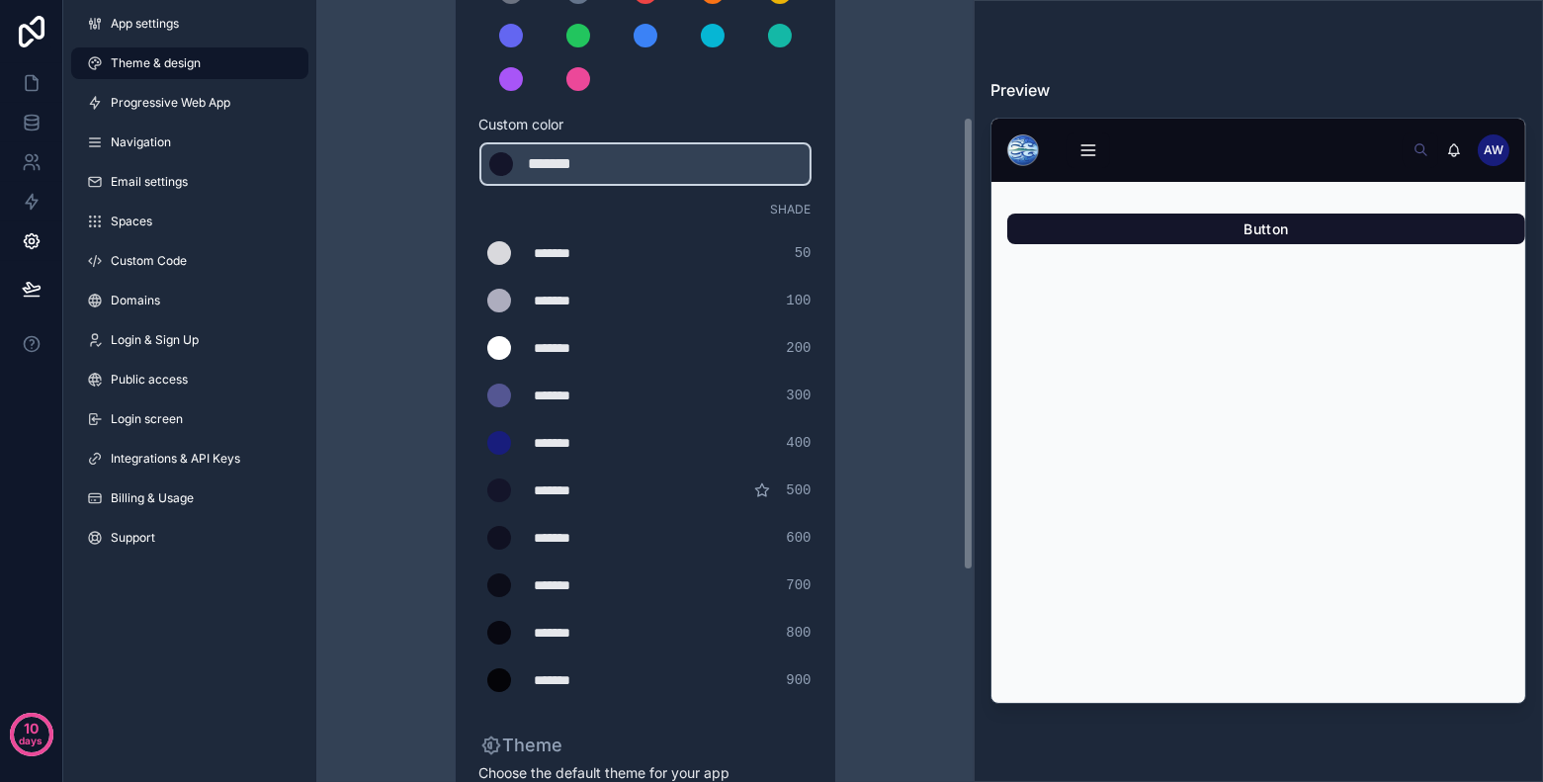
scroll to position [288, 0]
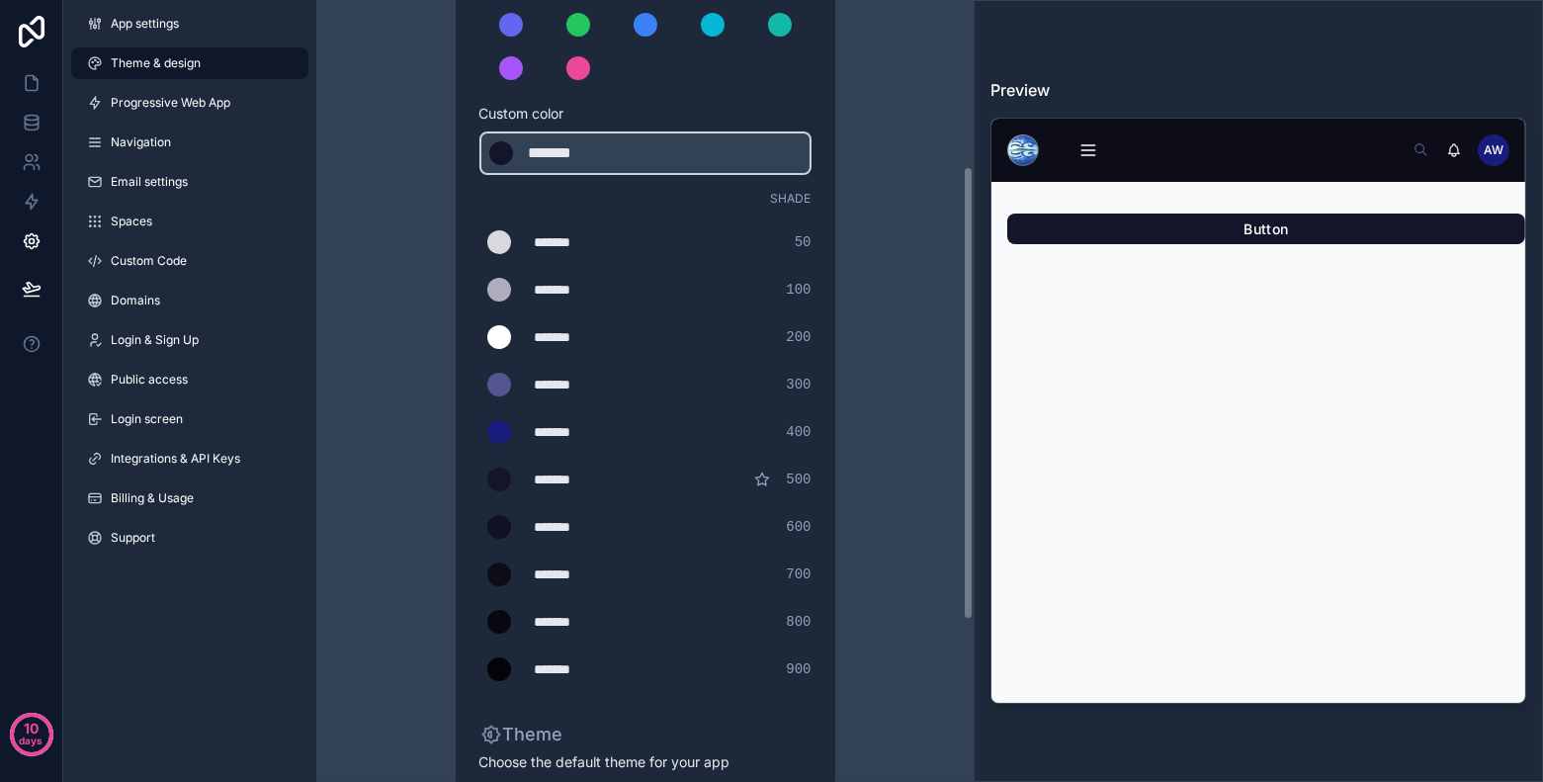
click at [1071, 191] on div "PĀHOTANGA MATAROA // LIVESTREAM NGĀ KAPA // GROUPS HŌTAKA // PROGRAMME NGĀ TOA …" at bounding box center [1258, 411] width 536 height 586
click at [1022, 149] on img at bounding box center [1023, 150] width 32 height 32
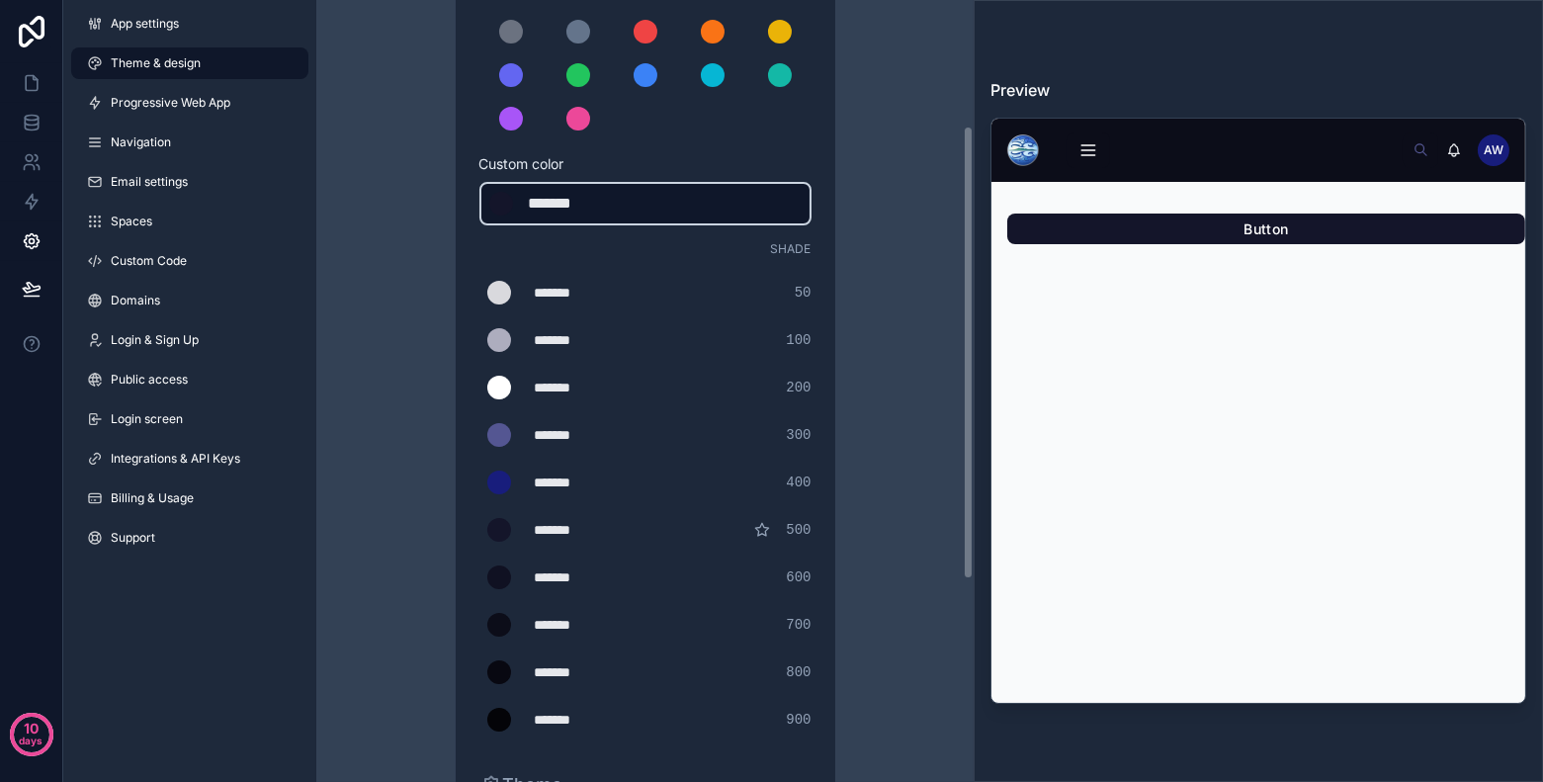
scroll to position [275, 0]
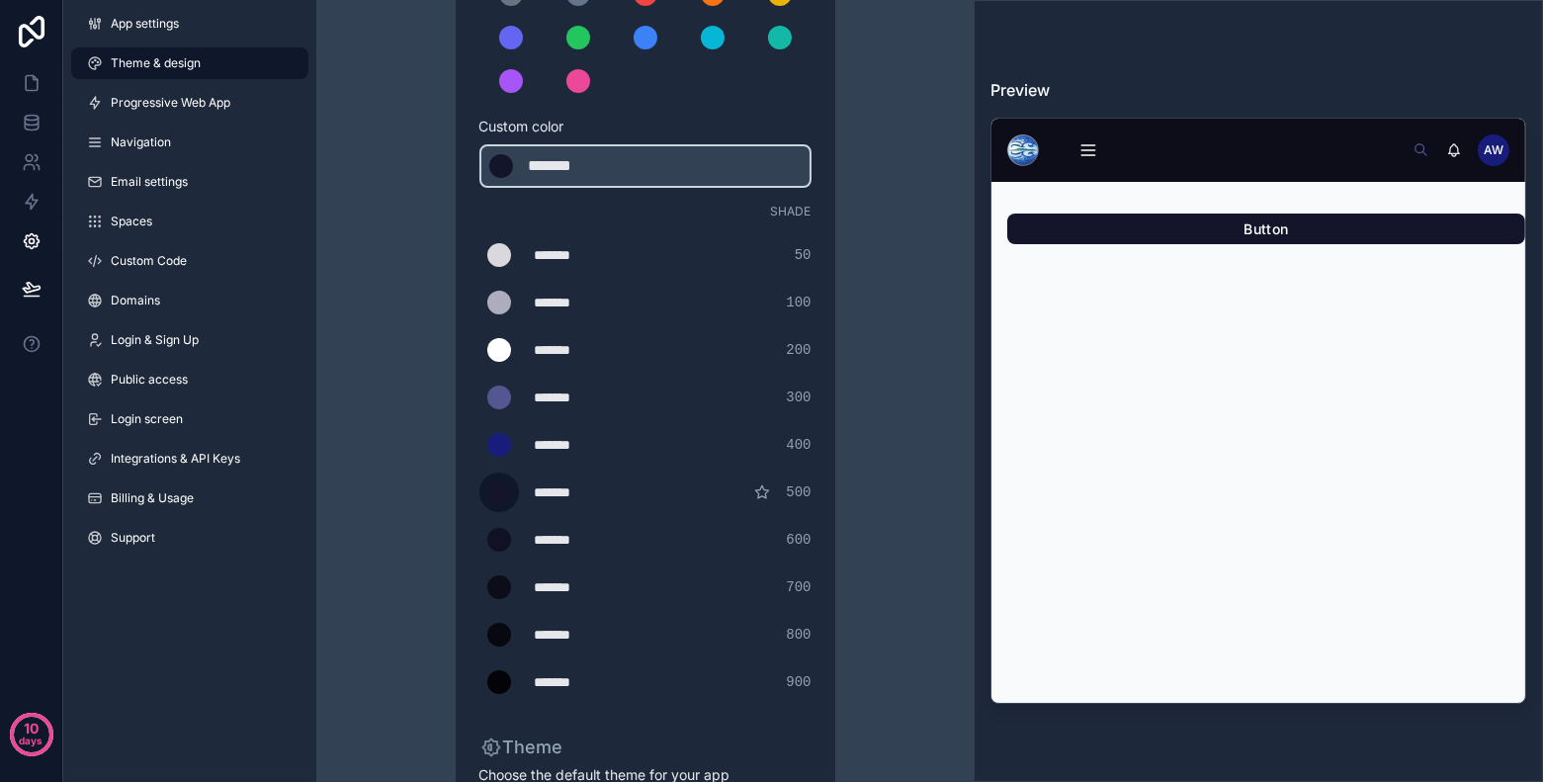
click at [503, 490] on div "scrollable content" at bounding box center [499, 492] width 24 height 24
click at [479, 492] on input "*******" at bounding box center [479, 492] width 0 height 0
click at [728, 436] on div "******* ******* #181d7c 400" at bounding box center [645, 445] width 332 height 40
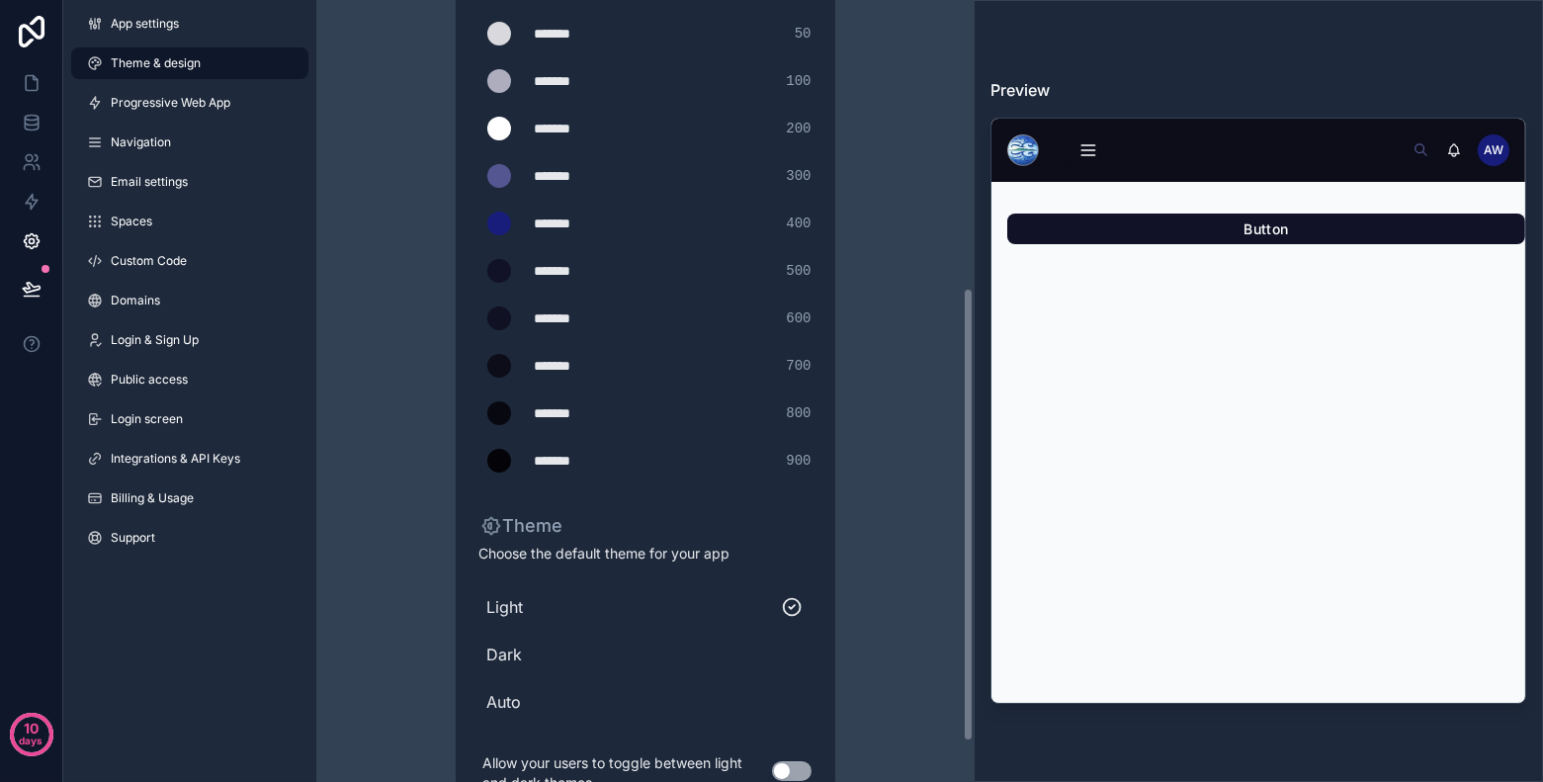
scroll to position [564, 0]
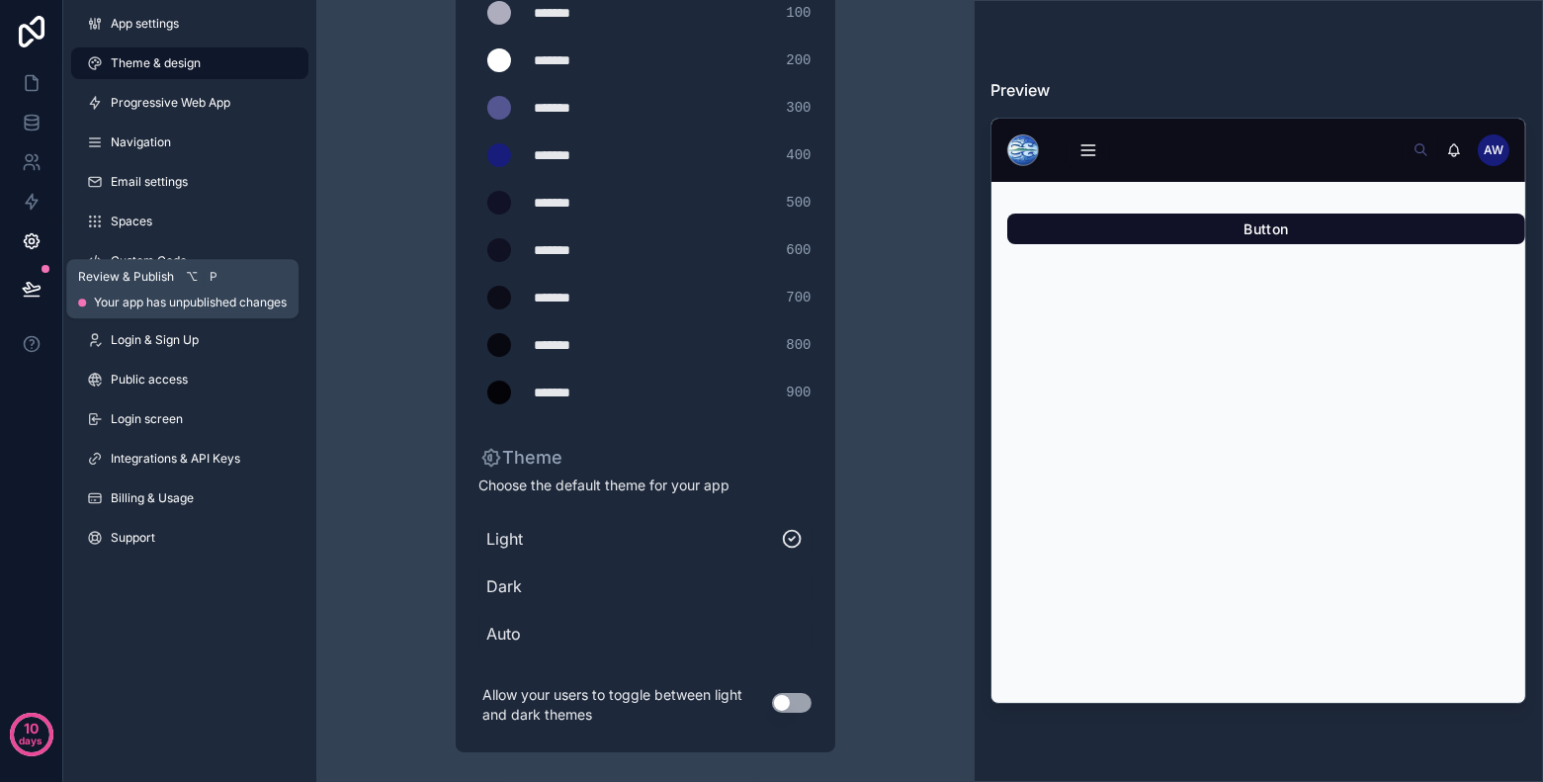
click at [28, 283] on icon at bounding box center [31, 288] width 17 height 10
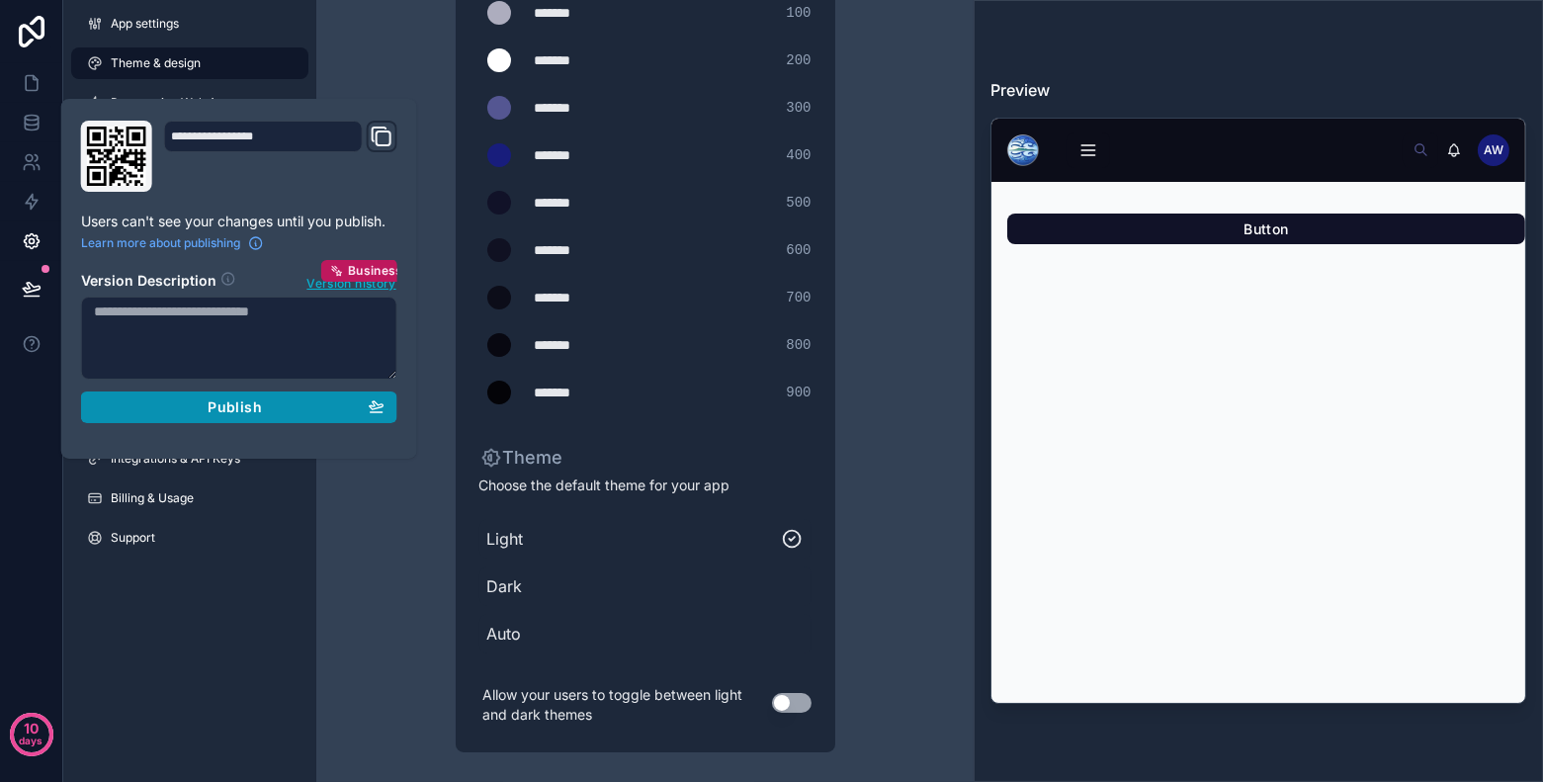
click at [175, 402] on div "Publish" at bounding box center [239, 407] width 291 height 18
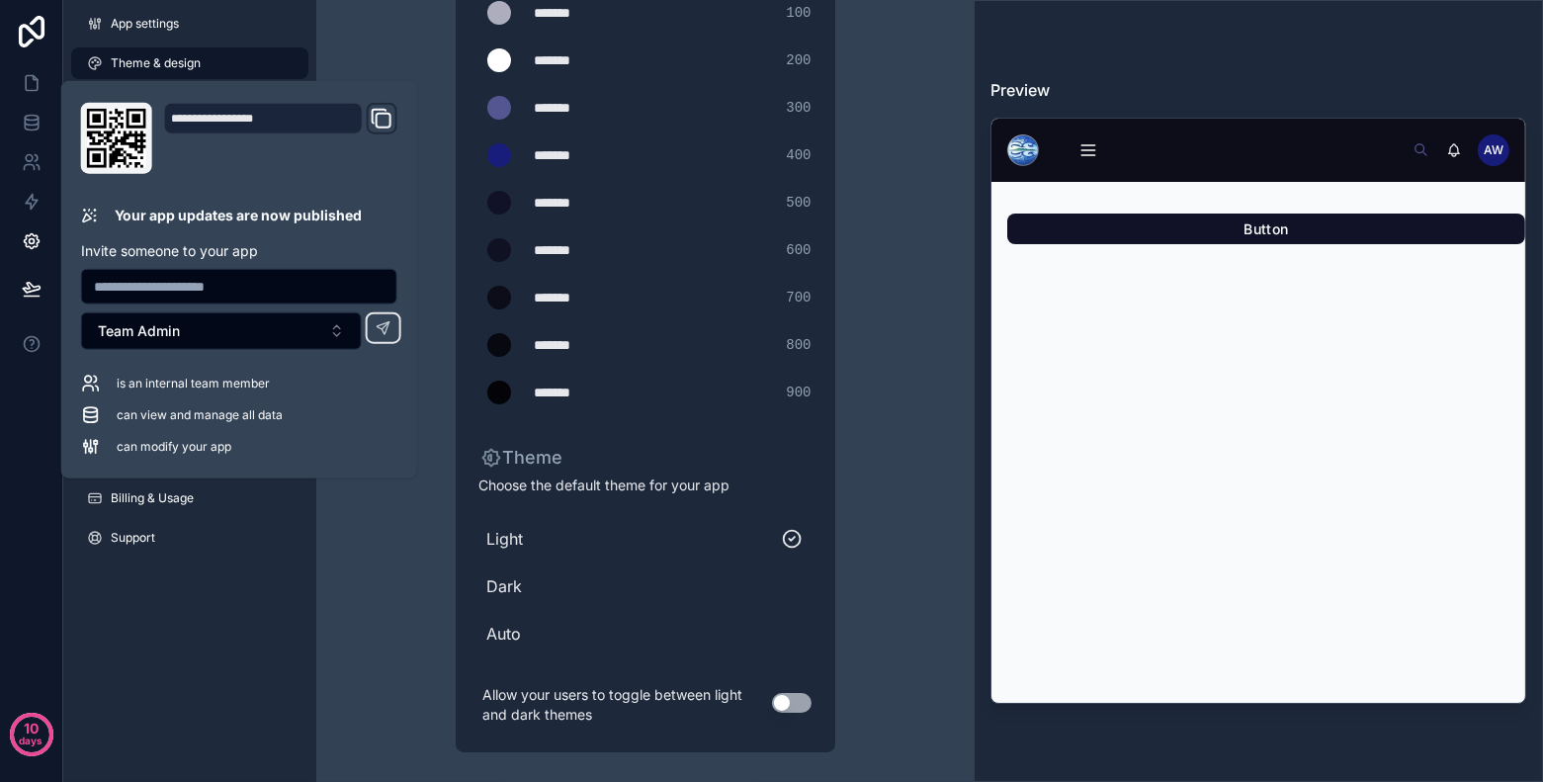
click at [406, 60] on div "Theme & design App colors Choose your app colors to match your app's style. Pic…" at bounding box center [645, 110] width 569 height 1348
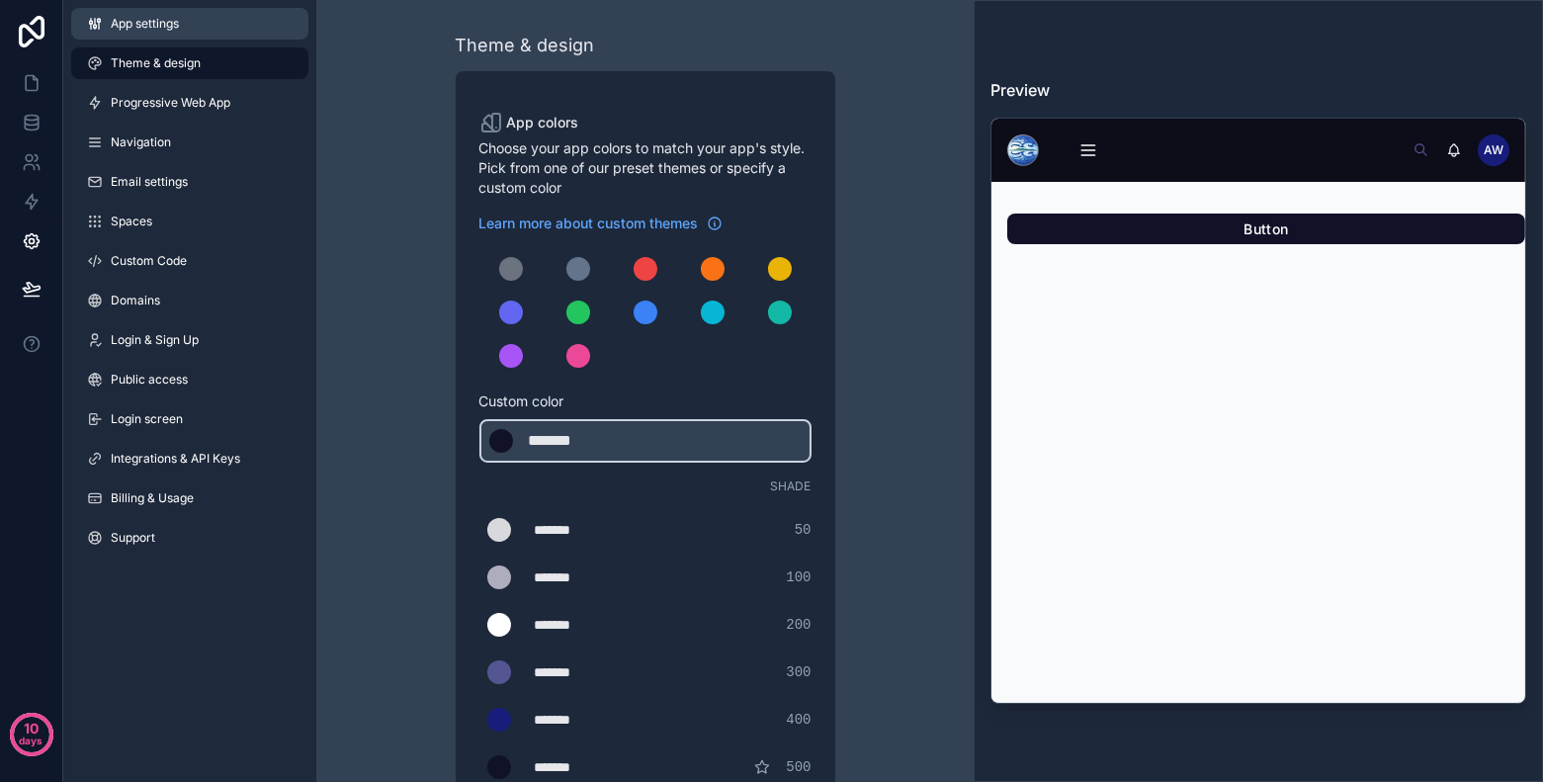
click at [207, 33] on link "App settings" at bounding box center [189, 24] width 237 height 32
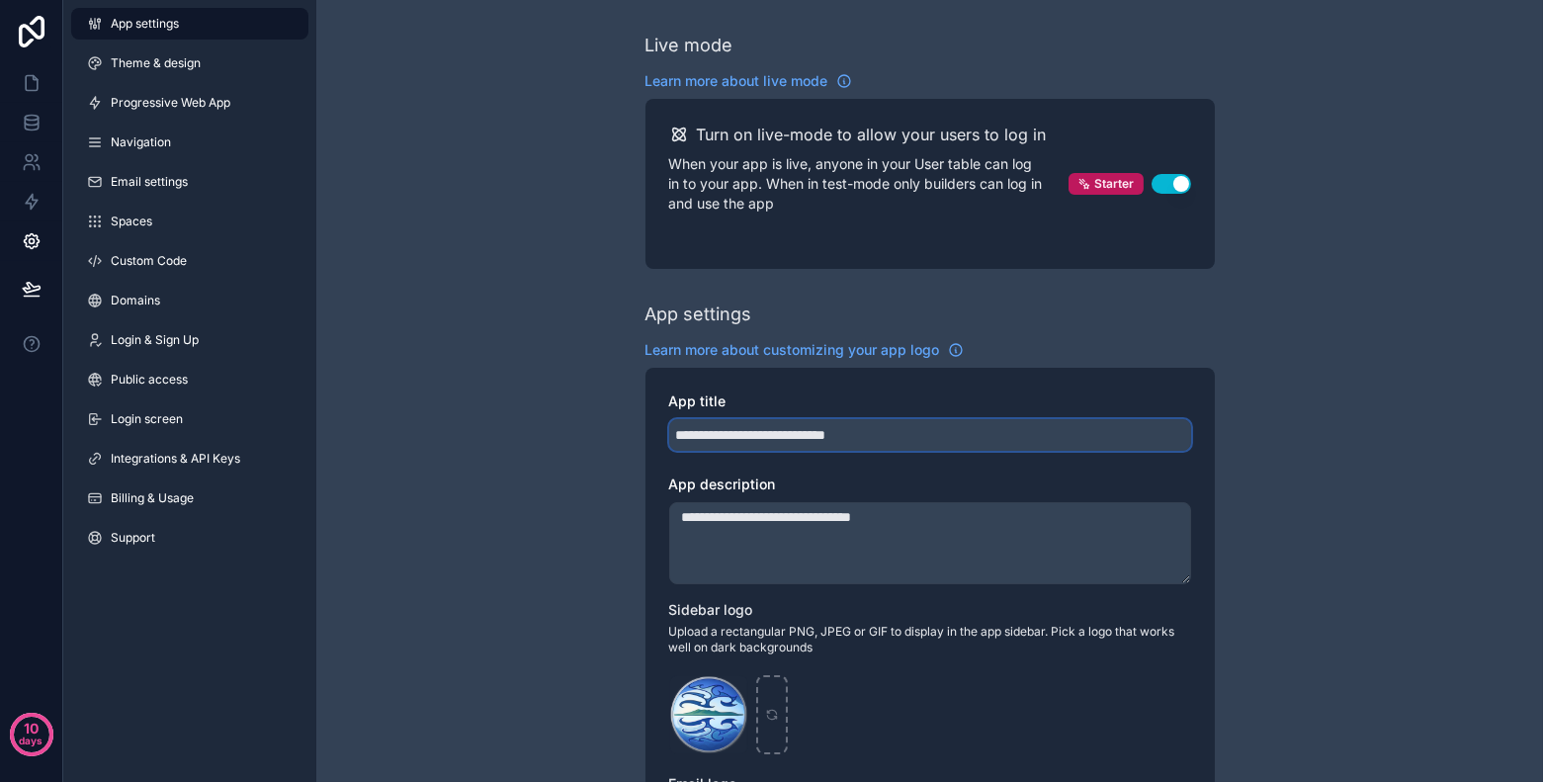
click at [832, 430] on input "**********" at bounding box center [930, 435] width 522 height 32
type input "**********"
click at [820, 519] on textarea "**********" at bounding box center [930, 543] width 522 height 82
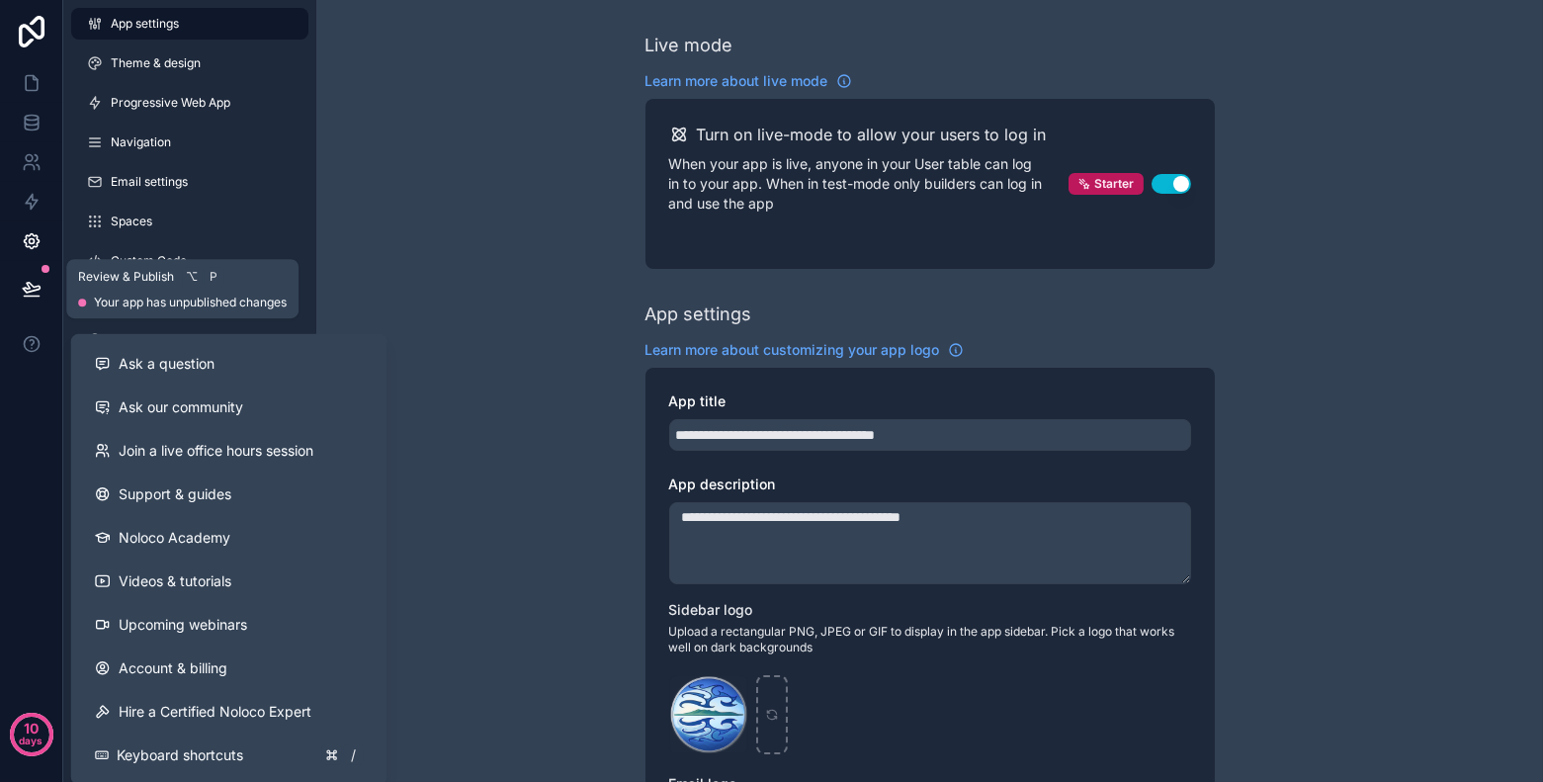
type textarea "**********"
click at [40, 290] on icon at bounding box center [32, 289] width 20 height 20
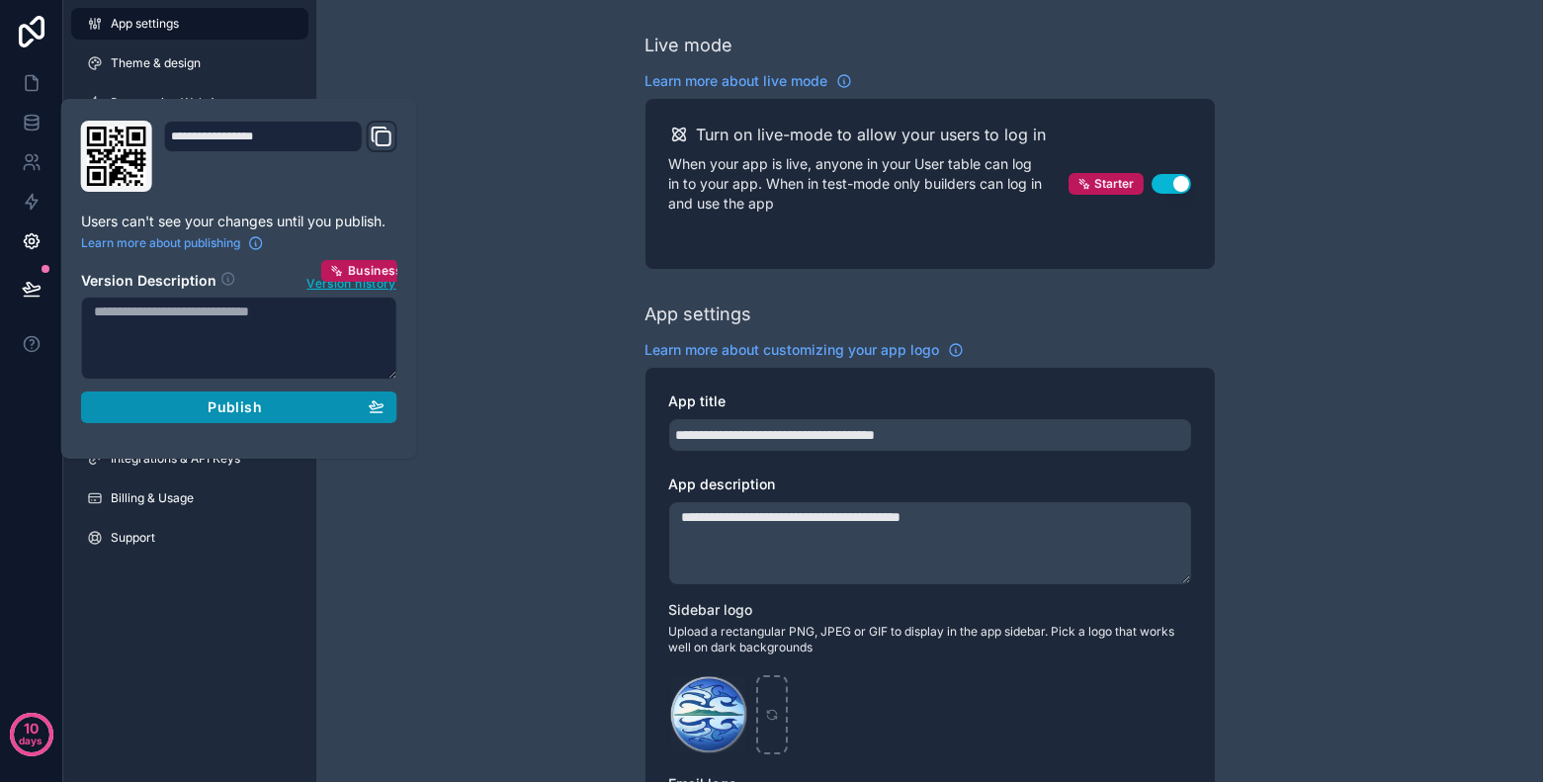
click at [236, 403] on span "Publish" at bounding box center [234, 407] width 53 height 18
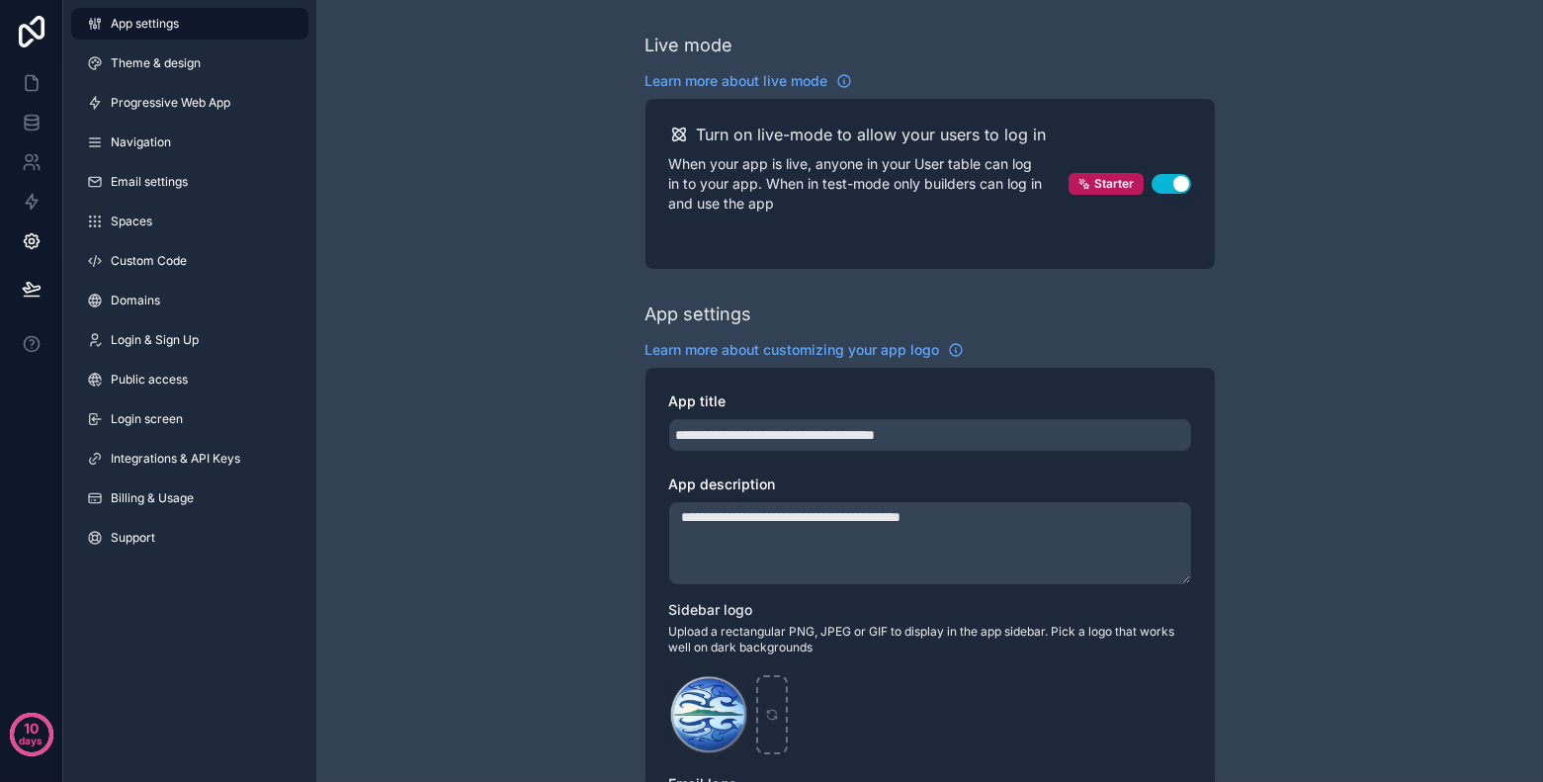
click at [522, 252] on div "**********" at bounding box center [929, 774] width 1227 height 1549
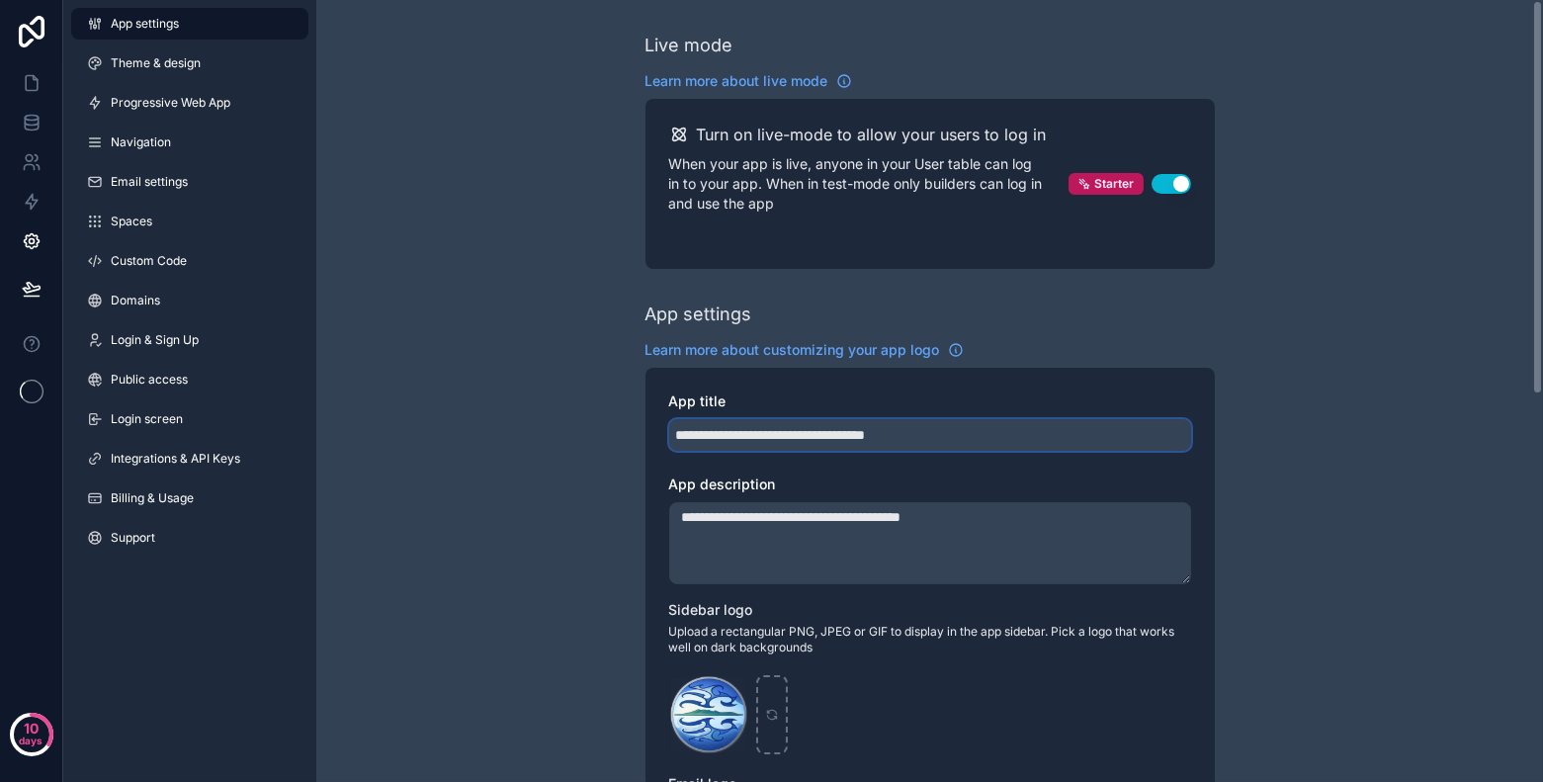
click at [892, 442] on input "**********" at bounding box center [930, 435] width 522 height 32
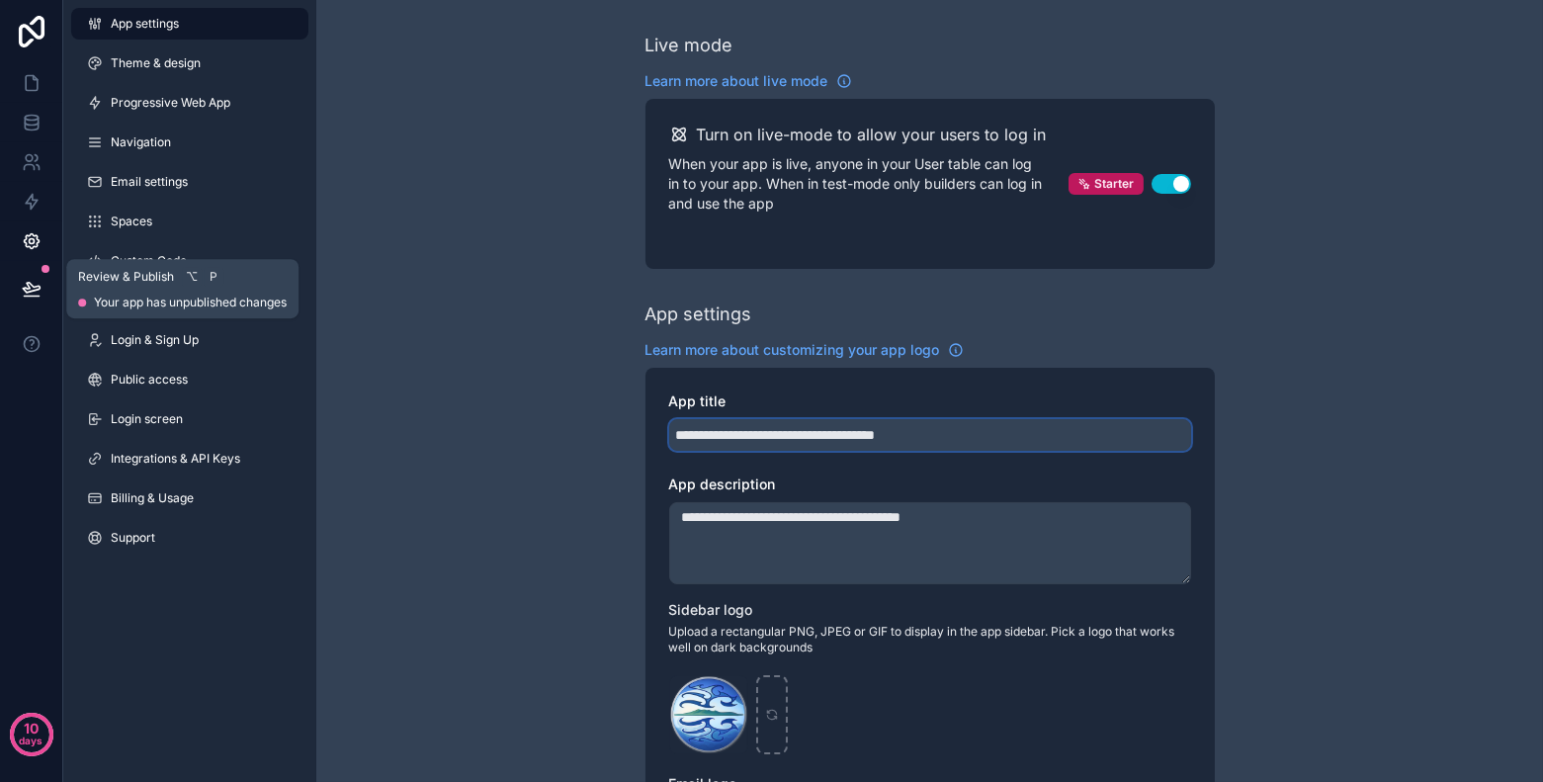
type input "**********"
click at [40, 283] on icon at bounding box center [32, 289] width 20 height 20
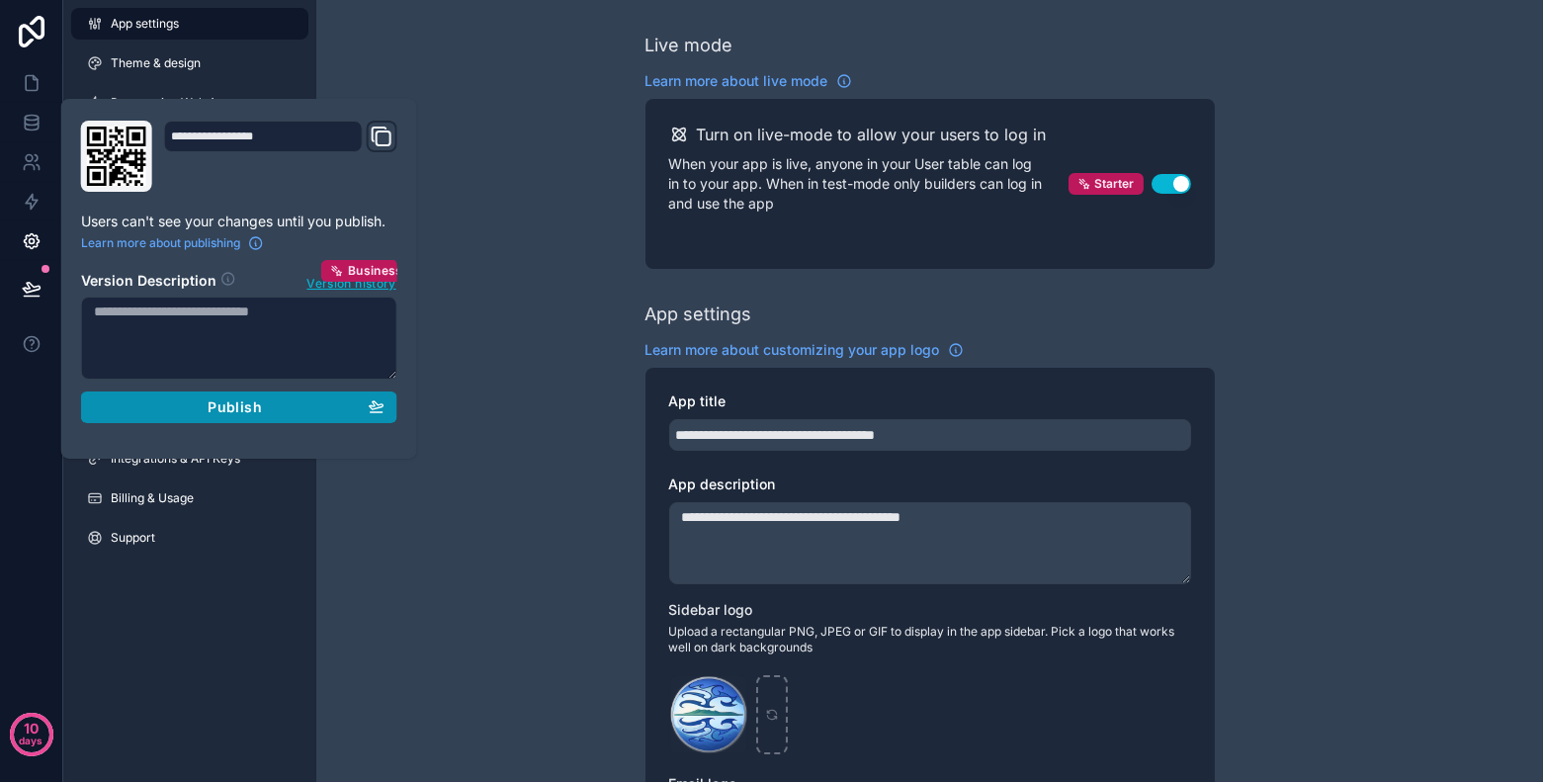
click at [293, 406] on div "Publish" at bounding box center [239, 407] width 291 height 18
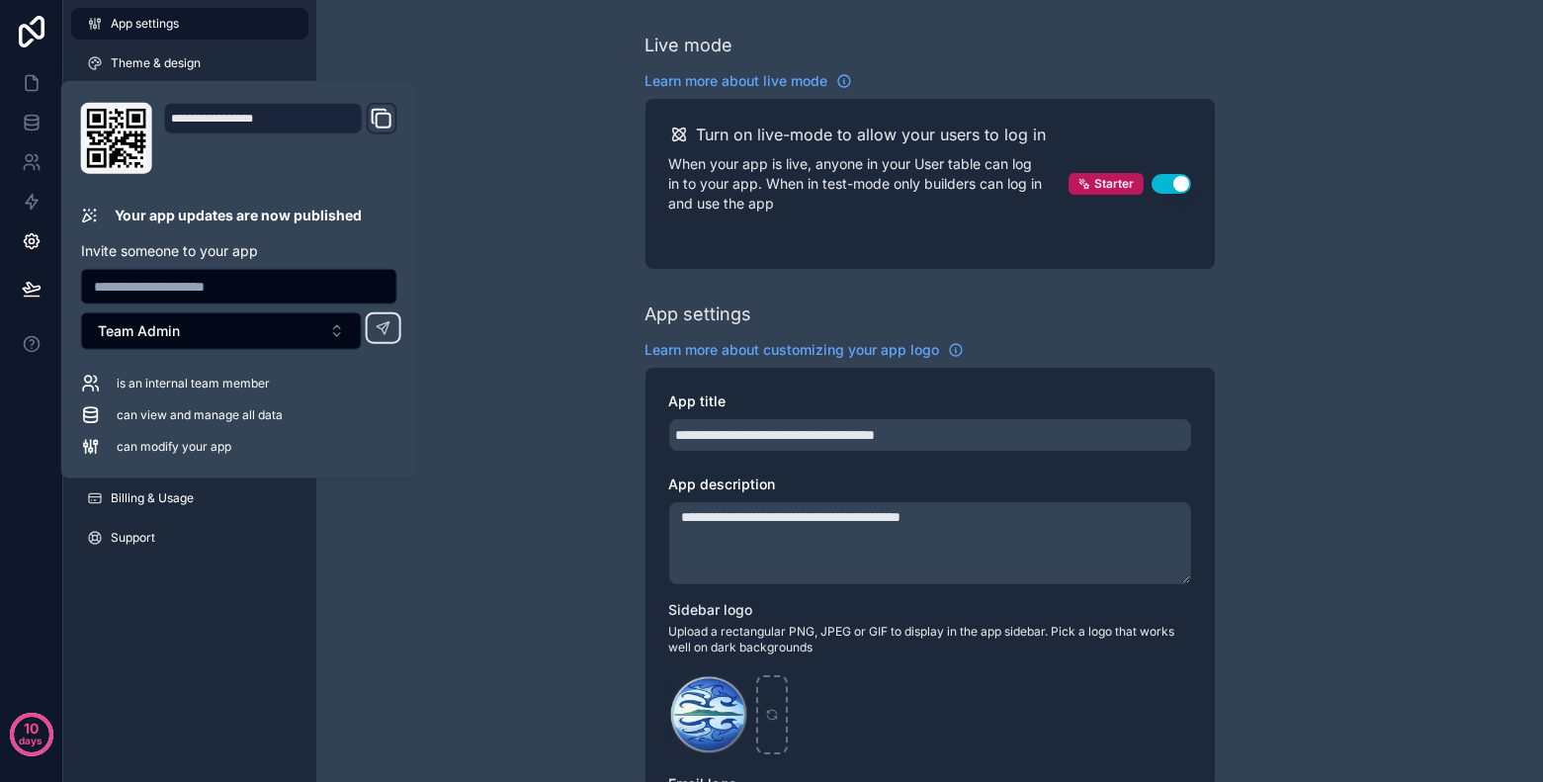
click at [578, 238] on div "**********" at bounding box center [929, 774] width 1227 height 1549
